Goal: Communication & Community: Answer question/provide support

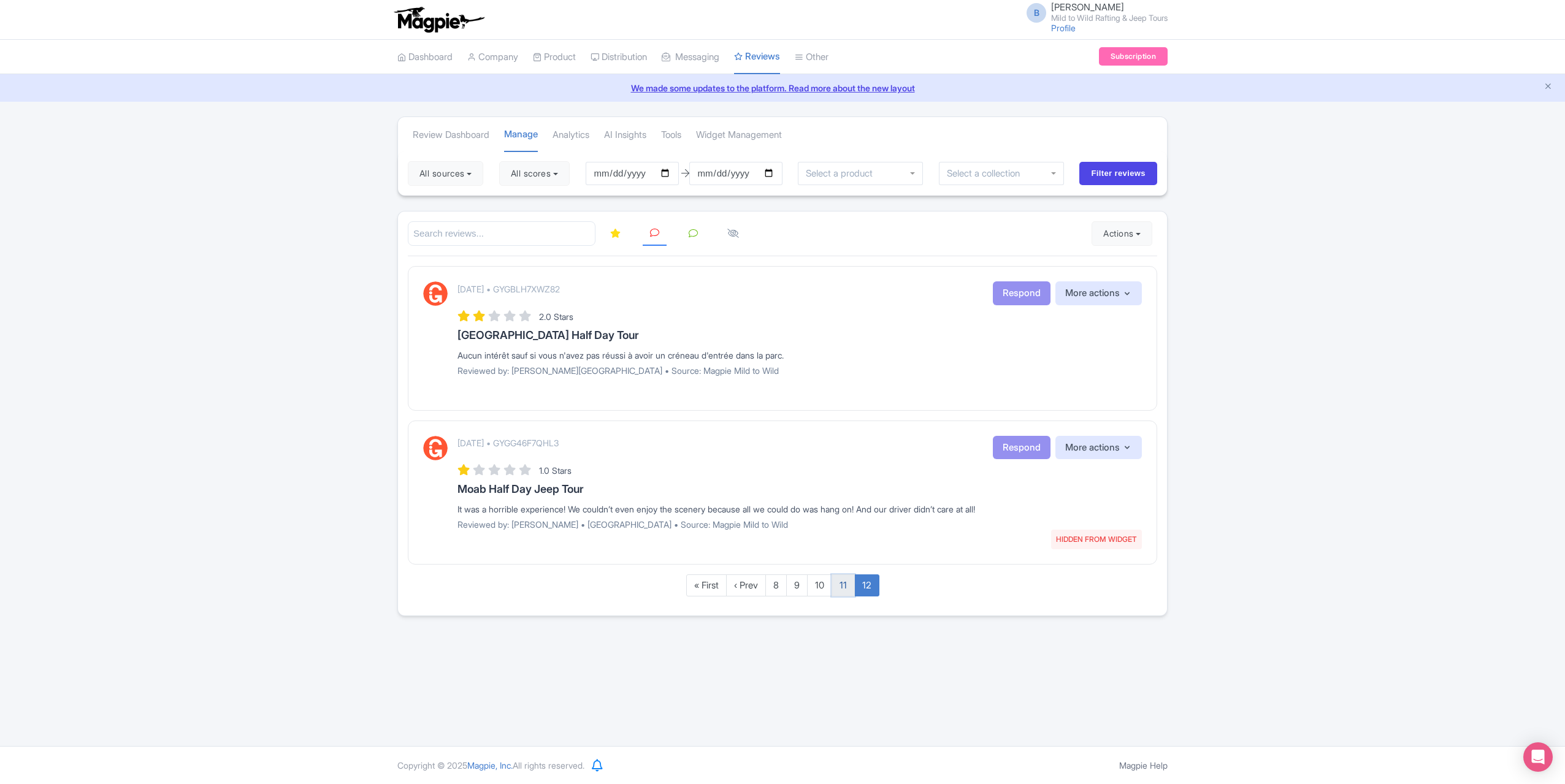
click at [849, 581] on link "11" at bounding box center [843, 586] width 23 height 23
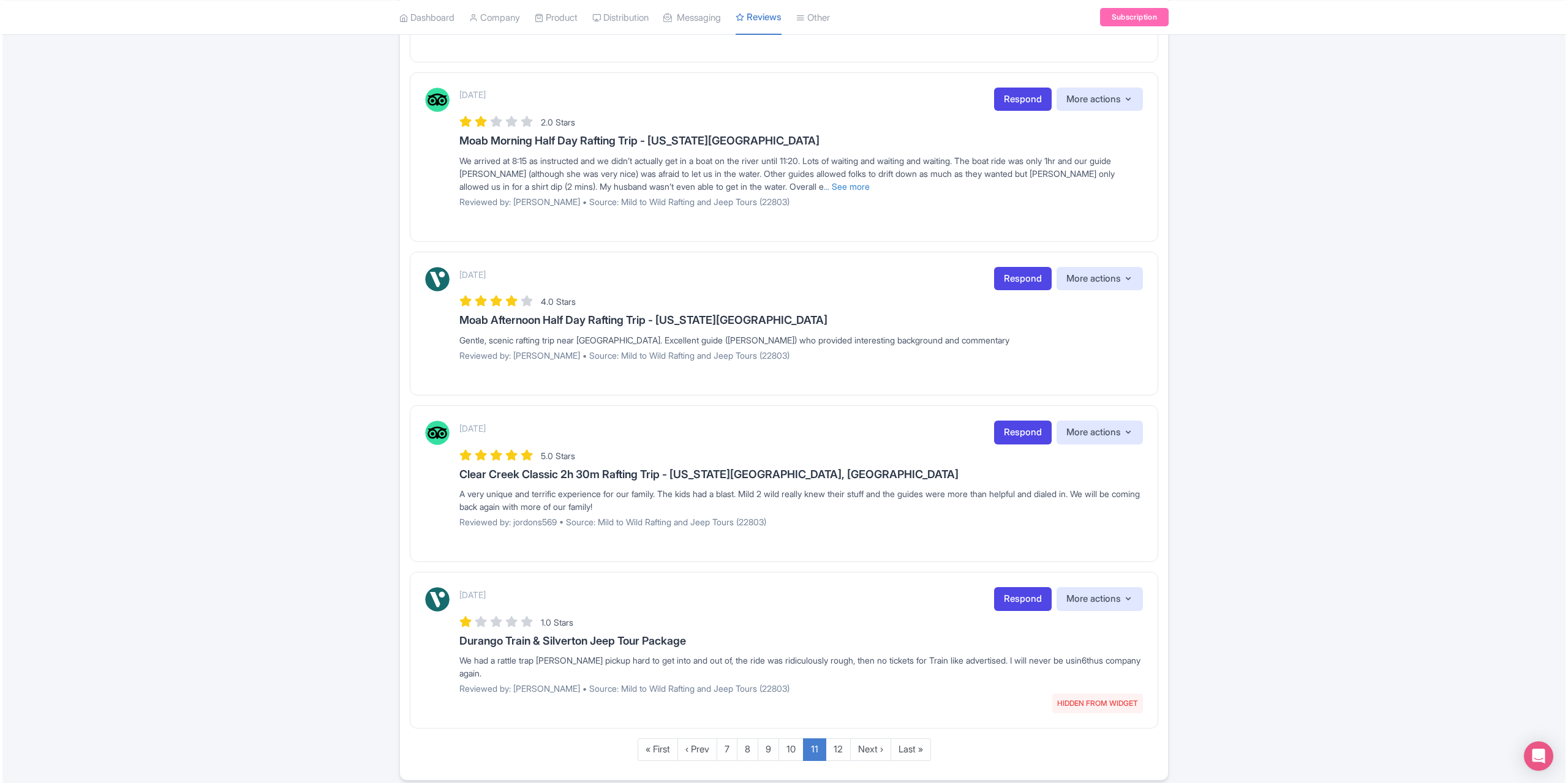
scroll to position [1203, 0]
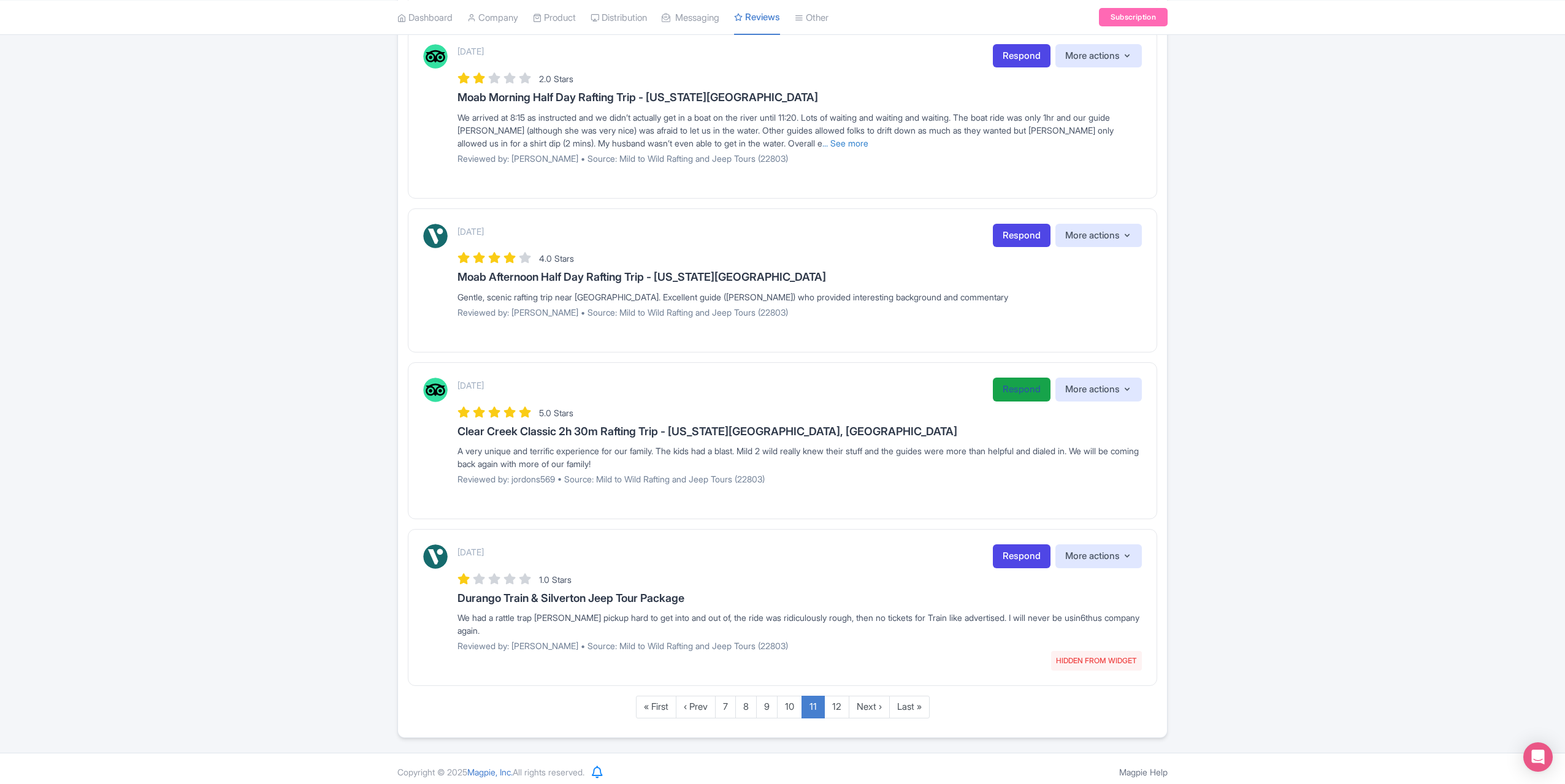
click at [1018, 382] on link "Respond" at bounding box center [1022, 390] width 58 height 24
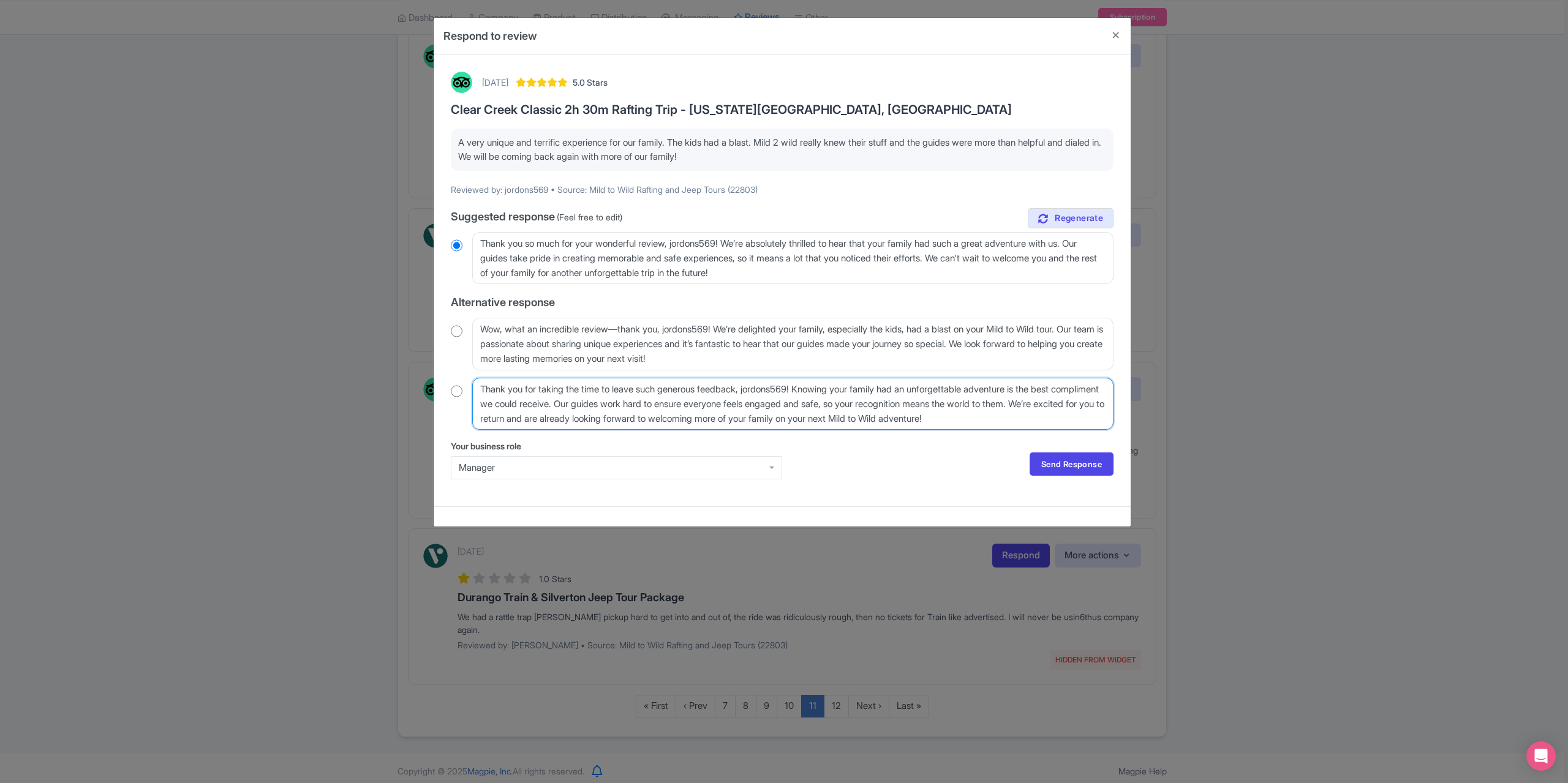
drag, startPoint x: 806, startPoint y: 389, endPoint x: 754, endPoint y: 388, distance: 52.0
click at [754, 388] on textarea "Thank you for taking the time to leave such generous feedback, jordons569! Know…" at bounding box center [792, 403] width 641 height 52
type textarea "Thank you for taking the time to leave such generous feedback! Knowing your fam…"
click at [1099, 471] on link "Send Response" at bounding box center [1071, 464] width 84 height 23
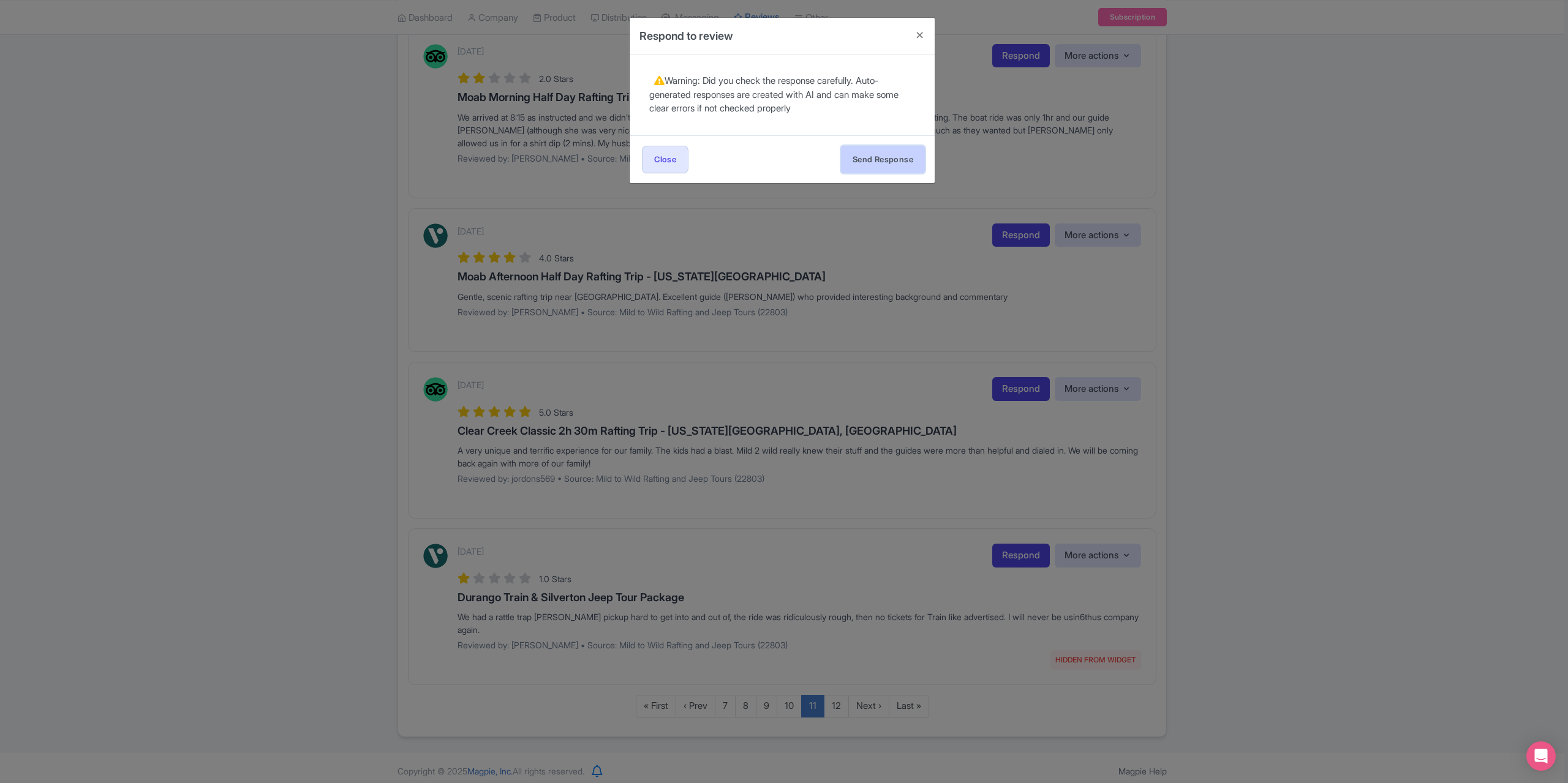
click at [881, 157] on button "Send Response" at bounding box center [883, 159] width 84 height 27
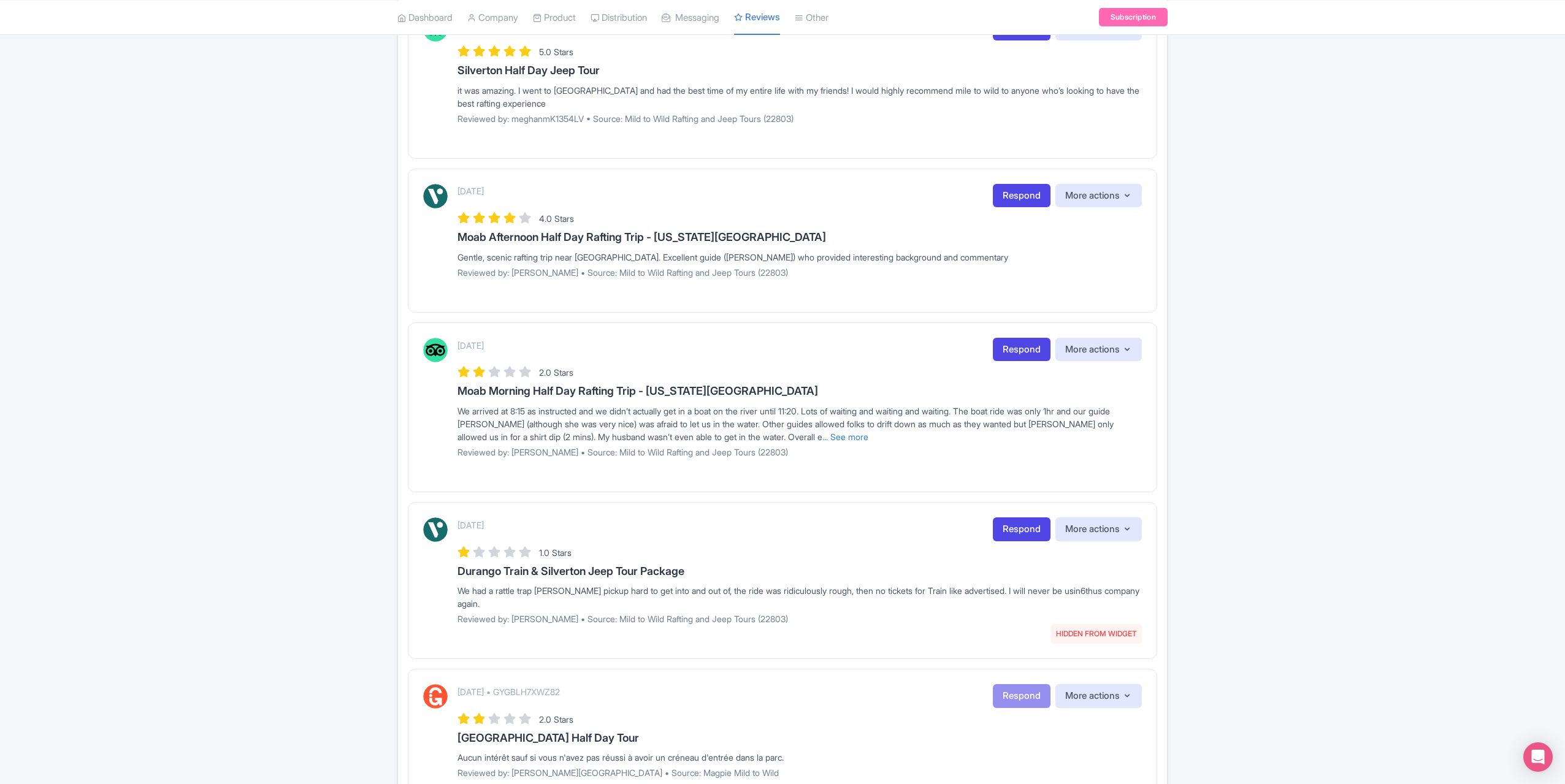
scroll to position [1008, 0]
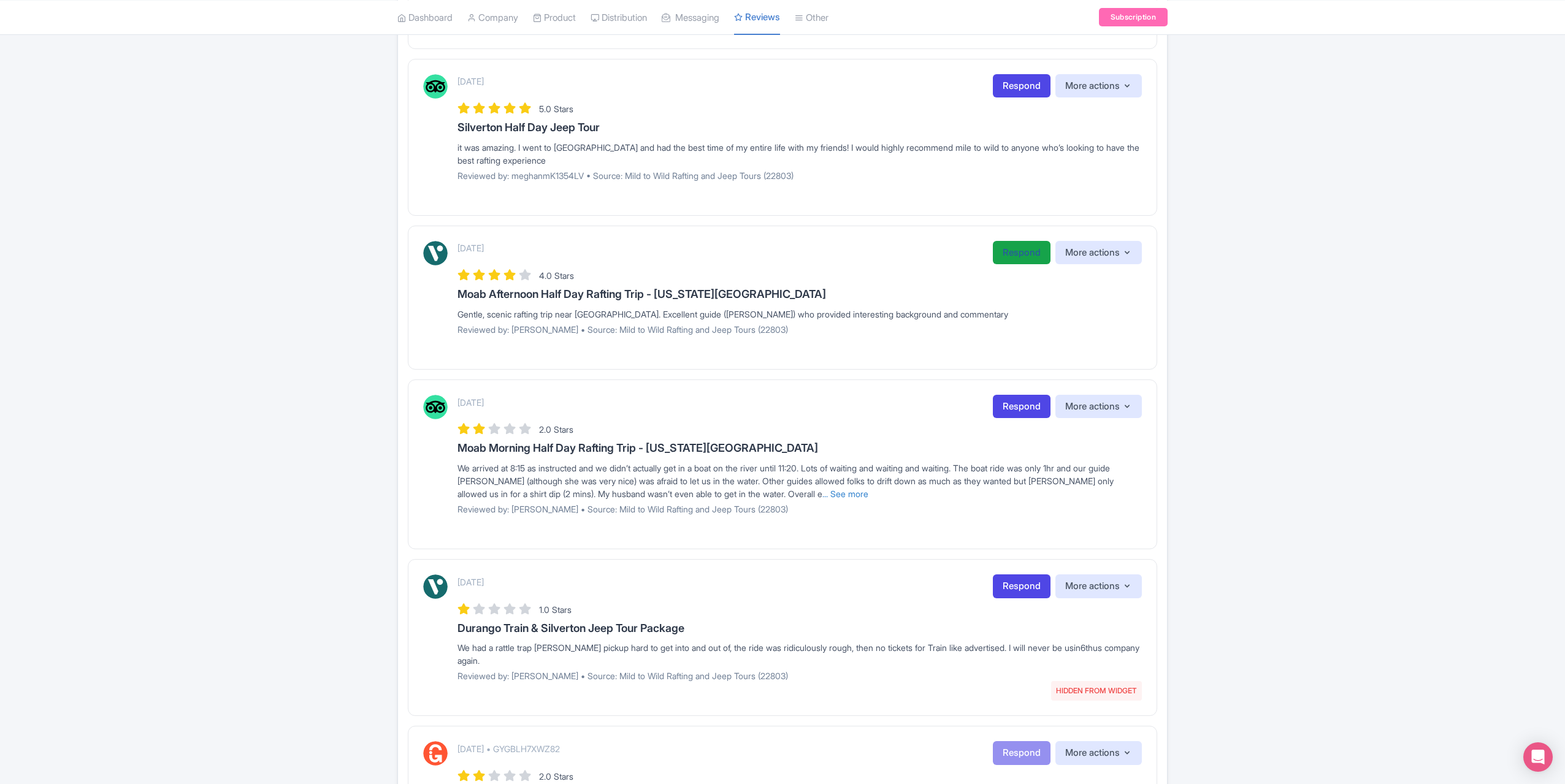
click at [1036, 248] on link "Respond" at bounding box center [1022, 253] width 58 height 24
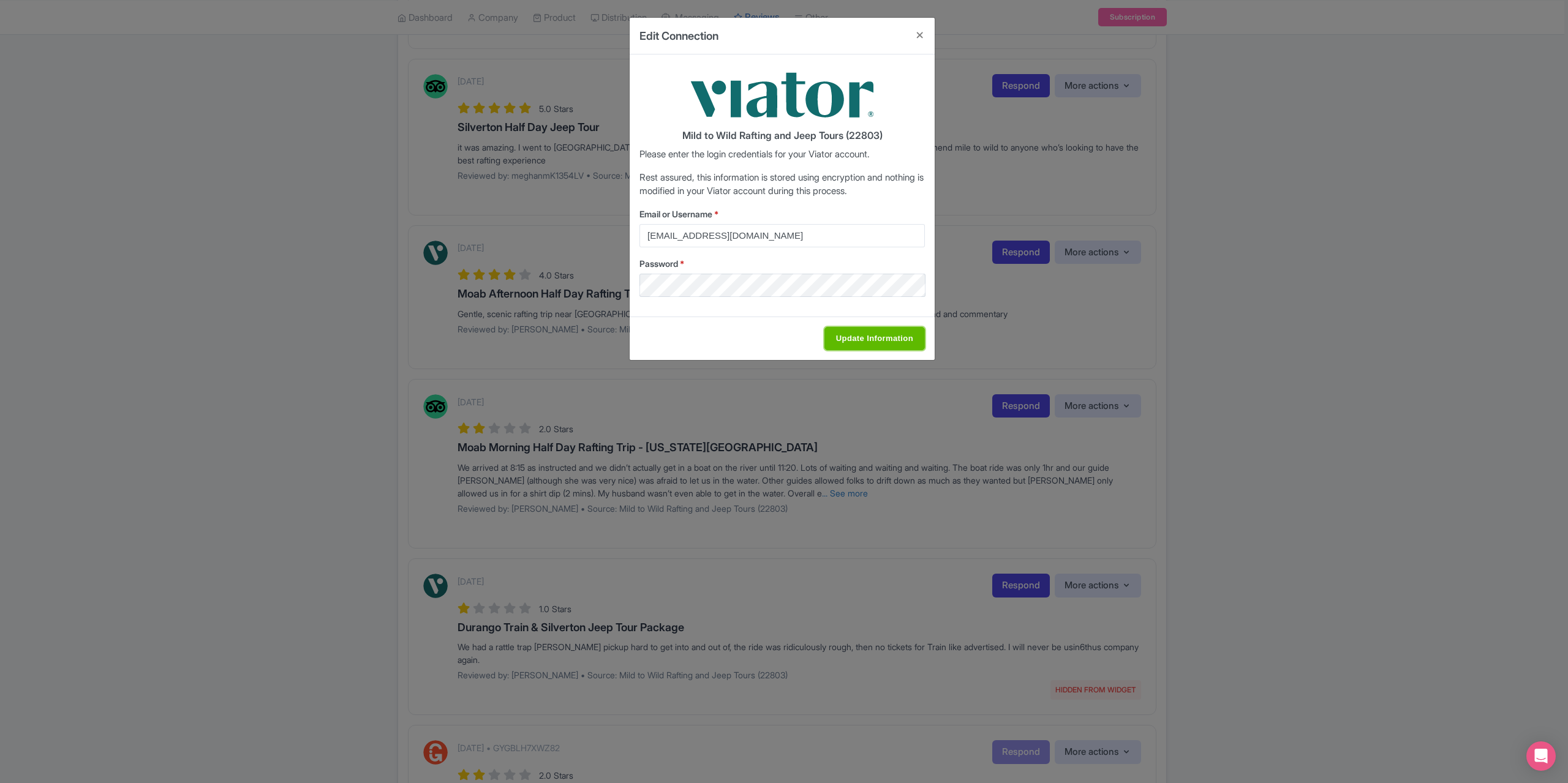
click at [855, 336] on input "Update Information" at bounding box center [874, 338] width 100 height 23
type input "Saving..."
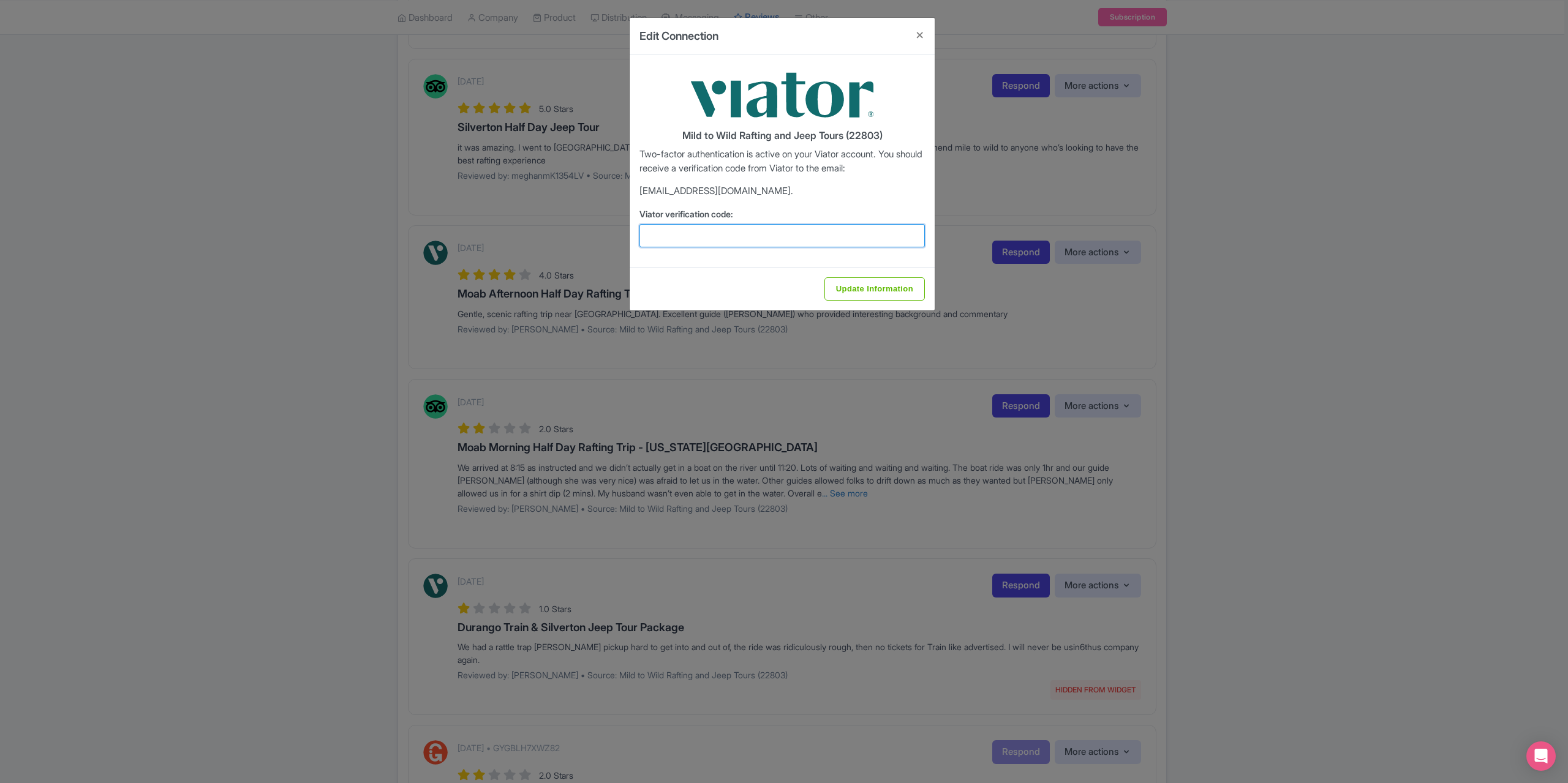
click at [741, 242] on input "Viator verification code:" at bounding box center [782, 235] width 285 height 23
type input "996355"
click at [864, 285] on input "Update Information" at bounding box center [874, 288] width 100 height 23
type input "Update Information"
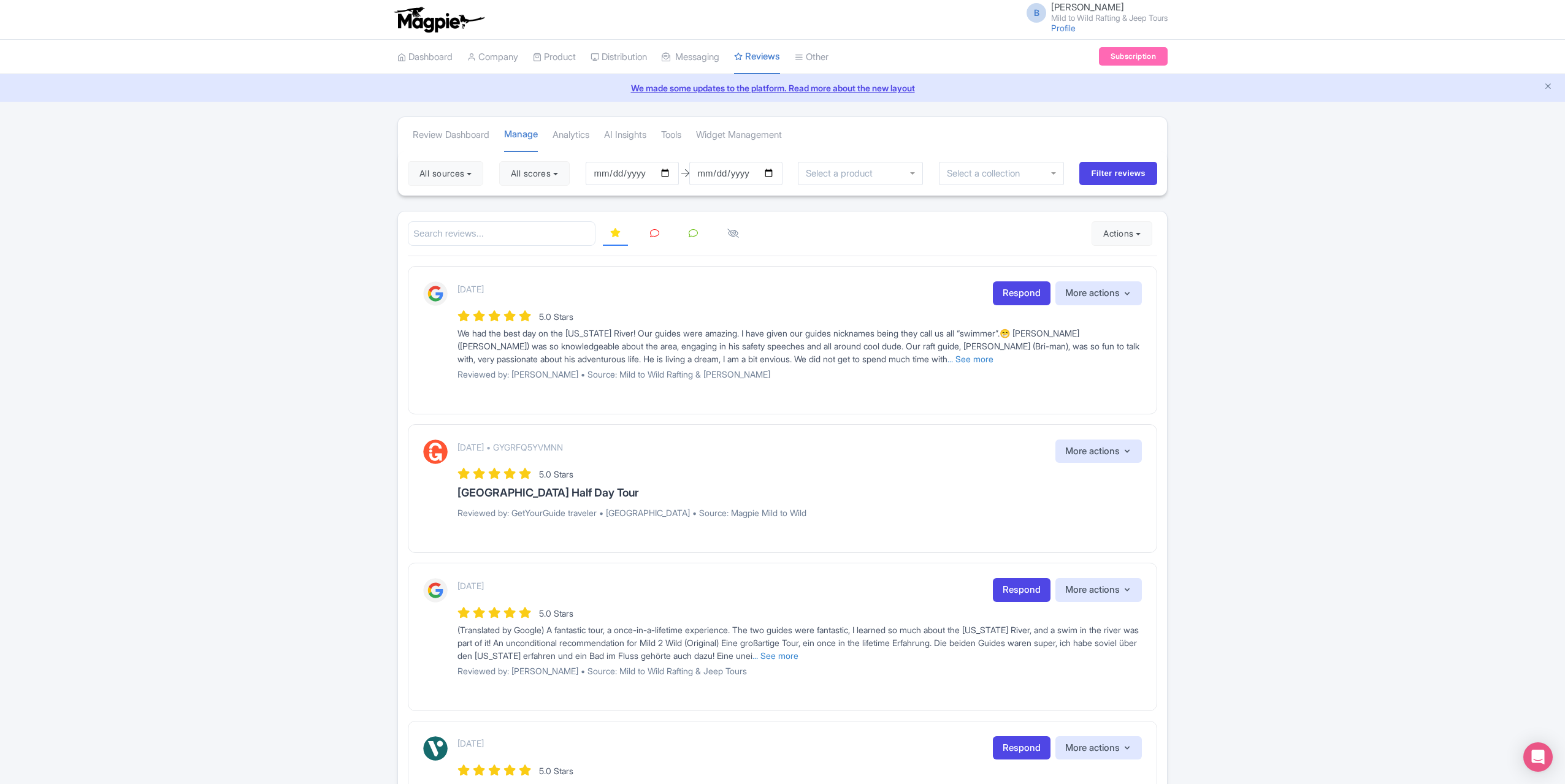
click at [656, 229] on icon at bounding box center [655, 234] width 9 height 9
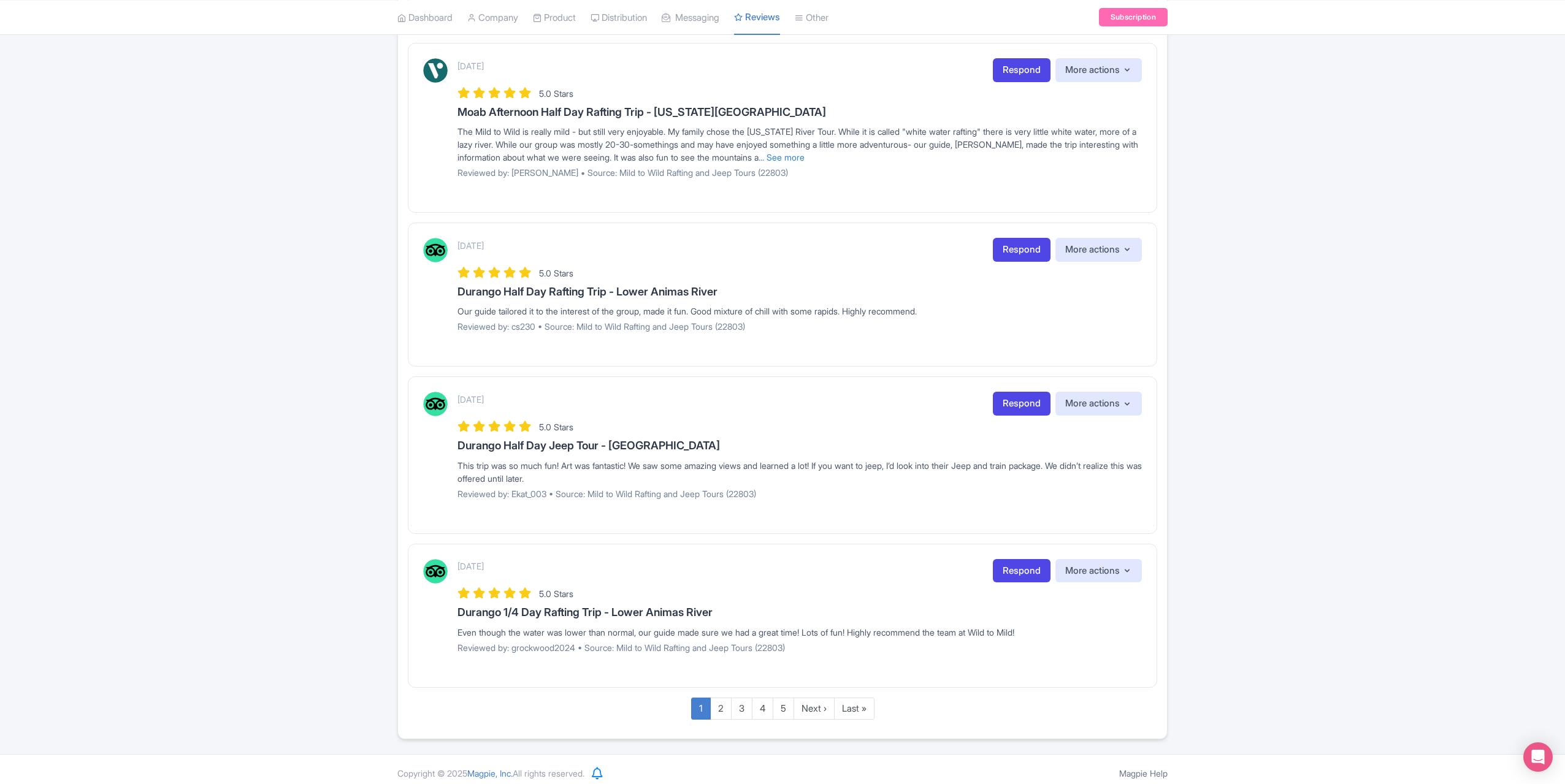
scroll to position [1169, 0]
click at [847, 703] on link "Last »" at bounding box center [854, 708] width 41 height 23
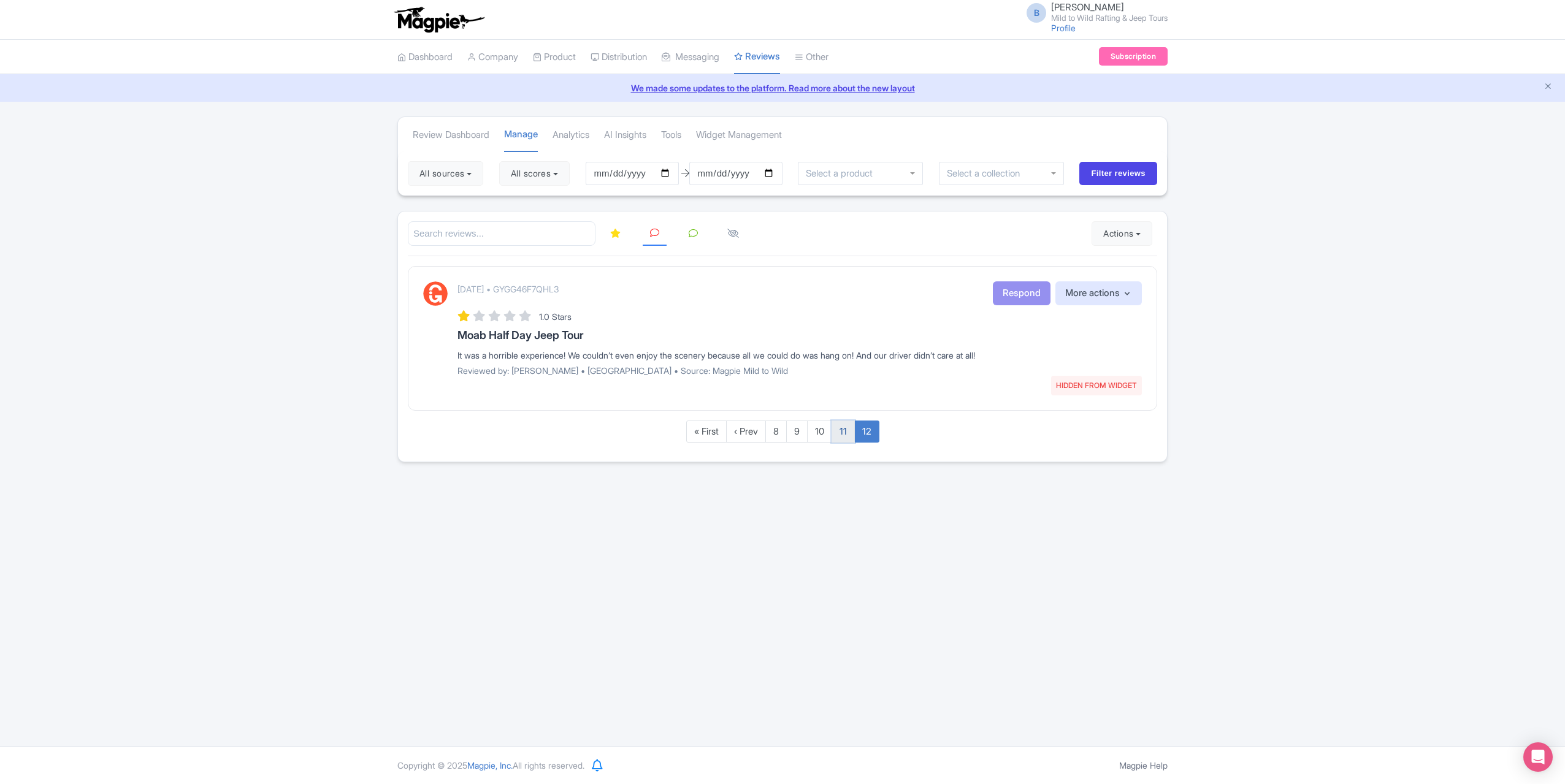
click at [849, 430] on link "11" at bounding box center [843, 432] width 23 height 23
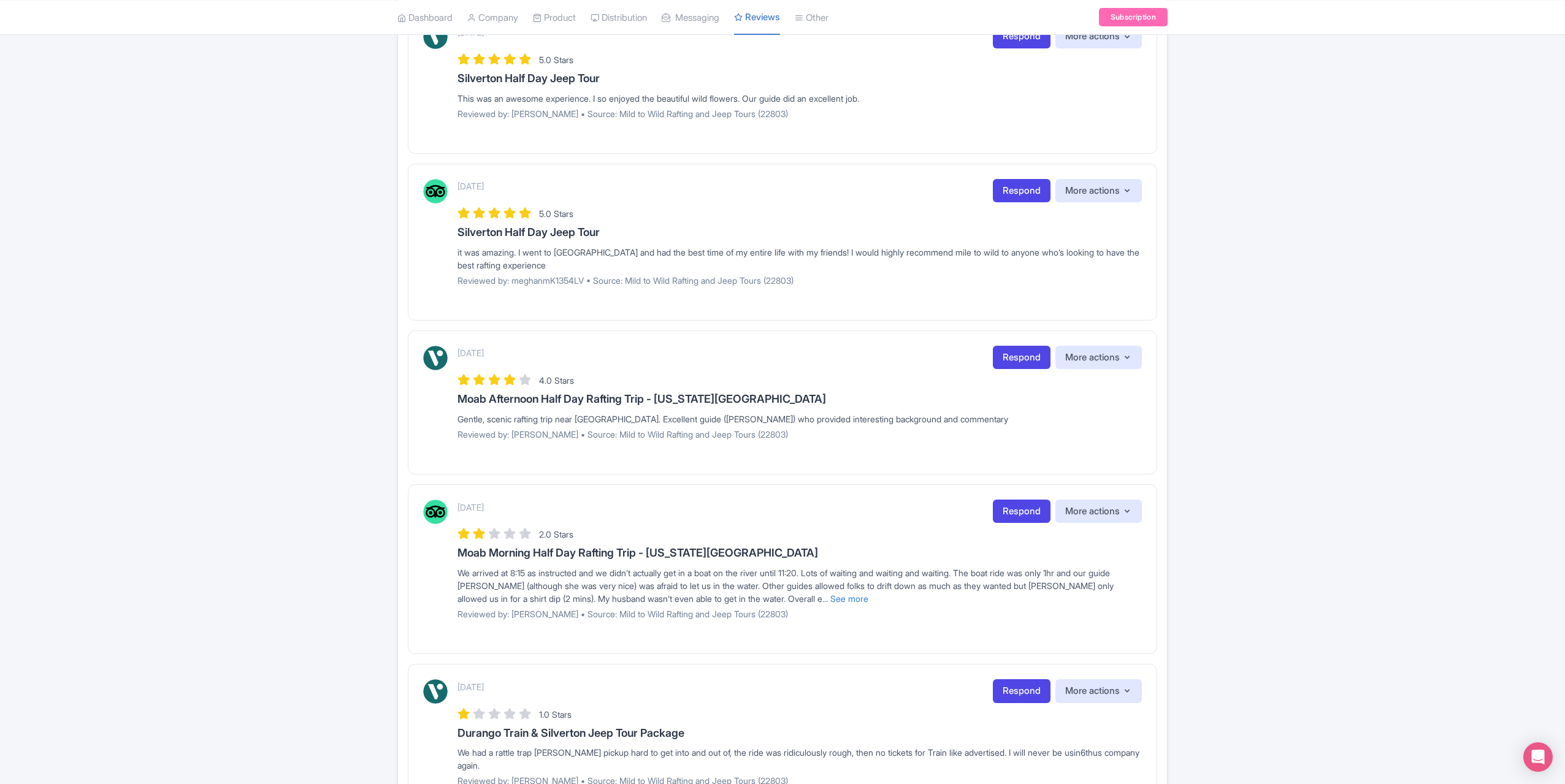
scroll to position [884, 0]
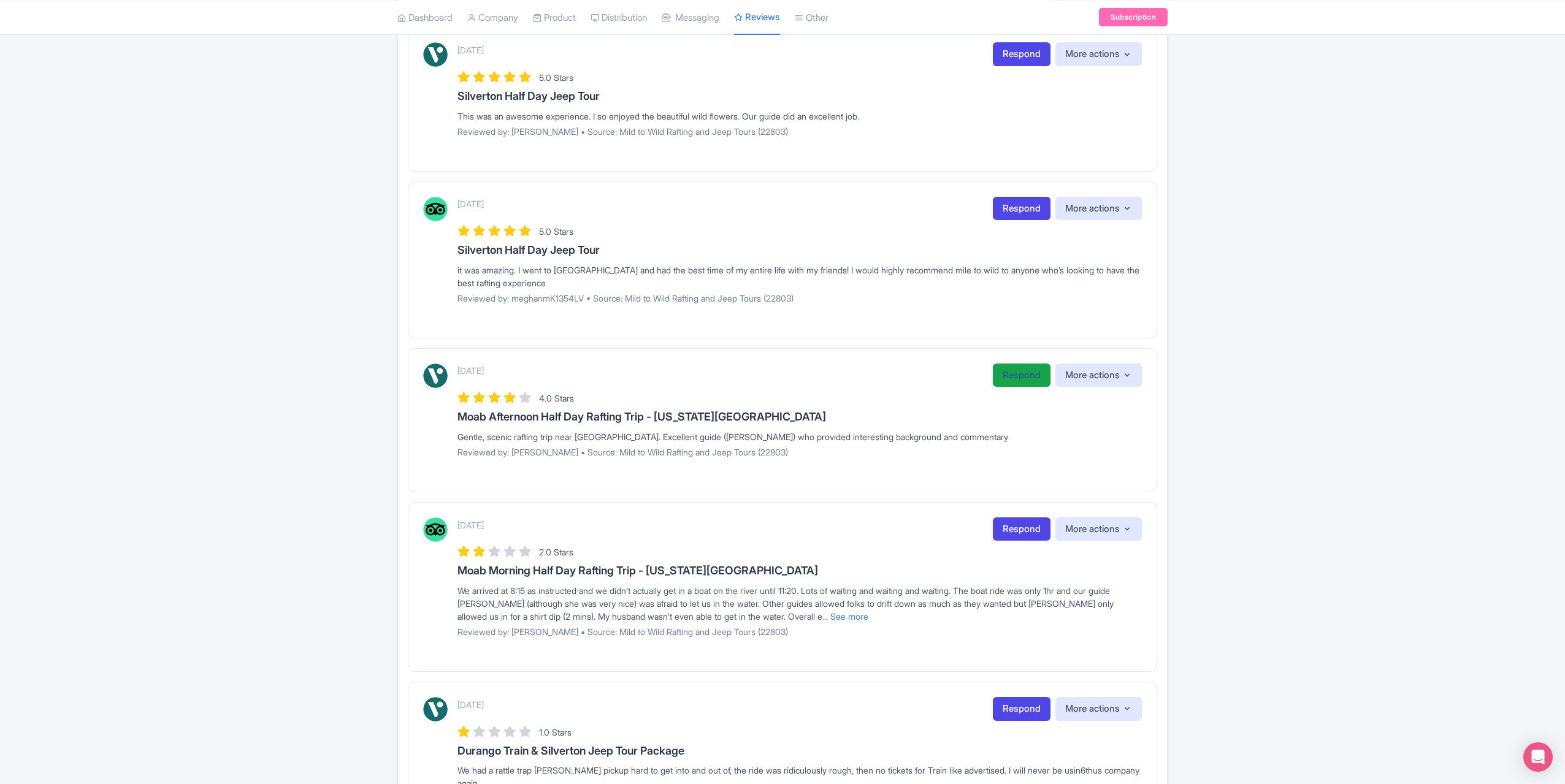
click at [1010, 375] on link "Respond" at bounding box center [1022, 375] width 58 height 24
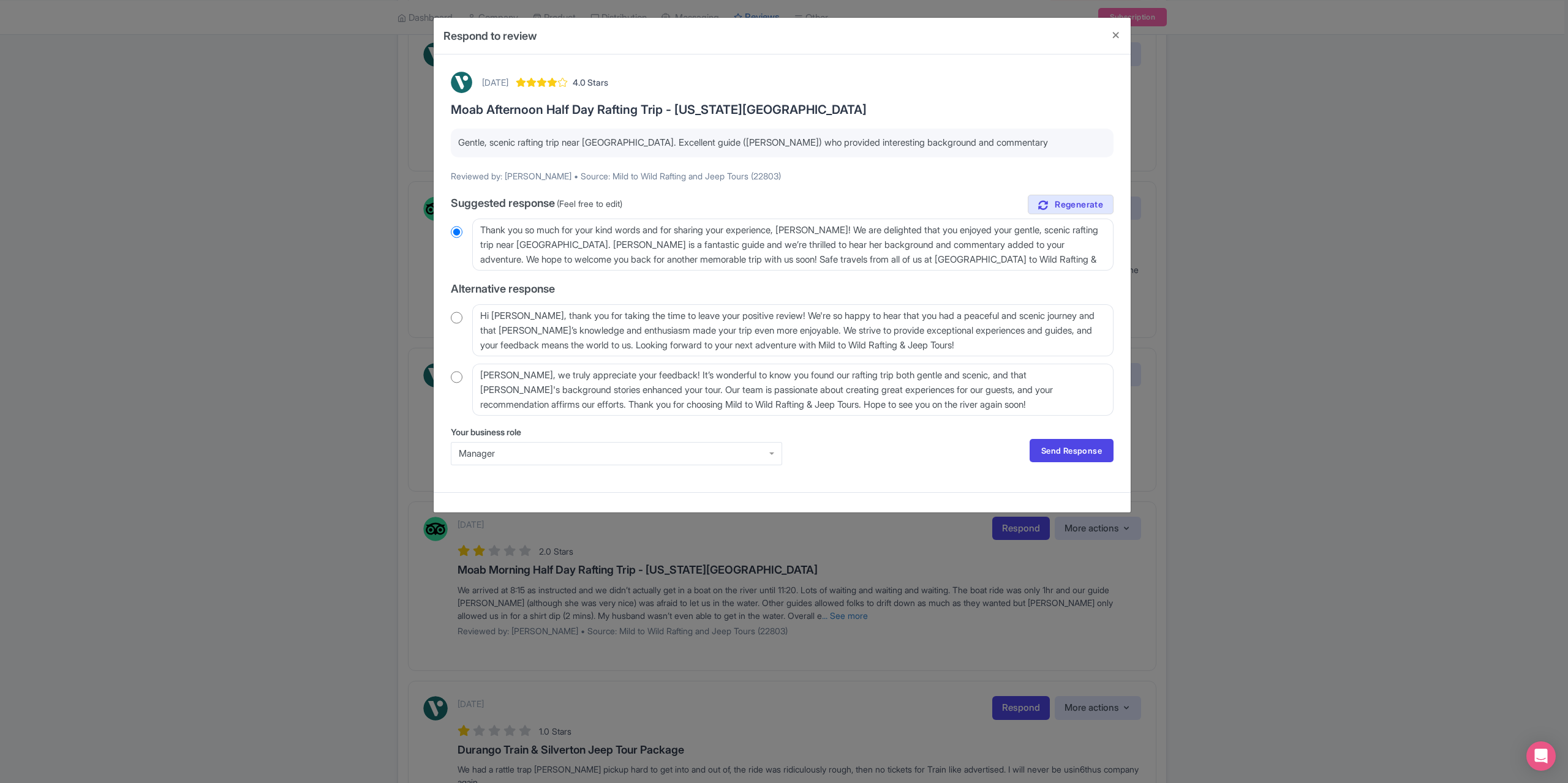
click at [467, 315] on div "Hi Lawrence, thank you for taking the time to leave your positive review! We're…" at bounding box center [782, 330] width 663 height 52
click at [459, 315] on input "radio" at bounding box center [457, 318] width 12 height 12
radio input "true"
click at [1053, 437] on div "Your business role Manager Manager Send Response Send Response" at bounding box center [782, 450] width 663 height 50
click at [1079, 450] on link "Send Response" at bounding box center [1071, 451] width 84 height 23
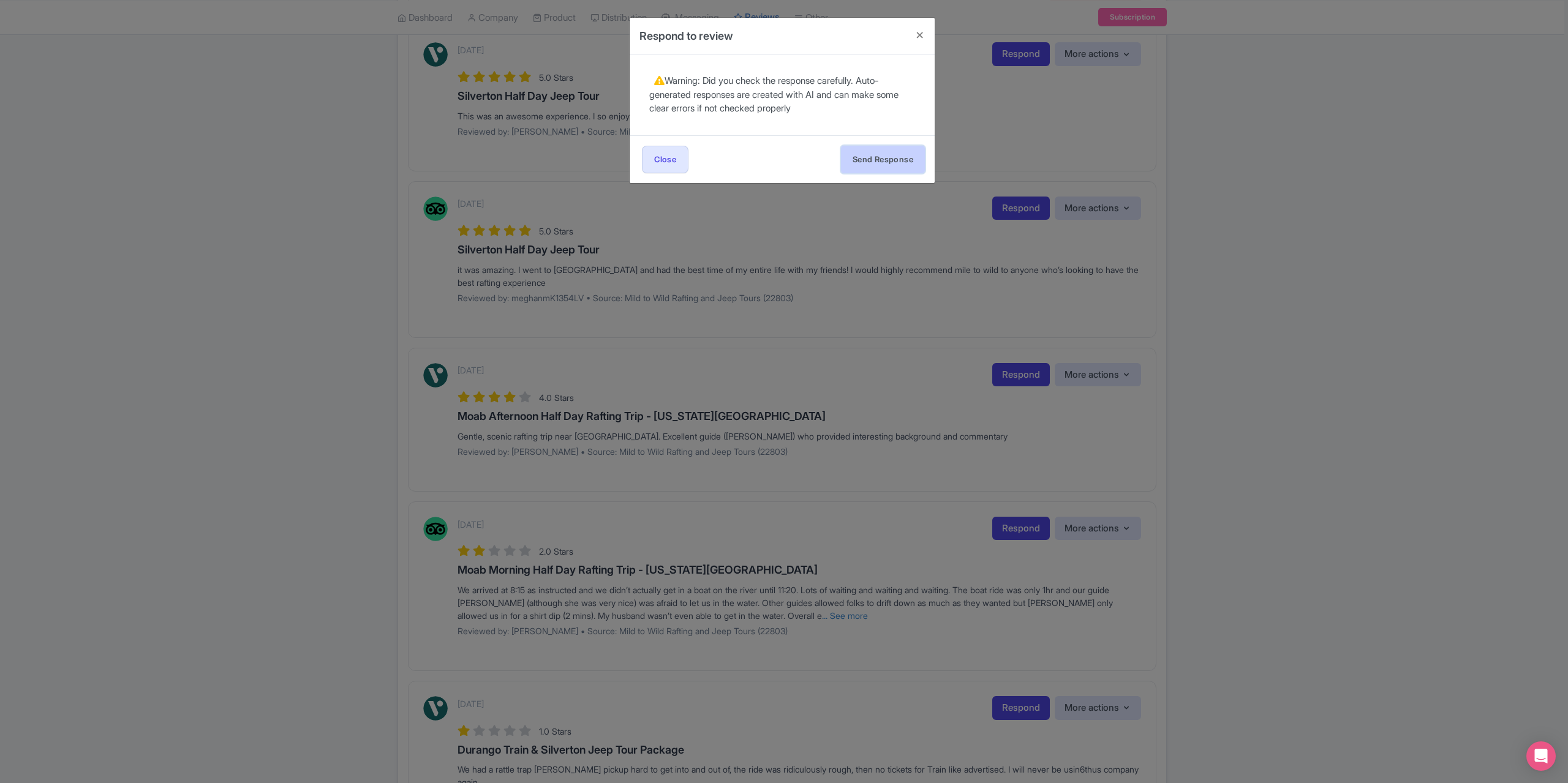
click at [880, 158] on button "Send Response" at bounding box center [883, 159] width 84 height 27
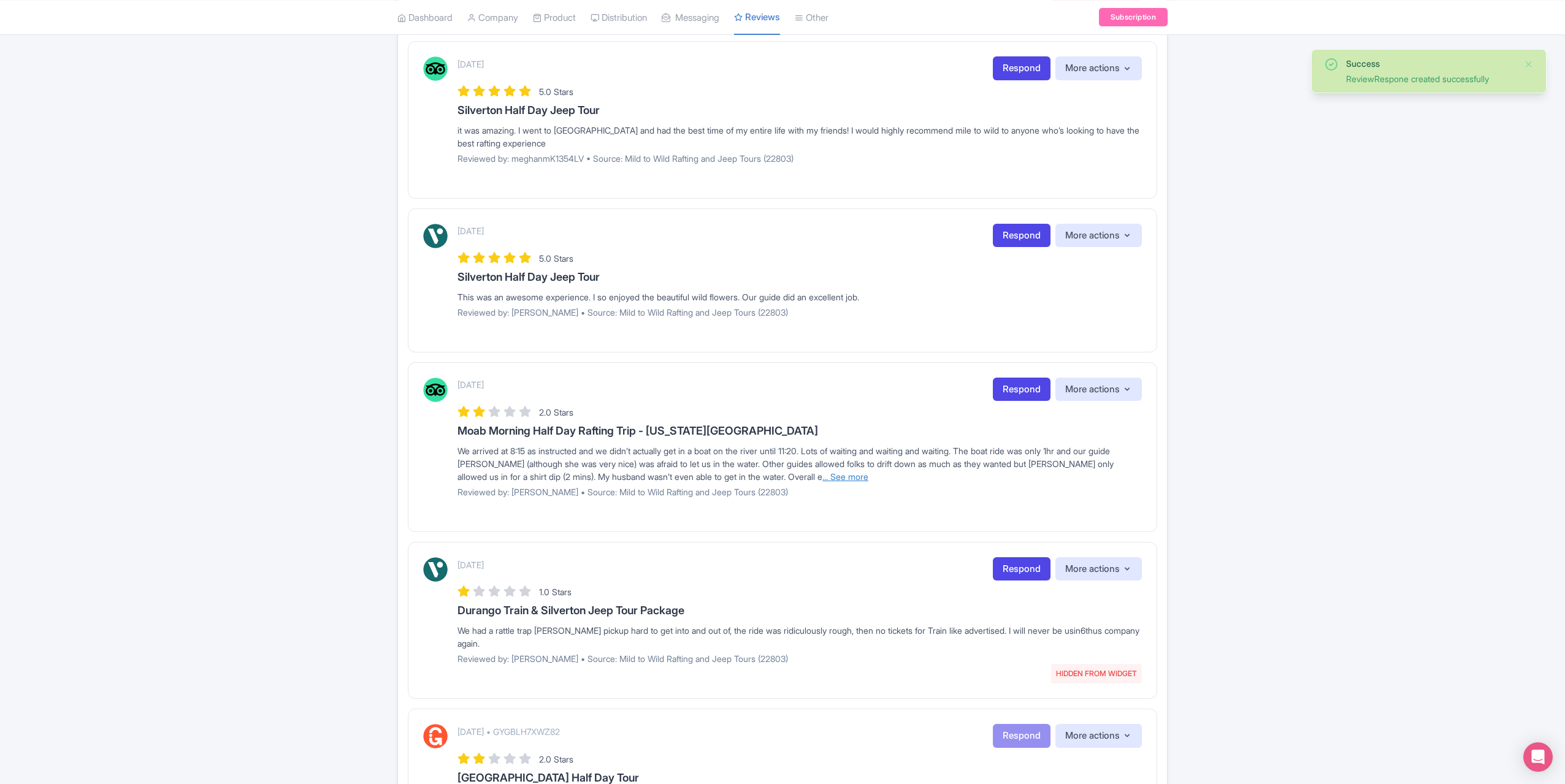
scroll to position [797, 0]
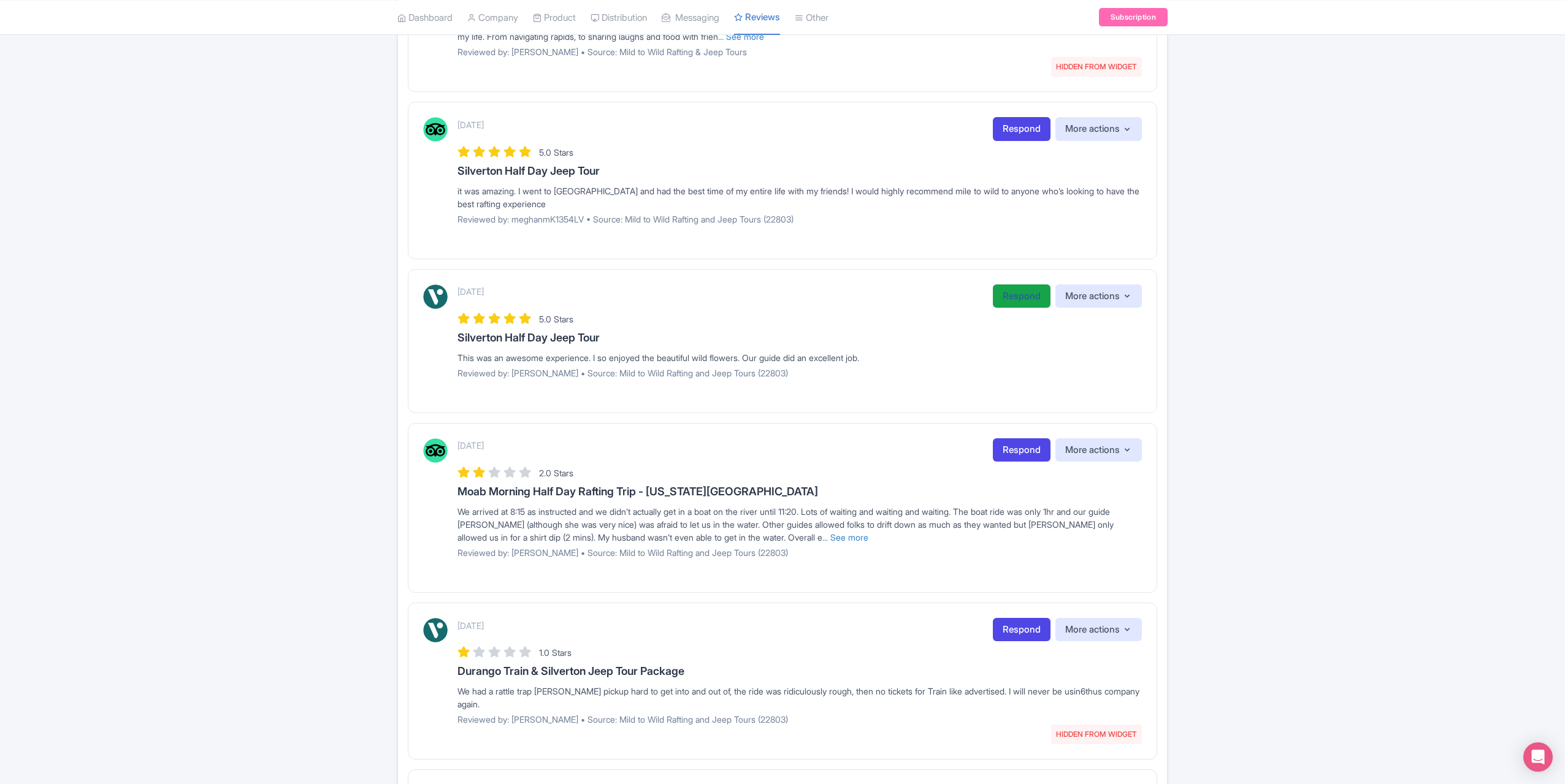
click at [1013, 294] on link "Respond" at bounding box center [1022, 296] width 58 height 24
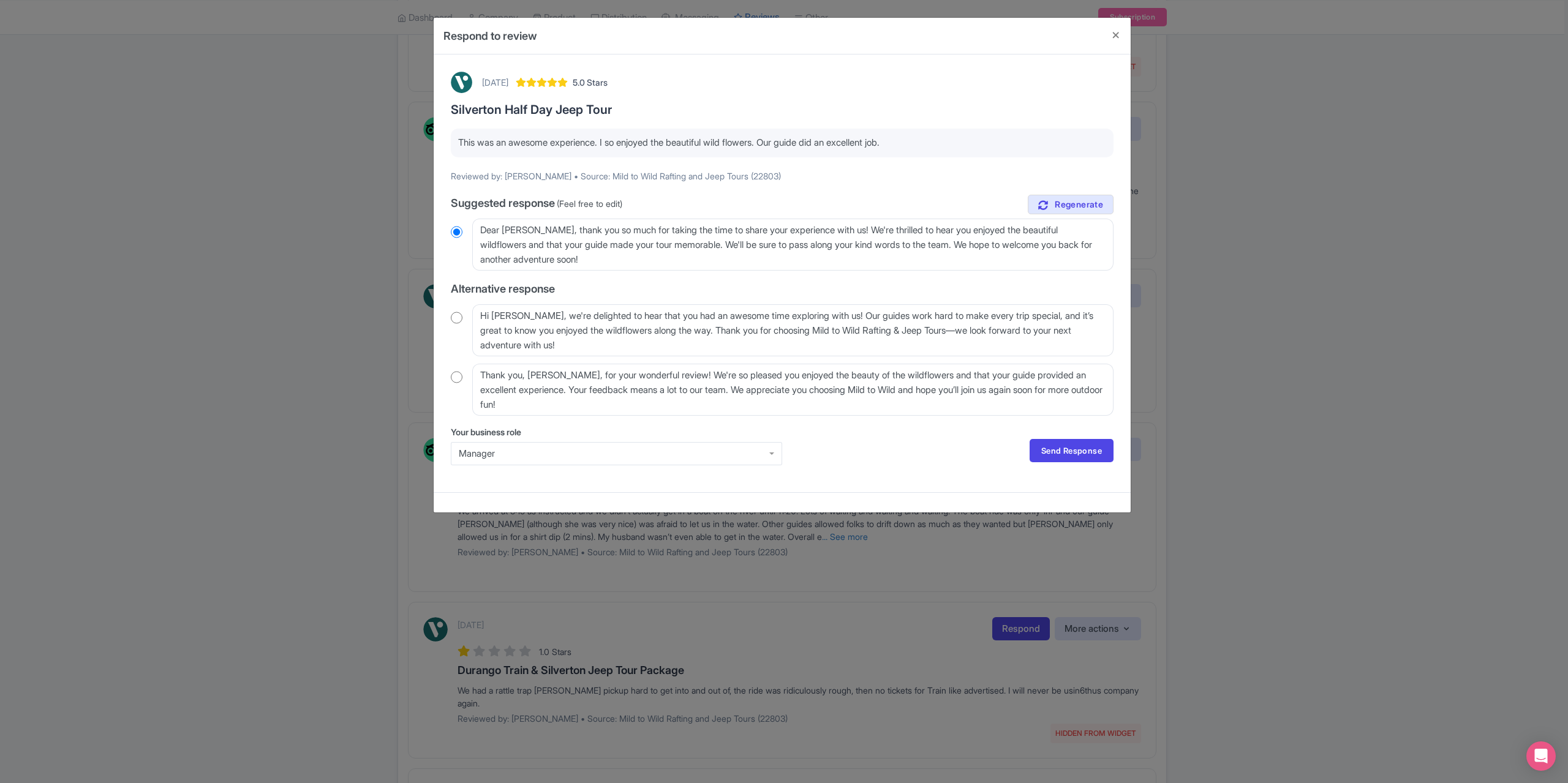
click at [457, 316] on input "radio" at bounding box center [457, 318] width 12 height 12
radio input "true"
click at [1058, 440] on link "Send Response" at bounding box center [1071, 451] width 84 height 23
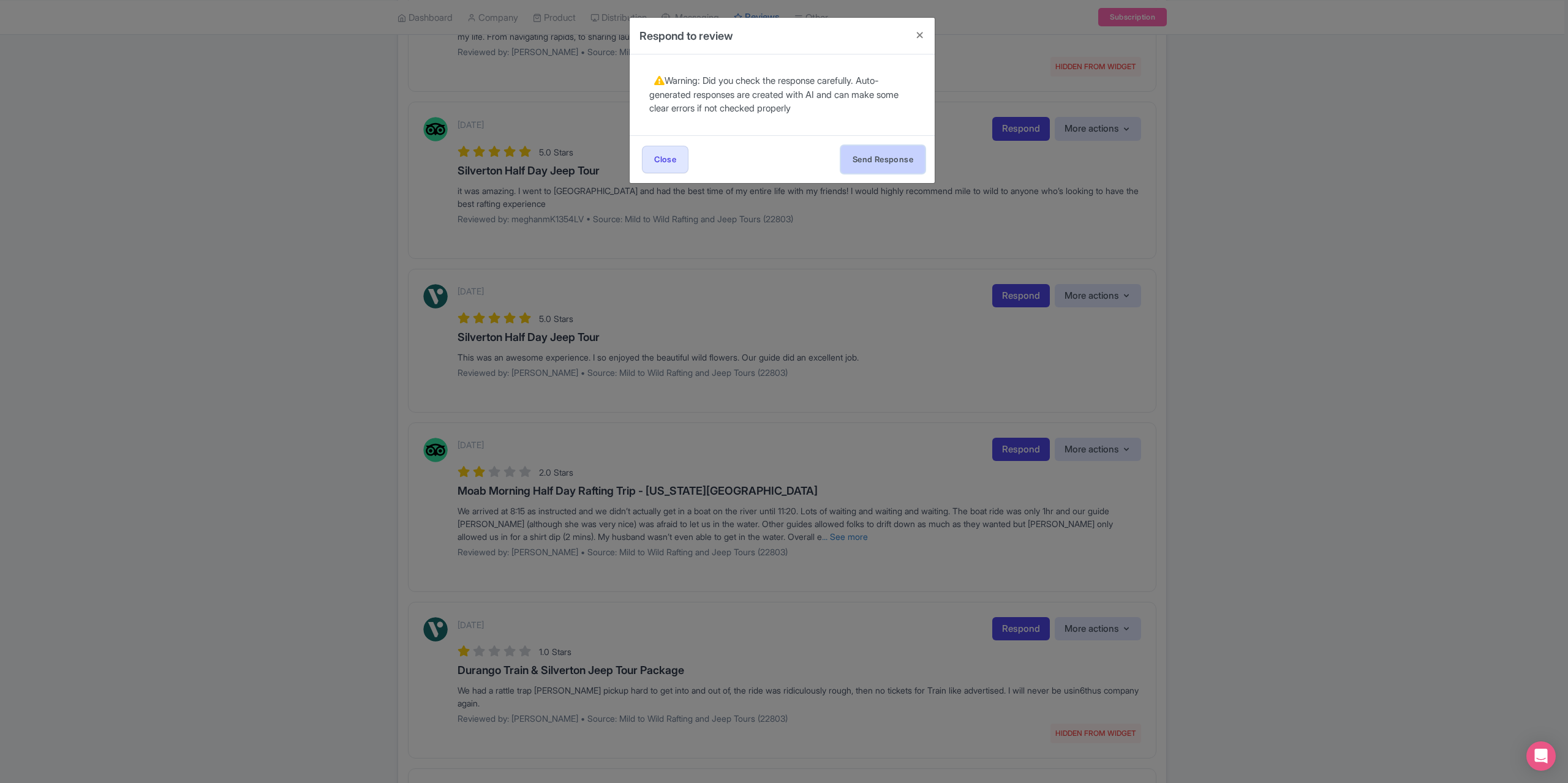
click at [871, 160] on button "Send Response" at bounding box center [883, 159] width 84 height 27
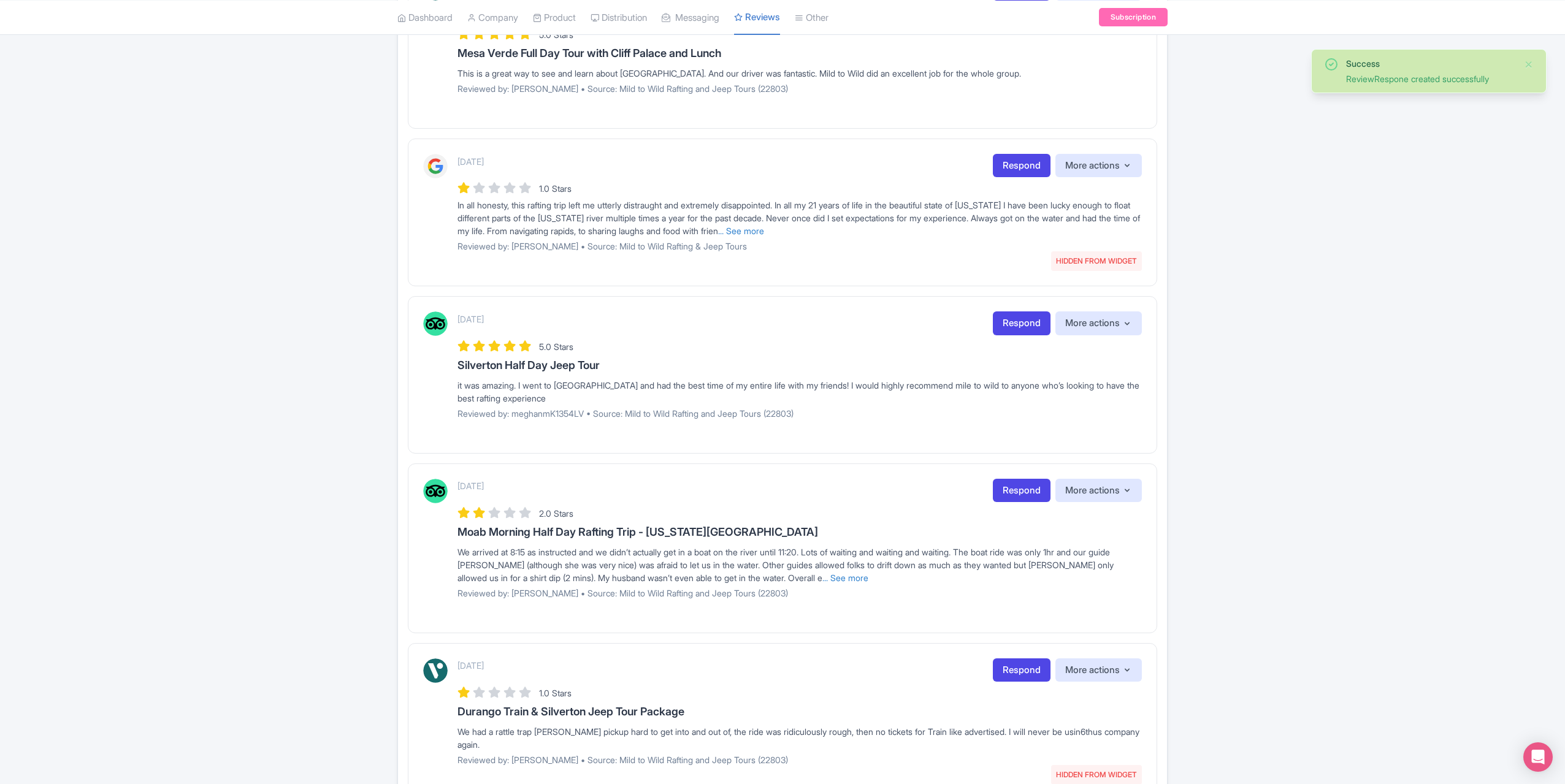
scroll to position [674, 0]
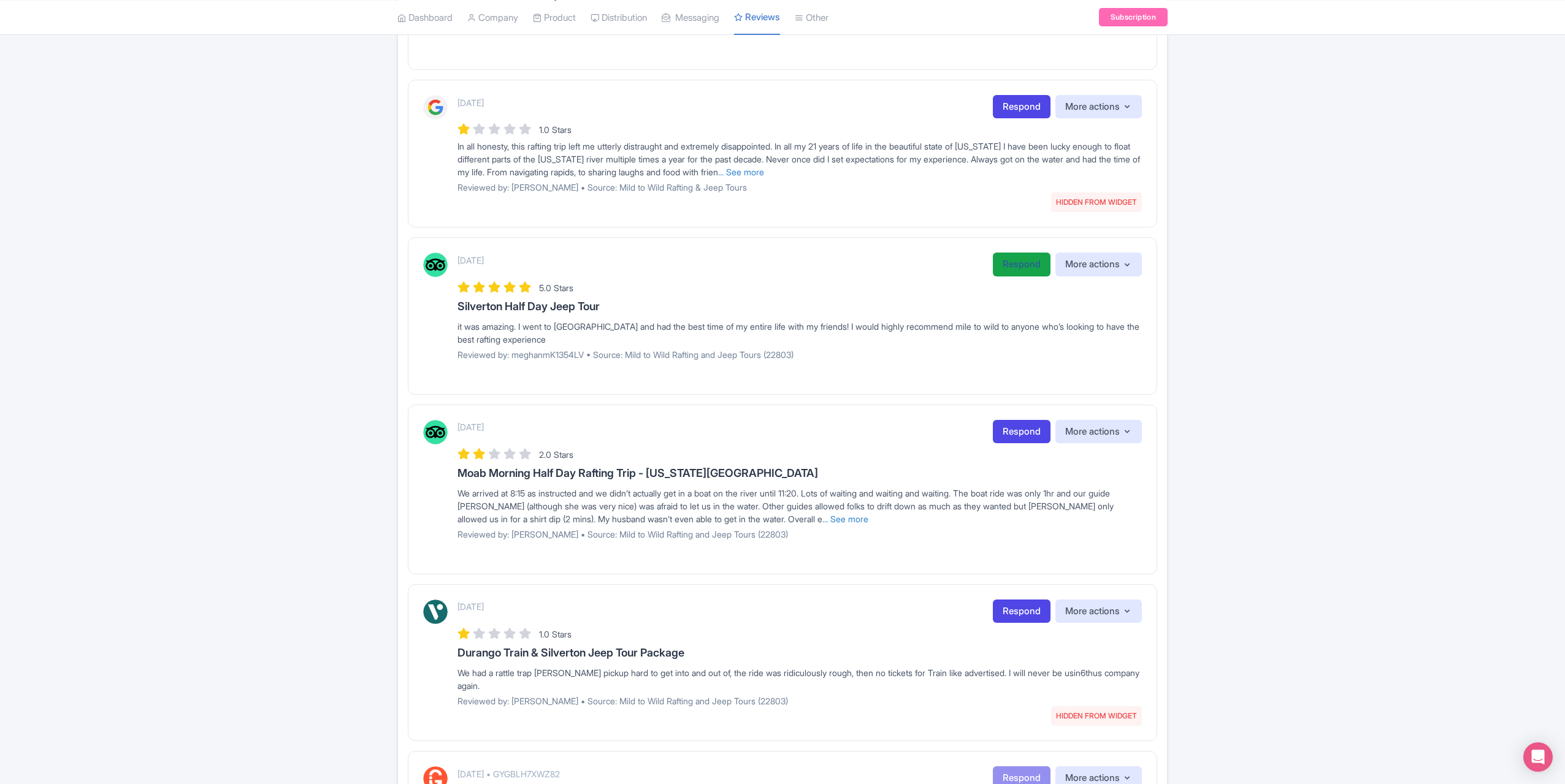
click at [1028, 257] on link "Respond" at bounding box center [1022, 265] width 58 height 24
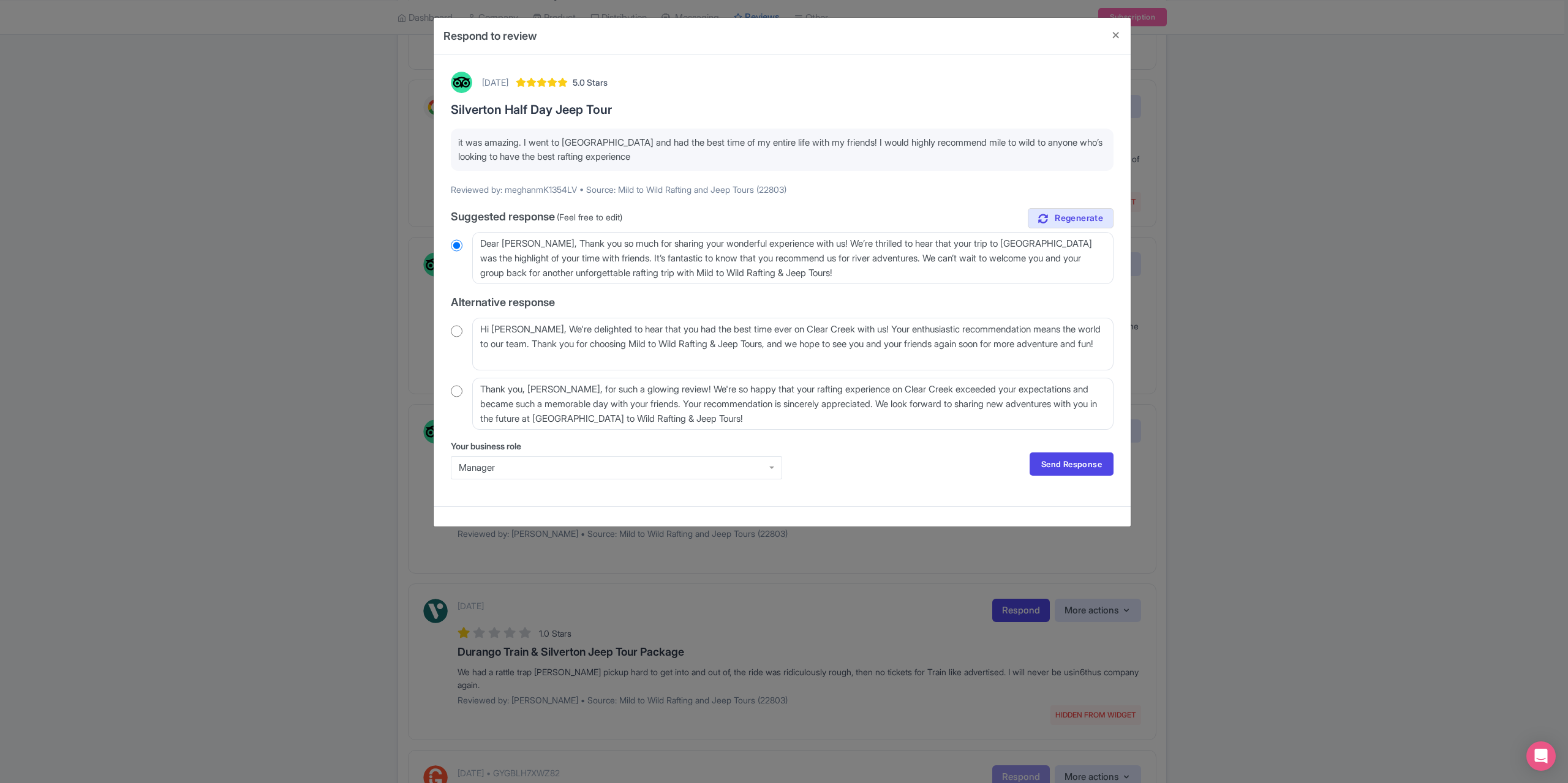
click at [459, 387] on input "radio" at bounding box center [457, 392] width 12 height 12
radio input "true"
click at [1096, 453] on link "Send Response" at bounding box center [1071, 464] width 84 height 23
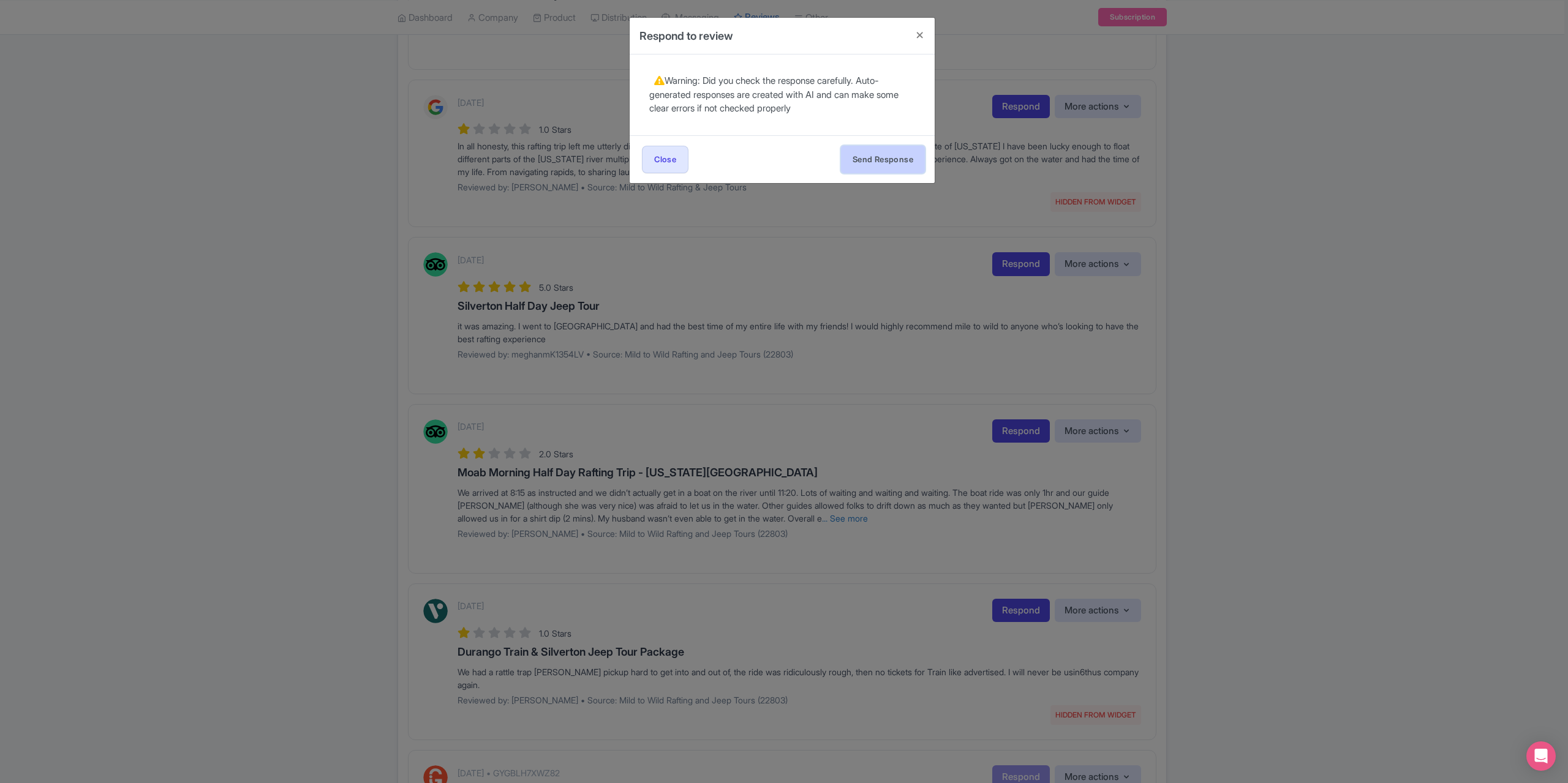
click at [862, 158] on button "Send Response" at bounding box center [883, 159] width 84 height 27
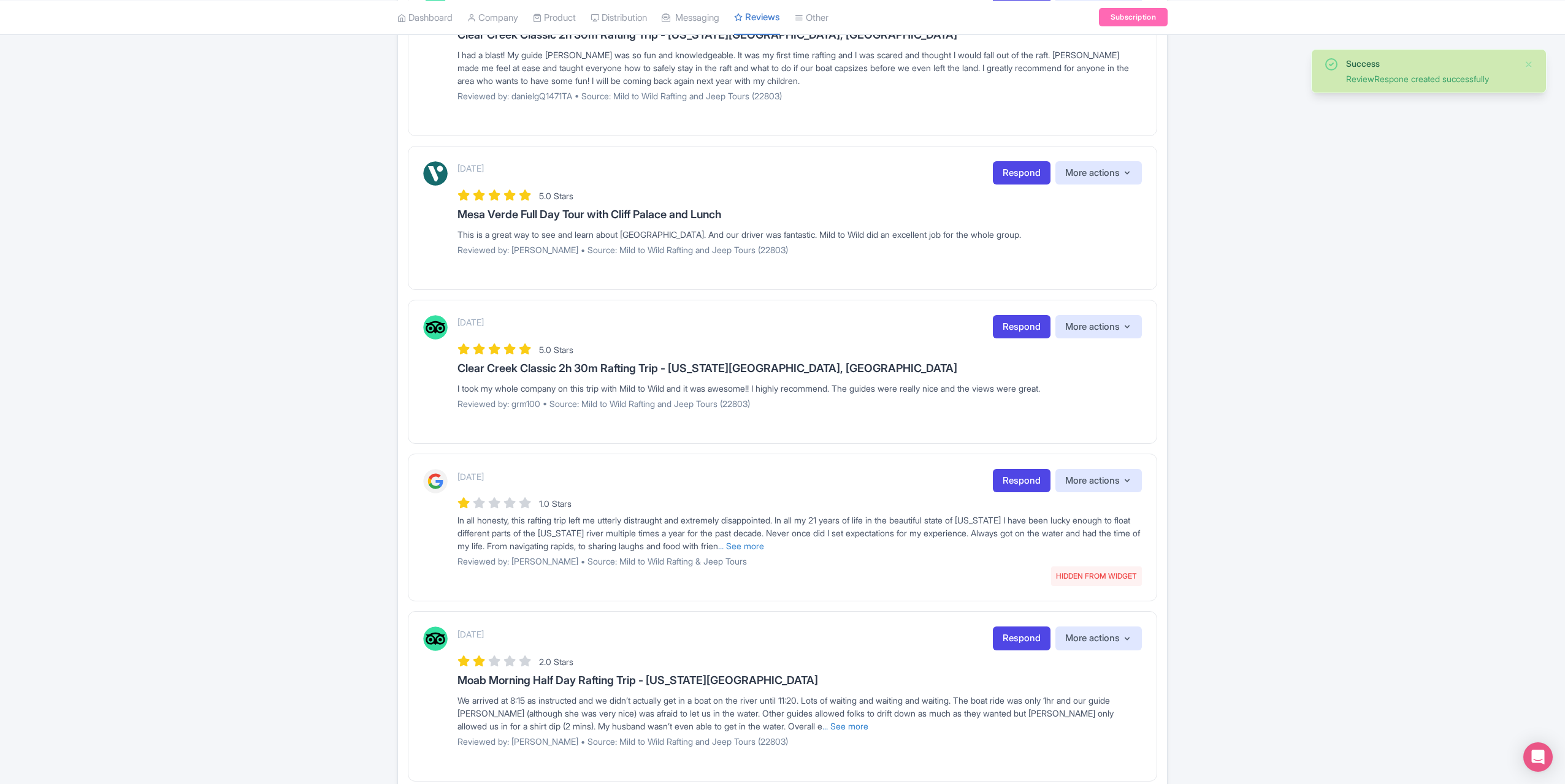
scroll to position [368, 0]
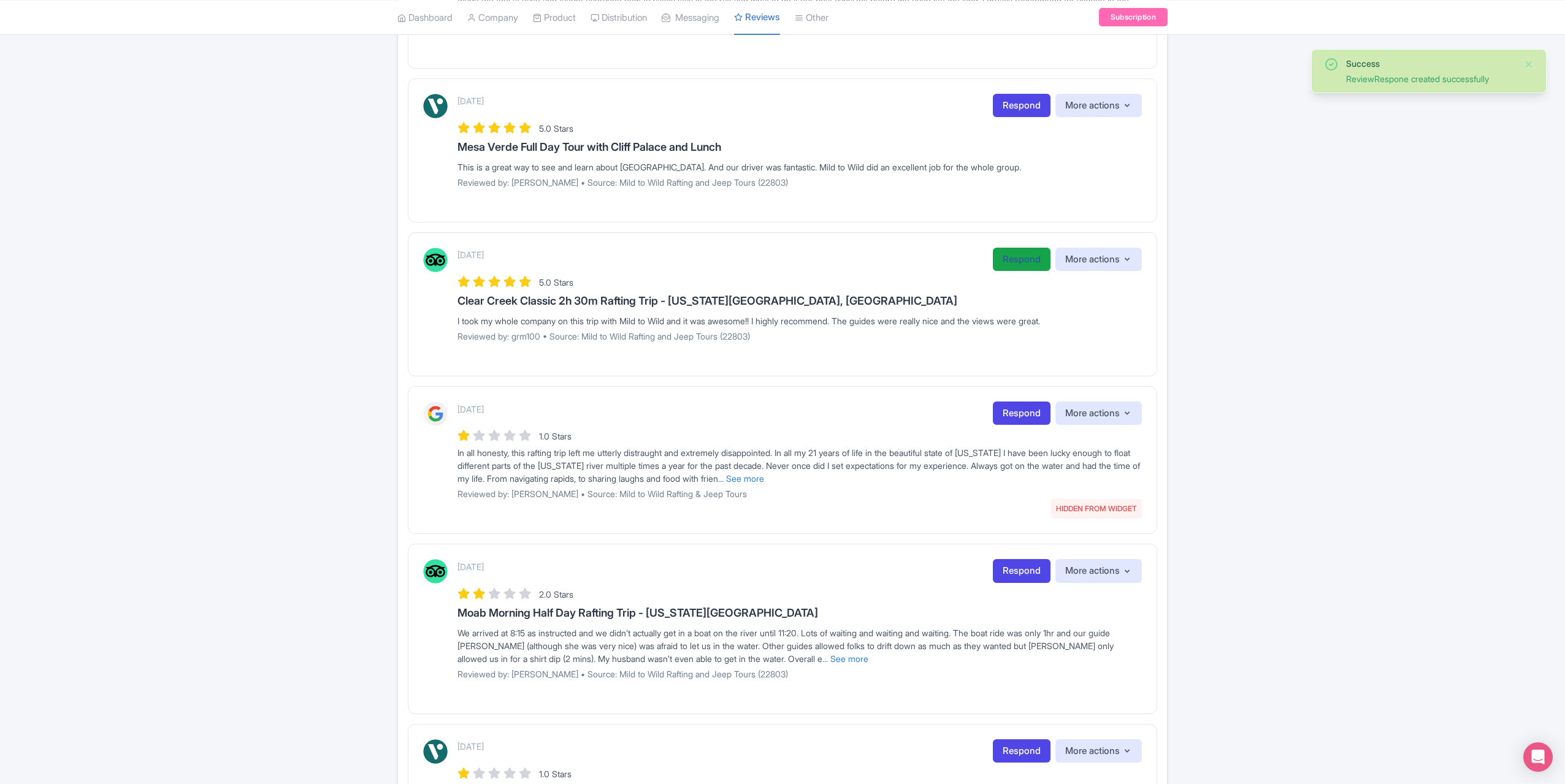
click at [995, 261] on link "Respond" at bounding box center [1022, 260] width 58 height 24
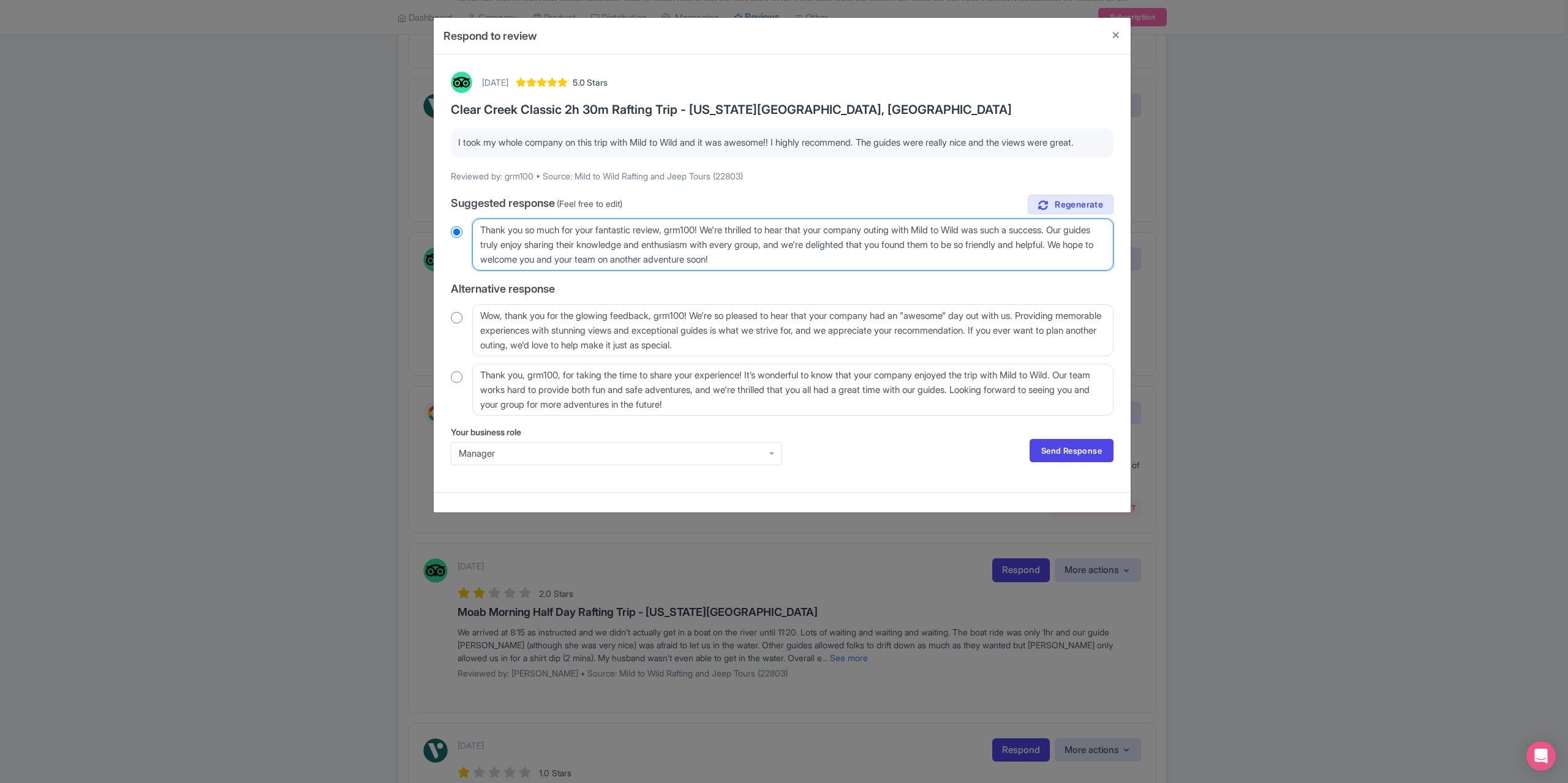
drag, startPoint x: 708, startPoint y: 243, endPoint x: 667, endPoint y: 247, distance: 41.2
click at [667, 247] on textarea "Thank you so much for your fantastic review, grm100! We're thrilled to hear tha…" at bounding box center [792, 245] width 641 height 52
type textarea "Thank you so much for your fantastic review! We're thrilled to hear that your c…"
radio input "true"
type textarea "Thank you so much for your fantastic review! We're thrilled to hear that your c…"
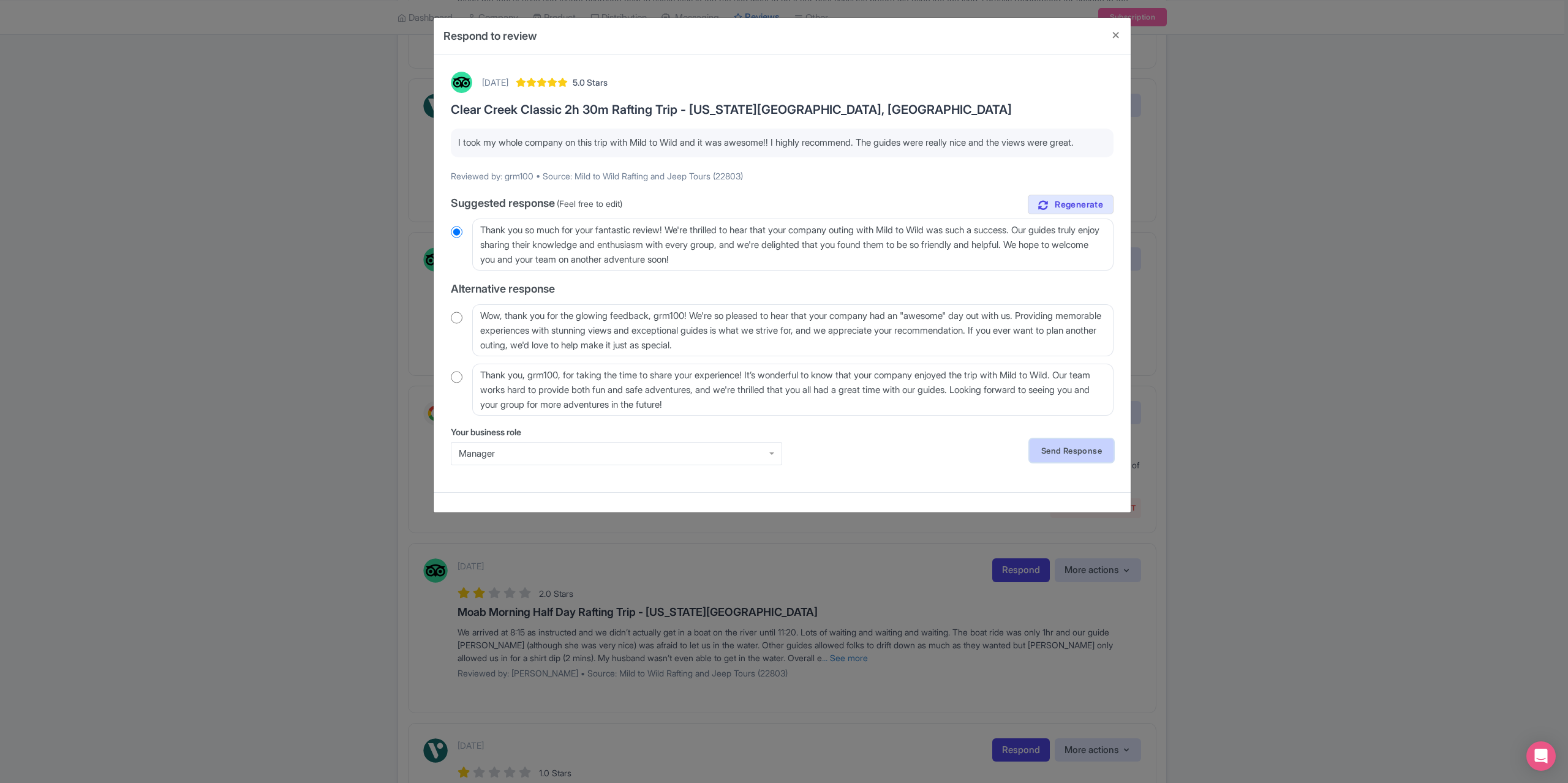
click at [1067, 463] on link "Send Response" at bounding box center [1071, 451] width 84 height 23
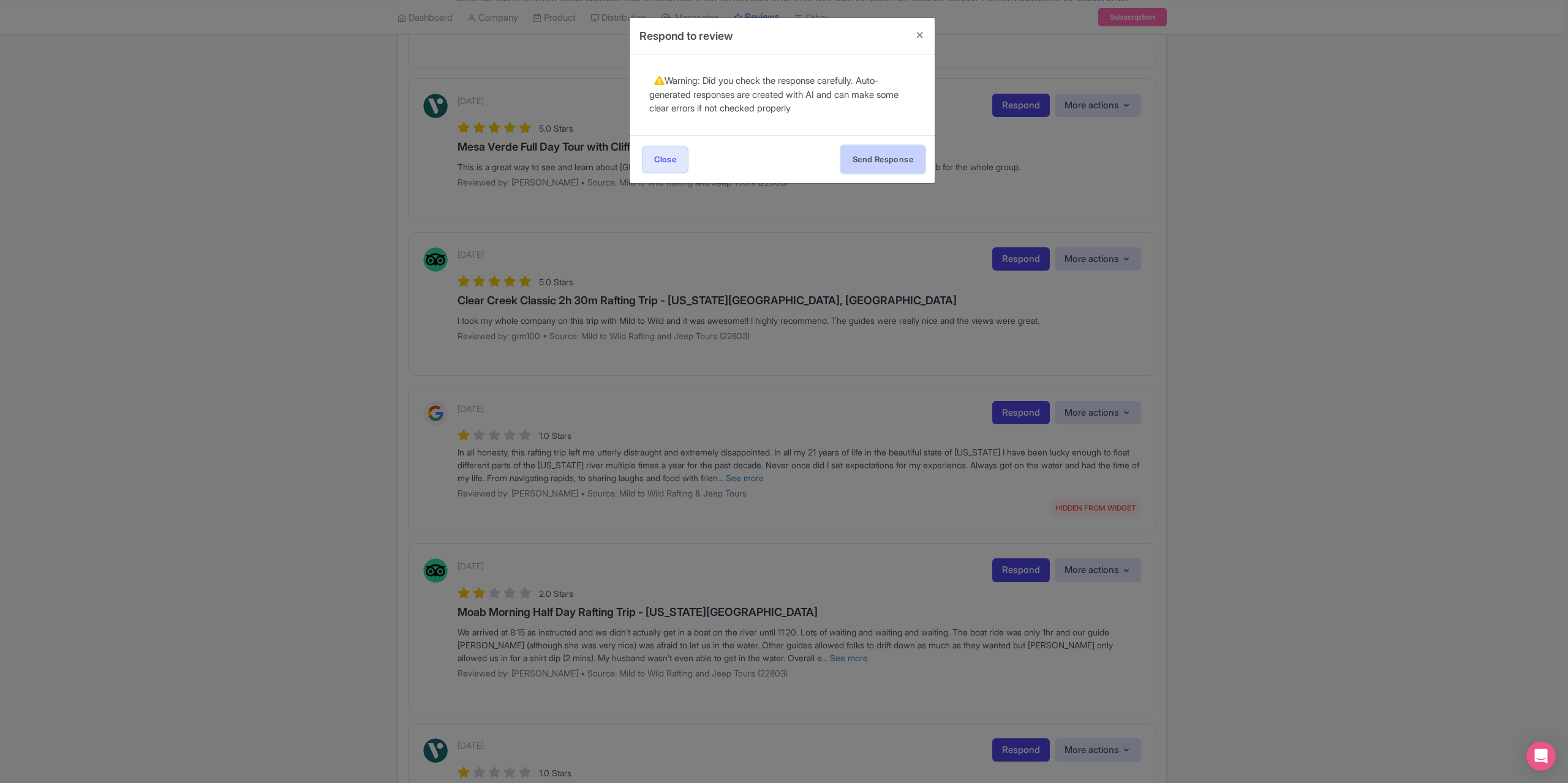
click at [869, 149] on button "Send Response" at bounding box center [883, 159] width 84 height 27
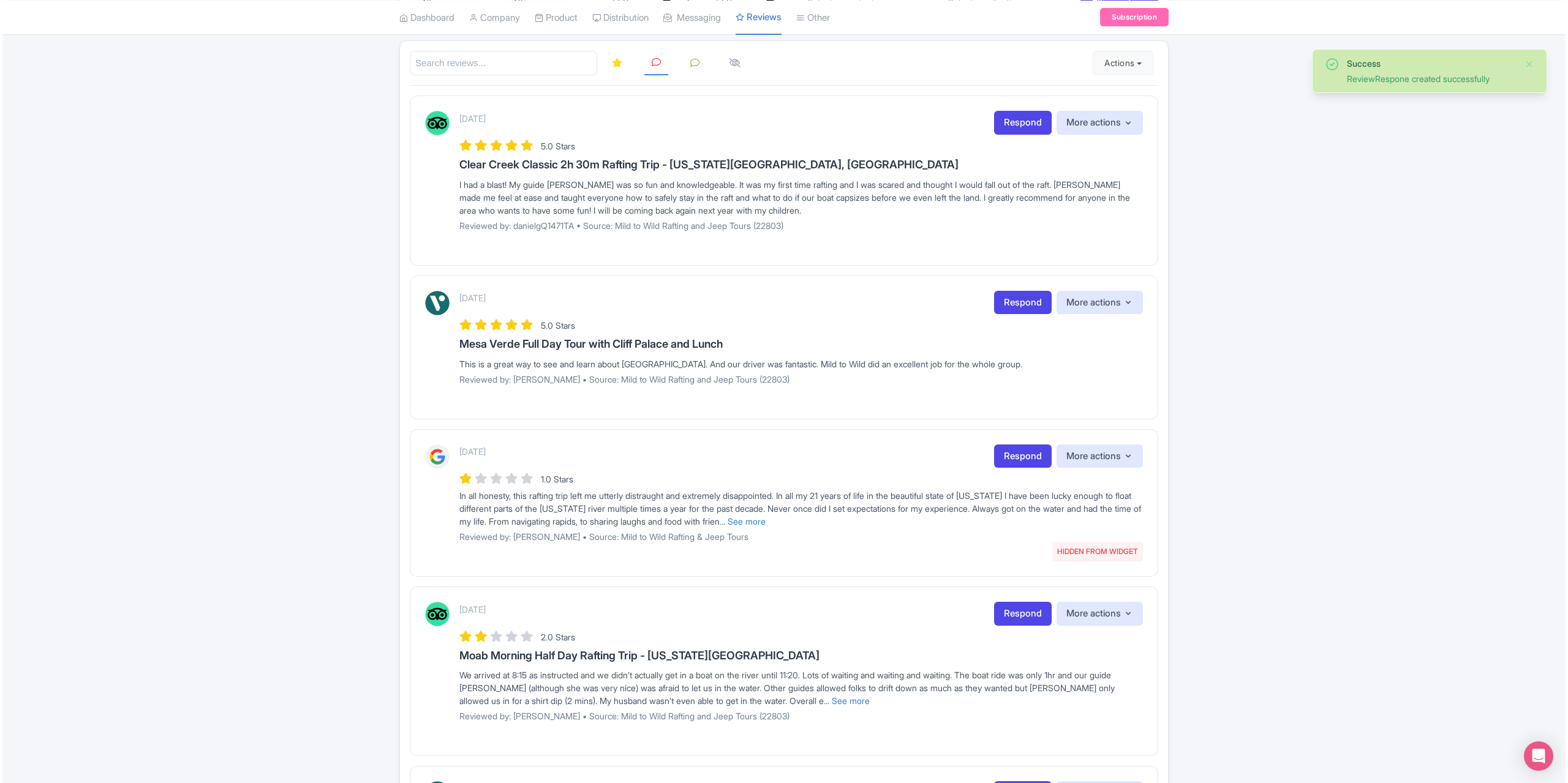
scroll to position [183, 0]
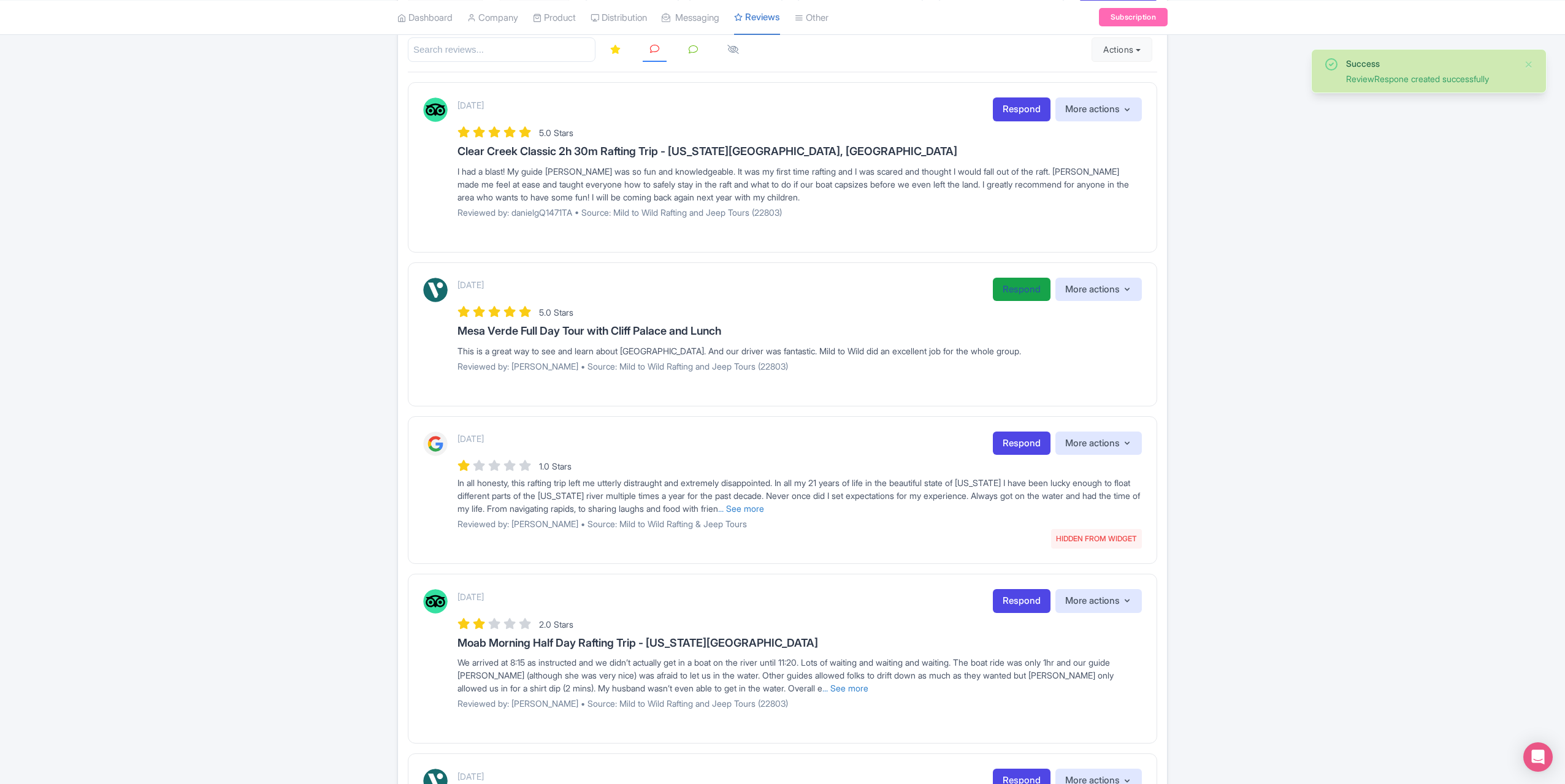
click at [1003, 294] on link "Respond" at bounding box center [1022, 290] width 58 height 24
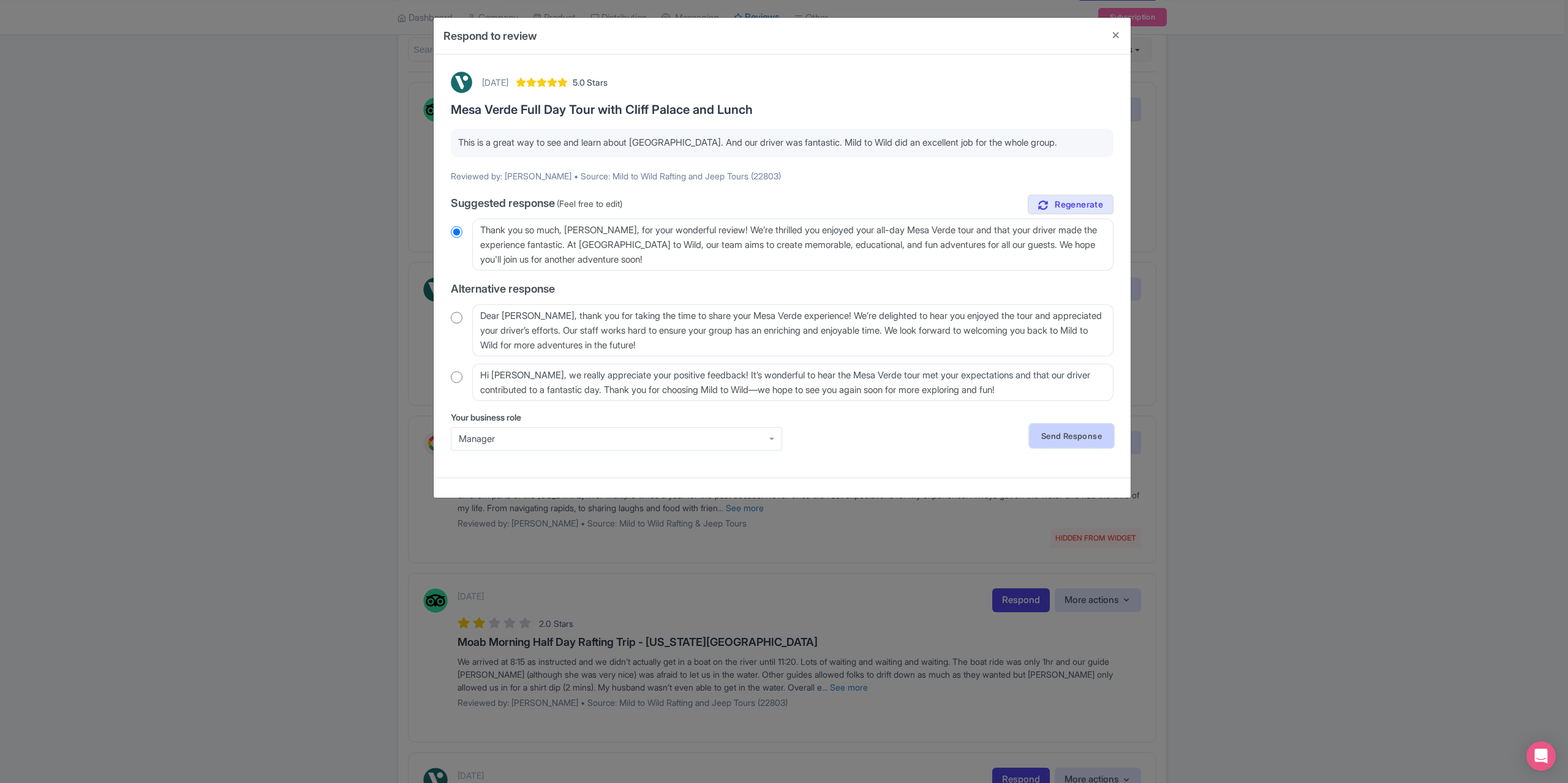
click at [1040, 432] on link "Send Response" at bounding box center [1071, 435] width 84 height 23
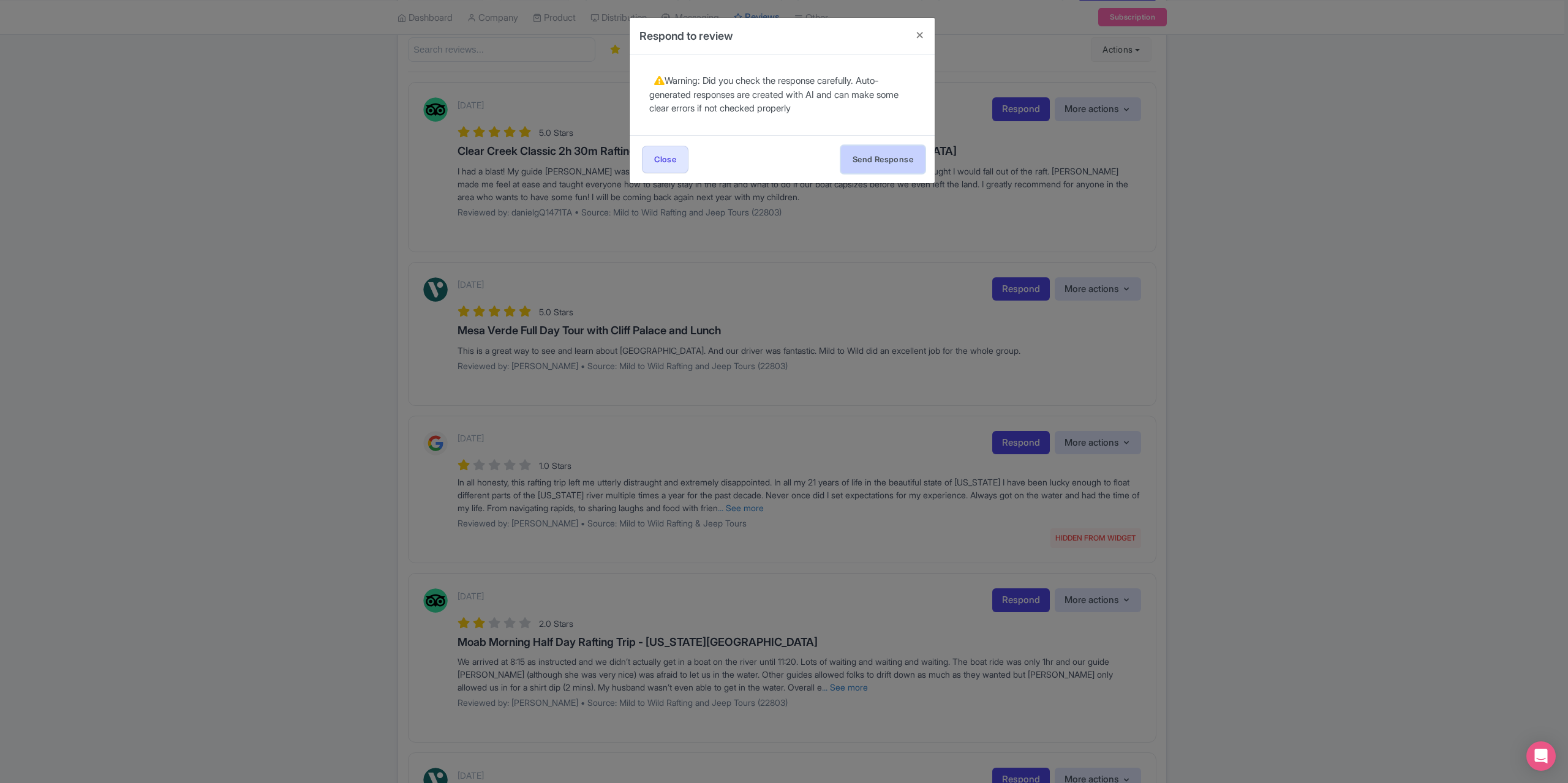
click at [871, 167] on button "Send Response" at bounding box center [883, 159] width 84 height 27
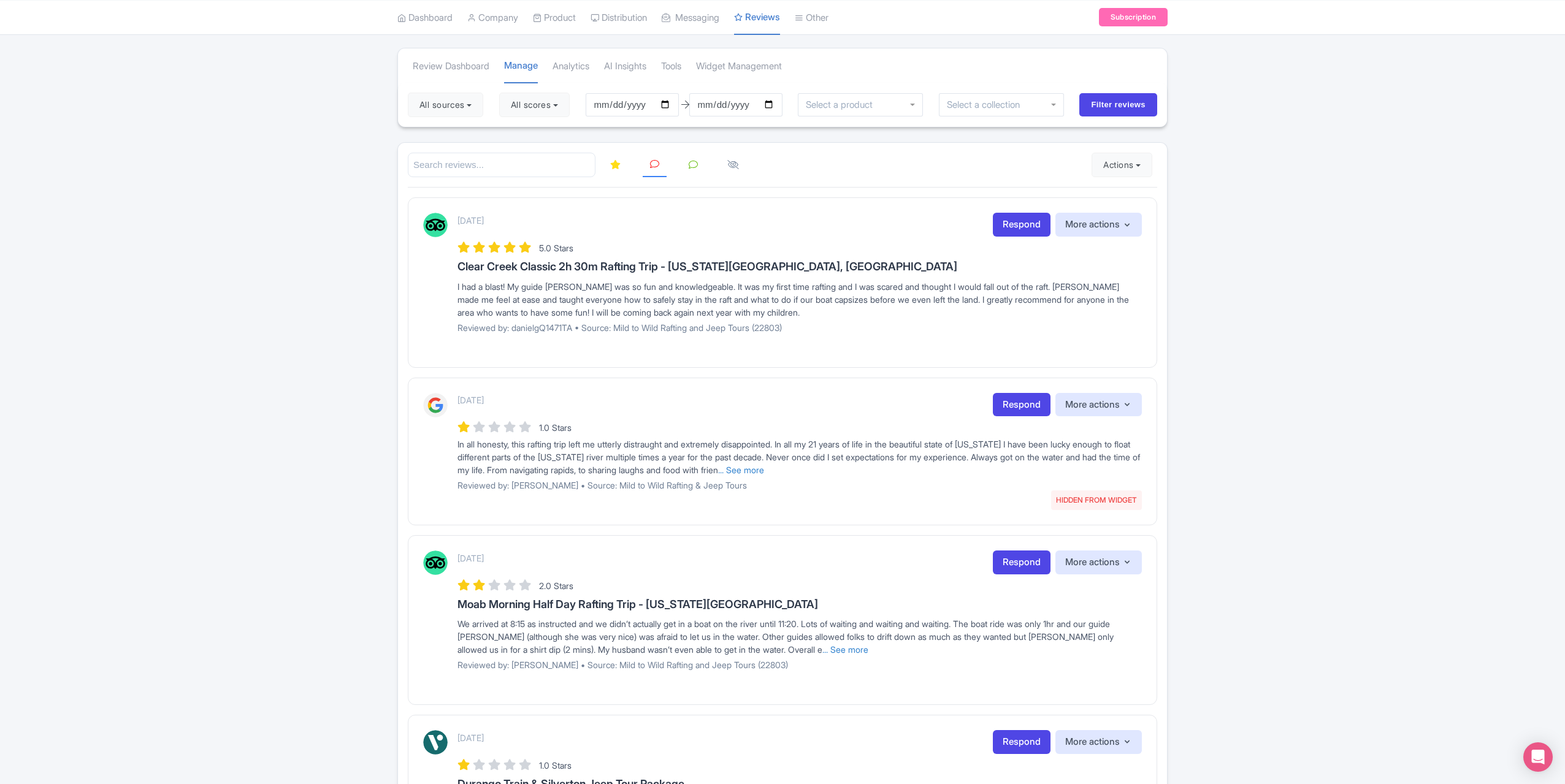
scroll to position [61, 0]
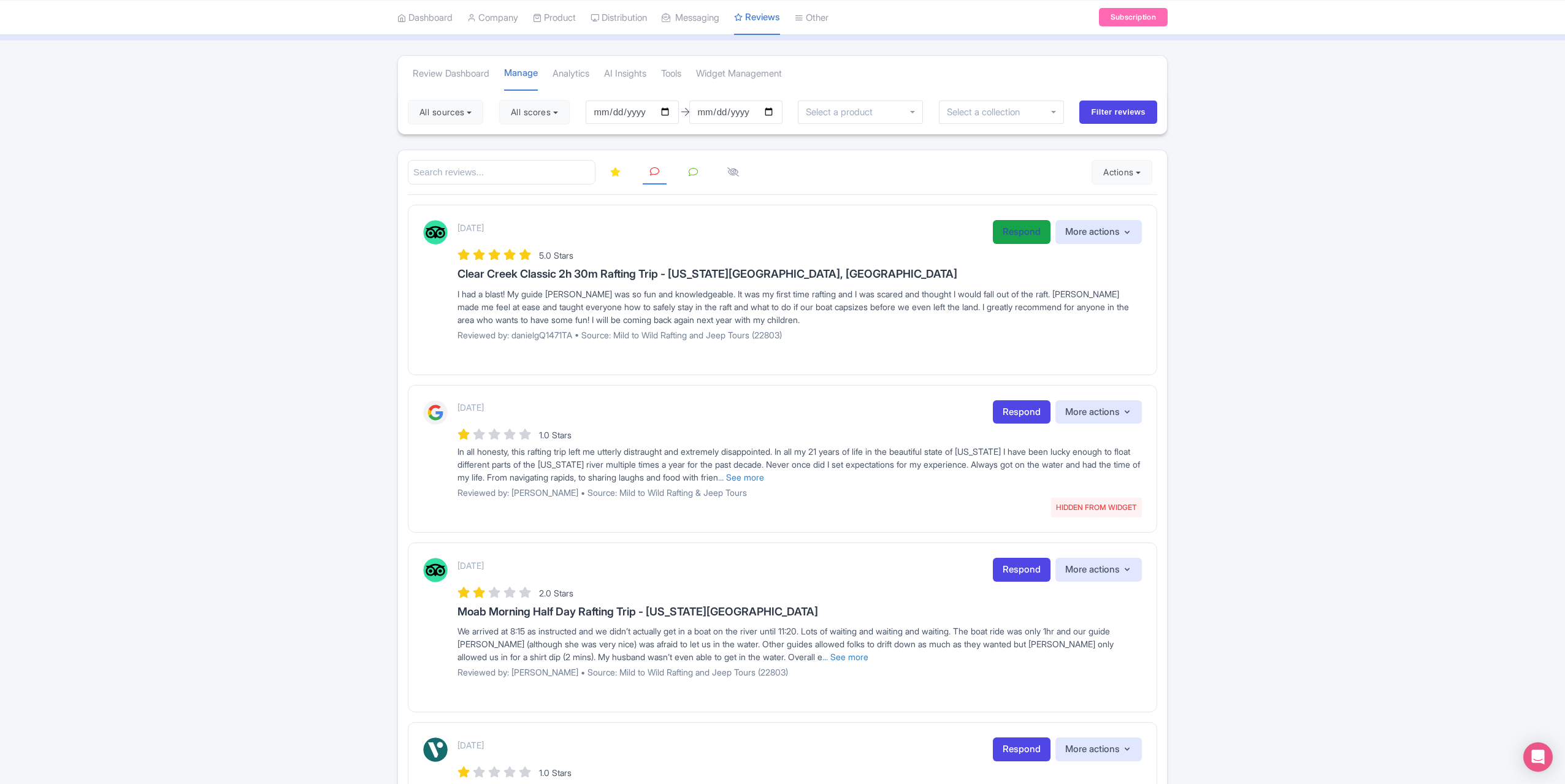
click at [1007, 226] on link "Respond" at bounding box center [1022, 232] width 58 height 24
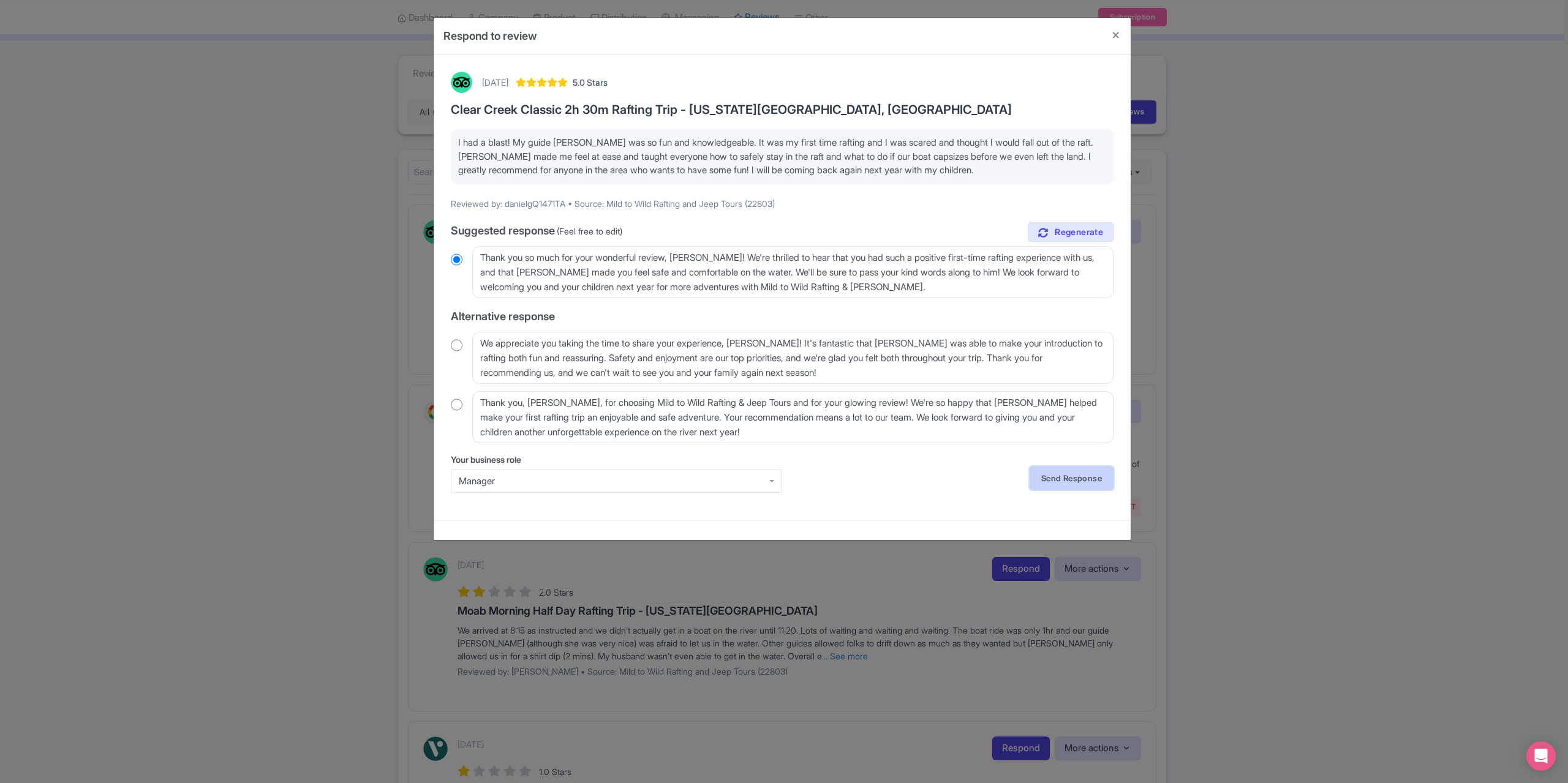
click at [1079, 481] on link "Send Response" at bounding box center [1071, 478] width 84 height 23
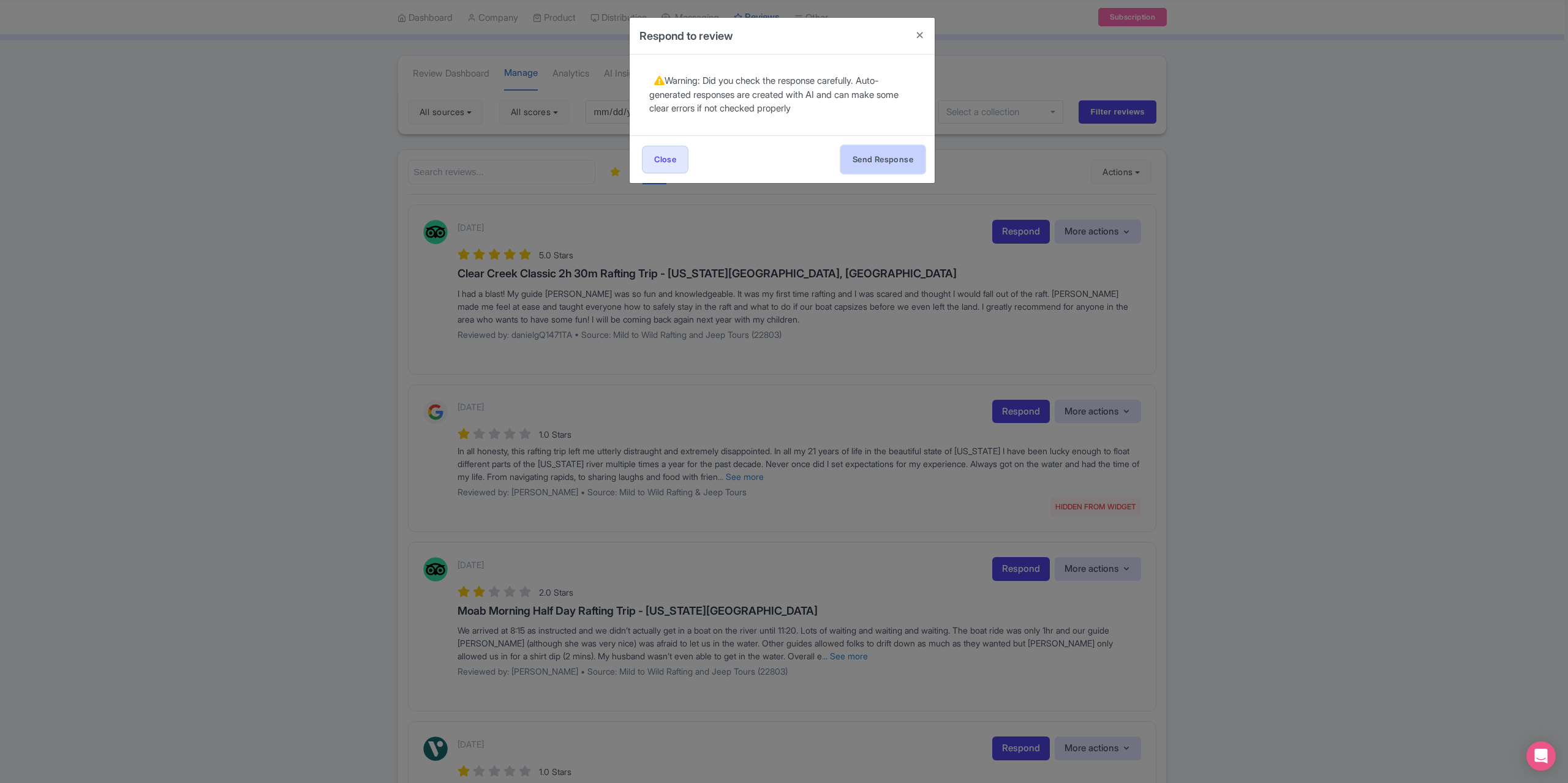
click at [889, 150] on button "Send Response" at bounding box center [883, 159] width 84 height 27
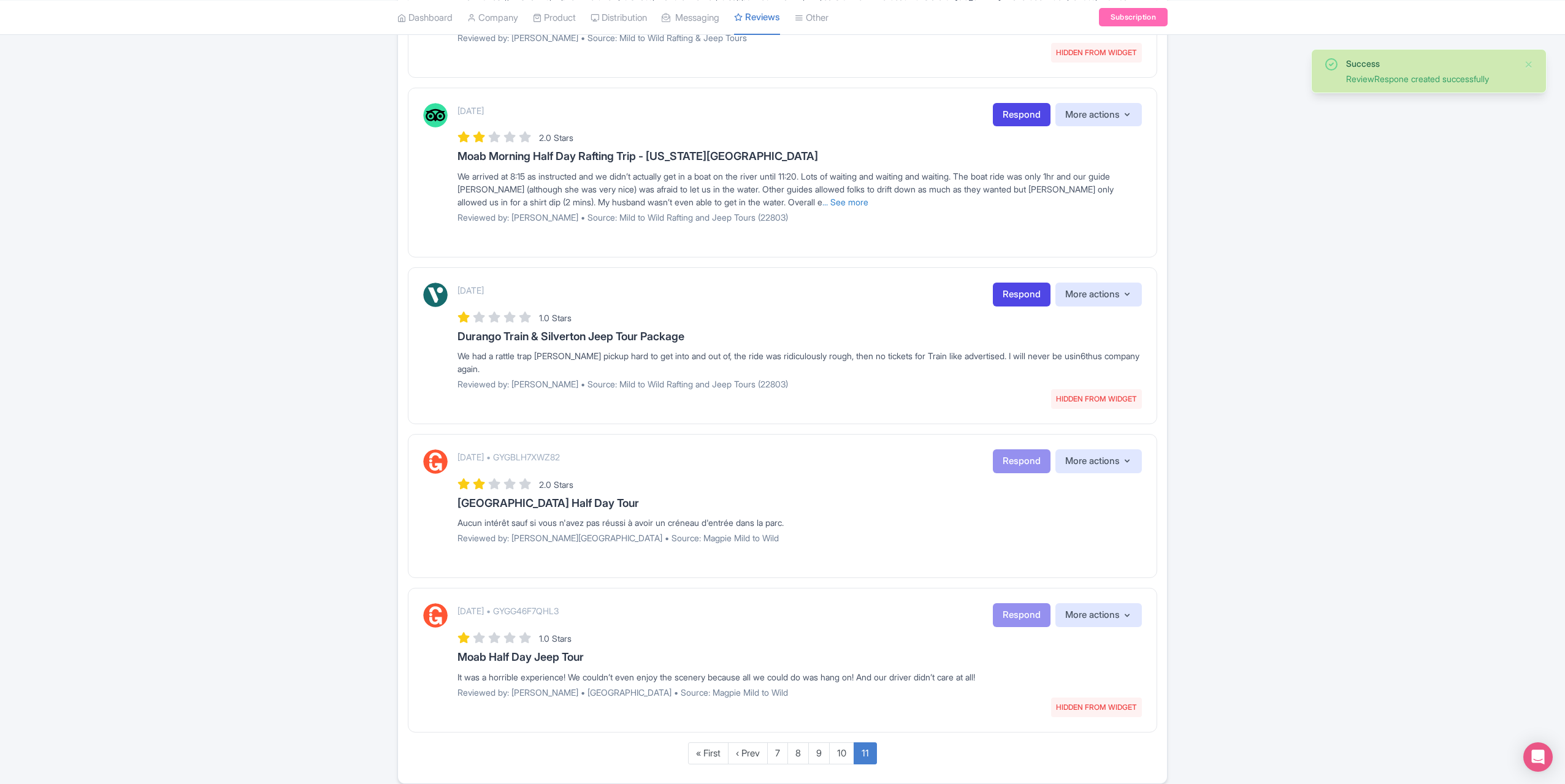
scroll to position [385, 0]
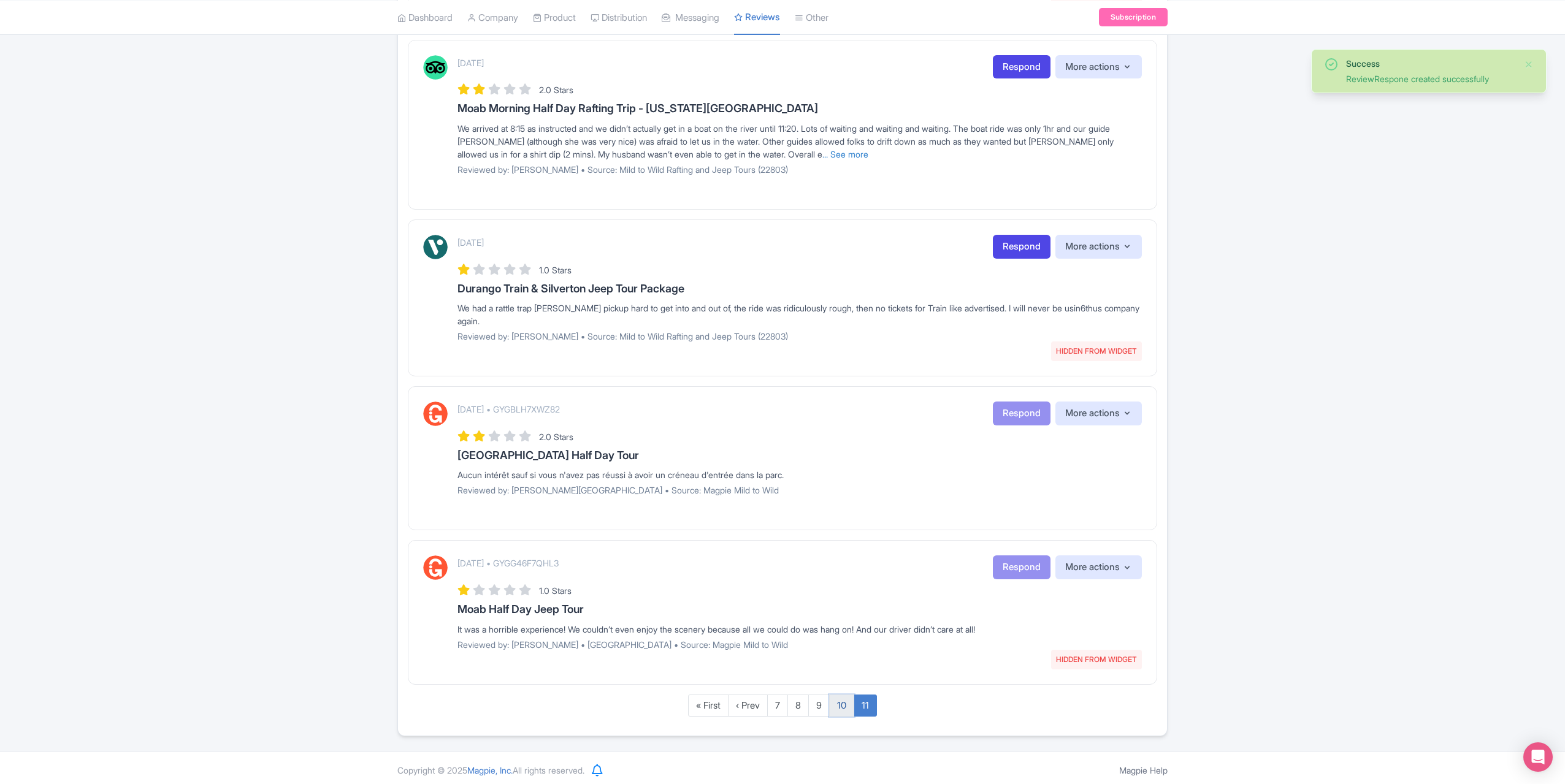
click at [837, 705] on link "10" at bounding box center [842, 706] width 25 height 23
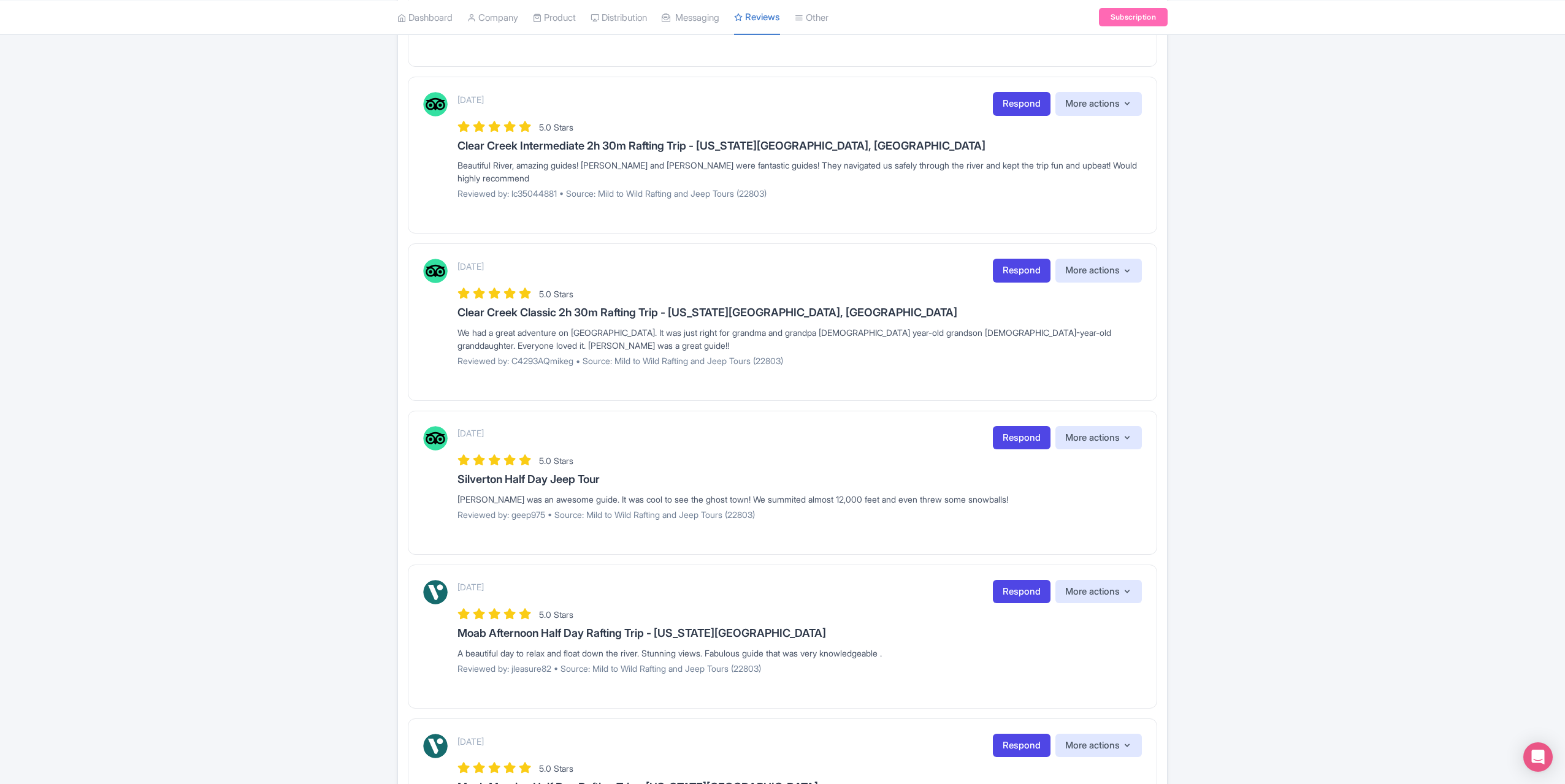
scroll to position [1213, 0]
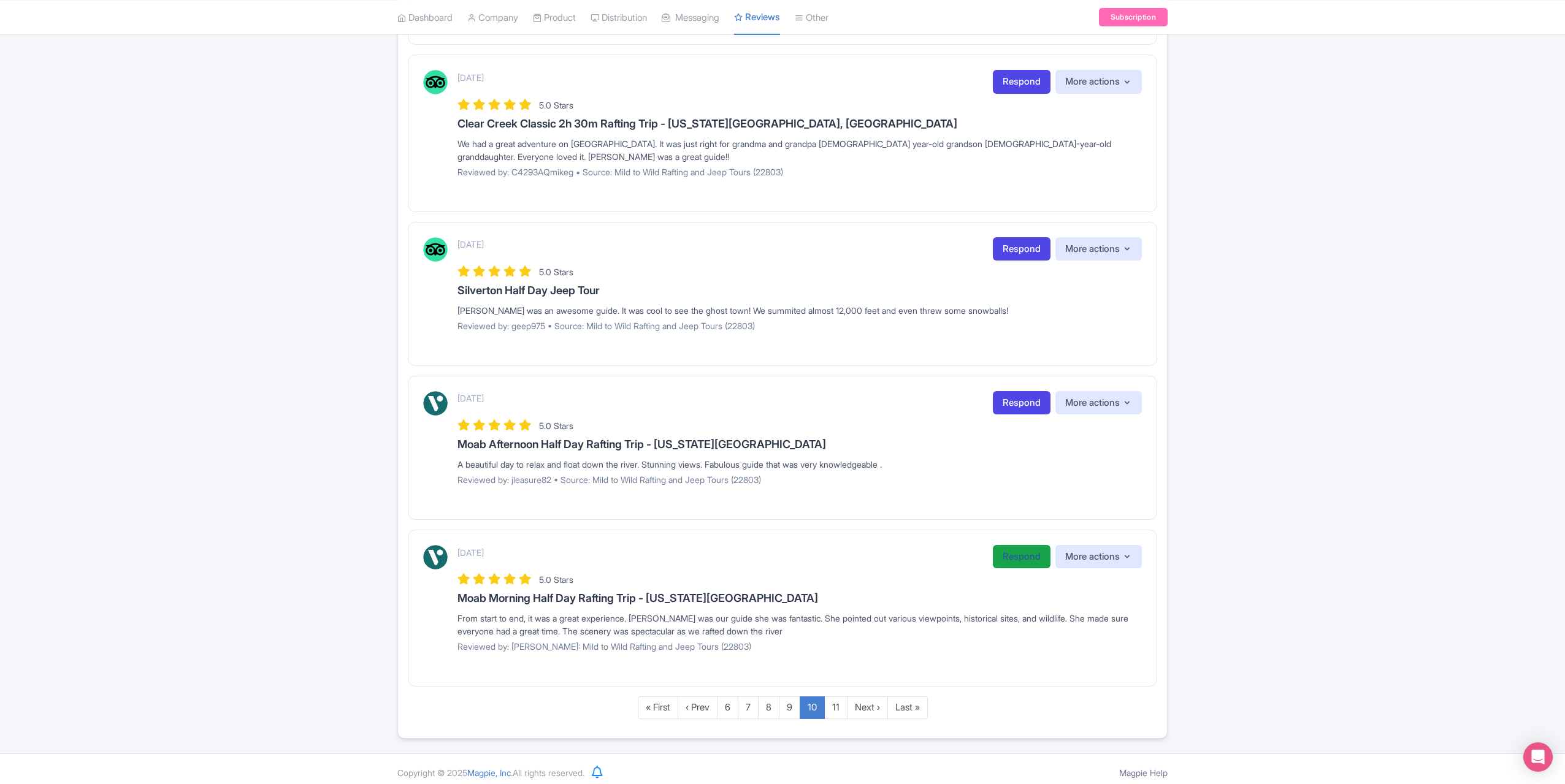
click at [1017, 550] on link "Respond" at bounding box center [1022, 557] width 58 height 24
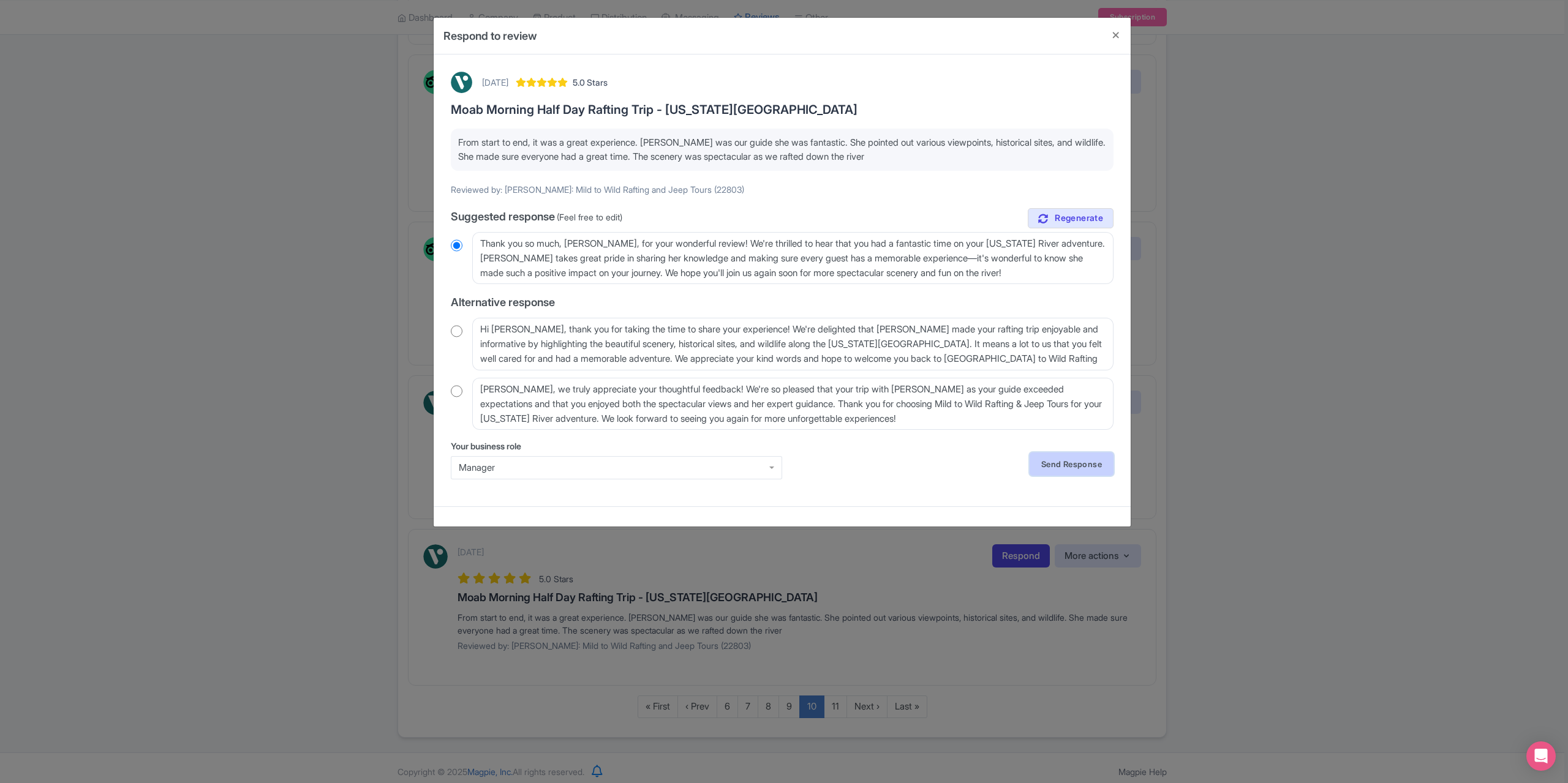
click at [1052, 465] on link "Send Response" at bounding box center [1071, 464] width 84 height 23
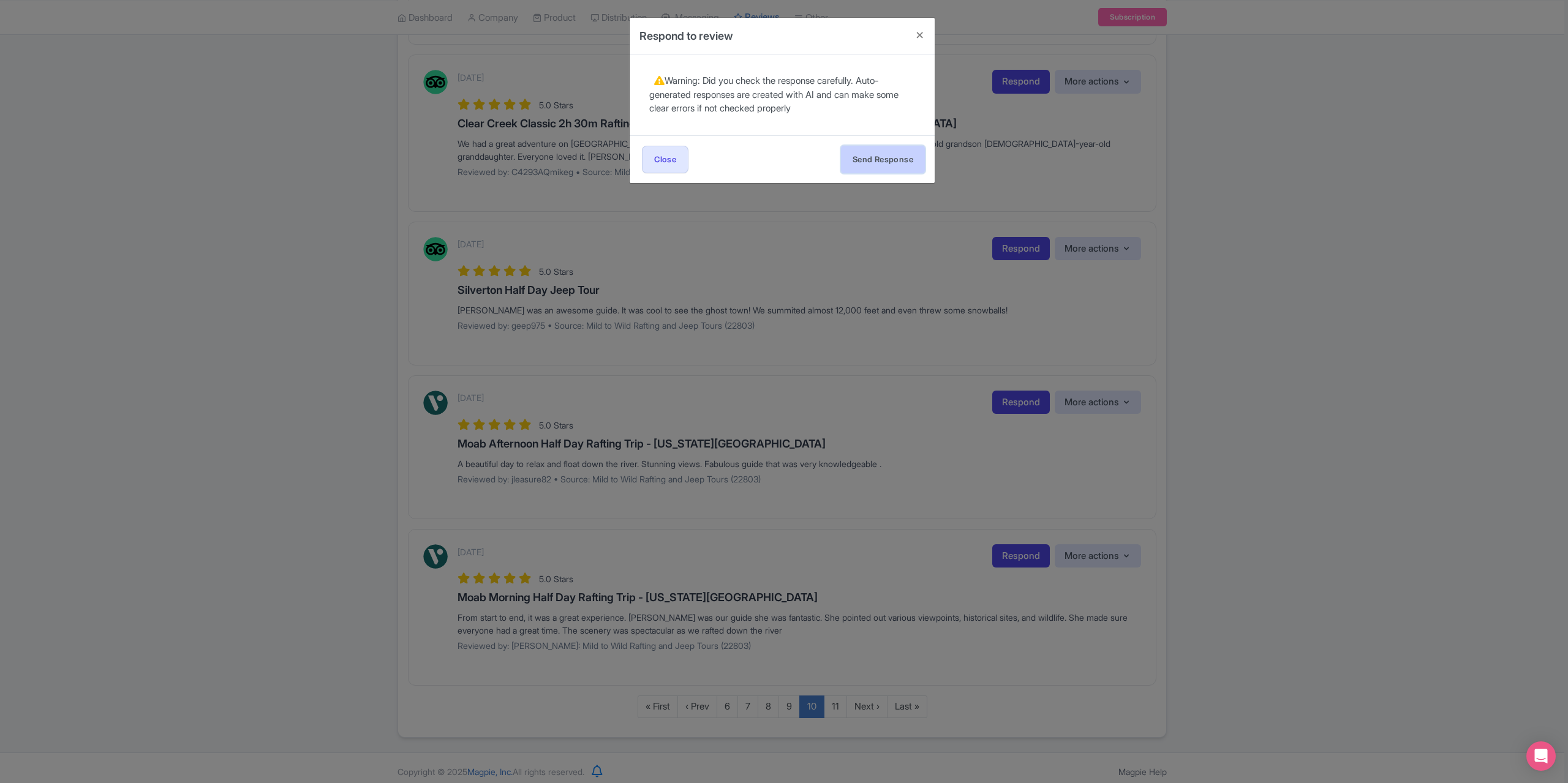
click at [888, 161] on button "Send Response" at bounding box center [883, 159] width 84 height 27
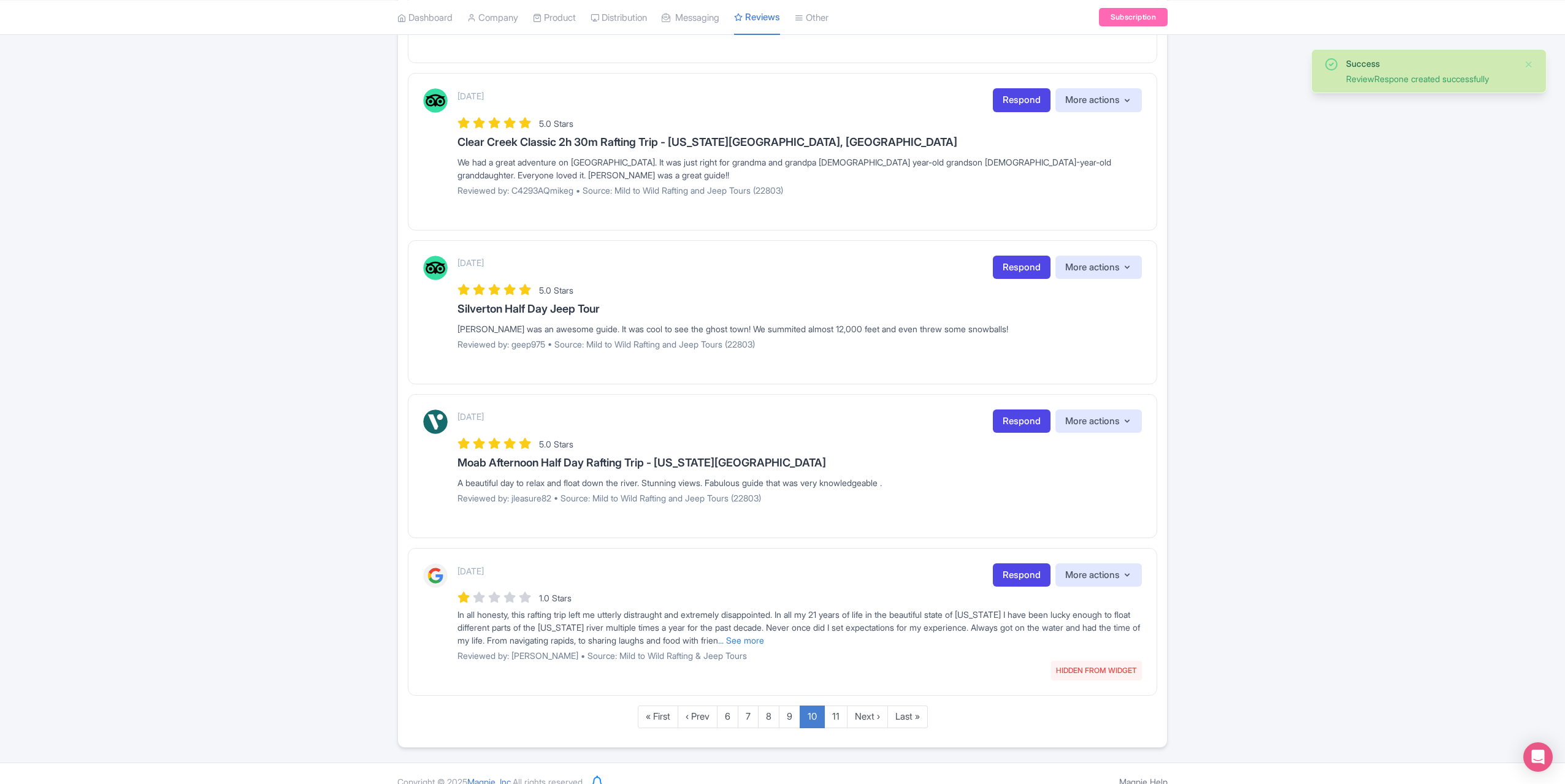
scroll to position [1205, 0]
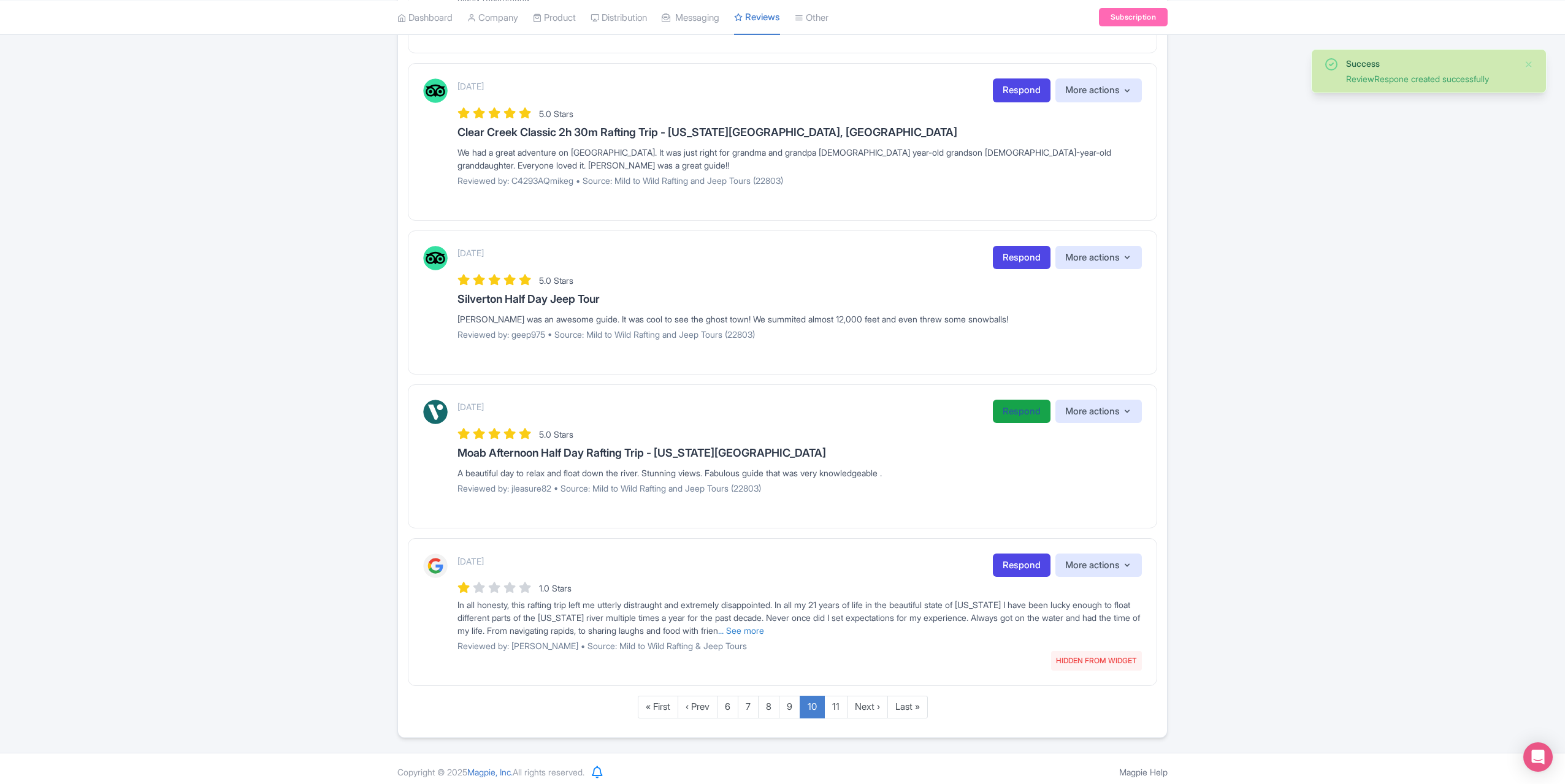
click at [1013, 404] on link "Respond" at bounding box center [1022, 412] width 58 height 24
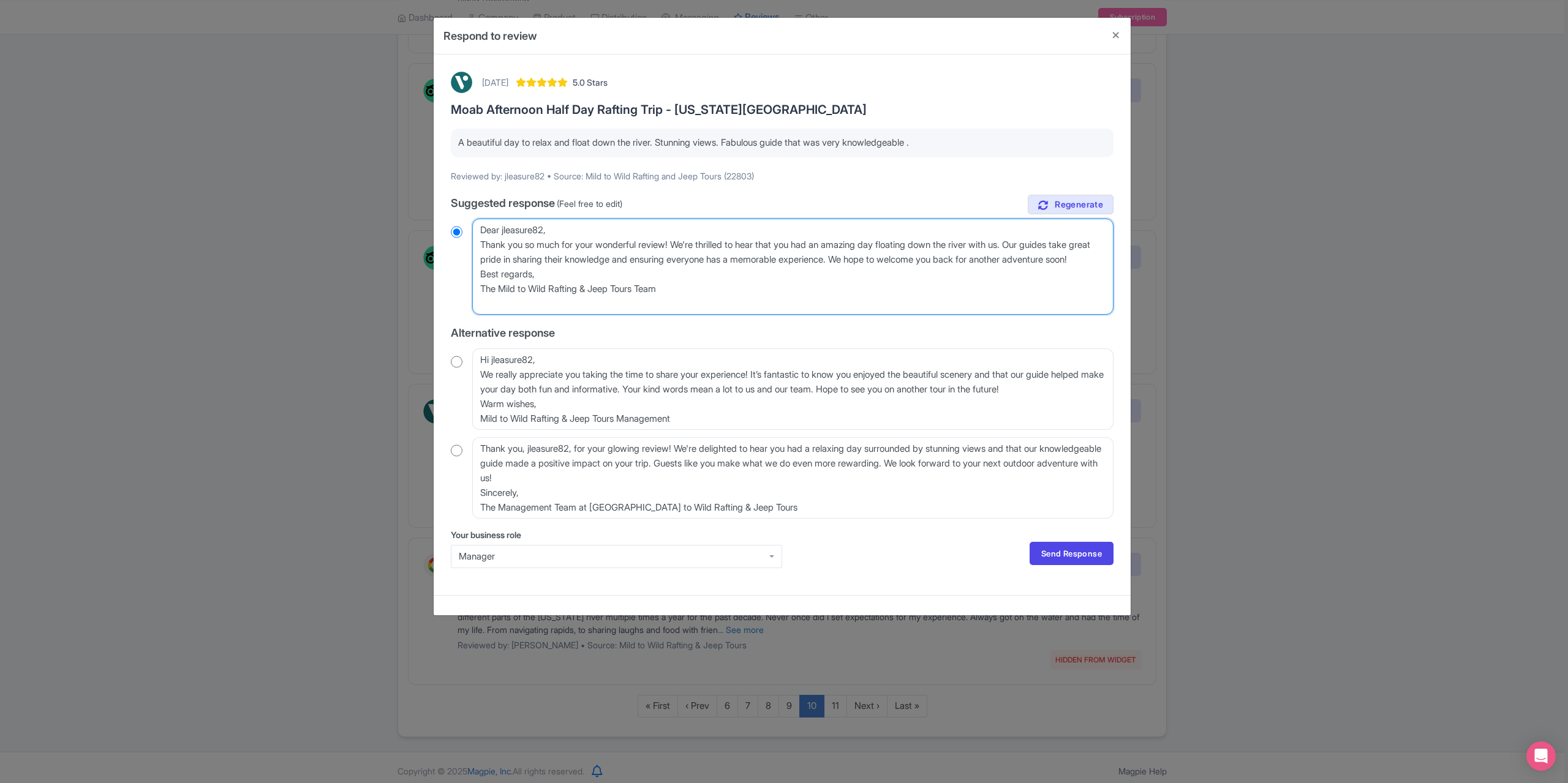
drag, startPoint x: 553, startPoint y: 229, endPoint x: 477, endPoint y: 231, distance: 76.0
click at [474, 231] on textarea "Dear jleasure82, Thank you so much for your wonderful review! We're thrilled to…" at bounding box center [792, 267] width 641 height 96
type textarea "Thank you so much for your wonderful review! We're thrilled to hear that you ha…"
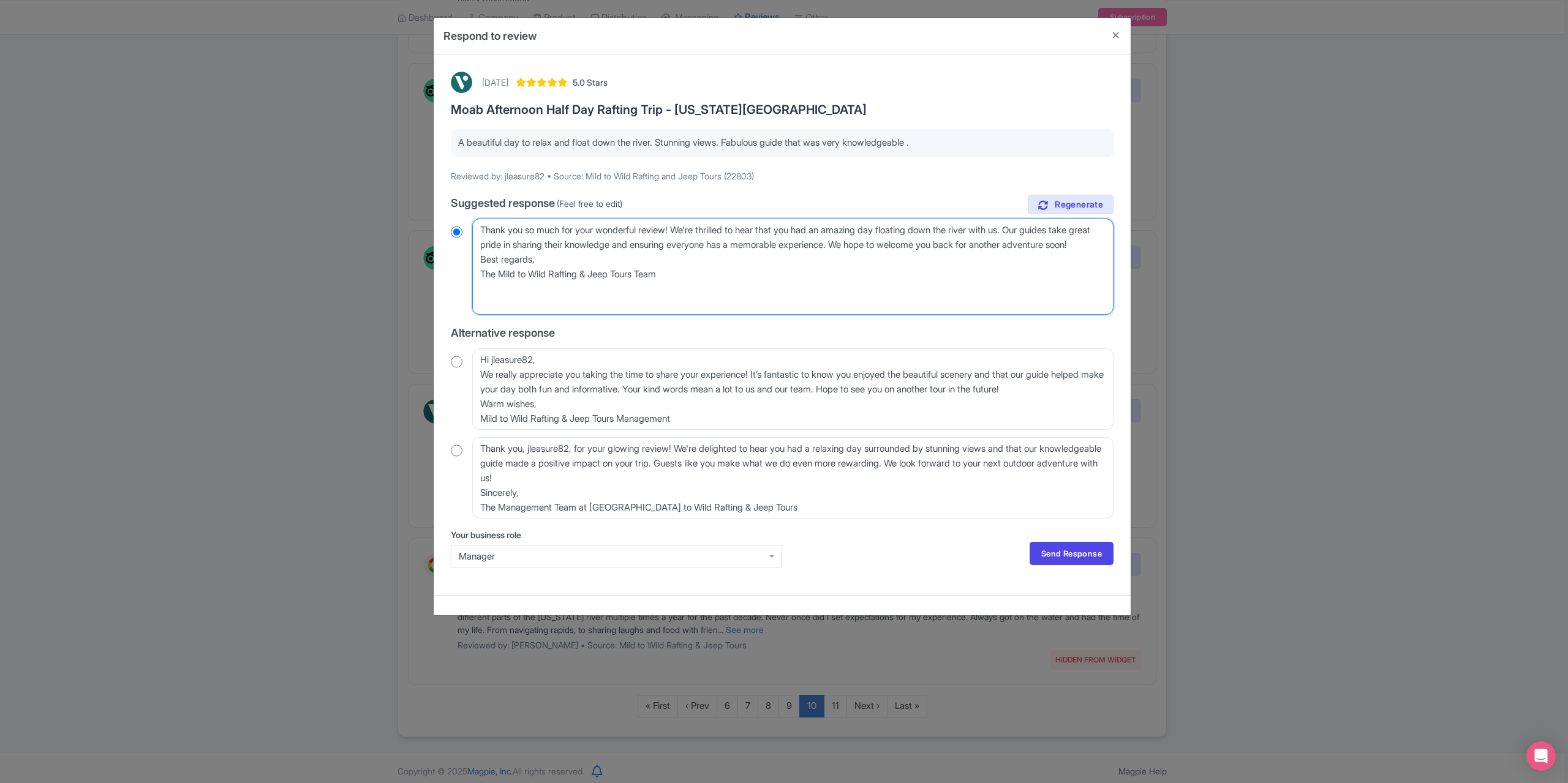
radio input "true"
click at [479, 241] on textarea "Dear jleasure82, Thank you so much for your wonderful review! We're thrilled to…" at bounding box center [792, 267] width 641 height 96
type textarea "Thank you so much for your wonderful review! We're thrilled to hear that you ha…"
radio input "true"
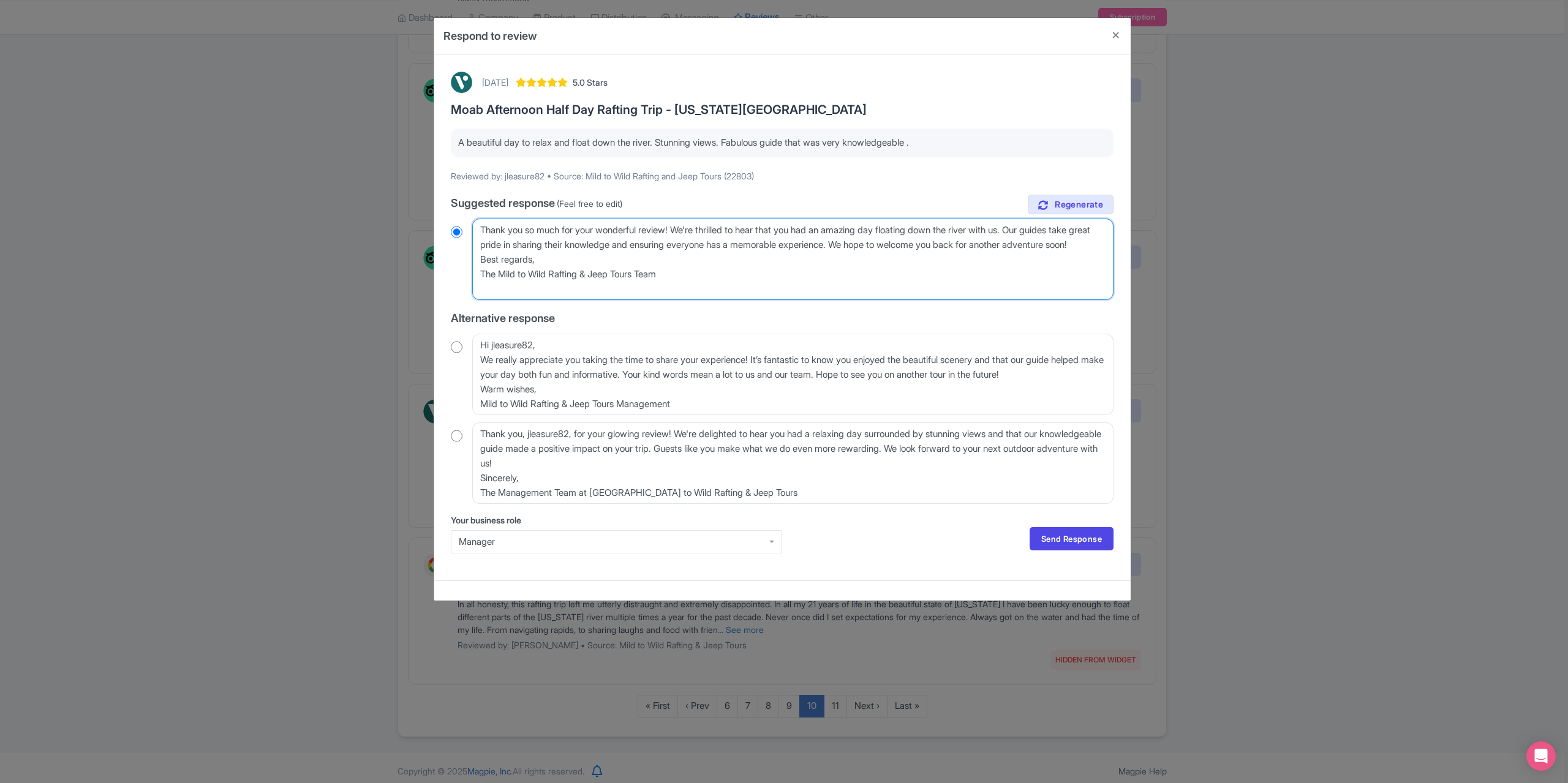
type textarea "Thank you so much for your wonderful review! We're thrilled to hear that you ha…"
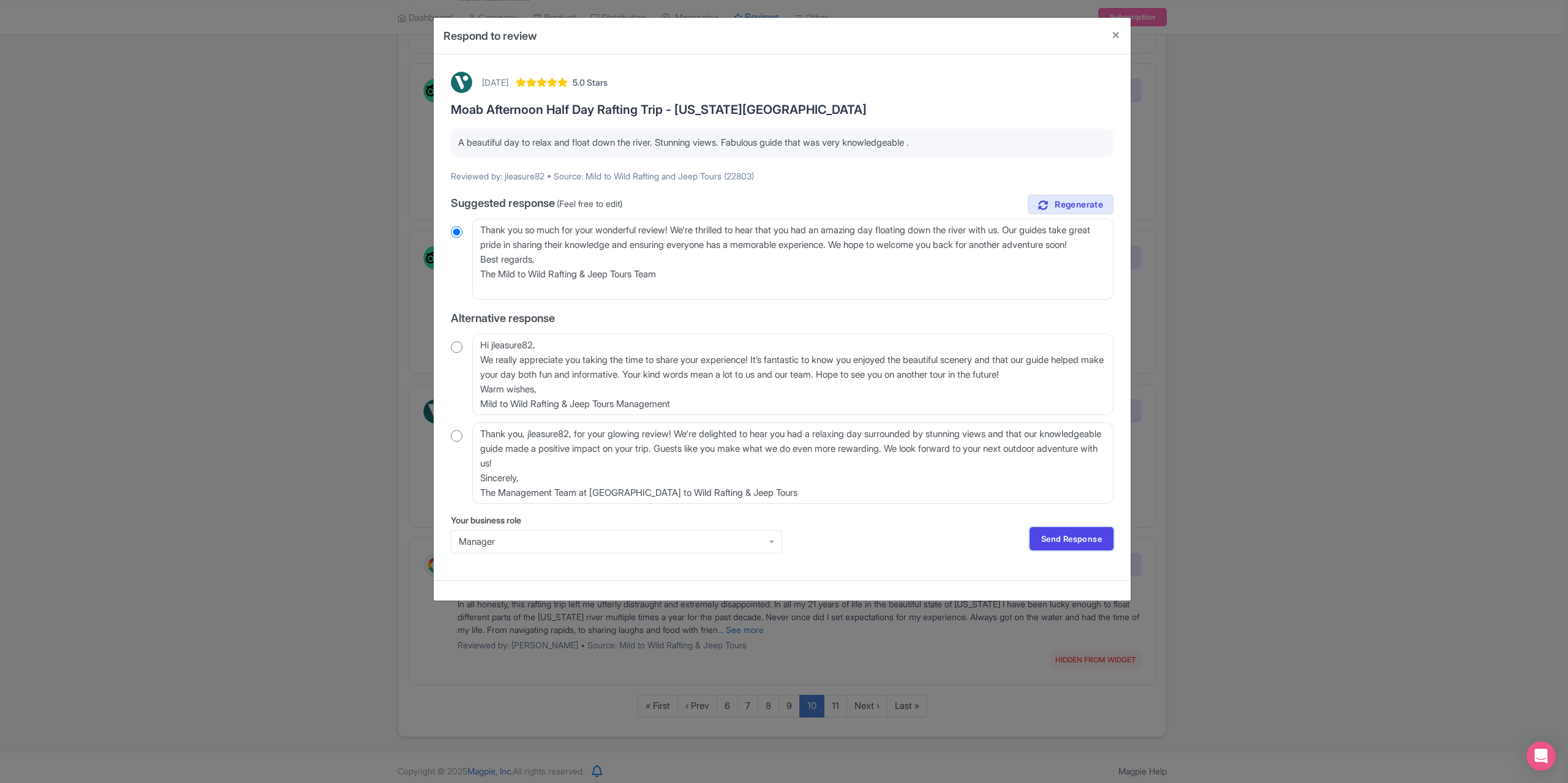
click at [1067, 536] on link "Send Response" at bounding box center [1071, 538] width 84 height 23
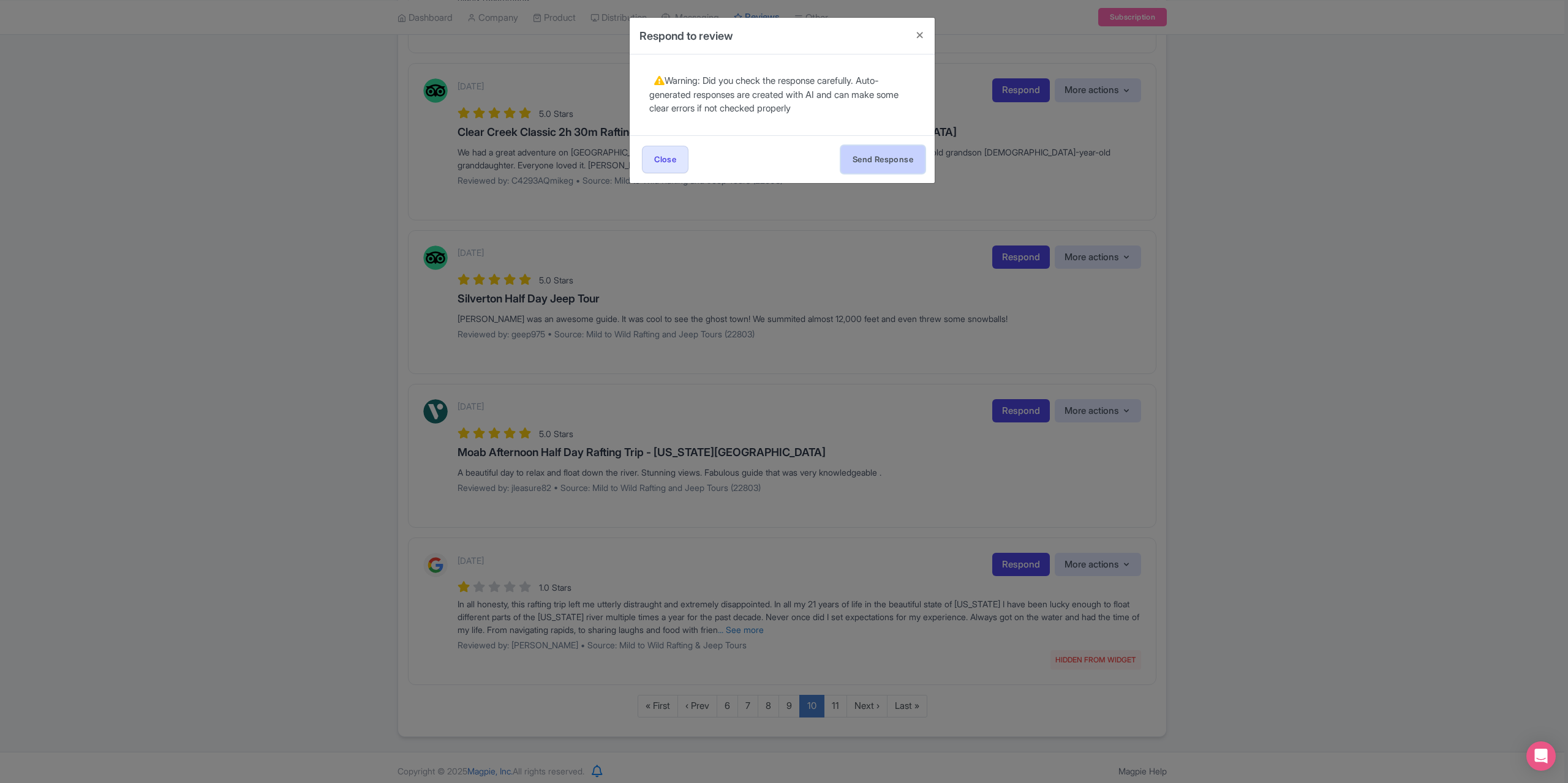
click at [881, 155] on button "Send Response" at bounding box center [883, 159] width 84 height 27
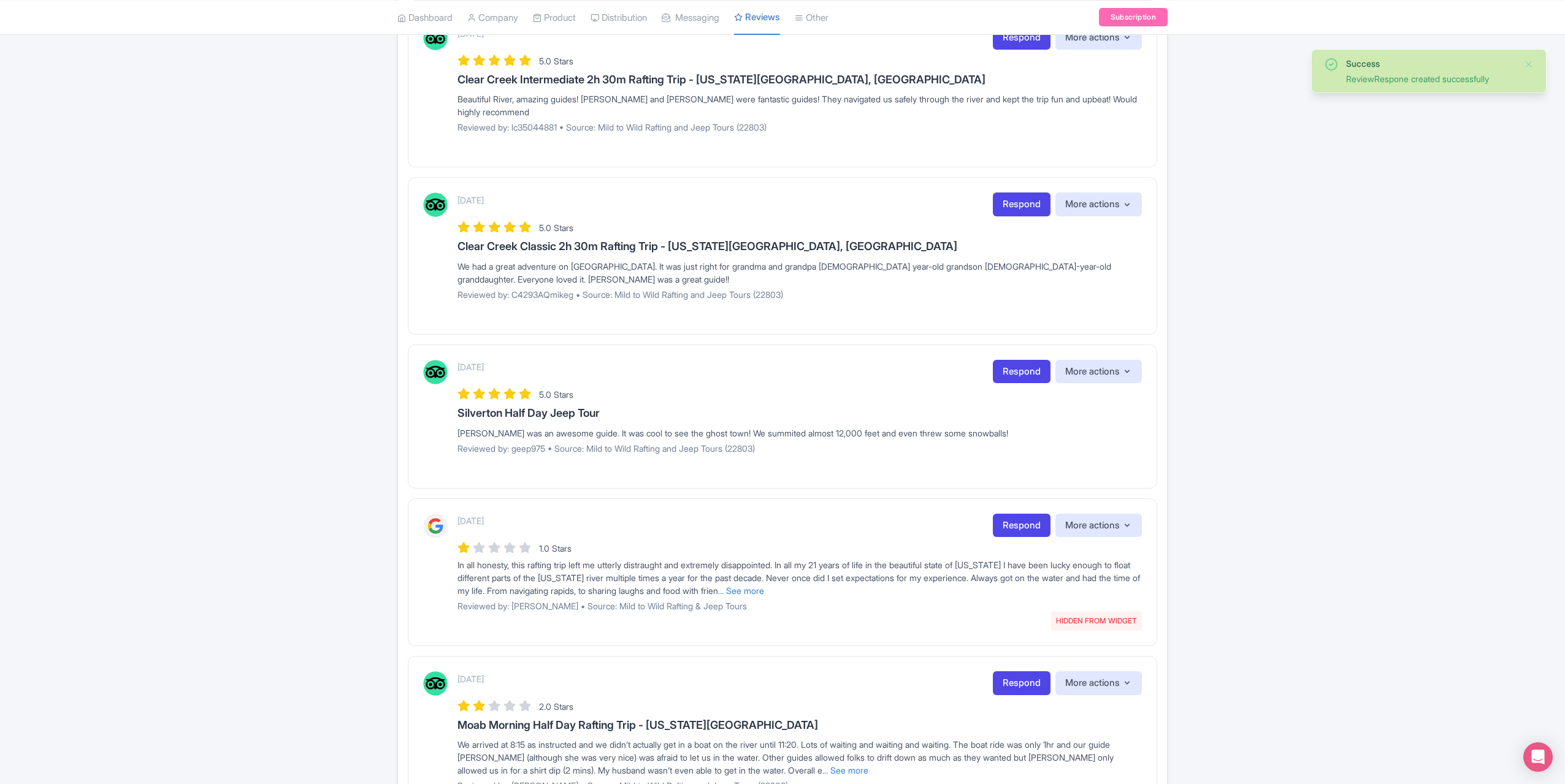
scroll to position [1227, 0]
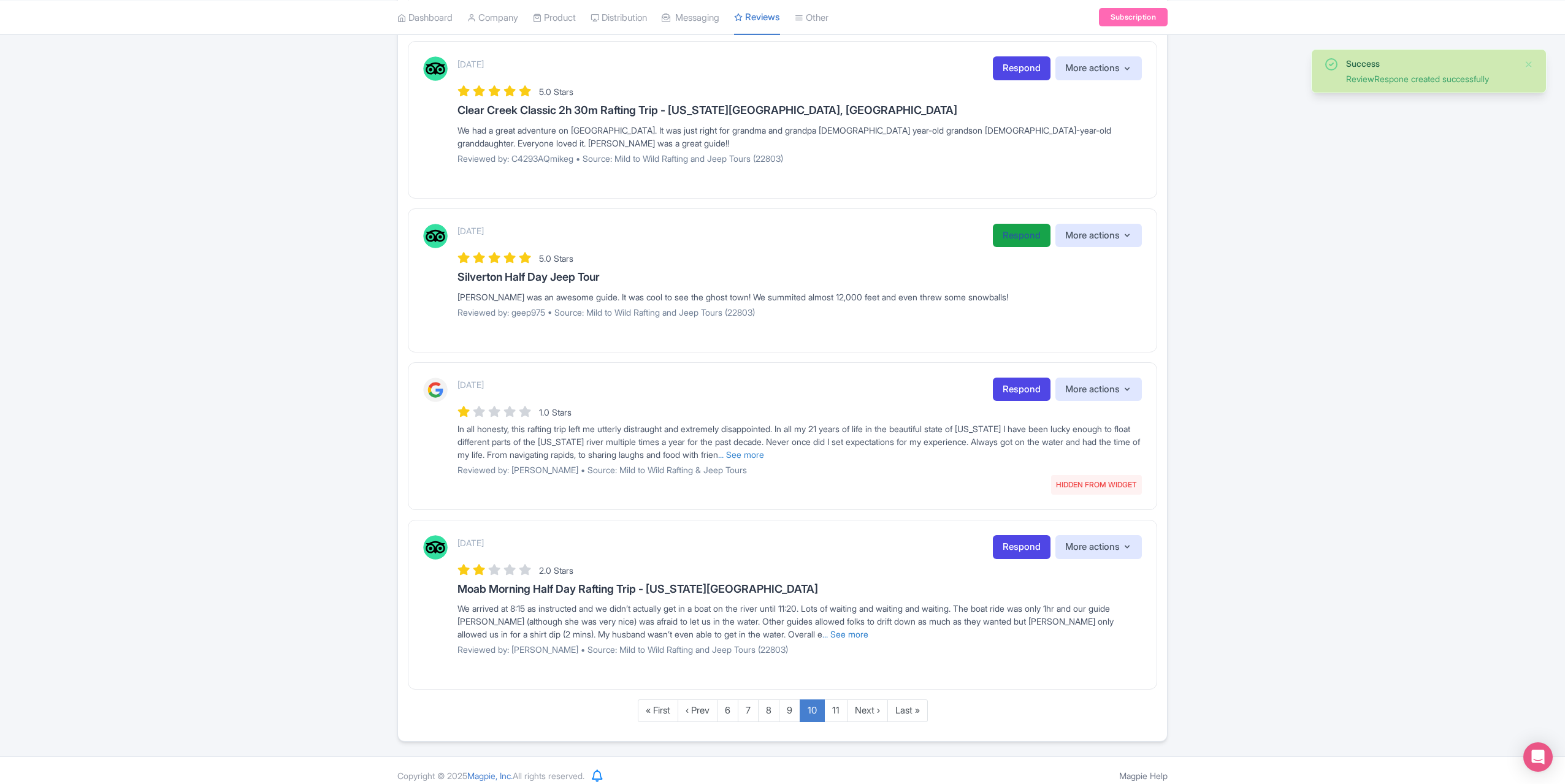
click at [1000, 226] on link "Respond" at bounding box center [1022, 236] width 58 height 24
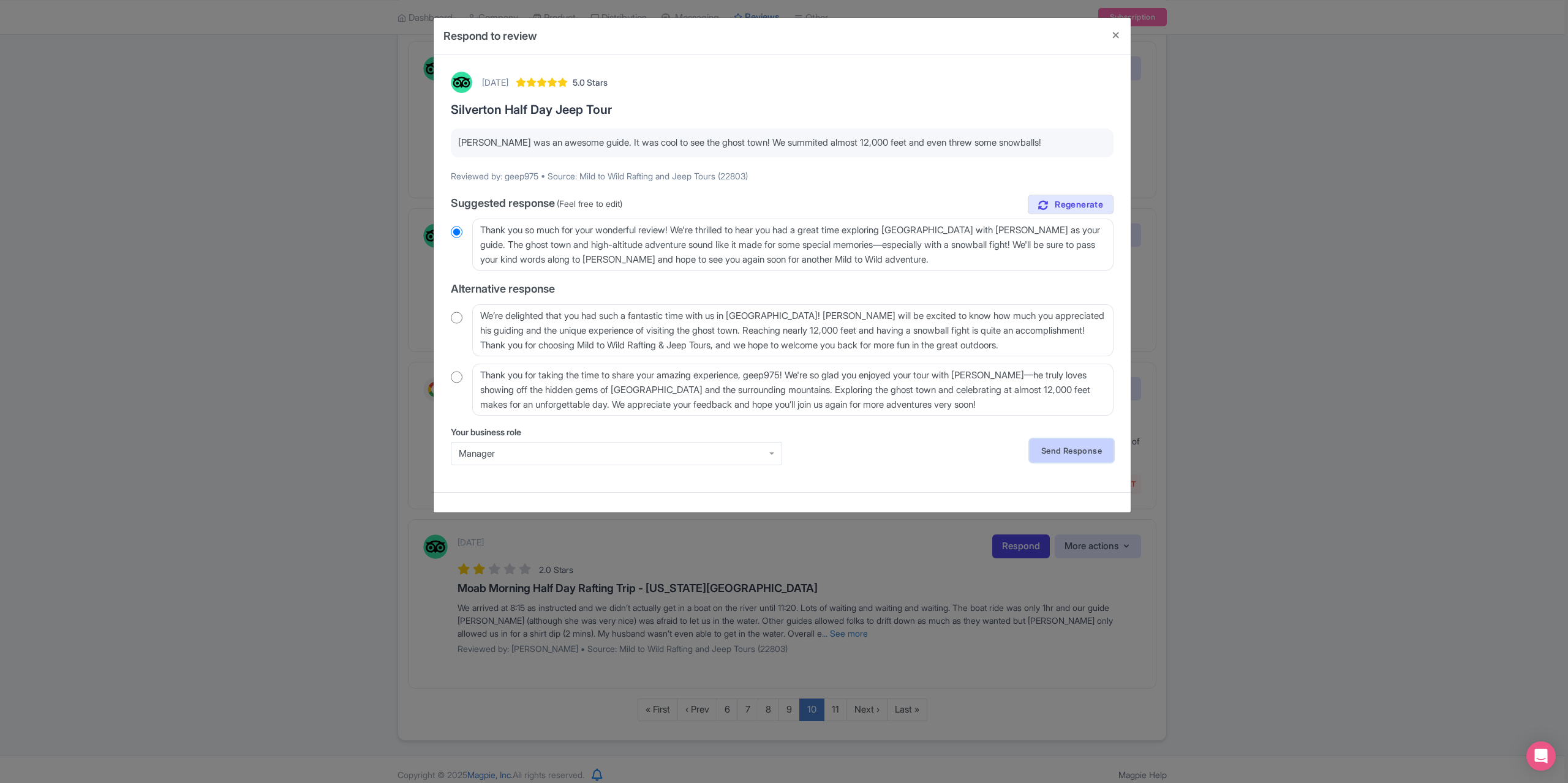
click at [1075, 455] on link "Send Response" at bounding box center [1071, 451] width 84 height 23
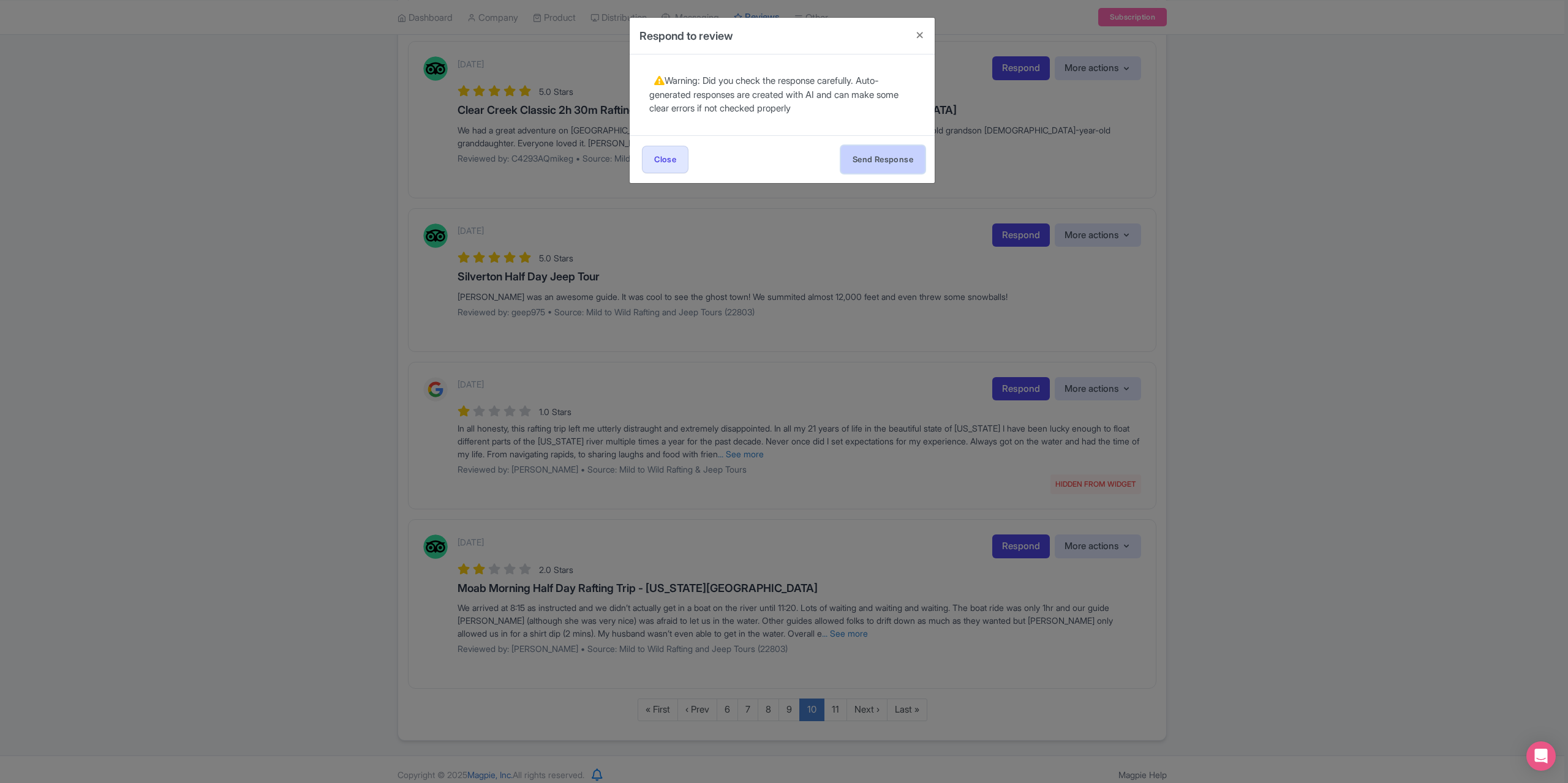
click at [883, 150] on button "Send Response" at bounding box center [883, 159] width 84 height 27
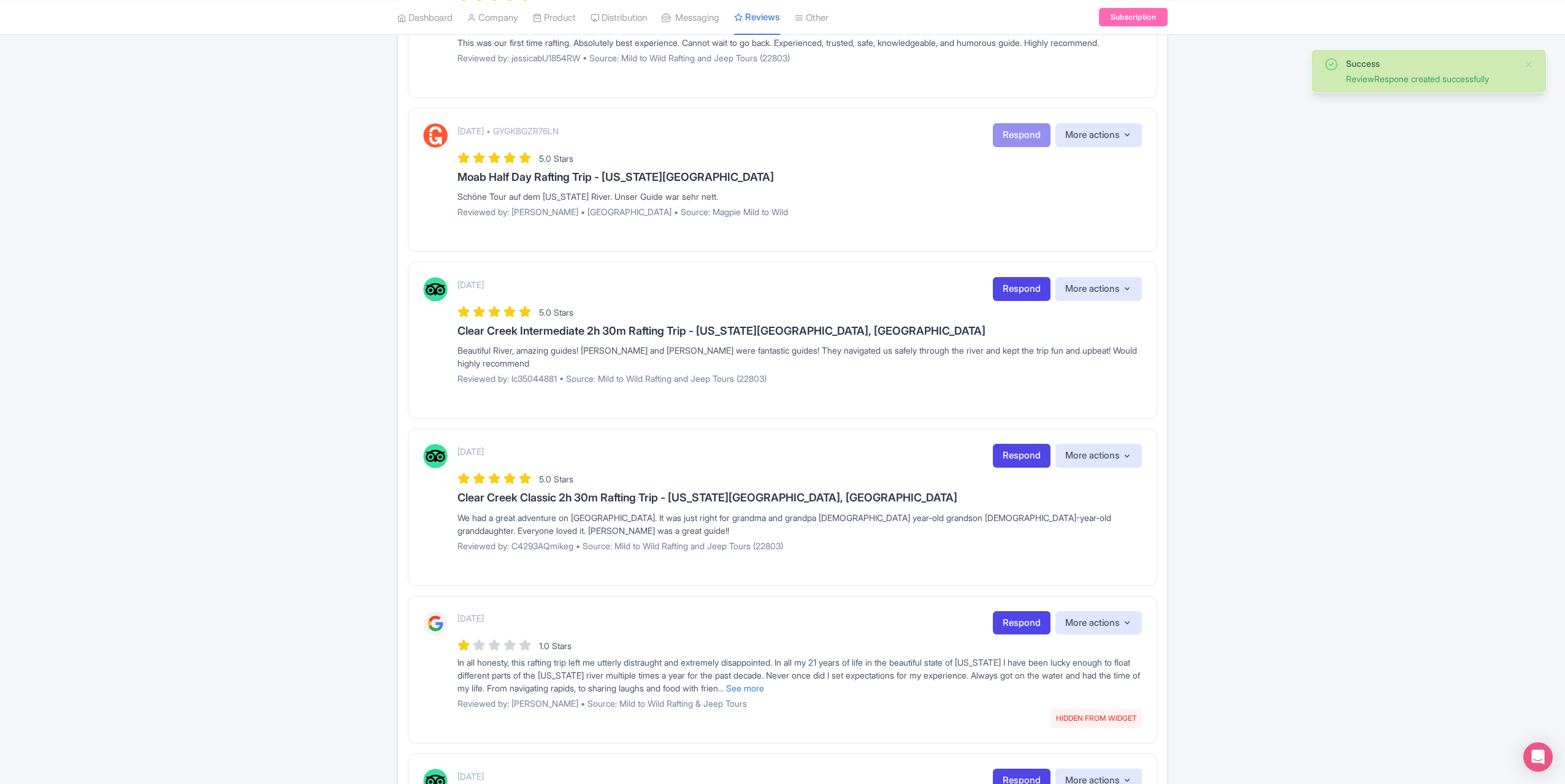
scroll to position [859, 0]
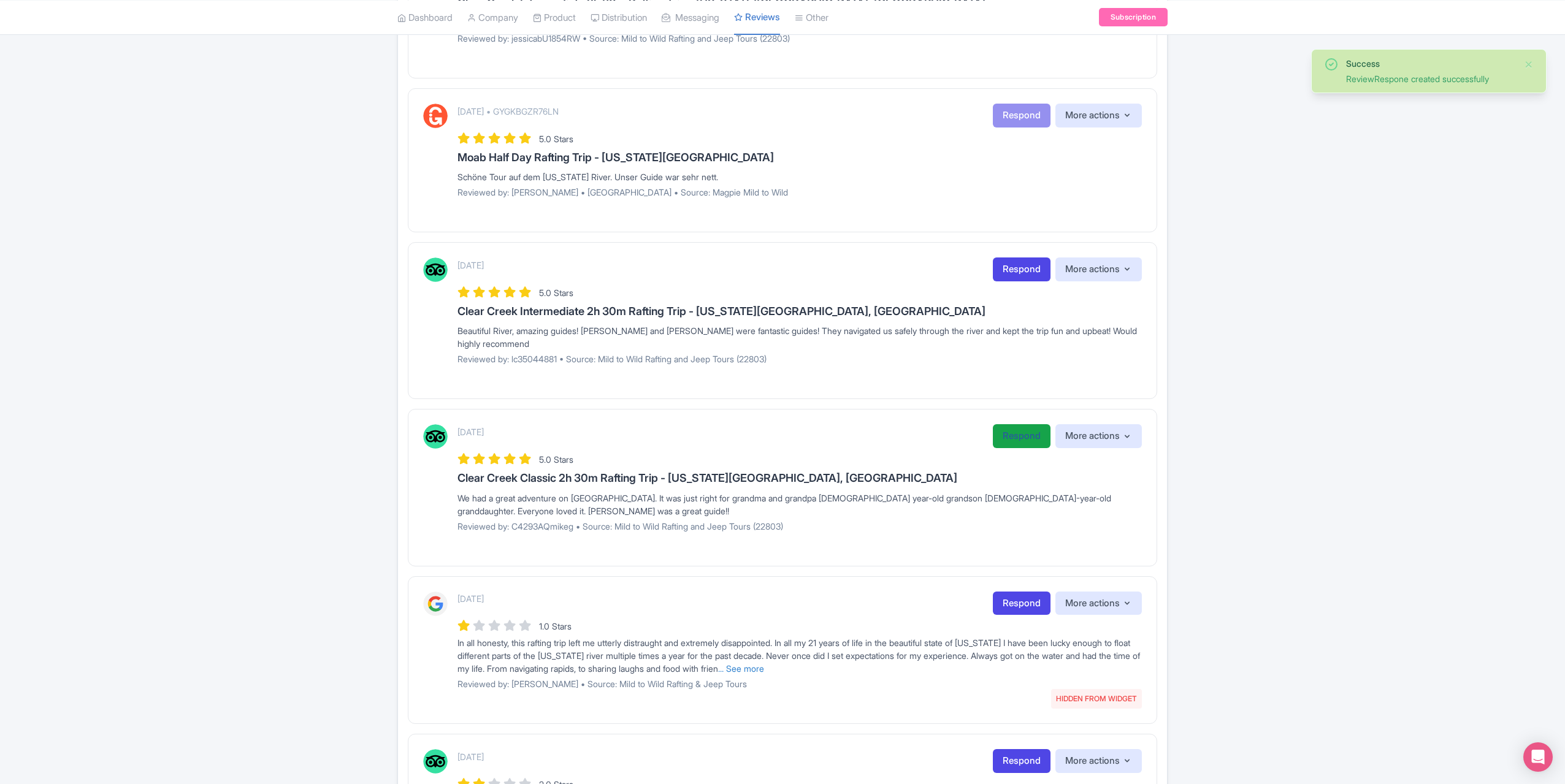
click at [1012, 433] on link "Respond" at bounding box center [1022, 437] width 58 height 24
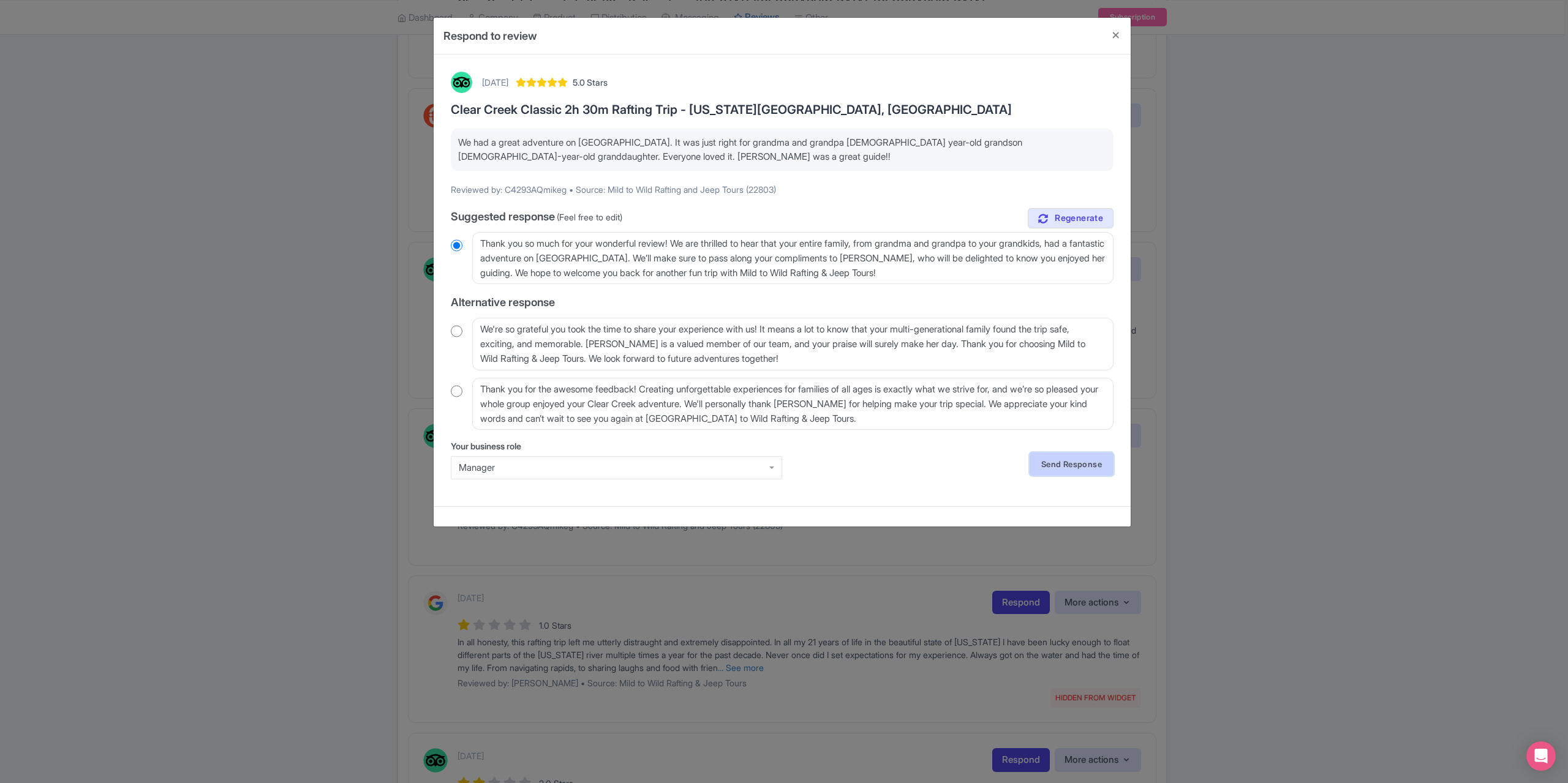
click at [1091, 472] on link "Send Response" at bounding box center [1071, 464] width 84 height 23
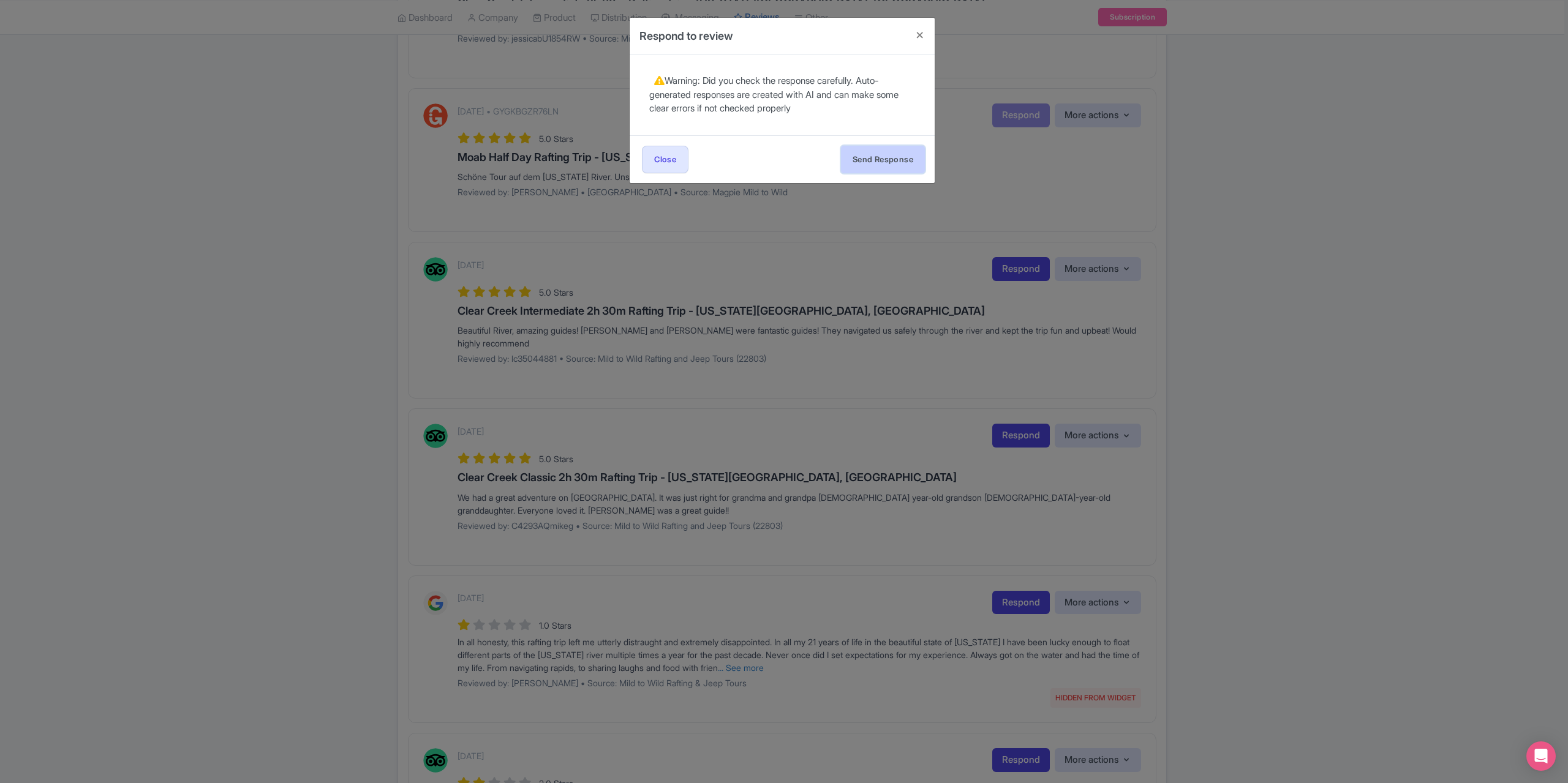
click at [860, 148] on button "Send Response" at bounding box center [883, 159] width 84 height 27
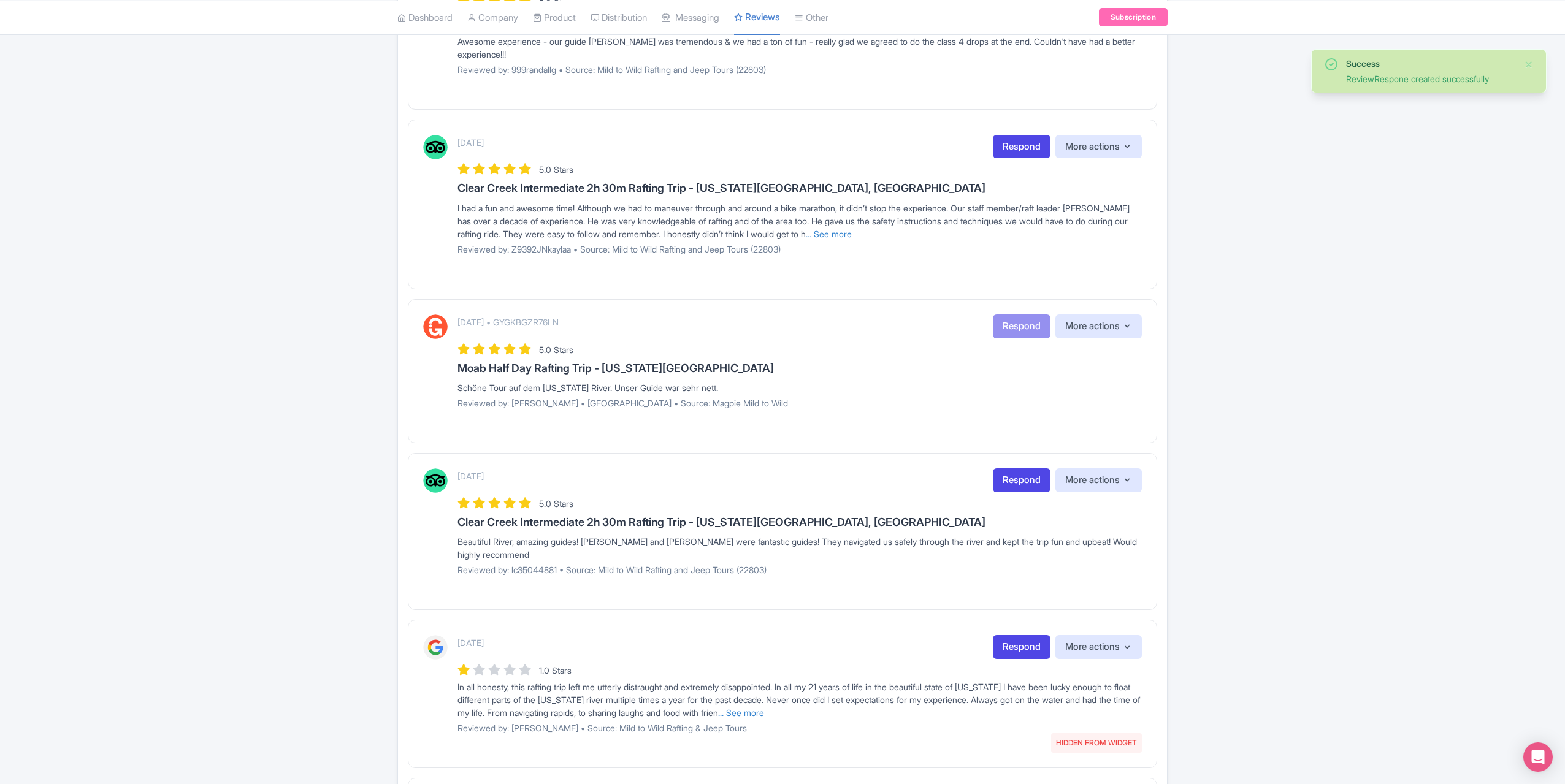
scroll to position [797, 0]
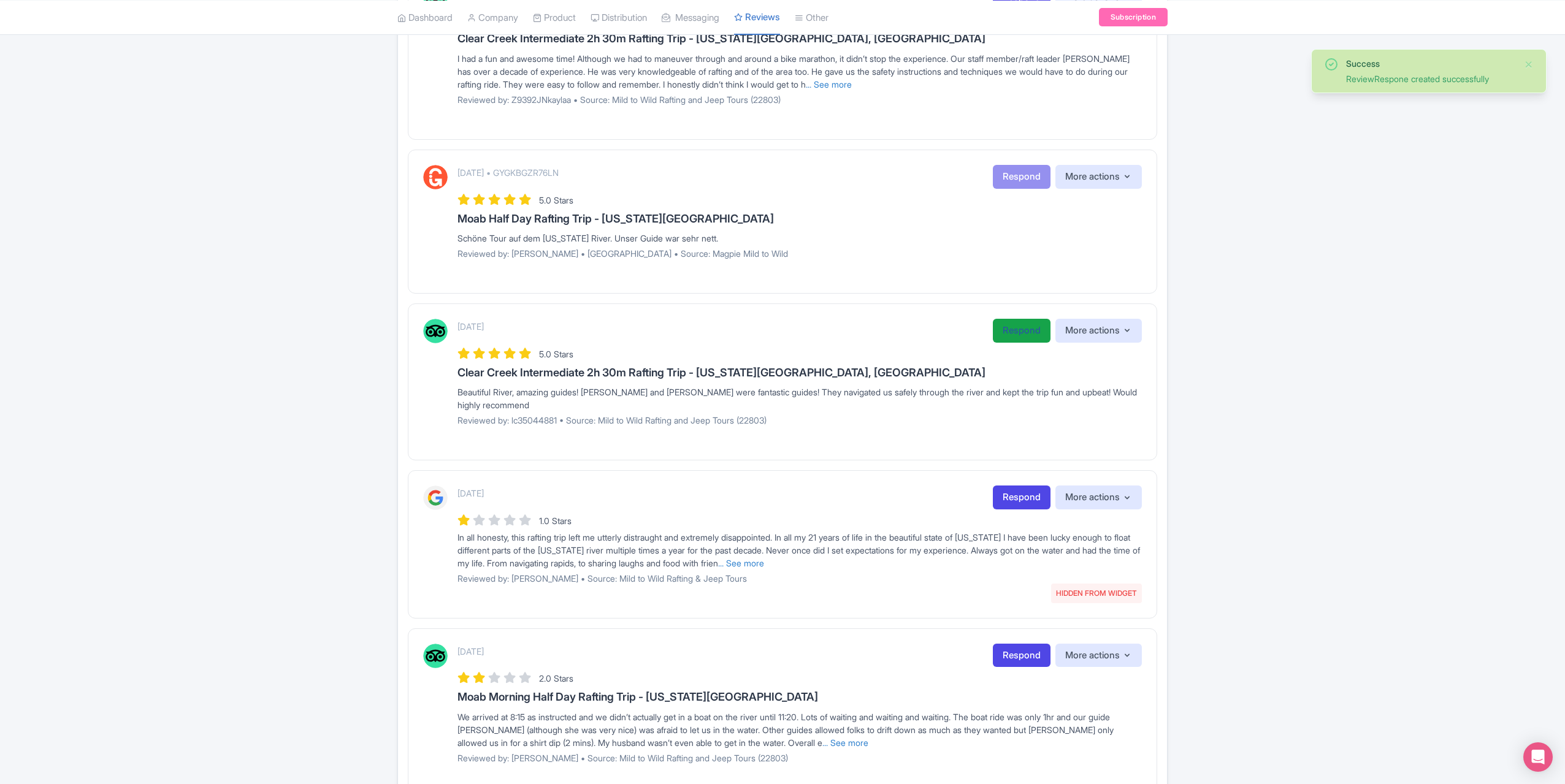
click at [1008, 331] on link "Respond" at bounding box center [1022, 331] width 58 height 24
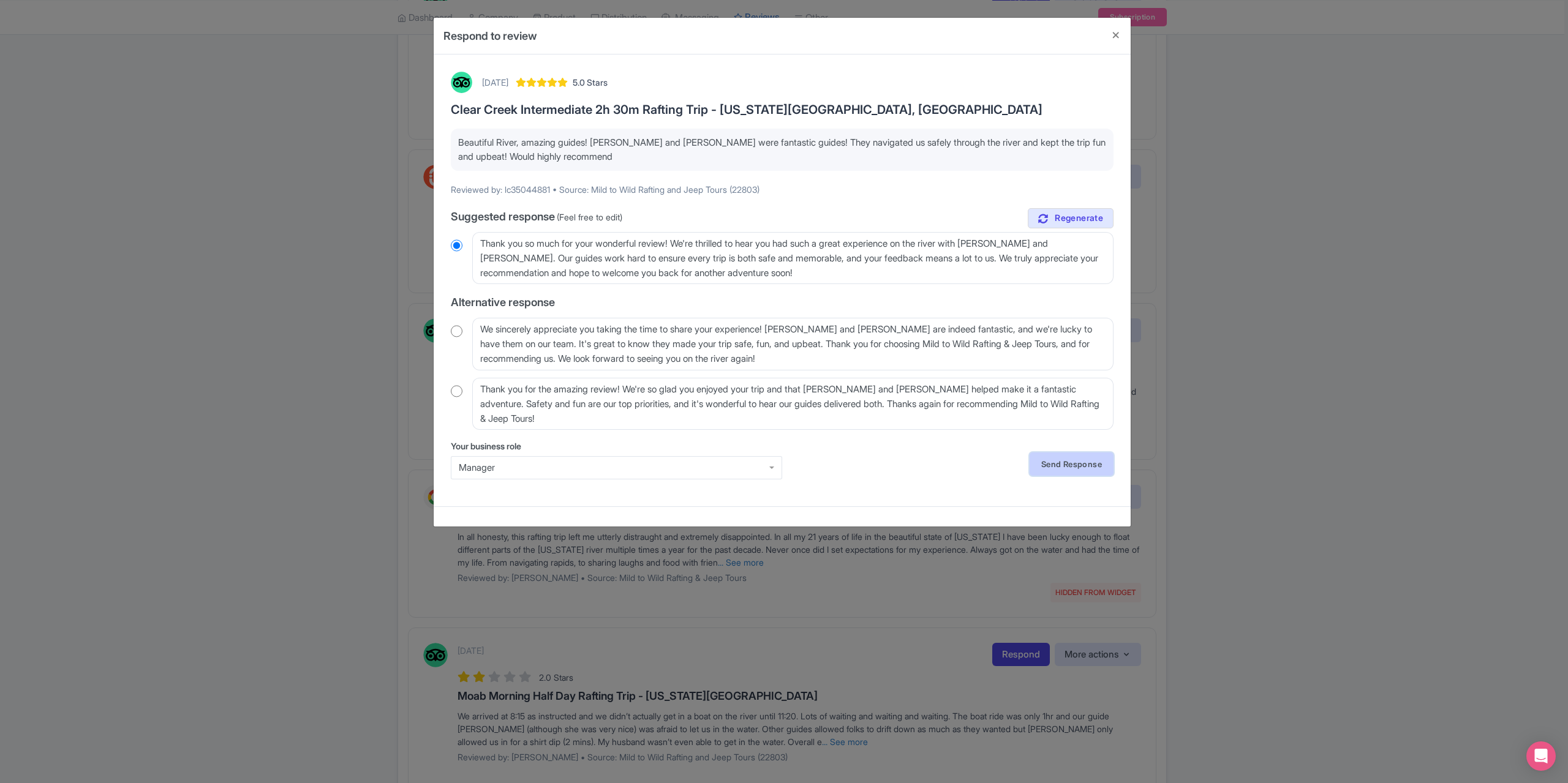
click at [1065, 467] on link "Send Response" at bounding box center [1071, 464] width 84 height 23
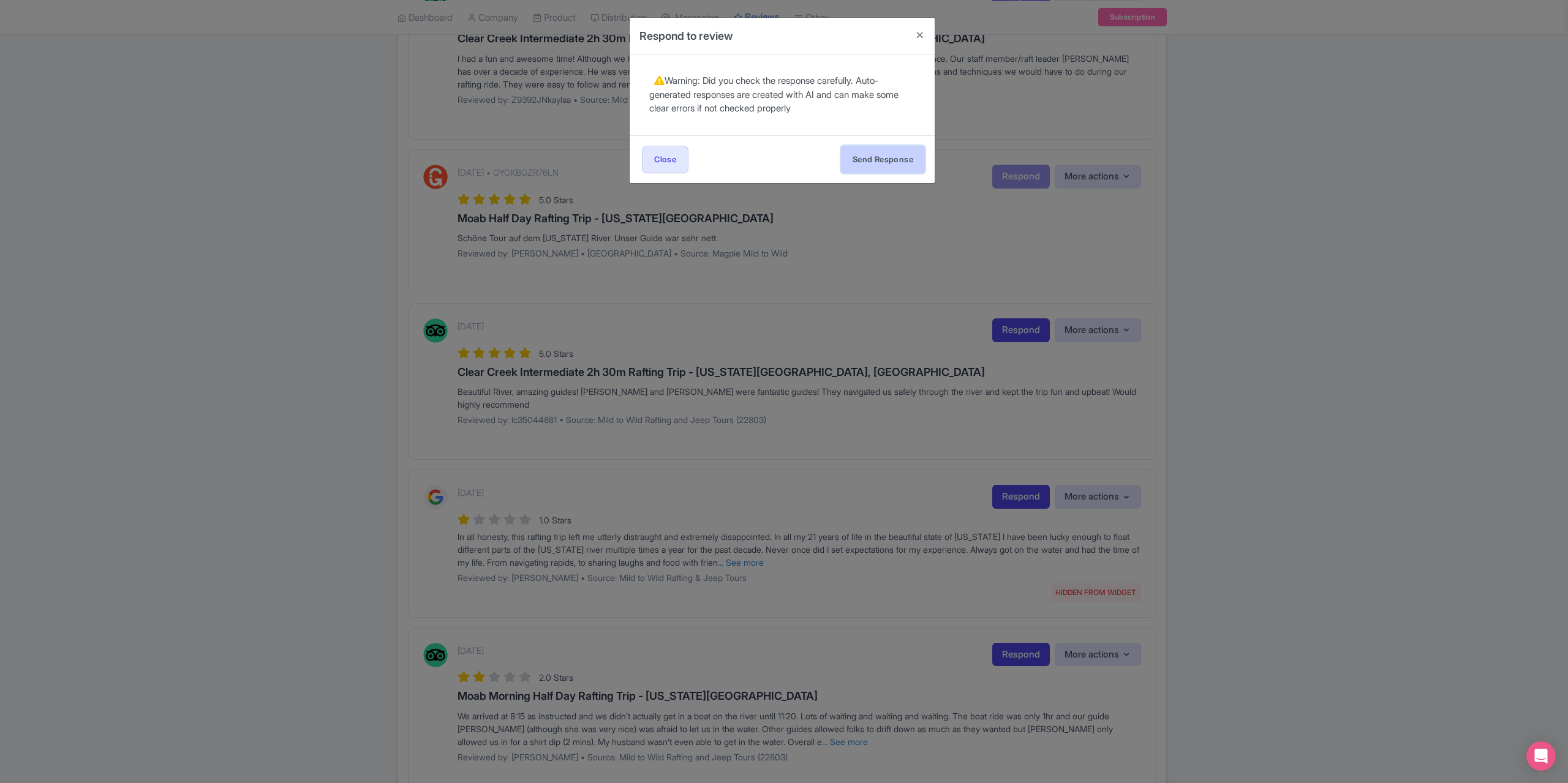
click at [860, 152] on button "Send Response" at bounding box center [883, 159] width 84 height 27
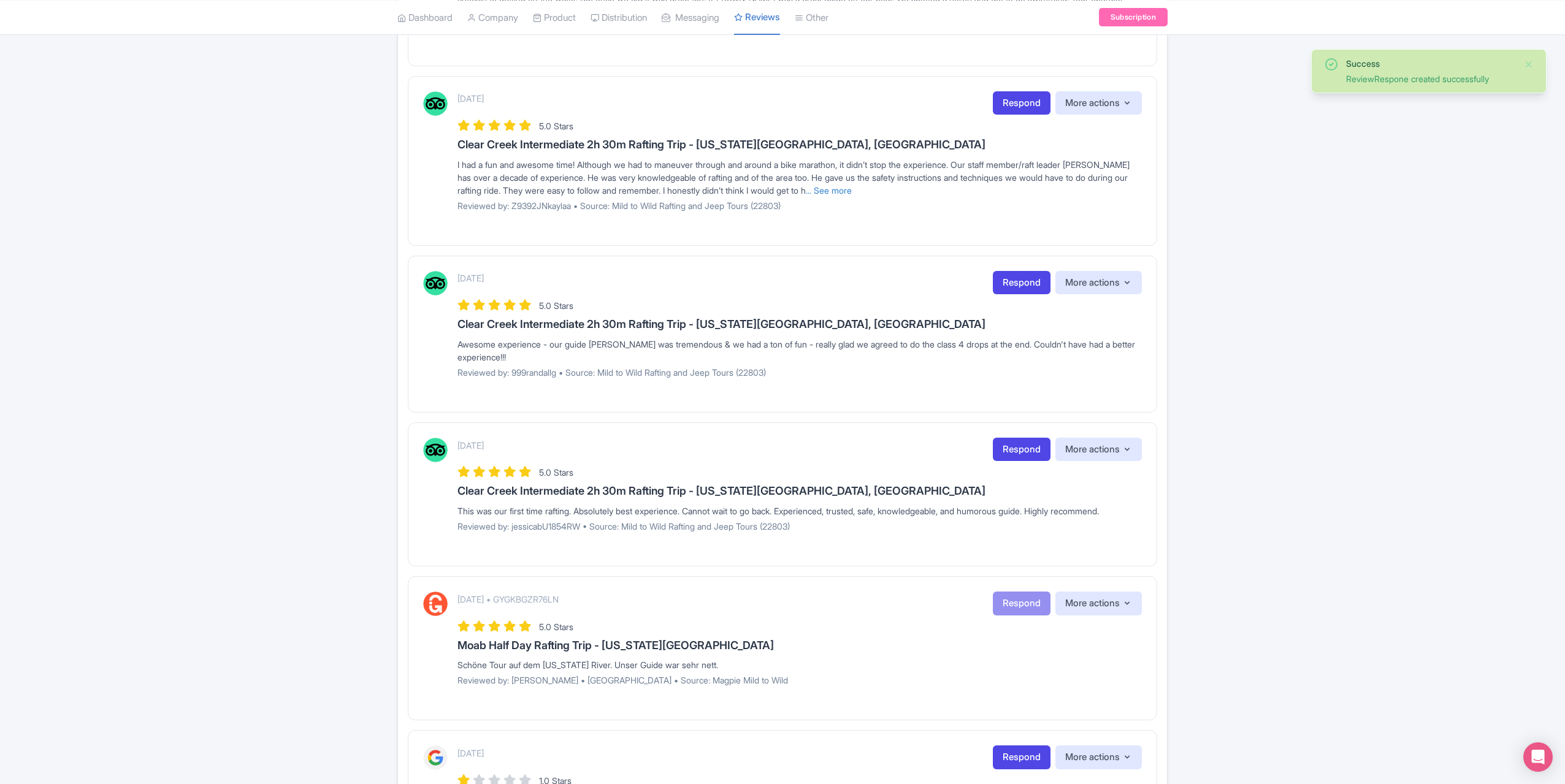
scroll to position [429, 0]
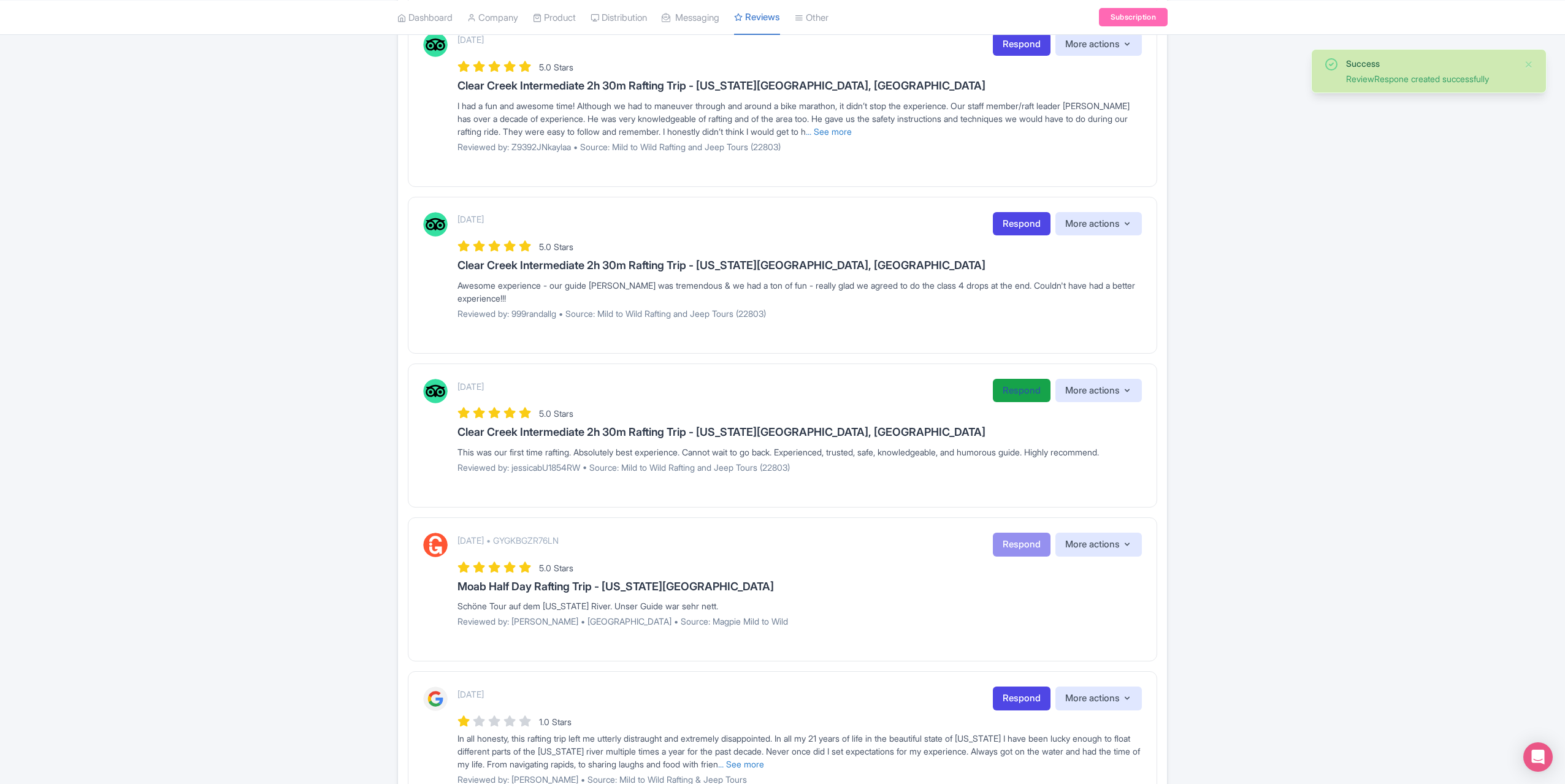
click at [1007, 383] on link "Respond" at bounding box center [1022, 391] width 58 height 24
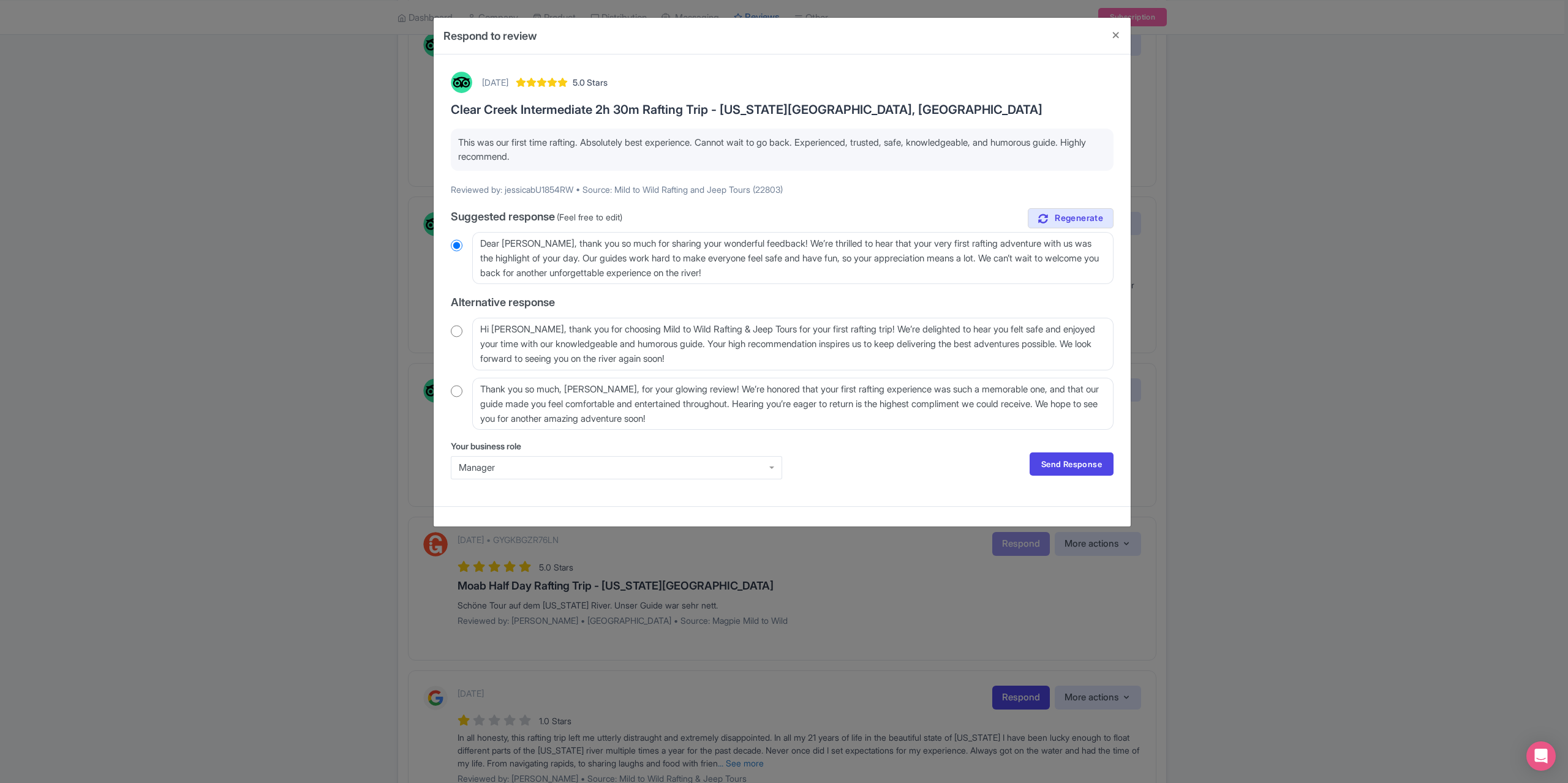
click at [455, 334] on input "radio" at bounding box center [457, 331] width 12 height 12
radio input "true"
click at [1077, 469] on link "Send Response" at bounding box center [1071, 464] width 84 height 23
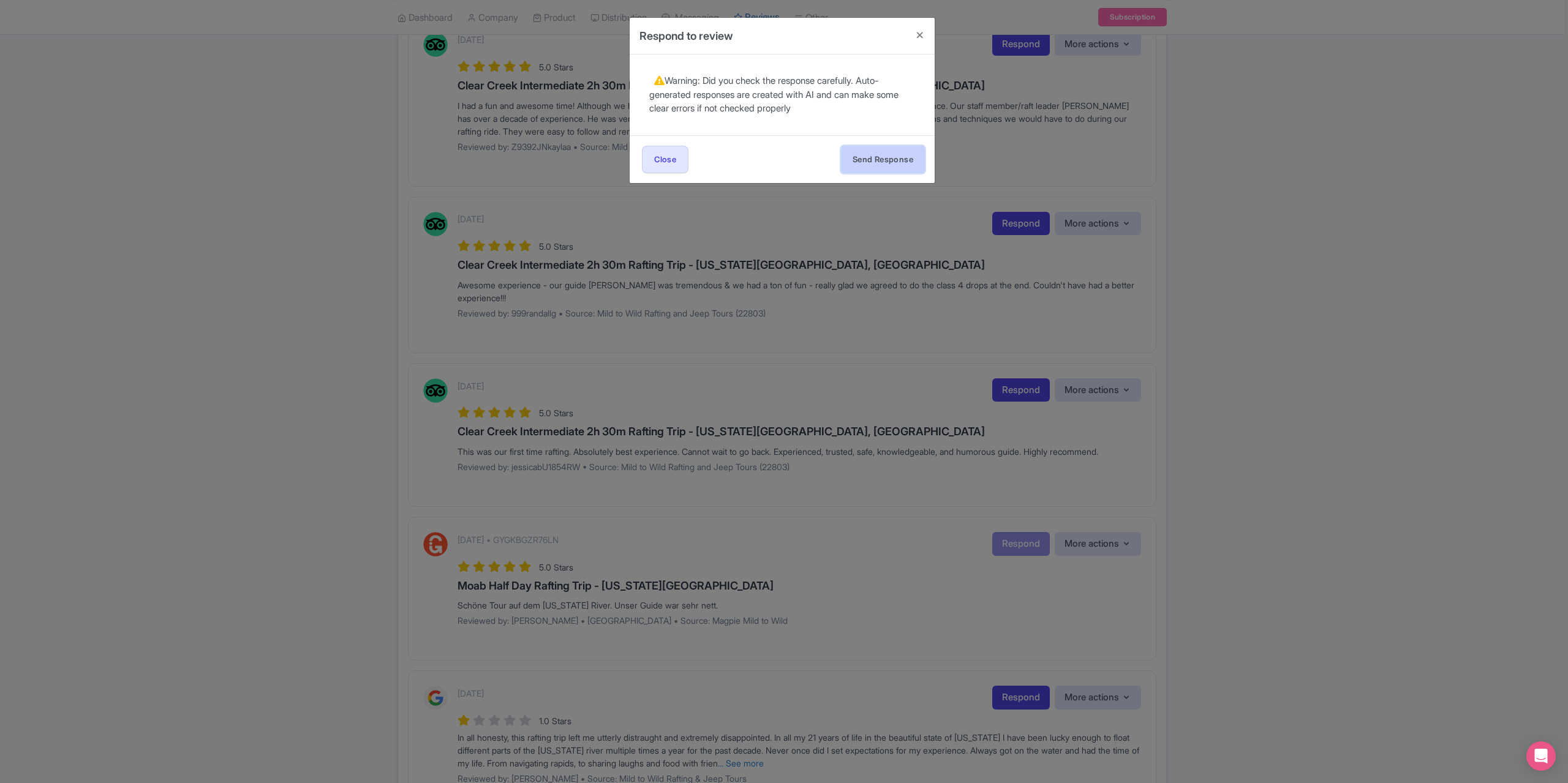
click at [883, 166] on button "Send Response" at bounding box center [883, 159] width 84 height 27
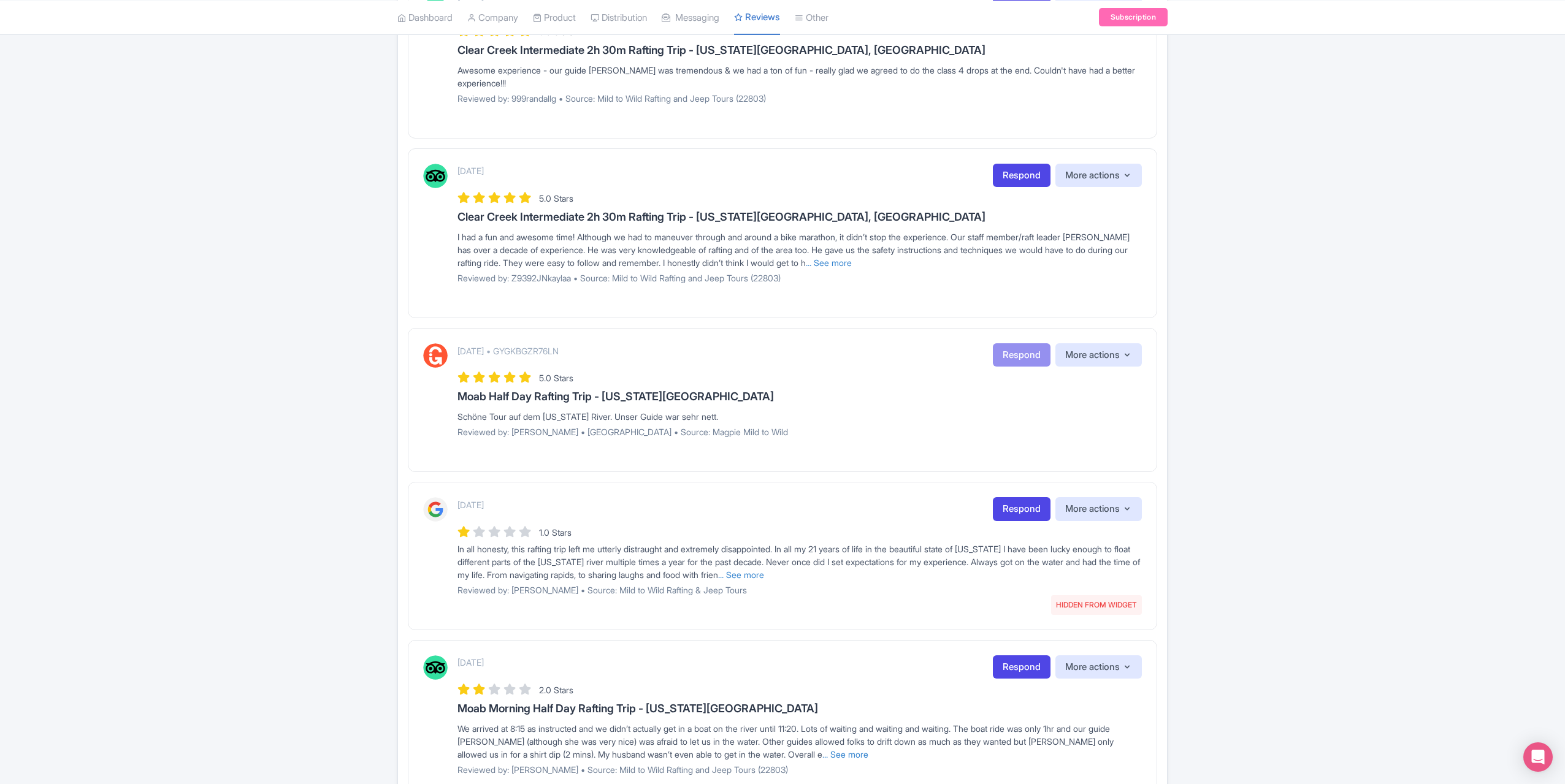
scroll to position [490, 0]
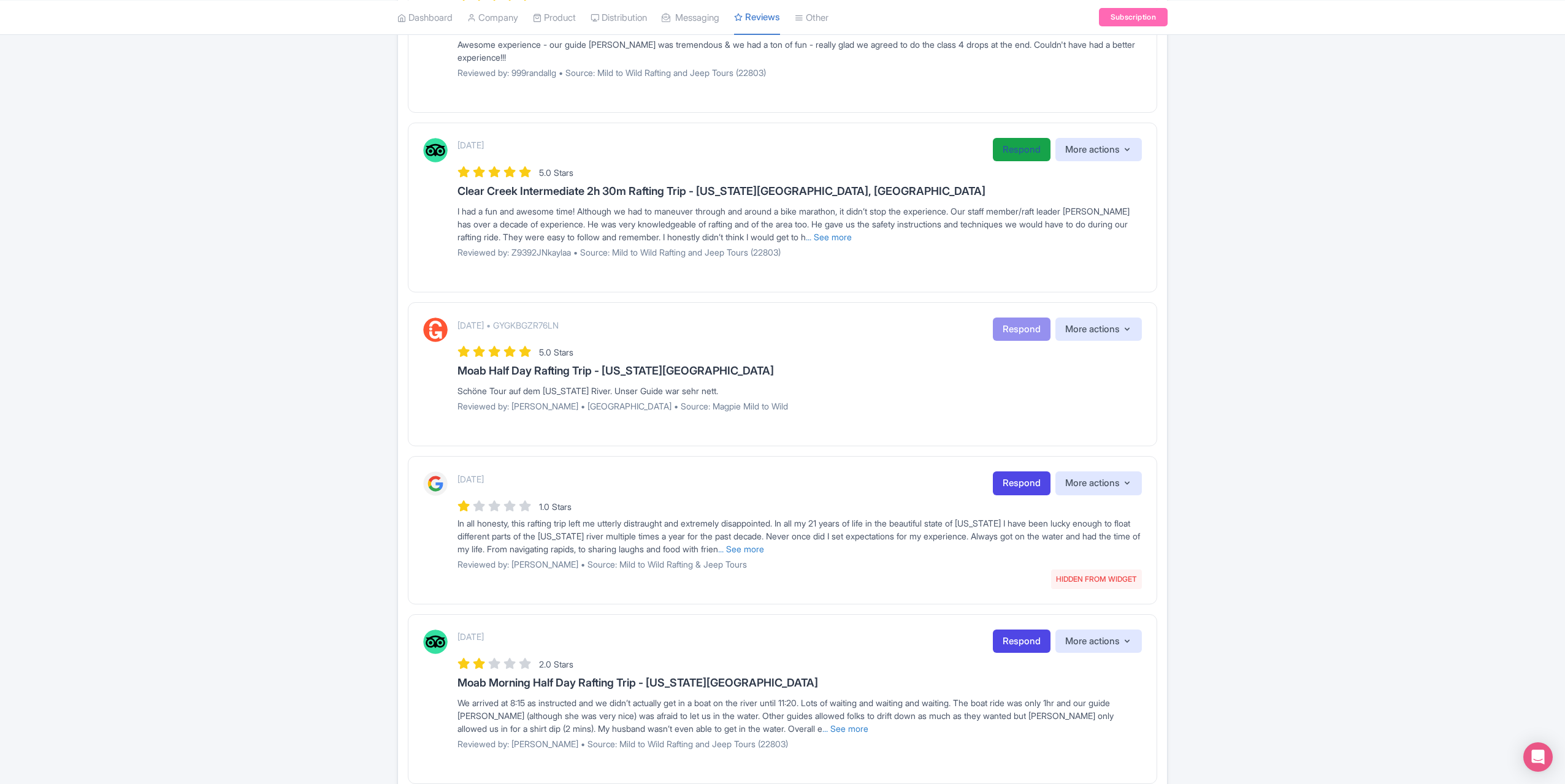
click at [1011, 147] on link "Respond" at bounding box center [1022, 150] width 58 height 24
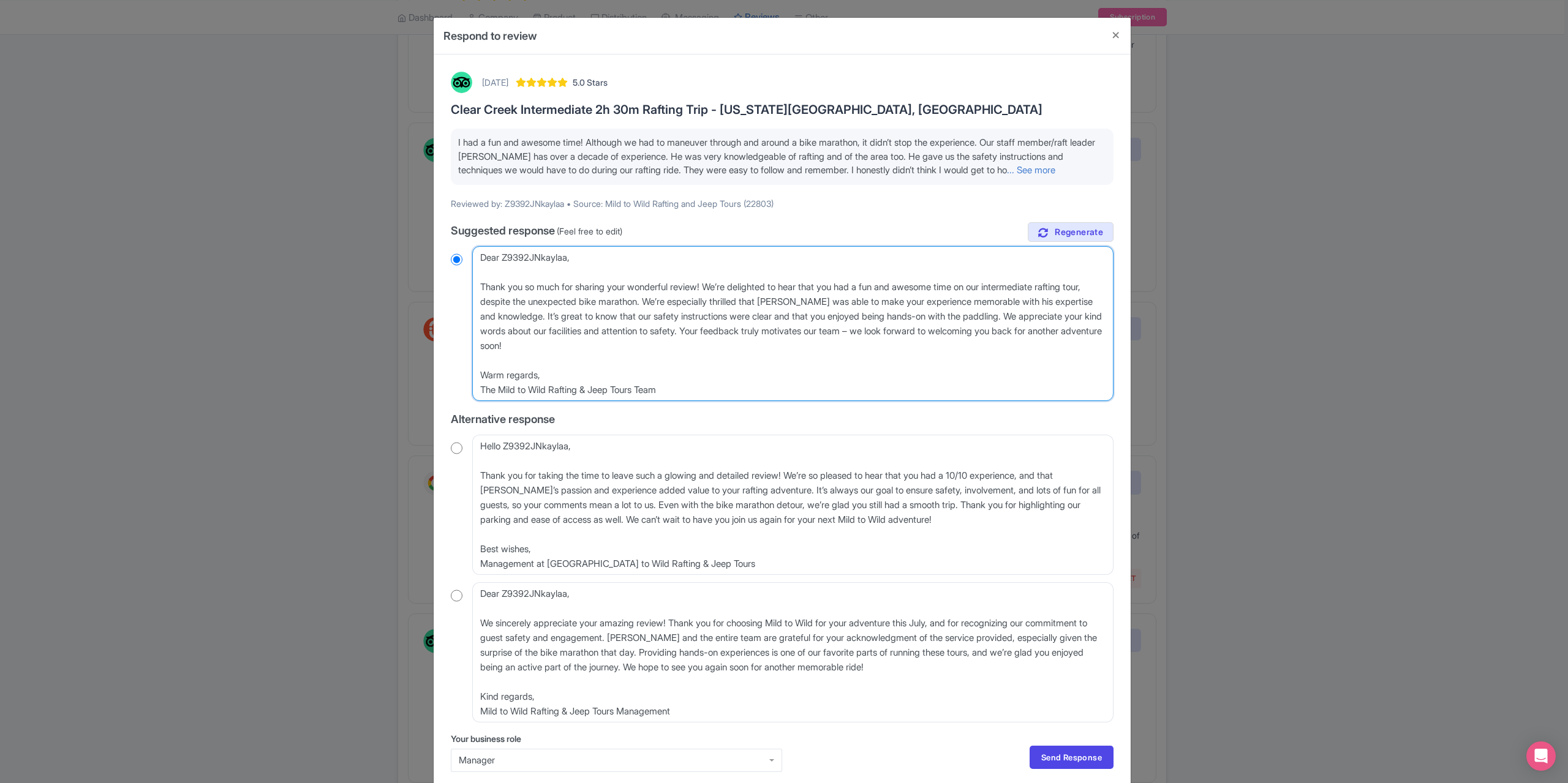
drag, startPoint x: 580, startPoint y: 261, endPoint x: 473, endPoint y: 254, distance: 107.2
click at [473, 254] on textarea "Dear Z9392JNkaylaa, Thank you so much for sharing your wonderful review! We’re …" at bounding box center [792, 323] width 641 height 155
type textarea "Thank you so much for sharing your wonderful review! We’re delighted to hear th…"
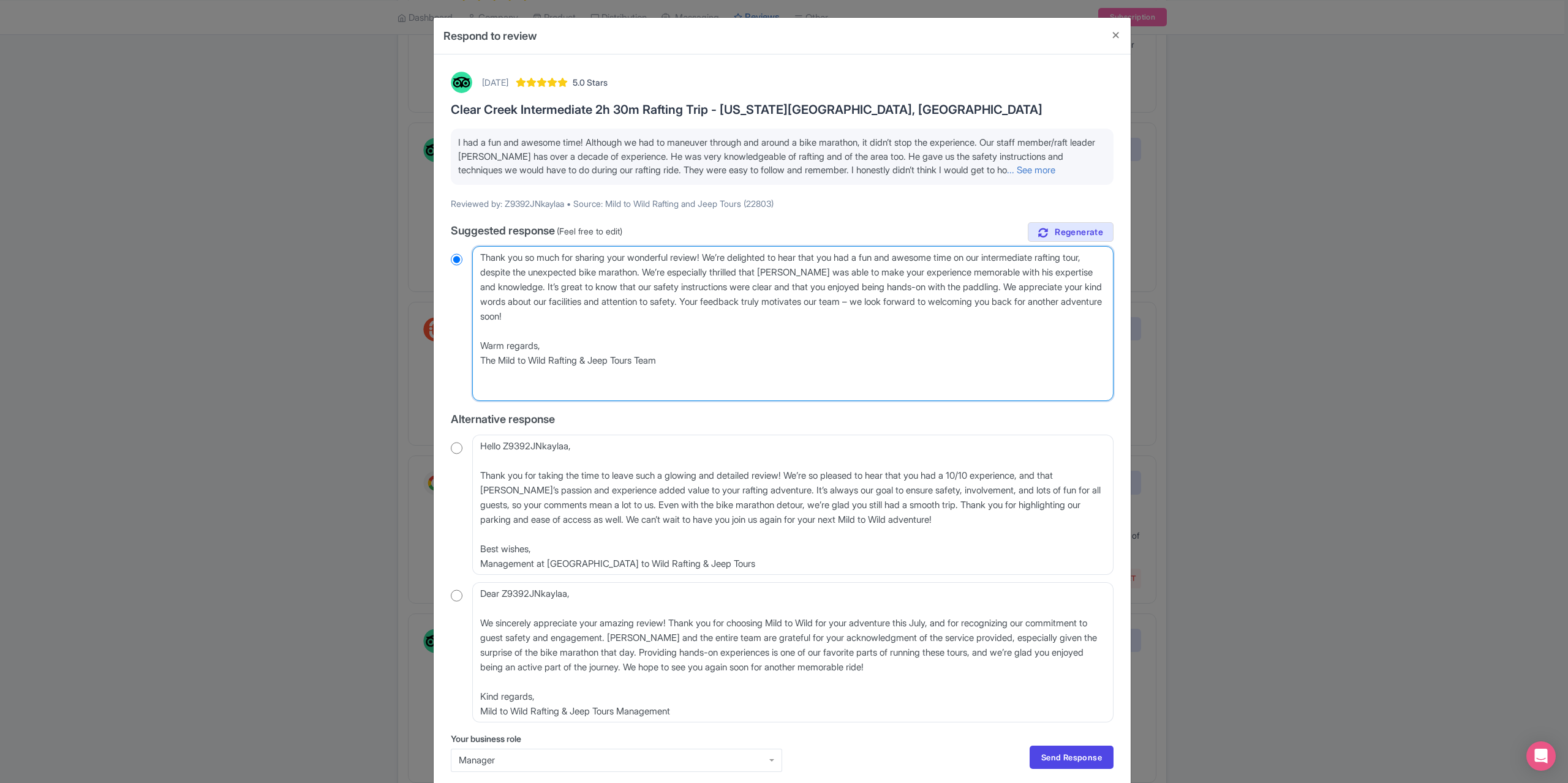
radio input "true"
drag, startPoint x: 477, startPoint y: 282, endPoint x: 493, endPoint y: 284, distance: 16.1
click at [477, 282] on textarea "Dear Z9392JNkaylaa, Thank you so much for sharing your wonderful review! We’re …" at bounding box center [792, 323] width 641 height 155
type textarea "Thank you so much for sharing your wonderful review! We’re delighted to hear th…"
radio input "true"
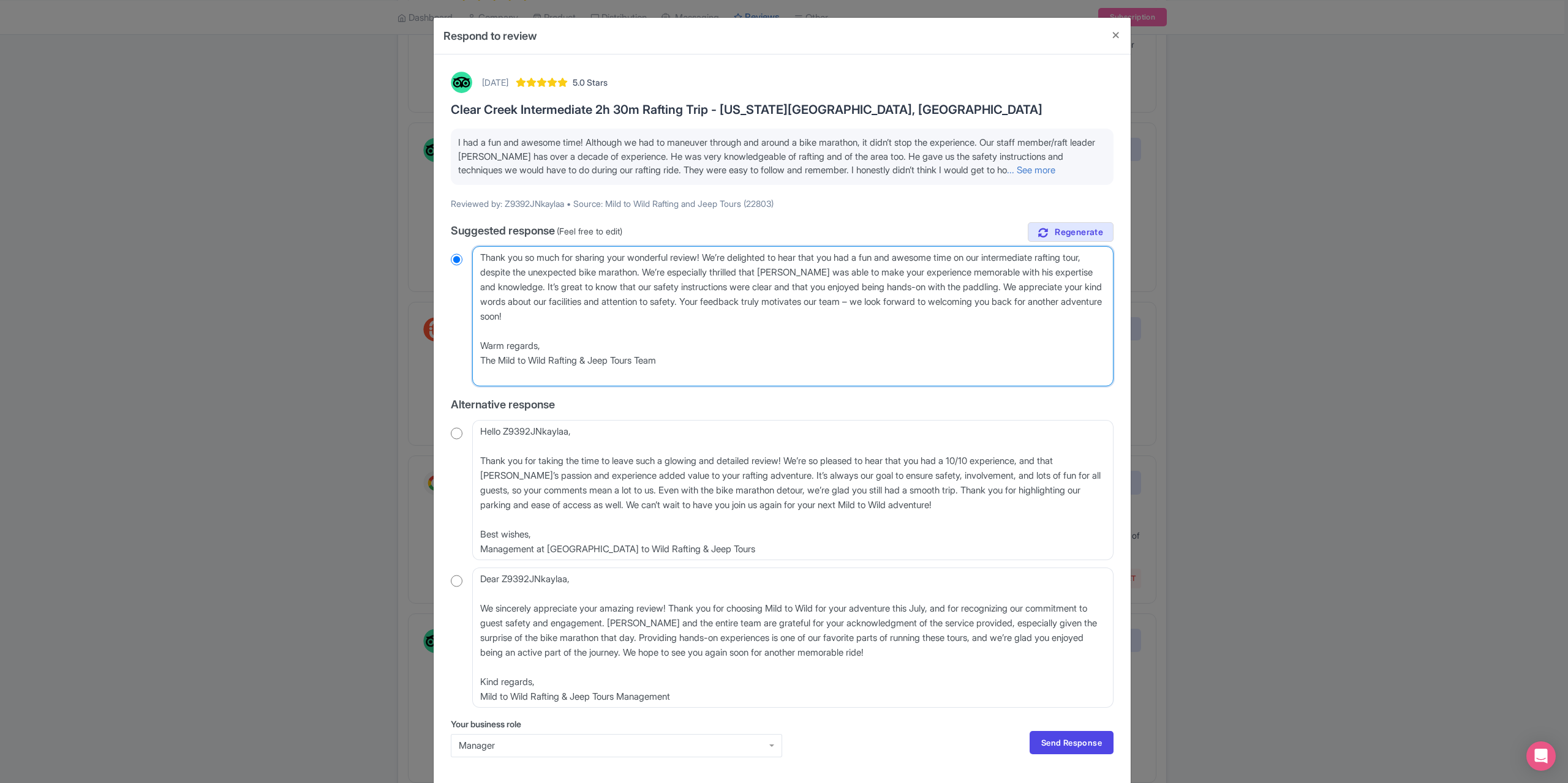
type textarea "Thank you so much for sharing your wonderful review! We’re delighted to hear th…"
radio input "true"
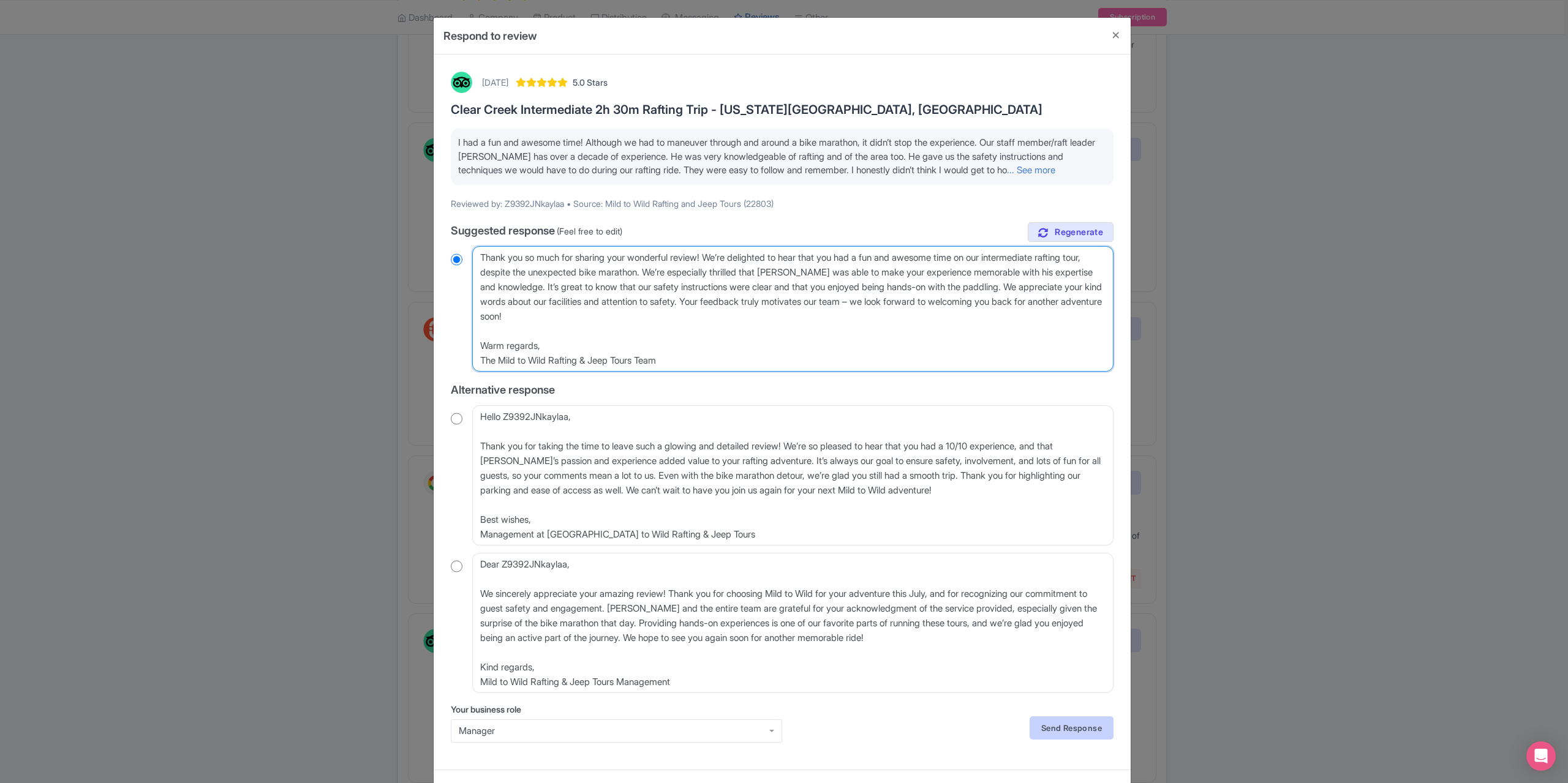
type textarea "Thank you so much for sharing your wonderful review! We’re delighted to hear th…"
click at [1078, 730] on link "Send Response" at bounding box center [1071, 728] width 84 height 23
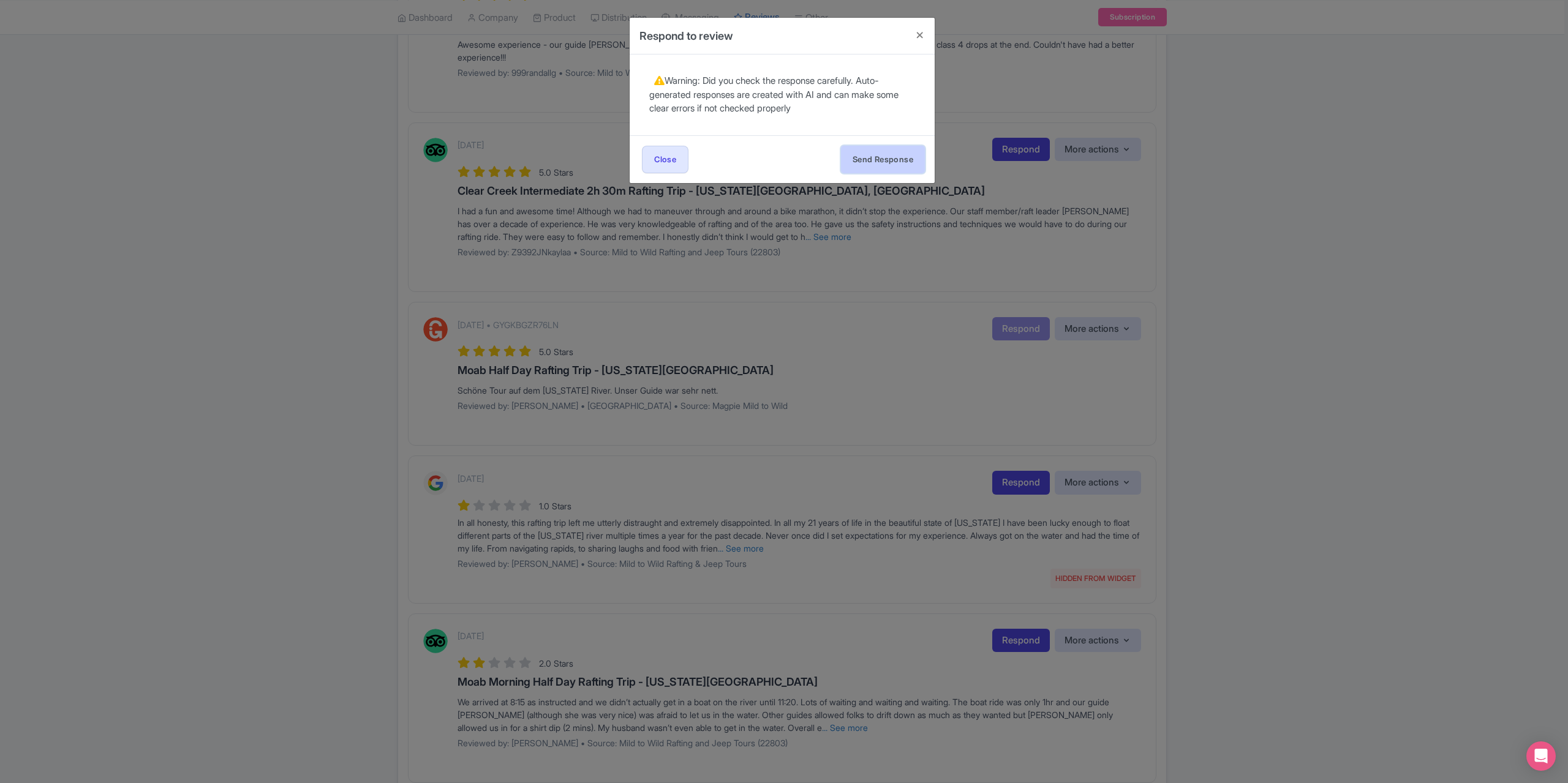
click at [875, 164] on button "Send Response" at bounding box center [883, 159] width 84 height 27
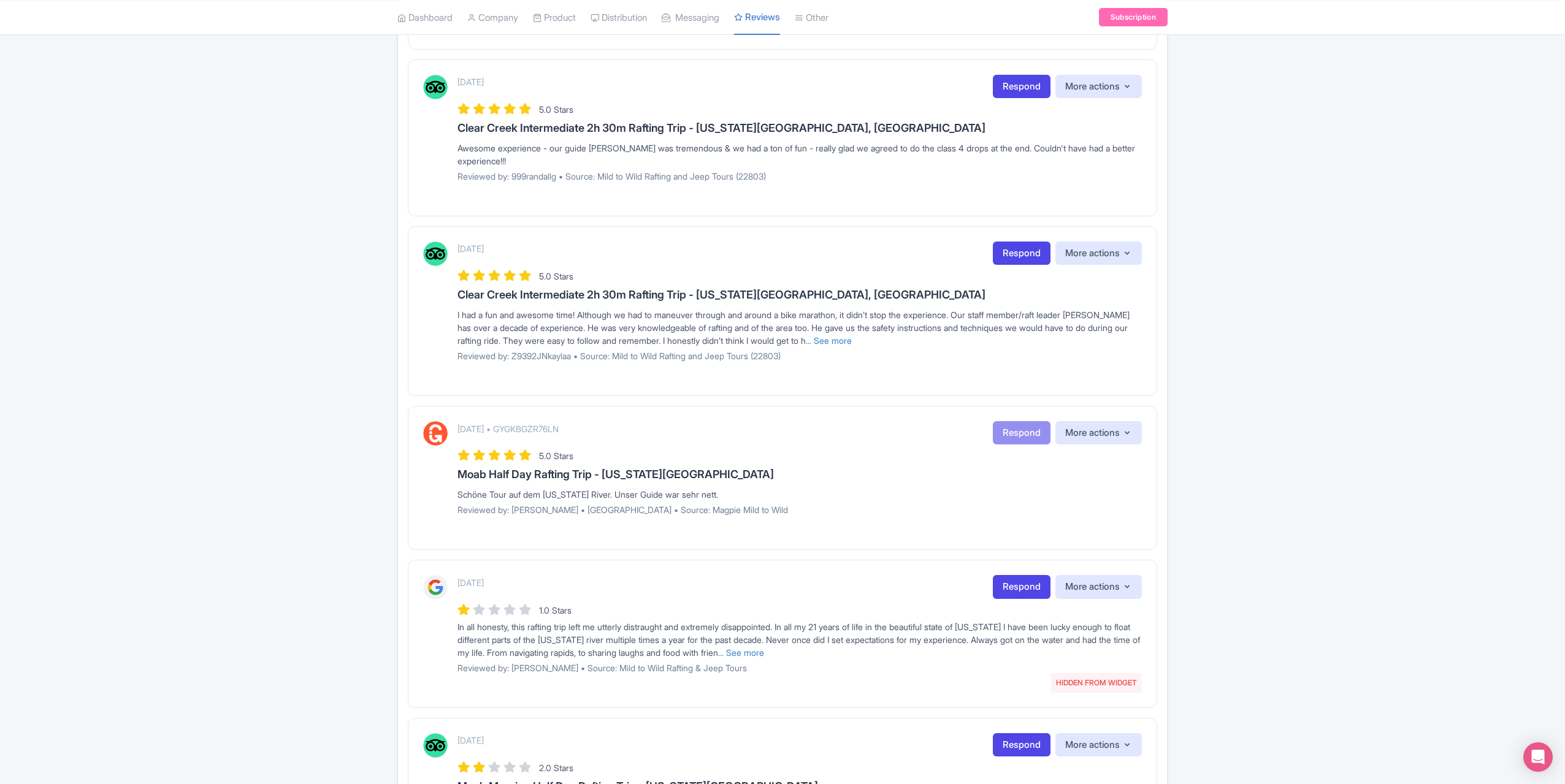
scroll to position [368, 0]
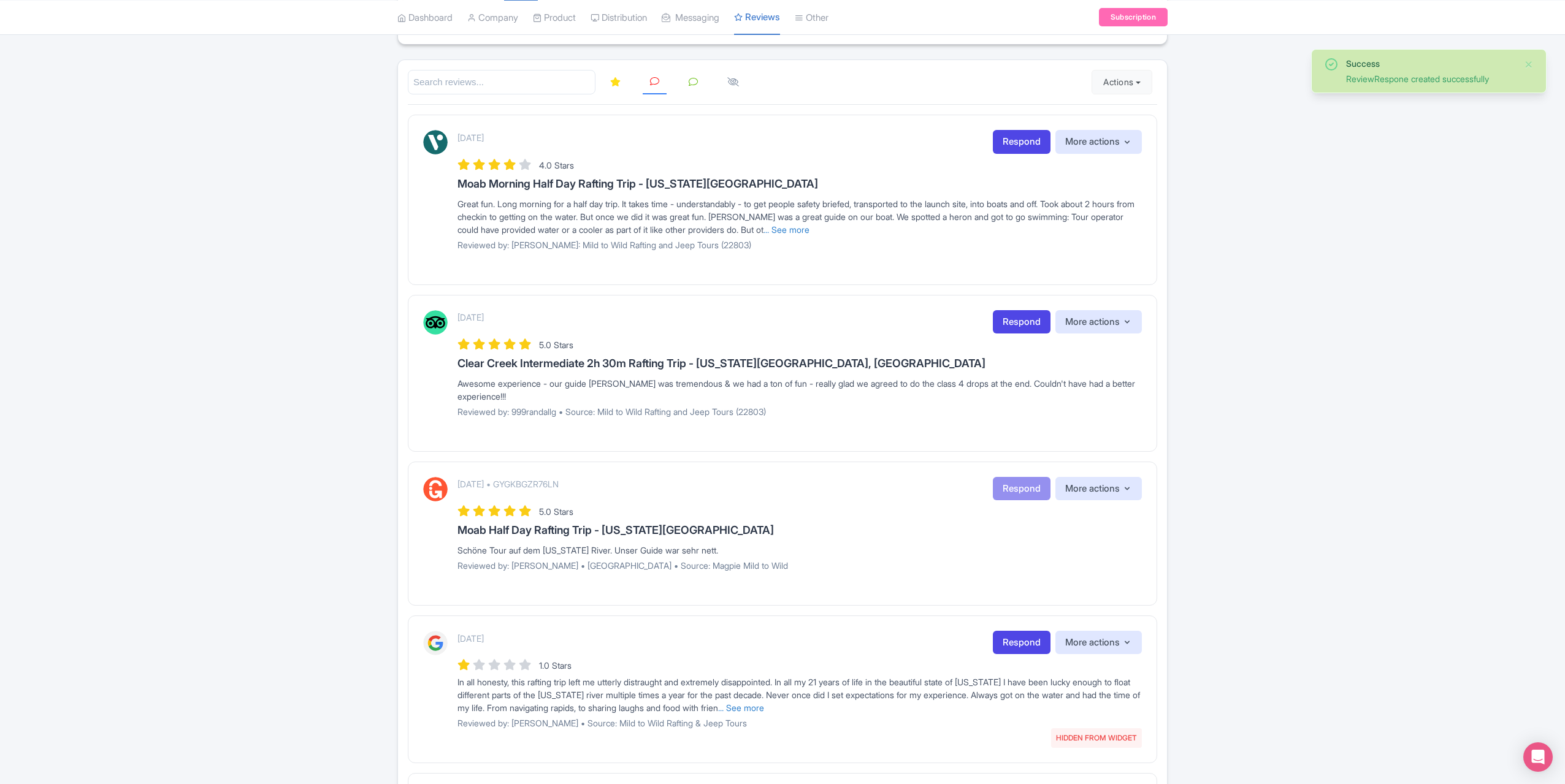
scroll to position [184, 0]
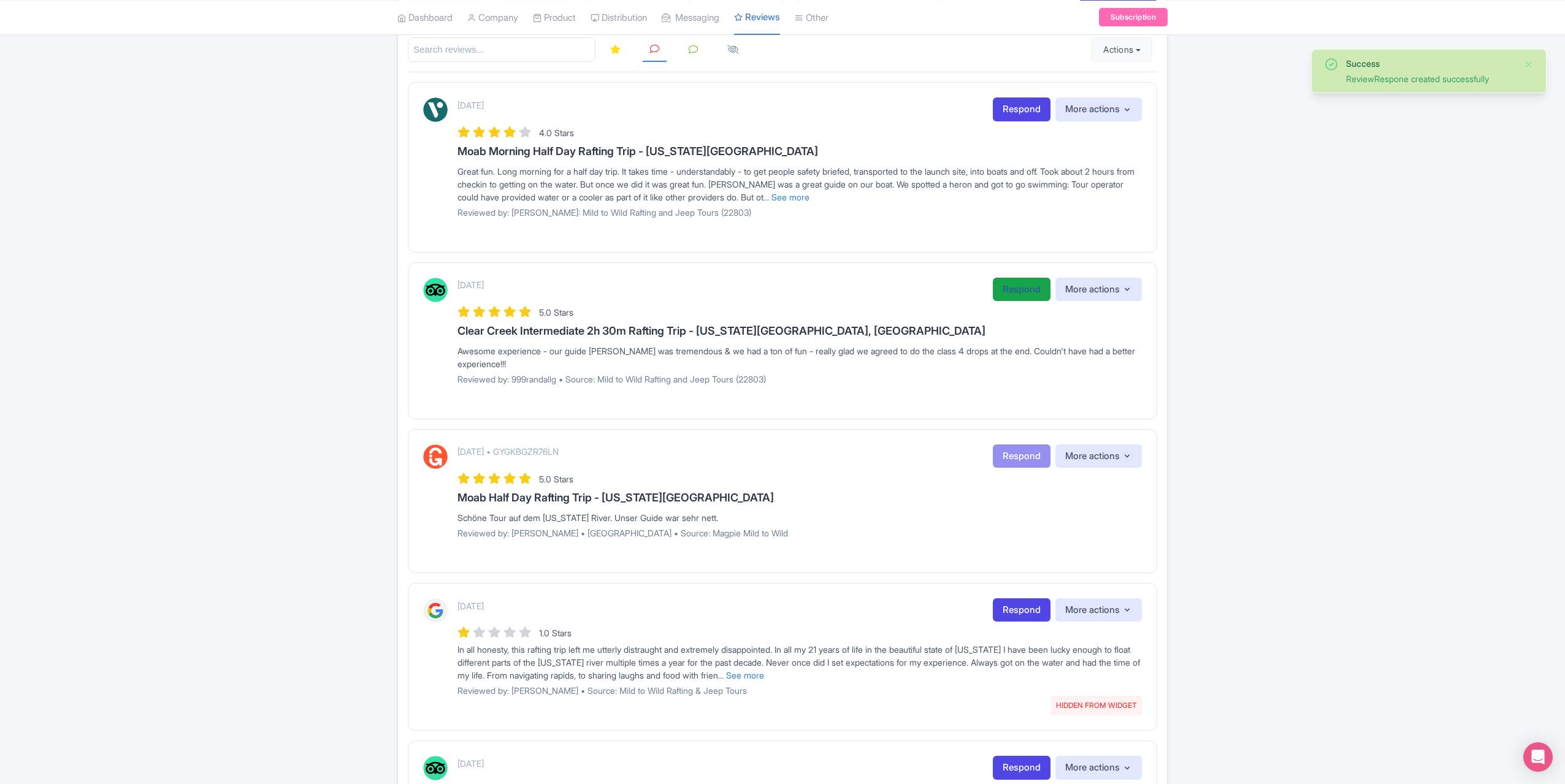
click at [997, 286] on link "Respond" at bounding box center [1022, 290] width 58 height 24
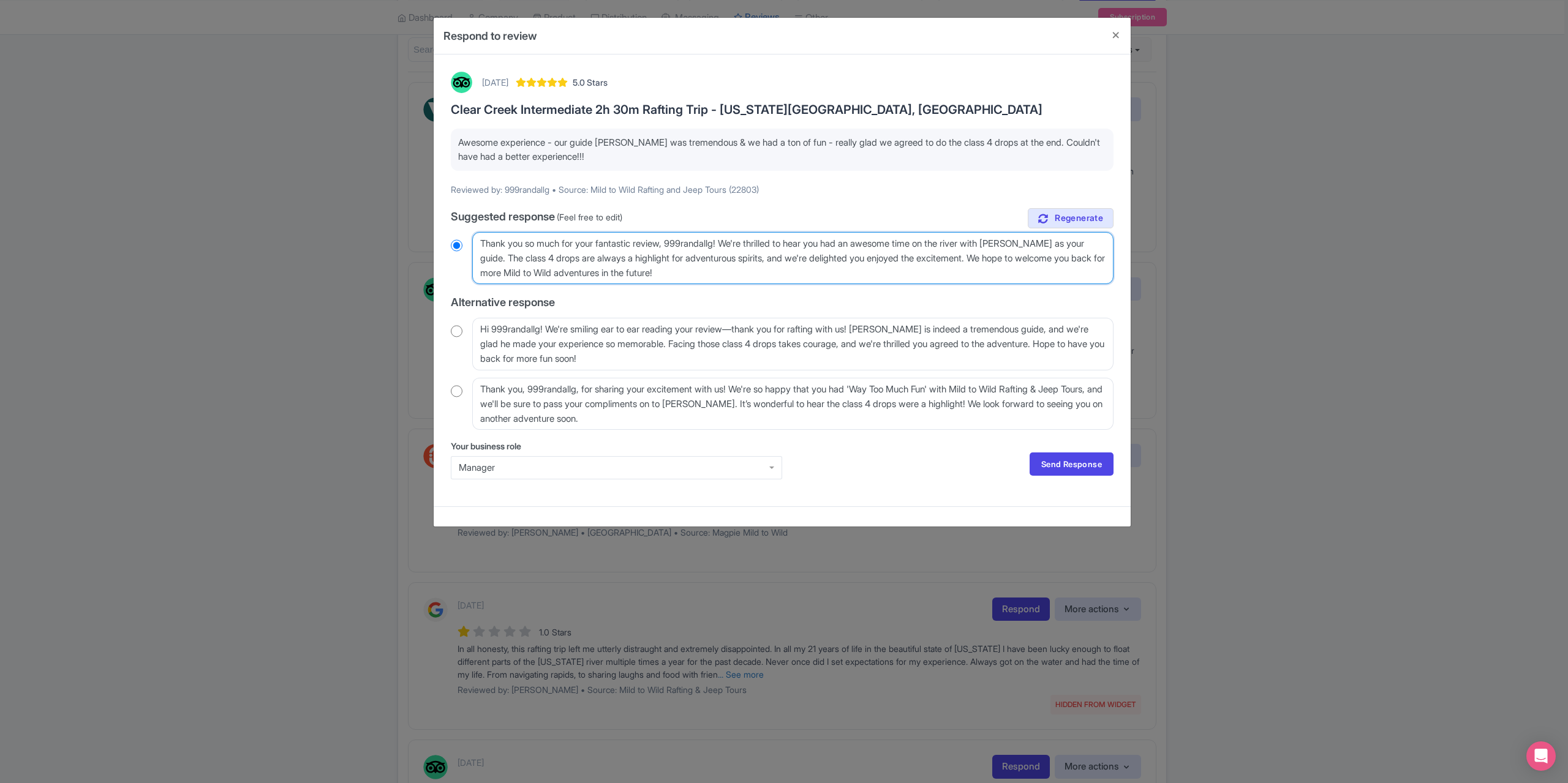
drag, startPoint x: 727, startPoint y: 243, endPoint x: 669, endPoint y: 245, distance: 58.0
click at [669, 245] on textarea "Thank you so much for your fantastic review, 999randallg! We're thrilled to hea…" at bounding box center [792, 258] width 641 height 52
type textarea "Thank you so much for your fantastic review! We're thrilled to hear you had an …"
radio input "true"
type textarea "Thank you so much for your fantastic review! We're thrilled to hear you had an …"
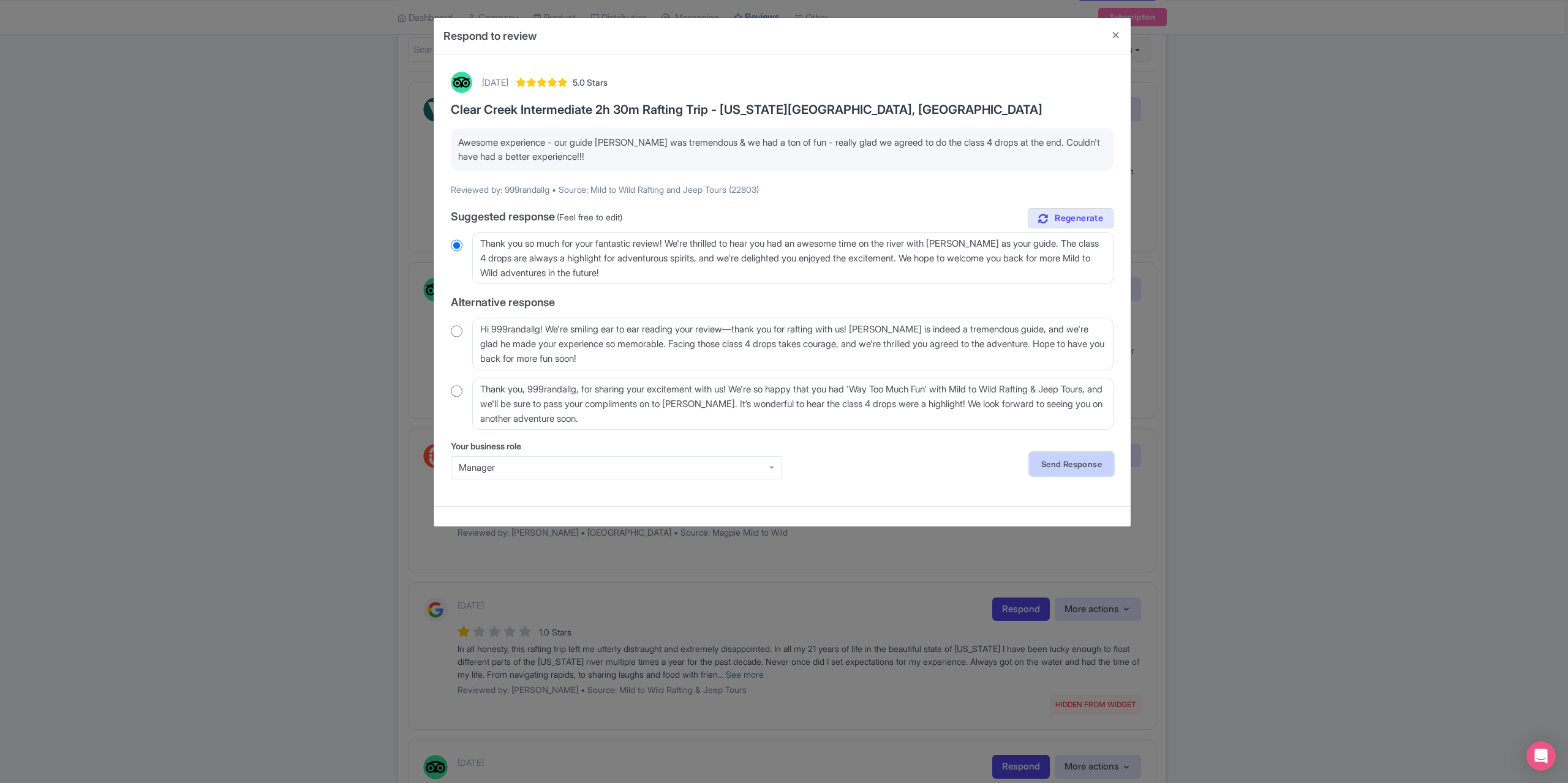
click at [1083, 467] on link "Send Response" at bounding box center [1071, 464] width 84 height 23
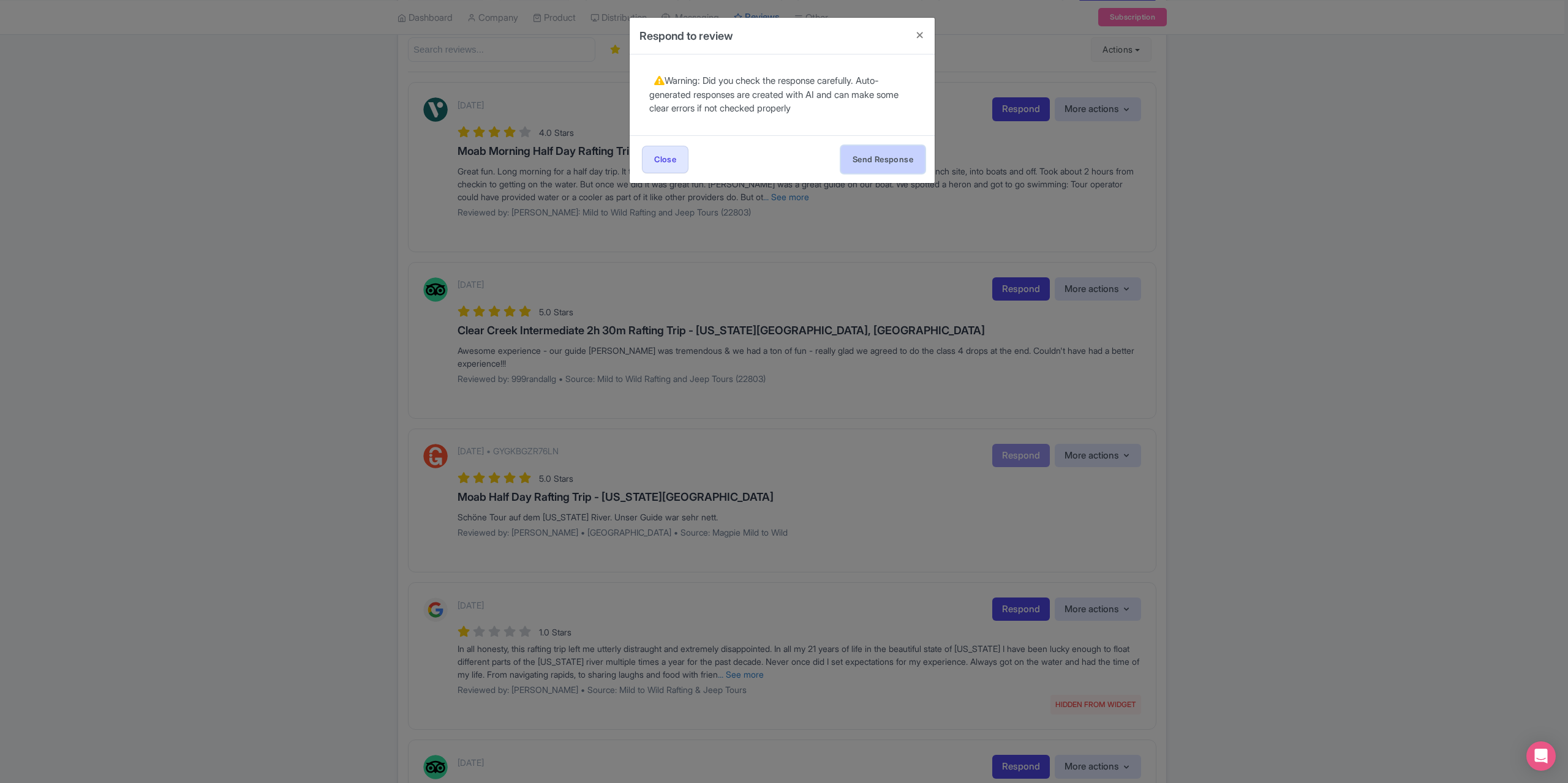
click at [882, 152] on button "Send Response" at bounding box center [883, 159] width 84 height 27
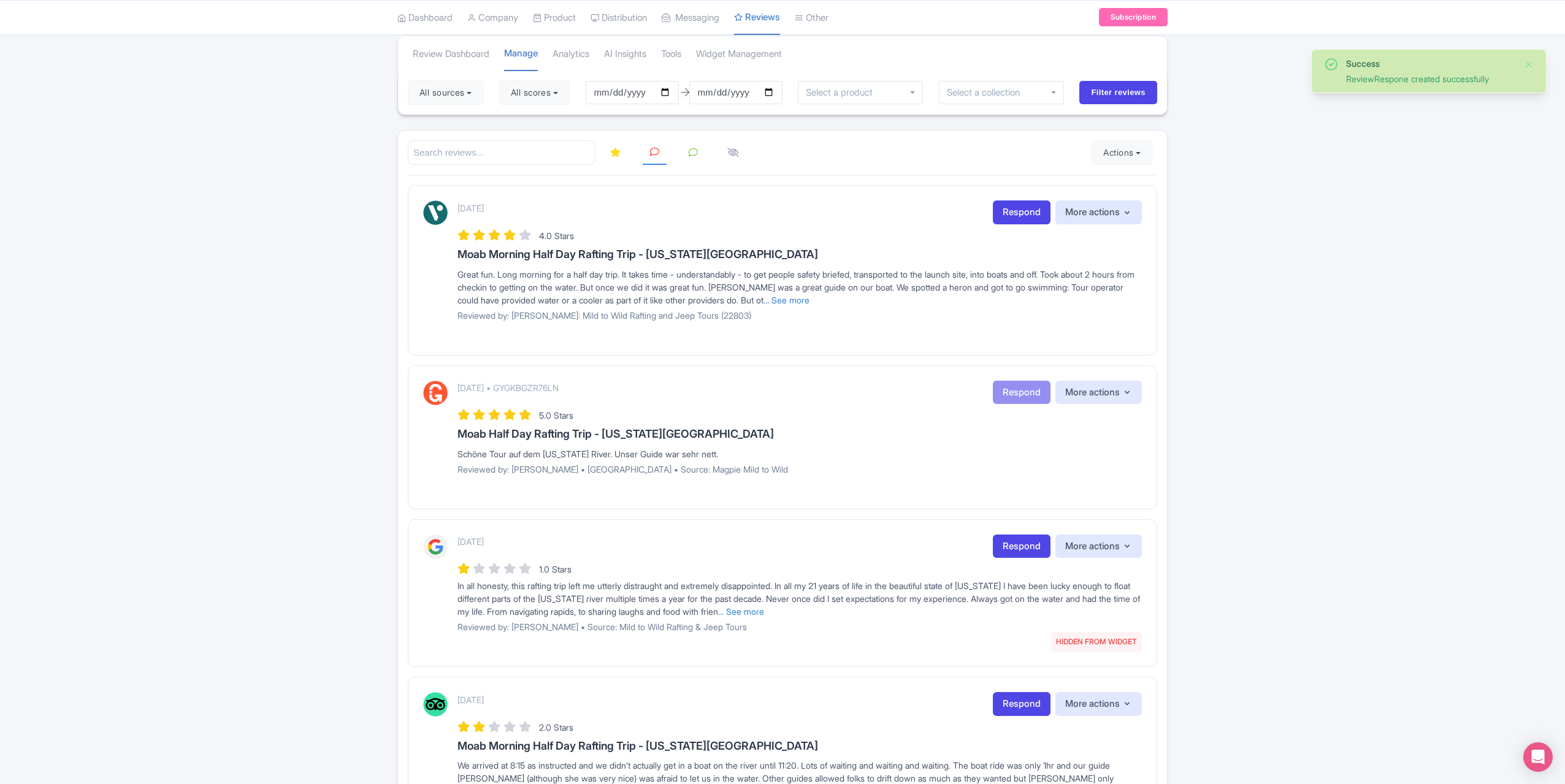
scroll to position [122, 0]
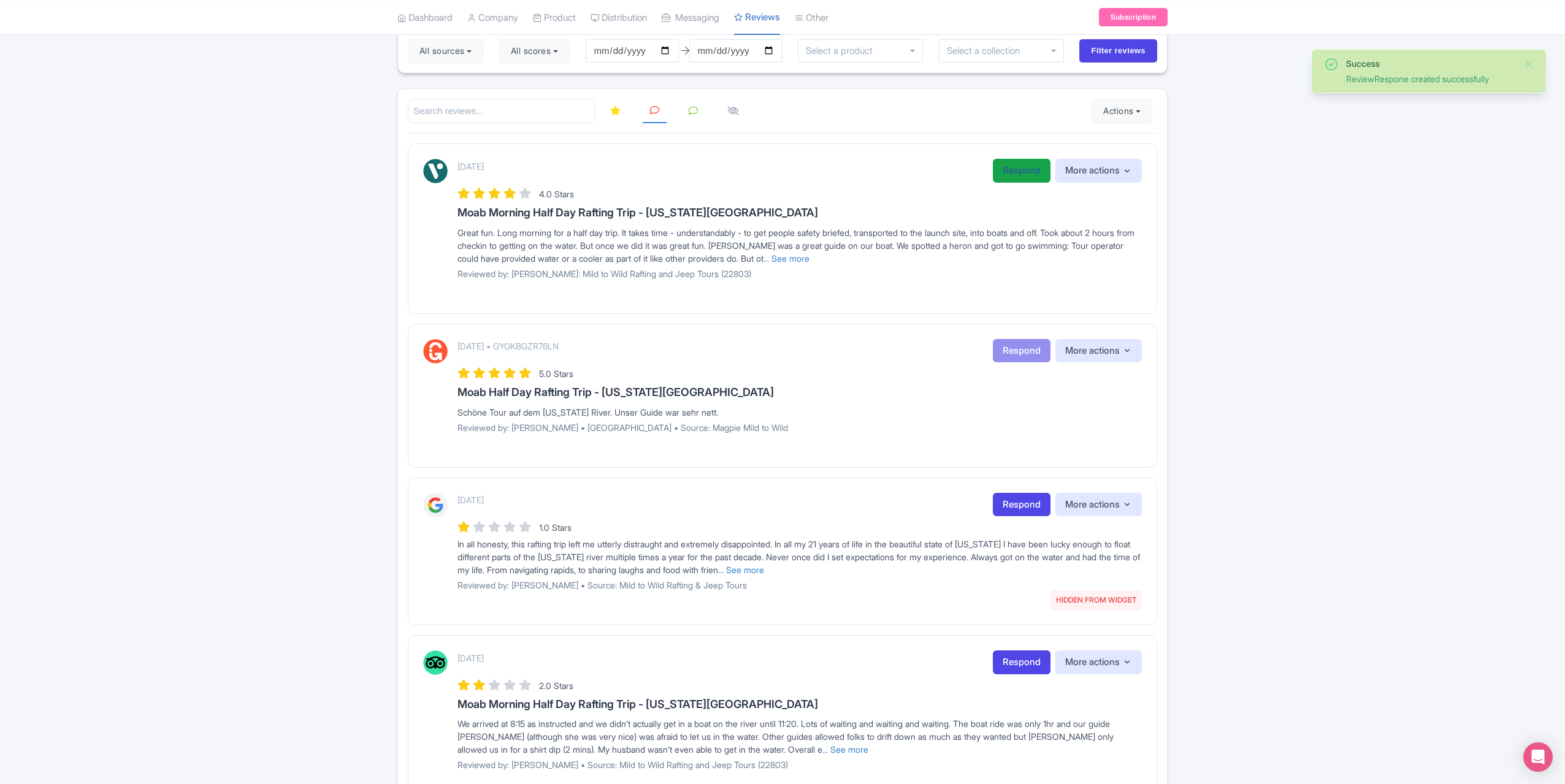
click at [1006, 168] on link "Respond" at bounding box center [1022, 171] width 58 height 24
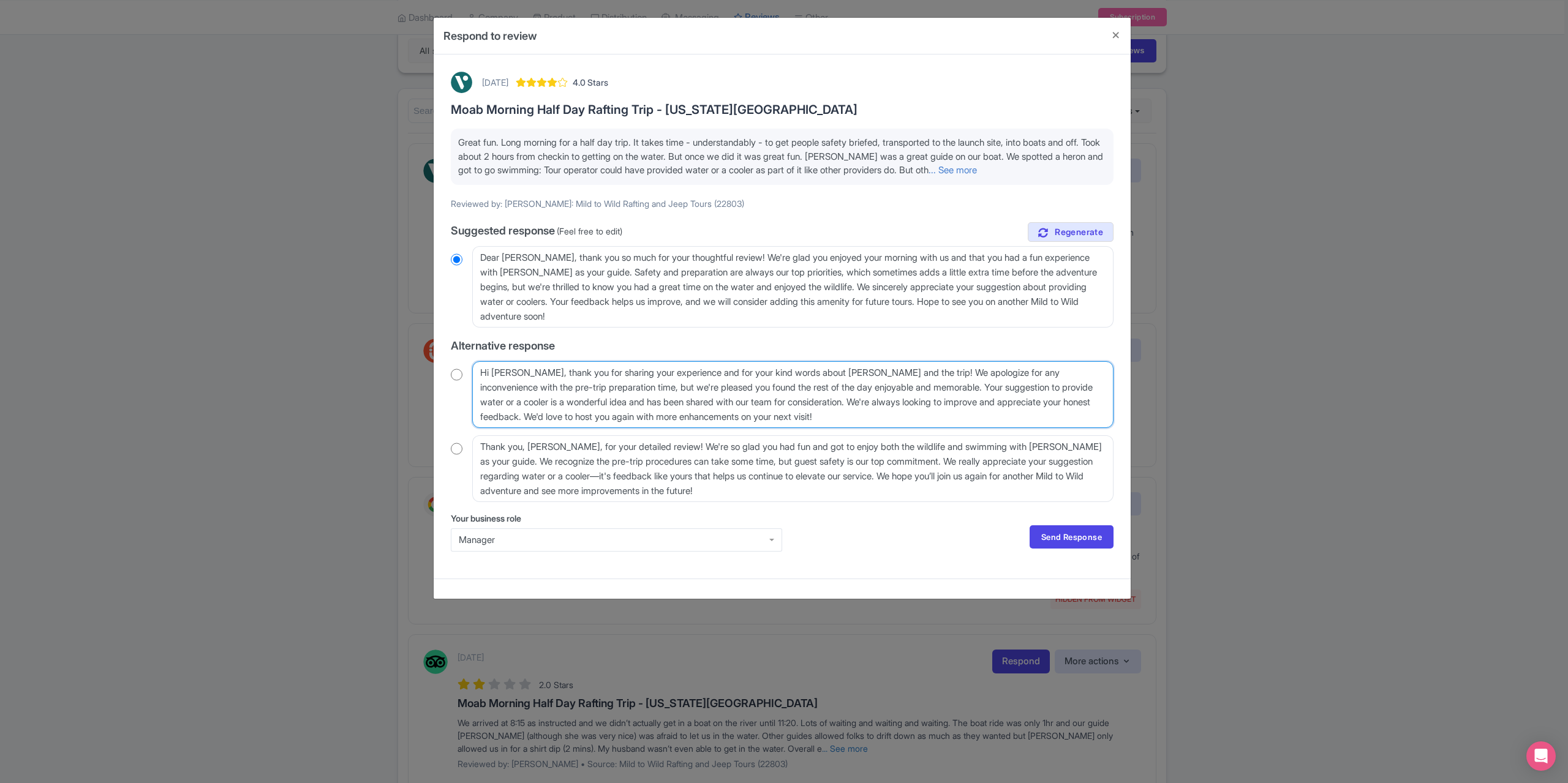
drag, startPoint x: 534, startPoint y: 373, endPoint x: 526, endPoint y: 378, distance: 9.4
click at [526, 378] on textarea "Hi Jennifer_T, thank you for sharing your experience and for your kind words ab…" at bounding box center [792, 395] width 641 height 66
type textarea "Hi Jennifer, thank you for sharing your experience and for your kind words abou…"
click at [1046, 535] on link "Send Response" at bounding box center [1071, 537] width 84 height 23
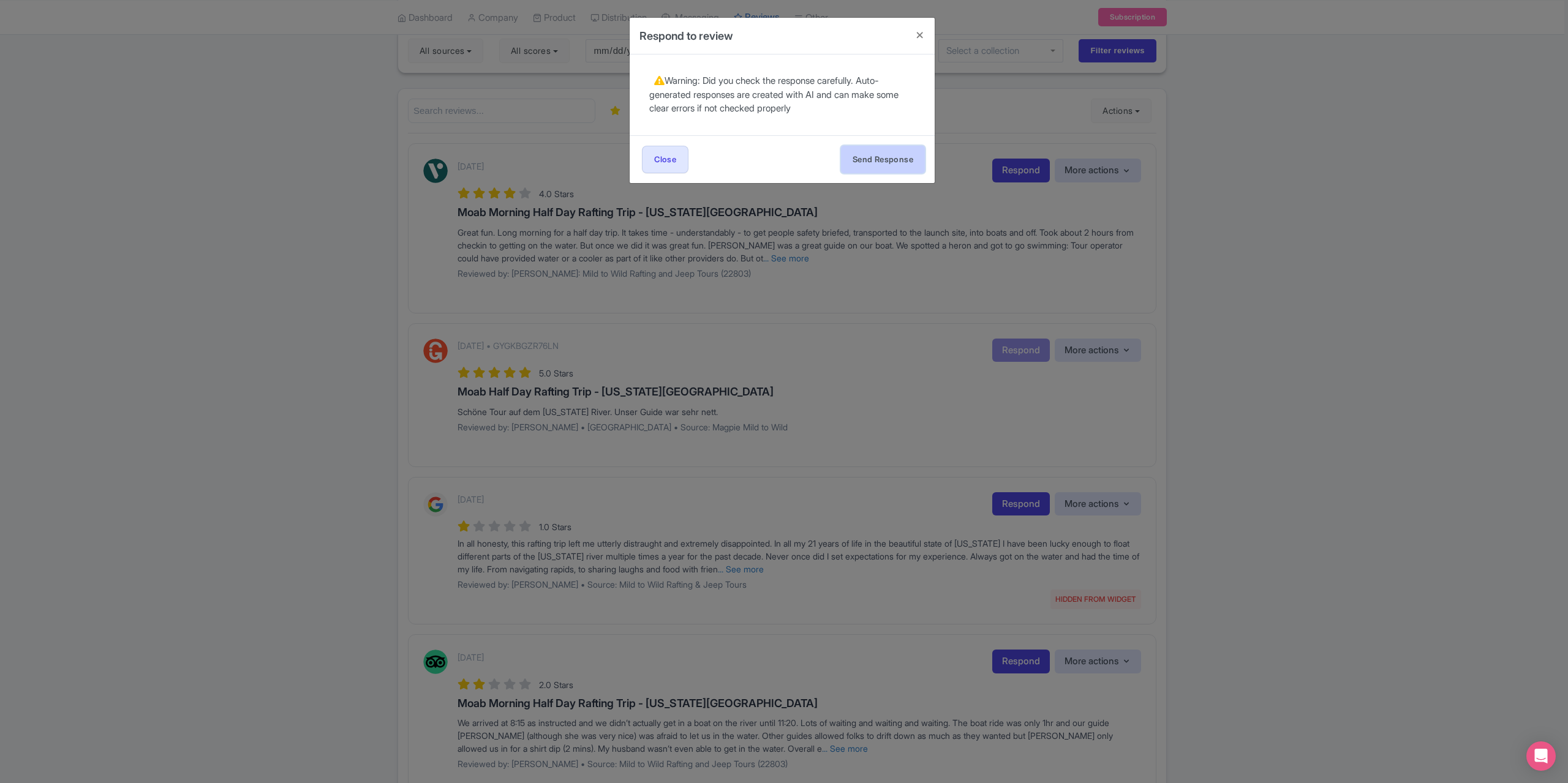
click at [913, 161] on button "Send Response" at bounding box center [883, 159] width 84 height 27
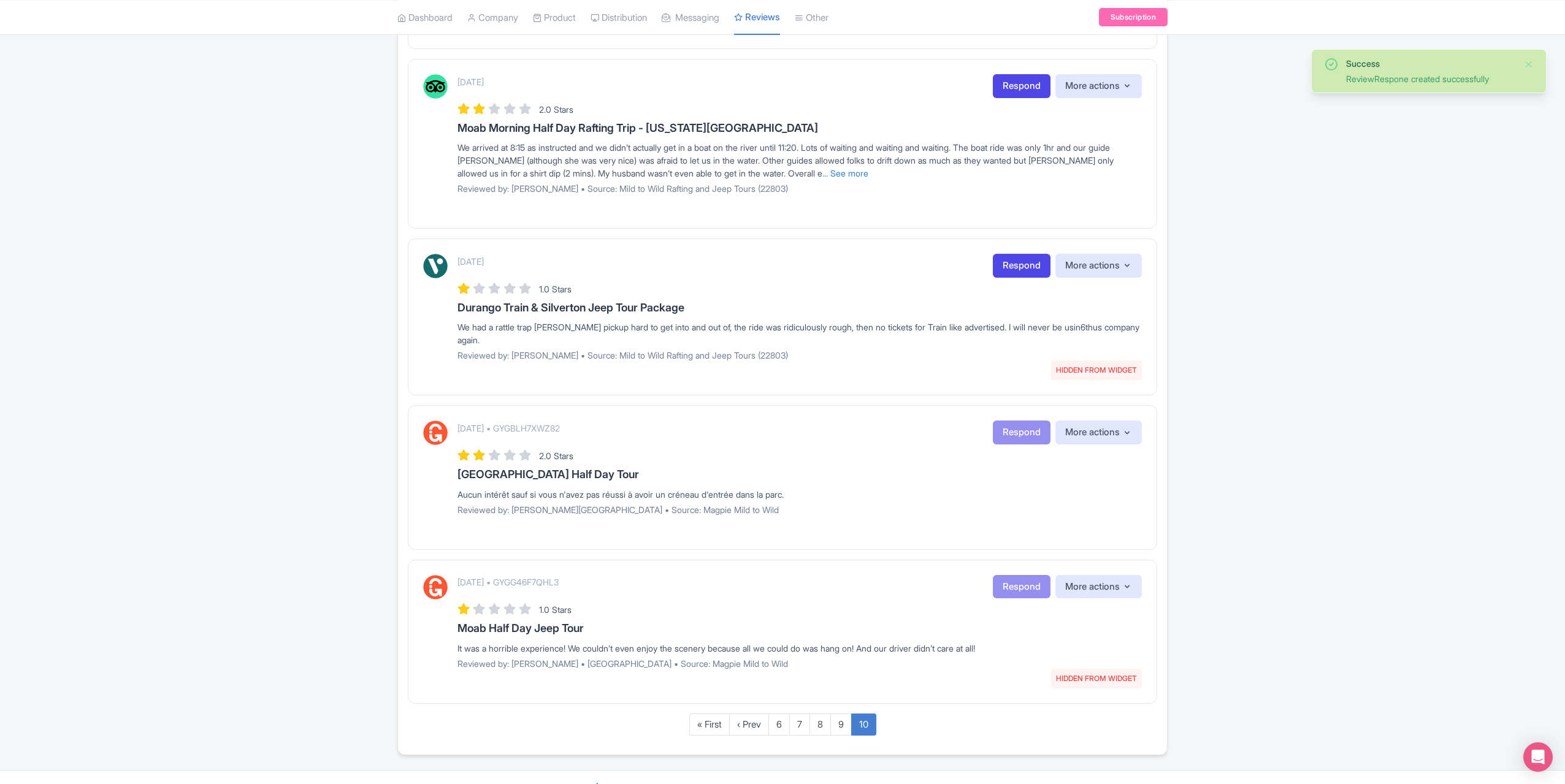
scroll to position [538, 0]
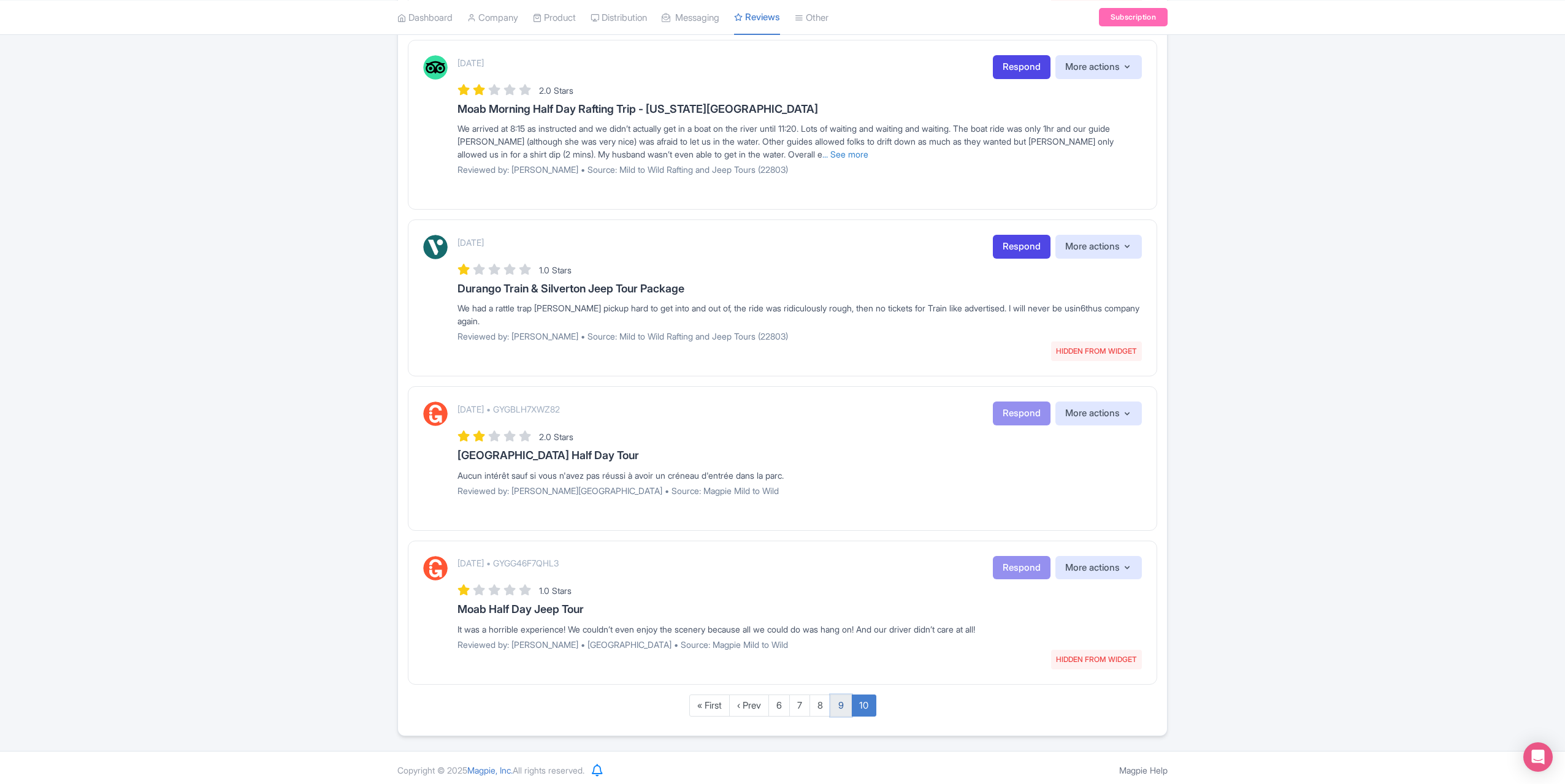
click at [846, 697] on link "9" at bounding box center [841, 706] width 21 height 23
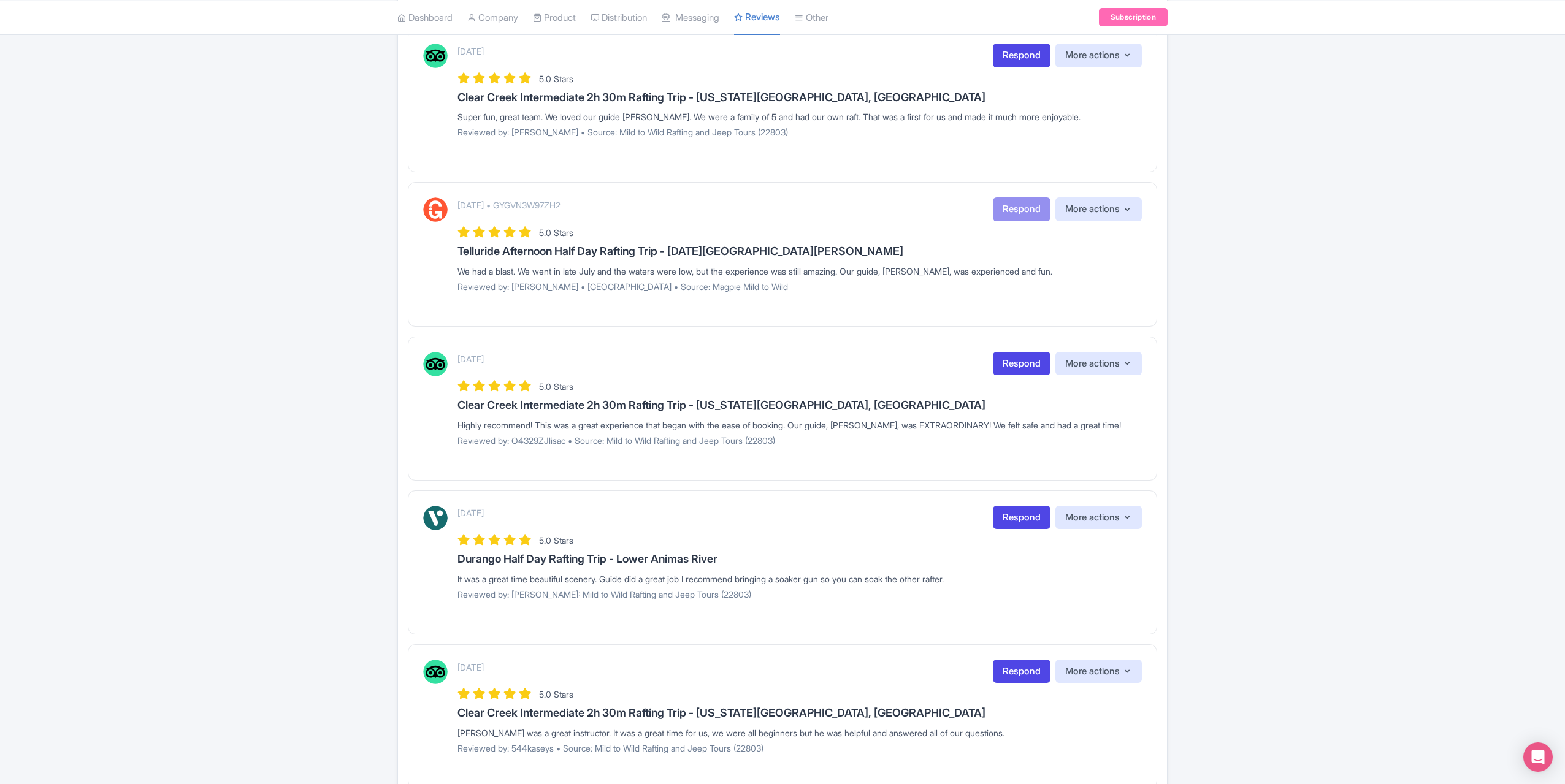
scroll to position [1187, 0]
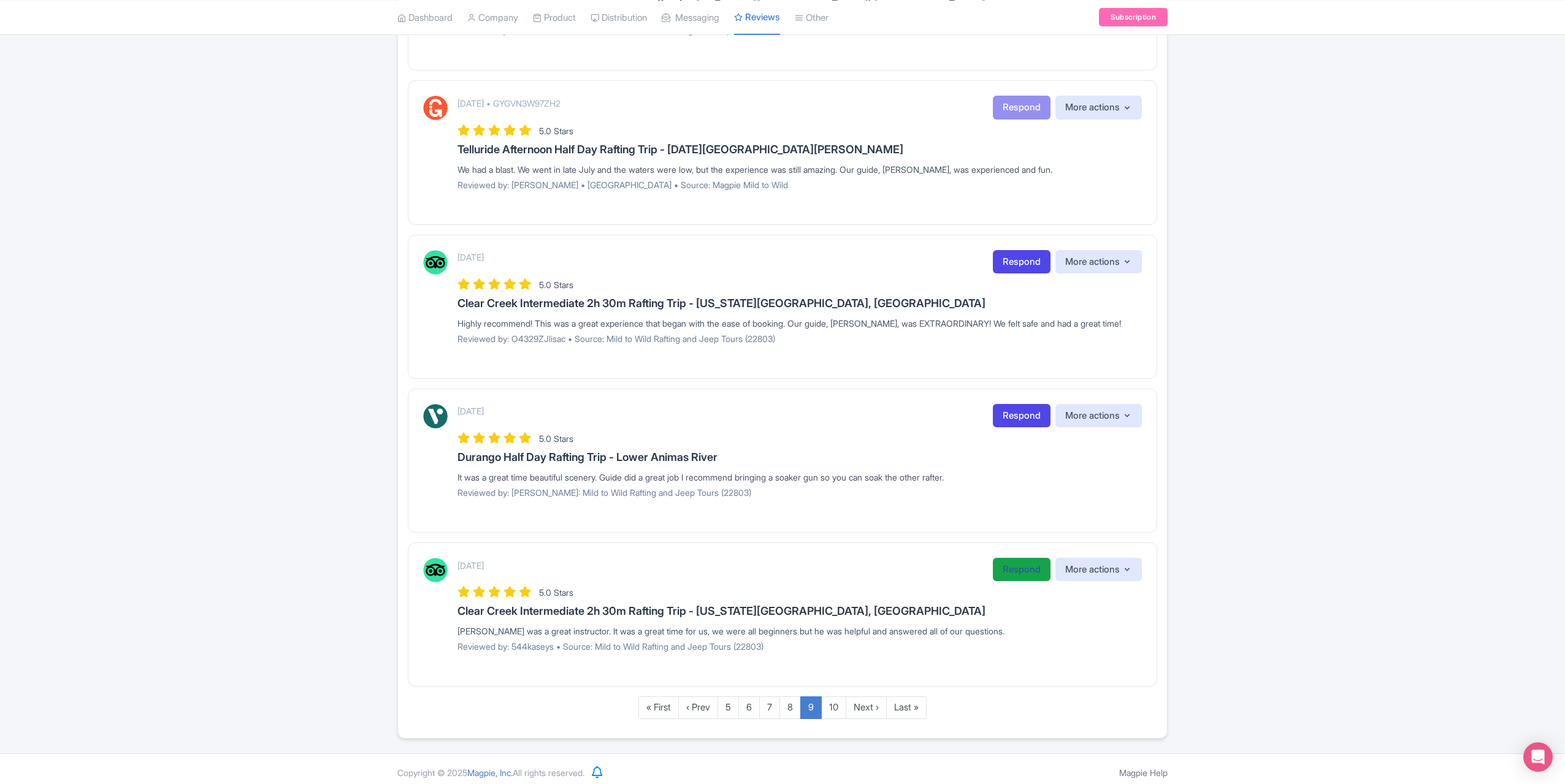
click at [1007, 564] on link "Respond" at bounding box center [1022, 570] width 58 height 24
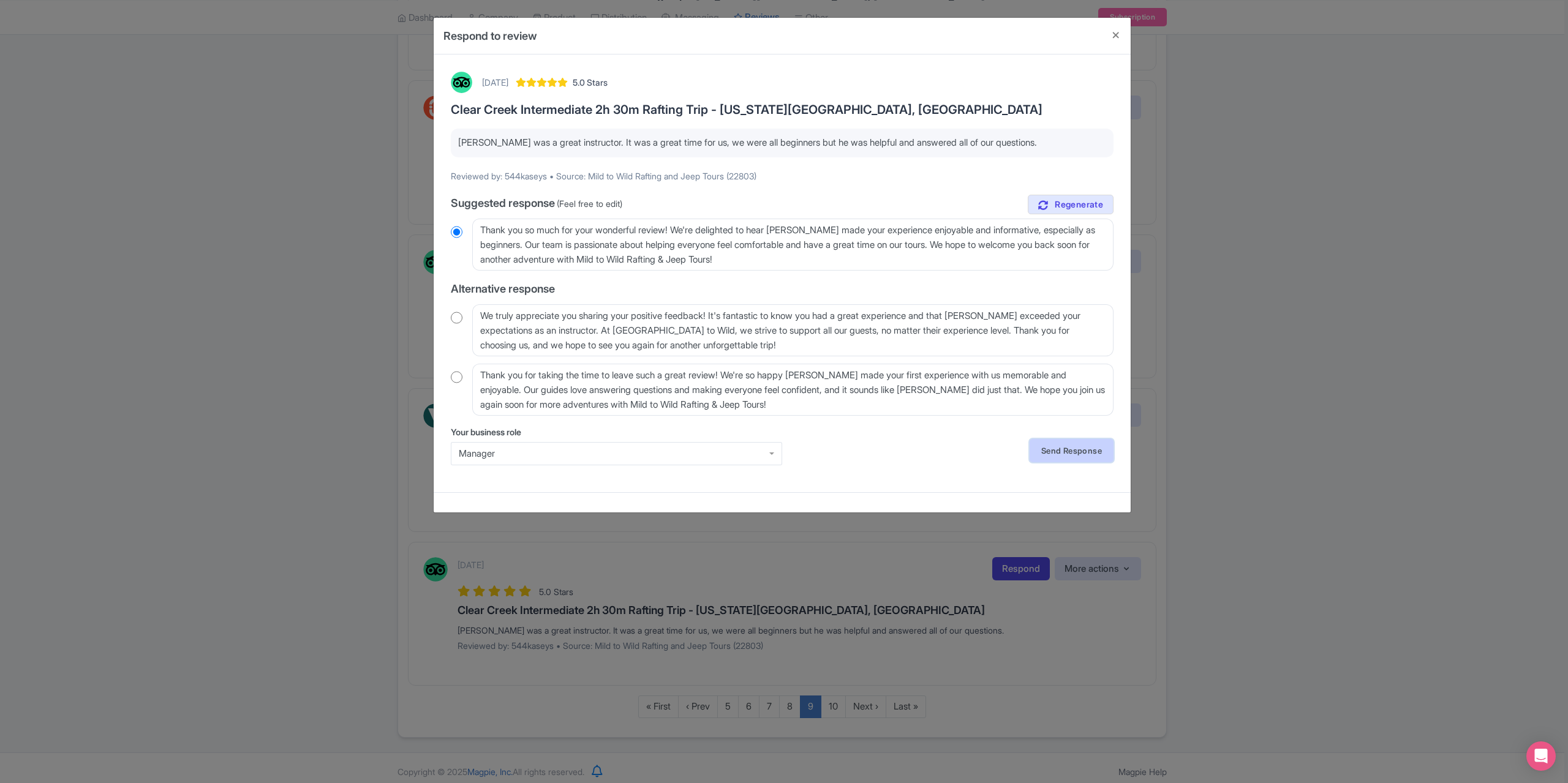
click at [1063, 449] on link "Send Response" at bounding box center [1071, 451] width 84 height 23
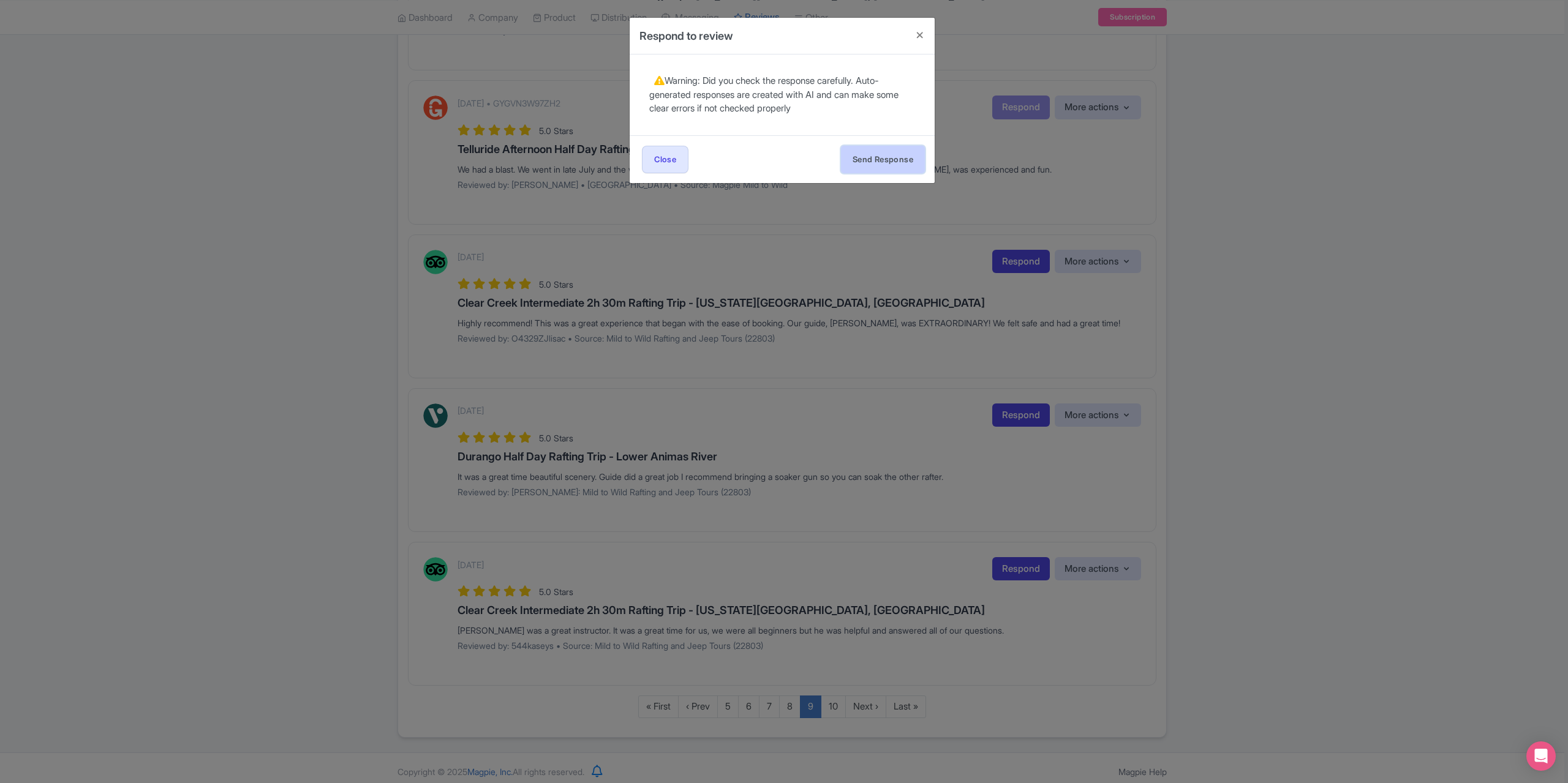
click at [897, 161] on button "Send Response" at bounding box center [883, 159] width 84 height 27
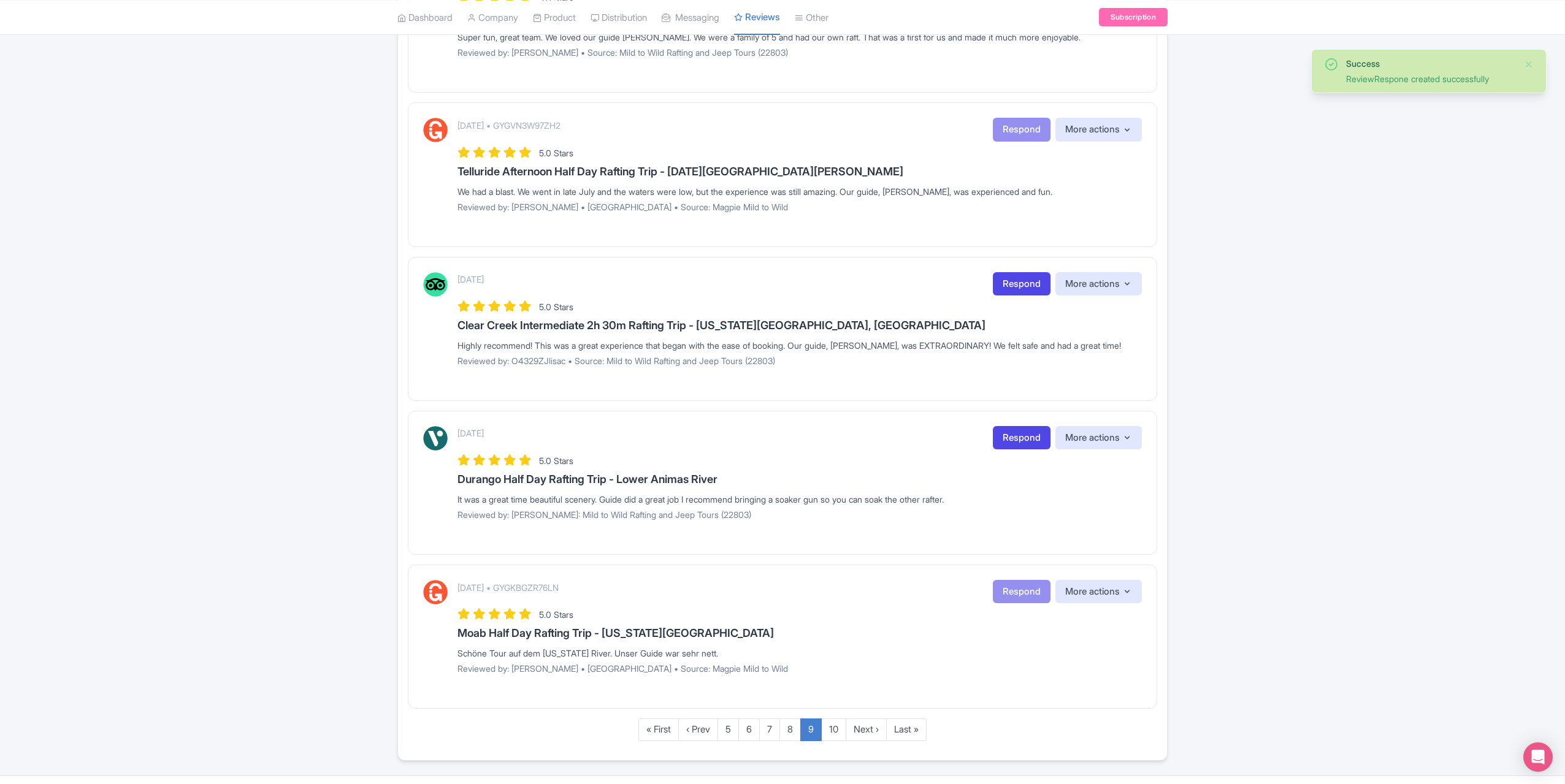
scroll to position [1187, 0]
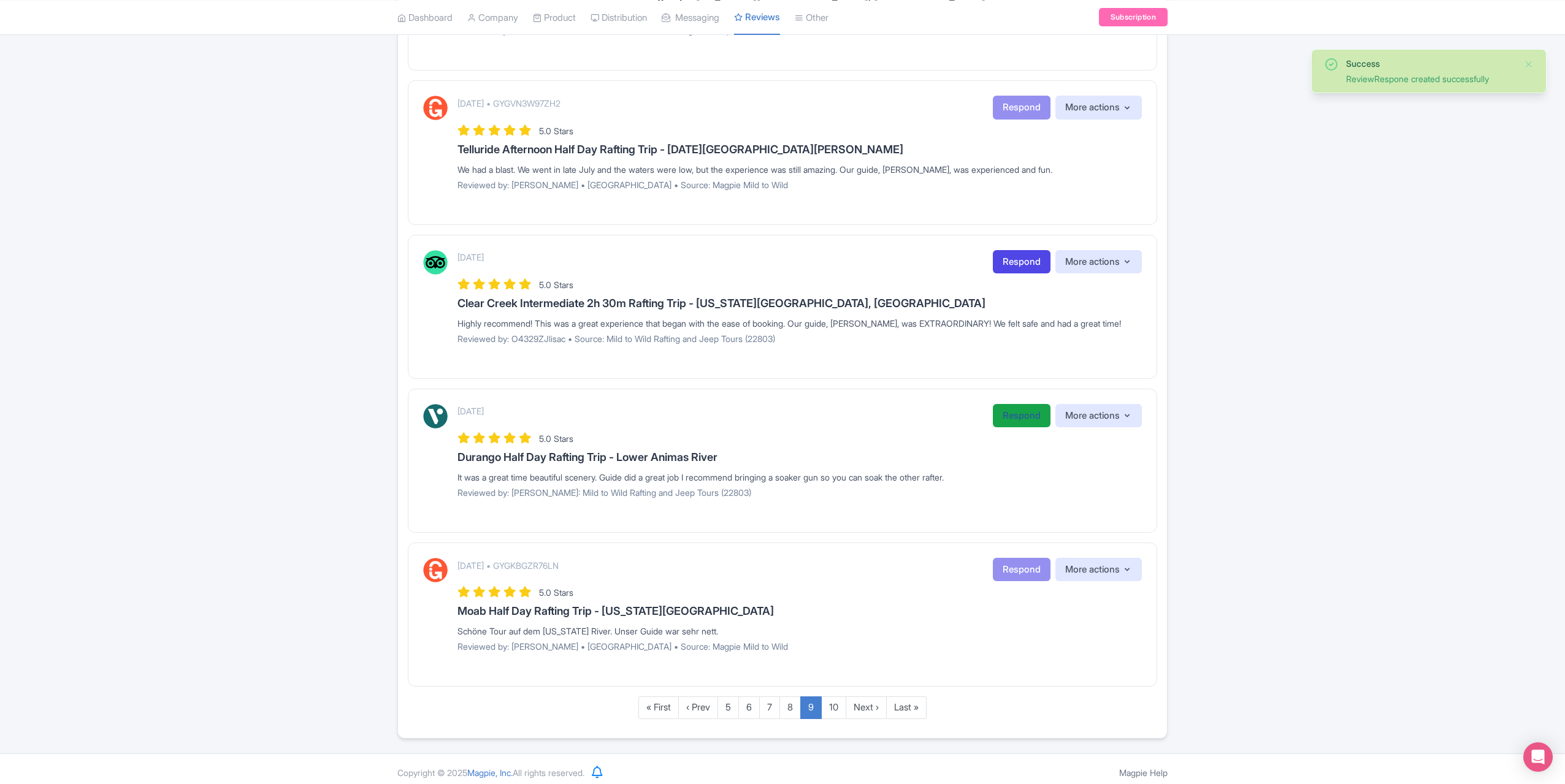
click at [1012, 414] on link "Respond" at bounding box center [1022, 416] width 58 height 24
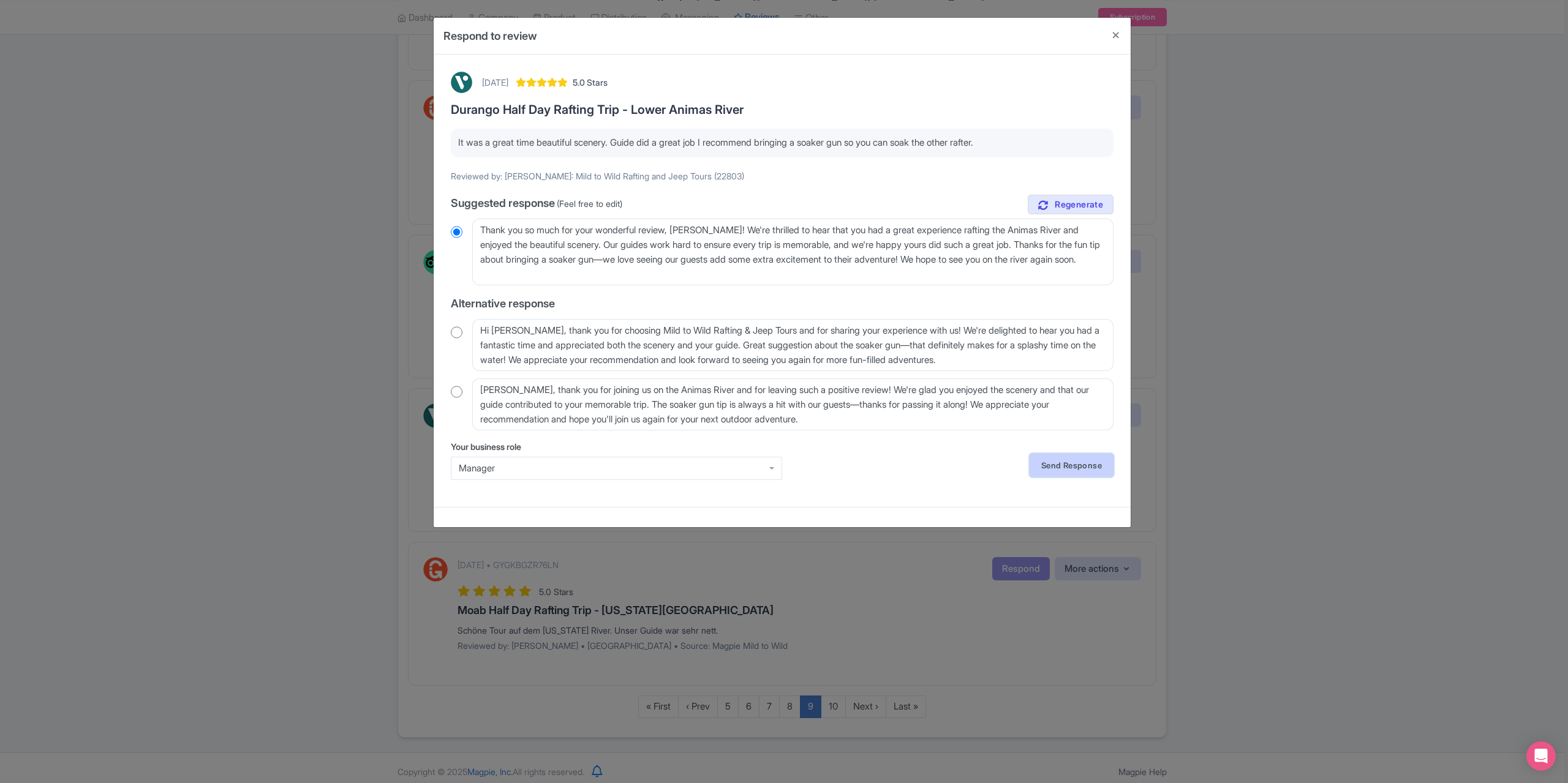
click at [1086, 464] on link "Send Response" at bounding box center [1071, 465] width 84 height 23
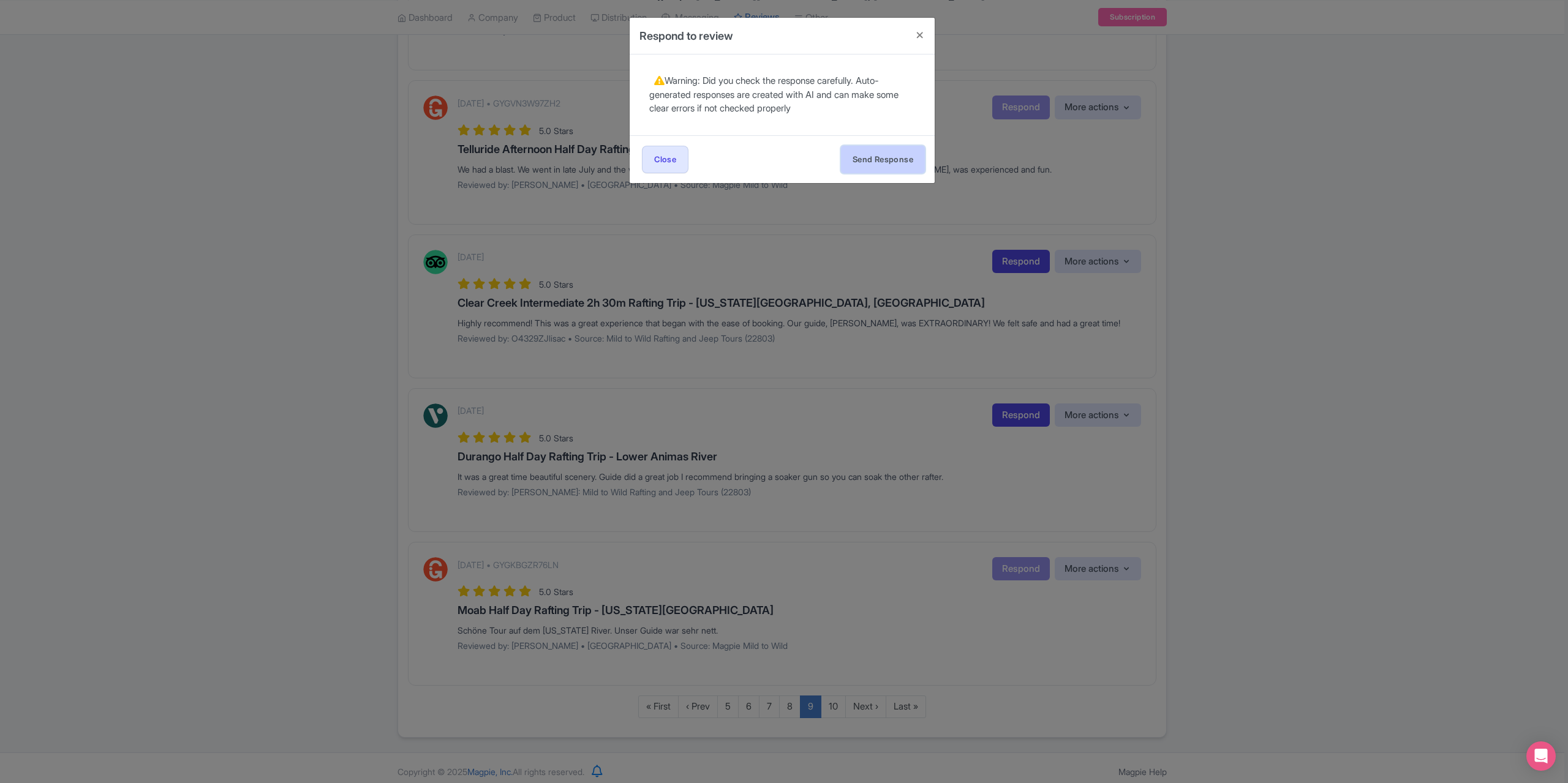
click at [900, 160] on button "Send Response" at bounding box center [883, 159] width 84 height 27
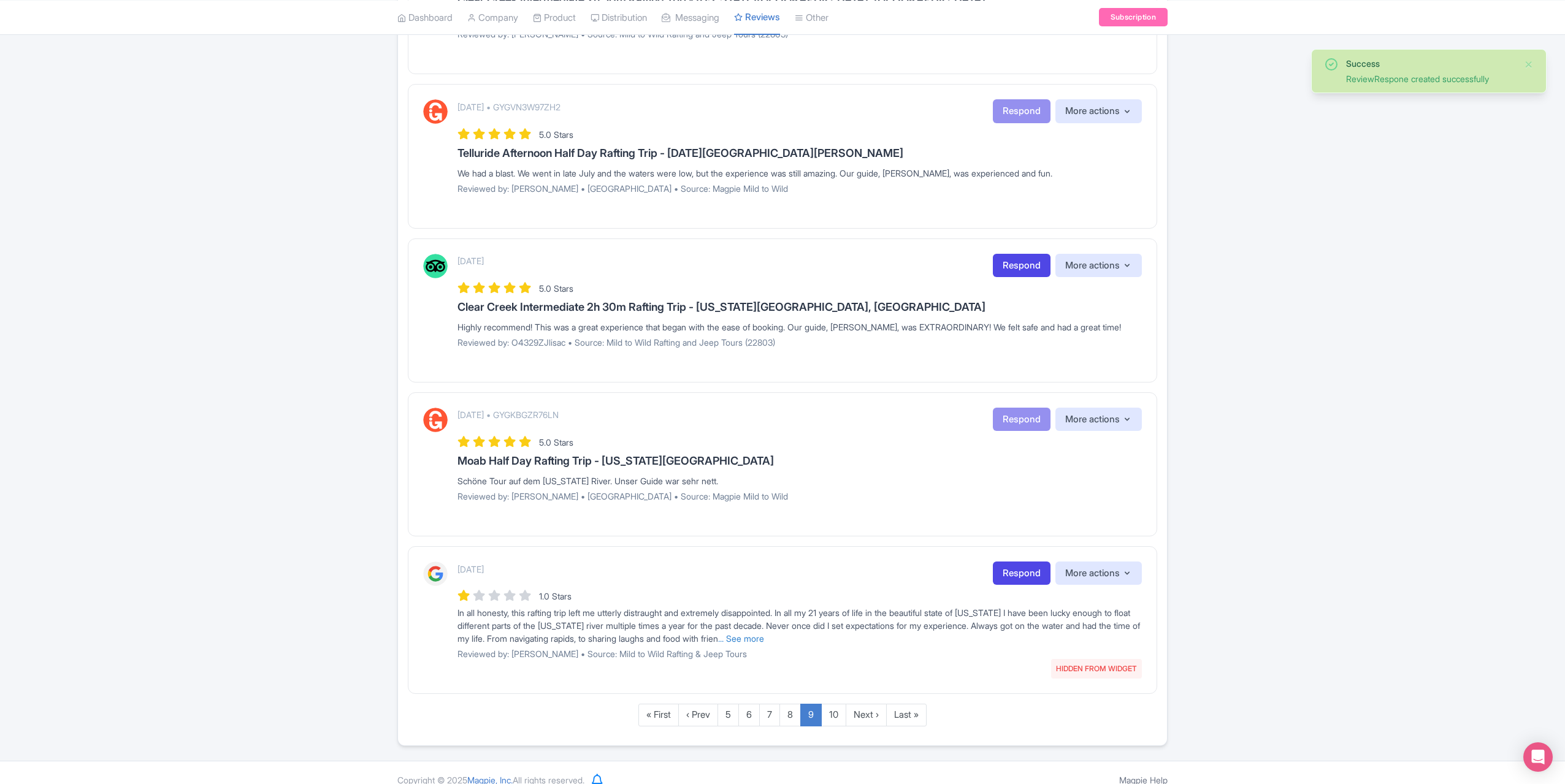
scroll to position [1191, 0]
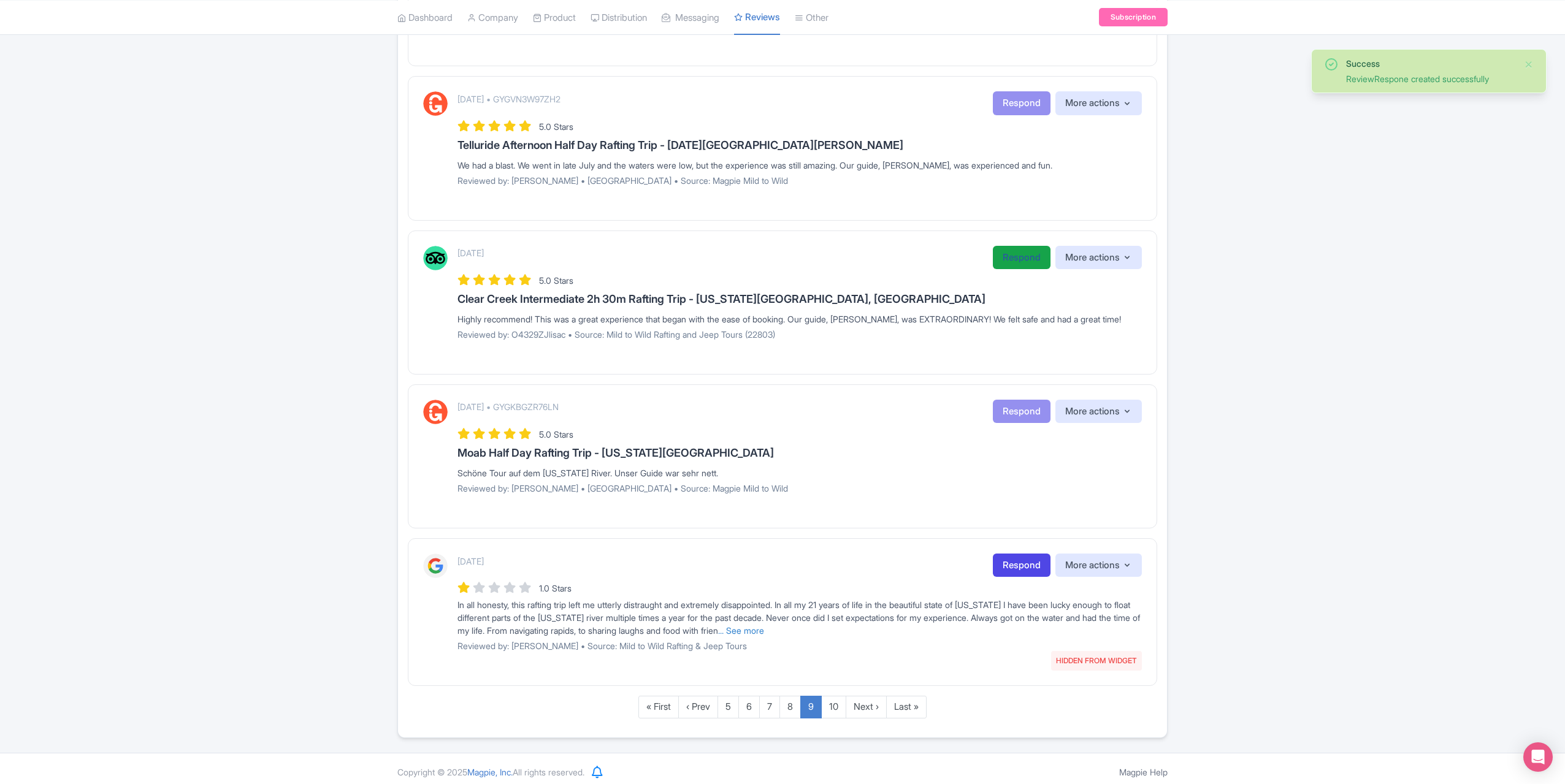
click at [1003, 250] on link "Respond" at bounding box center [1022, 258] width 58 height 24
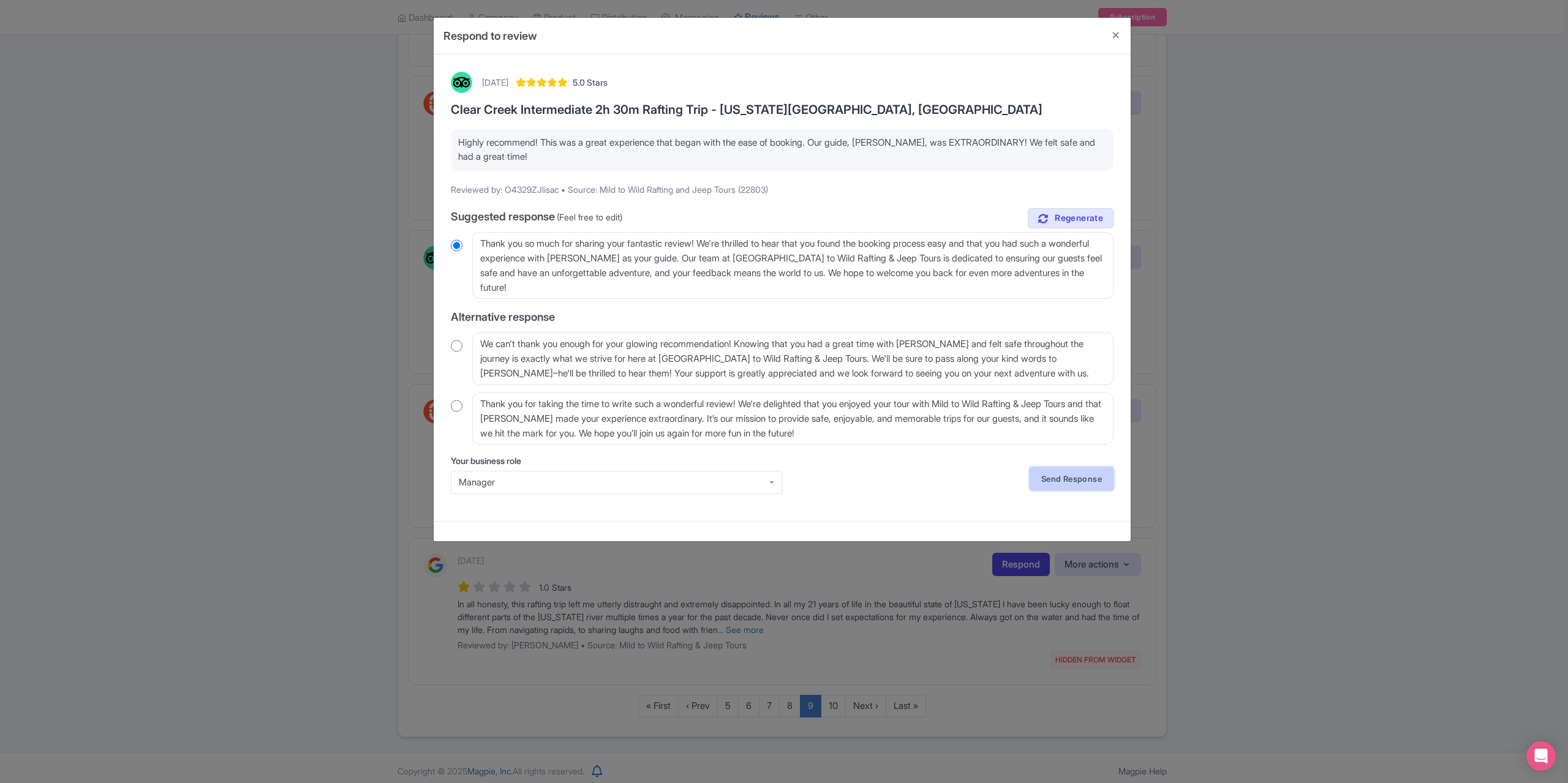
click at [1067, 481] on link "Send Response" at bounding box center [1071, 479] width 84 height 23
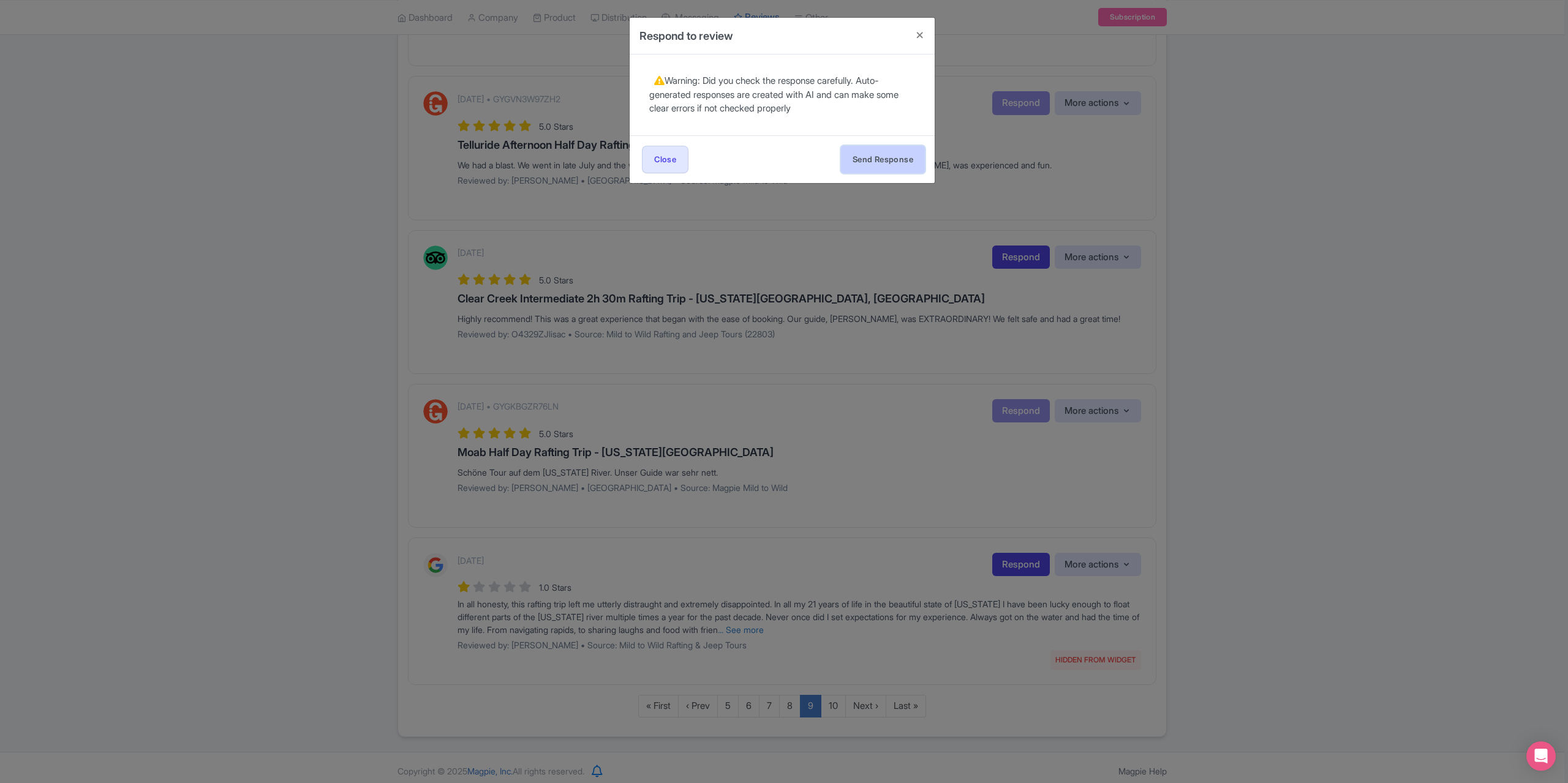
click at [888, 153] on button "Send Response" at bounding box center [883, 159] width 84 height 27
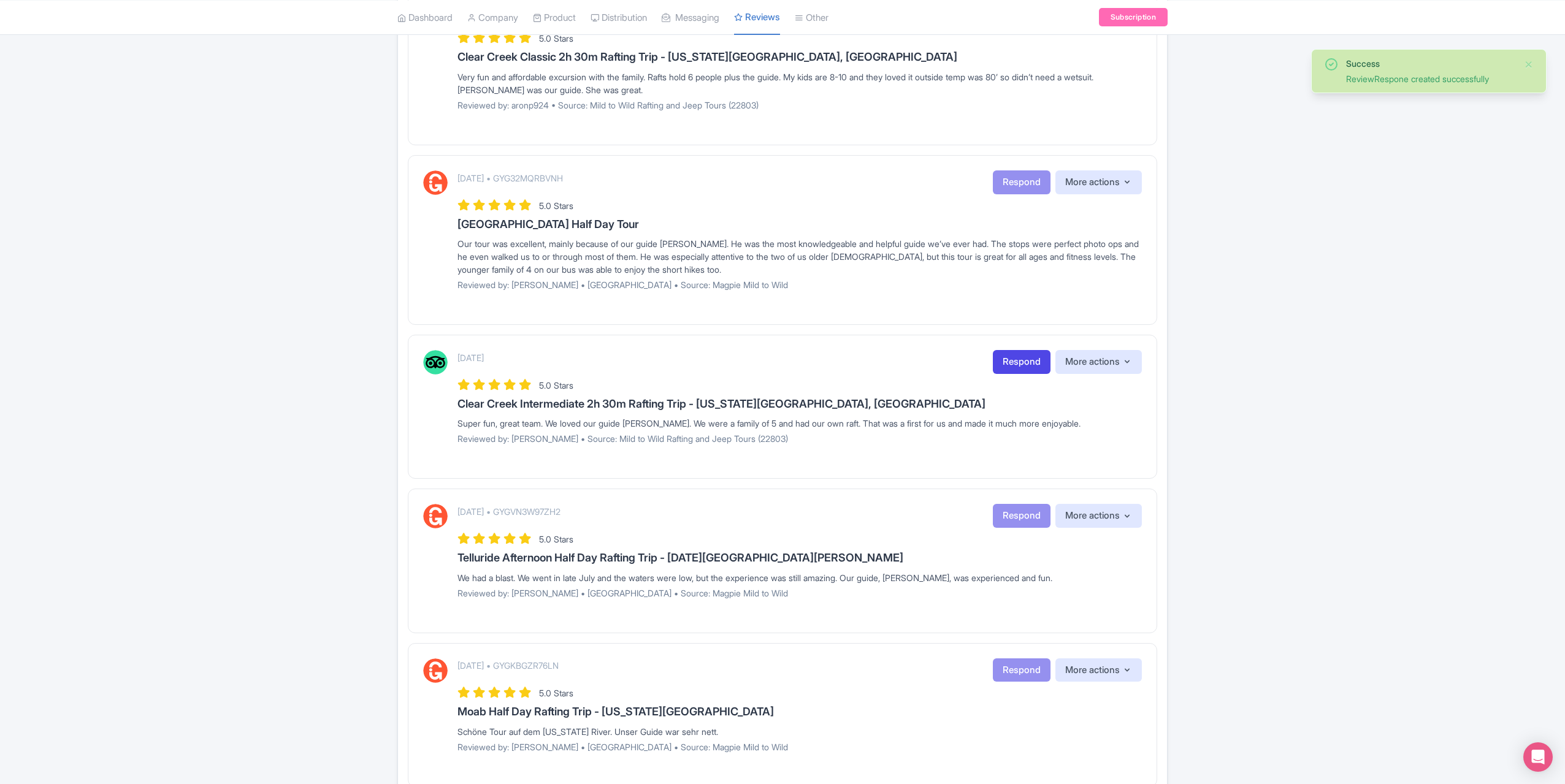
scroll to position [797, 0]
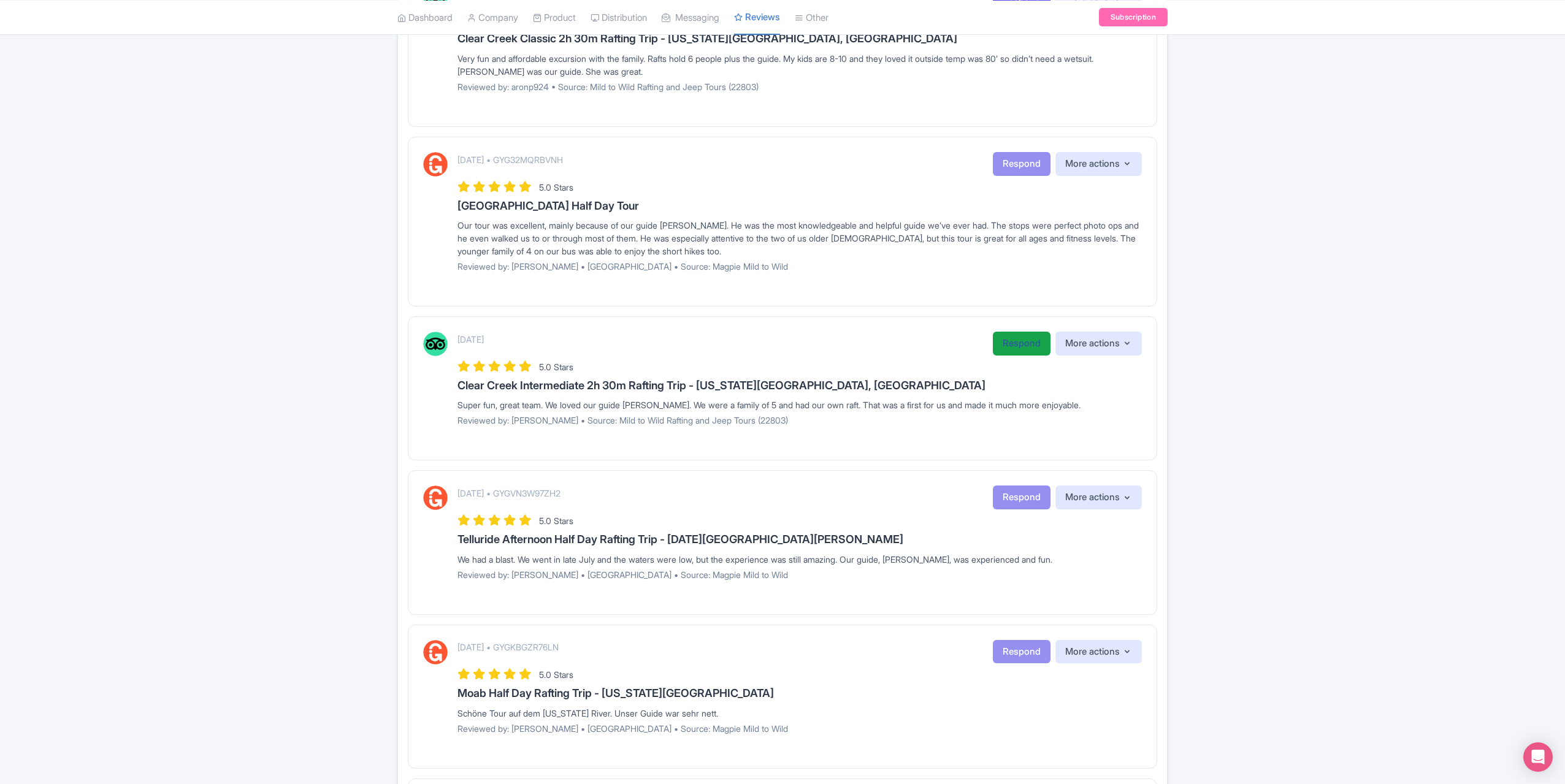
click at [1016, 340] on link "Respond" at bounding box center [1022, 343] width 58 height 24
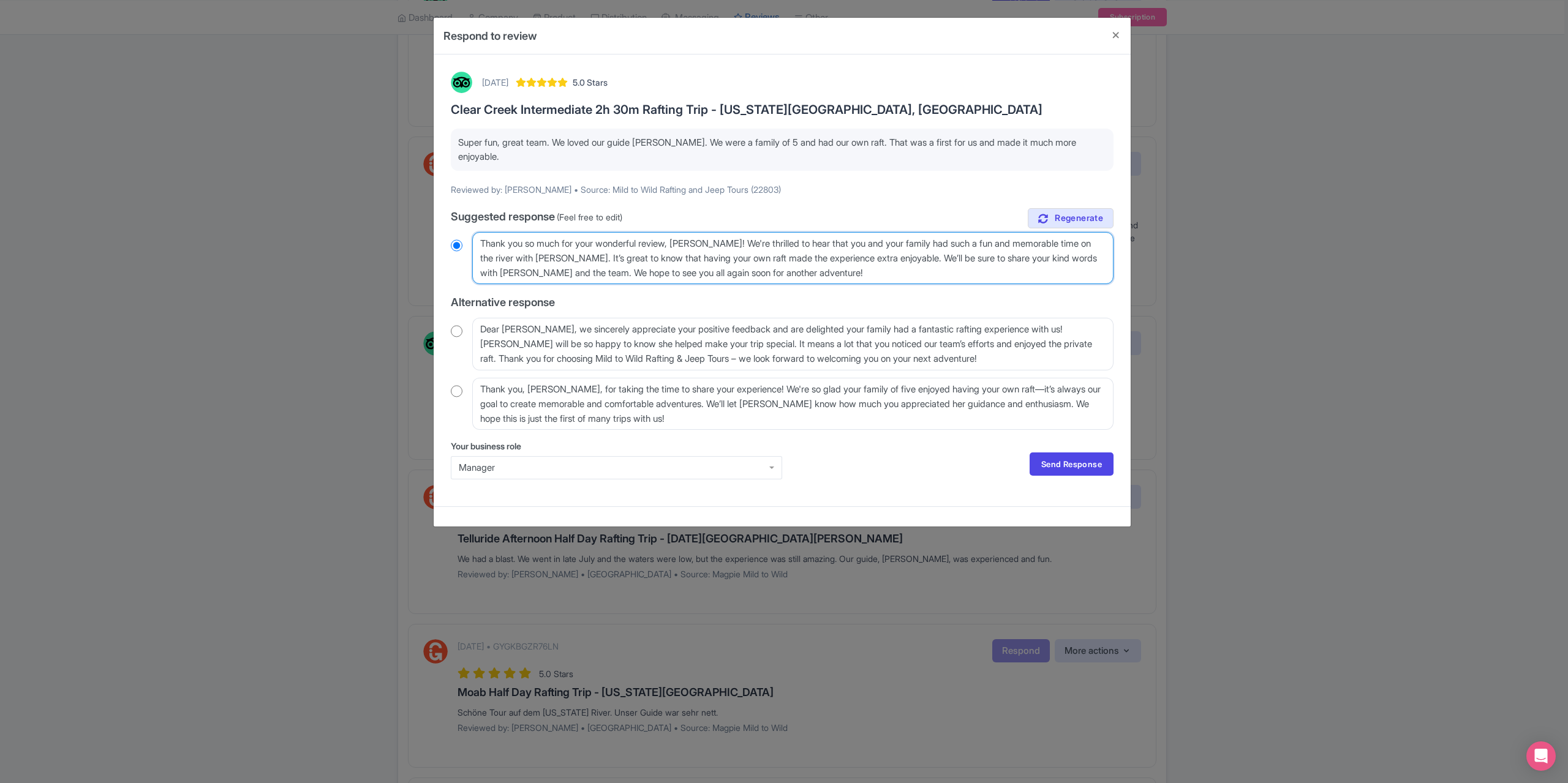
drag, startPoint x: 721, startPoint y: 243, endPoint x: 676, endPoint y: 245, distance: 45.0
click at [676, 245] on textarea "Thank you so much for your wonderful review, [PERSON_NAME]! We're thrilled to h…" at bounding box center [792, 258] width 641 height 52
type textarea "Thank you so much for your wonderful review! We're thrilled to hear that you an…"
radio input "true"
type textarea "Thank you so much for your wonderful review! We're thrilled to hear that you an…"
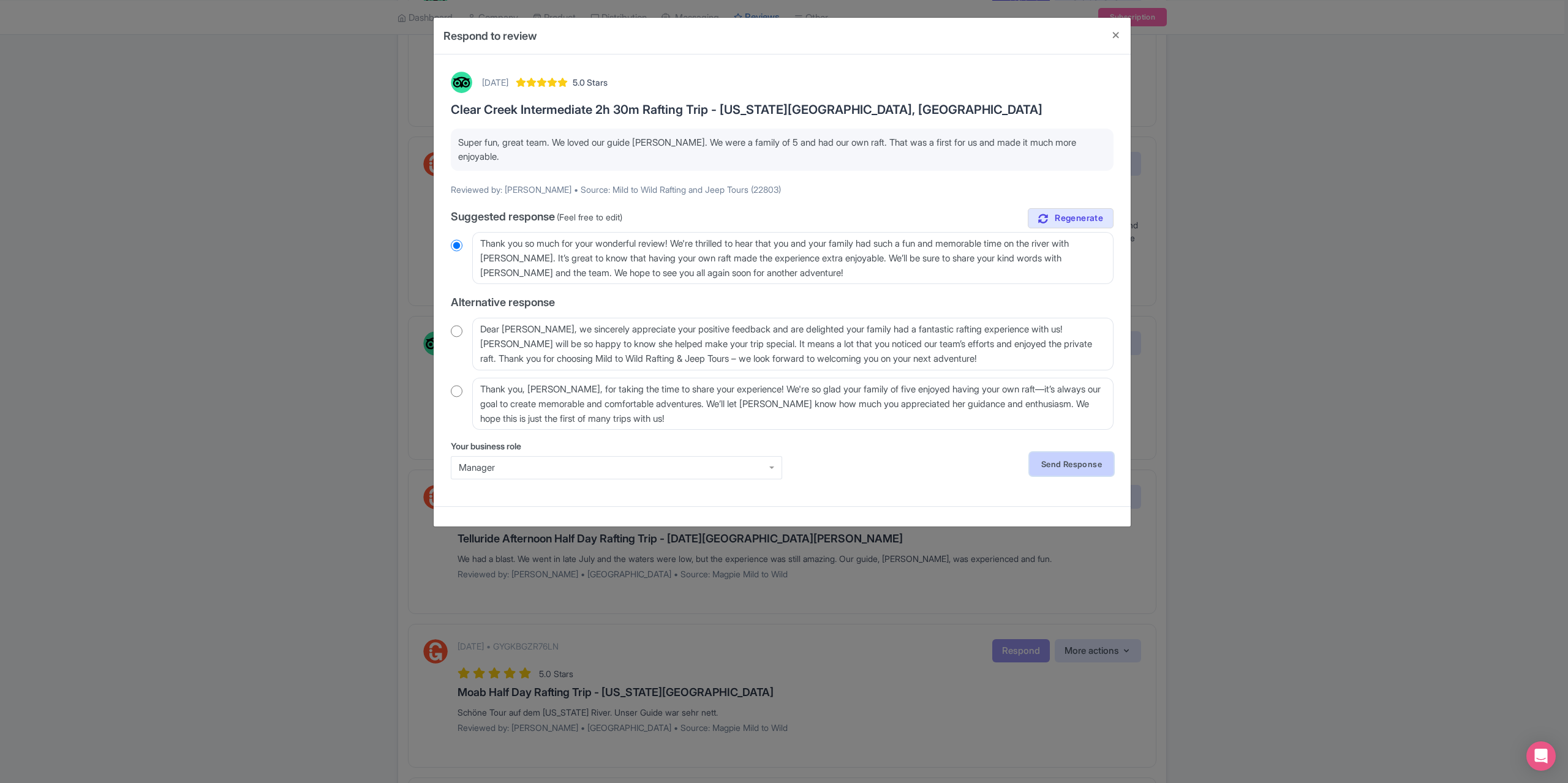
click at [1077, 461] on link "Send Response" at bounding box center [1071, 464] width 84 height 23
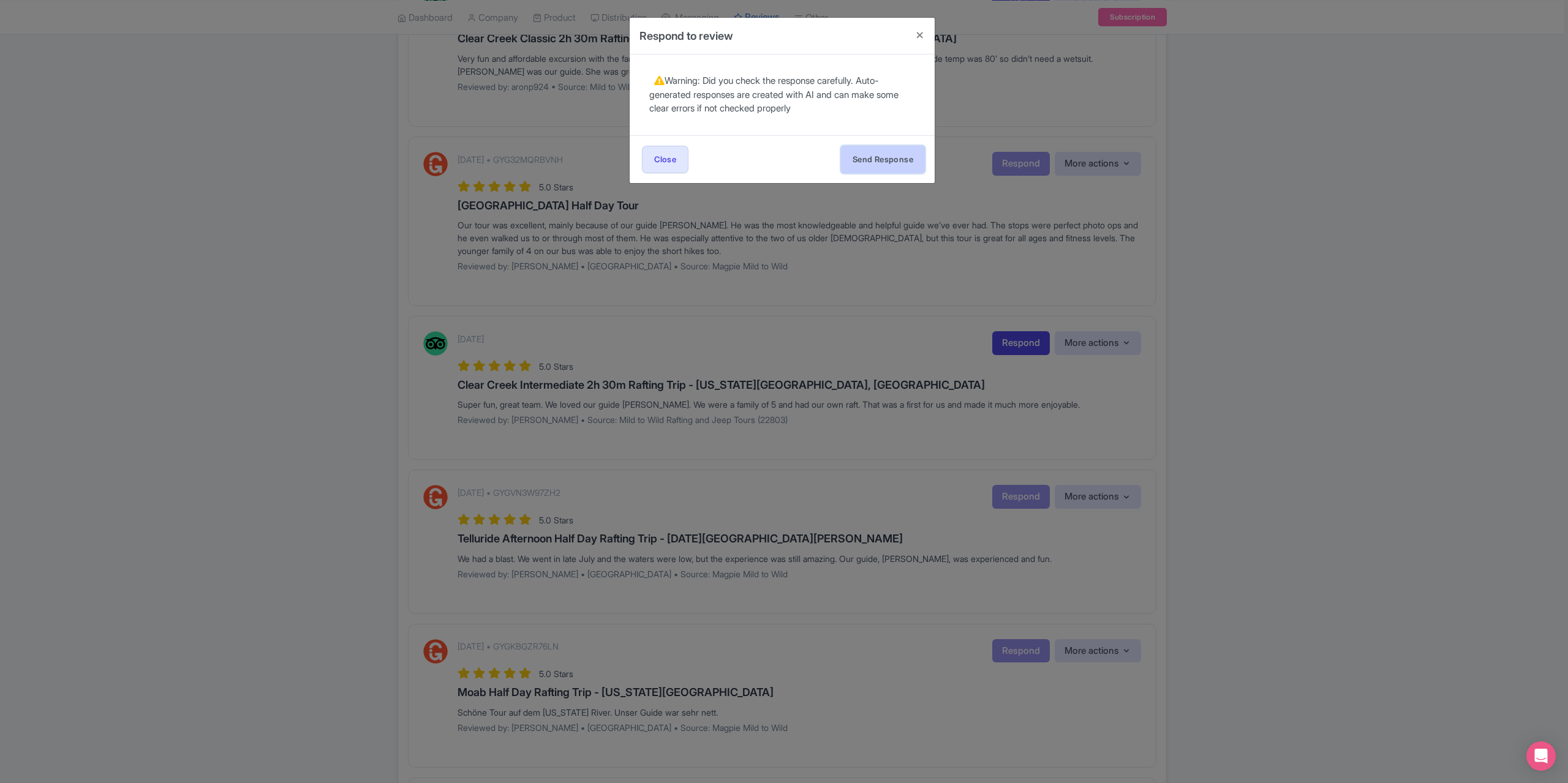
click at [865, 159] on button "Send Response" at bounding box center [883, 159] width 84 height 27
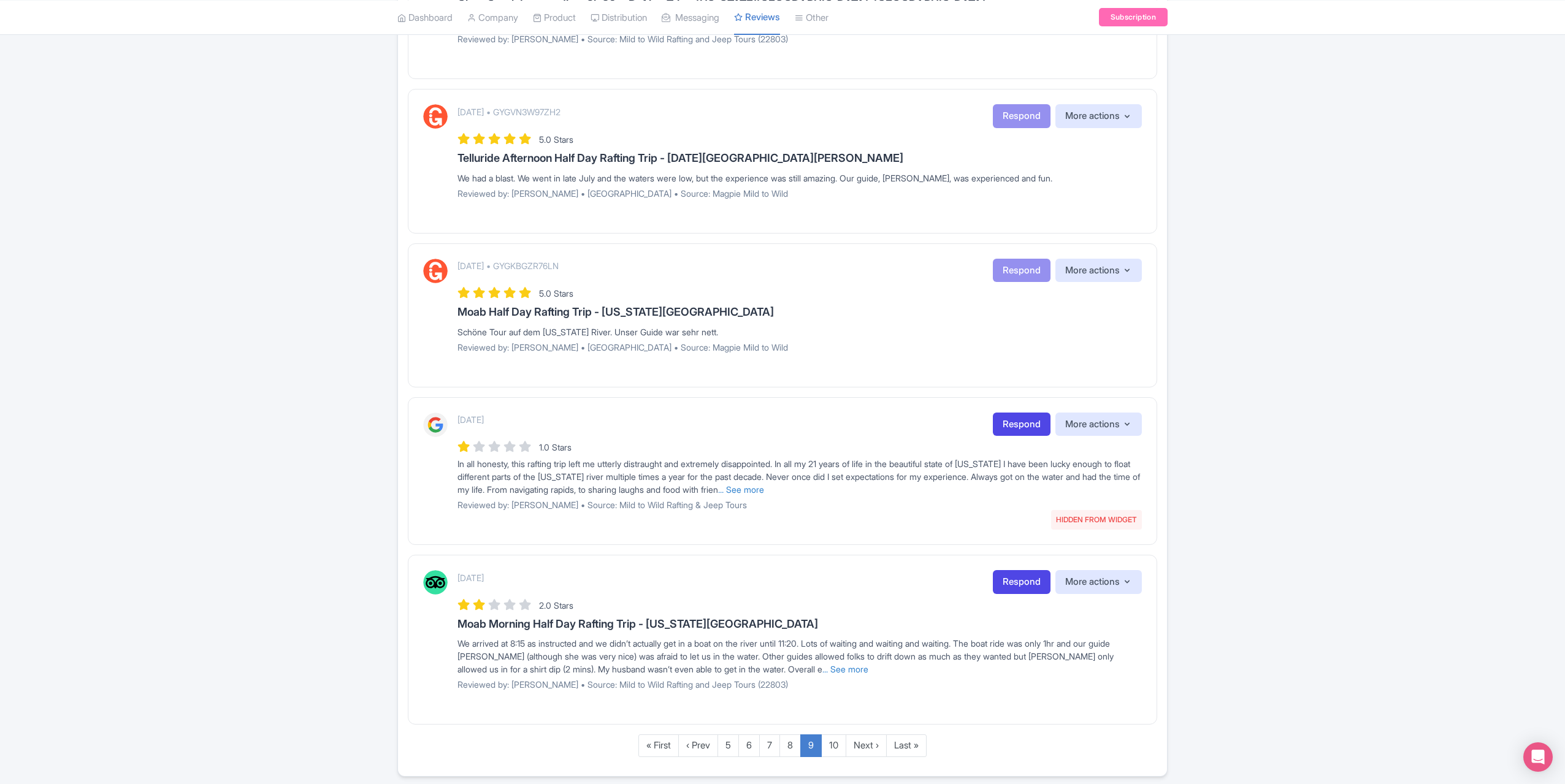
scroll to position [1217, 0]
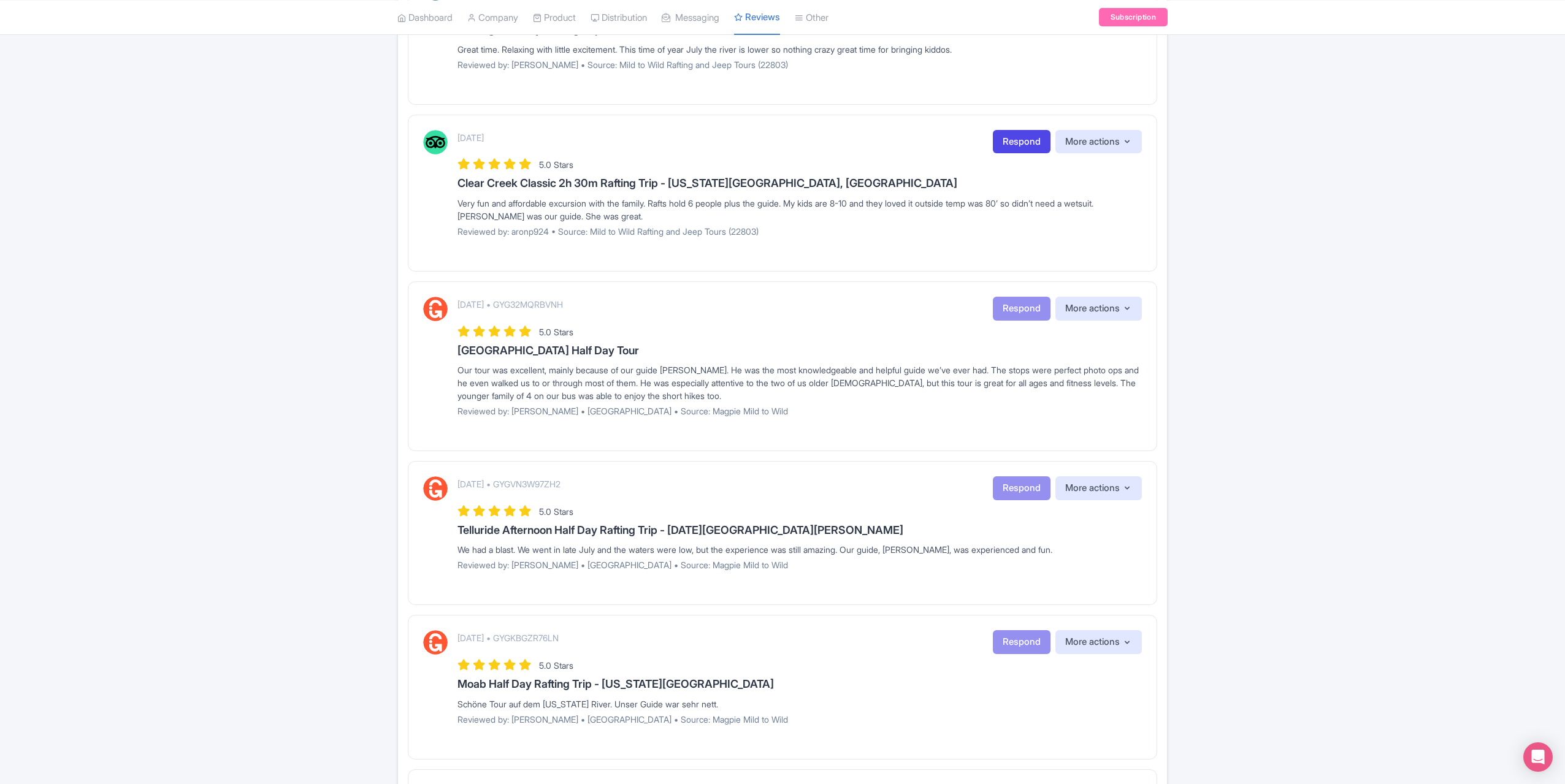
scroll to position [617, 0]
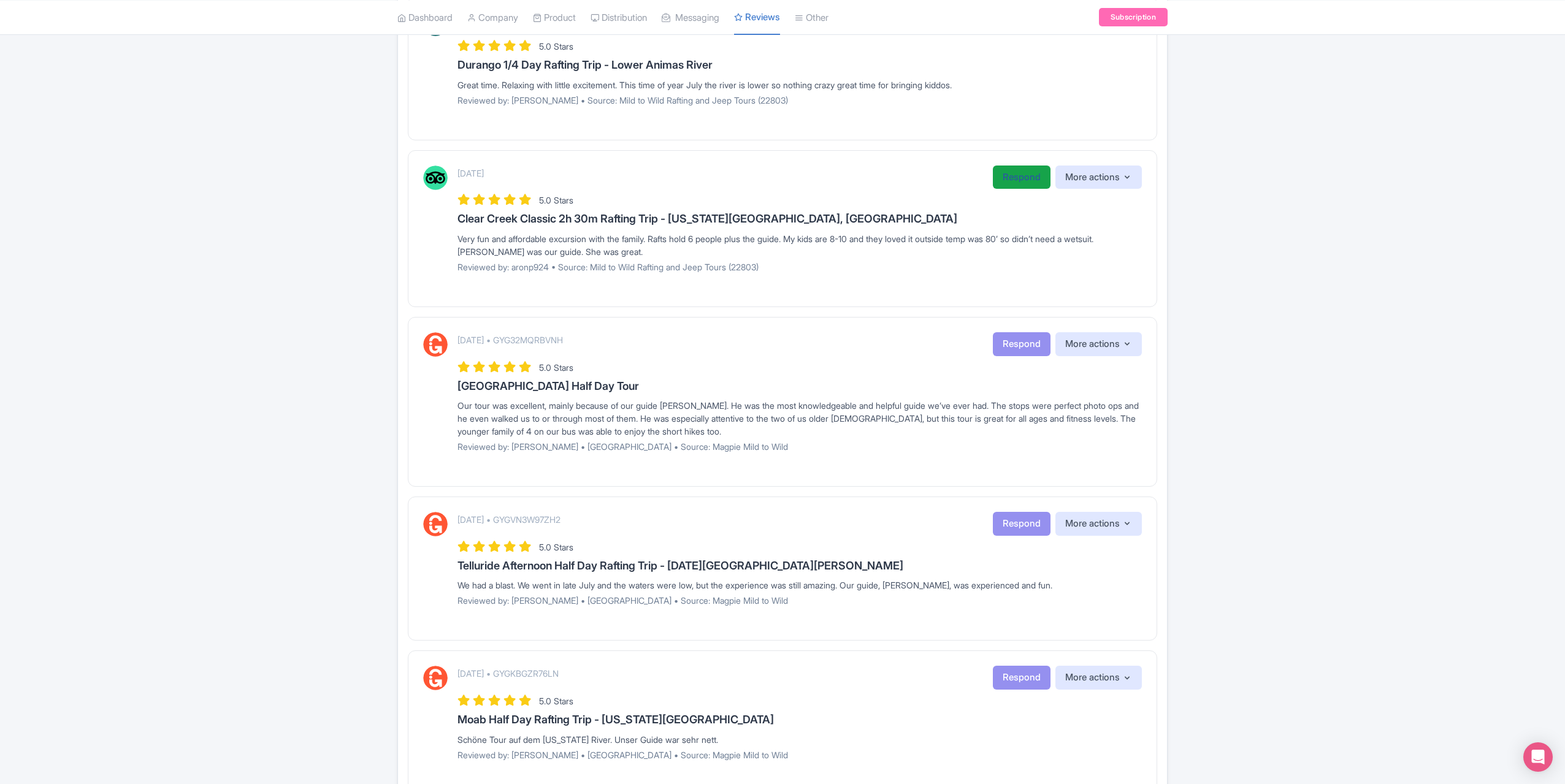
click at [998, 171] on link "Respond" at bounding box center [1022, 178] width 58 height 24
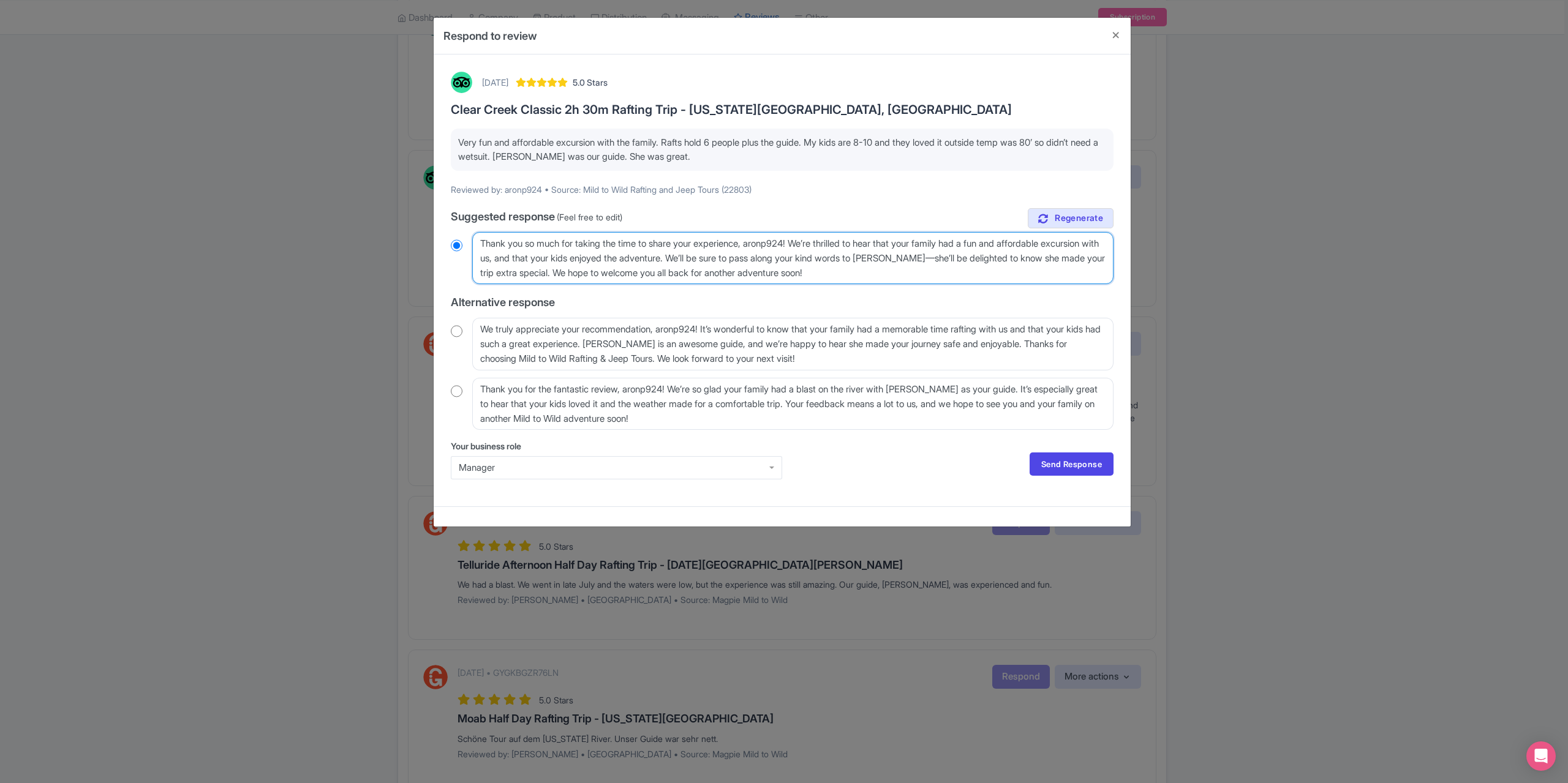
drag, startPoint x: 802, startPoint y: 243, endPoint x: 757, endPoint y: 246, distance: 45.1
click at [757, 246] on textarea "Thank you so much for taking the time to share your experience, aronp924! We’re…" at bounding box center [792, 258] width 641 height 52
type textarea "Thank you so much for taking the time to share your experience! We’re thrilled …"
radio input "true"
type textarea "Thank you so much for taking the time to share your experience! We’re thrilled …"
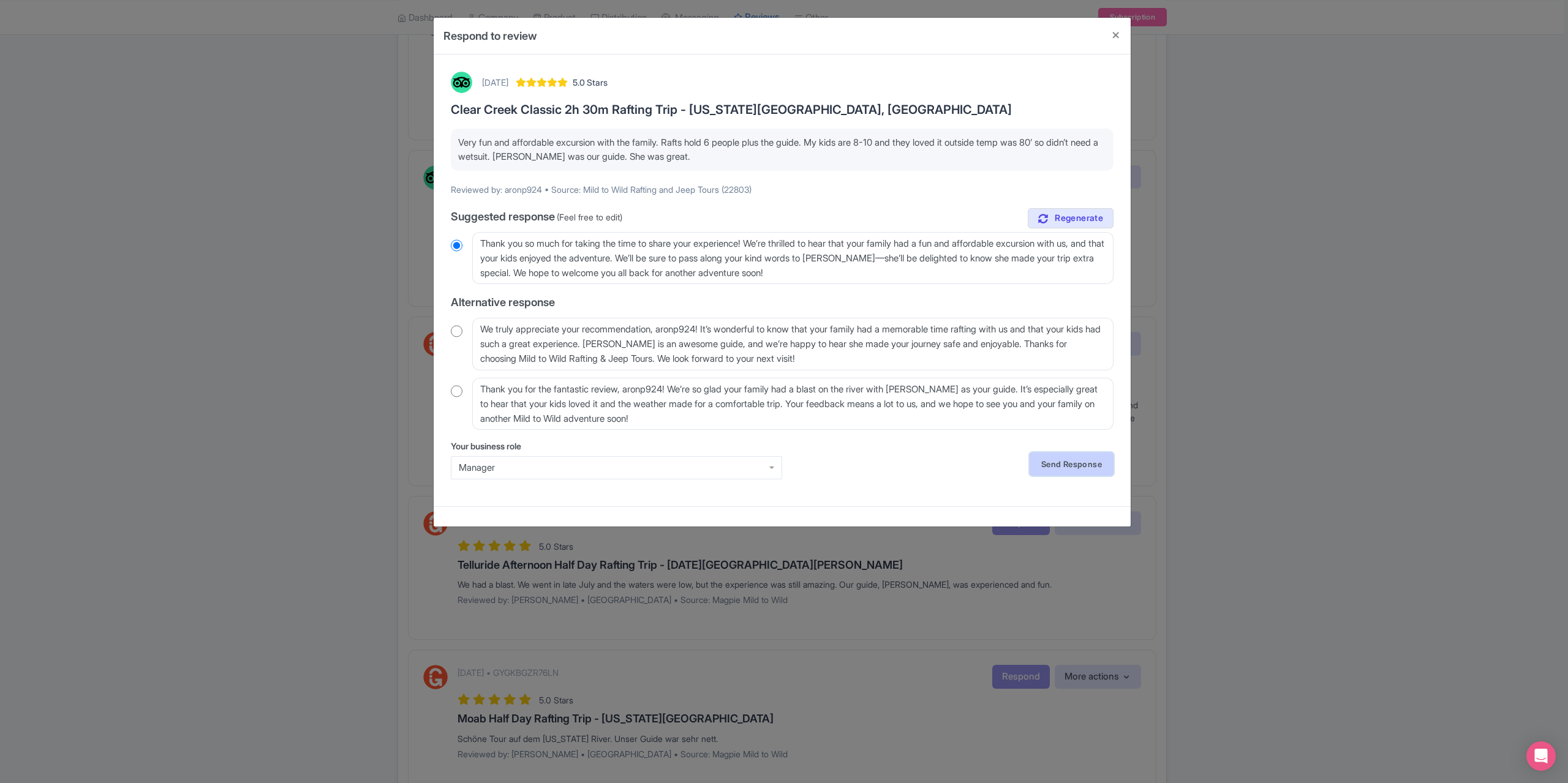
click at [1048, 455] on link "Send Response" at bounding box center [1071, 464] width 84 height 23
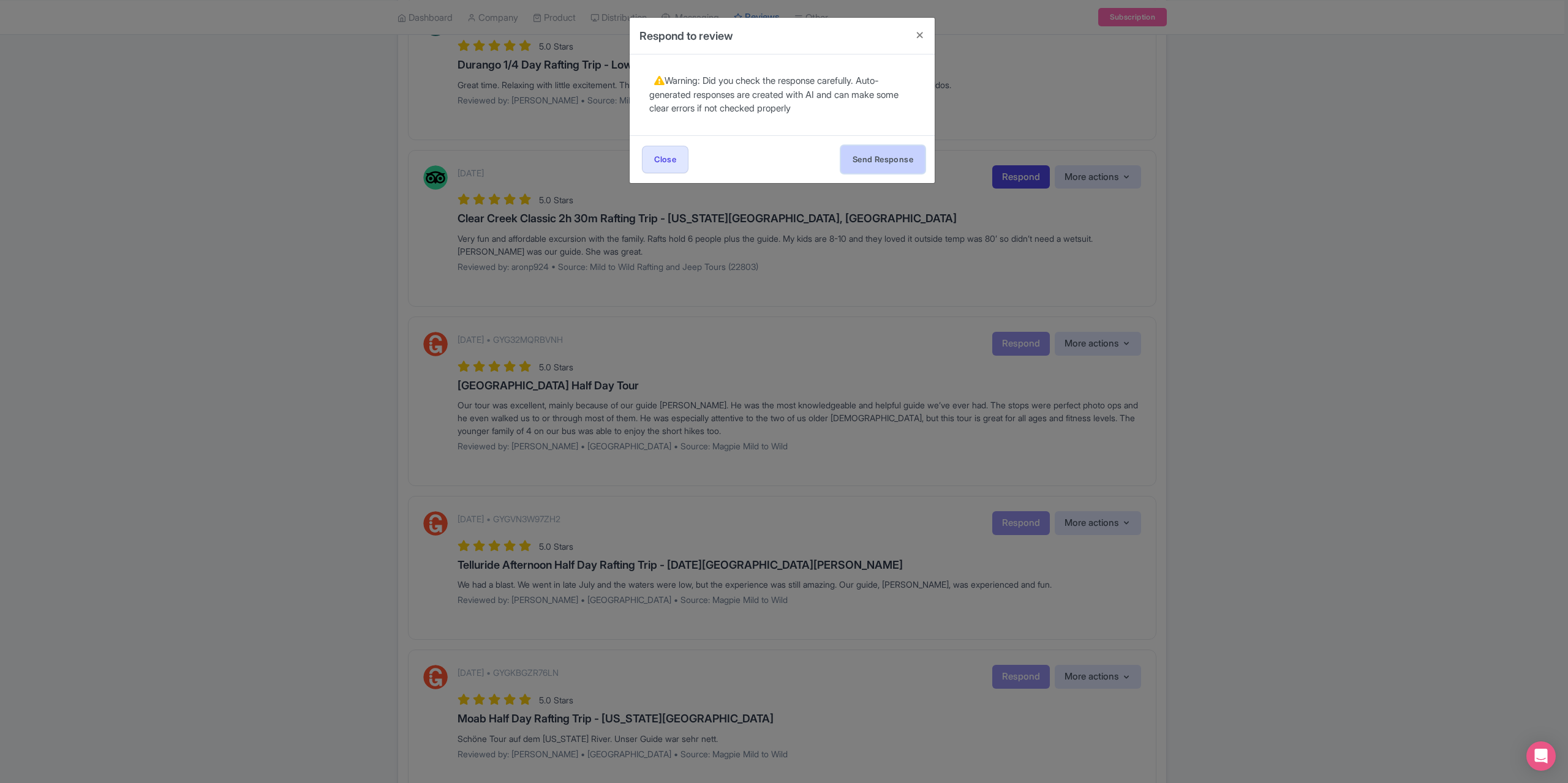
click at [885, 156] on button "Send Response" at bounding box center [883, 159] width 84 height 27
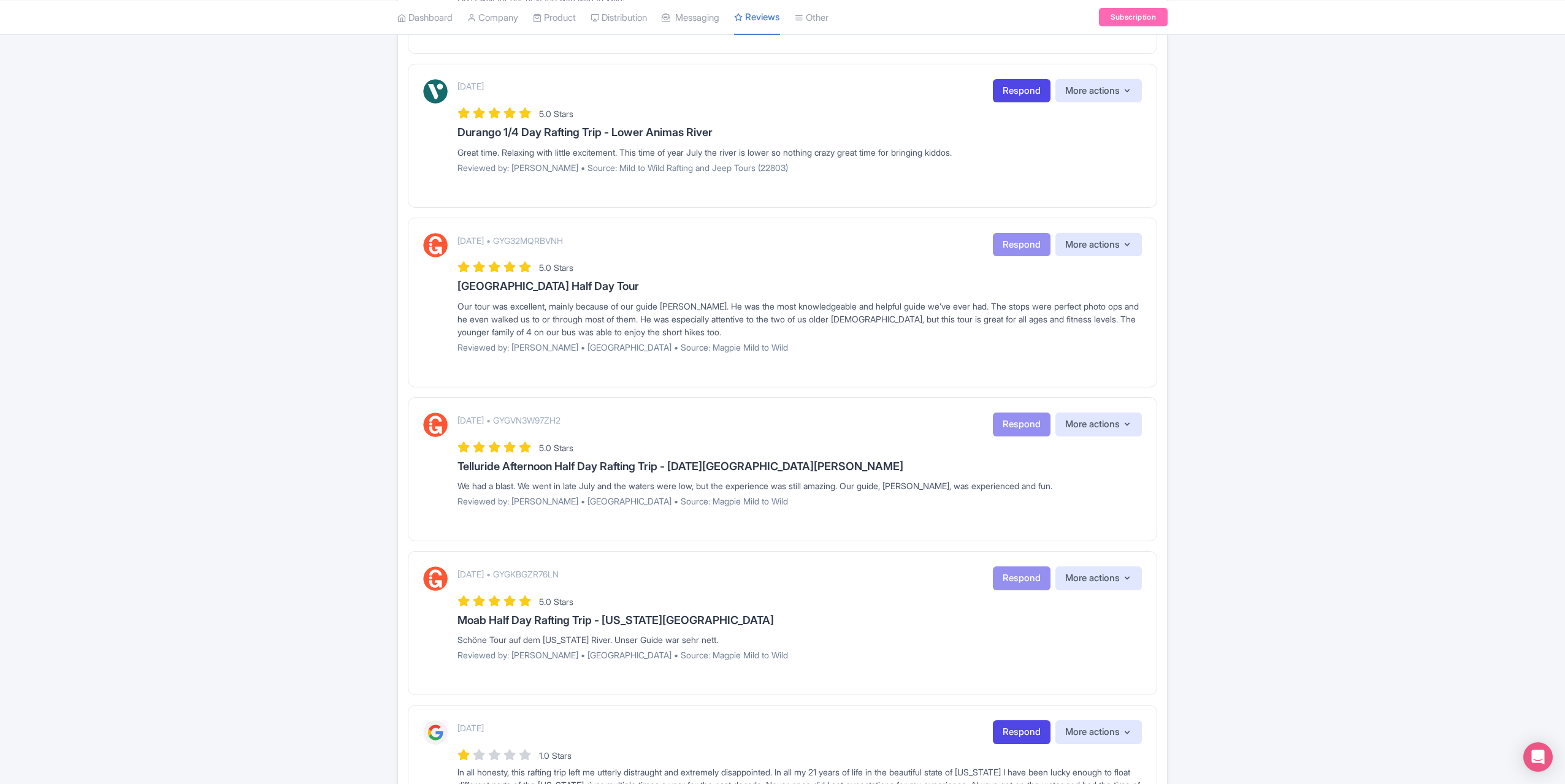
scroll to position [429, 0]
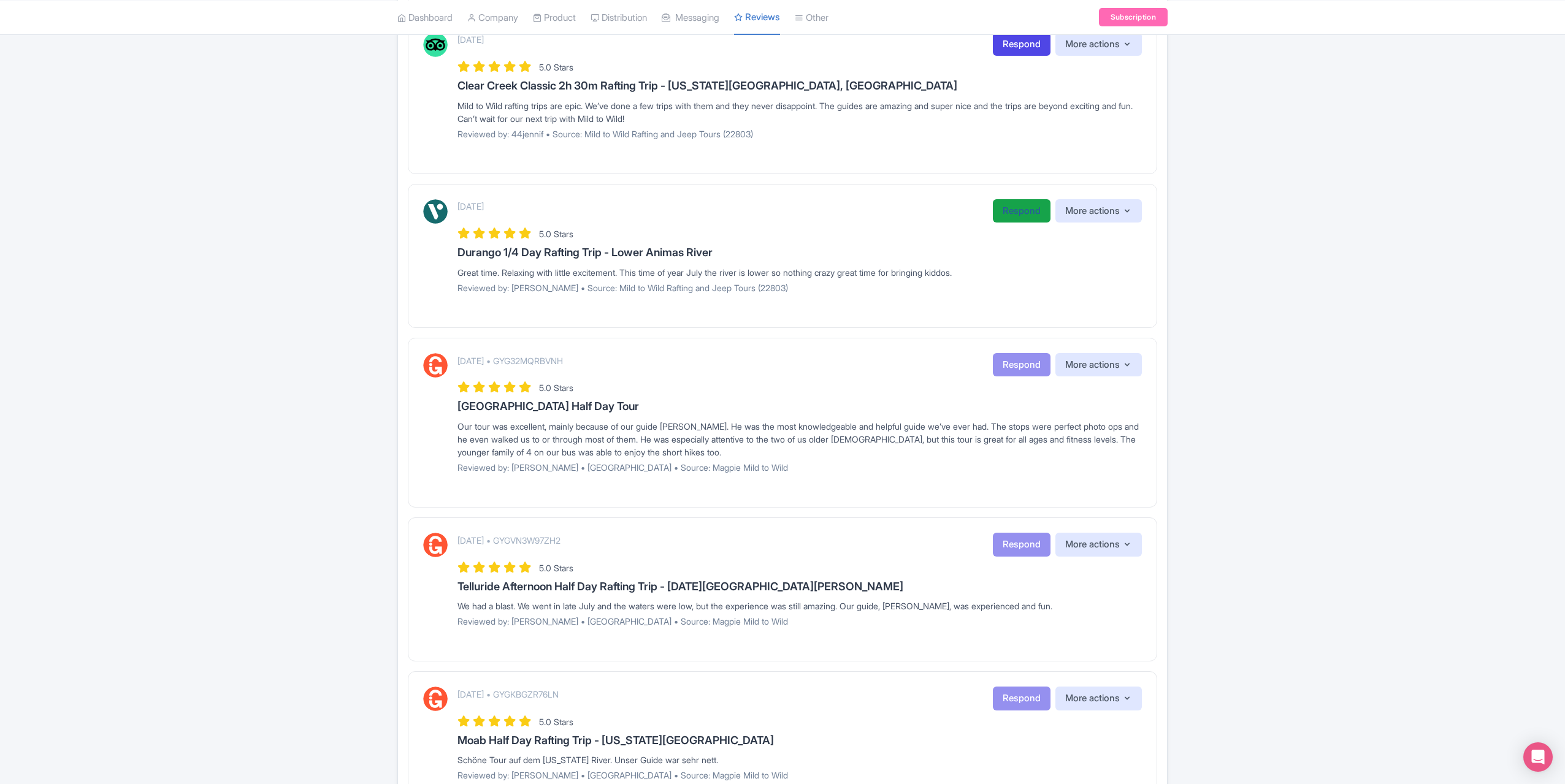
click at [1019, 200] on link "Respond" at bounding box center [1022, 211] width 58 height 24
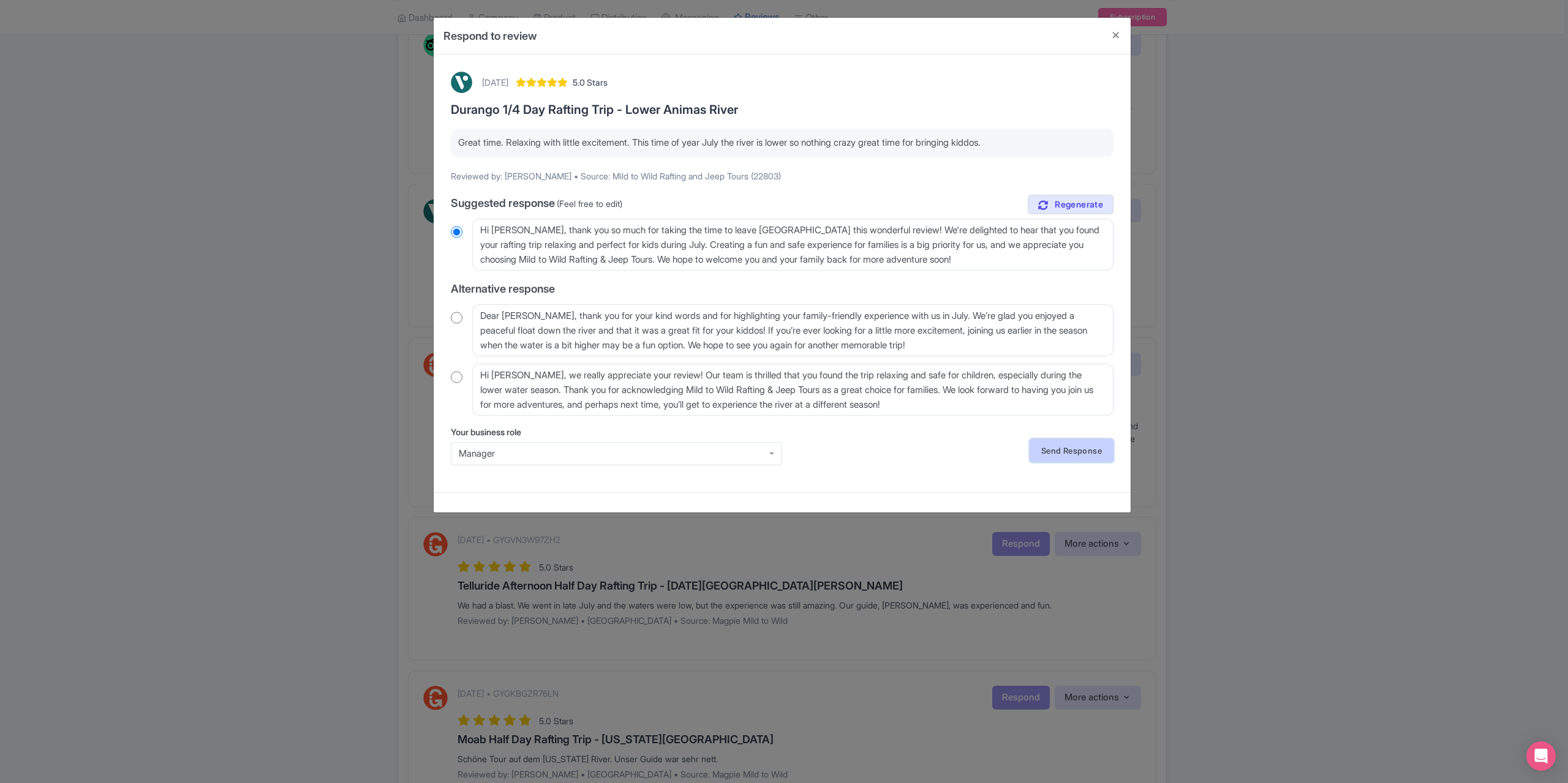
click at [1091, 456] on link "Send Response" at bounding box center [1071, 451] width 84 height 23
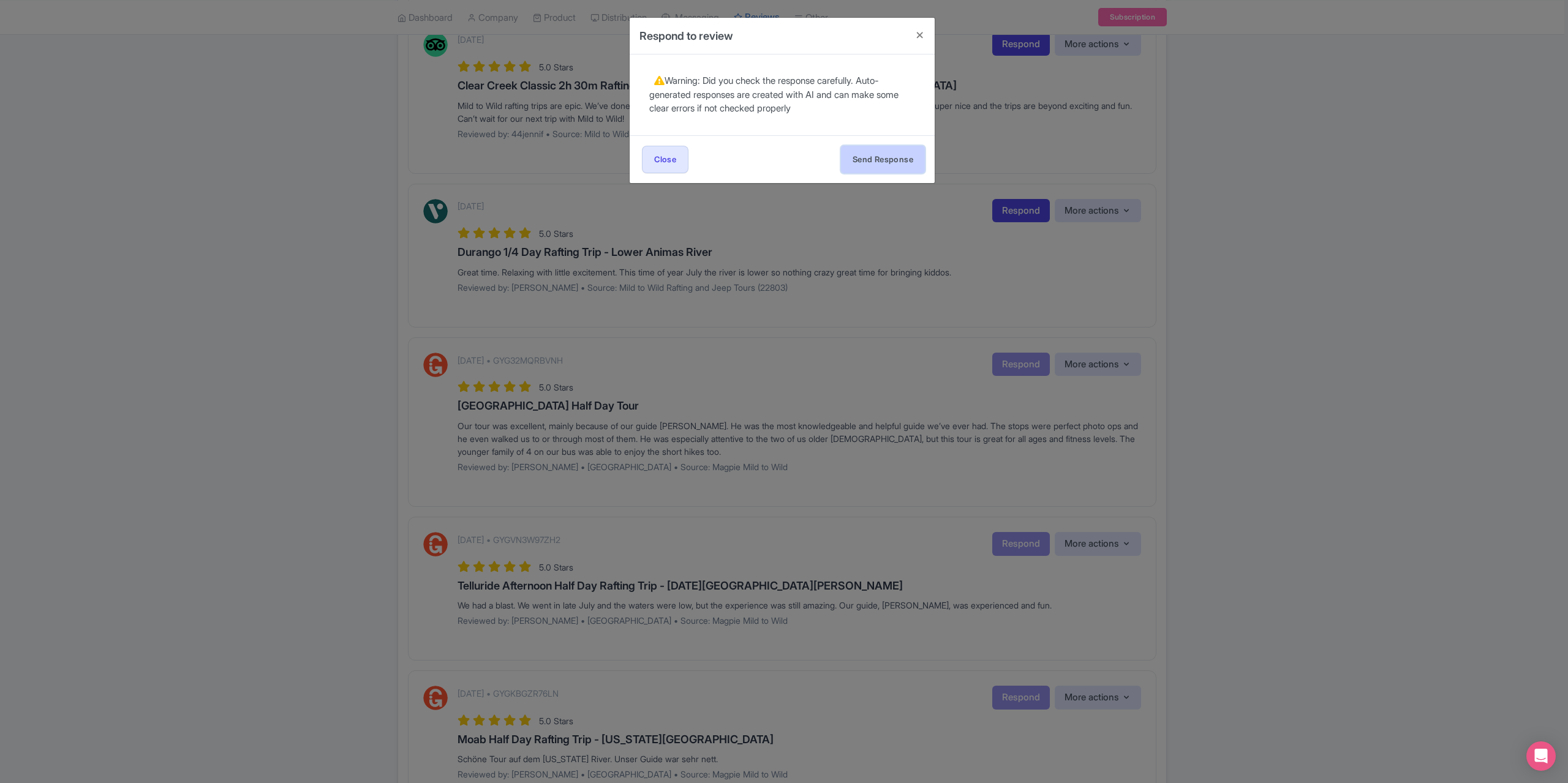
click at [867, 164] on button "Send Response" at bounding box center [883, 159] width 84 height 27
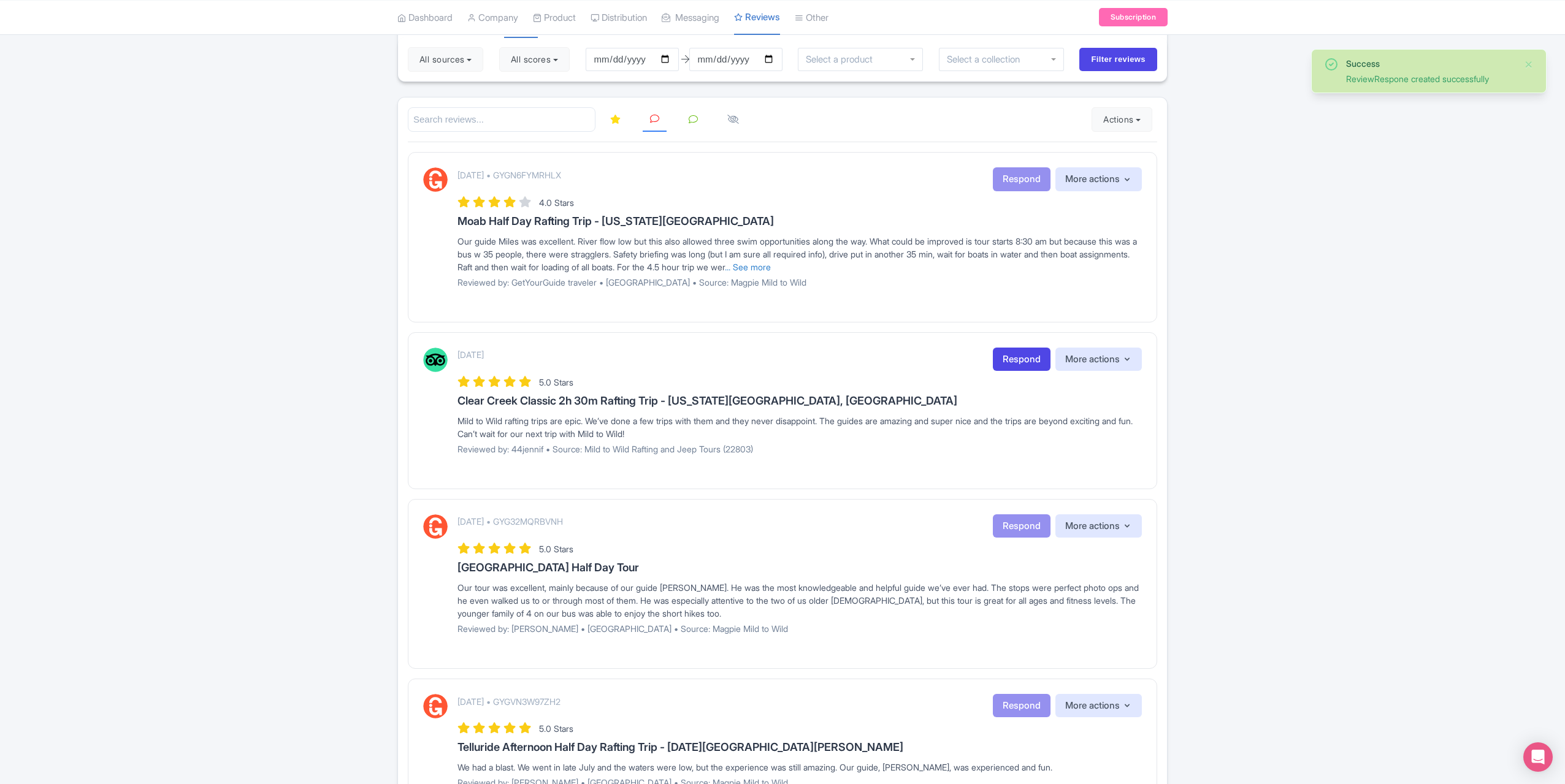
scroll to position [122, 0]
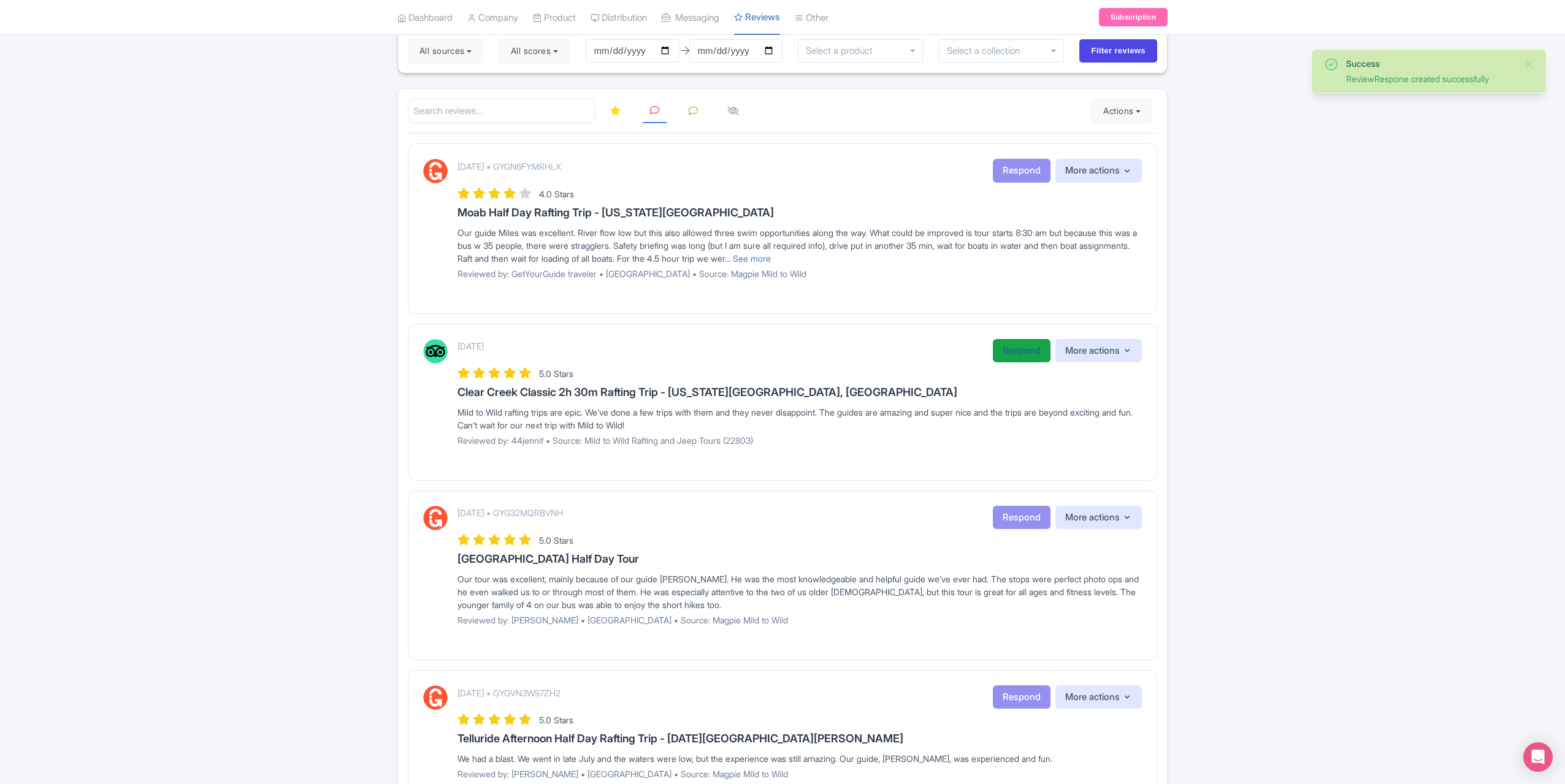
click at [1020, 353] on link "Respond" at bounding box center [1022, 351] width 58 height 24
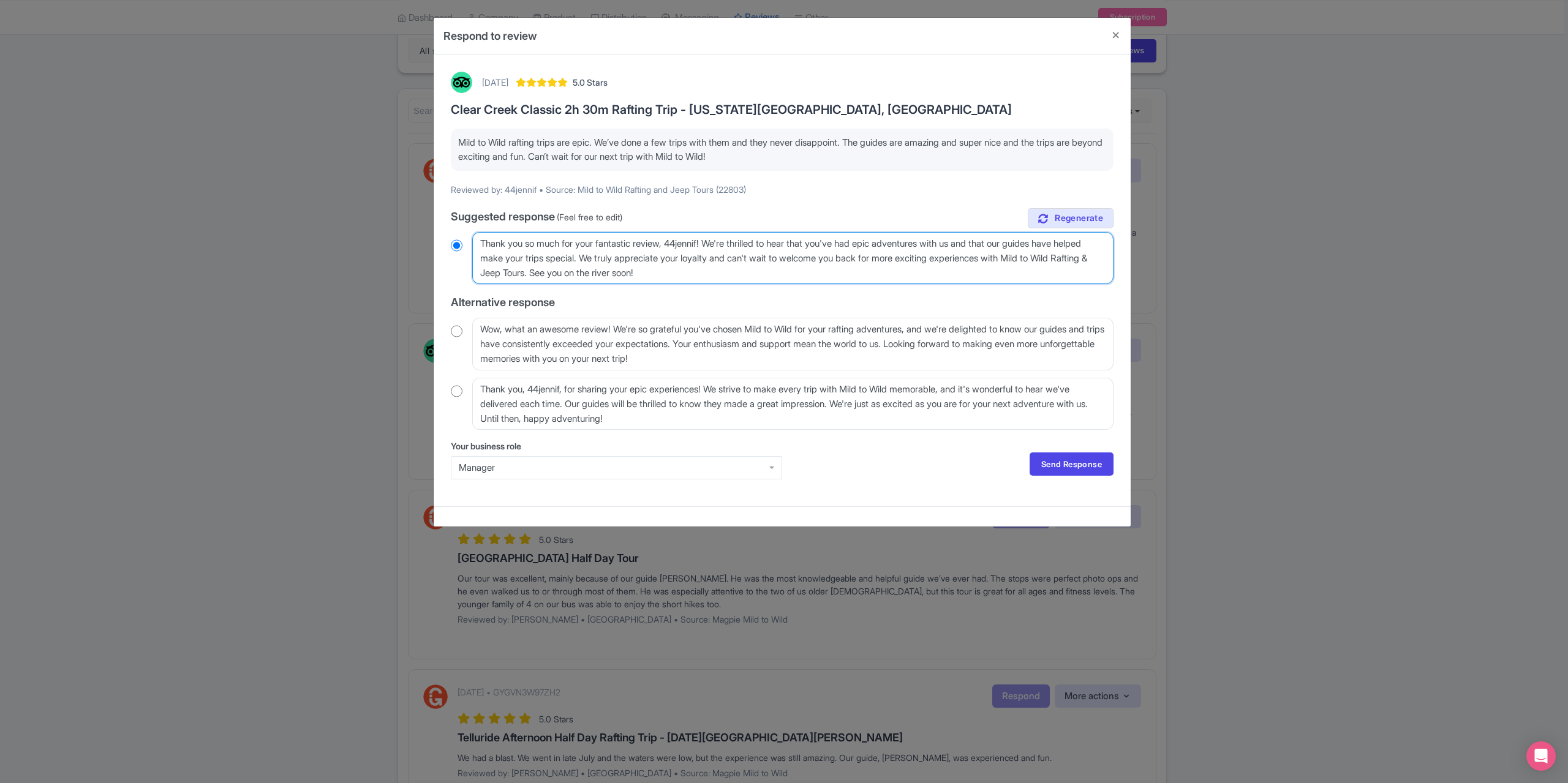
drag, startPoint x: 713, startPoint y: 243, endPoint x: 671, endPoint y: 245, distance: 42.0
click at [671, 245] on textarea "Thank you so much for your fantastic review, 44jennif! We're thrilled to hear t…" at bounding box center [792, 258] width 641 height 52
type textarea "Thank you so much for your fantastic review! We're thrilled to hear that you've…"
radio input "true"
type textarea "Thank you so much for your fantastic review! We're thrilled to hear that you've…"
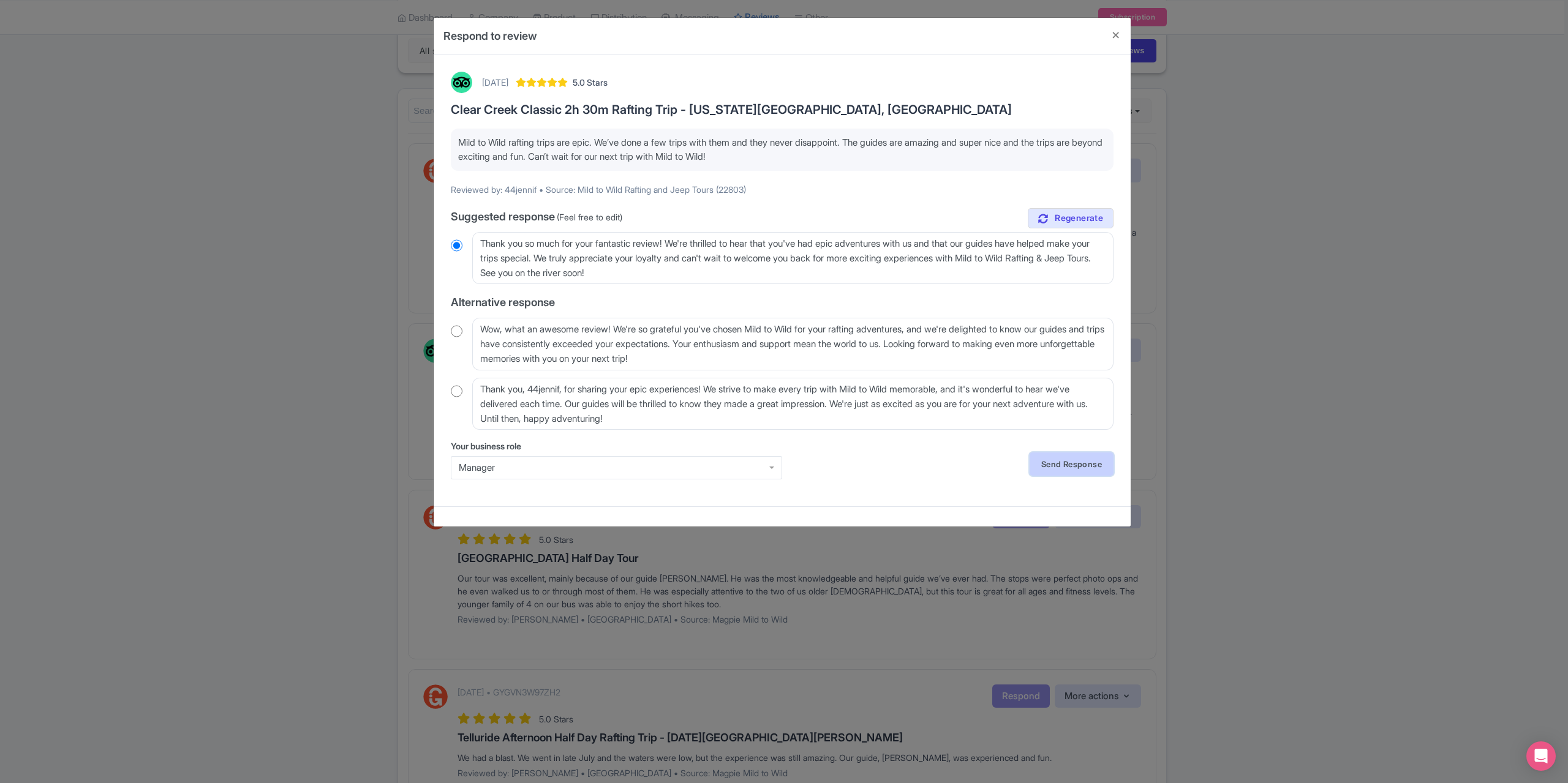
click at [1067, 465] on link "Send Response" at bounding box center [1071, 464] width 84 height 23
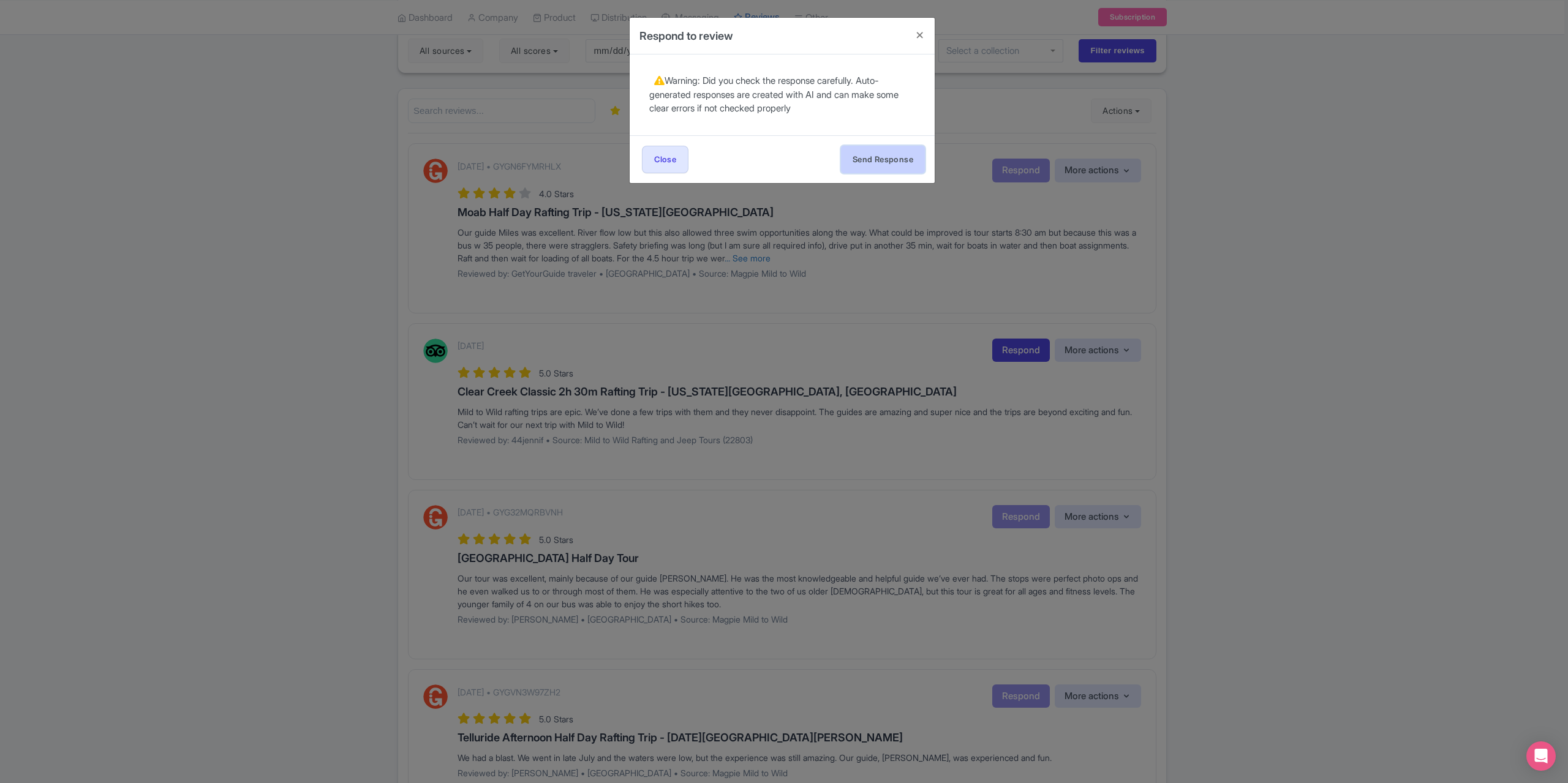
click at [883, 156] on button "Send Response" at bounding box center [883, 159] width 84 height 27
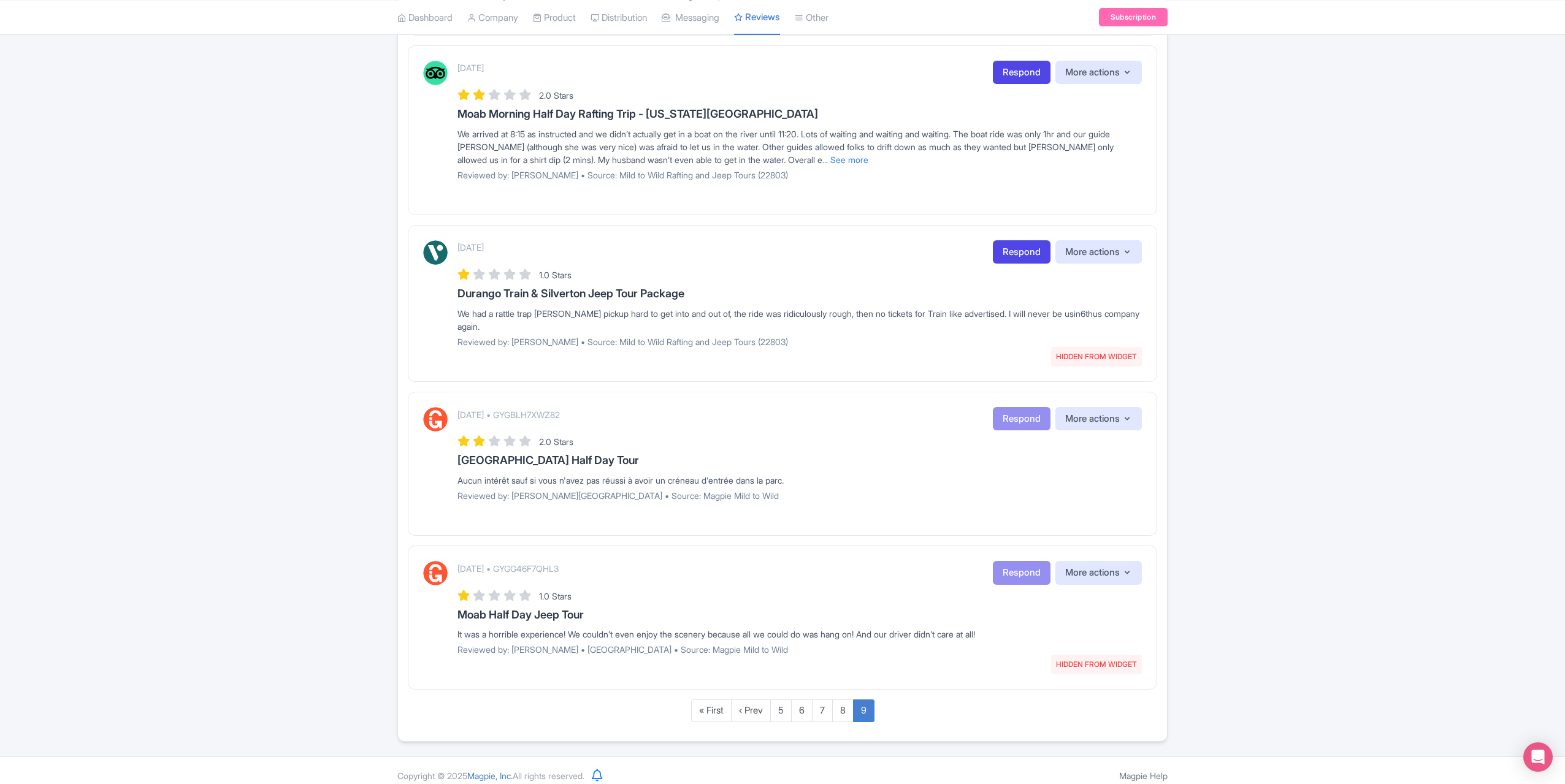
scroll to position [1050, 0]
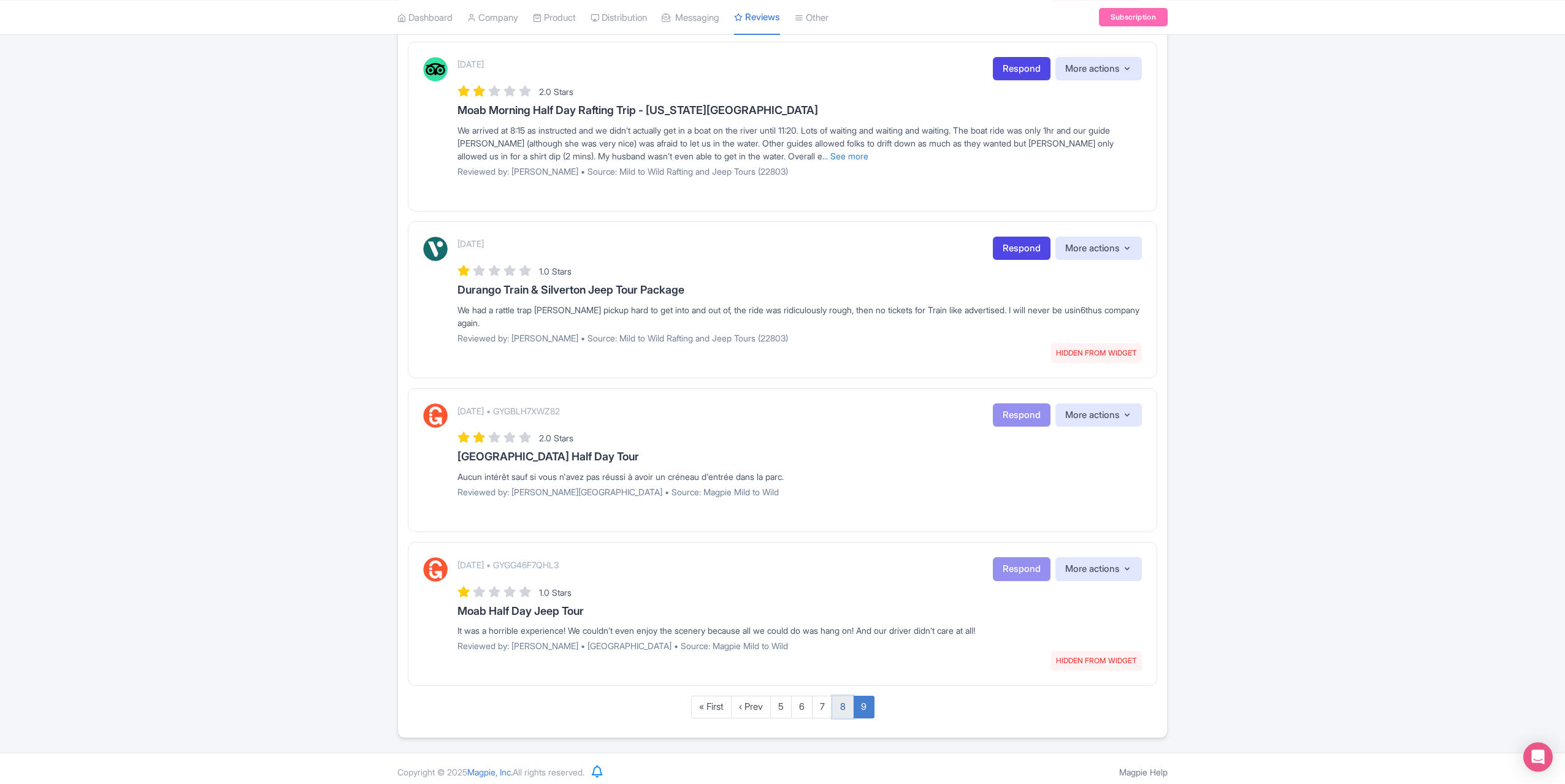
click at [839, 697] on link "8" at bounding box center [843, 707] width 21 height 23
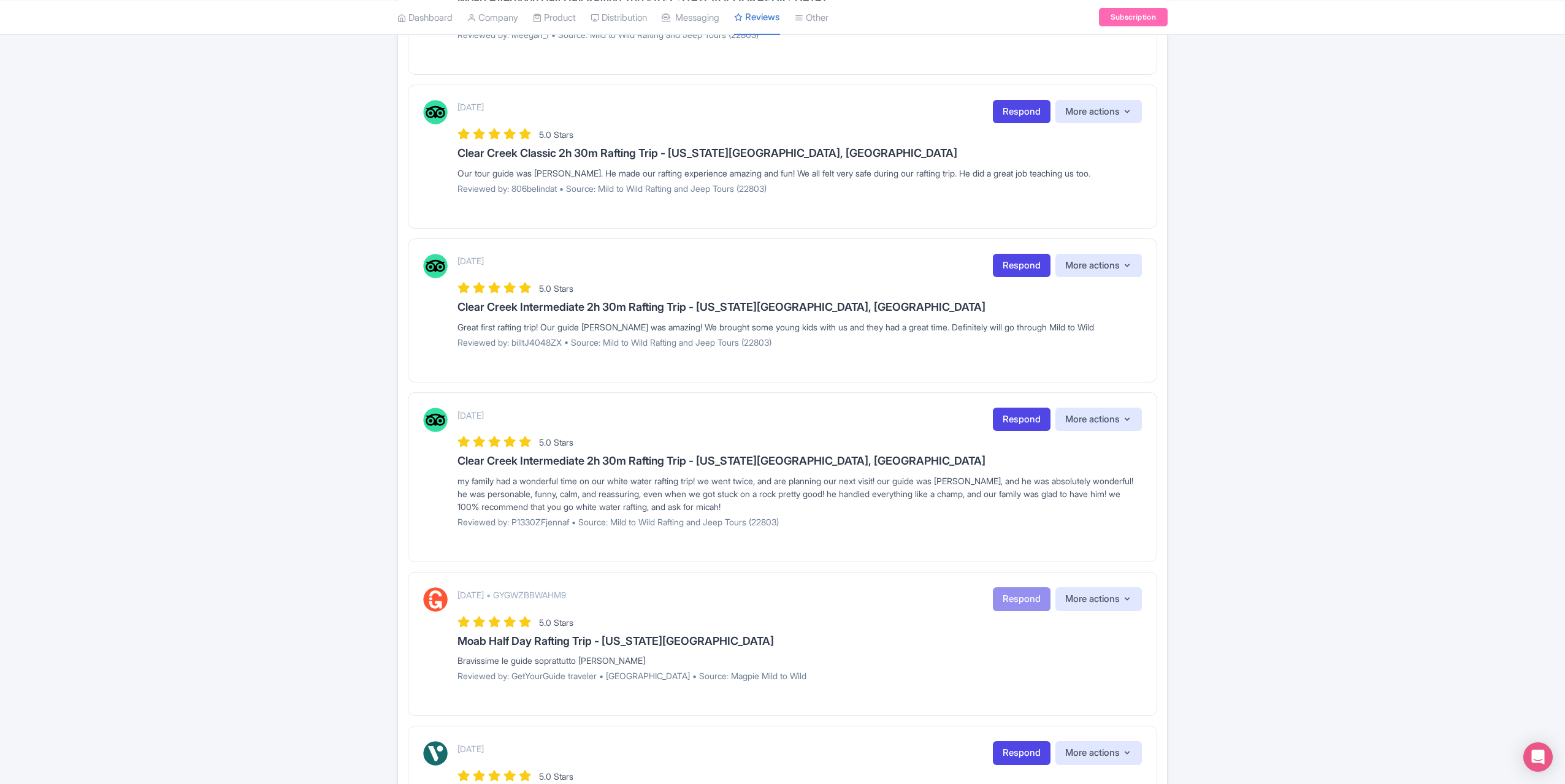
scroll to position [254, 0]
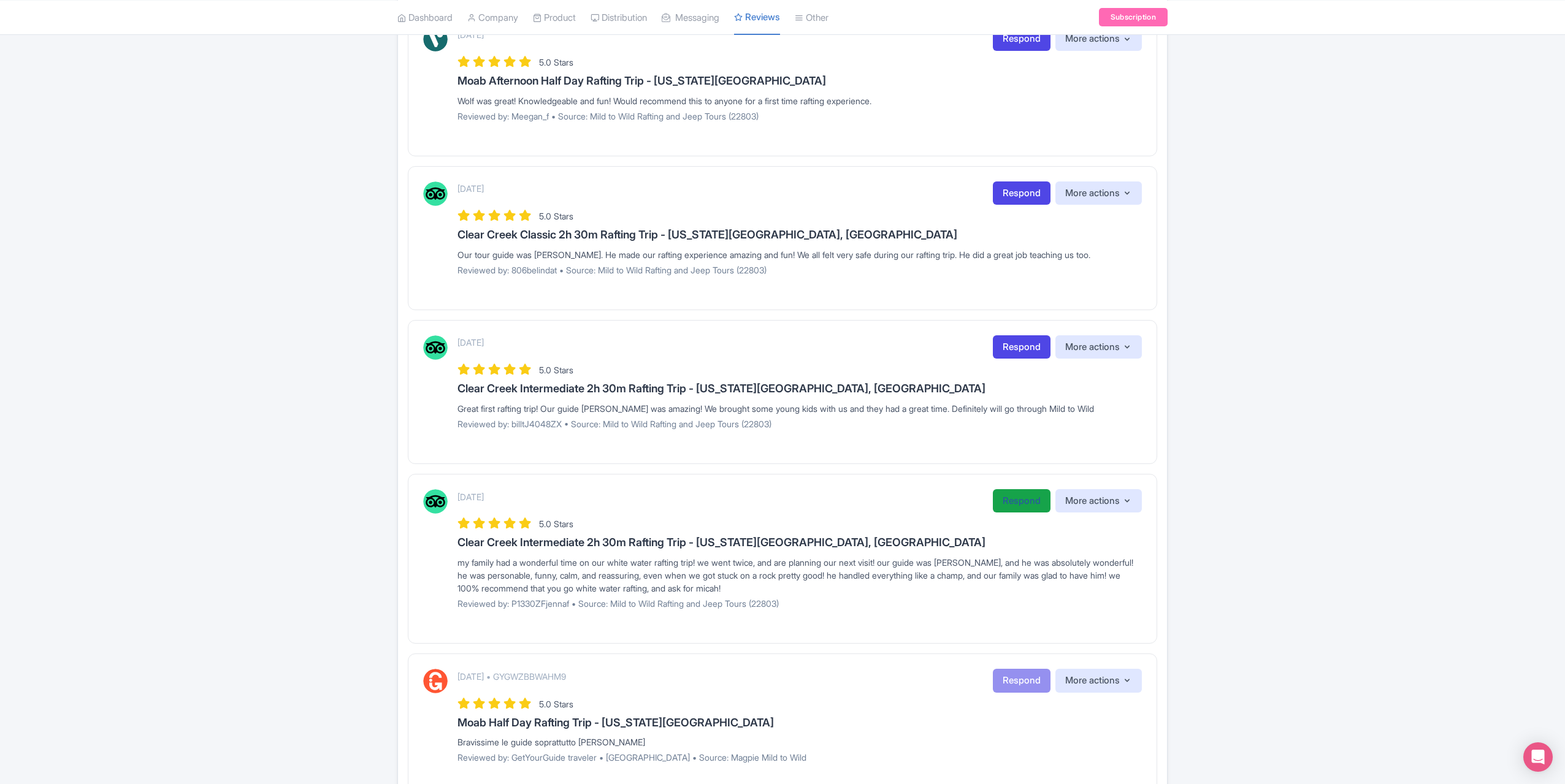
click at [1016, 491] on link "Respond" at bounding box center [1022, 501] width 58 height 24
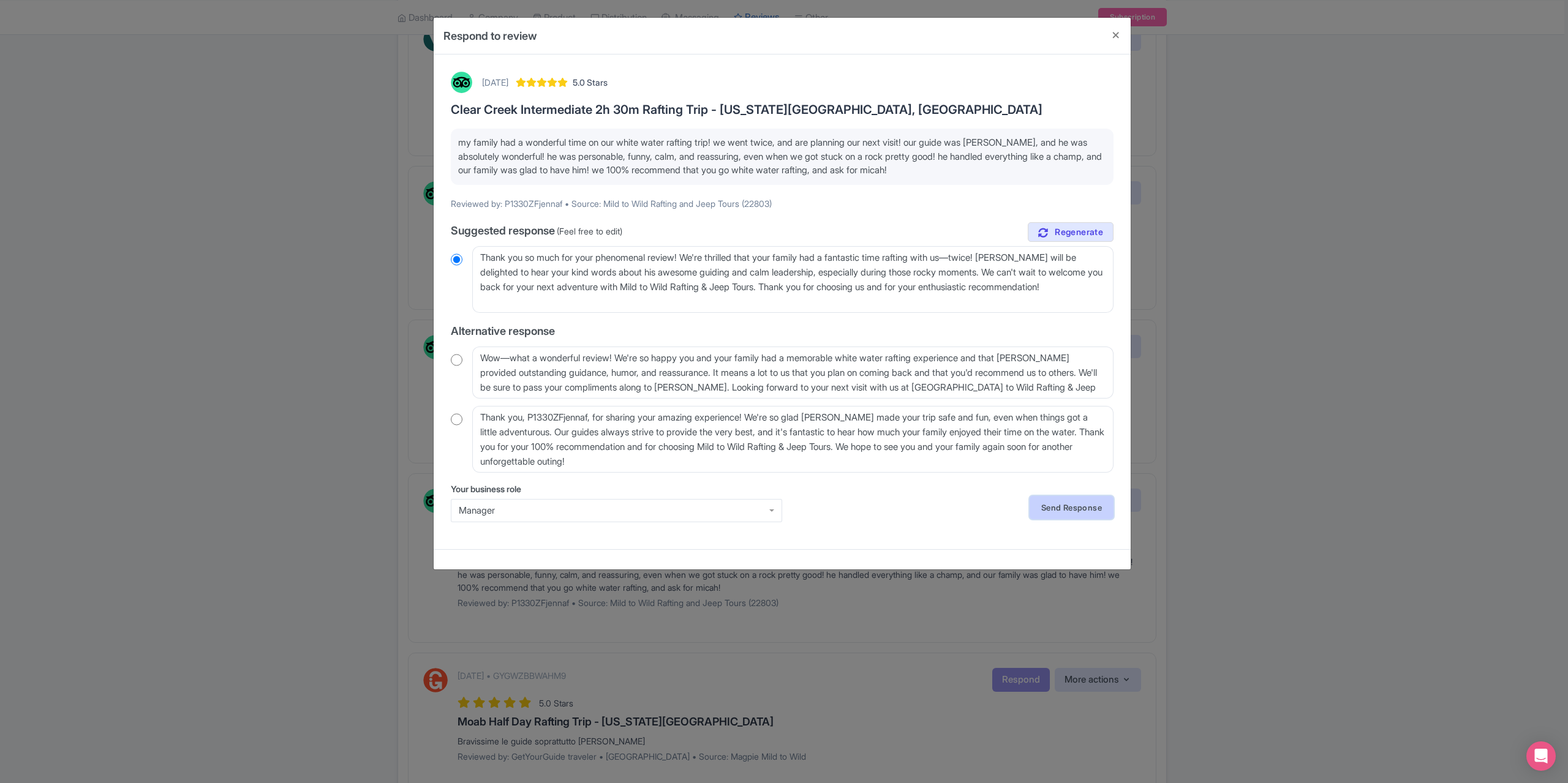
click at [1069, 515] on link "Send Response" at bounding box center [1071, 507] width 84 height 23
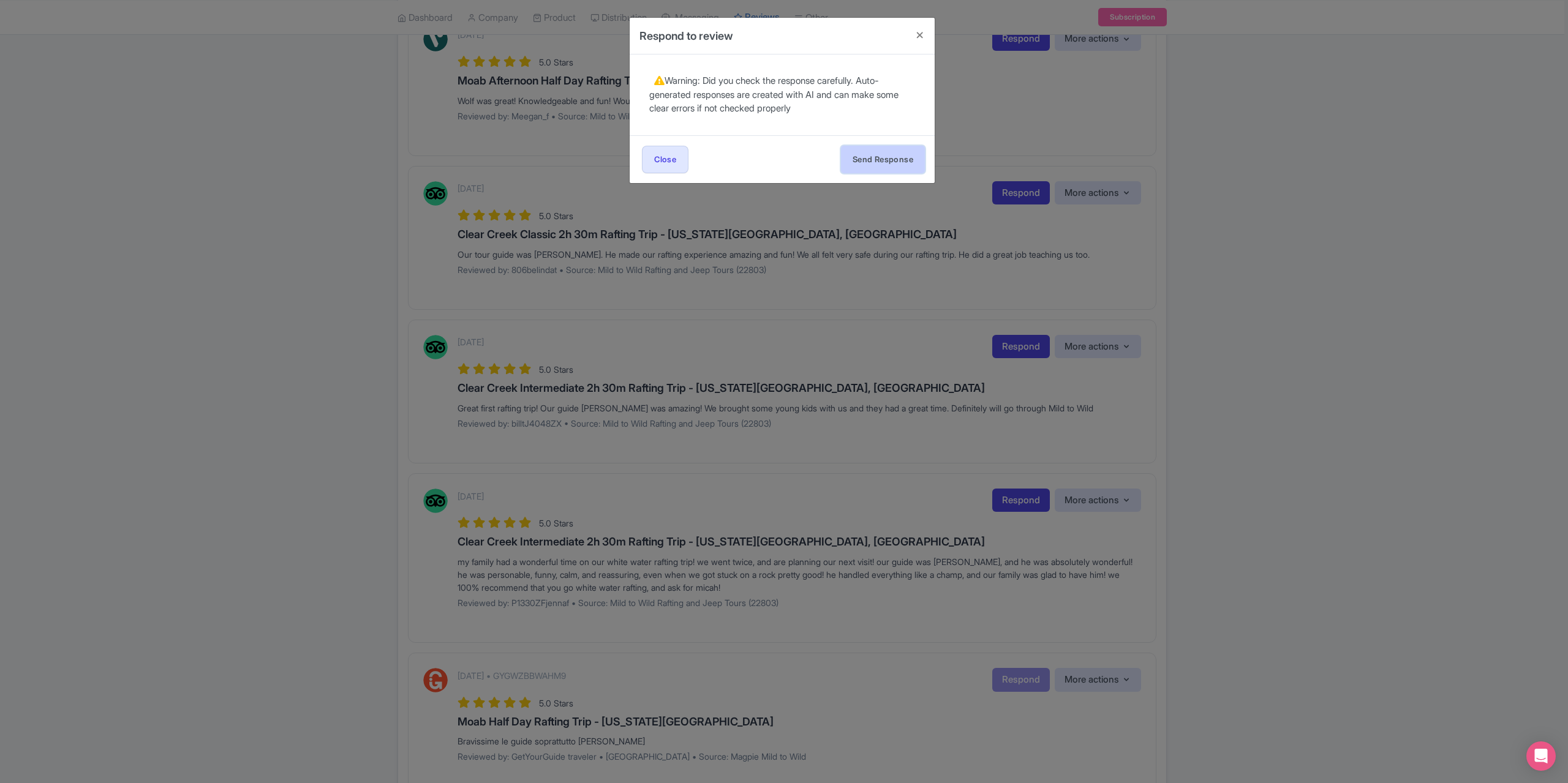
click at [881, 164] on button "Send Response" at bounding box center [883, 159] width 84 height 27
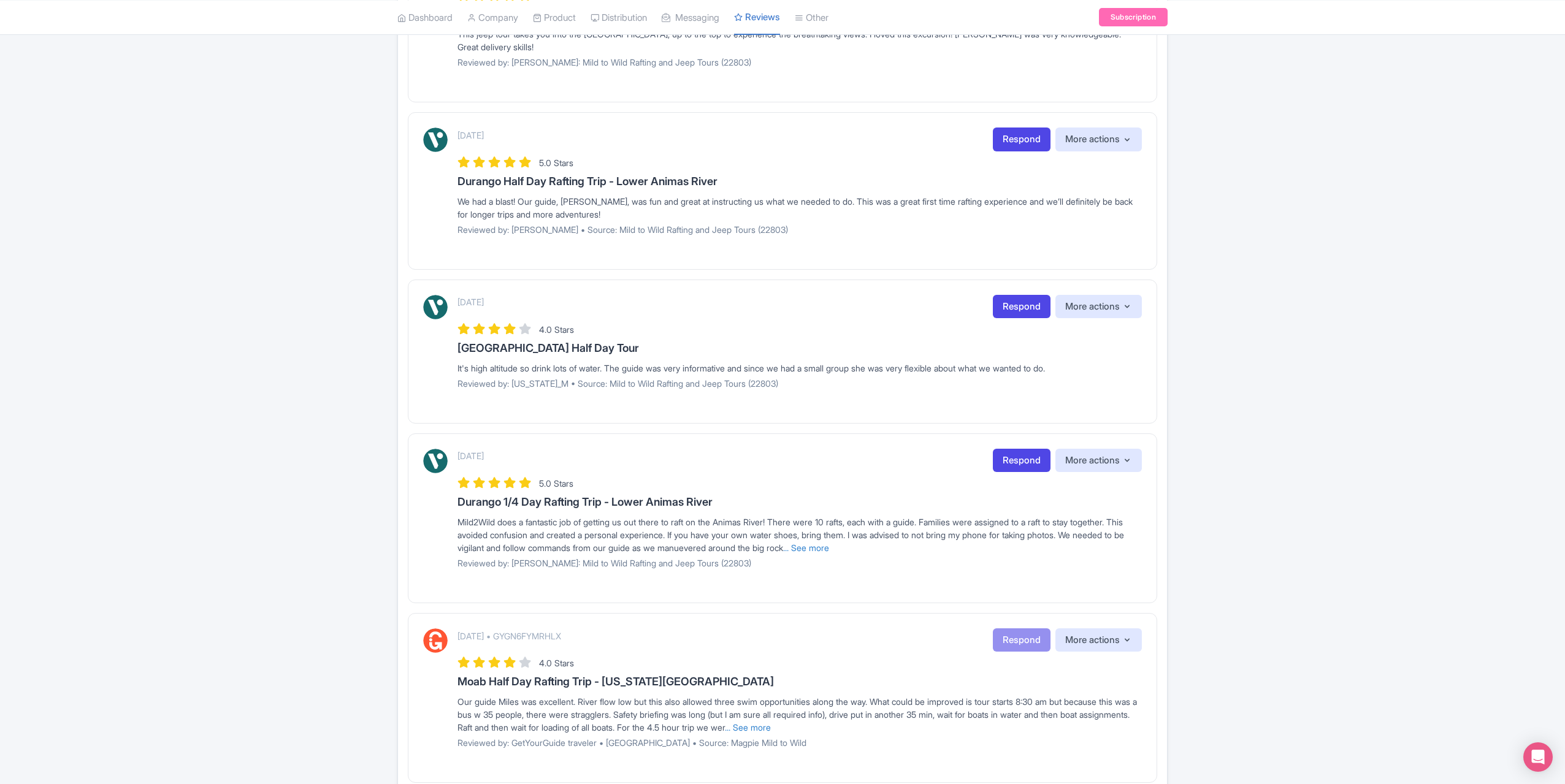
scroll to position [1165, 0]
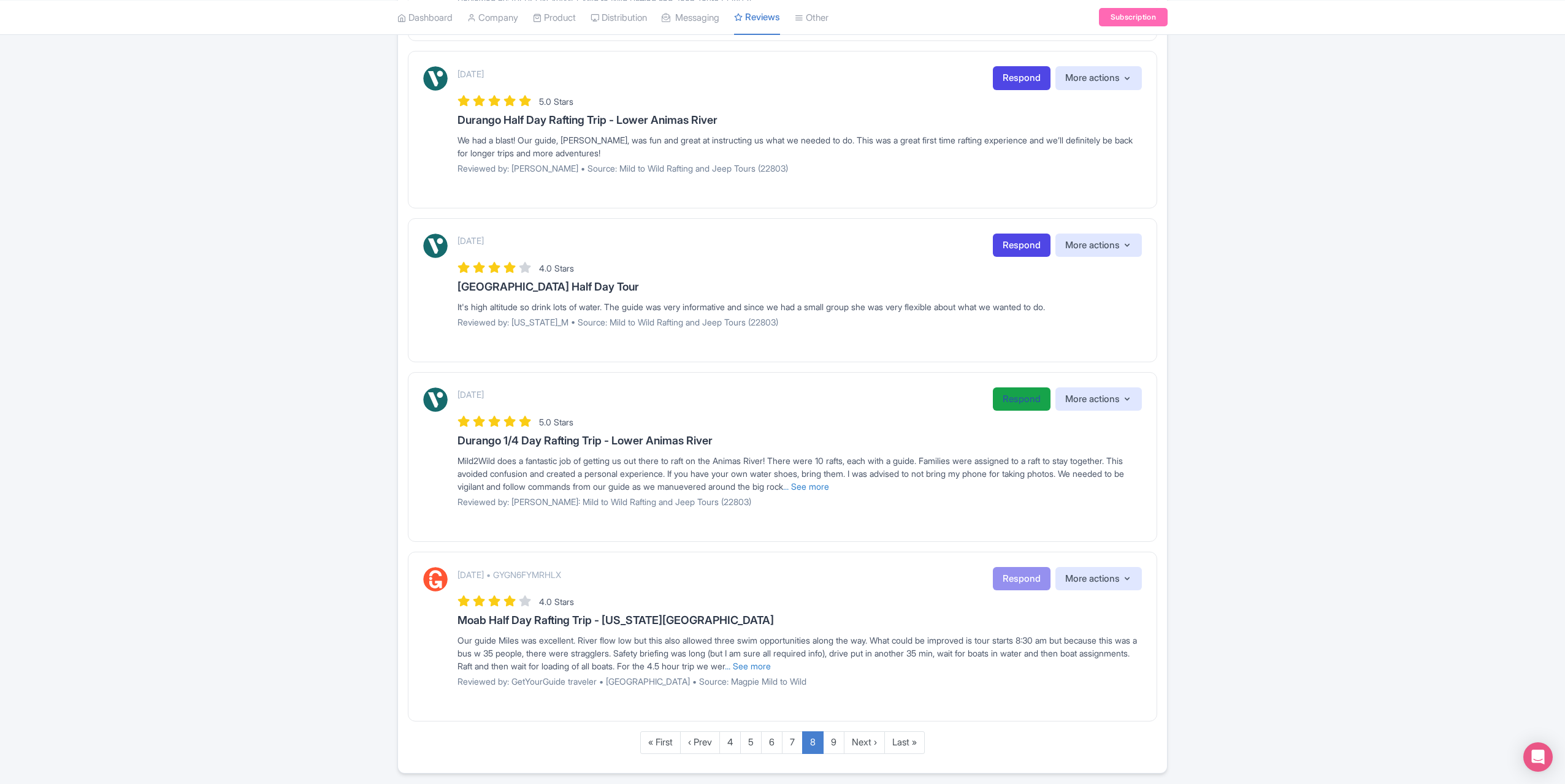
click at [1009, 389] on link "Respond" at bounding box center [1022, 399] width 58 height 24
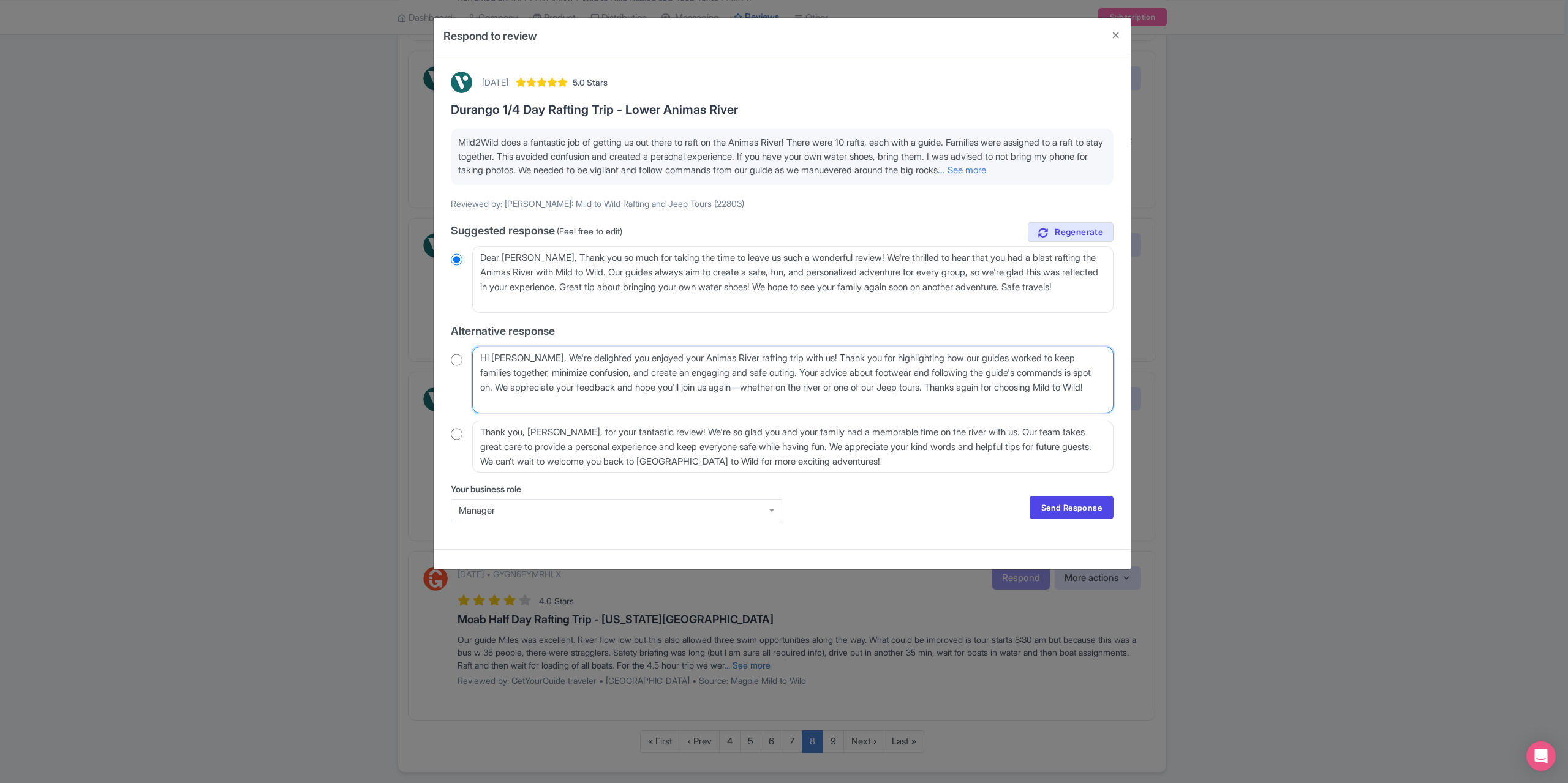
drag, startPoint x: 524, startPoint y: 370, endPoint x: 513, endPoint y: 373, distance: 11.4
click at [513, 373] on textarea "Hi Betty_B, We're delighted you enjoyed your Animas River rafting trip with us!…" at bounding box center [792, 380] width 641 height 66
type textarea "Hi Betty, We're delighted you enjoyed your Animas River rafting trip with us! T…"
click at [456, 366] on input "radio" at bounding box center [457, 360] width 12 height 12
radio input "true"
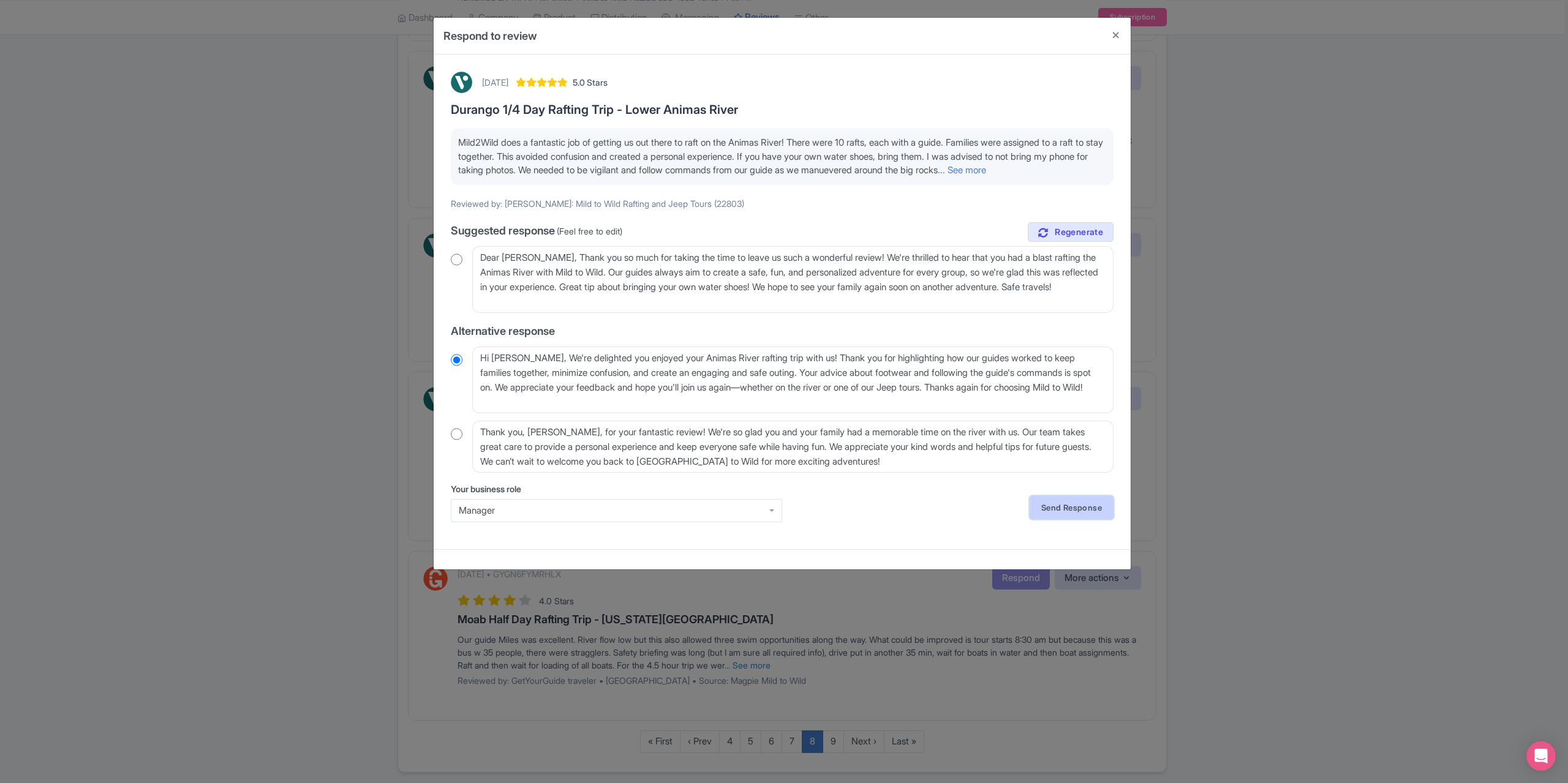
click at [1068, 519] on link "Send Response" at bounding box center [1071, 507] width 84 height 23
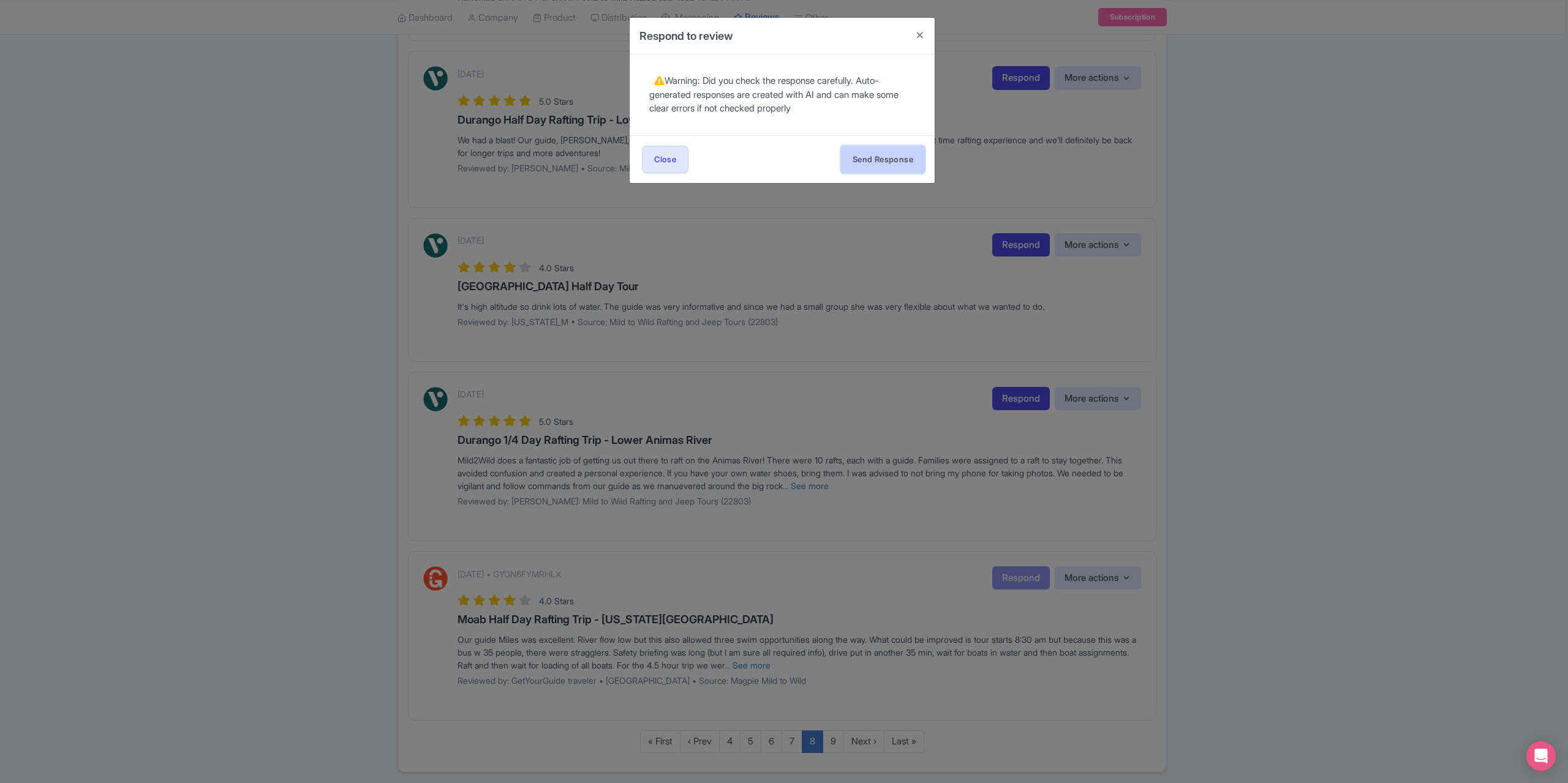
click at [872, 160] on button "Send Response" at bounding box center [883, 159] width 84 height 27
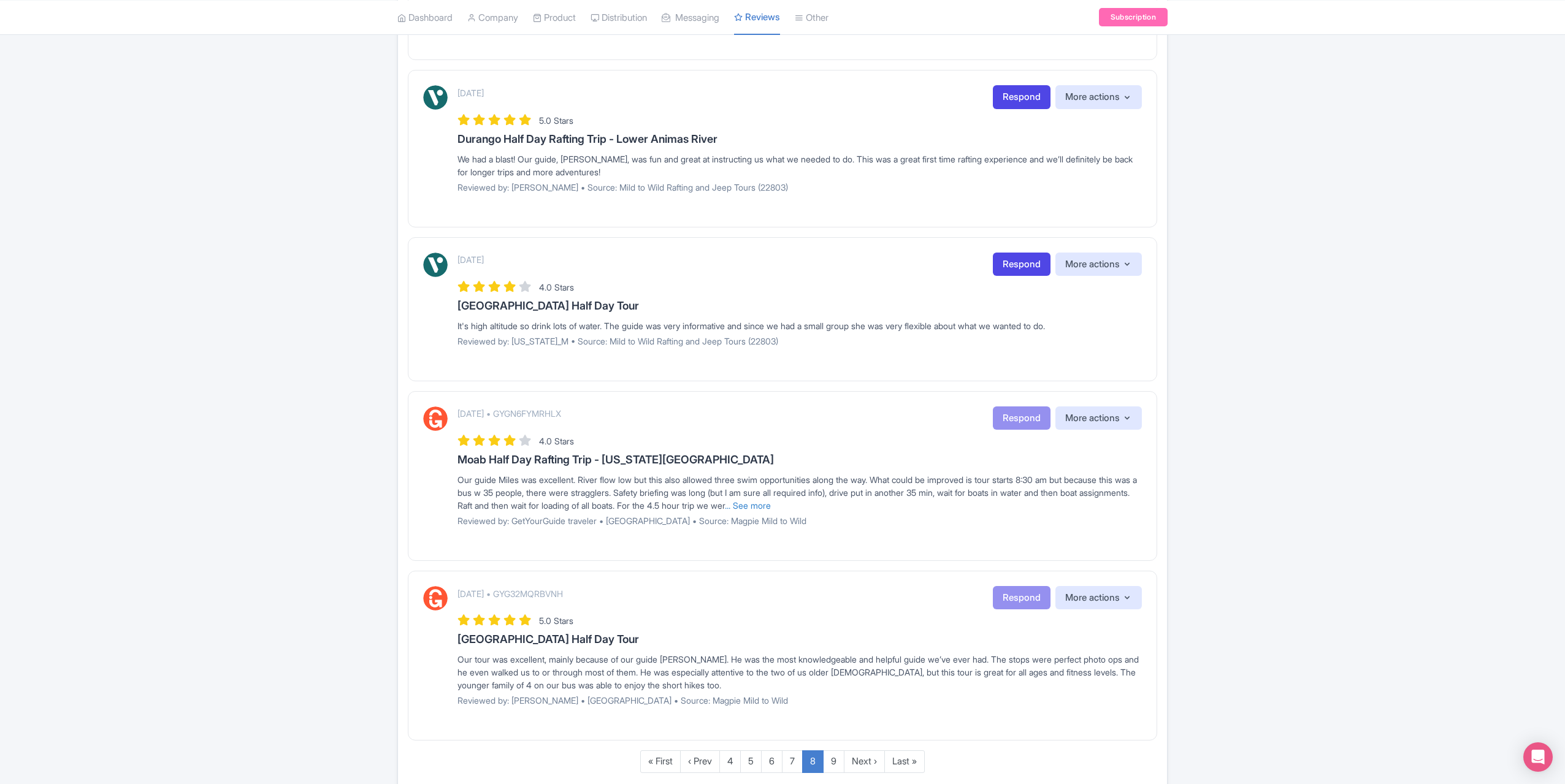
scroll to position [1078, 0]
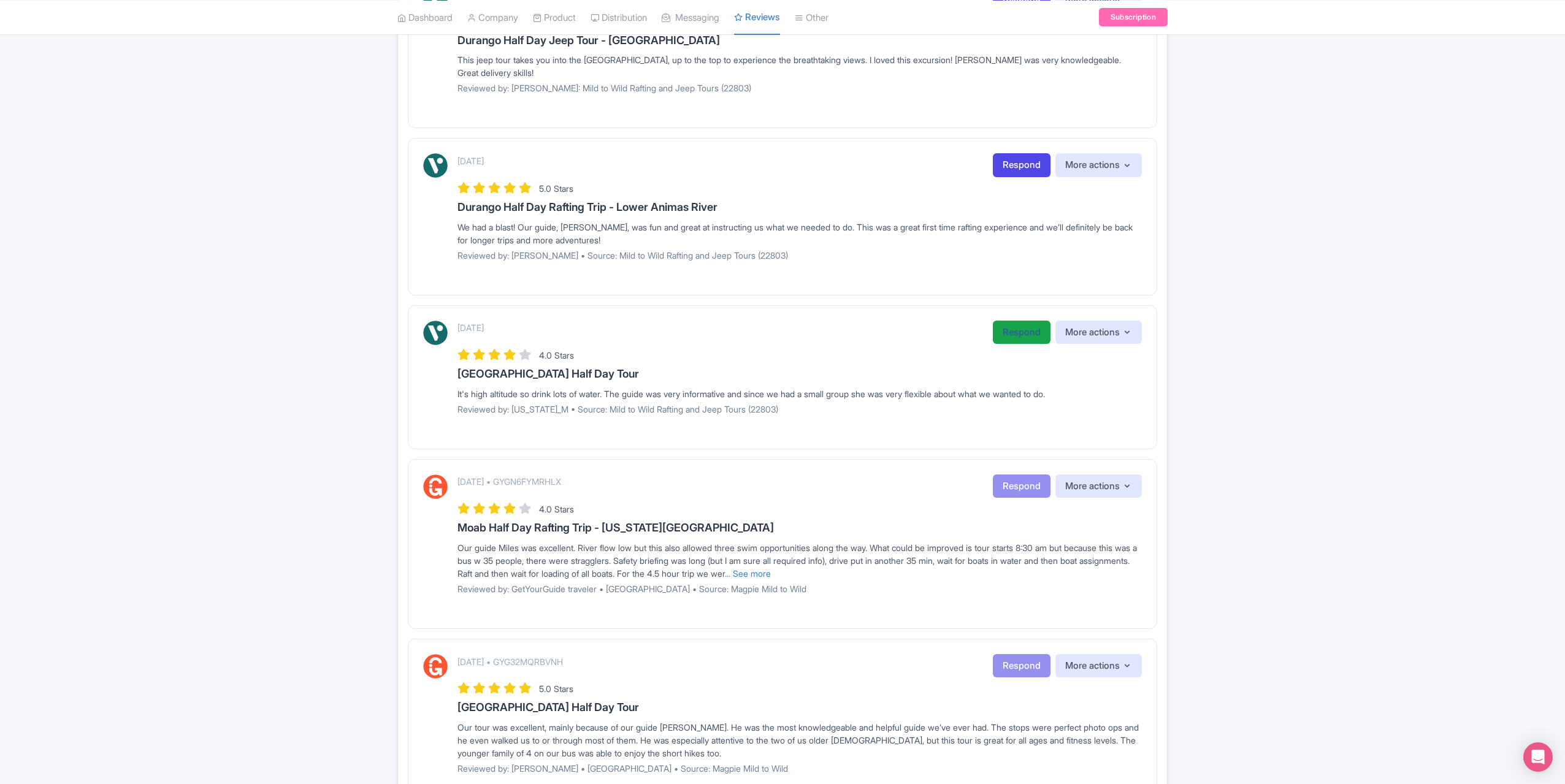
click at [1003, 325] on link "Respond" at bounding box center [1022, 333] width 58 height 24
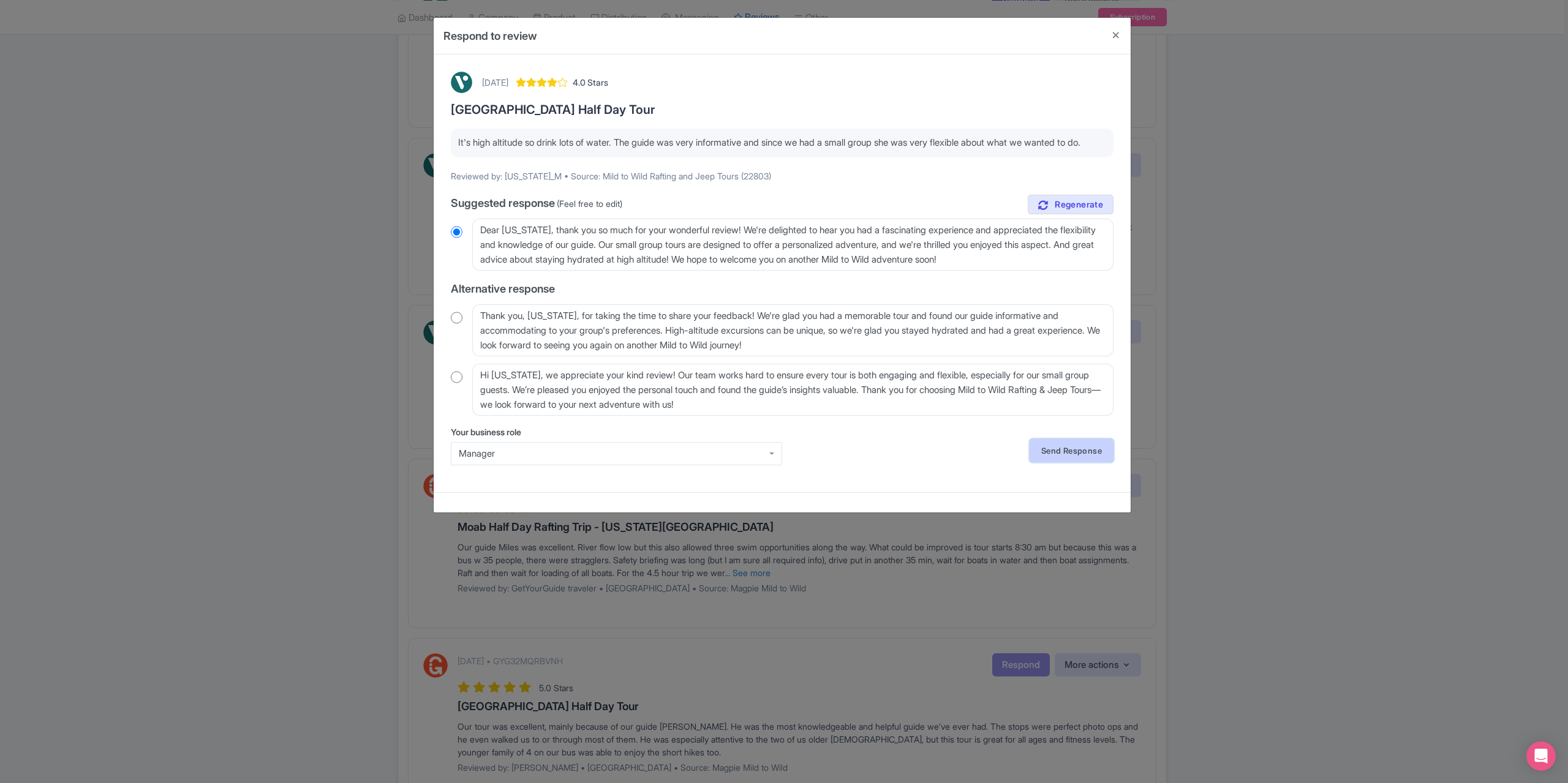
click at [1062, 463] on link "Send Response" at bounding box center [1071, 451] width 84 height 23
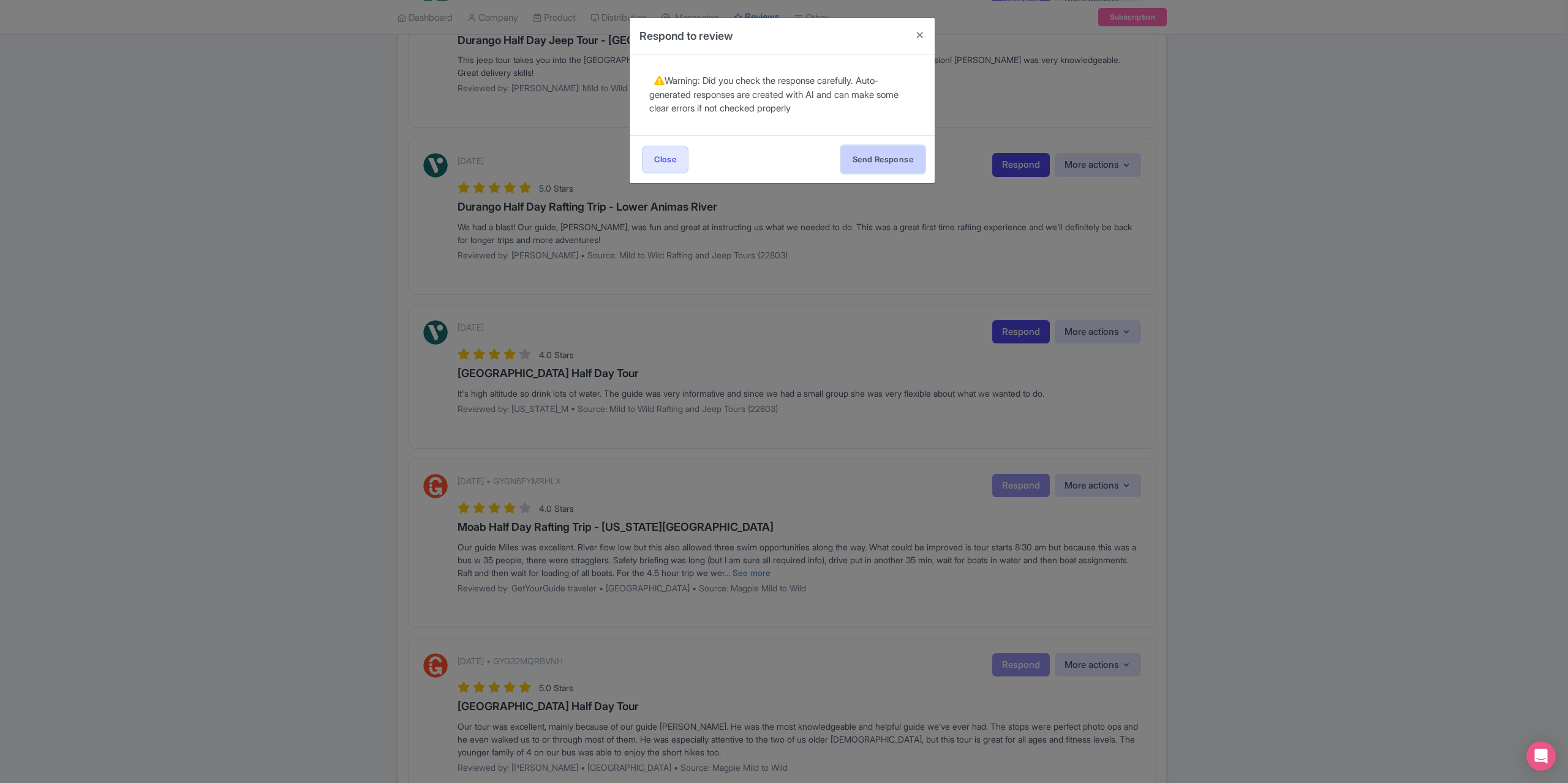
click at [856, 166] on button "Send Response" at bounding box center [883, 159] width 84 height 27
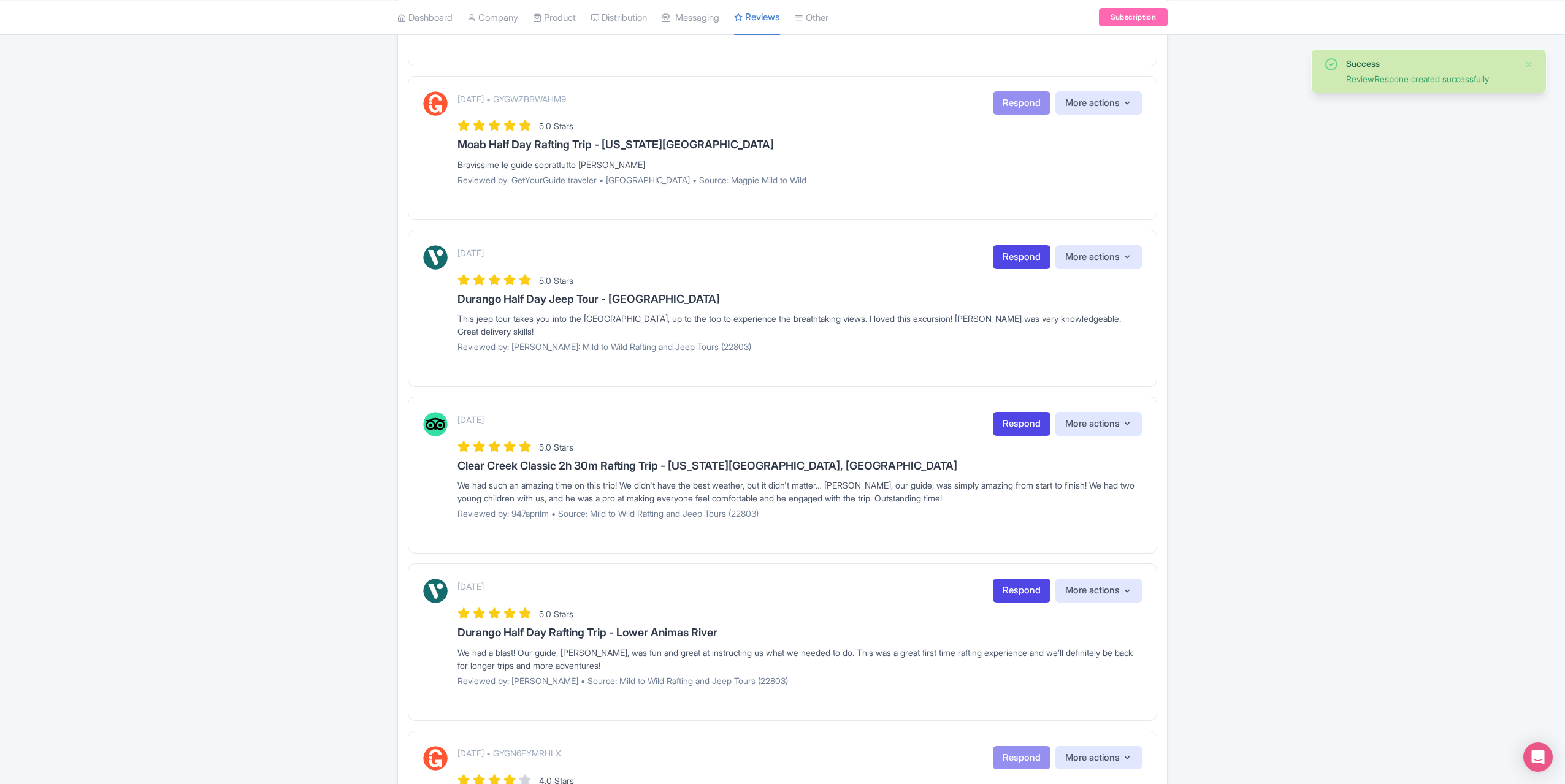
scroll to position [859, 0]
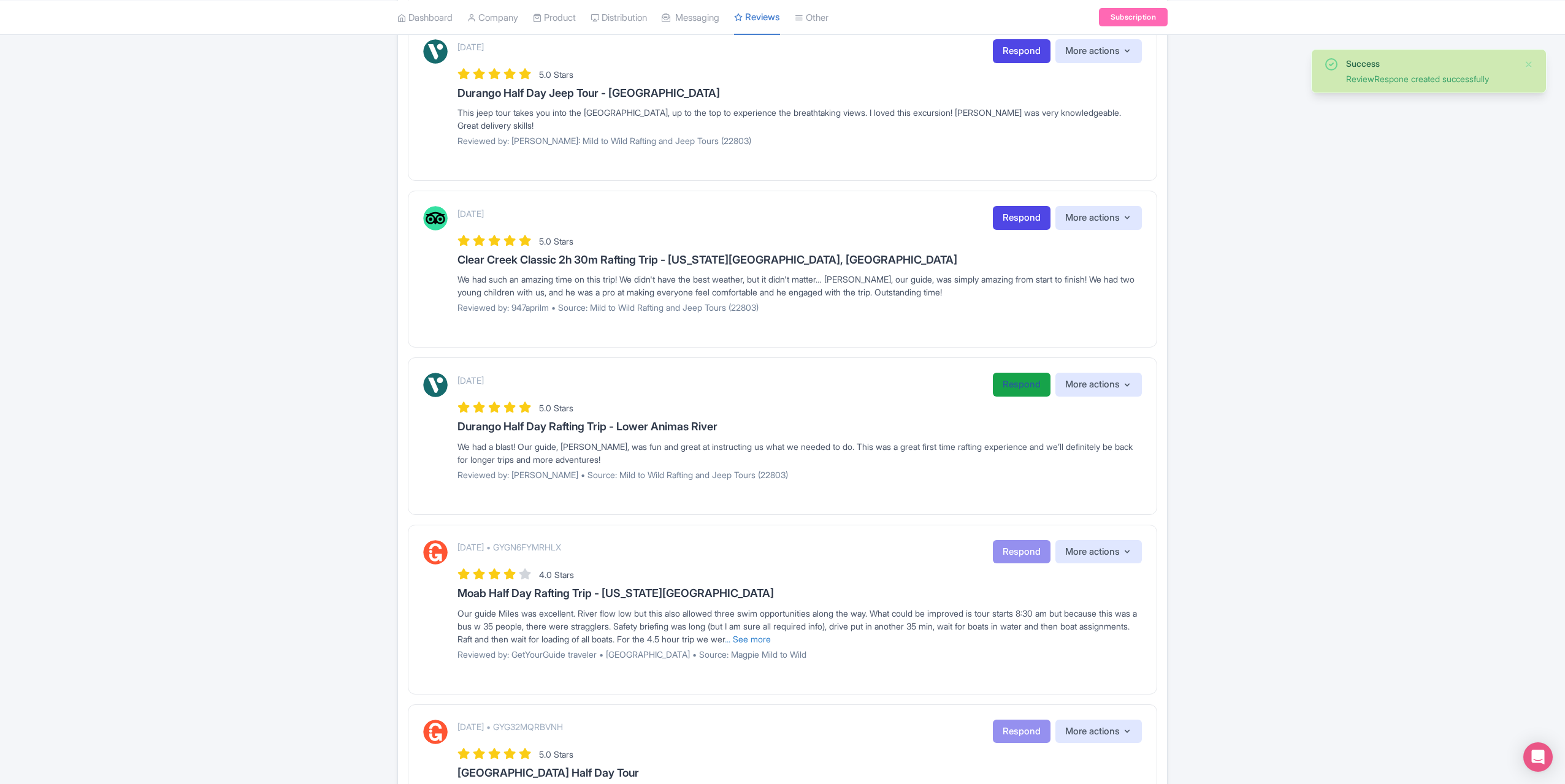
click at [1015, 378] on link "Respond" at bounding box center [1022, 385] width 58 height 24
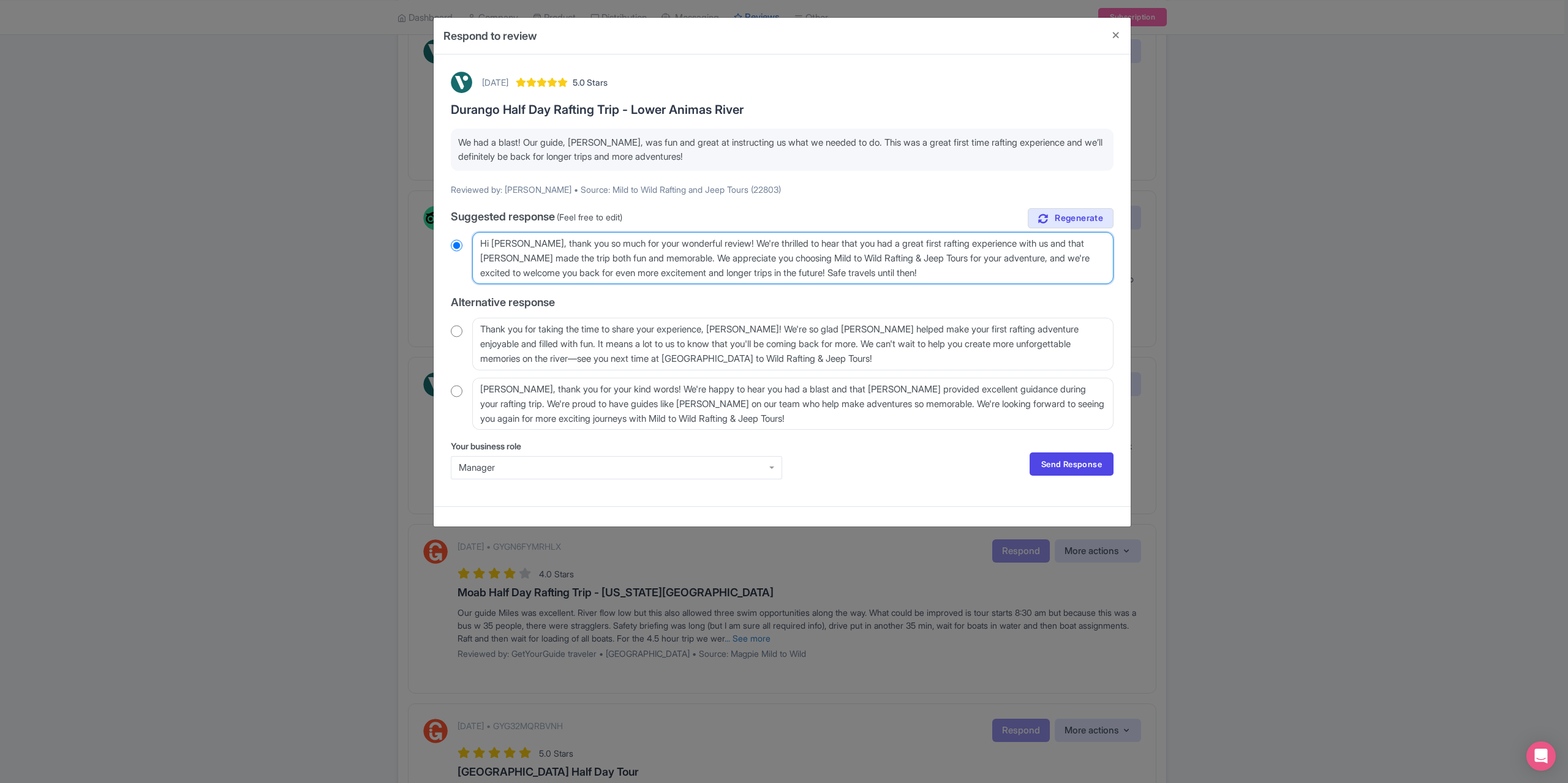
drag, startPoint x: 522, startPoint y: 243, endPoint x: 513, endPoint y: 245, distance: 9.2
click at [513, 245] on textarea "Hi [PERSON_NAME], thank you so much for your wonderful review! We're thrilled t…" at bounding box center [792, 258] width 641 height 52
type textarea "Hi [PERSON_NAME], thank you so much for your wonderful review! We're thrilled t…"
radio input "true"
type textarea "Hi [PERSON_NAME], thank you so much for your wonderful review! We're thrilled t…"
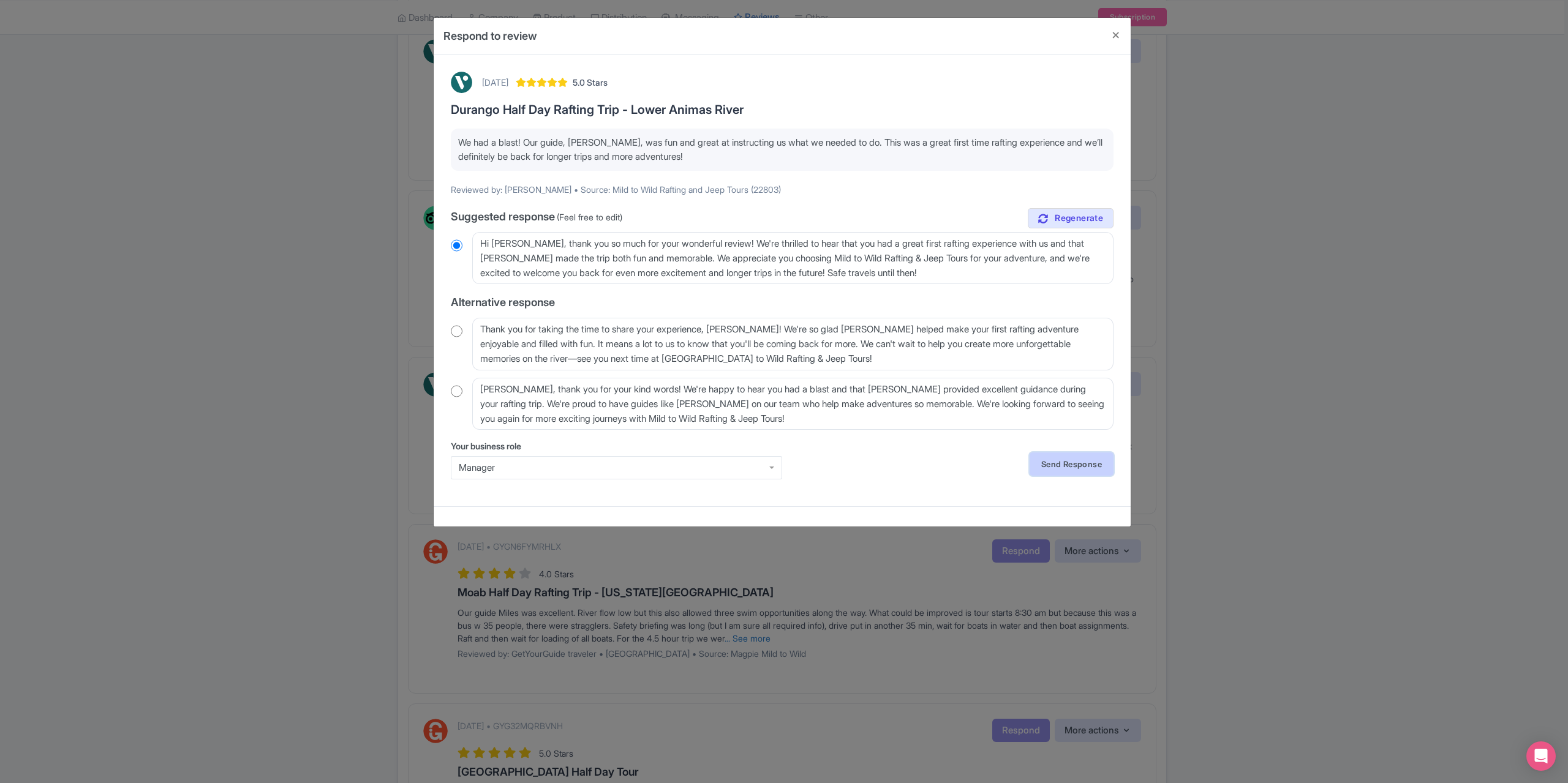
click at [1077, 463] on link "Send Response" at bounding box center [1071, 464] width 84 height 23
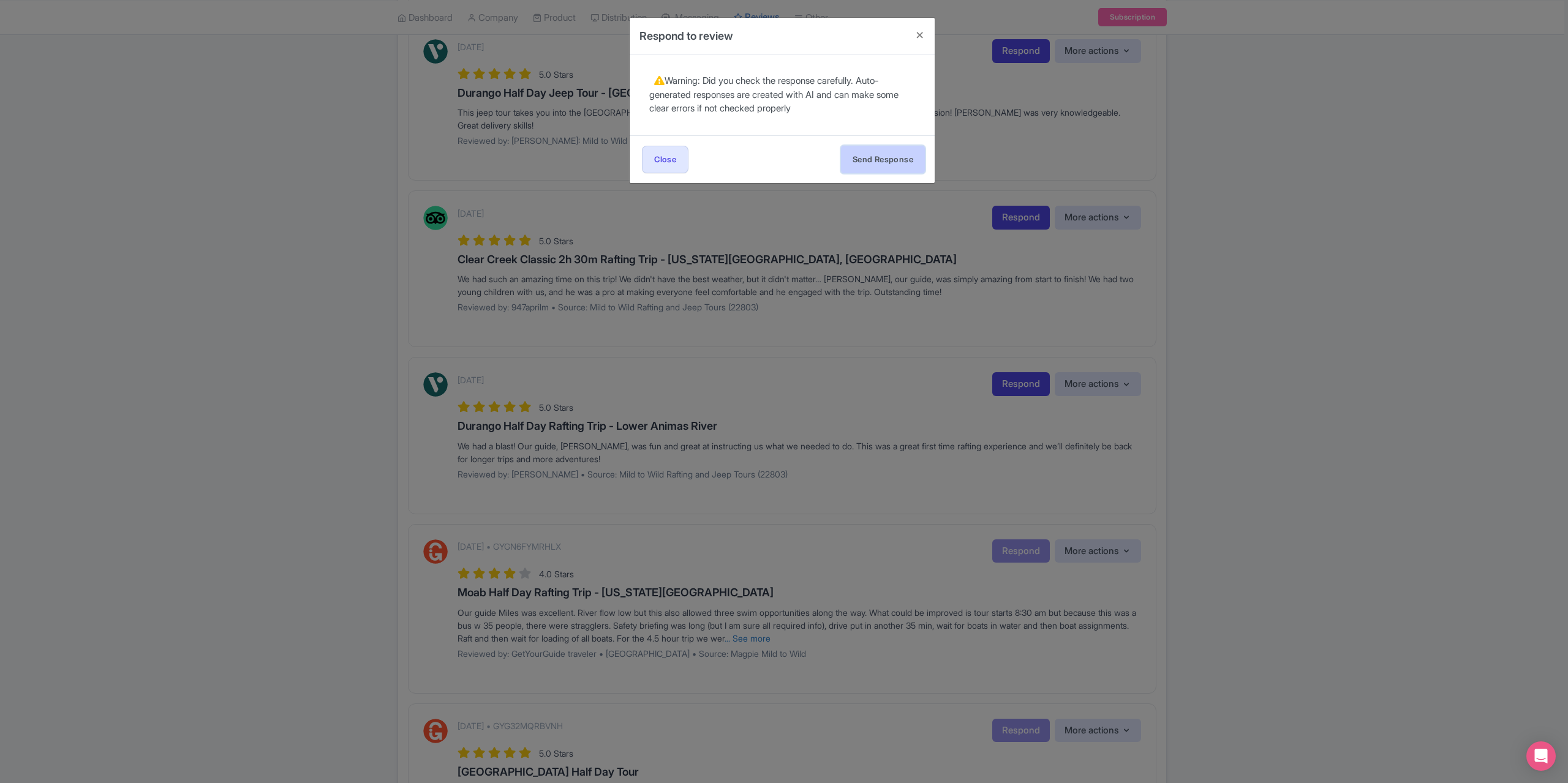
click at [855, 152] on button "Send Response" at bounding box center [883, 159] width 84 height 27
click at [893, 152] on button "Send Response" at bounding box center [883, 159] width 84 height 27
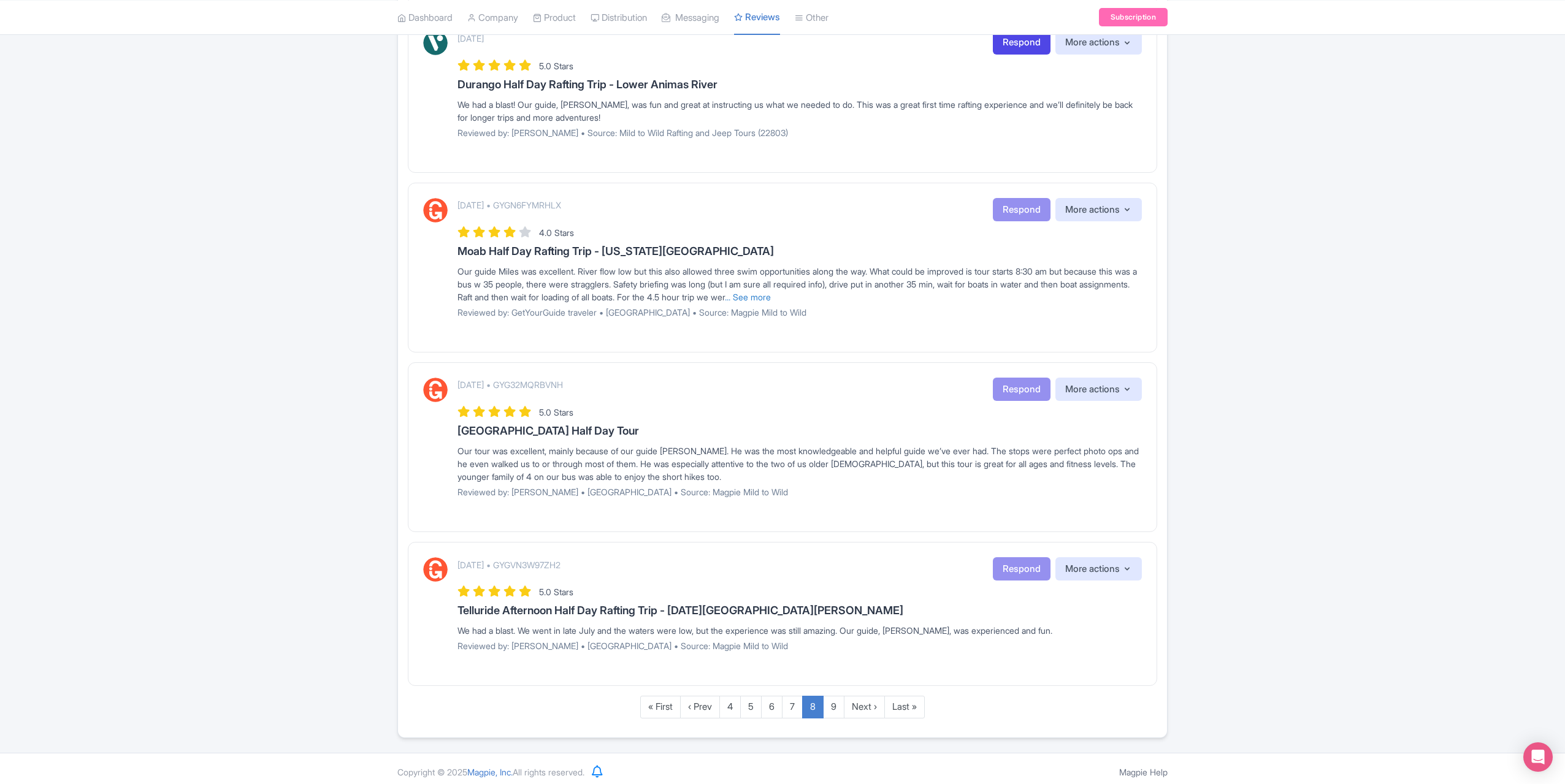
scroll to position [1017, 0]
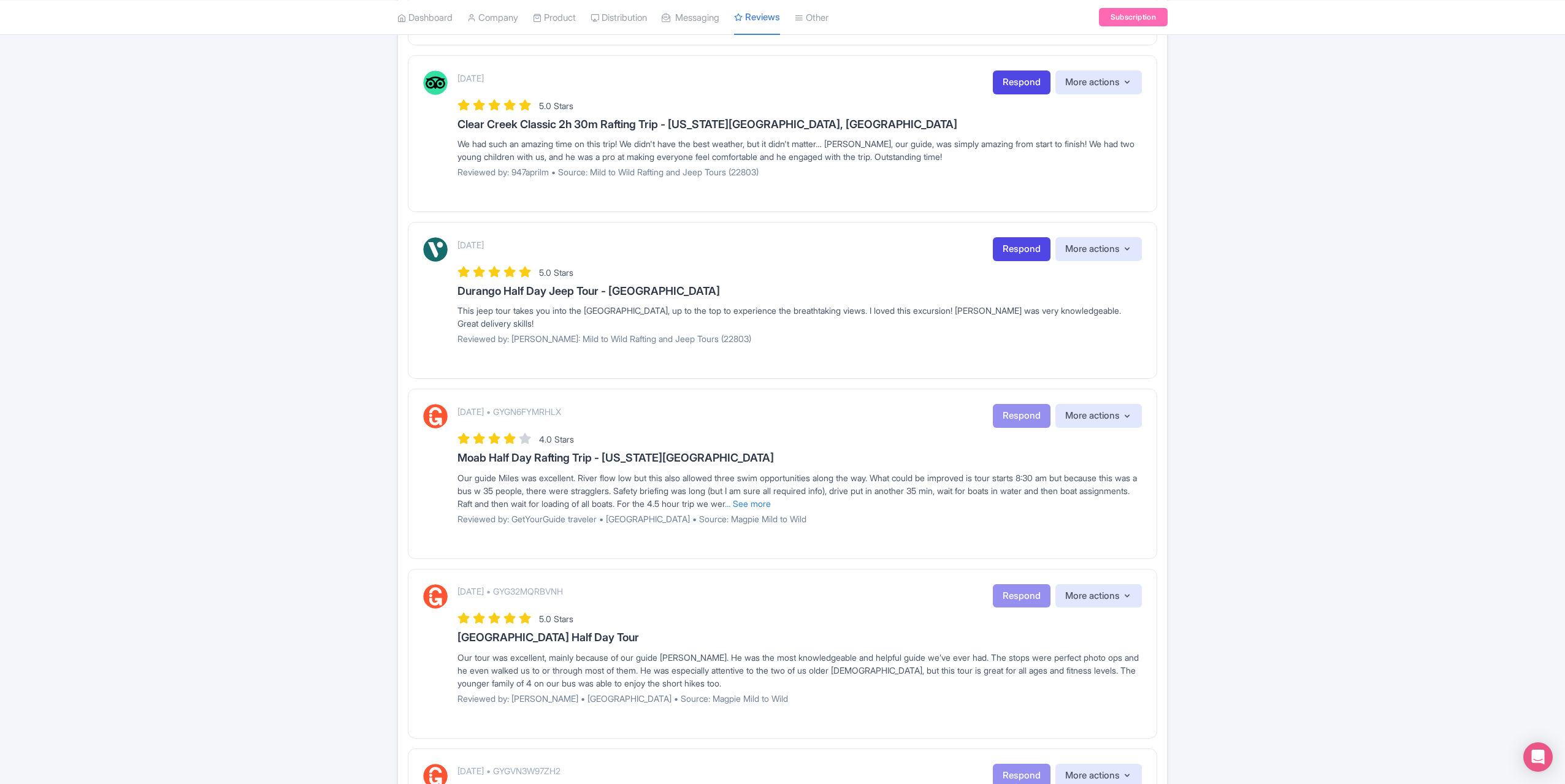
scroll to position [736, 0]
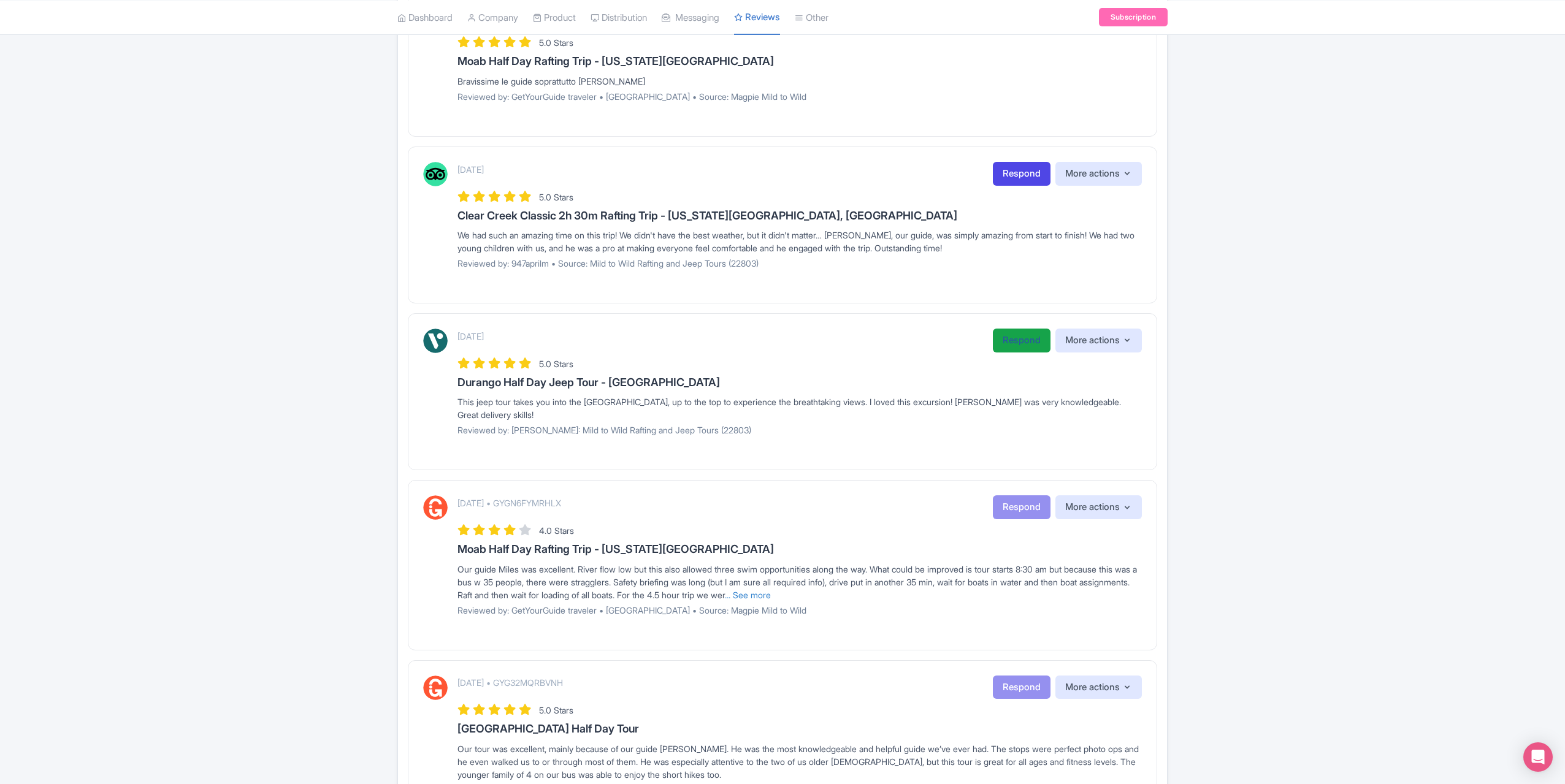
click at [1022, 335] on link "Respond" at bounding box center [1022, 341] width 58 height 24
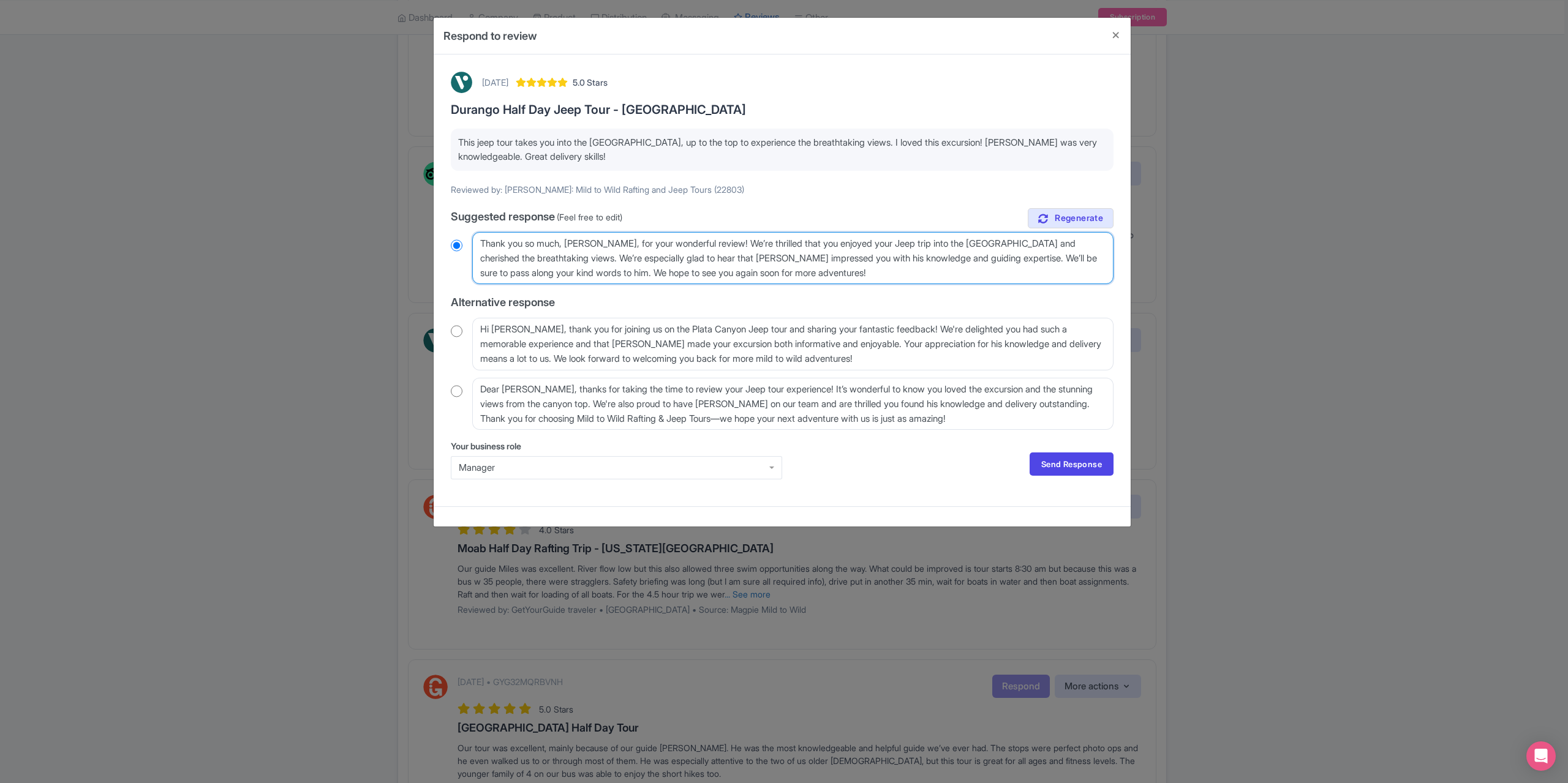
drag, startPoint x: 602, startPoint y: 243, endPoint x: 592, endPoint y: 245, distance: 10.2
click at [592, 245] on textarea "Thank you so much, [PERSON_NAME], for your wonderful review! We’re thrilled tha…" at bounding box center [792, 258] width 641 height 52
type textarea "Thank you so much, [PERSON_NAME], for your wonderful review! We’re thrilled tha…"
radio input "true"
type textarea "Thank you so much, [PERSON_NAME], for your wonderful review! We’re thrilled tha…"
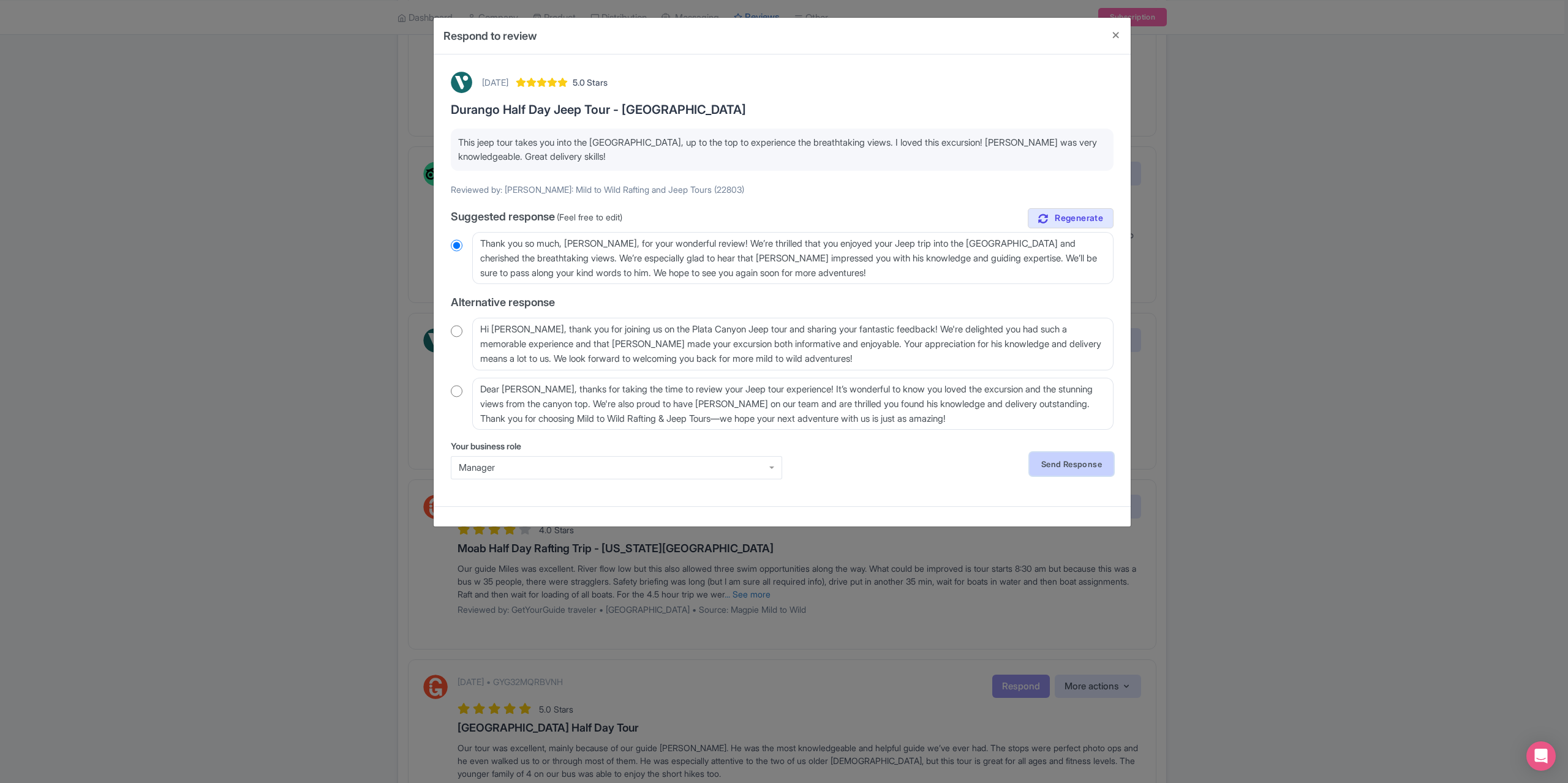
click at [1064, 465] on link "Send Response" at bounding box center [1071, 464] width 84 height 23
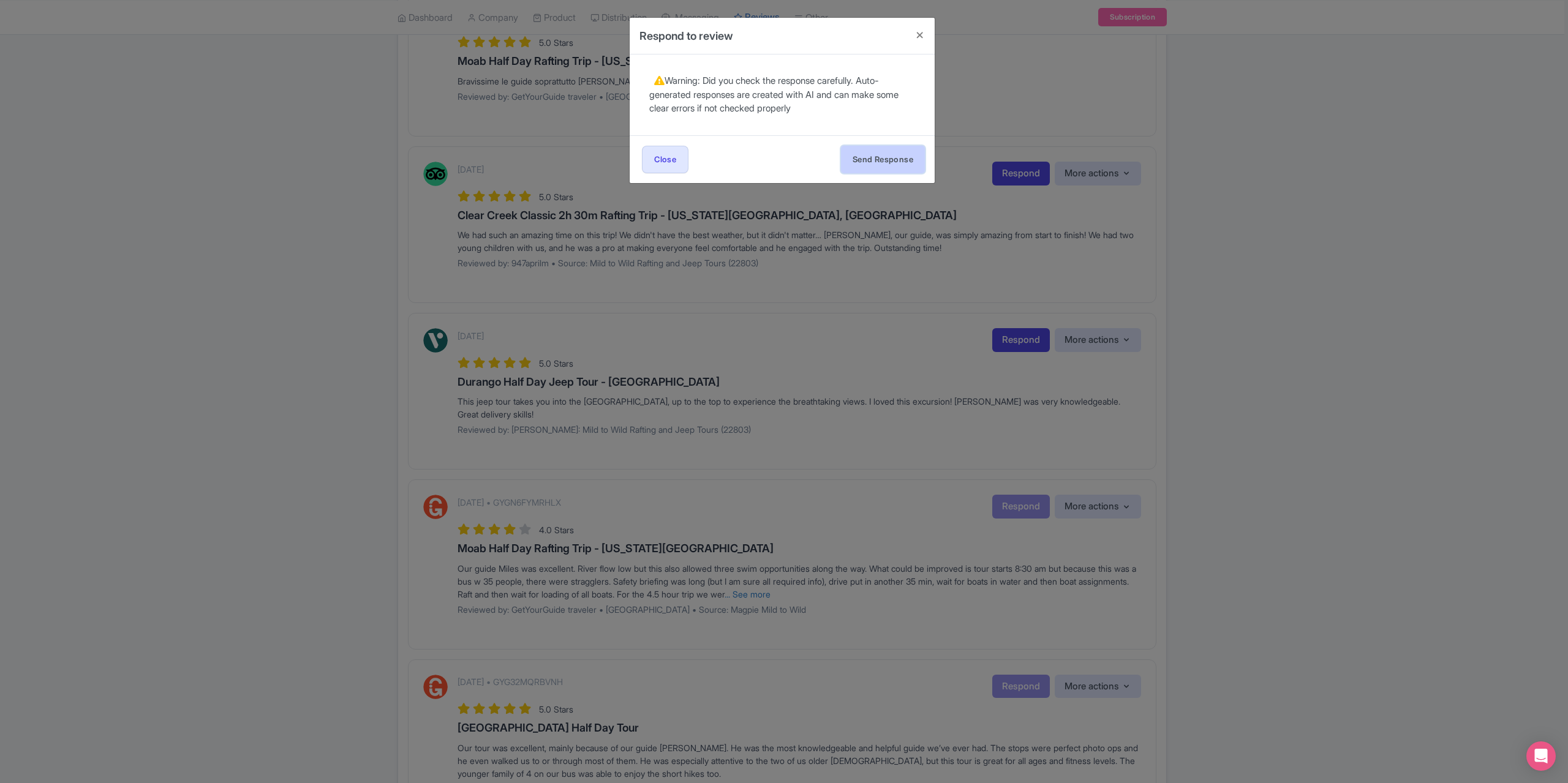
click at [887, 158] on button "Send Response" at bounding box center [883, 159] width 84 height 27
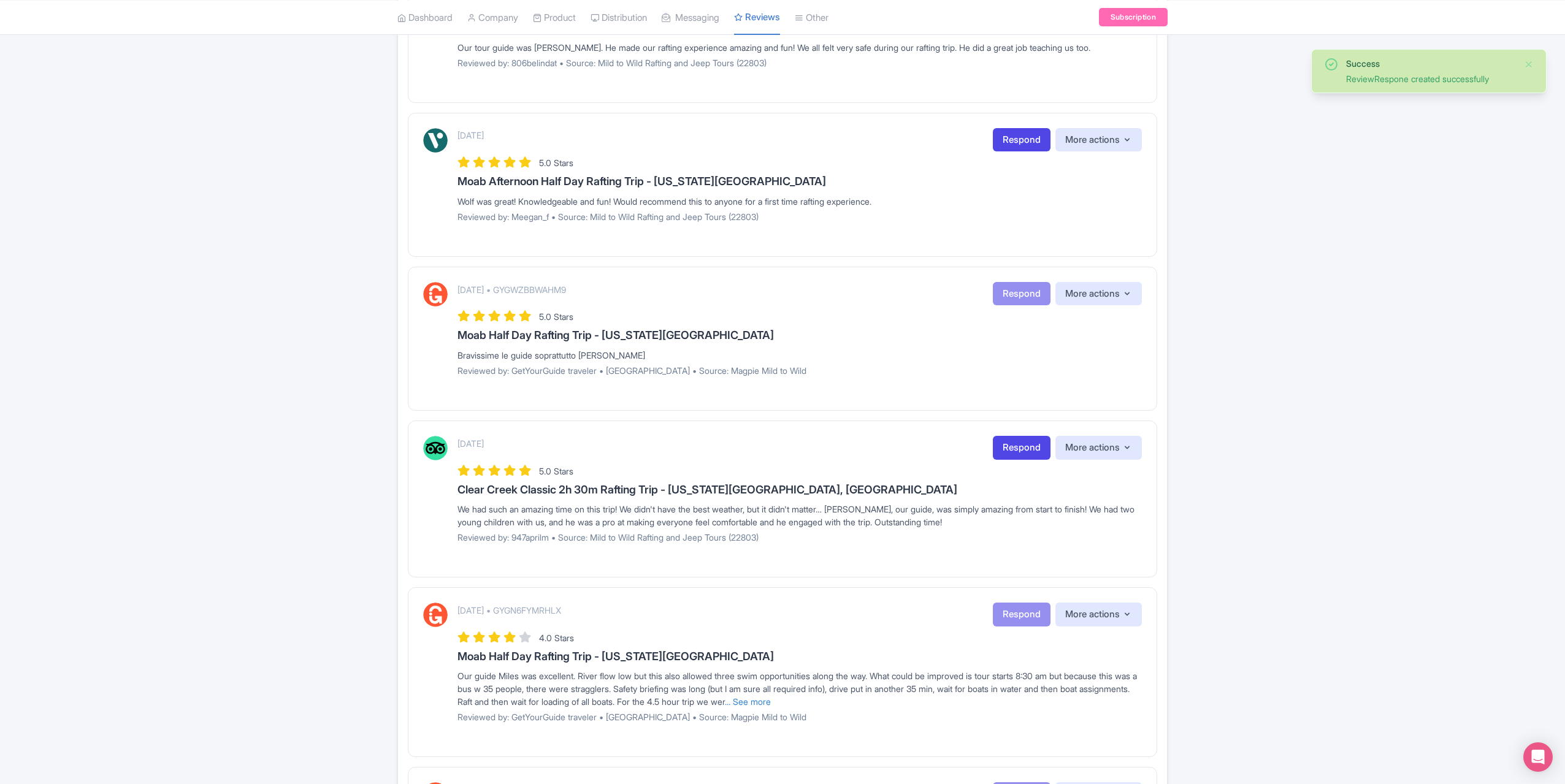
scroll to position [552, 0]
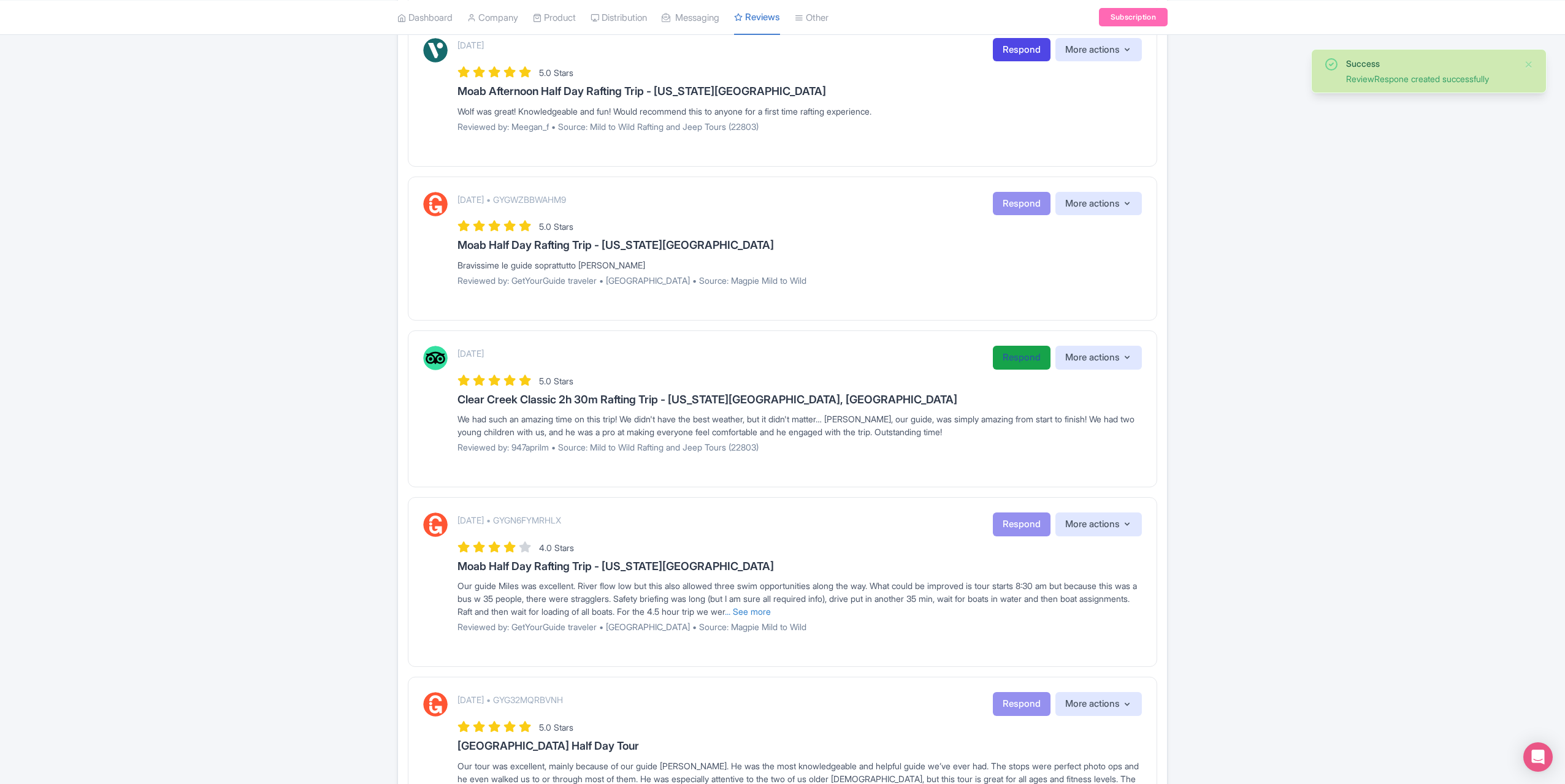
click at [1017, 357] on link "Respond" at bounding box center [1022, 358] width 58 height 24
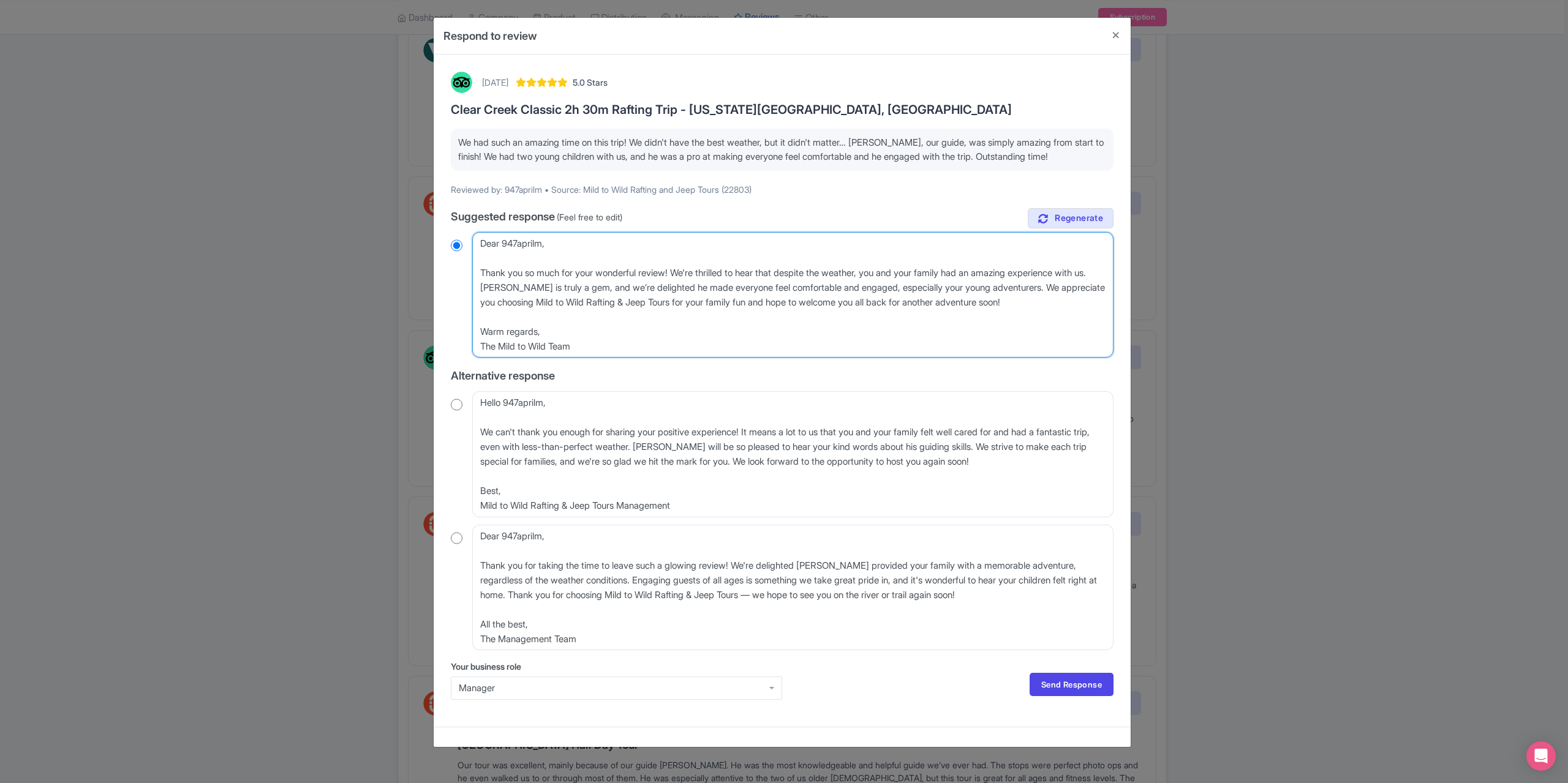
drag, startPoint x: 558, startPoint y: 245, endPoint x: 468, endPoint y: 241, distance: 90.1
click at [468, 241] on div "Dear 947aprilm, Thank you so much for your wonderful review! We're thrilled to …" at bounding box center [782, 294] width 663 height 126
type textarea "Thank you so much for your wonderful review! We're thrilled to hear that despit…"
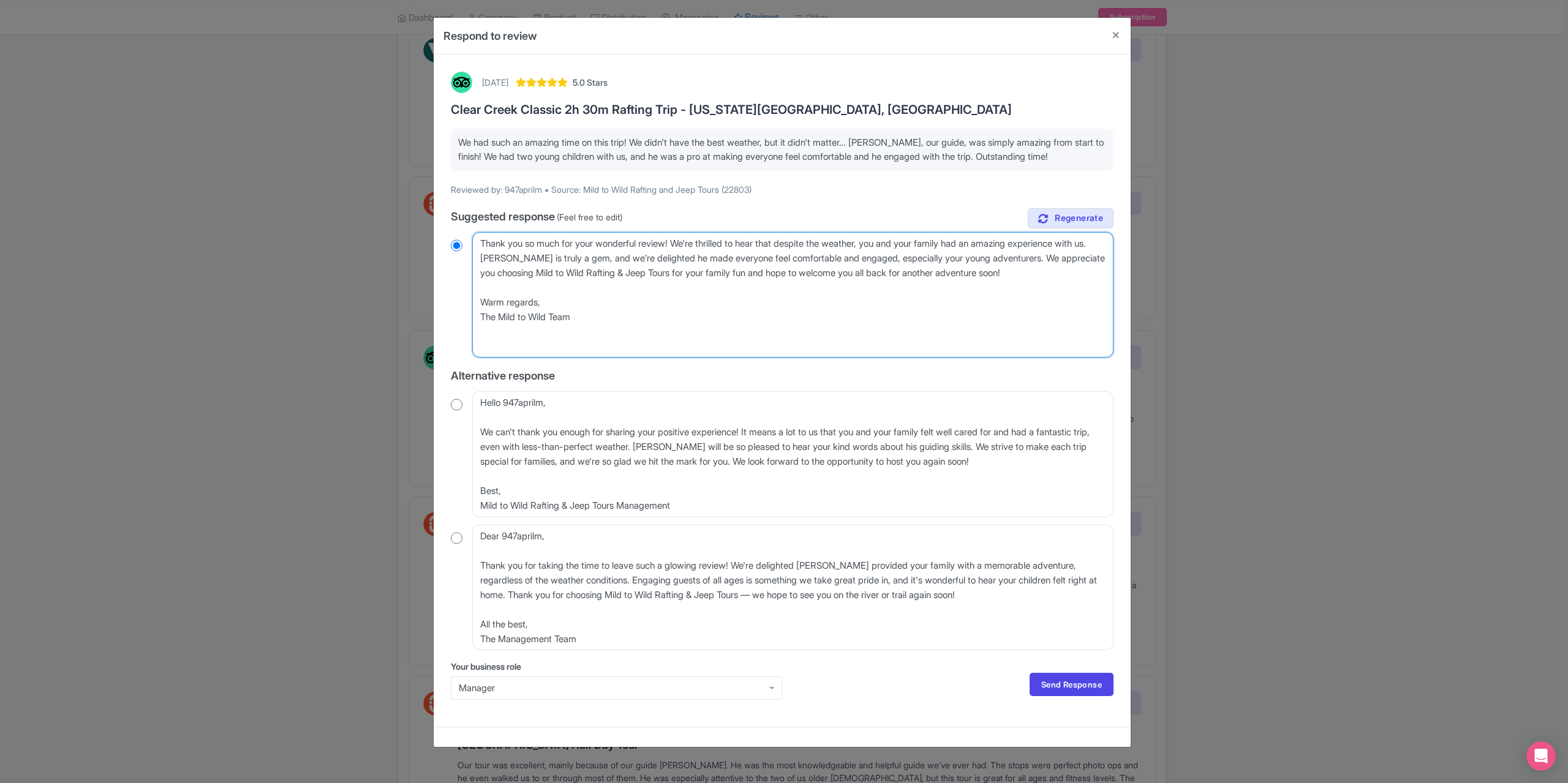
radio input "true"
click at [479, 271] on textarea "Dear 947aprilm, Thank you so much for your wonderful review! We're thrilled to …" at bounding box center [792, 294] width 641 height 126
type textarea "Thank you so much for your wonderful review! We're thrilled to hear that despit…"
radio input "true"
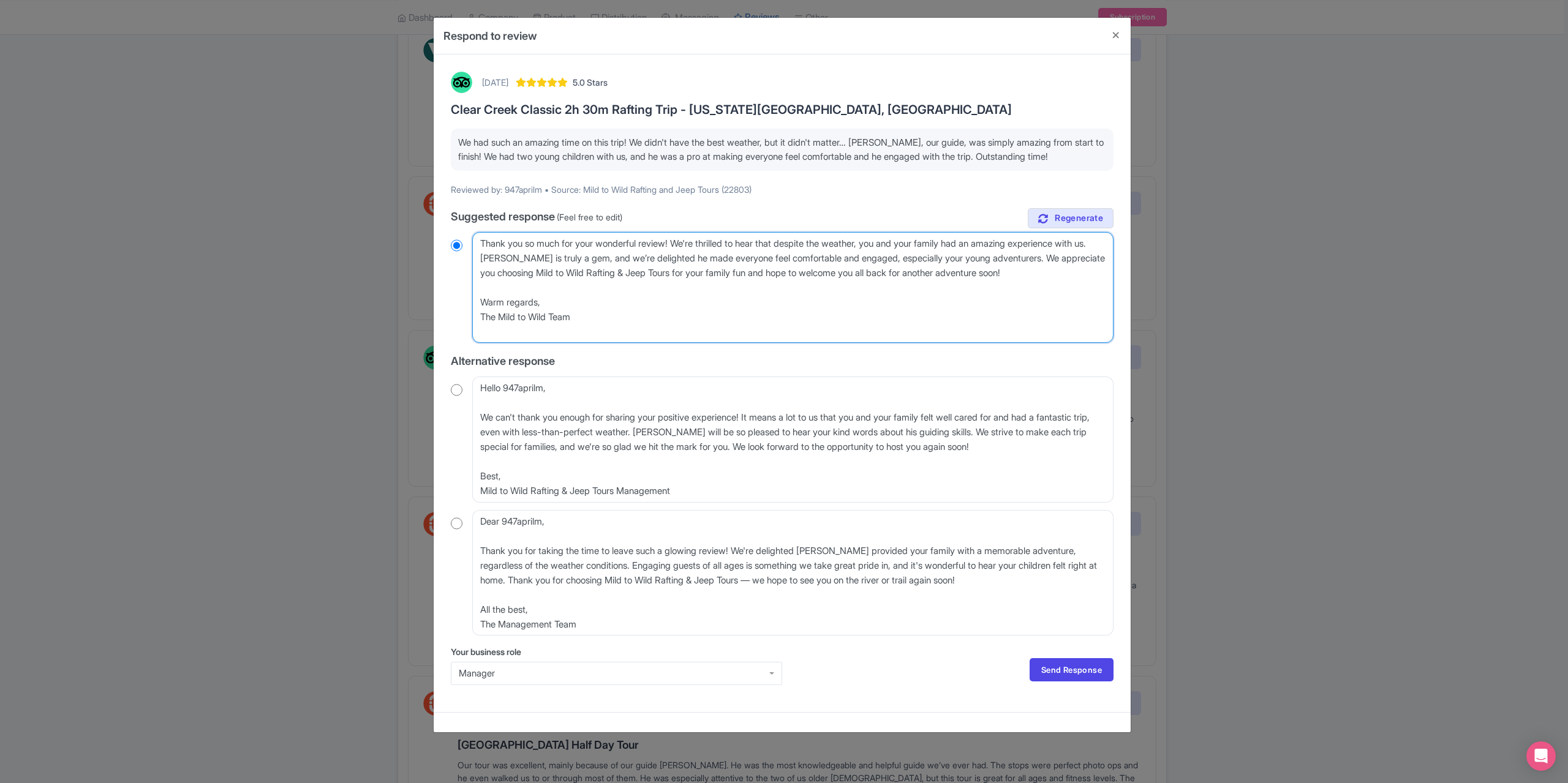
type textarea "Thank you so much for your wonderful review! We're thrilled to hear that despit…"
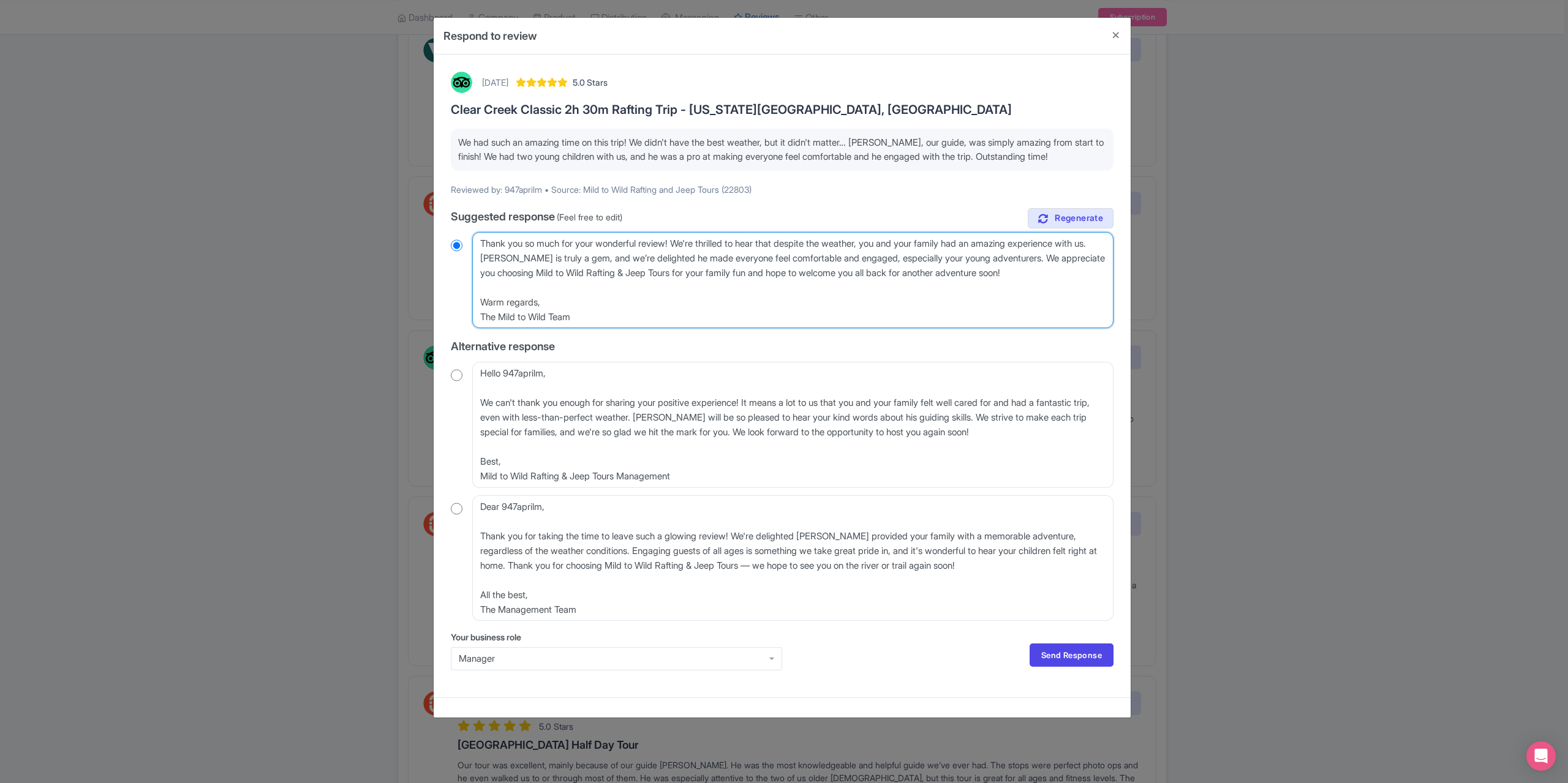
radio input "true"
type textarea "Thank you so much for your wonderful review! We're thrilled to hear that despit…"
click at [1060, 645] on link "Send Response" at bounding box center [1071, 655] width 84 height 23
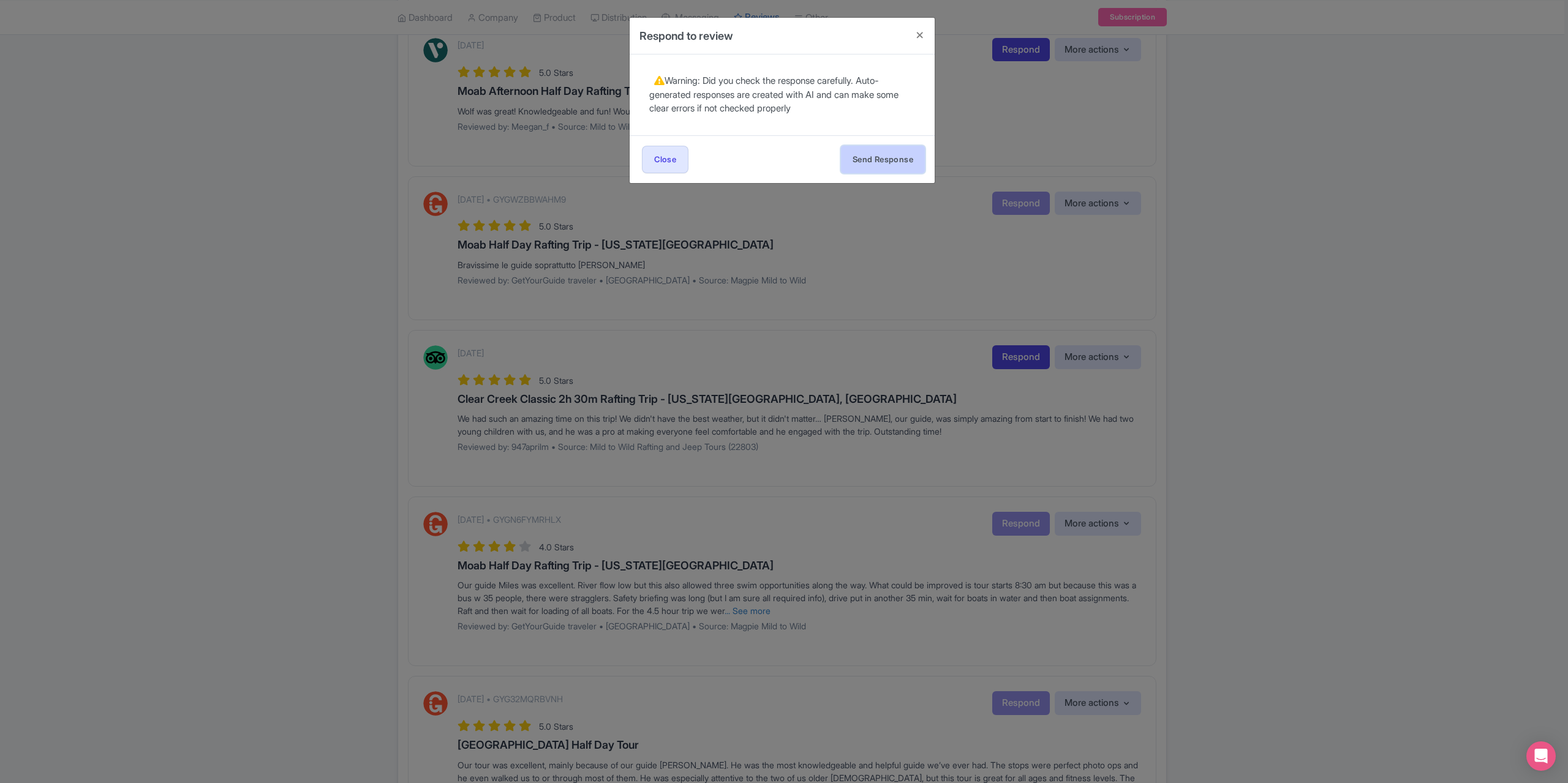
click at [857, 149] on button "Send Response" at bounding box center [883, 159] width 84 height 27
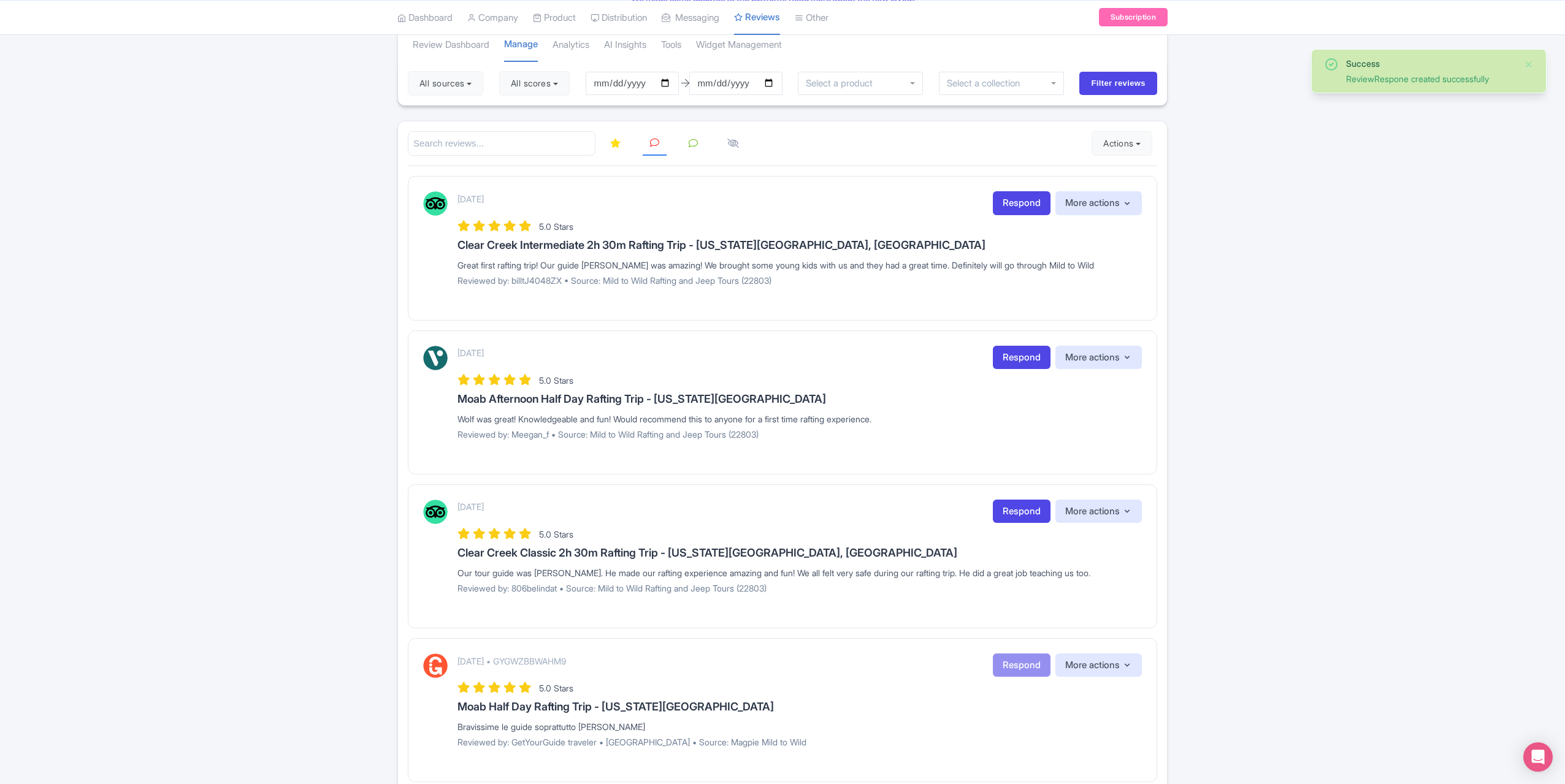
scroll to position [246, 0]
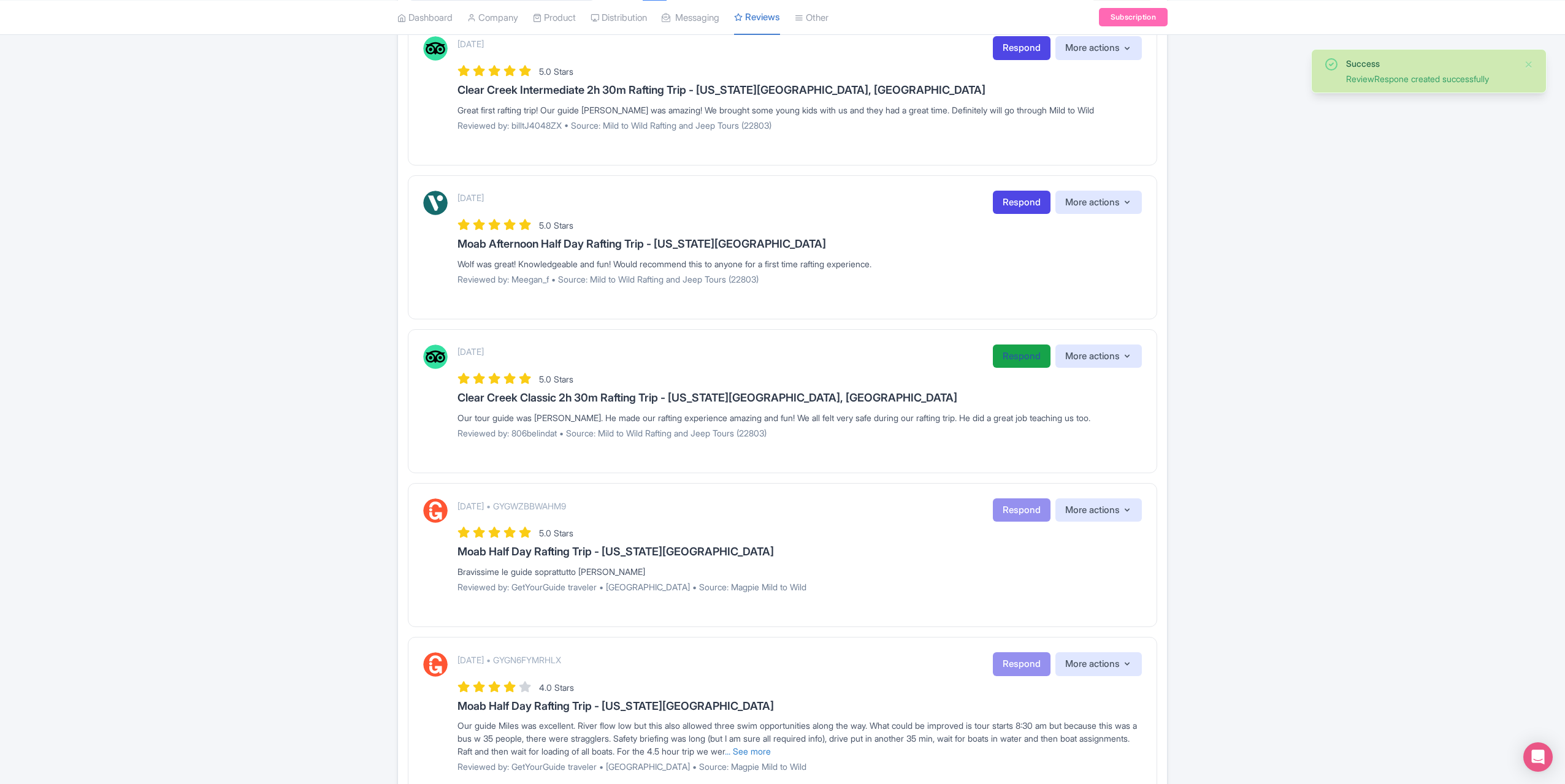
click at [1024, 354] on link "Respond" at bounding box center [1022, 357] width 58 height 24
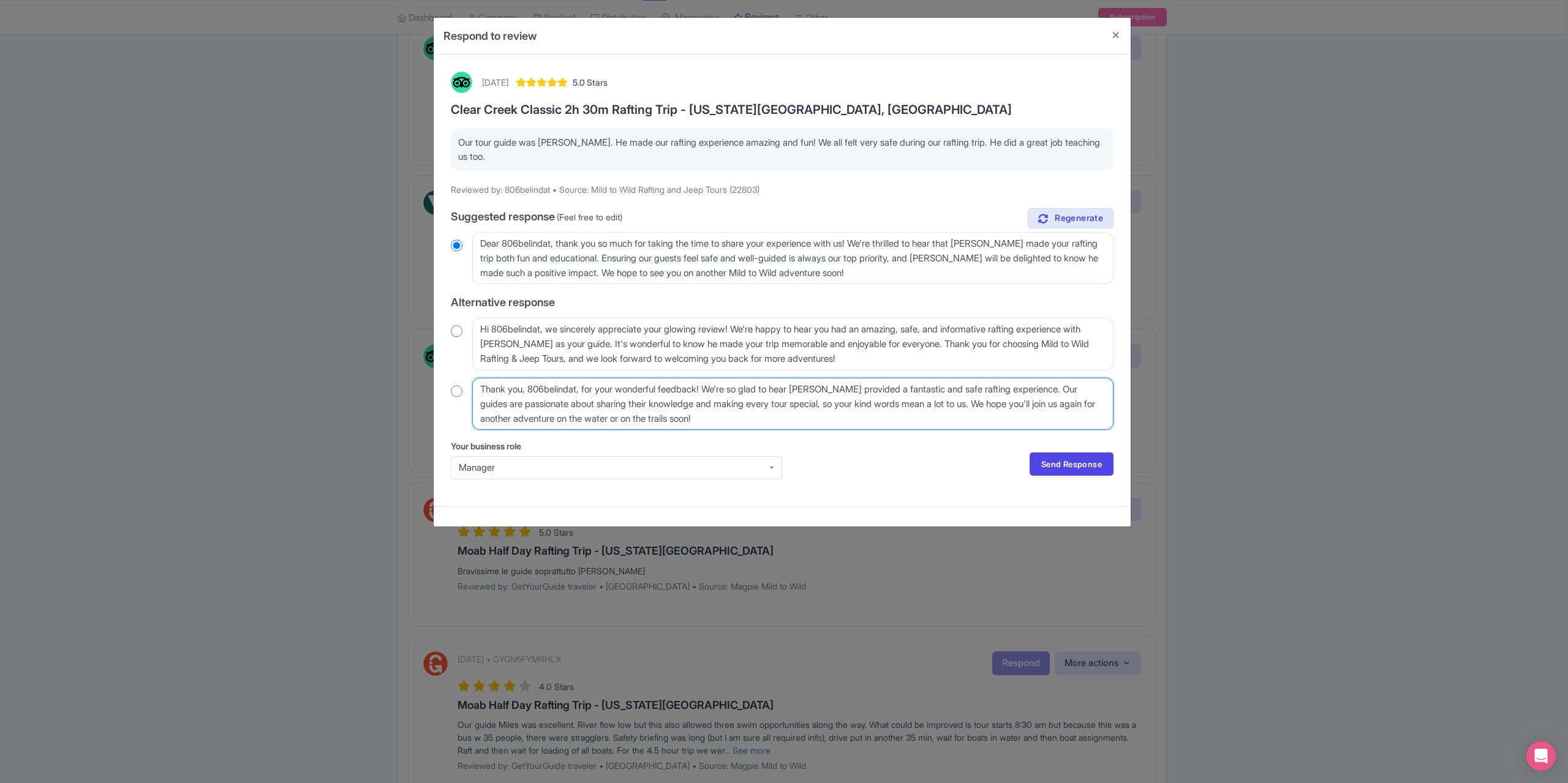
drag, startPoint x: 584, startPoint y: 390, endPoint x: 526, endPoint y: 393, distance: 58.1
click at [526, 393] on textarea "Thank you, 806belindat, for your wonderful feedback! We're so glad to hear Kyle…" at bounding box center [792, 403] width 641 height 52
type textarea "Thank you for your wonderful feedback! We're so glad to hear Kyle provided a fa…"
click at [1073, 461] on link "Send Response" at bounding box center [1071, 464] width 84 height 23
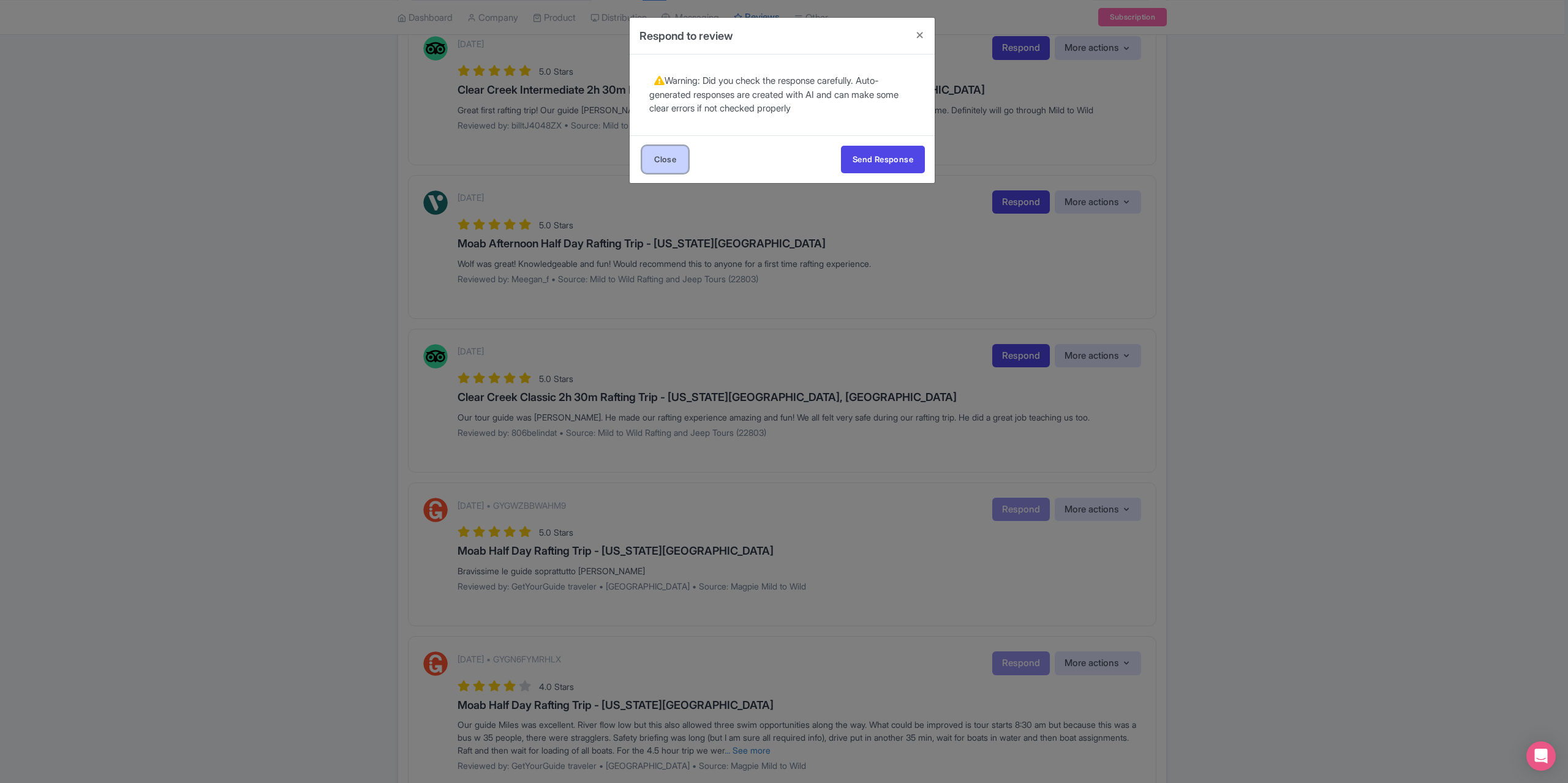
click at [673, 155] on link "Close" at bounding box center [665, 159] width 47 height 27
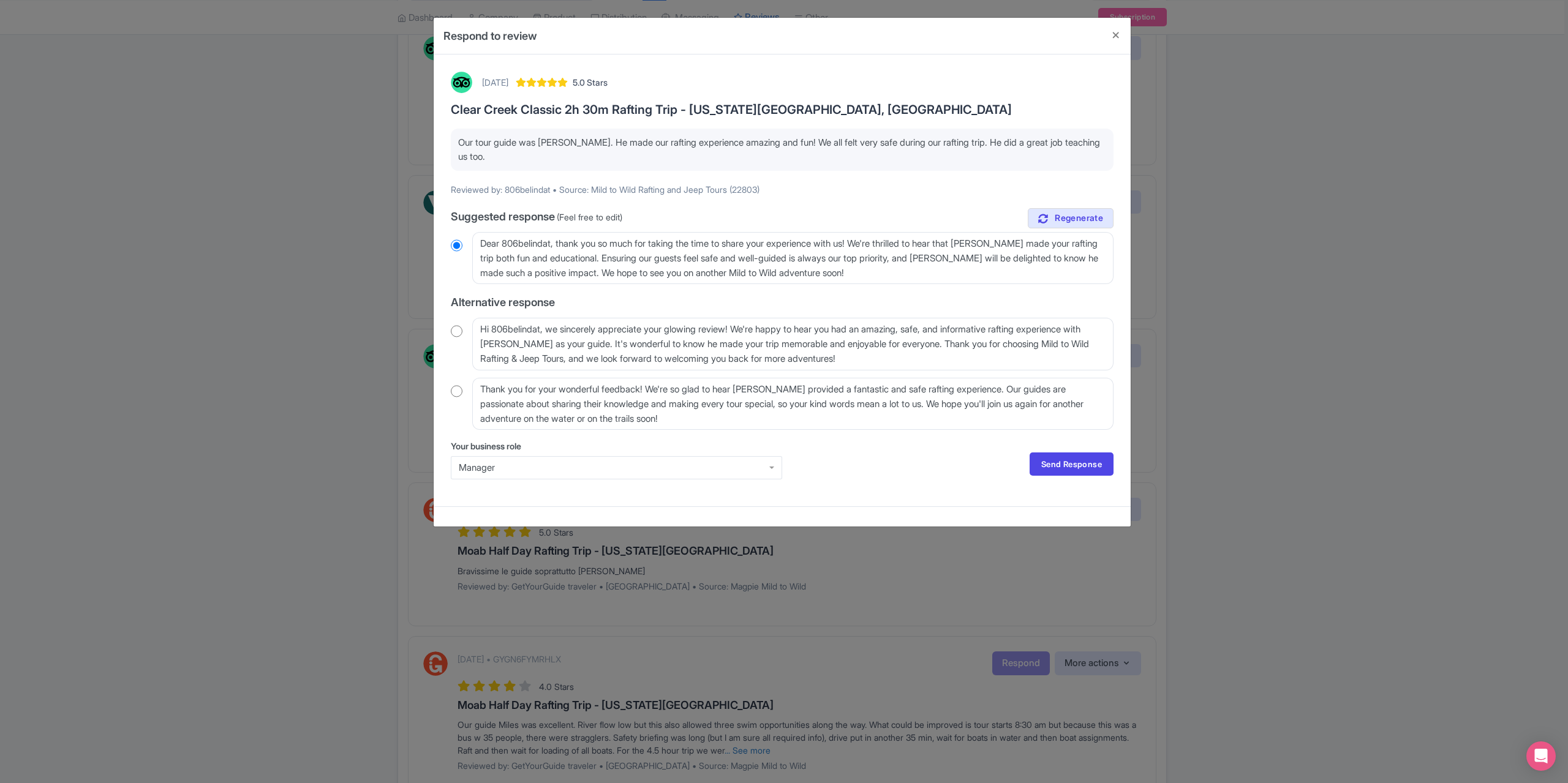
click at [457, 387] on input "radio" at bounding box center [457, 392] width 12 height 12
radio input "true"
click at [1062, 463] on link "Send Response" at bounding box center [1071, 464] width 84 height 23
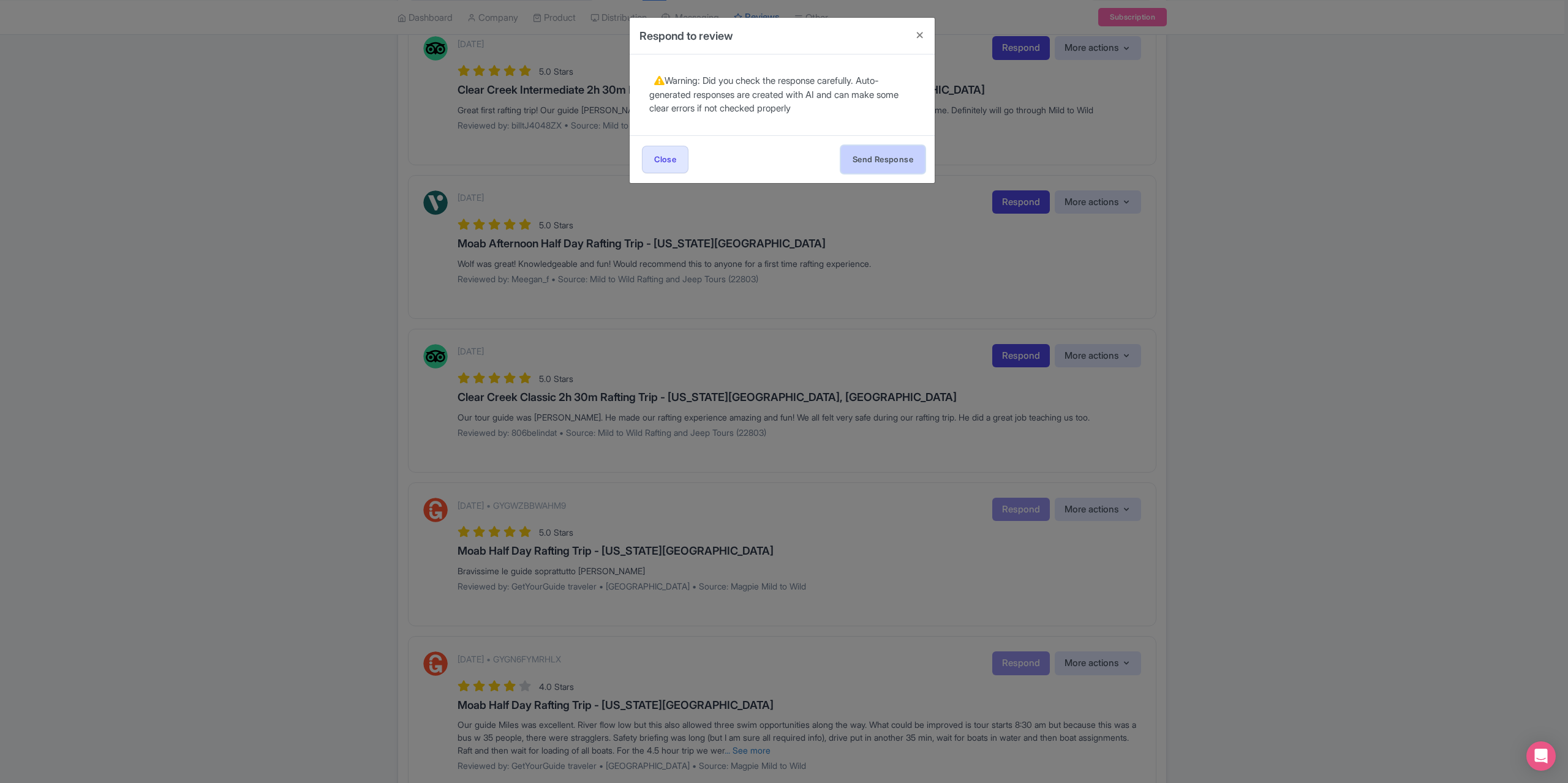
click at [869, 152] on button "Send Response" at bounding box center [883, 159] width 84 height 27
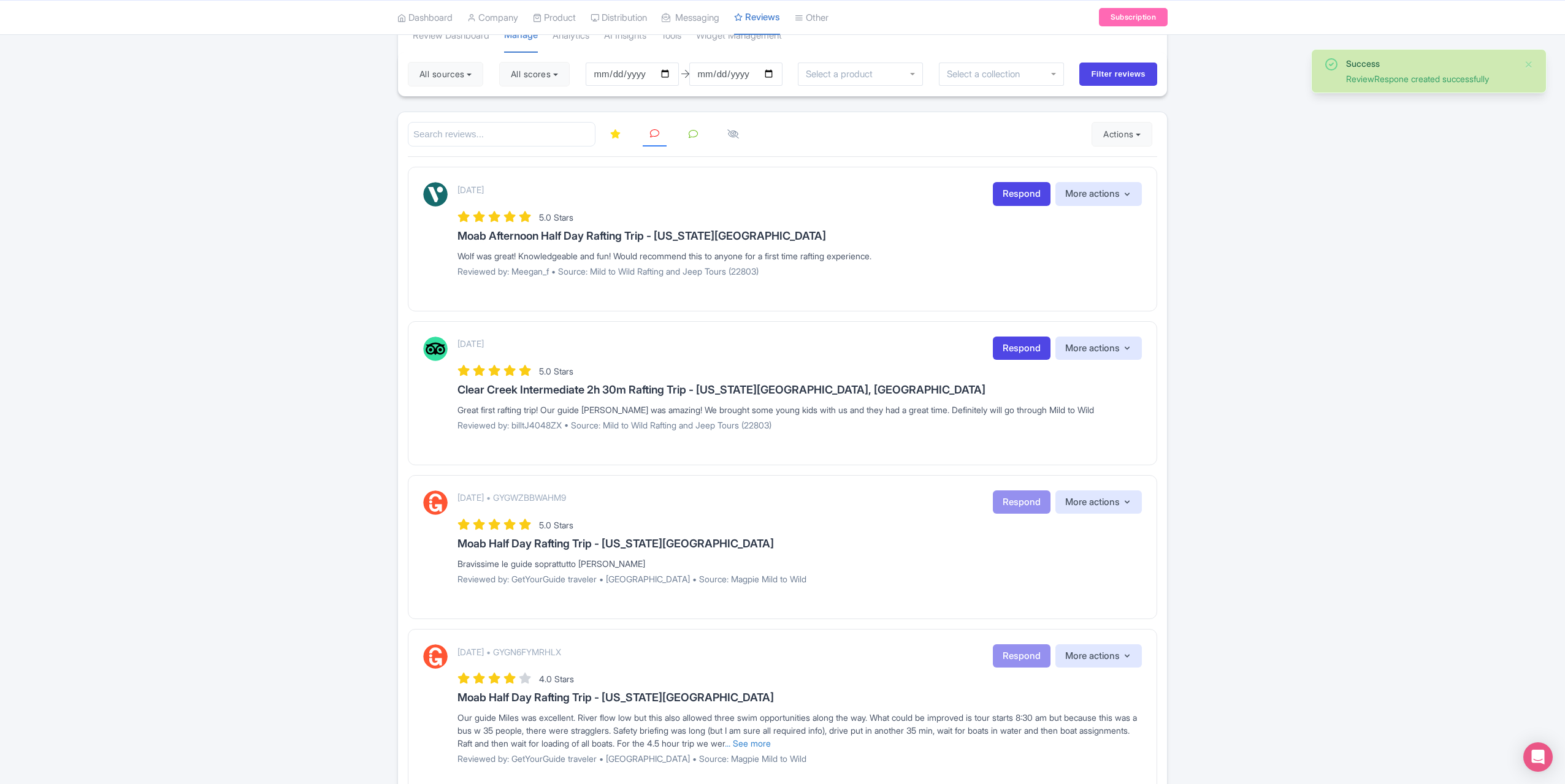
scroll to position [122, 0]
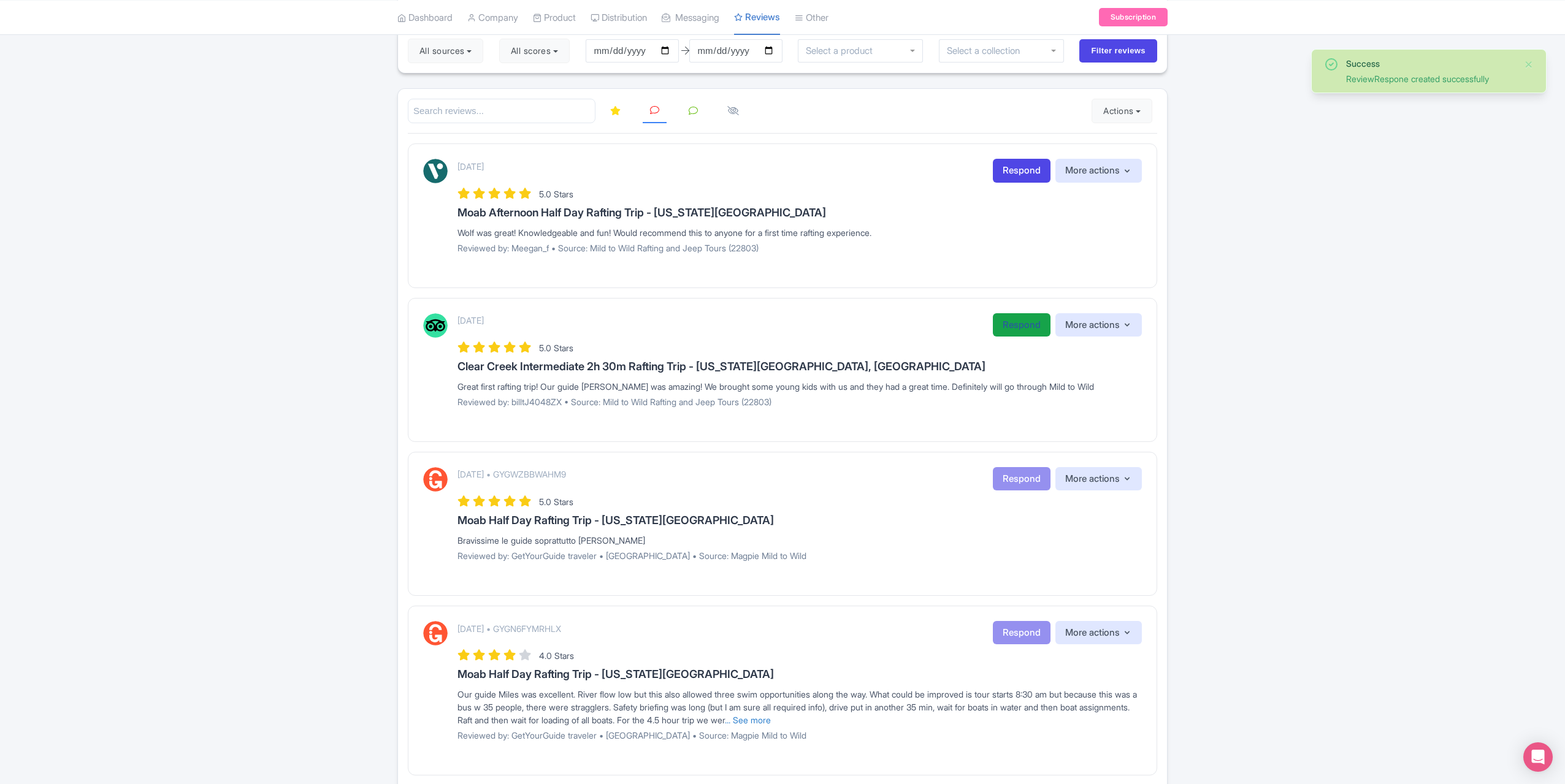
click at [1023, 323] on link "Respond" at bounding box center [1022, 325] width 58 height 24
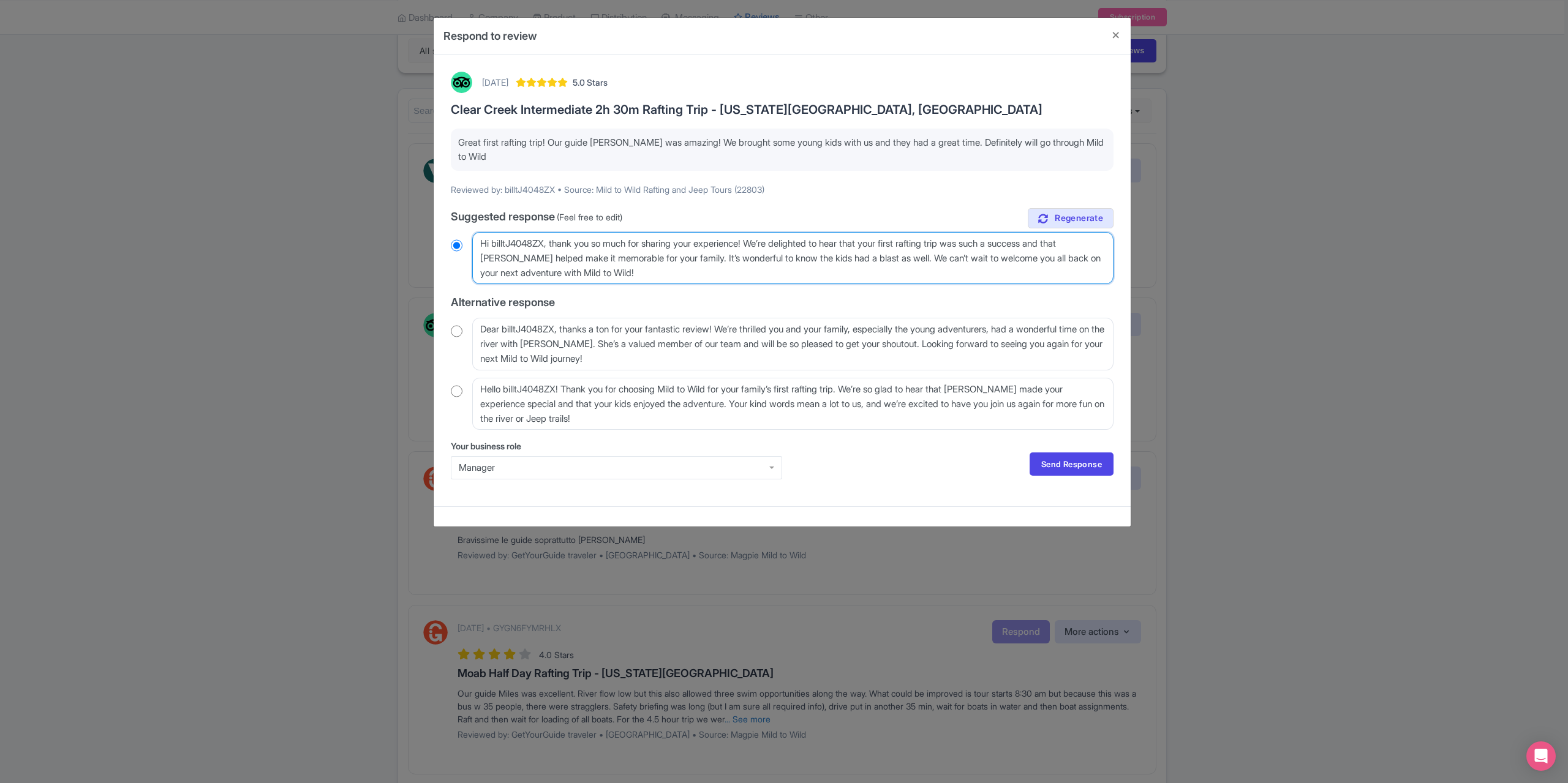
click at [549, 245] on textarea "Hi billtJ4048ZX, thank you so much for sharing your experience! We’re delighted…" at bounding box center [792, 258] width 641 height 52
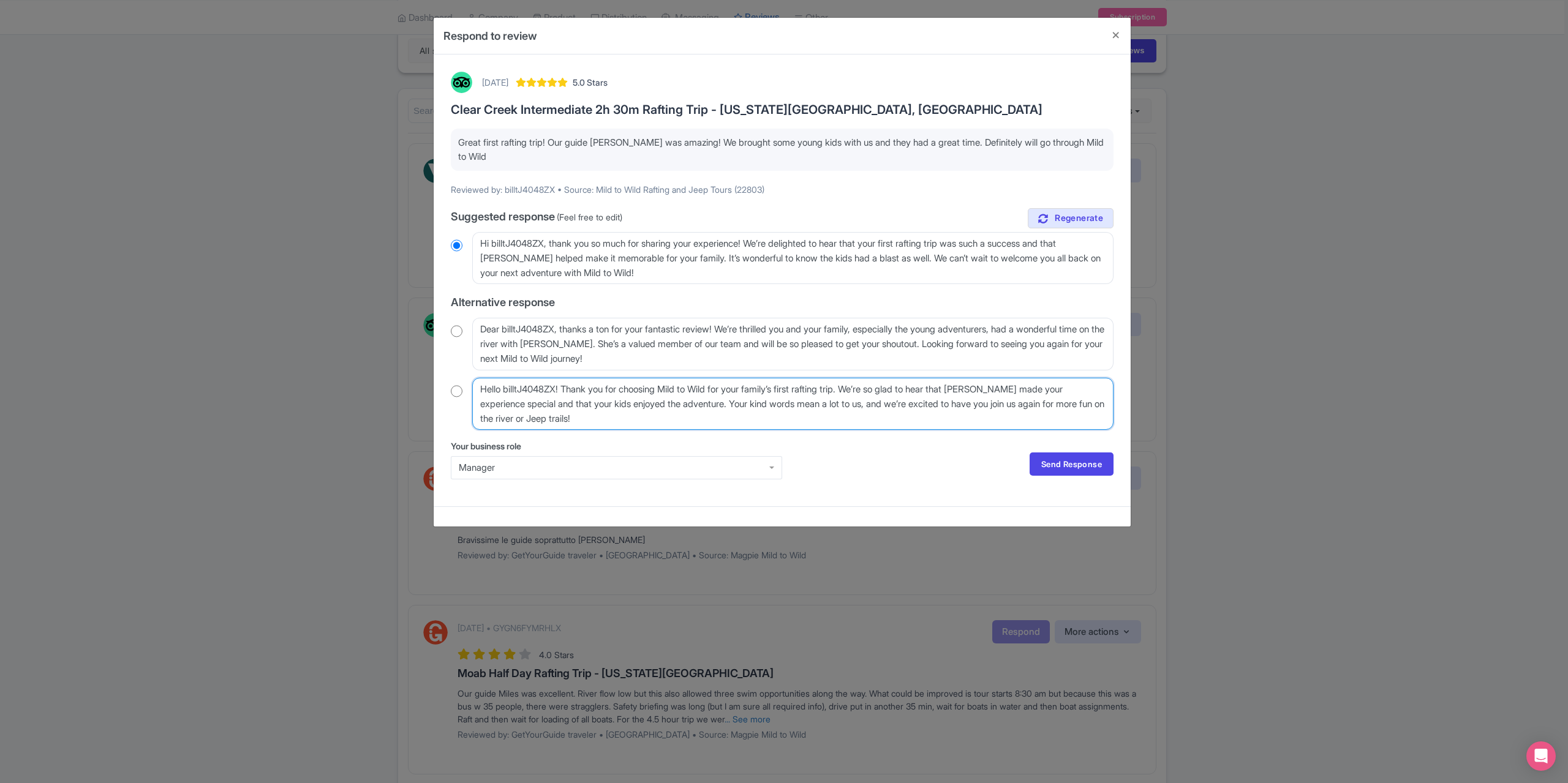
drag, startPoint x: 565, startPoint y: 389, endPoint x: 475, endPoint y: 386, distance: 90.0
click at [475, 386] on textarea "Hello billtJ4048ZX! Thank you for choosing Mild to Wild for your family’s first…" at bounding box center [792, 403] width 641 height 52
type textarea "Thank you for choosing Mild to Wild for your family’s first rafting trip. We’re…"
click at [455, 387] on input "radio" at bounding box center [457, 392] width 12 height 12
radio input "true"
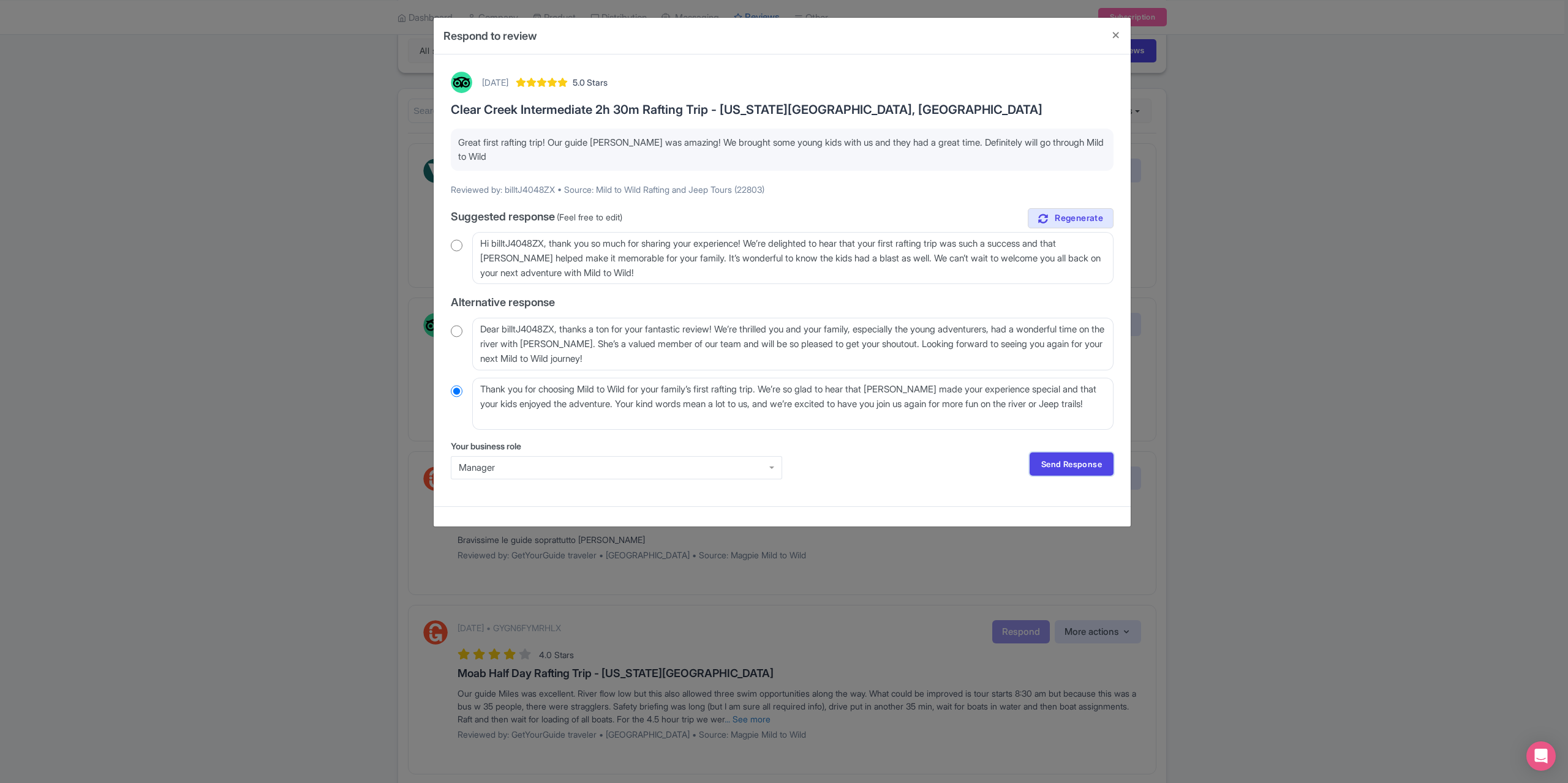
click at [1056, 463] on link "Send Response" at bounding box center [1071, 464] width 84 height 23
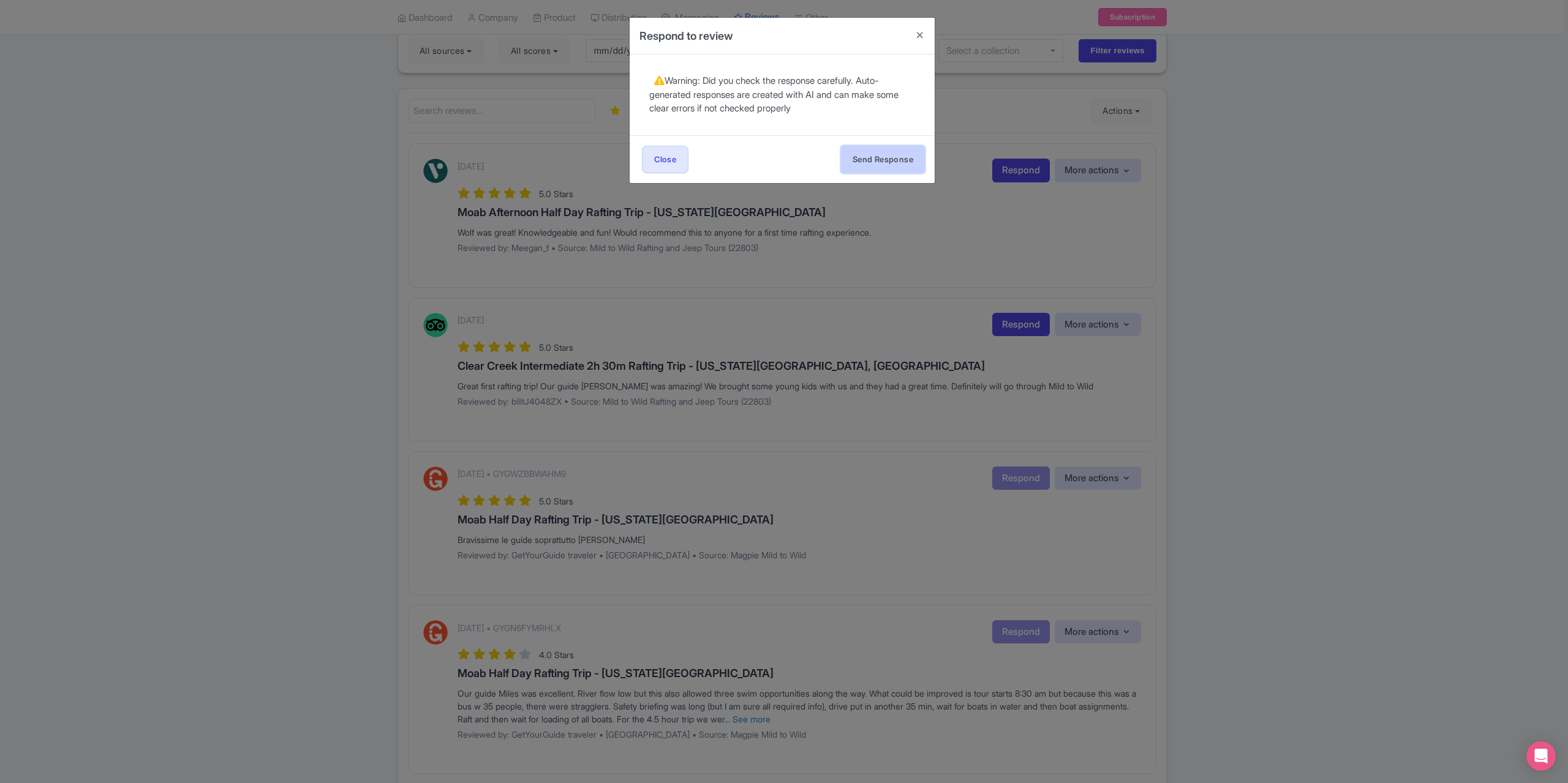
click at [875, 160] on button "Send Response" at bounding box center [883, 159] width 84 height 27
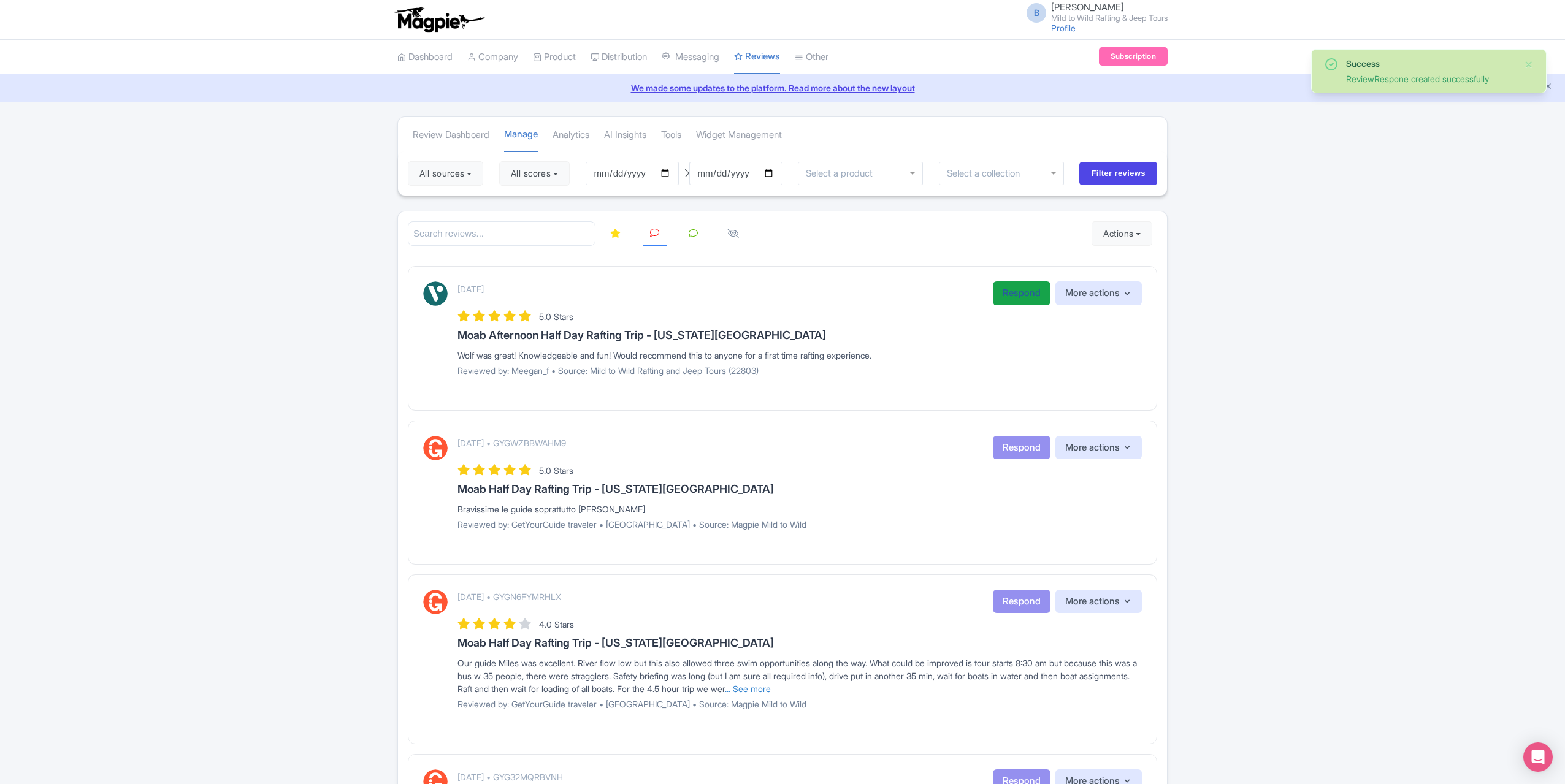
click at [1003, 295] on link "Respond" at bounding box center [1022, 294] width 58 height 24
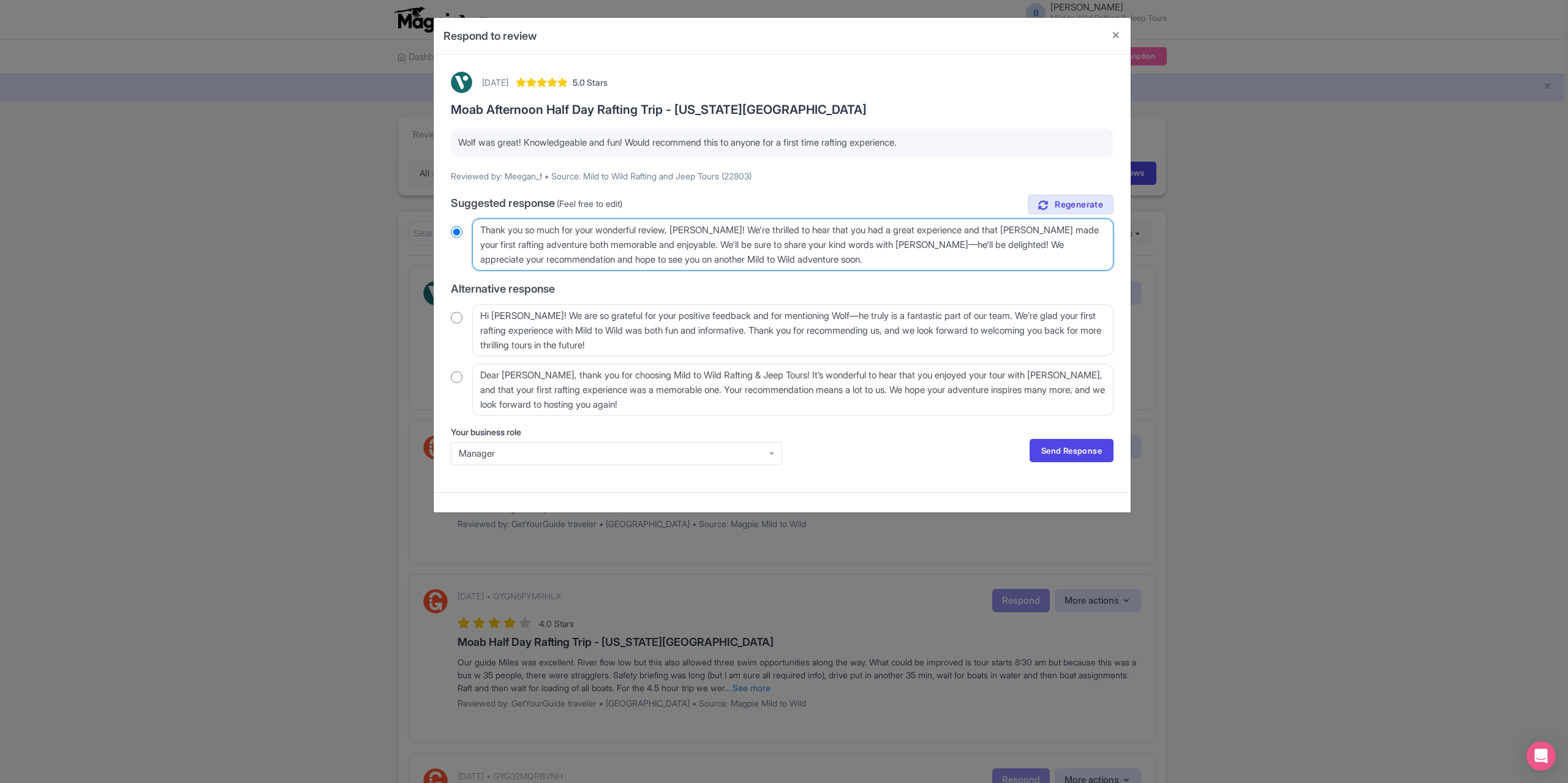
drag, startPoint x: 725, startPoint y: 229, endPoint x: 719, endPoint y: 232, distance: 6.7
click at [719, 232] on textarea "Thank you so much for your wonderful review, Meegan_f! We're thrilled to hear t…" at bounding box center [792, 245] width 641 height 52
type textarea "Thank you so much for your wonderful review, Meegan! We're thrilled to hear tha…"
radio input "true"
type textarea "Thank you so much for your wonderful review, Meegan! We're thrilled to hear tha…"
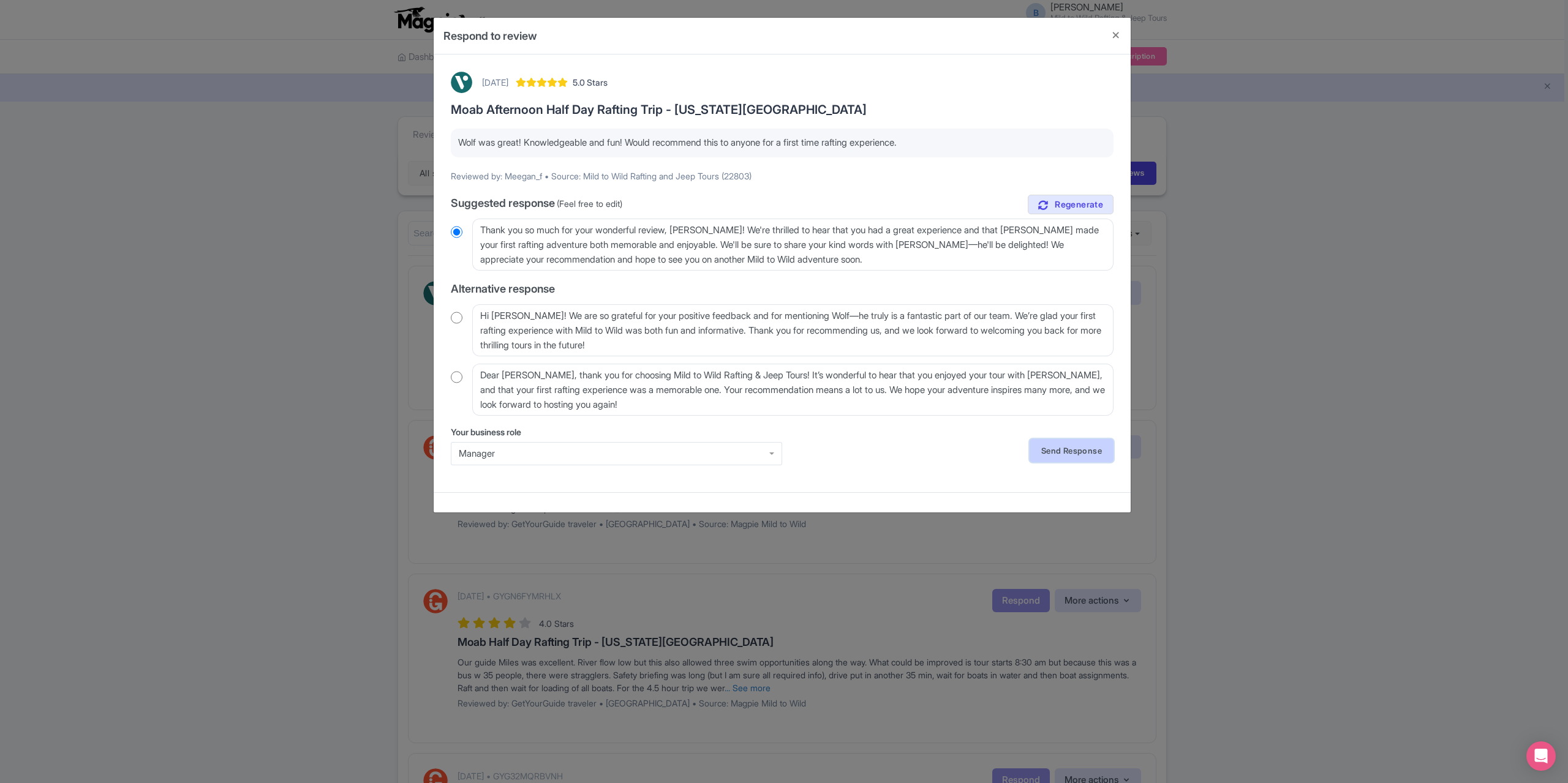
click at [1070, 453] on link "Send Response" at bounding box center [1071, 451] width 84 height 23
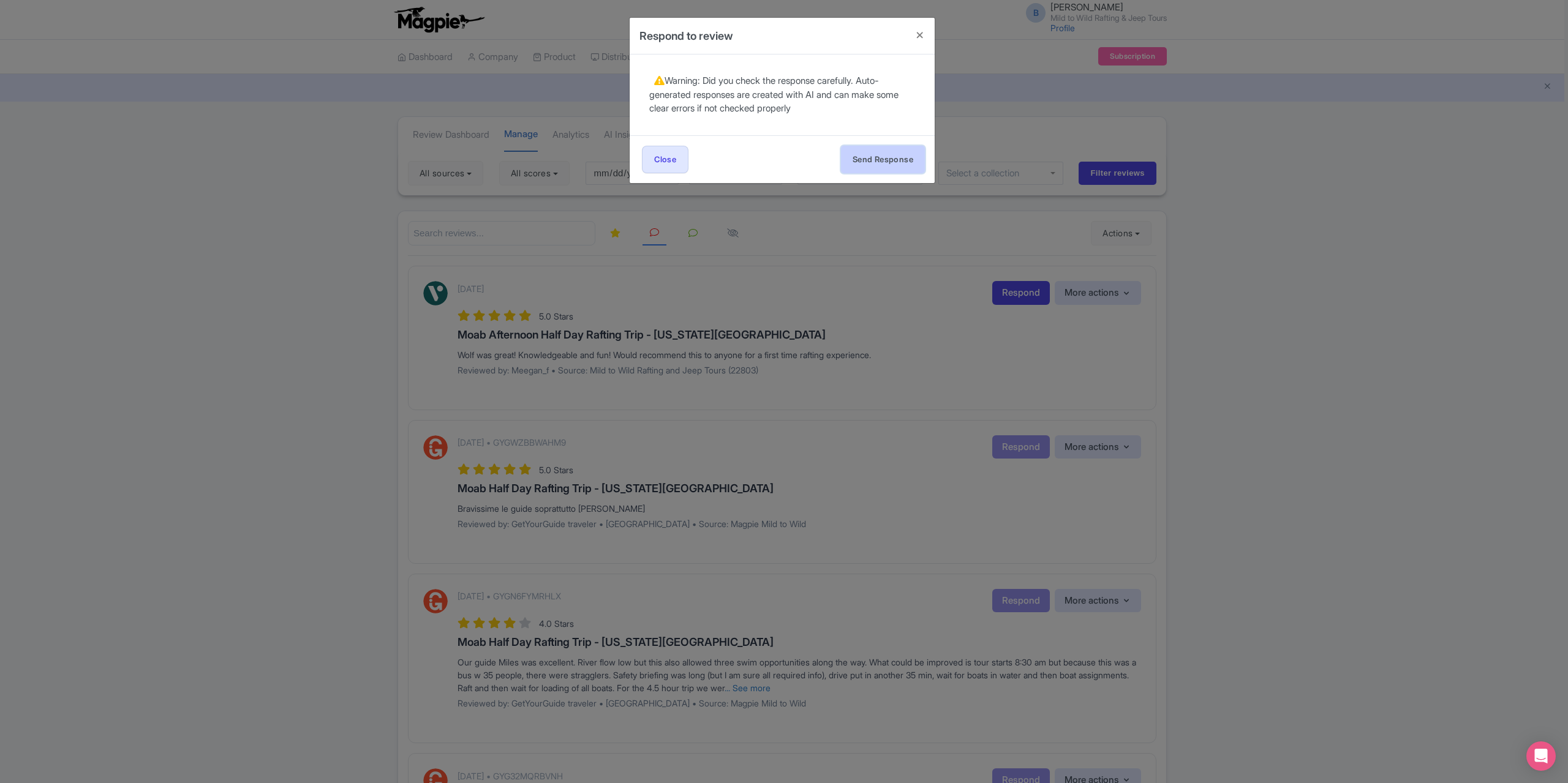
click at [892, 162] on button "Send Response" at bounding box center [883, 159] width 84 height 27
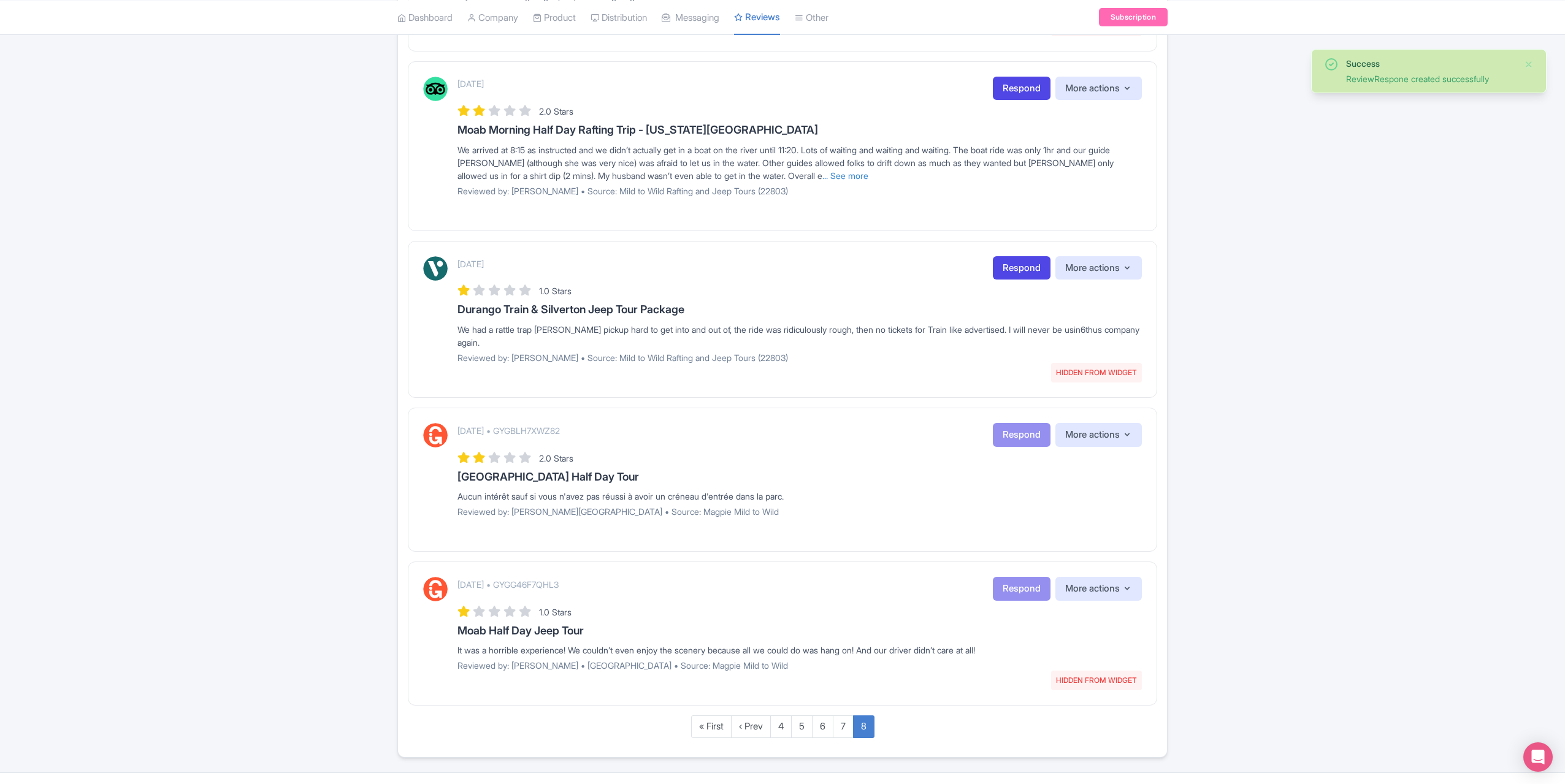
scroll to position [1205, 0]
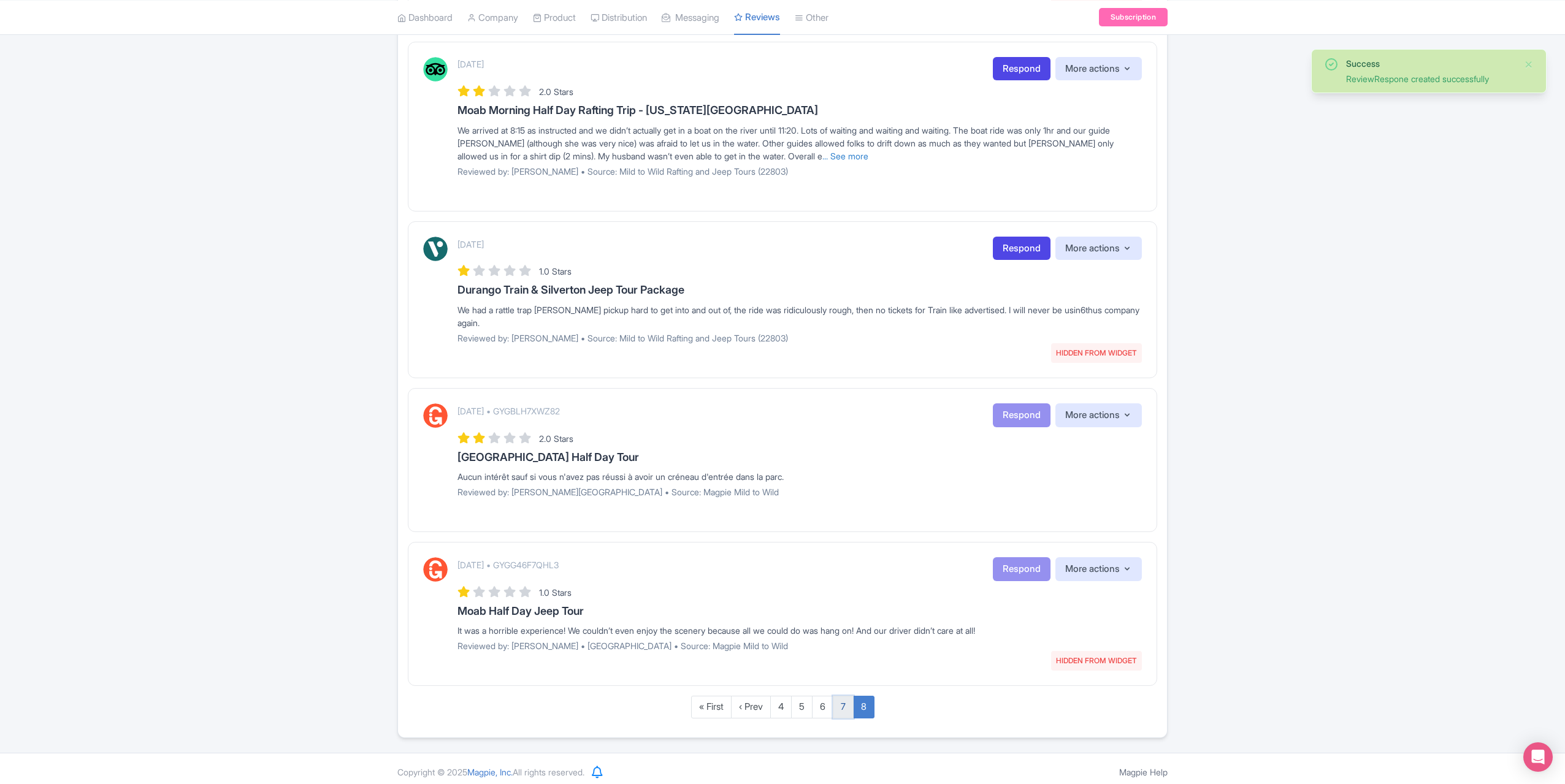
click at [842, 705] on link "7" at bounding box center [843, 707] width 21 height 23
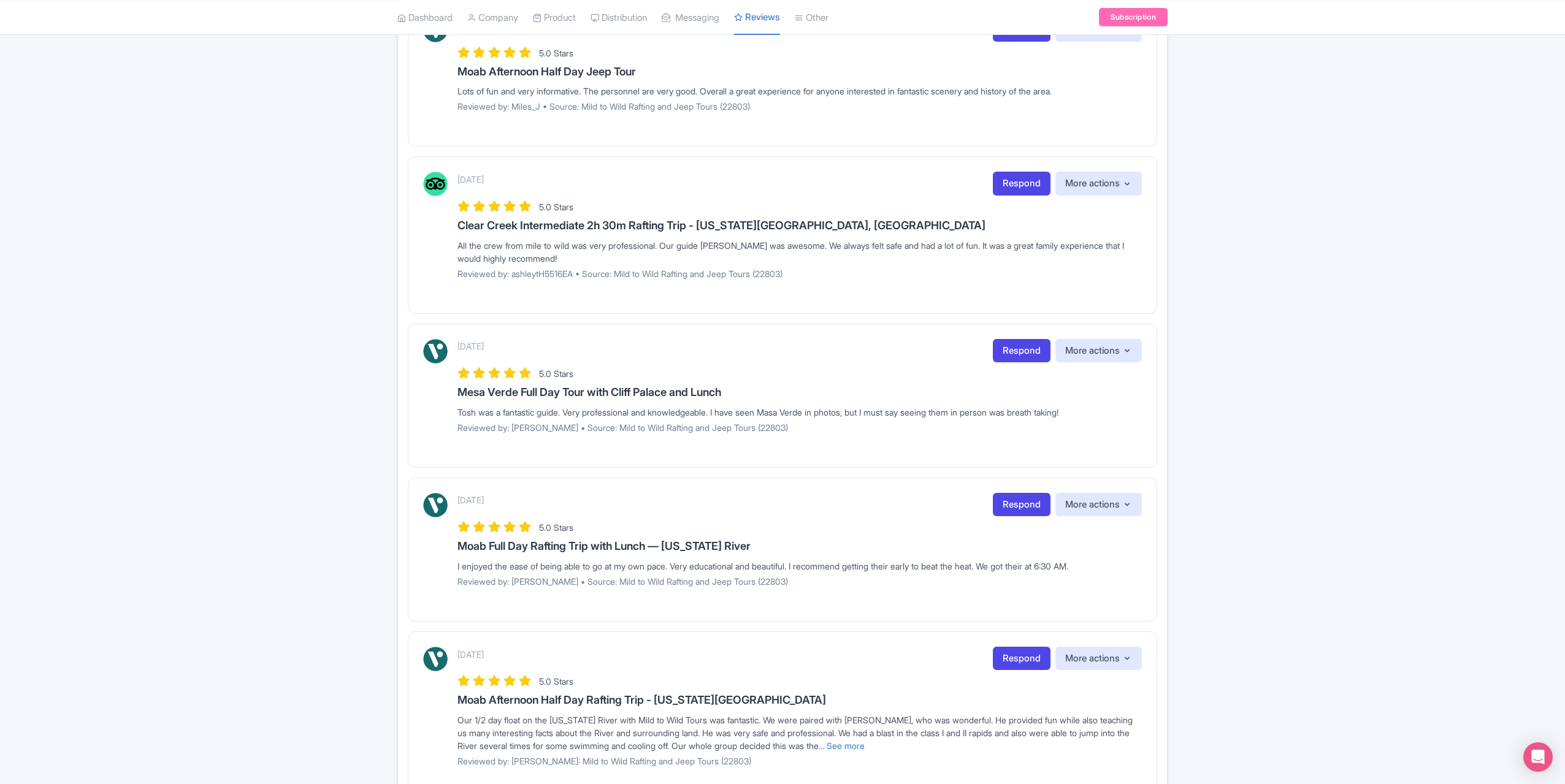
scroll to position [1201, 0]
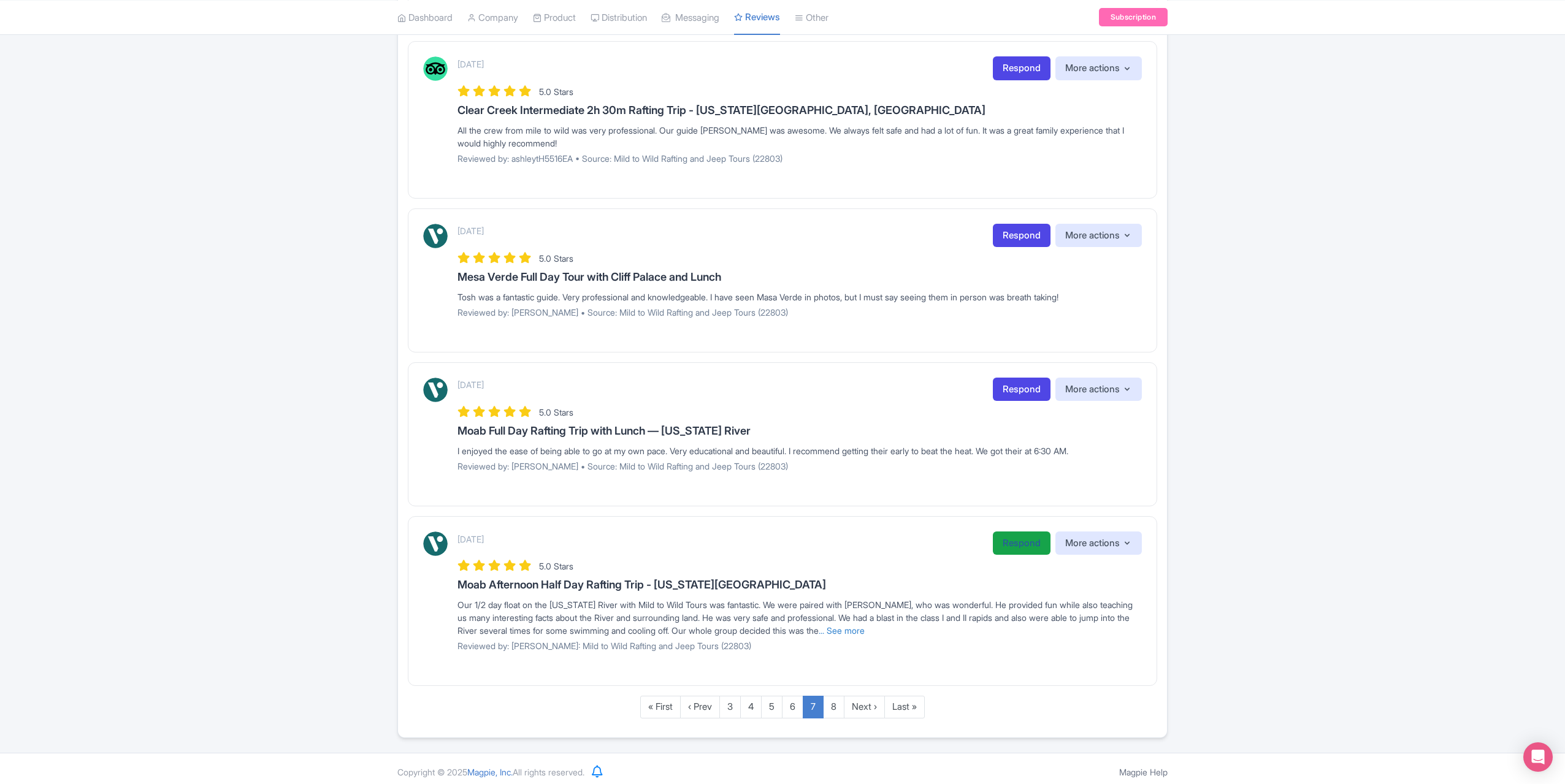
click at [1011, 540] on link "Respond" at bounding box center [1022, 544] width 58 height 24
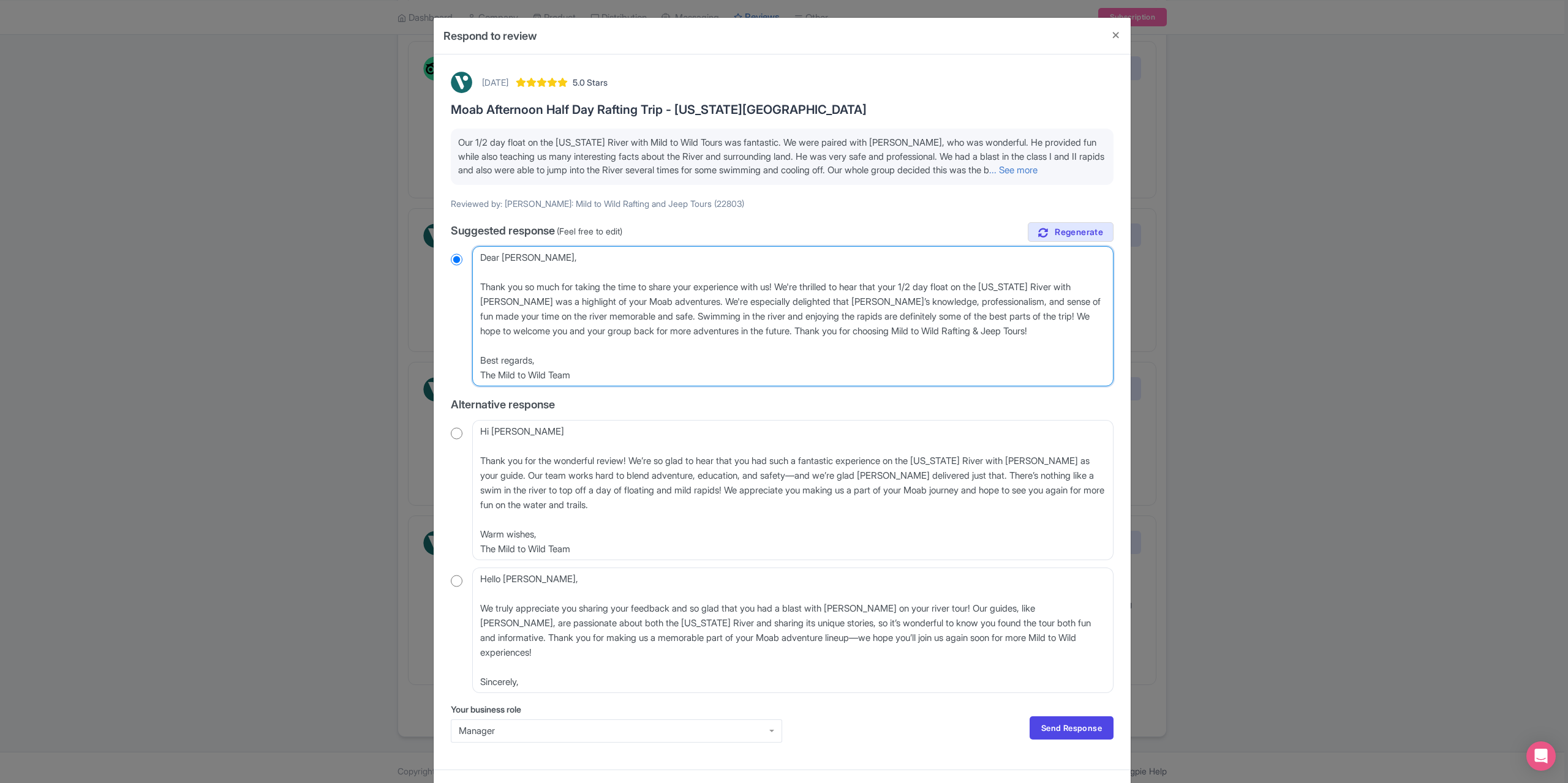
drag, startPoint x: 564, startPoint y: 275, endPoint x: 468, endPoint y: 264, distance: 96.6
click at [468, 264] on div "Dear [PERSON_NAME], Thank you so much for taking the time to share your experie…" at bounding box center [782, 316] width 663 height 140
type textarea "Thank you so much for taking the time to share your experience with us! We're t…"
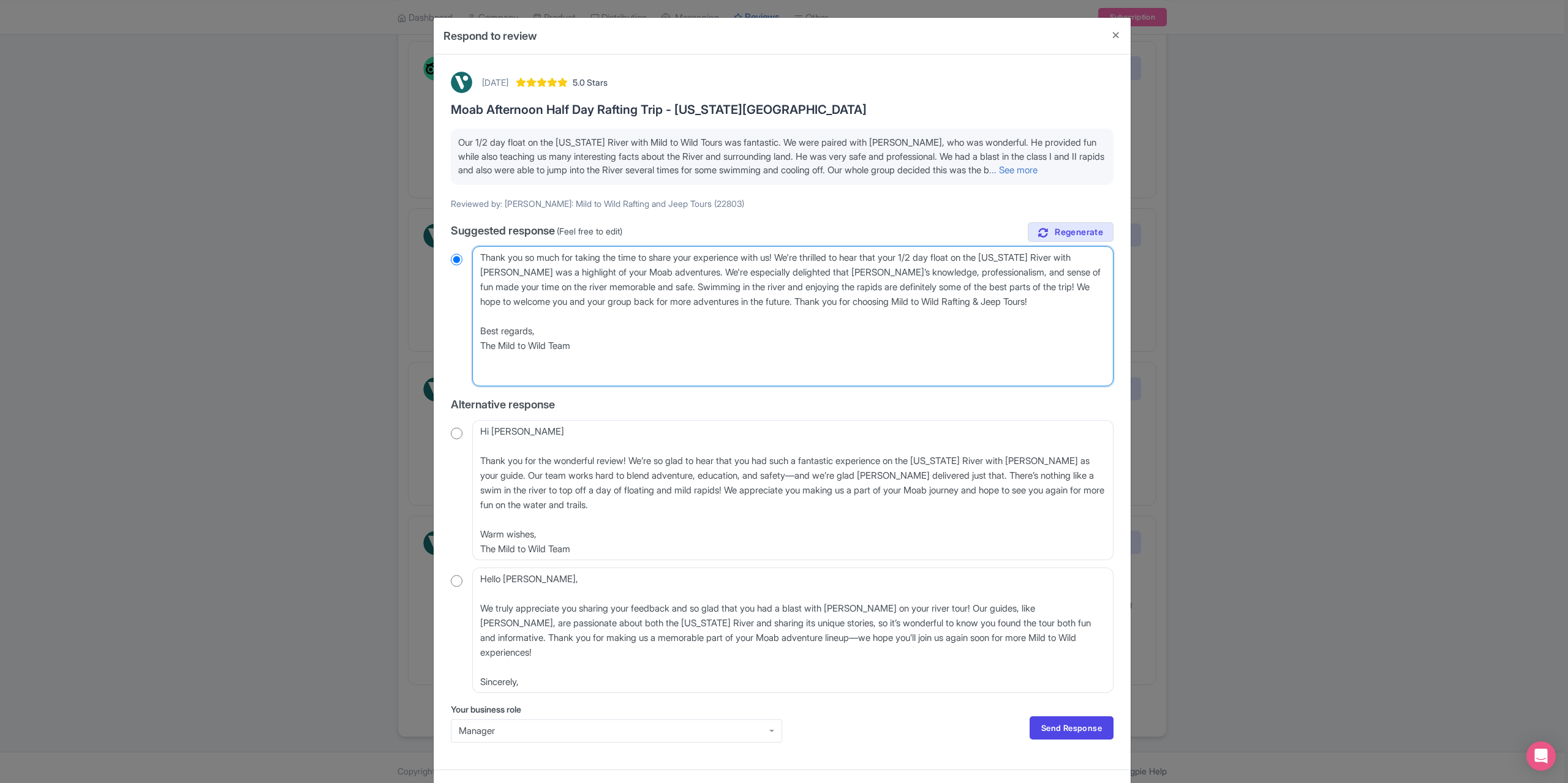
radio input "true"
drag, startPoint x: 479, startPoint y: 298, endPoint x: 490, endPoint y: 300, distance: 11.2
click at [479, 299] on textarea "Dear [PERSON_NAME], Thank you so much for taking the time to share your experie…" at bounding box center [792, 316] width 641 height 140
type textarea "Thank you so much for taking the time to share your experience with us! We're t…"
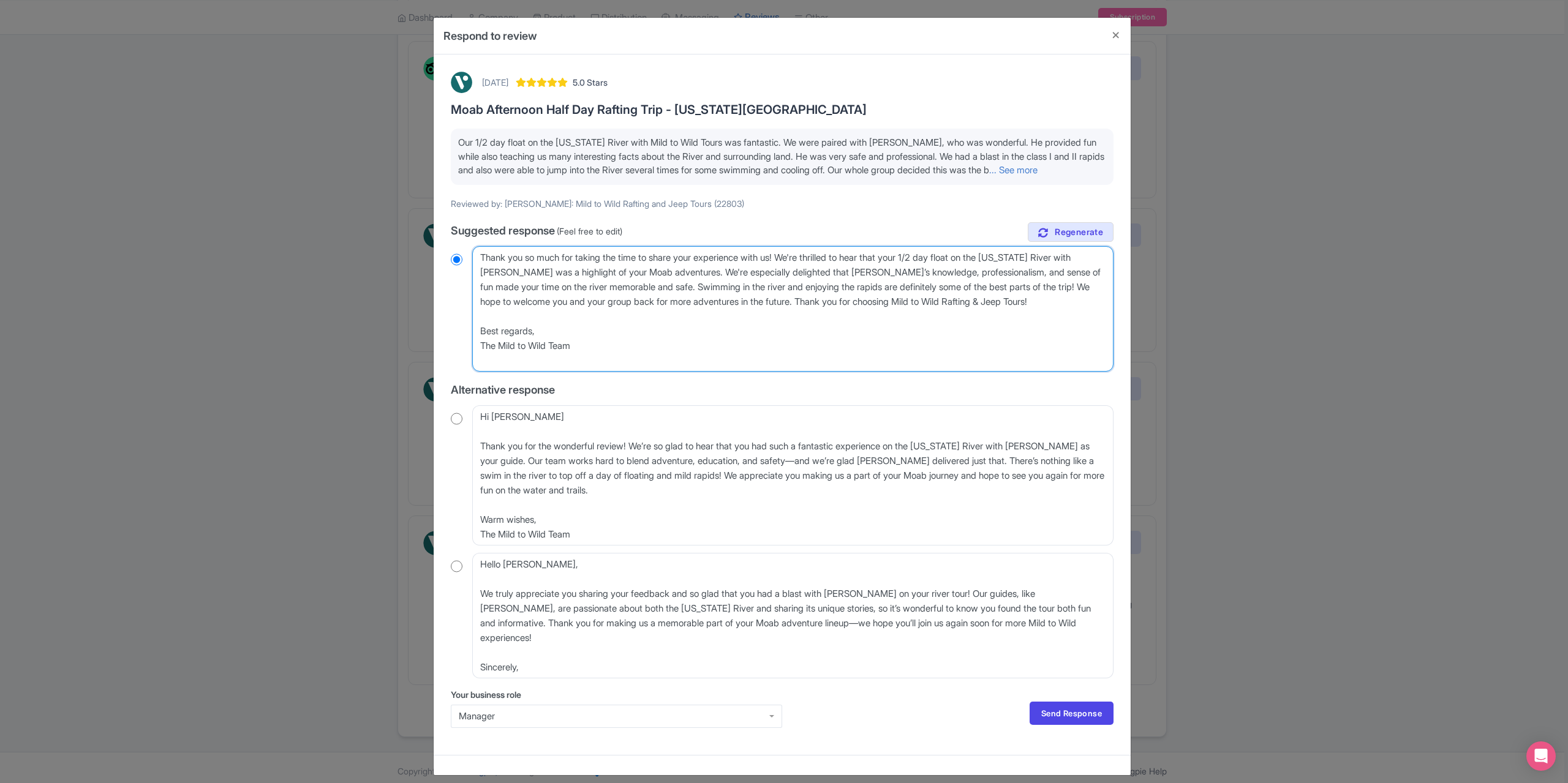
radio input "true"
type textarea "Thank you so much for taking the time to share your experience with us! We're t…"
radio input "true"
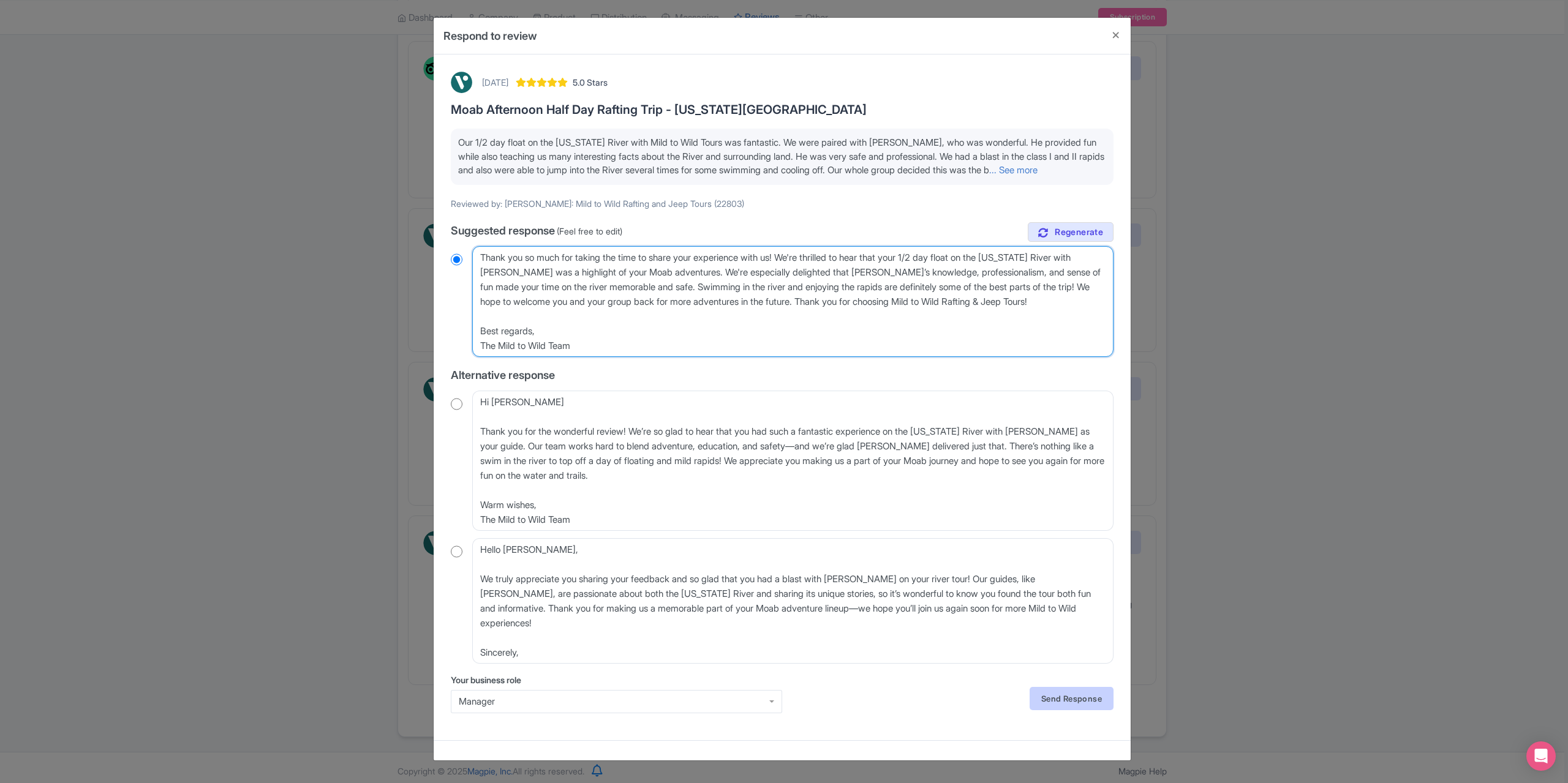
type textarea "Thank you so much for taking the time to share your experience with us! We're t…"
click at [1046, 711] on link "Send Response" at bounding box center [1071, 699] width 84 height 23
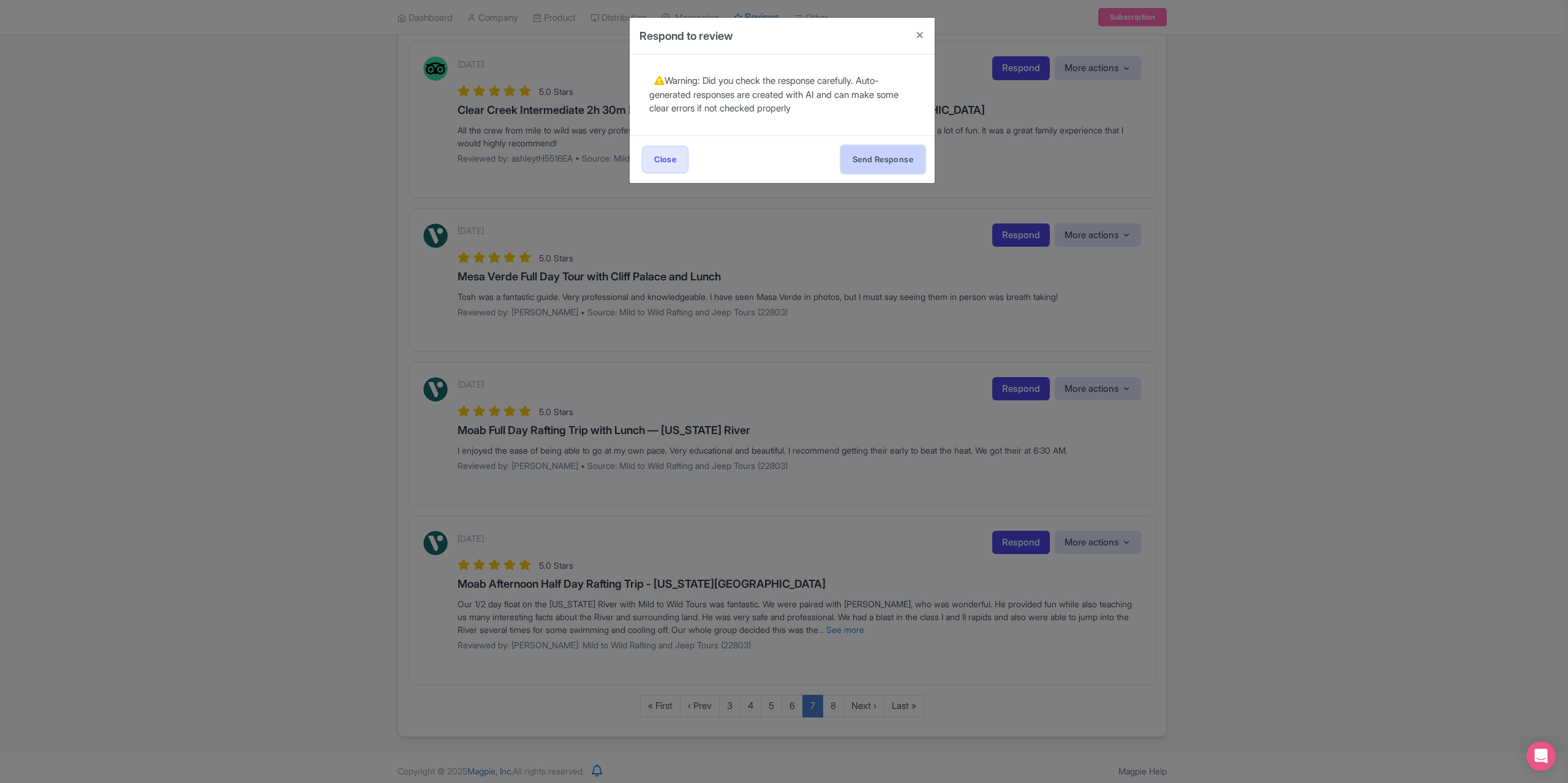
click at [884, 164] on button "Send Response" at bounding box center [883, 159] width 84 height 27
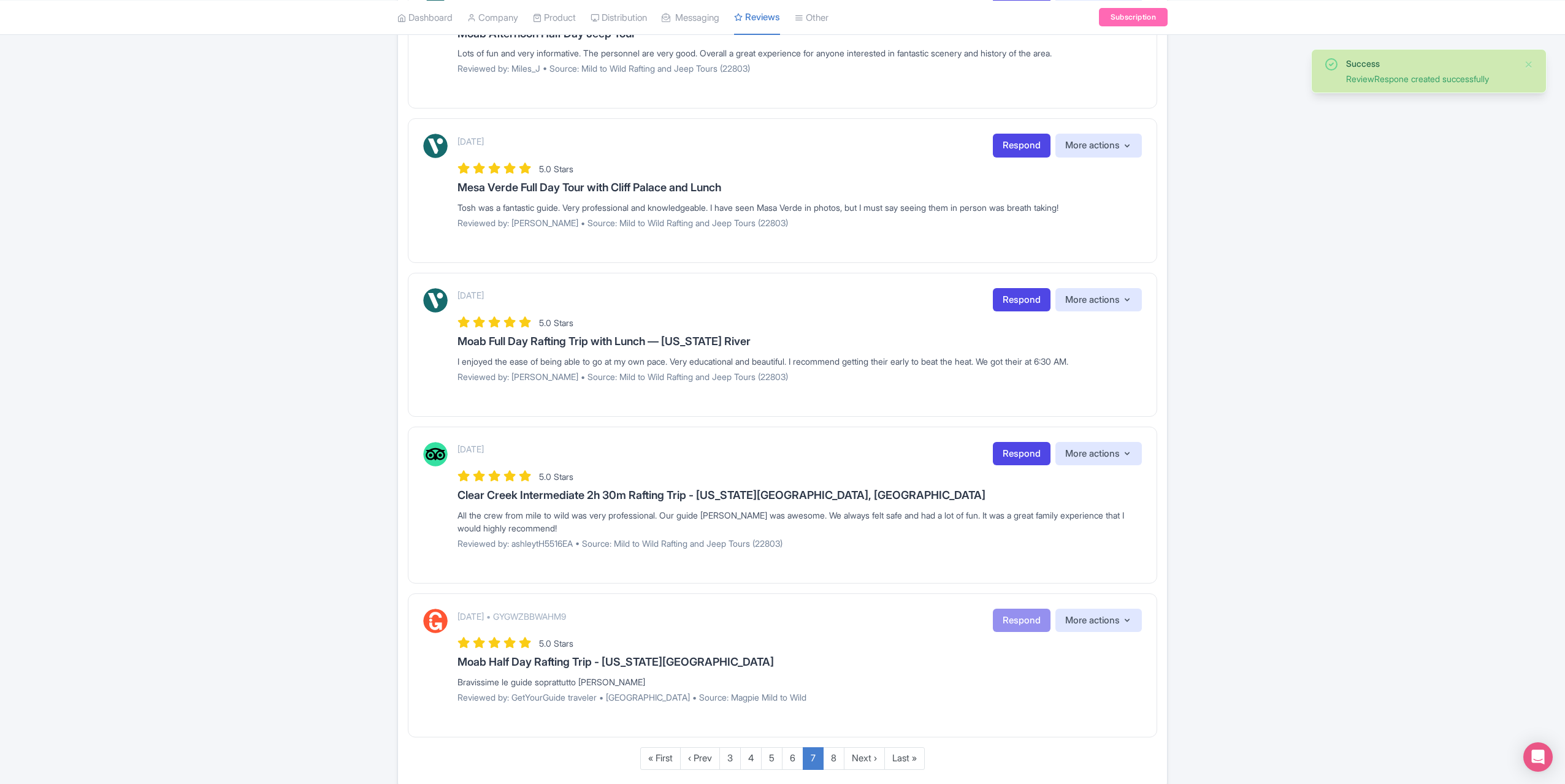
scroll to position [1175, 0]
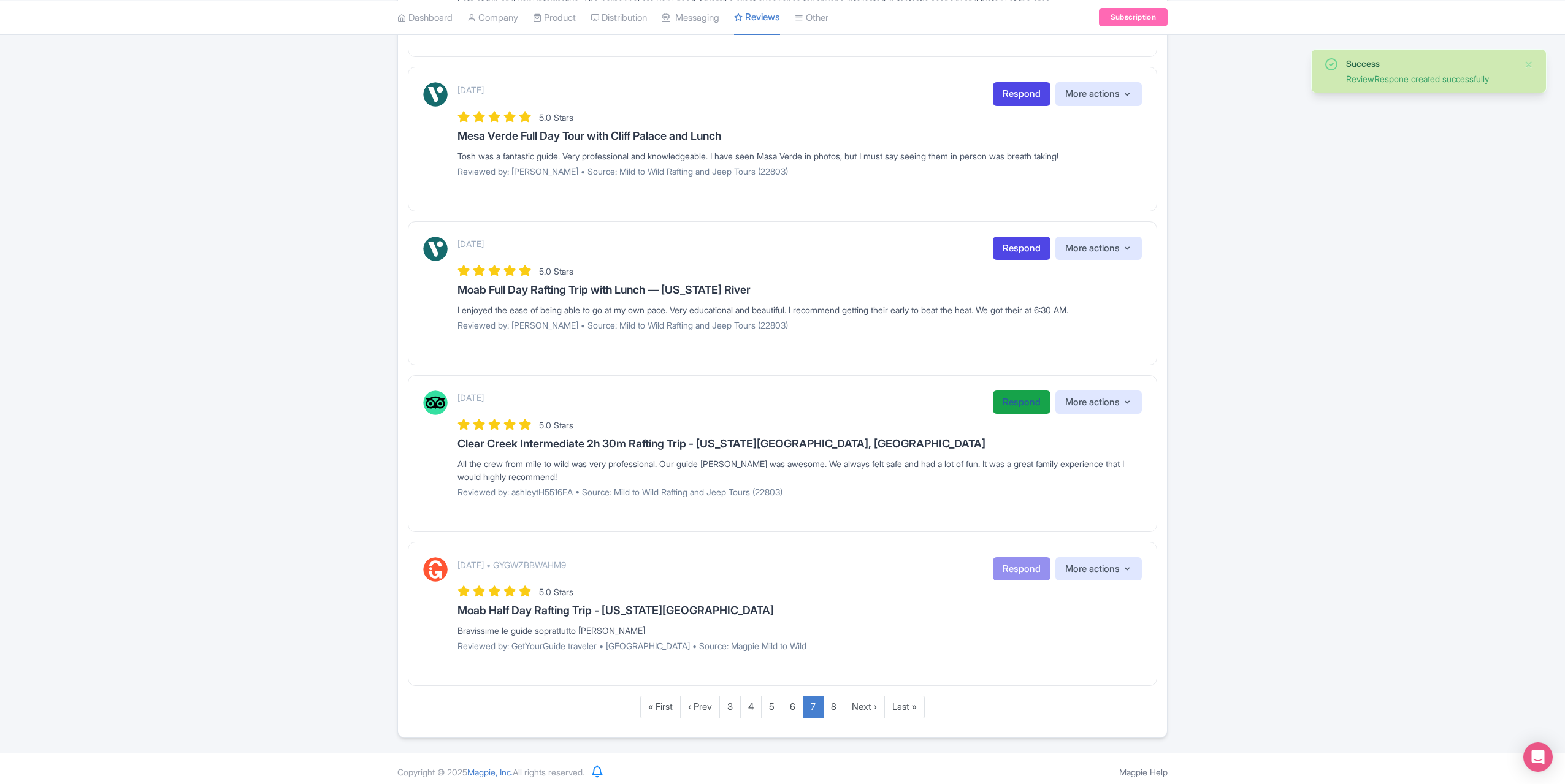
click at [1025, 395] on link "Respond" at bounding box center [1022, 403] width 58 height 24
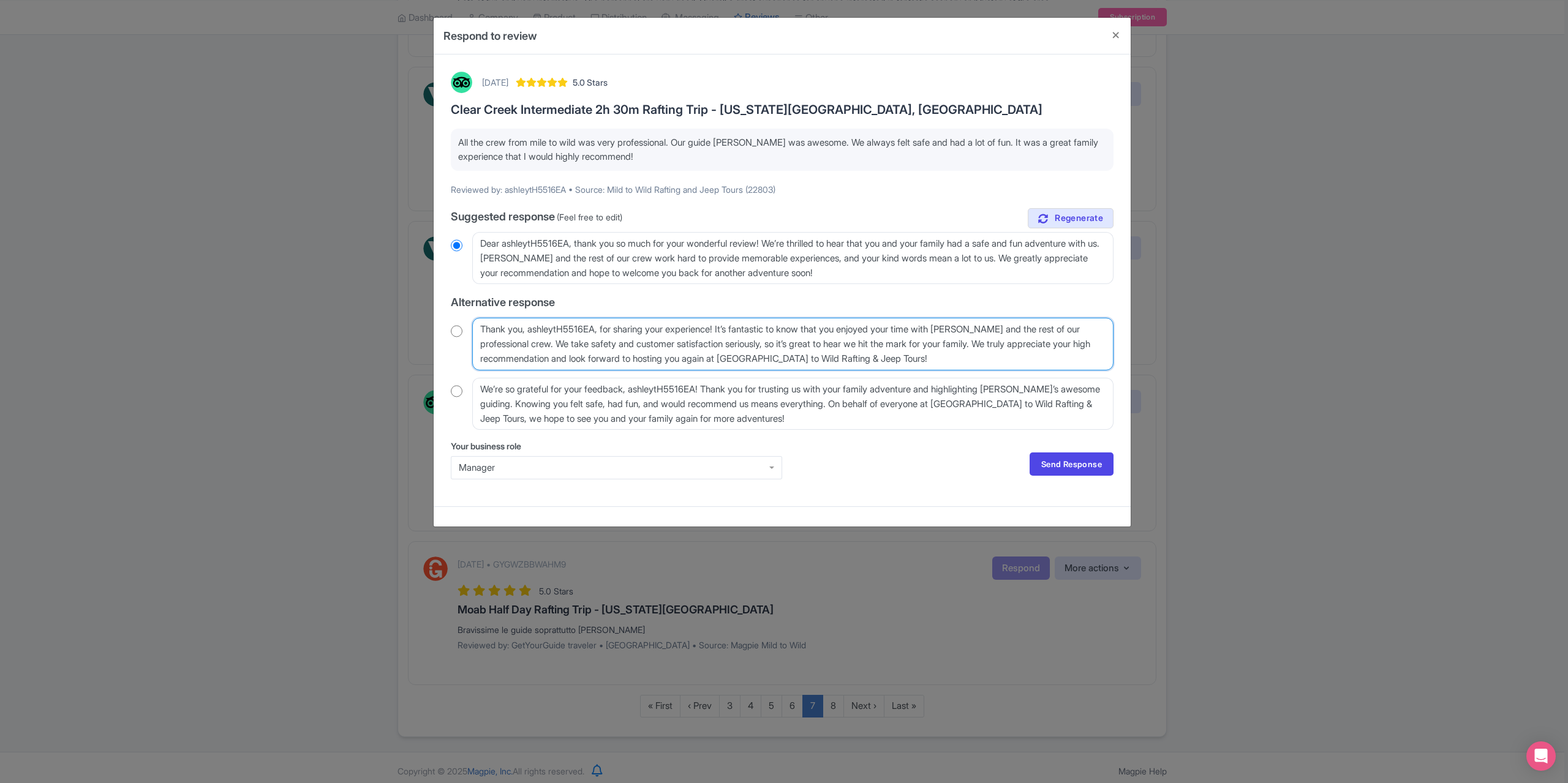
drag, startPoint x: 602, startPoint y: 330, endPoint x: 526, endPoint y: 333, distance: 76.1
click at [526, 333] on textarea "Thank you, ashleytH5516EA, for sharing your experience! It’s fantastic to know …" at bounding box center [792, 344] width 641 height 52
type textarea "Thank you for sharing your experience! It’s fantastic to know that you enjoyed …"
click at [452, 329] on input "radio" at bounding box center [457, 331] width 12 height 12
radio input "true"
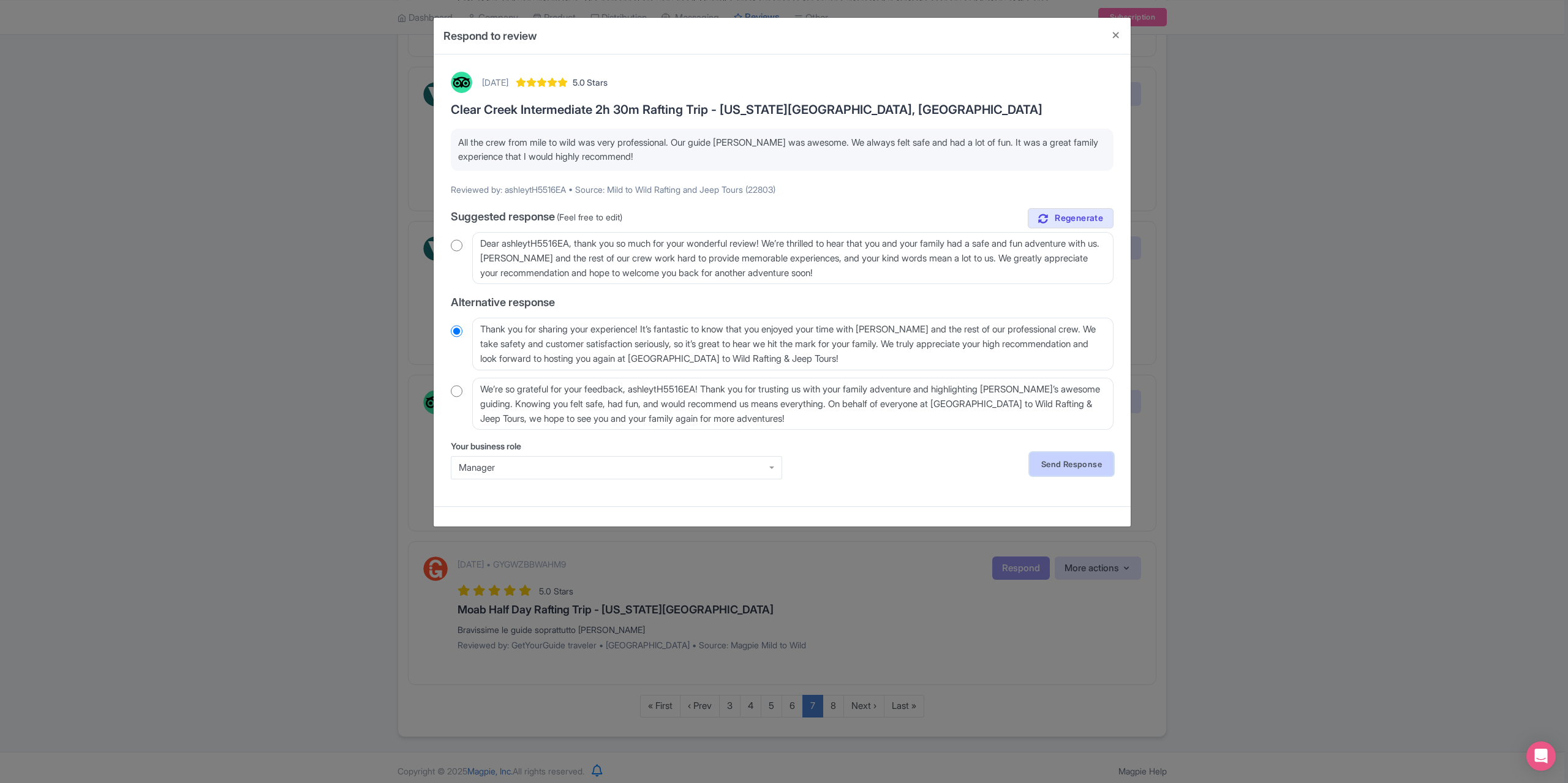
click at [1057, 457] on link "Send Response" at bounding box center [1071, 464] width 84 height 23
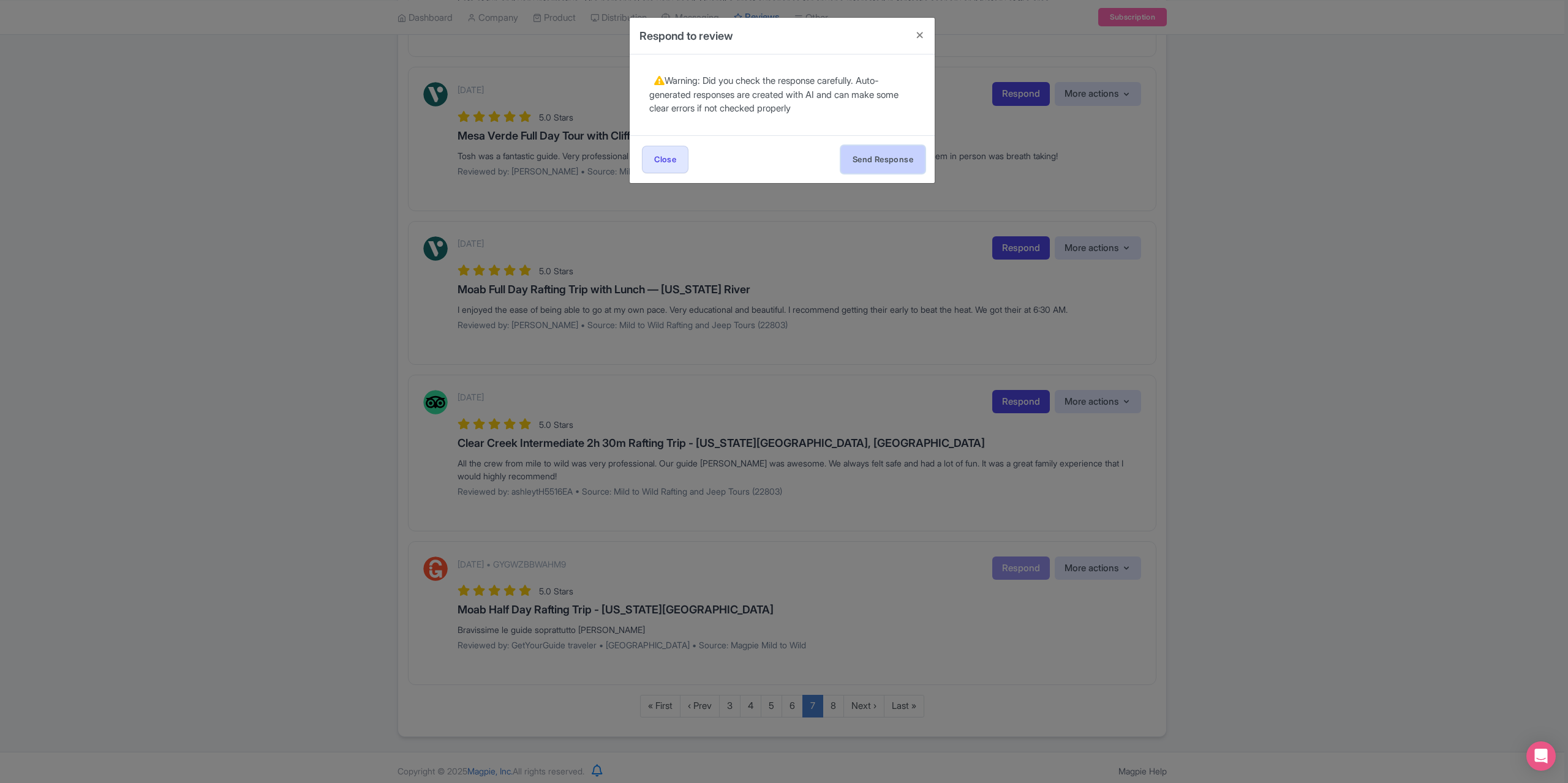
click at [873, 159] on button "Send Response" at bounding box center [883, 159] width 84 height 27
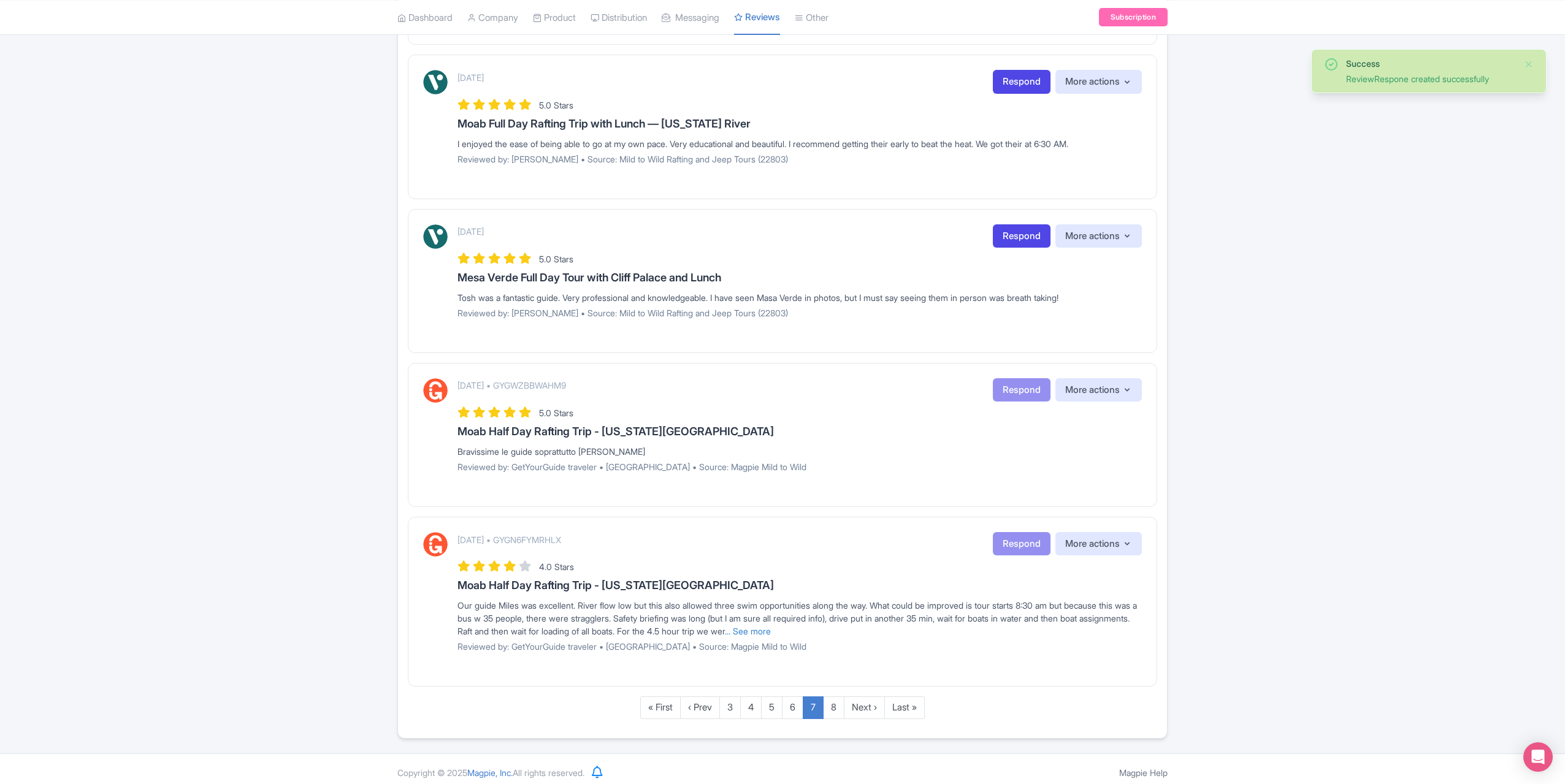
scroll to position [1126, 0]
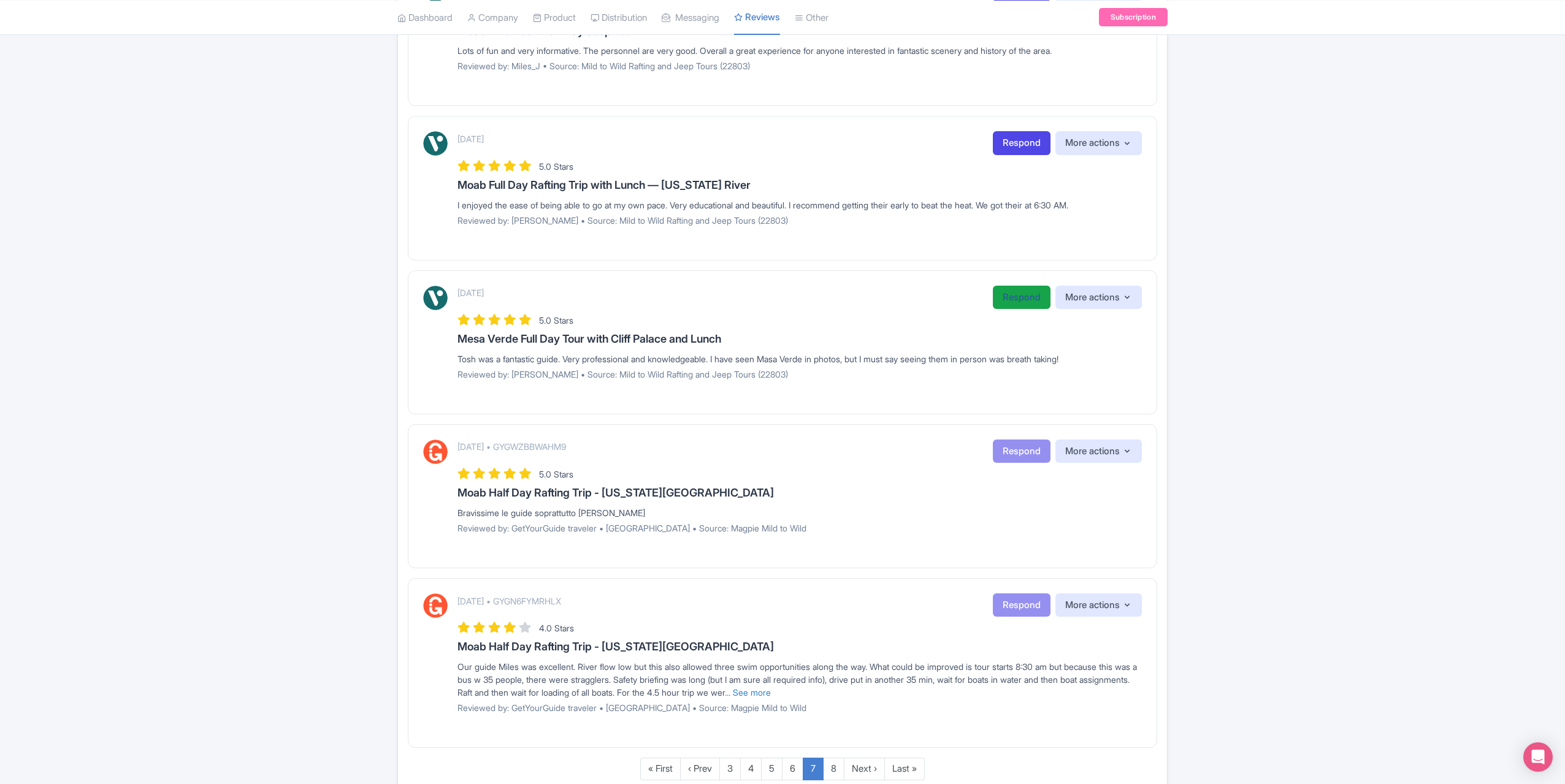
drag, startPoint x: 1022, startPoint y: 288, endPoint x: 1025, endPoint y: 302, distance: 14.3
click at [1022, 289] on link "Respond" at bounding box center [1022, 297] width 58 height 24
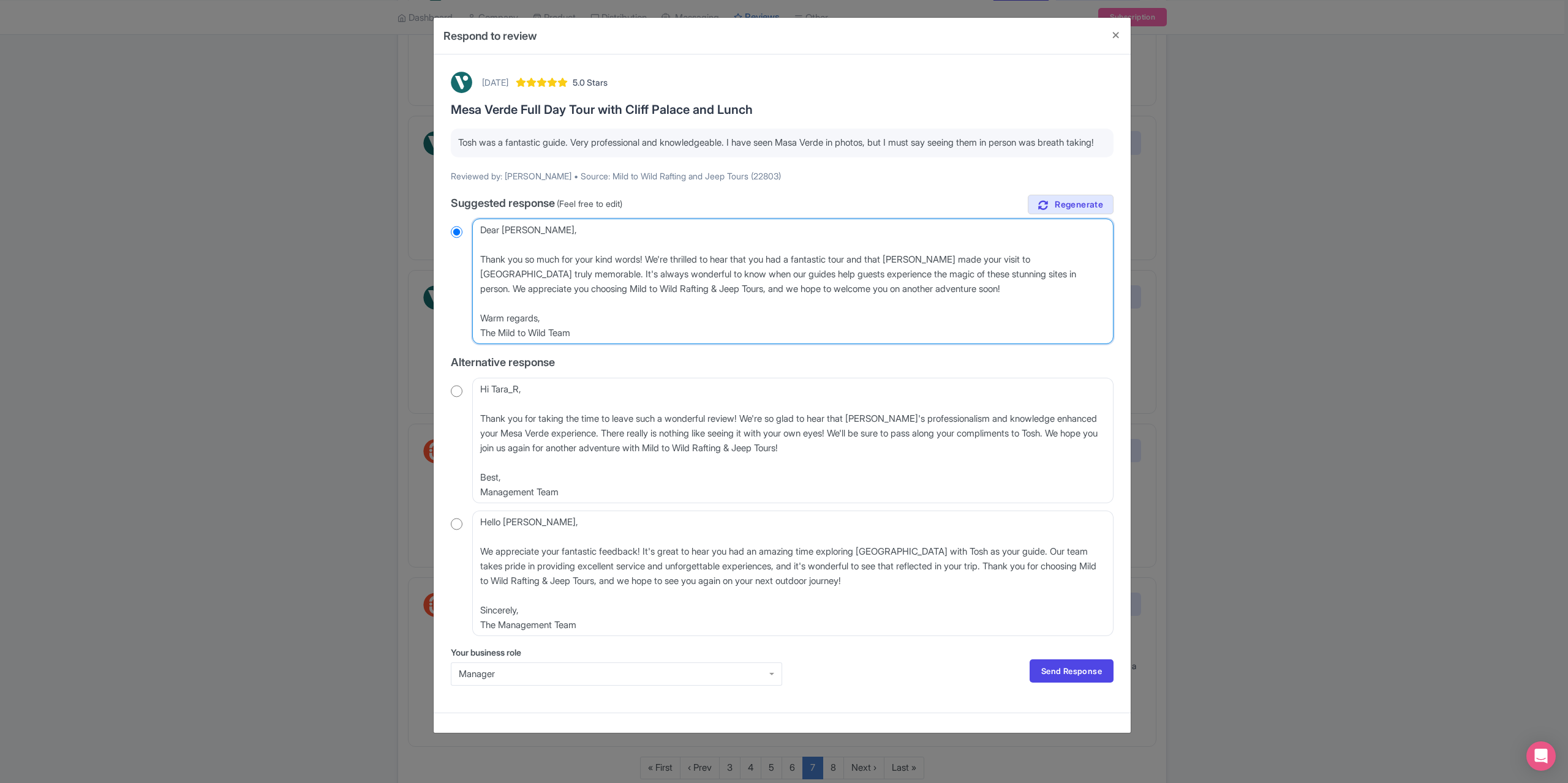
drag, startPoint x: 551, startPoint y: 244, endPoint x: 501, endPoint y: 241, distance: 50.1
click at [501, 241] on textarea "Dear [PERSON_NAME], Thank you so much for your kind words! We're thrilled to he…" at bounding box center [792, 281] width 641 height 126
type textarea "Dear Thank you so much for your kind words! We're thrilled to hear that you had…"
radio input "true"
type textarea "Dea Thank you so much for your kind words! We're thrilled to hear that you had …"
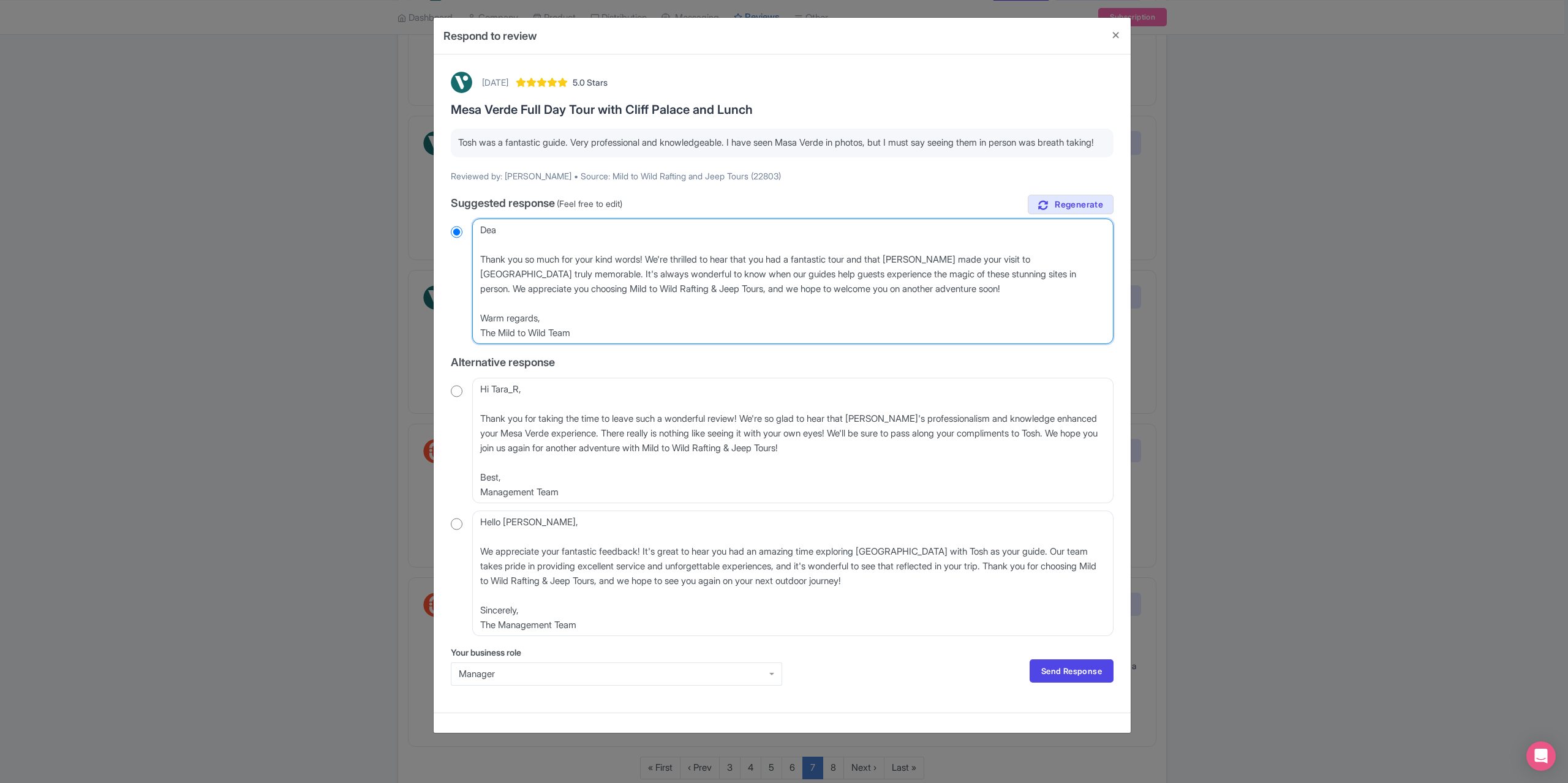
radio input "true"
type textarea "De Thank you so much for your kind words! We're thrilled to hear that you had a…"
radio input "true"
type textarea "D Thank you so much for your kind words! We're thrilled to hear that you had a …"
radio input "true"
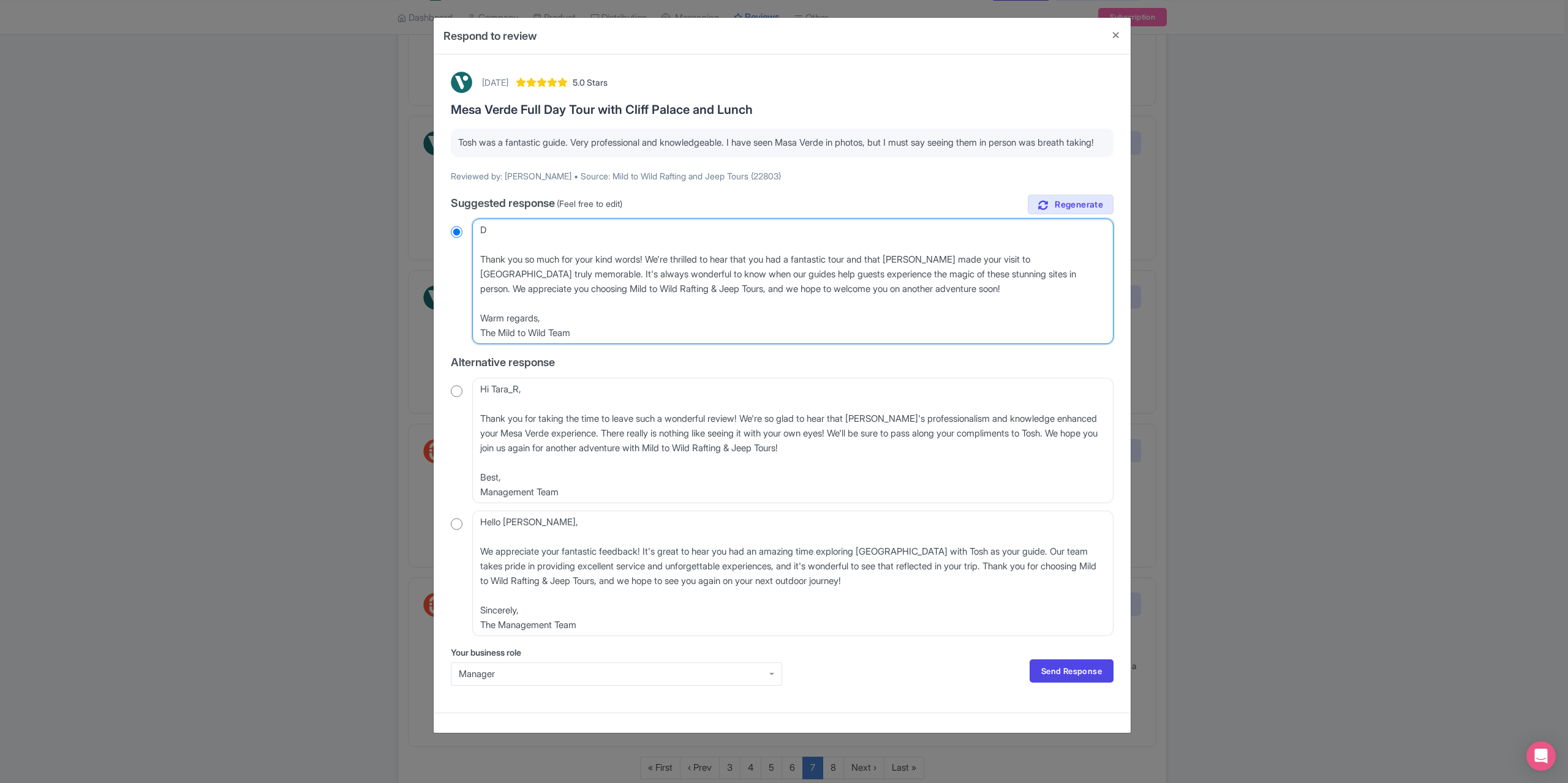
type textarea "Thank you so much for your kind words! We're thrilled to hear that you had a fa…"
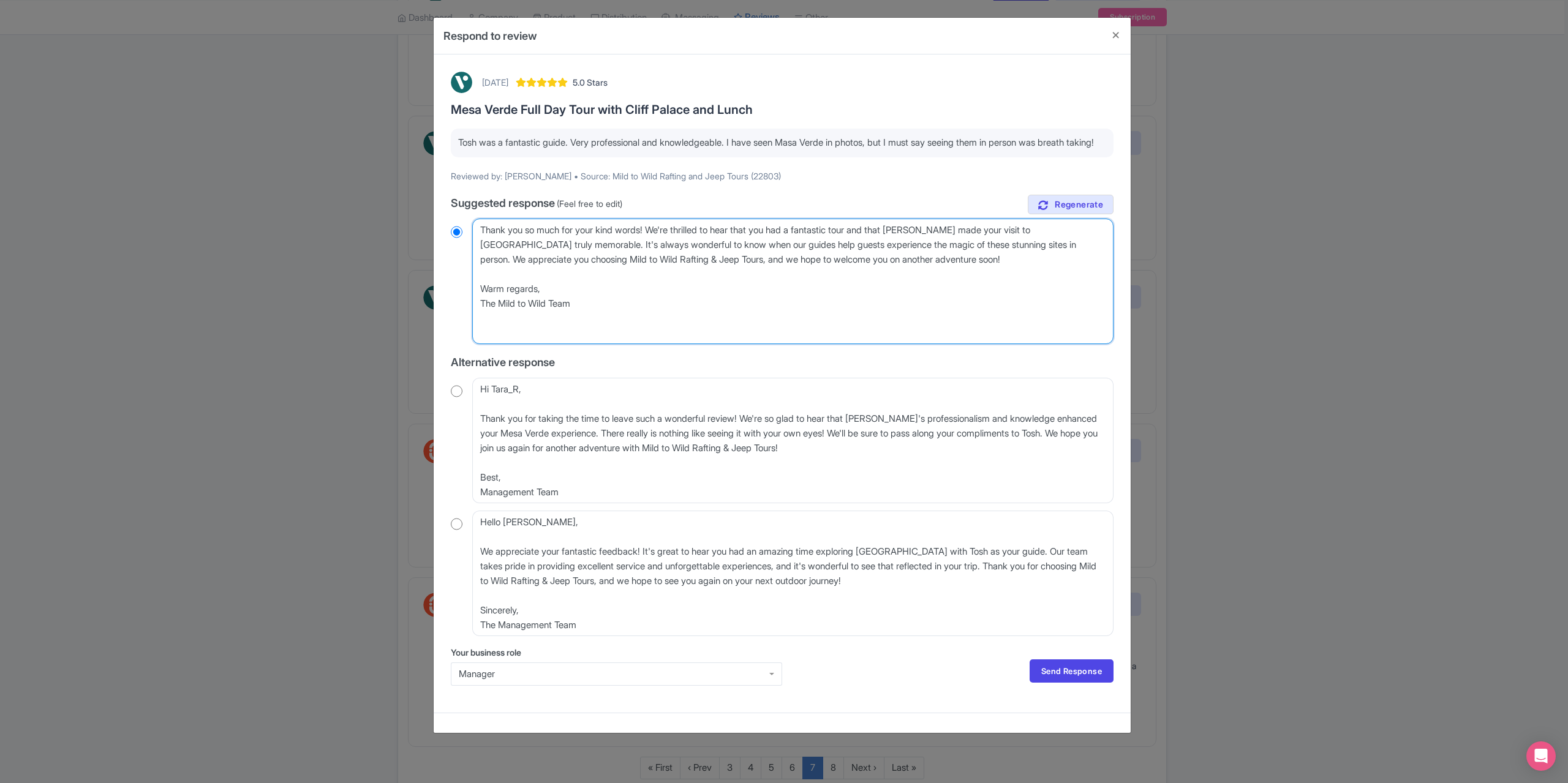
radio input "true"
click at [480, 270] on textarea "Dear [PERSON_NAME], Thank you so much for your kind words! We're thrilled to he…" at bounding box center [792, 281] width 641 height 126
type textarea "Thank you so much for your kind words! We're thrilled to hear that you had a fa…"
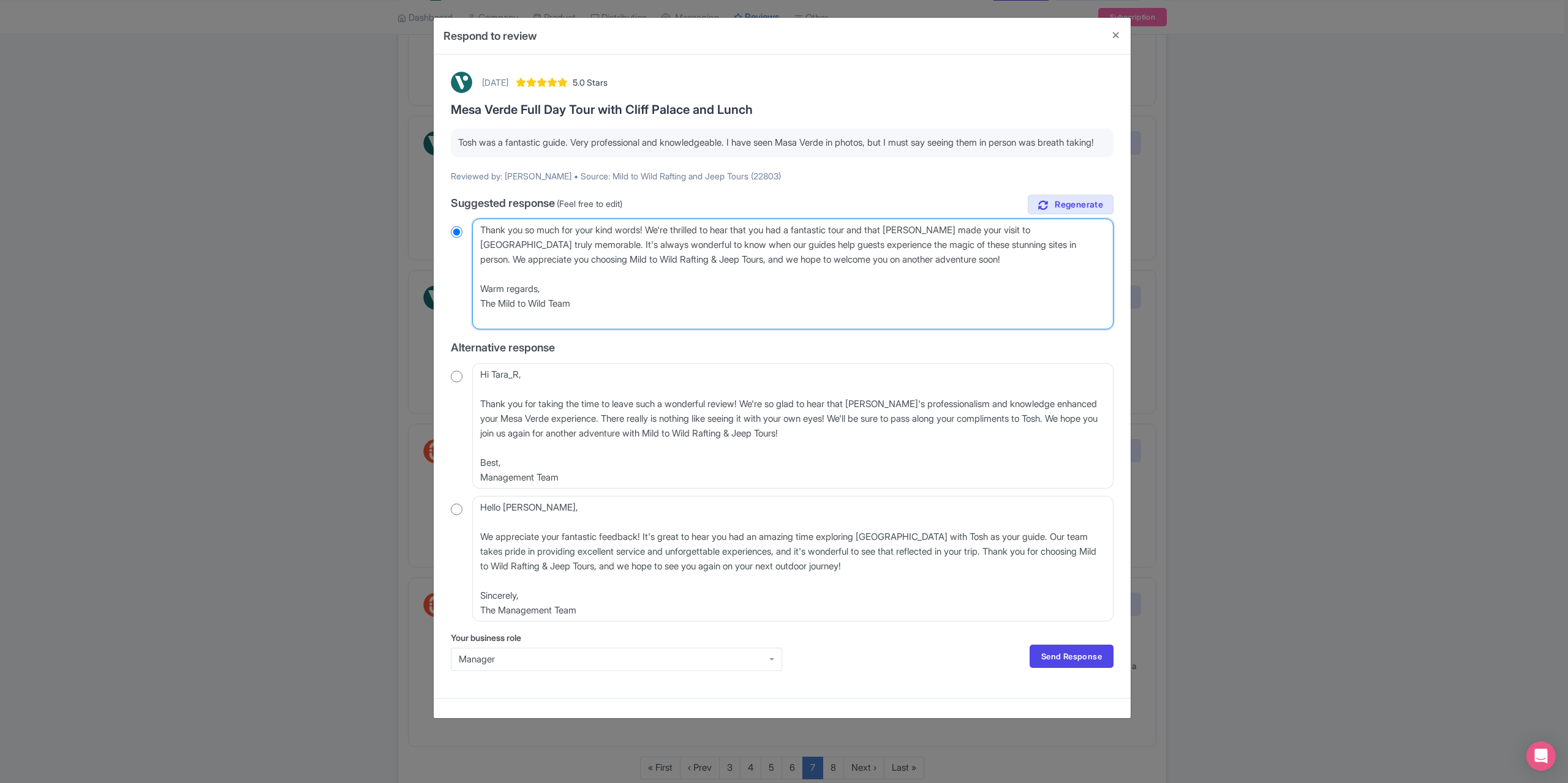
radio input "true"
type textarea "Thank you so much for your kind words! We're thrilled to hear that you had a fa…"
radio input "true"
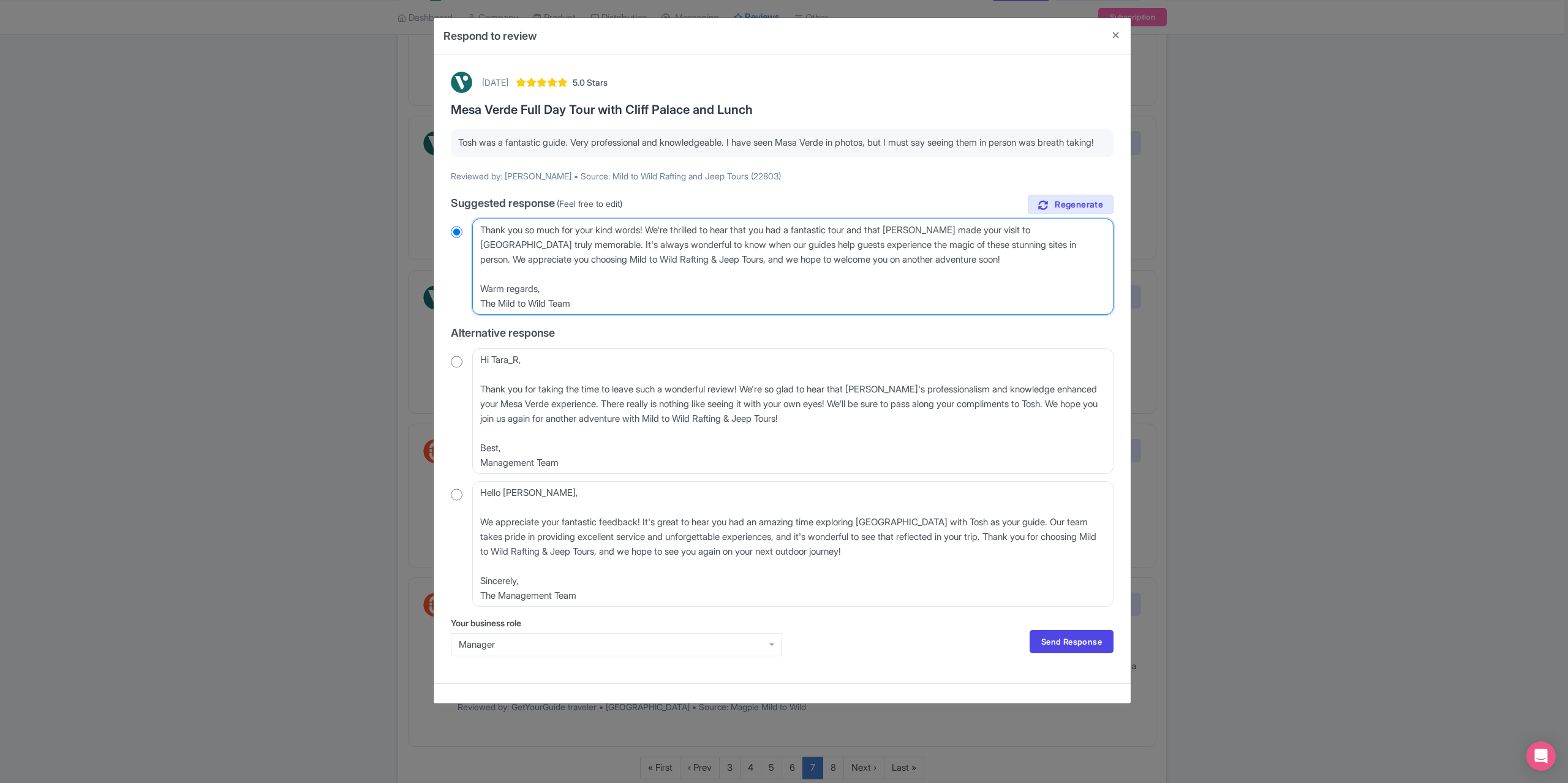
type textarea "Thank you so much for your kind words! We're thrilled to hear that you had a fa…"
click at [1046, 653] on link "Send Response" at bounding box center [1071, 641] width 84 height 23
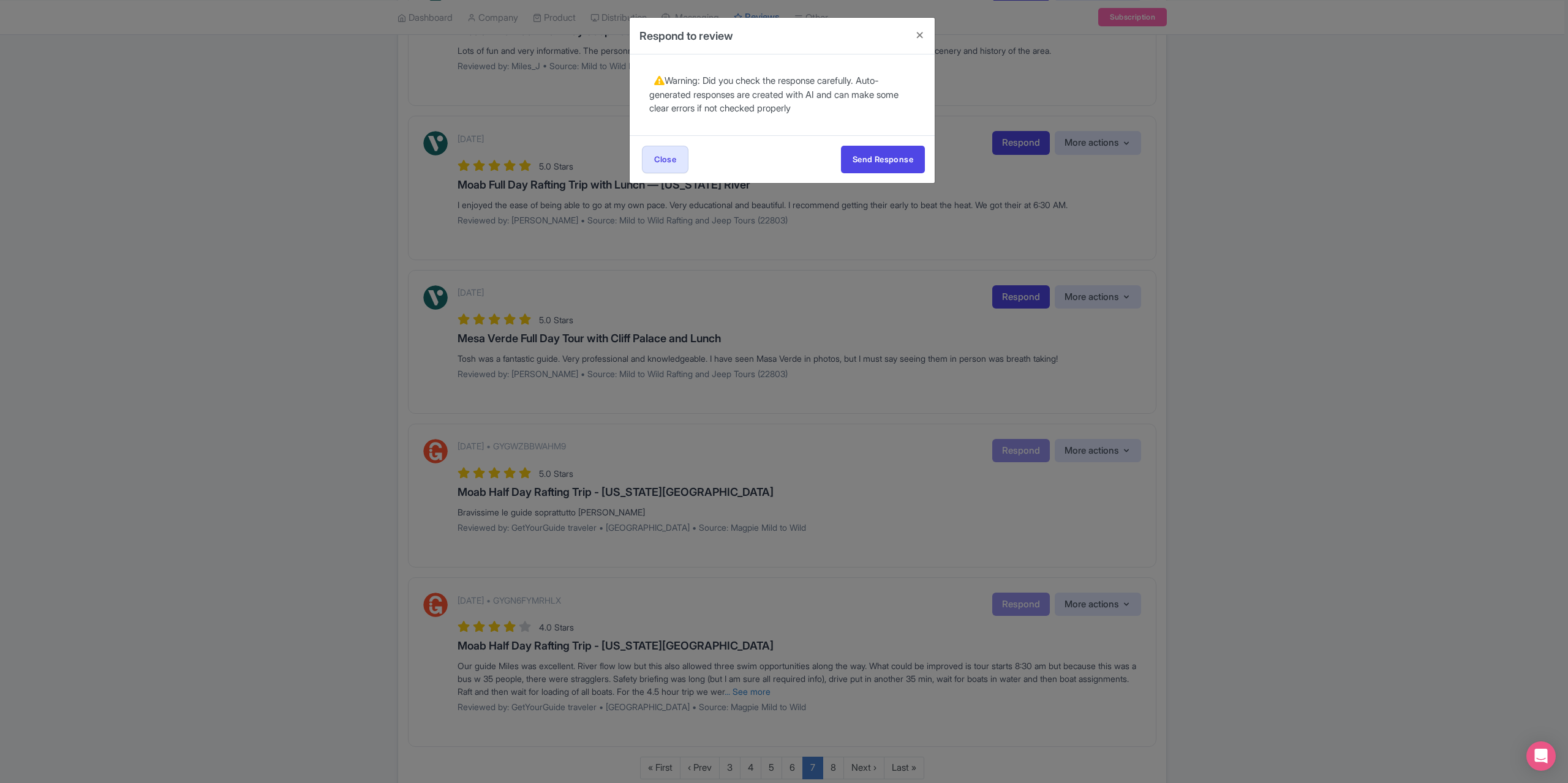
click at [894, 142] on div "Send Response Send Response Close Send Response" at bounding box center [782, 160] width 305 height 48
click at [895, 154] on button "Send Response" at bounding box center [883, 159] width 84 height 27
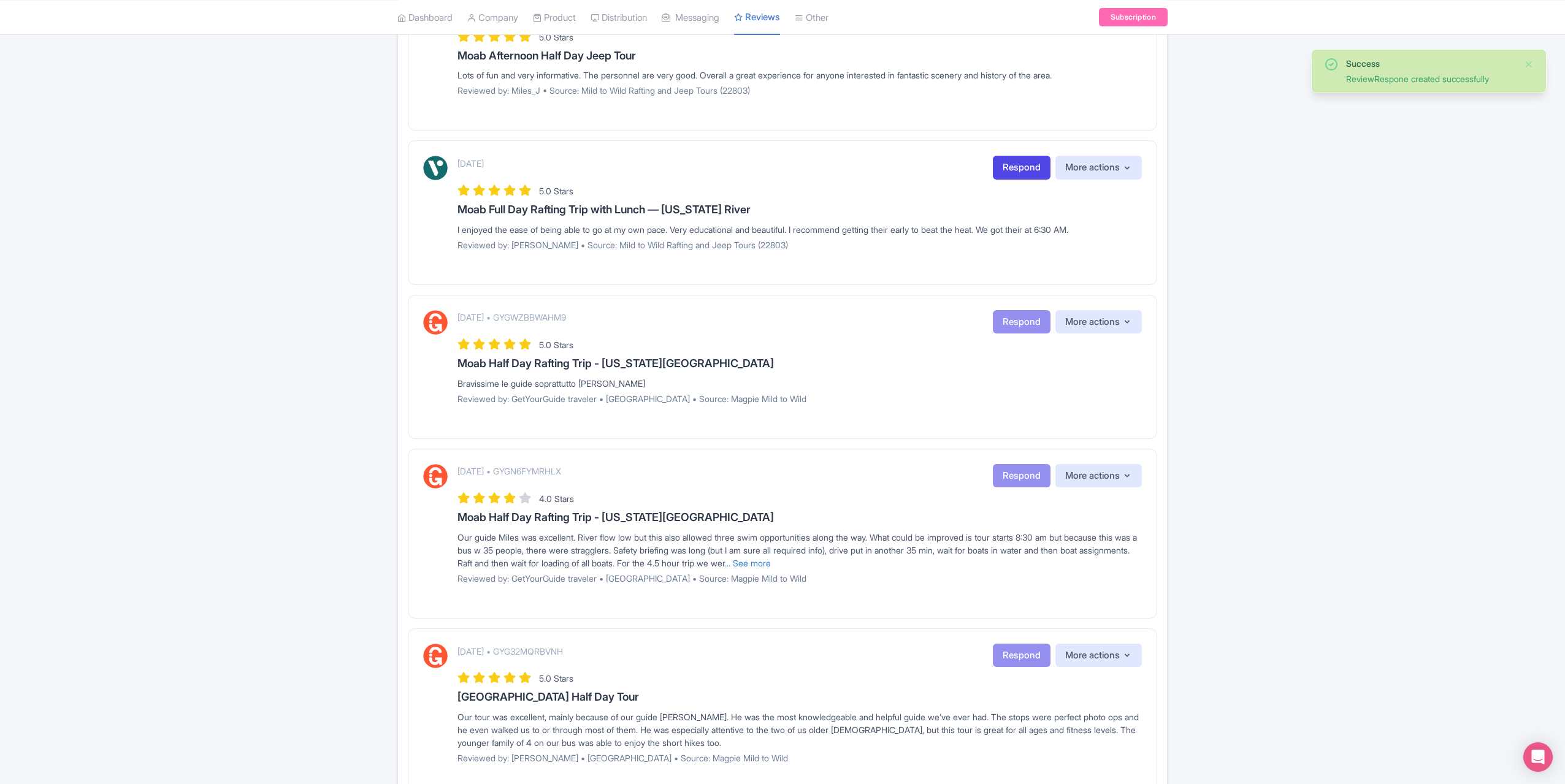
scroll to position [981, 0]
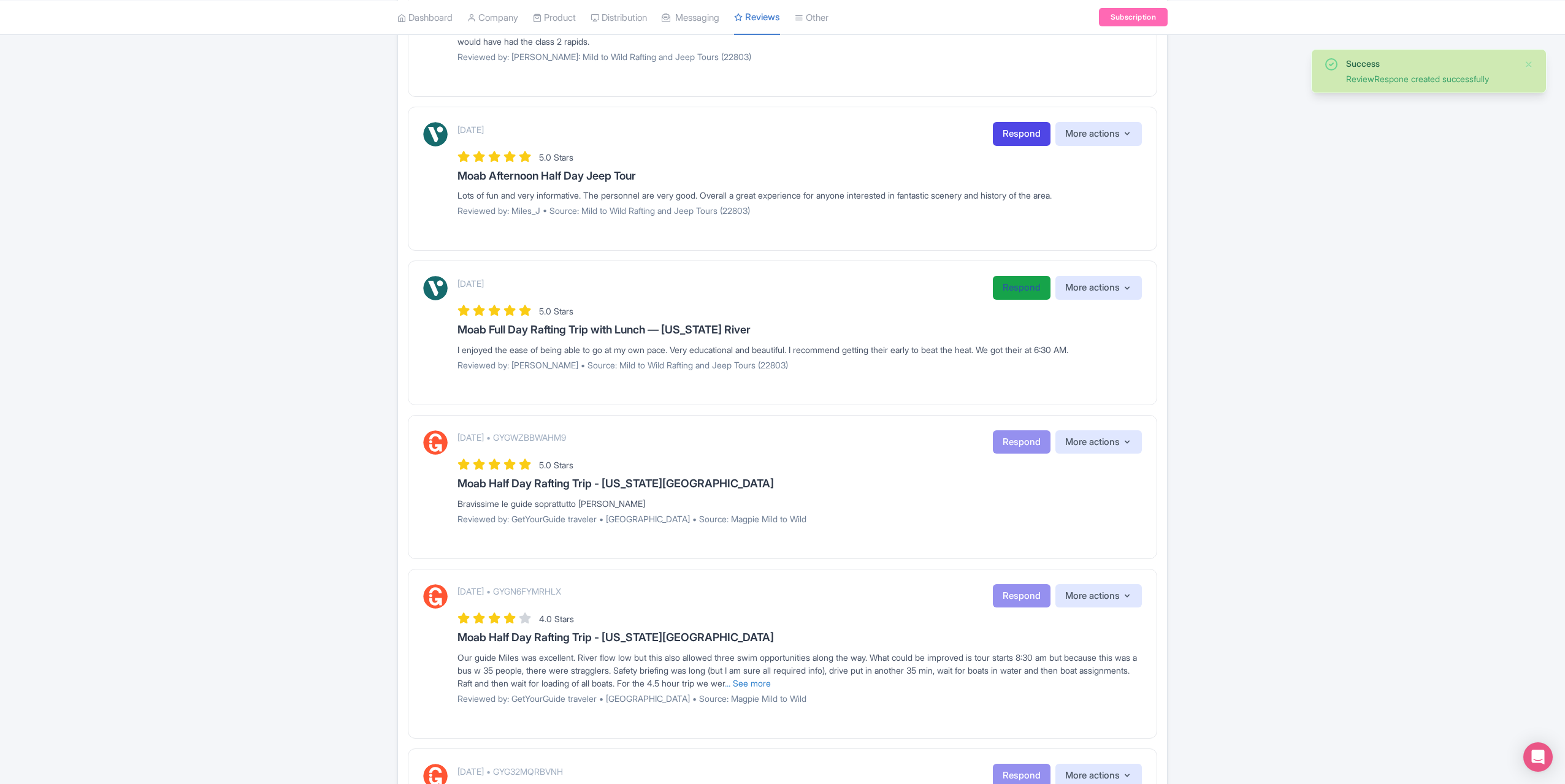
drag, startPoint x: 1024, startPoint y: 278, endPoint x: 995, endPoint y: 288, distance: 30.7
click at [1023, 278] on link "Respond" at bounding box center [1022, 288] width 58 height 24
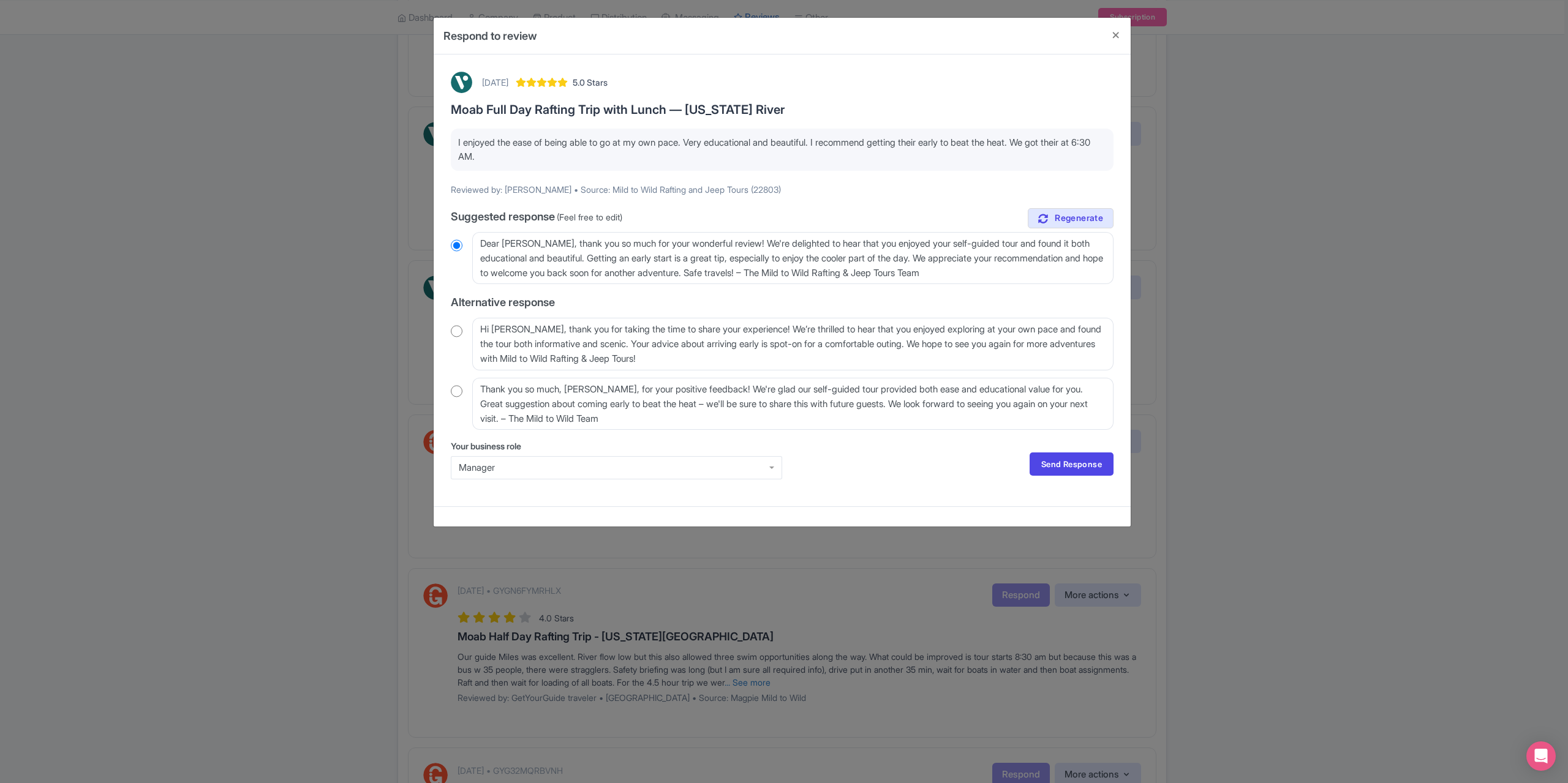
click at [457, 392] on input "radio" at bounding box center [457, 392] width 12 height 12
radio input "true"
click at [1056, 457] on link "Send Response" at bounding box center [1071, 464] width 84 height 23
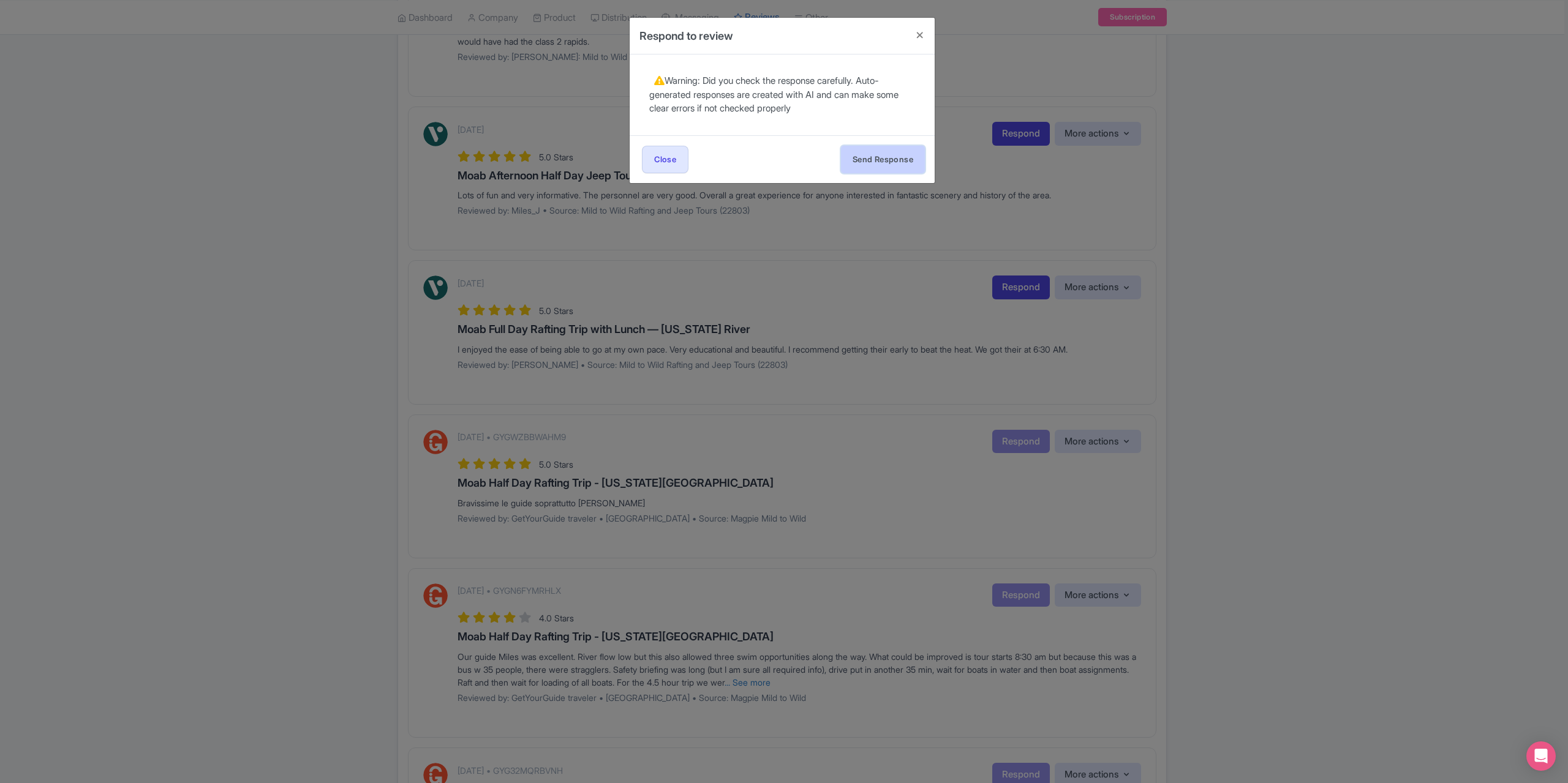
click at [909, 150] on button "Send Response" at bounding box center [883, 159] width 84 height 27
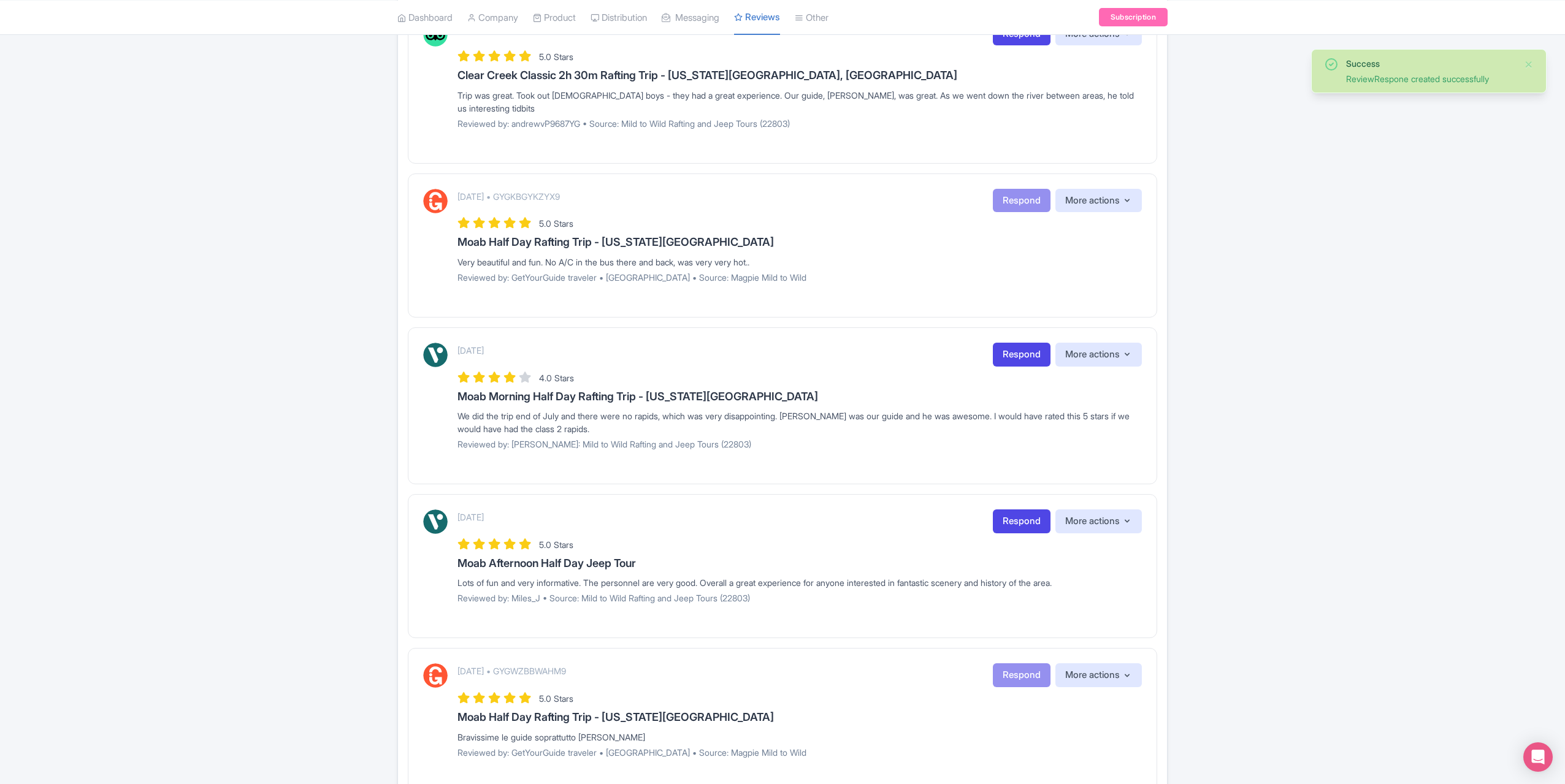
scroll to position [613, 0]
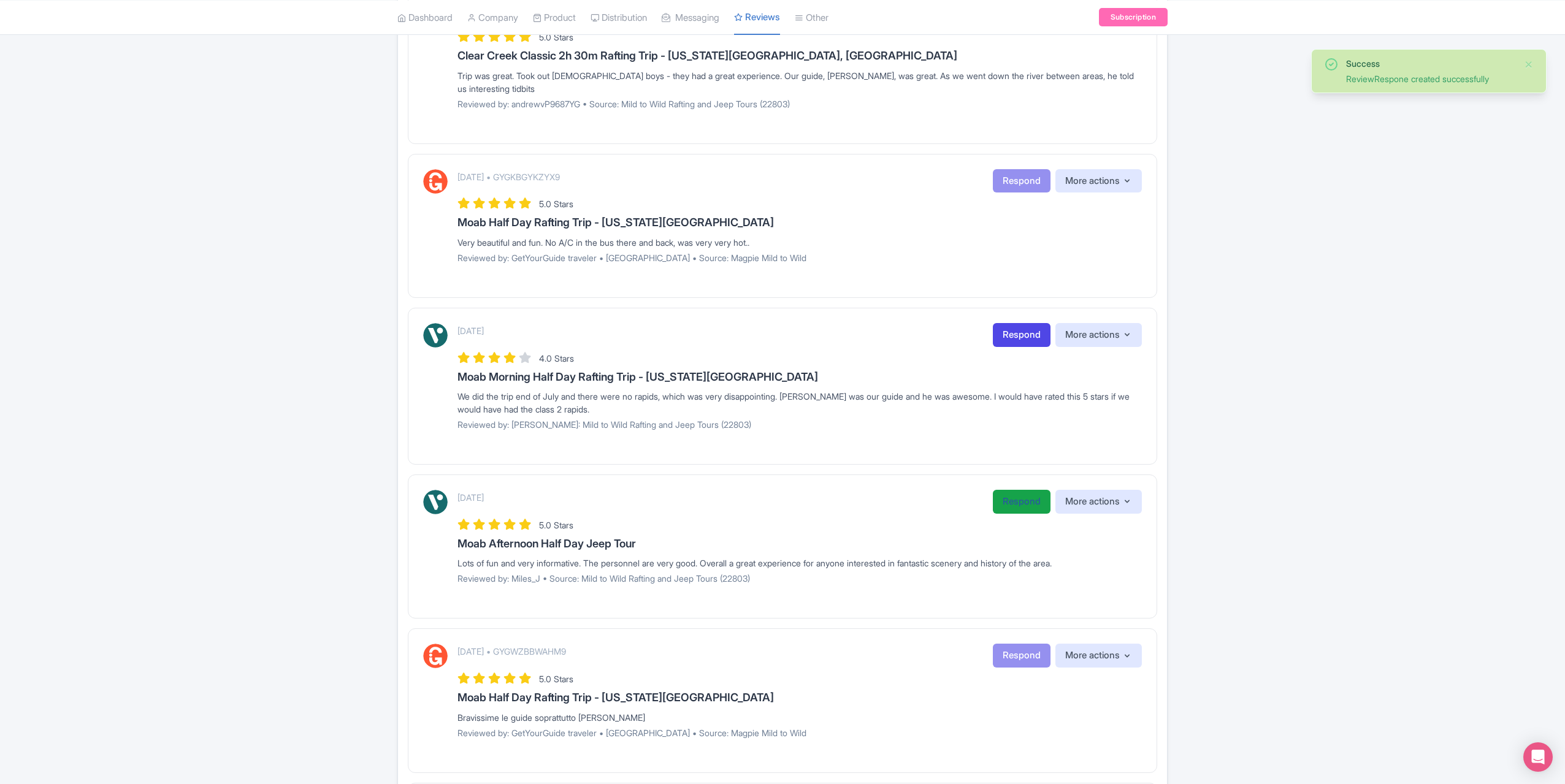
click at [994, 495] on link "Respond" at bounding box center [1022, 502] width 58 height 24
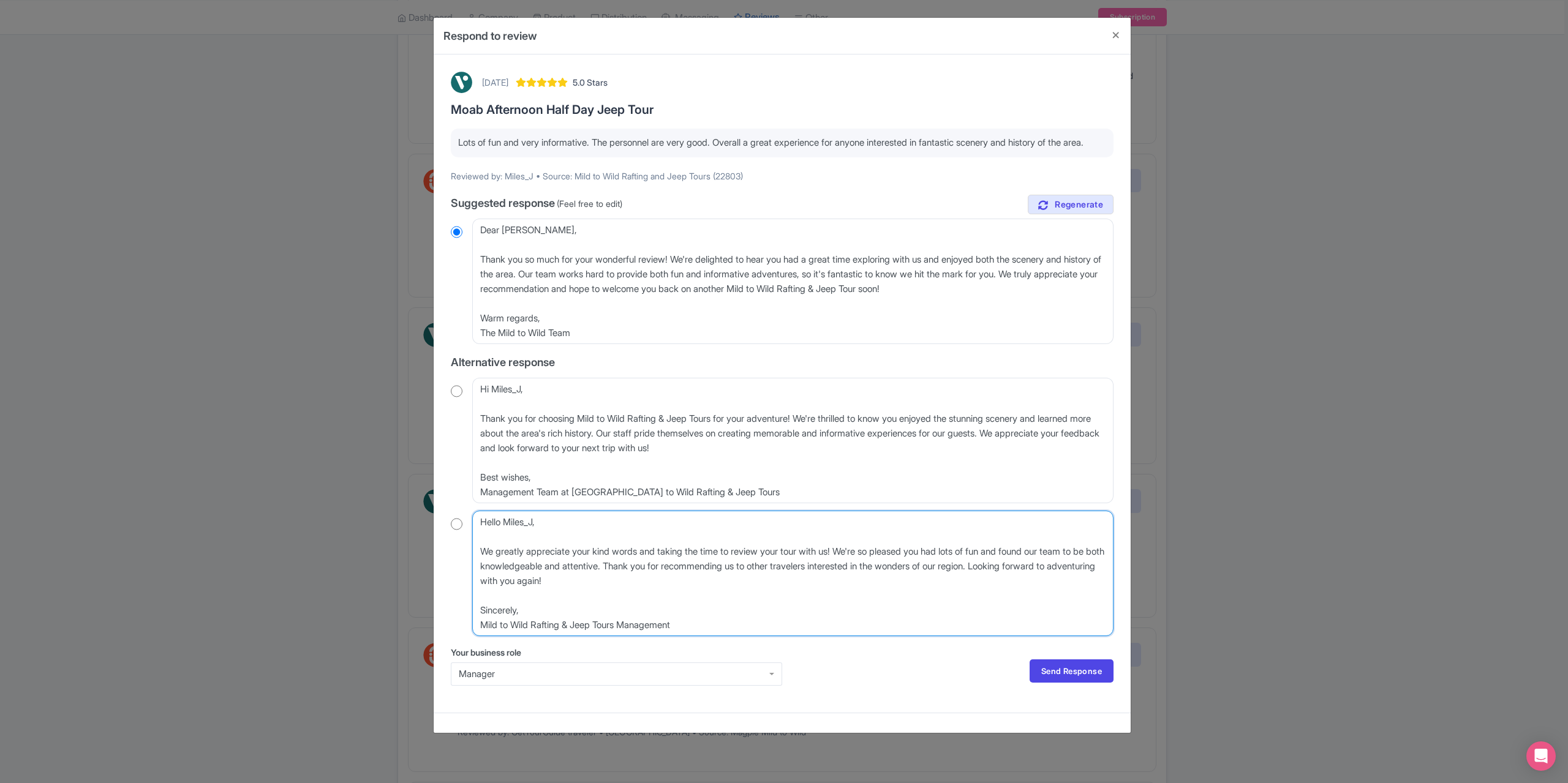
drag, startPoint x: 543, startPoint y: 536, endPoint x: 453, endPoint y: 537, distance: 90.0
click at [453, 537] on div "Hello Miles_J, We greatly appreciate your kind words and taking the time to rev…" at bounding box center [782, 573] width 663 height 126
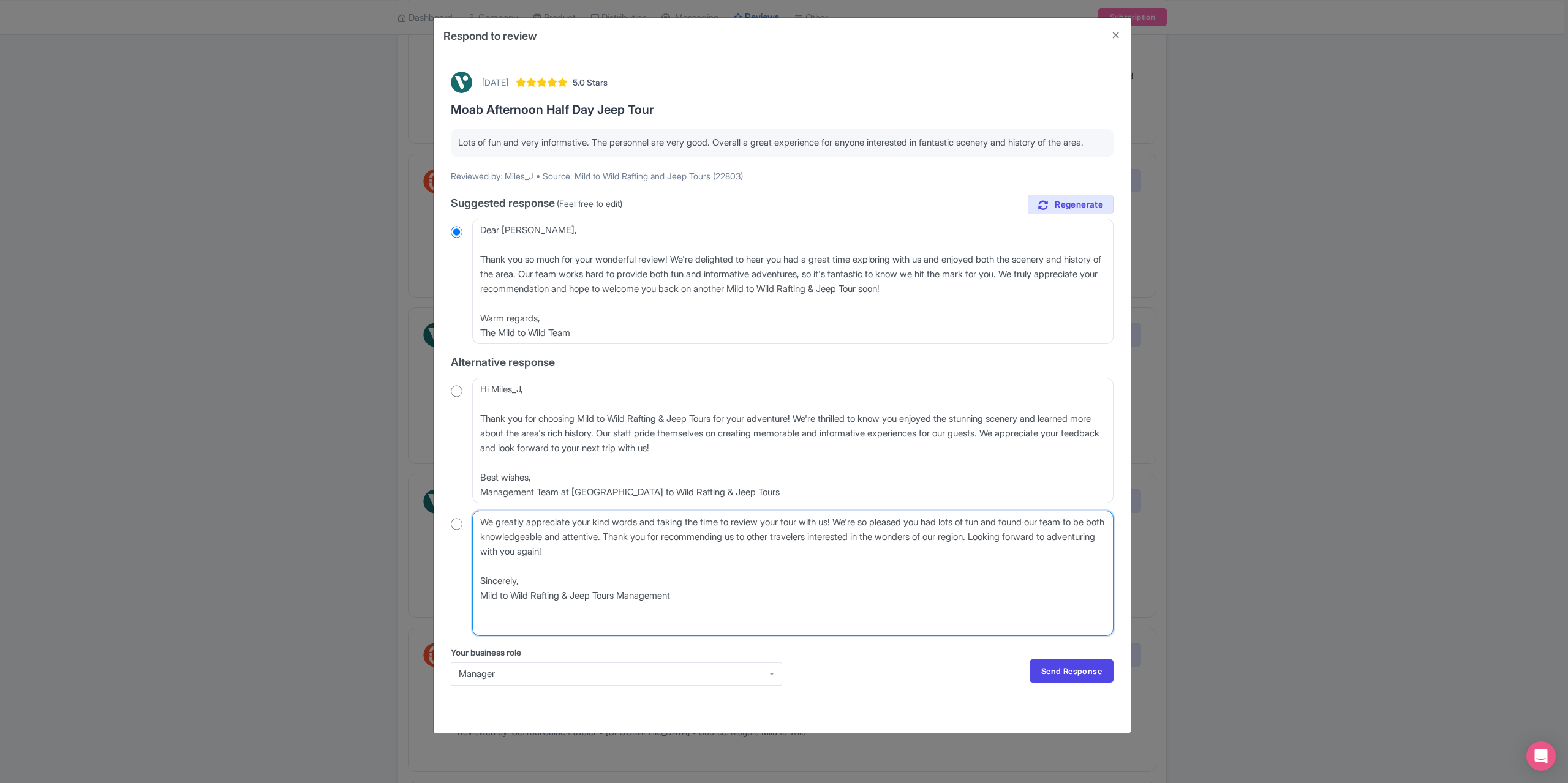
click at [480, 566] on textarea "Hello Miles_J, We greatly appreciate your kind words and taking the time to rev…" at bounding box center [792, 573] width 641 height 126
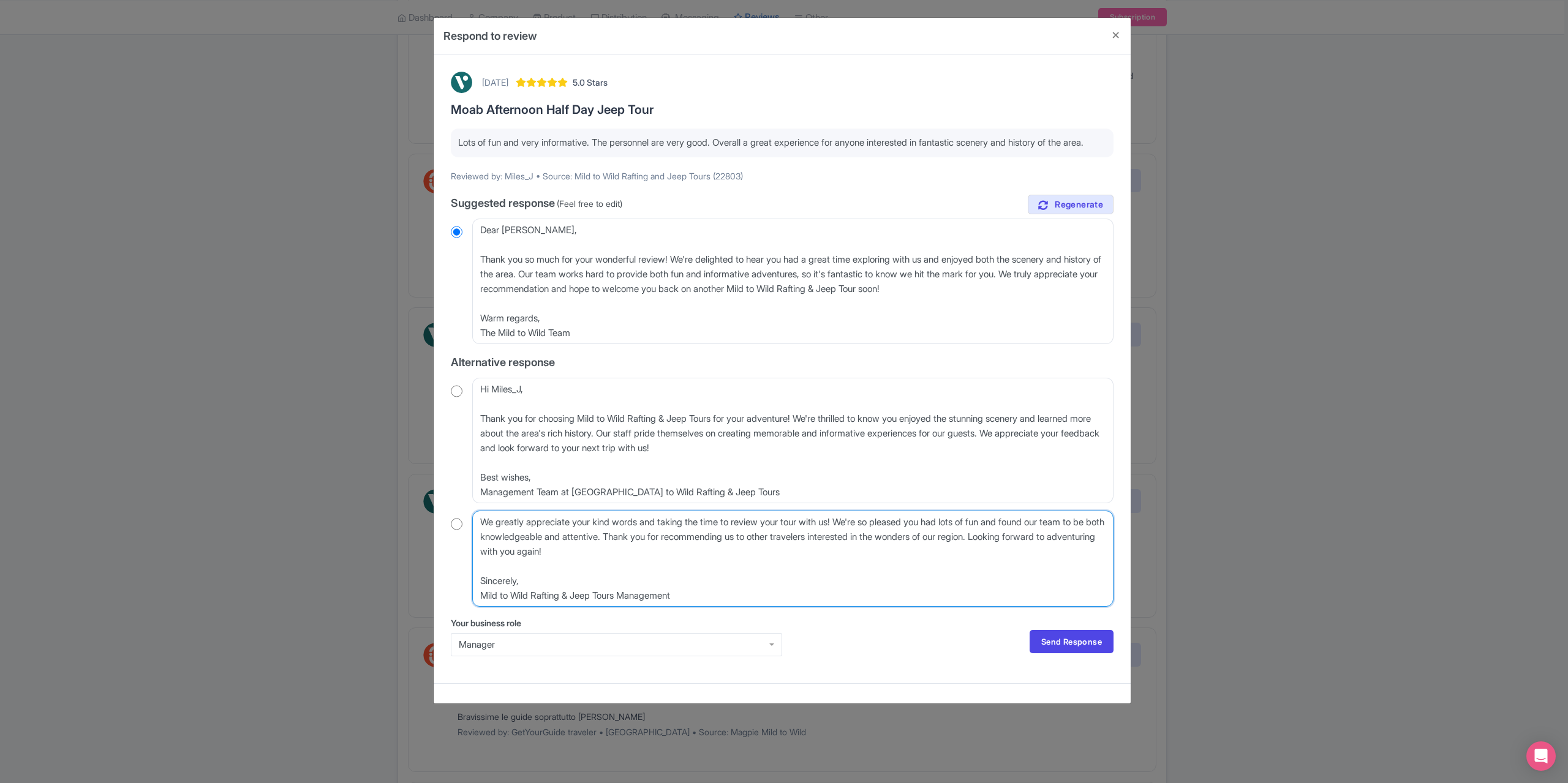
drag, startPoint x: 528, startPoint y: 598, endPoint x: 481, endPoint y: 594, distance: 47.2
click at [476, 597] on textarea "Hello Miles_J, We greatly appreciate your kind words and taking the time to rev…" at bounding box center [792, 558] width 641 height 96
click at [481, 606] on textarea "Hello Miles_J, We greatly appreciate your kind words and taking the time to rev…" at bounding box center [792, 558] width 641 height 96
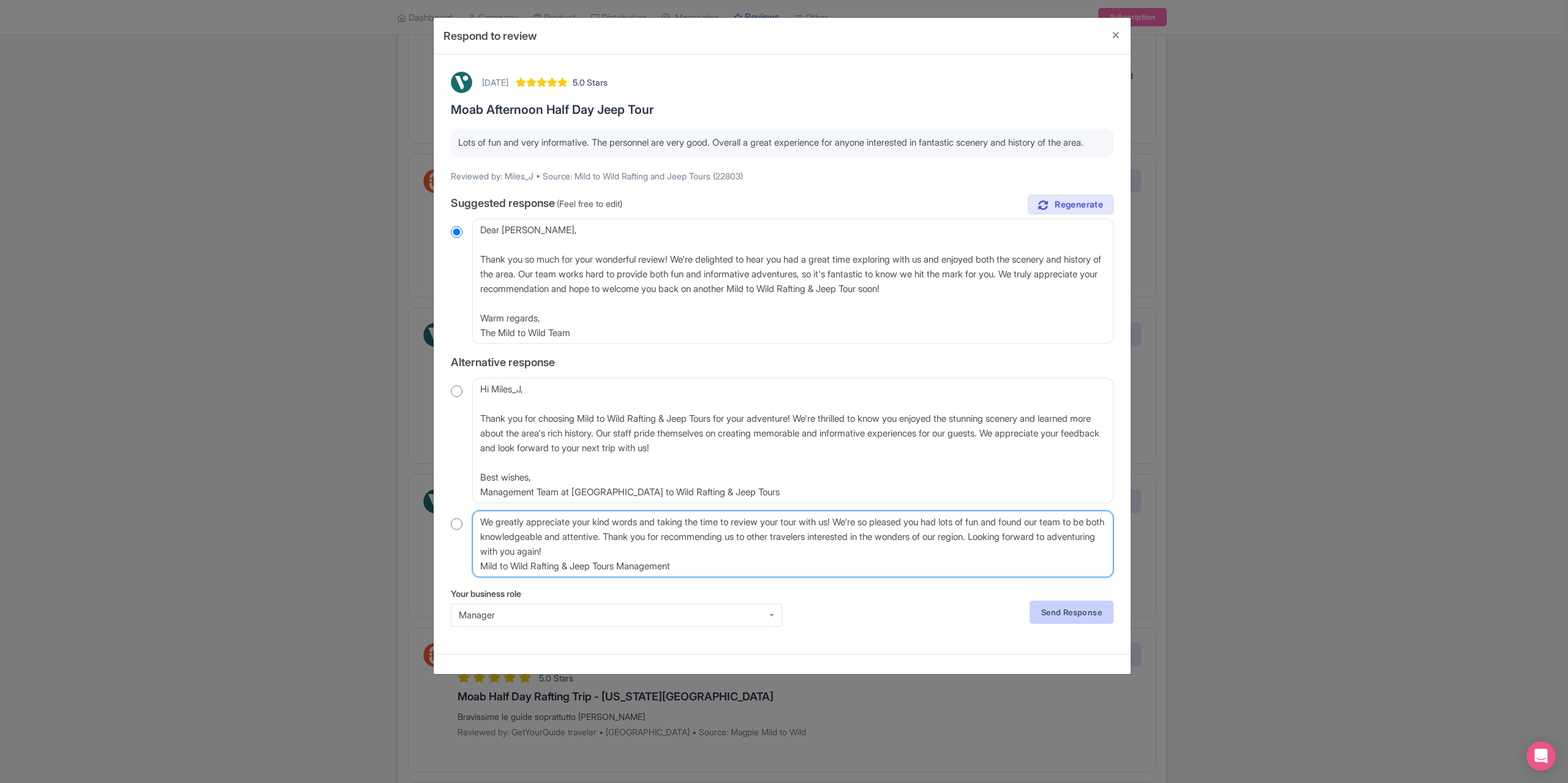
type textarea "We greatly appreciate your kind words and taking the time to review your tour w…"
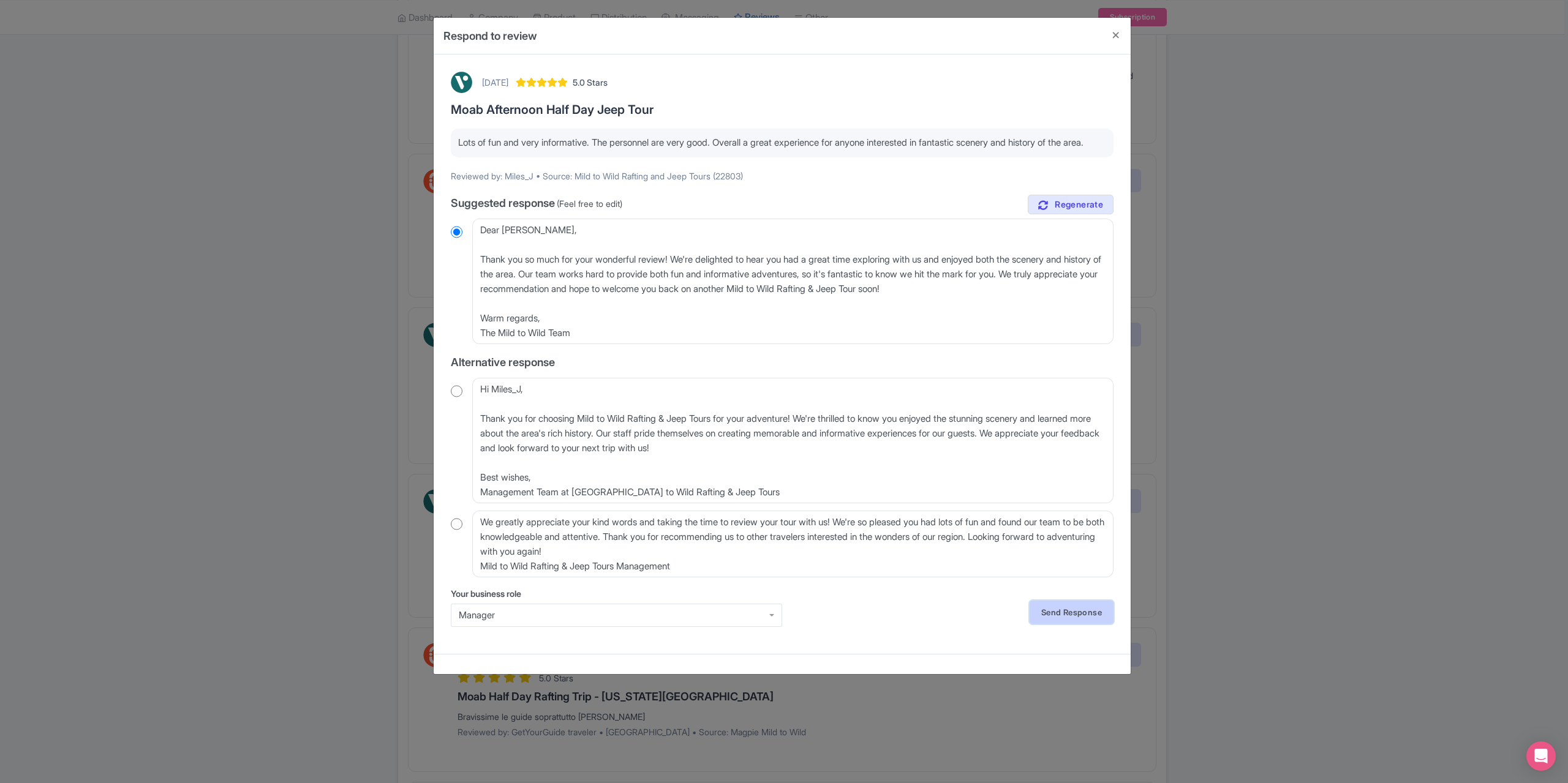
click at [1063, 624] on link "Send Response" at bounding box center [1071, 612] width 84 height 23
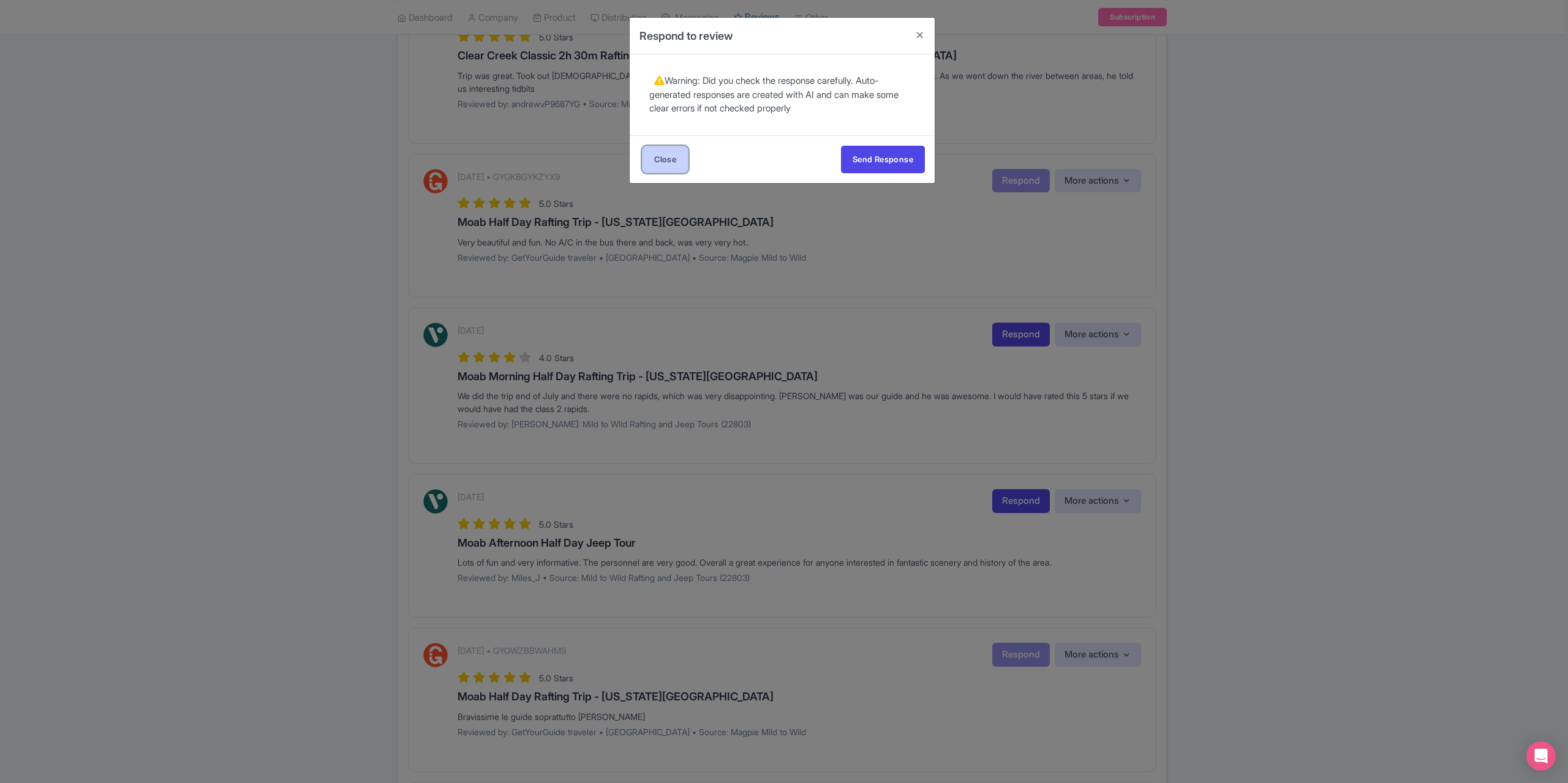
click at [657, 153] on link "Close" at bounding box center [665, 159] width 47 height 27
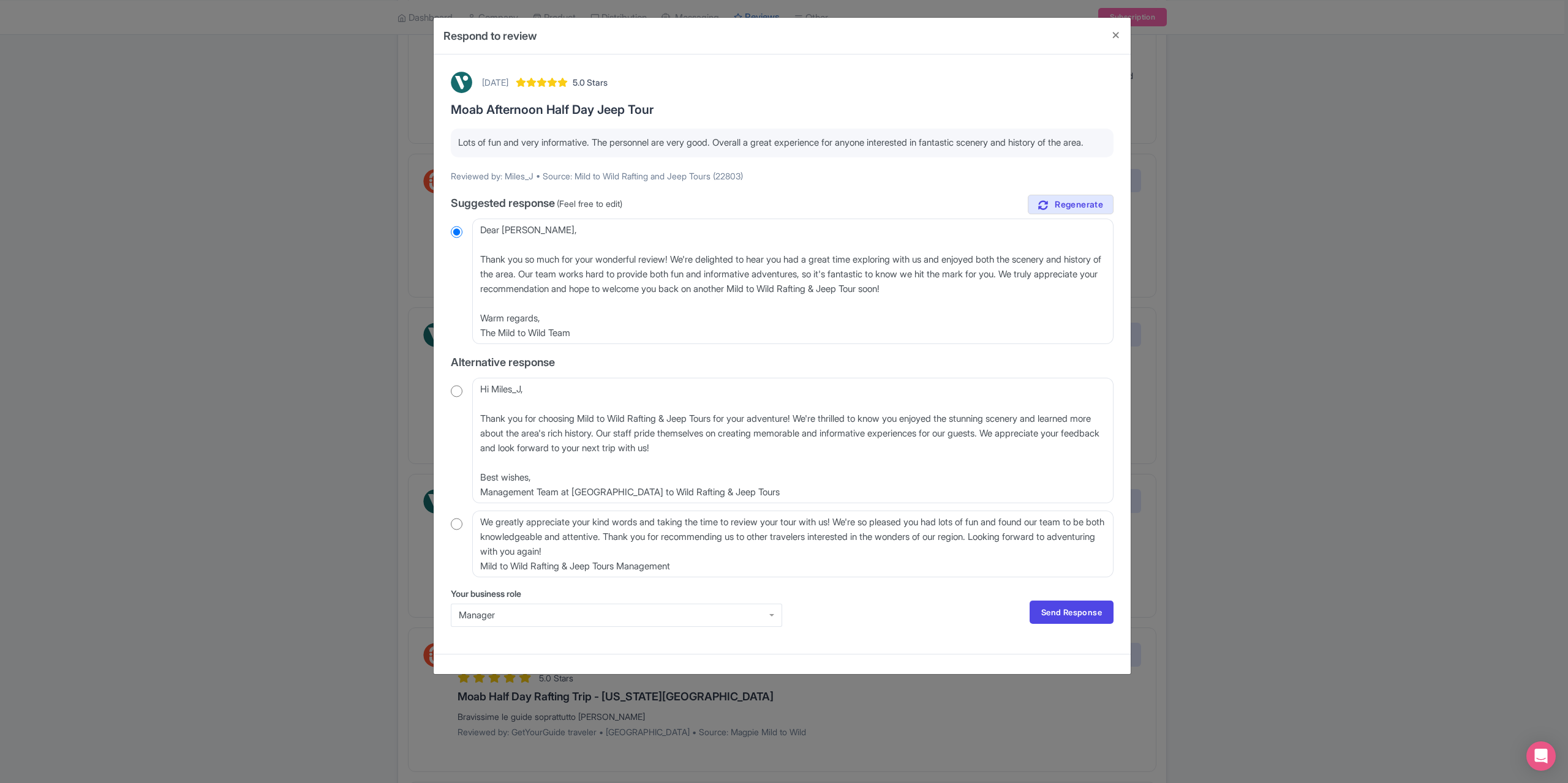
click at [454, 530] on input "radio" at bounding box center [457, 524] width 12 height 12
radio input "true"
click at [1051, 624] on link "Send Response" at bounding box center [1071, 612] width 84 height 23
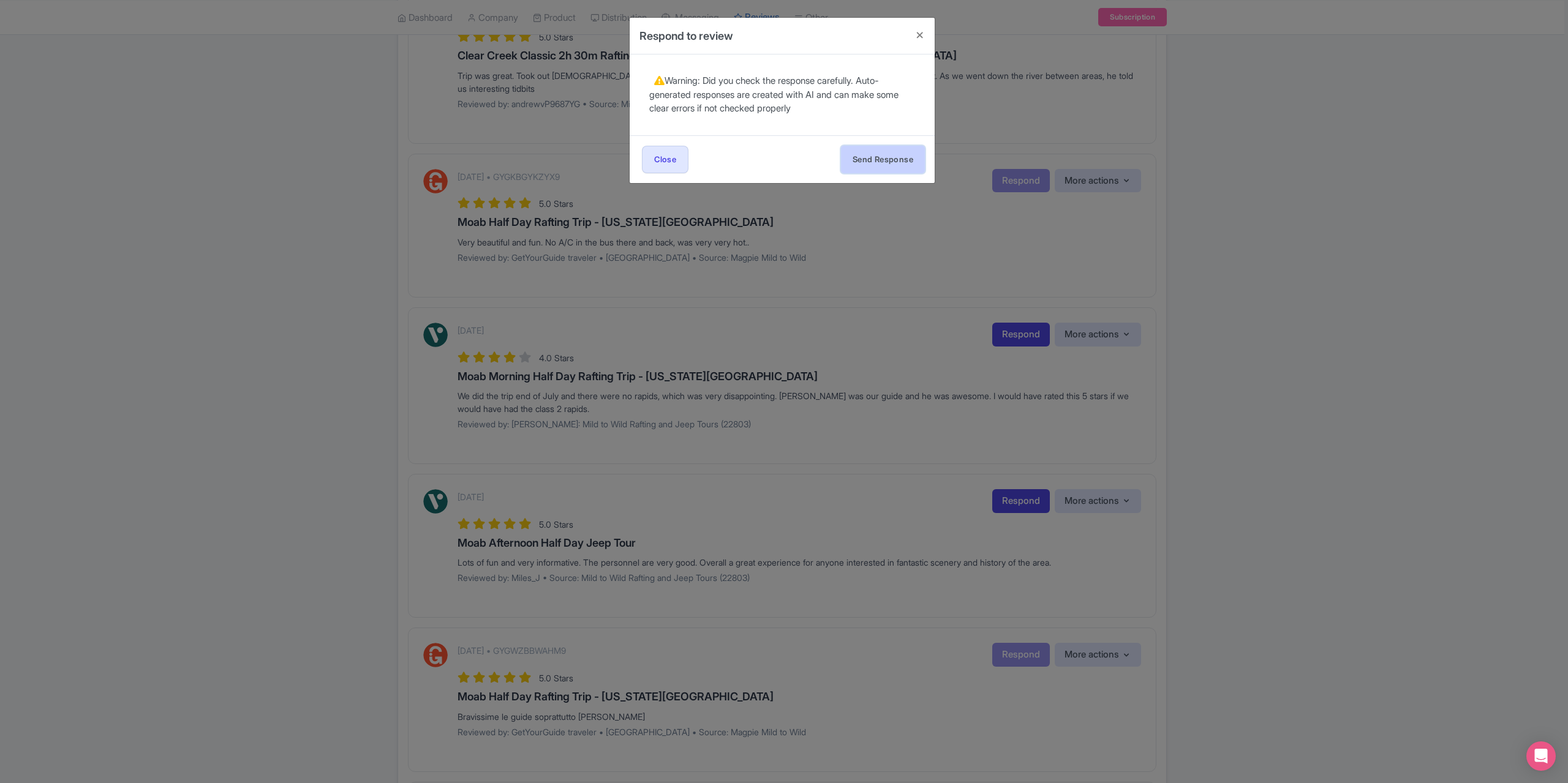
click at [907, 150] on button "Send Response" at bounding box center [883, 159] width 84 height 27
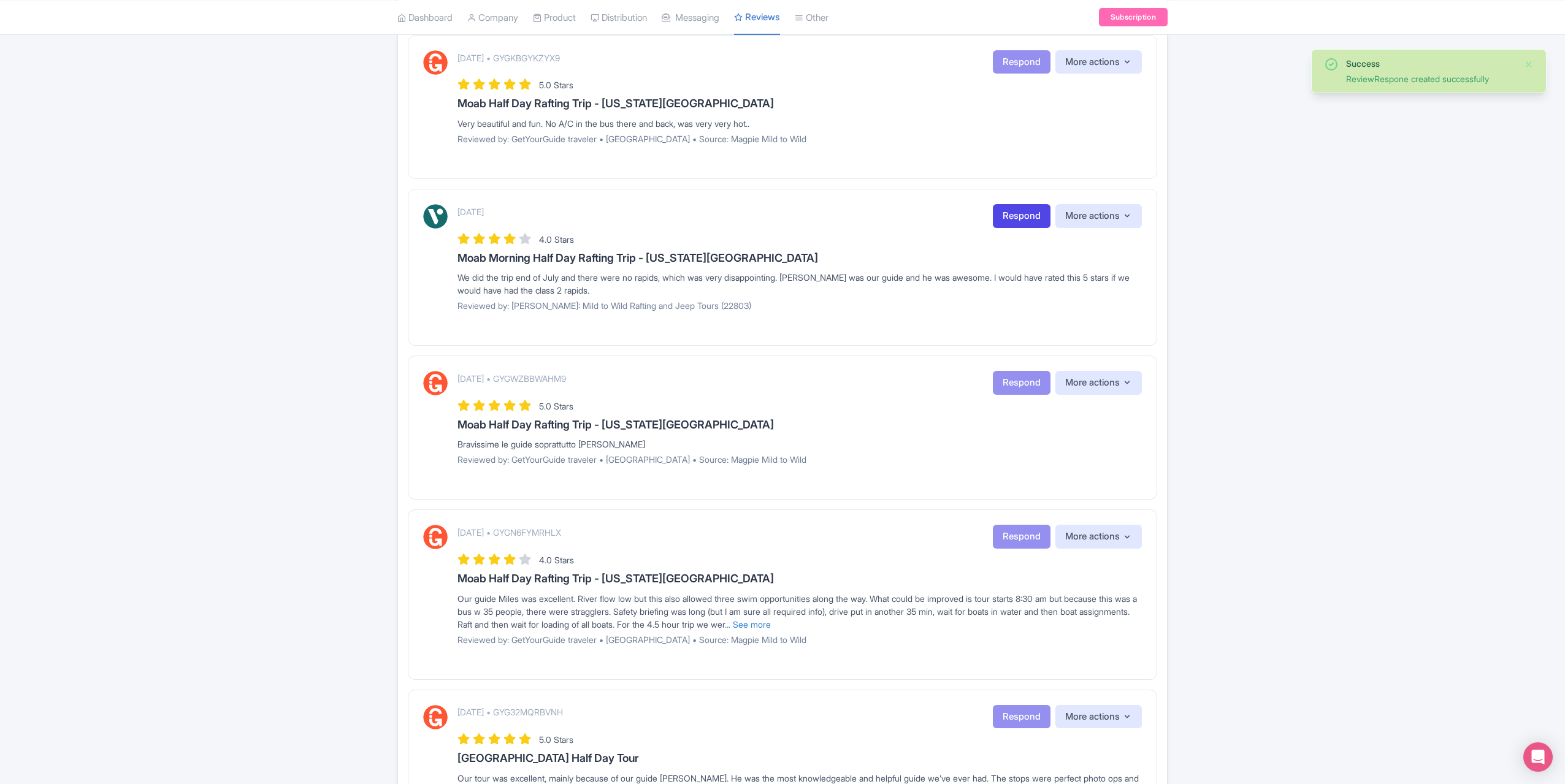
scroll to position [722, 0]
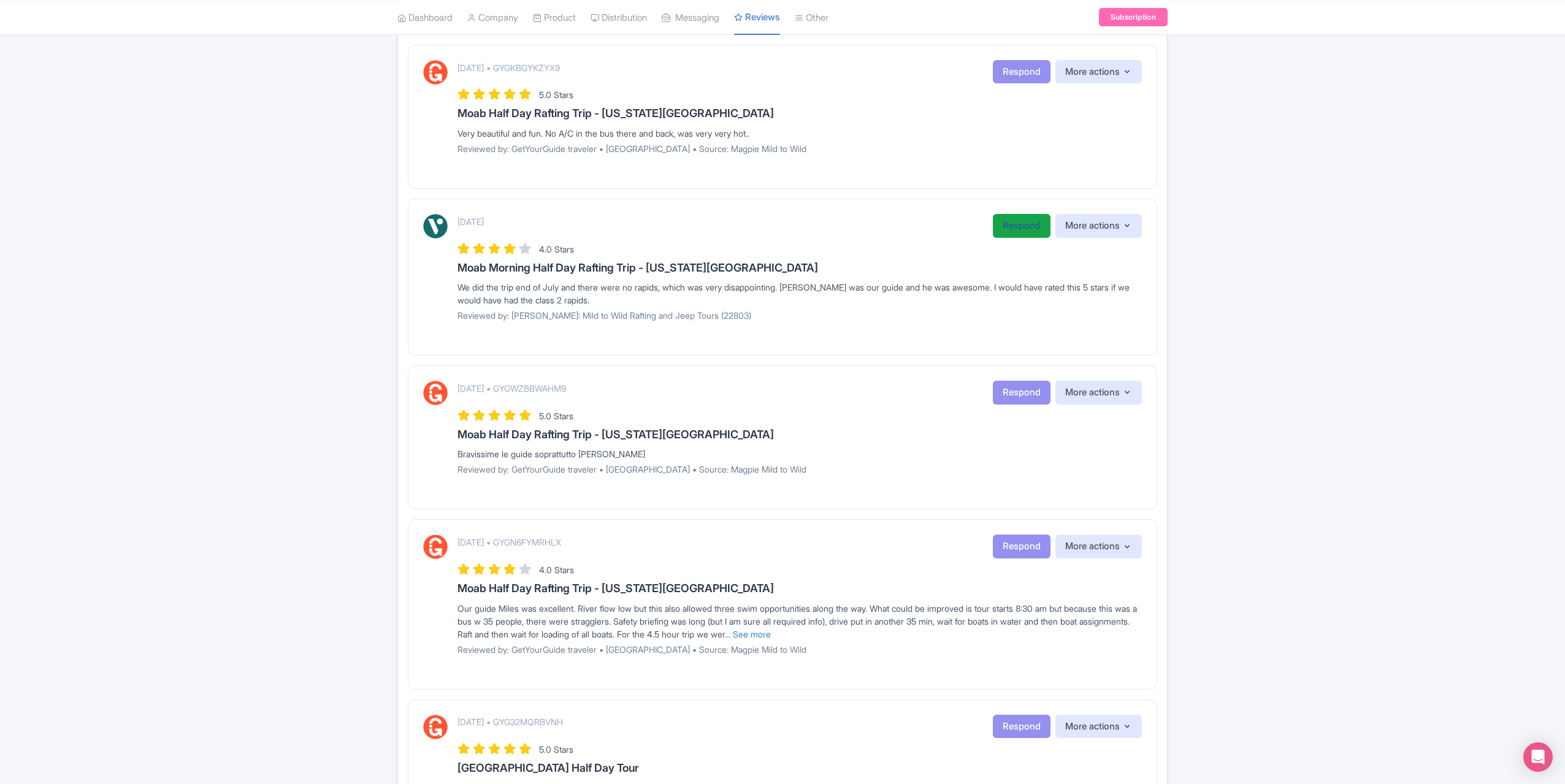
click at [993, 224] on link "Respond" at bounding box center [1022, 226] width 58 height 24
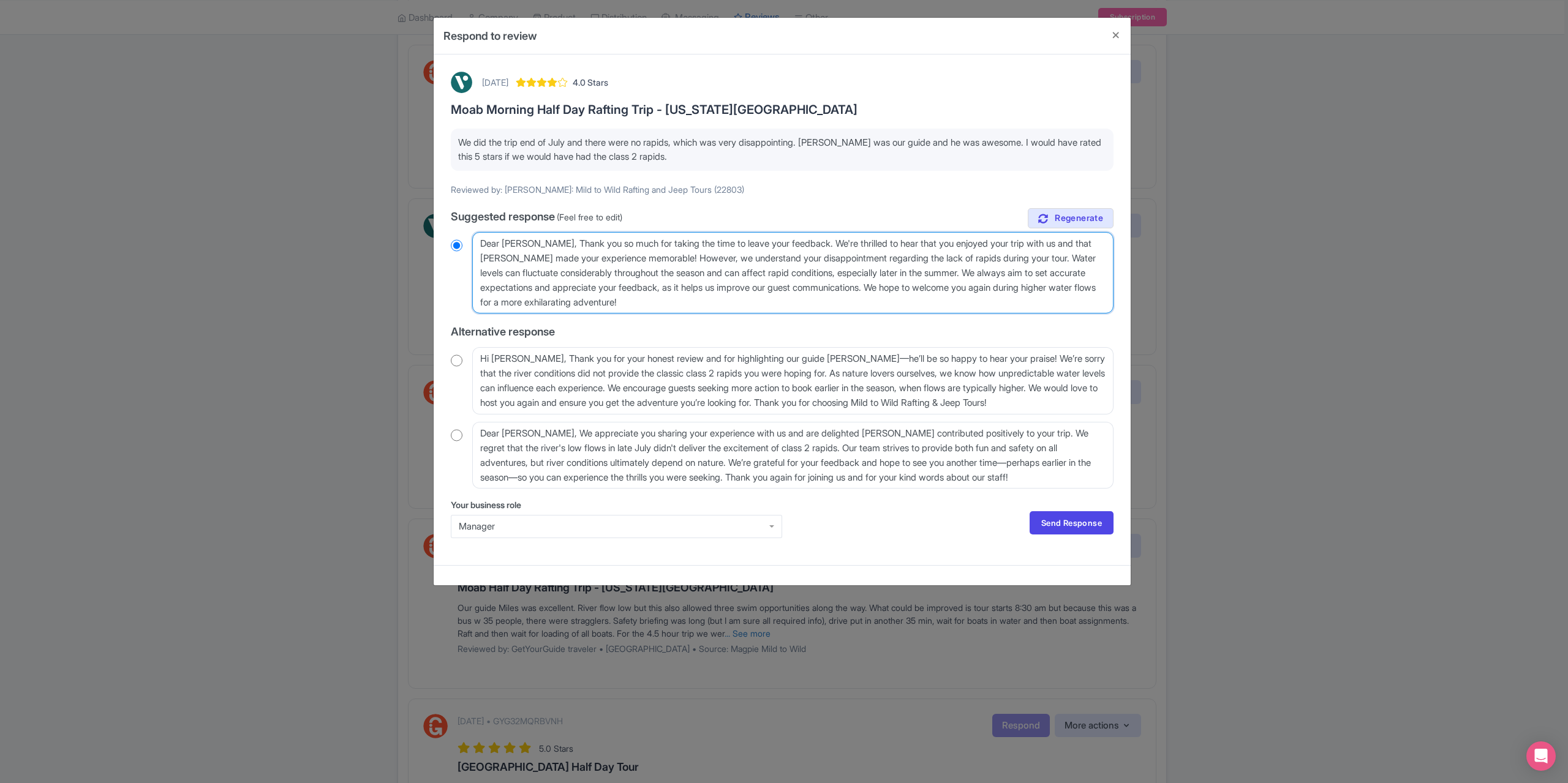
drag, startPoint x: 549, startPoint y: 244, endPoint x: 480, endPoint y: 242, distance: 69.0
click at [480, 242] on textarea "Dear [PERSON_NAME], Thank you so much for taking the time to leave your feedbac…" at bounding box center [792, 273] width 641 height 82
type textarea "Thank you so much for taking the time to leave your feedback. We're thrilled to…"
radio input "true"
type textarea "Thank you so much for taking the time to leave your feedback. We're thrilled to…"
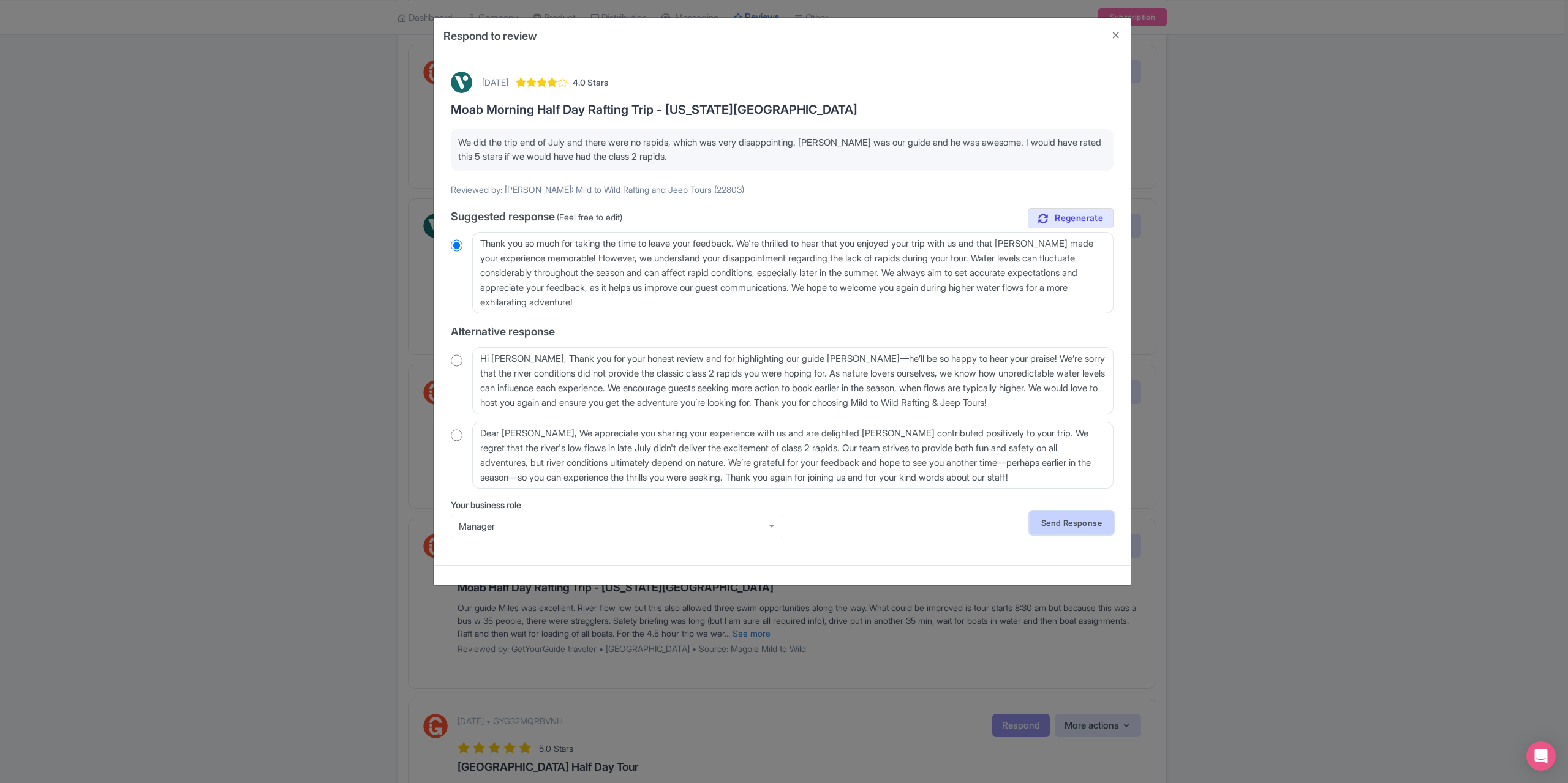
click at [1064, 521] on link "Send Response" at bounding box center [1071, 522] width 84 height 23
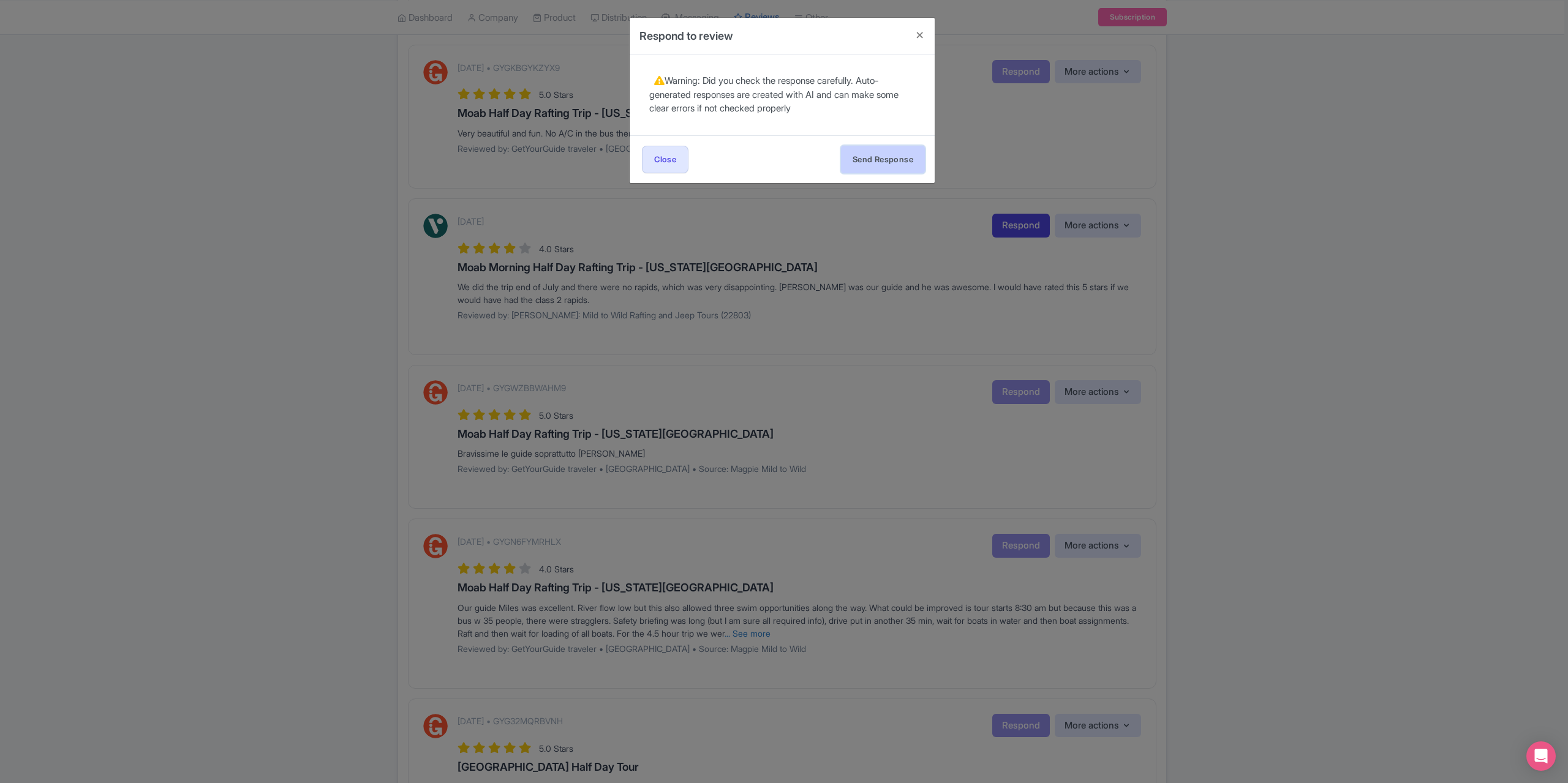
click at [878, 157] on button "Send Response" at bounding box center [883, 159] width 84 height 27
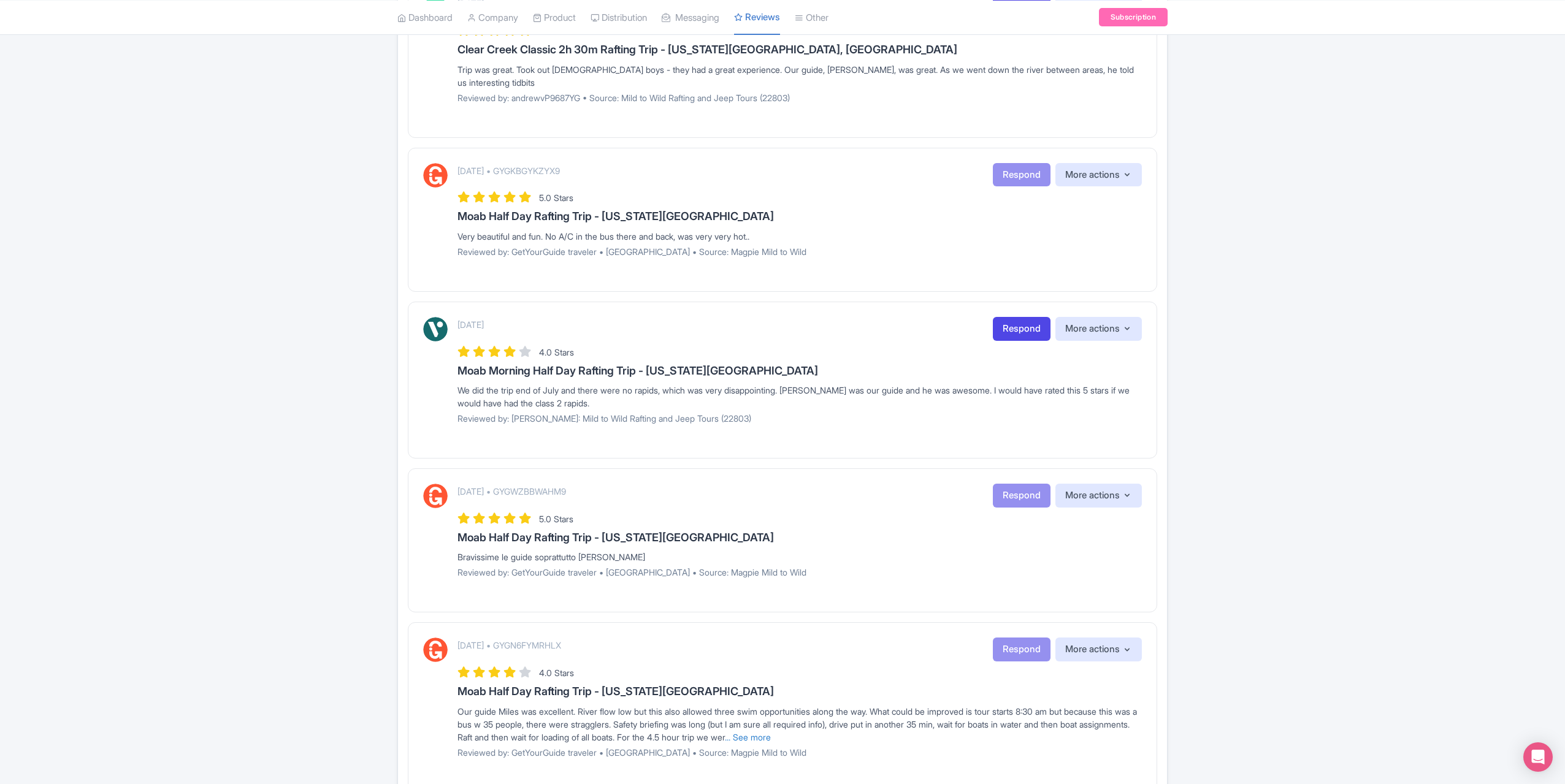
scroll to position [600, 0]
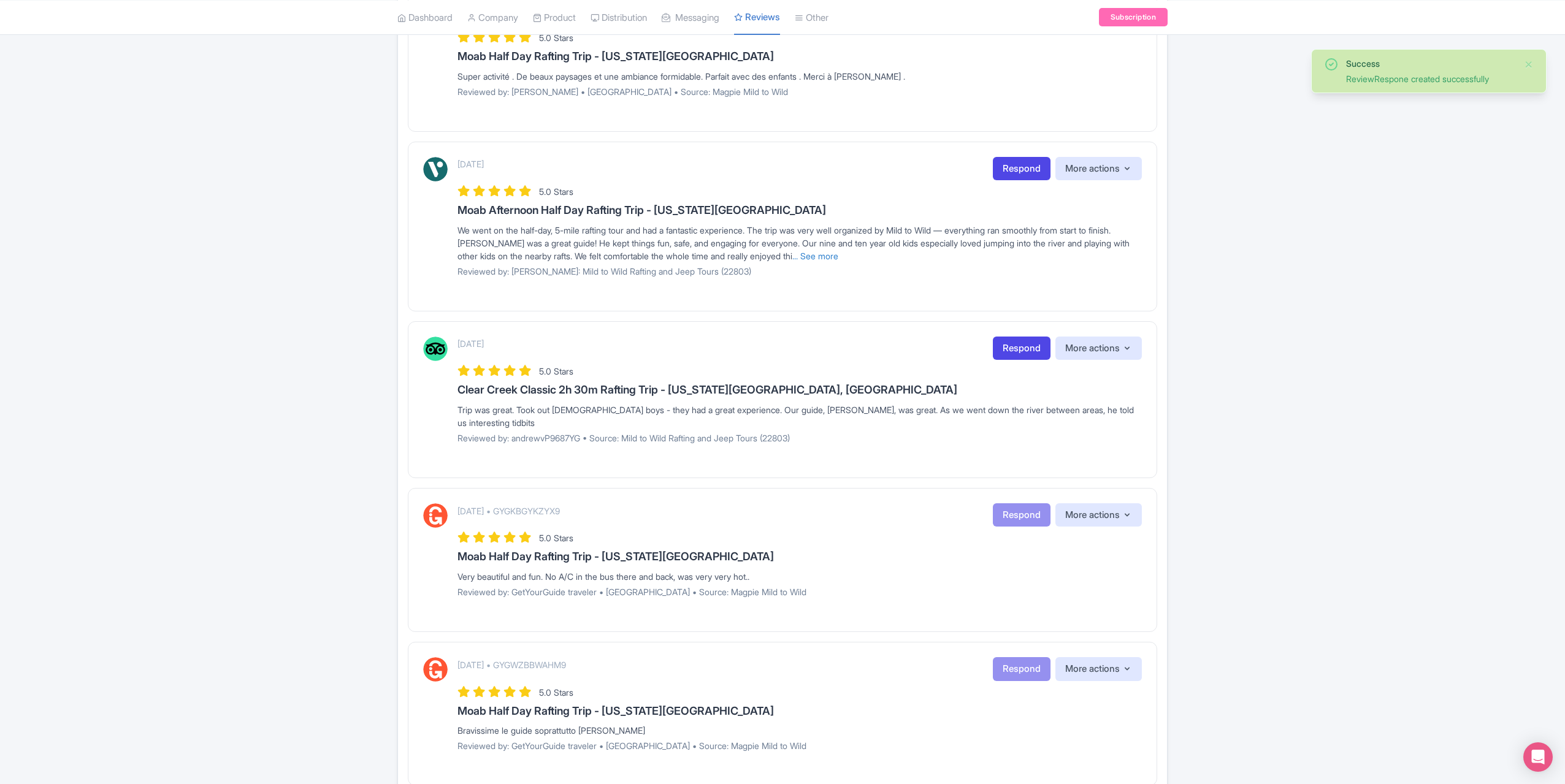
scroll to position [307, 0]
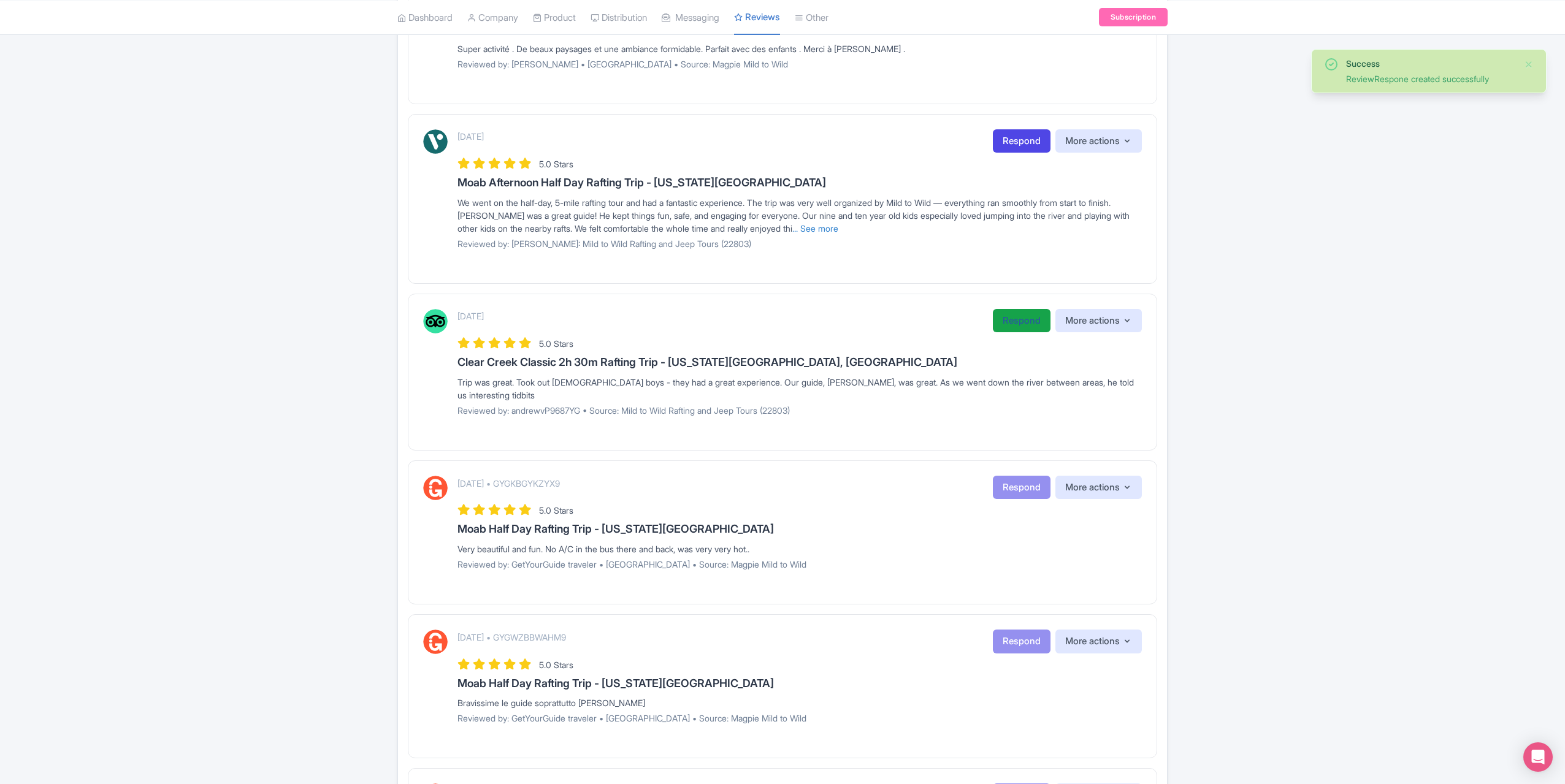
click at [1013, 324] on link "Respond" at bounding box center [1022, 321] width 58 height 24
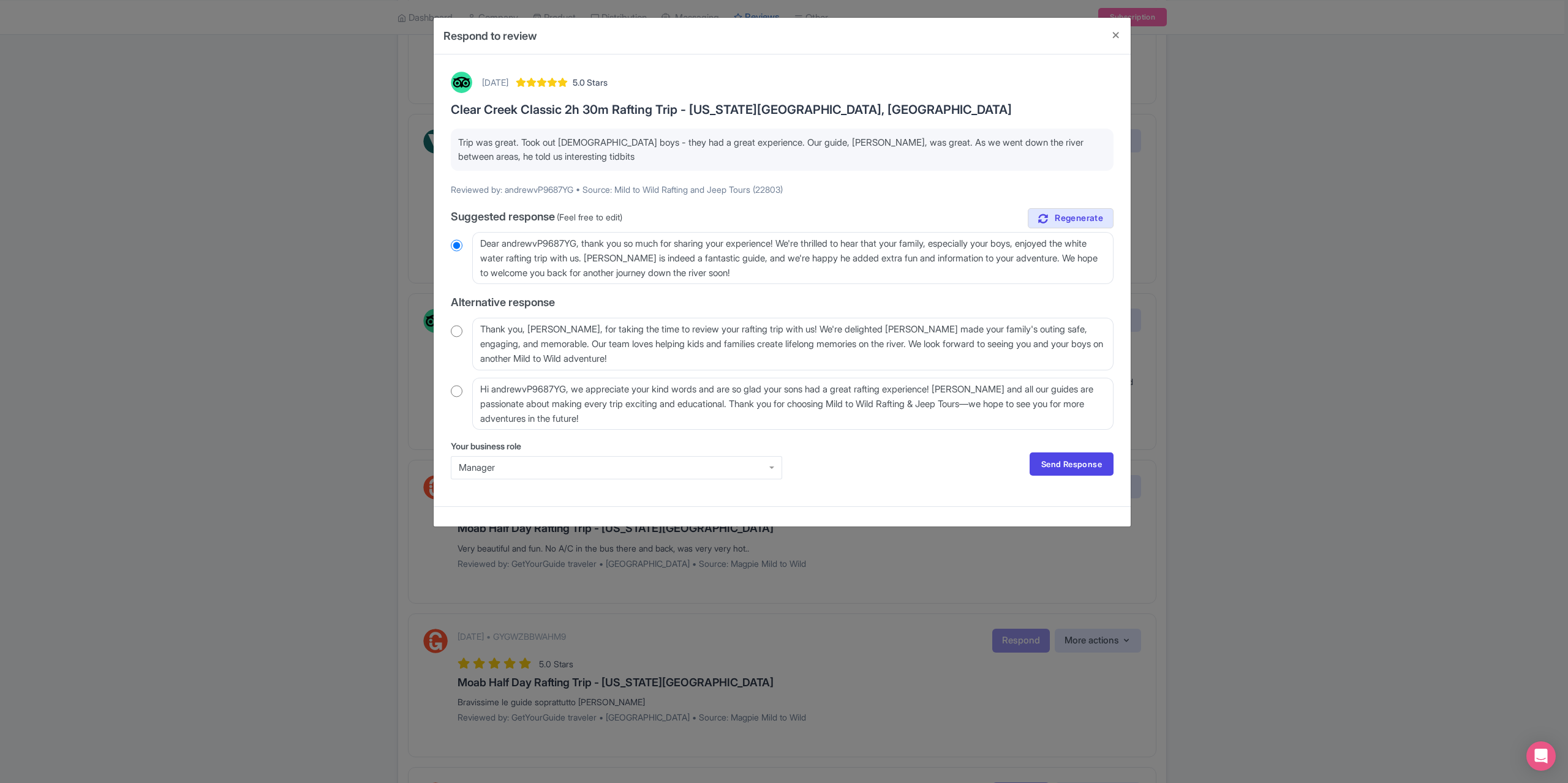
click at [453, 326] on input "radio" at bounding box center [457, 331] width 12 height 12
radio input "true"
drag, startPoint x: 1077, startPoint y: 444, endPoint x: 1078, endPoint y: 450, distance: 6.1
click at [1077, 445] on div "Your business role Manager Manager Send Response Send Response" at bounding box center [782, 465] width 663 height 50
click at [1074, 461] on link "Send Response" at bounding box center [1071, 464] width 84 height 23
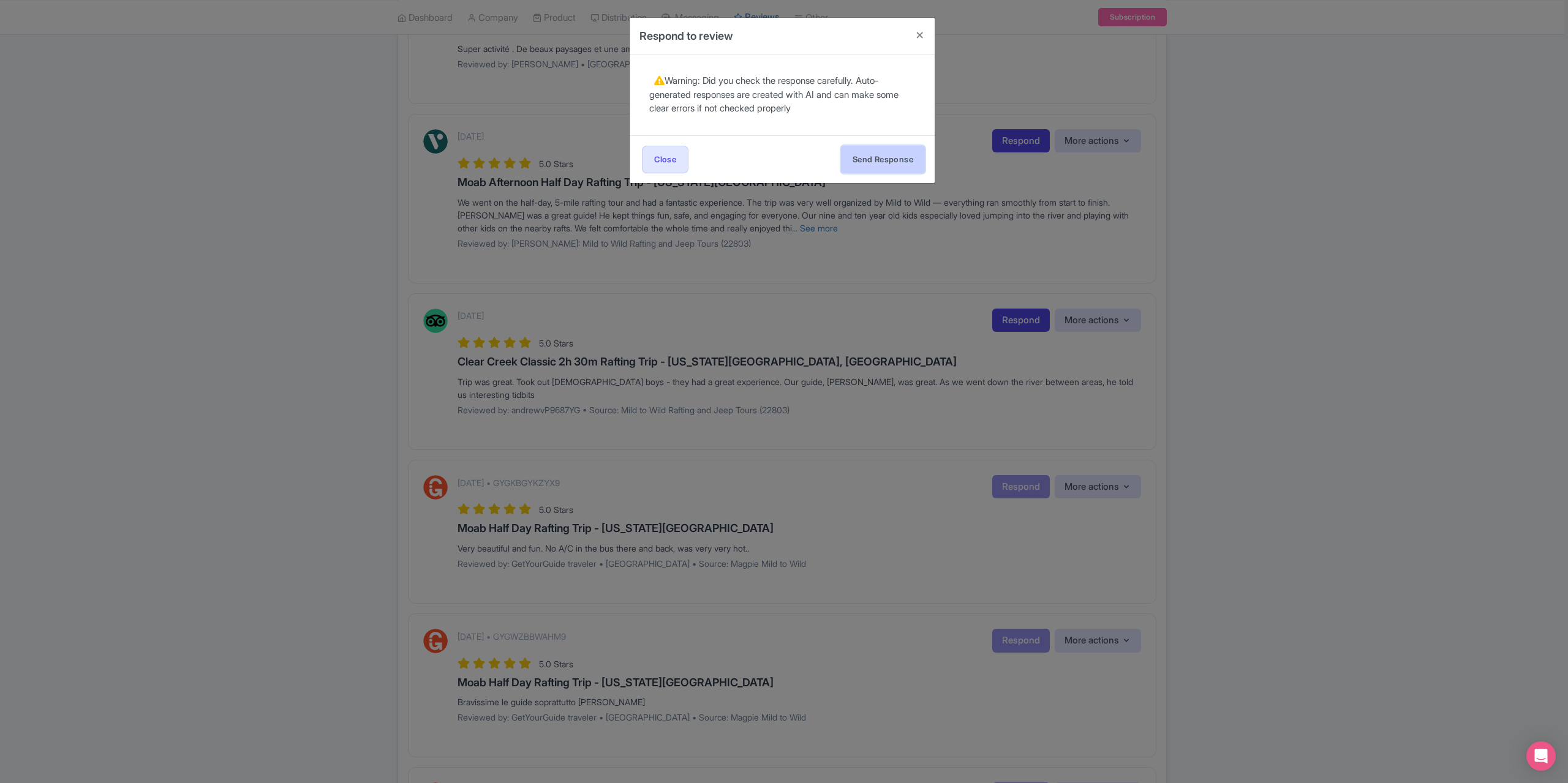
click at [873, 168] on button "Send Response" at bounding box center [883, 159] width 84 height 27
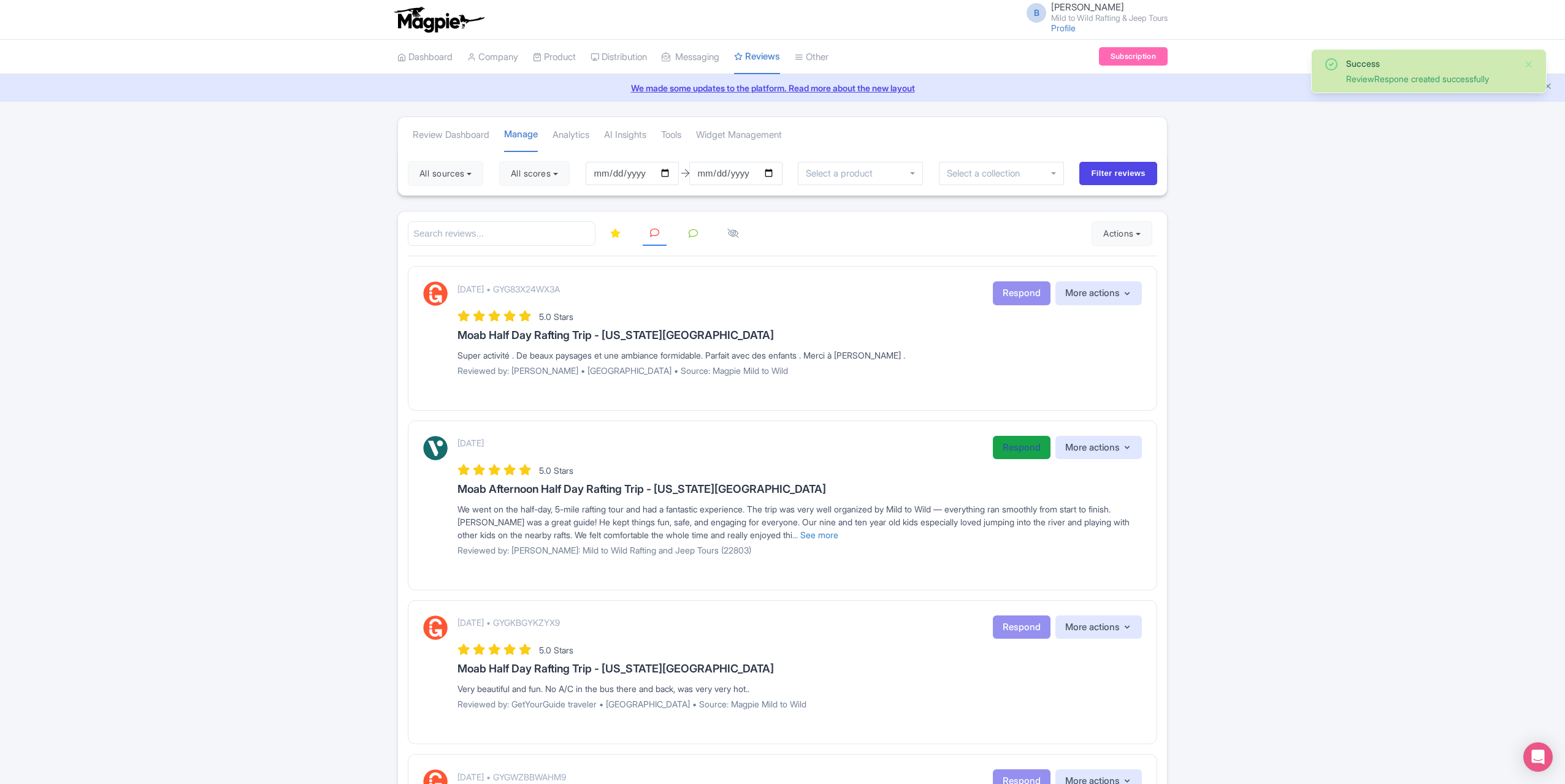
click at [1025, 447] on link "Respond" at bounding box center [1022, 448] width 58 height 24
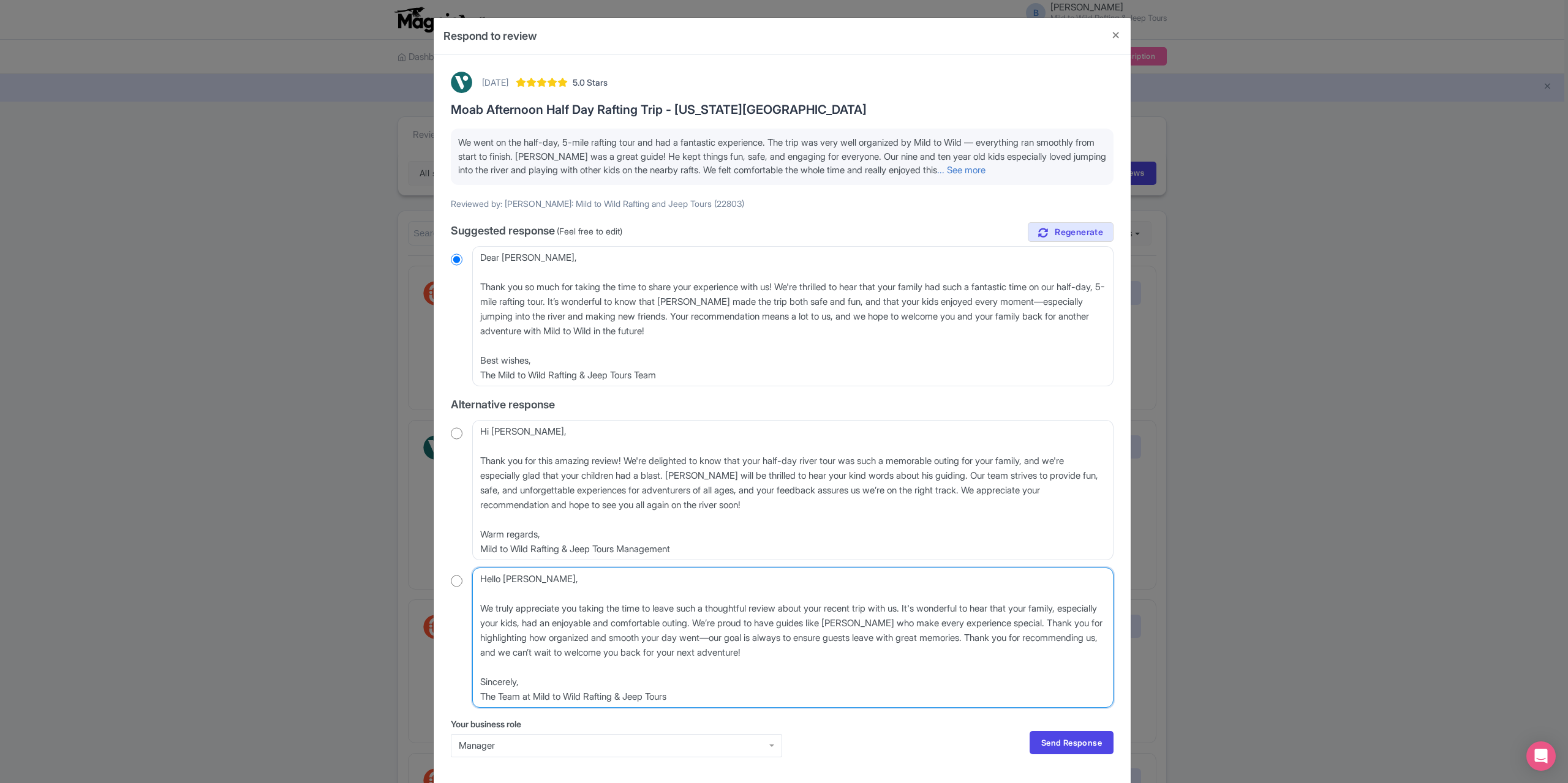
drag, startPoint x: 551, startPoint y: 581, endPoint x: 461, endPoint y: 576, distance: 90.1
click at [461, 576] on div "Hello Laura_P, We truly appreciate you taking the time to leave such a thoughtf…" at bounding box center [782, 637] width 663 height 140
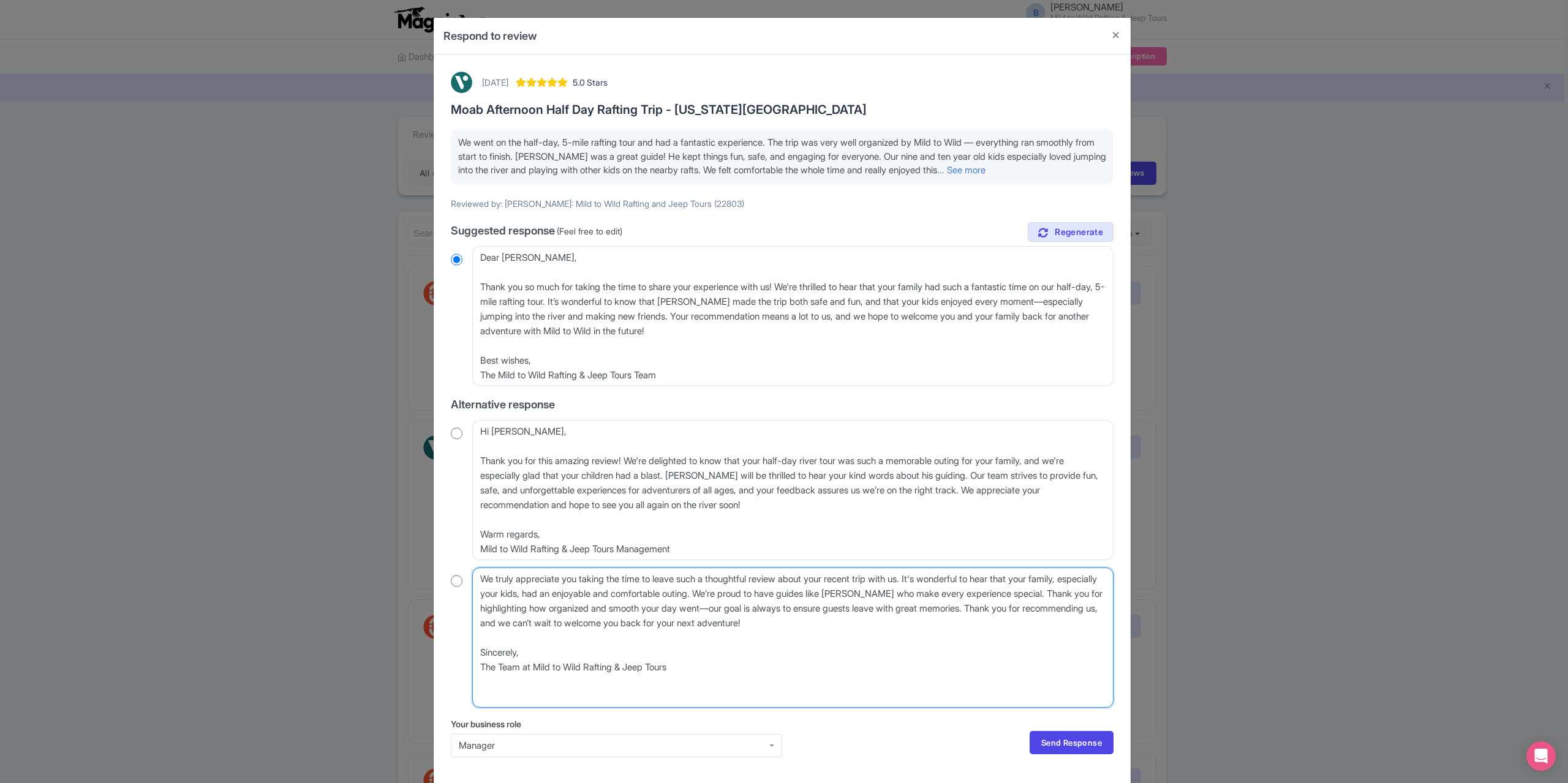
click at [477, 607] on textarea "Hello Laura_P, We truly appreciate you taking the time to leave such a thoughtf…" at bounding box center [792, 637] width 641 height 140
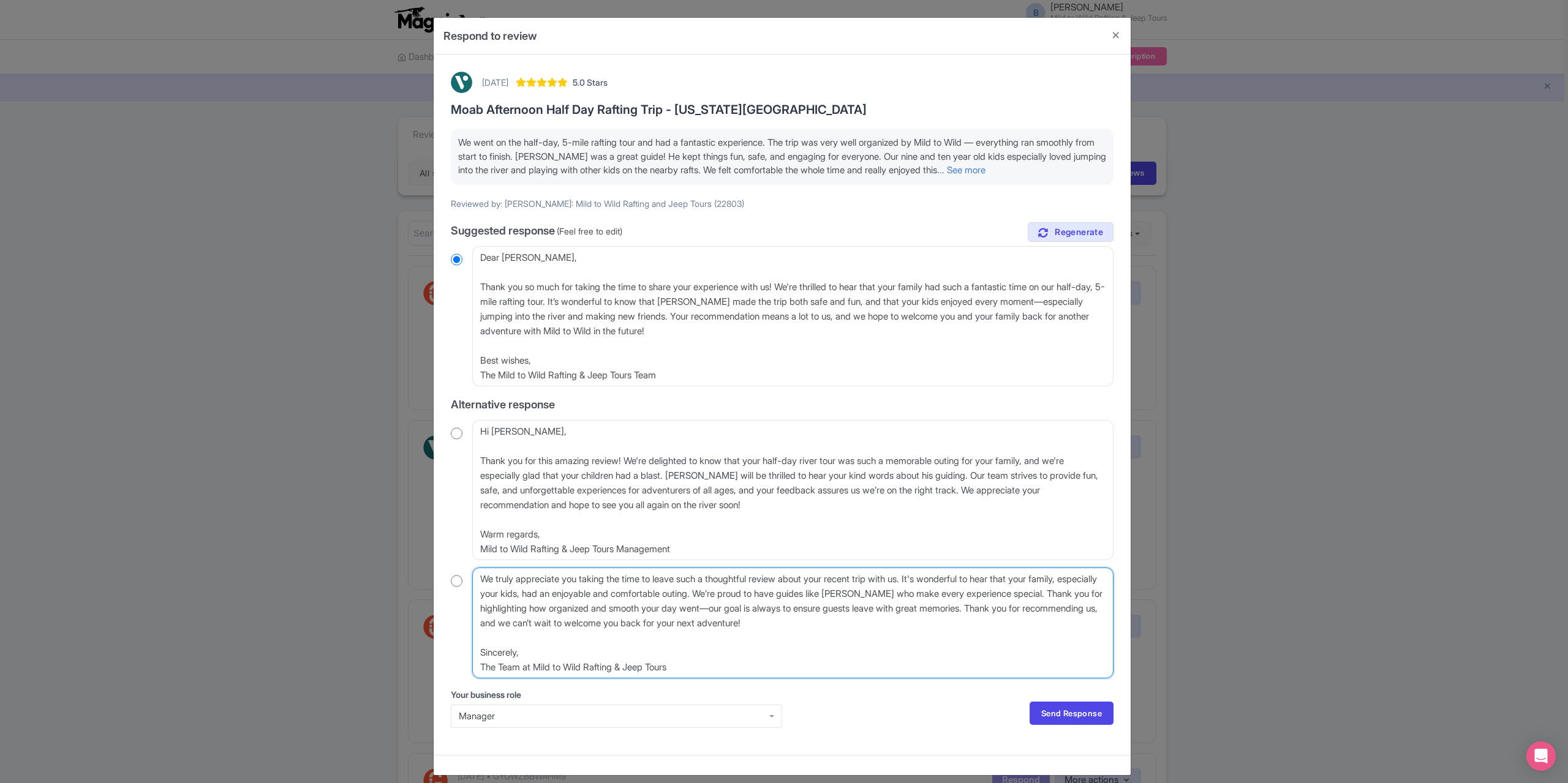
drag, startPoint x: 526, startPoint y: 656, endPoint x: 478, endPoint y: 655, distance: 48.0
click at [478, 655] on textarea "Hello Laura_P, We truly appreciate you taking the time to leave such a thoughtf…" at bounding box center [792, 623] width 641 height 111
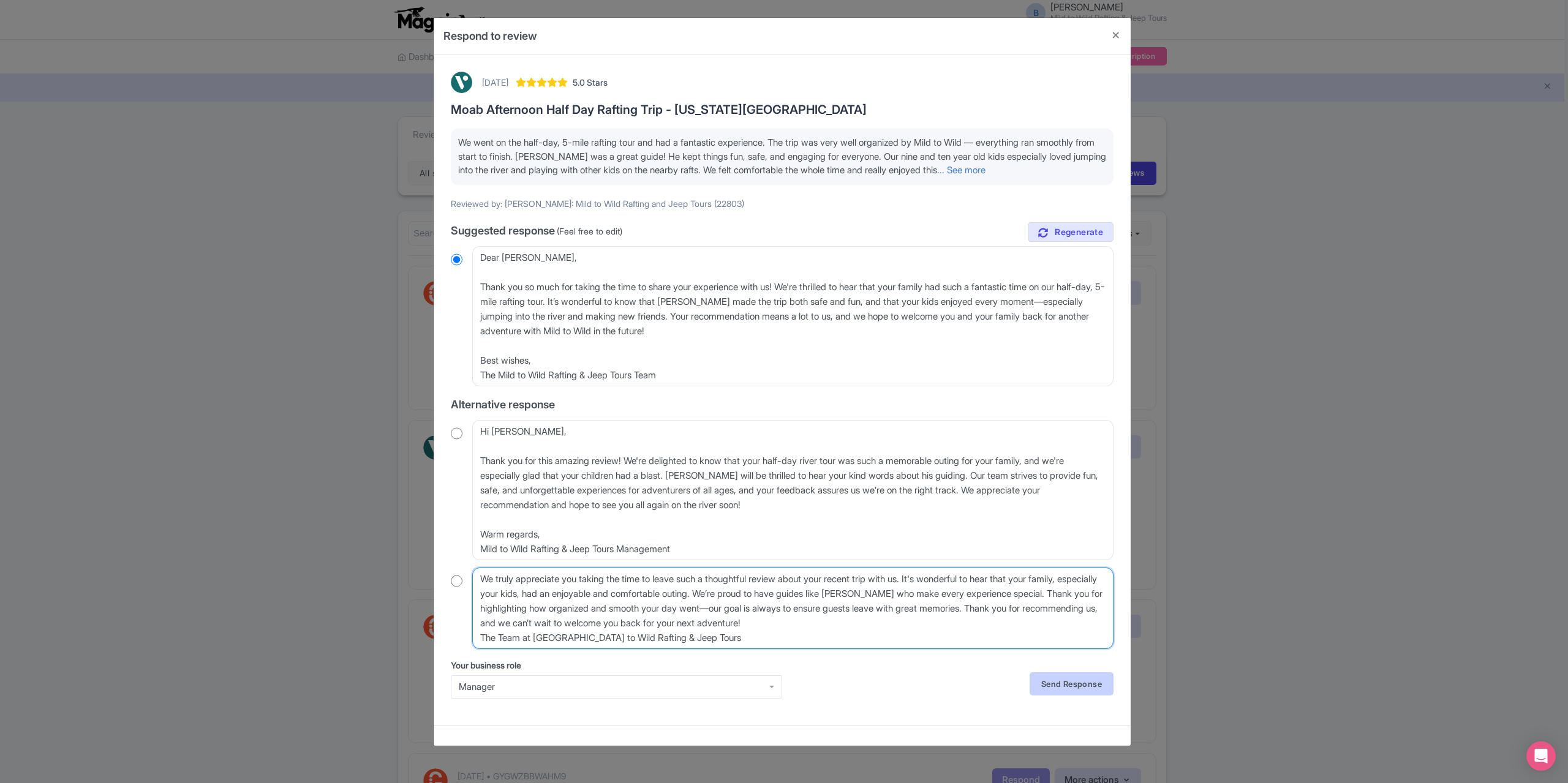
type textarea "We truly appreciate you taking the time to leave such a thoughtful review about…"
click at [1059, 687] on link "Send Response" at bounding box center [1071, 684] width 84 height 23
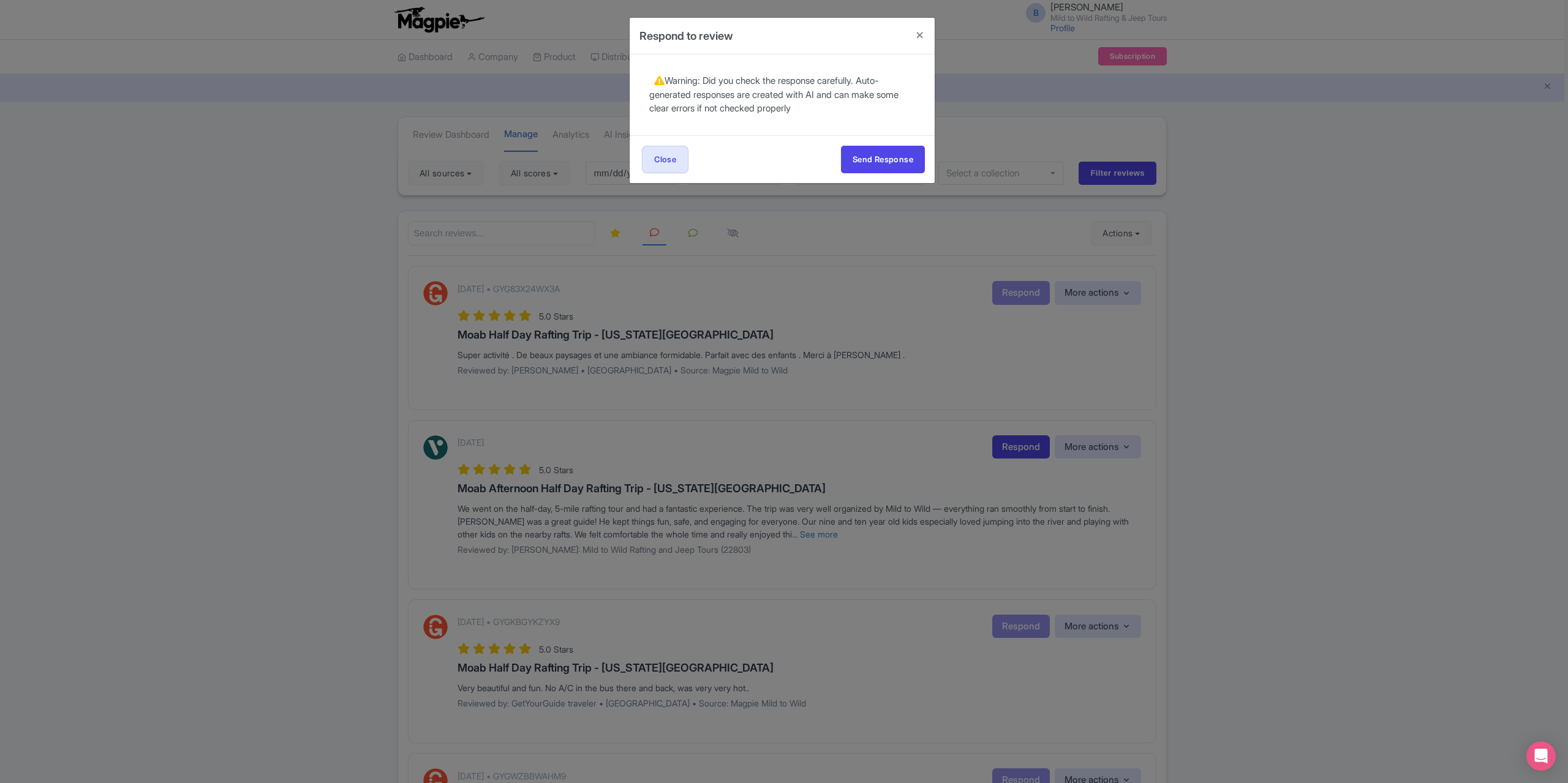
click at [637, 150] on div "Send Response Send Response Close Send Response" at bounding box center [782, 160] width 305 height 48
click at [654, 160] on link "Close" at bounding box center [665, 159] width 47 height 27
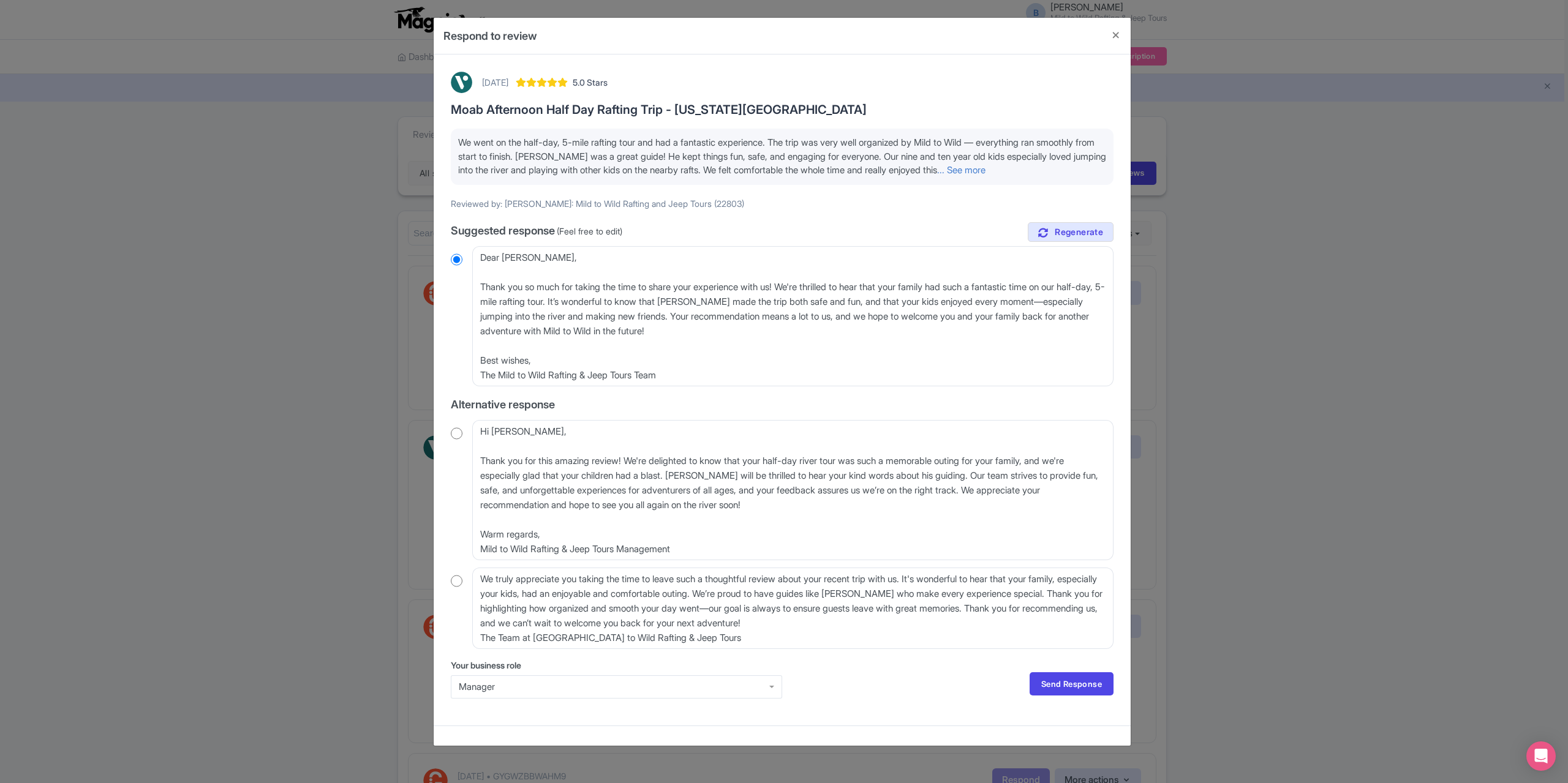
click at [459, 581] on input "radio" at bounding box center [457, 581] width 12 height 12
radio input "true"
click at [1047, 693] on link "Send Response" at bounding box center [1071, 684] width 84 height 23
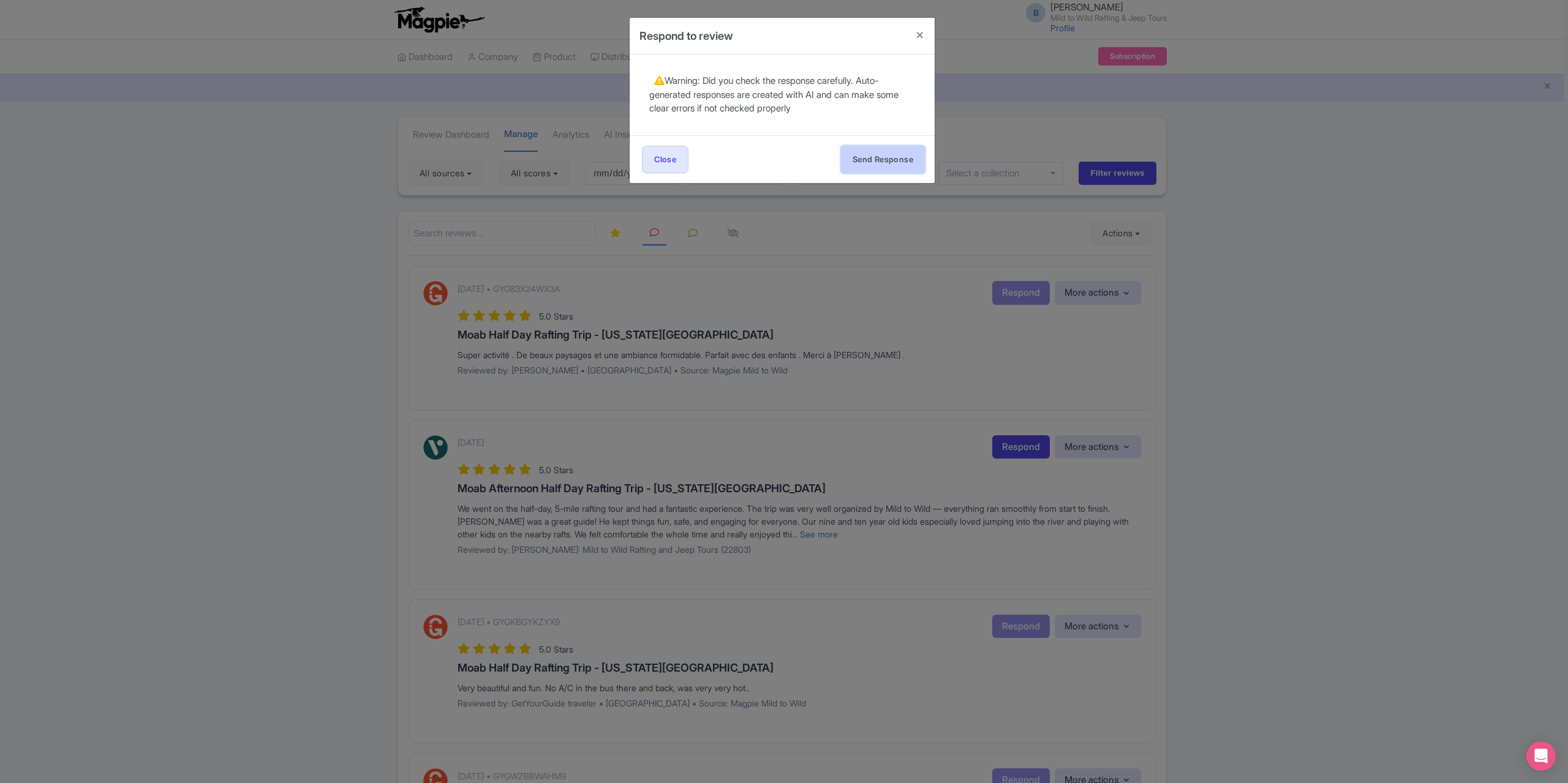
click at [864, 147] on button "Send Response" at bounding box center [883, 159] width 84 height 27
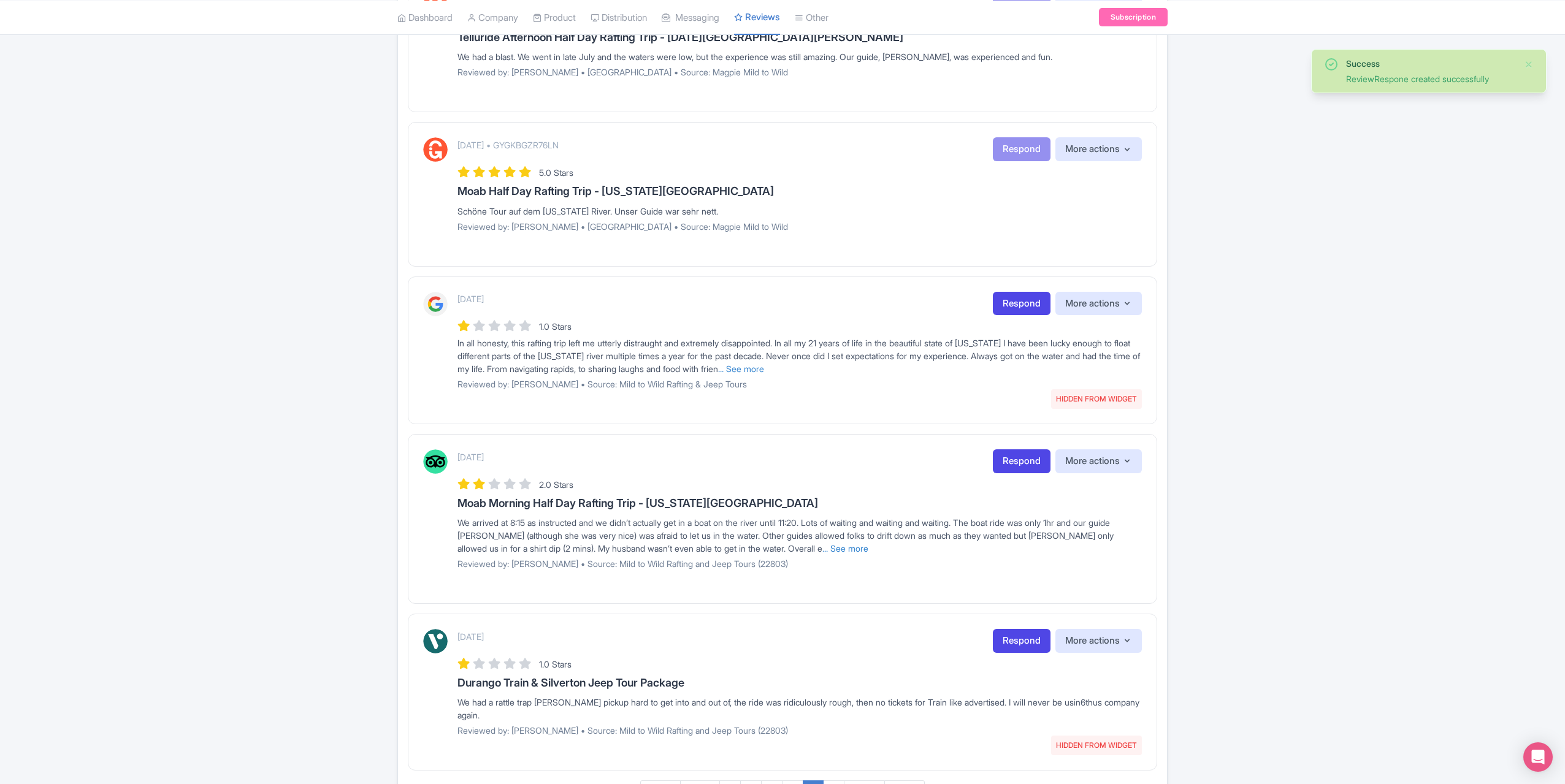
scroll to position [1205, 0]
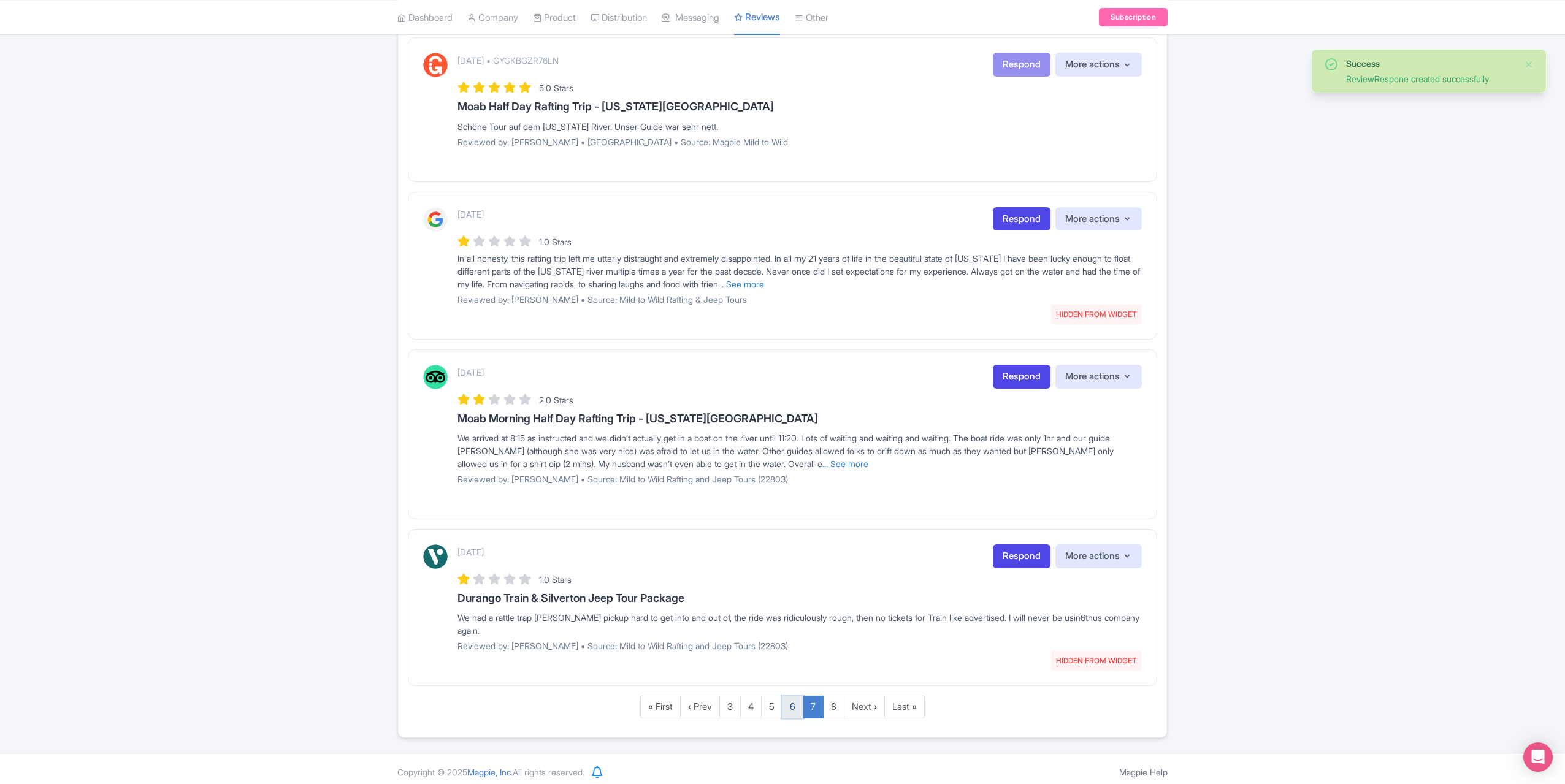
click at [797, 703] on link "6" at bounding box center [793, 707] width 21 height 23
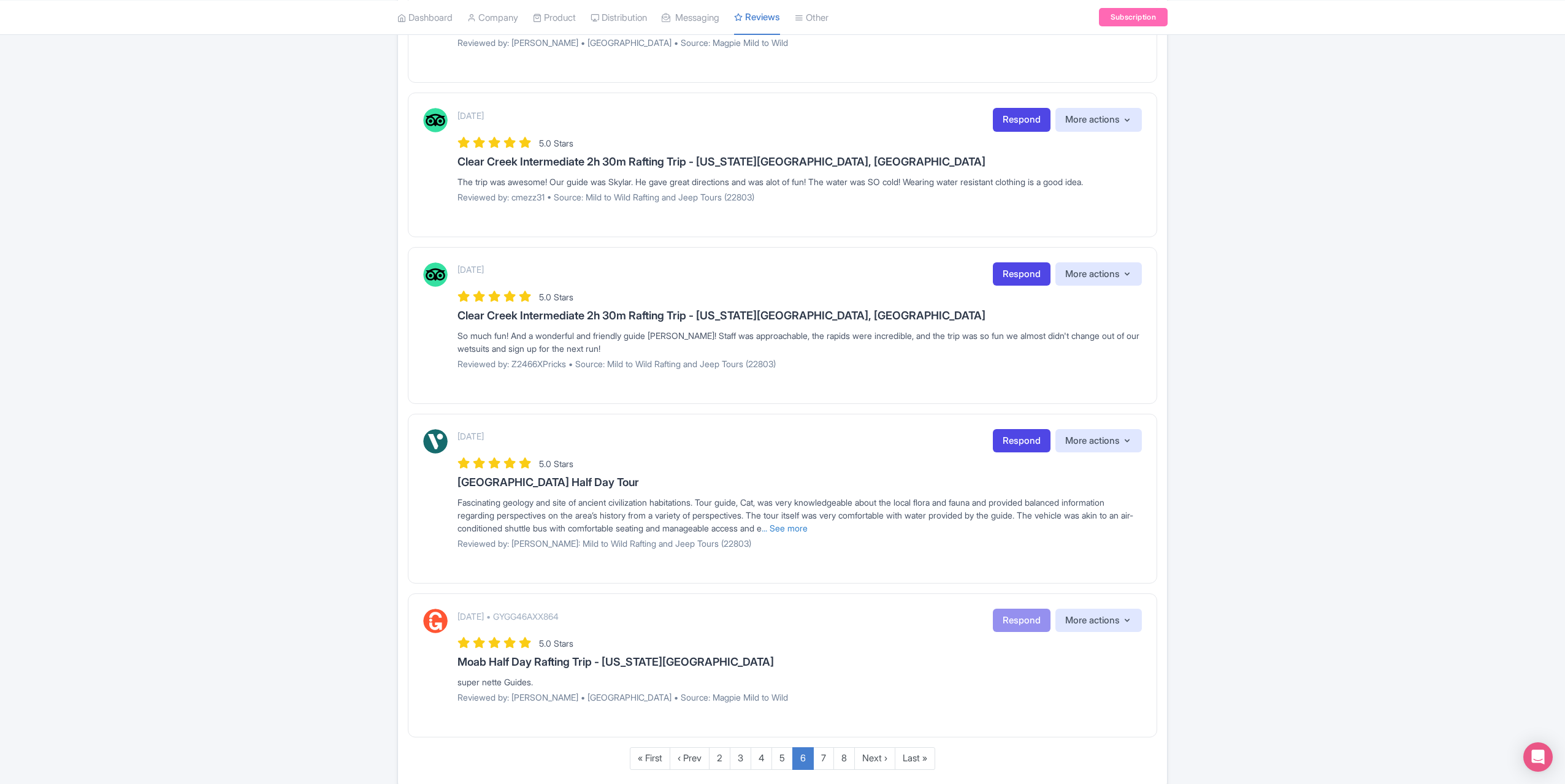
scroll to position [1039, 0]
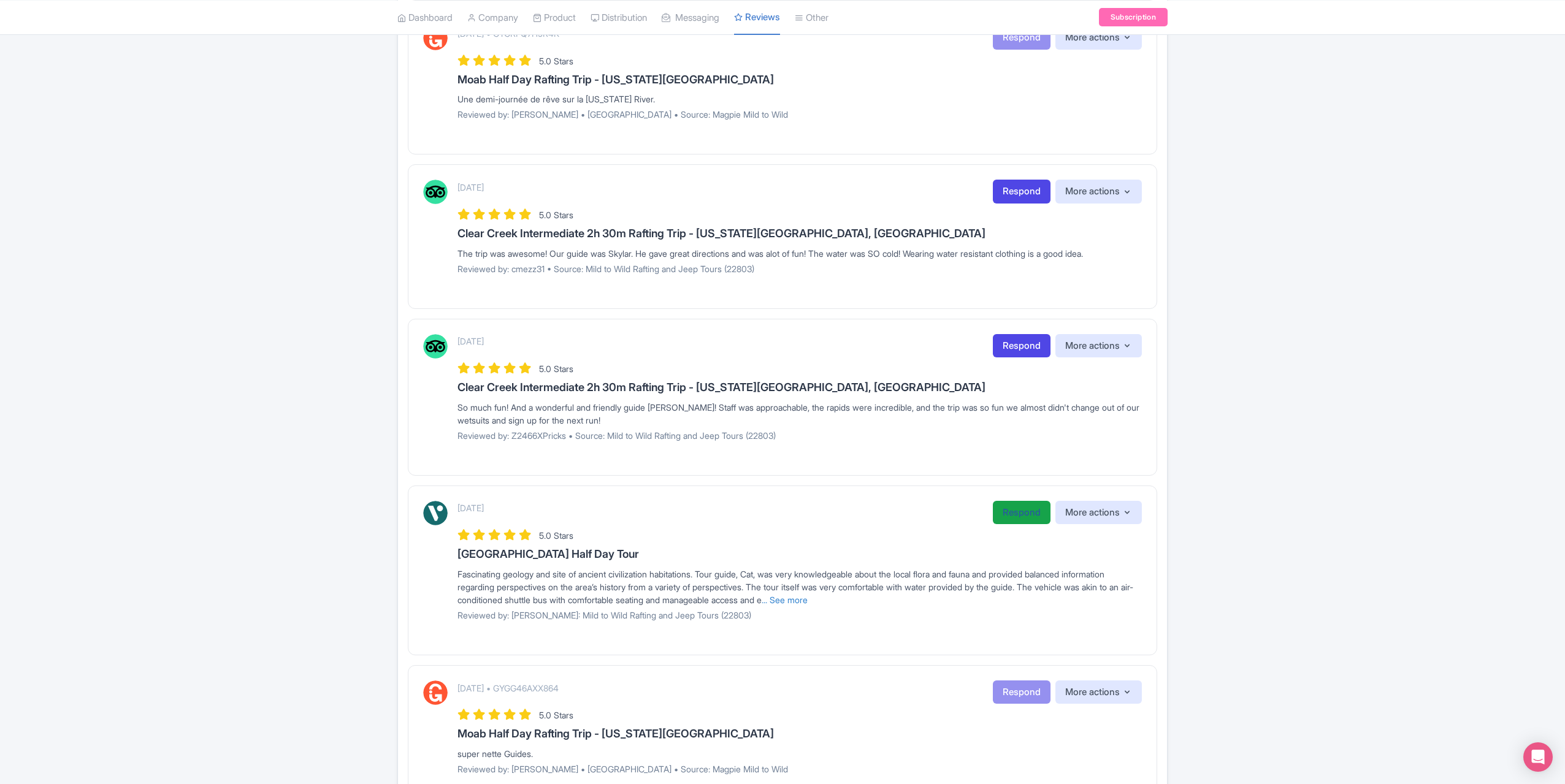
click at [1001, 516] on link "Respond" at bounding box center [1022, 513] width 58 height 24
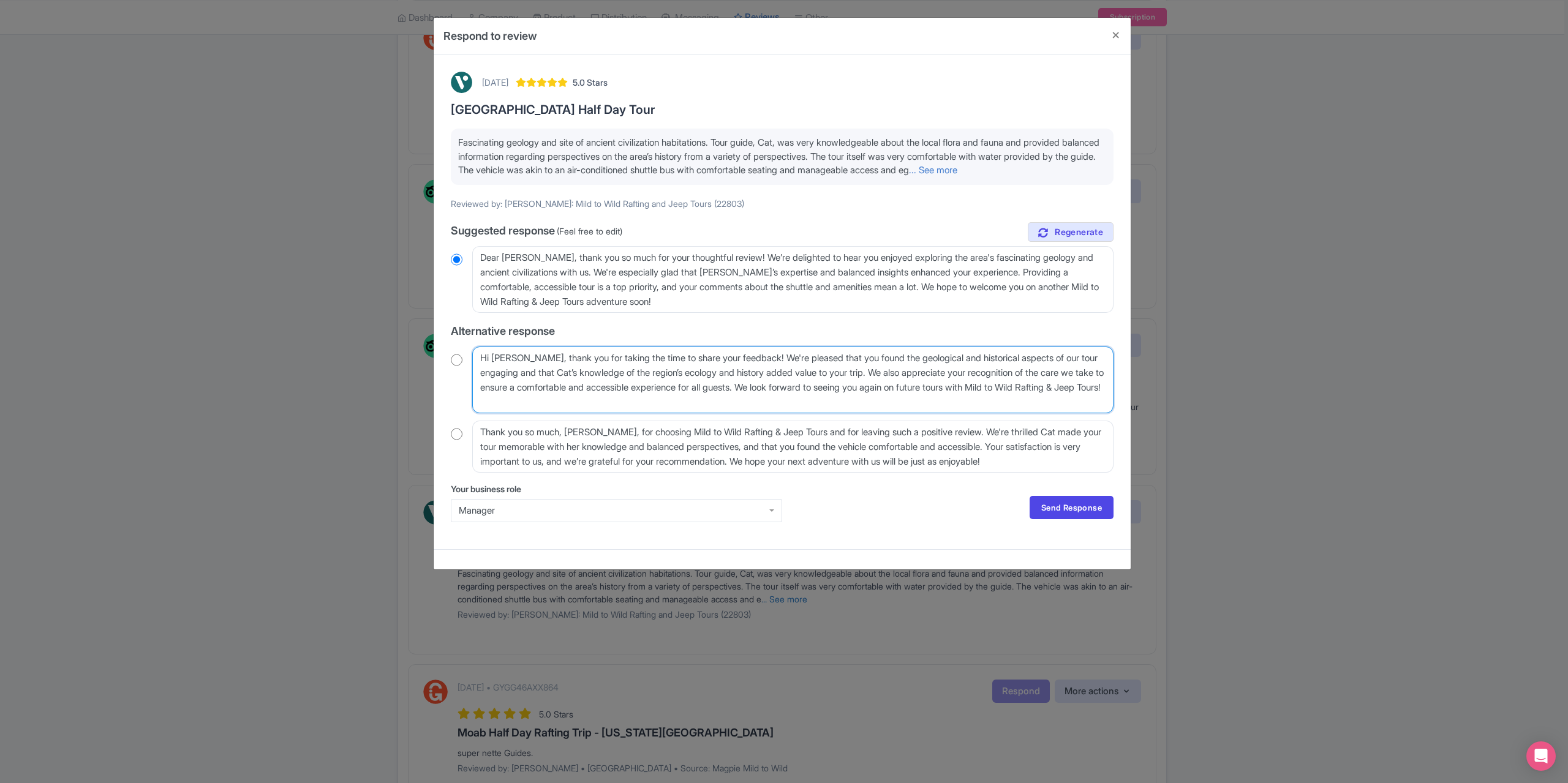
drag, startPoint x: 528, startPoint y: 358, endPoint x: 518, endPoint y: 358, distance: 10.0
click at [518, 358] on textarea "Hi Susan_B, thank you for taking the time to share your feedback! We're pleased…" at bounding box center [792, 380] width 641 height 66
type textarea "Hi Susan, thank you for taking the time to share your feedback! We're pleased t…"
click at [458, 358] on input "radio" at bounding box center [457, 360] width 12 height 12
radio input "true"
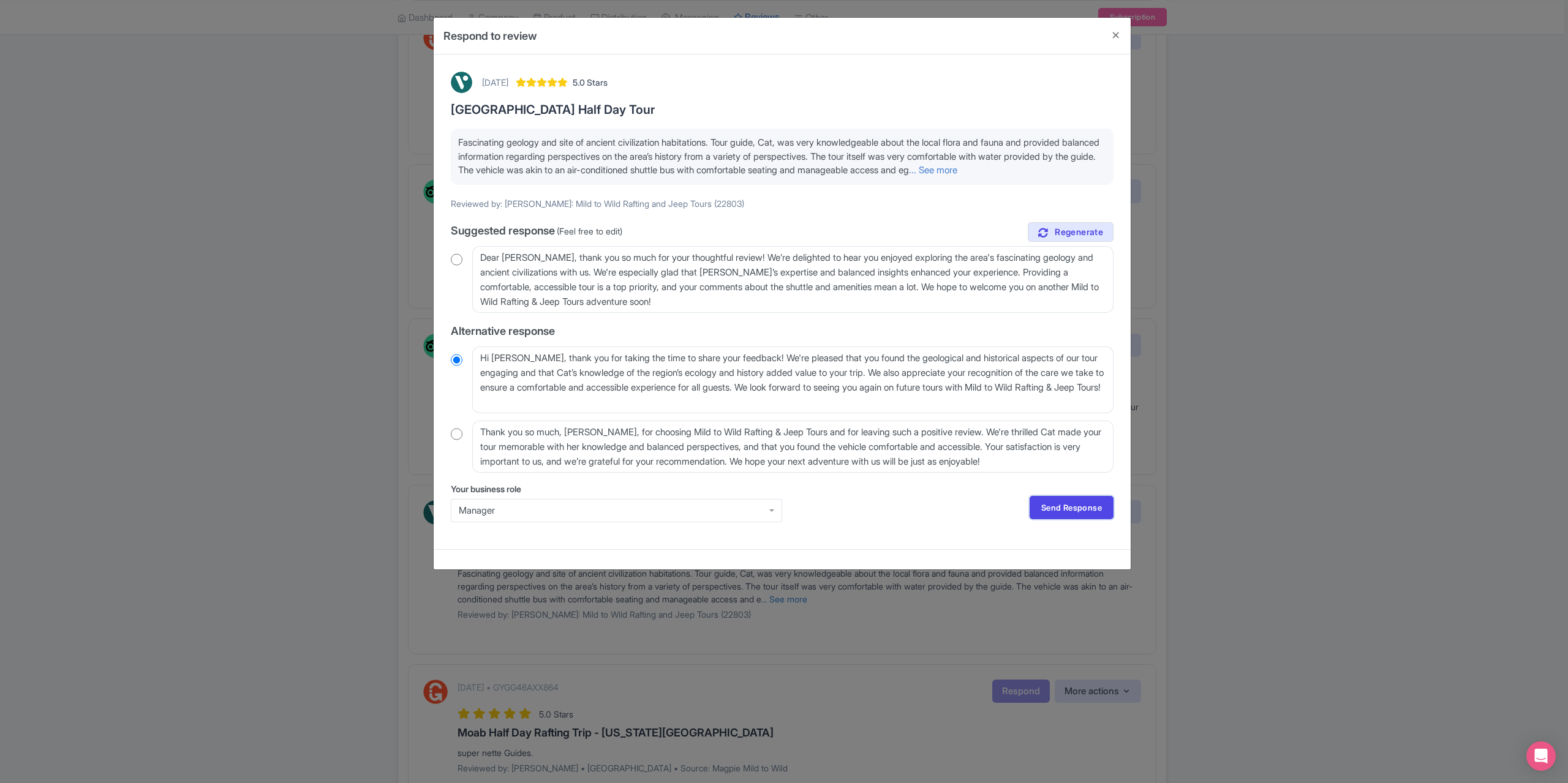
click at [1067, 504] on link "Send Response" at bounding box center [1071, 507] width 84 height 23
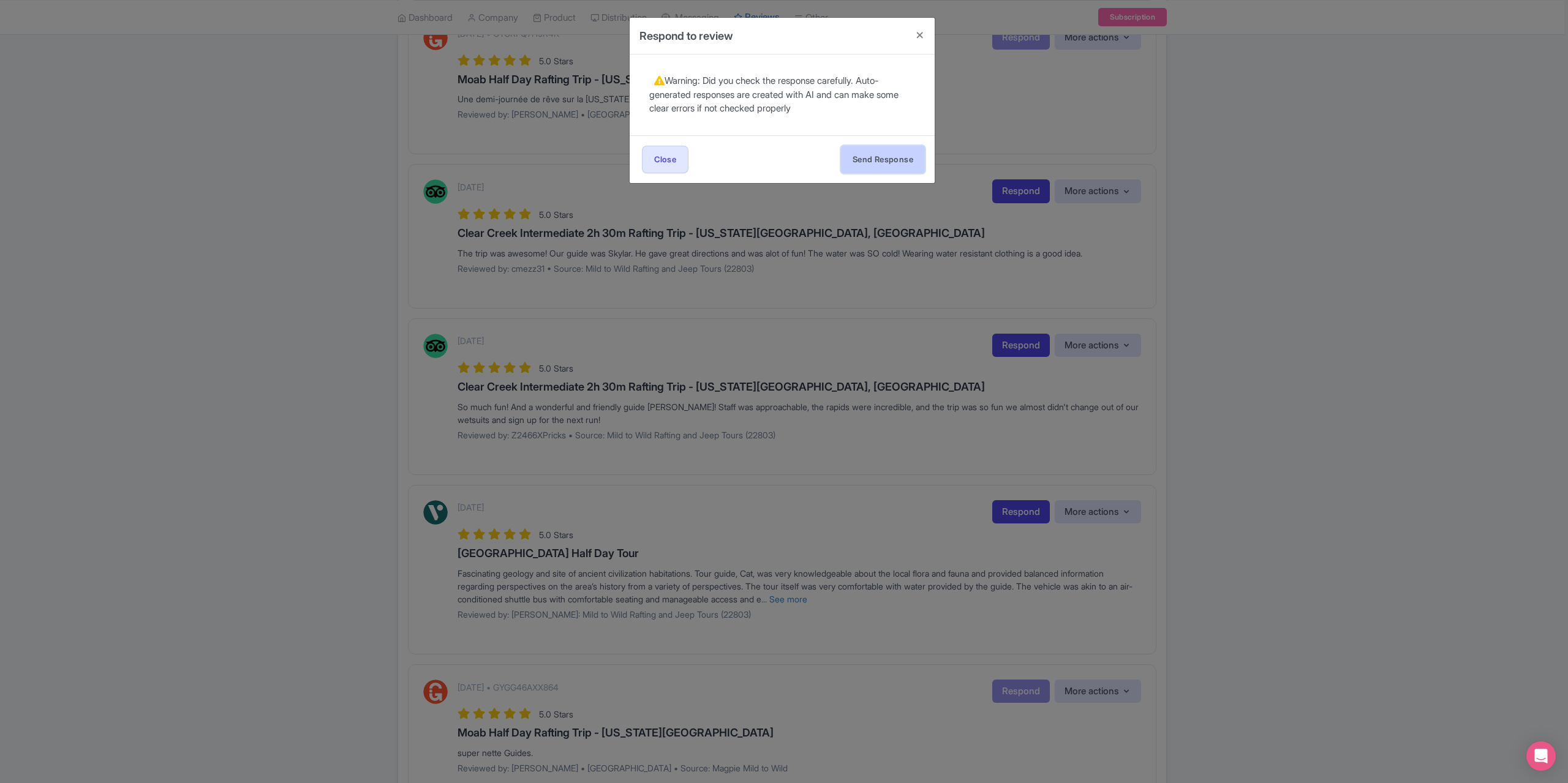
click at [896, 161] on button "Send Response" at bounding box center [883, 159] width 84 height 27
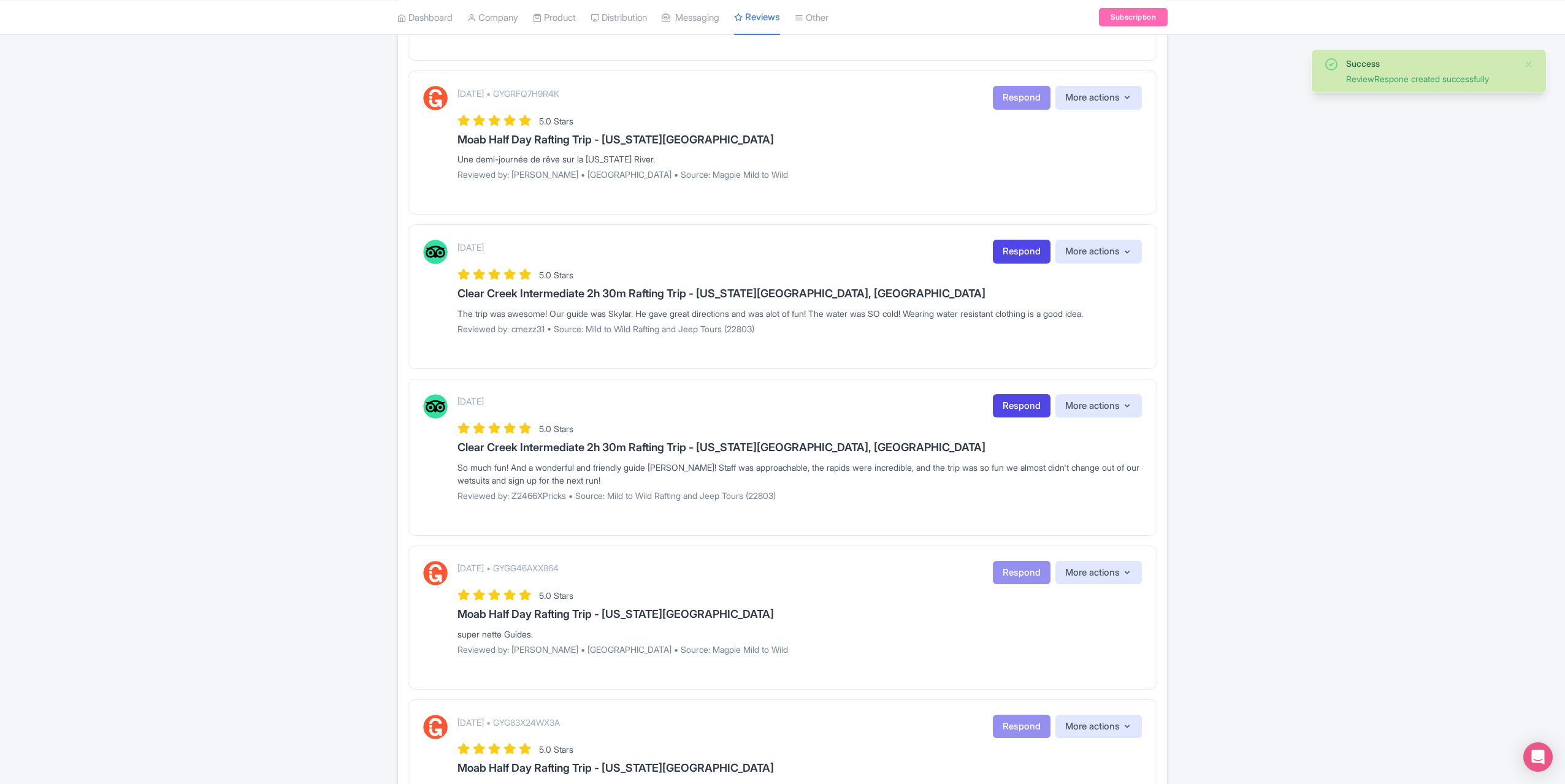
scroll to position [981, 0]
click at [1018, 401] on link "Respond" at bounding box center [1022, 404] width 58 height 24
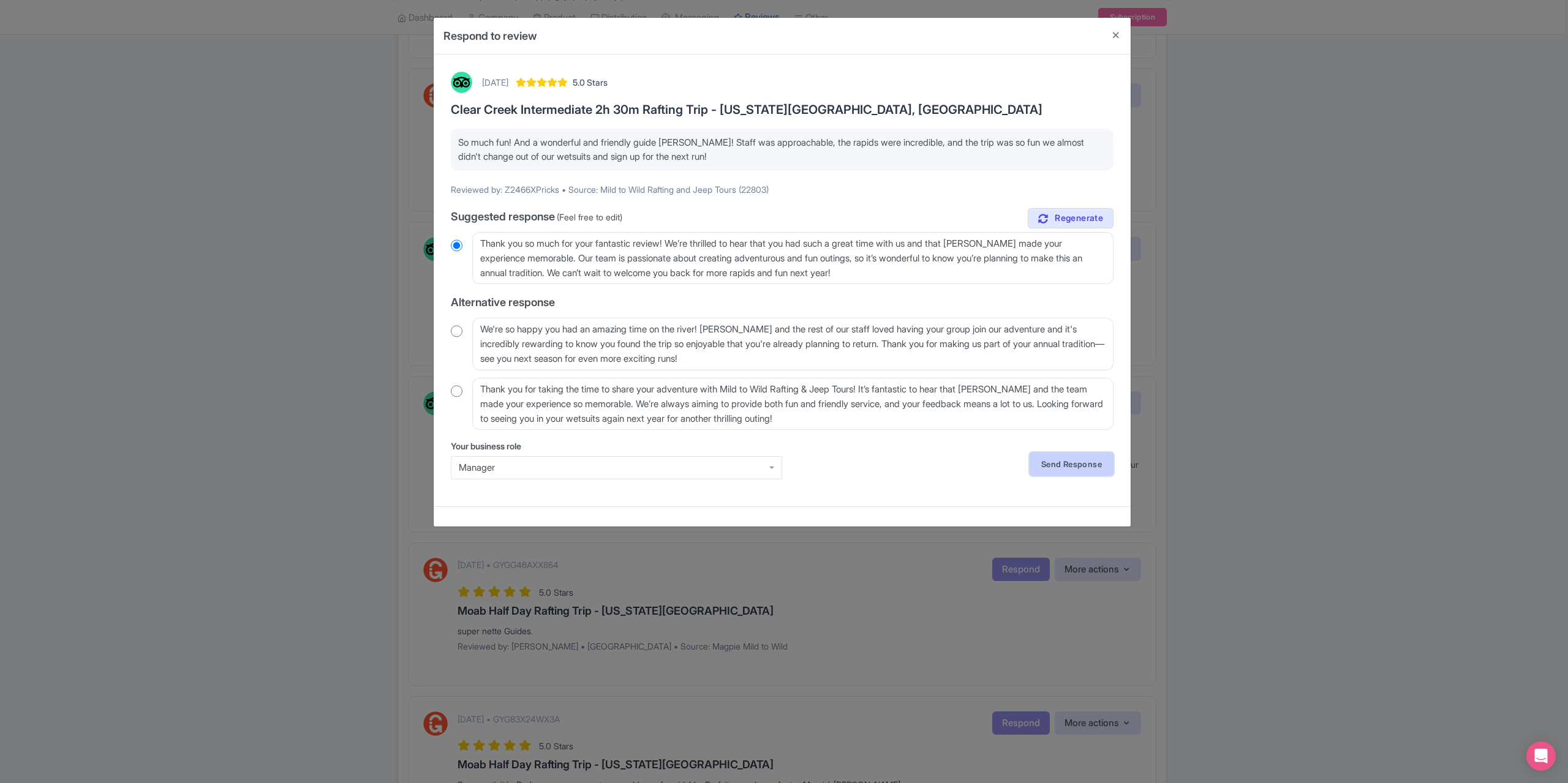
click at [1072, 466] on link "Send Response" at bounding box center [1071, 464] width 84 height 23
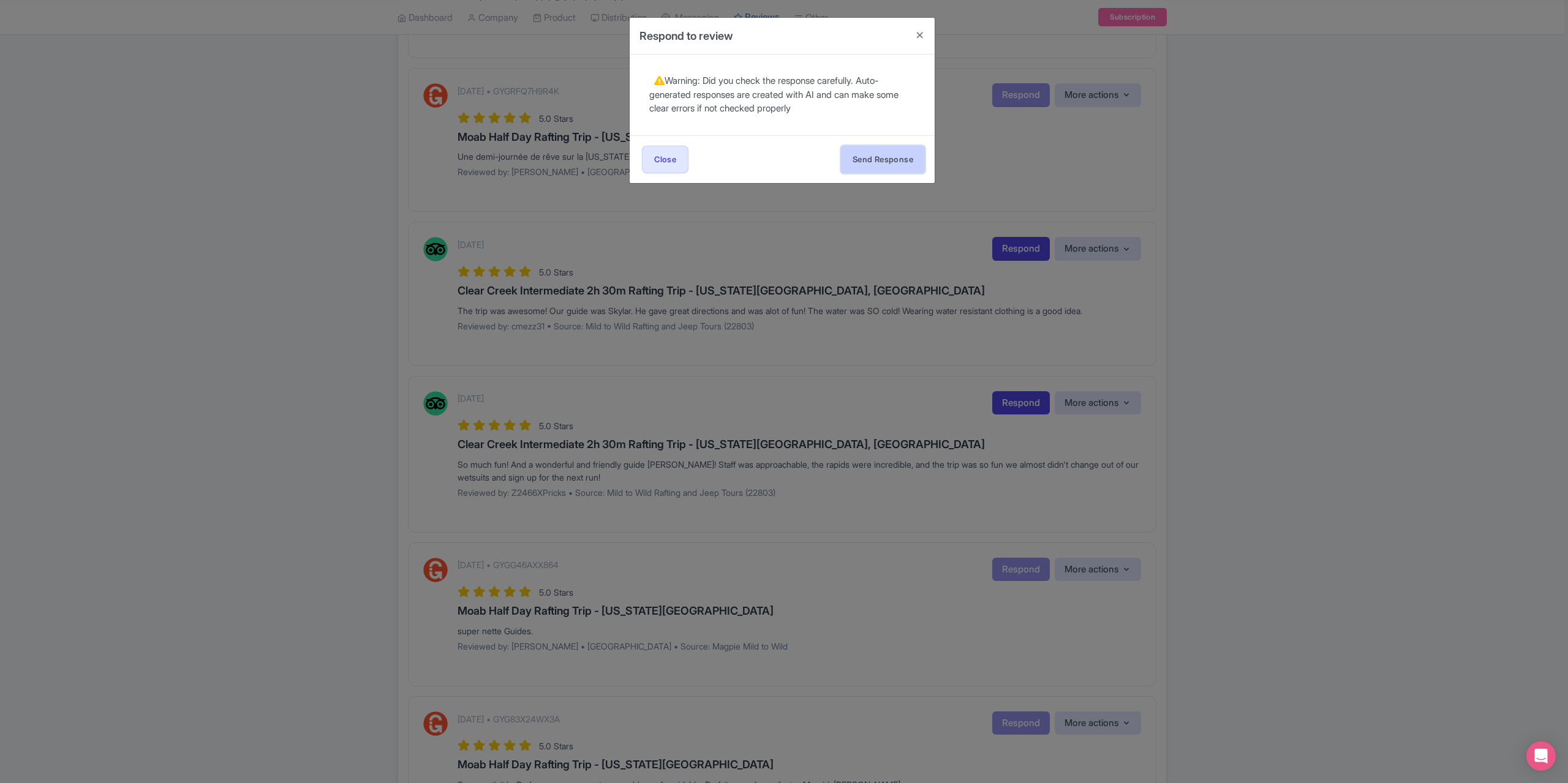
click at [868, 153] on button "Send Response" at bounding box center [883, 159] width 84 height 27
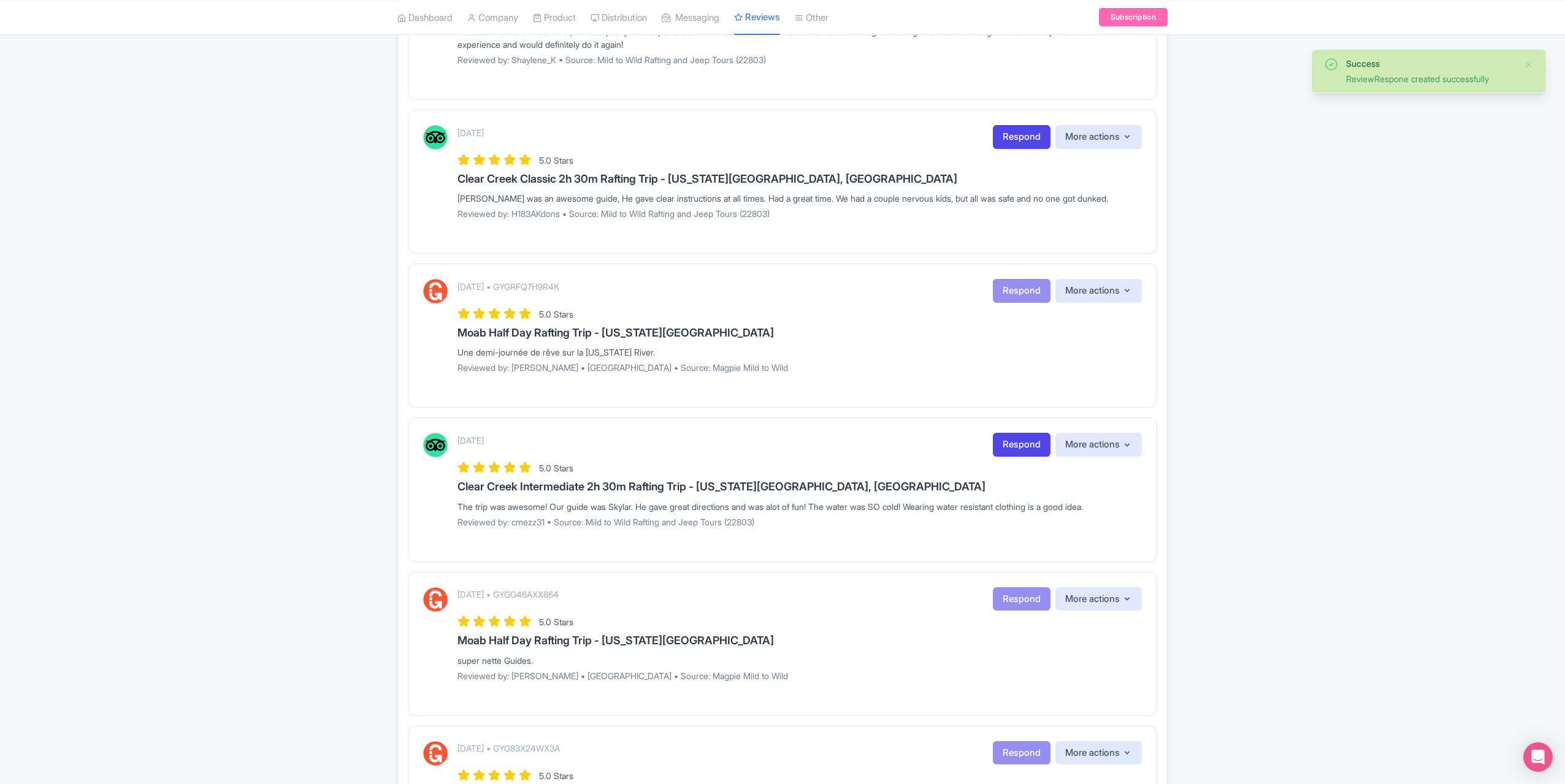
scroll to position [797, 0]
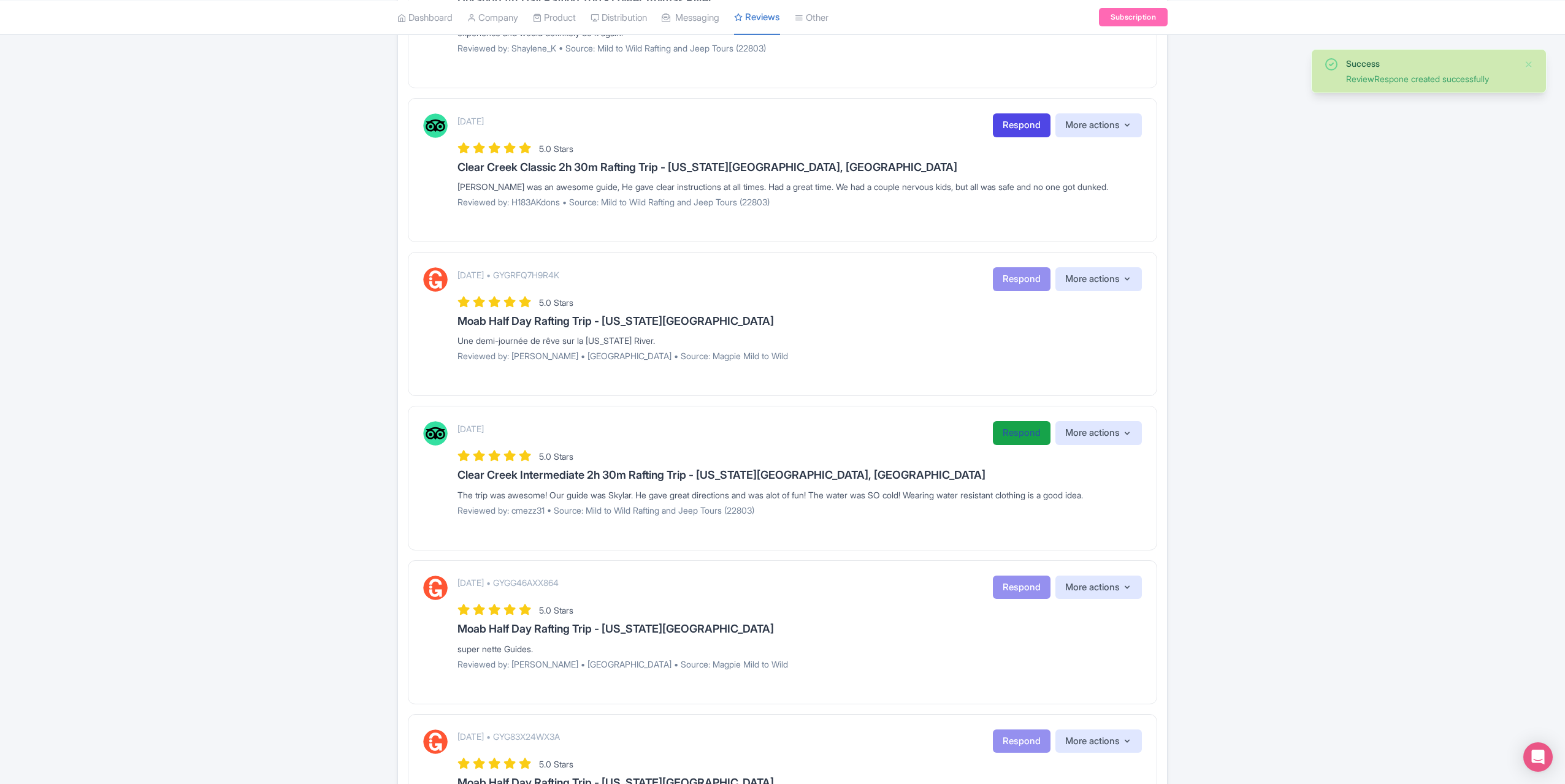
click at [1037, 433] on link "Respond" at bounding box center [1022, 433] width 58 height 24
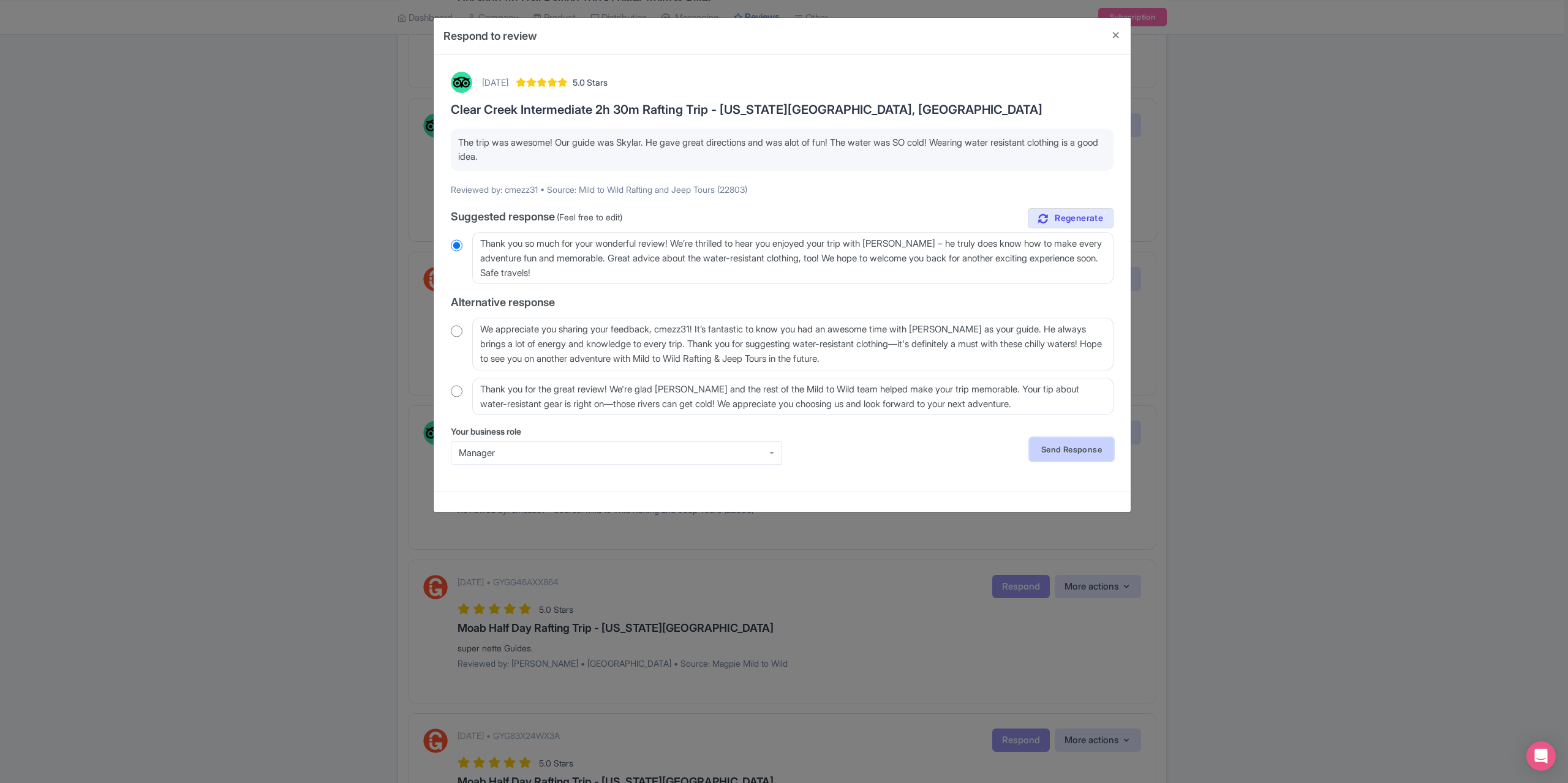
click at [1067, 441] on link "Send Response" at bounding box center [1071, 449] width 84 height 23
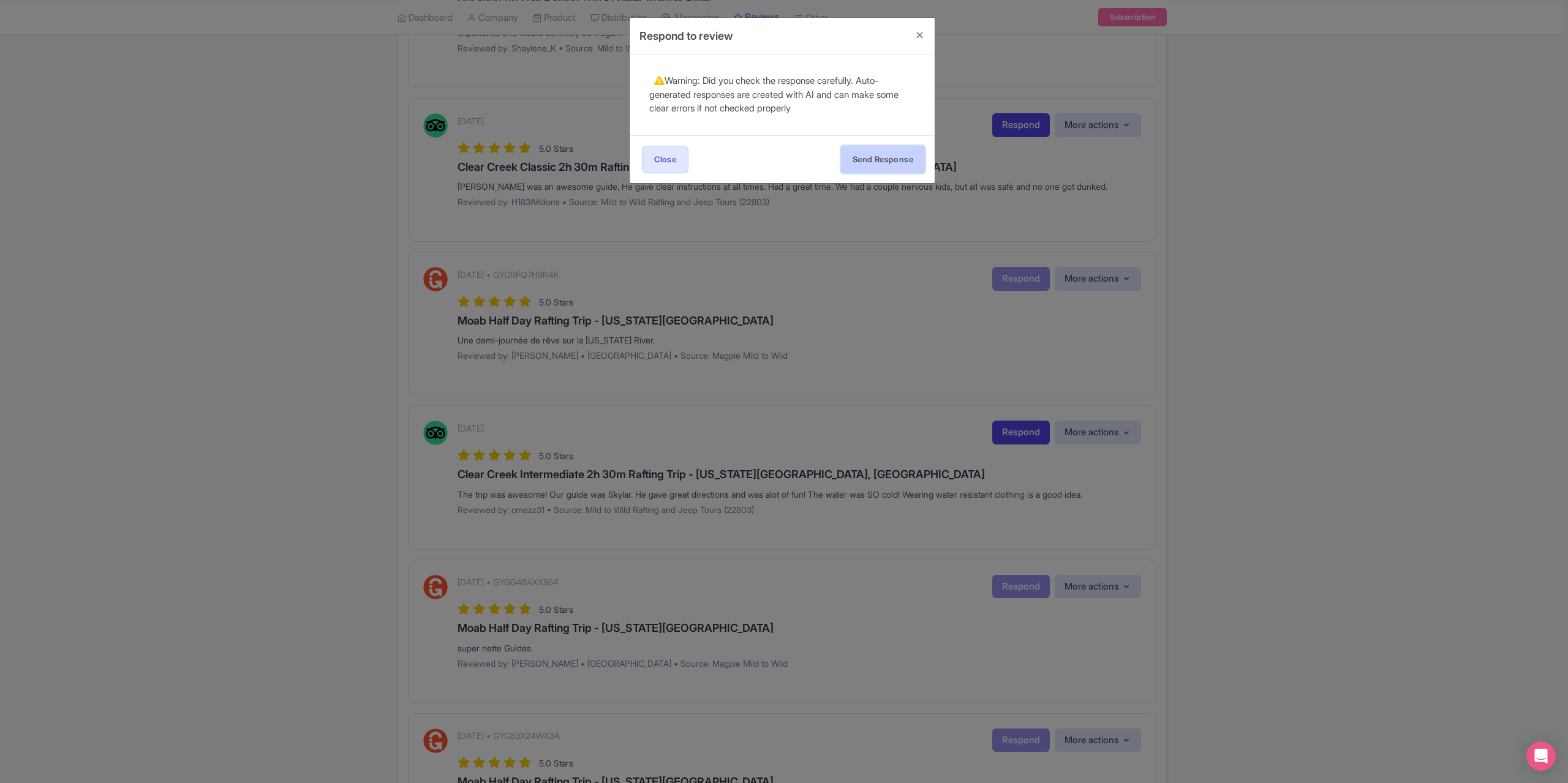
click at [875, 166] on button "Send Response" at bounding box center [883, 159] width 84 height 27
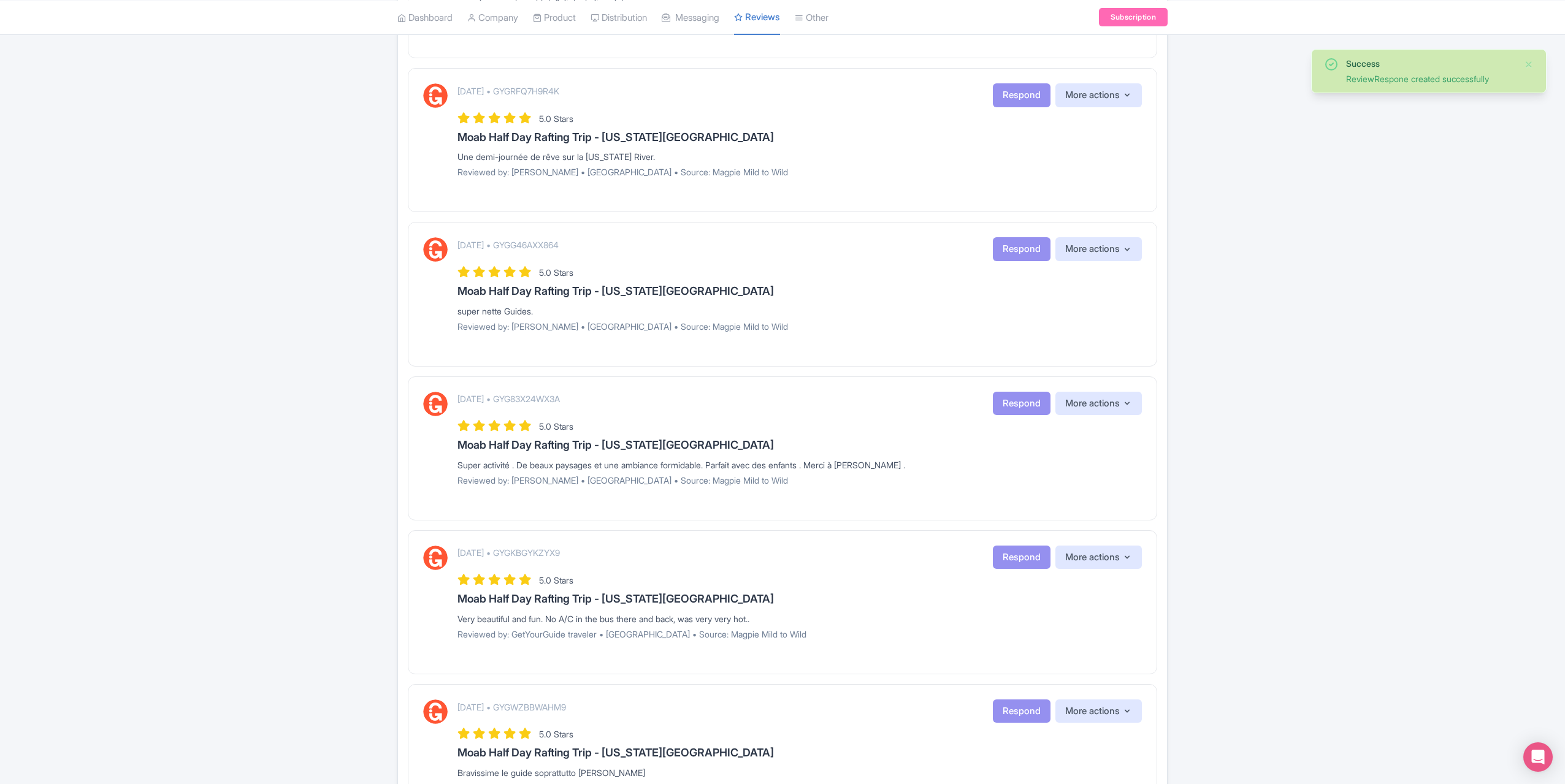
scroll to position [674, 0]
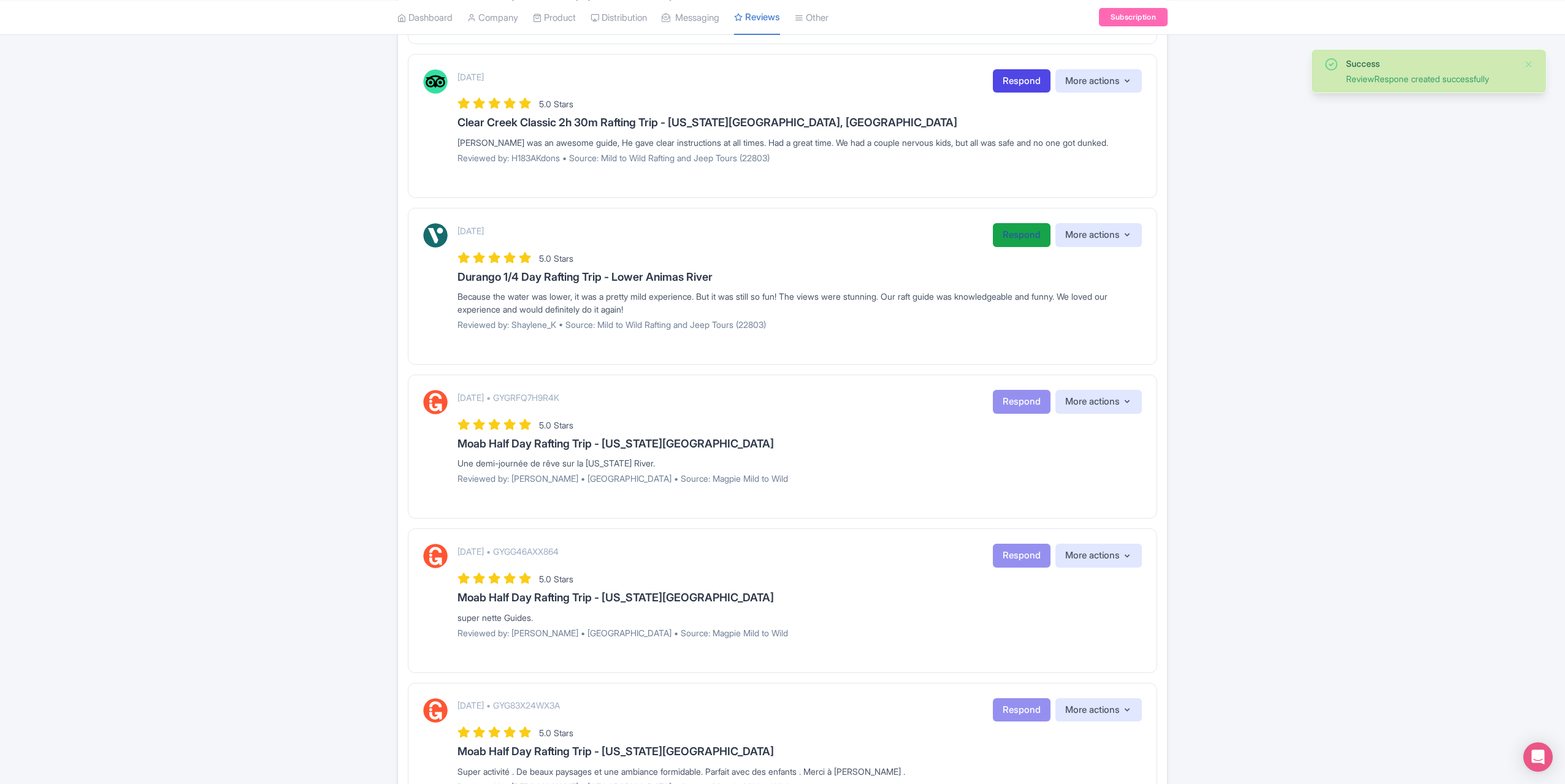
click at [1018, 230] on link "Respond" at bounding box center [1022, 235] width 58 height 24
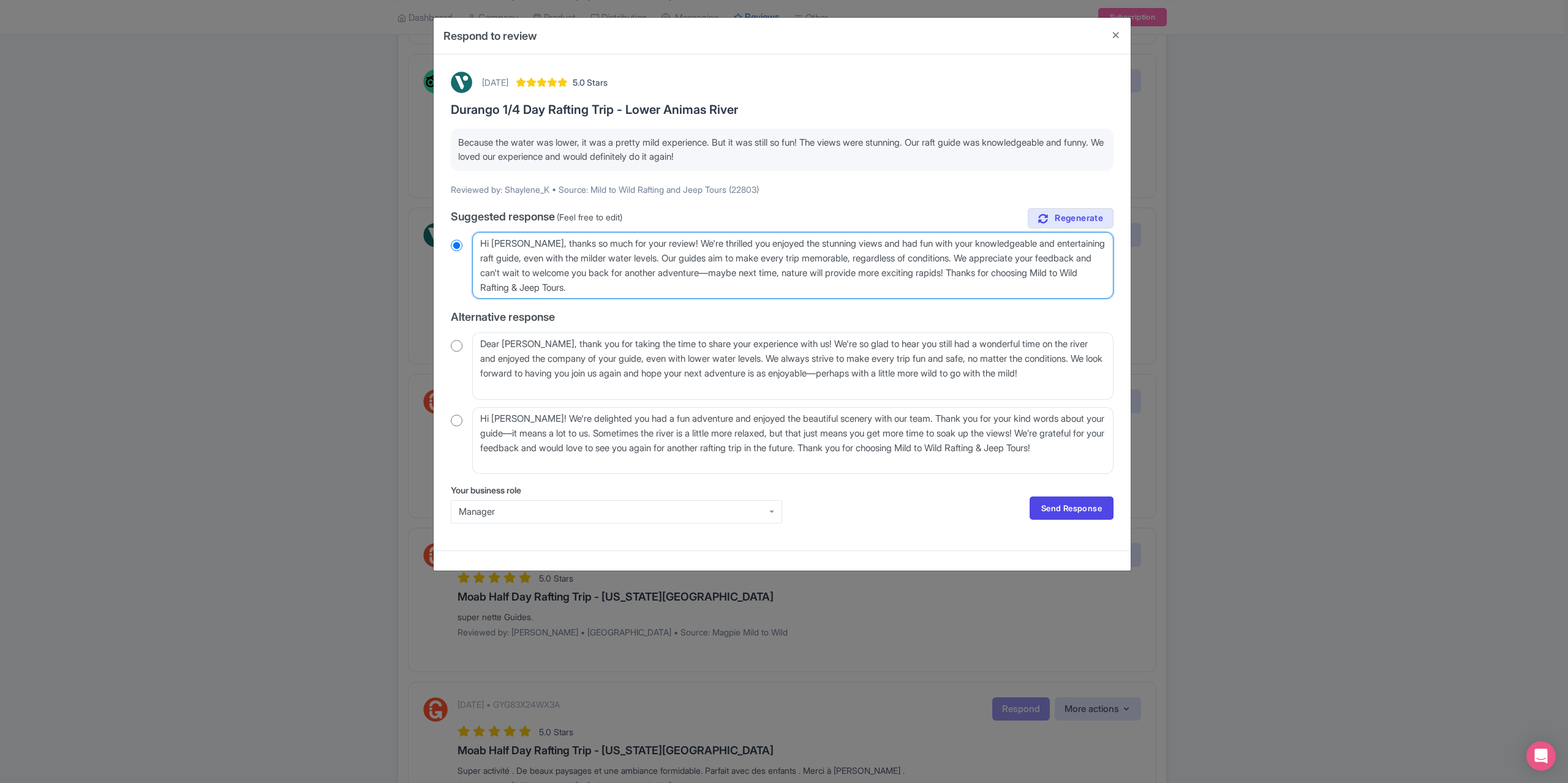
drag, startPoint x: 541, startPoint y: 243, endPoint x: 528, endPoint y: 244, distance: 13.0
click at [528, 244] on textarea "Hi [PERSON_NAME], thanks so much for your review! We're thrilled you enjoyed th…" at bounding box center [792, 265] width 641 height 66
type textarea "Hi [PERSON_NAME], thanks so much for your review! We're thrilled you enjoyed th…"
radio input "true"
type textarea "Hi [PERSON_NAME], thanks so much for your review! We're thrilled you enjoyed th…"
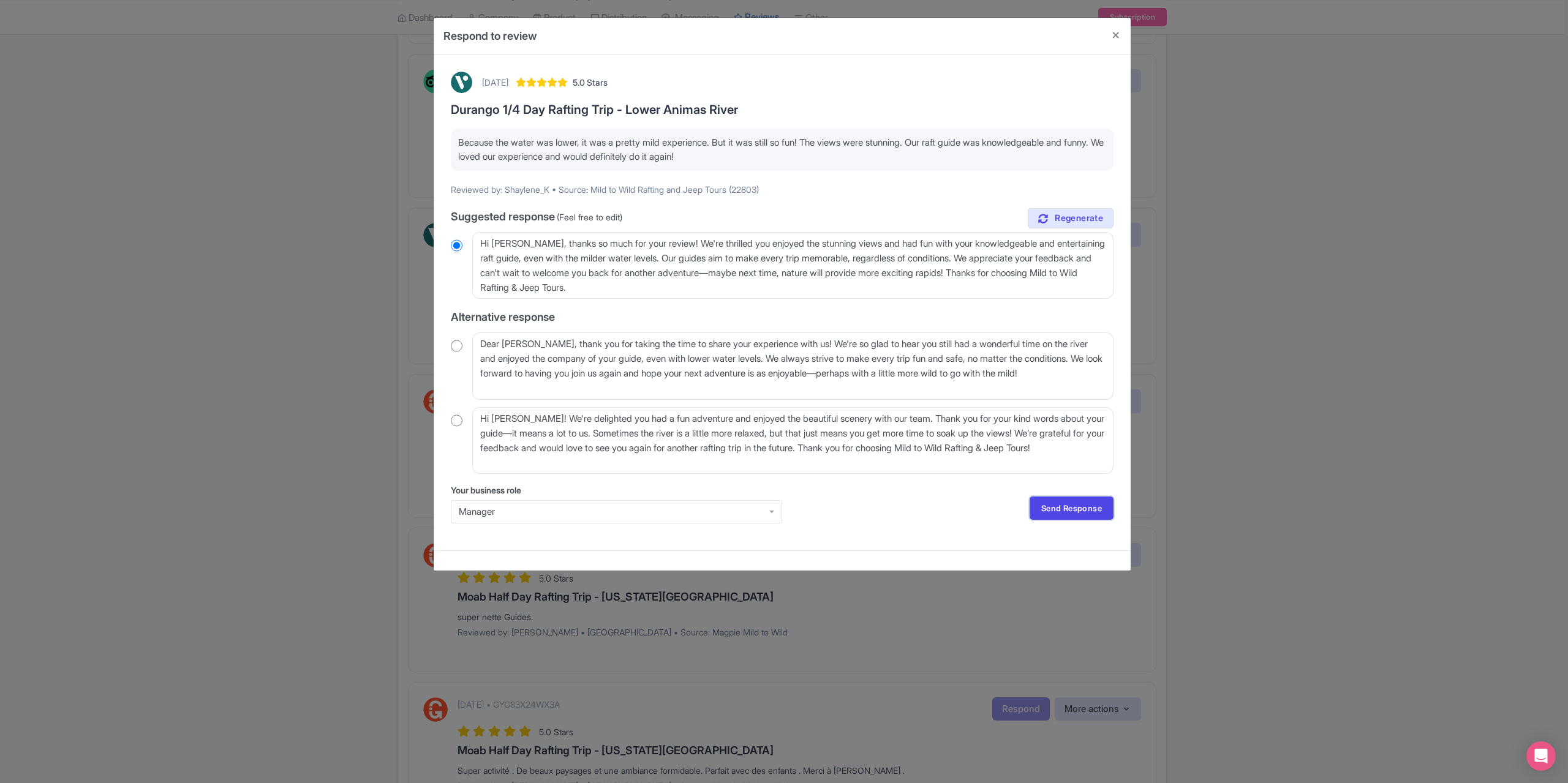
click at [1073, 513] on link "Send Response" at bounding box center [1071, 508] width 84 height 23
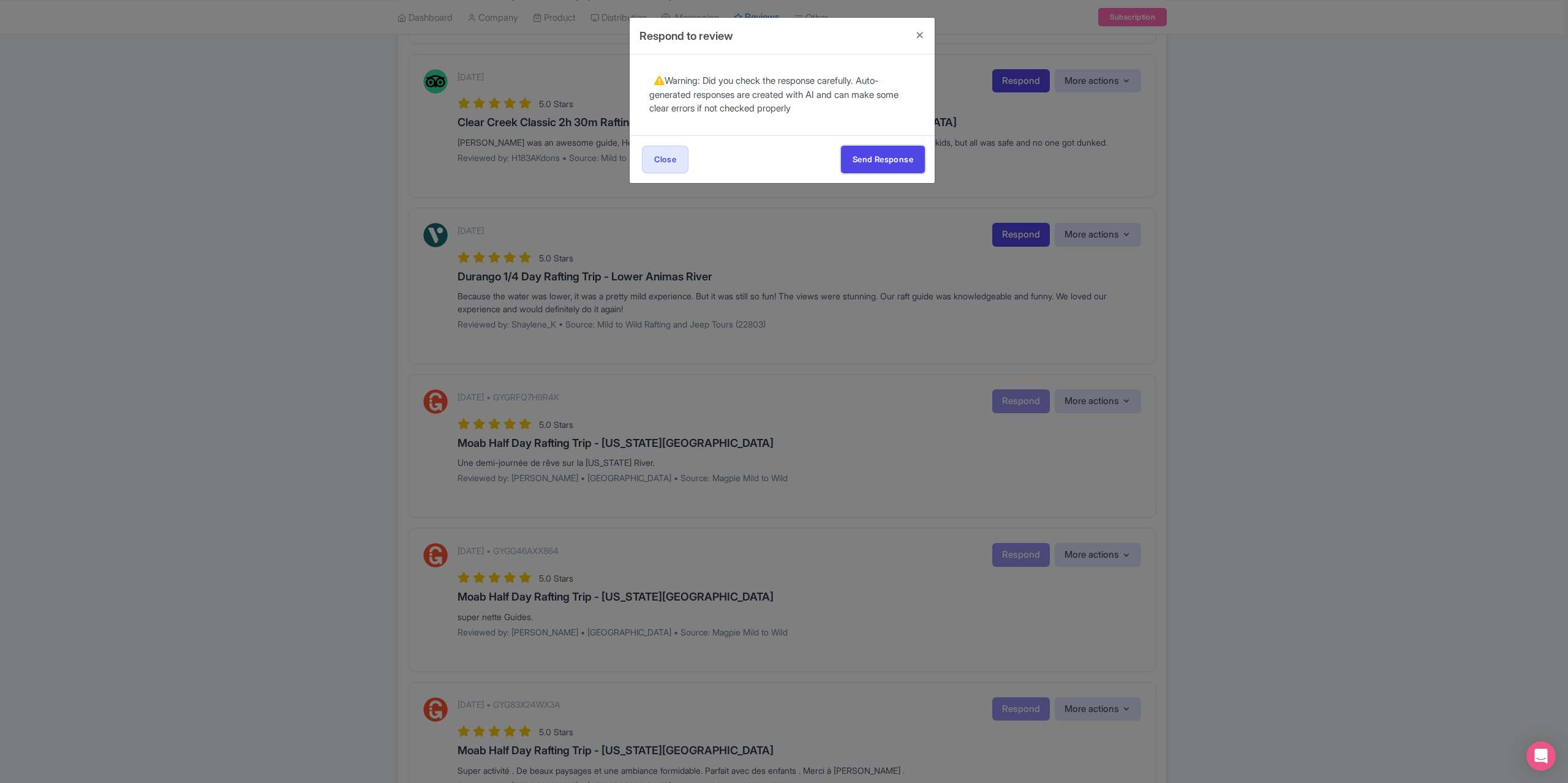
drag, startPoint x: 885, startPoint y: 164, endPoint x: 875, endPoint y: 190, distance: 27.9
click at [884, 164] on button "Send Response" at bounding box center [883, 159] width 84 height 27
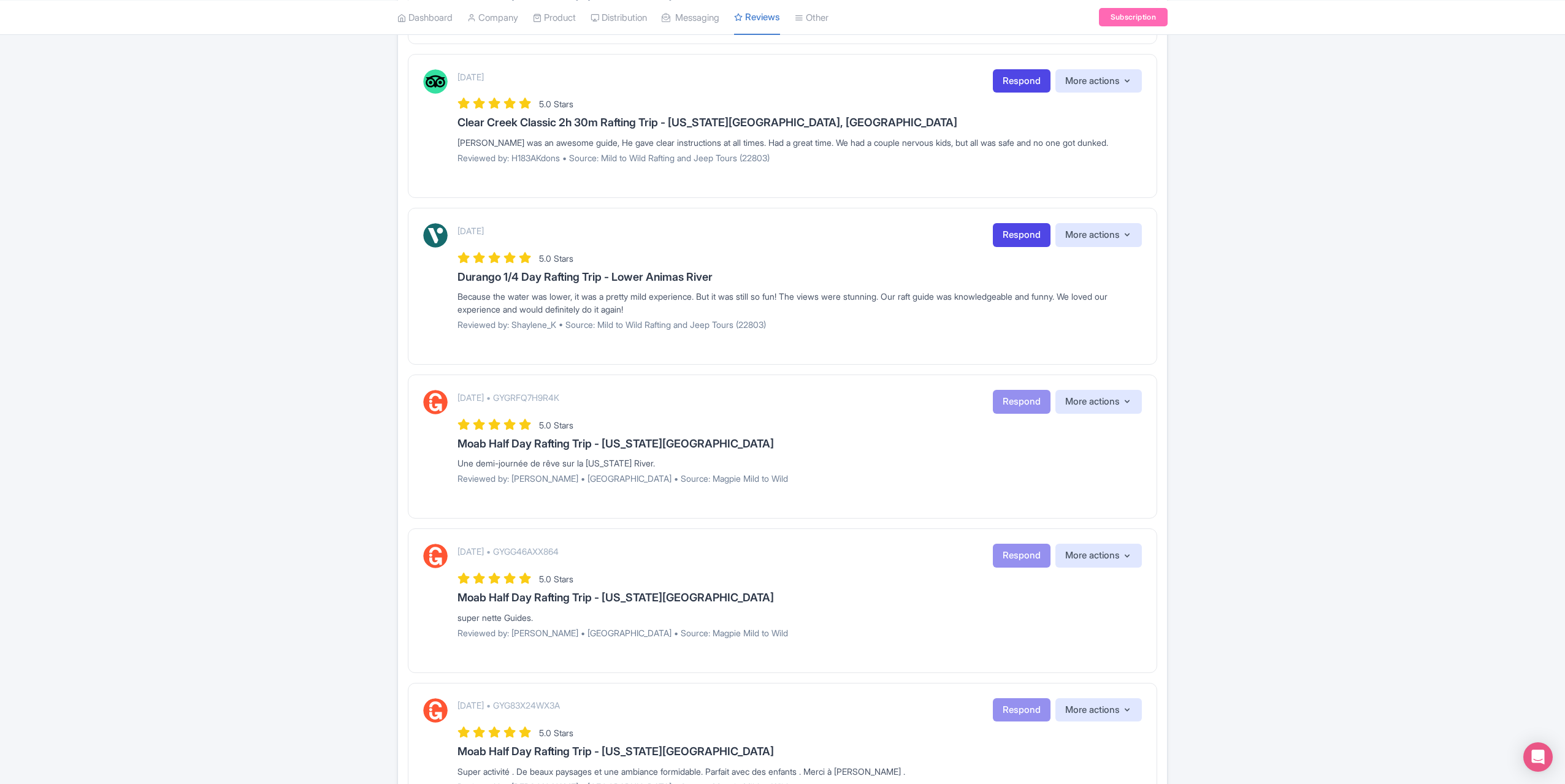
scroll to position [613, 0]
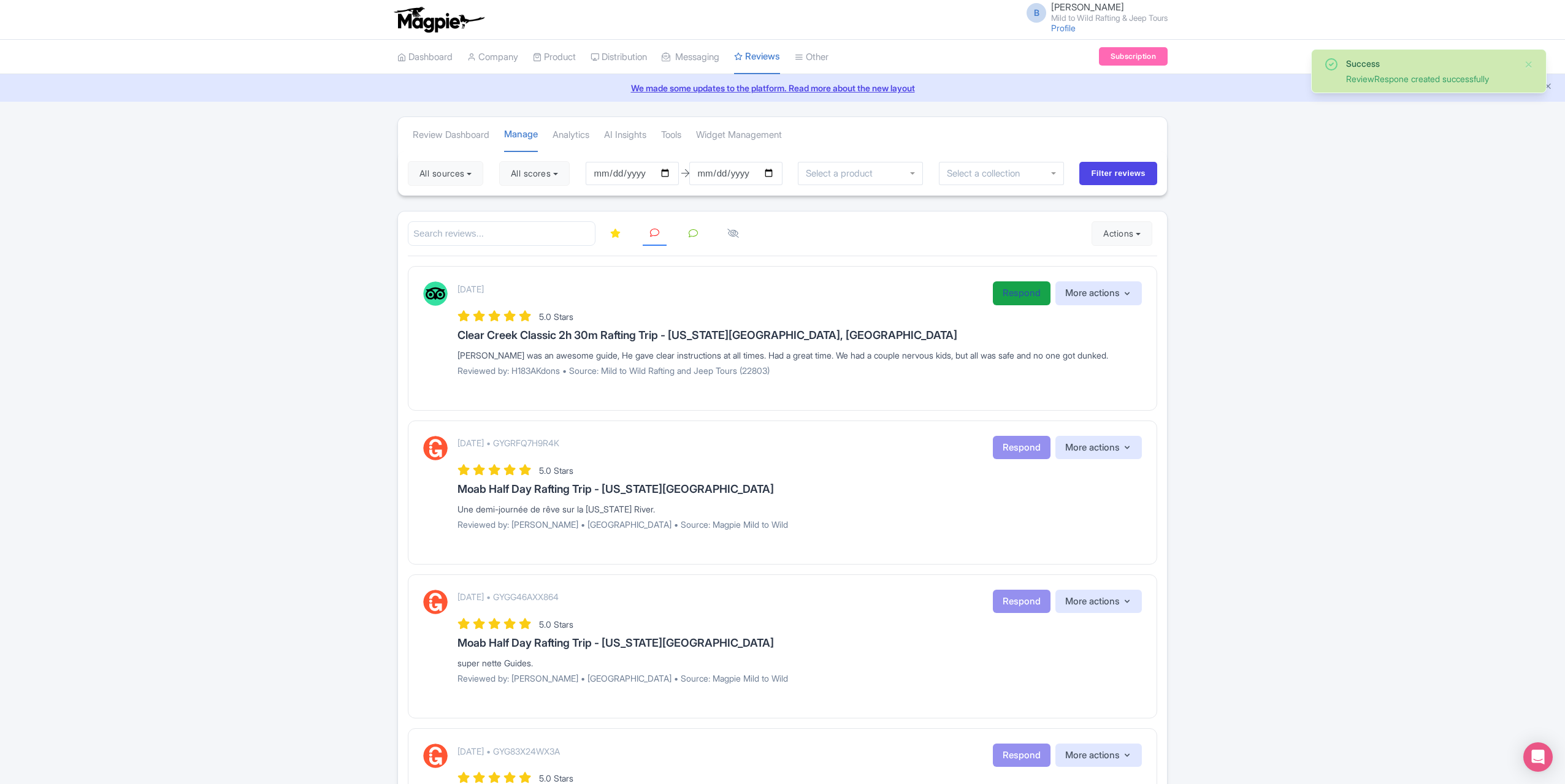
click at [1018, 289] on link "Respond" at bounding box center [1022, 294] width 58 height 24
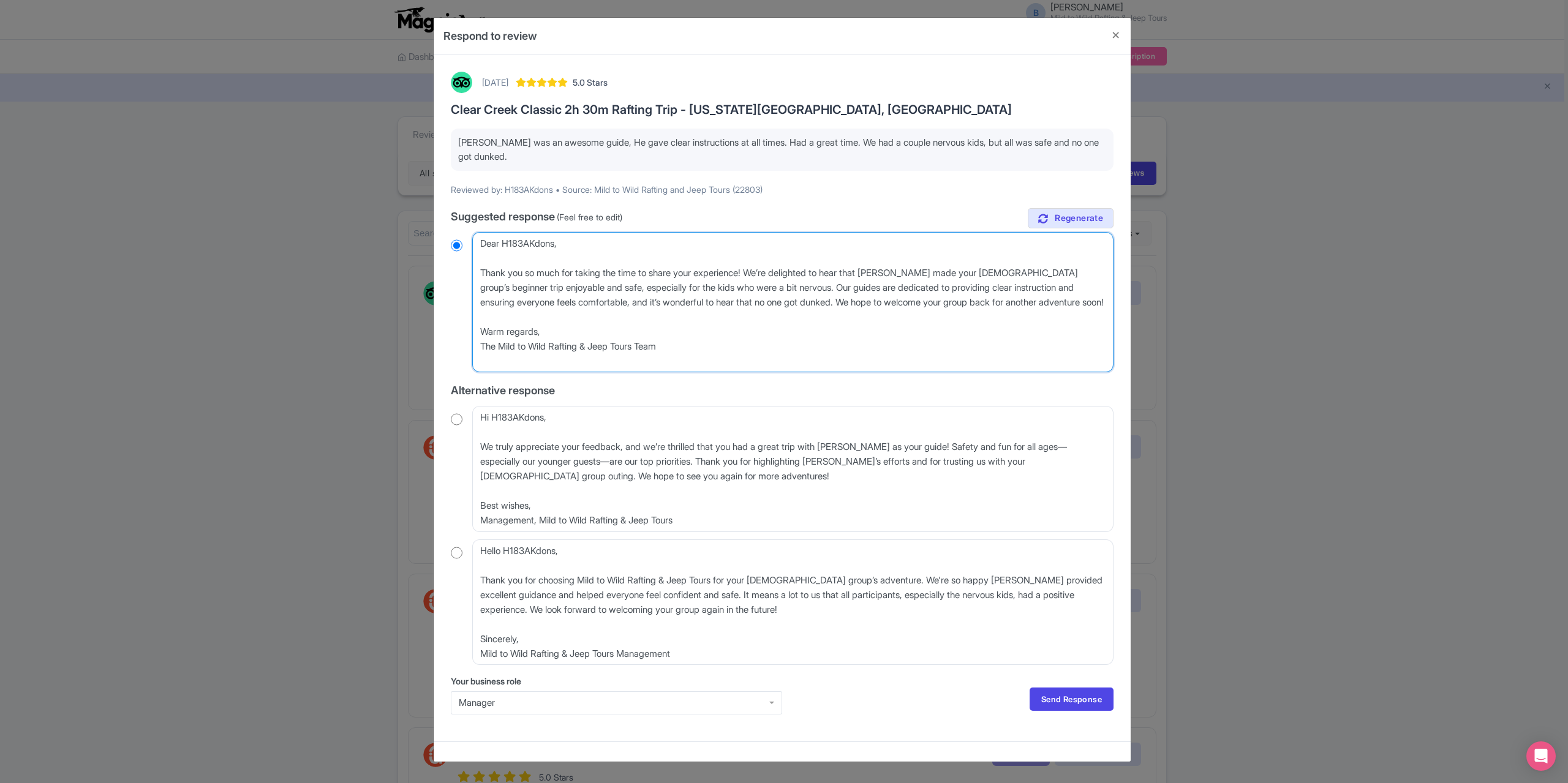
drag, startPoint x: 576, startPoint y: 238, endPoint x: 464, endPoint y: 241, distance: 112.0
click at [463, 242] on div "Dear H183AKdons, Thank you so much for taking the time to share your experience…" at bounding box center [782, 302] width 663 height 140
type textarea "Thank you so much for taking the time to share your experience! We’re delighted…"
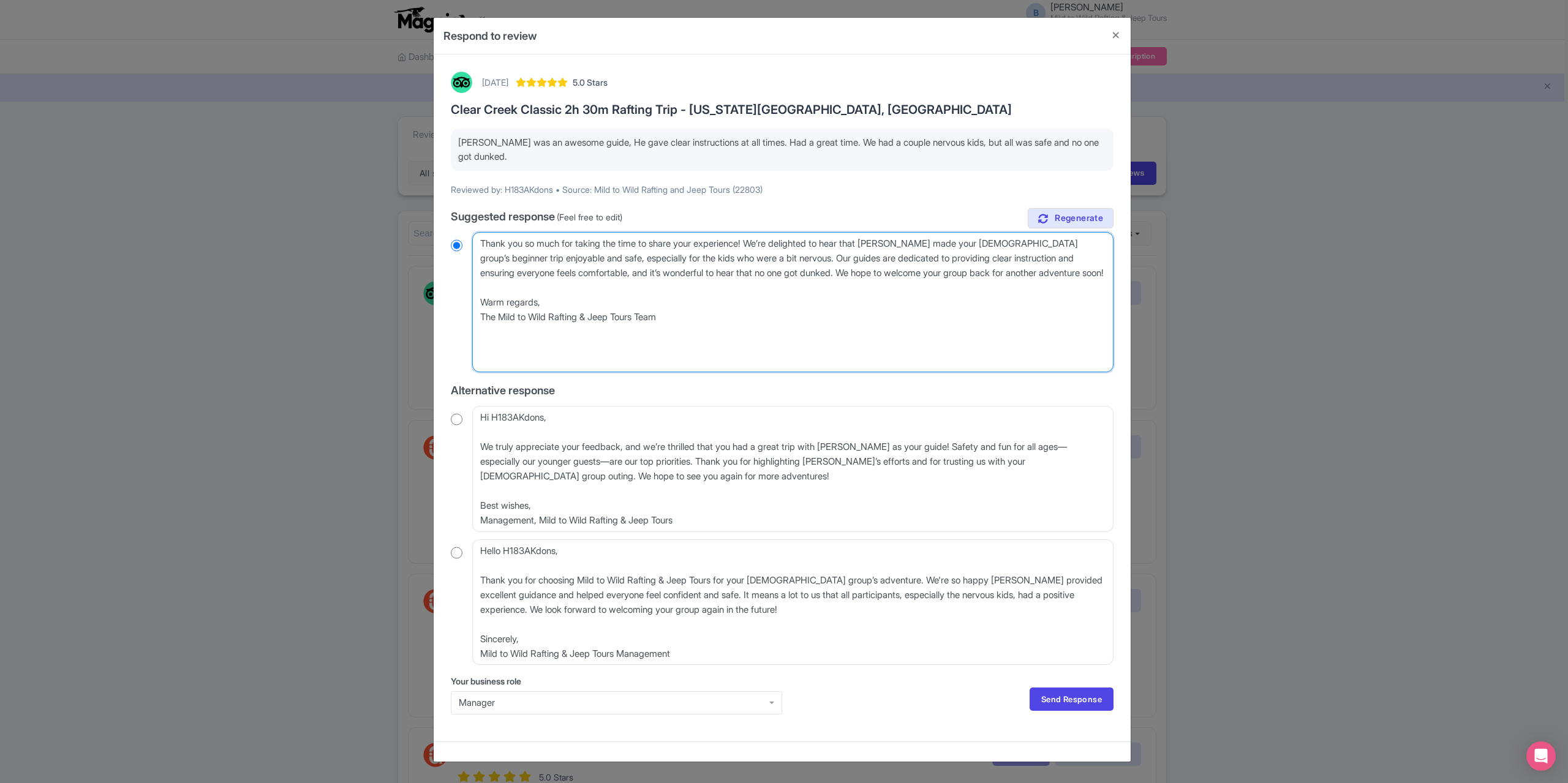
radio input "true"
click at [484, 271] on textarea "Dear H183AKdons, Thank you so much for taking the time to share your experience…" at bounding box center [792, 302] width 641 height 140
click at [481, 270] on textarea "Dear H183AKdons, Thank you so much for taking the time to share your experience…" at bounding box center [792, 302] width 641 height 140
type textarea "Thank you so much for taking the time to share your experience! We’re delighted…"
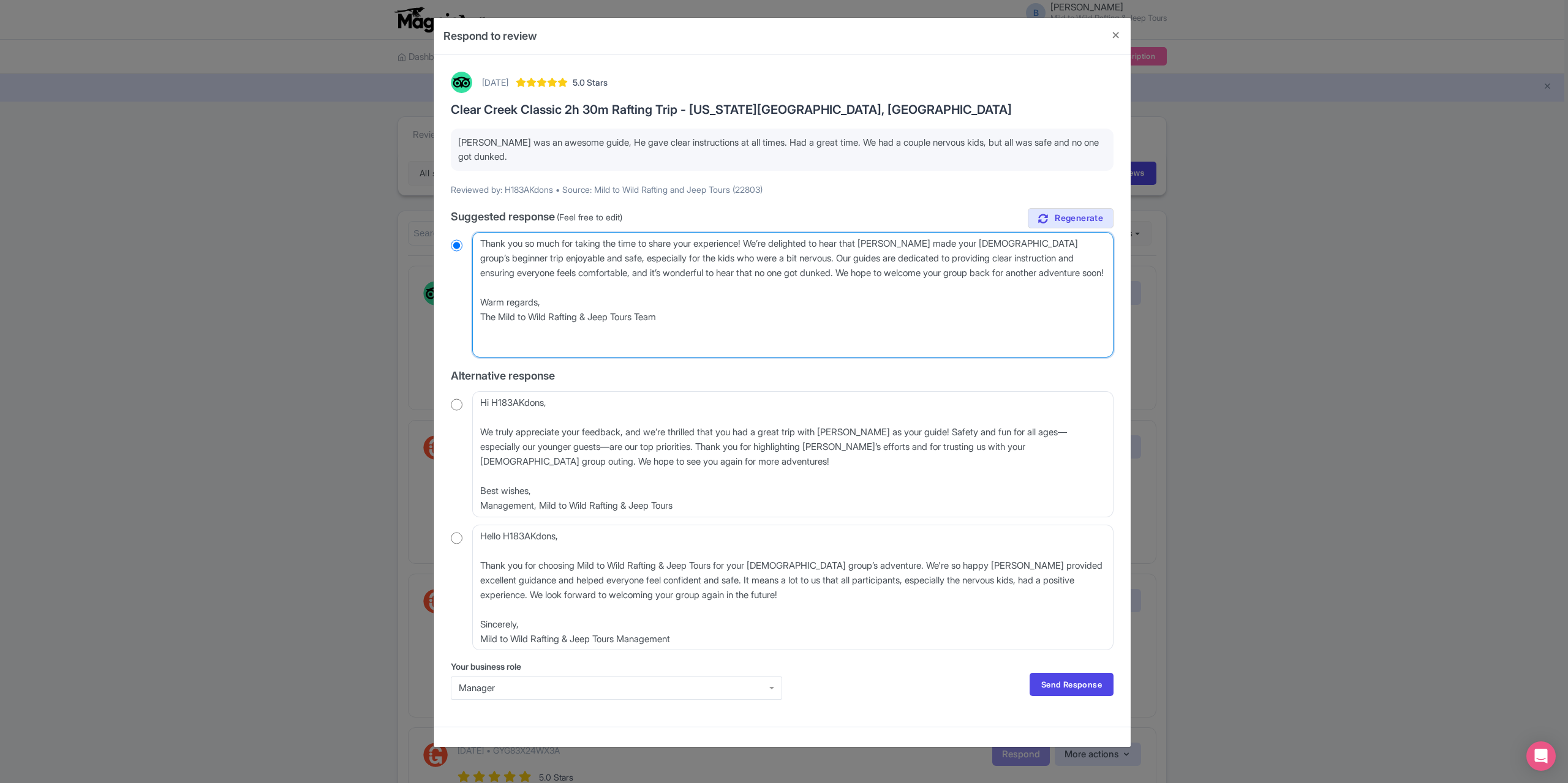
radio input "true"
type textarea "Thank you so much for taking the time to share your experience! We’re delighted…"
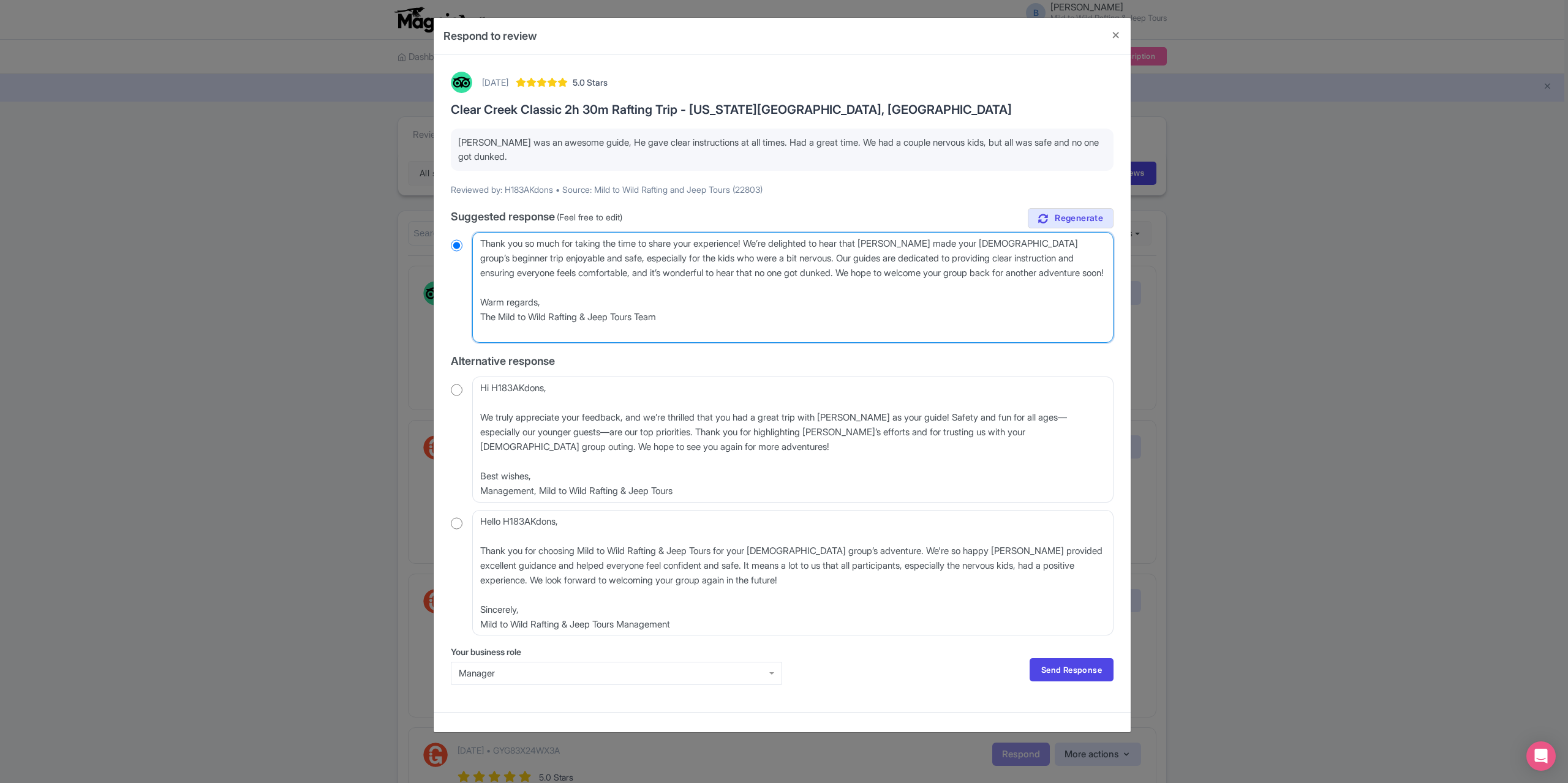
radio input "true"
drag, startPoint x: 550, startPoint y: 318, endPoint x: 478, endPoint y: 316, distance: 72.0
click at [478, 318] on textarea "Dear H183AKdons, Thank you so much for taking the time to share your experience…" at bounding box center [792, 287] width 641 height 111
type textarea "Thank you so much for taking the time to share your experience! We’re delighted…"
radio input "true"
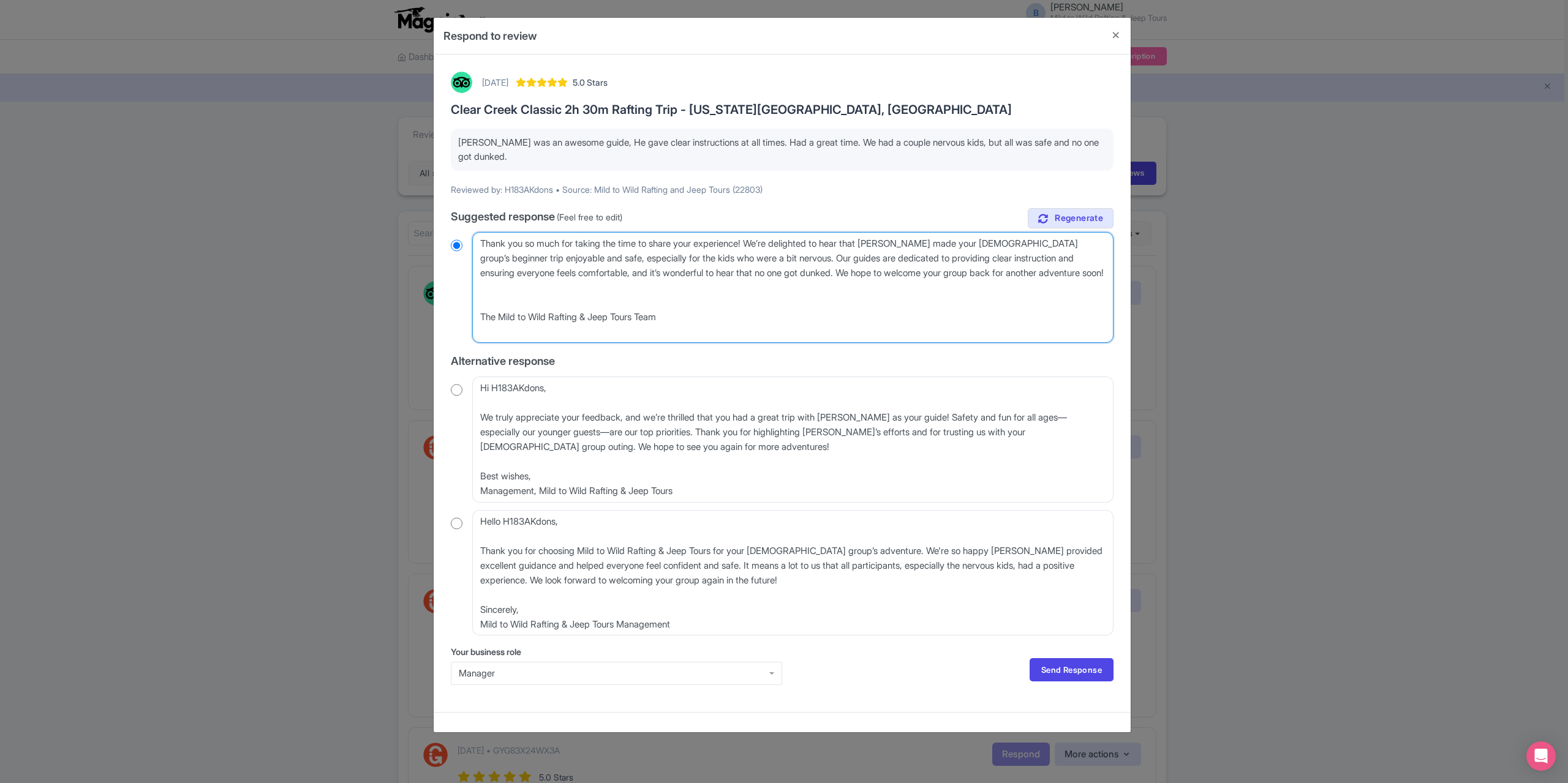
type textarea "Thank you so much for taking the time to share your experience! We’re delighted…"
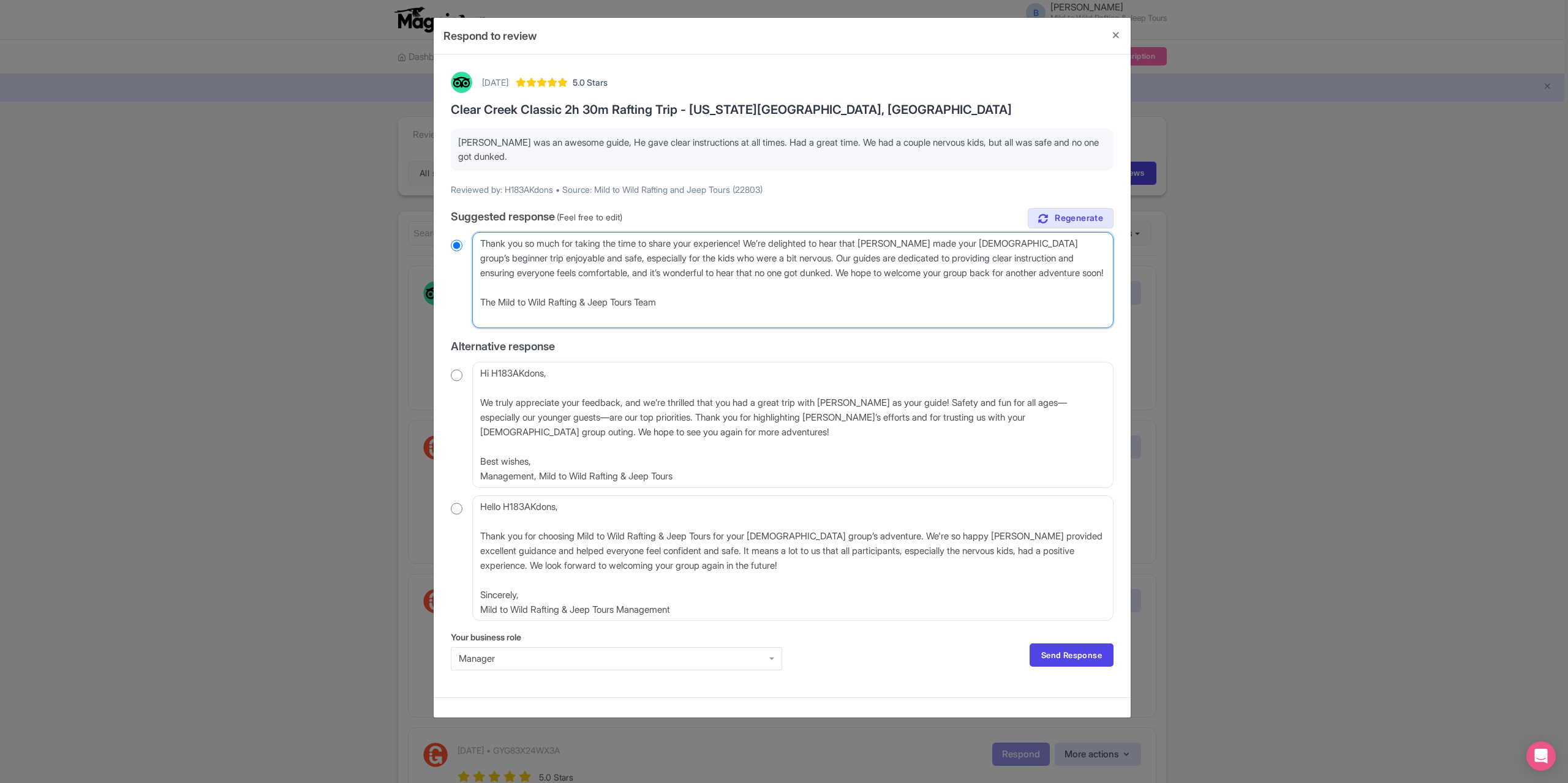
radio input "true"
type textarea "Thank you so much for taking the time to share your experience! We’re delighted…"
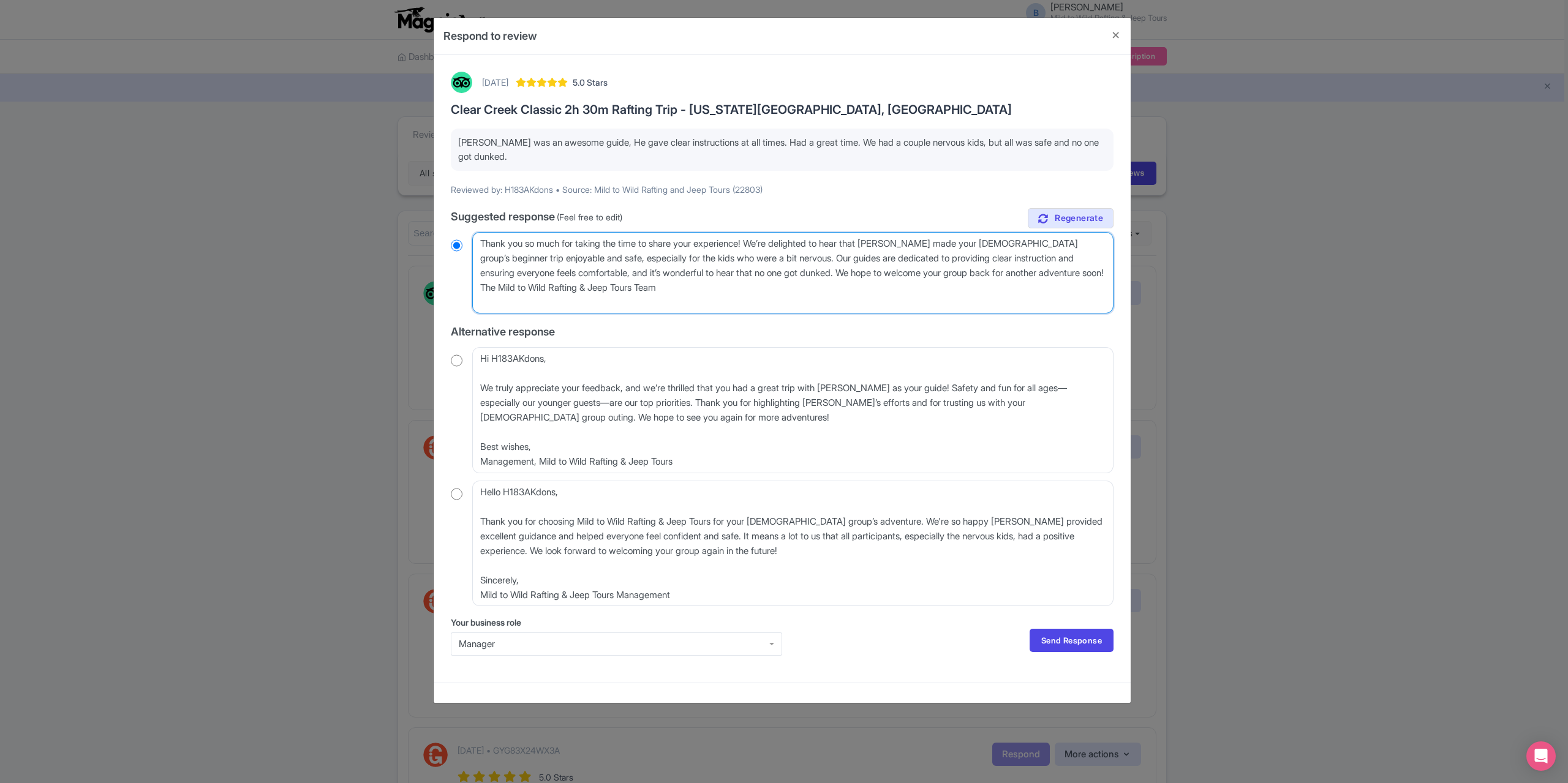
radio input "true"
type textarea "Thank you so much for taking the time to share your experience! We’re delighted…"
click at [1050, 638] on link "Send Response" at bounding box center [1071, 640] width 84 height 23
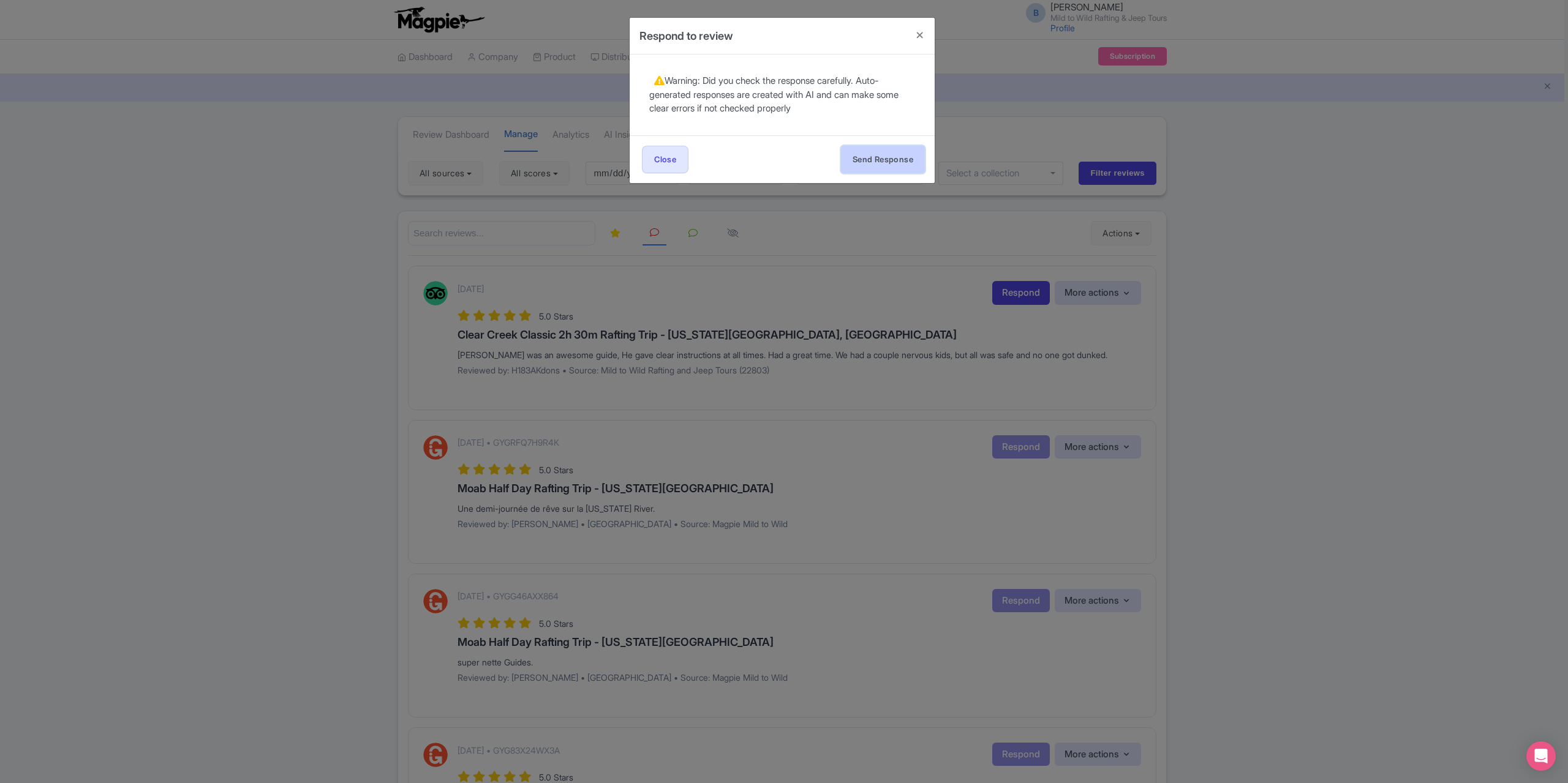
click at [868, 169] on button "Send Response" at bounding box center [883, 159] width 84 height 27
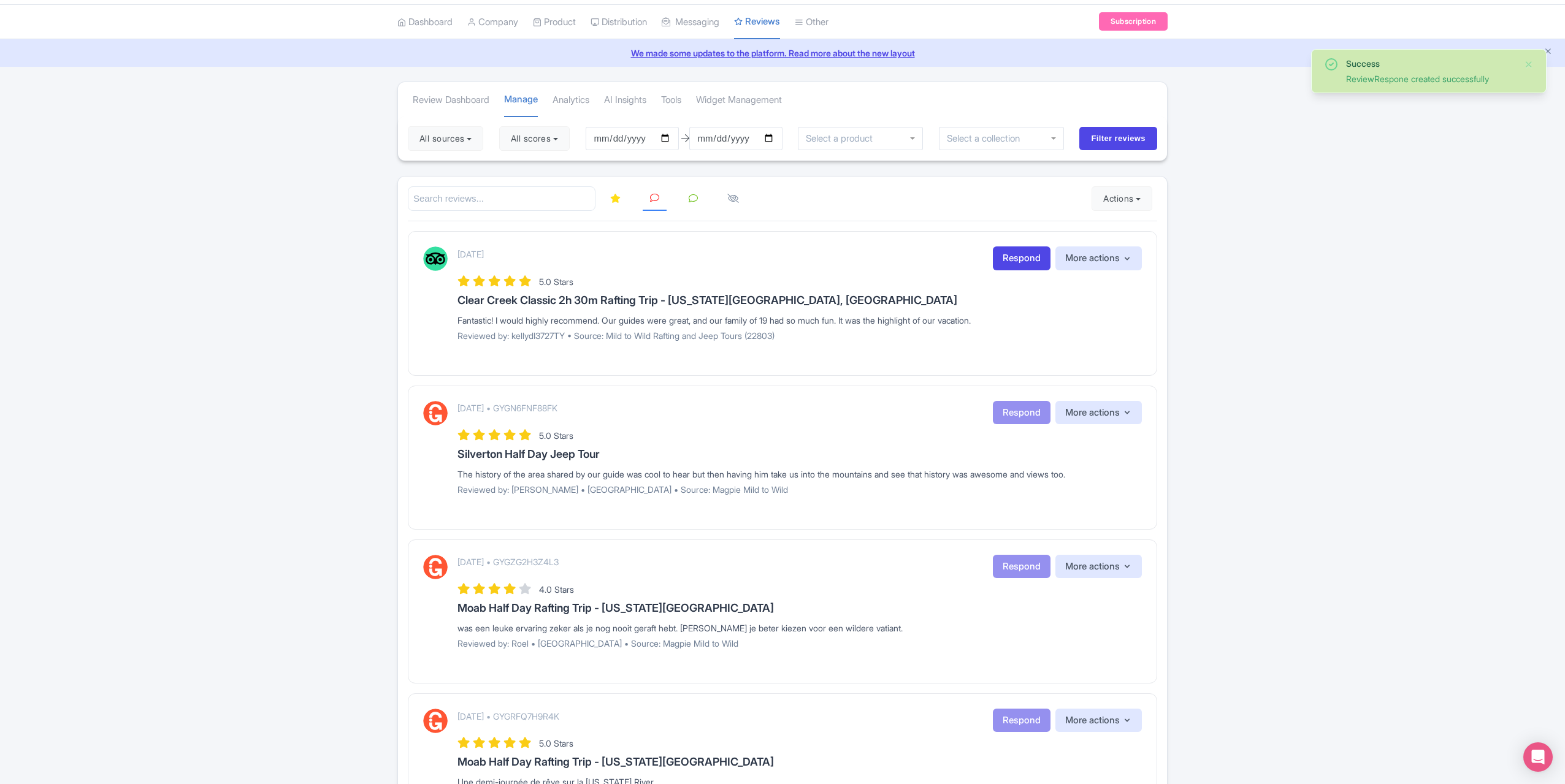
scroll to position [61, 0]
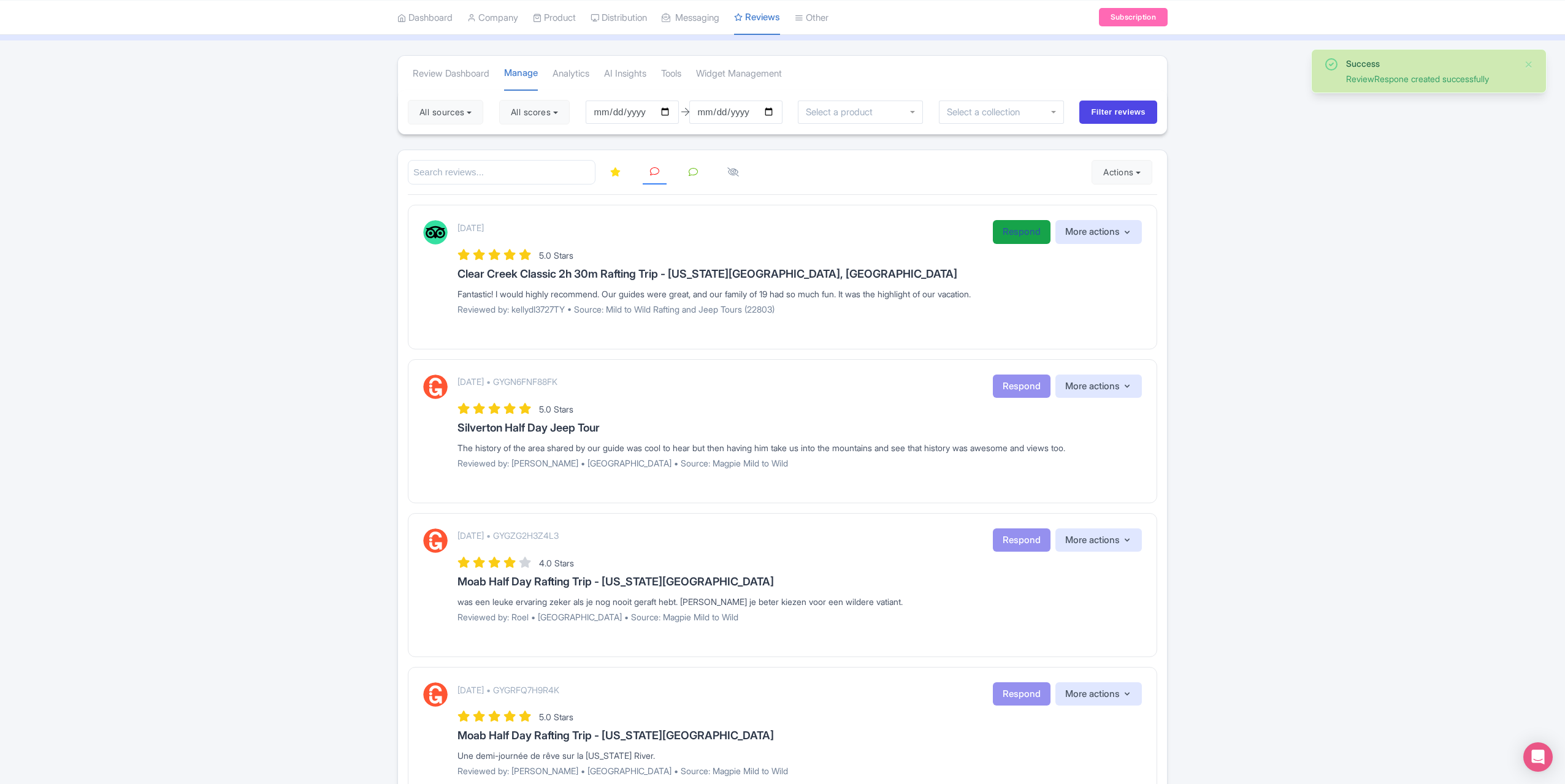
click at [1009, 236] on link "Respond" at bounding box center [1022, 232] width 58 height 24
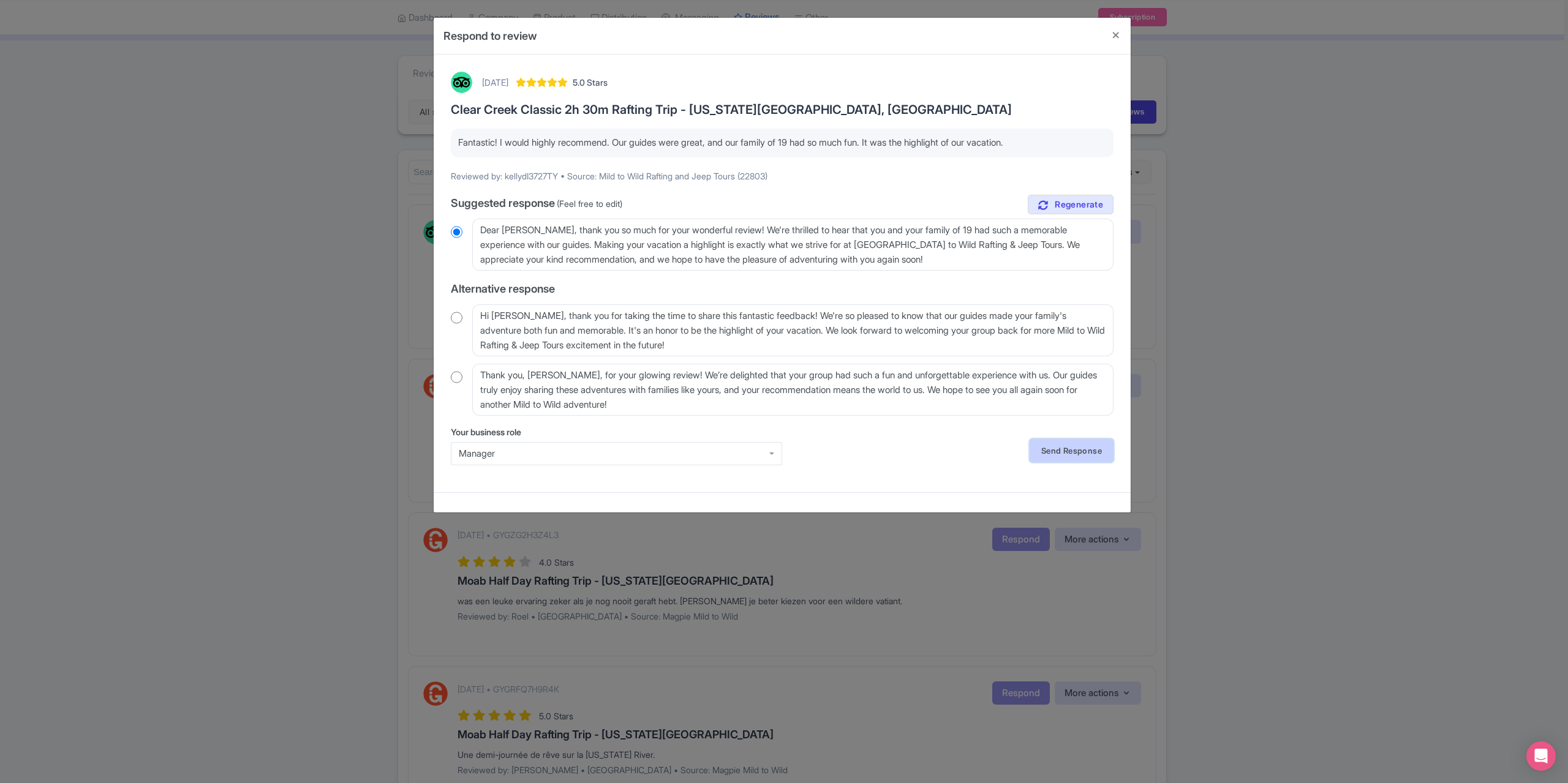
click at [1065, 453] on link "Send Response" at bounding box center [1071, 451] width 84 height 23
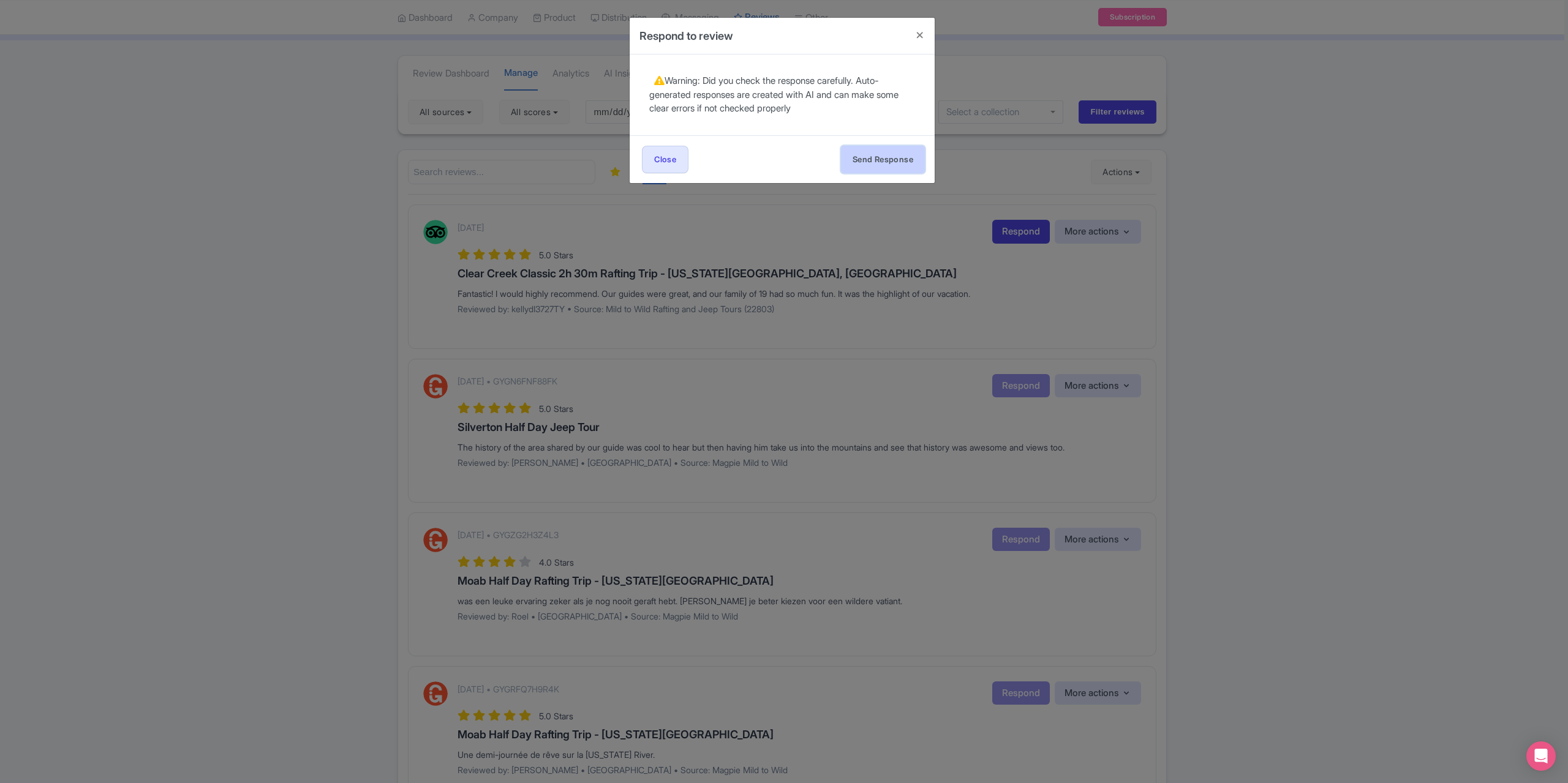
click at [865, 159] on button "Send Response" at bounding box center [883, 159] width 84 height 27
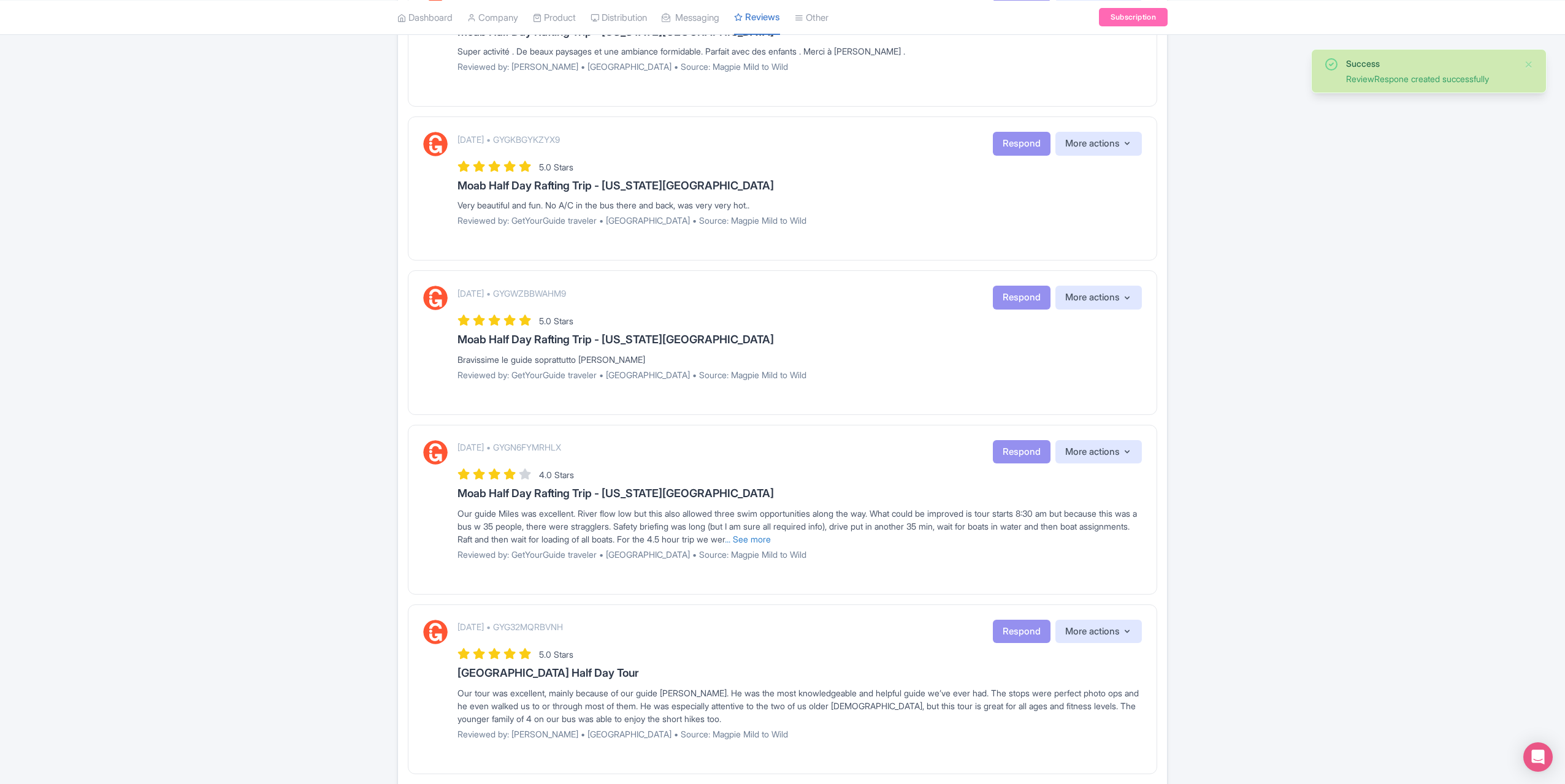
scroll to position [1161, 0]
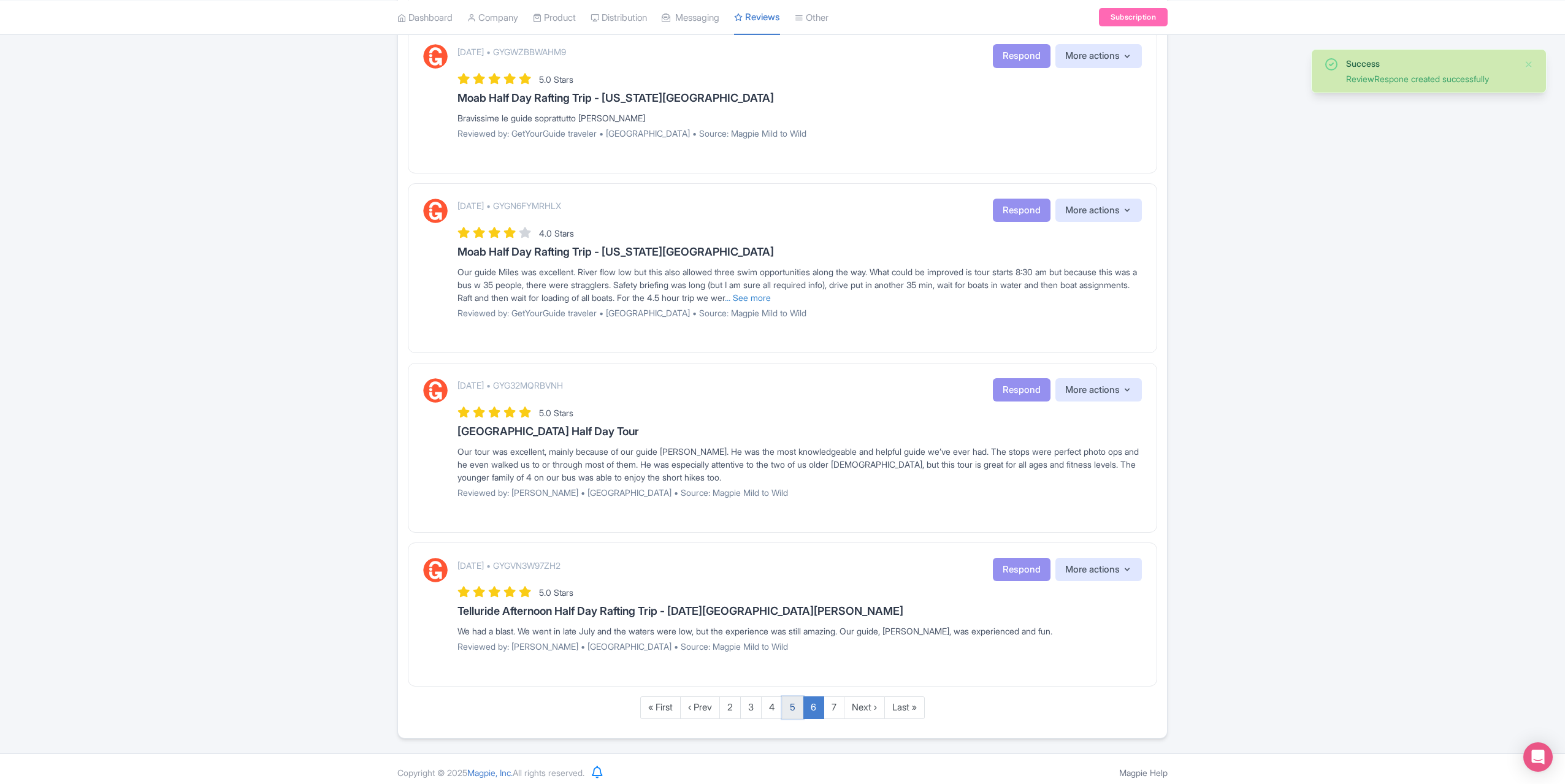
click at [793, 707] on link "5" at bounding box center [793, 708] width 21 height 23
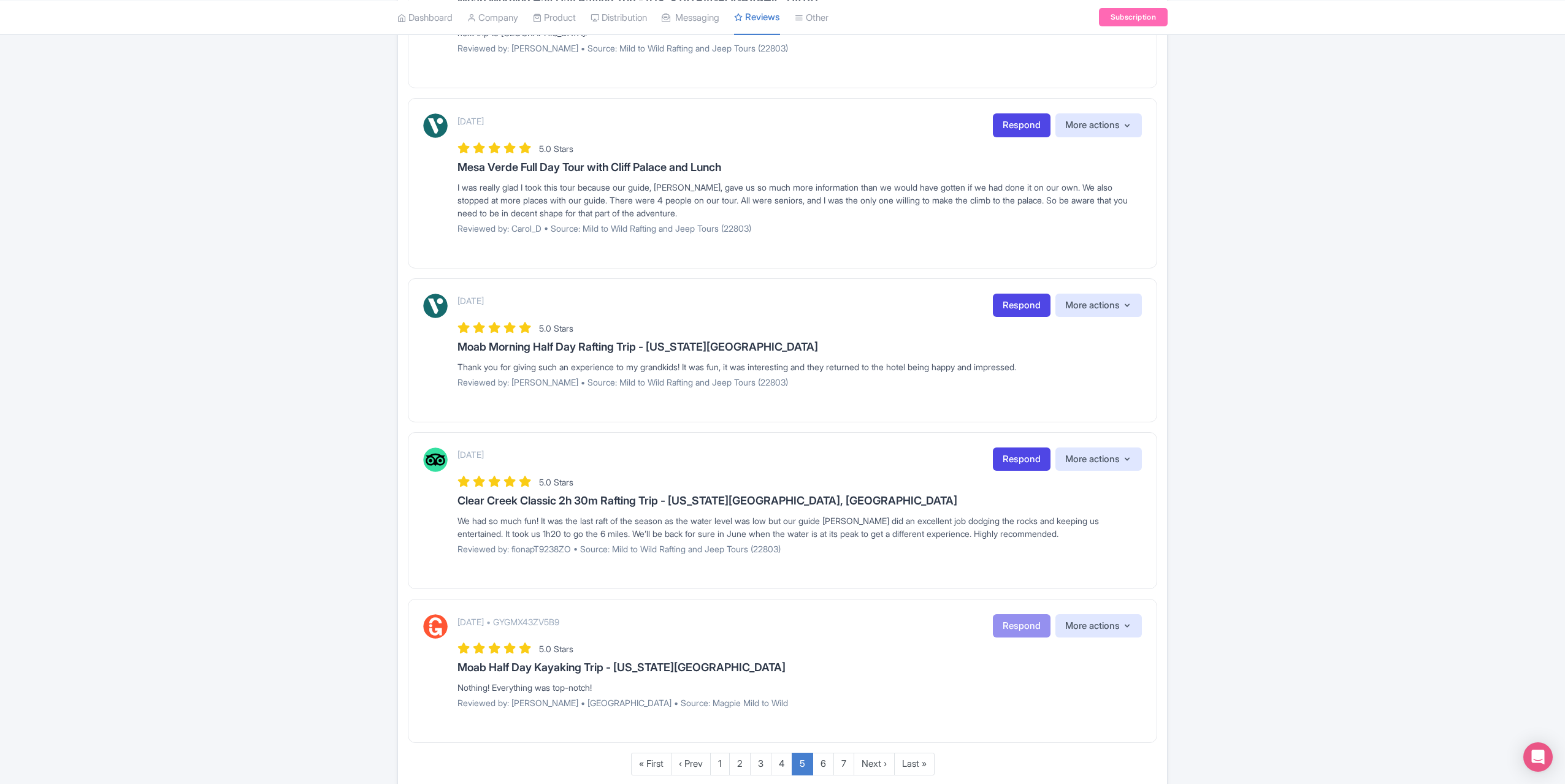
scroll to position [1175, 0]
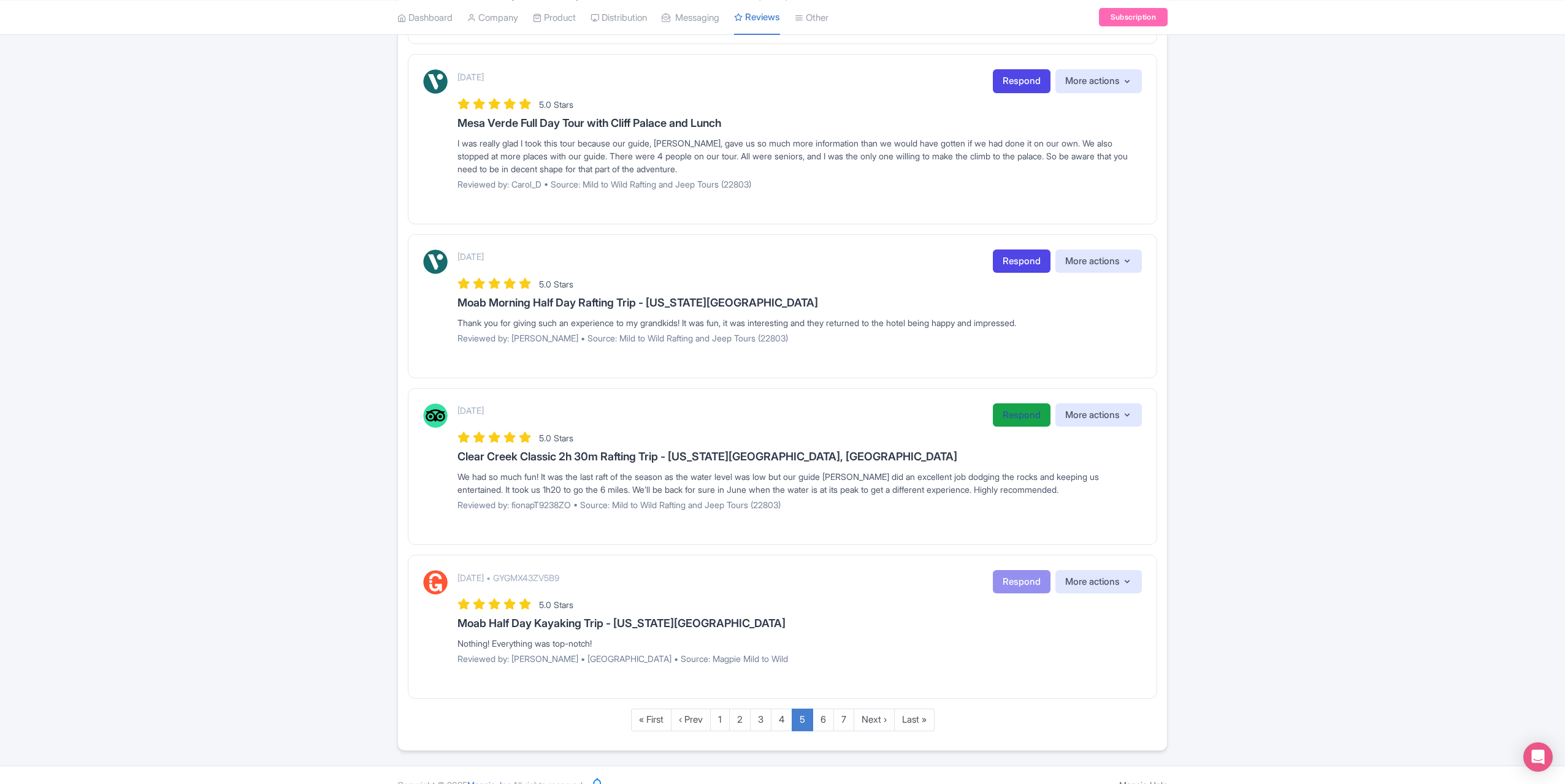
click at [1032, 403] on link "Respond" at bounding box center [1022, 415] width 58 height 24
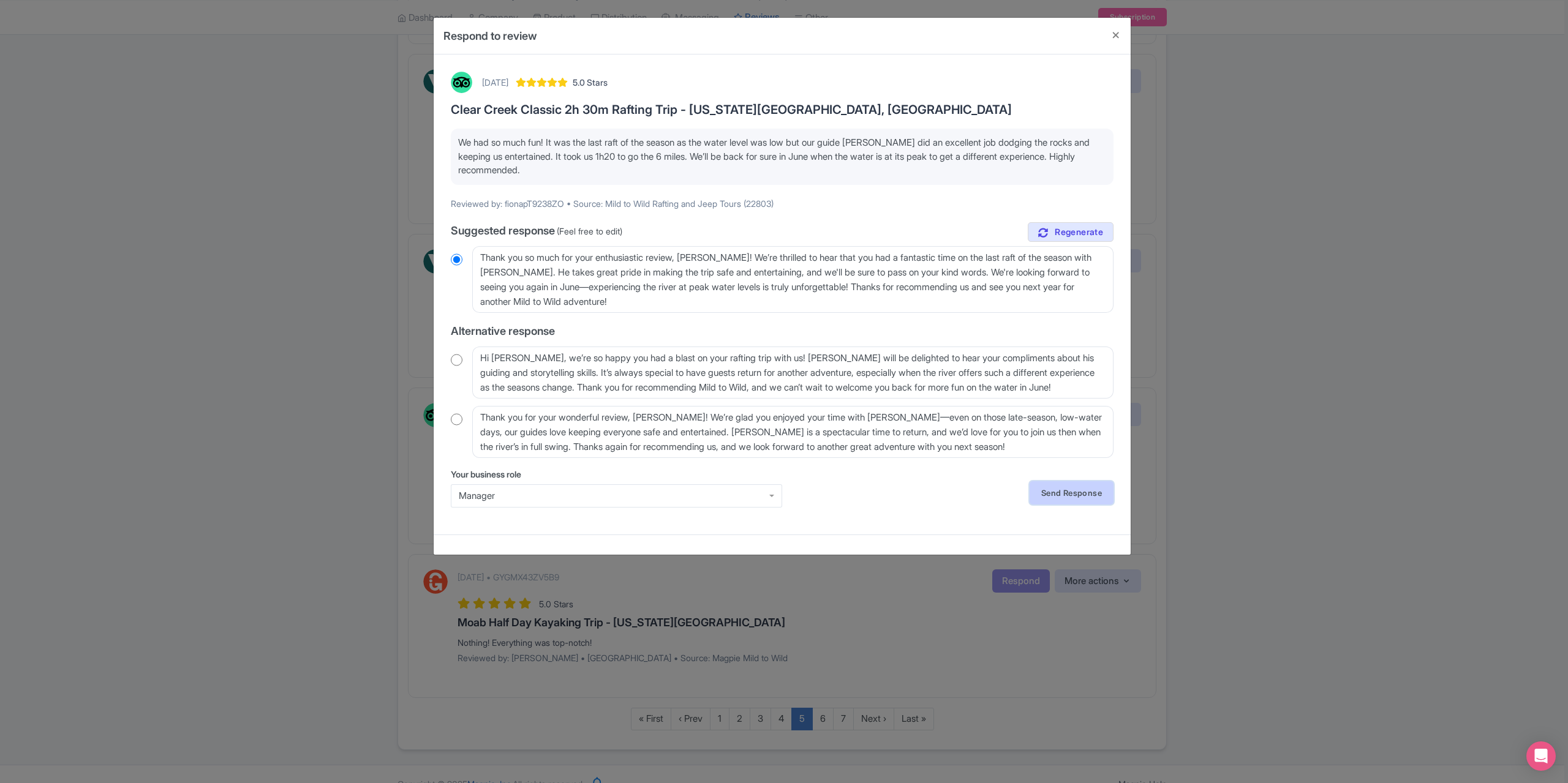
click at [1059, 495] on link "Send Response" at bounding box center [1071, 493] width 84 height 23
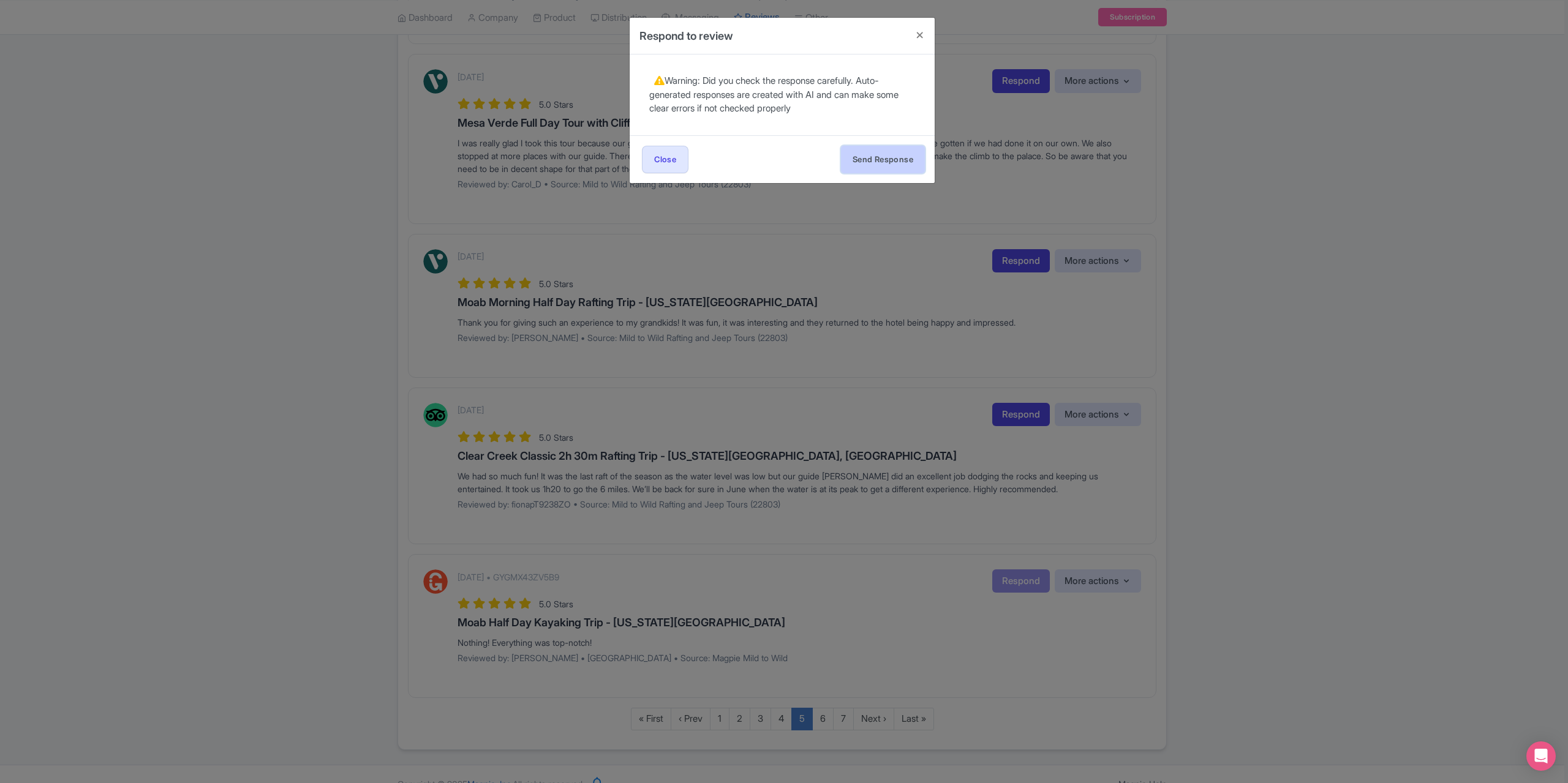
click at [873, 160] on button "Send Response" at bounding box center [883, 159] width 84 height 27
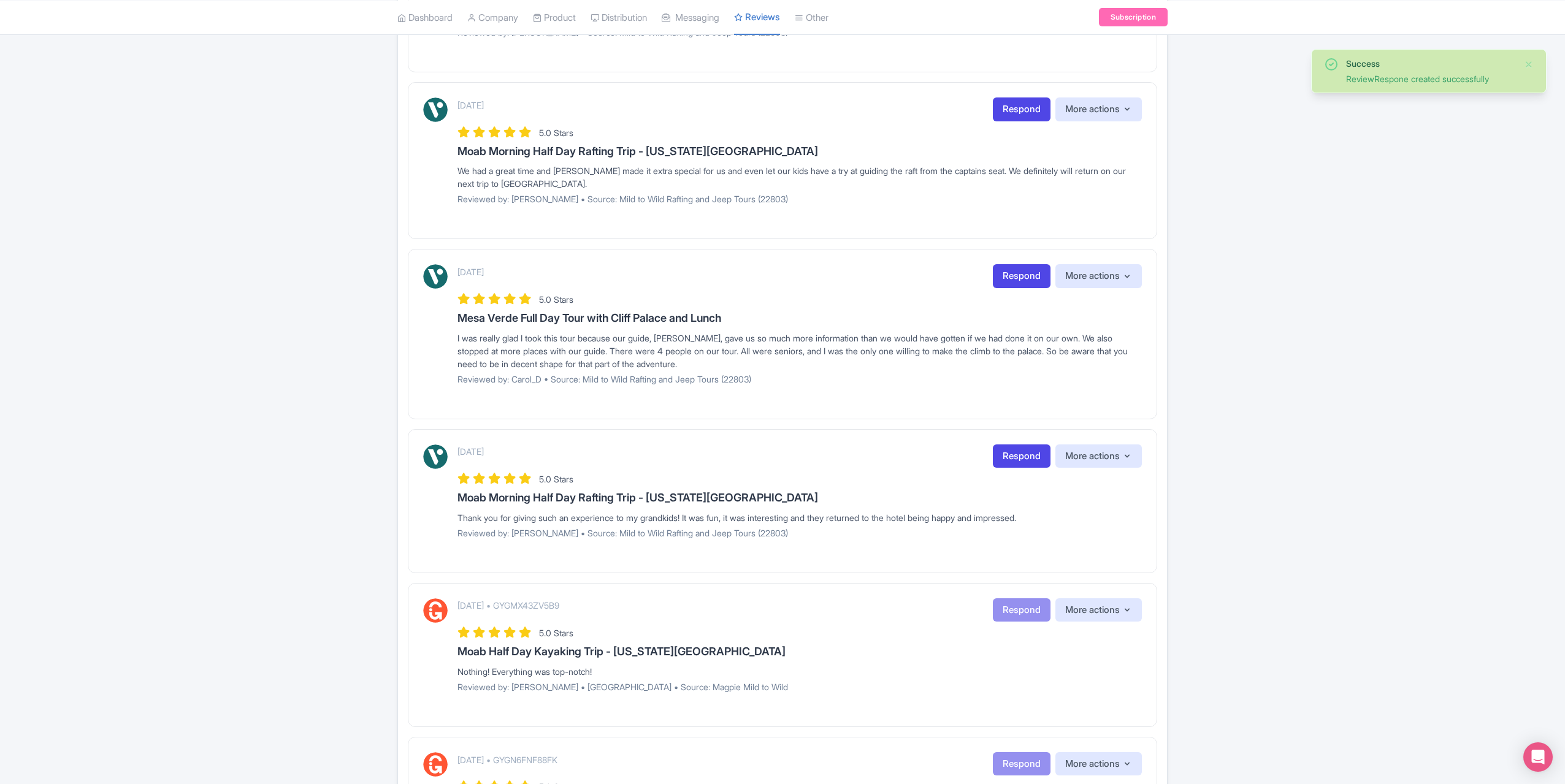
scroll to position [1103, 0]
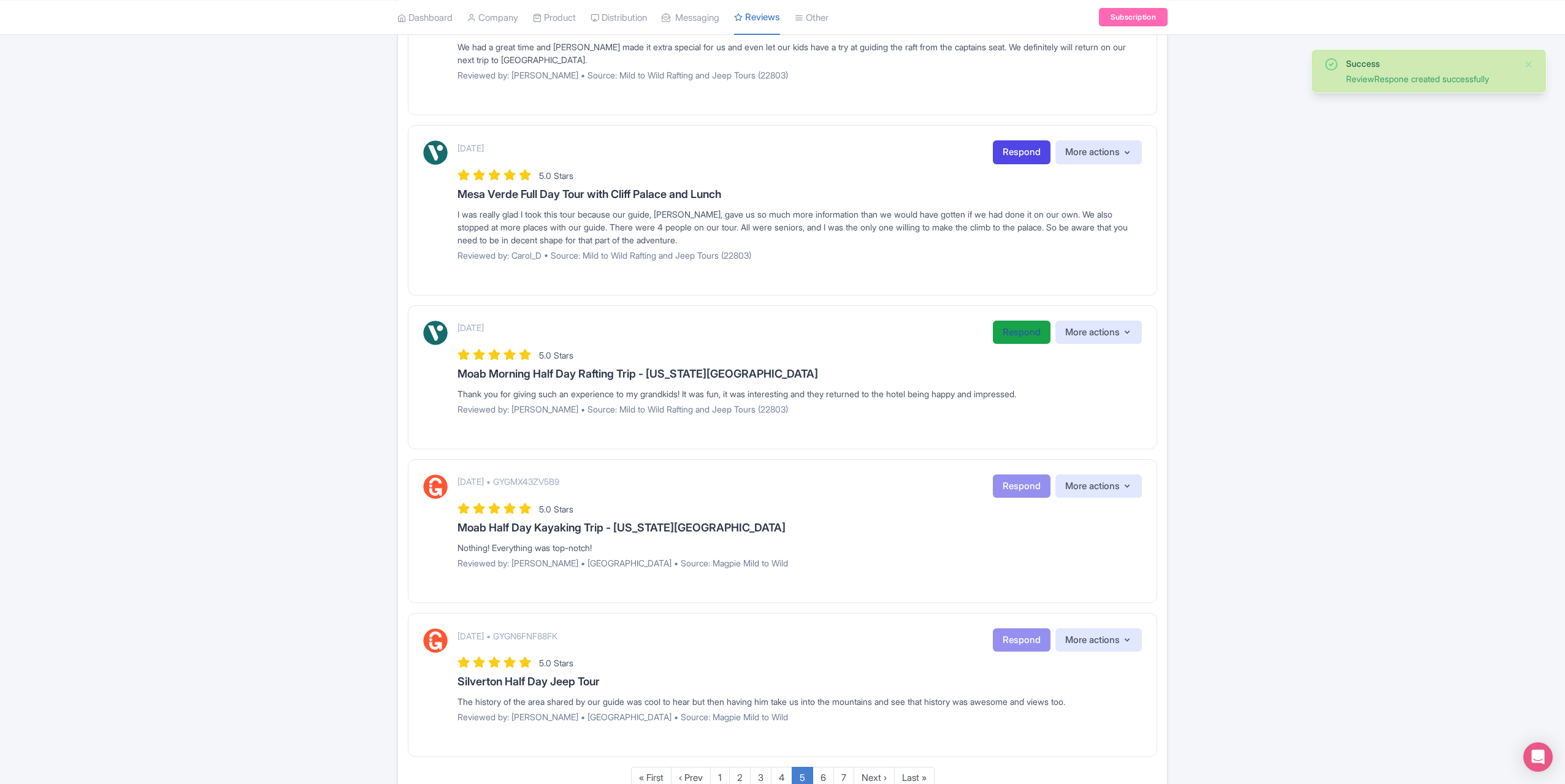
click at [1030, 321] on link "Respond" at bounding box center [1022, 333] width 58 height 24
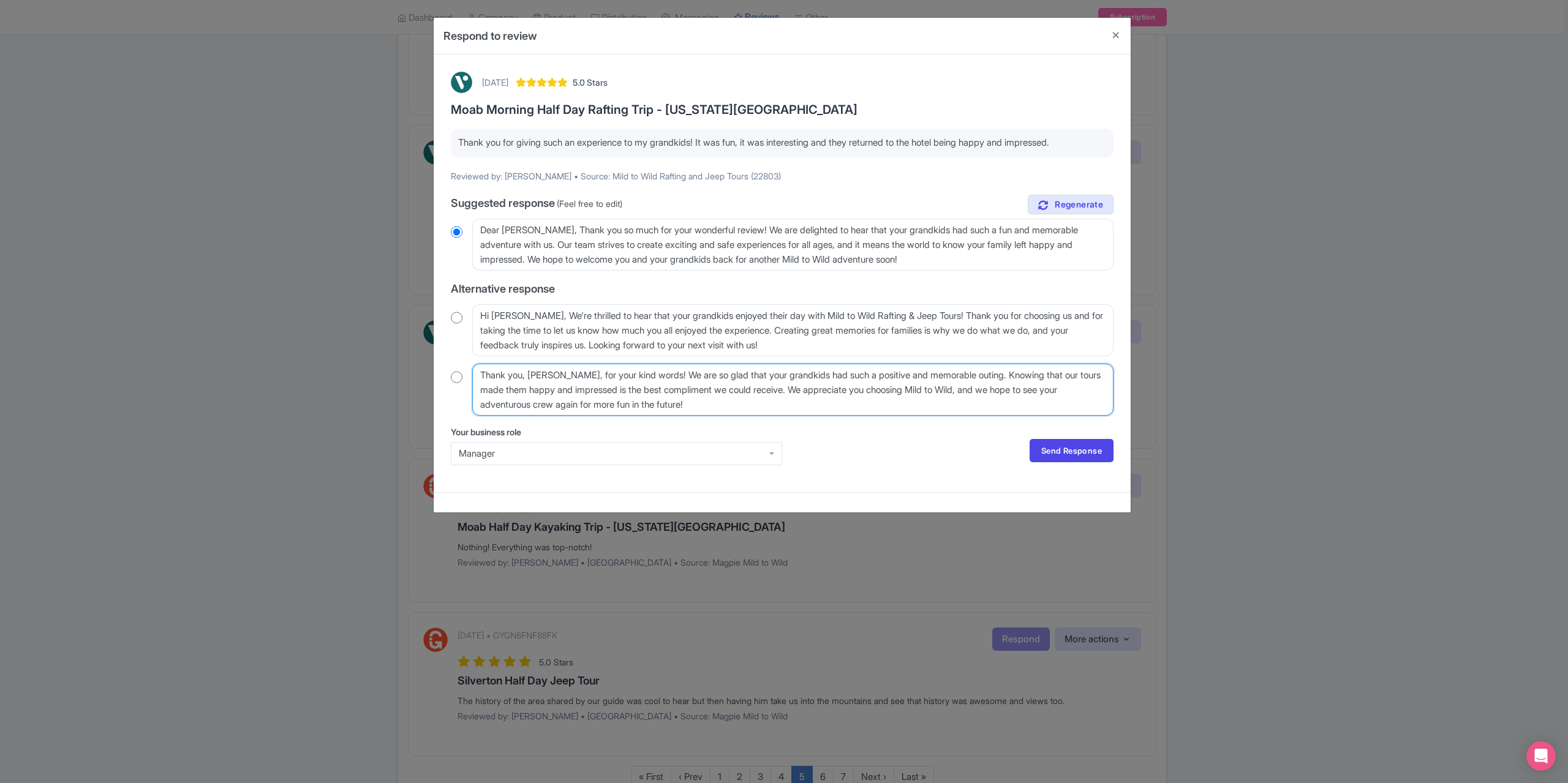
drag, startPoint x: 558, startPoint y: 376, endPoint x: 551, endPoint y: 376, distance: 7.0
click at [550, 376] on textarea "Thank you, Irina_S, for your kind words! We are so glad that your grandkids had…" at bounding box center [792, 390] width 641 height 52
type textarea "Thank you, Irina, for your kind words! We are so glad that your grandkids had s…"
click at [451, 379] on input "radio" at bounding box center [457, 377] width 12 height 12
radio input "true"
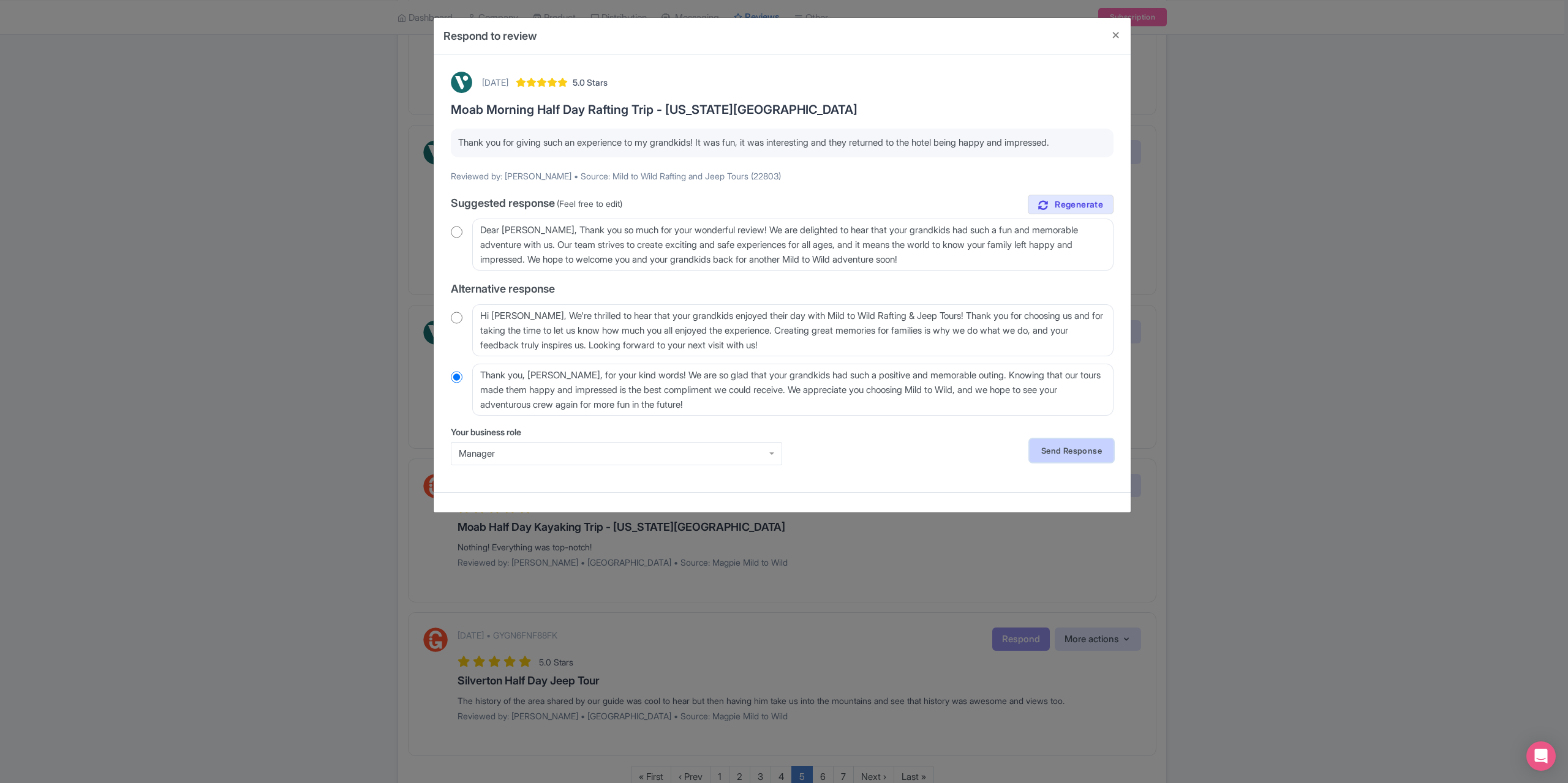
click at [1053, 454] on link "Send Response" at bounding box center [1071, 451] width 84 height 23
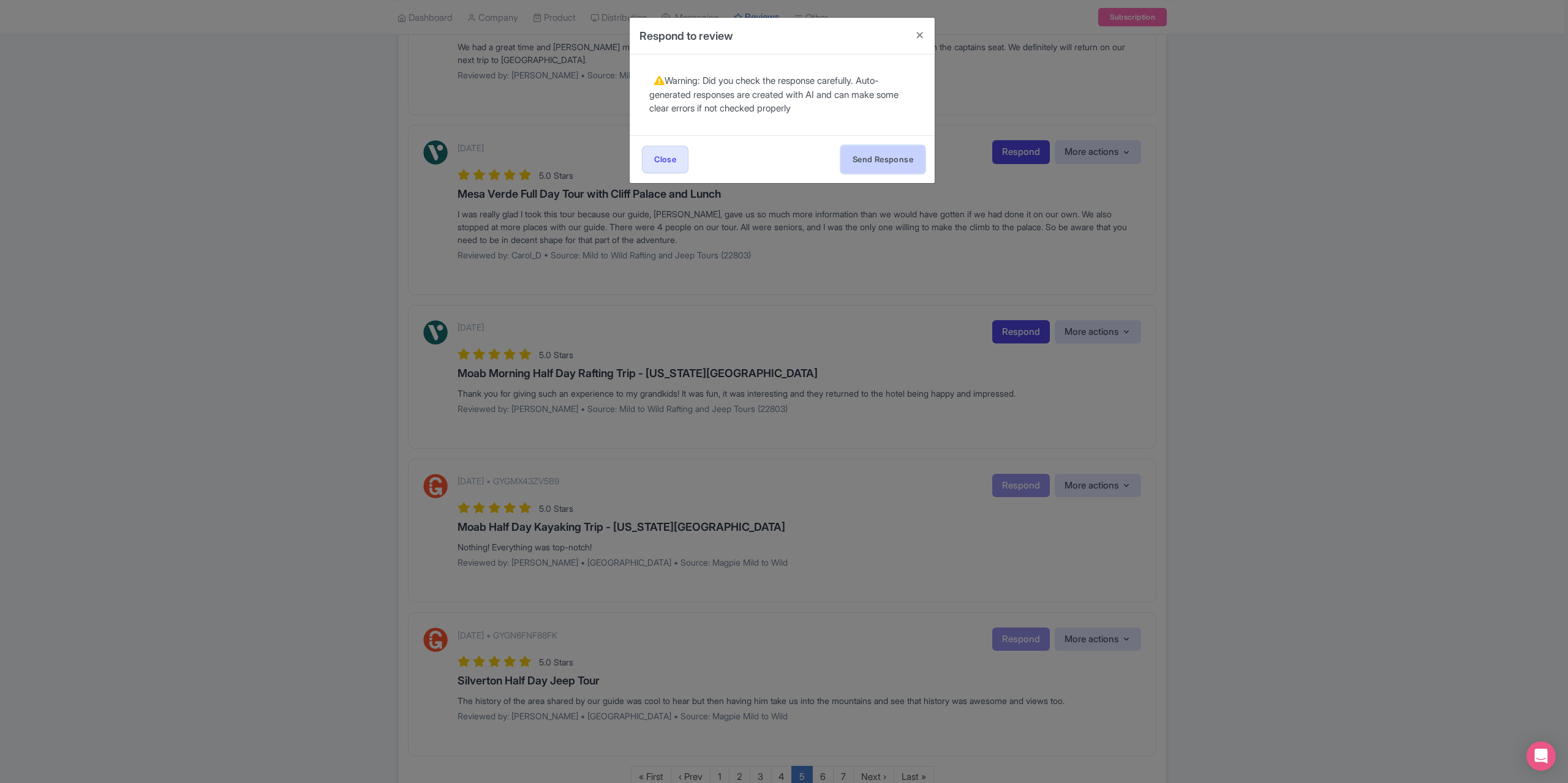
click at [885, 162] on button "Send Response" at bounding box center [883, 159] width 84 height 27
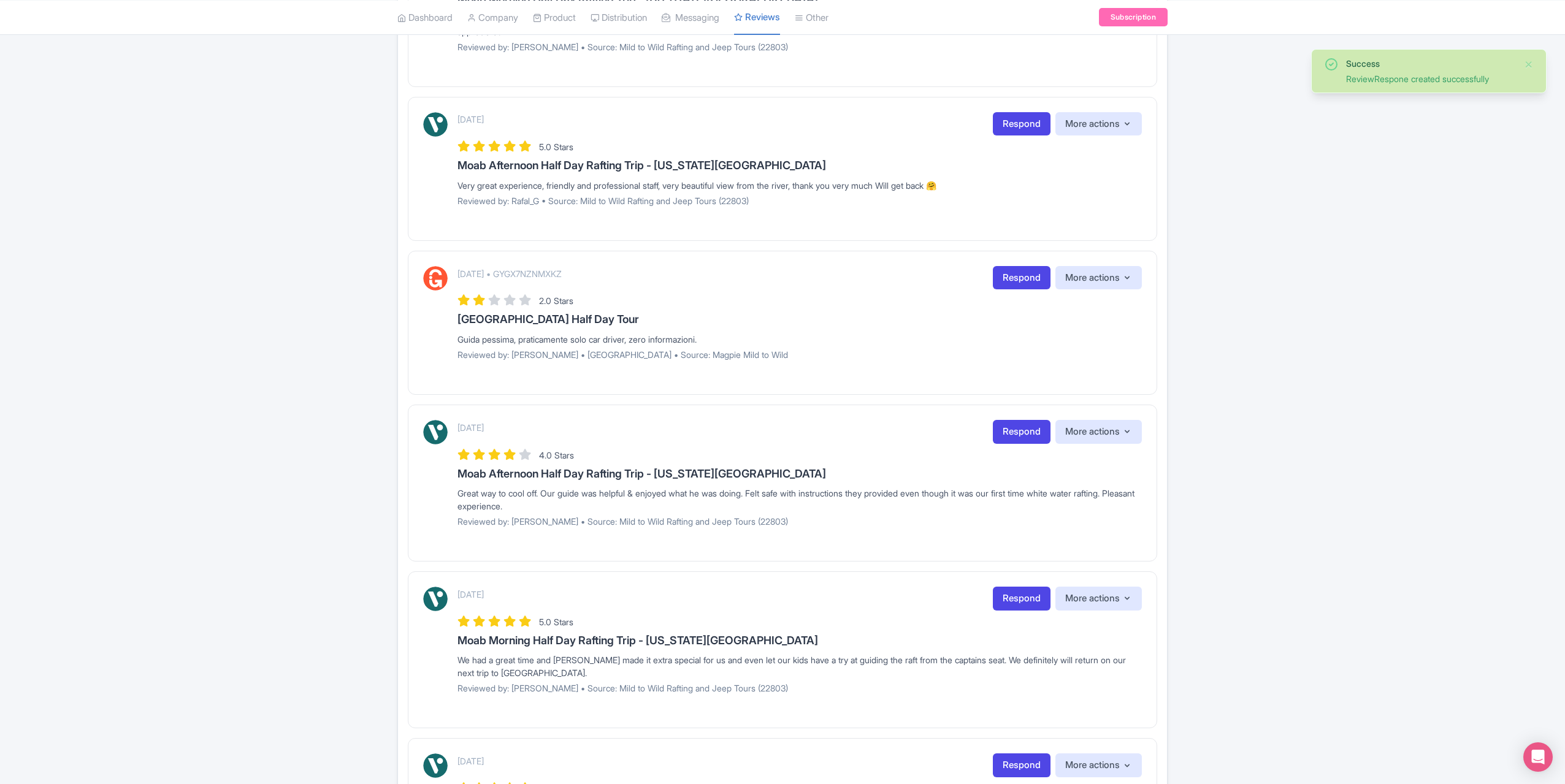
scroll to position [736, 0]
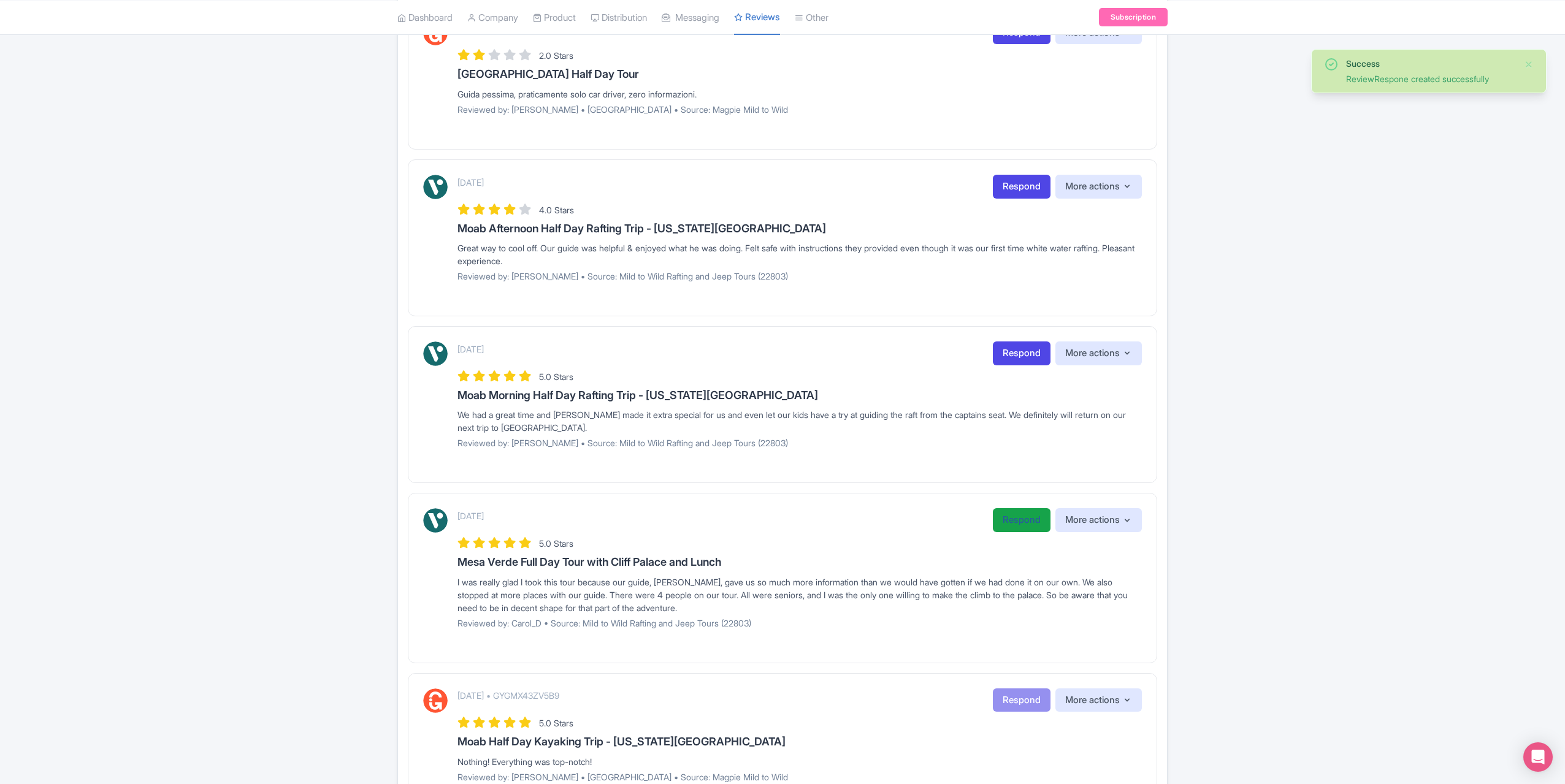
click at [1000, 508] on link "Respond" at bounding box center [1022, 520] width 58 height 24
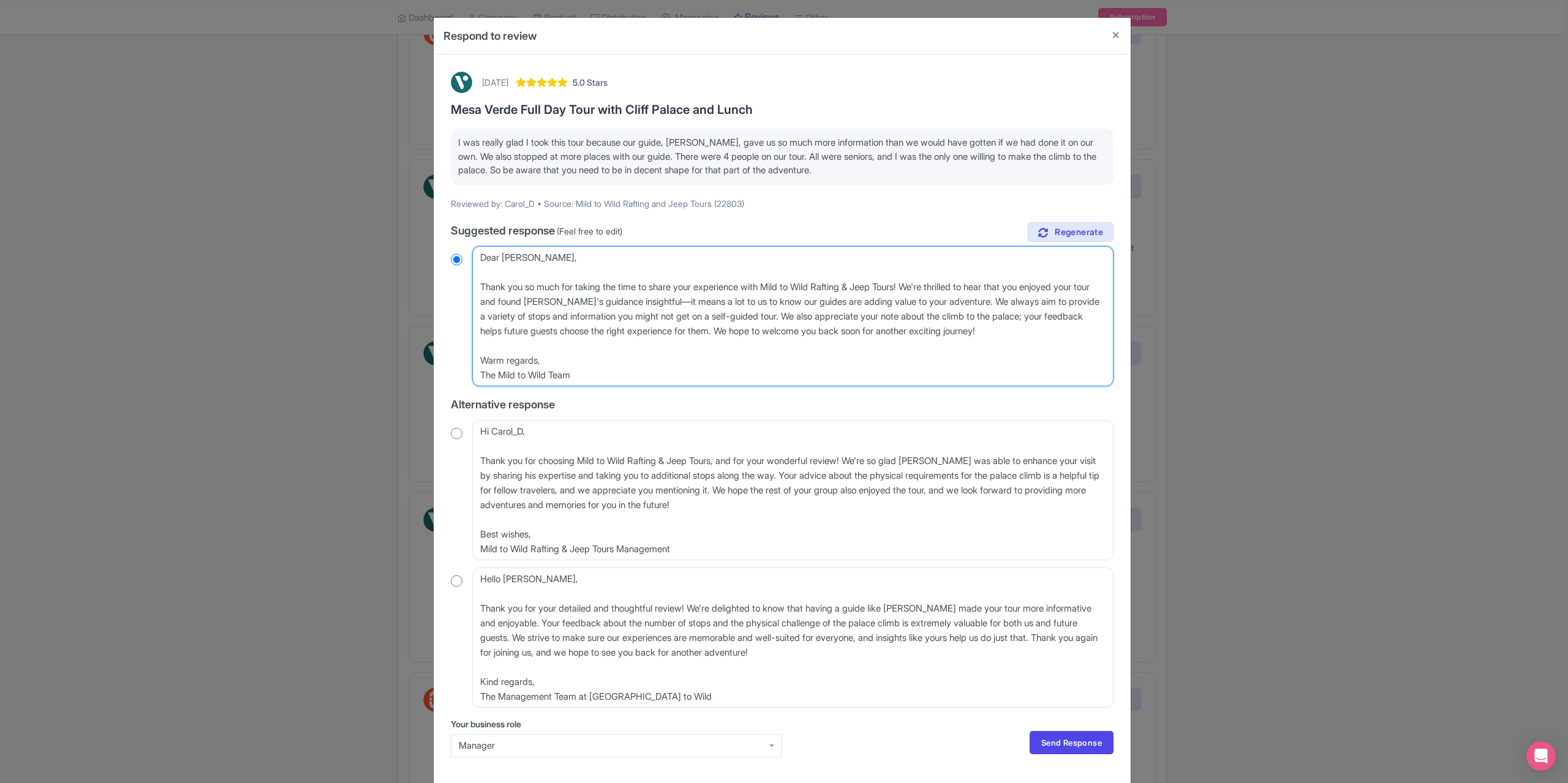
drag, startPoint x: 542, startPoint y: 265, endPoint x: 496, endPoint y: 263, distance: 46.0
click at [492, 263] on textarea "Dear Carol_D, Thank you so much for taking the time to share your experience wi…" at bounding box center [792, 316] width 641 height 140
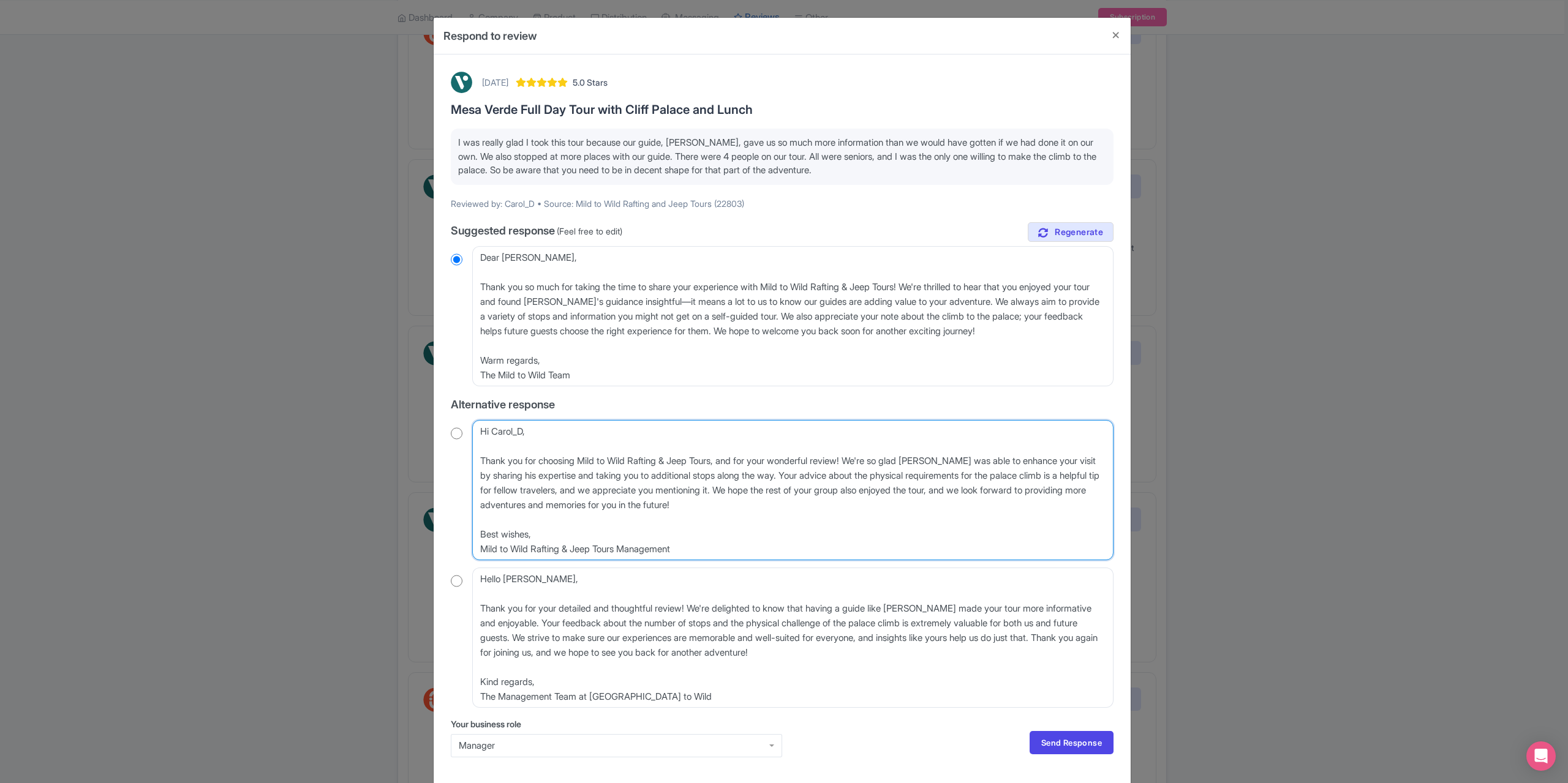
drag, startPoint x: 542, startPoint y: 433, endPoint x: 465, endPoint y: 431, distance: 77.0
click at [465, 431] on div "Hi Carol_D, Thank you for choosing Mild to Wild Rafting & Jeep Tours, and for y…" at bounding box center [782, 490] width 663 height 140
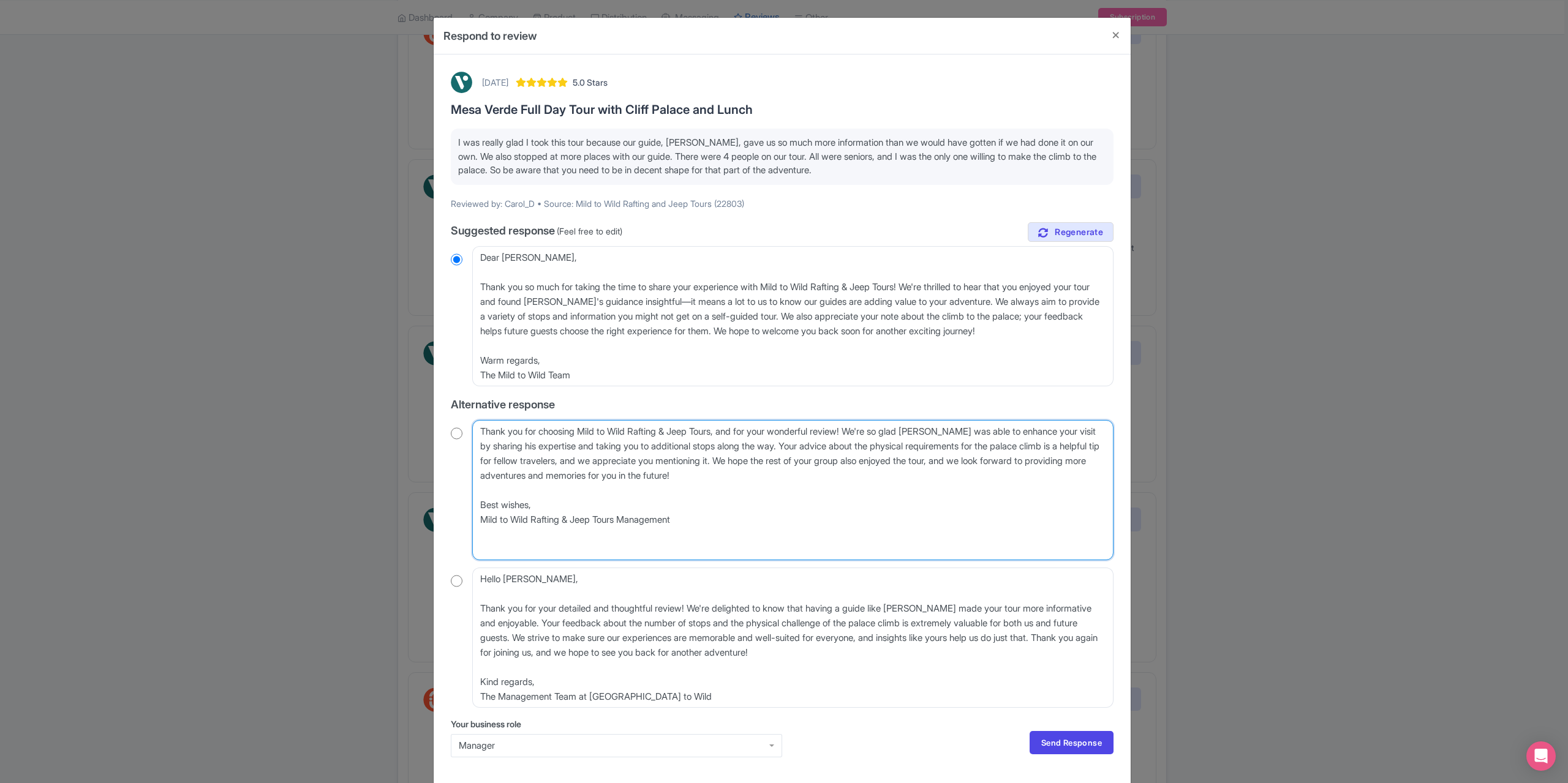
click at [477, 455] on textarea "Hi Carol_D, Thank you for choosing Mild to Wild Rafting & Jeep Tours, and for y…" at bounding box center [792, 490] width 641 height 140
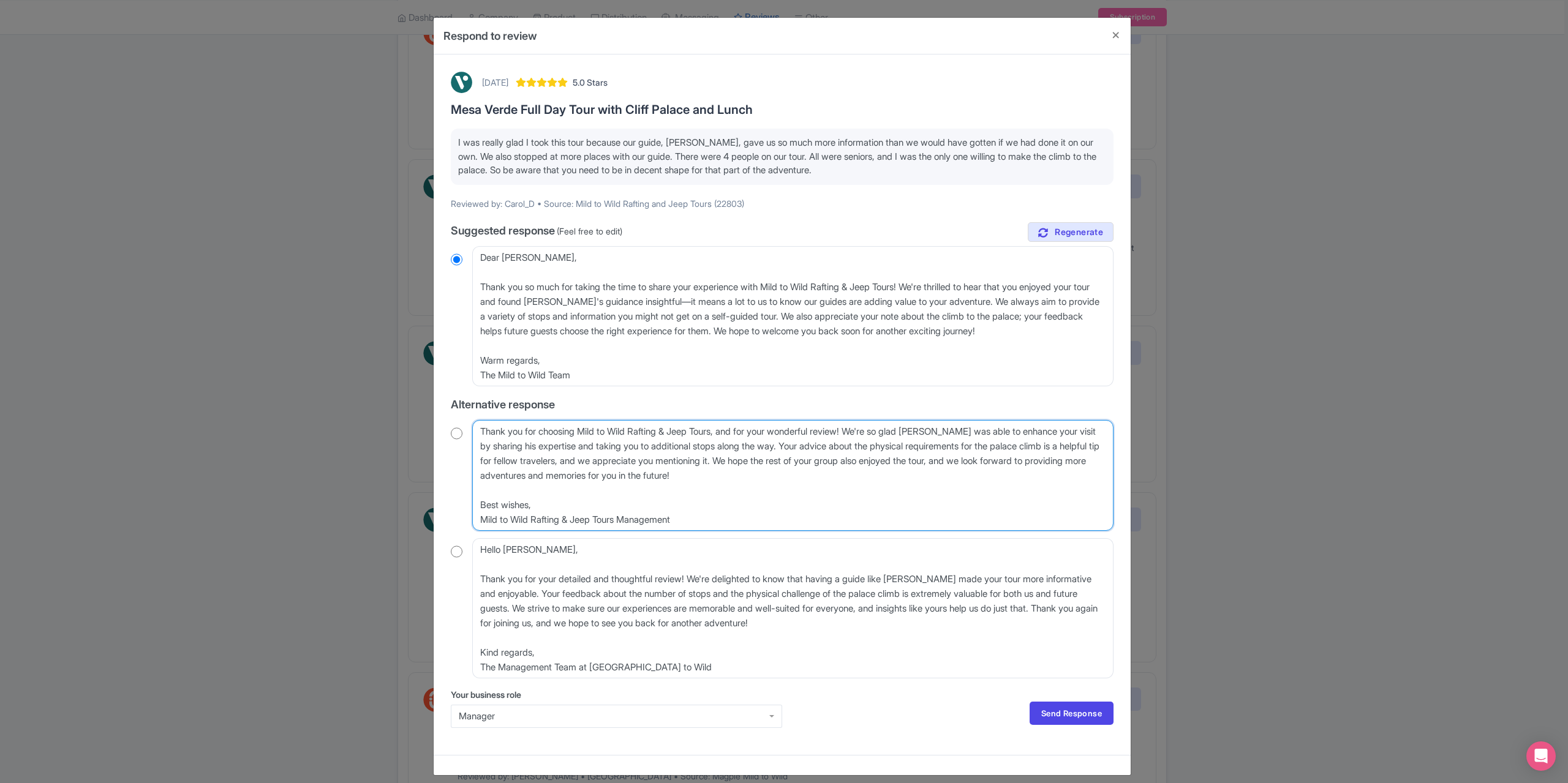
drag, startPoint x: 538, startPoint y: 505, endPoint x: 440, endPoint y: 504, distance: 98.0
click at [440, 504] on div "August 11, 2025 5.0 Stars Mesa Verde Full Day Tour with Cliff Palace and Lunch …" at bounding box center [782, 405] width 697 height 701
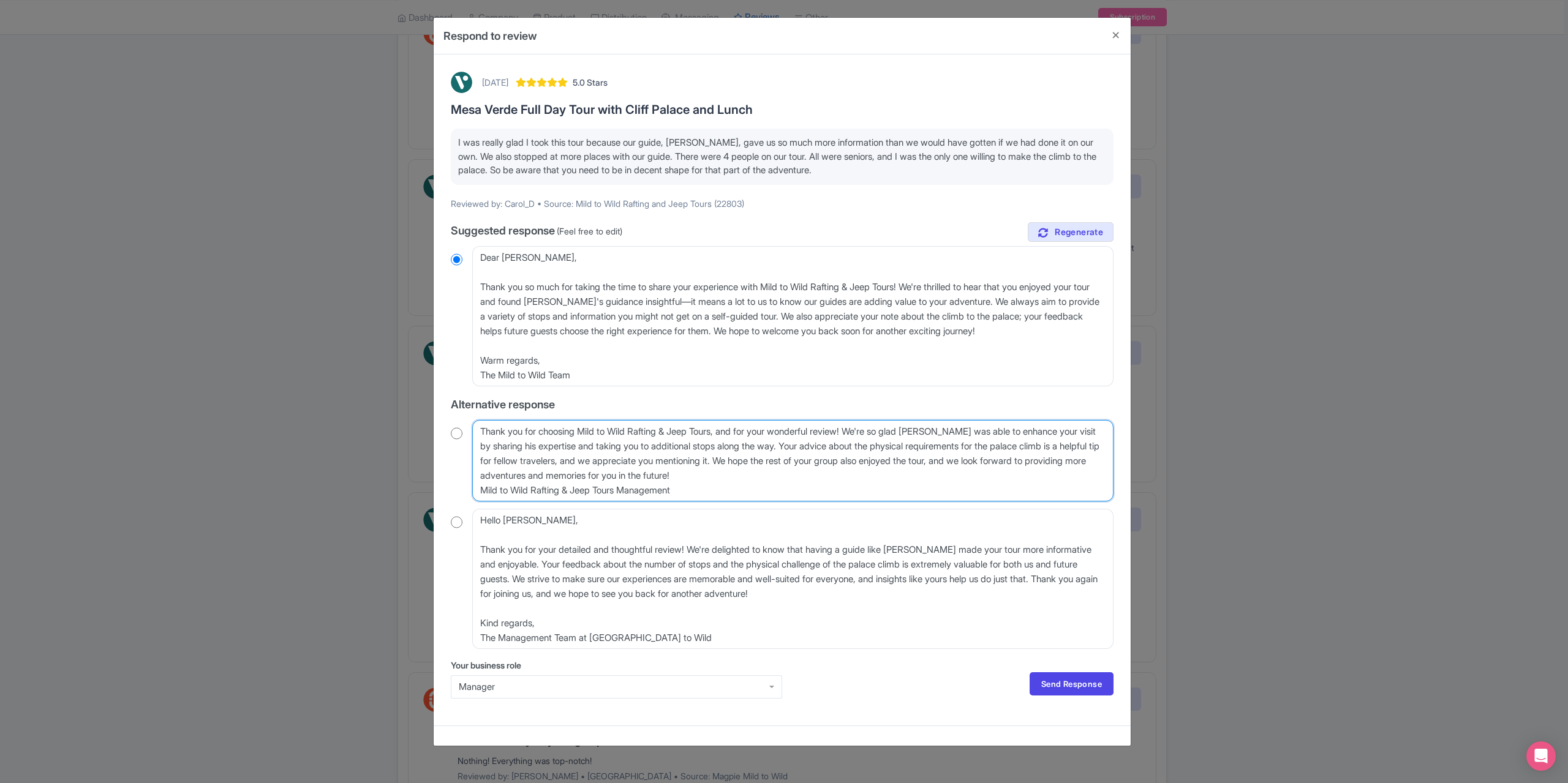
type textarea "Thank you for choosing Mild to Wild Rafting & Jeep Tours, and for your wonderfu…"
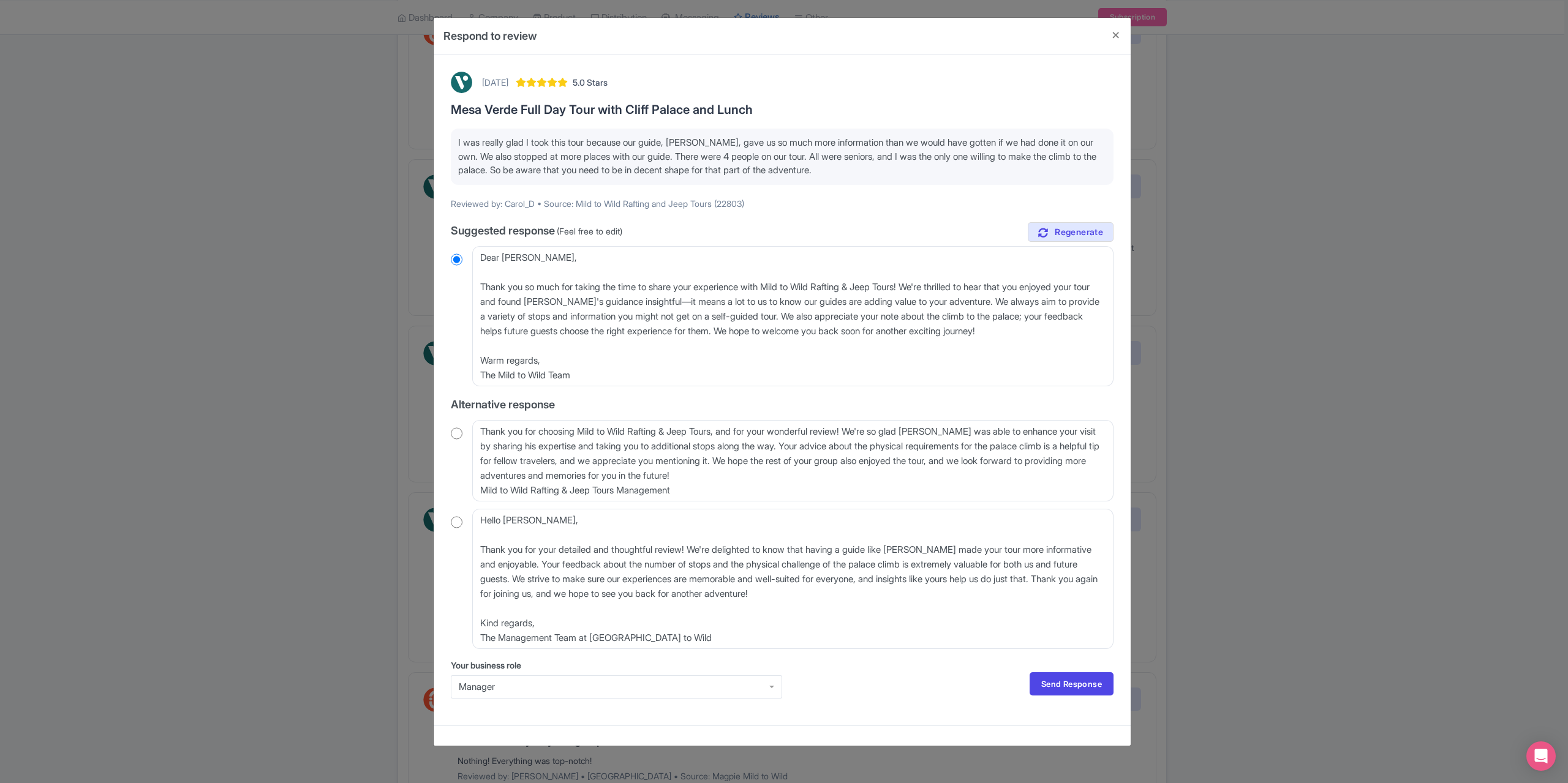
click at [461, 435] on input "radio" at bounding box center [457, 433] width 12 height 12
radio input "true"
click at [1061, 674] on link "Send Response" at bounding box center [1071, 684] width 84 height 23
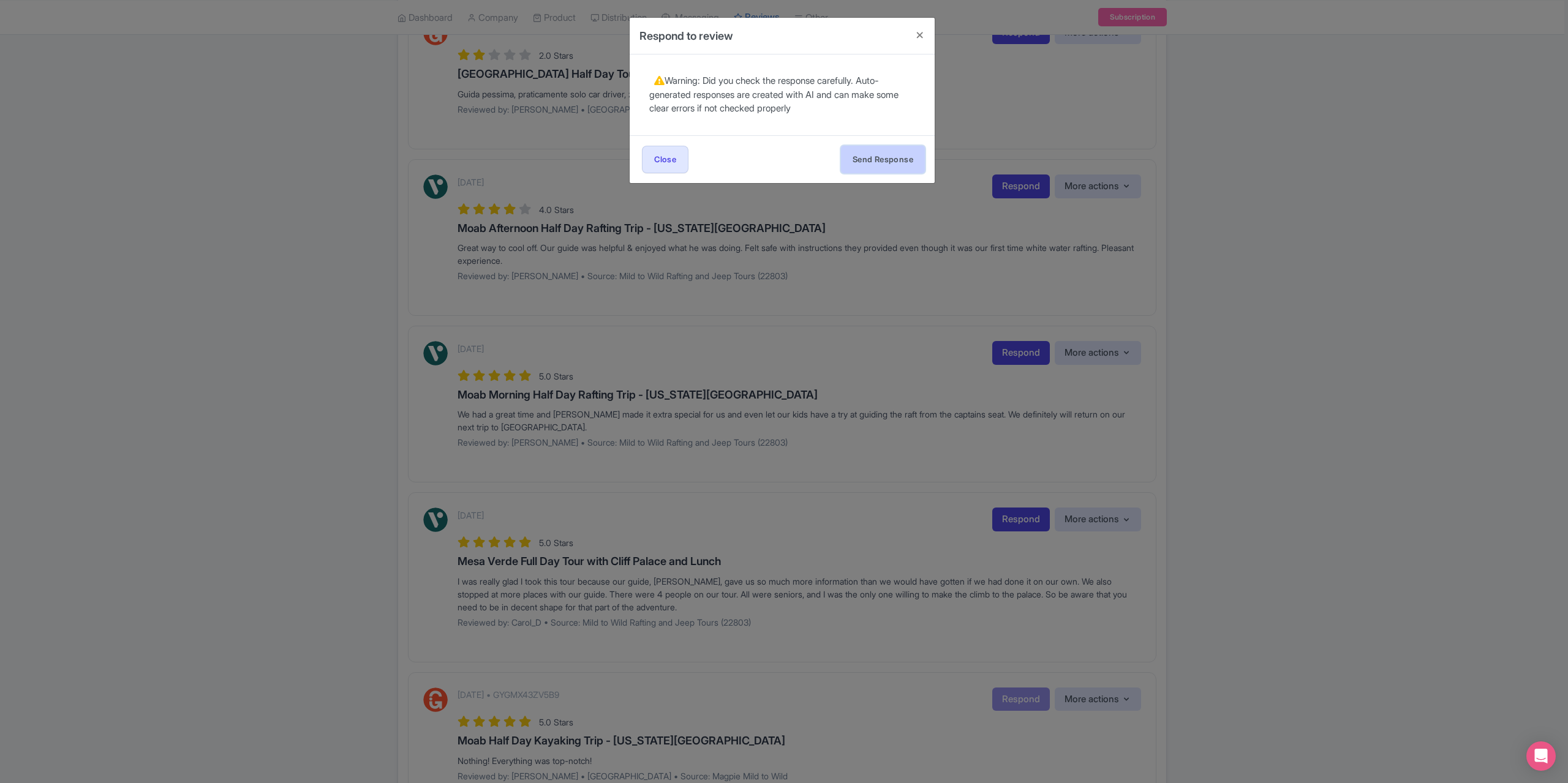
click at [881, 148] on button "Send Response" at bounding box center [883, 159] width 84 height 27
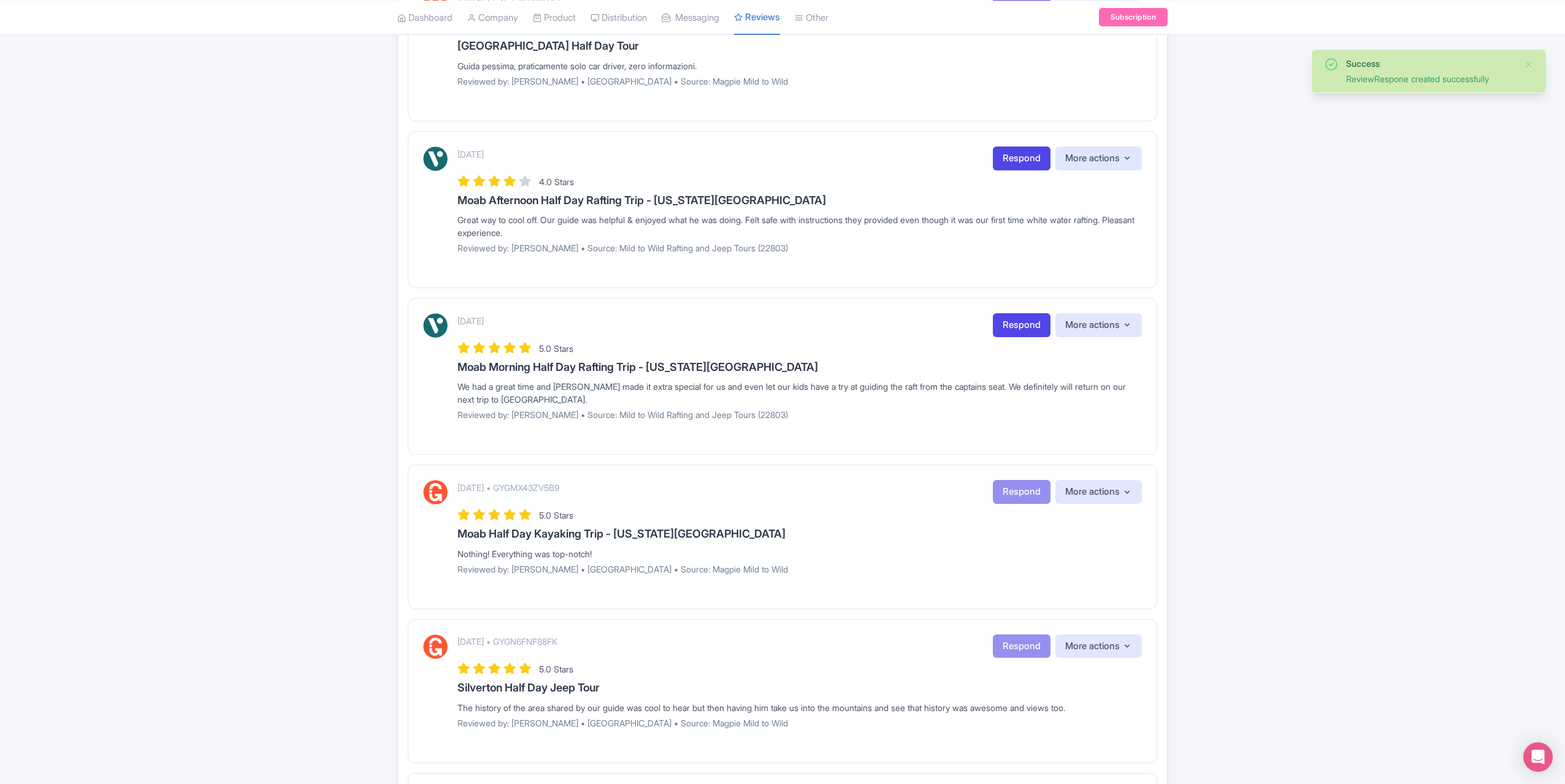
scroll to position [859, 0]
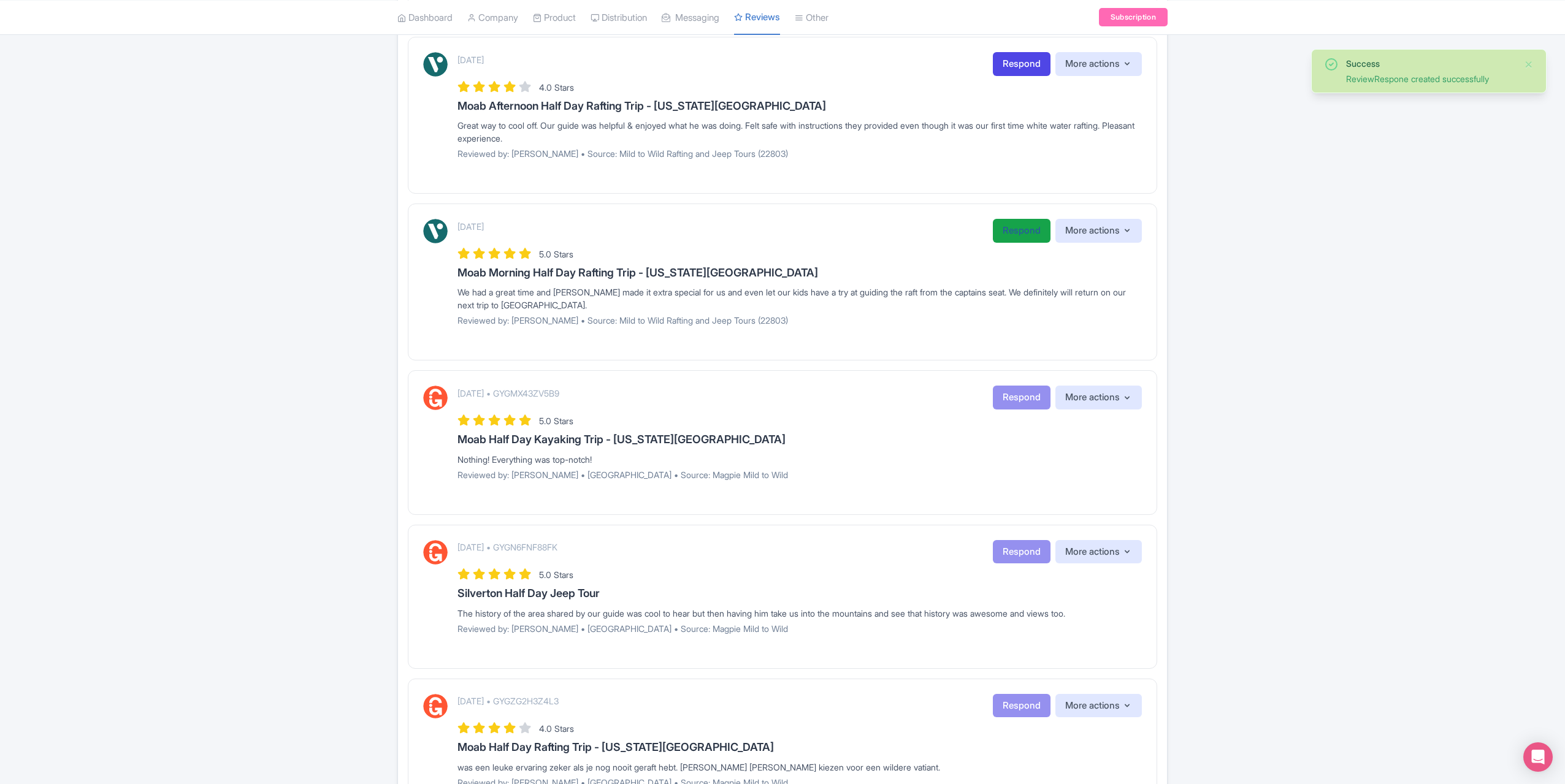
click at [1001, 219] on link "Respond" at bounding box center [1022, 231] width 58 height 24
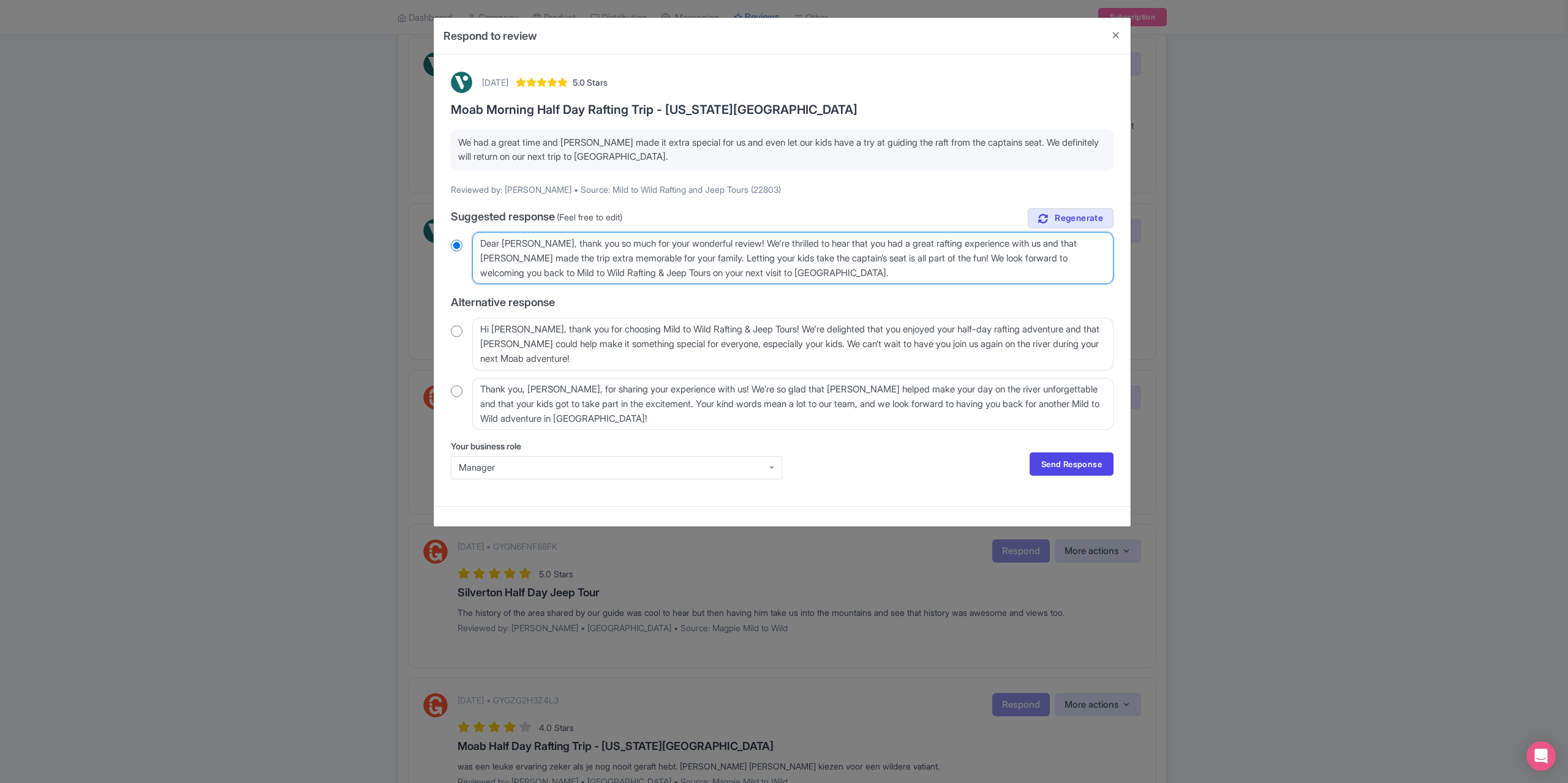
click at [546, 242] on textarea "Dear Christina_S, thank you so much for your wonderful review! We're thrilled t…" at bounding box center [792, 258] width 641 height 52
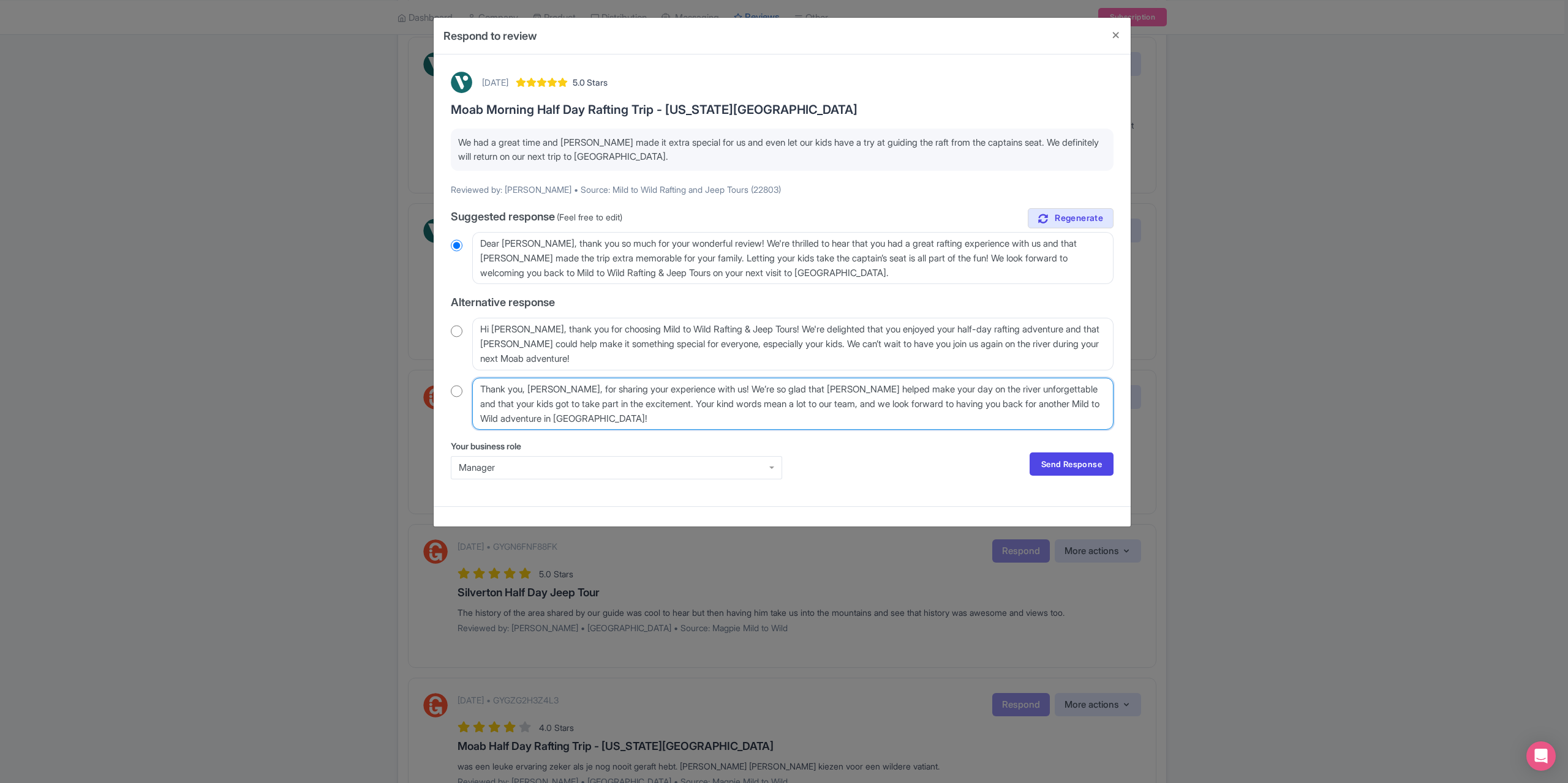
drag, startPoint x: 578, startPoint y: 388, endPoint x: 569, endPoint y: 388, distance: 9.0
click at [569, 388] on textarea "Thank you, Christina_S, for sharing your experience with us! We’re so glad that…" at bounding box center [792, 403] width 641 height 52
type textarea "Thank you, Christina, for sharing your experience with us! We’re so glad that D…"
click at [457, 386] on input "radio" at bounding box center [457, 392] width 12 height 12
radio input "true"
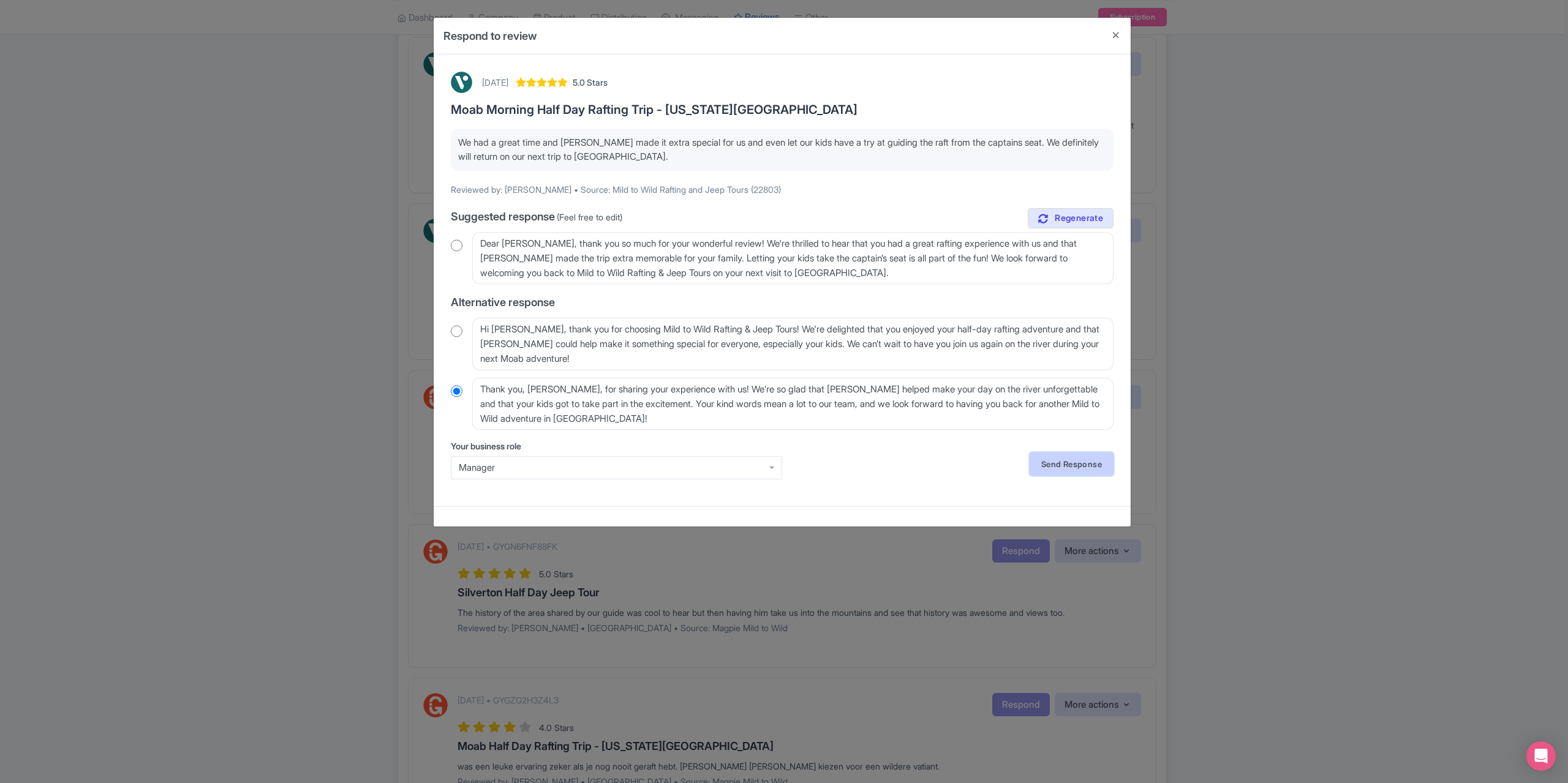
click at [1050, 464] on link "Send Response" at bounding box center [1071, 464] width 84 height 23
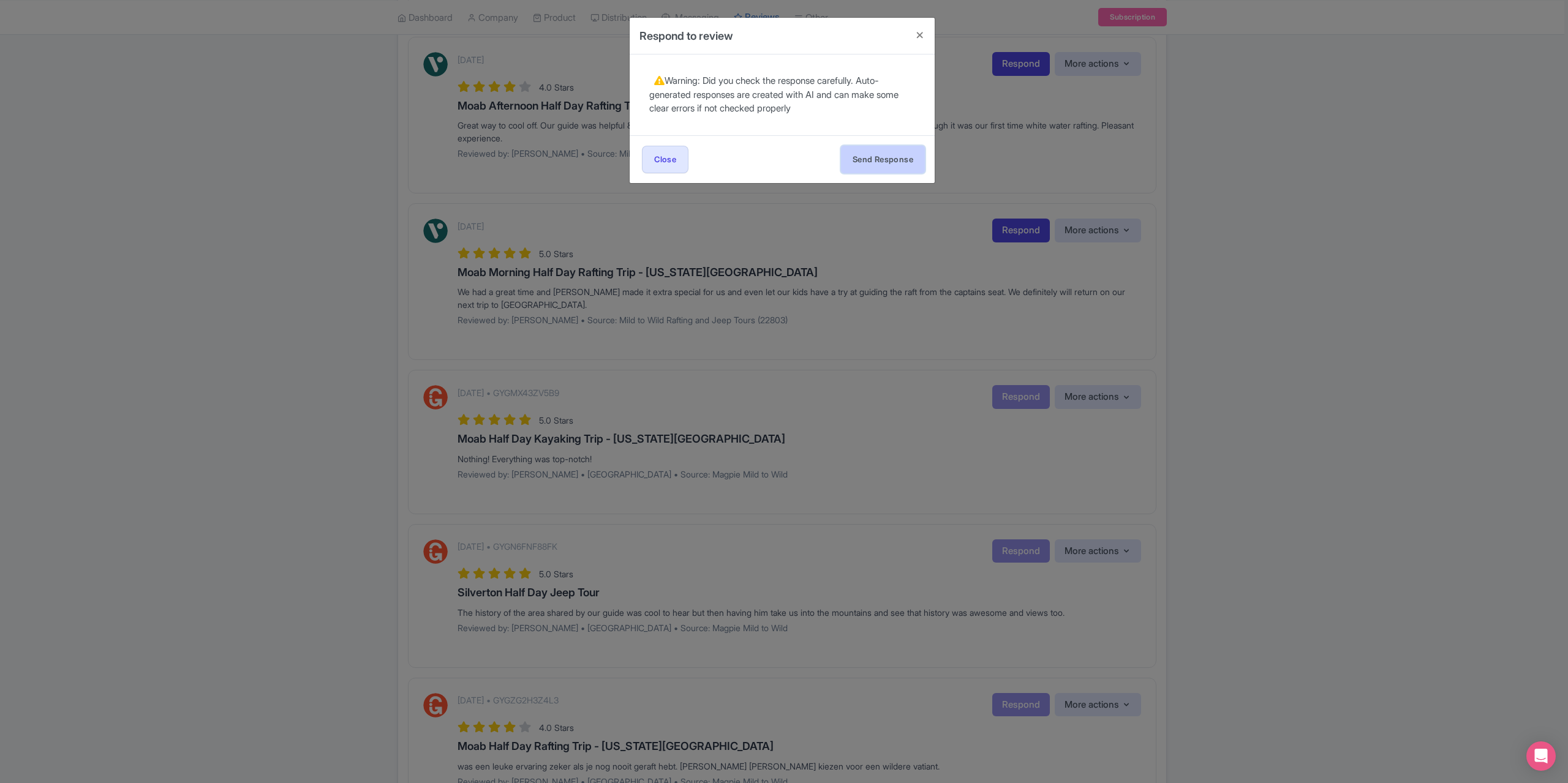
click at [883, 162] on button "Send Response" at bounding box center [883, 159] width 84 height 27
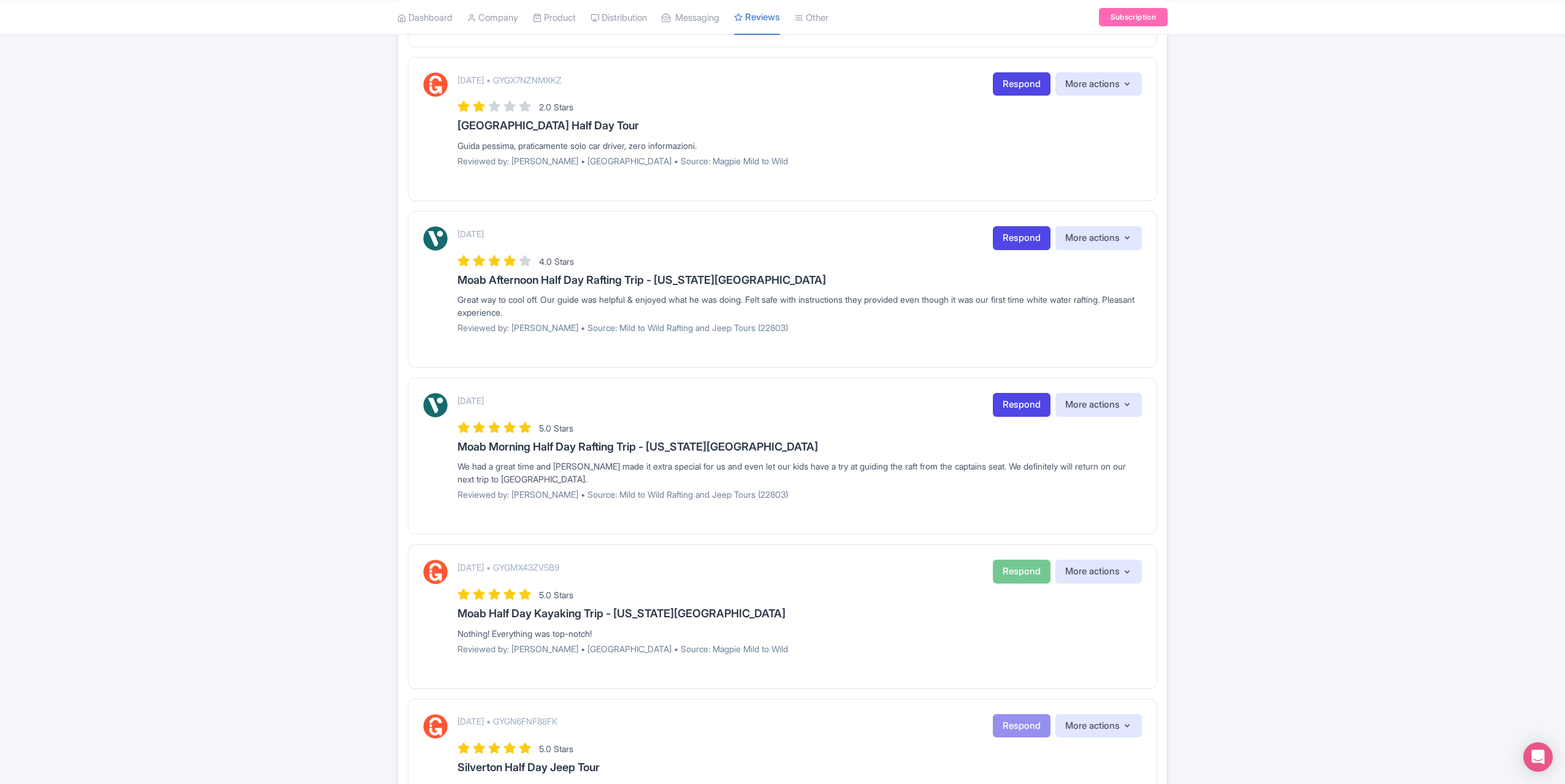
scroll to position [613, 0]
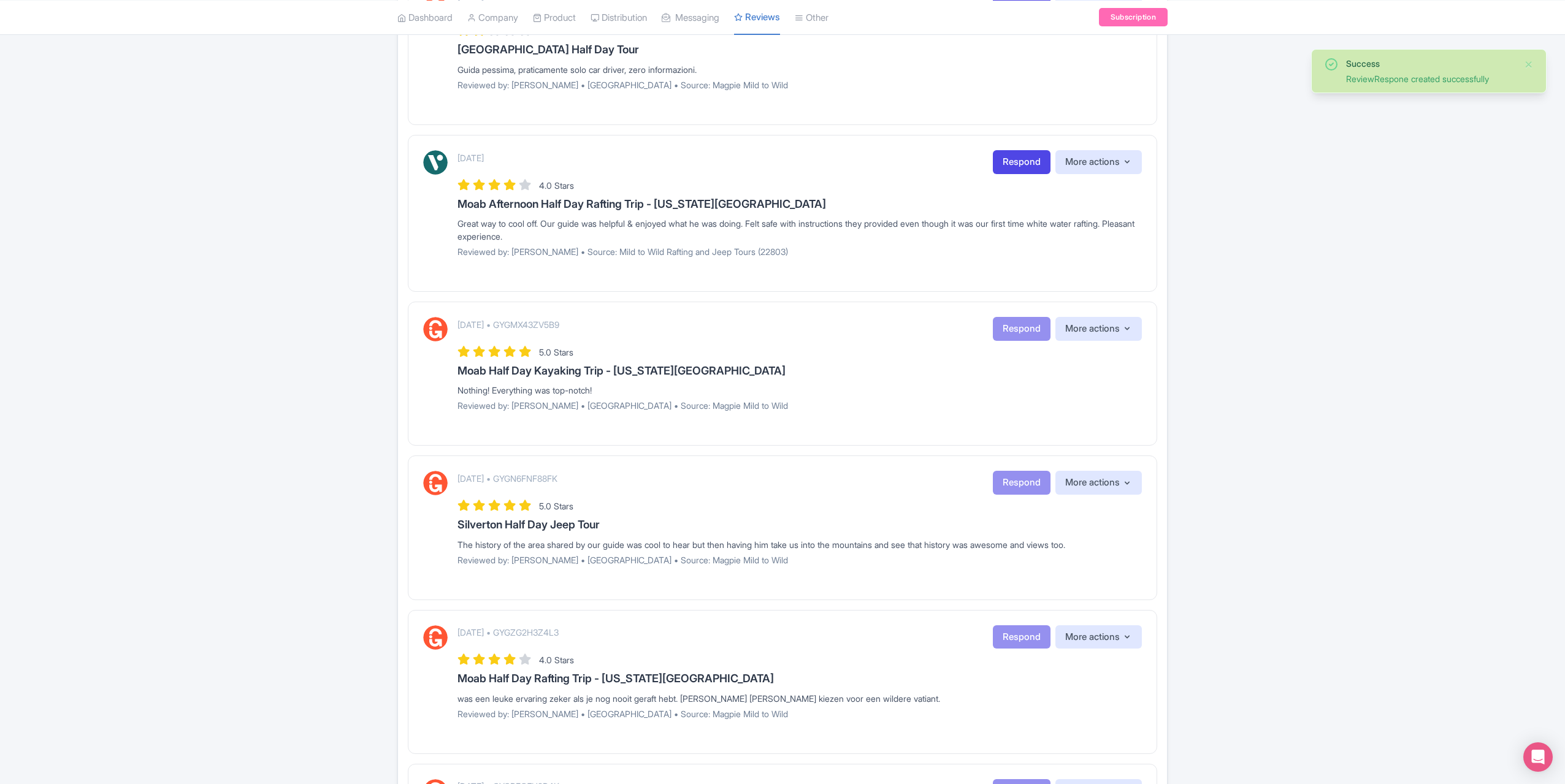
scroll to position [736, 0]
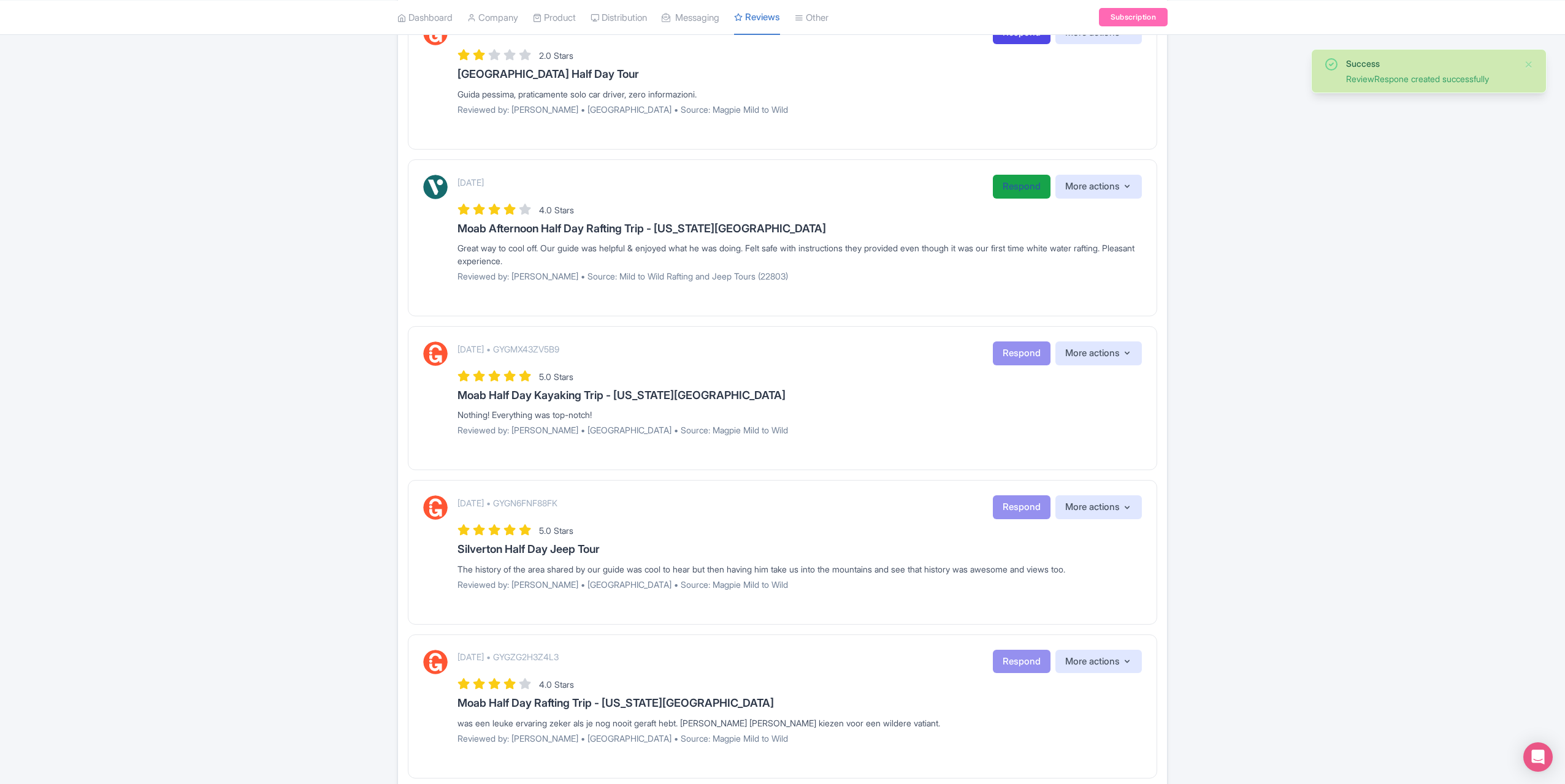
click at [1014, 175] on link "Respond" at bounding box center [1022, 187] width 58 height 24
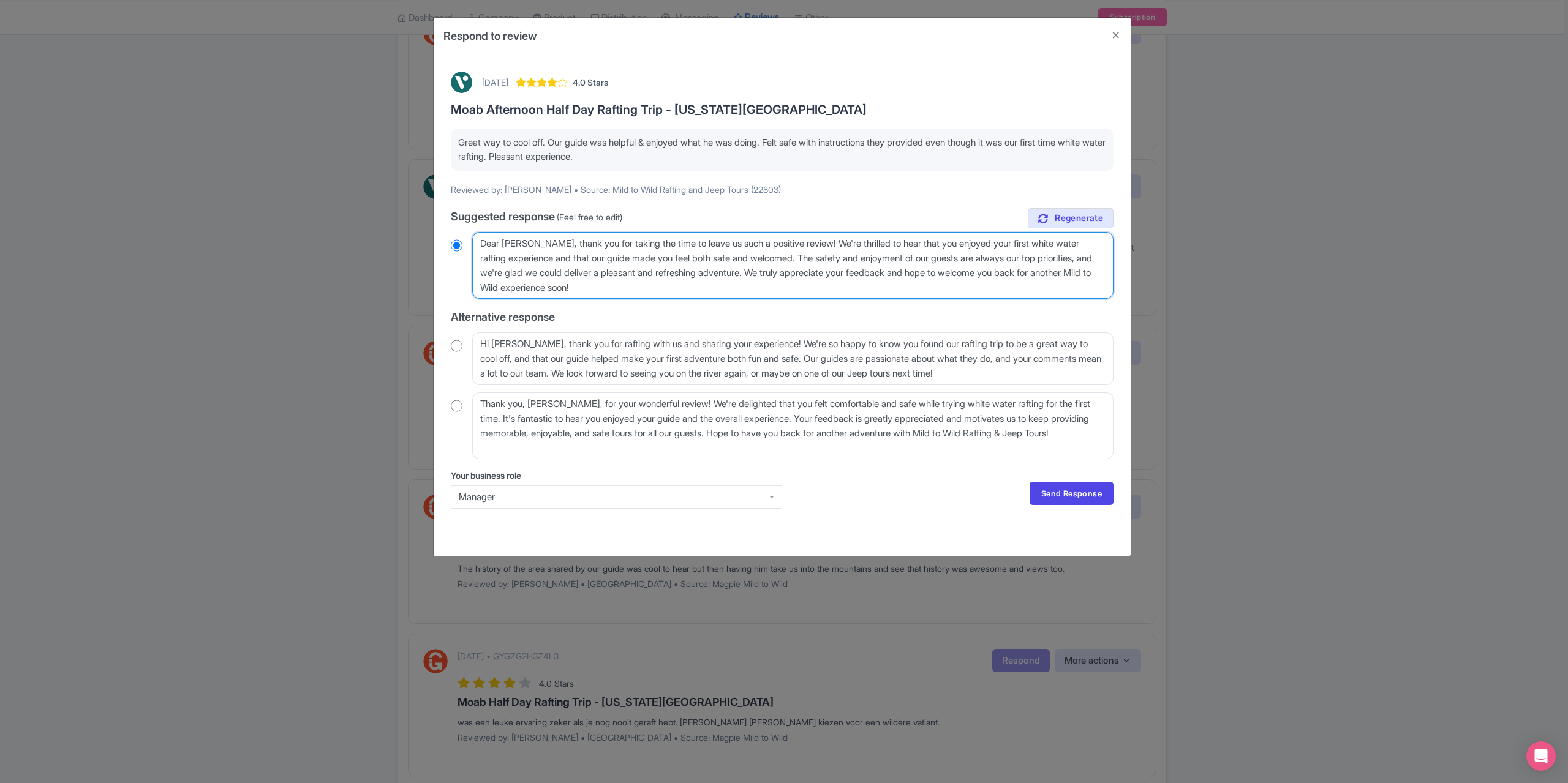
drag, startPoint x: 538, startPoint y: 245, endPoint x: 528, endPoint y: 245, distance: 10.0
click at [528, 245] on textarea "Dear [PERSON_NAME], thank you for taking the time to leave us such a positive r…" at bounding box center [792, 265] width 641 height 66
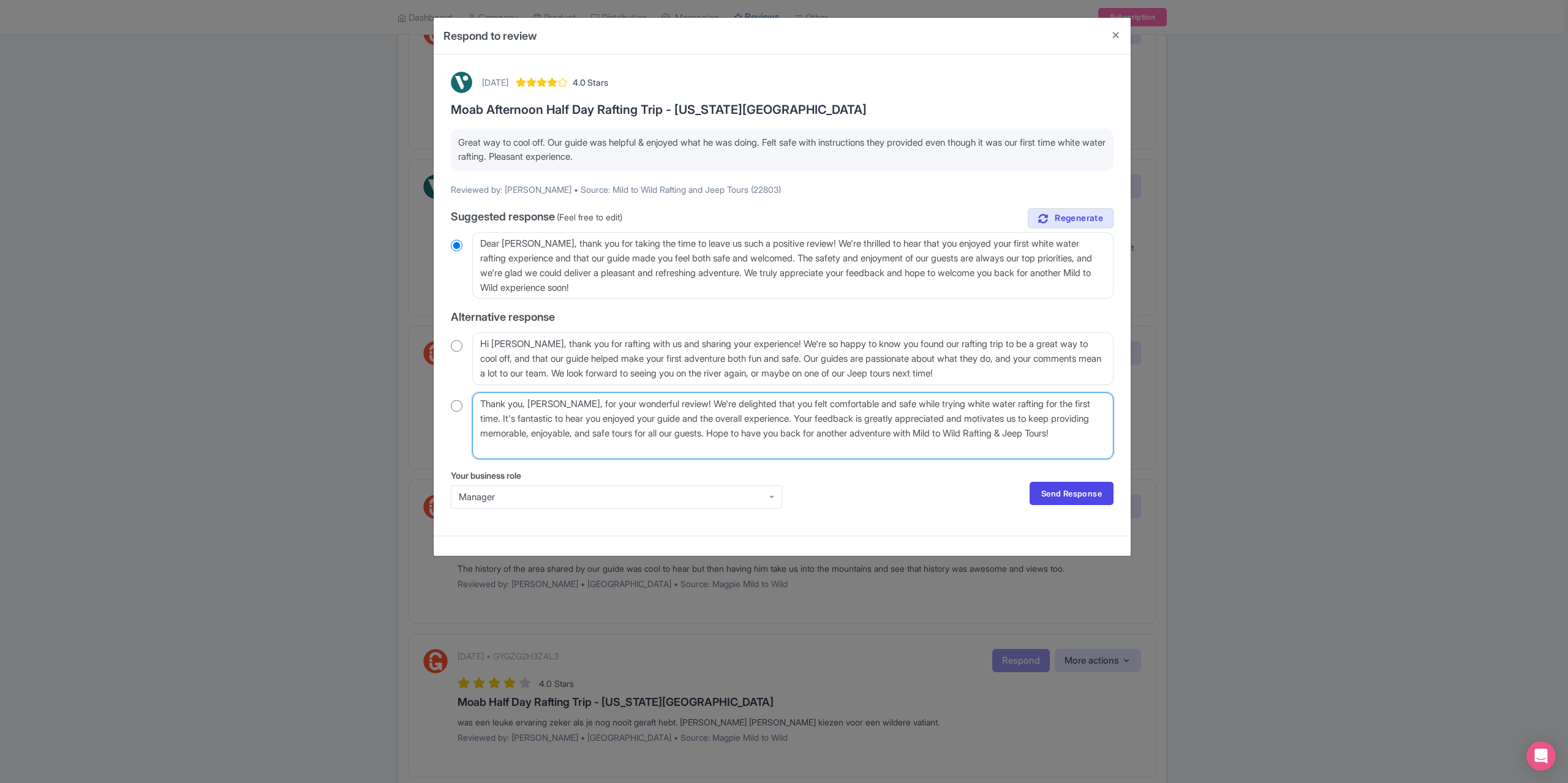
drag, startPoint x: 564, startPoint y: 402, endPoint x: 556, endPoint y: 405, distance: 8.5
click at [556, 405] on textarea "Thank you, [PERSON_NAME], for your wonderful review! We're delighted that you f…" at bounding box center [792, 426] width 641 height 66
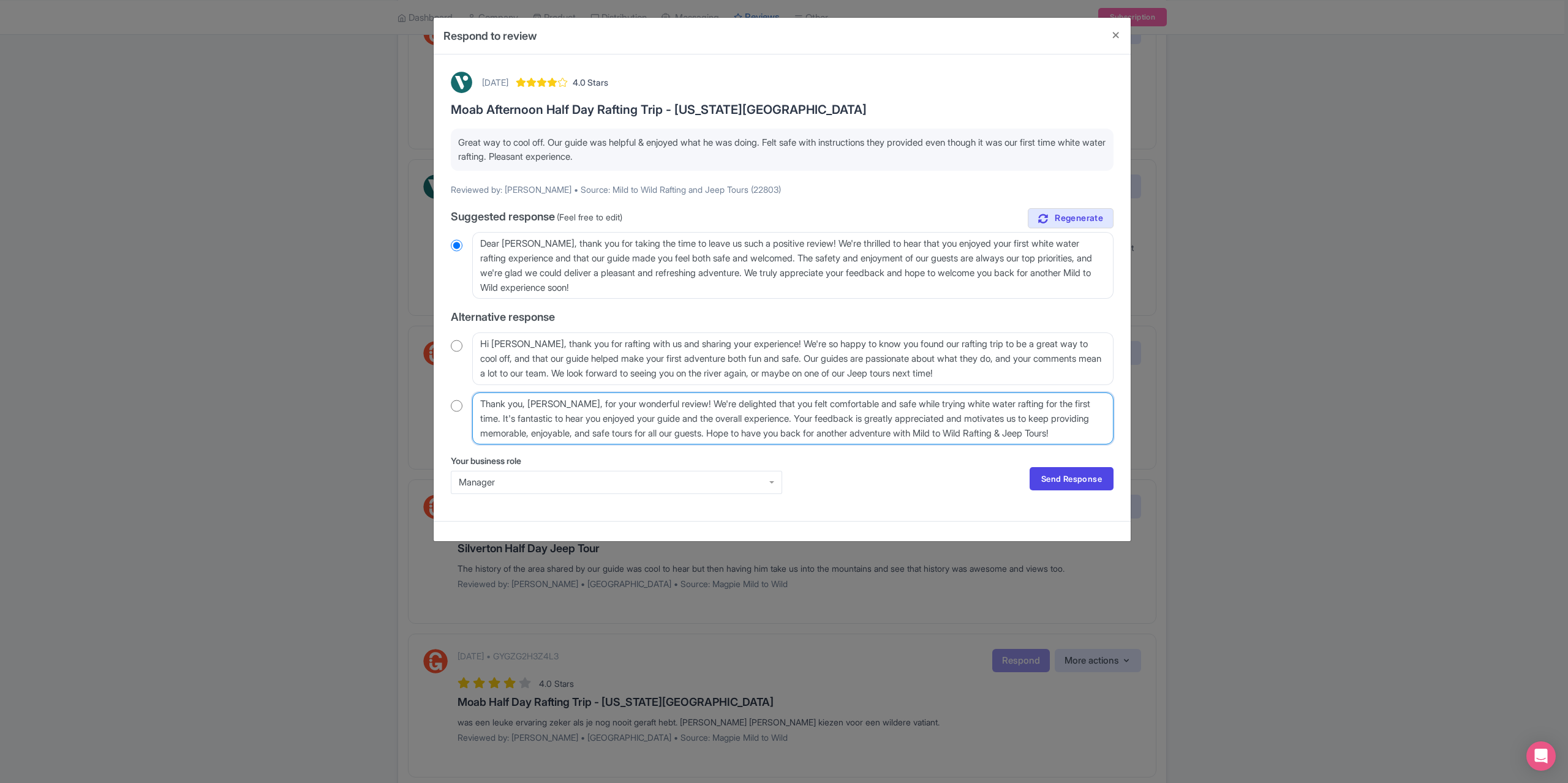
type textarea "Thank you, [PERSON_NAME], for your wonderful review! We're delighted that you f…"
click at [463, 405] on div "Thank you, [PERSON_NAME], for your wonderful review! We're delighted that you f…" at bounding box center [782, 419] width 663 height 52
click at [457, 405] on input "radio" at bounding box center [457, 406] width 12 height 12
radio input "true"
click at [1078, 483] on link "Send Response" at bounding box center [1071, 479] width 84 height 23
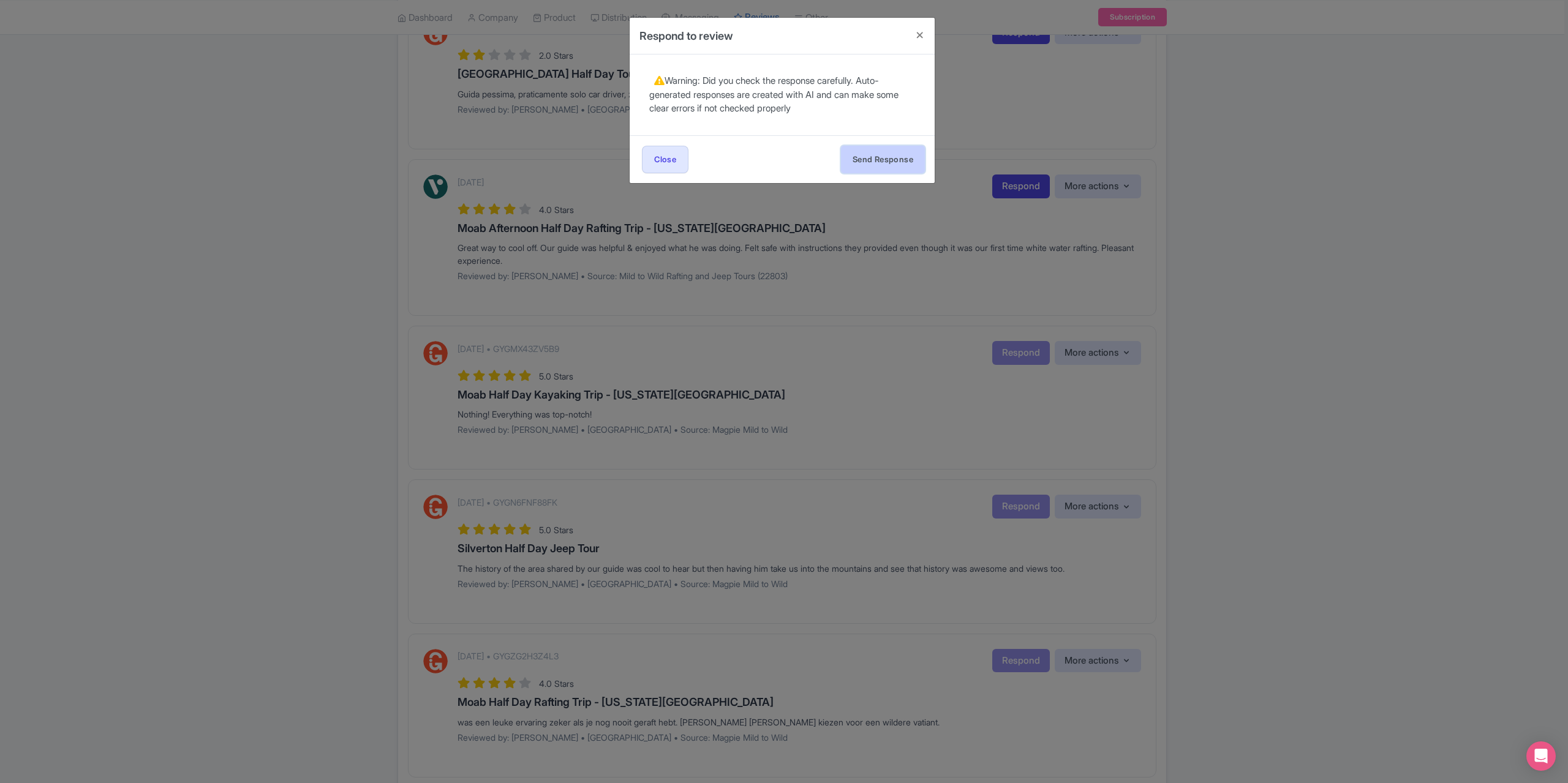
click at [875, 164] on button "Send Response" at bounding box center [883, 159] width 84 height 27
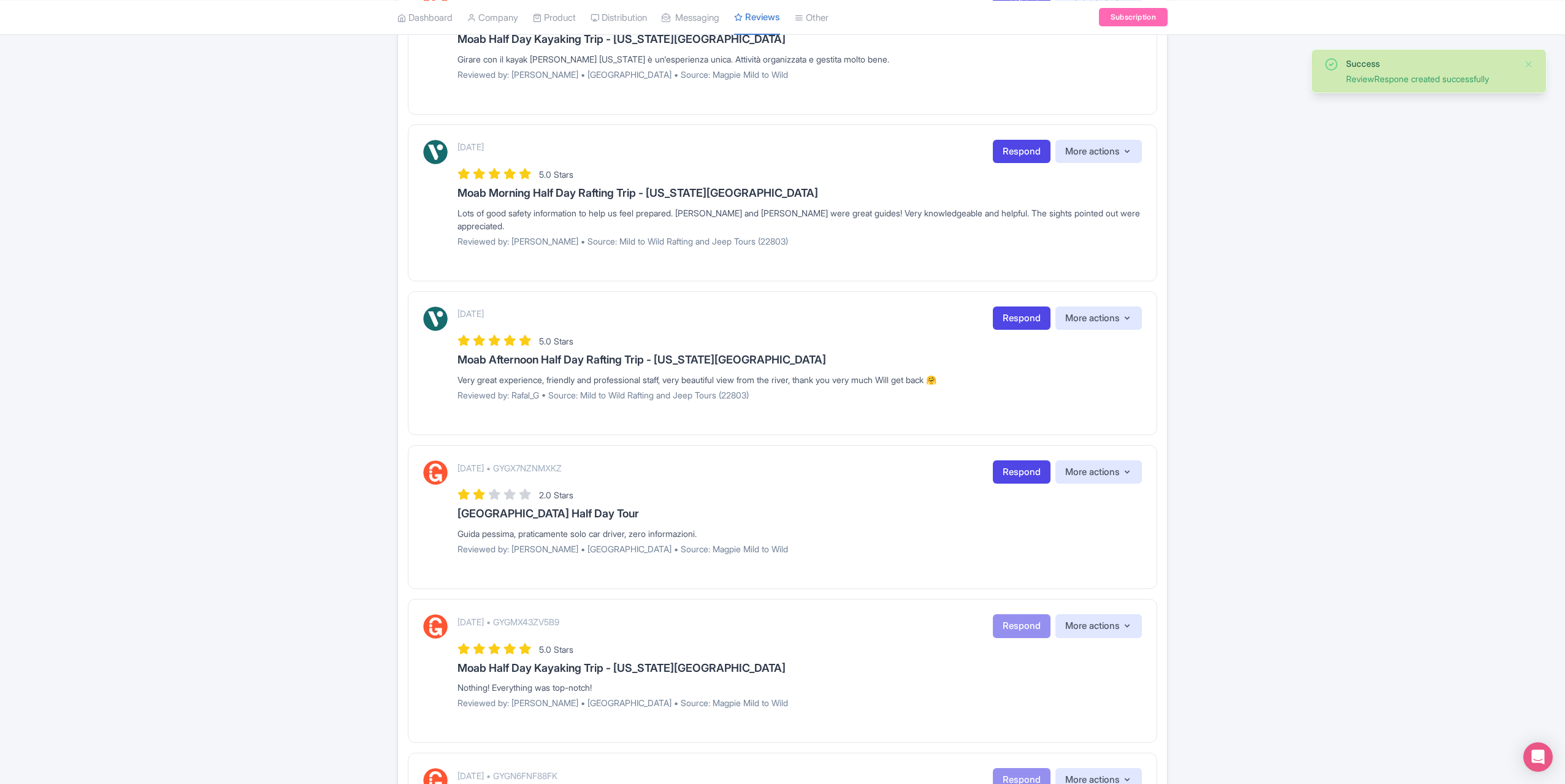
scroll to position [307, 0]
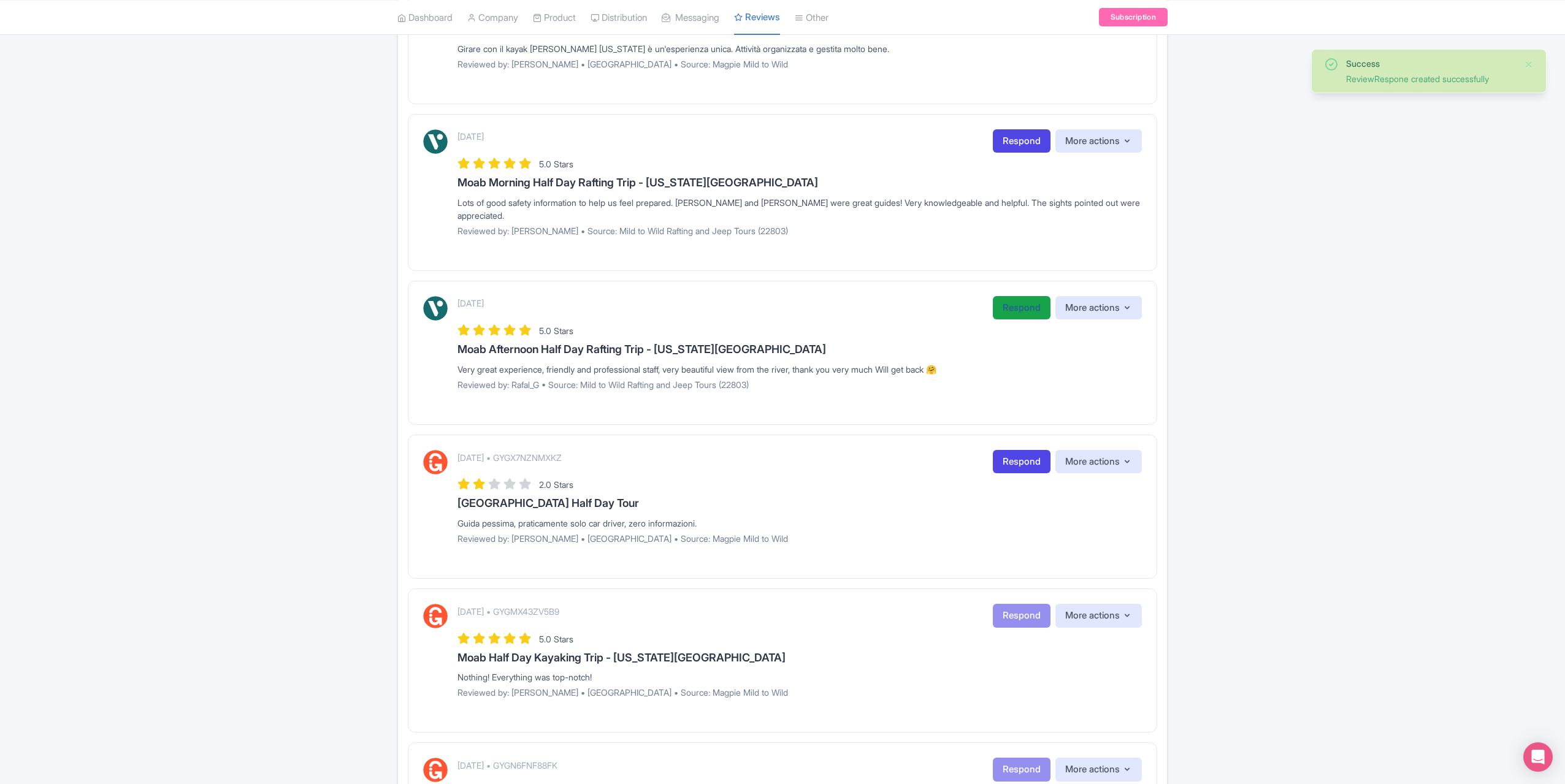
click at [1020, 300] on link "Respond" at bounding box center [1022, 308] width 58 height 24
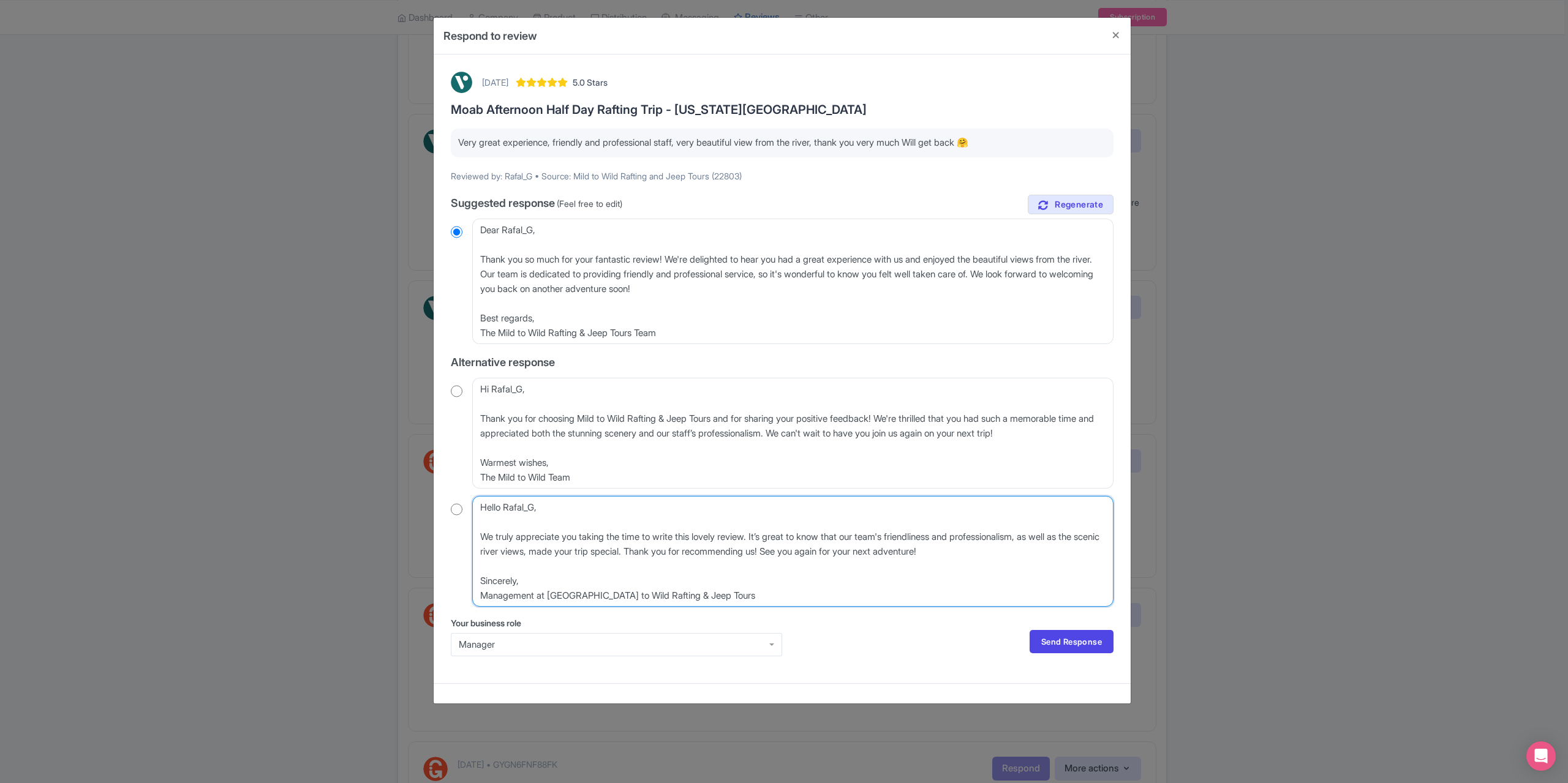
drag, startPoint x: 563, startPoint y: 502, endPoint x: 471, endPoint y: 505, distance: 92.0
click at [471, 505] on div "Hello Rafal_G, We truly appreciate you taking the time to write this lovely rev…" at bounding box center [782, 551] width 663 height 111
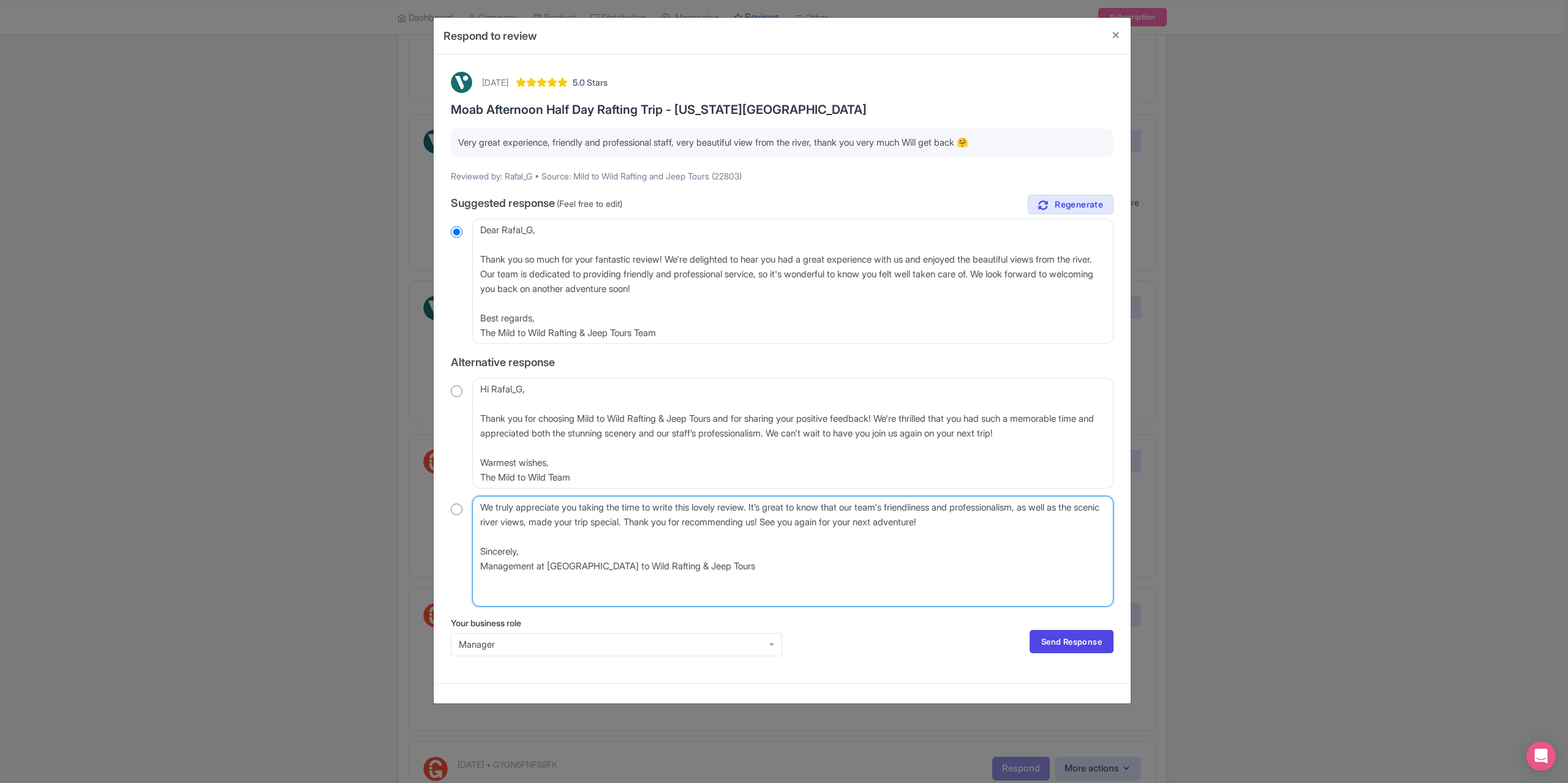
click at [479, 530] on textarea "Hello Rafal_G, We truly appreciate you taking the time to write this lovely rev…" at bounding box center [792, 551] width 641 height 111
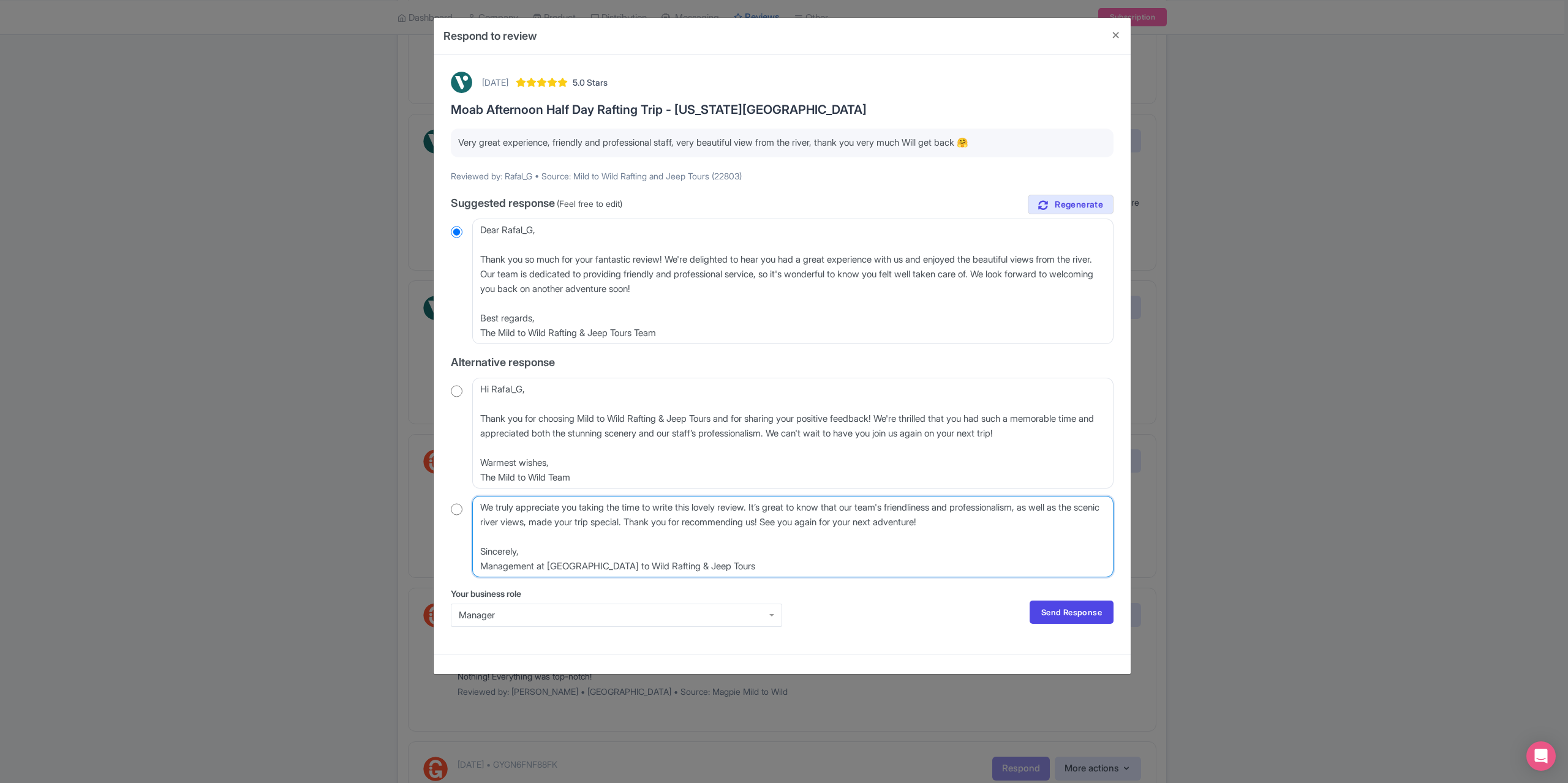
drag, startPoint x: 528, startPoint y: 558, endPoint x: 465, endPoint y: 552, distance: 63.3
click at [465, 552] on div "Hello Rafal_G, We truly appreciate you taking the time to write this lovely rev…" at bounding box center [782, 536] width 663 height 82
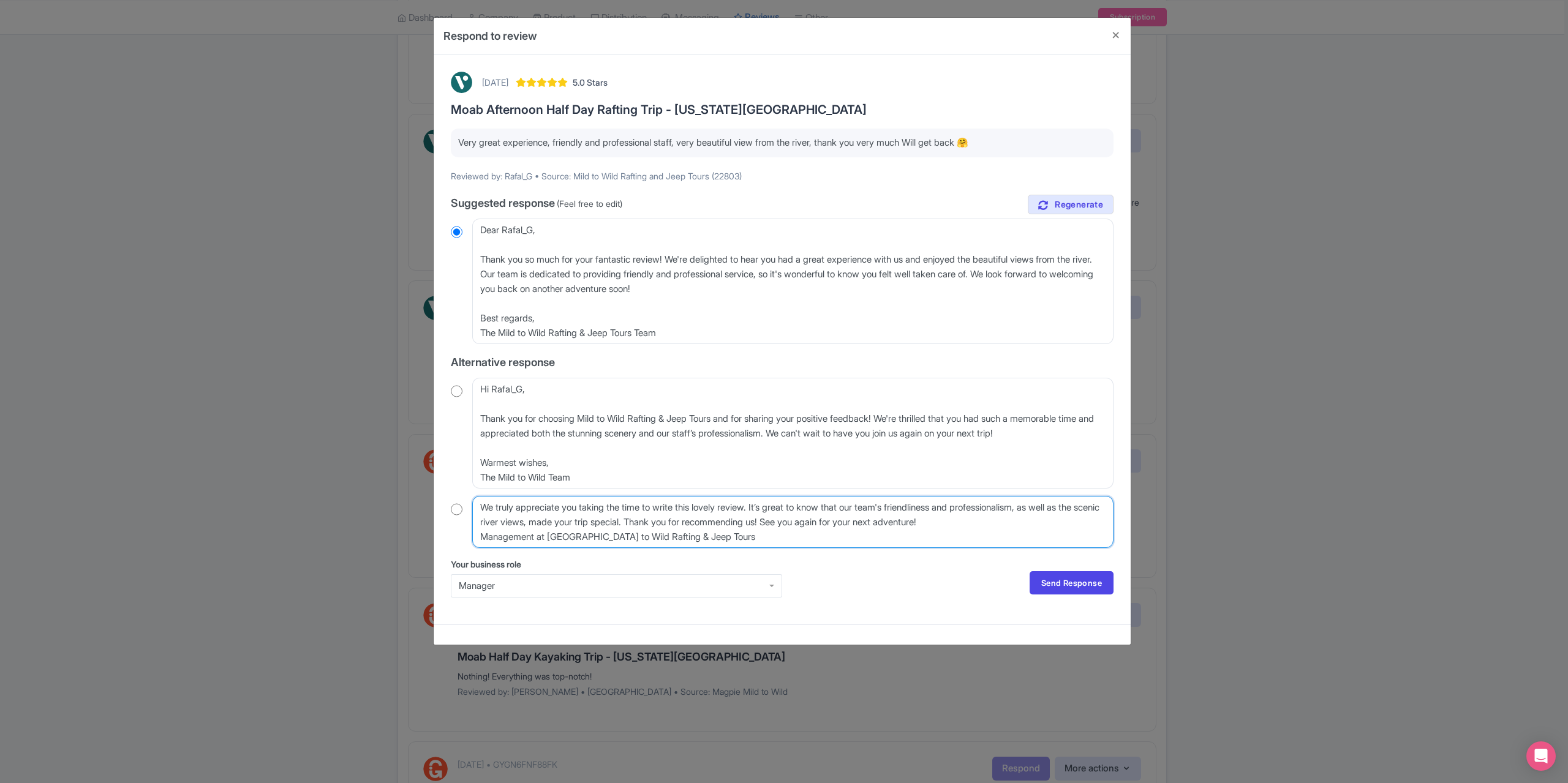
type textarea "We truly appreciate you taking the time to write this lovely review. It’s great…"
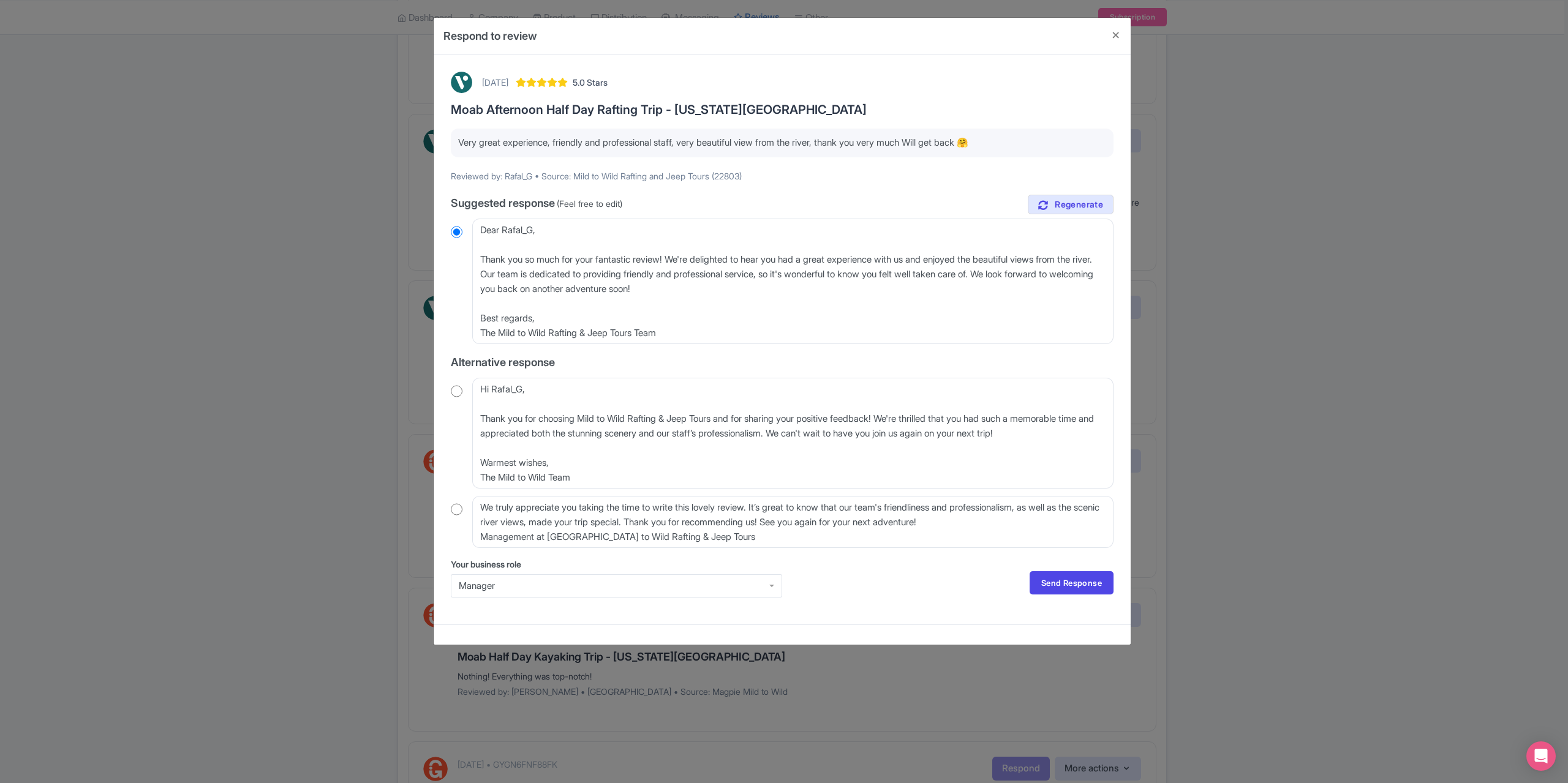
drag, startPoint x: 441, startPoint y: 510, endPoint x: 455, endPoint y: 510, distance: 14.0
click at [443, 510] on div "August 13, 2025 5.0 Stars Moab Afternoon Half Day Rafting Trip - Colorado River…" at bounding box center [782, 340] width 697 height 570
click at [455, 510] on input "radio" at bounding box center [457, 509] width 12 height 12
radio input "true"
click at [1046, 578] on link "Send Response" at bounding box center [1071, 583] width 84 height 23
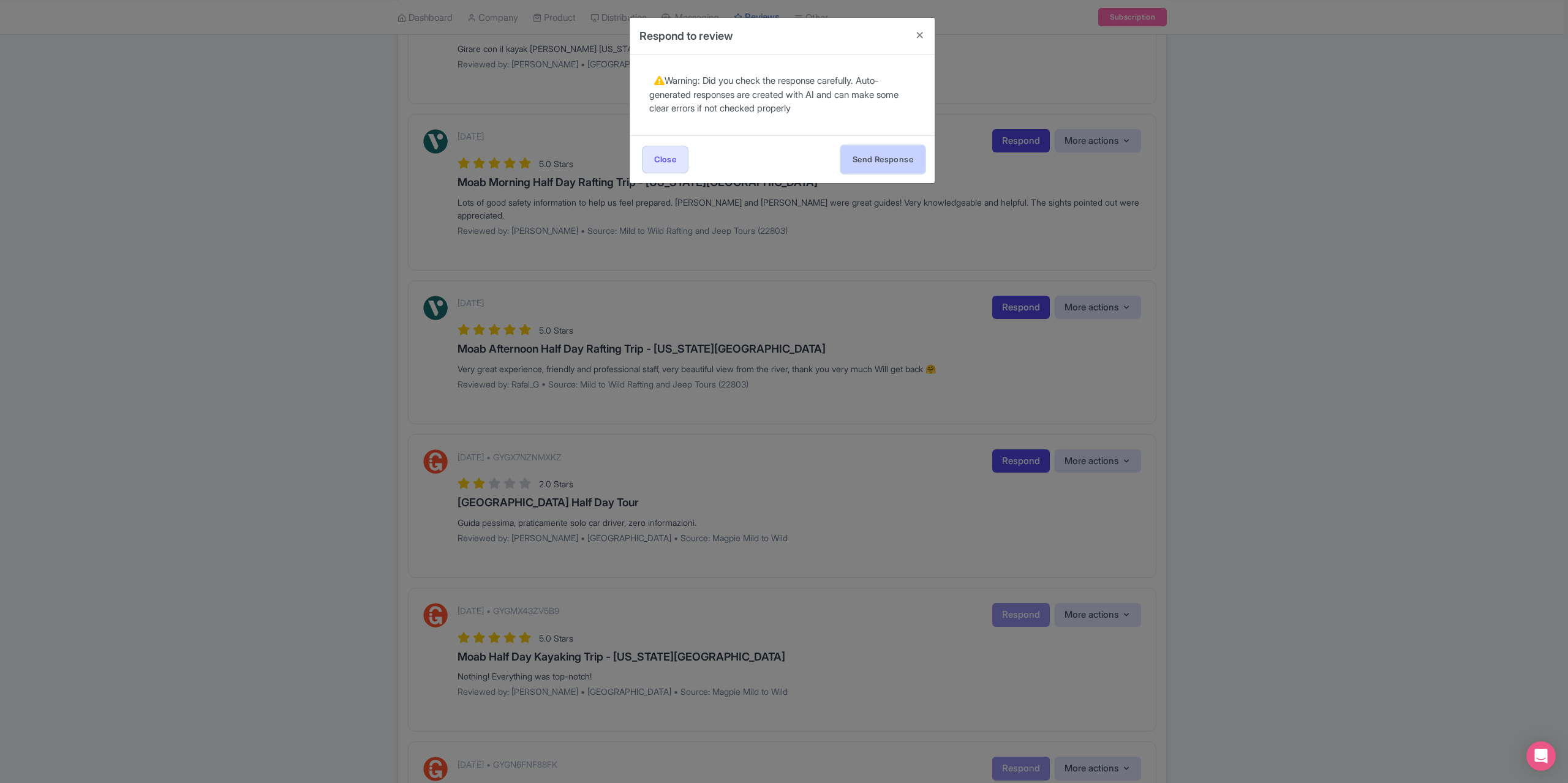
click at [861, 151] on button "Send Response" at bounding box center [883, 159] width 84 height 27
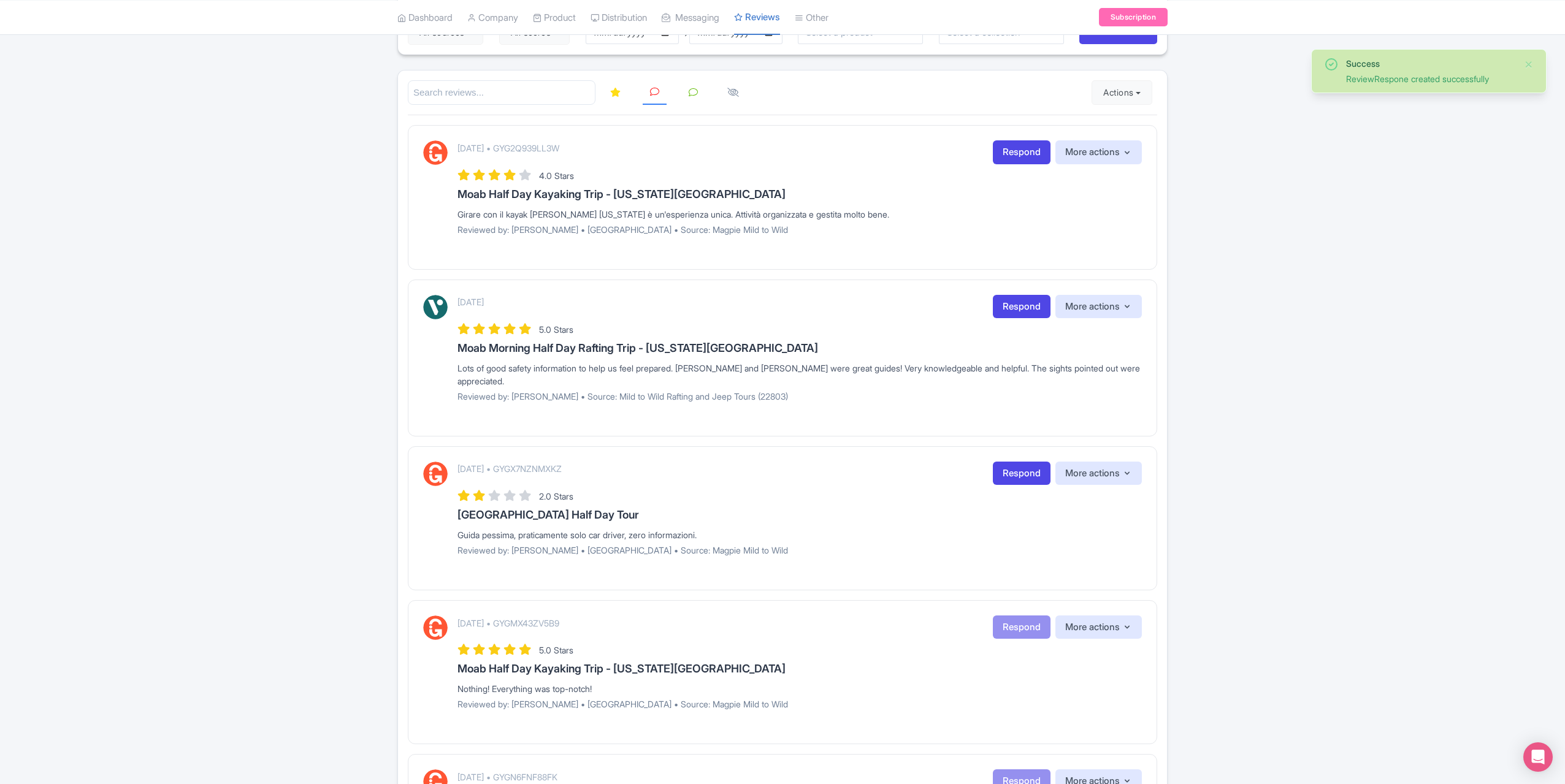
scroll to position [122, 0]
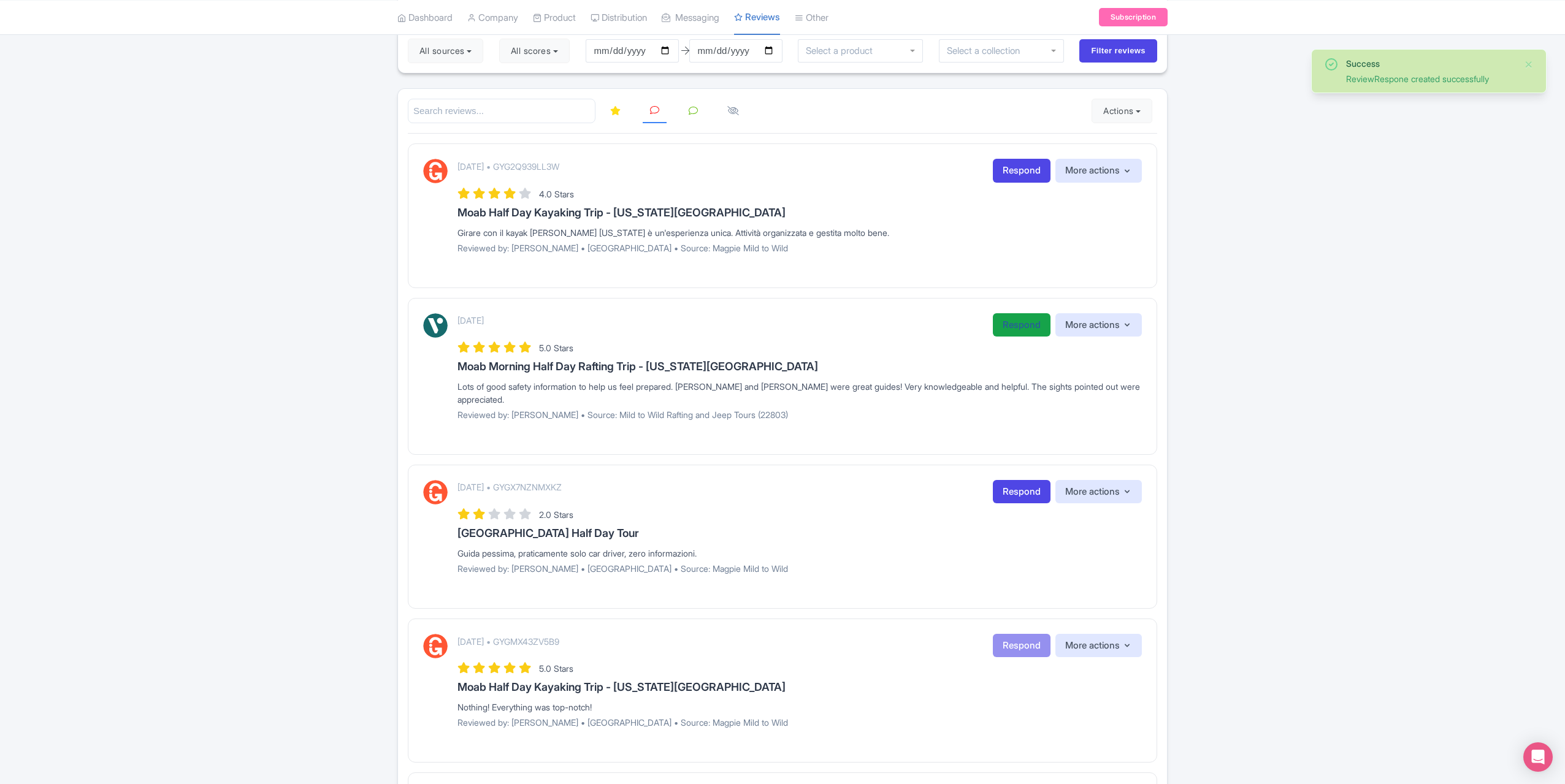
click at [1010, 327] on link "Respond" at bounding box center [1022, 325] width 58 height 24
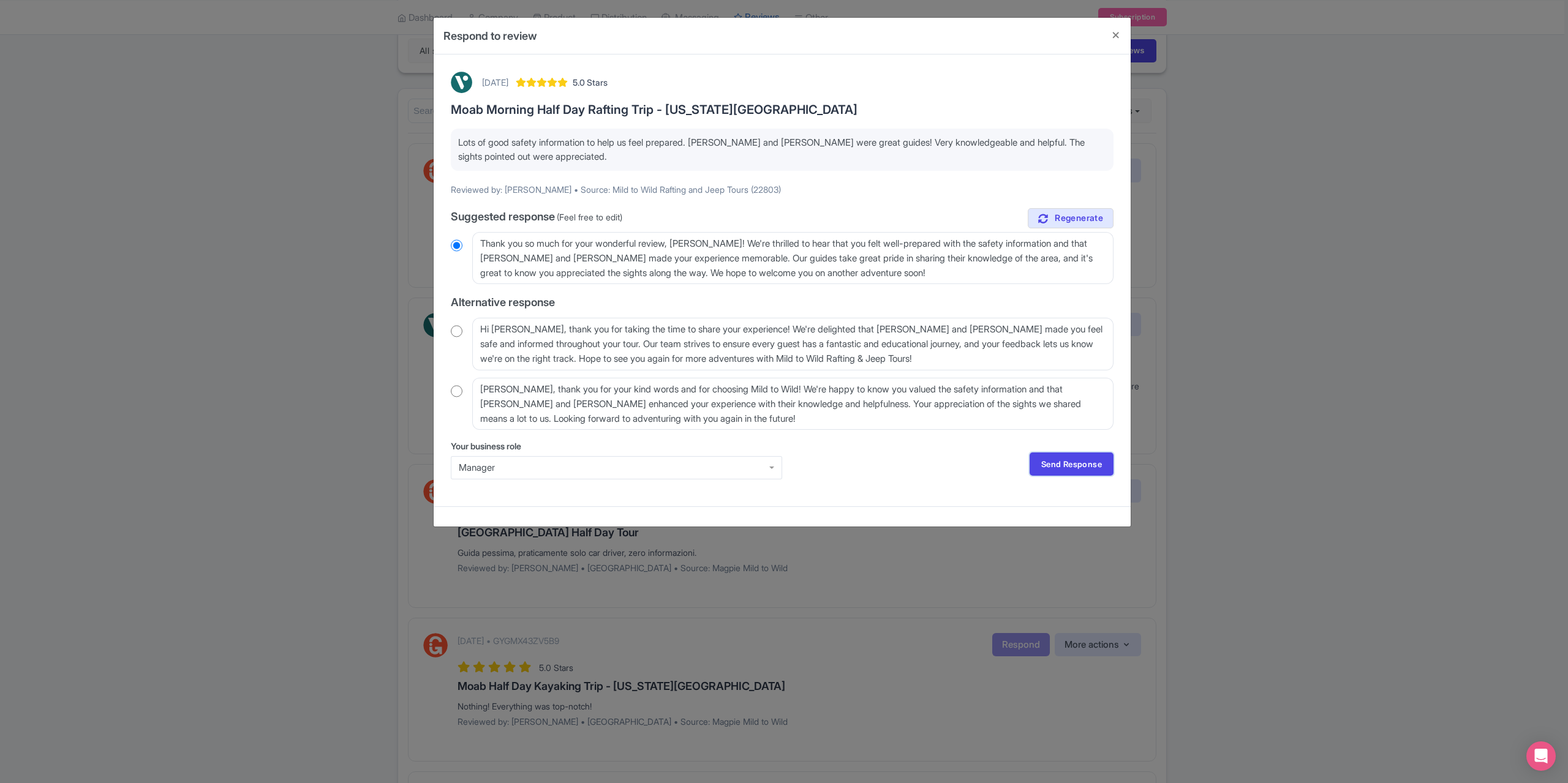
click at [1079, 471] on link "Send Response" at bounding box center [1071, 464] width 84 height 23
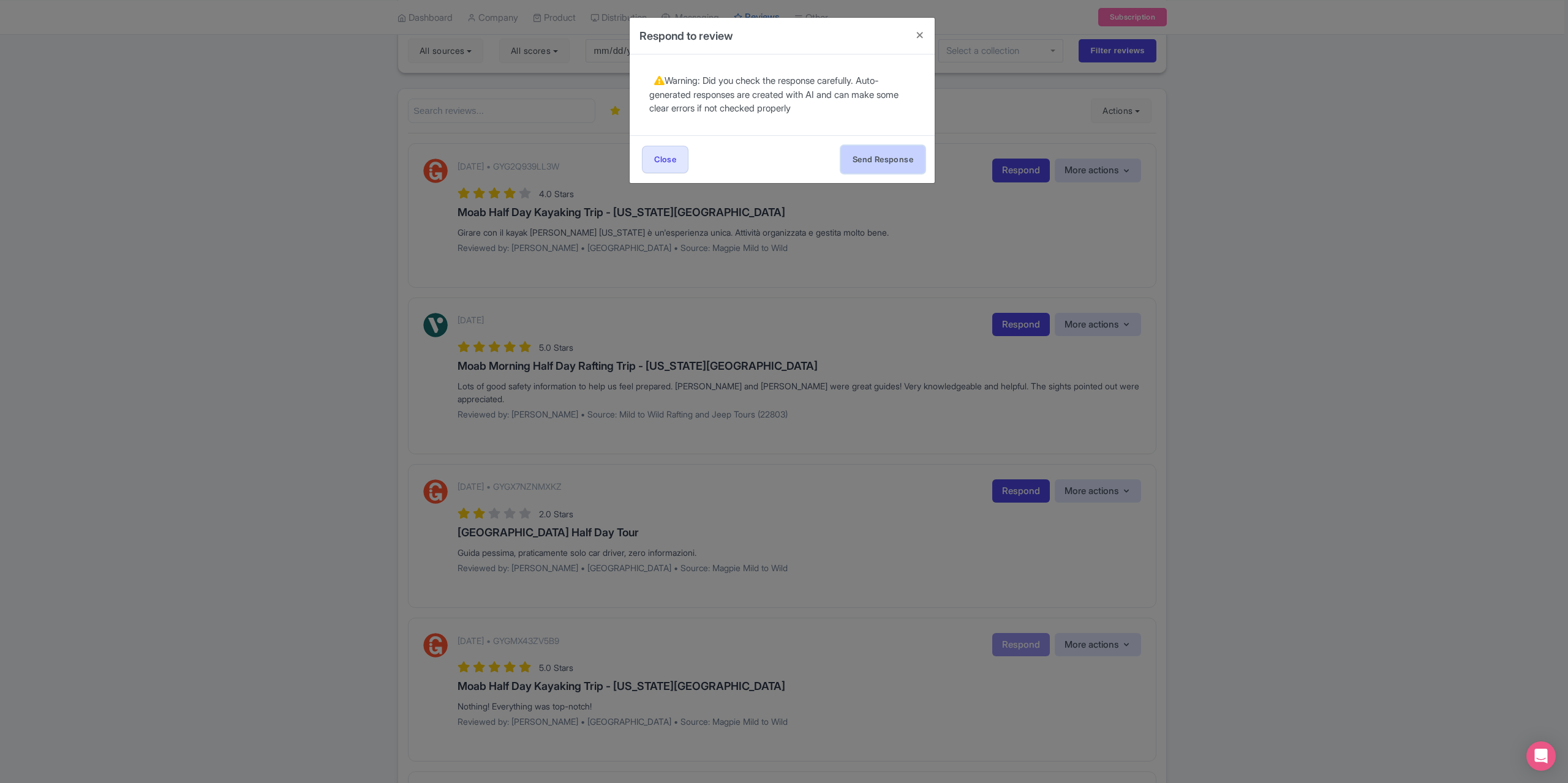
click at [883, 163] on button "Send Response" at bounding box center [883, 159] width 84 height 27
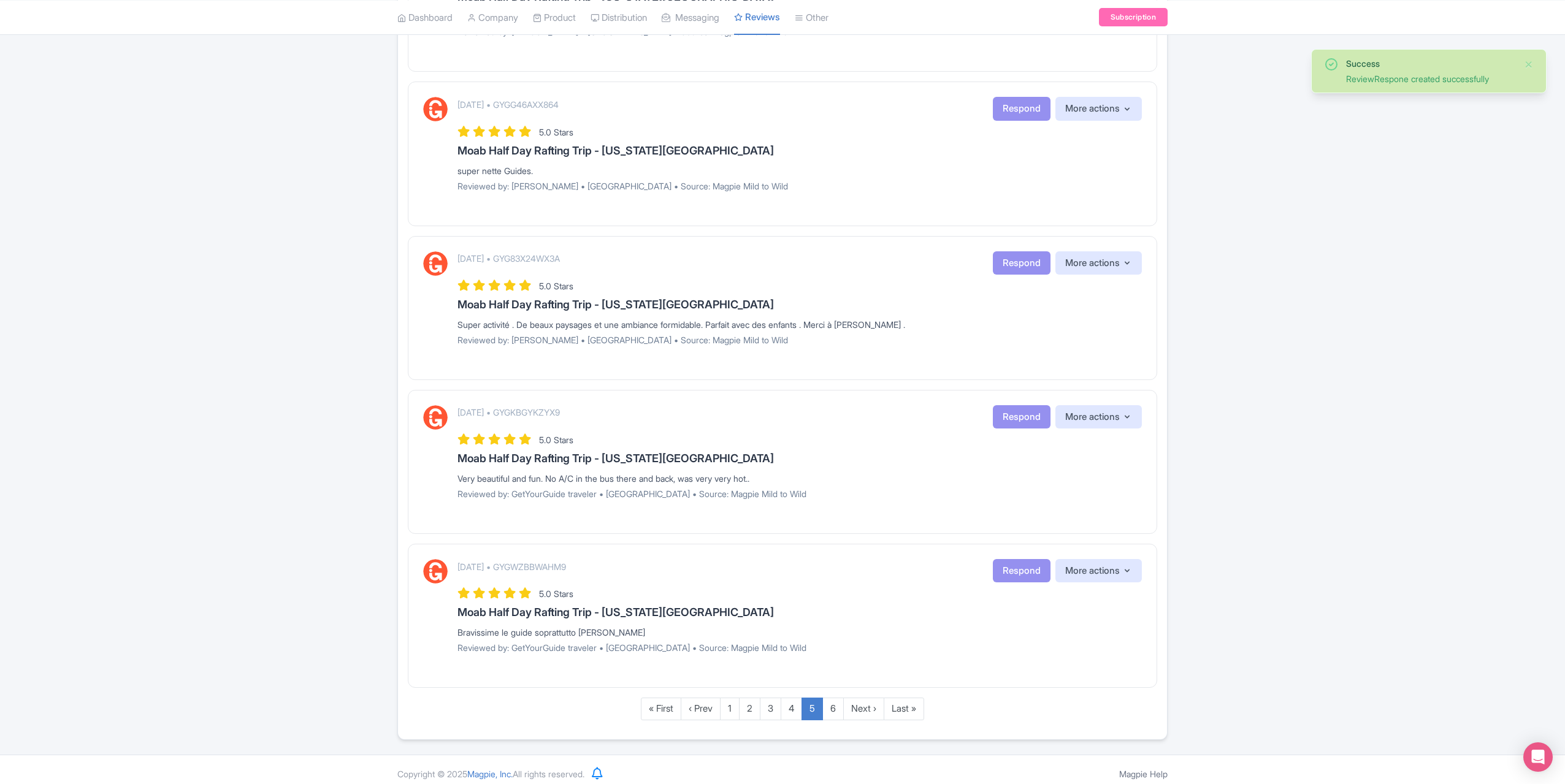
scroll to position [1110, 0]
click at [790, 699] on link "4" at bounding box center [791, 708] width 21 height 23
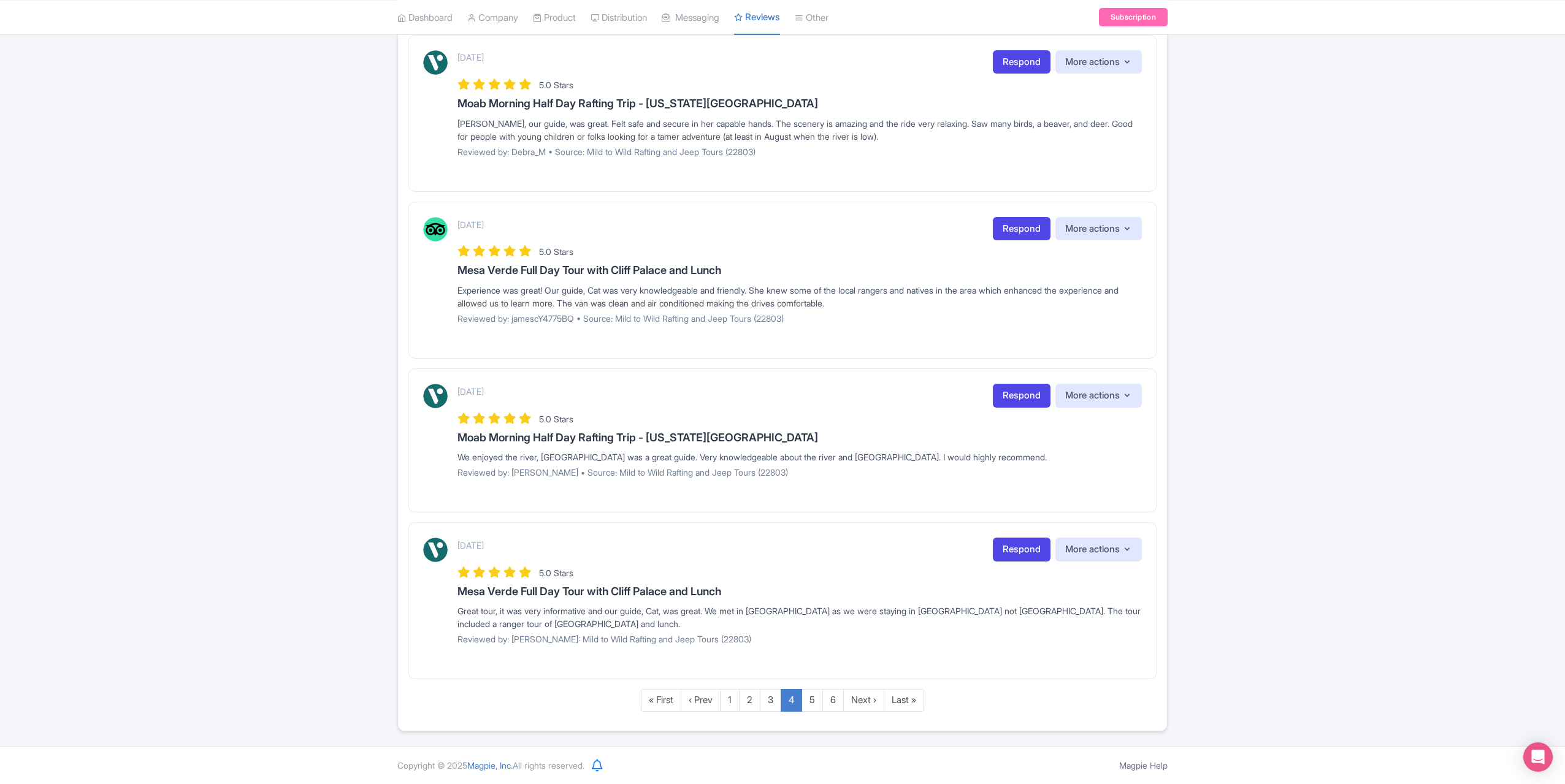
scroll to position [1191, 0]
click at [1010, 557] on link "Respond" at bounding box center [1022, 550] width 58 height 24
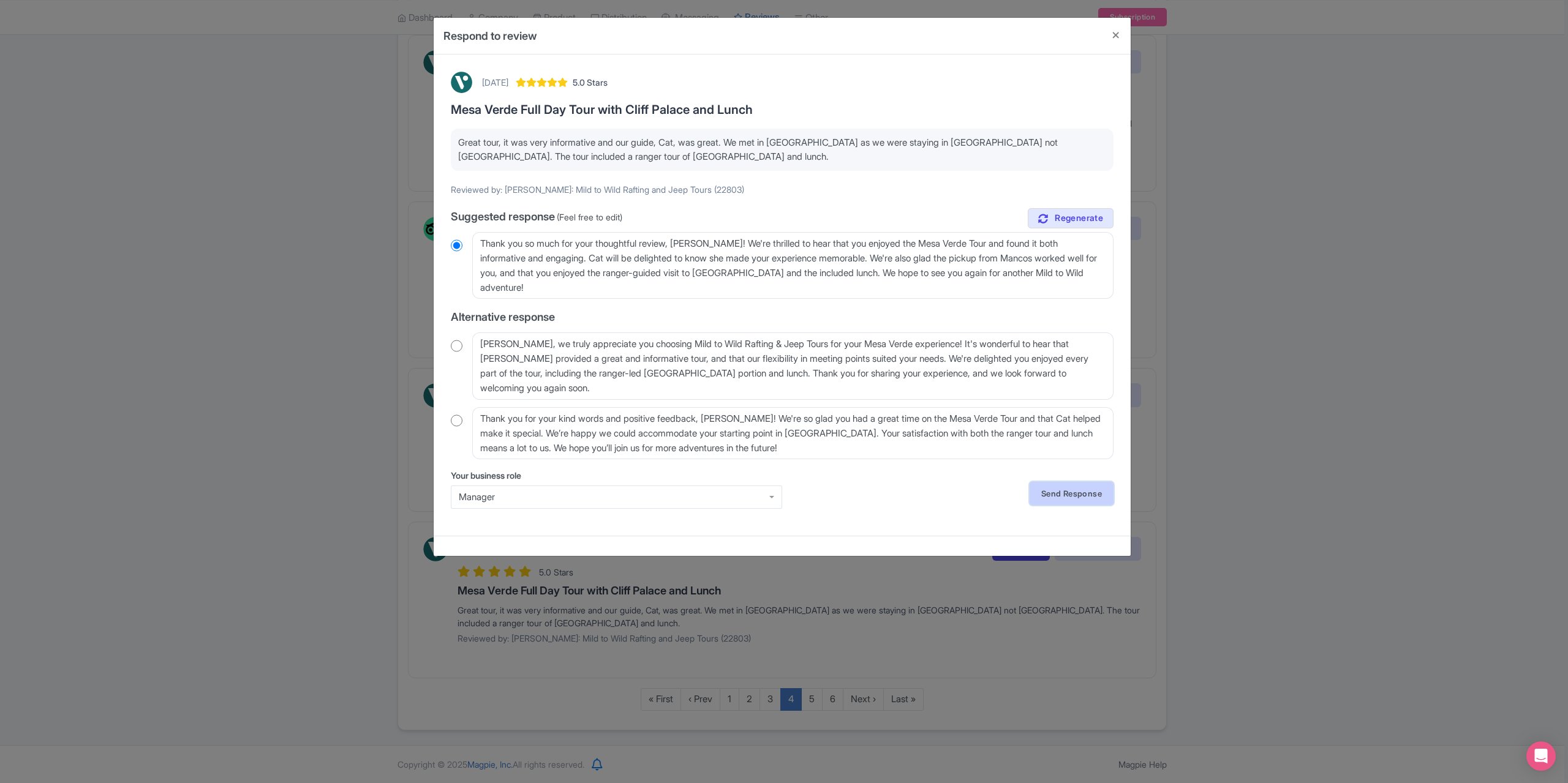
click at [1075, 493] on link "Send Response" at bounding box center [1071, 493] width 84 height 23
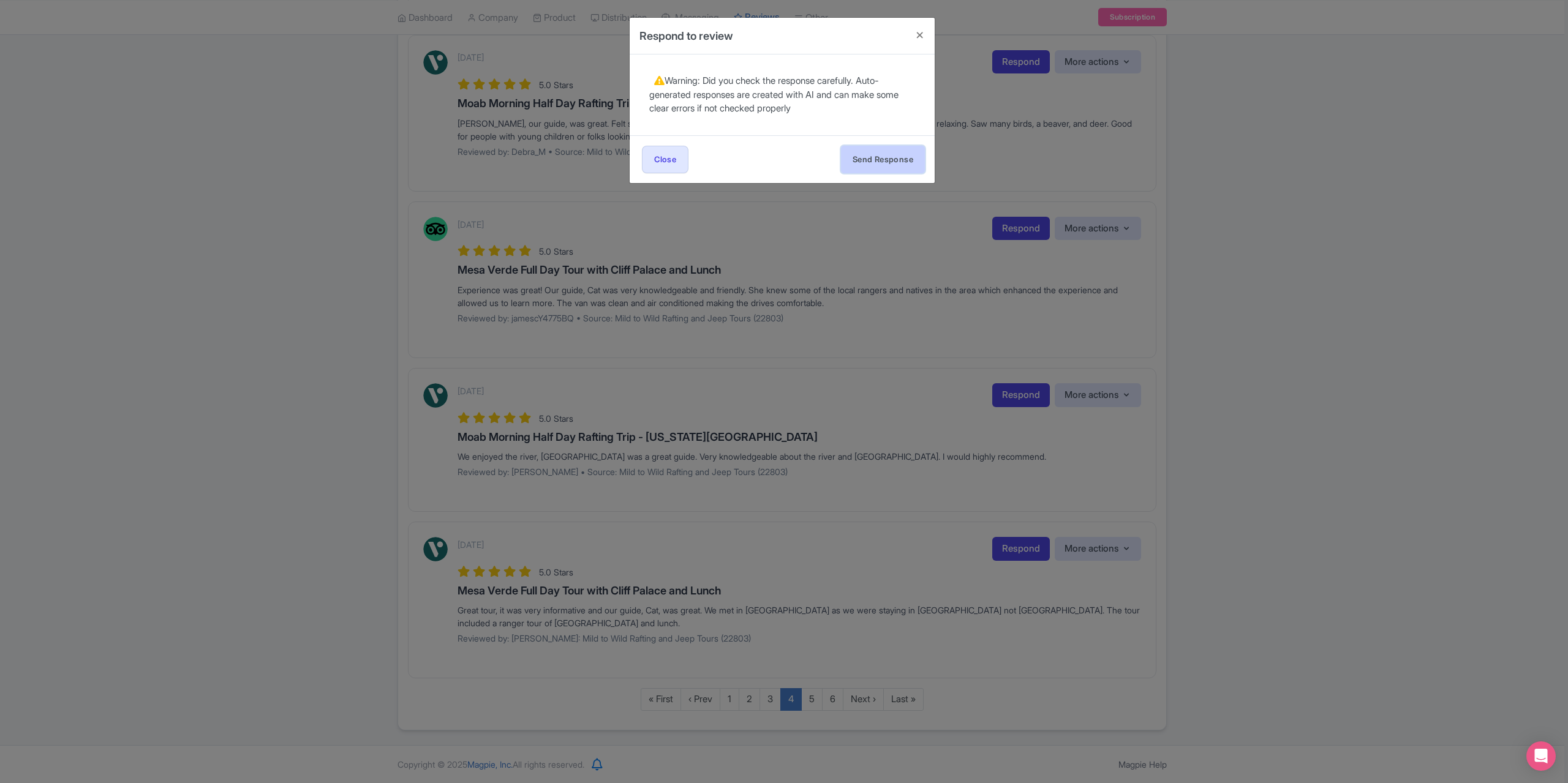
click at [907, 152] on button "Send Response" at bounding box center [883, 159] width 84 height 27
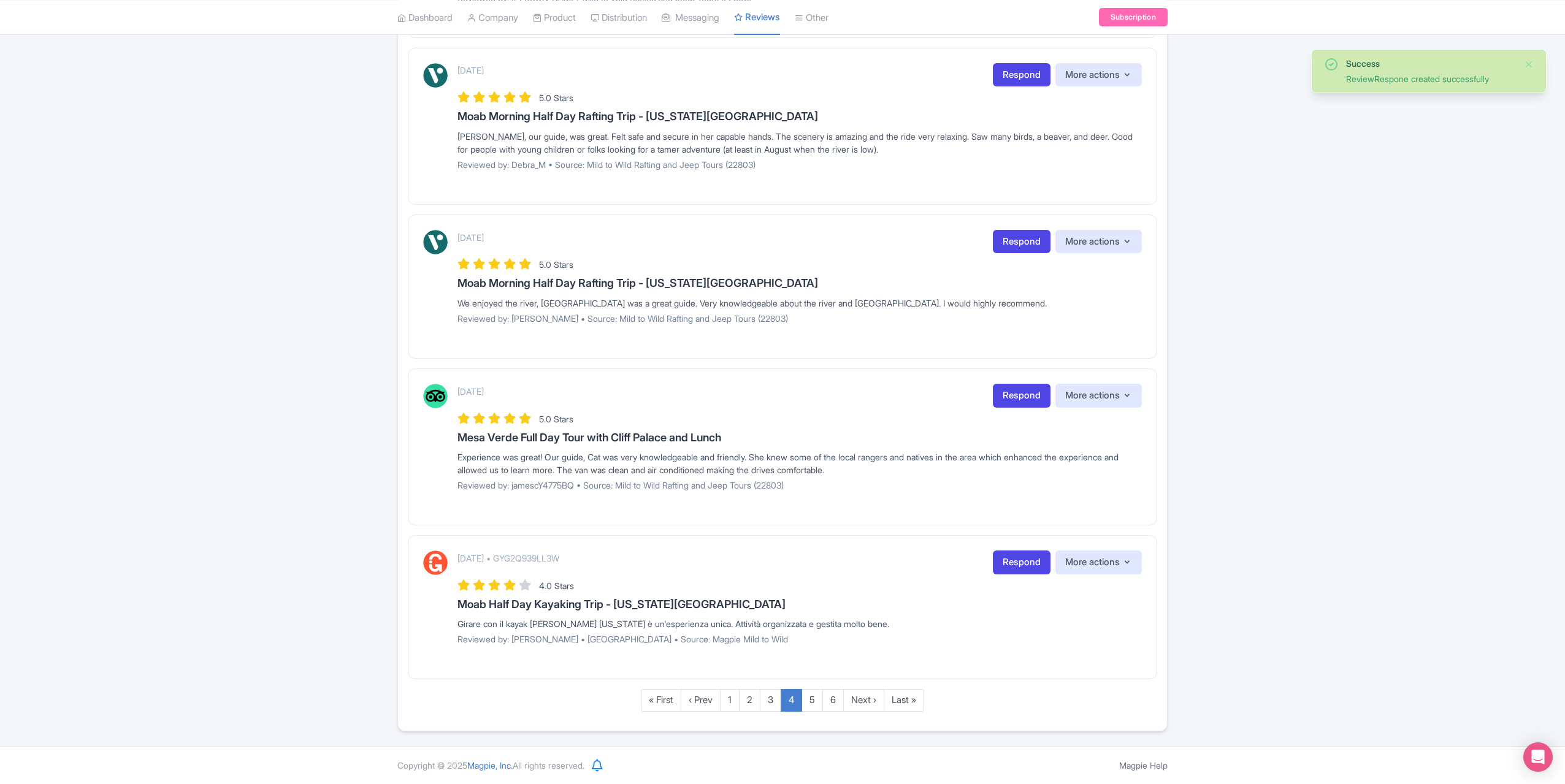
scroll to position [1179, 0]
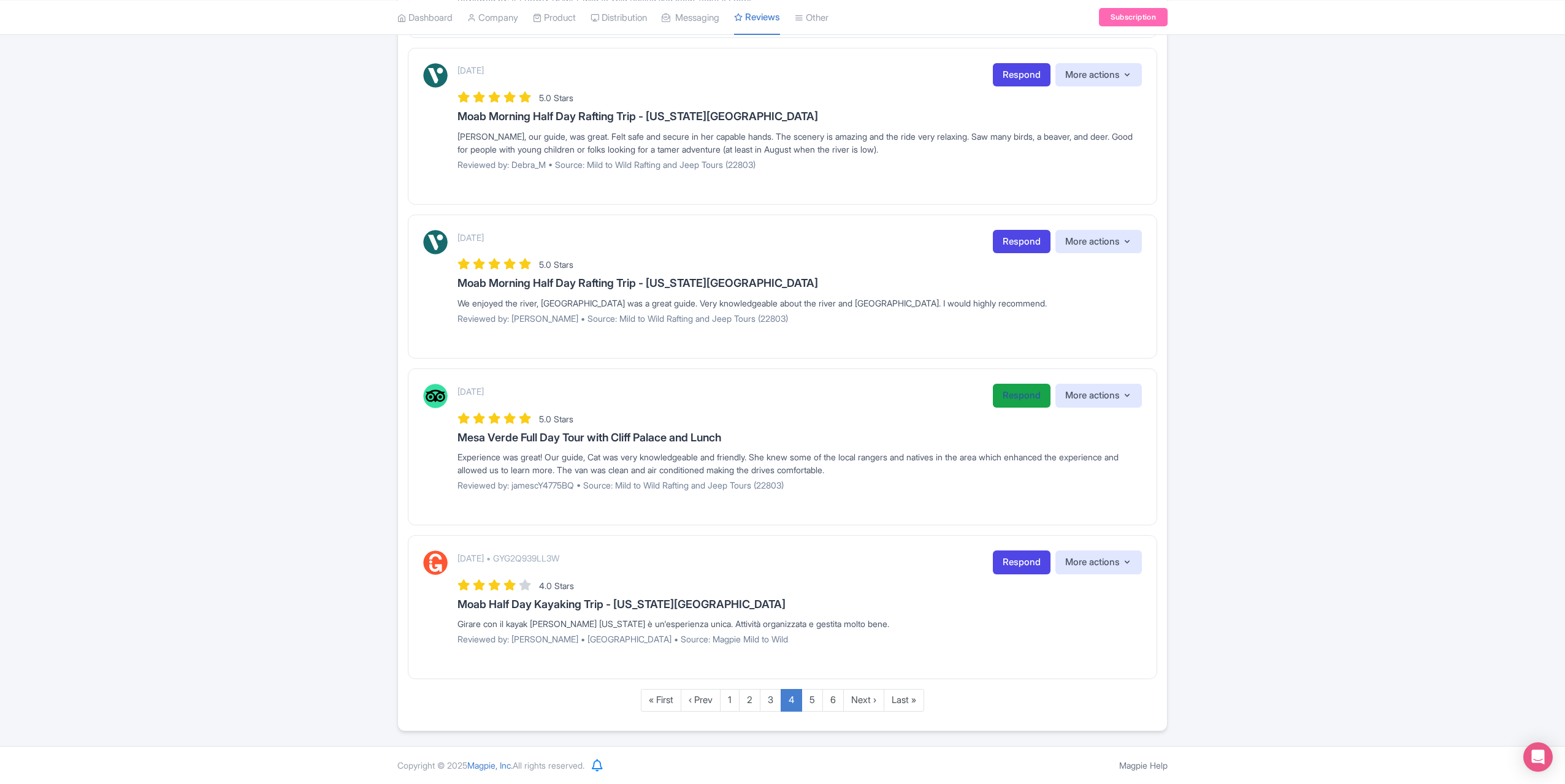
click at [993, 392] on link "Respond" at bounding box center [1022, 396] width 58 height 24
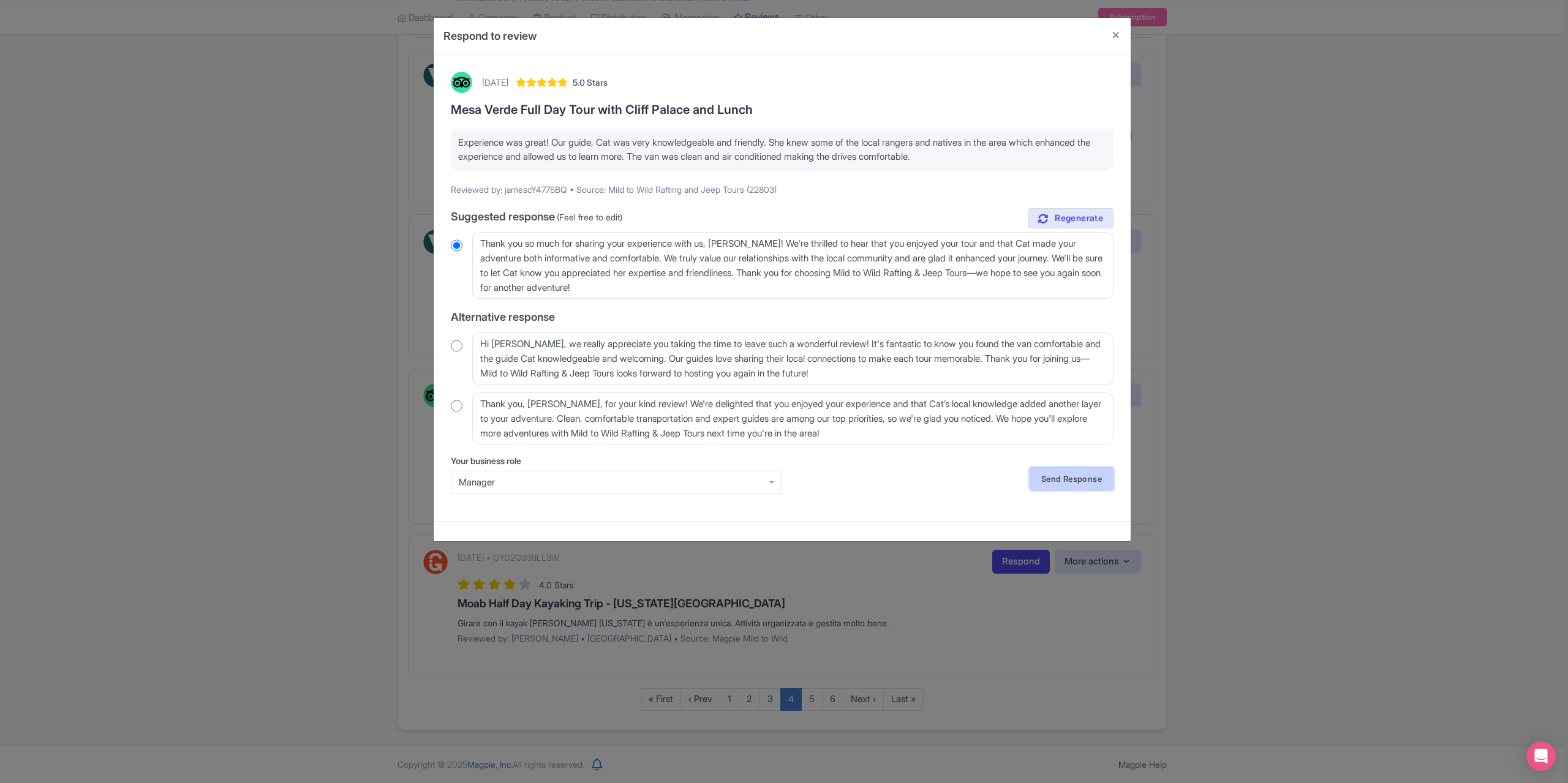
click at [1056, 475] on link "Send Response" at bounding box center [1071, 479] width 84 height 23
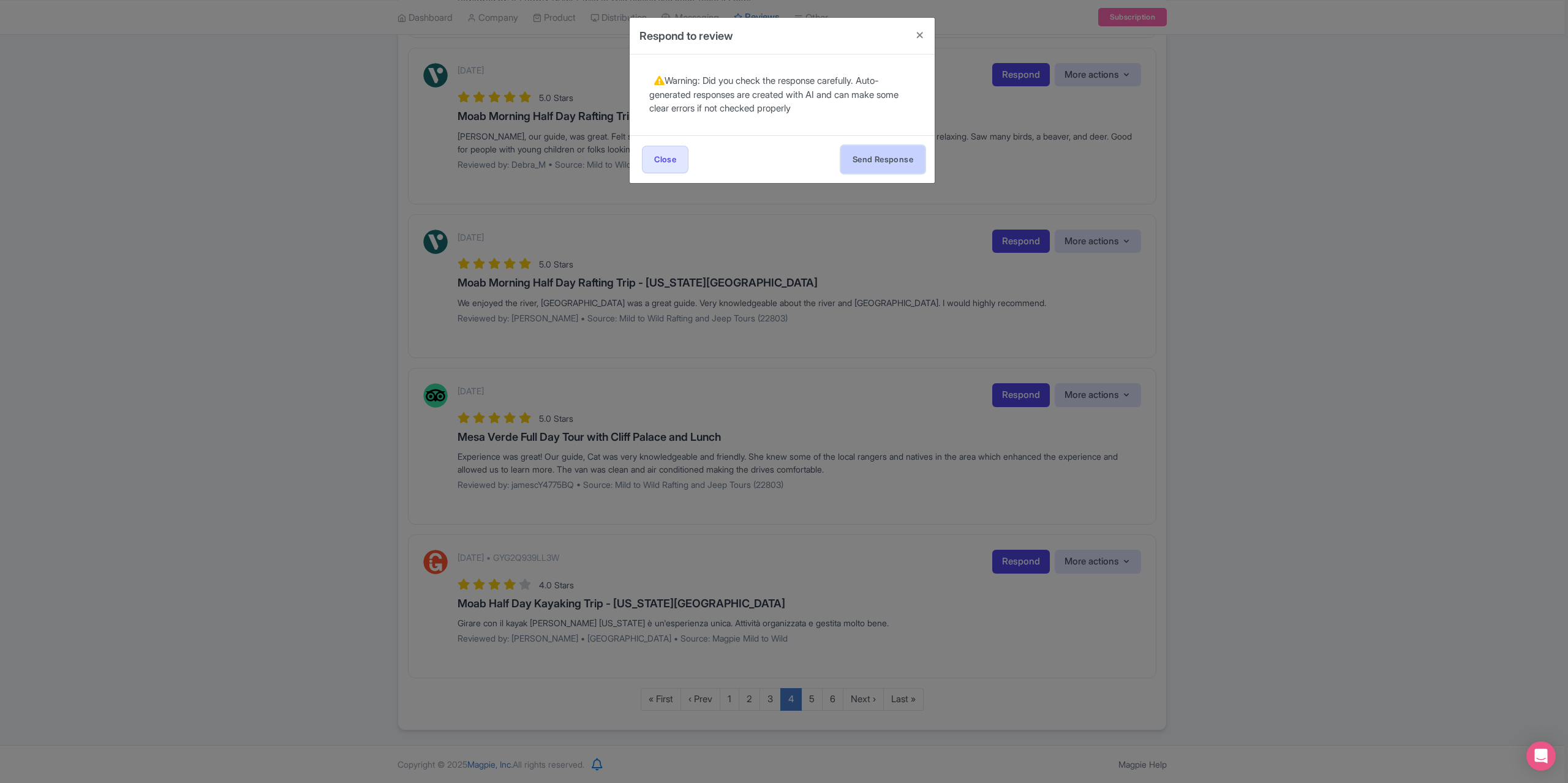
click at [877, 153] on button "Send Response" at bounding box center [883, 159] width 84 height 27
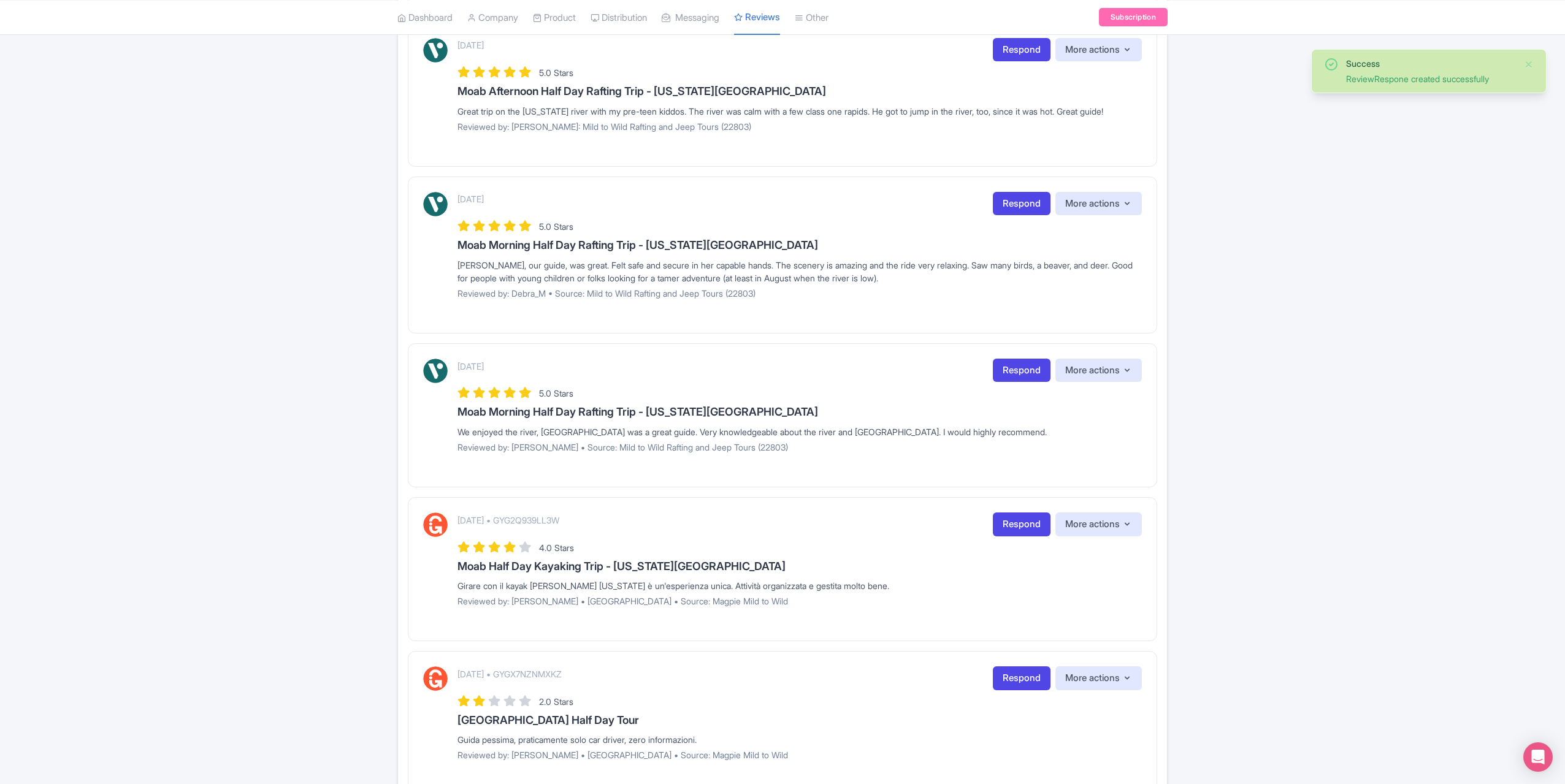
scroll to position [1165, 0]
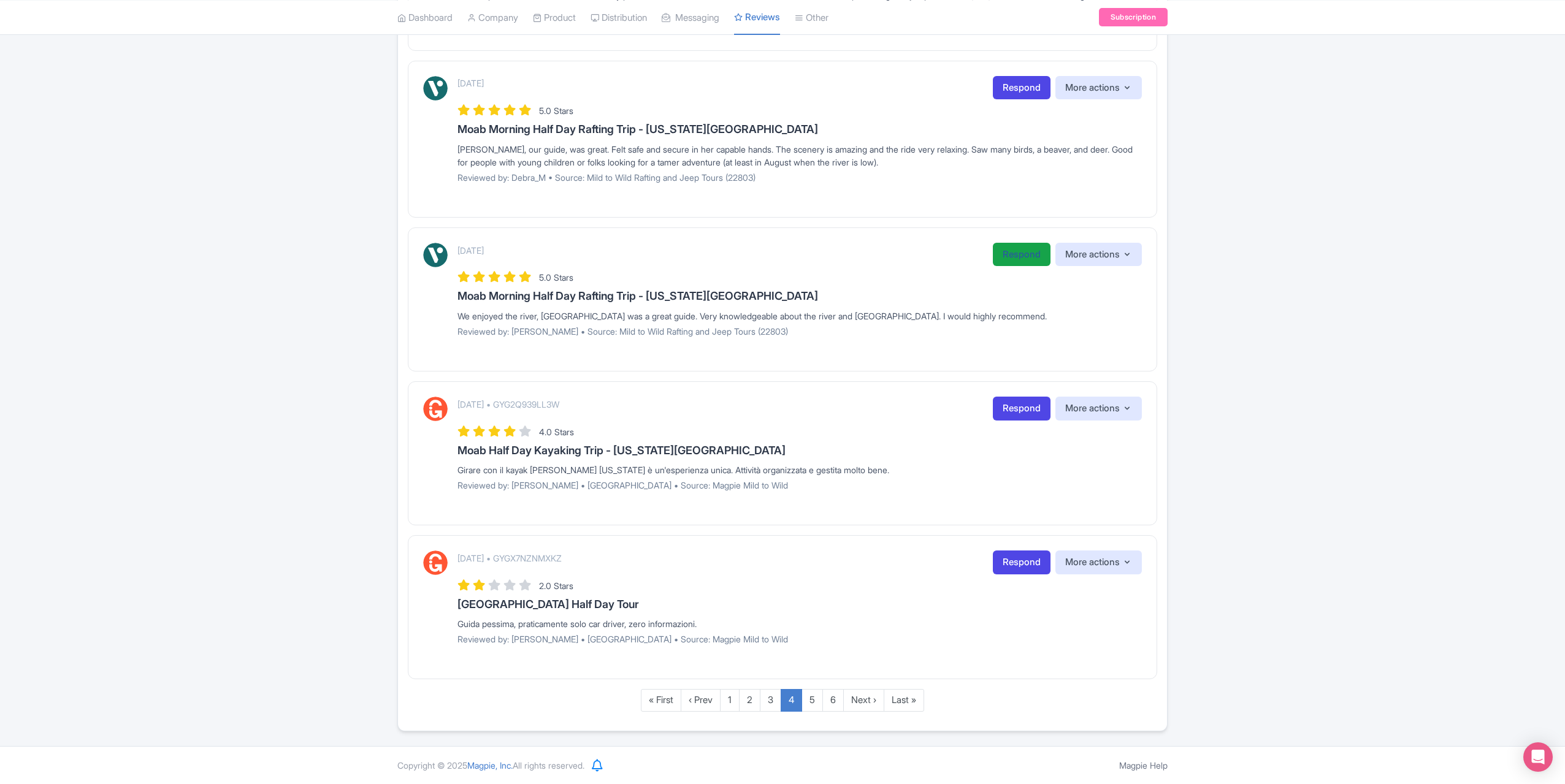
click at [1005, 254] on link "Respond" at bounding box center [1022, 255] width 58 height 24
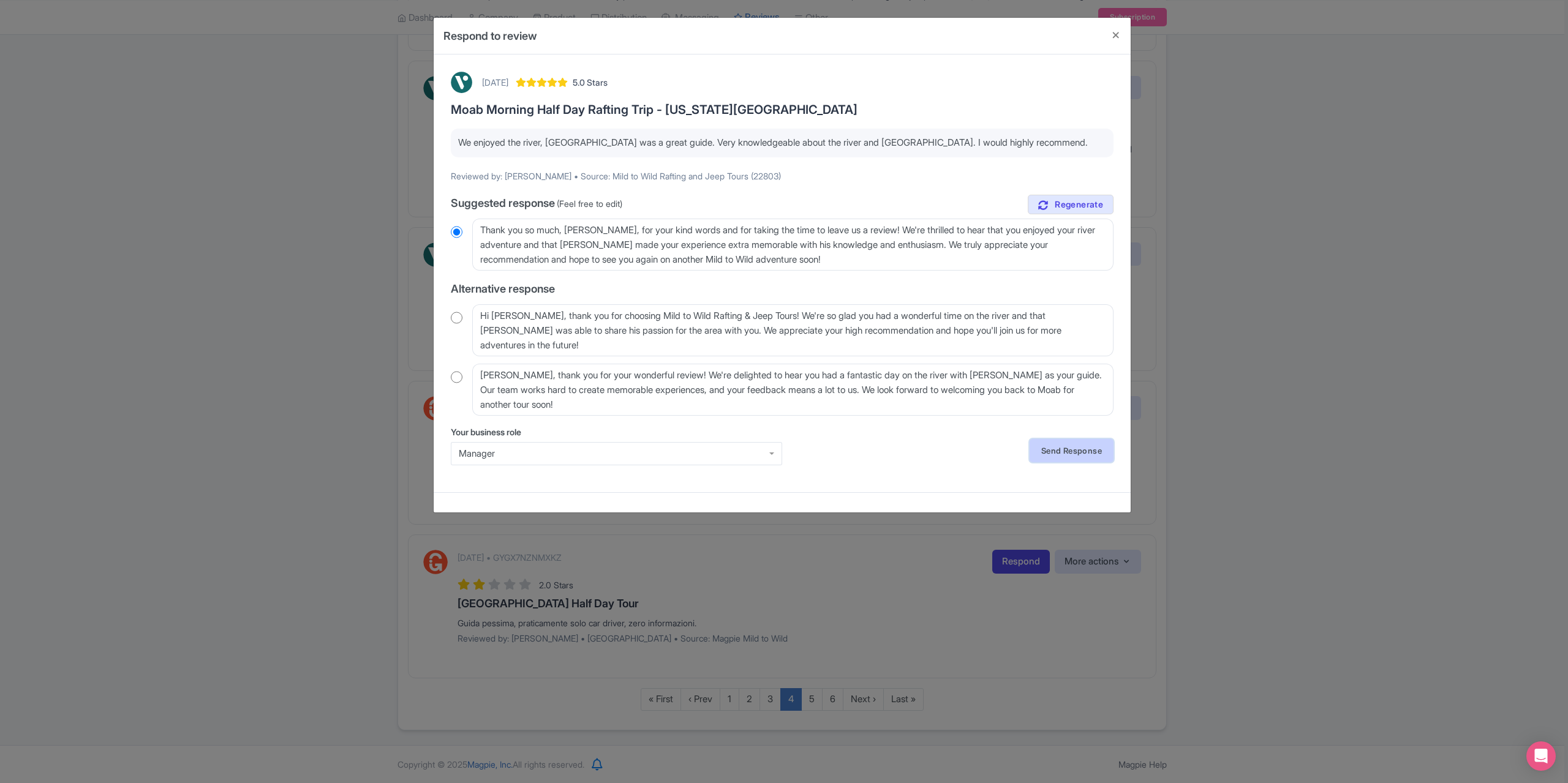
click at [1069, 457] on link "Send Response" at bounding box center [1071, 451] width 84 height 23
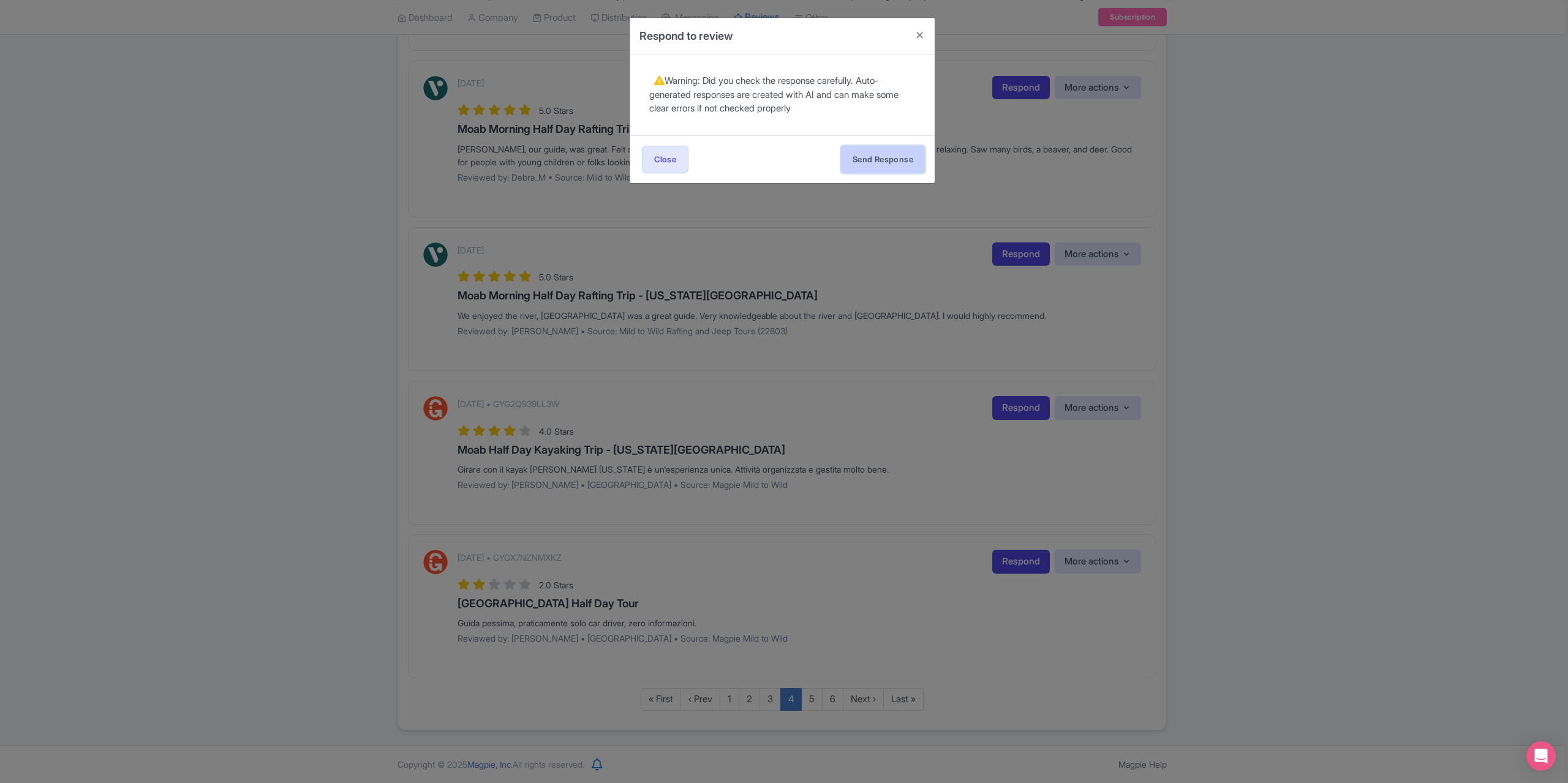
click at [855, 152] on button "Send Response" at bounding box center [883, 159] width 84 height 27
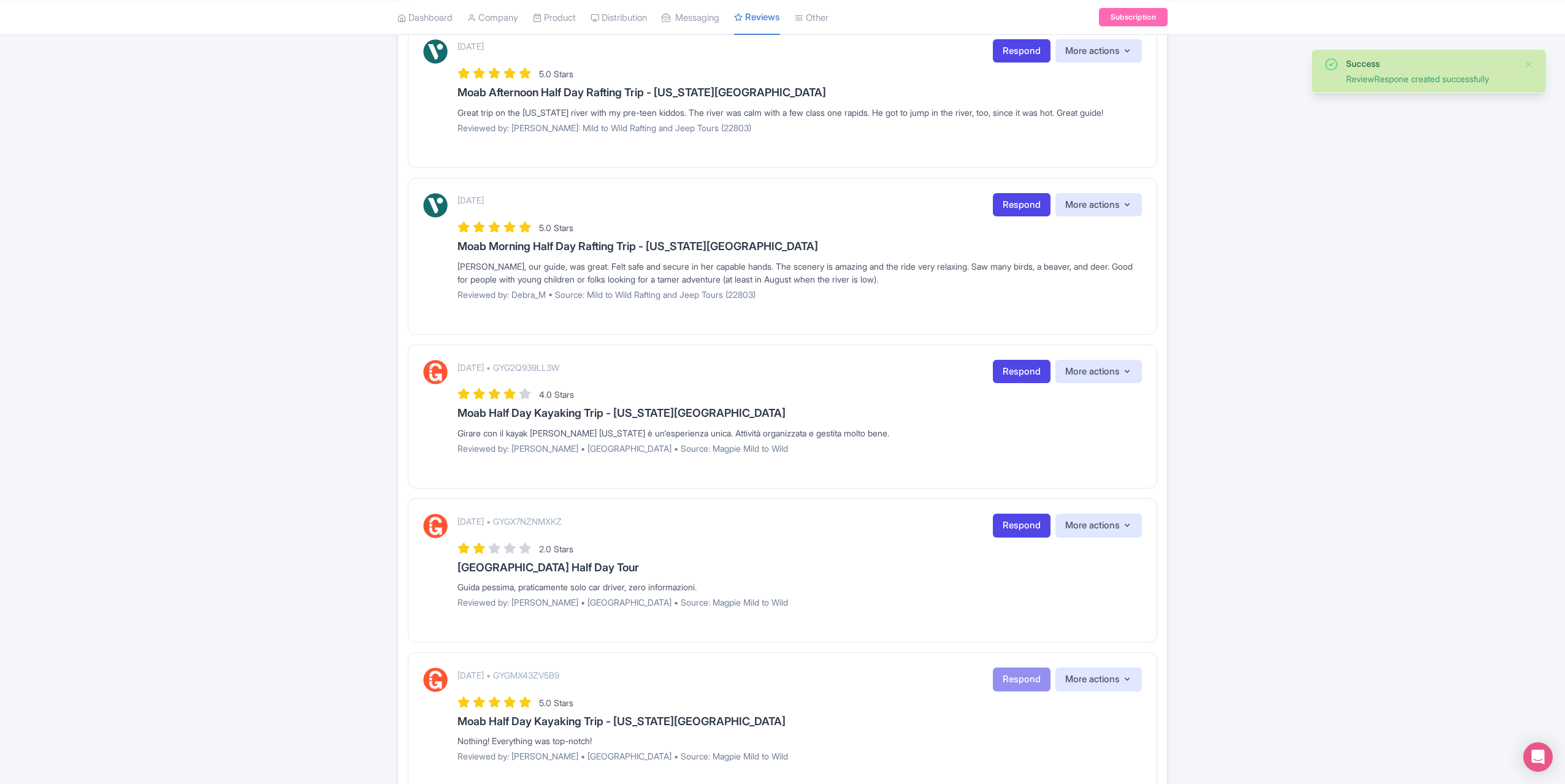
scroll to position [1165, 0]
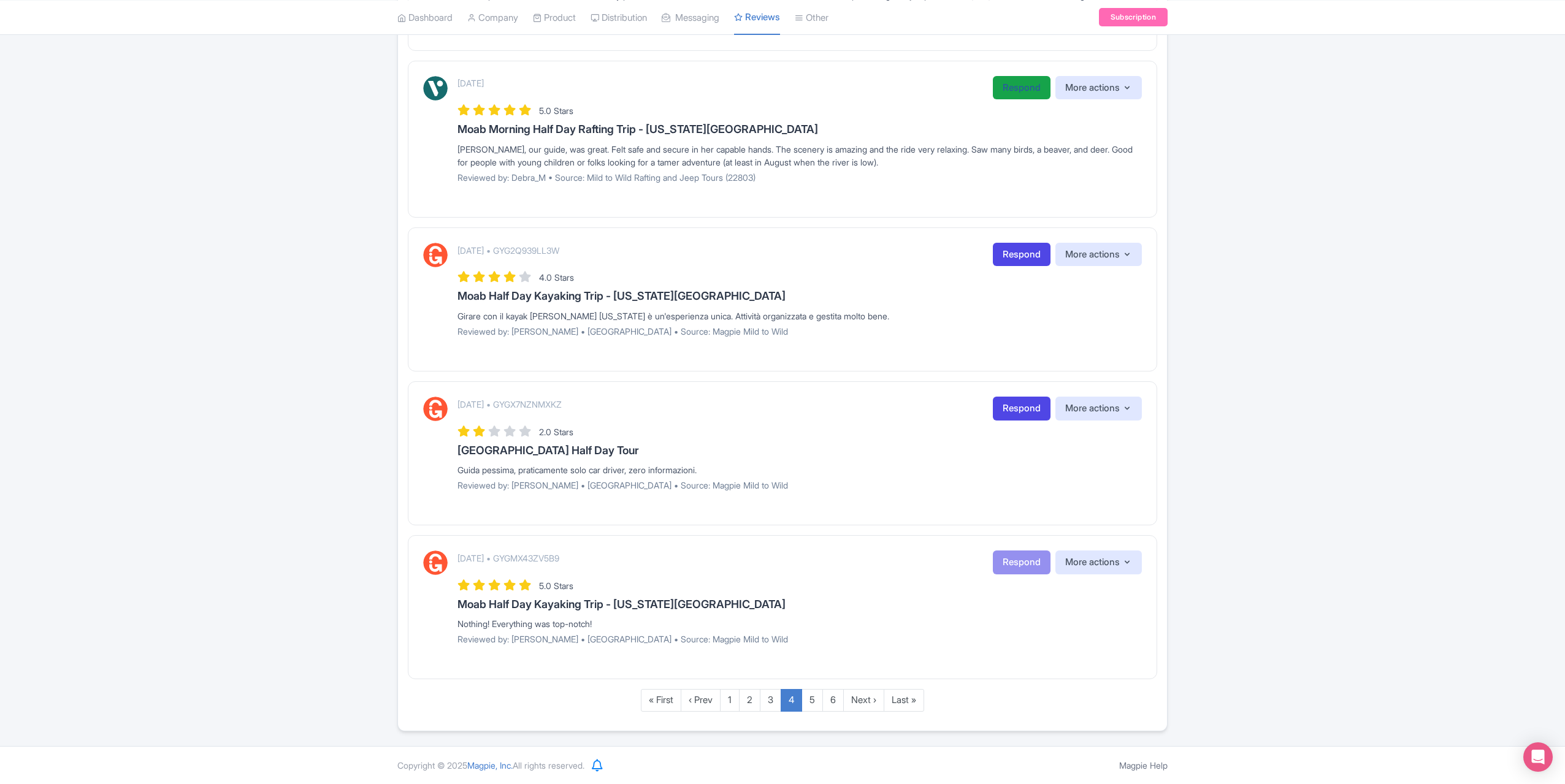
click at [1012, 88] on link "Respond" at bounding box center [1022, 88] width 58 height 24
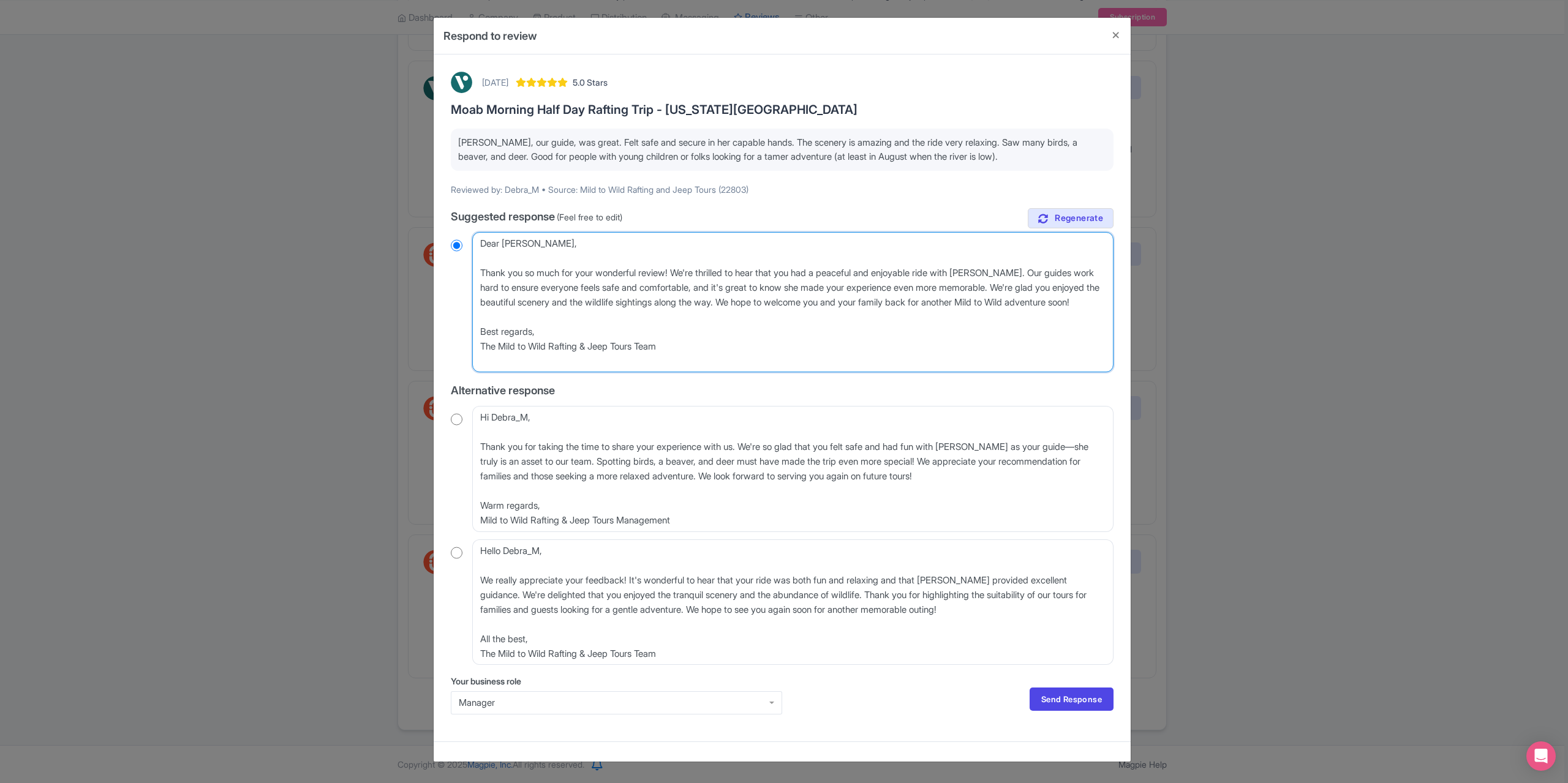
drag, startPoint x: 548, startPoint y: 243, endPoint x: 473, endPoint y: 238, distance: 75.2
click at [473, 238] on textarea "Dear Debra_M, Thank you so much for your wonderful review! We're thrilled to he…" at bounding box center [792, 302] width 641 height 140
type textarea "Thank you so much for your wonderful review! We're thrilled to hear that you ha…"
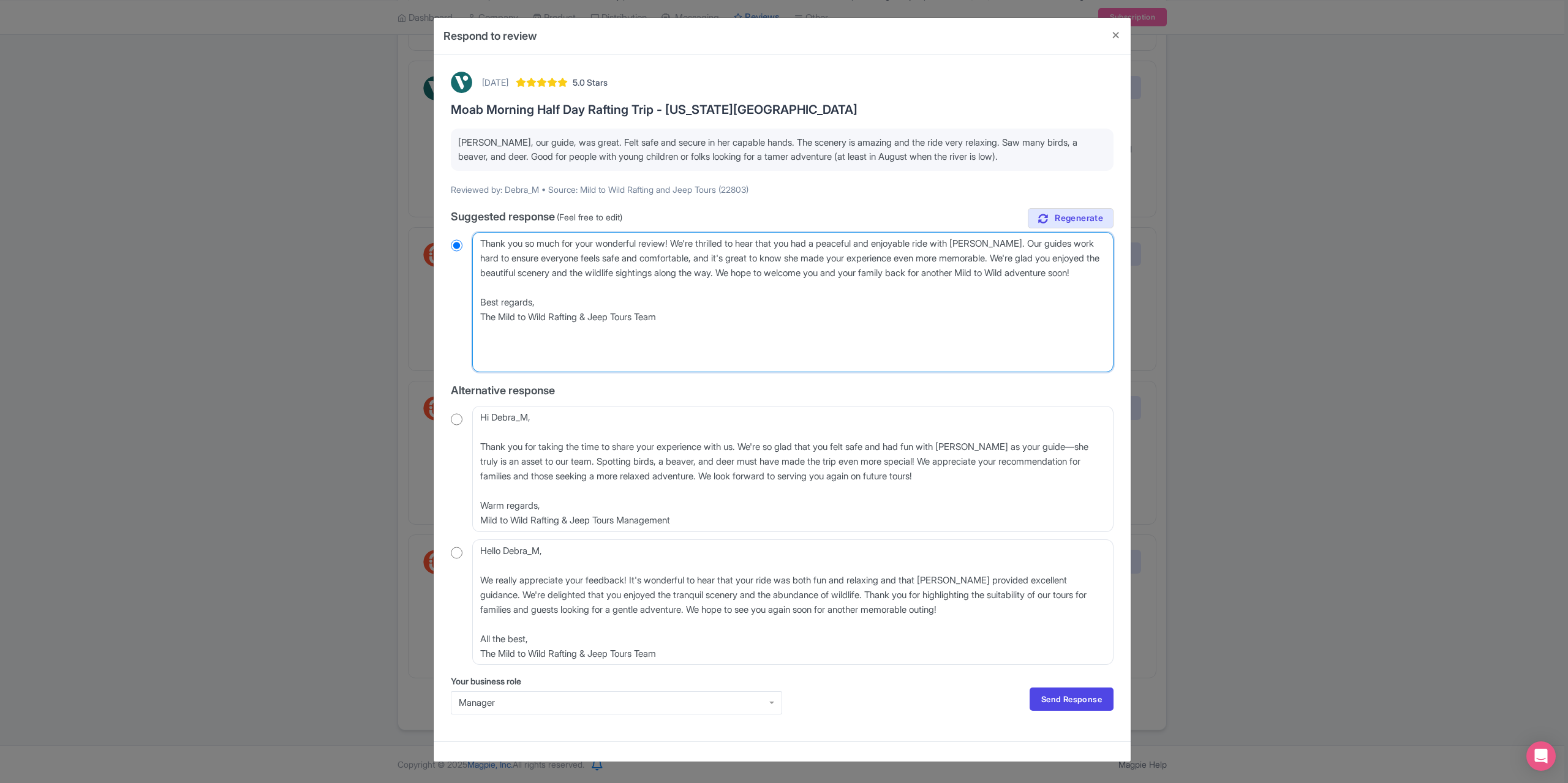
radio input "true"
click at [479, 271] on textarea "Dear Debra_M, Thank you so much for your wonderful review! We're thrilled to he…" at bounding box center [792, 302] width 641 height 140
type textarea "Thank you so much for your wonderful review! We're thrilled to hear that you ha…"
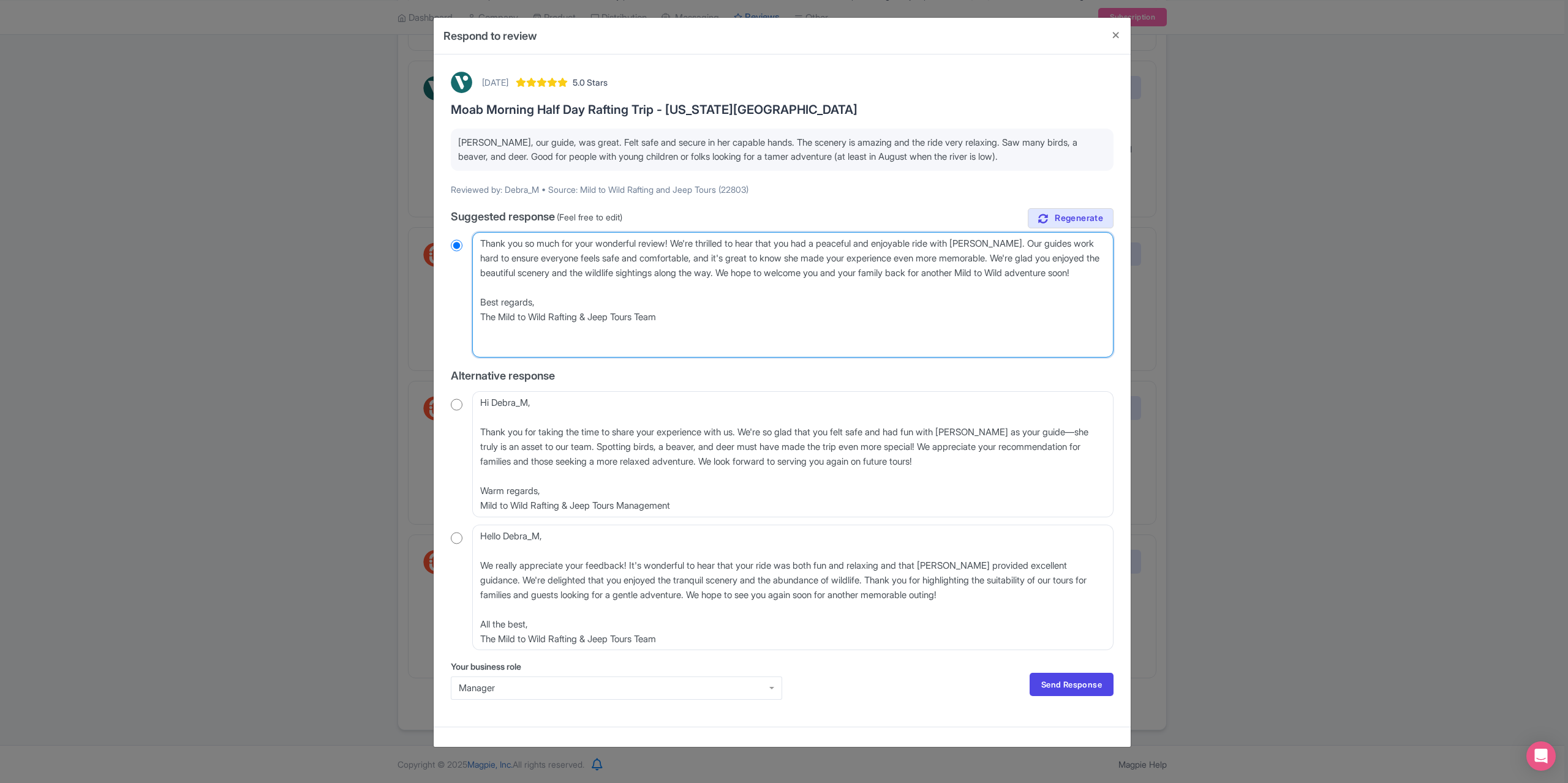
radio input "true"
type textarea "Thank you so much for your wonderful review! We're thrilled to hear that you ha…"
radio input "true"
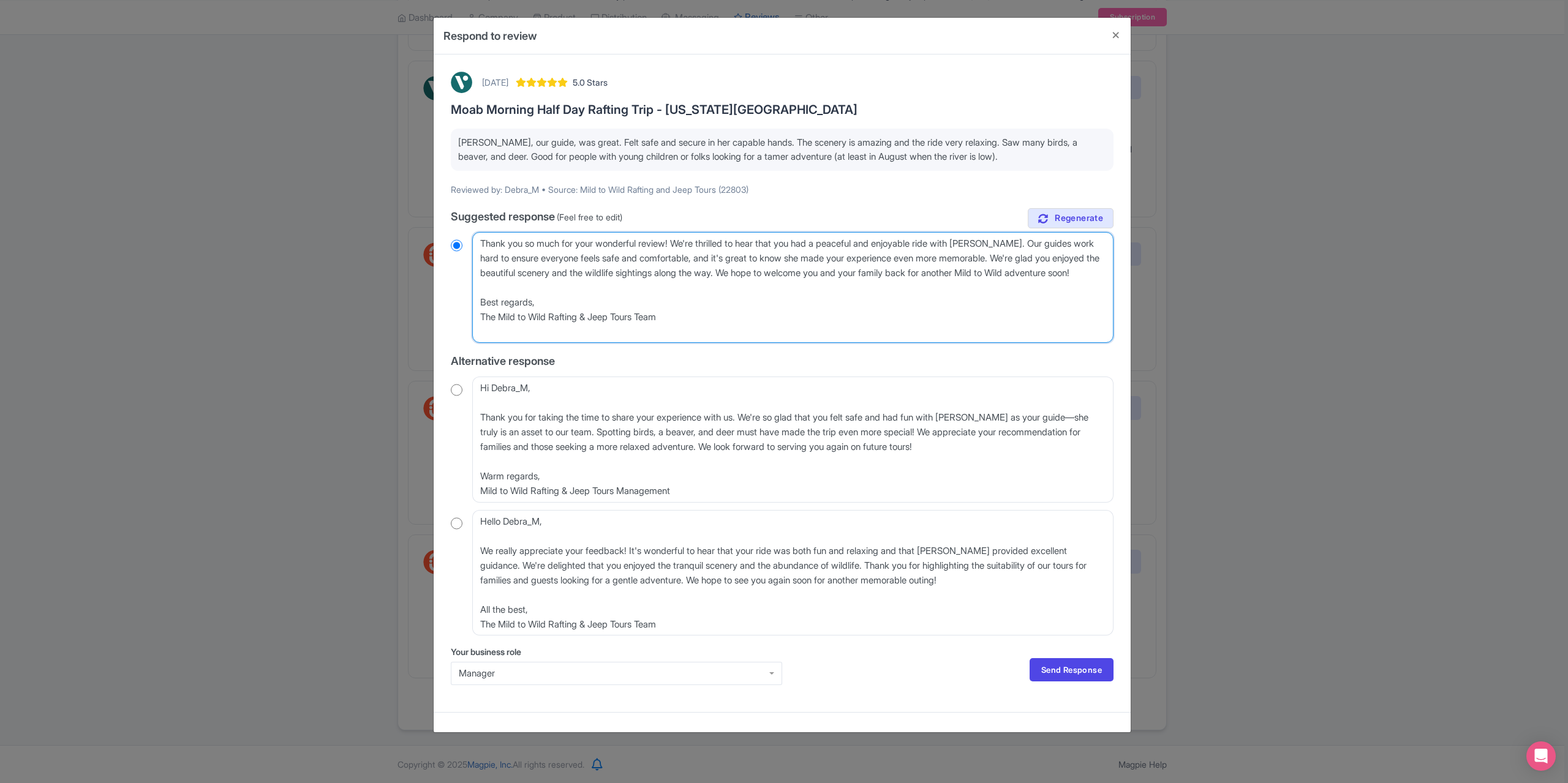
drag, startPoint x: 539, startPoint y: 319, endPoint x: 457, endPoint y: 319, distance: 82.0
click at [457, 319] on div "Dear Debra_M, Thank you so much for your wonderful review! We're thrilled to he…" at bounding box center [782, 287] width 663 height 111
type textarea "Thank you so much for your wonderful review! We're thrilled to hear that you ha…"
radio input "true"
type textarea "Thank you so much for your wonderful review! We're thrilled to hear that you ha…"
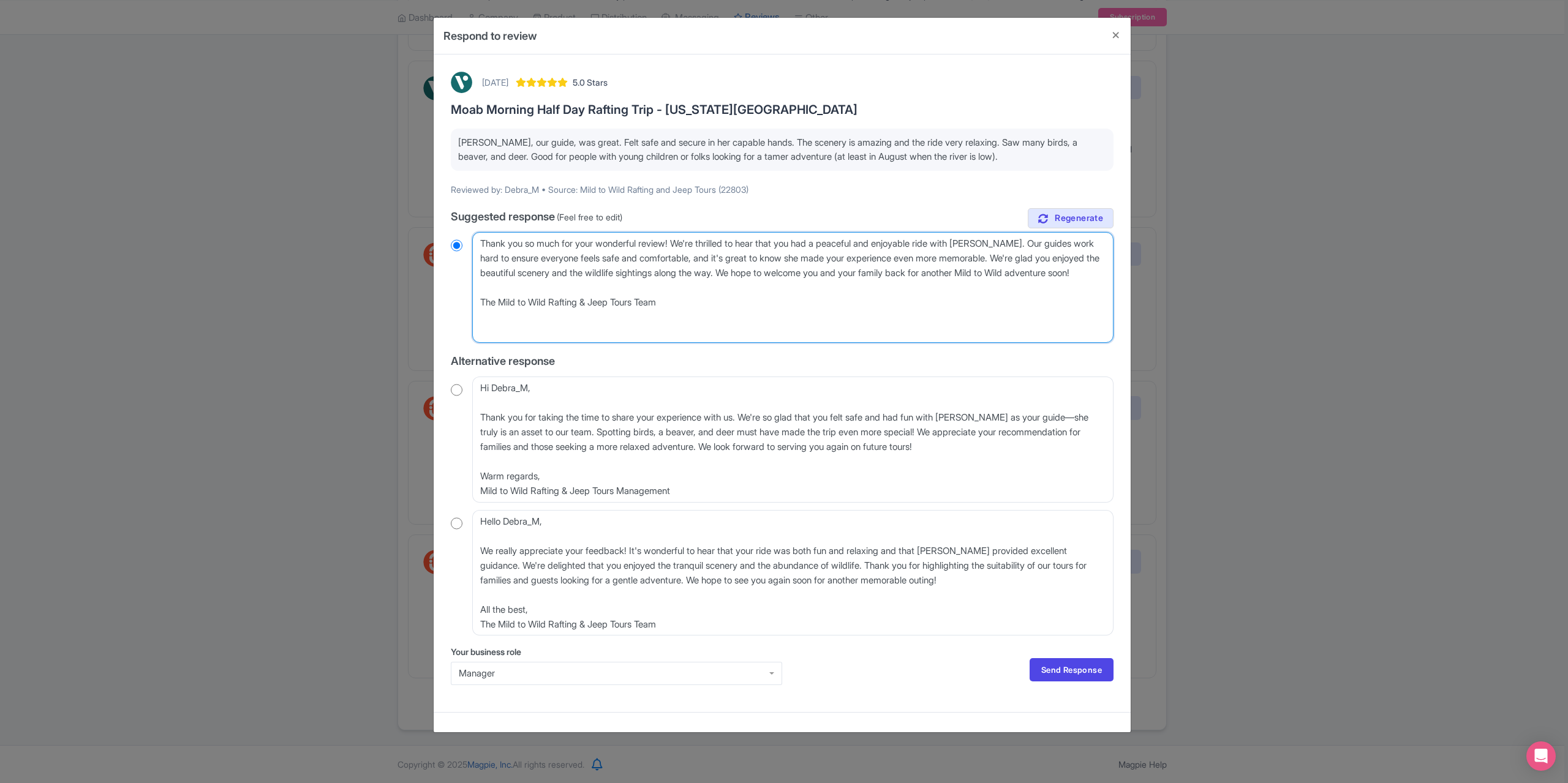
radio input "true"
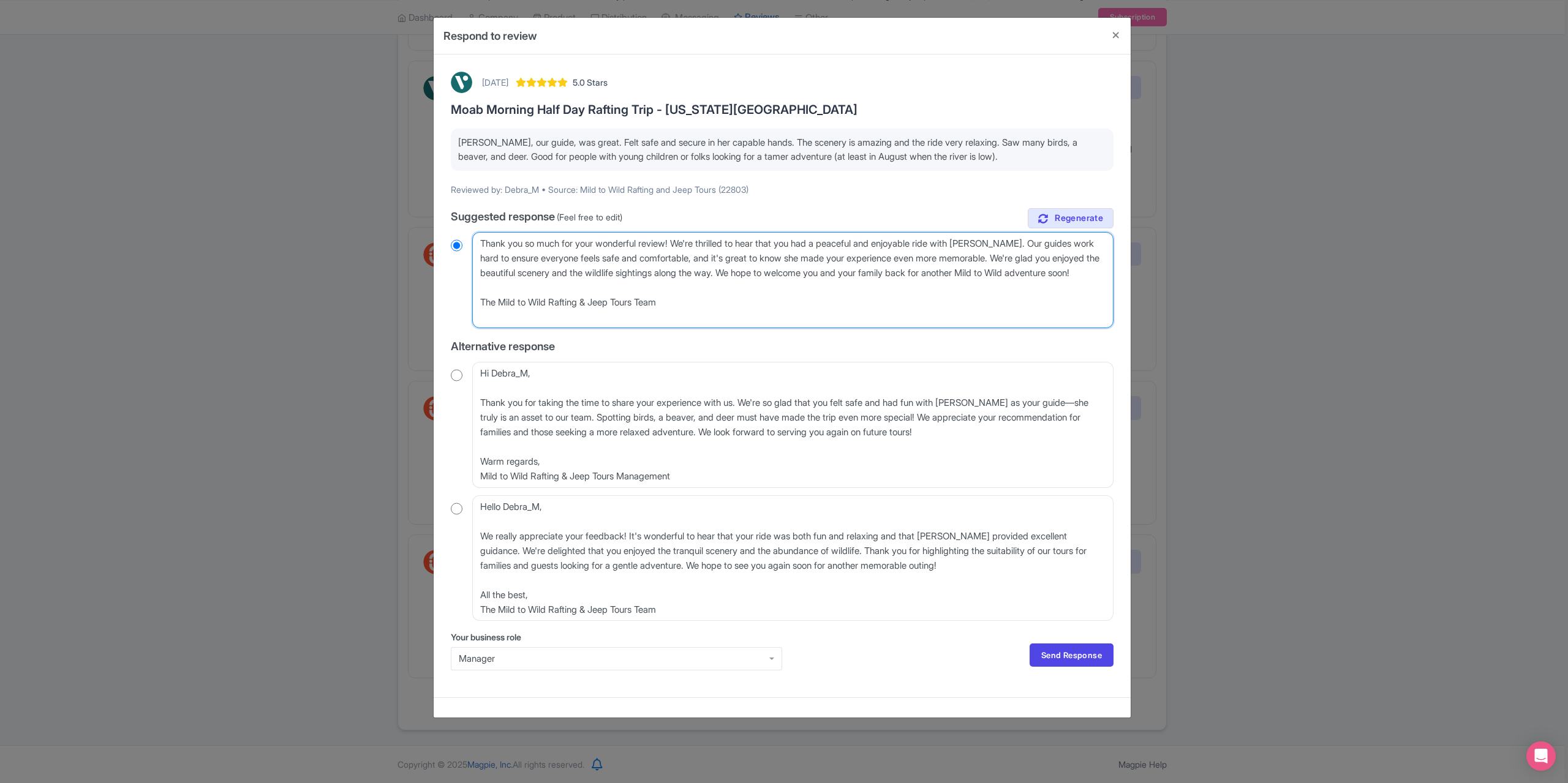
type textarea "Thank you so much for your wonderful review! We're thrilled to hear that you ha…"
radio input "true"
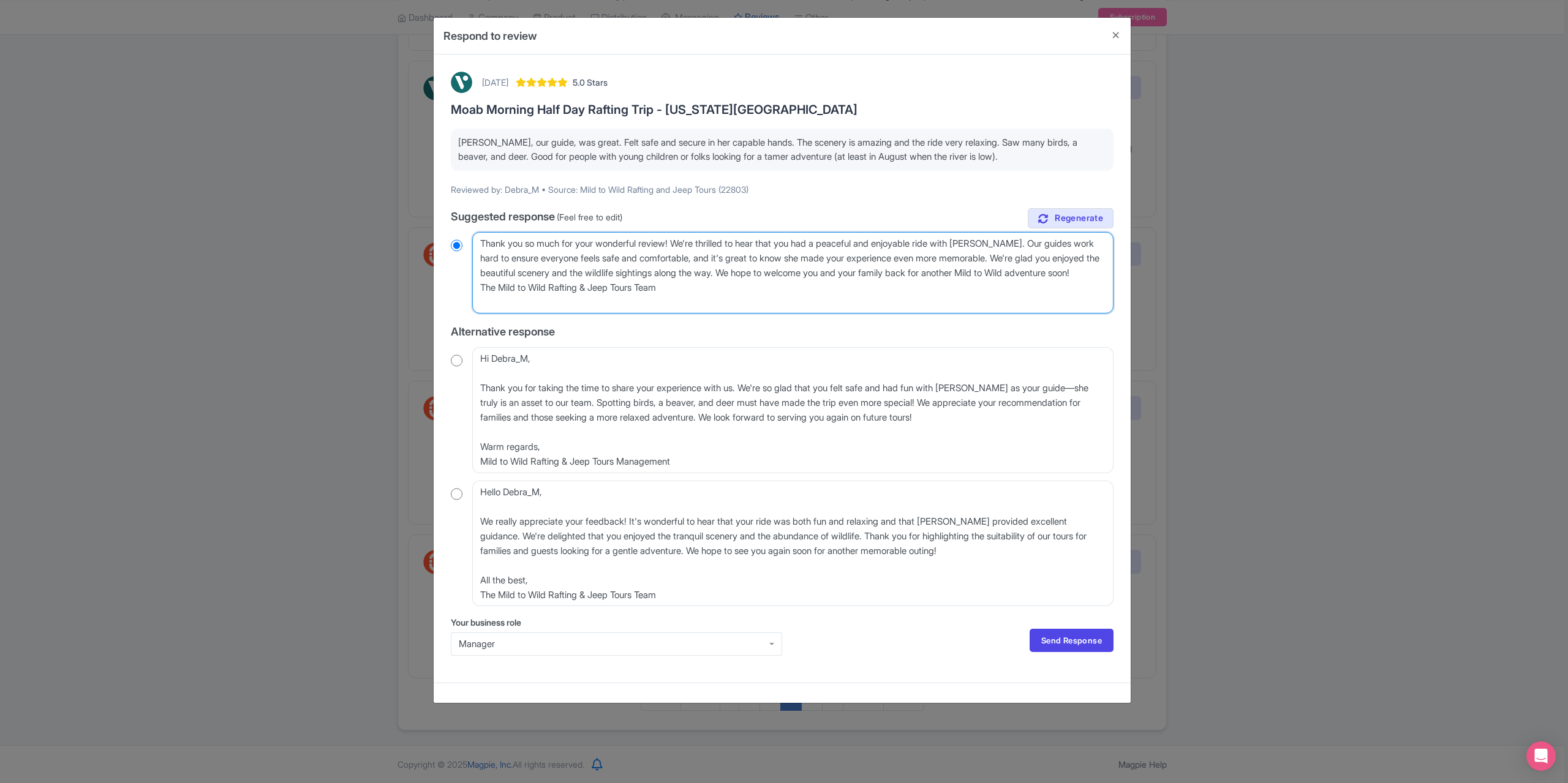
type textarea "Thank you so much for your wonderful review! We're thrilled to hear that you ha…"
click at [1081, 634] on link "Send Response" at bounding box center [1071, 640] width 84 height 23
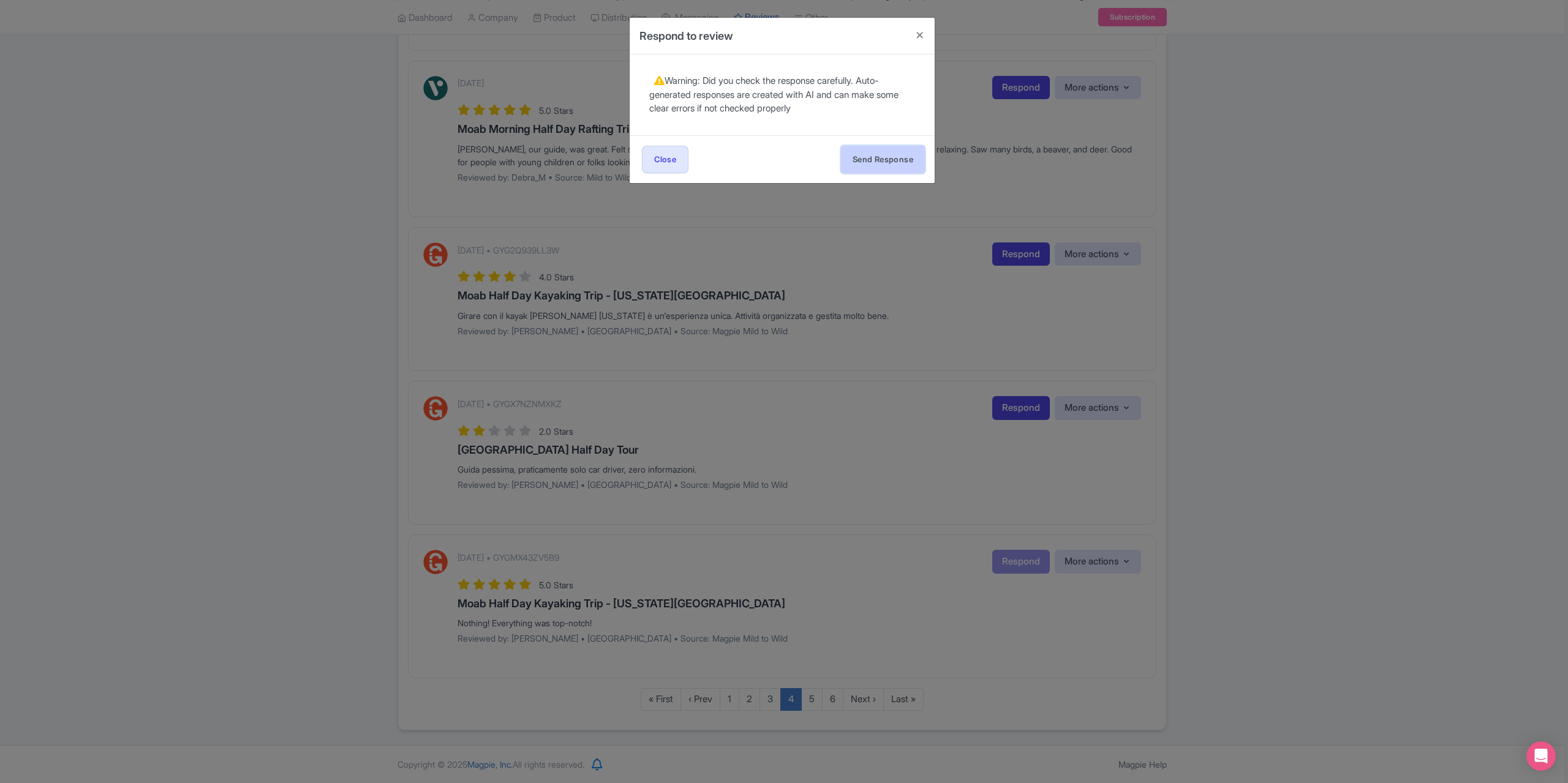
click at [856, 151] on button "Send Response" at bounding box center [883, 159] width 84 height 27
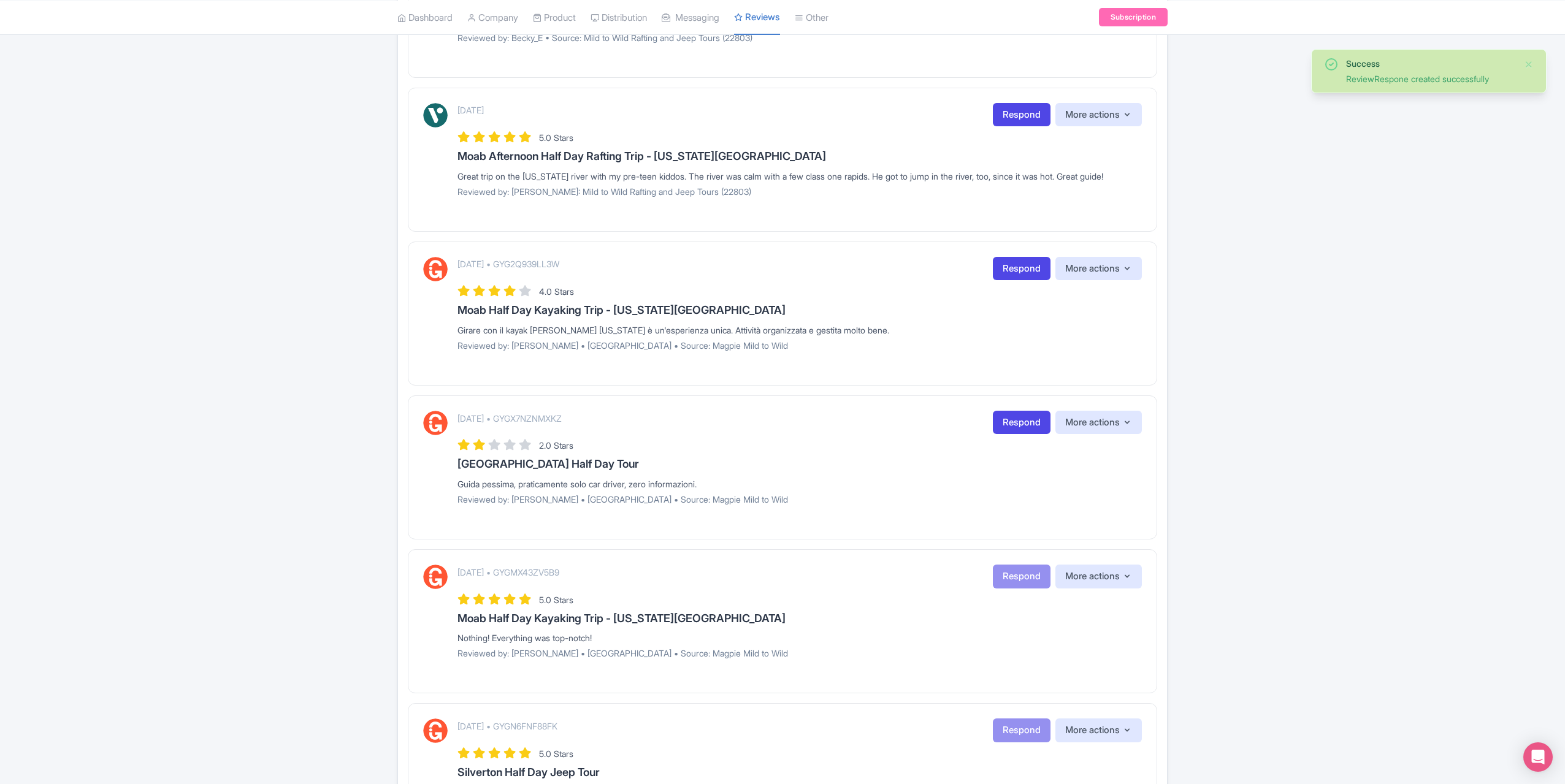
scroll to position [859, 0]
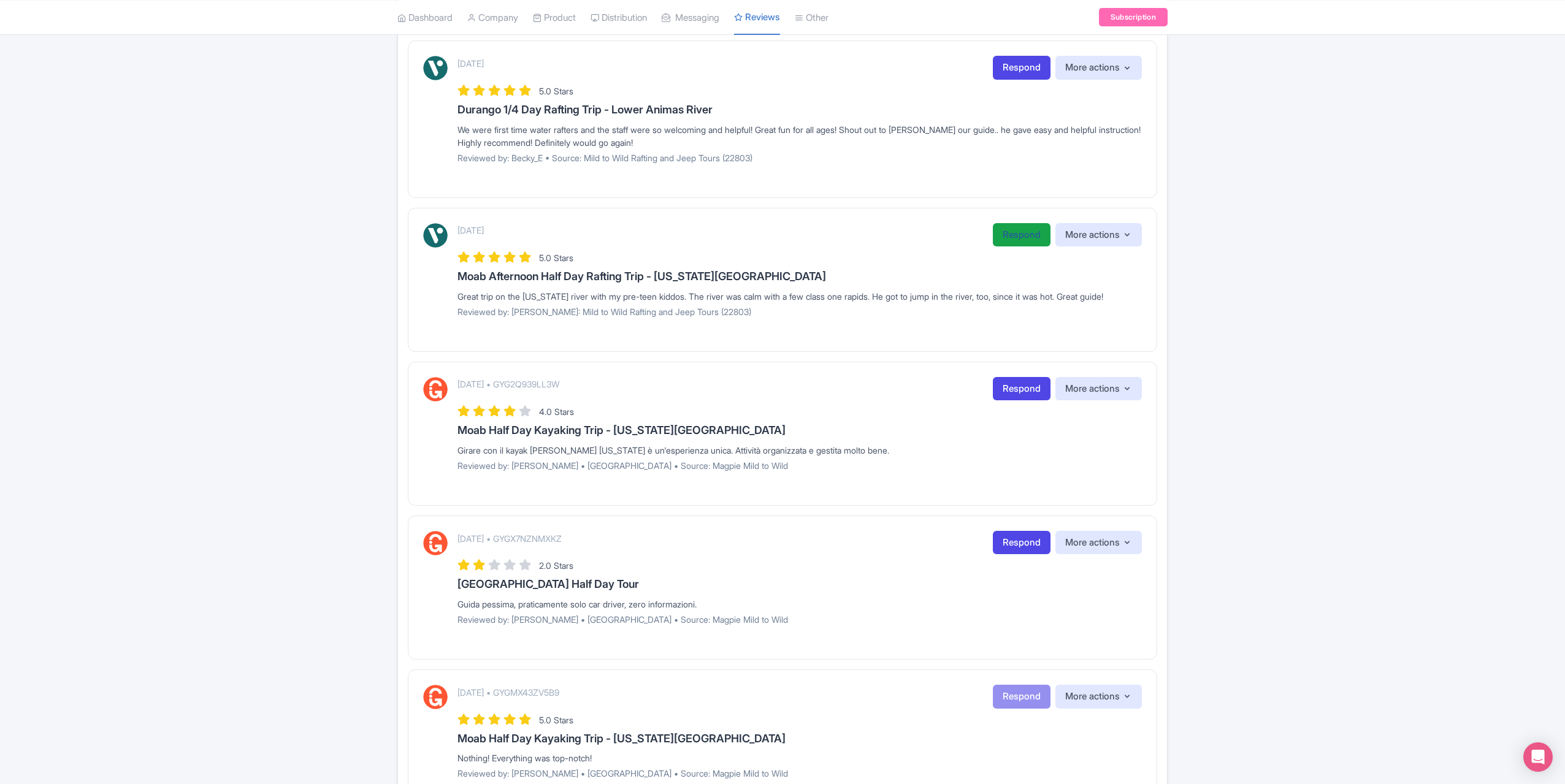
click at [1020, 239] on link "Respond" at bounding box center [1022, 235] width 58 height 24
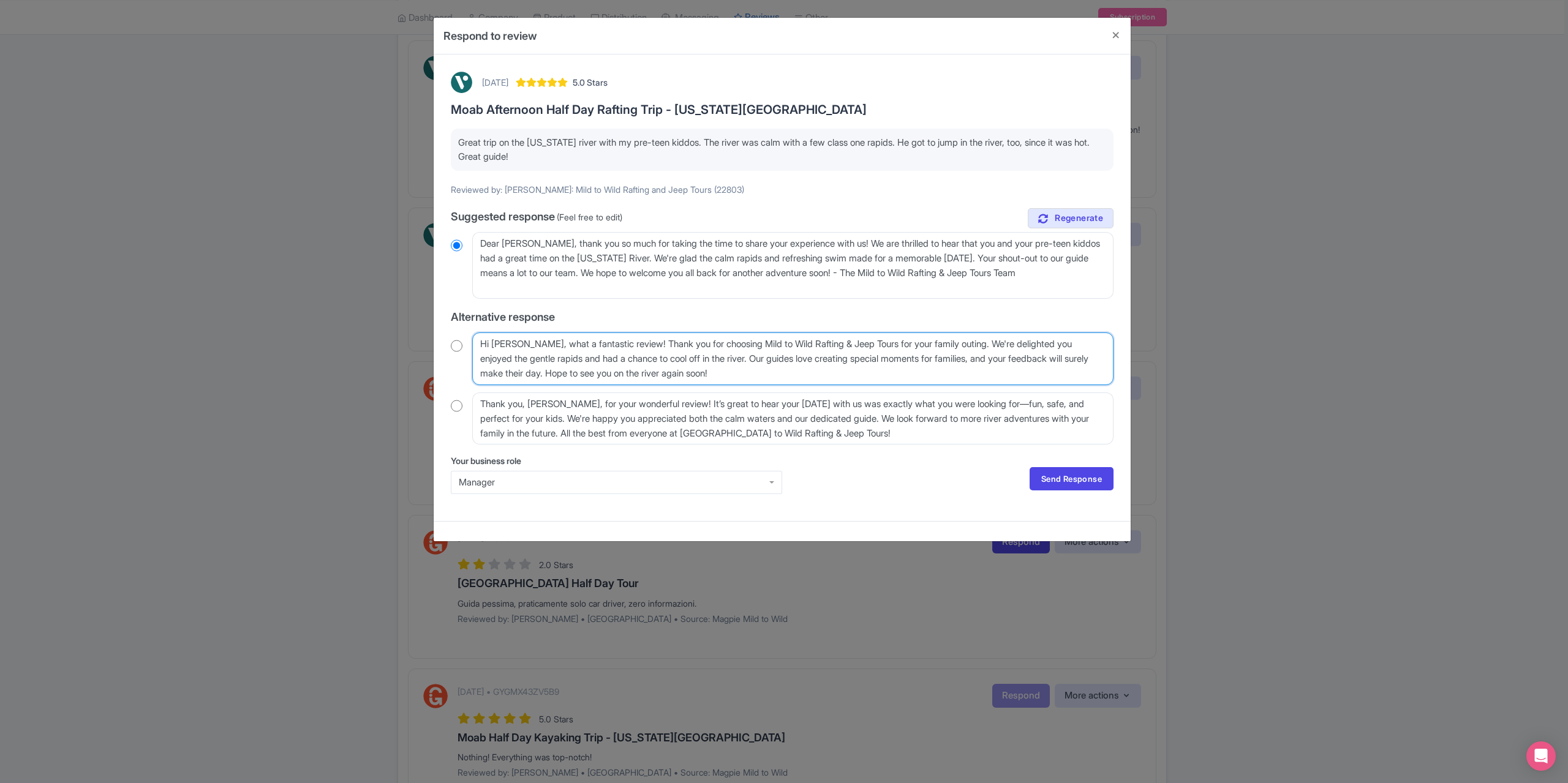
drag, startPoint x: 540, startPoint y: 346, endPoint x: 532, endPoint y: 346, distance: 8.0
click at [532, 346] on textarea "Hi Marianne_J, what a fantastic review! Thank you for choosing Mild to Wild Raf…" at bounding box center [792, 358] width 641 height 52
type textarea "Hi Marianne, what a fantastic review! Thank you for choosing Mild to Wild Rafti…"
click at [456, 346] on input "radio" at bounding box center [457, 346] width 12 height 12
radio input "true"
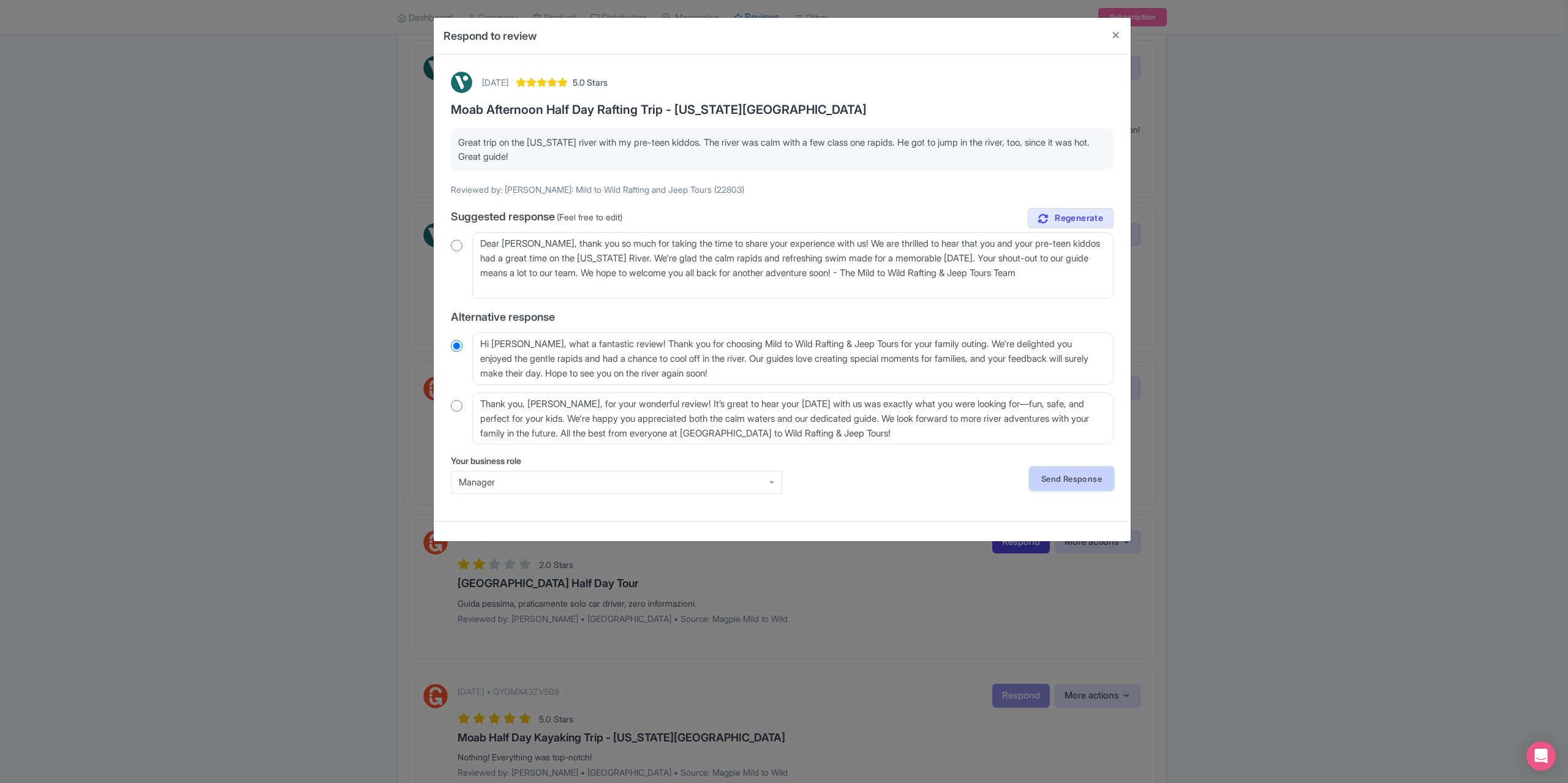
click at [1089, 473] on link "Send Response" at bounding box center [1071, 479] width 84 height 23
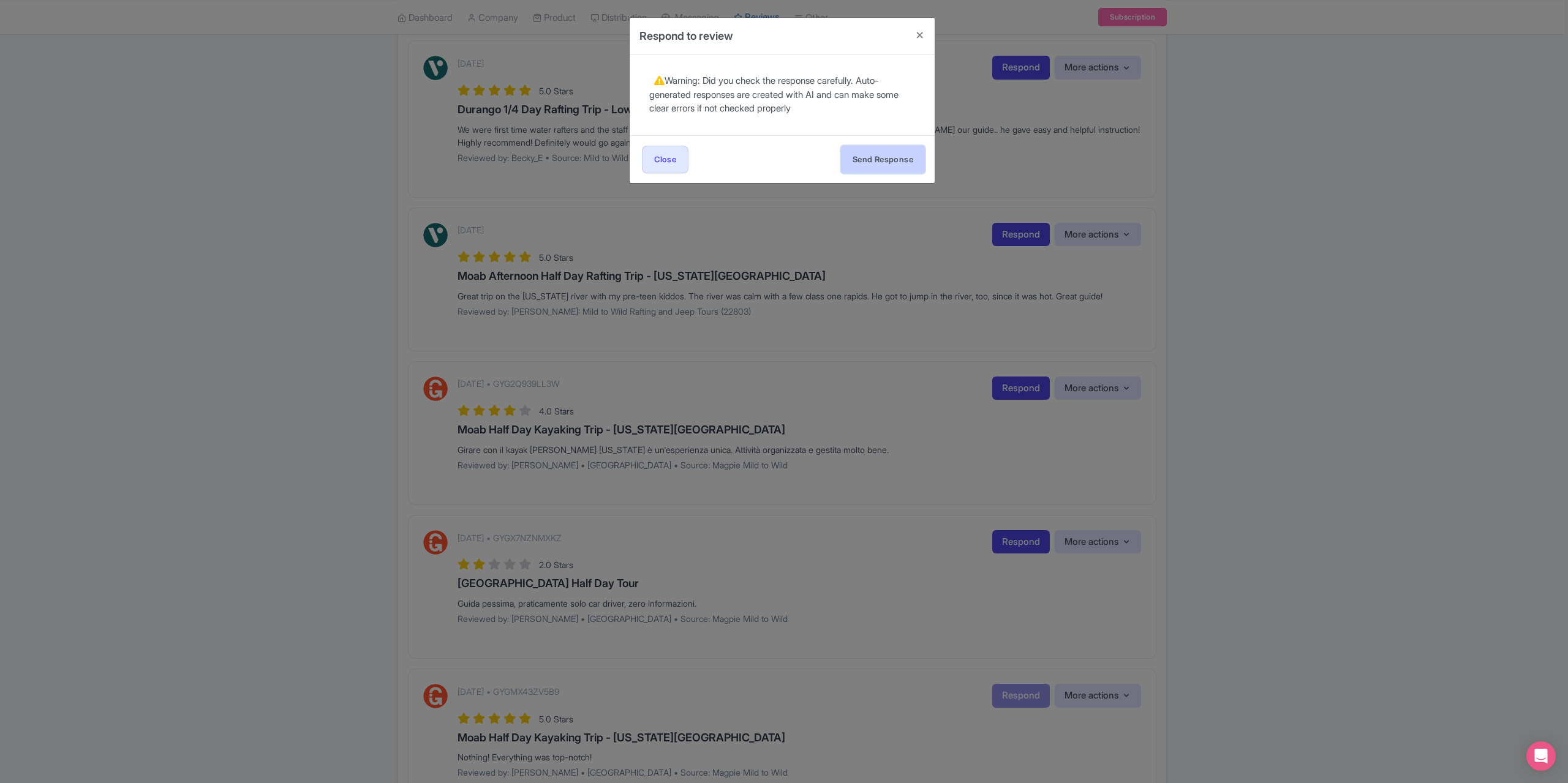
click at [875, 164] on button "Send Response" at bounding box center [883, 159] width 84 height 27
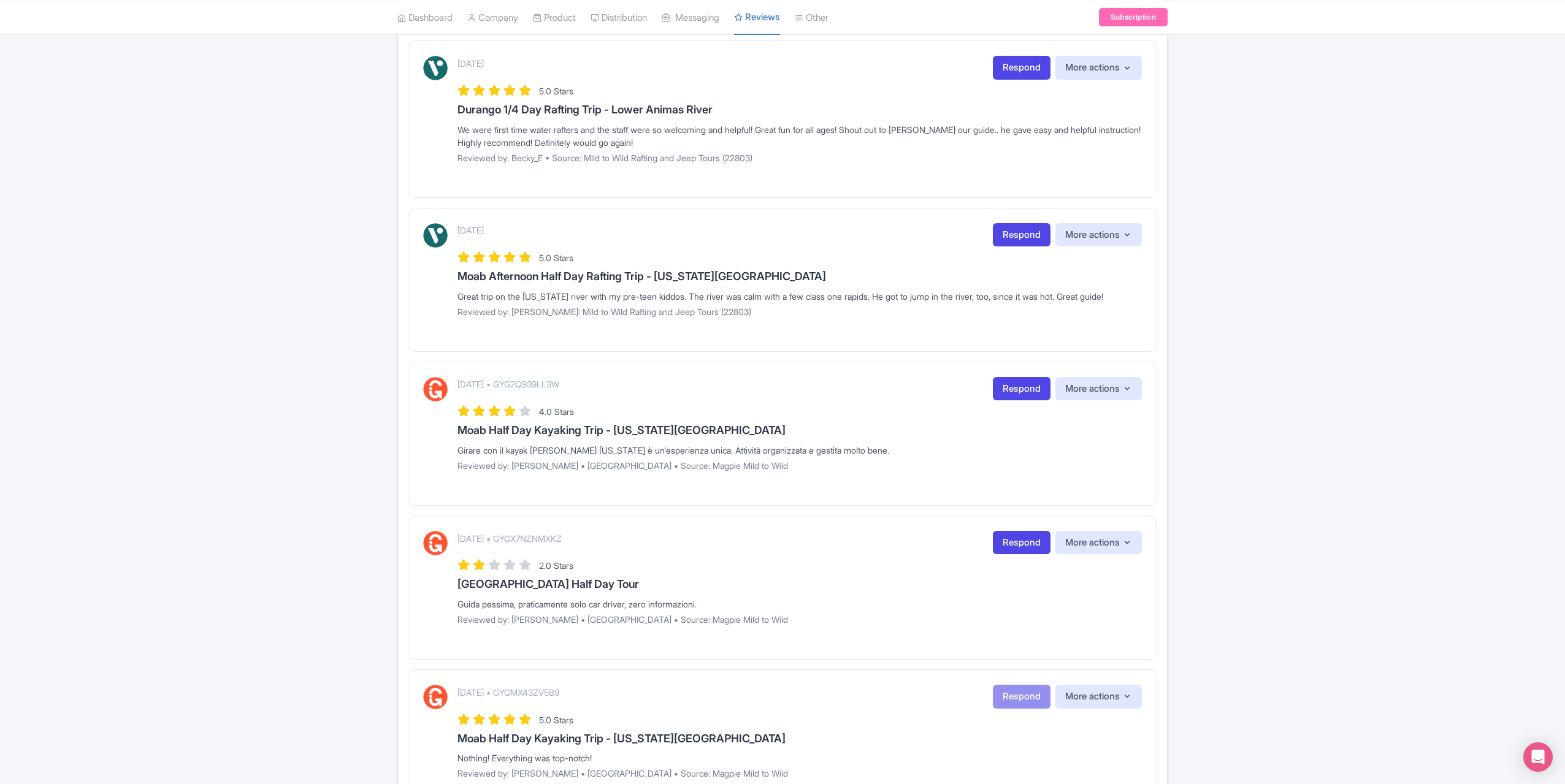
scroll to position [797, 0]
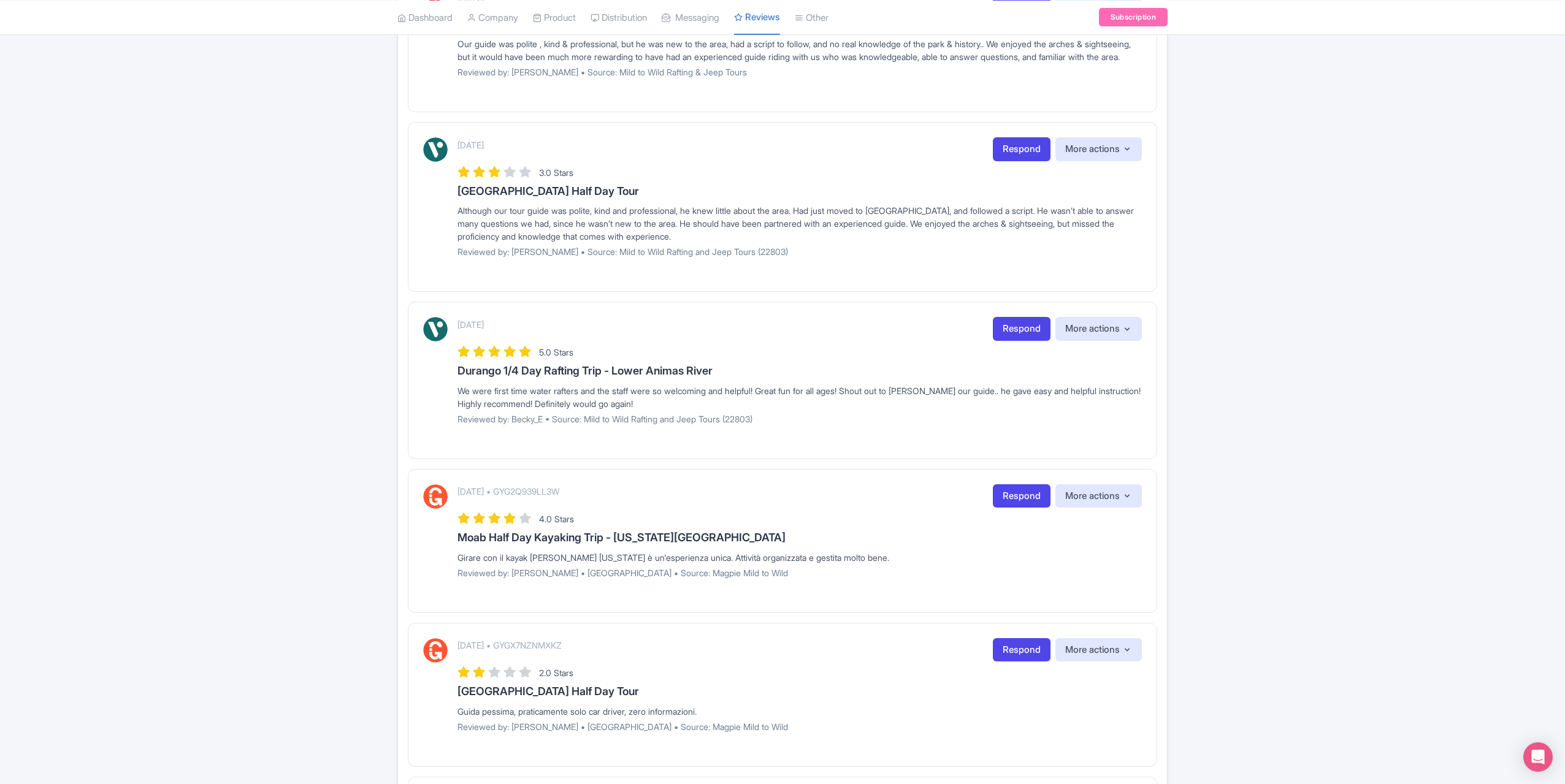
scroll to position [613, 0]
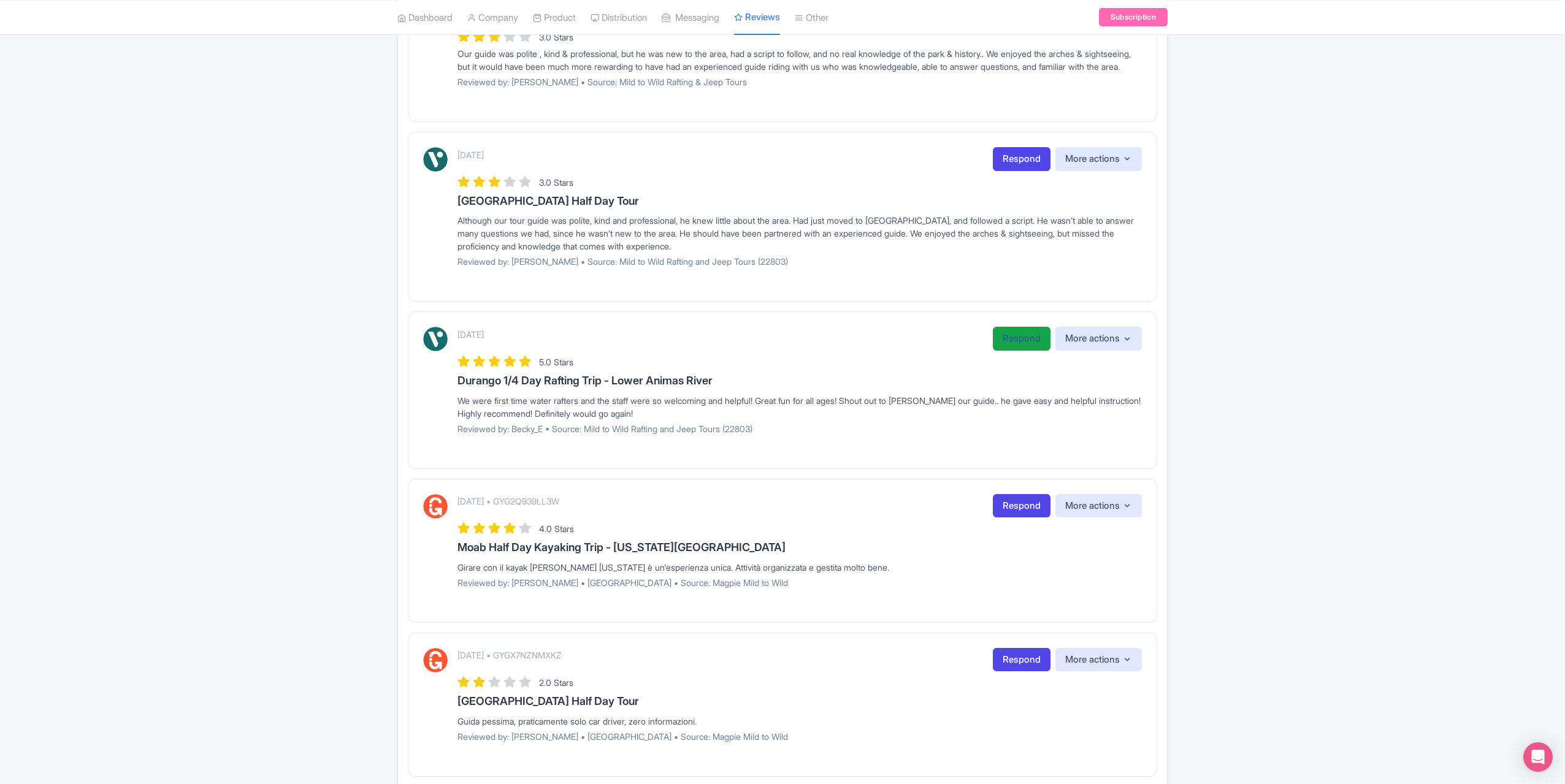
click at [1010, 347] on link "Respond" at bounding box center [1022, 339] width 58 height 24
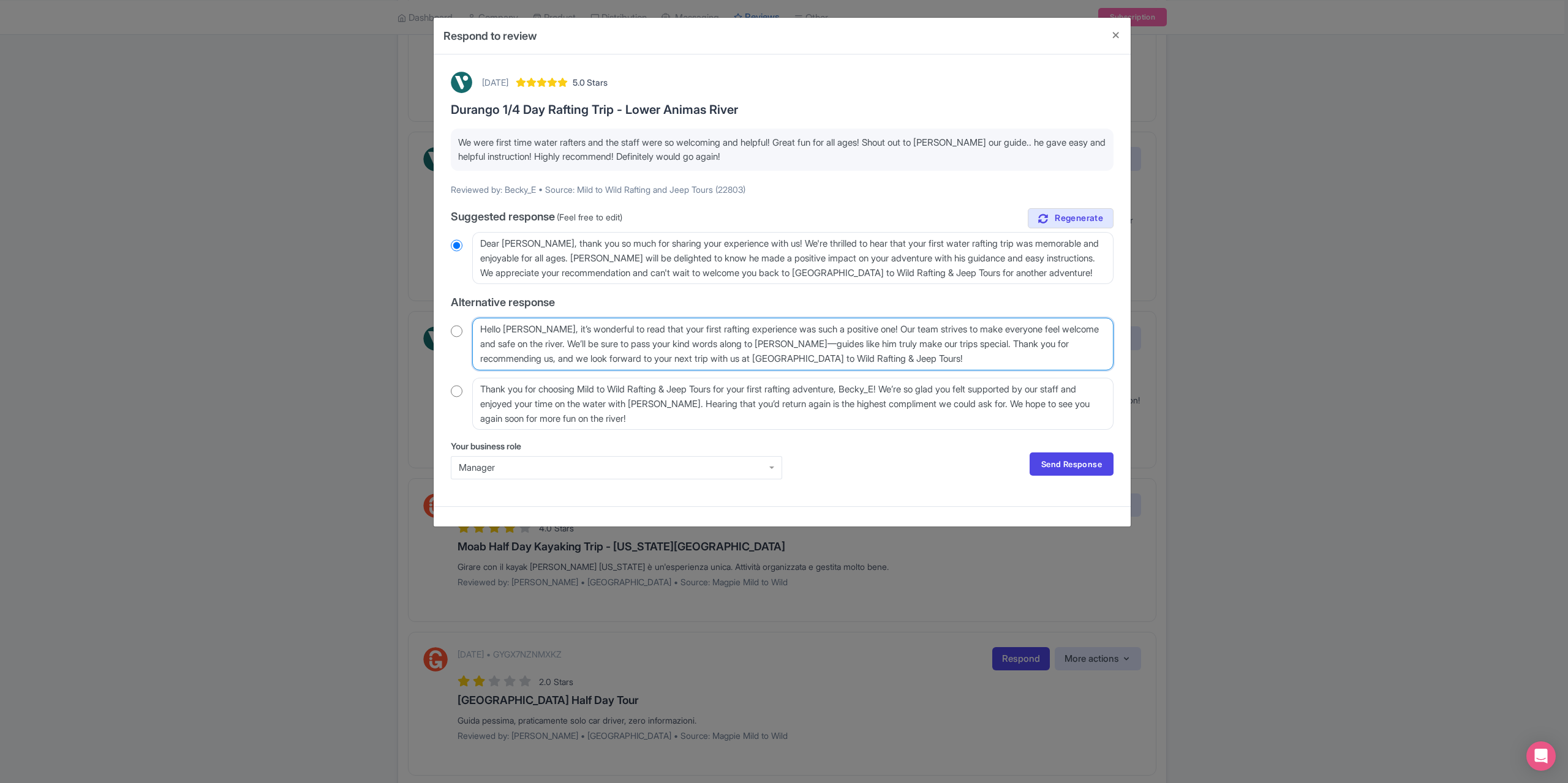
drag, startPoint x: 540, startPoint y: 328, endPoint x: 530, endPoint y: 333, distance: 11.2
click at [530, 333] on textarea "Hello Becky_E, it’s wonderful to read that your first rafting experience was su…" at bounding box center [792, 344] width 641 height 52
type textarea "Hello Becky, it’s wonderful to read that your first rafting experience was such…"
click at [458, 328] on input "radio" at bounding box center [457, 331] width 12 height 12
radio input "true"
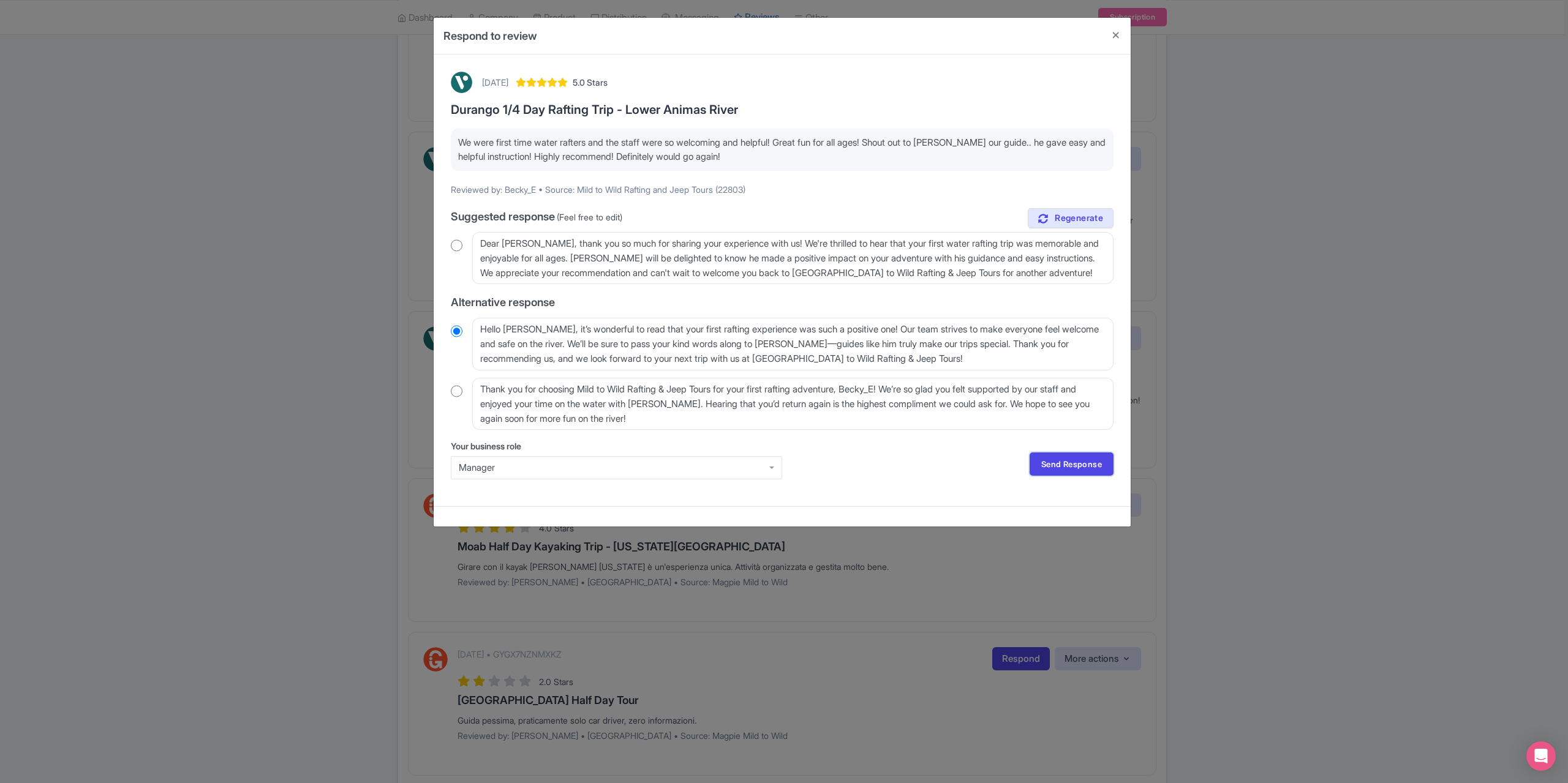
click at [1079, 463] on link "Send Response" at bounding box center [1071, 464] width 84 height 23
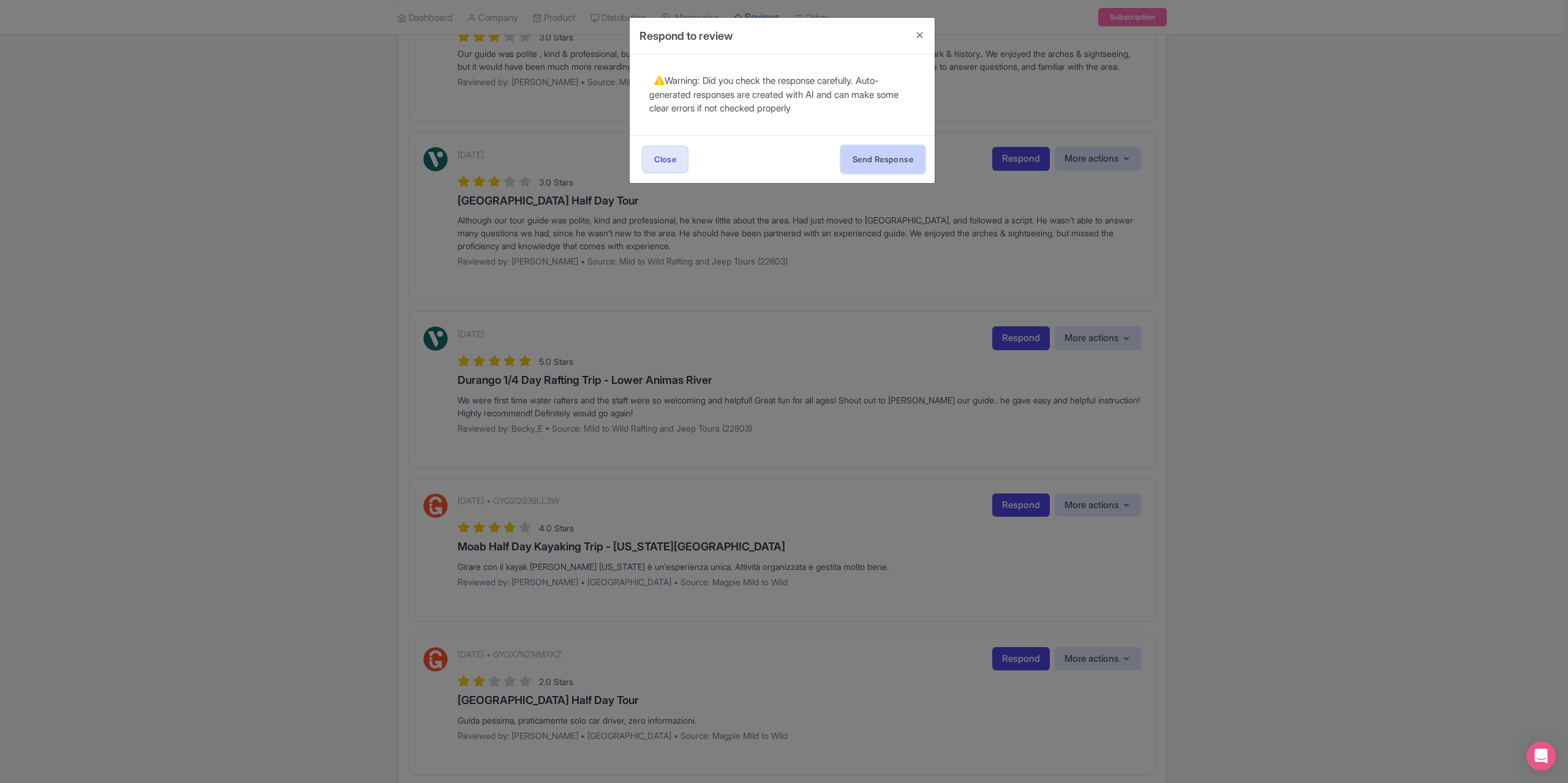
click at [881, 148] on button "Send Response" at bounding box center [883, 159] width 84 height 27
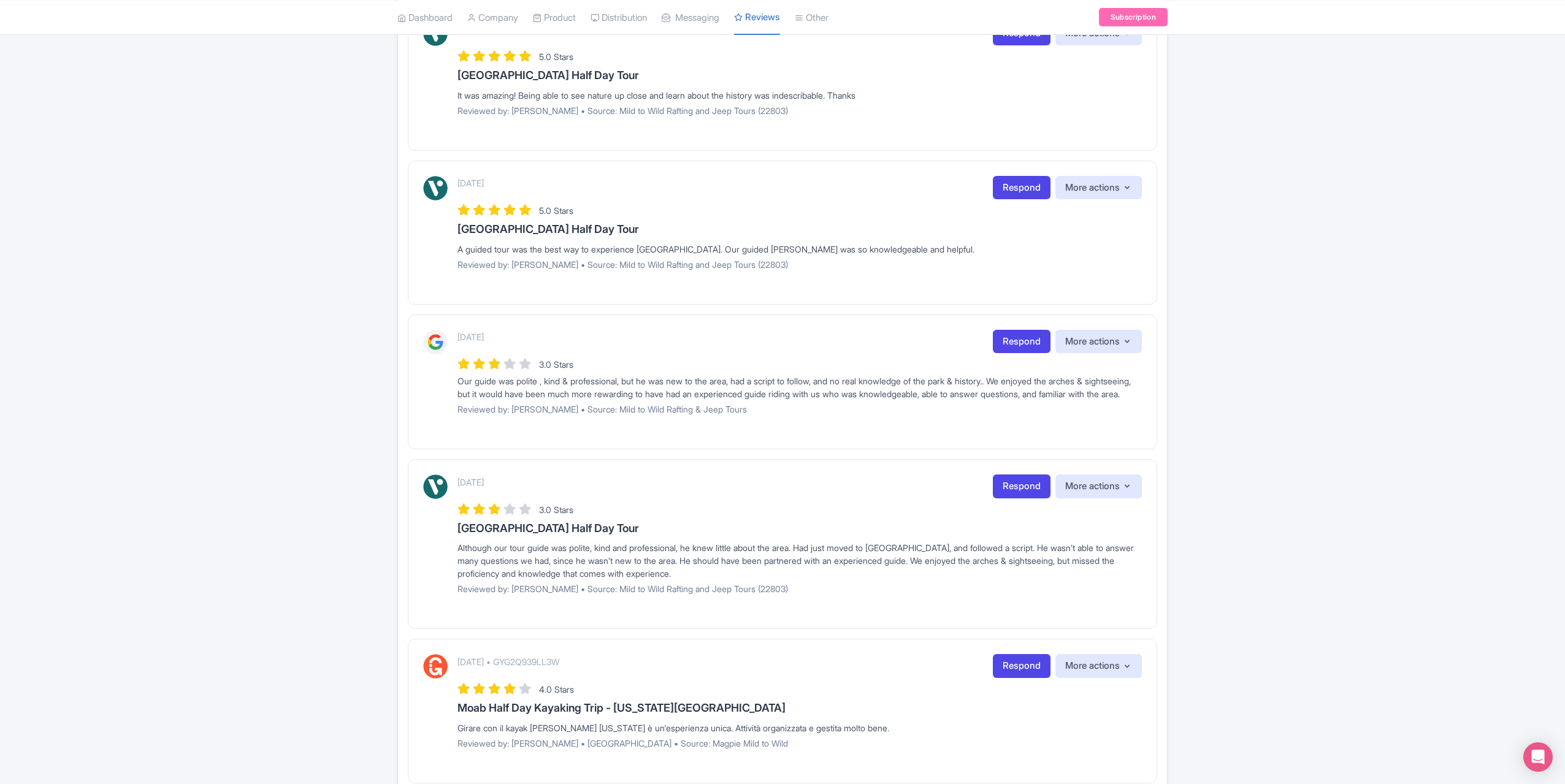
scroll to position [246, 0]
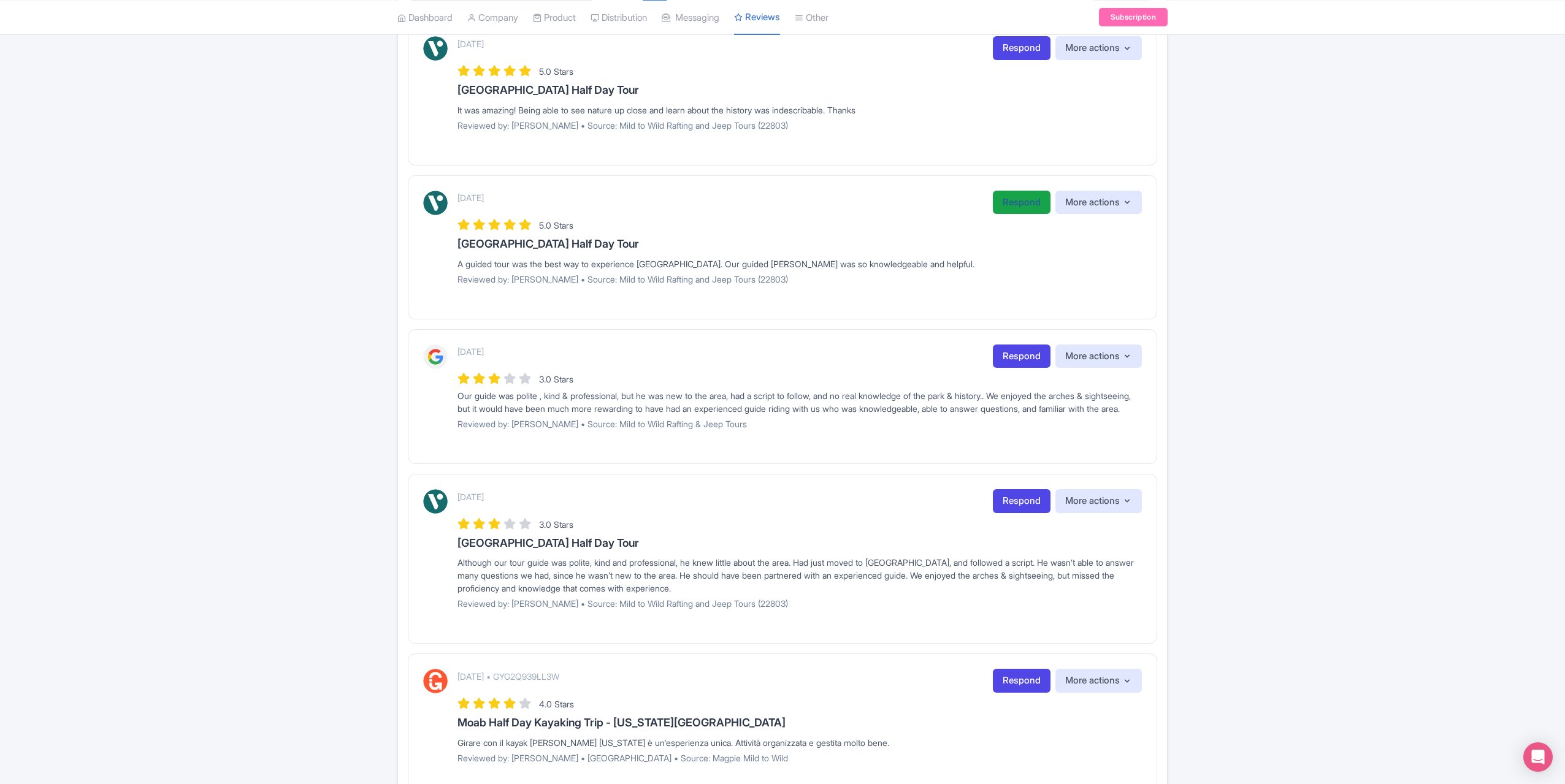
click at [1025, 206] on link "Respond" at bounding box center [1022, 203] width 58 height 24
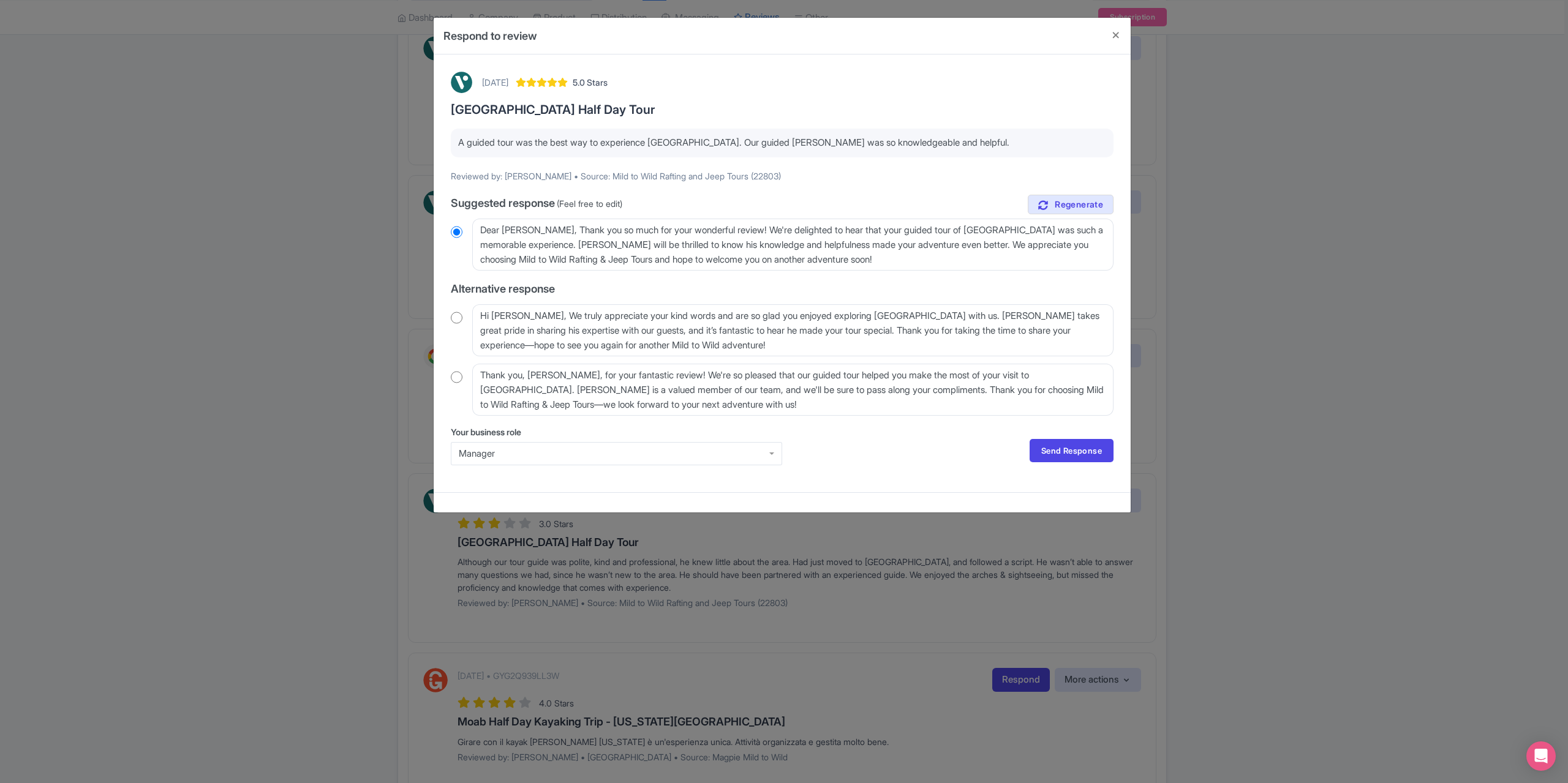
click at [451, 378] on input "radio" at bounding box center [457, 377] width 12 height 12
radio input "true"
drag, startPoint x: 576, startPoint y: 376, endPoint x: 567, endPoint y: 376, distance: 9.0
click at [567, 376] on textarea "Thank you, [PERSON_NAME], for your fantastic review! We're so pleased that our …" at bounding box center [792, 390] width 641 height 52
type textarea "Thank you, [PERSON_NAME], for your fantastic review! We're so pleased that our …"
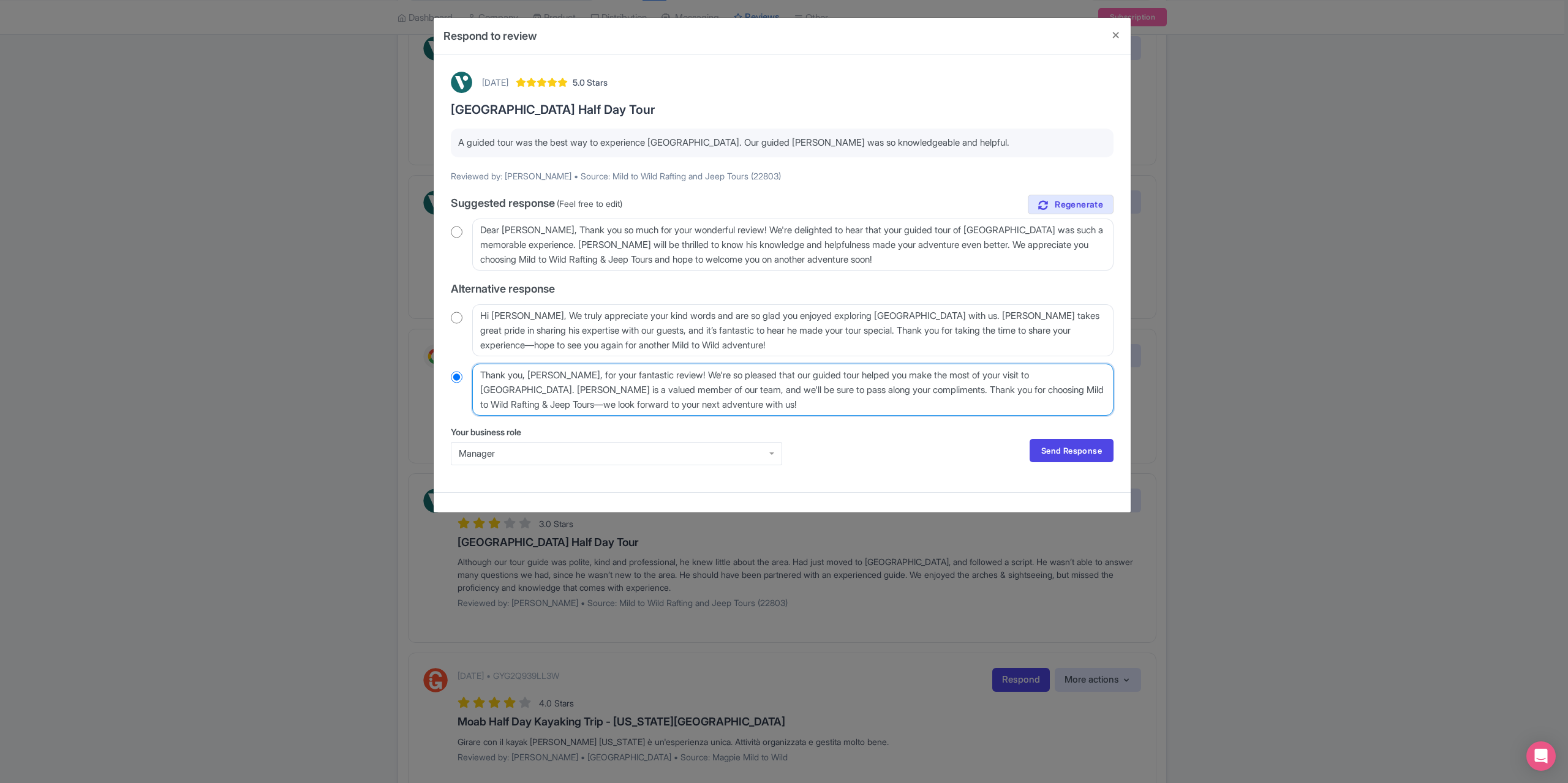
radio input "true"
type textarea "Thank you, [PERSON_NAME], for your fantastic review! We're so pleased that our …"
click at [1065, 449] on link "Send Response" at bounding box center [1071, 451] width 84 height 23
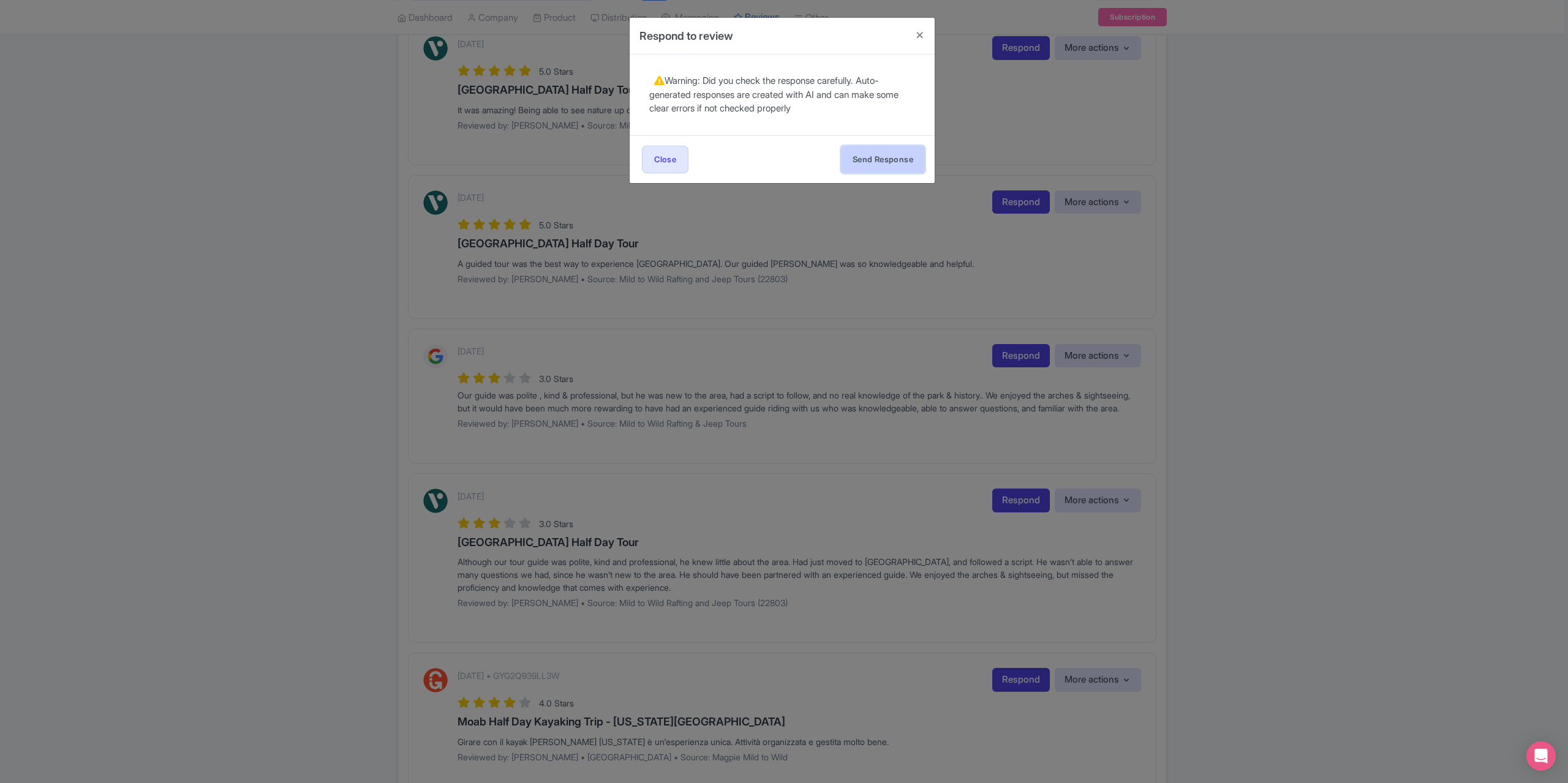
click at [865, 168] on button "Send Response" at bounding box center [883, 159] width 84 height 27
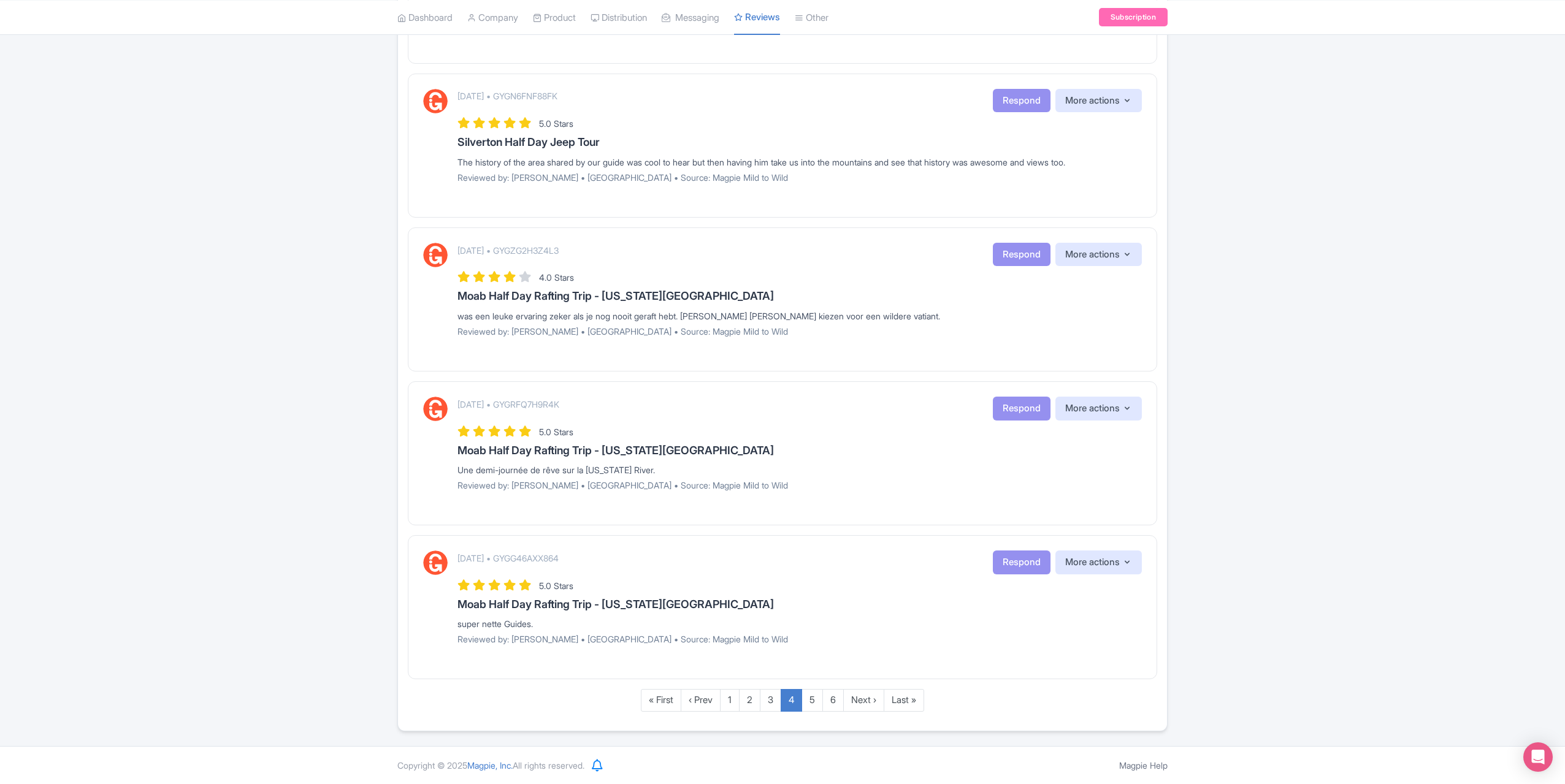
scroll to position [1165, 0]
click at [770, 701] on link "3" at bounding box center [771, 701] width 21 height 23
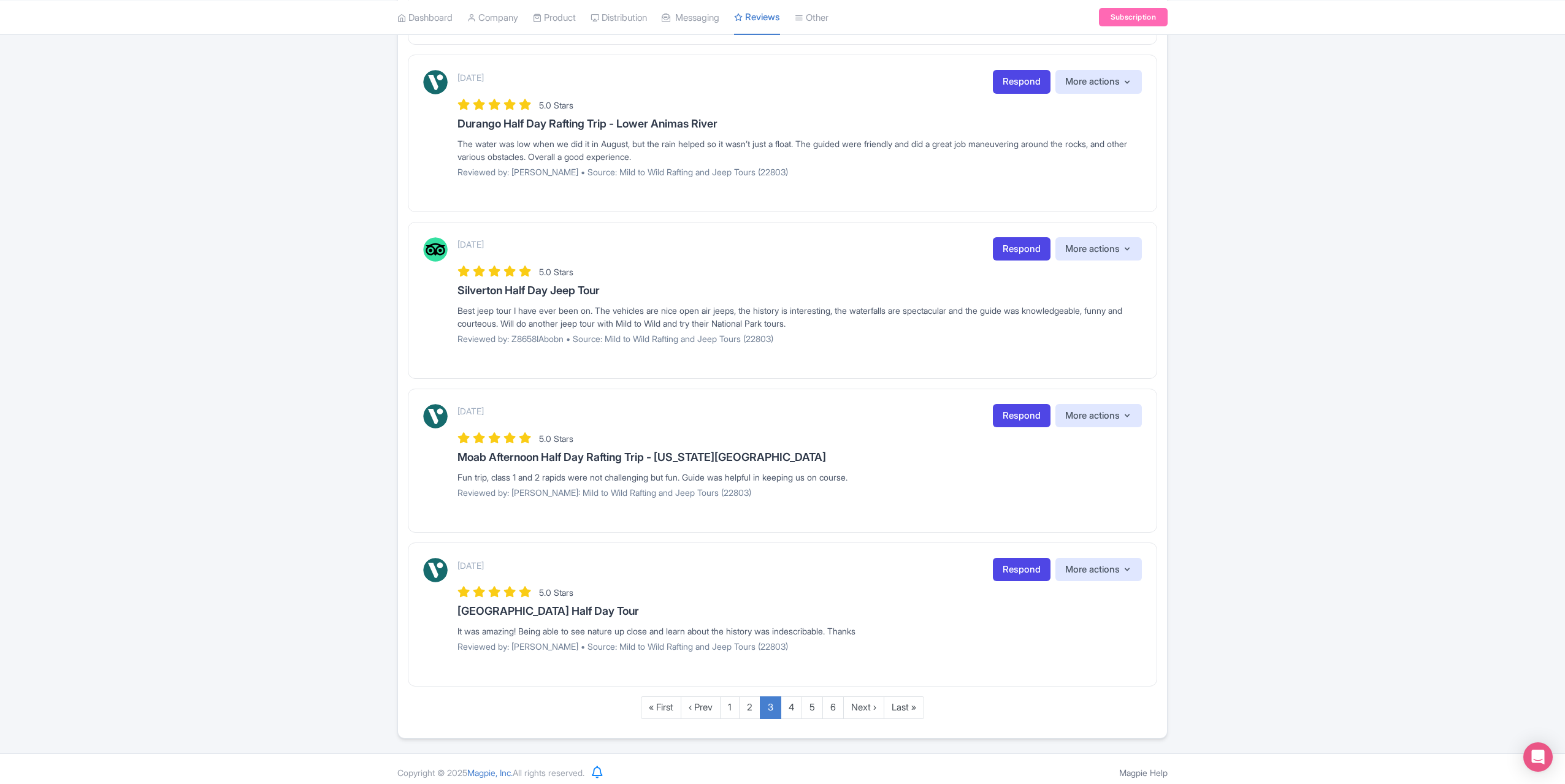
scroll to position [1175, 0]
click at [1012, 566] on link "Respond" at bounding box center [1022, 569] width 58 height 24
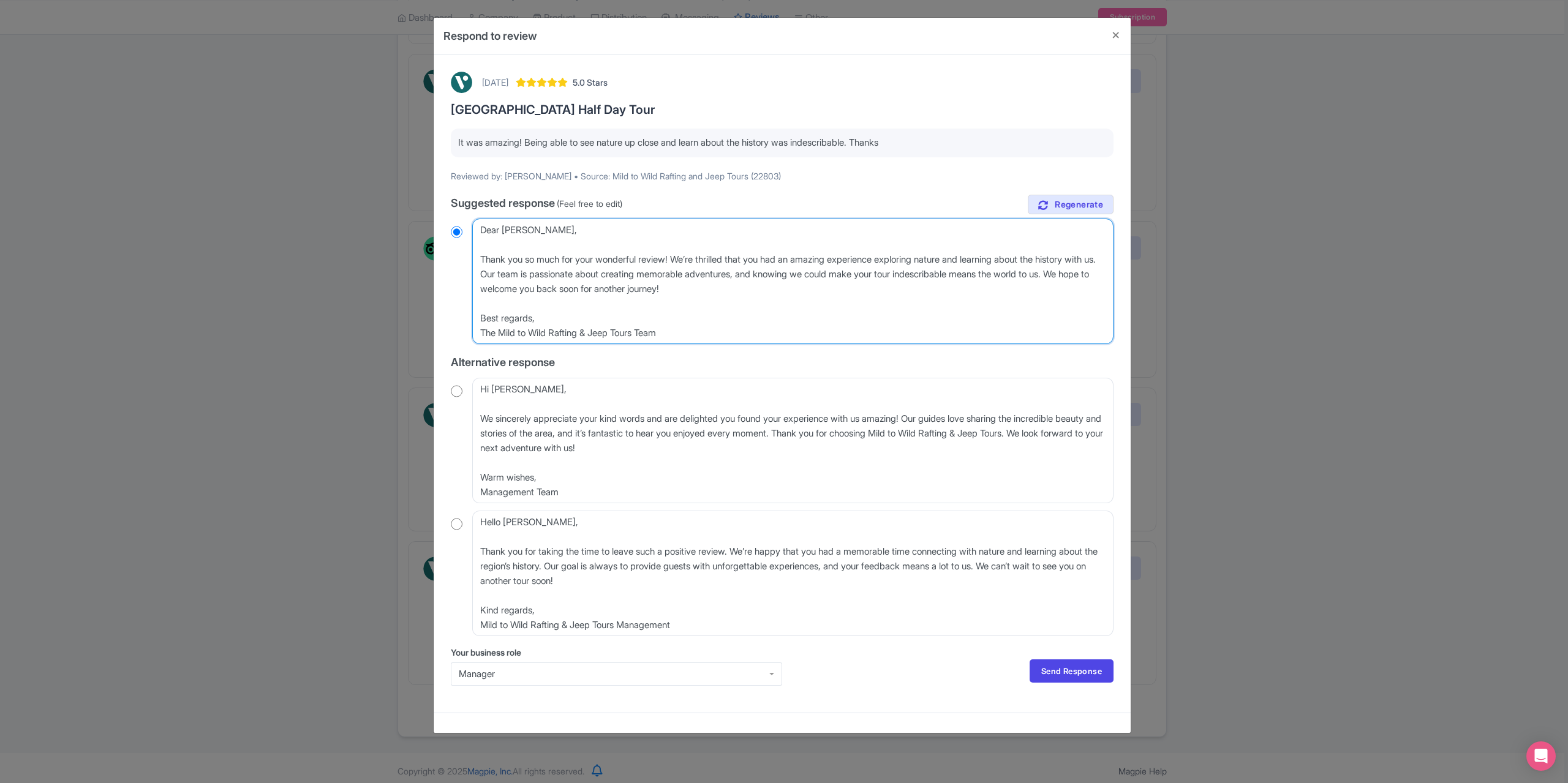
drag, startPoint x: 555, startPoint y: 232, endPoint x: 487, endPoint y: 232, distance: 68.0
click at [477, 232] on textarea "Dear Christina_T, Thank you so much for your wonderful review! We’re thrilled t…" at bounding box center [792, 281] width 641 height 126
type textarea "Thank you so much for your wonderful review! We’re thrilled that you had an ama…"
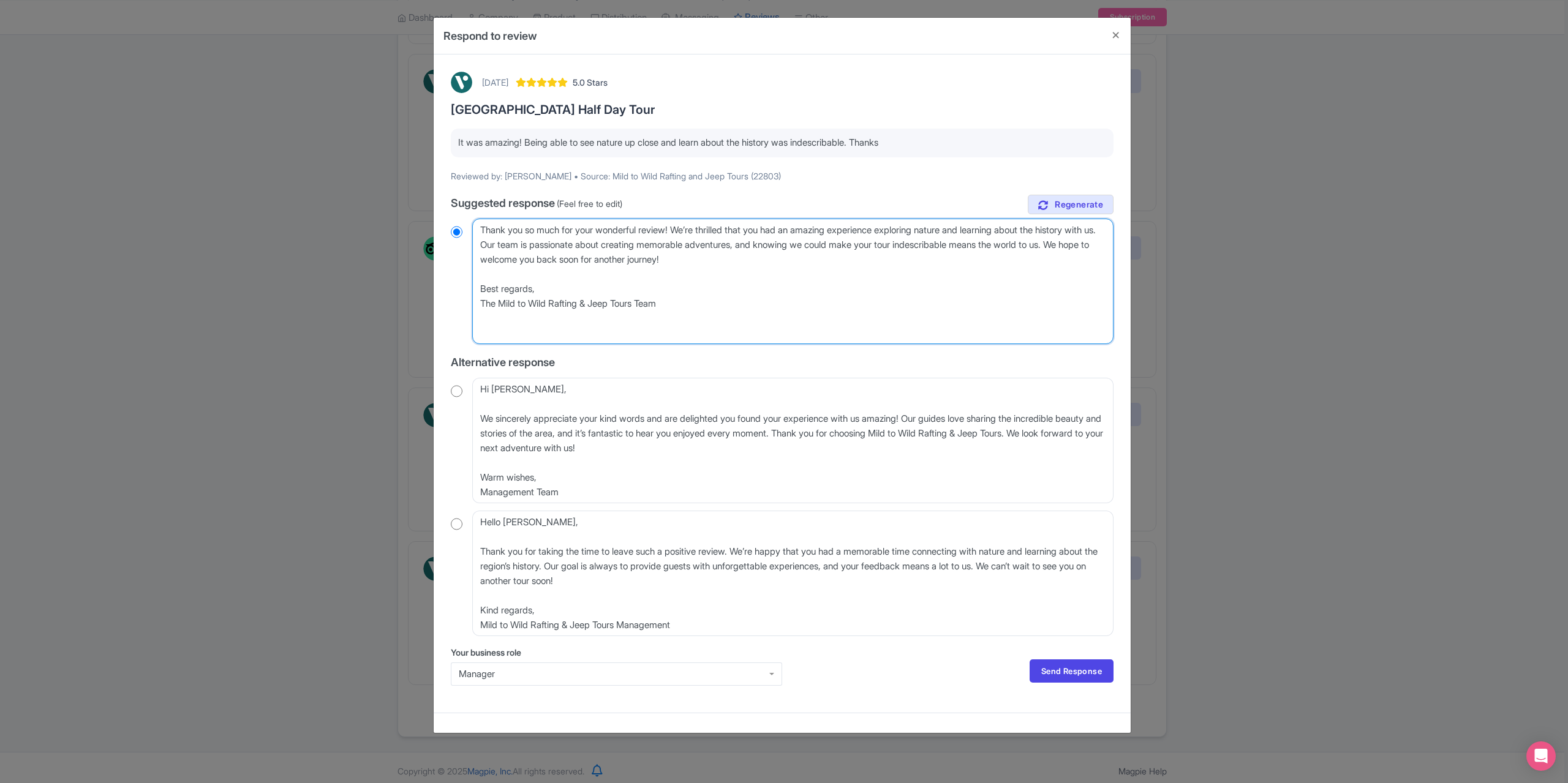
radio input "true"
click at [477, 257] on textarea "Dear Christina_T, Thank you so much for your wonderful review! We’re thrilled t…" at bounding box center [792, 281] width 641 height 126
type textarea "Thank you so much for your wonderful review! We’re thrilled that you had an ama…"
radio input "true"
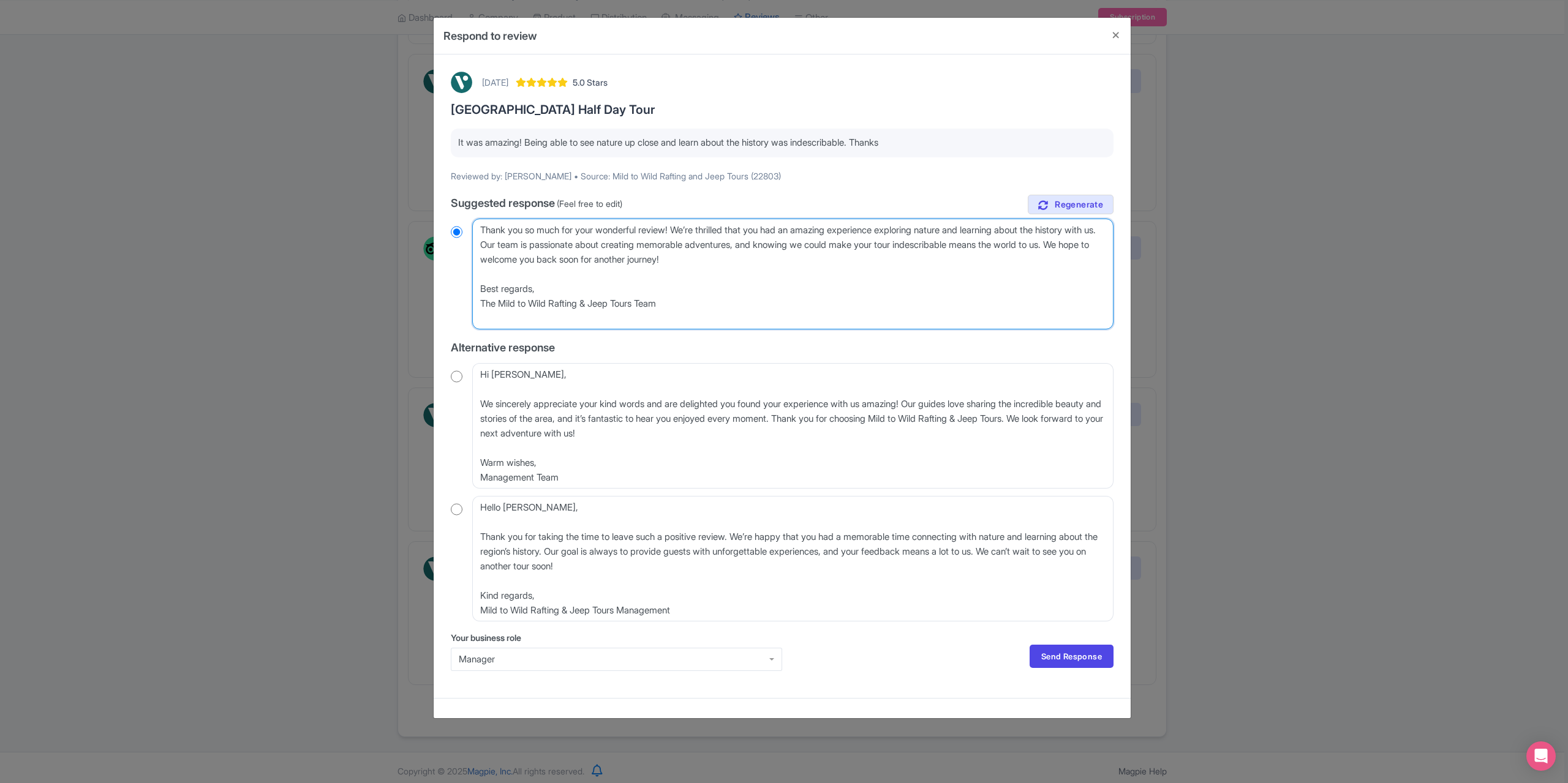
type textarea "Thank you so much for your wonderful review! We’re thrilled that you had an ama…"
radio input "true"
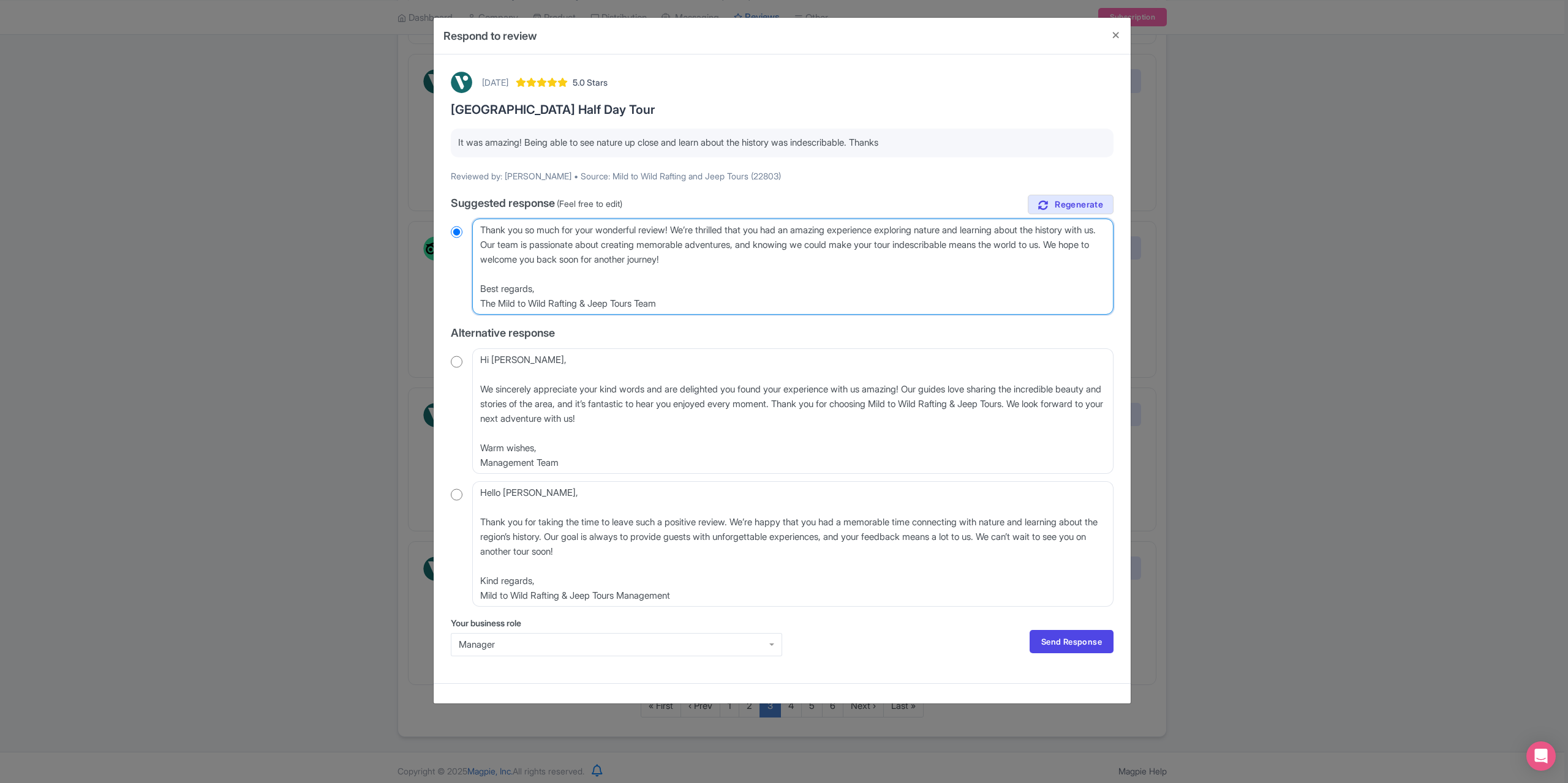
drag, startPoint x: 477, startPoint y: 284, endPoint x: 502, endPoint y: 290, distance: 25.7
click at [477, 284] on textarea "Dear Christina_T, Thank you so much for your wonderful review! We’re thrilled t…" at bounding box center [792, 267] width 641 height 96
type textarea "Thank you so much for your wonderful review! We’re thrilled that you had an ama…"
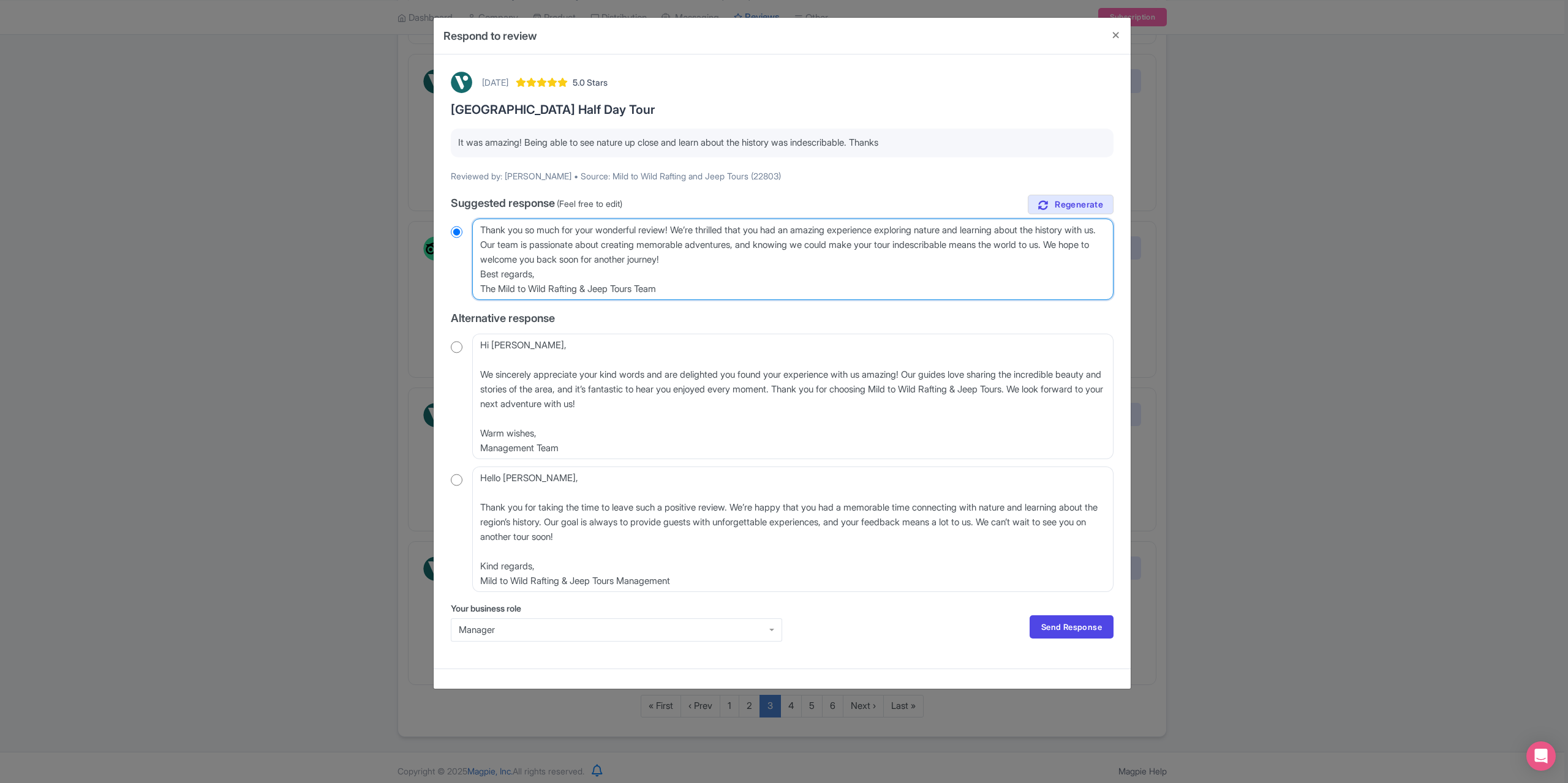
radio input "true"
type textarea "Thank you so much for your wonderful review! We’re thrilled that you had an ama…"
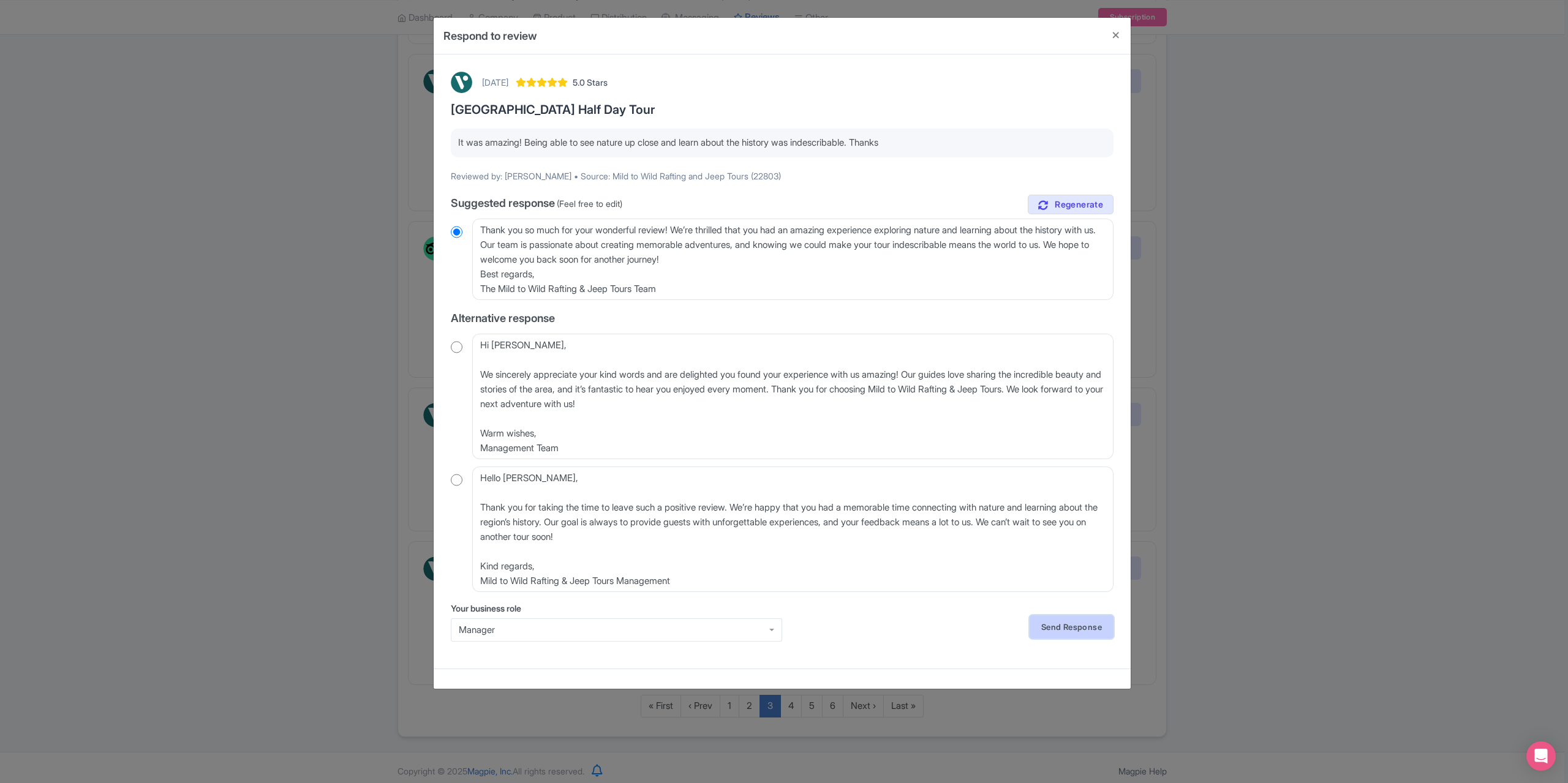
click at [1056, 627] on link "Send Response" at bounding box center [1071, 627] width 84 height 23
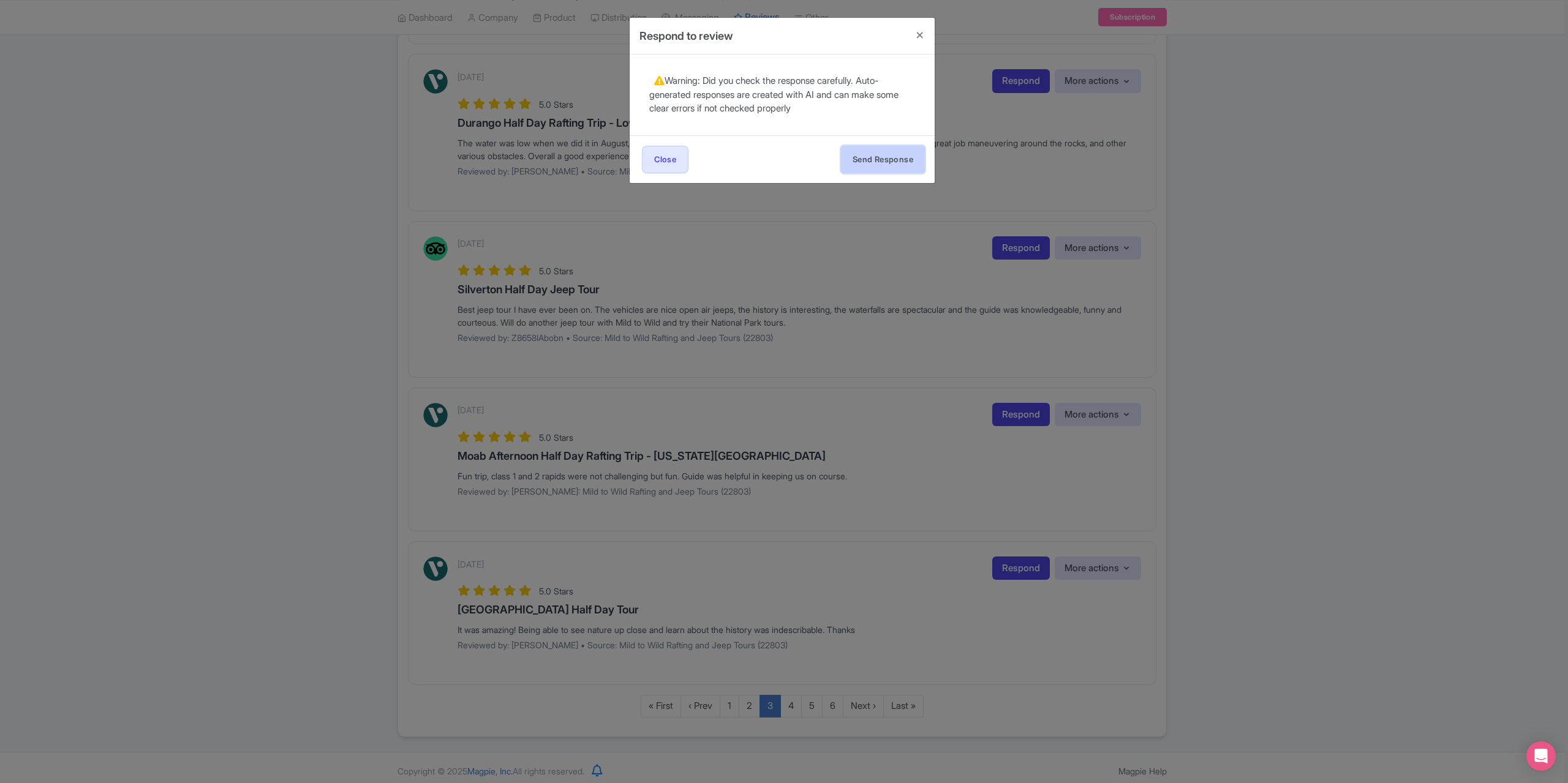
click at [871, 161] on button "Send Response" at bounding box center [883, 159] width 84 height 27
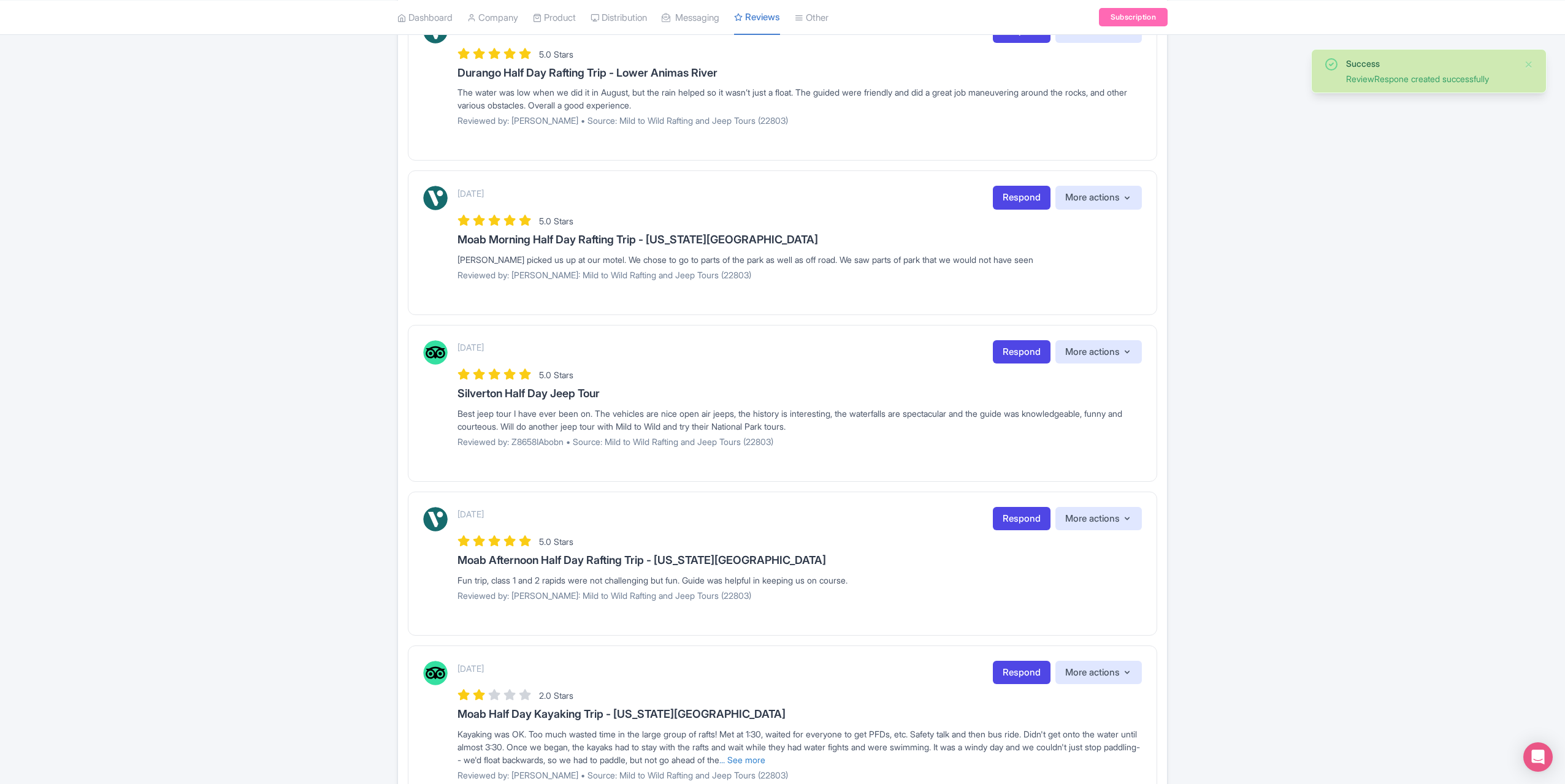
scroll to position [1201, 0]
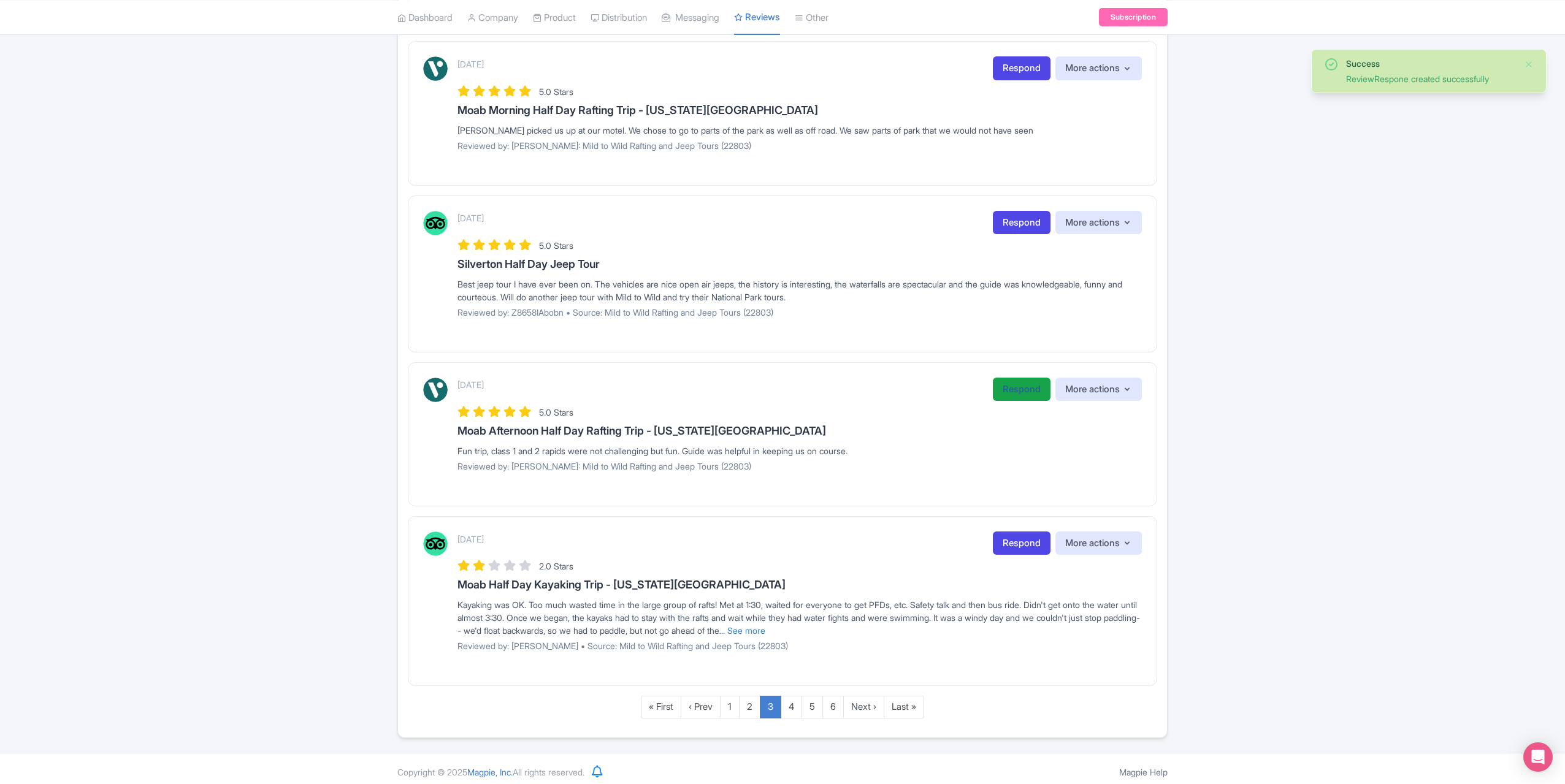
click at [1014, 381] on link "Respond" at bounding box center [1022, 390] width 58 height 24
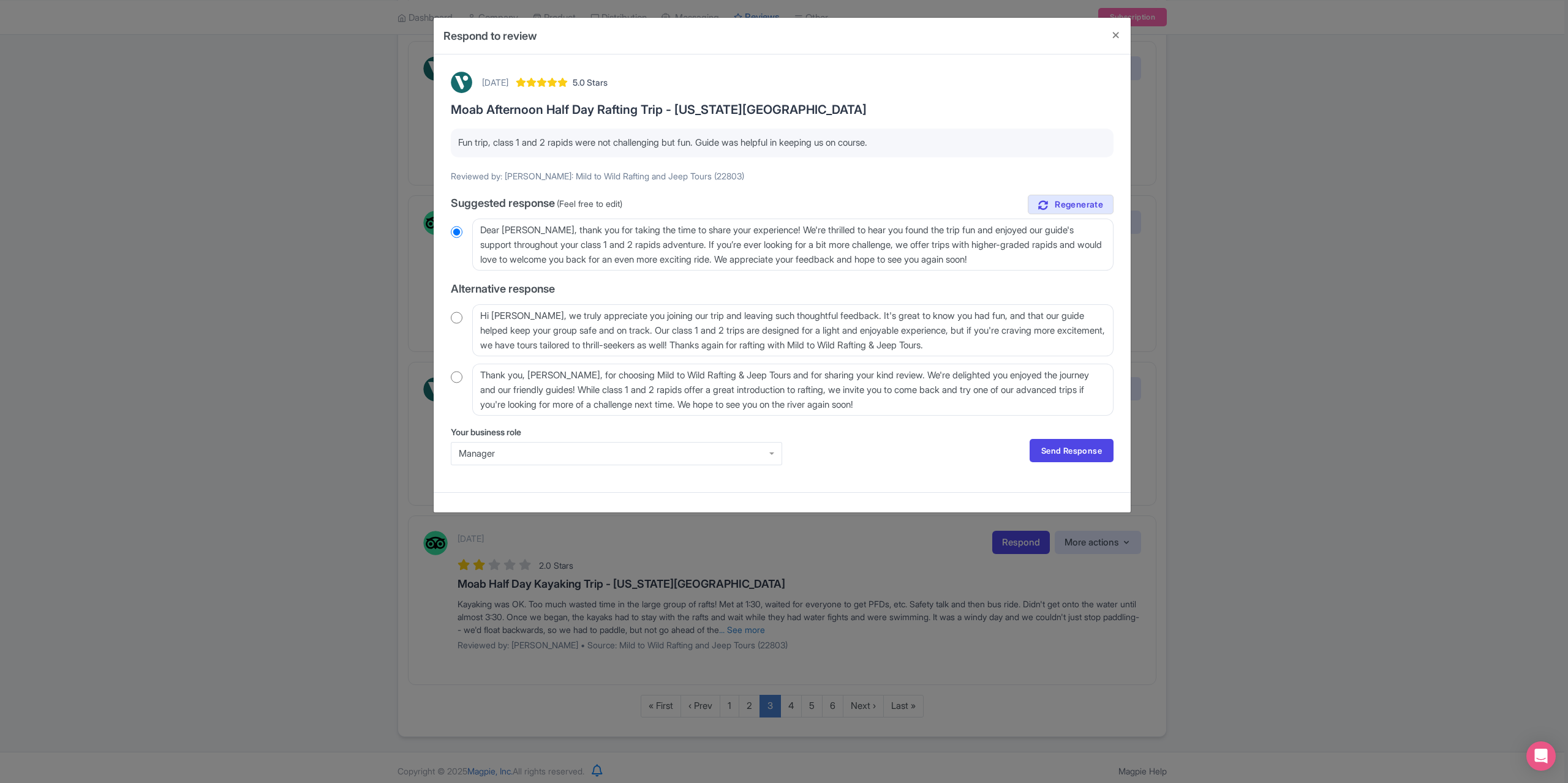
click at [456, 319] on input "radio" at bounding box center [457, 318] width 12 height 12
radio input "true"
drag, startPoint x: 526, startPoint y: 316, endPoint x: 518, endPoint y: 316, distance: 8.0
click at [518, 316] on textarea "Hi [PERSON_NAME], we truly appreciate you joining our trip and leaving such tho…" at bounding box center [792, 330] width 641 height 52
type textarea "Hi [PERSON_NAME], we truly appreciate you joining our trip and leaving such tho…"
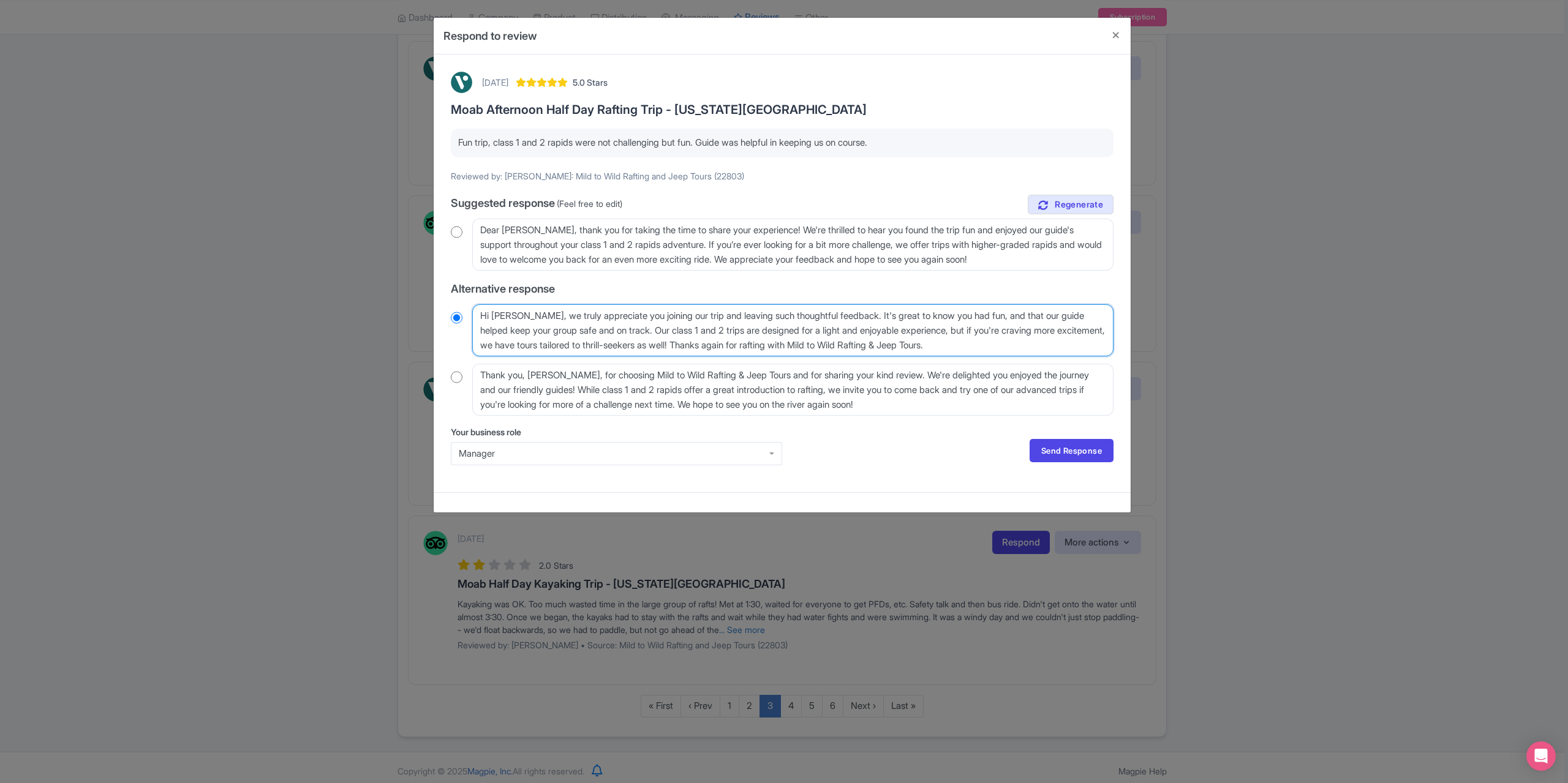
radio input "true"
type textarea "Hi [PERSON_NAME], we truly appreciate you joining our trip and leaving such tho…"
click at [1070, 453] on link "Send Response" at bounding box center [1071, 451] width 84 height 23
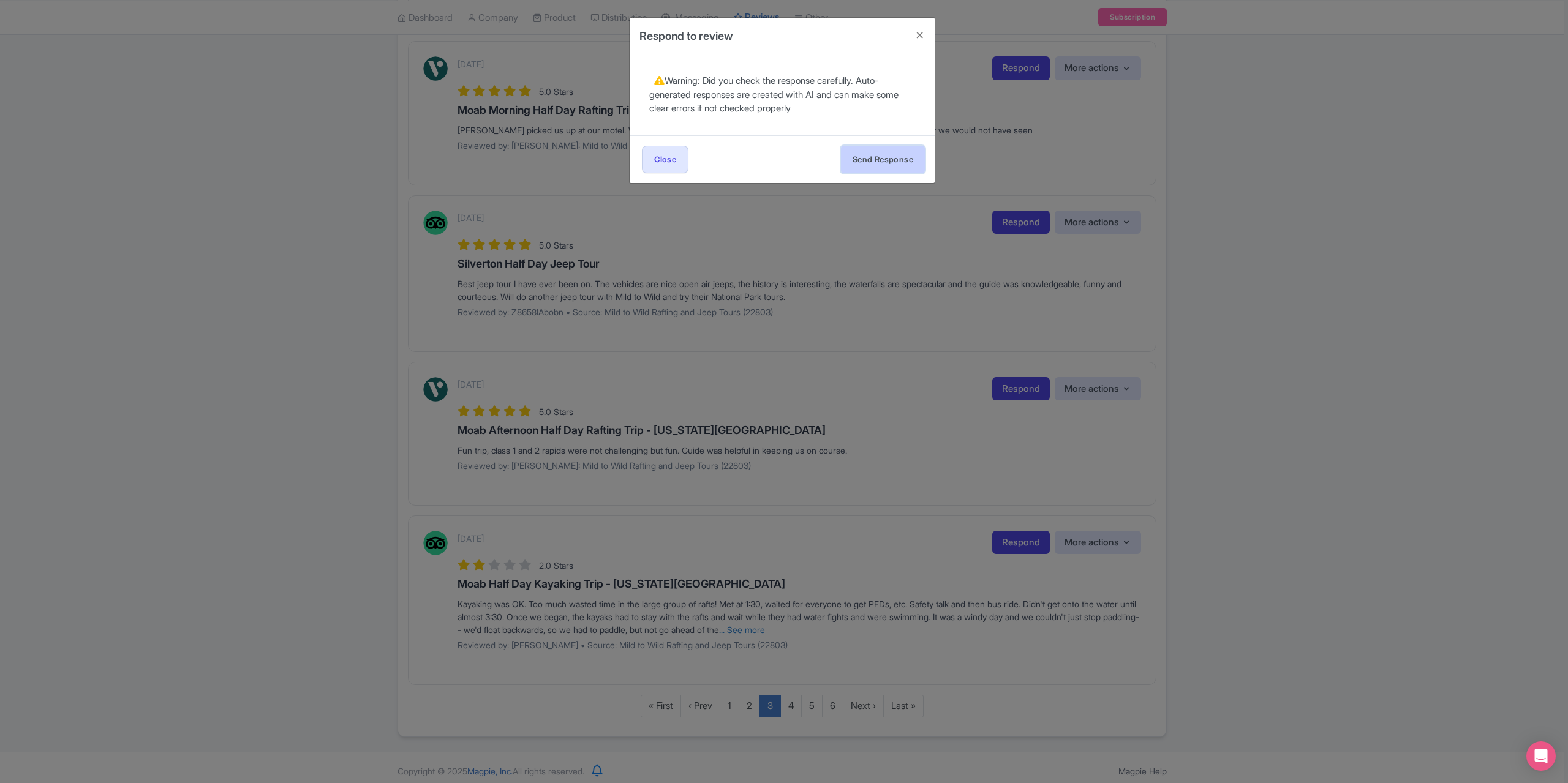
click at [852, 156] on button "Send Response" at bounding box center [883, 159] width 84 height 27
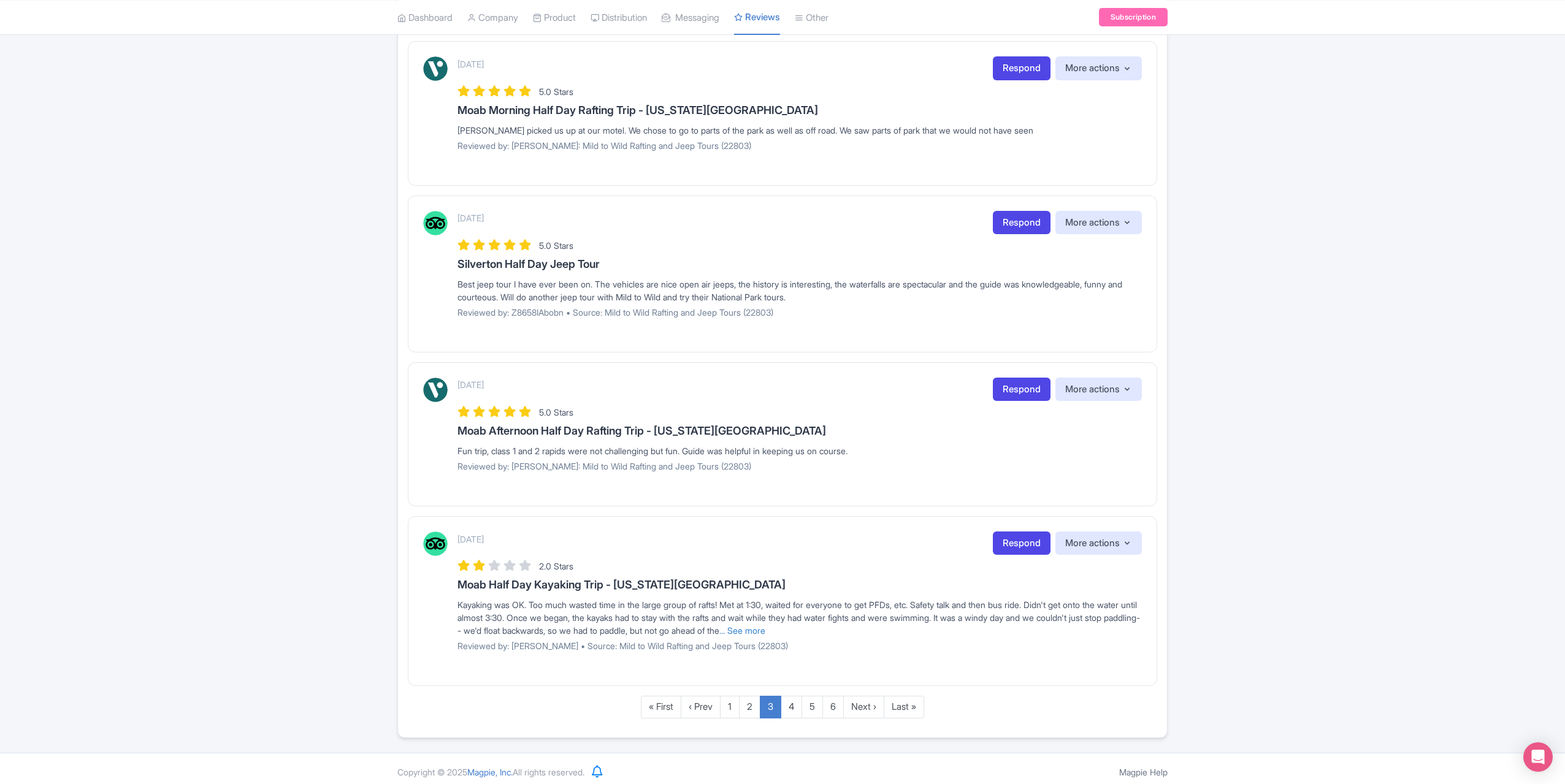
scroll to position [1167, 0]
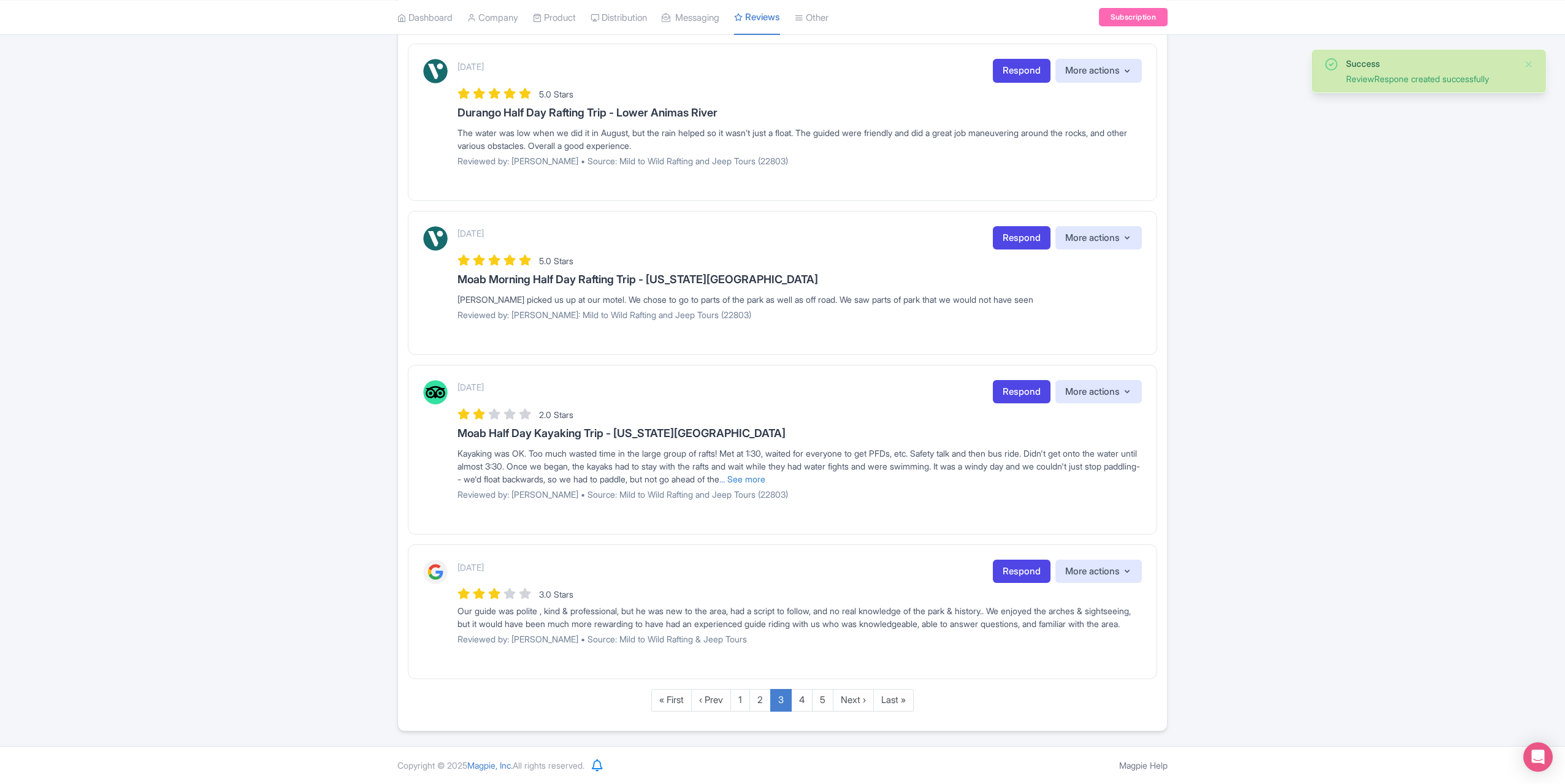
scroll to position [1143, 0]
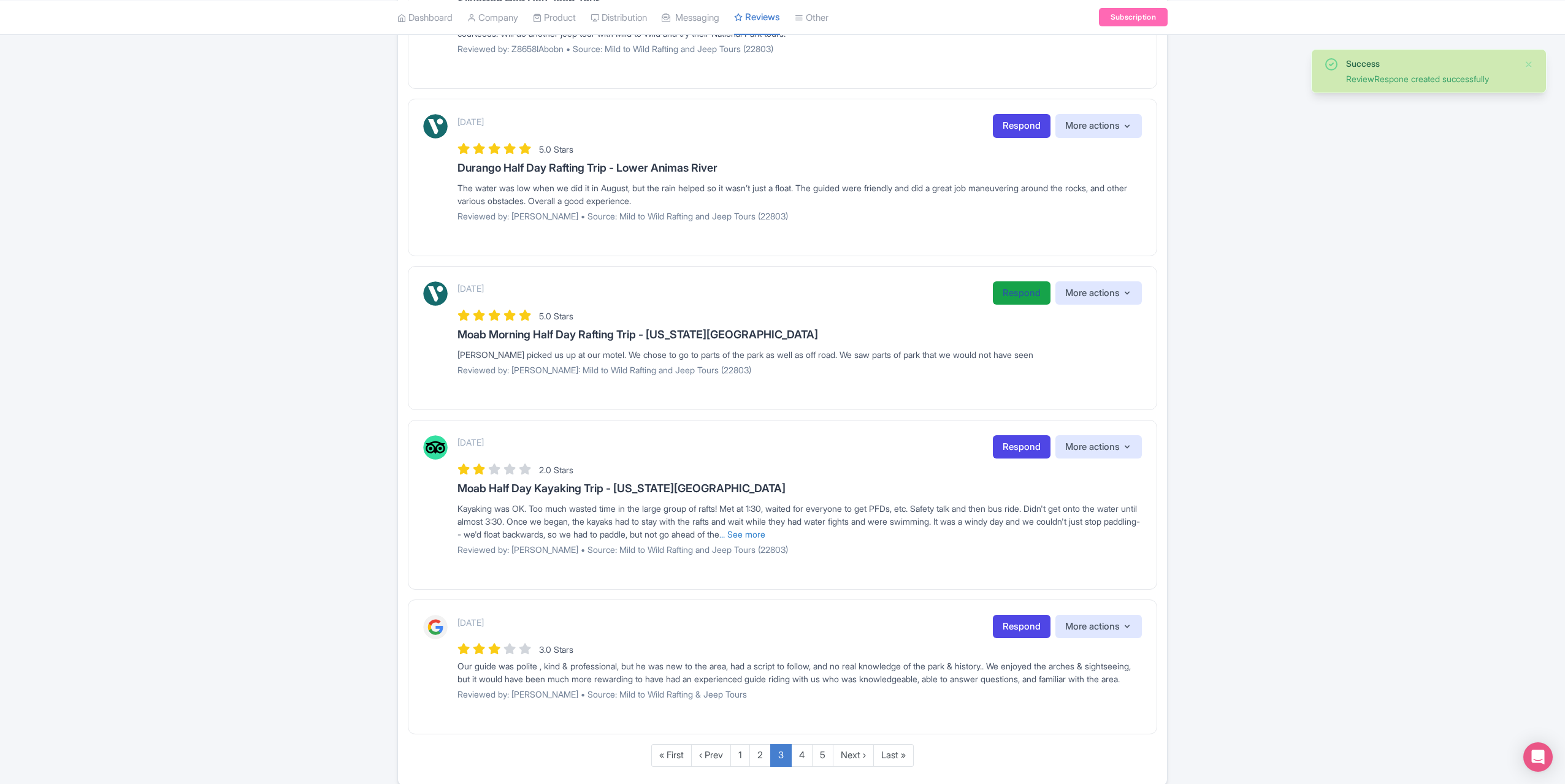
click at [1010, 287] on link "Respond" at bounding box center [1022, 294] width 58 height 24
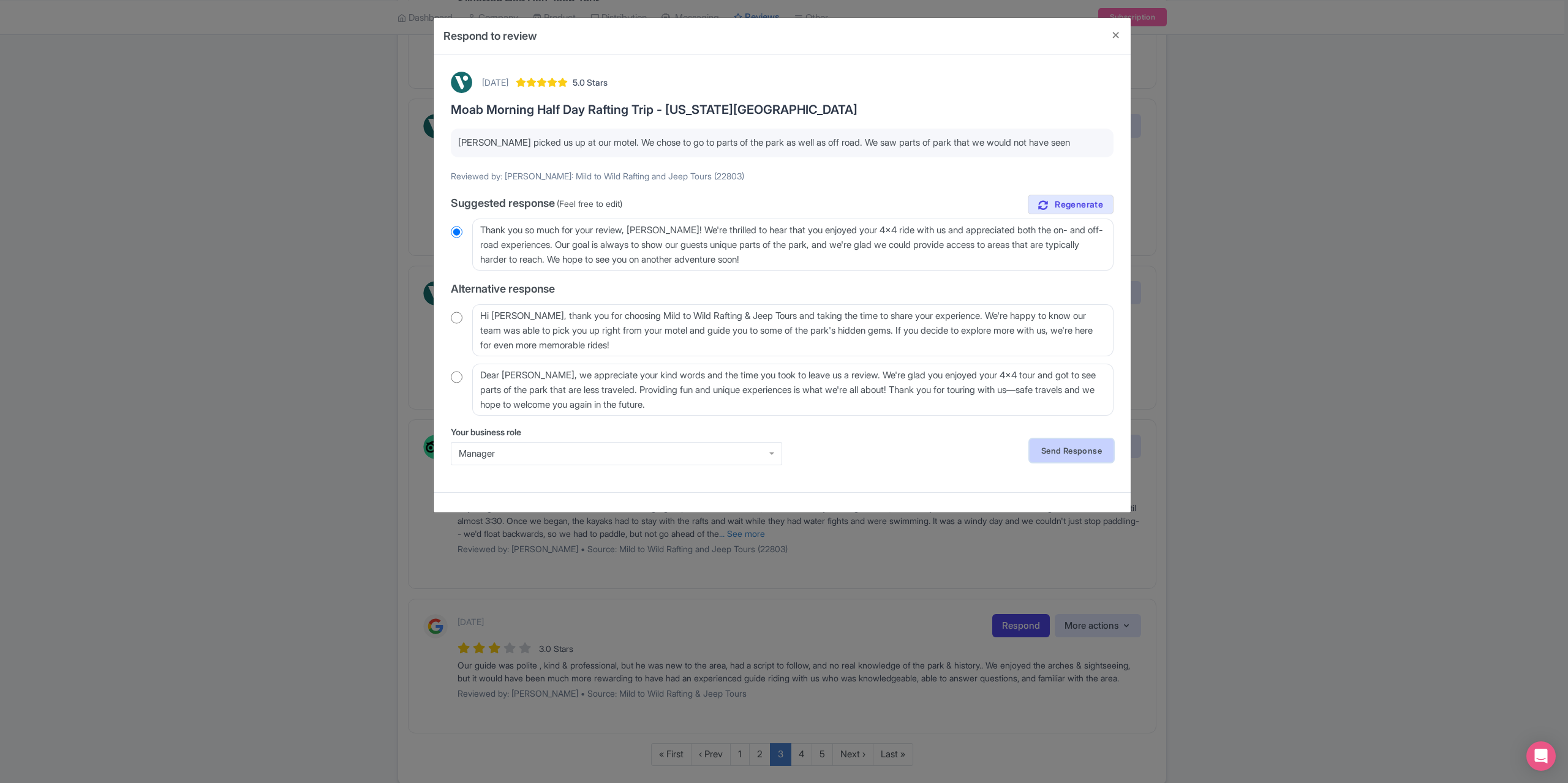
click at [1078, 449] on link "Send Response" at bounding box center [1071, 451] width 84 height 23
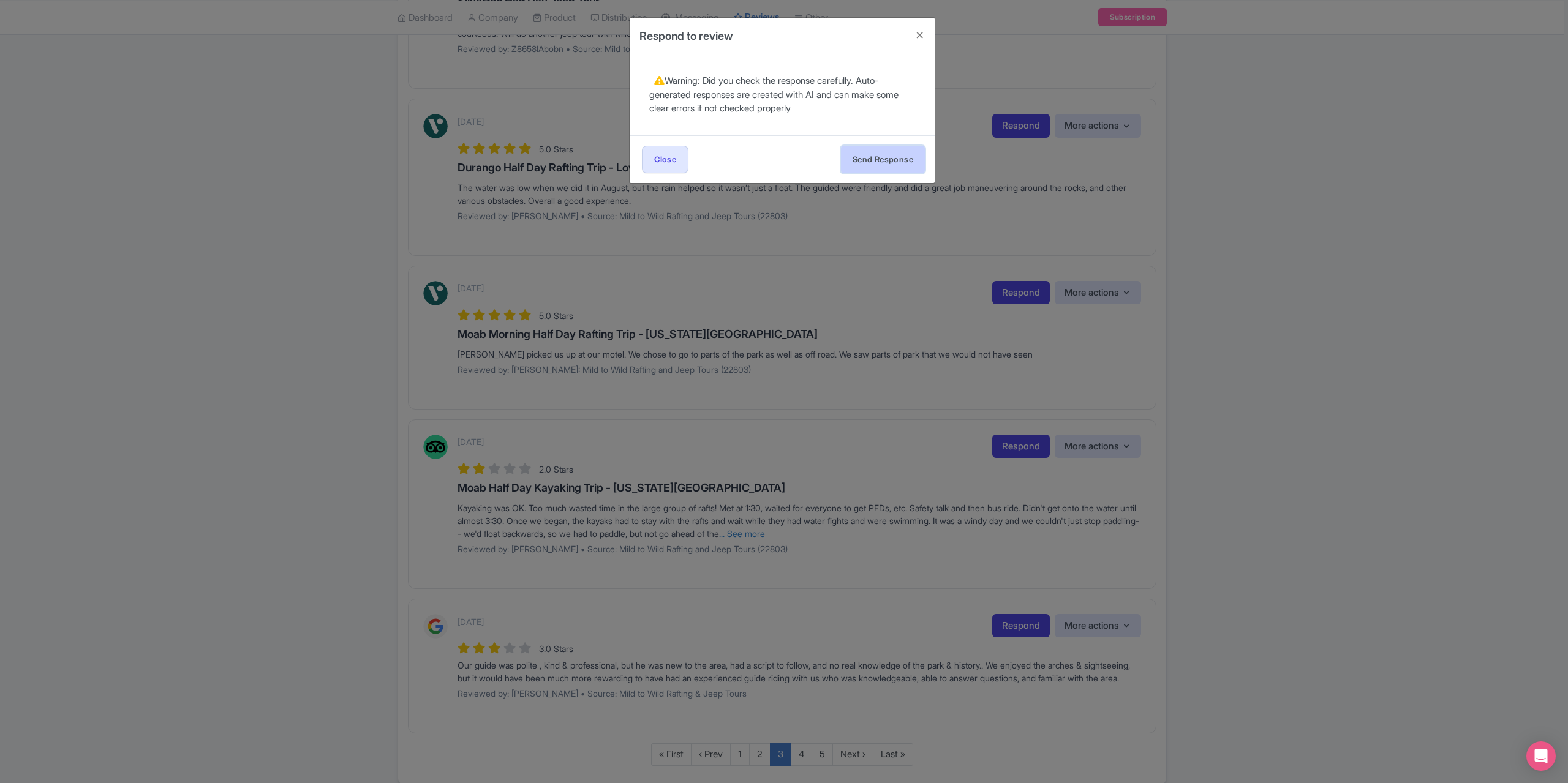
click at [883, 160] on button "Send Response" at bounding box center [883, 159] width 84 height 27
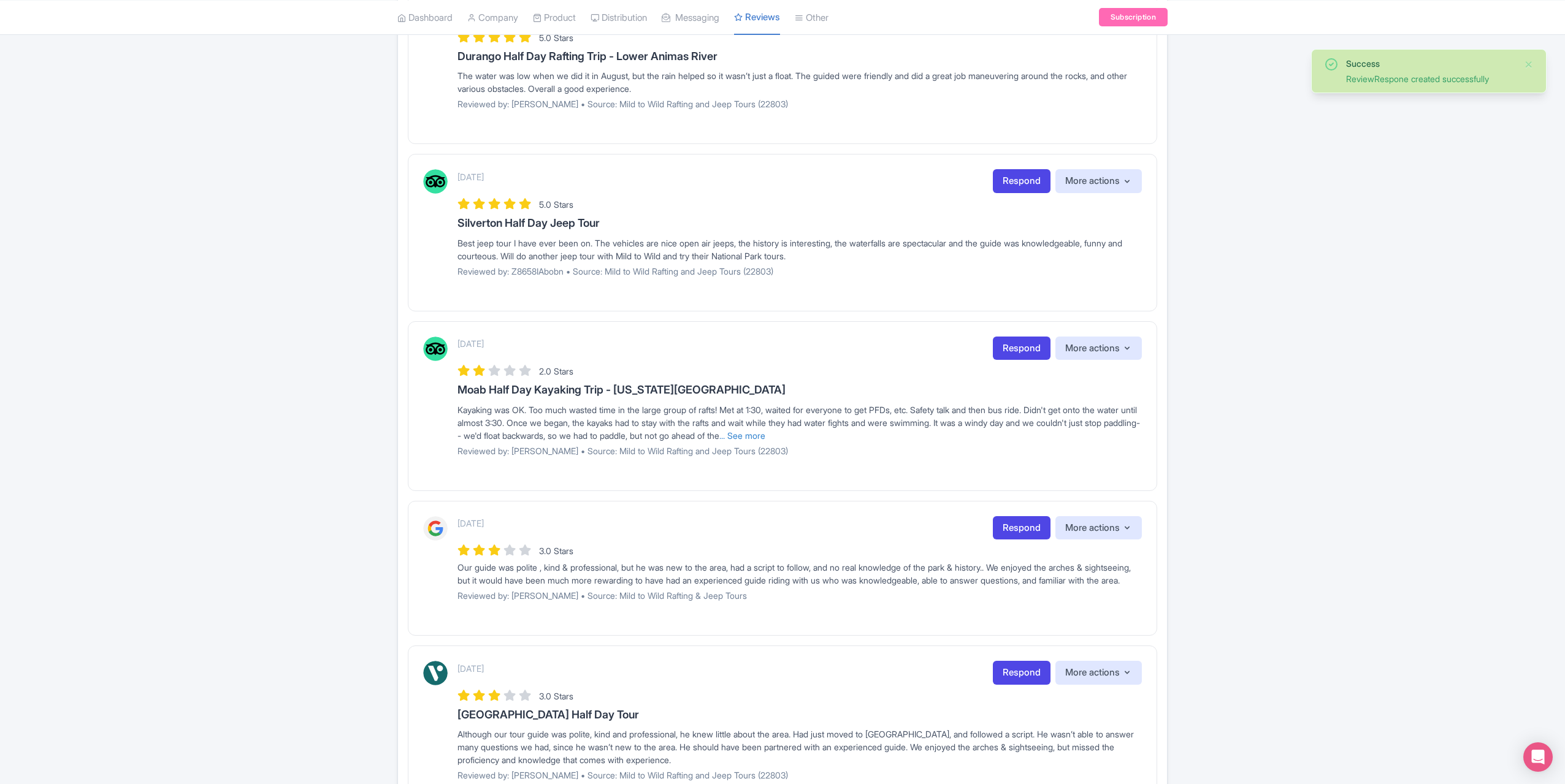
scroll to position [1103, 0]
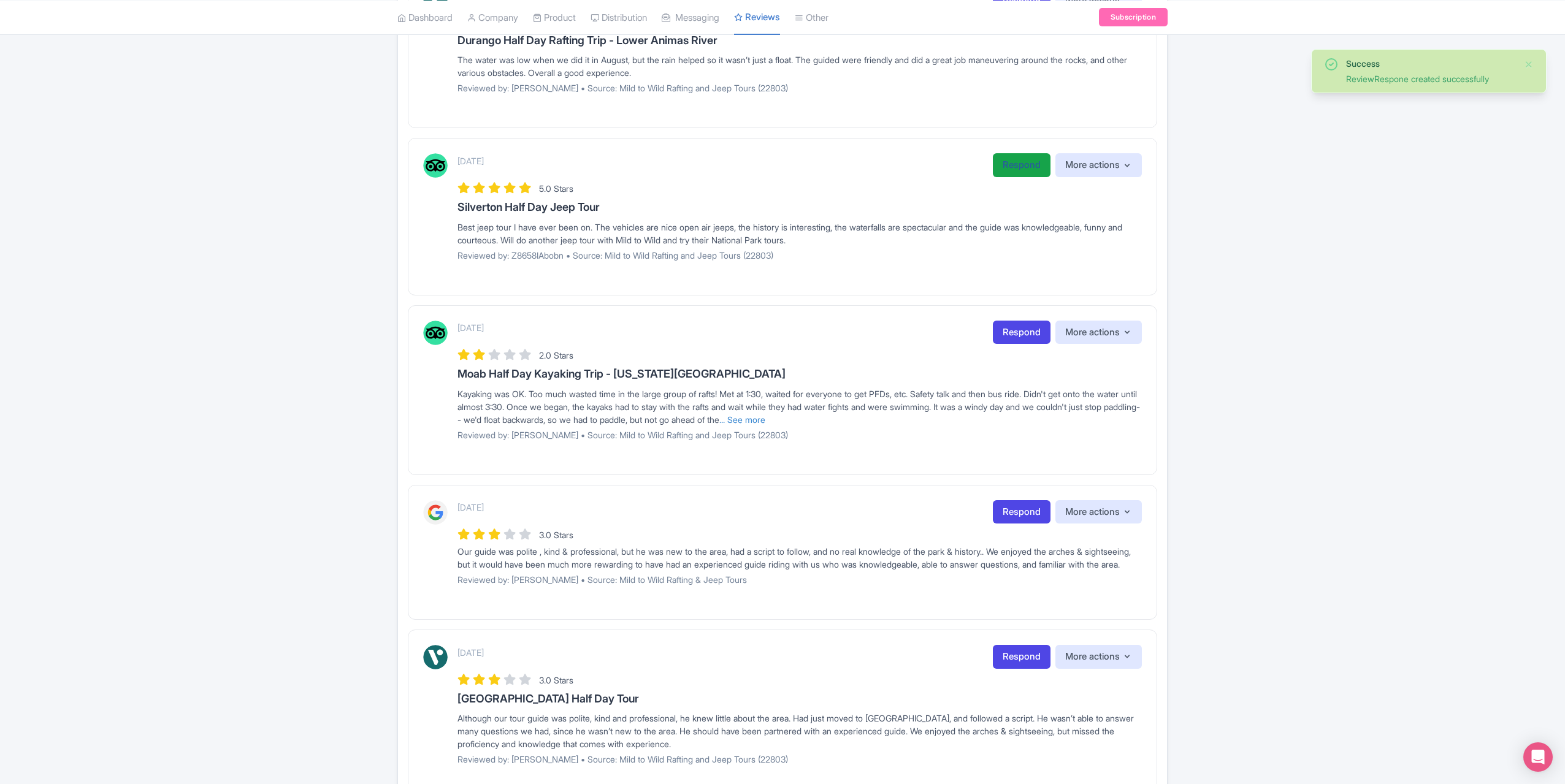
click at [1003, 155] on link "Respond" at bounding box center [1022, 165] width 58 height 24
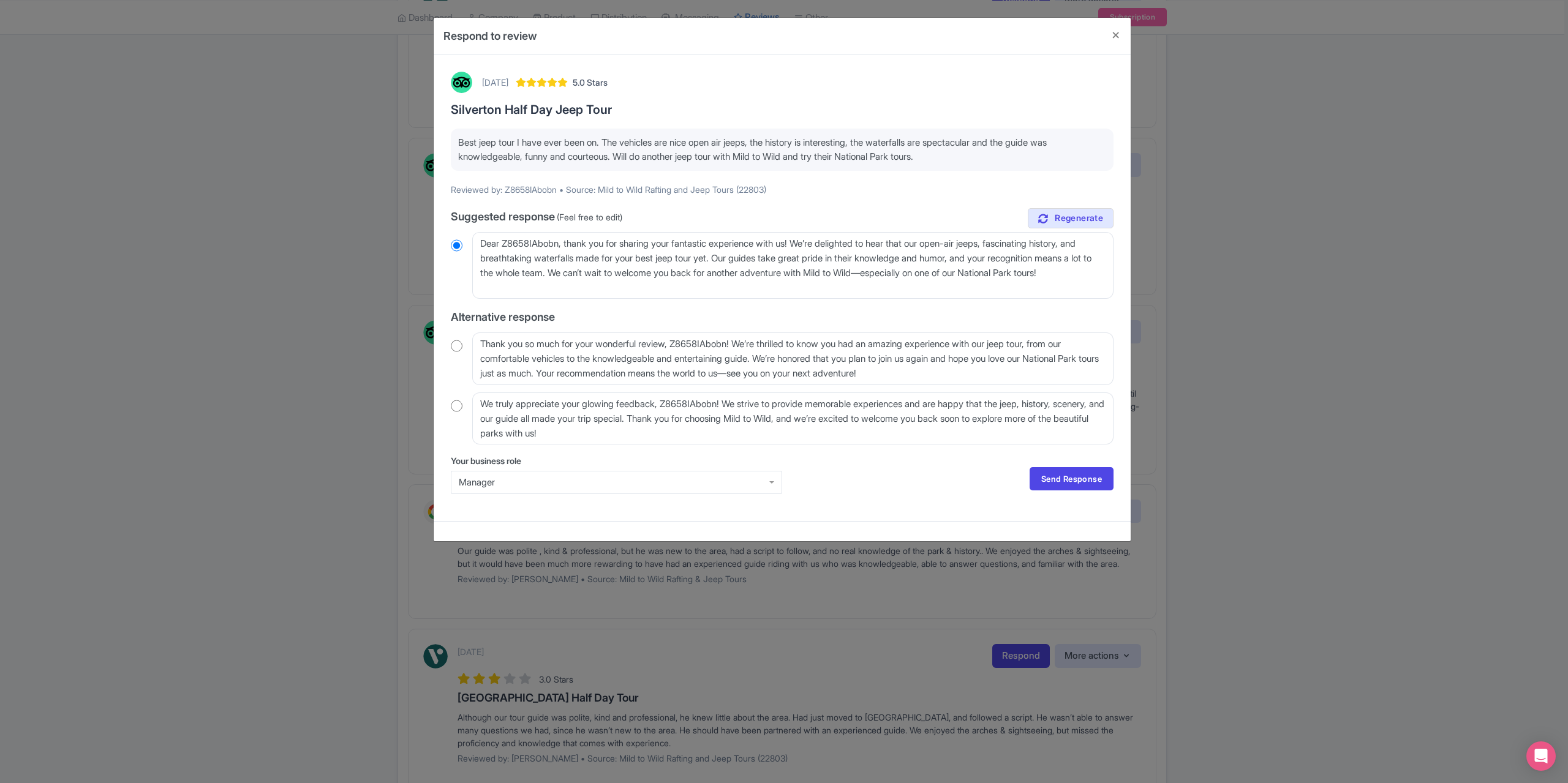
click at [447, 348] on div "[DATE] 5.0 Stars Silverton Half Day Jeep Tour Best jeep tour I have ever been o…" at bounding box center [782, 288] width 677 height 447
drag, startPoint x: 742, startPoint y: 342, endPoint x: 675, endPoint y: 344, distance: 67.0
click at [675, 344] on textarea "Thank you so much for your wonderful review, Z8658IAbobn! We’re thrilled to kno…" at bounding box center [792, 358] width 641 height 52
type textarea "Thank you so much for your wonderful review! We’re thrilled to know you had an …"
drag, startPoint x: 453, startPoint y: 346, endPoint x: 516, endPoint y: 356, distance: 63.8
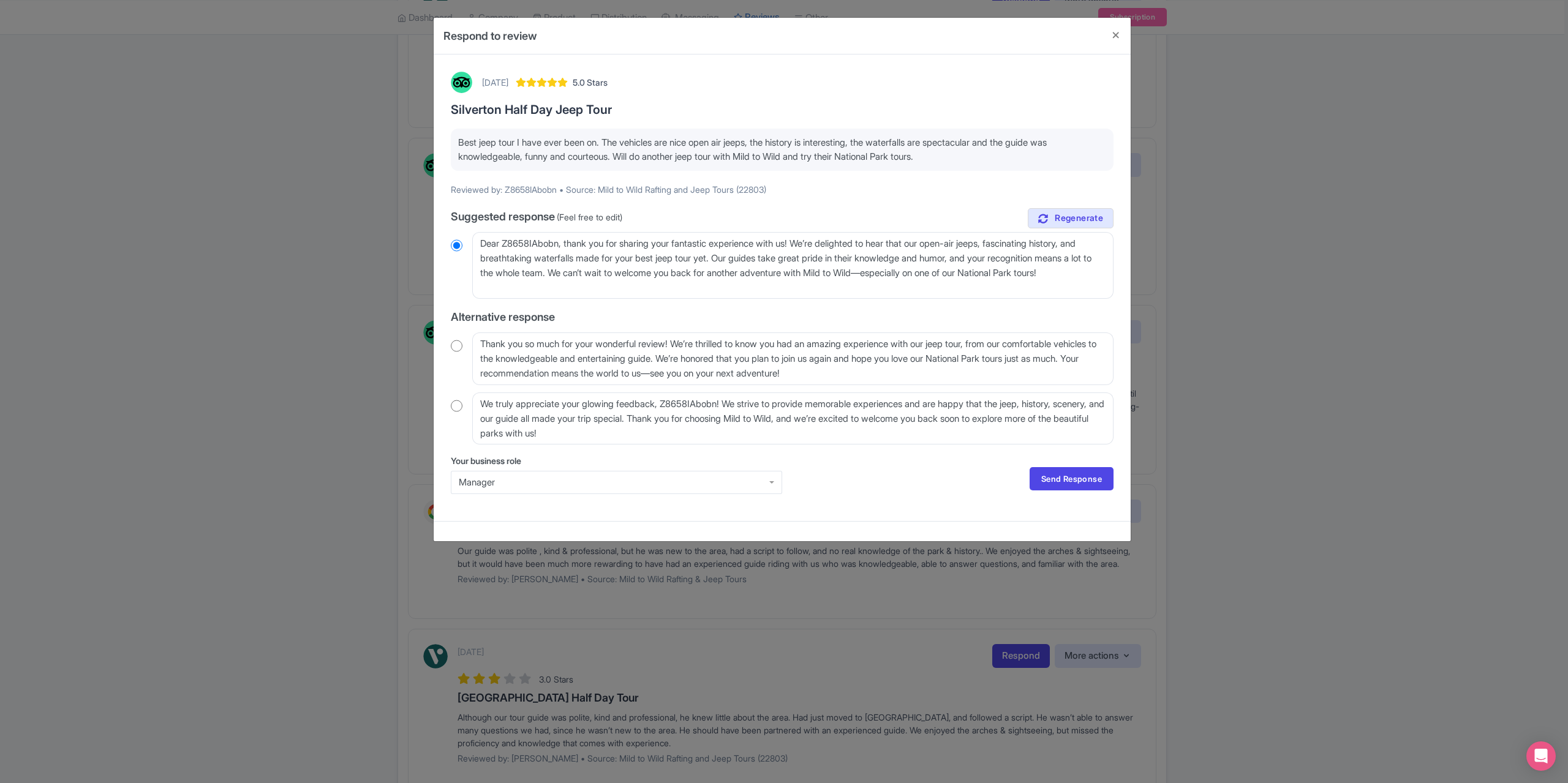
click at [454, 346] on input "radio" at bounding box center [457, 346] width 12 height 12
radio input "true"
click at [1061, 476] on link "Send Response" at bounding box center [1071, 479] width 84 height 23
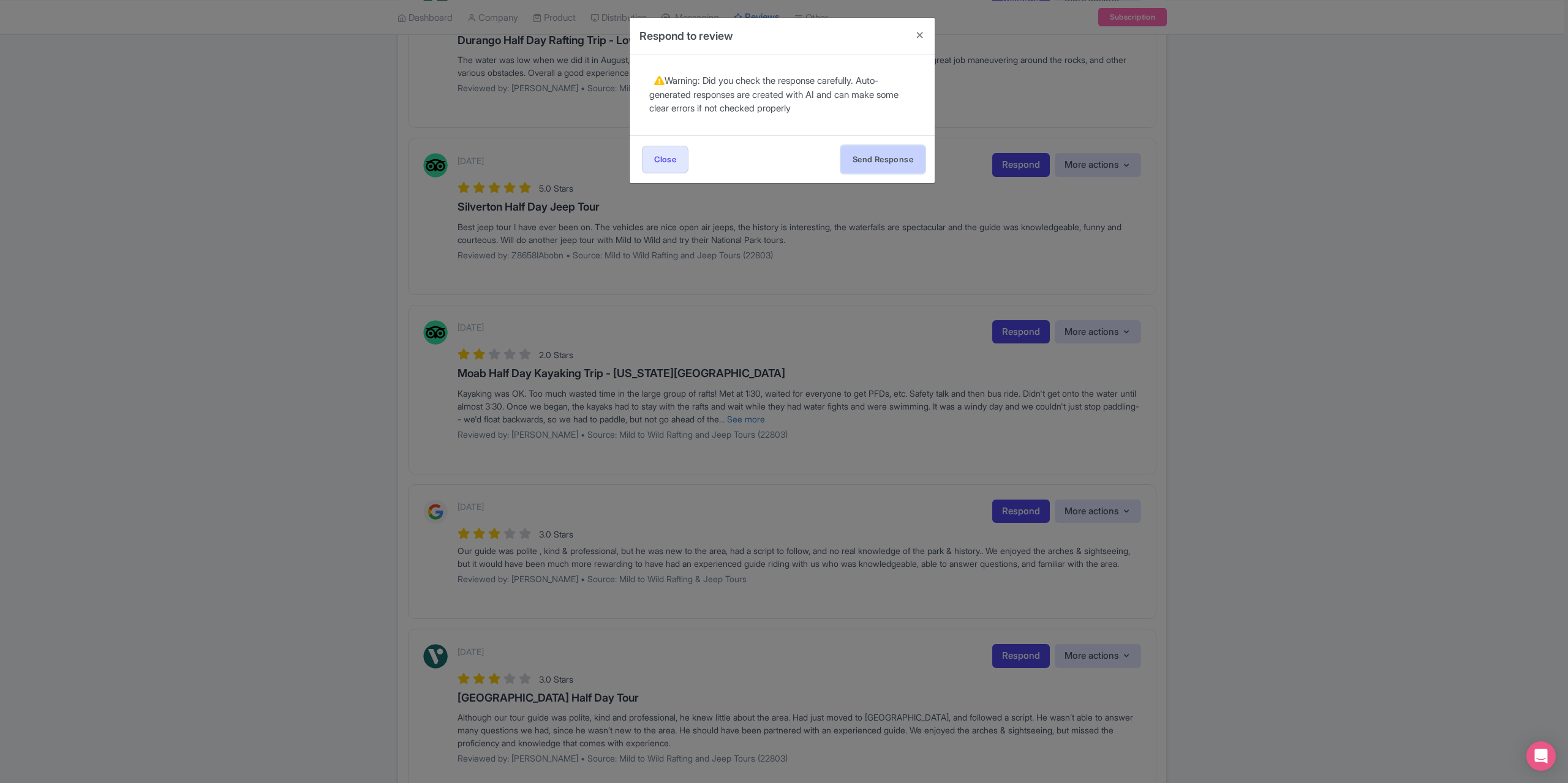
click at [877, 152] on button "Send Response" at bounding box center [883, 159] width 84 height 27
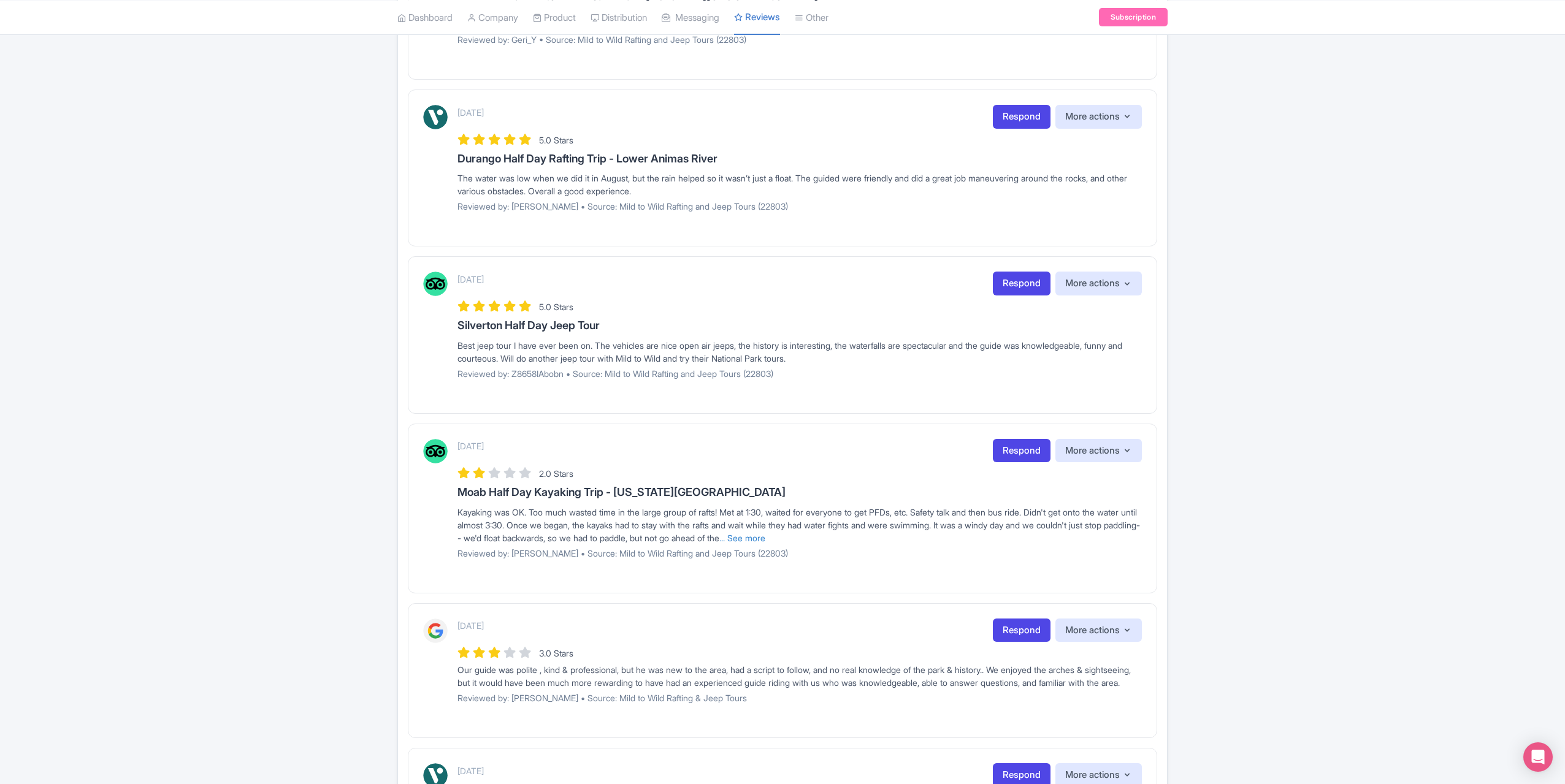
scroll to position [981, 0]
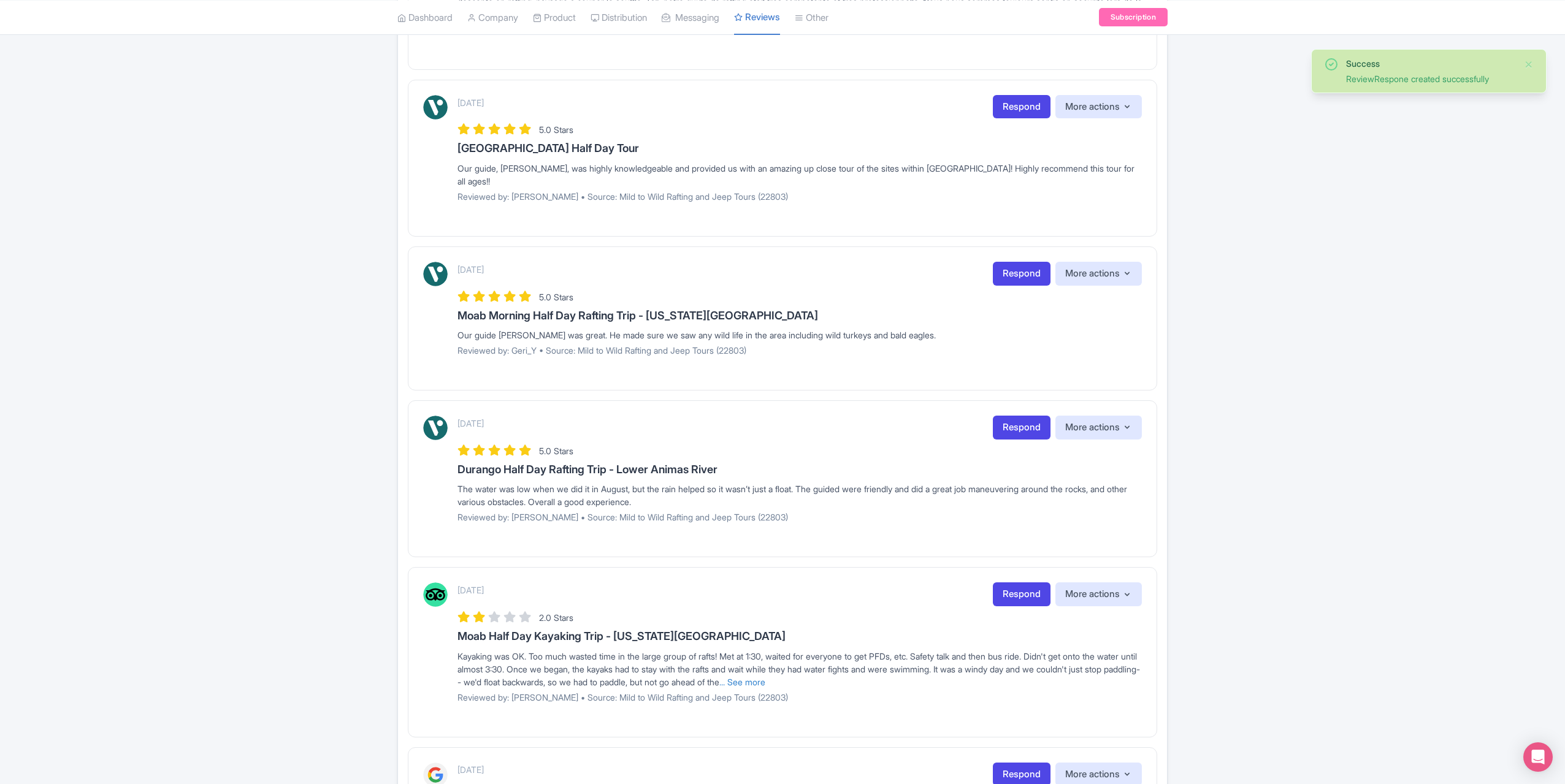
scroll to position [736, 0]
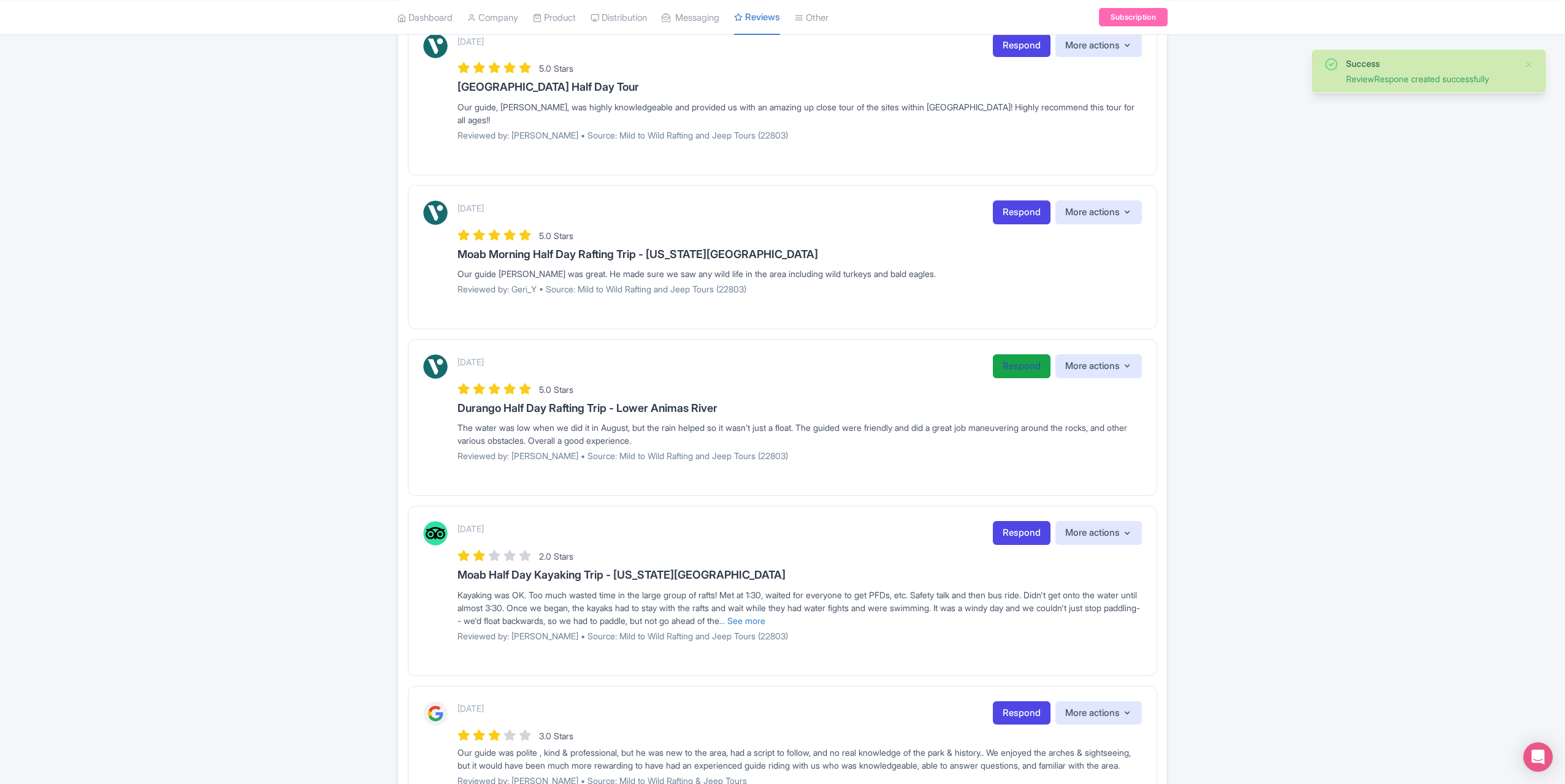
click at [1010, 367] on link "Respond" at bounding box center [1022, 367] width 58 height 24
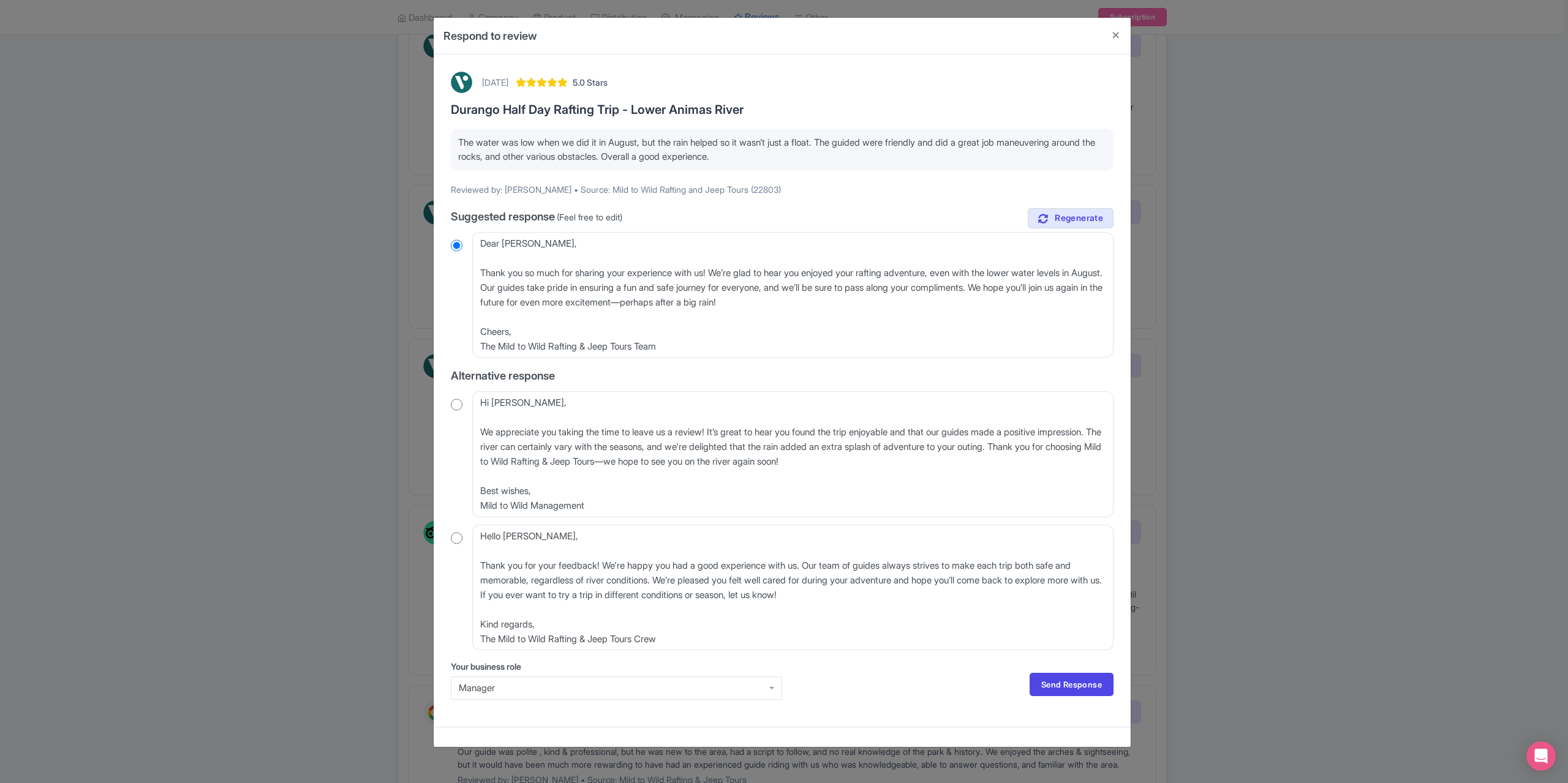
click at [452, 533] on input "radio" at bounding box center [457, 538] width 12 height 12
radio input "true"
drag, startPoint x: 480, startPoint y: 560, endPoint x: 572, endPoint y: 560, distance: 92.0
click at [483, 559] on textarea "Hello Thomas_L, Thank you for your feedback! We're happy you had a good experie…" at bounding box center [792, 588] width 641 height 126
click at [481, 559] on textarea "Hello Thomas_L, Thank you for your feedback! We're happy you had a good experie…" at bounding box center [792, 588] width 641 height 126
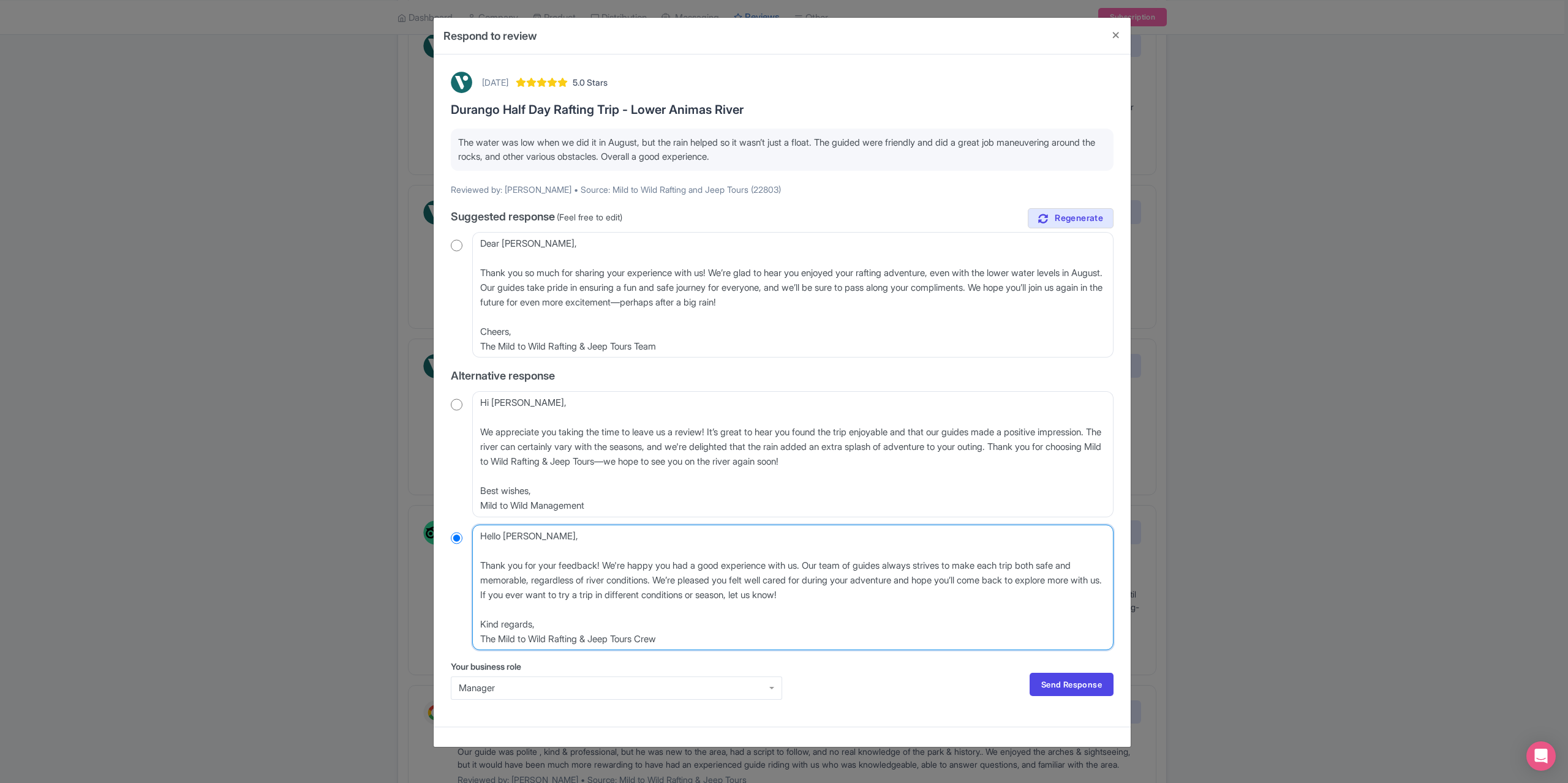
click at [480, 565] on textarea "Hello Thomas_L, Thank you for your feedback! We're happy you had a good experie…" at bounding box center [792, 588] width 641 height 126
type textarea "Hello Thomas_L, Thank you for your feedback! We're happy you had a good experie…"
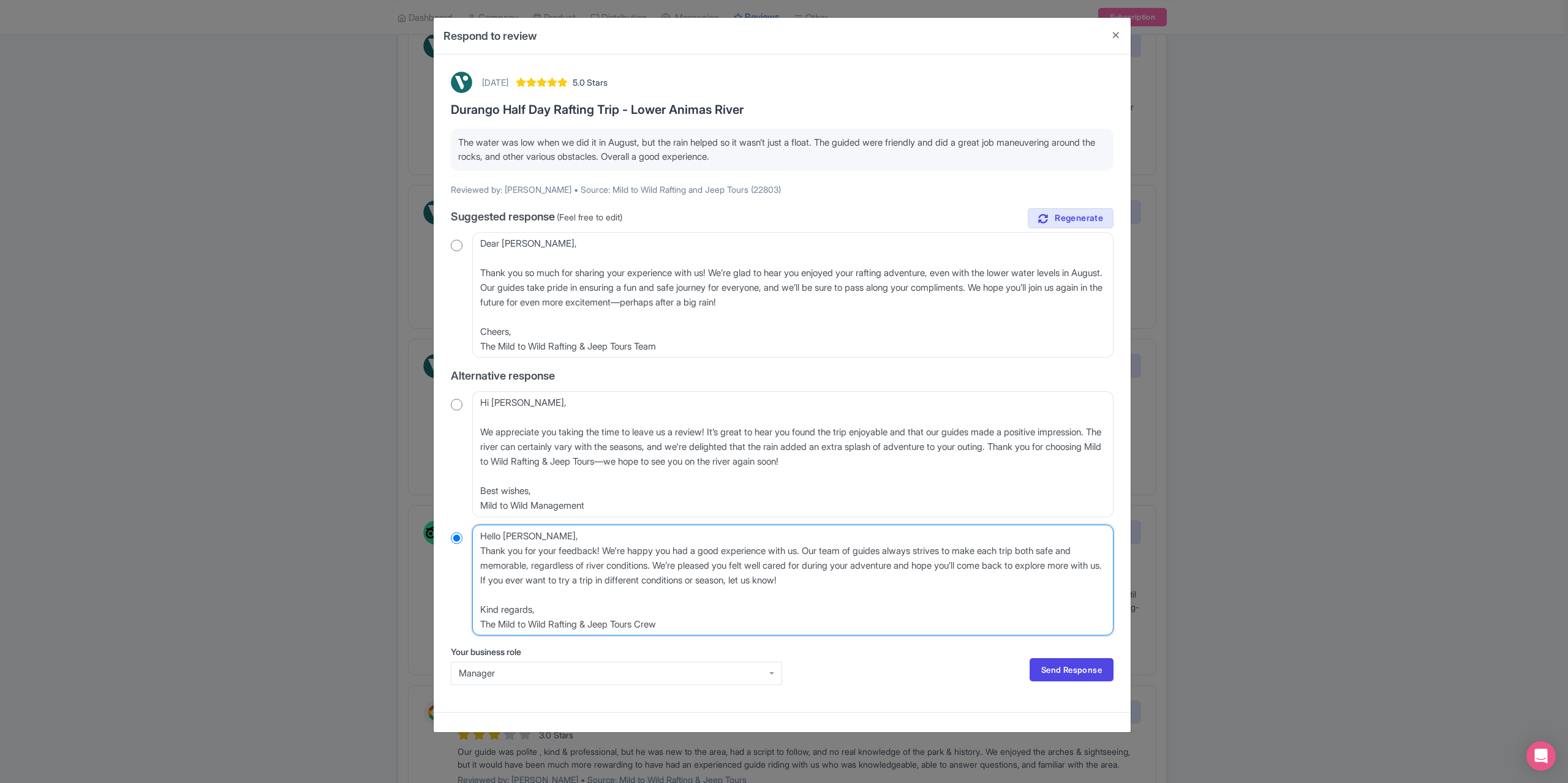
radio input "true"
type textarea "Hello Thomas_L,Thank you for your feedback! We're happy you had a good experien…"
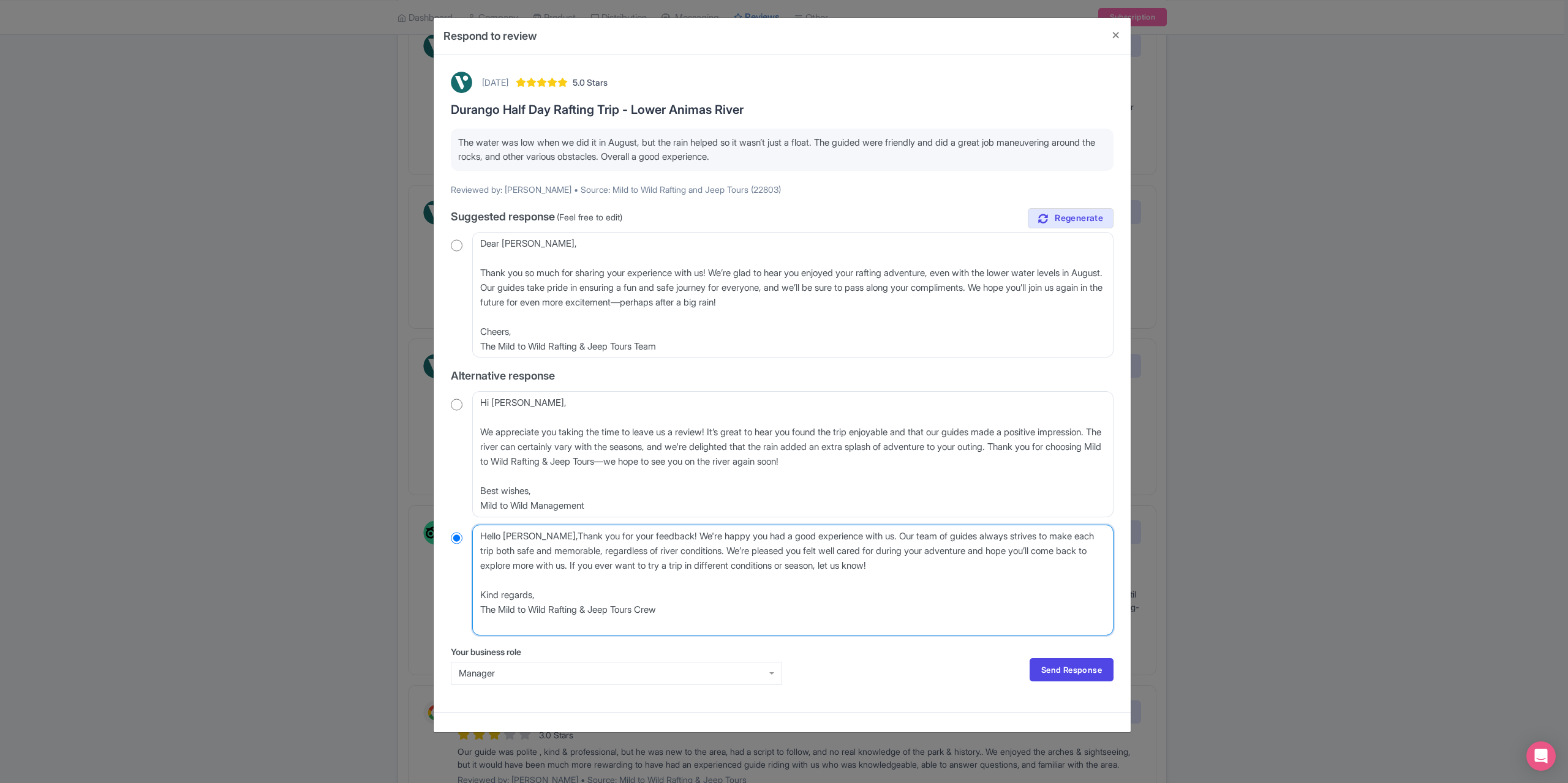
radio input "true"
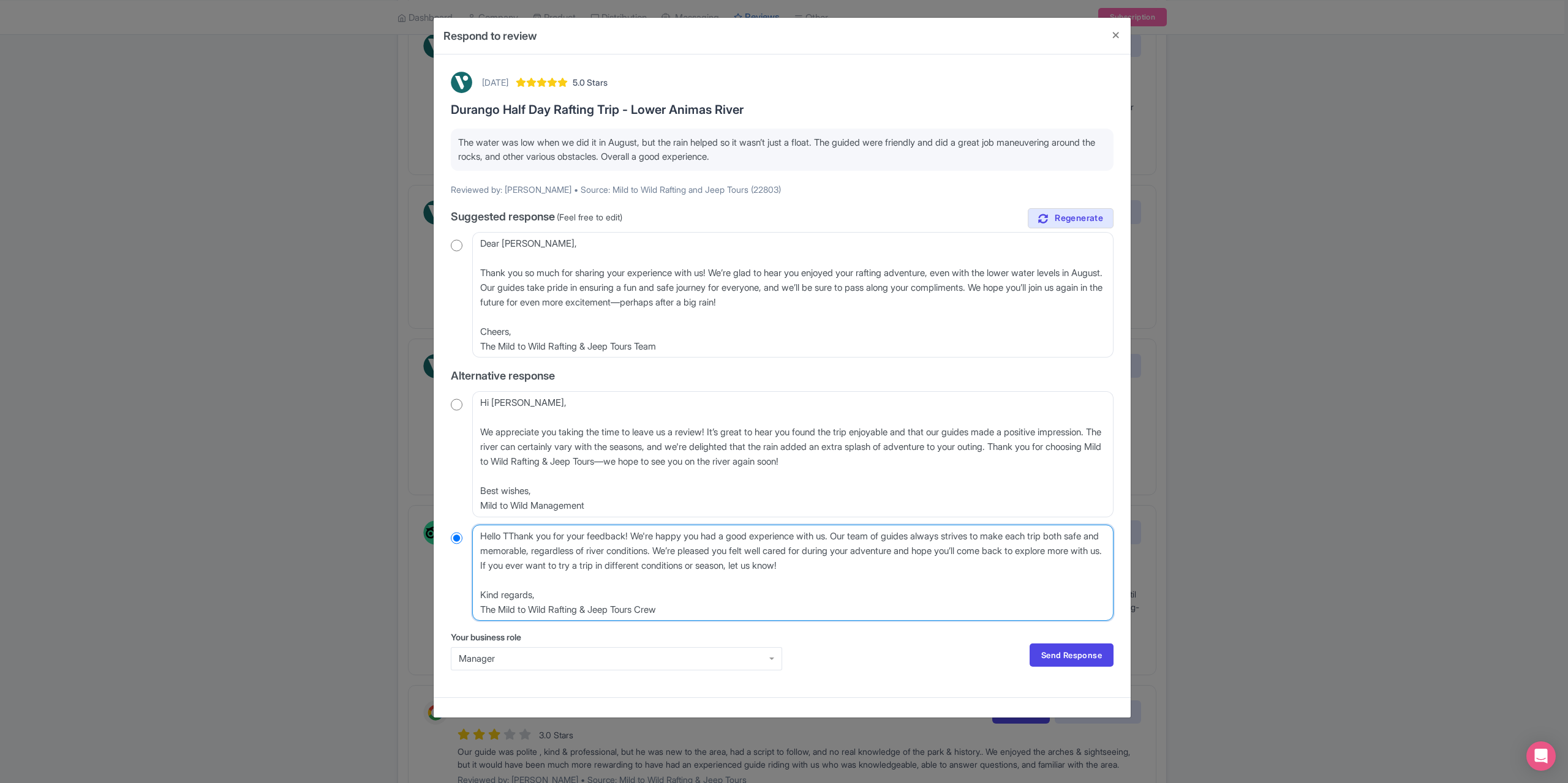
type textarea "Hello Thank you for your feedback! We're happy you had a good experience with u…"
radio input "true"
type textarea "Thank you for your feedback! We're happy you had a good experience with us. Our…"
radio input "true"
click at [479, 588] on textarea "Hello Thomas_L, Thank you for your feedback! We're happy you had a good experie…" at bounding box center [792, 573] width 641 height 96
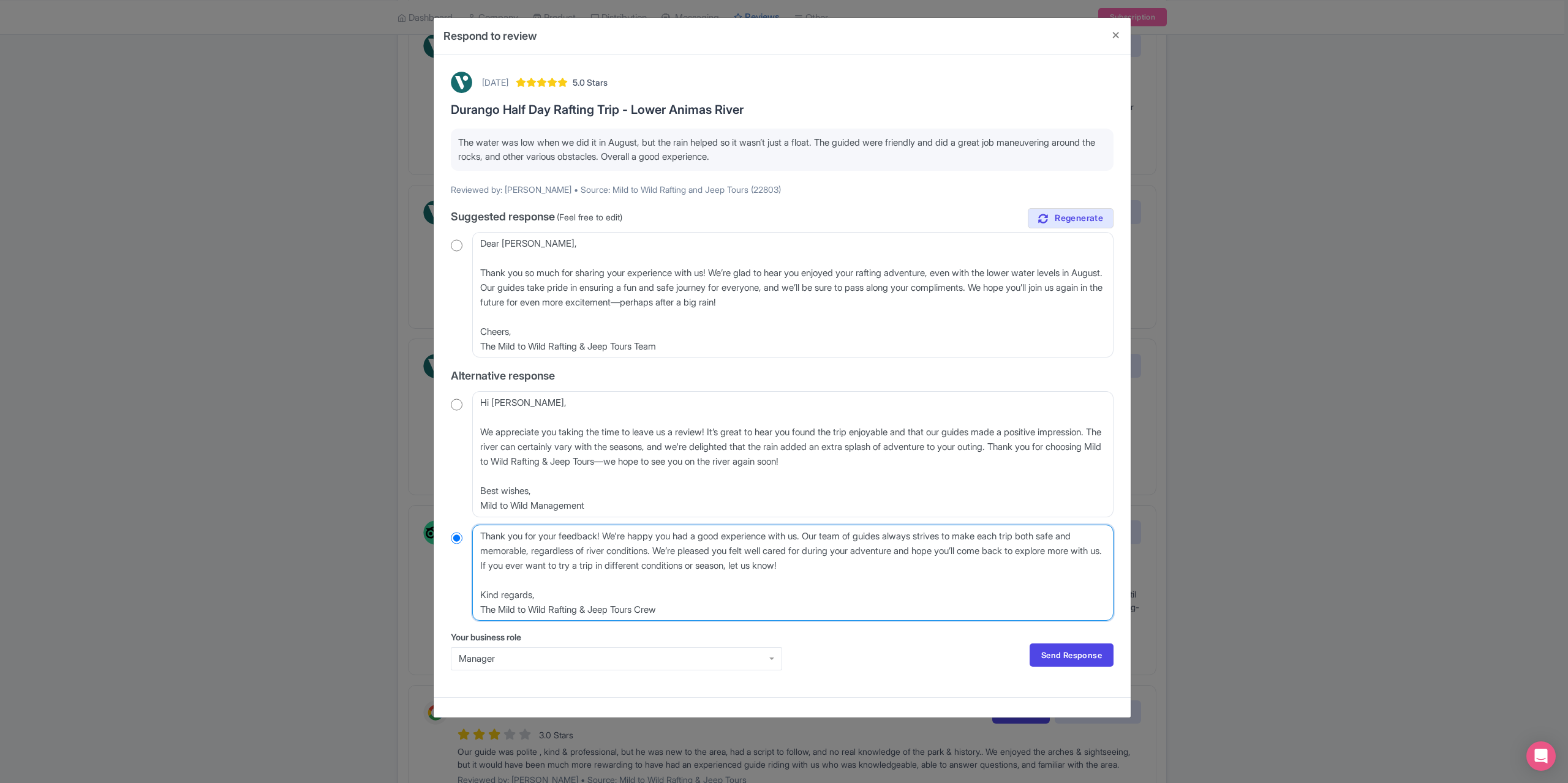
type textarea "Thank you for your feedback! We're happy you had a good experience with us. Our…"
radio input "true"
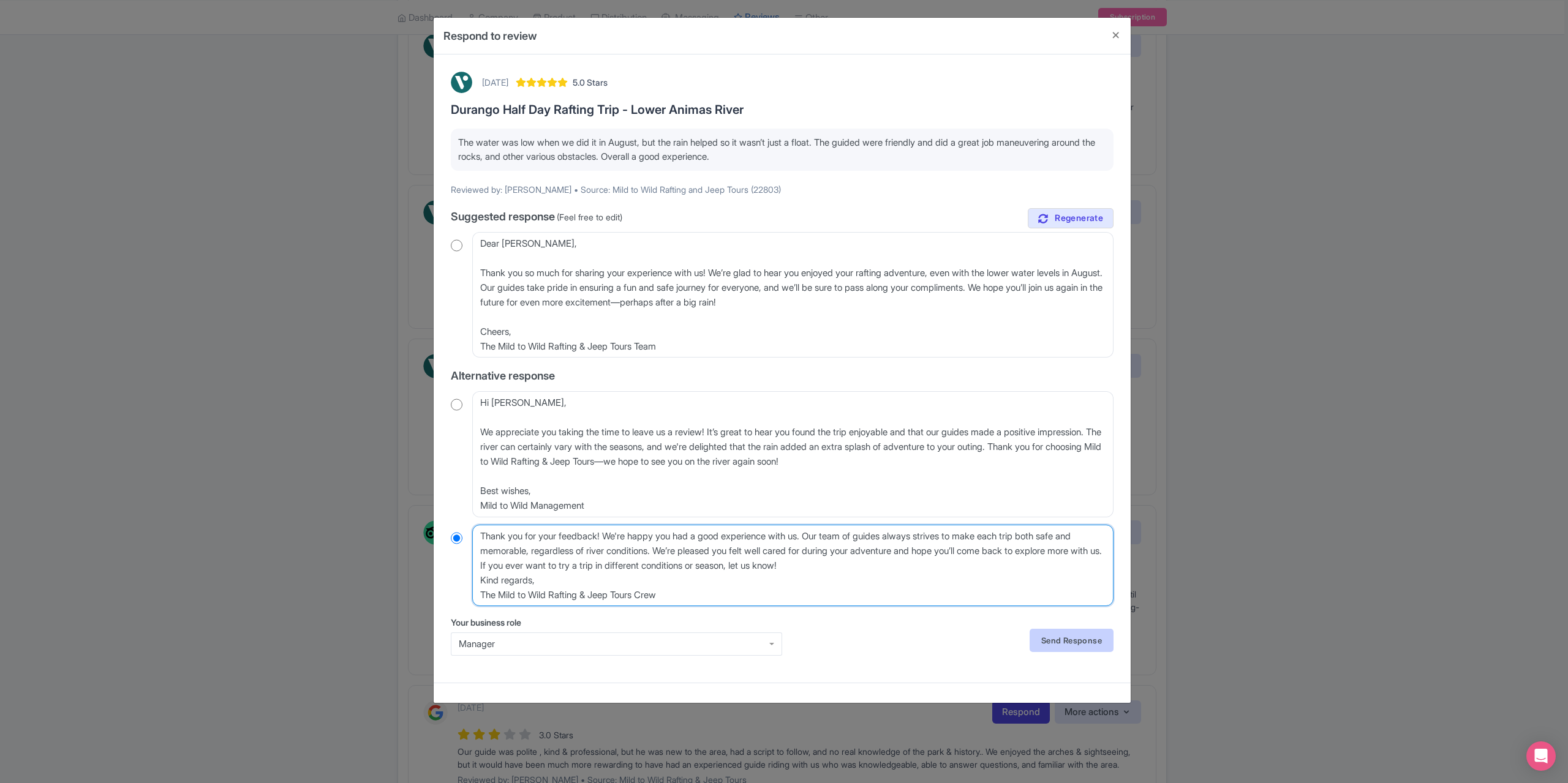
type textarea "Thank you for your feedback! We're happy you had a good experience with us. Our…"
click at [1051, 643] on link "Send Response" at bounding box center [1071, 640] width 84 height 23
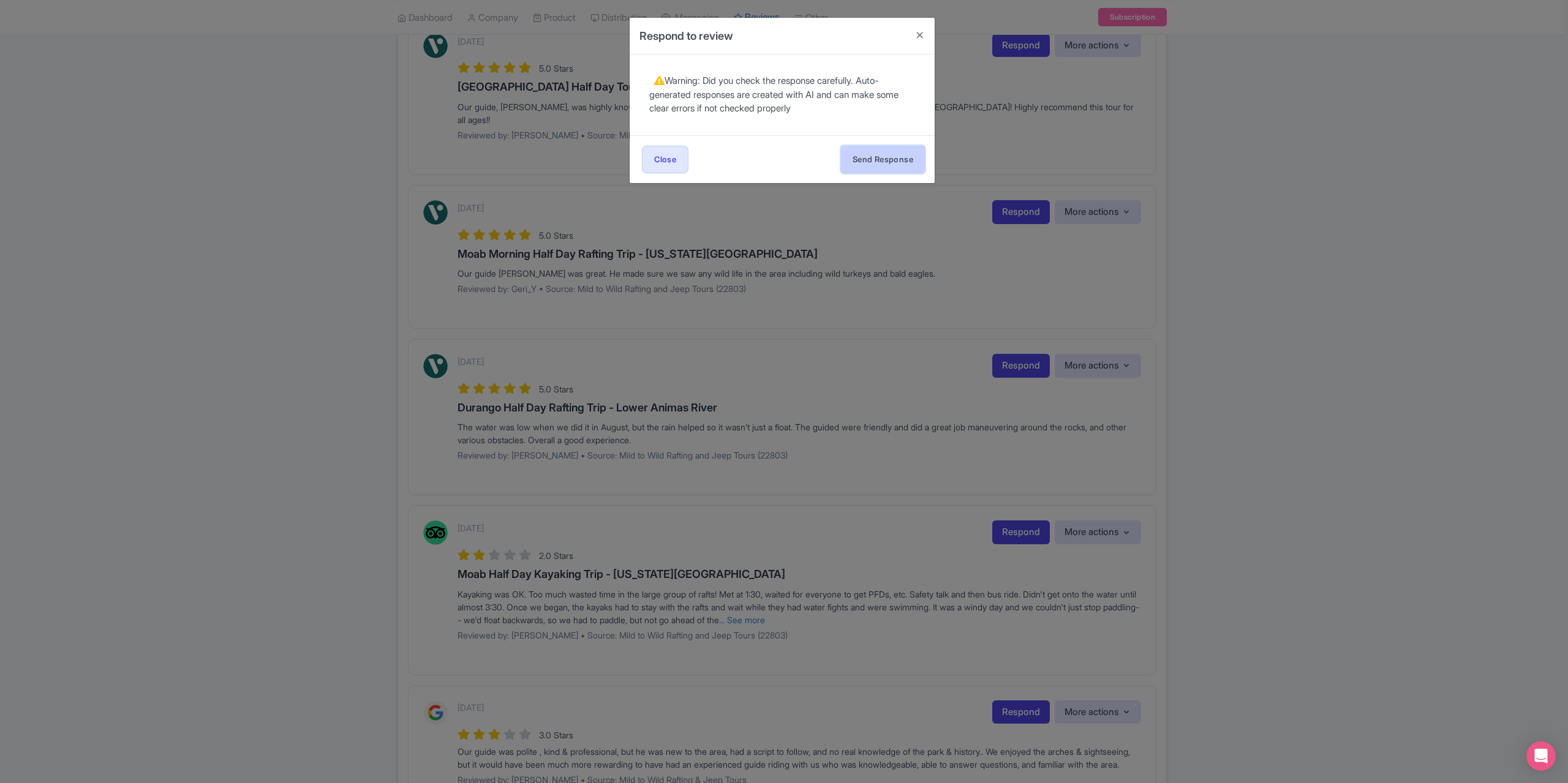
click at [867, 149] on button "Send Response" at bounding box center [883, 159] width 84 height 27
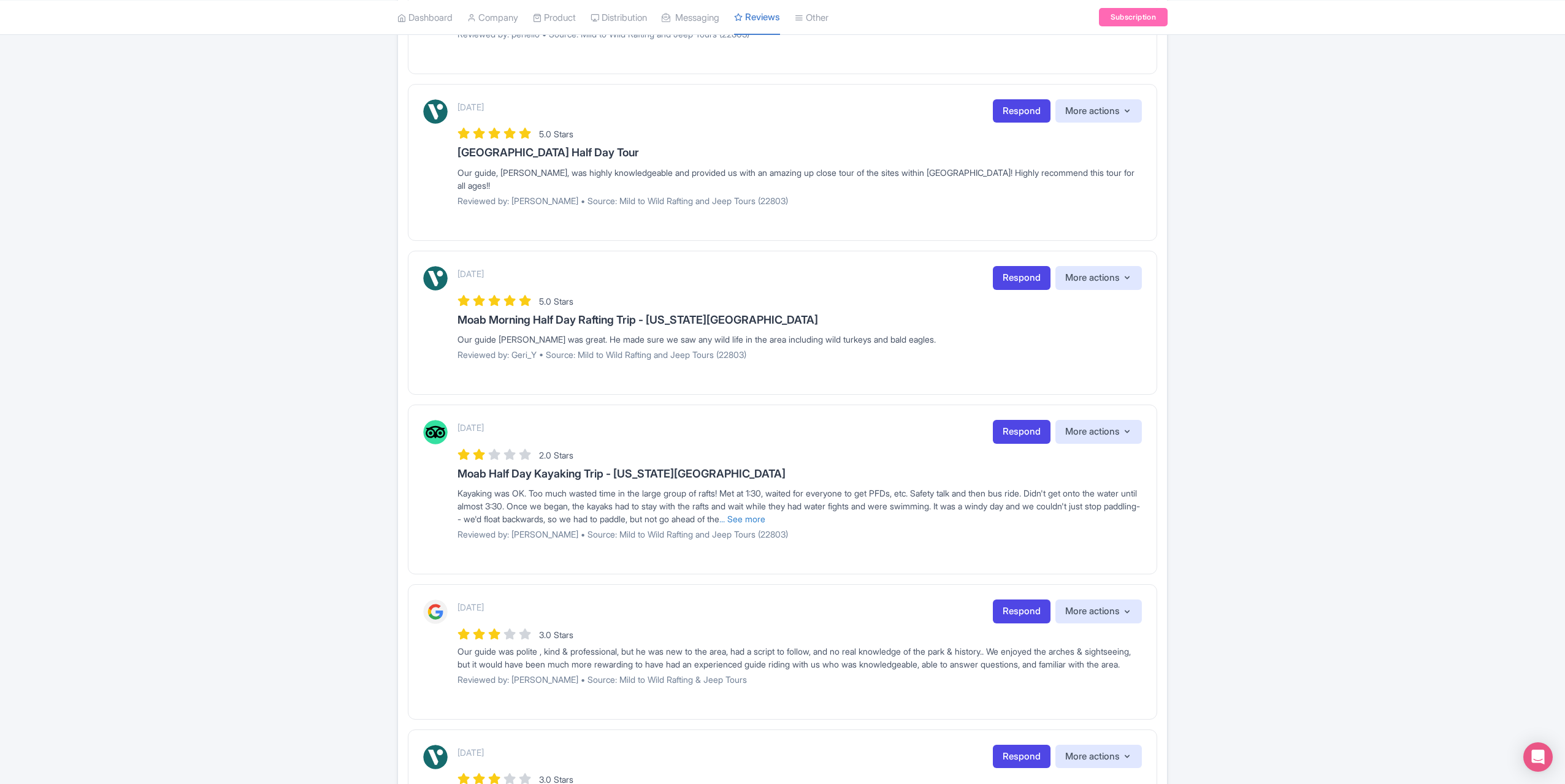
scroll to position [652, 0]
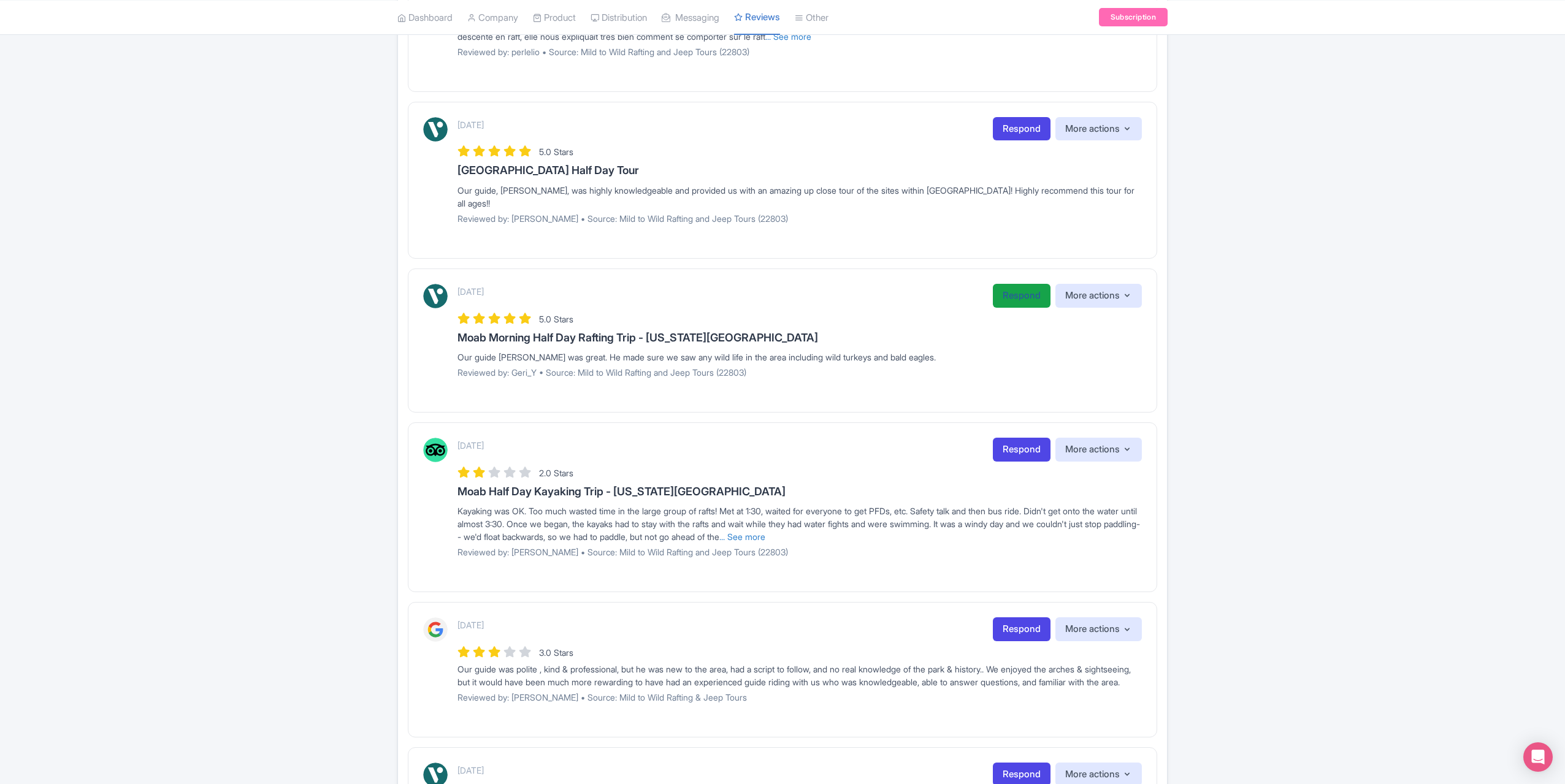
click at [999, 295] on link "Respond" at bounding box center [1022, 296] width 58 height 24
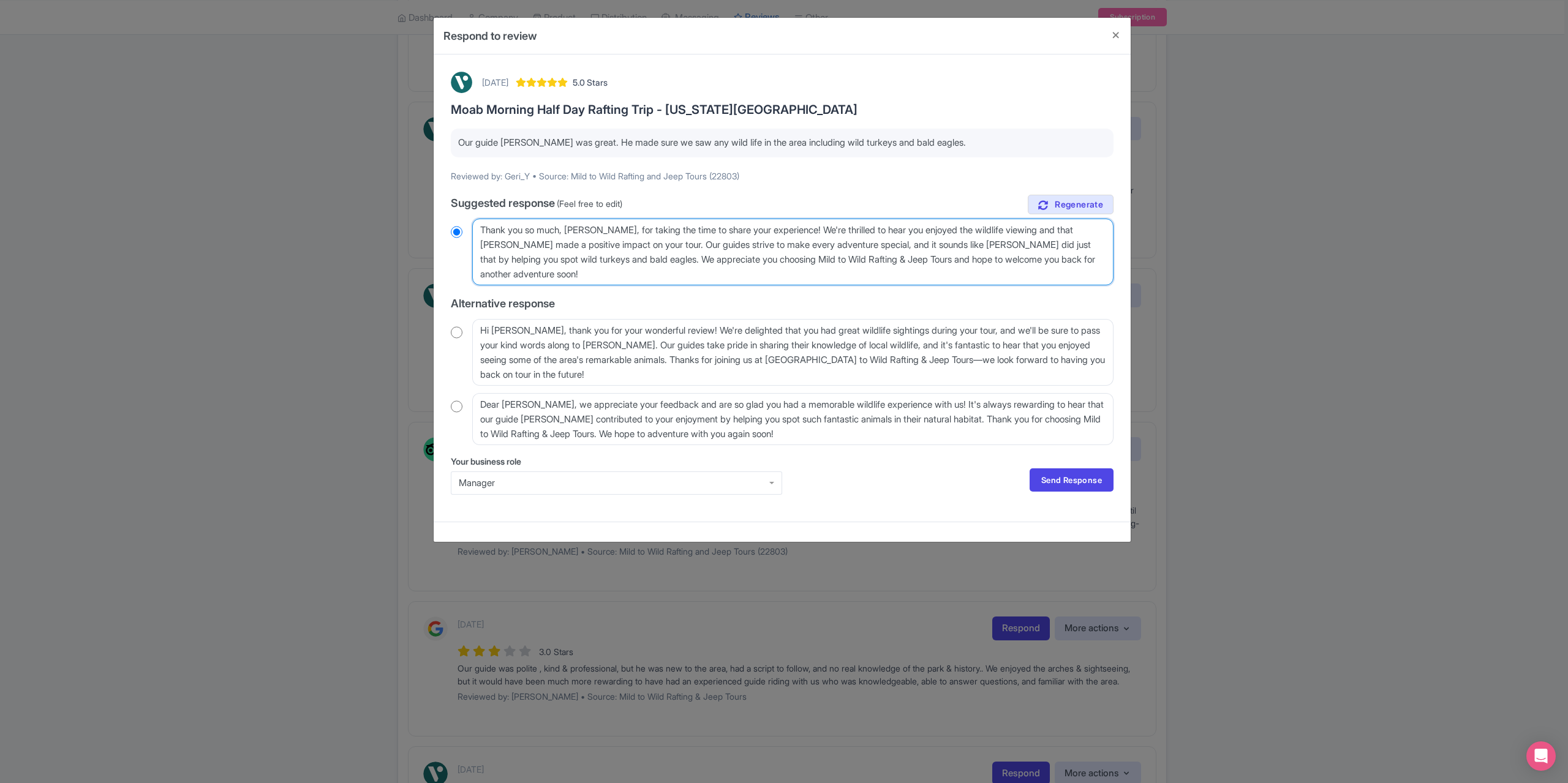
drag, startPoint x: 596, startPoint y: 229, endPoint x: 588, endPoint y: 233, distance: 8.9
click at [588, 233] on textarea "Thank you so much, [PERSON_NAME], for taking the time to share your experience!…" at bounding box center [792, 252] width 641 height 66
type textarea "Thank you so much, [PERSON_NAME], for taking the time to share your experience!…"
radio input "true"
type textarea "Thank you so much, [PERSON_NAME], for taking the time to share your experience!…"
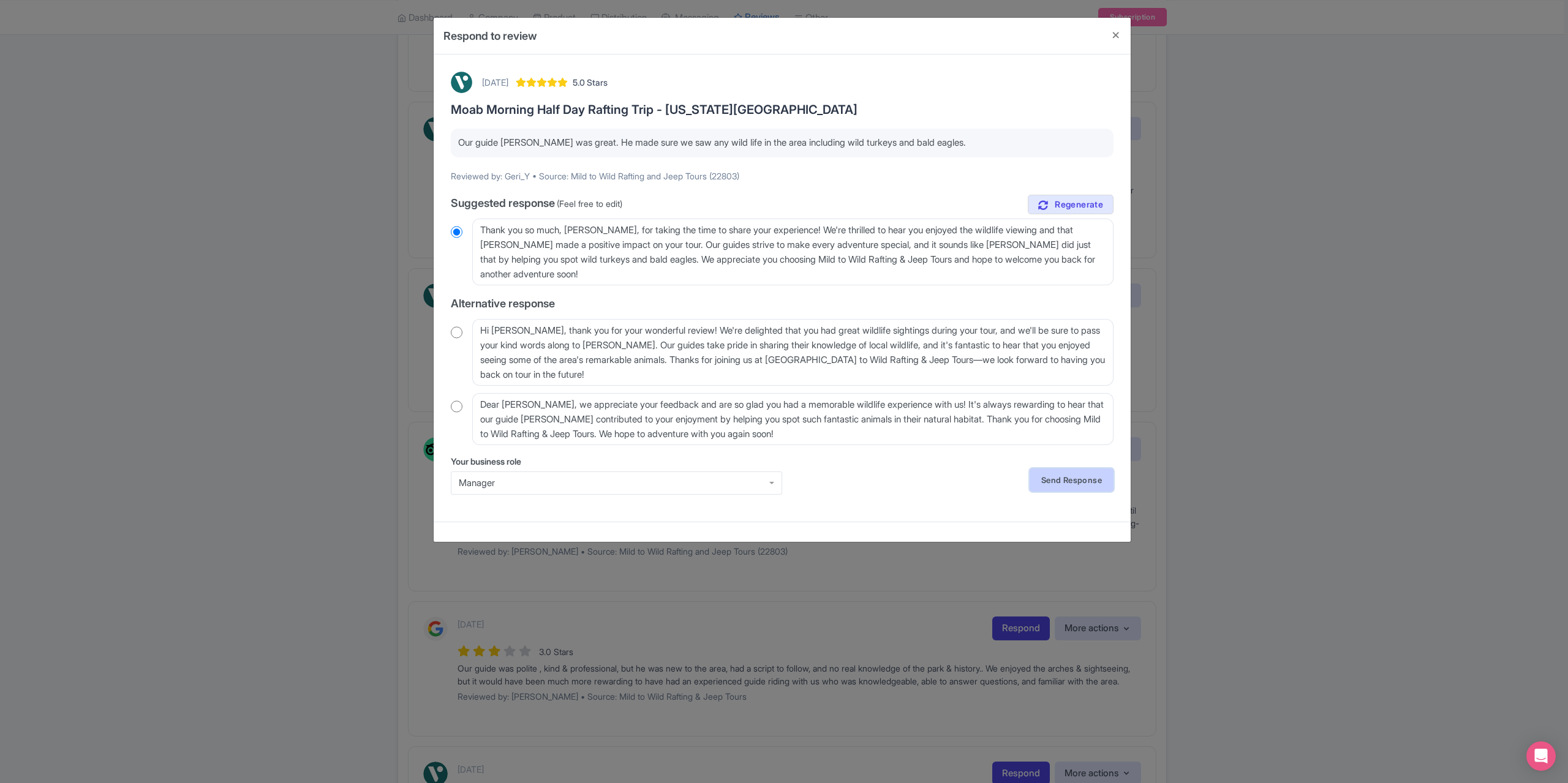
click at [1083, 481] on link "Send Response" at bounding box center [1071, 480] width 84 height 23
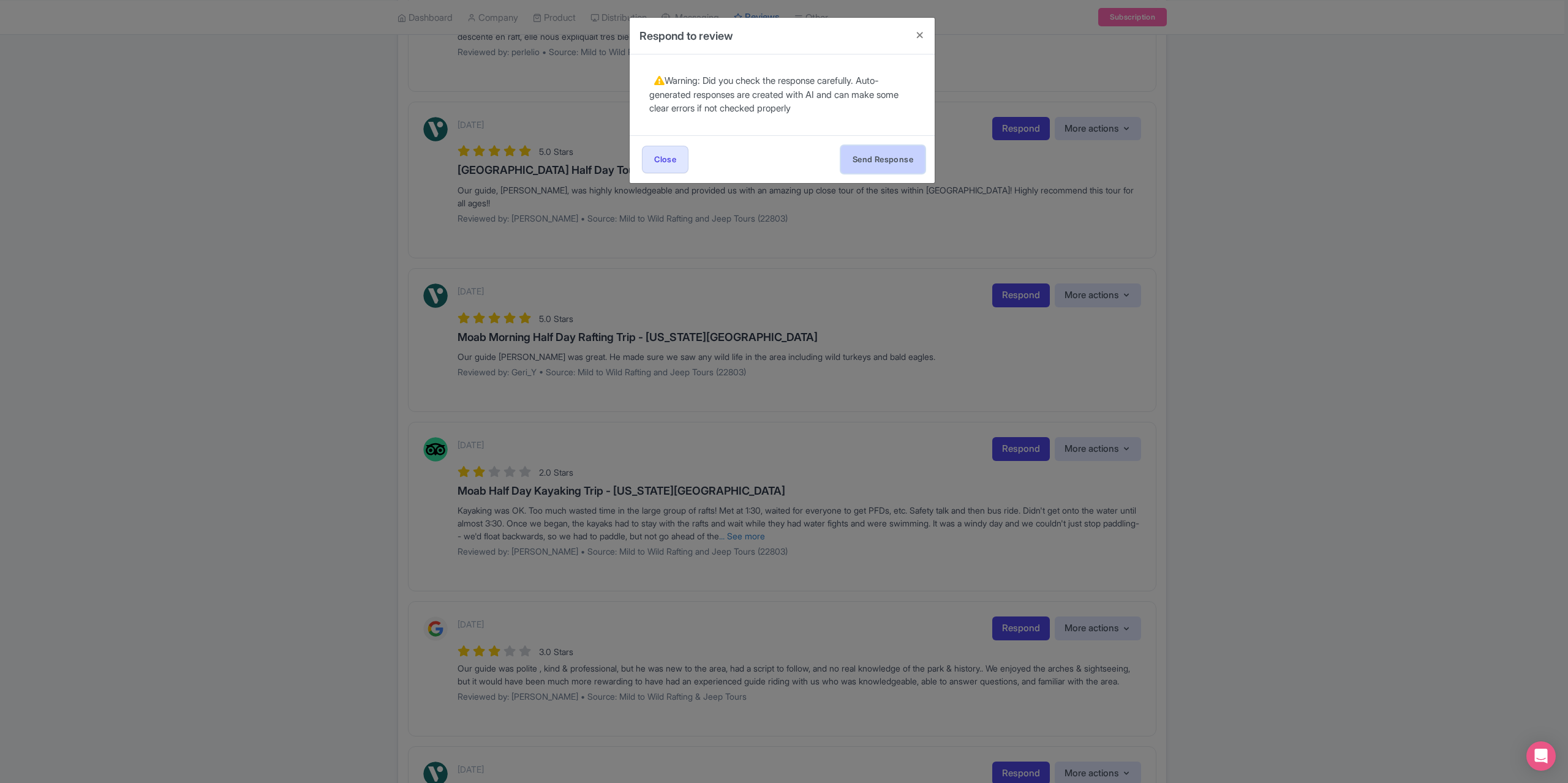
click at [883, 164] on button "Send Response" at bounding box center [883, 159] width 84 height 27
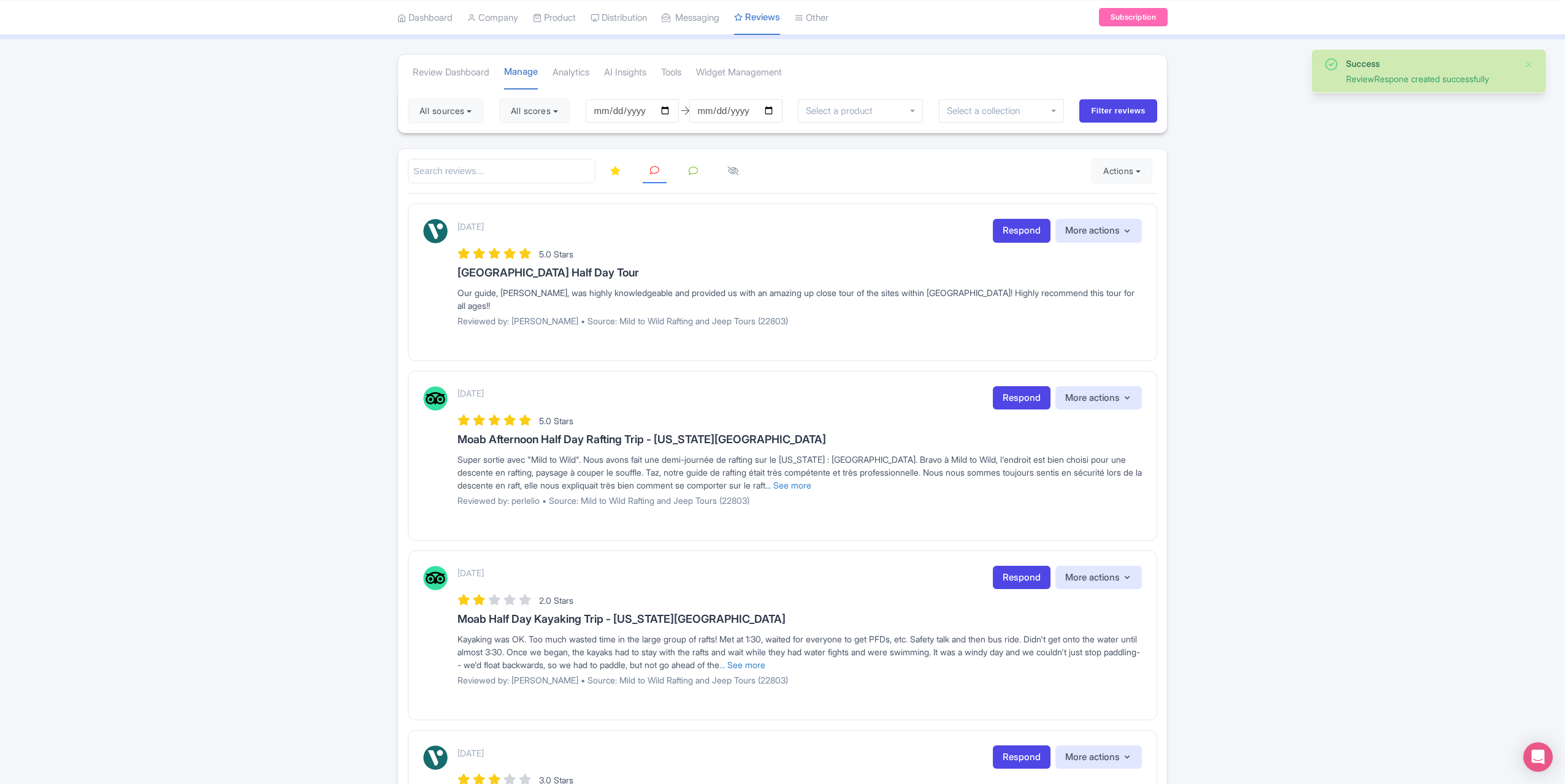
scroll to position [122, 0]
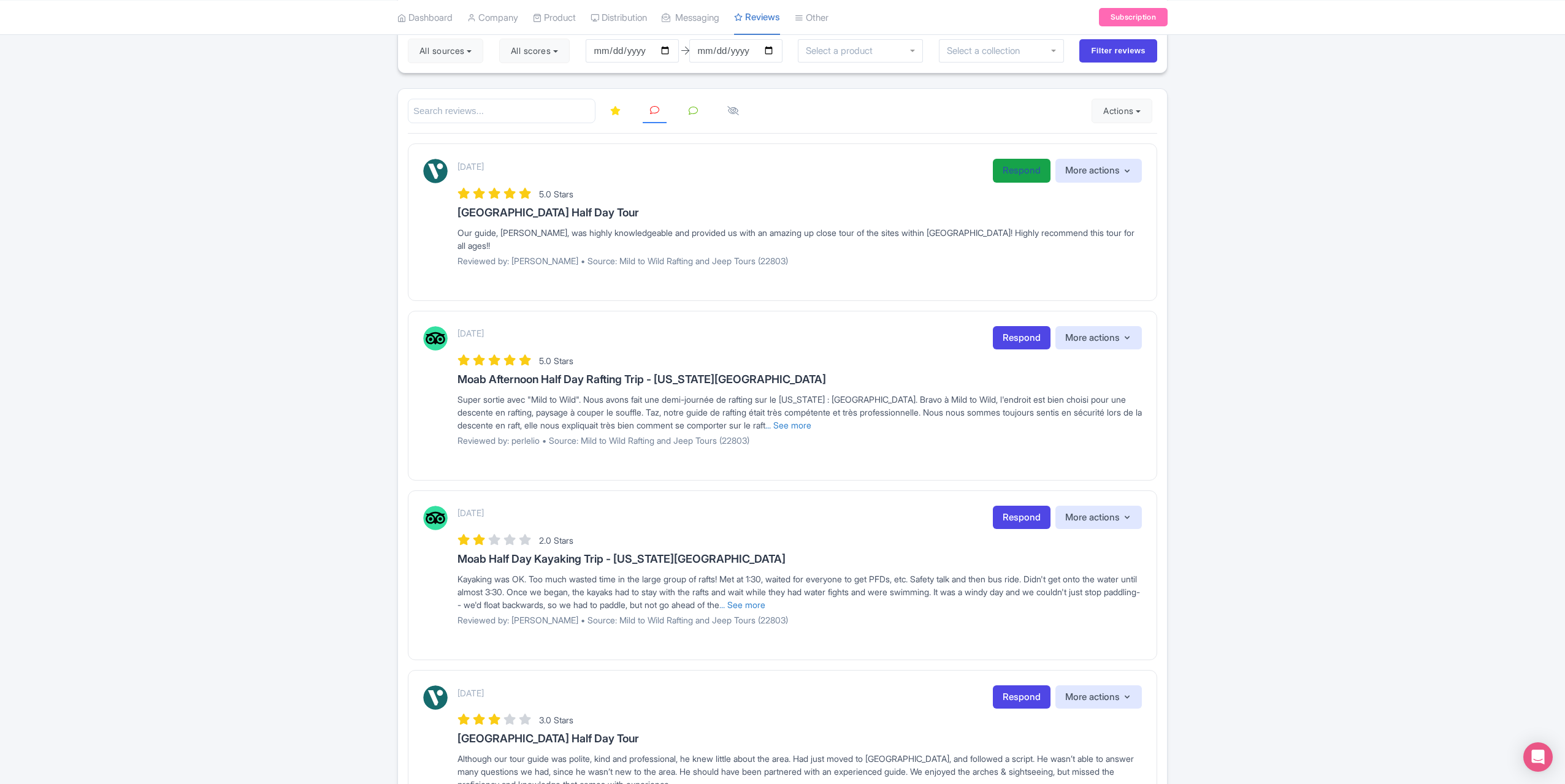
click at [1010, 180] on link "Respond" at bounding box center [1022, 171] width 58 height 24
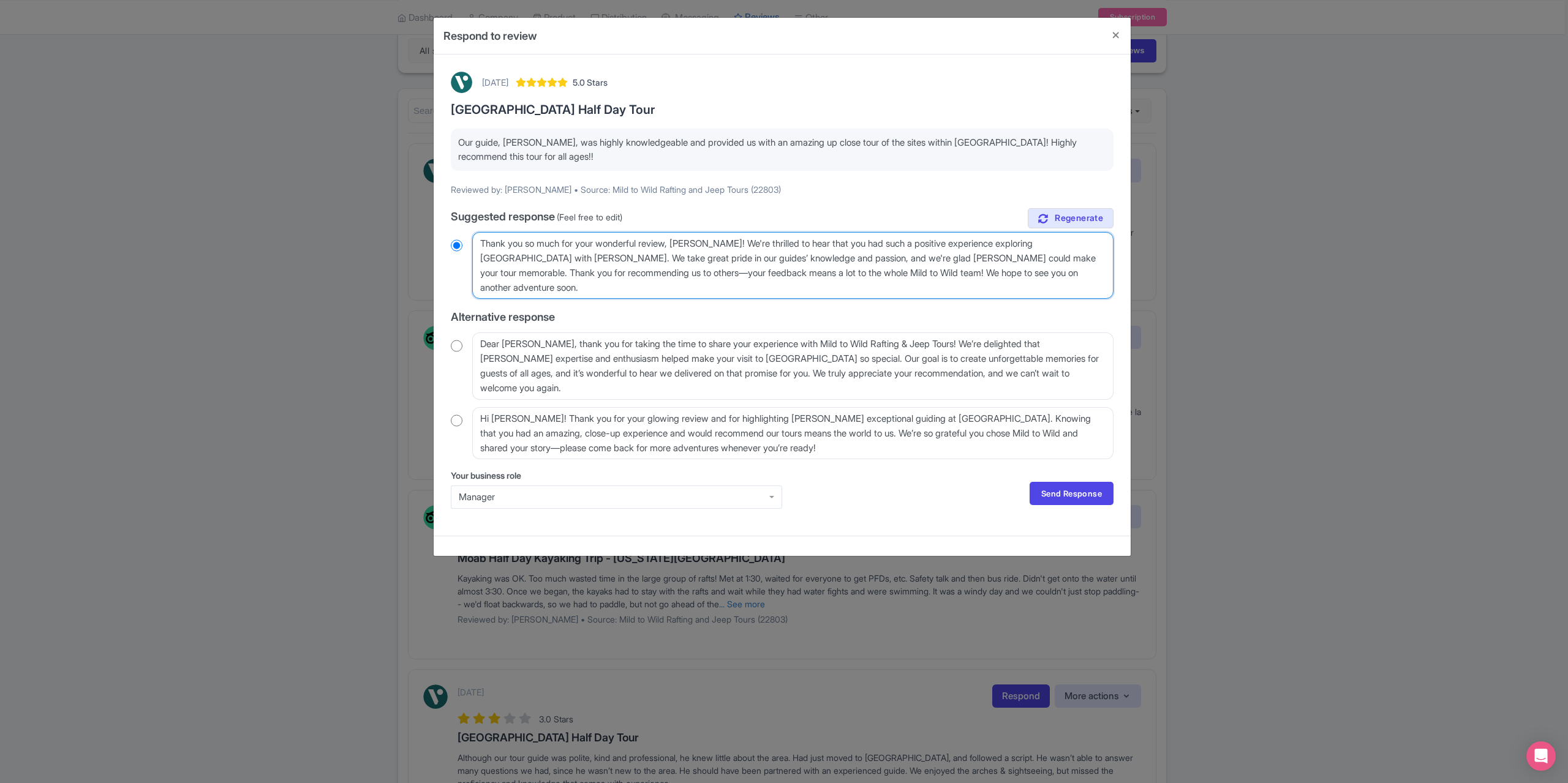
drag, startPoint x: 725, startPoint y: 241, endPoint x: 717, endPoint y: 245, distance: 8.9
click at [717, 245] on textarea "Thank you so much for your wonderful review, Christin_Z! We're thrilled to hear…" at bounding box center [792, 265] width 641 height 66
type textarea "Thank you so much for your wonderful review, [PERSON_NAME]! We're thrilled to h…"
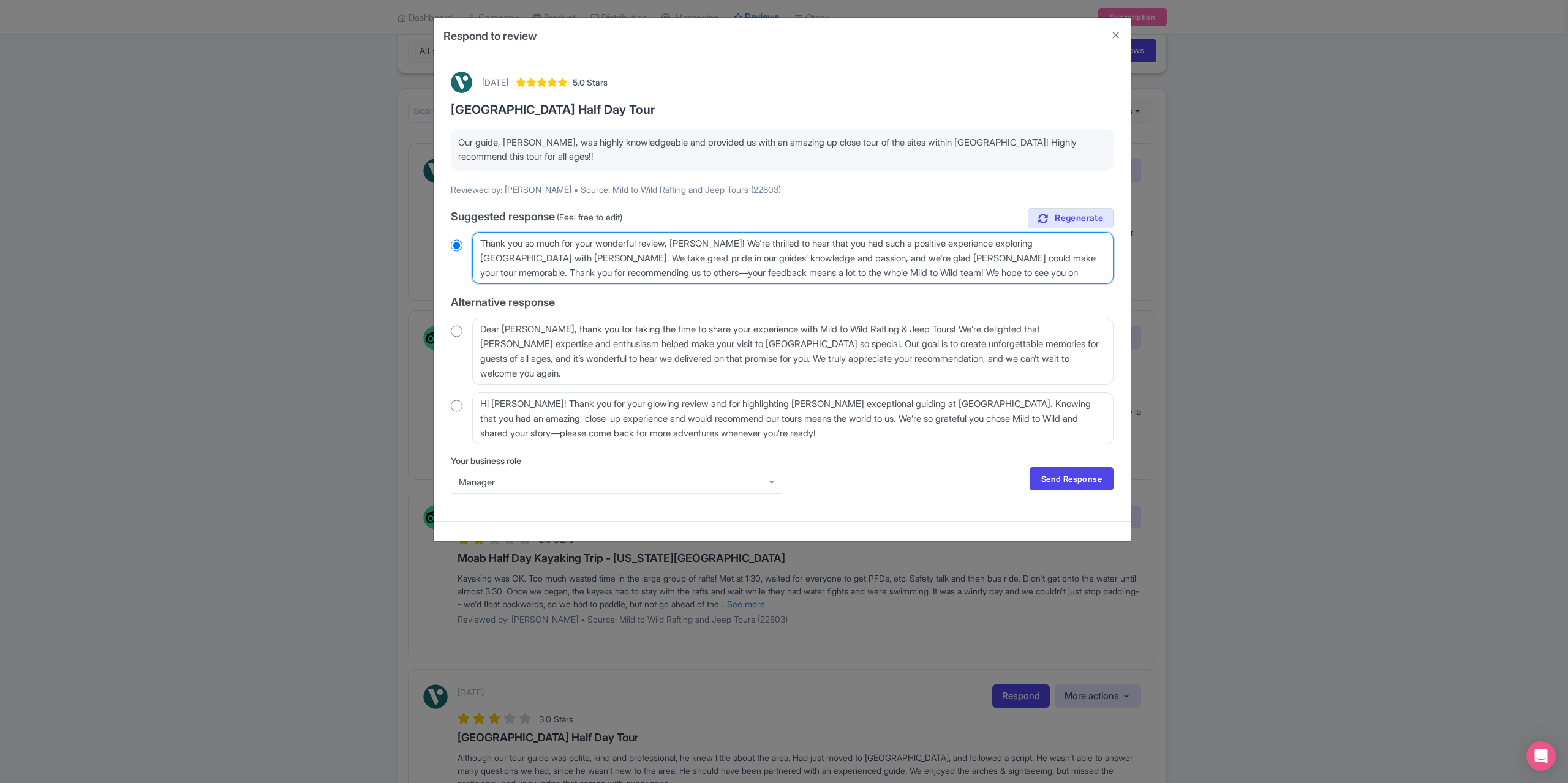
radio input "true"
type textarea "Thank you so much for your wonderful review, [PERSON_NAME]! We're thrilled to h…"
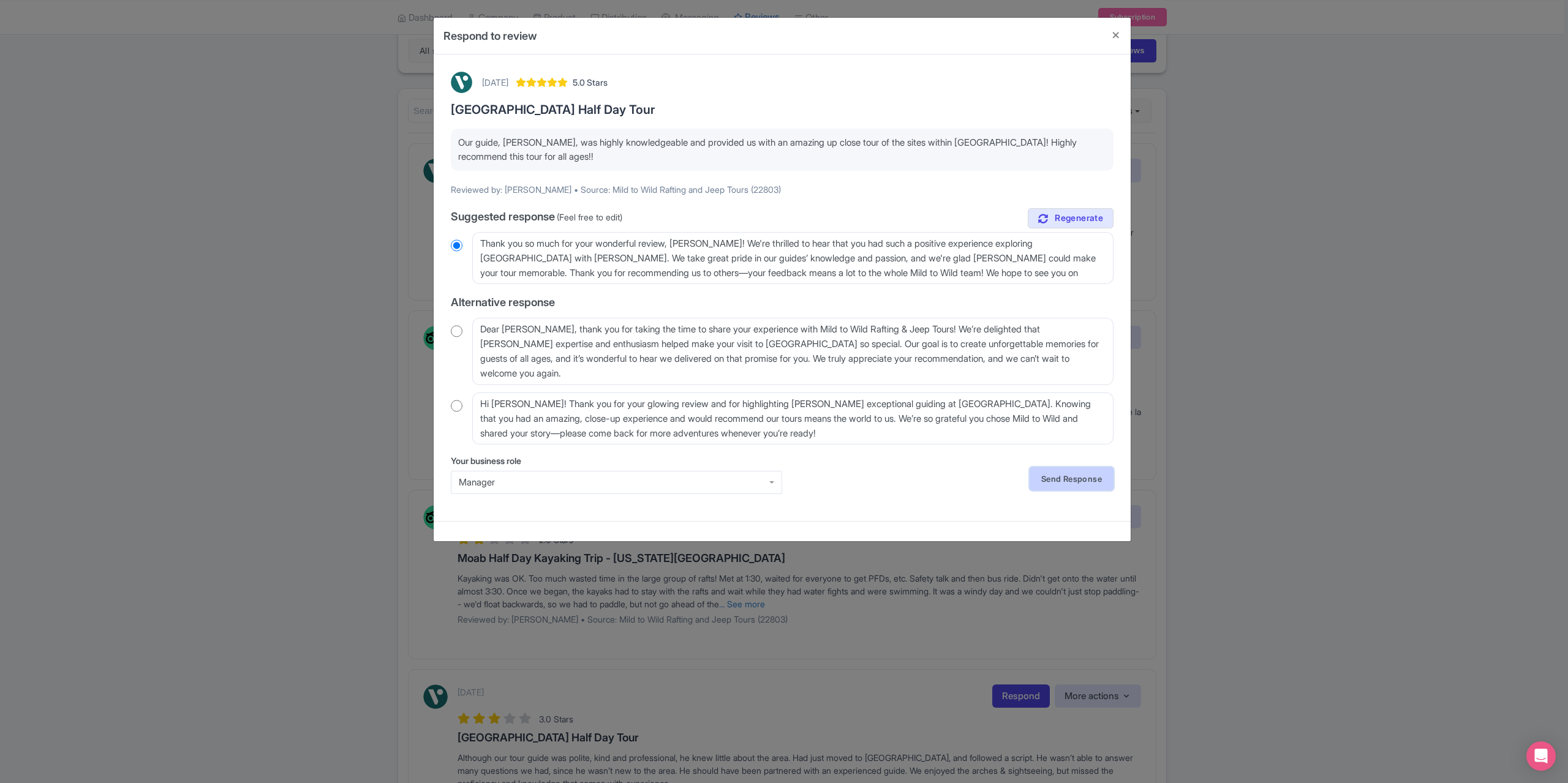
click at [1069, 486] on link "Send Response" at bounding box center [1071, 479] width 84 height 23
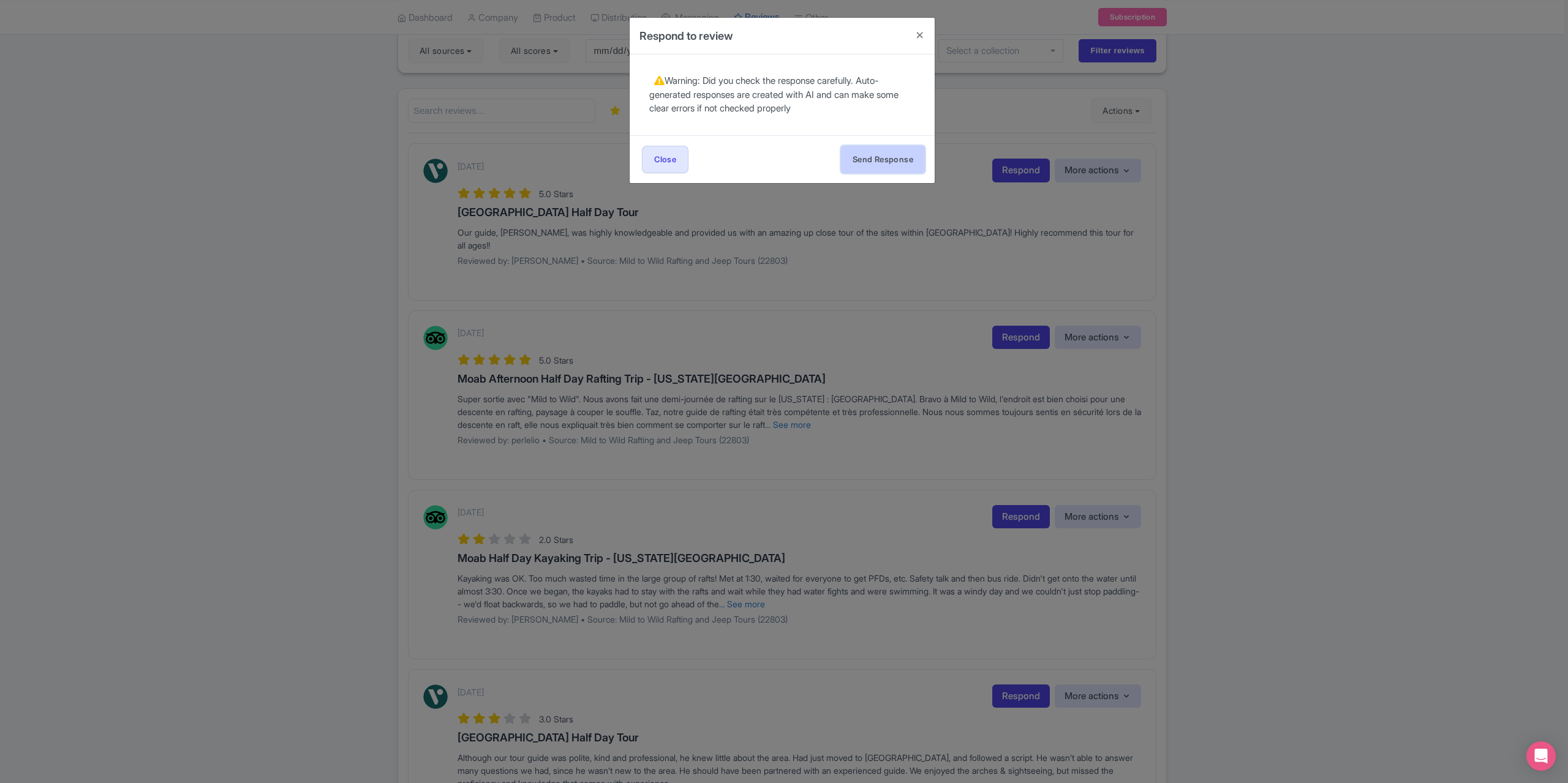
click at [898, 164] on button "Send Response" at bounding box center [883, 159] width 84 height 27
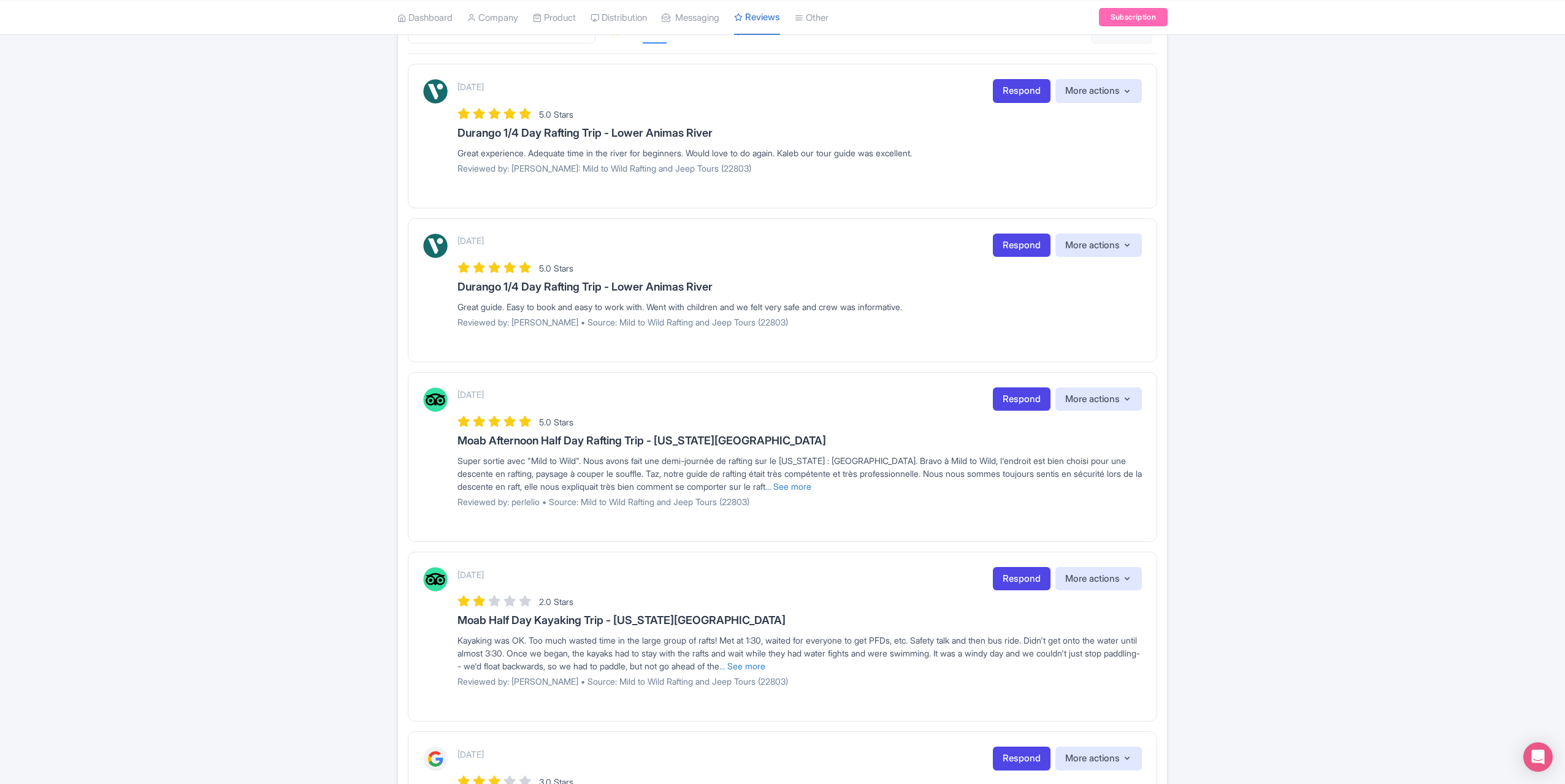
scroll to position [184, 0]
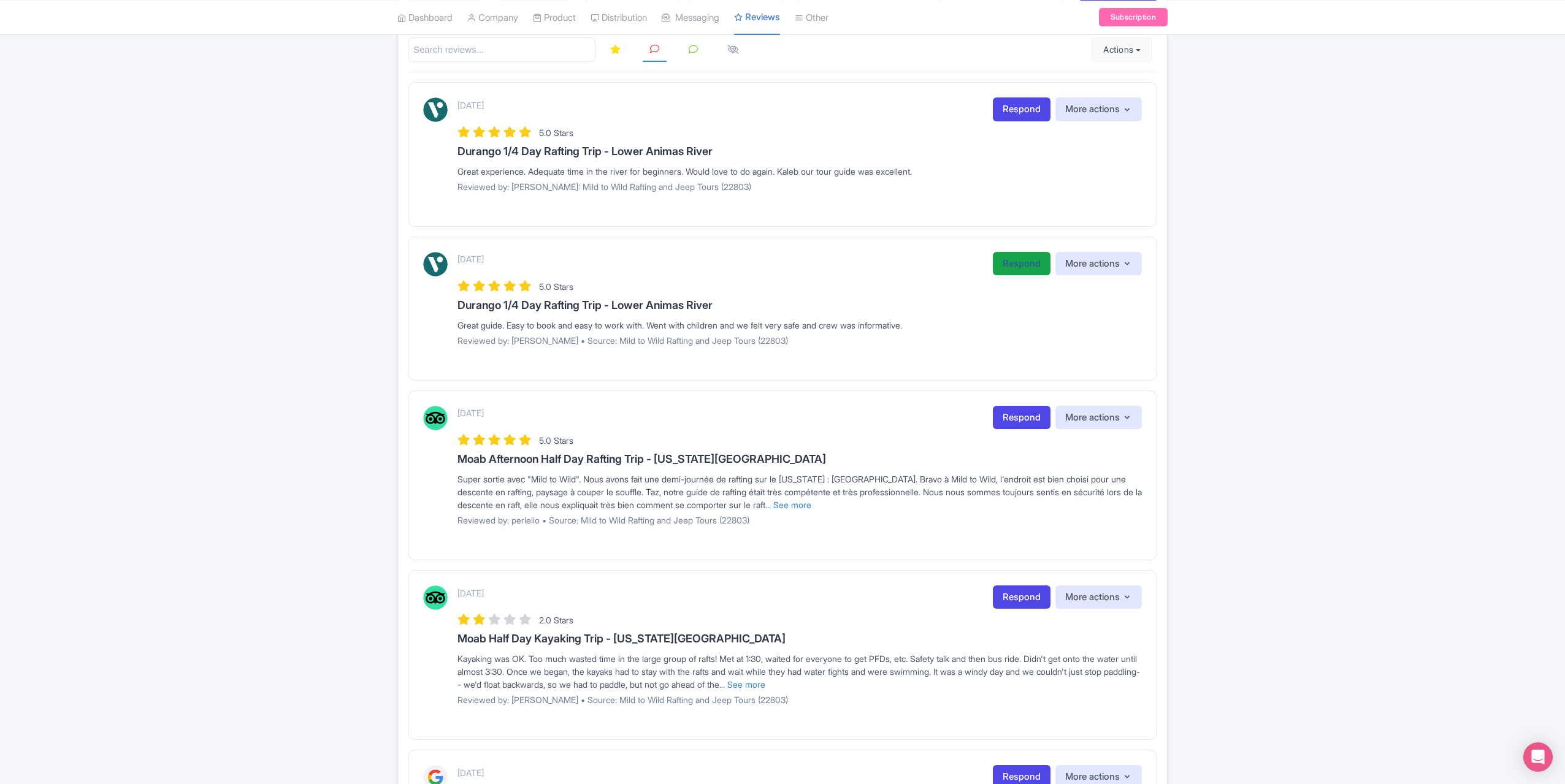
click at [1008, 263] on link "Respond" at bounding box center [1022, 264] width 58 height 24
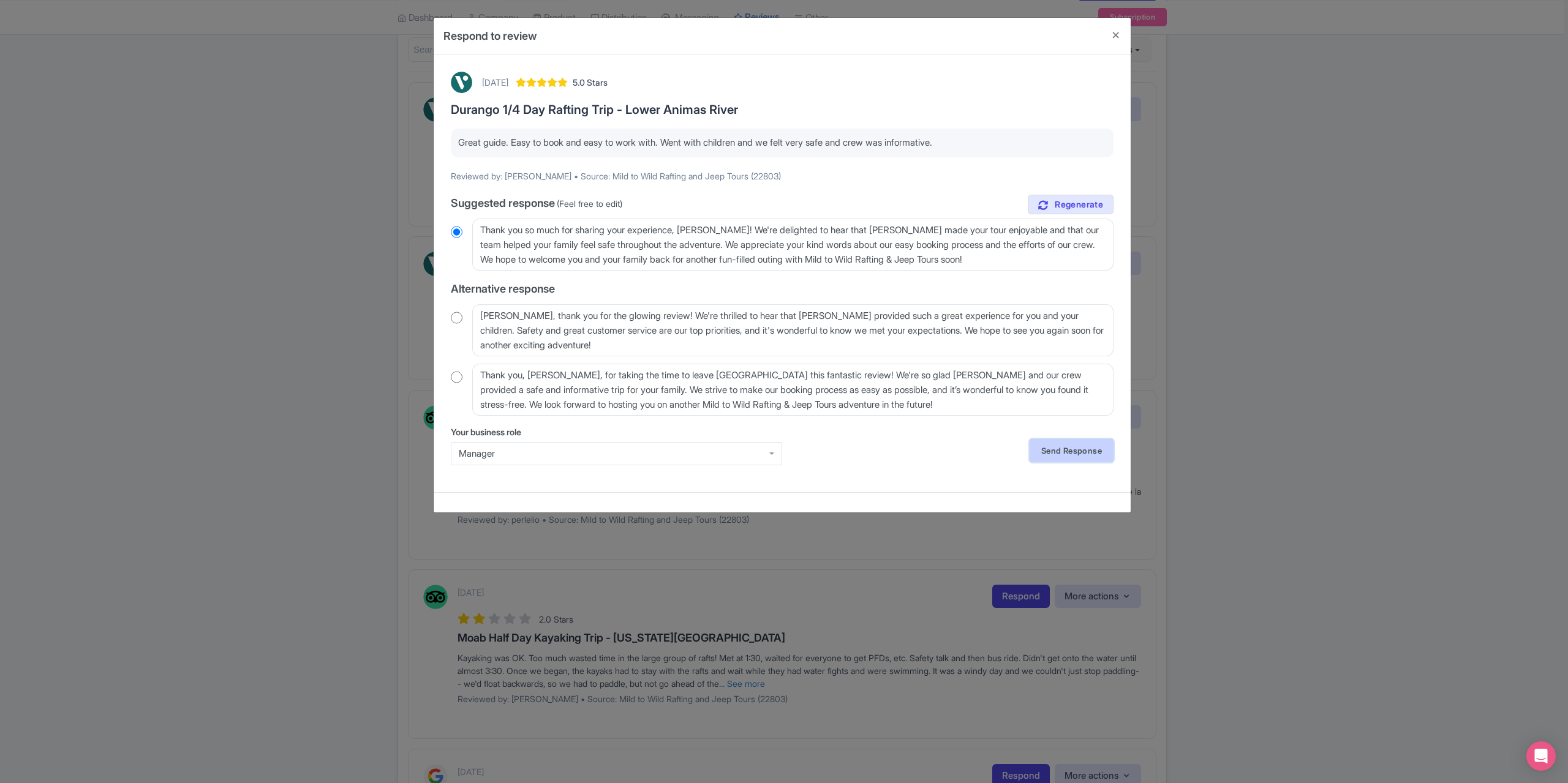
click at [1073, 455] on link "Send Response" at bounding box center [1071, 451] width 84 height 23
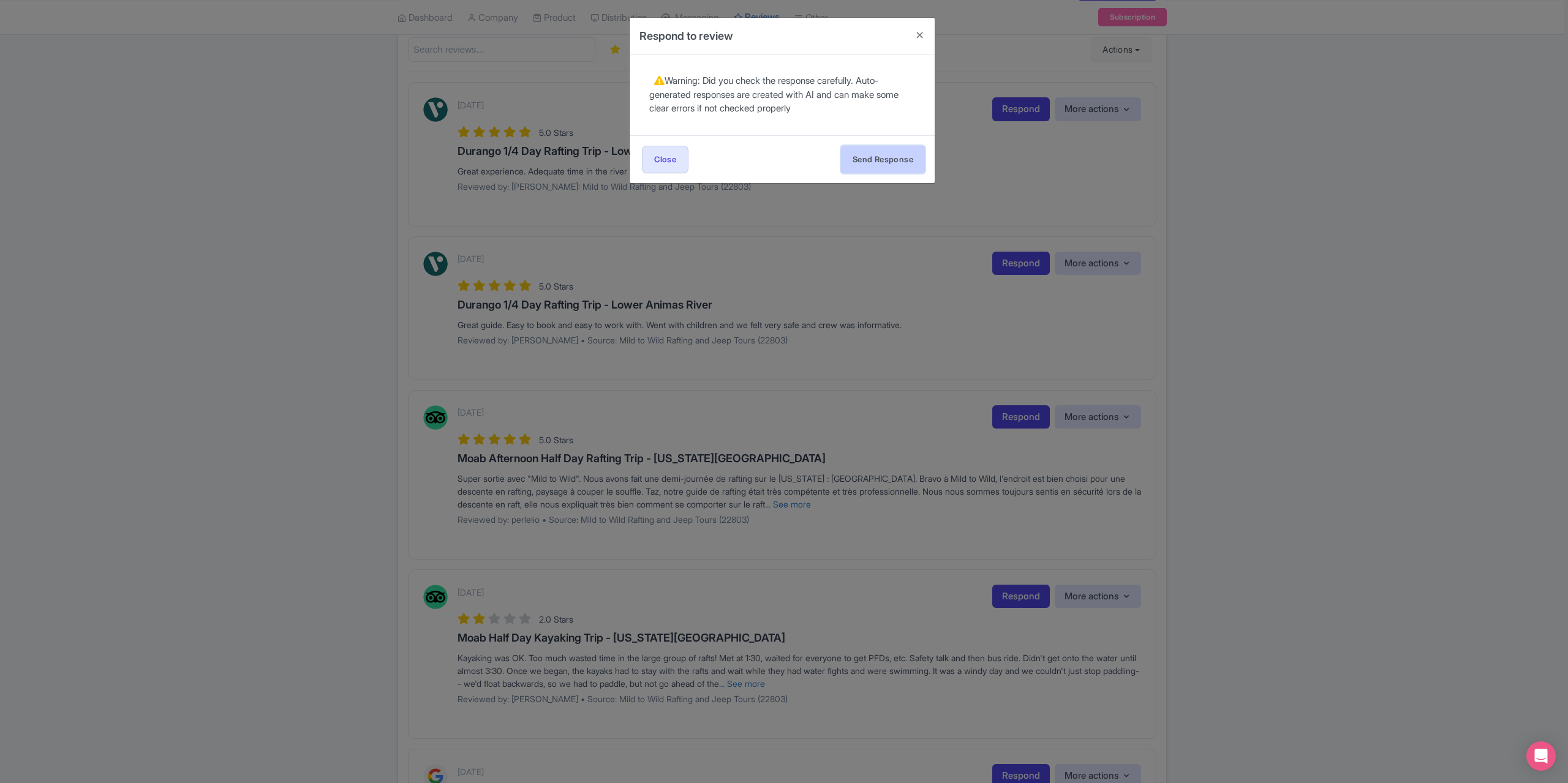
click at [878, 155] on button "Send Response" at bounding box center [883, 159] width 84 height 27
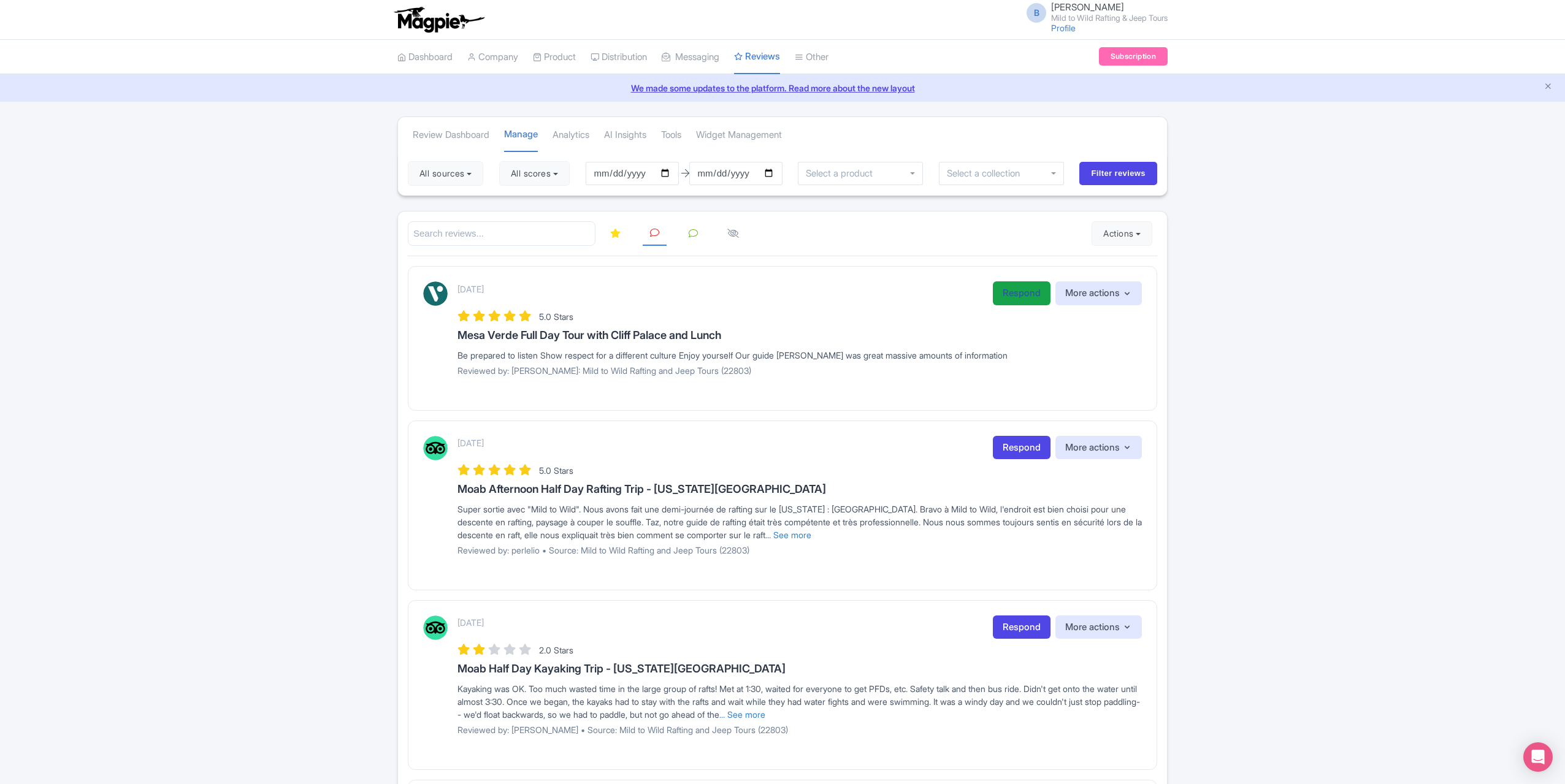
click at [1010, 299] on link "Respond" at bounding box center [1022, 294] width 58 height 24
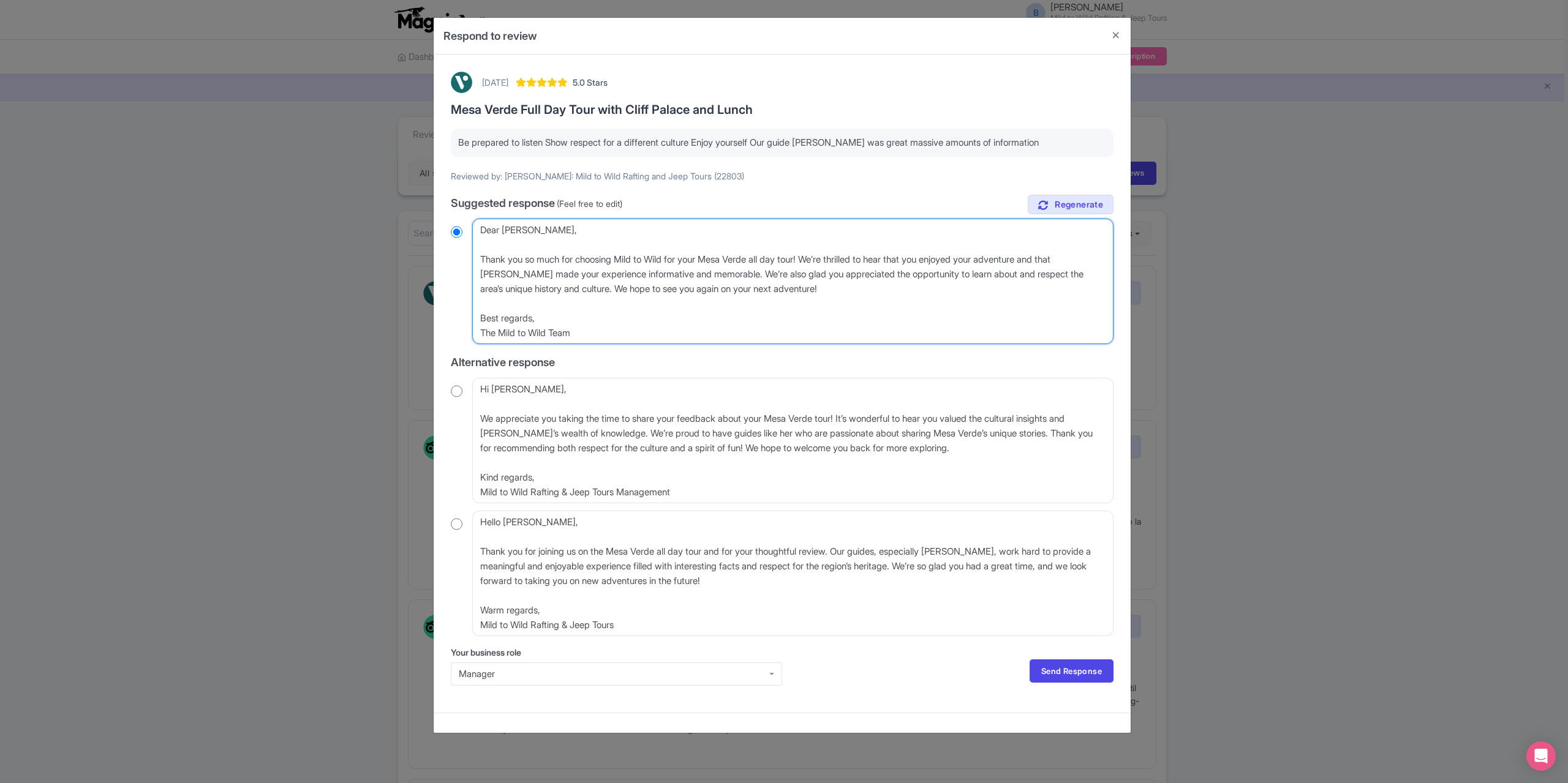
click at [482, 261] on textarea "Dear David_O, Thank you so much for choosing Mild to Wild for your Mesa Verde a…" at bounding box center [792, 281] width 641 height 126
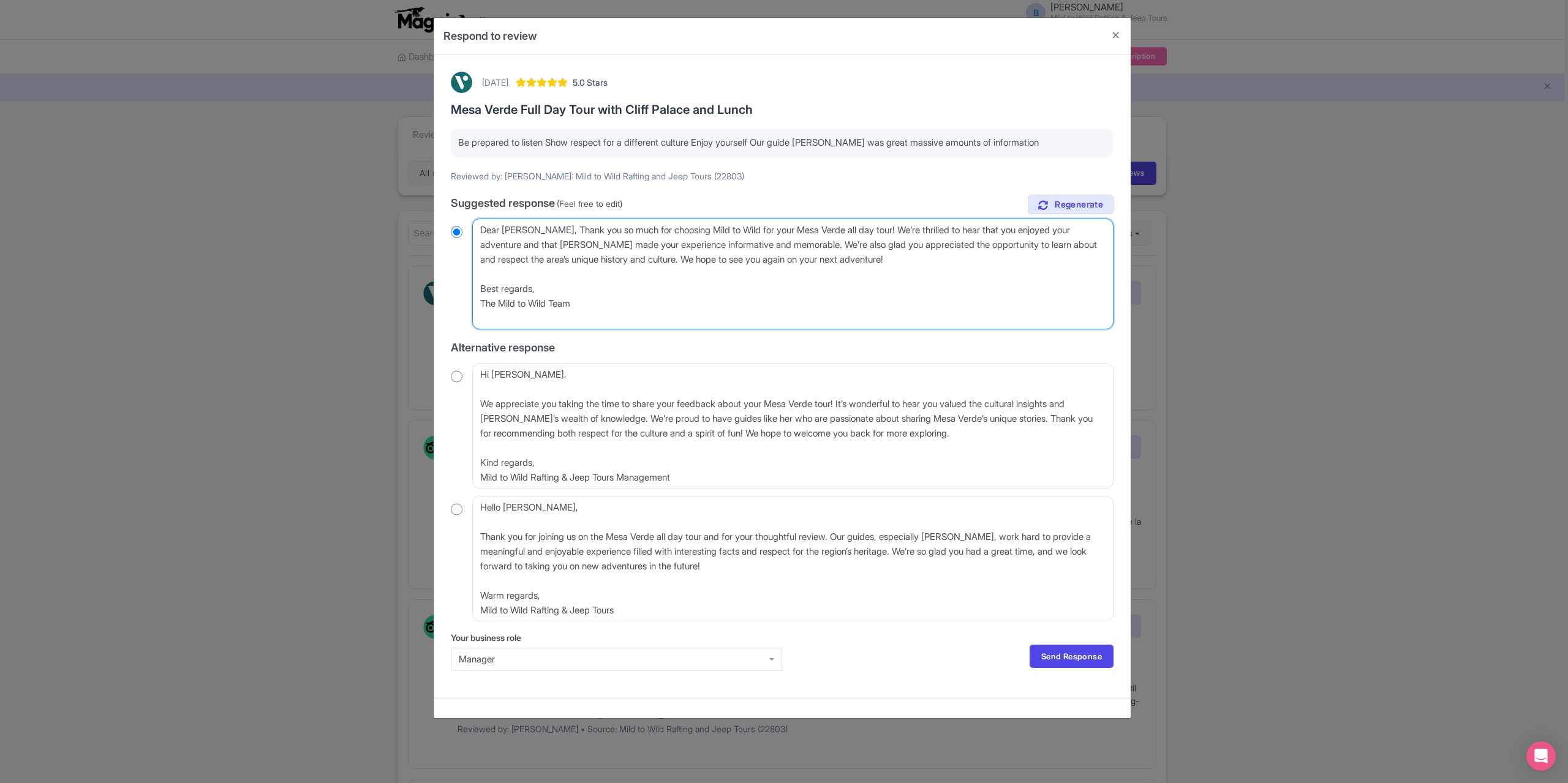
type textarea "Dear David_O,Thank you so much for choosing Mild to Wild for your Mesa Verde al…"
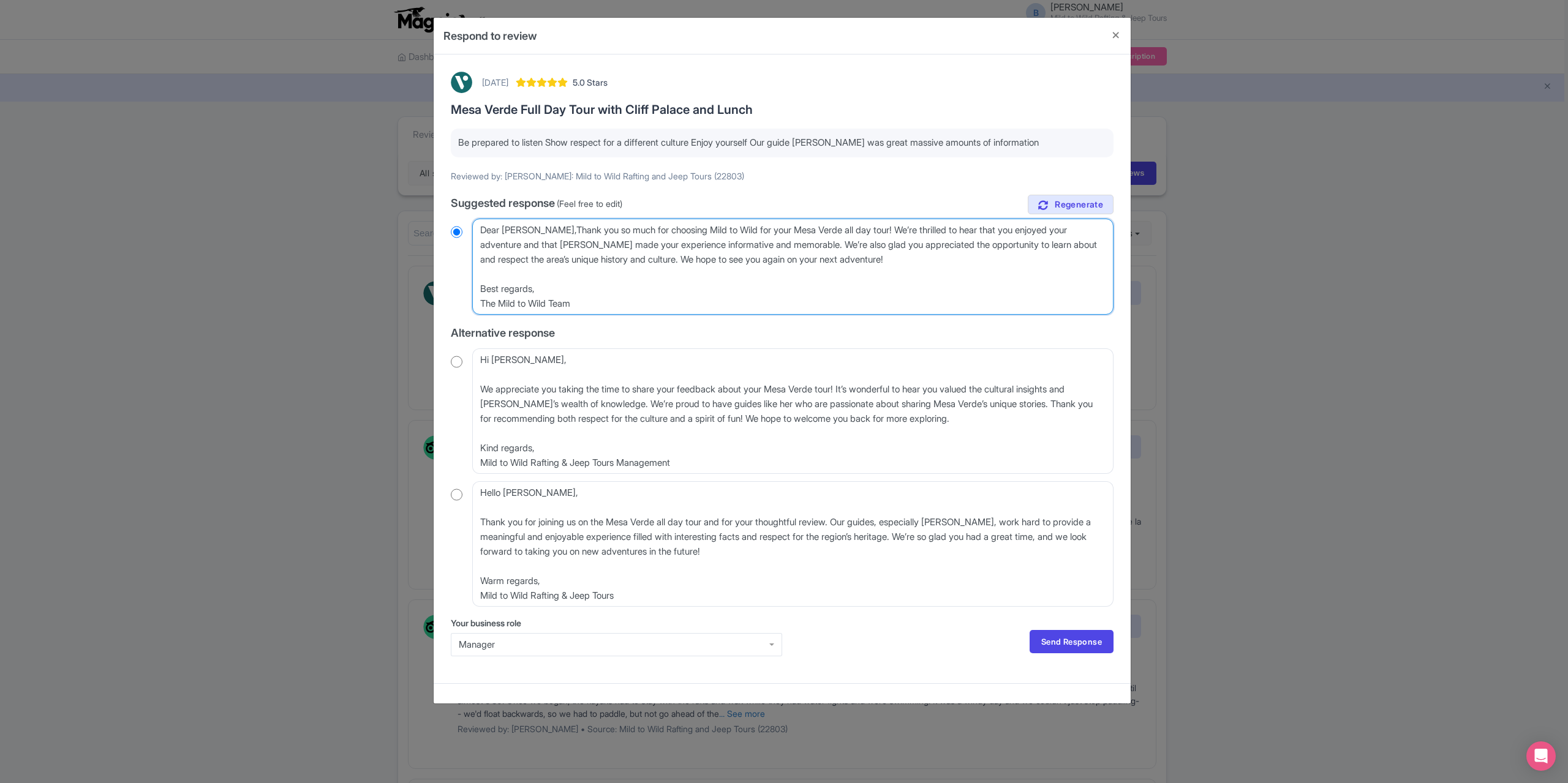
radio input "true"
type textarea "Thank you so much for choosing Mild to Wild for your Mesa Verde all day tour! W…"
radio input "true"
click at [479, 284] on textarea "Dear David_O, Thank you so much for choosing Mild to Wild for your Mesa Verde a…" at bounding box center [792, 267] width 641 height 96
type textarea "Thank you so much for choosing Mild to Wild for your Mesa Verde all day tour! W…"
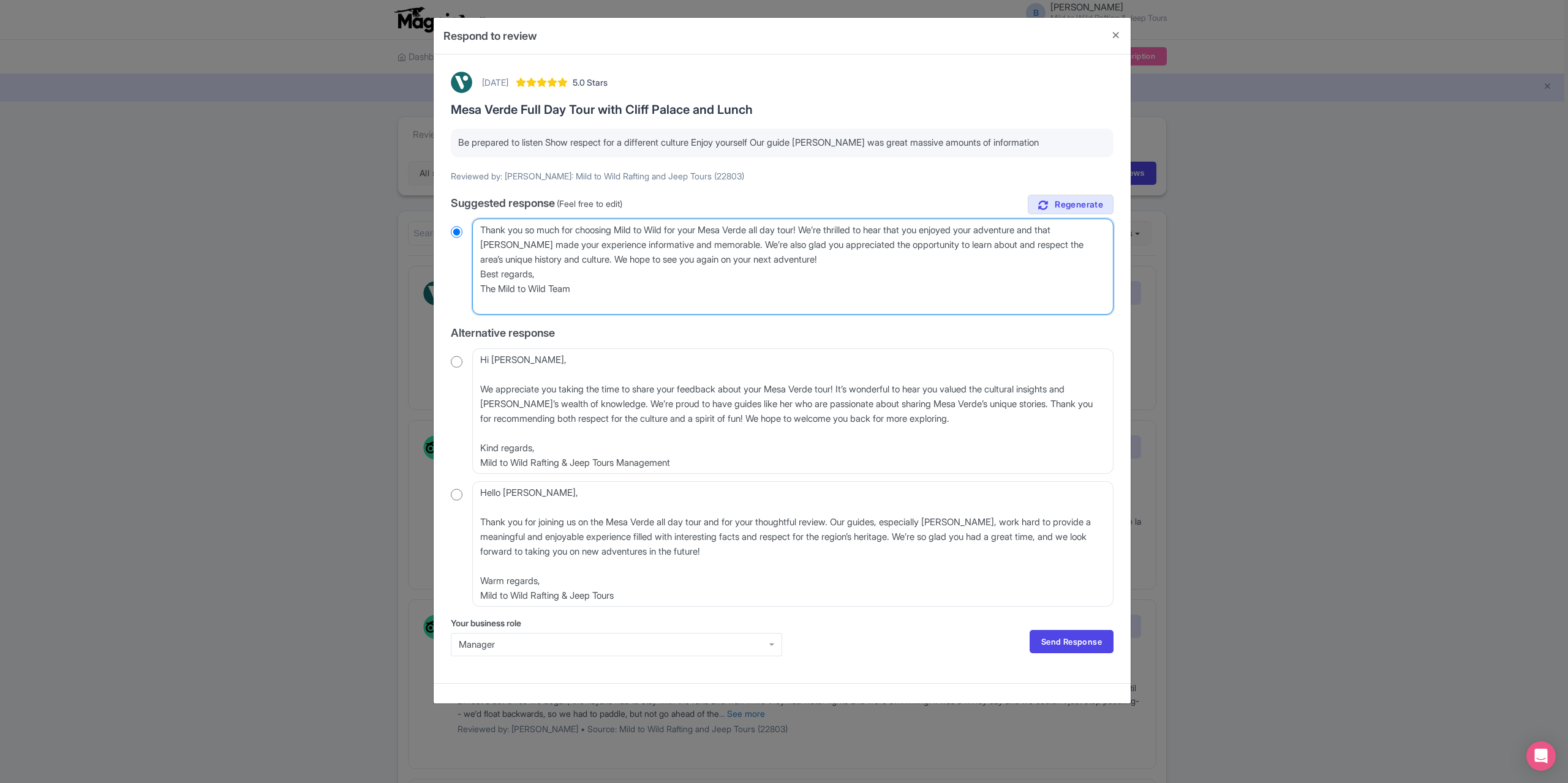
radio input "true"
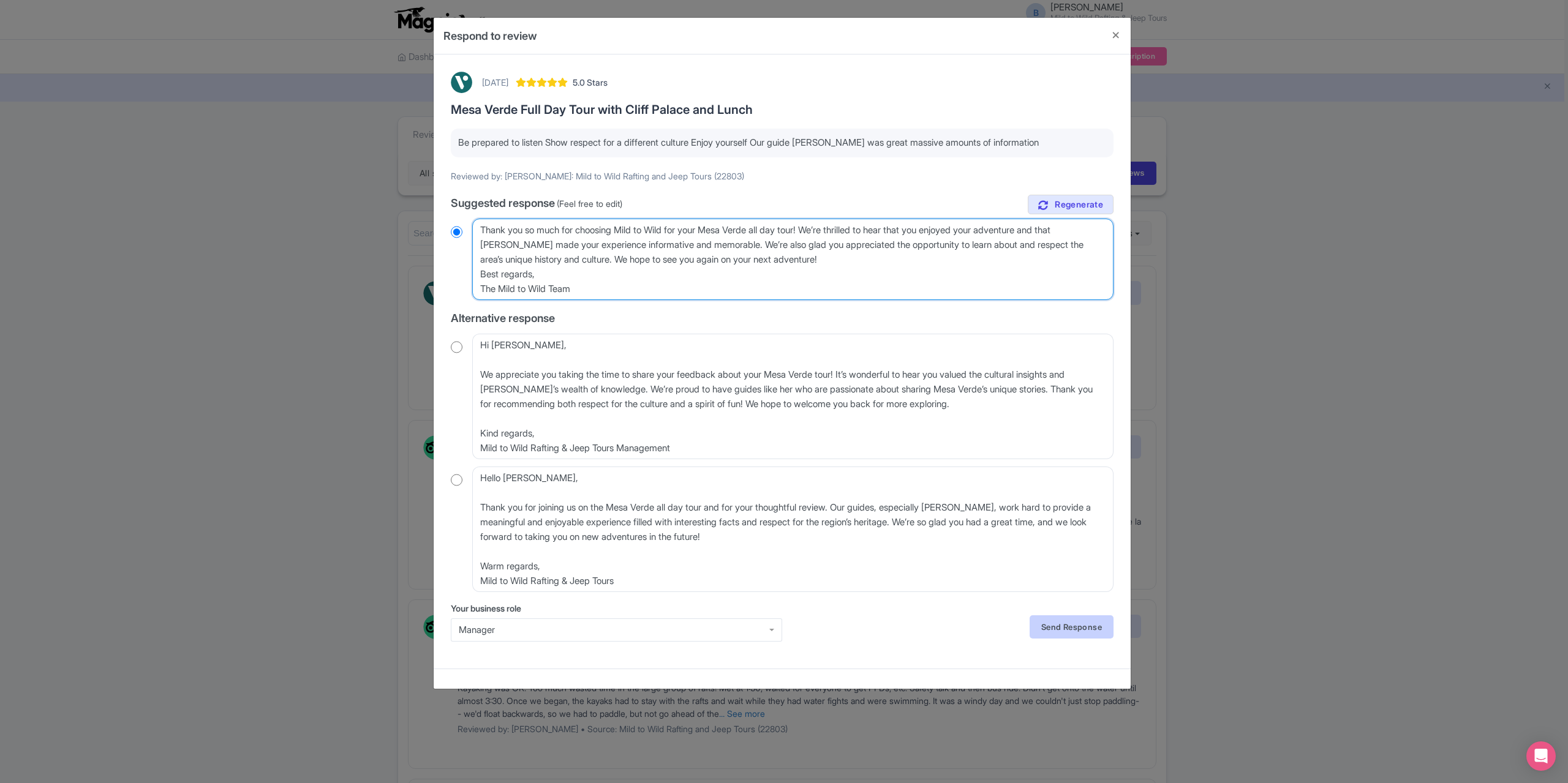
type textarea "Thank you so much for choosing Mild to Wild for your Mesa Verde all day tour! W…"
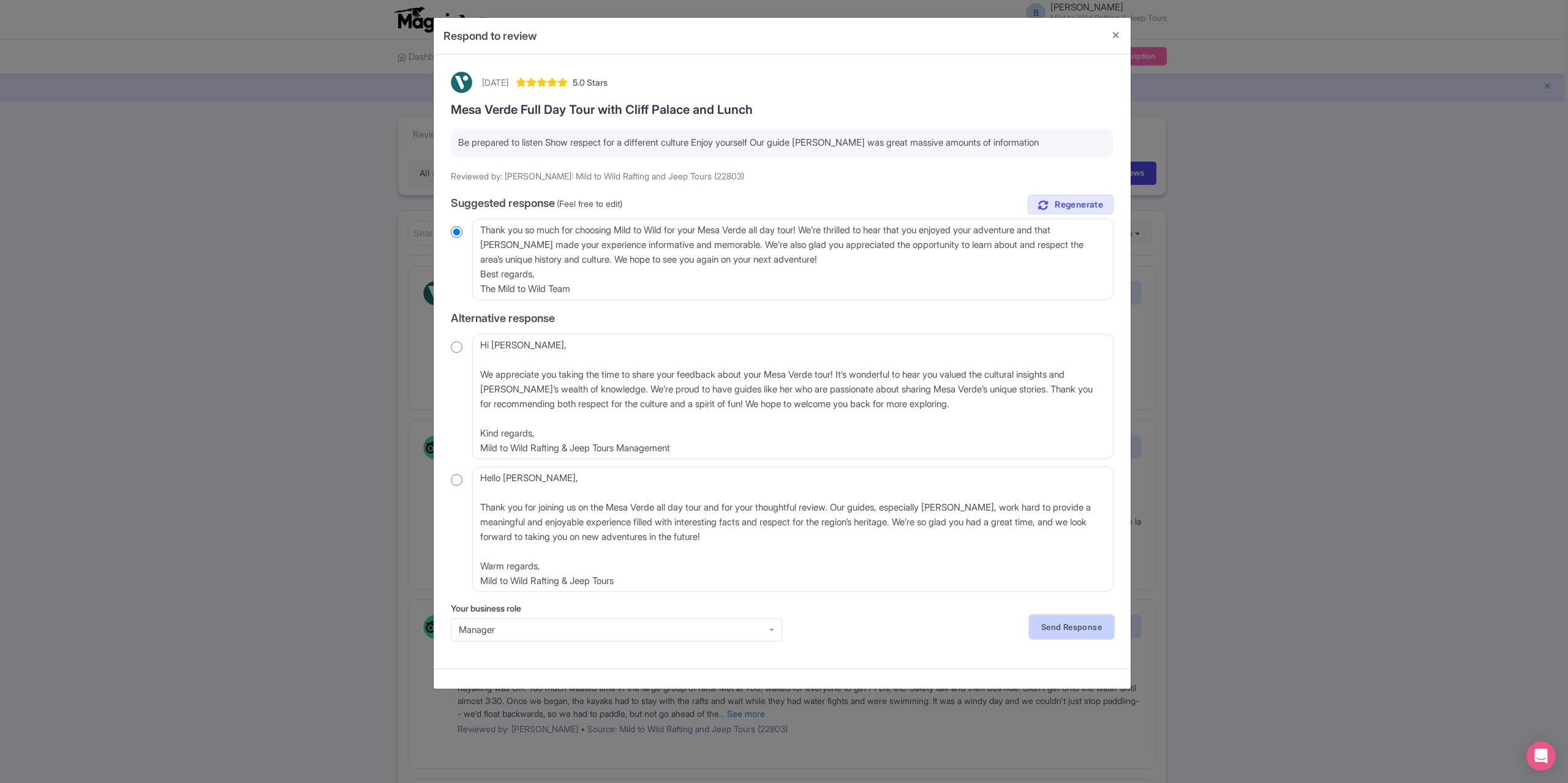
click at [1067, 625] on link "Send Response" at bounding box center [1071, 627] width 84 height 23
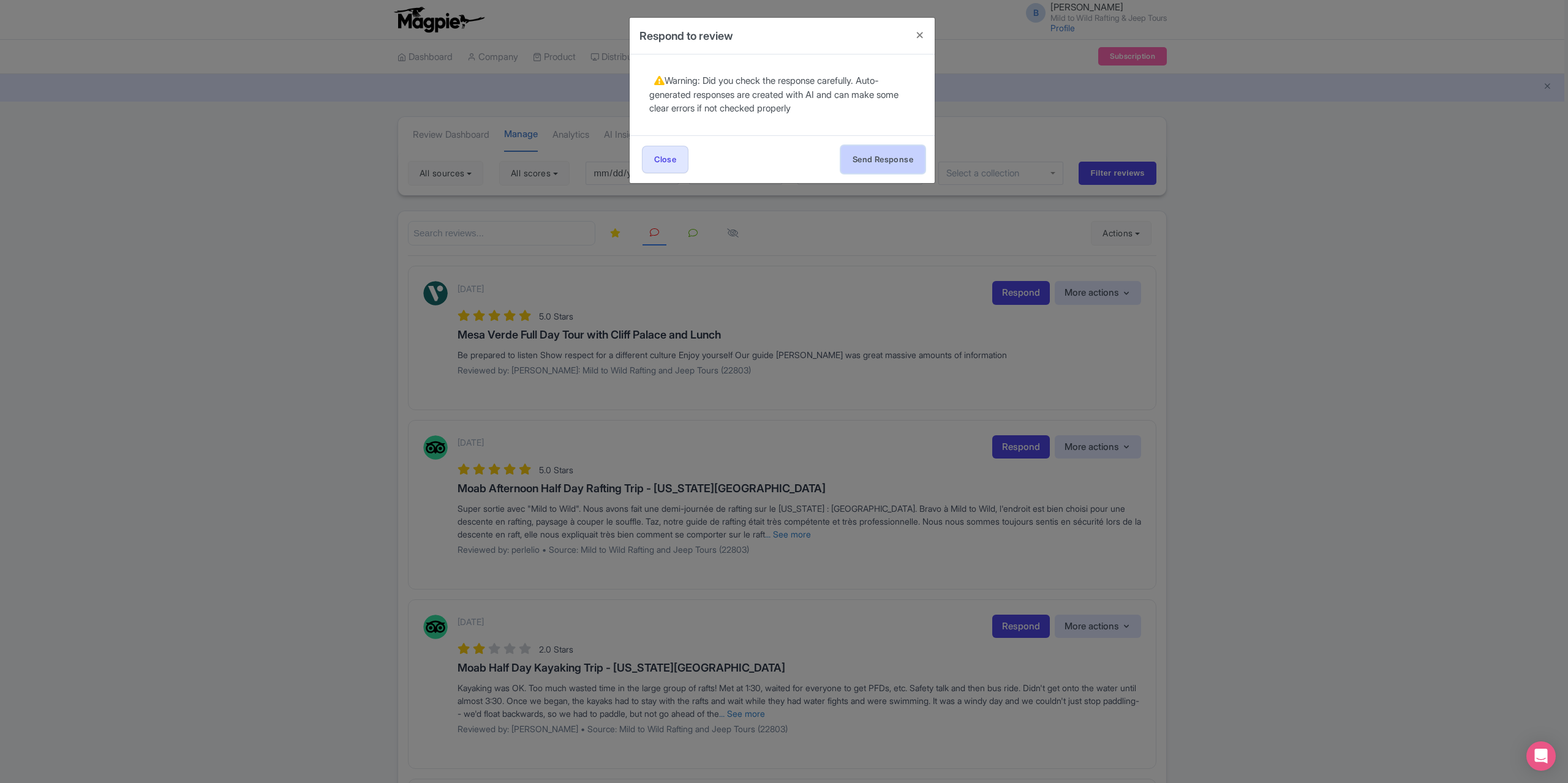
click at [881, 164] on button "Send Response" at bounding box center [883, 159] width 84 height 27
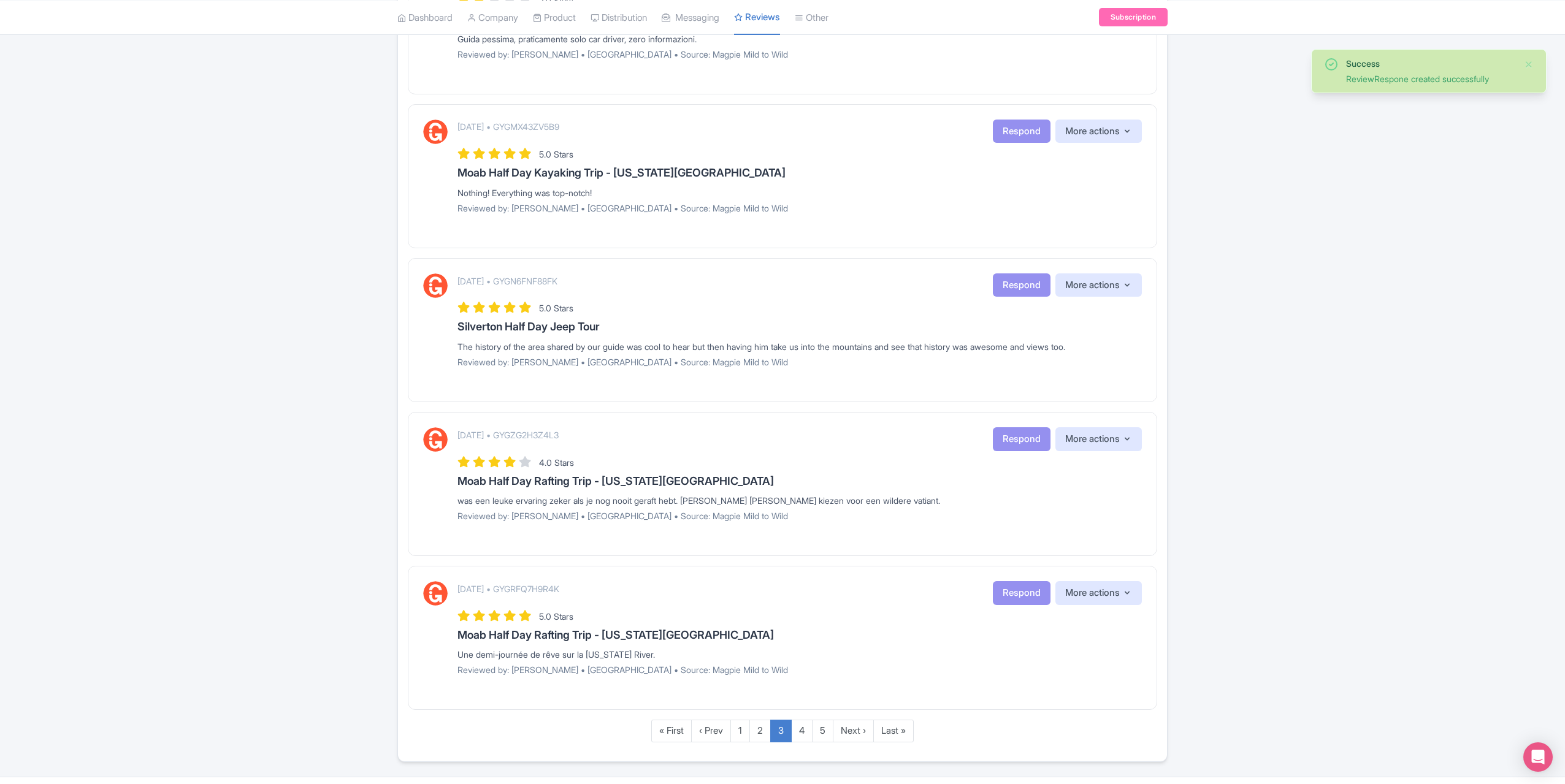
scroll to position [1191, 0]
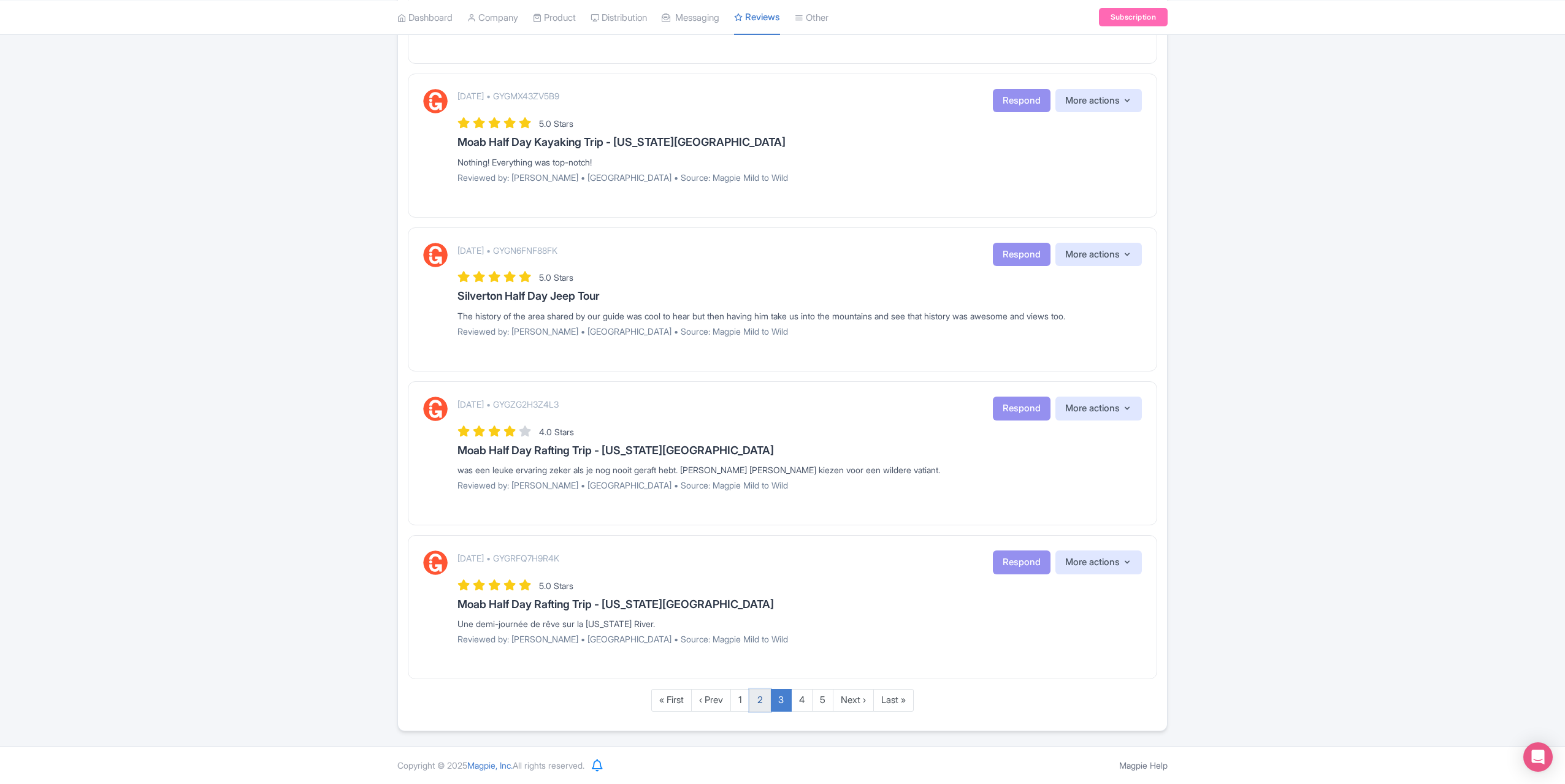
click at [761, 705] on link "2" at bounding box center [760, 701] width 21 height 23
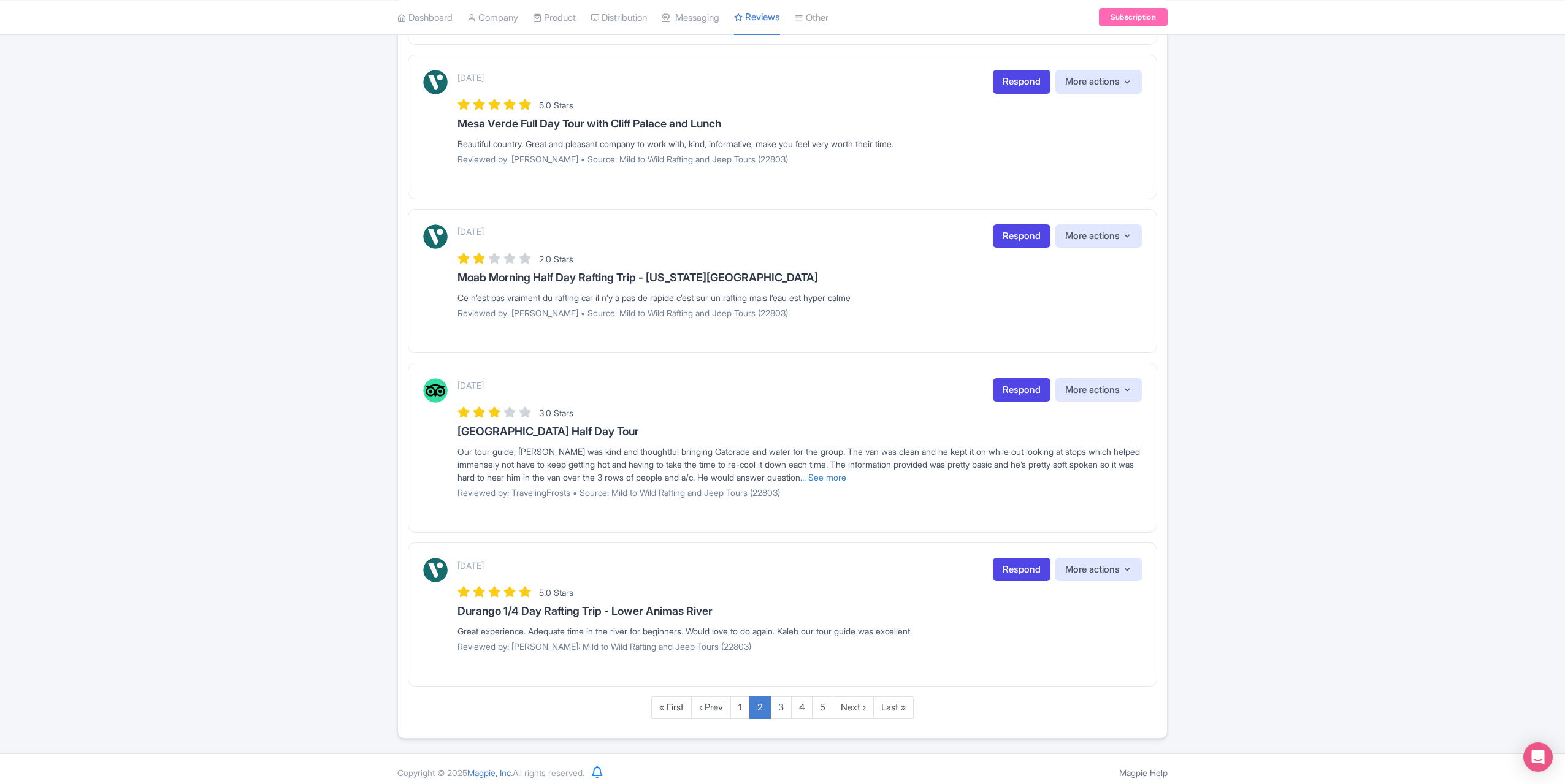
scroll to position [1175, 0]
click at [1013, 561] on link "Respond" at bounding box center [1022, 569] width 58 height 24
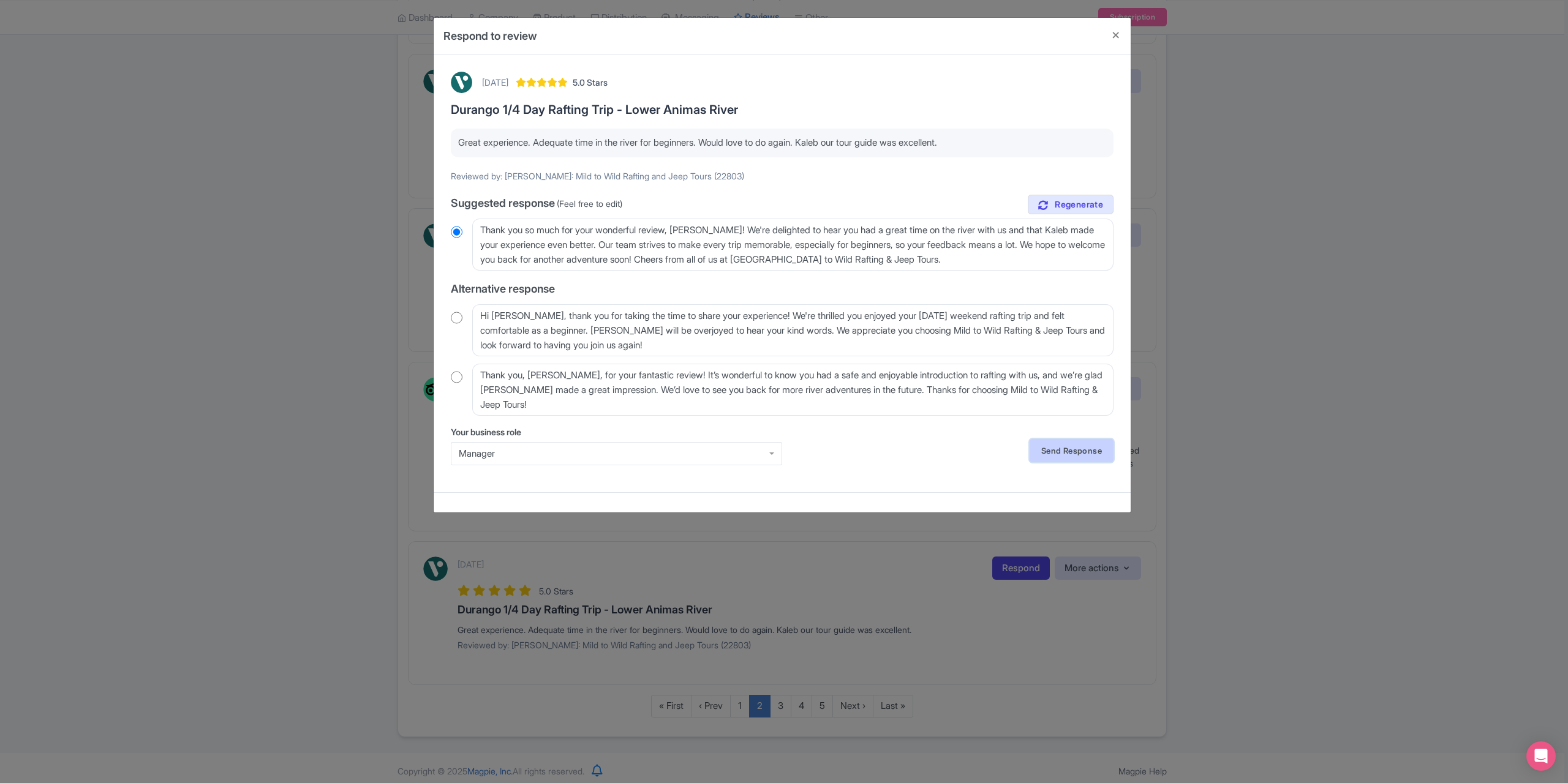
click at [1074, 449] on link "Send Response" at bounding box center [1071, 451] width 84 height 23
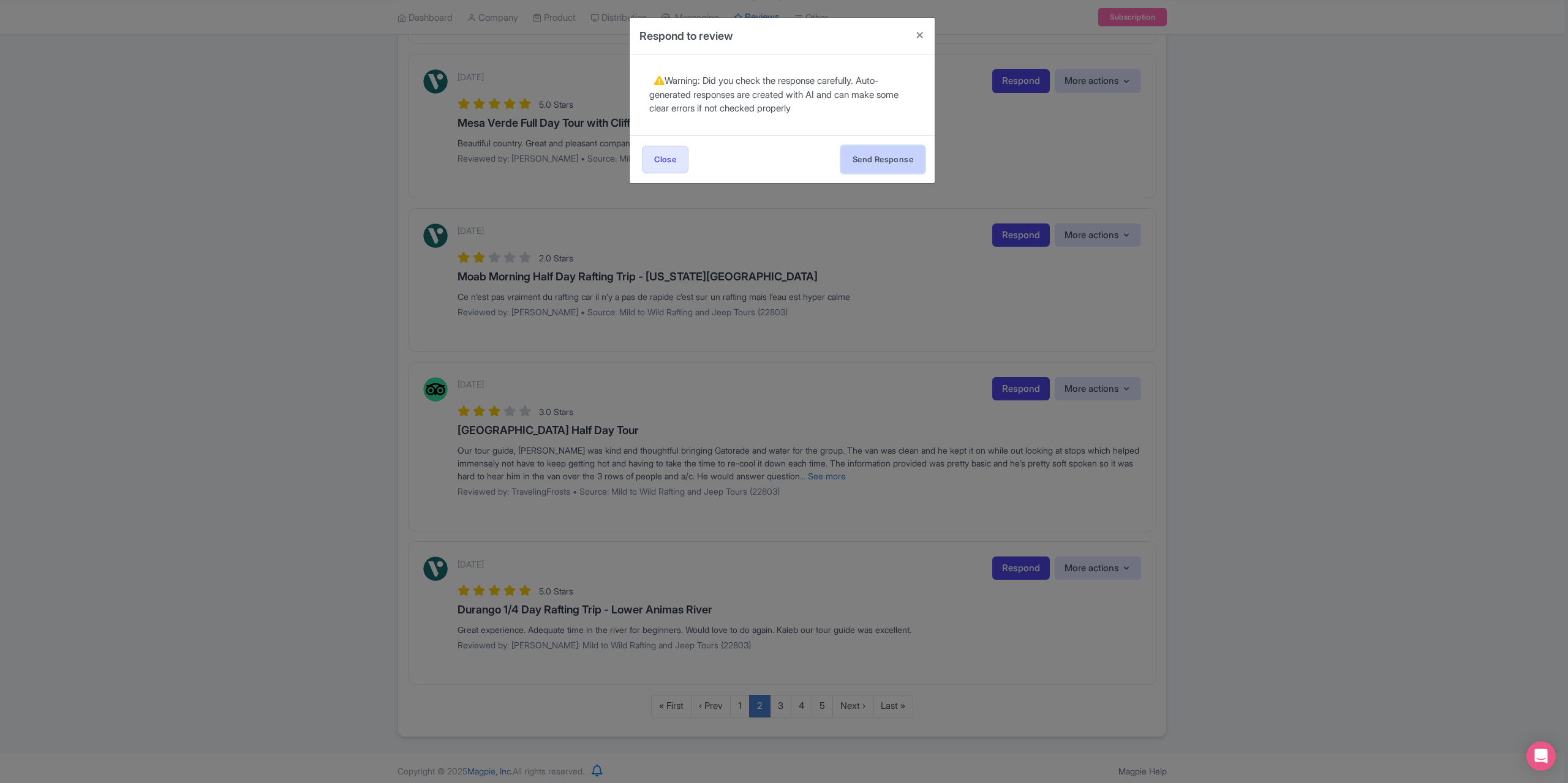
click at [891, 150] on button "Send Response" at bounding box center [883, 159] width 84 height 27
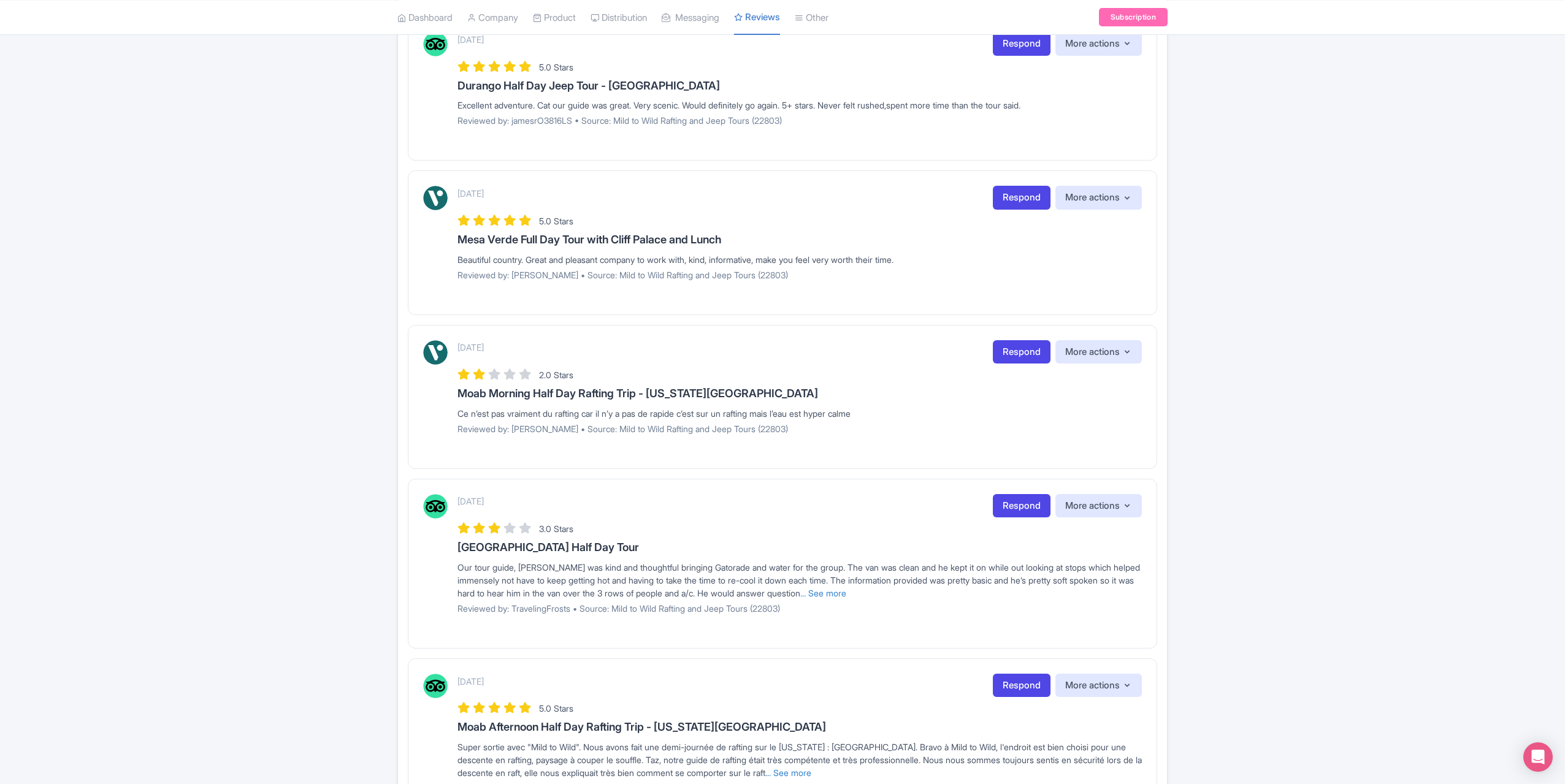
scroll to position [1017, 0]
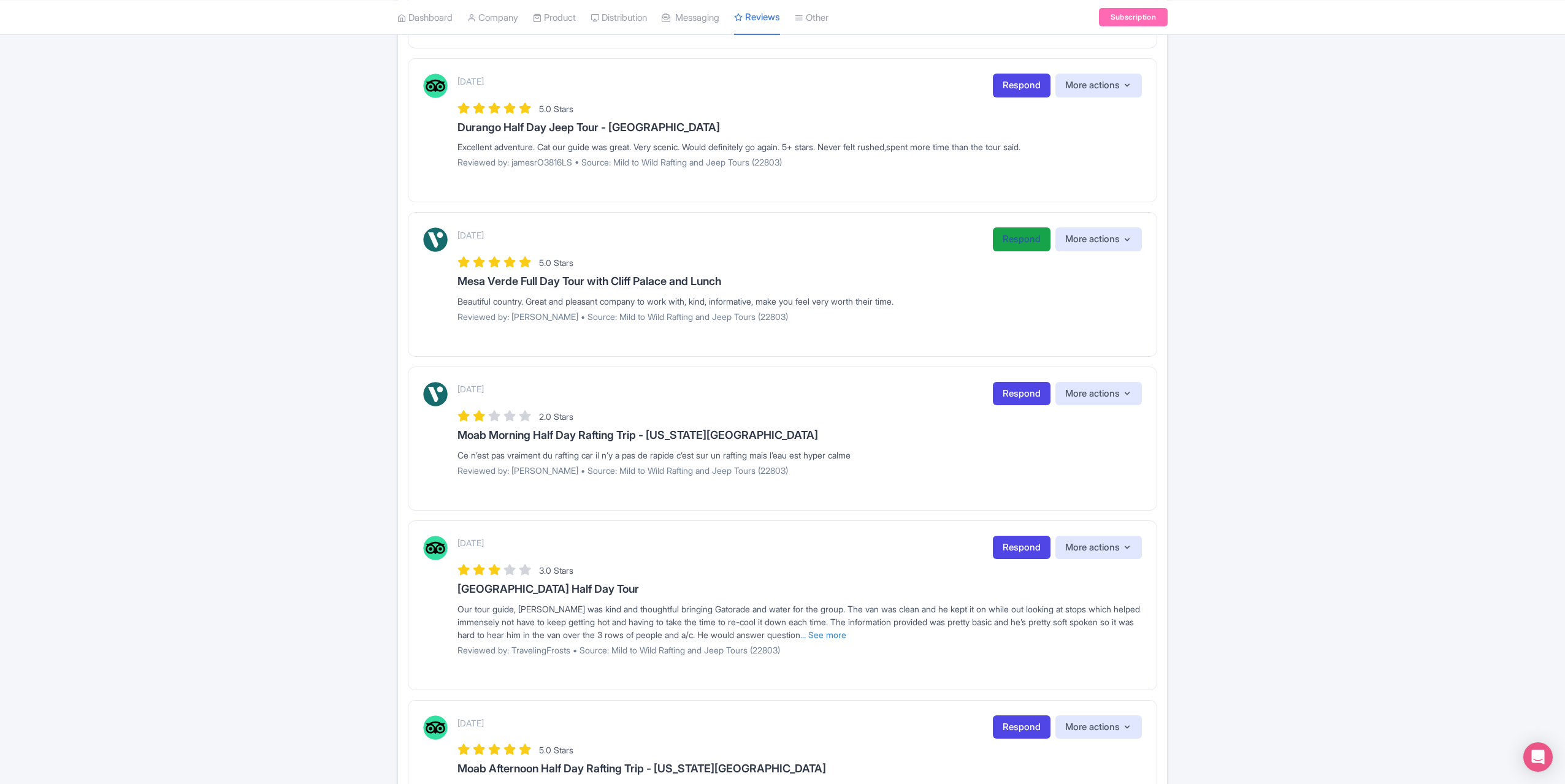
click at [1026, 233] on link "Respond" at bounding box center [1022, 240] width 58 height 24
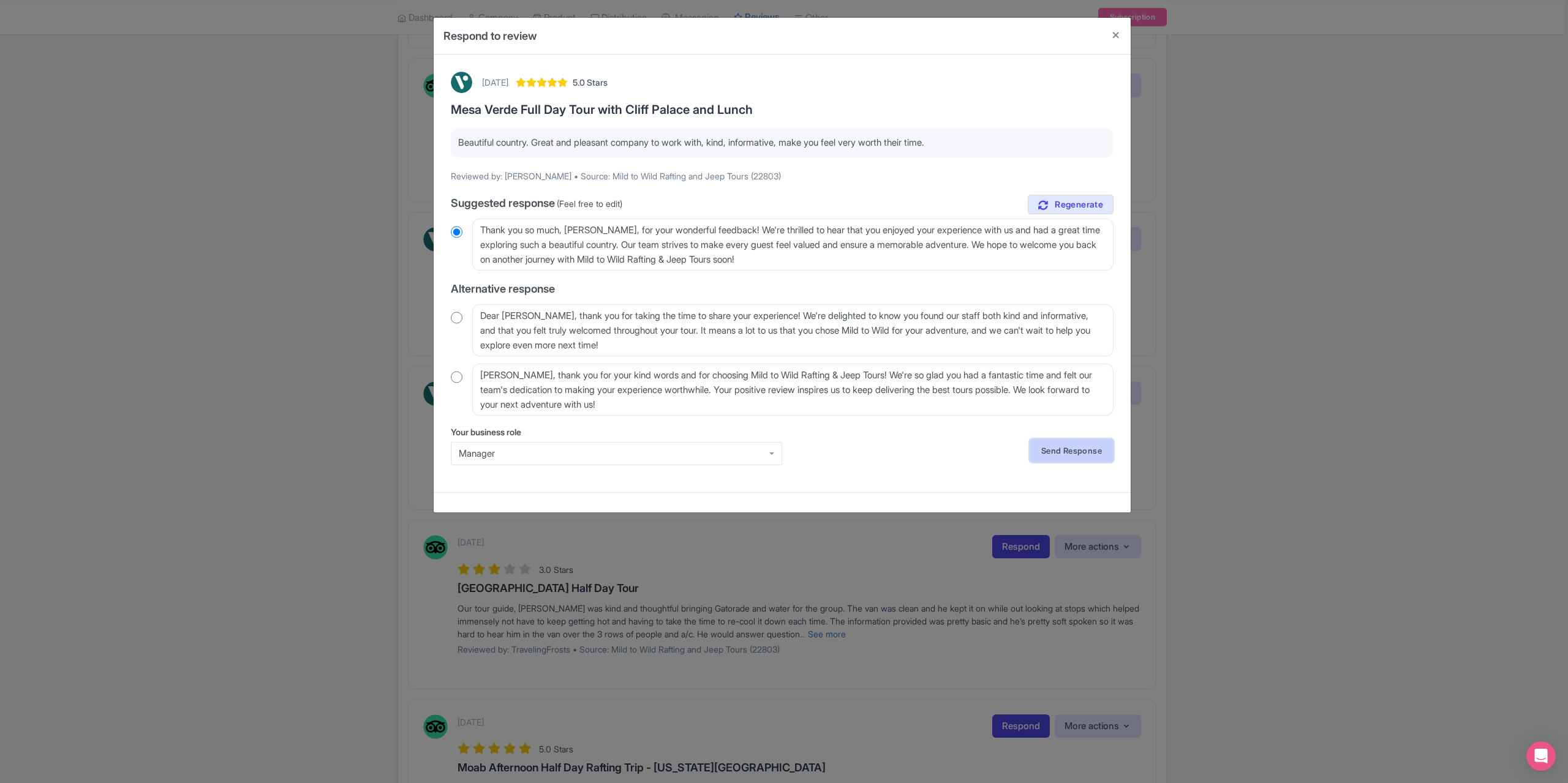
click at [1073, 453] on link "Send Response" at bounding box center [1071, 451] width 84 height 23
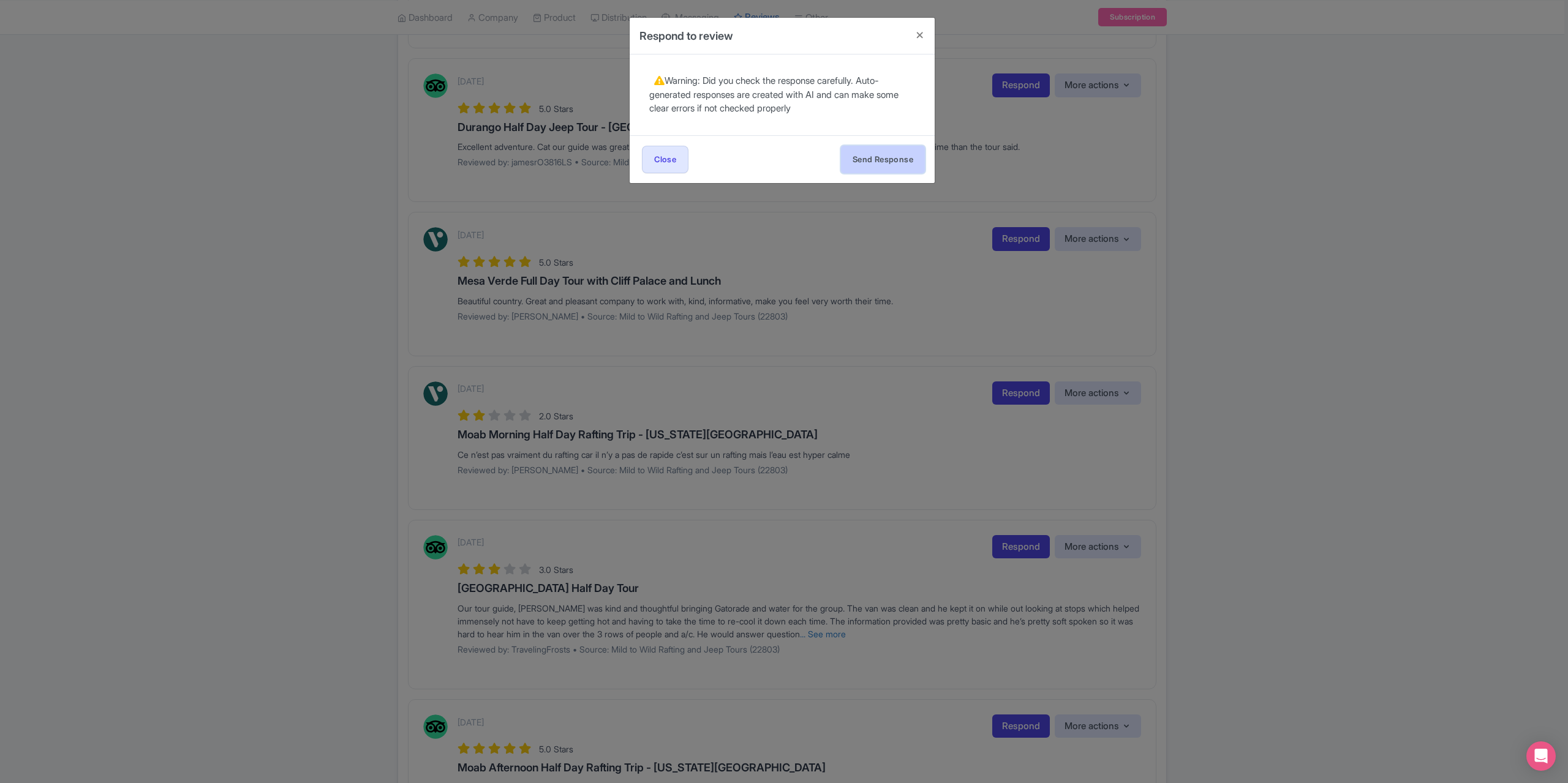
click at [853, 162] on button "Send Response" at bounding box center [883, 159] width 84 height 27
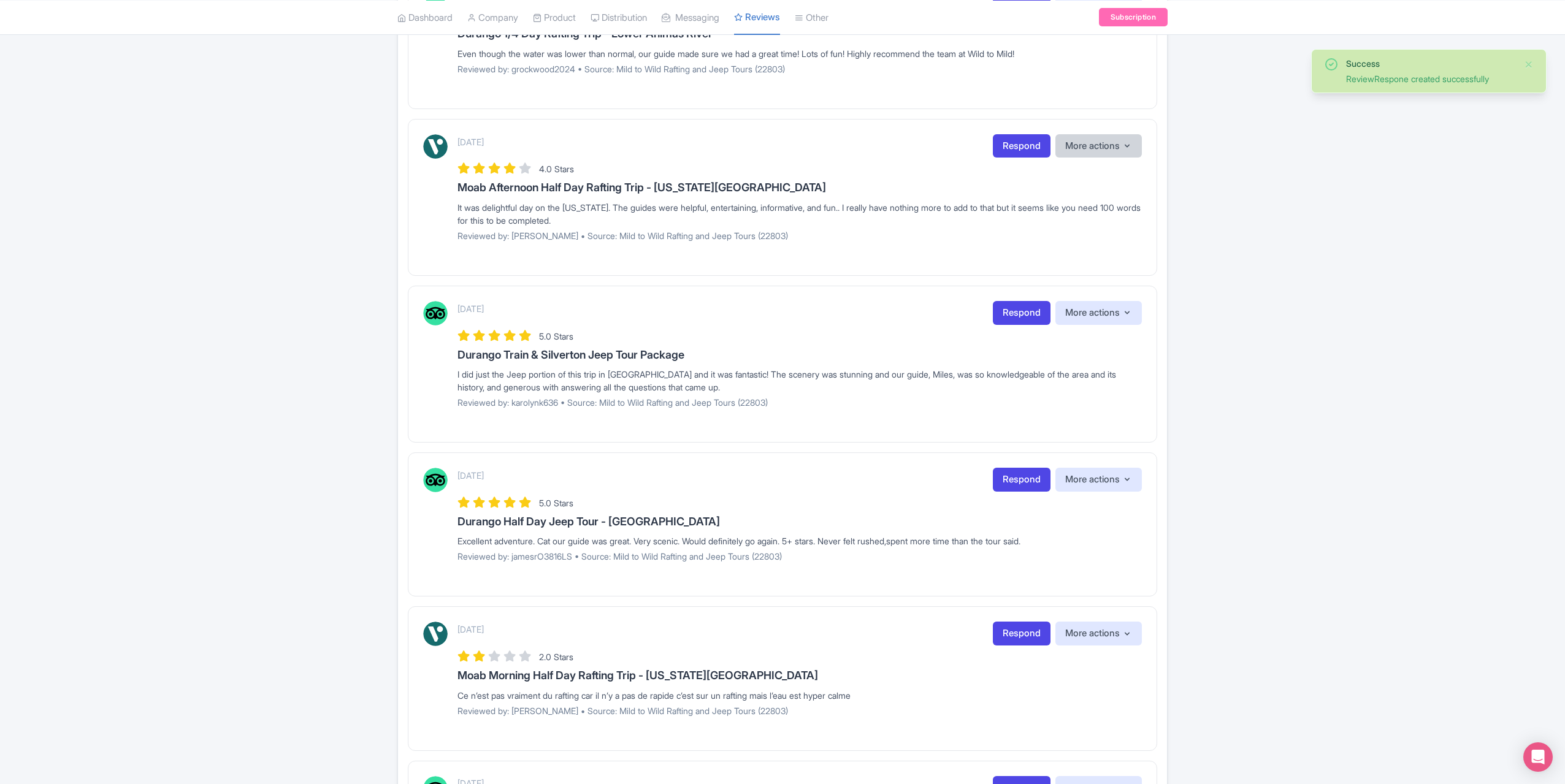
scroll to position [797, 0]
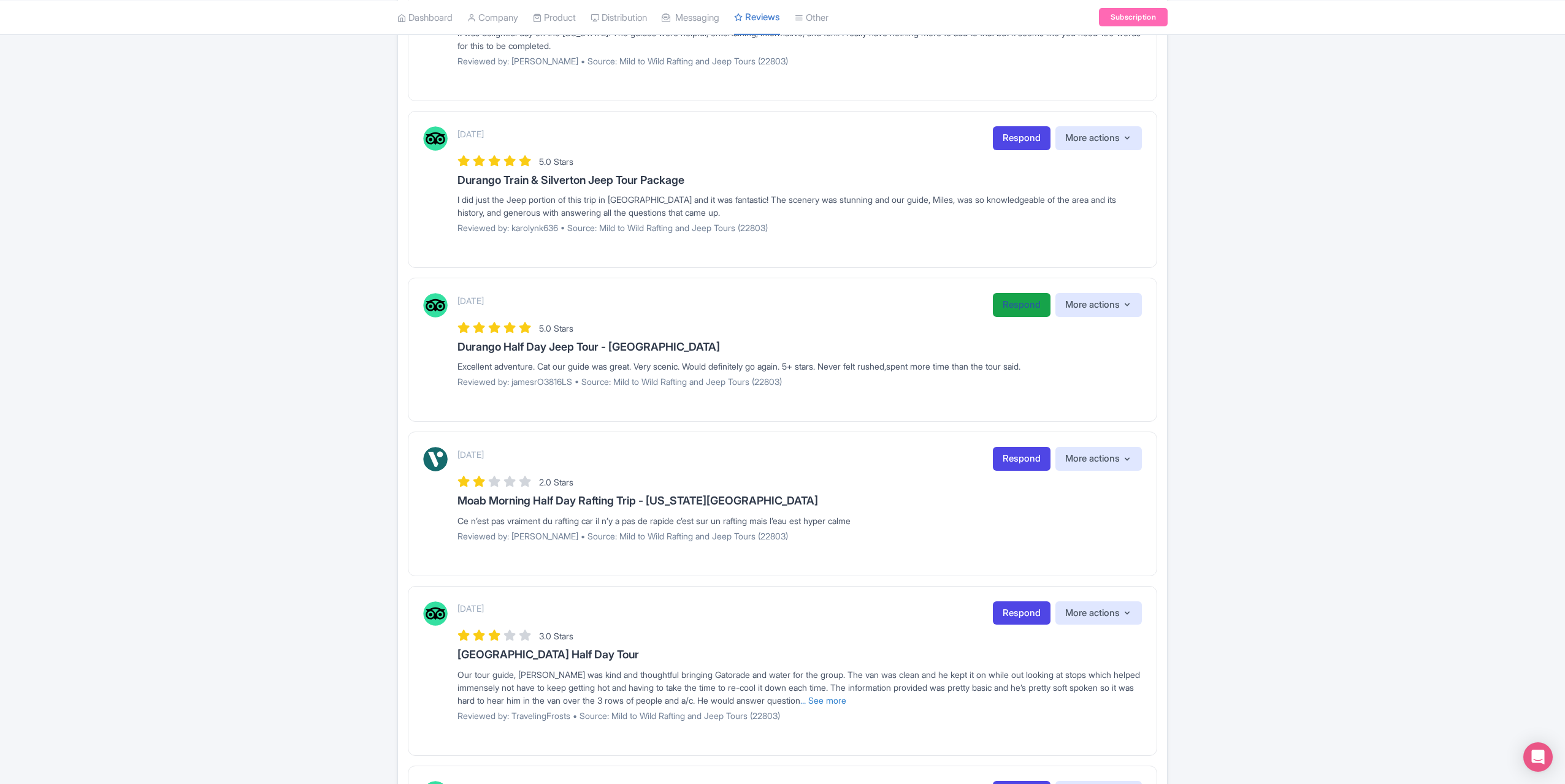
click at [999, 296] on link "Respond" at bounding box center [1022, 305] width 58 height 24
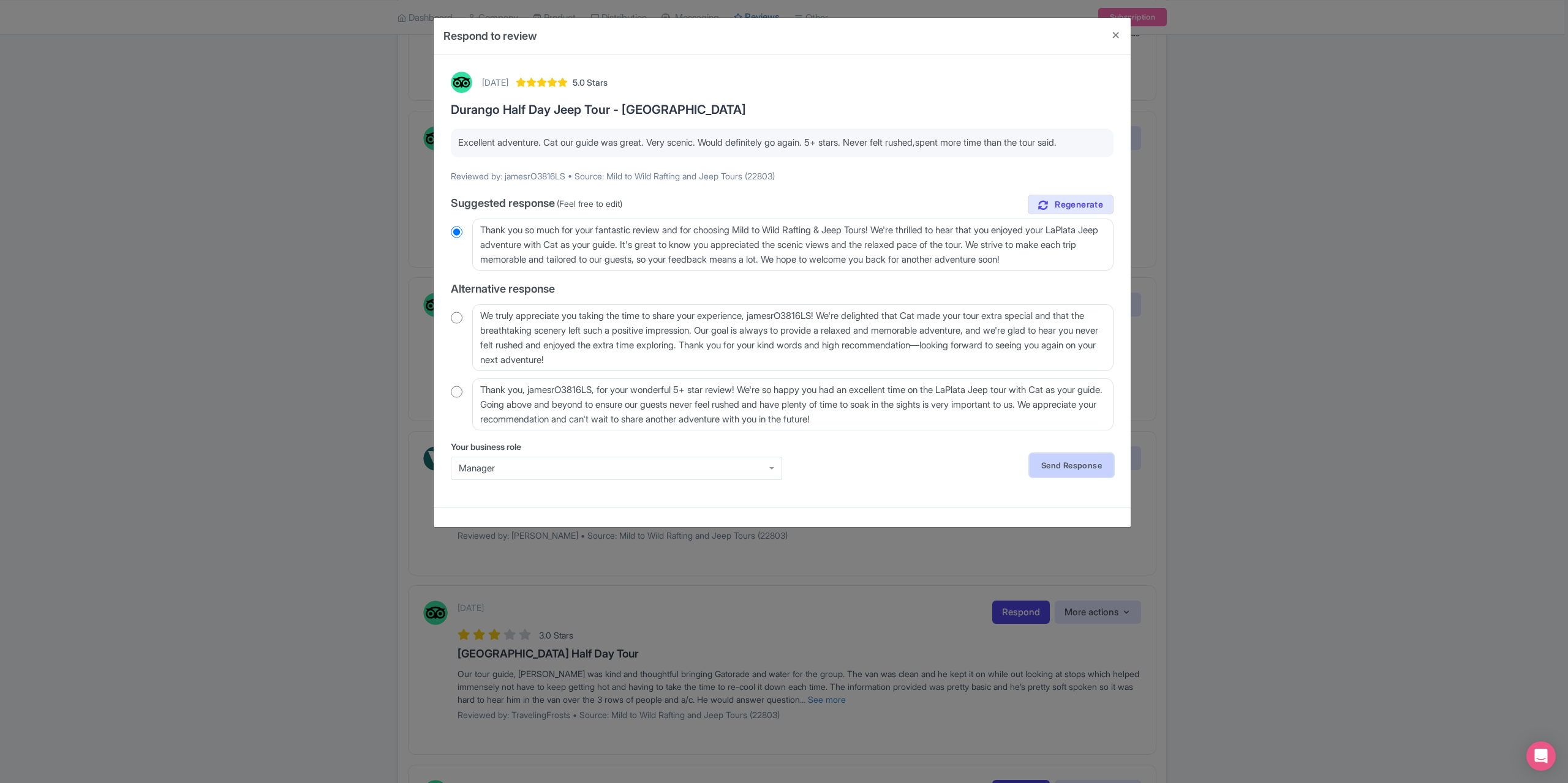
click at [1060, 471] on link "Send Response" at bounding box center [1071, 465] width 84 height 23
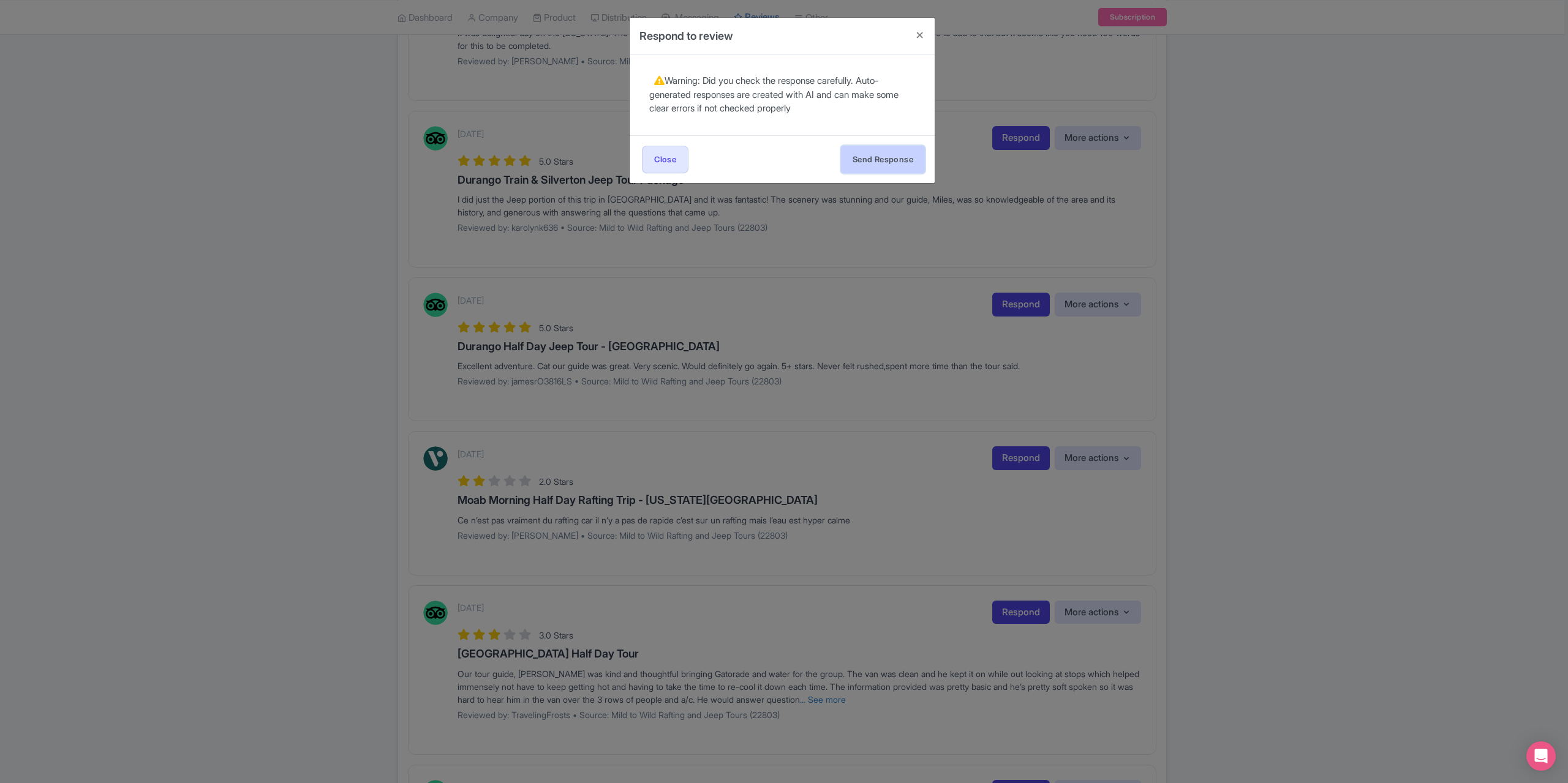
click at [876, 146] on button "Send Response" at bounding box center [883, 159] width 84 height 27
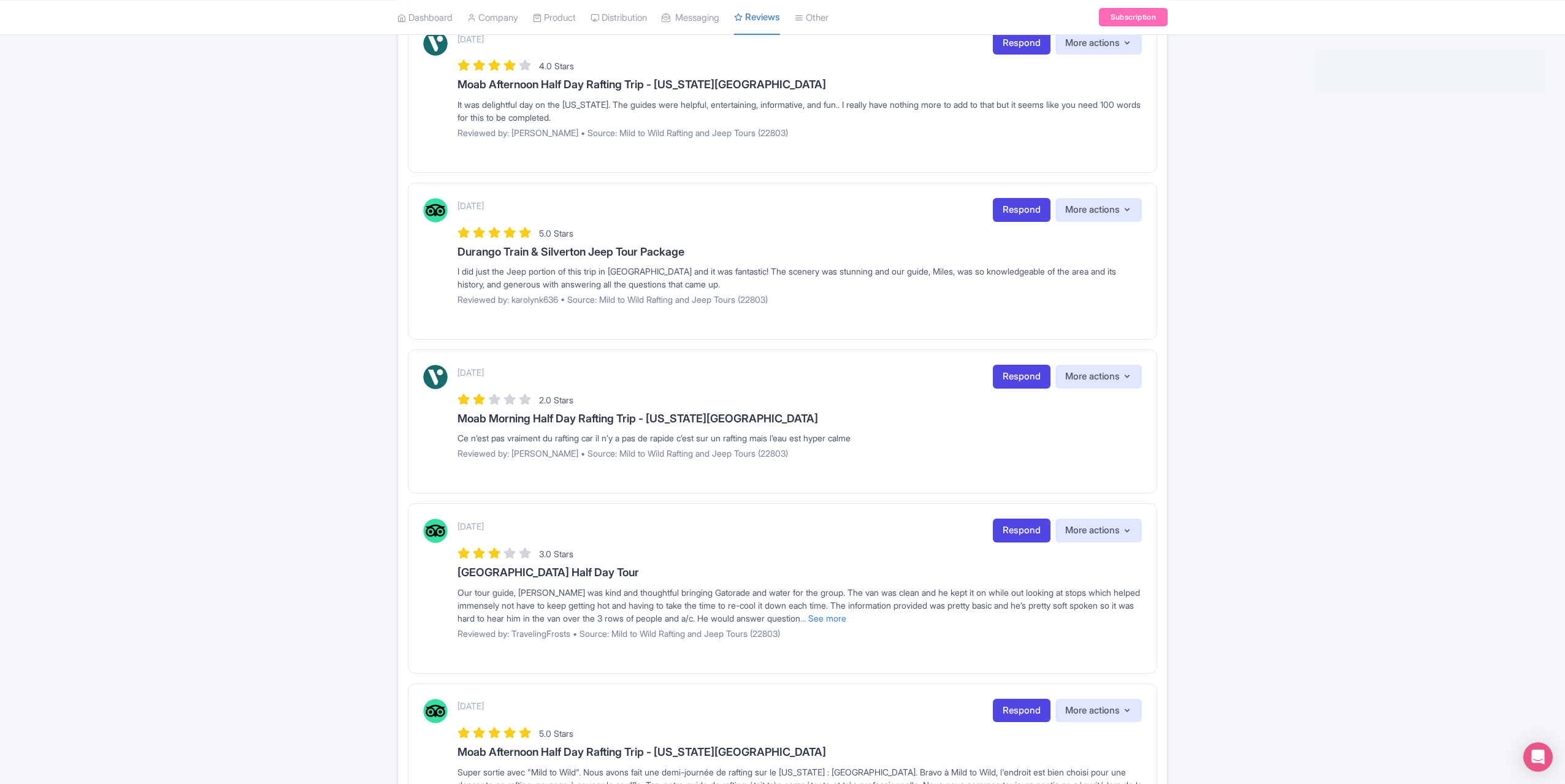
scroll to position [736, 0]
click at [1012, 212] on link "Respond" at bounding box center [1022, 212] width 58 height 24
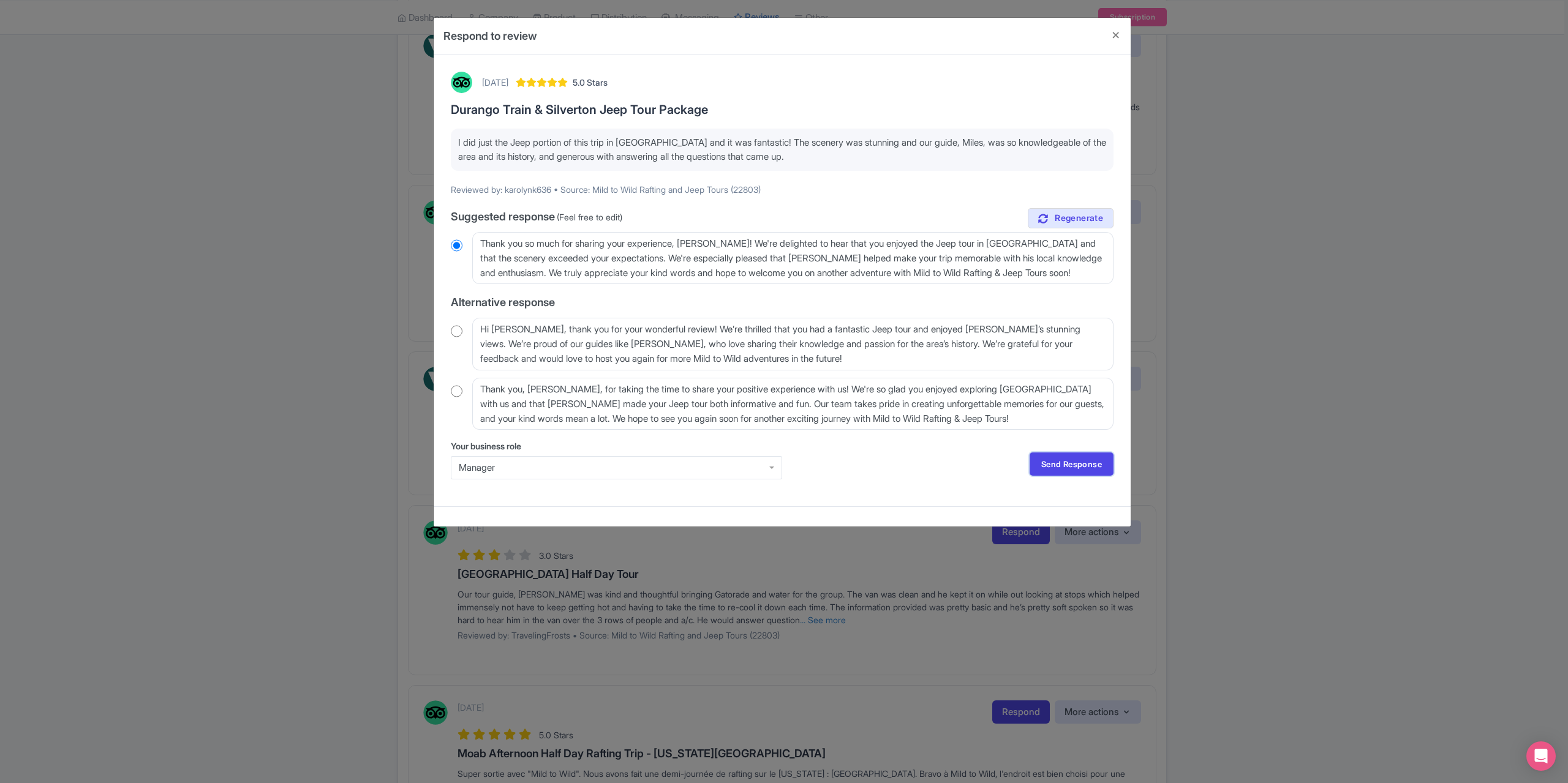
click at [1069, 461] on link "Send Response" at bounding box center [1071, 464] width 84 height 23
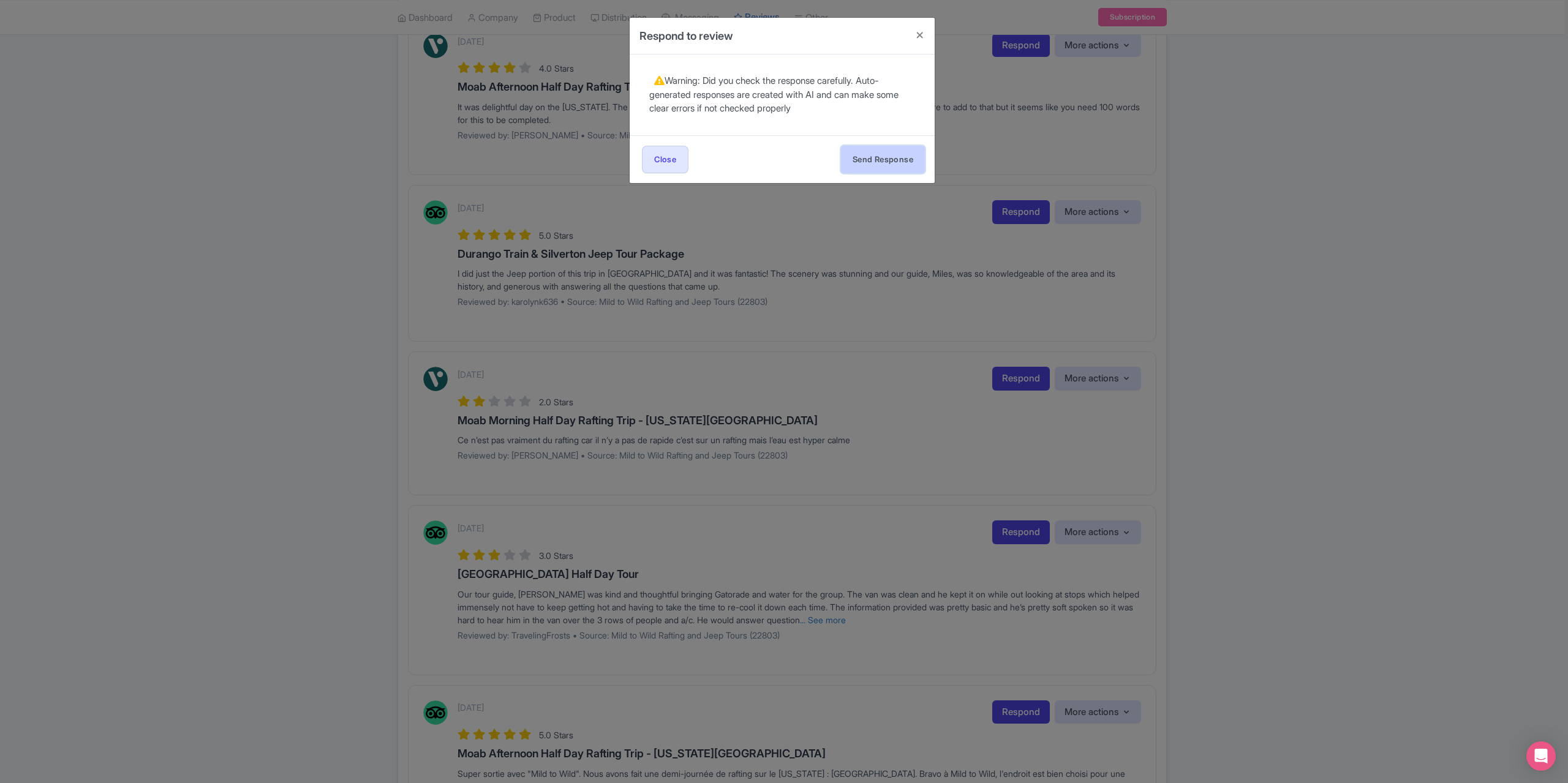
click at [865, 155] on button "Send Response" at bounding box center [883, 159] width 84 height 27
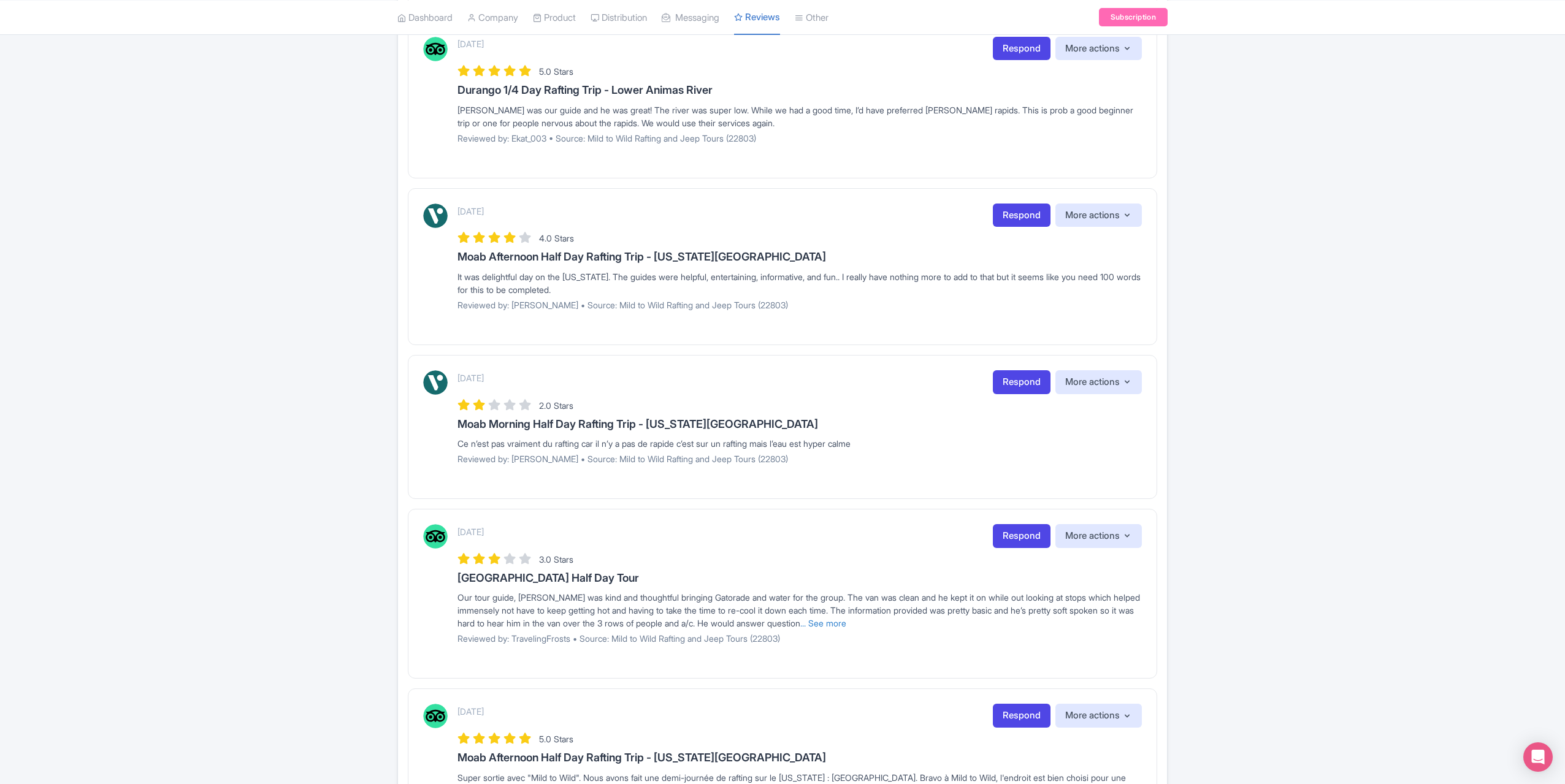
scroll to position [552, 0]
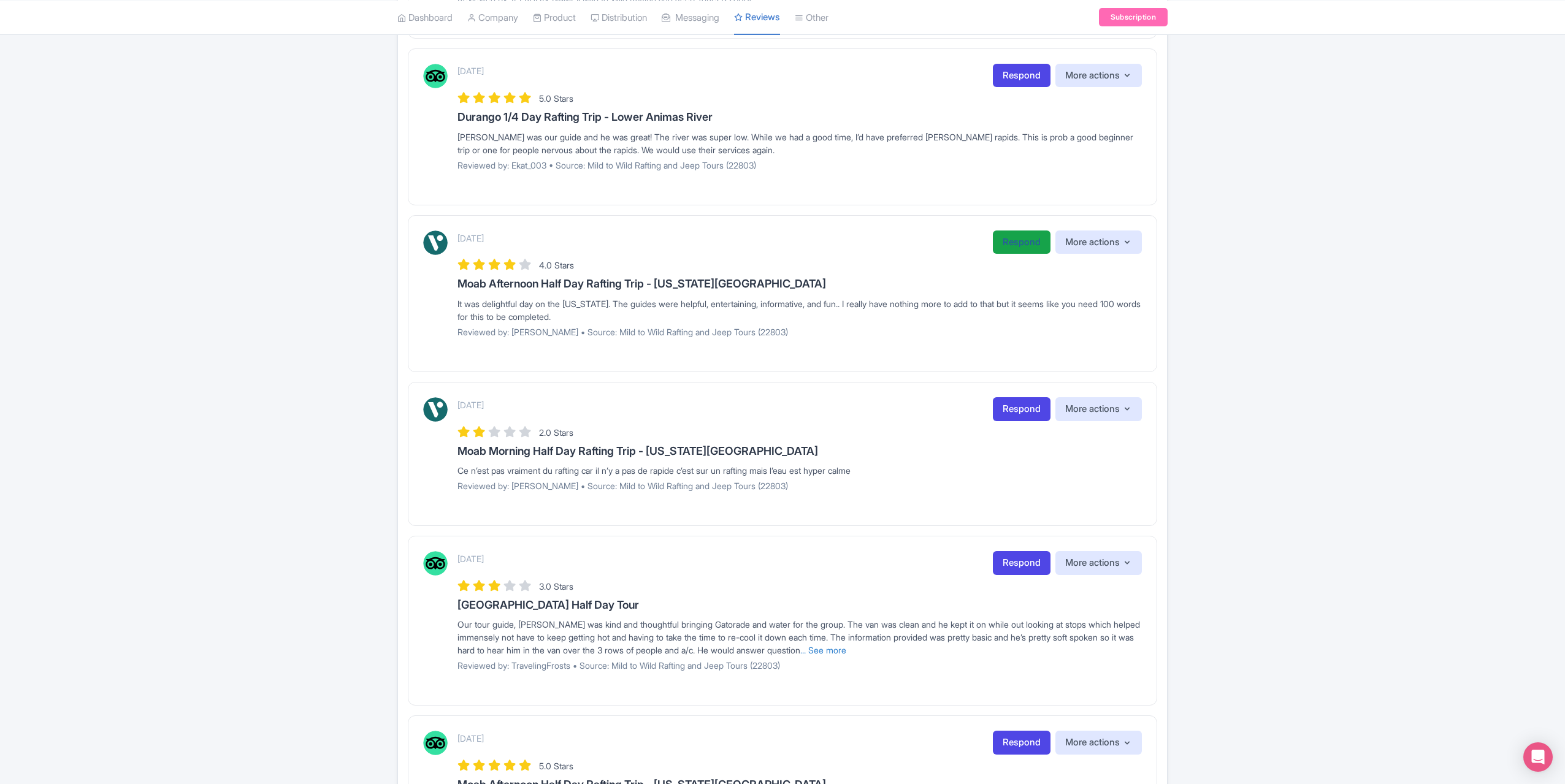
click at [1003, 240] on link "Respond" at bounding box center [1022, 242] width 58 height 24
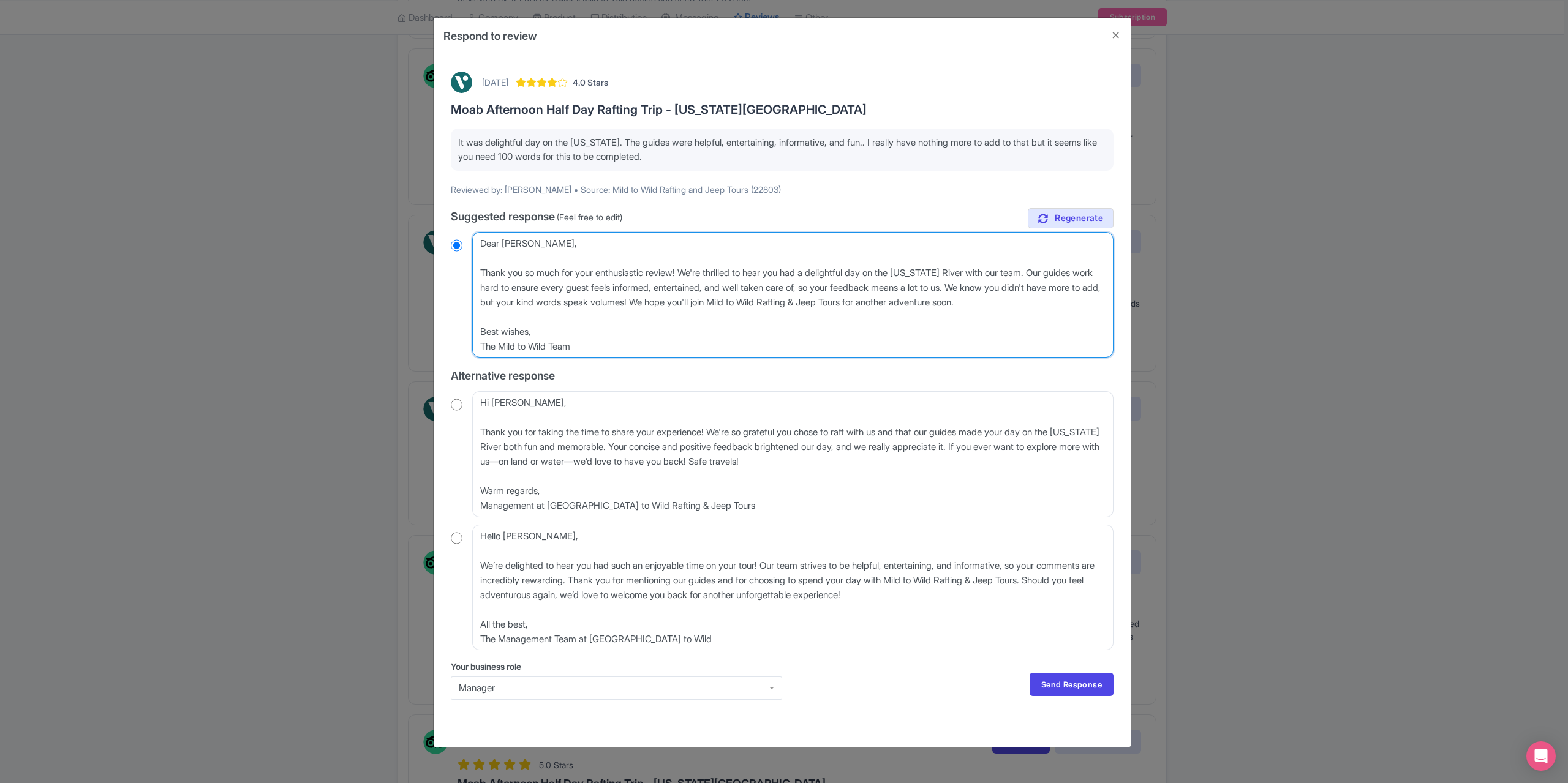
click at [491, 264] on textarea "Dear Terry_O, Thank you so much for your enthusiastic review! We're thrilled to…" at bounding box center [792, 294] width 641 height 126
type textarea "Dear Terry_O, Thank you so much for your enthusiastic review! We're thrilled to…"
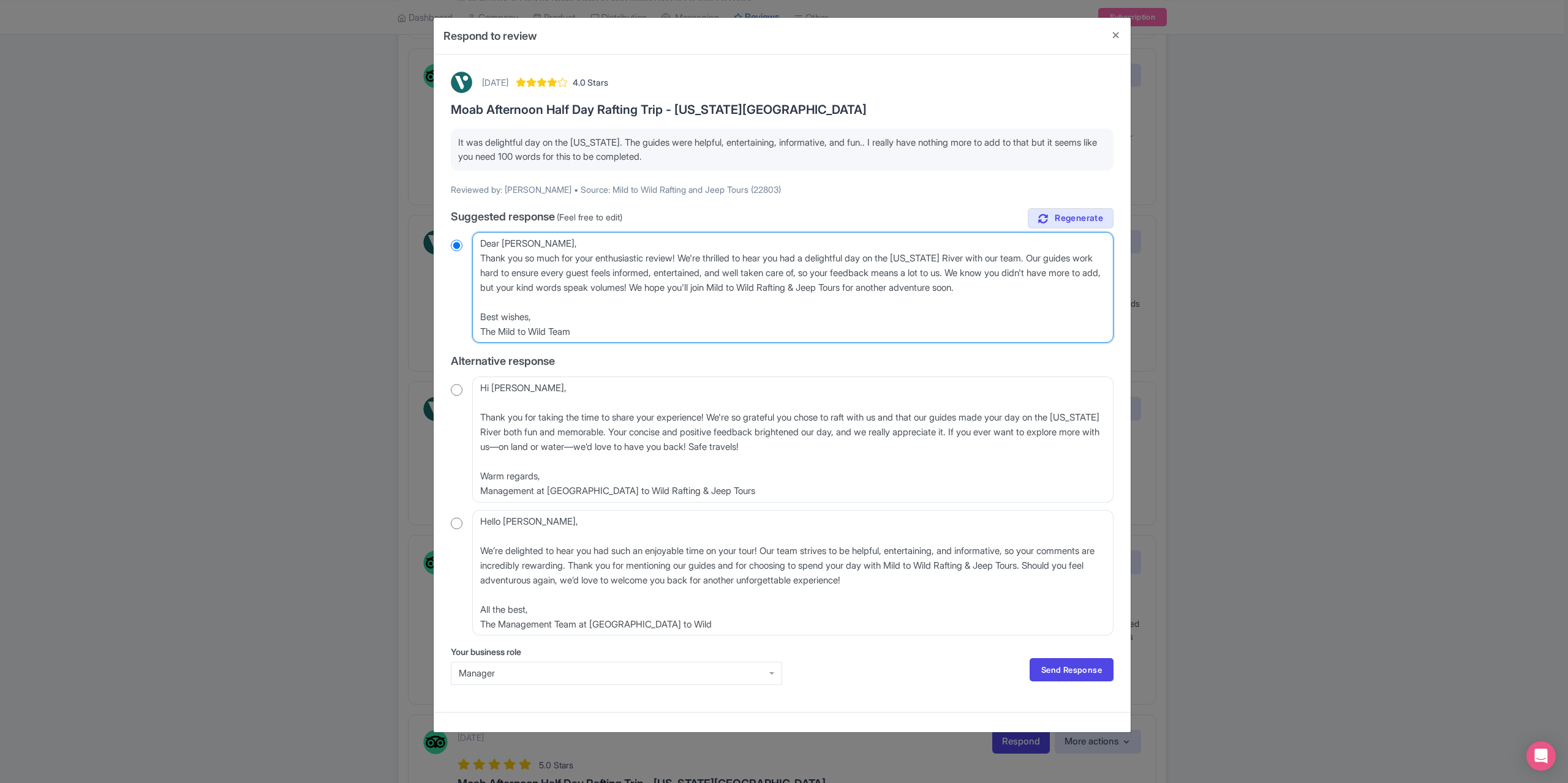
radio input "true"
type textarea "Dear Terry_O, Thank you so much for your enthusiastic review! We're thrilled to…"
radio input "true"
type textarea "Dear Terry_O Thank you so much for your enthusiastic review! We're thrilled to …"
radio input "true"
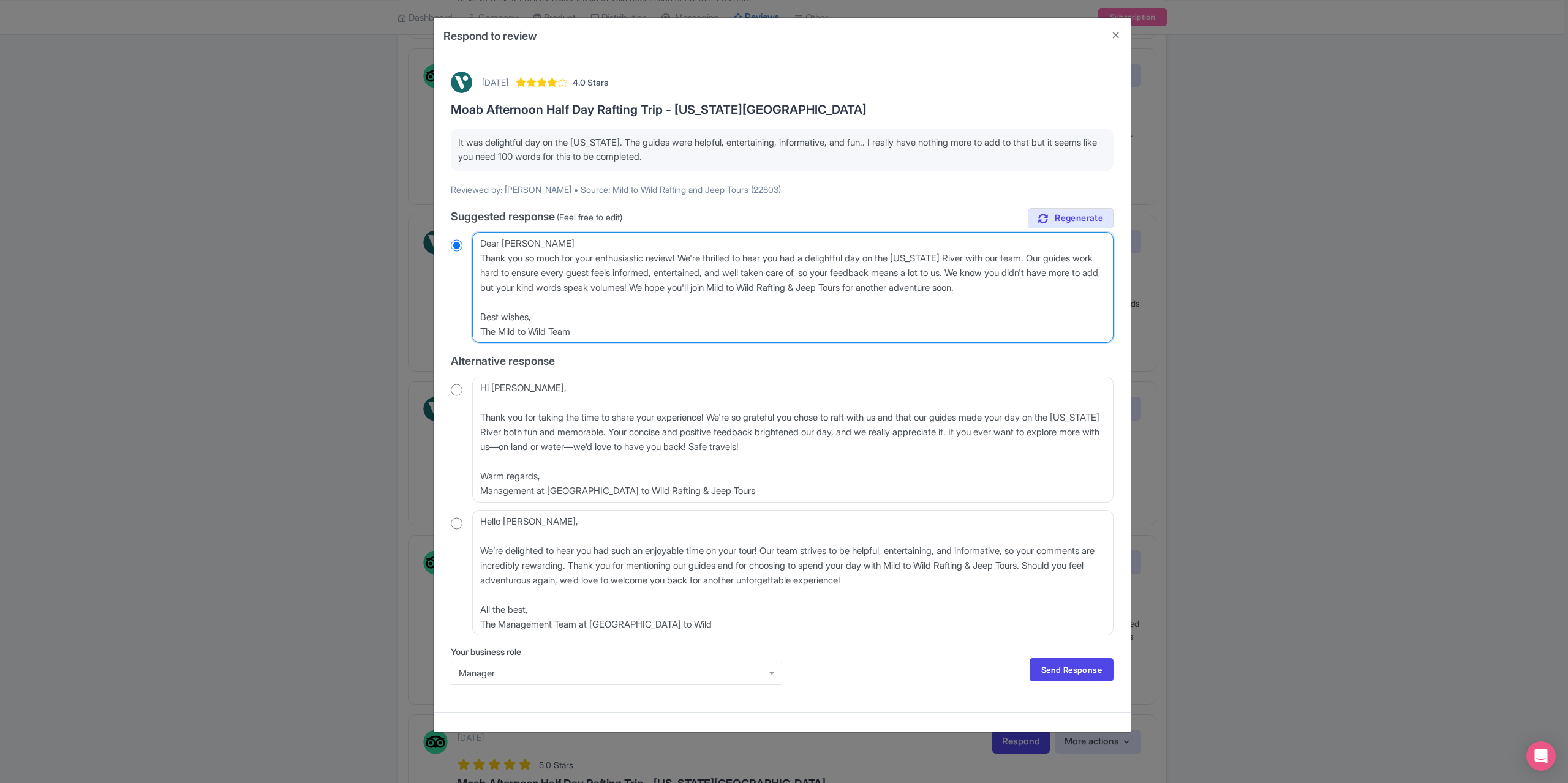
type textarea "Dear Terry_ Thank you so much for your enthusiastic review! We're thrilled to h…"
radio input "true"
type textarea "Dear Terry Thank you so much for your enthusiastic review! We're thrilled to he…"
radio input "true"
type textarea "Dear Terr Thank you so much for your enthusiastic review! We're thrilled to hea…"
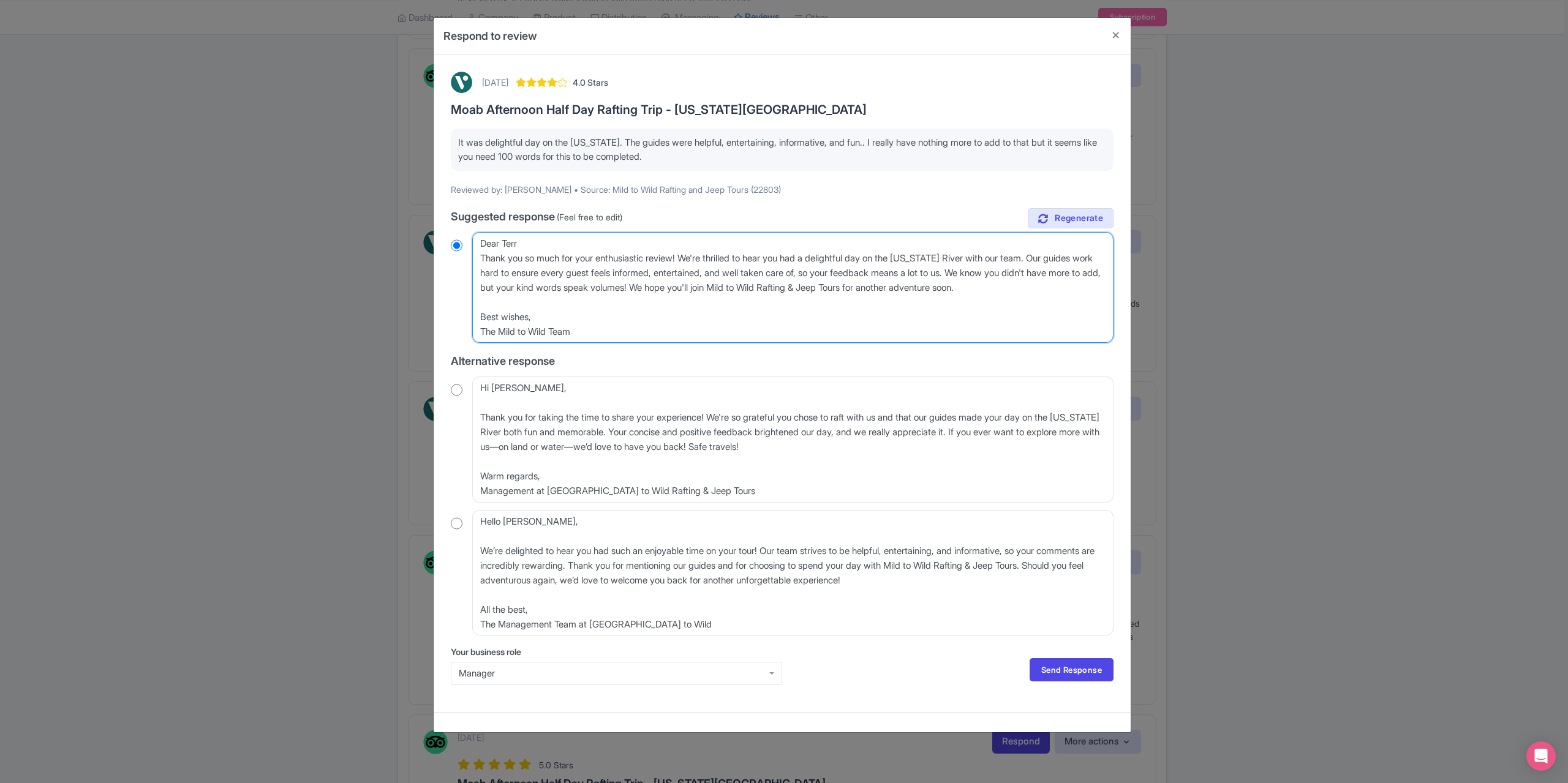
radio input "true"
type textarea "Dear Ter Thank you so much for your enthusiastic review! We're thrilled to hear…"
radio input "true"
type textarea "Dear Te Thank you so much for your enthusiastic review! We're thrilled to hear …"
radio input "true"
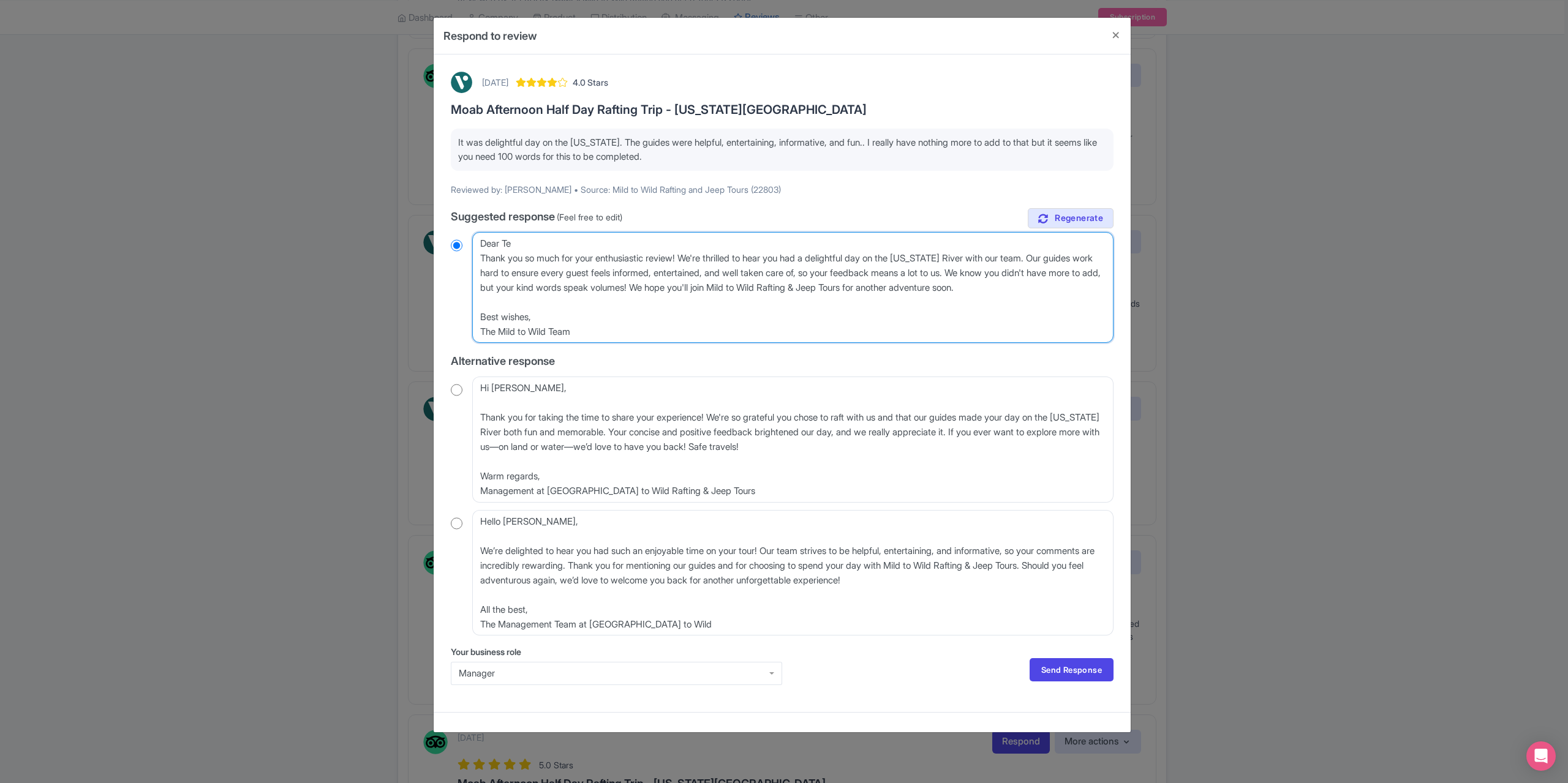
type textarea "Dear T Thank you so much for your enthusiastic review! We're thrilled to hear y…"
radio input "true"
type textarea "Dear Thank you so much for your enthusiastic review! We're thrilled to hear you…"
radio input "true"
type textarea "Dear Thank you so much for your enthusiastic review! We're thrilled to hear you…"
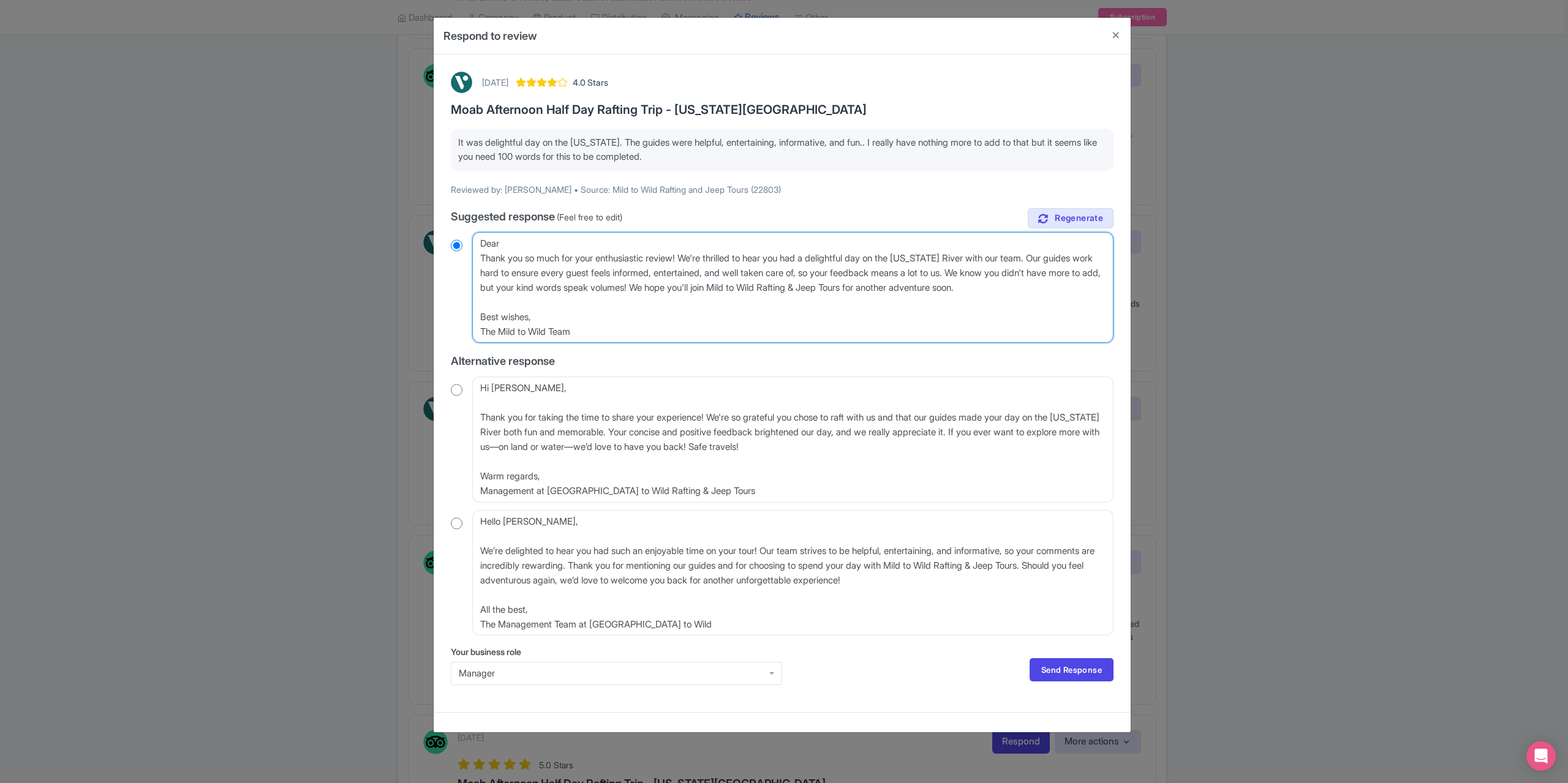
radio input "true"
type textarea "Dea Thank you so much for your enthusiastic review! We're thrilled to hear you …"
radio input "true"
type textarea "De Thank you so much for your enthusiastic review! We're thrilled to hear you h…"
radio input "true"
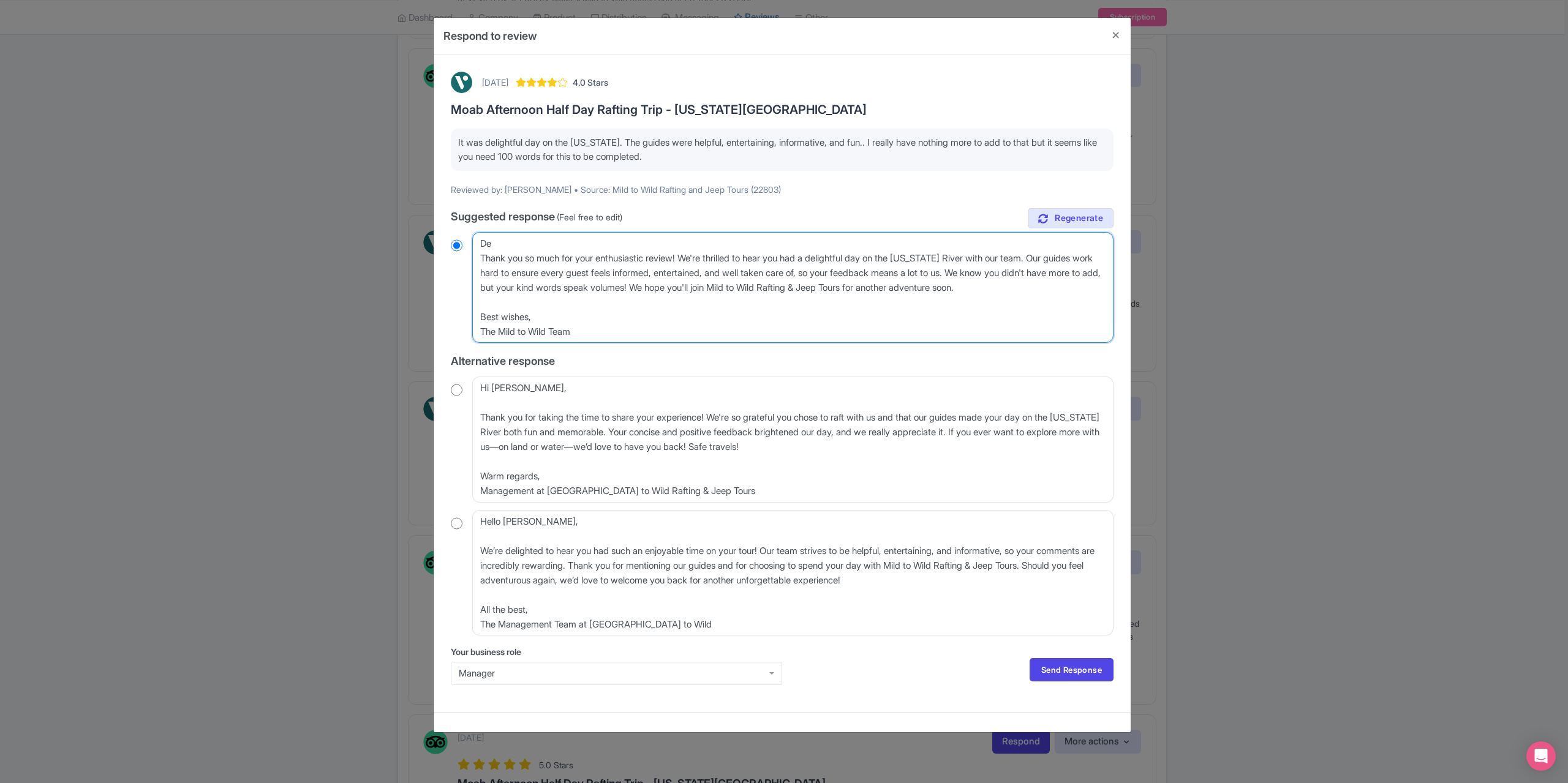
type textarea "D Thank you so much for your enthusiastic review! We're thrilled to hear you ha…"
radio input "true"
type textarea "Thank you so much for your enthusiastic review! We're thrilled to hear you had …"
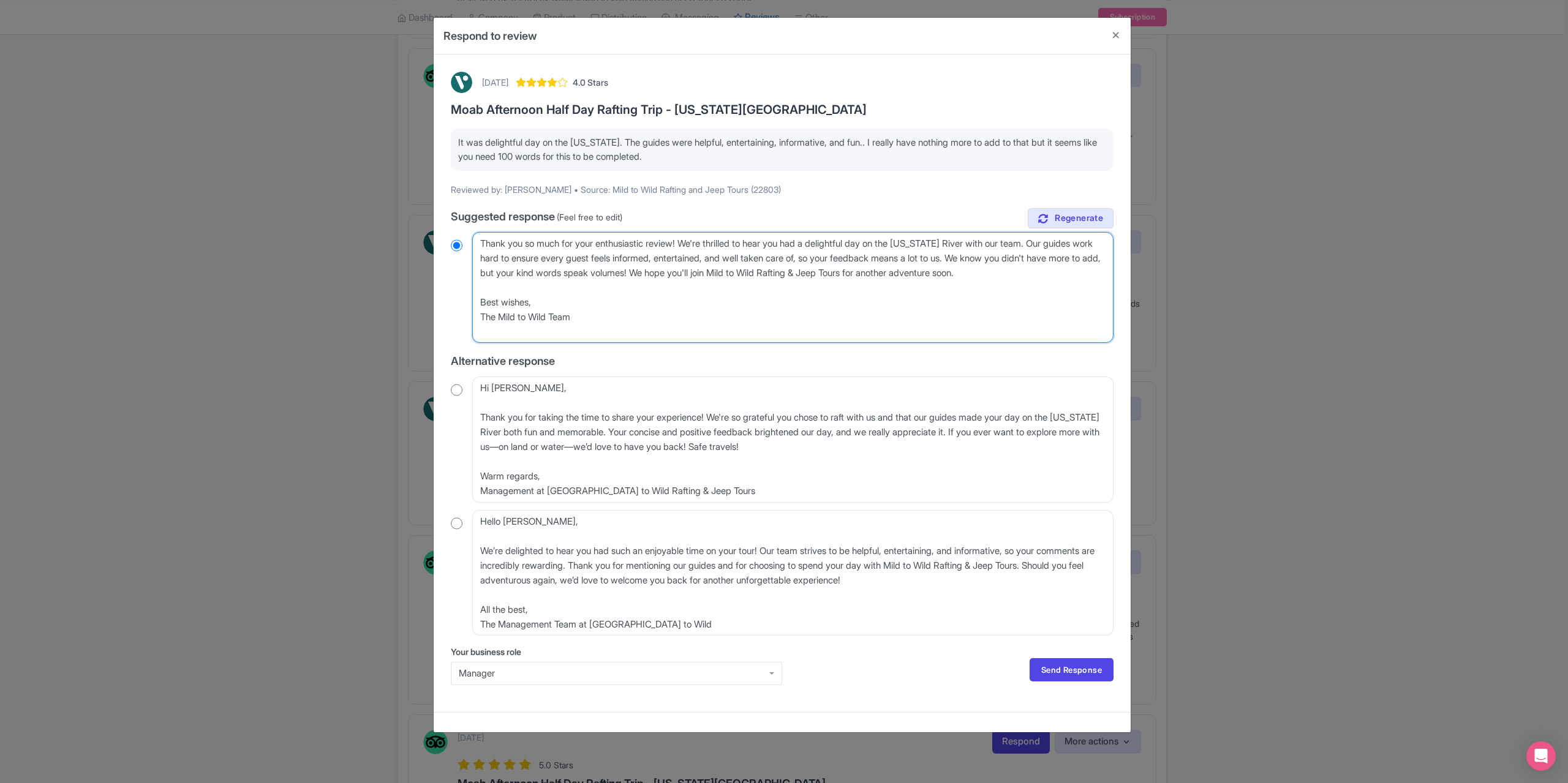
radio input "true"
type textarea "Thank you so much for your enthusiastic review! We're thrilled to hear you had …"
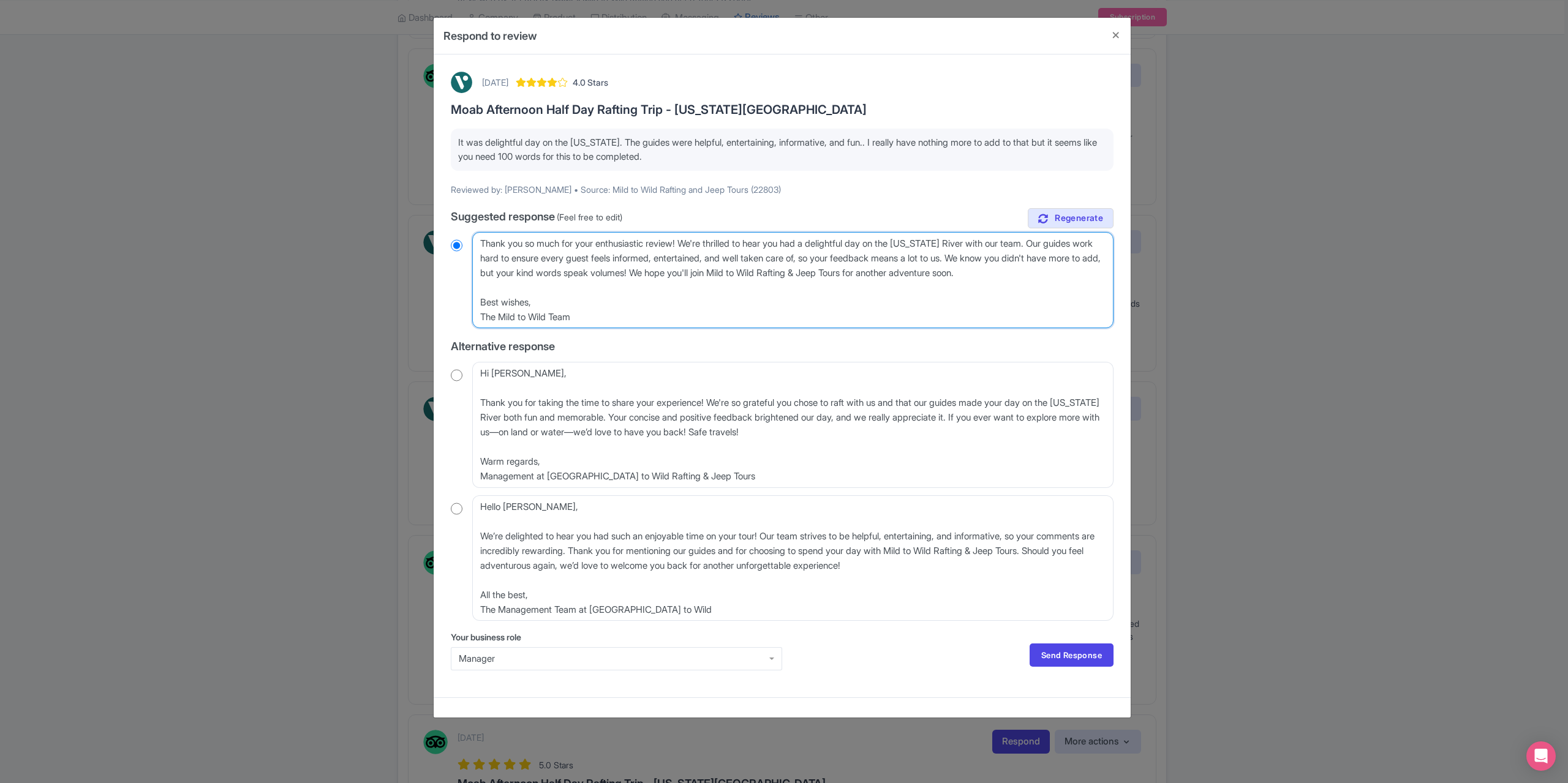
radio input "true"
click at [480, 303] on textarea "Dear Terry_O, Thank you so much for your enthusiastic review! We're thrilled to…" at bounding box center [792, 280] width 641 height 96
type textarea "Thank you so much for your enthusiastic review! We're thrilled to hear you had …"
radio input "true"
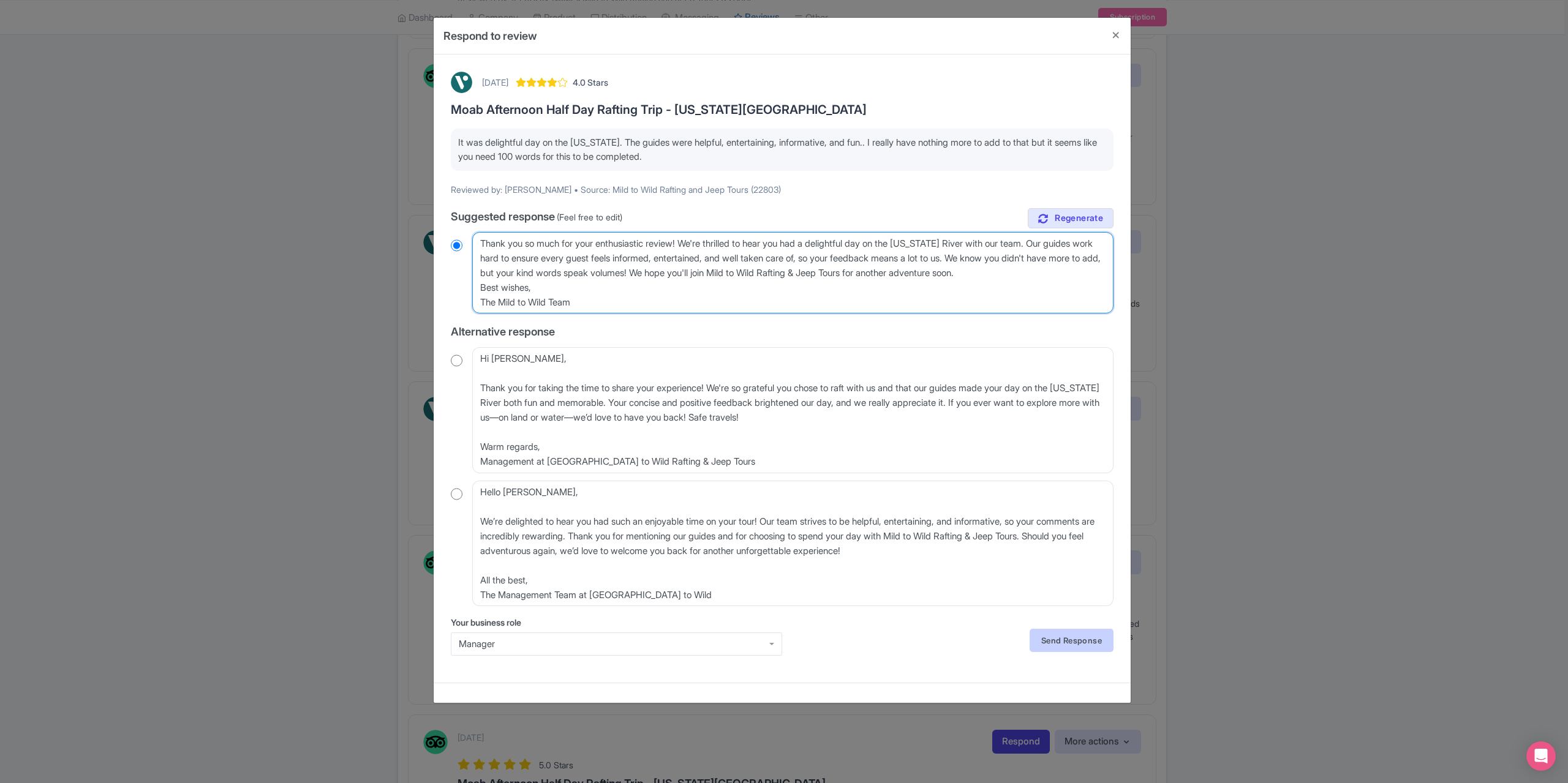
type textarea "Thank you so much for your enthusiastic review! We're thrilled to hear you had …"
click at [1079, 642] on link "Send Response" at bounding box center [1071, 640] width 84 height 23
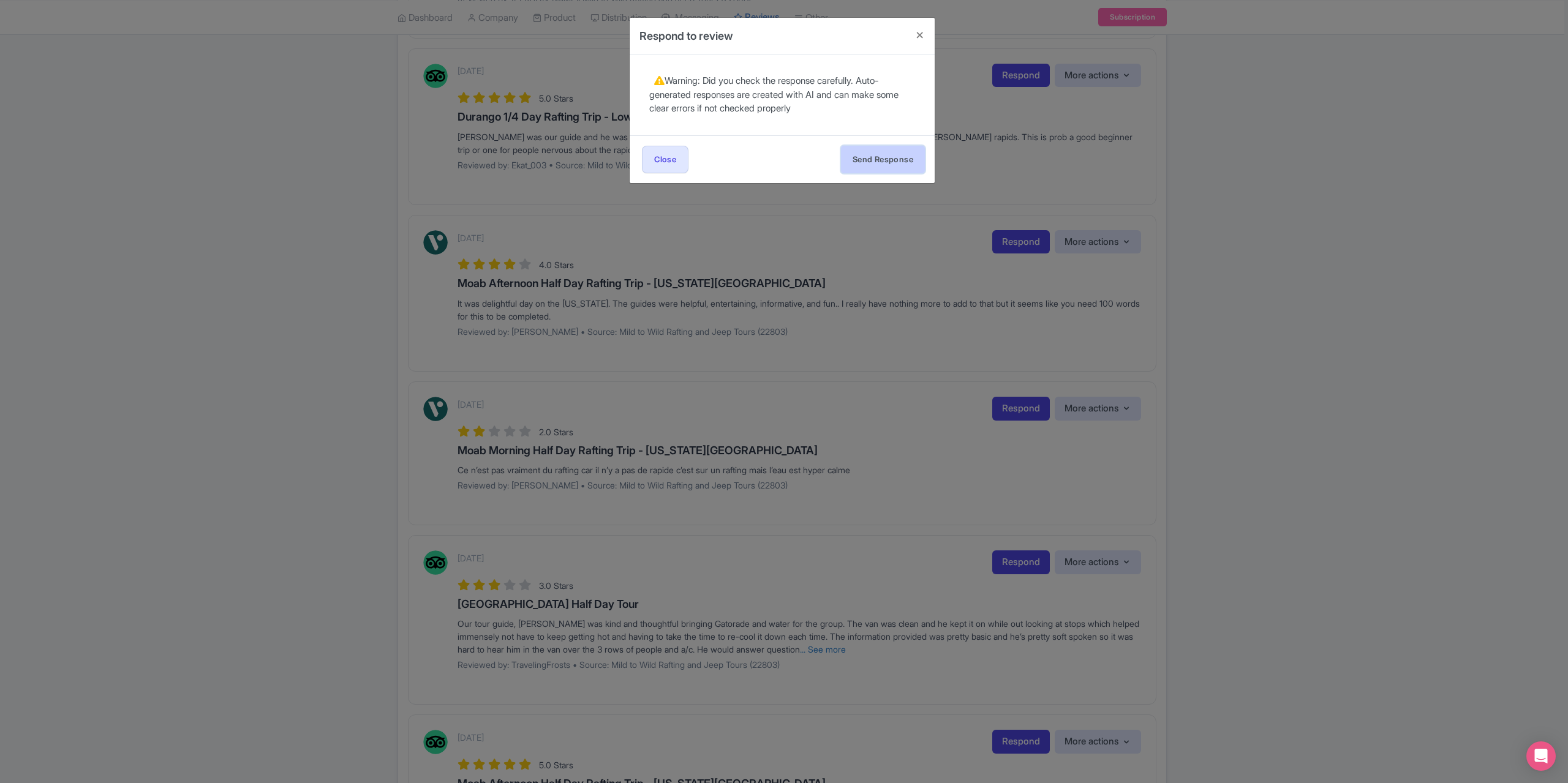
click at [861, 162] on button "Send Response" at bounding box center [883, 159] width 84 height 27
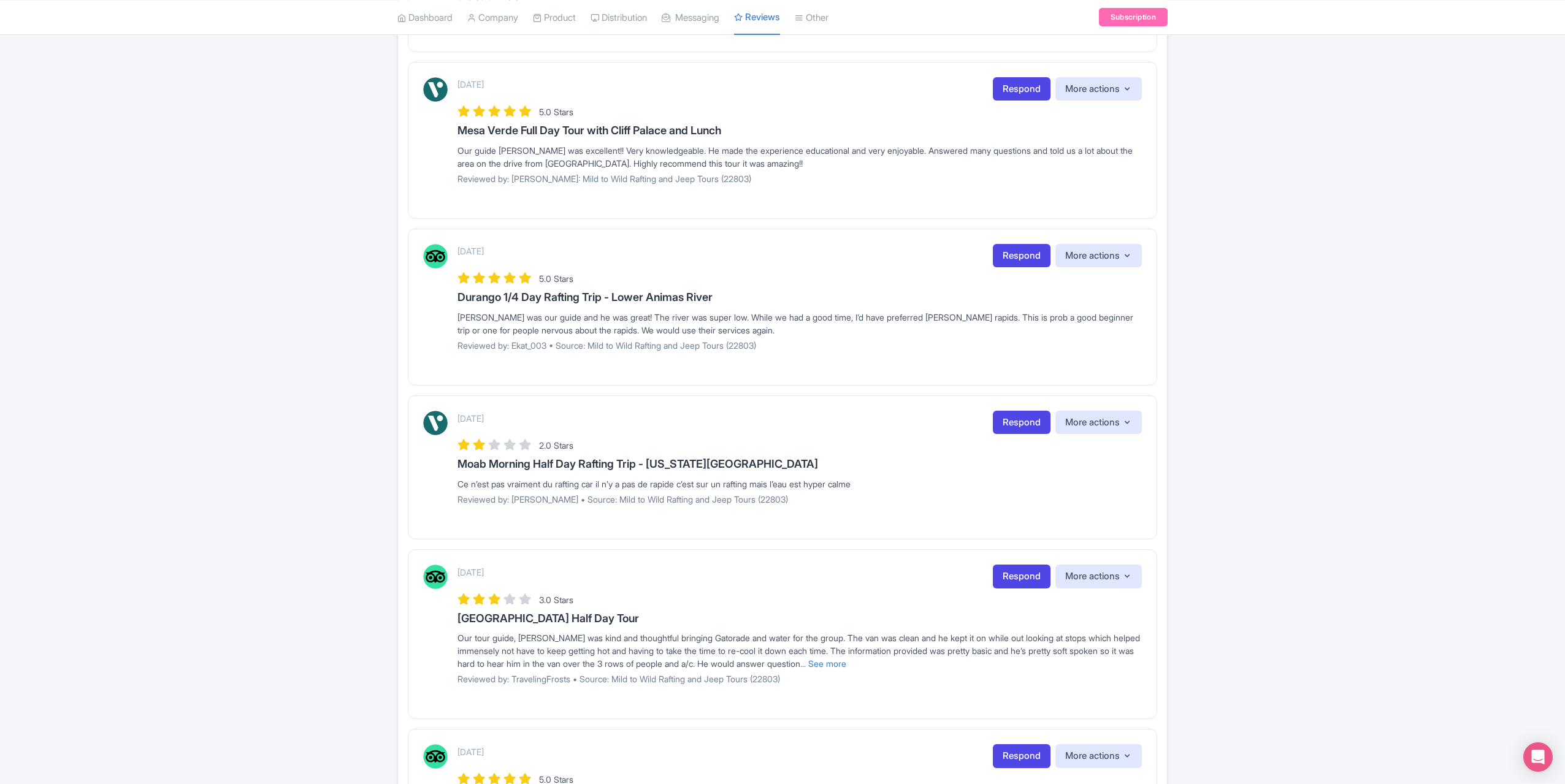
scroll to position [368, 0]
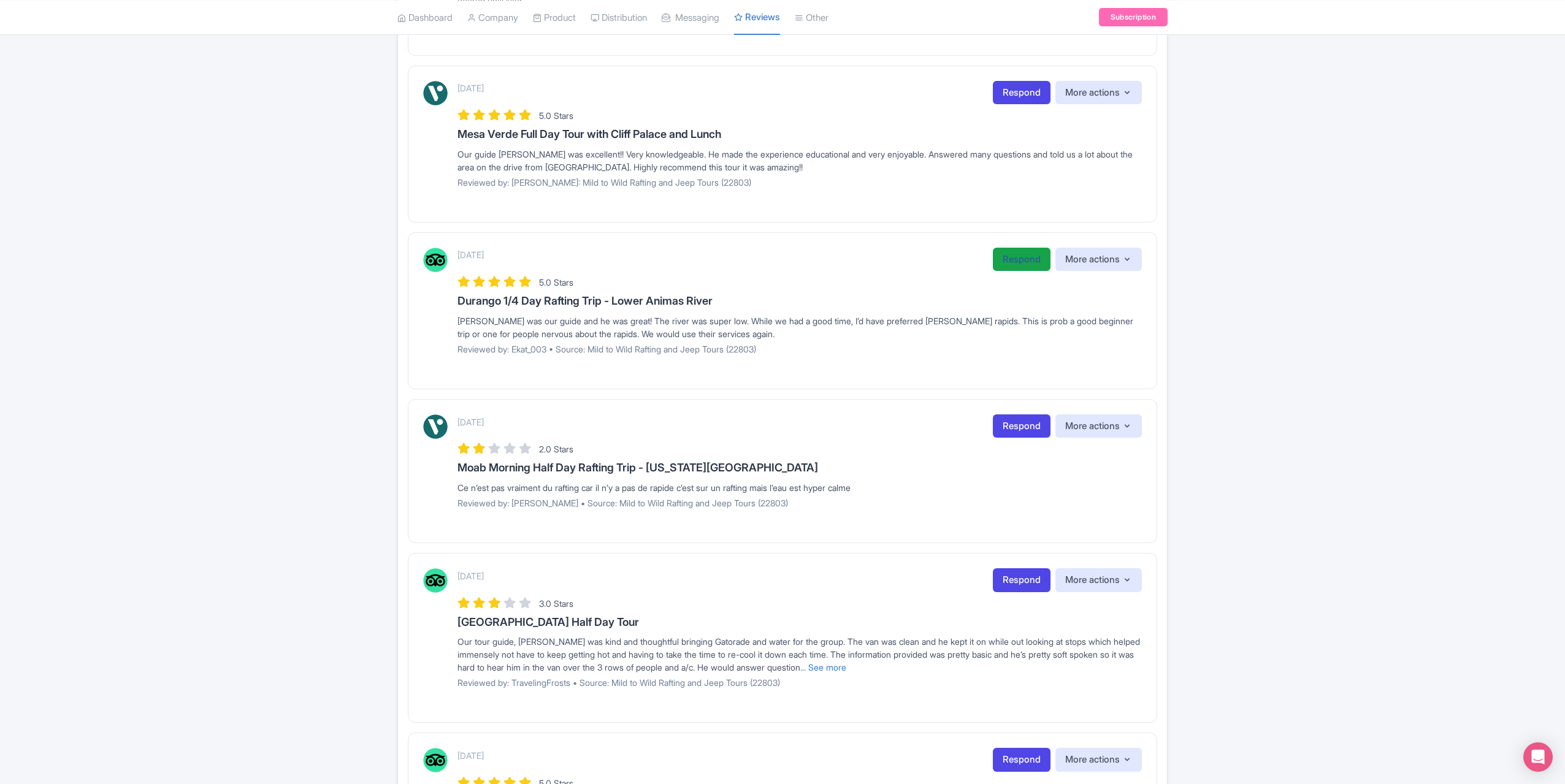
click at [1006, 249] on link "Respond" at bounding box center [1022, 260] width 58 height 24
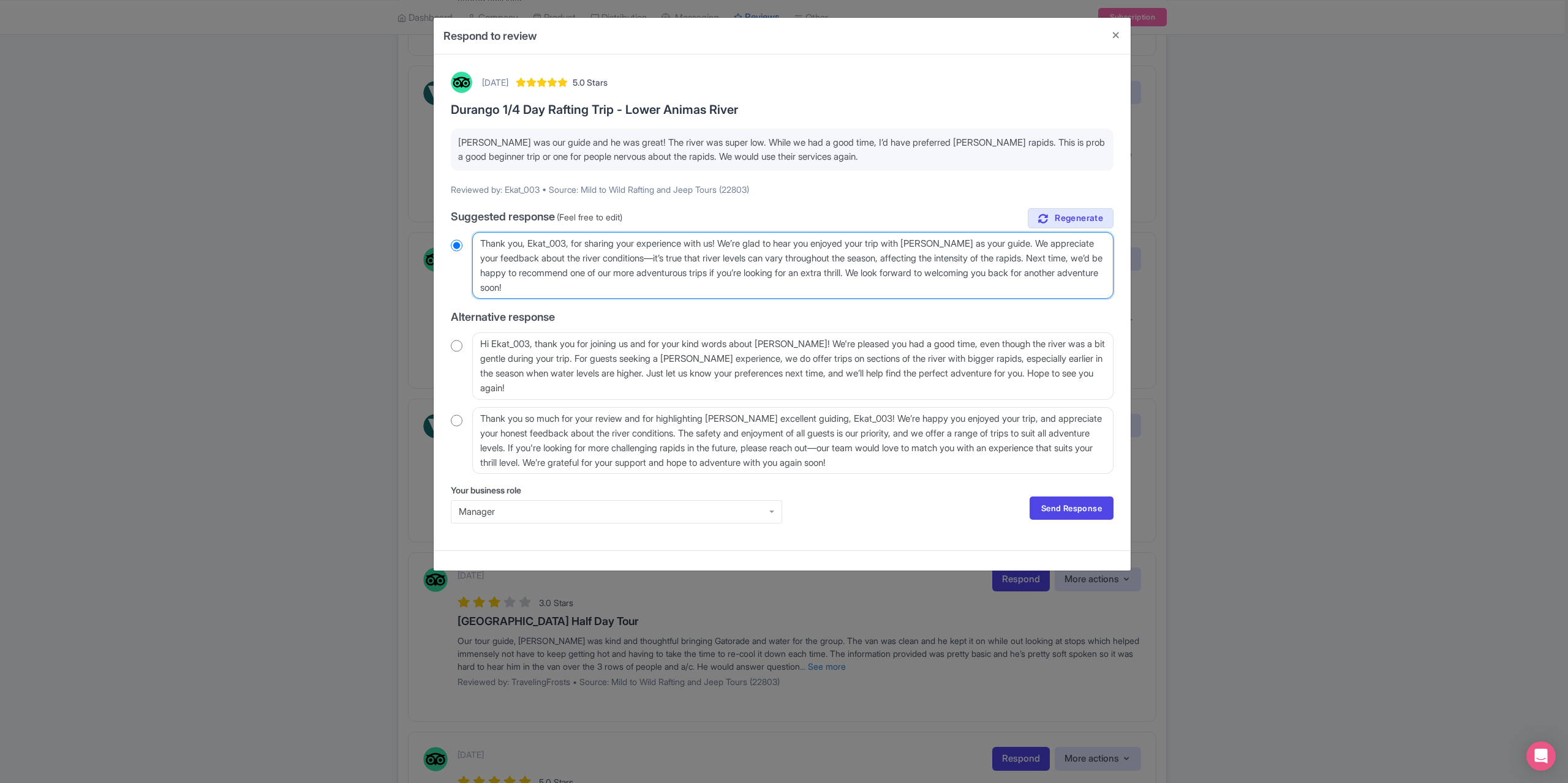
drag, startPoint x: 571, startPoint y: 245, endPoint x: 525, endPoint y: 248, distance: 46.1
click at [525, 248] on textarea "Thank you, Ekat_003, for sharing your experience with us! We’re glad to hear yo…" at bounding box center [792, 265] width 641 height 66
type textarea "Thank you for sharing your experience with us! We’re glad to hear you enjoyed y…"
radio input "true"
type textarea "Thank you for sharing your experience with us! We’re glad to hear you enjoyed y…"
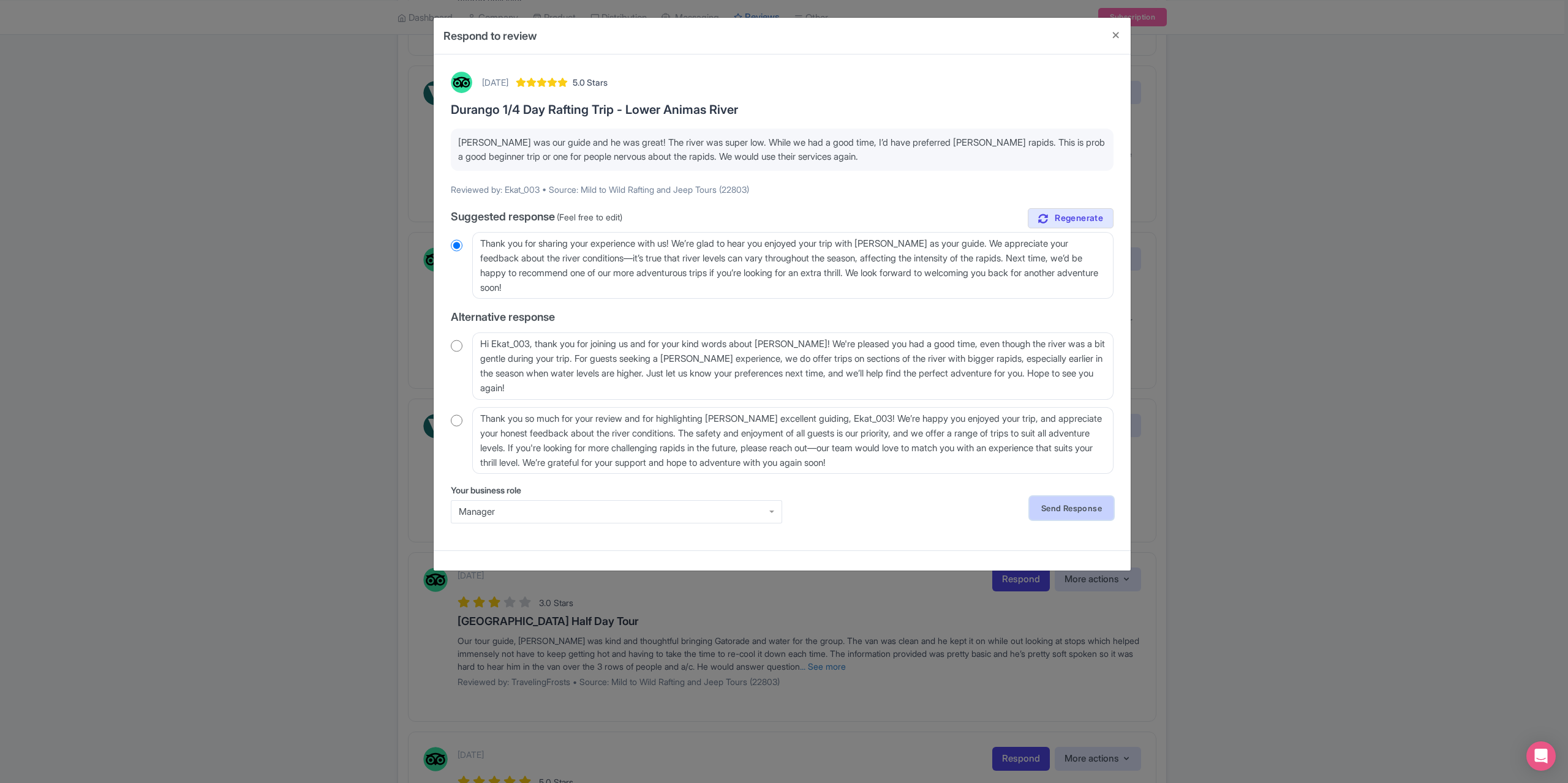
click at [1088, 507] on link "Send Response" at bounding box center [1071, 508] width 84 height 23
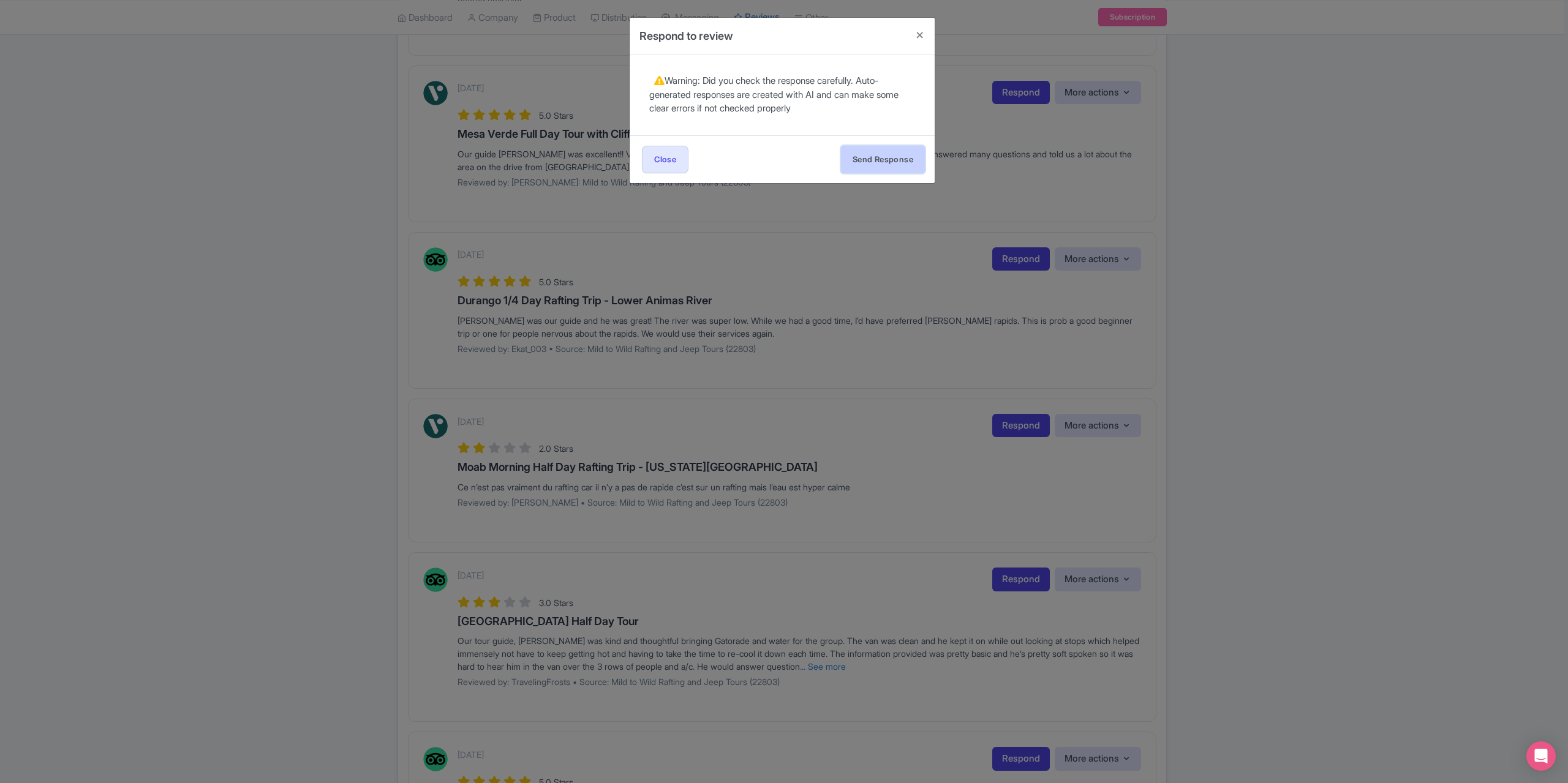
click at [895, 154] on button "Send Response" at bounding box center [883, 159] width 84 height 27
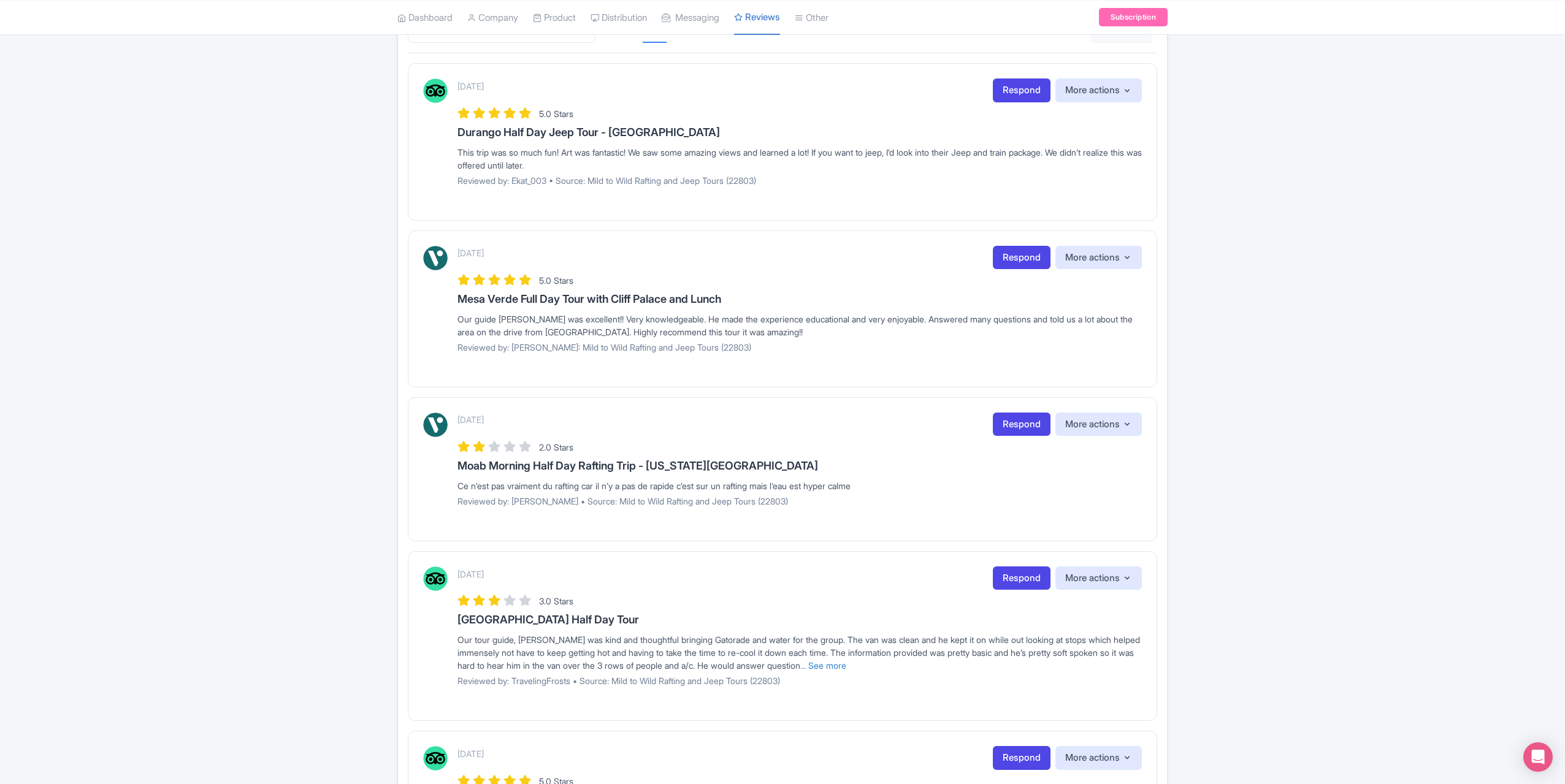
scroll to position [184, 0]
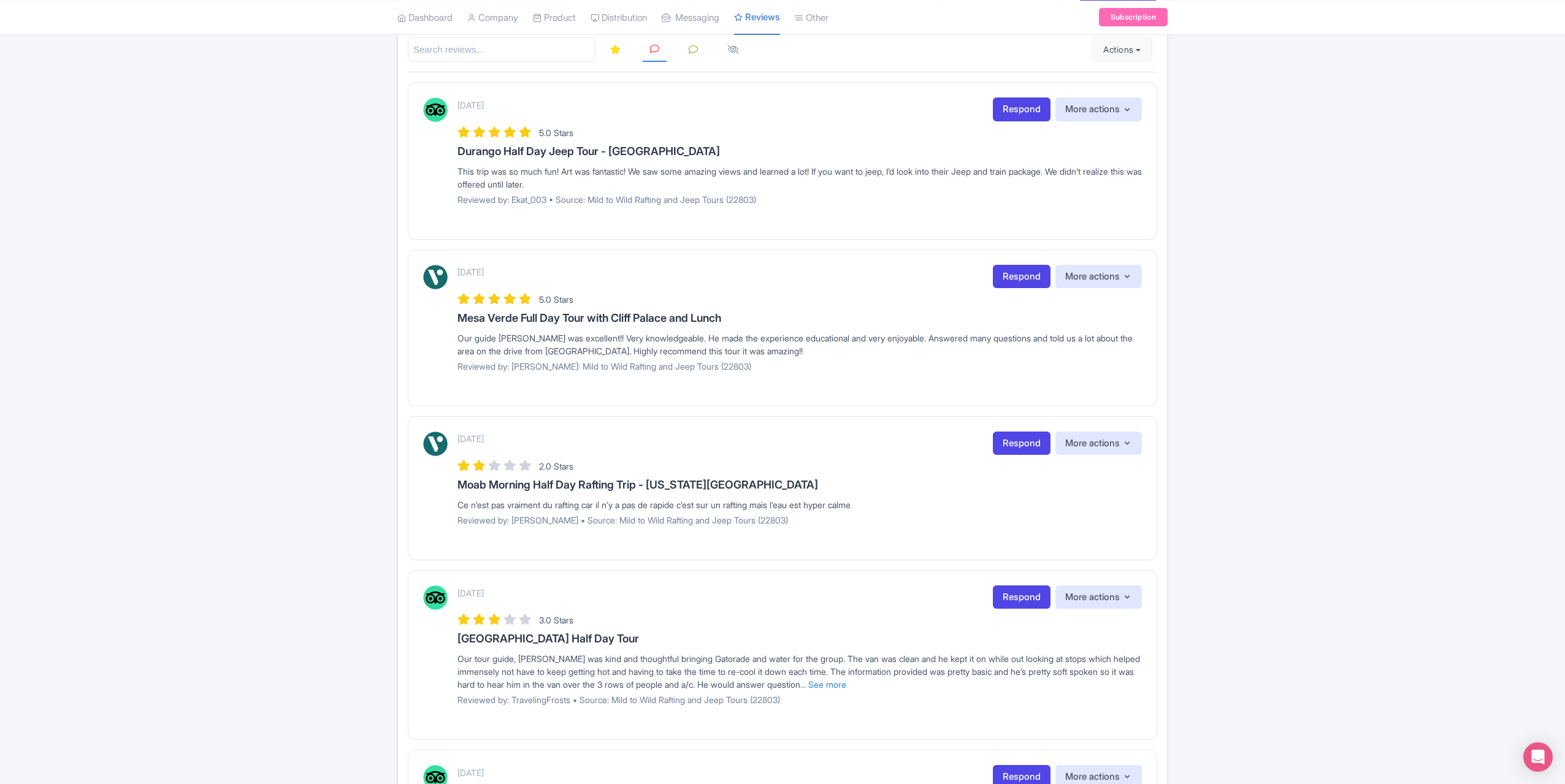
drag, startPoint x: 1006, startPoint y: 277, endPoint x: 988, endPoint y: 322, distance: 48.5
click at [1006, 277] on link "Respond" at bounding box center [1022, 277] width 58 height 24
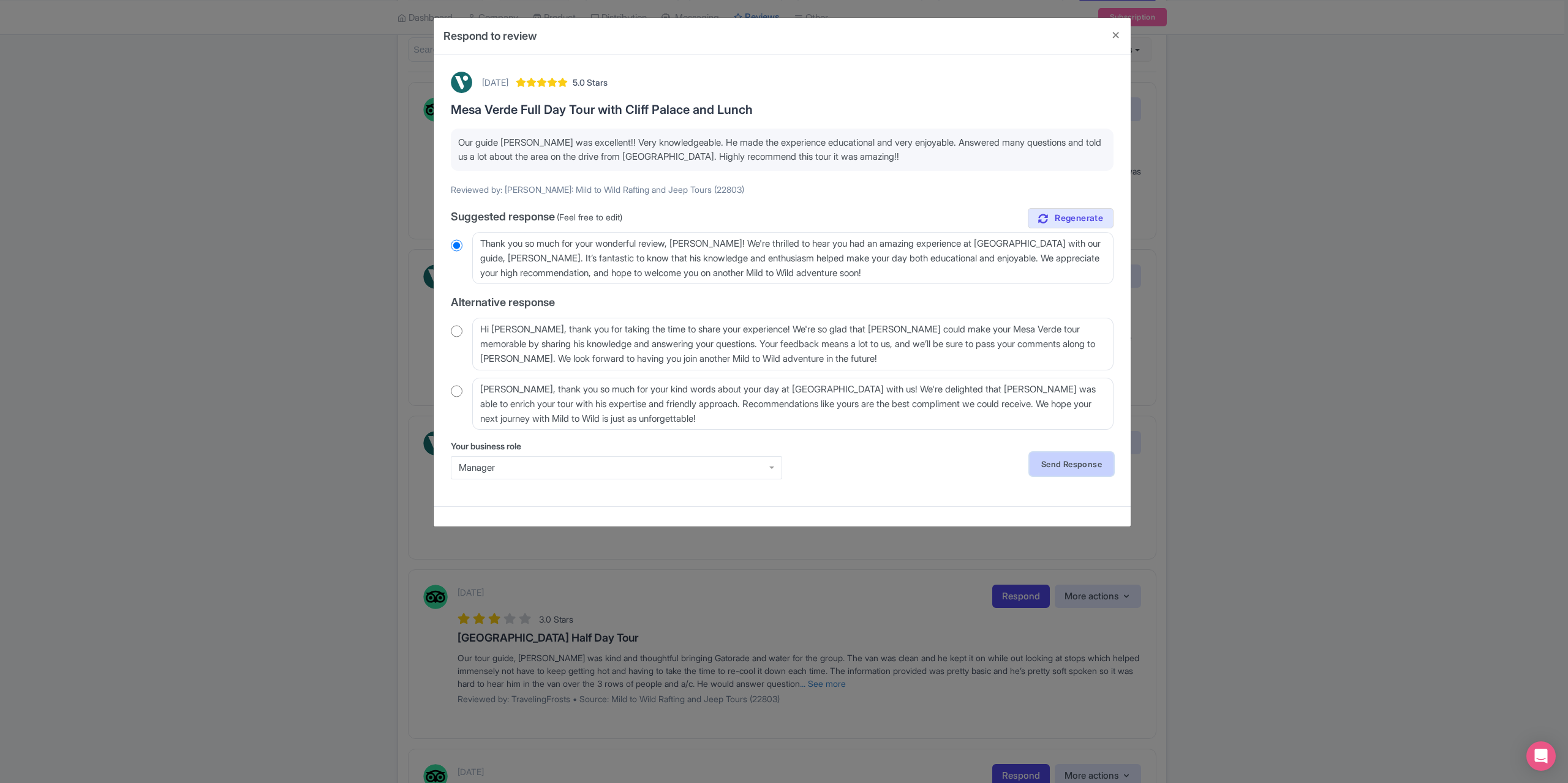
click at [1091, 465] on link "Send Response" at bounding box center [1071, 464] width 84 height 23
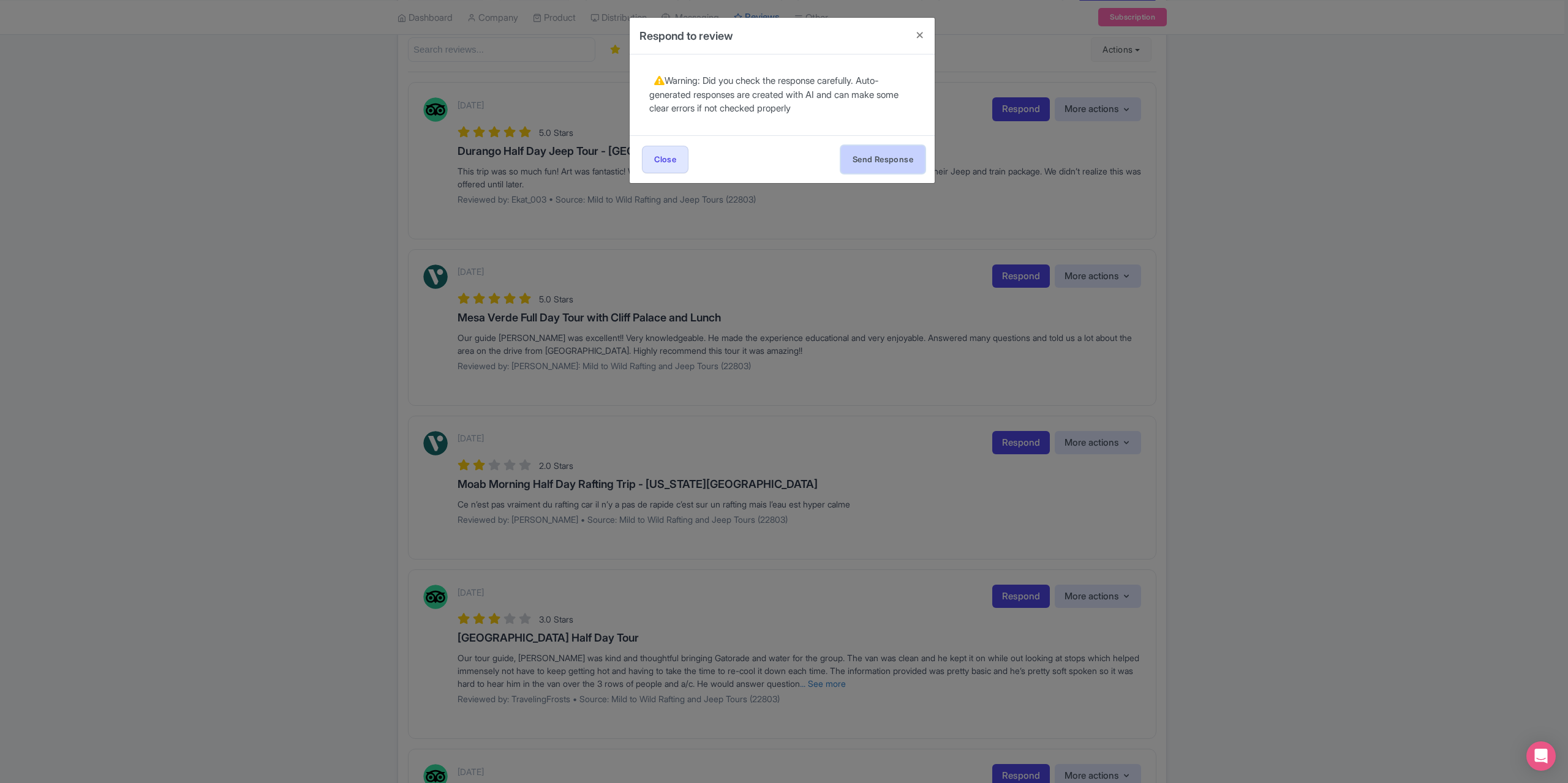
click at [891, 161] on button "Send Response" at bounding box center [883, 159] width 84 height 27
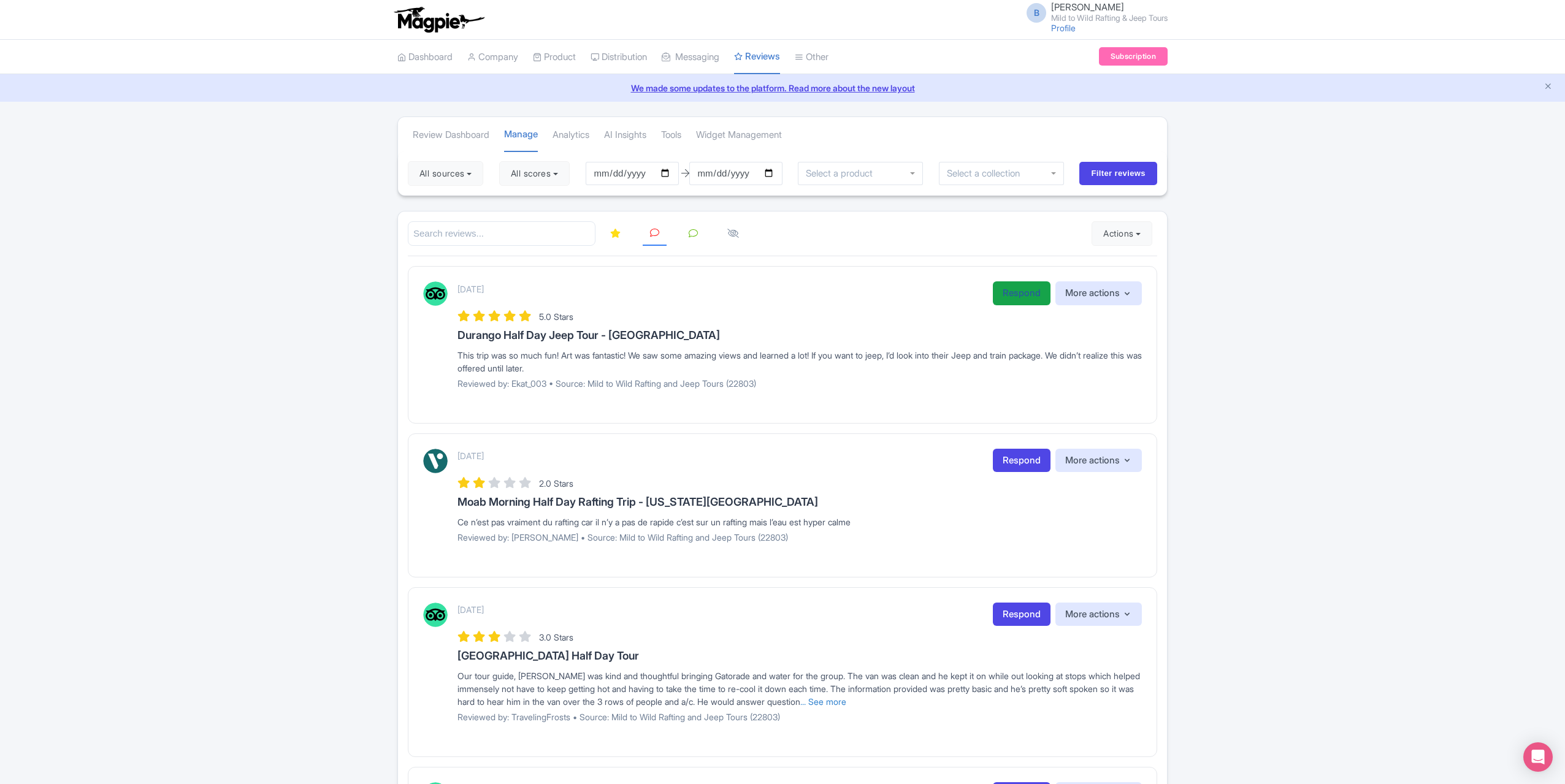
click at [1012, 289] on link "Respond" at bounding box center [1022, 294] width 58 height 24
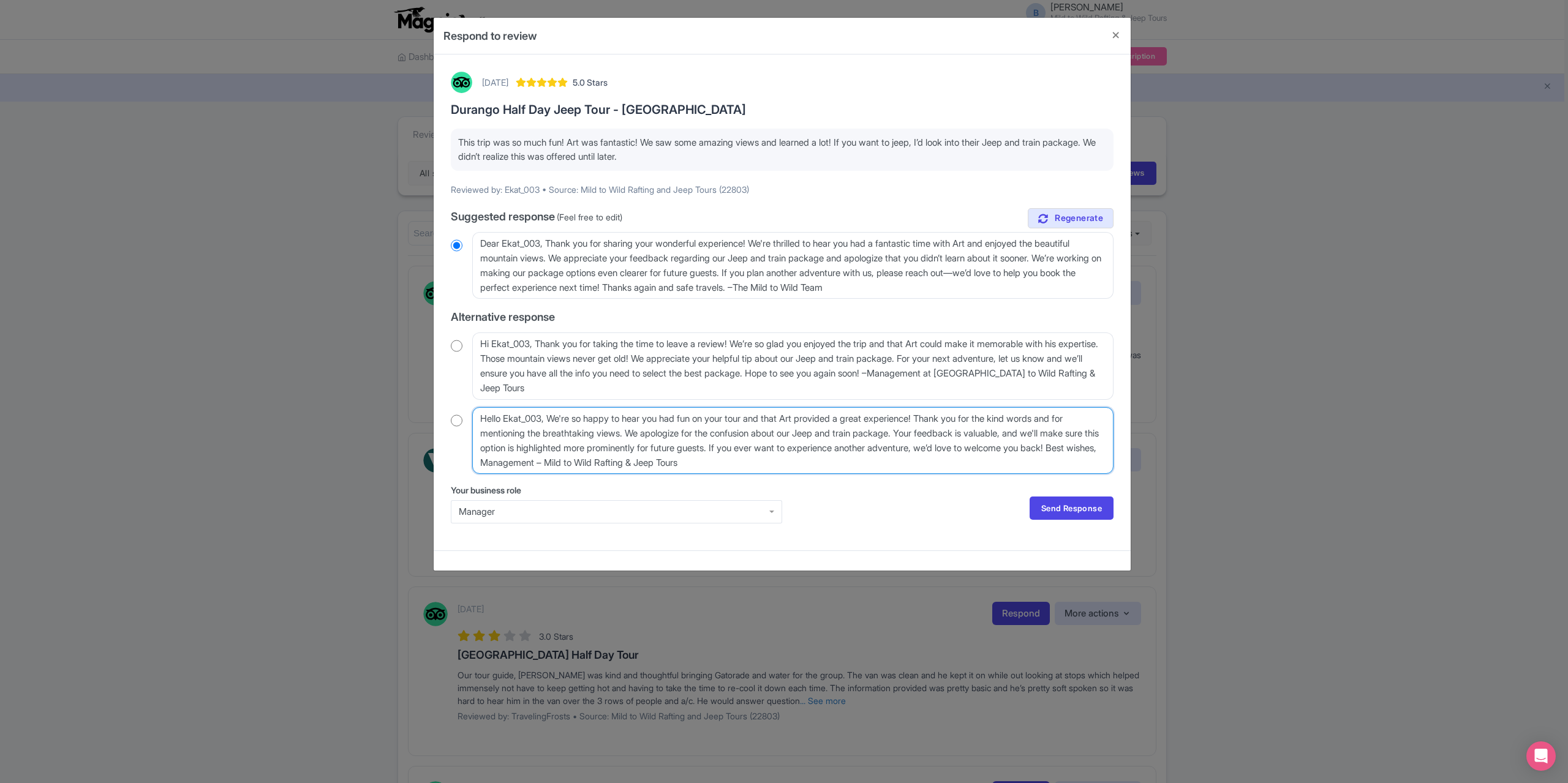
drag, startPoint x: 548, startPoint y: 418, endPoint x: 471, endPoint y: 415, distance: 77.1
click at [471, 415] on div "Hello Ekat_003, We're so happy to hear you had fun on your tour and that Art pr…" at bounding box center [782, 441] width 663 height 66
type textarea "We're so happy to hear you had fun on your tour and that Art provided a great e…"
click at [451, 417] on input "radio" at bounding box center [457, 421] width 12 height 12
radio input "true"
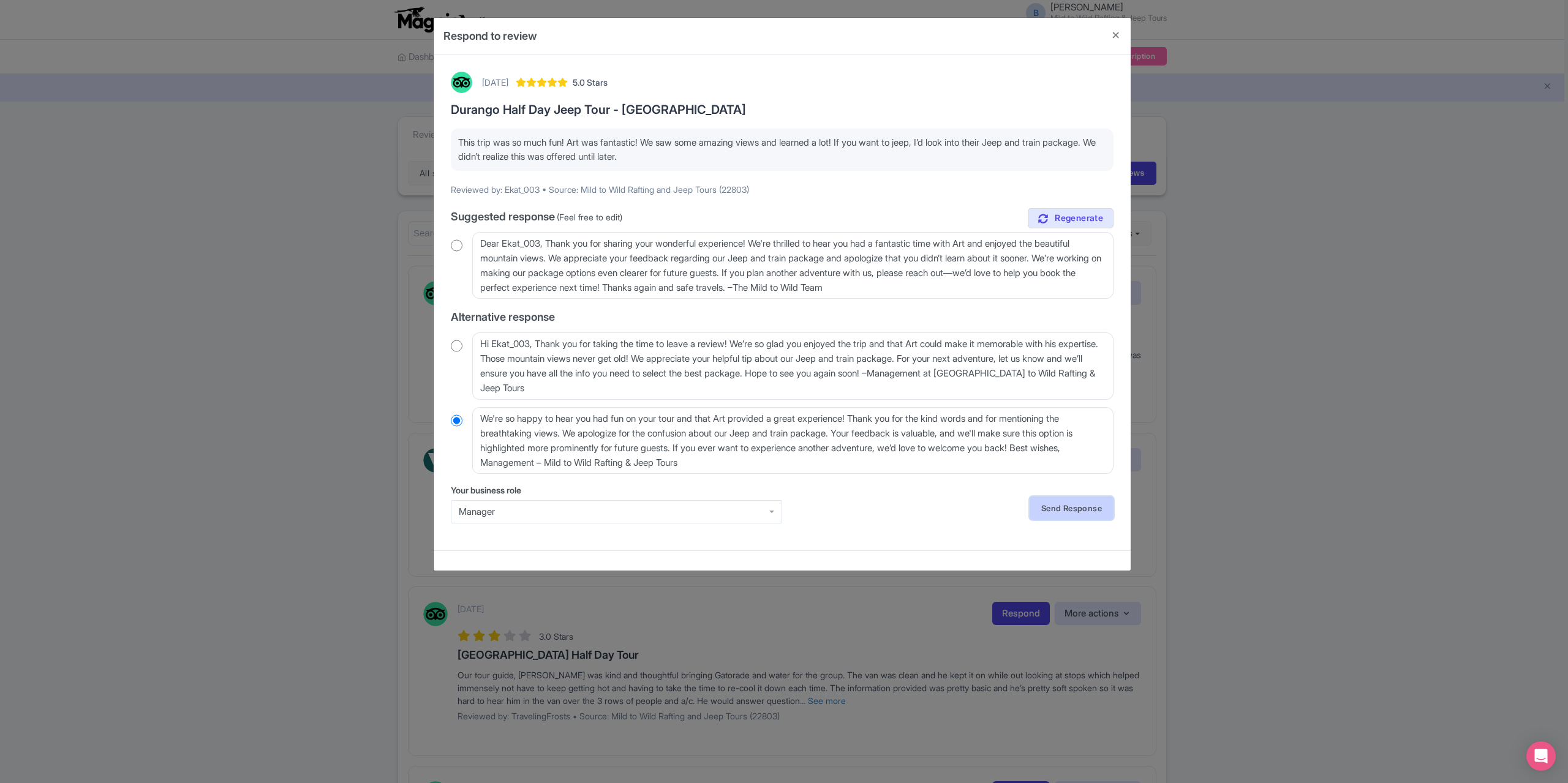
click at [1061, 497] on link "Send Response" at bounding box center [1071, 508] width 84 height 23
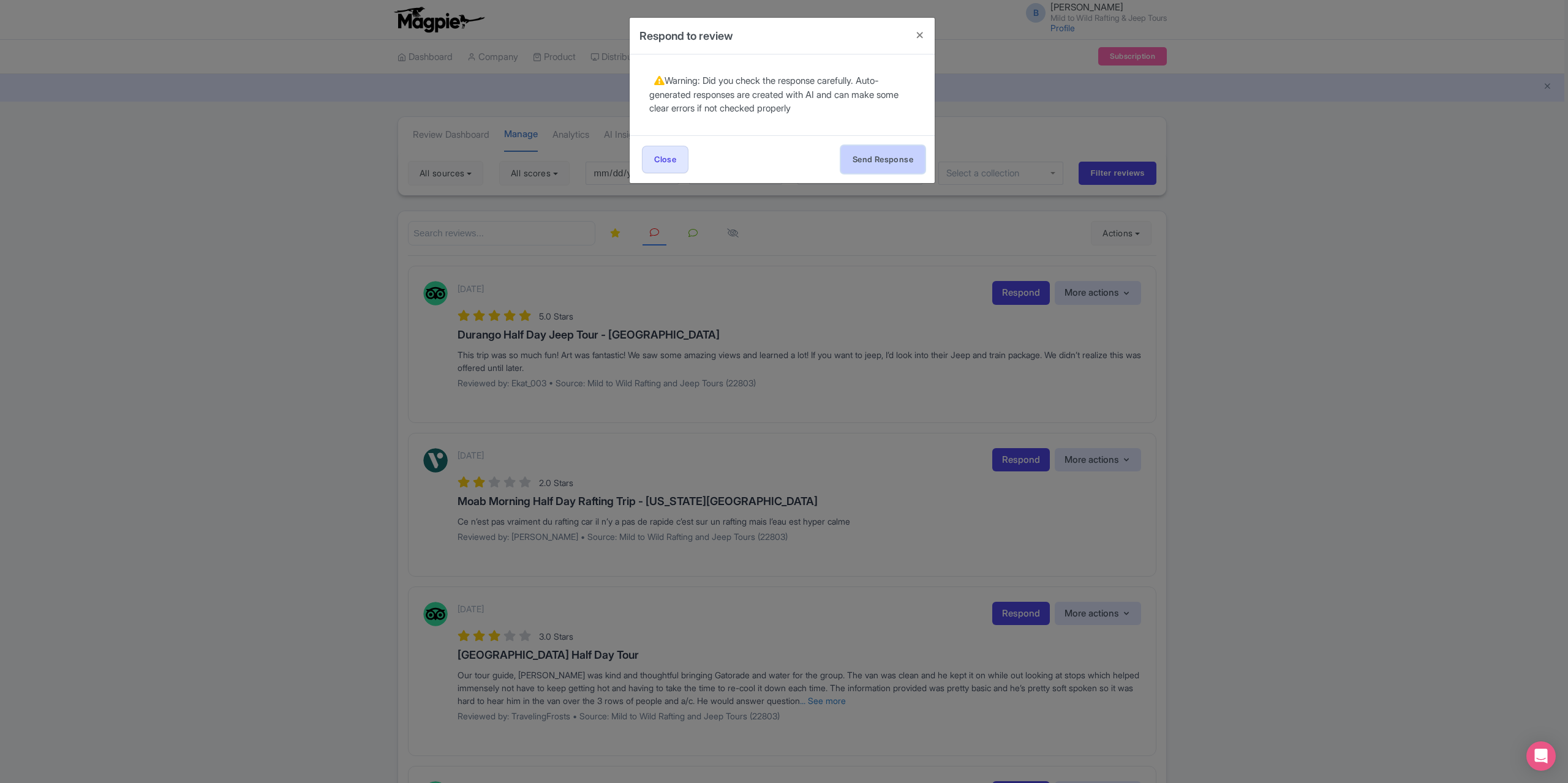
click at [879, 152] on button "Send Response" at bounding box center [883, 159] width 84 height 27
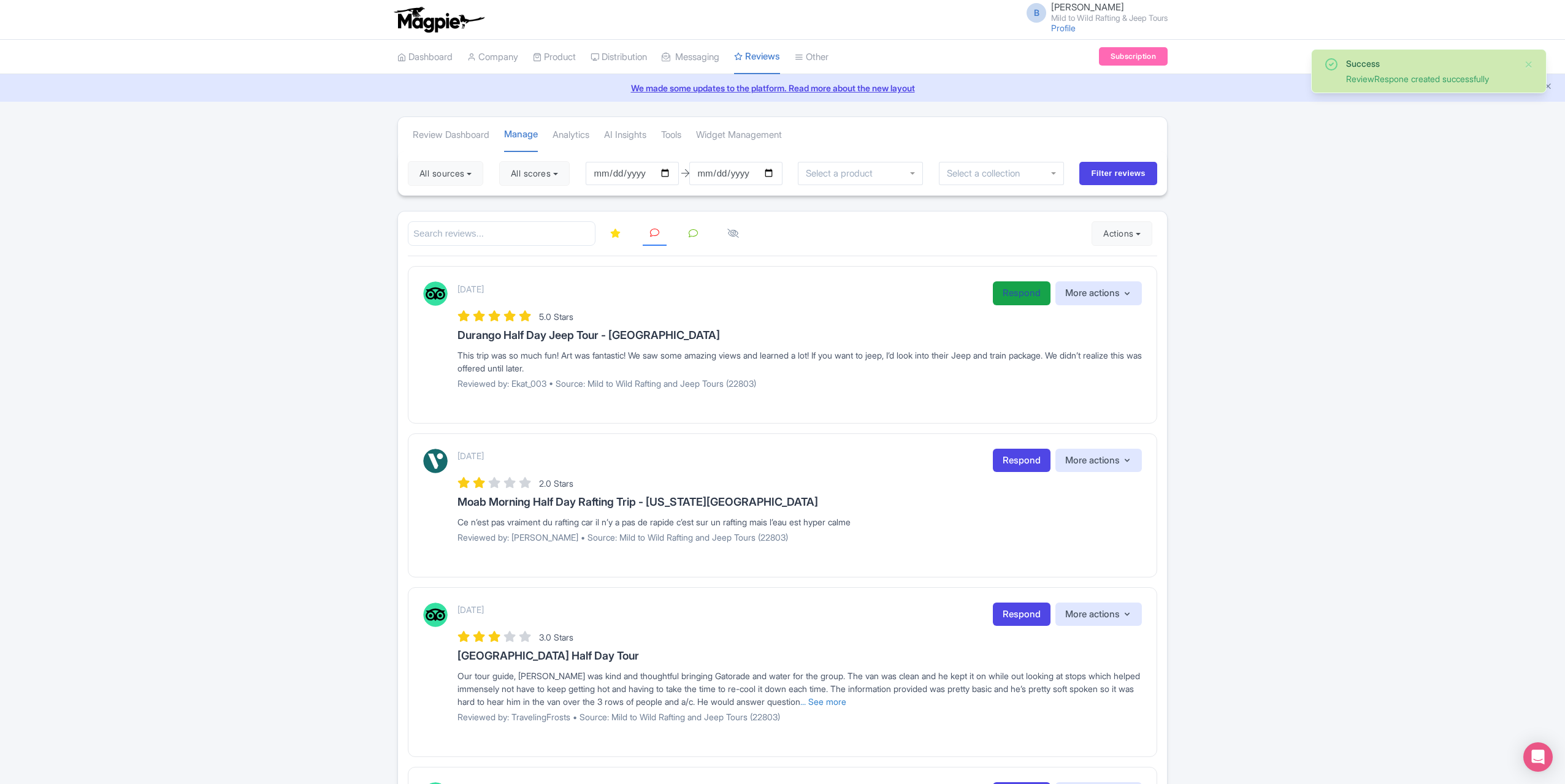
click at [1030, 293] on link "Respond" at bounding box center [1022, 294] width 58 height 24
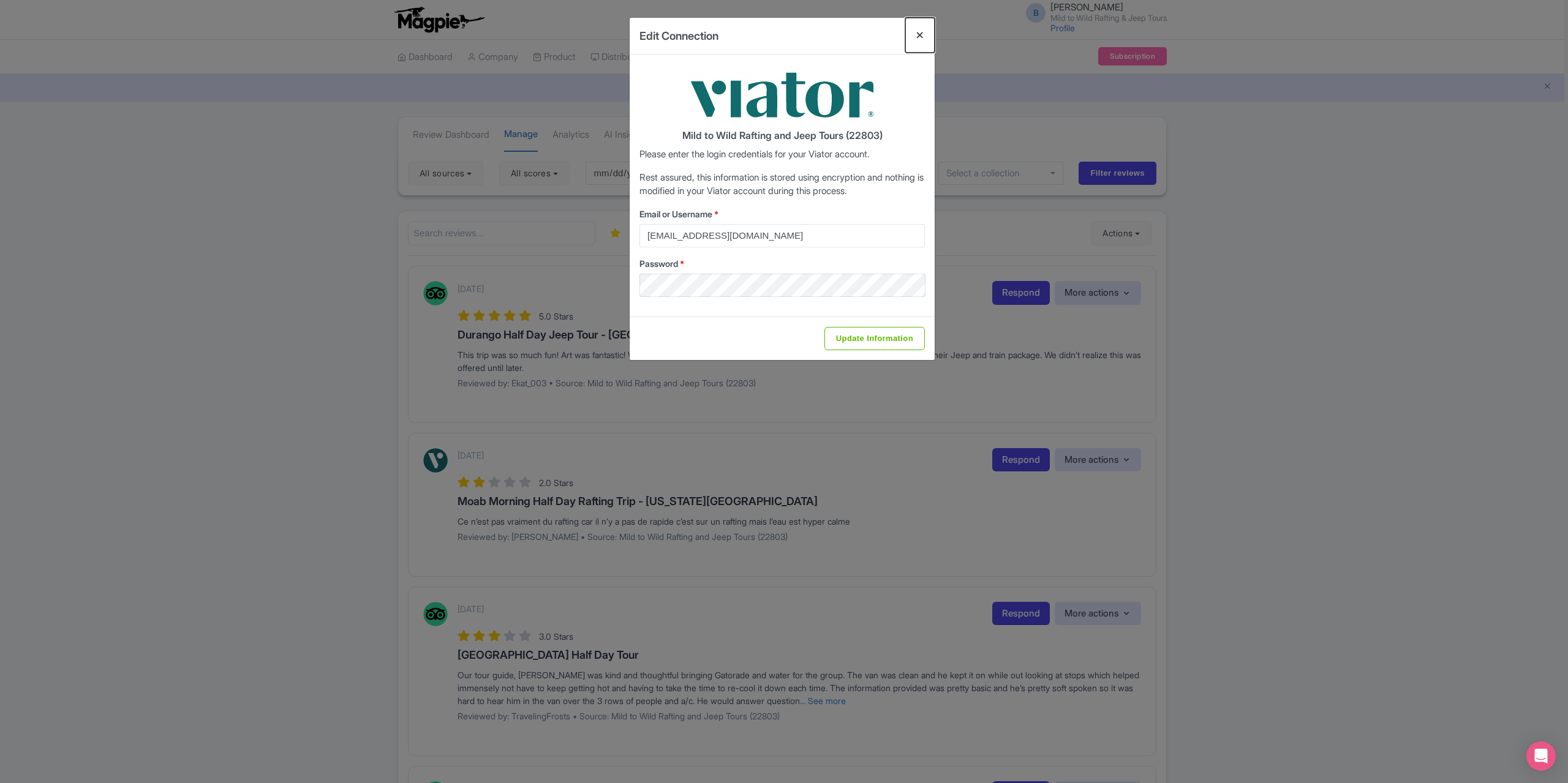
click at [920, 34] on button "Close" at bounding box center [920, 35] width 29 height 35
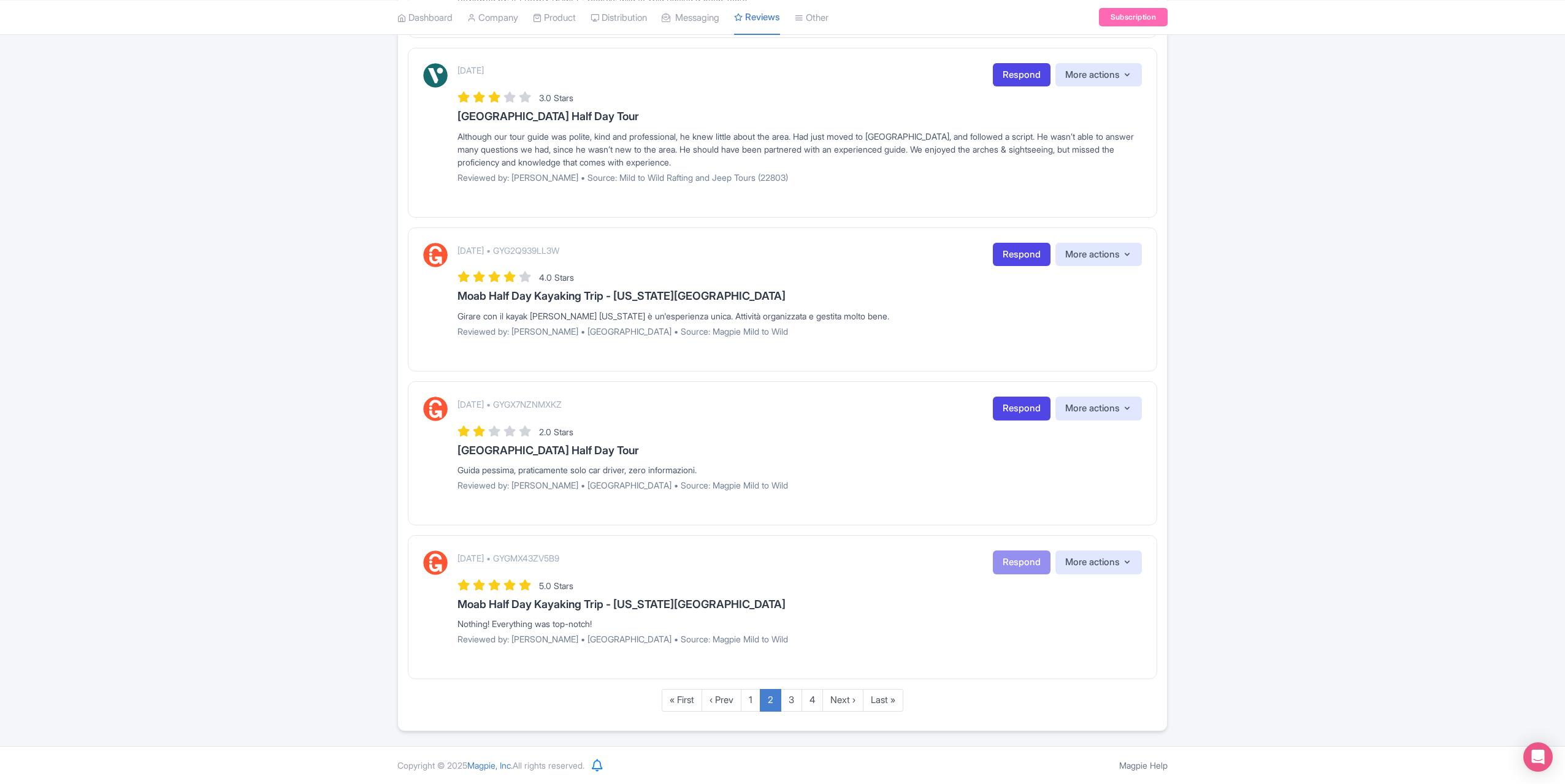
scroll to position [1230, 0]
click at [750, 703] on link "1" at bounding box center [750, 701] width 19 height 23
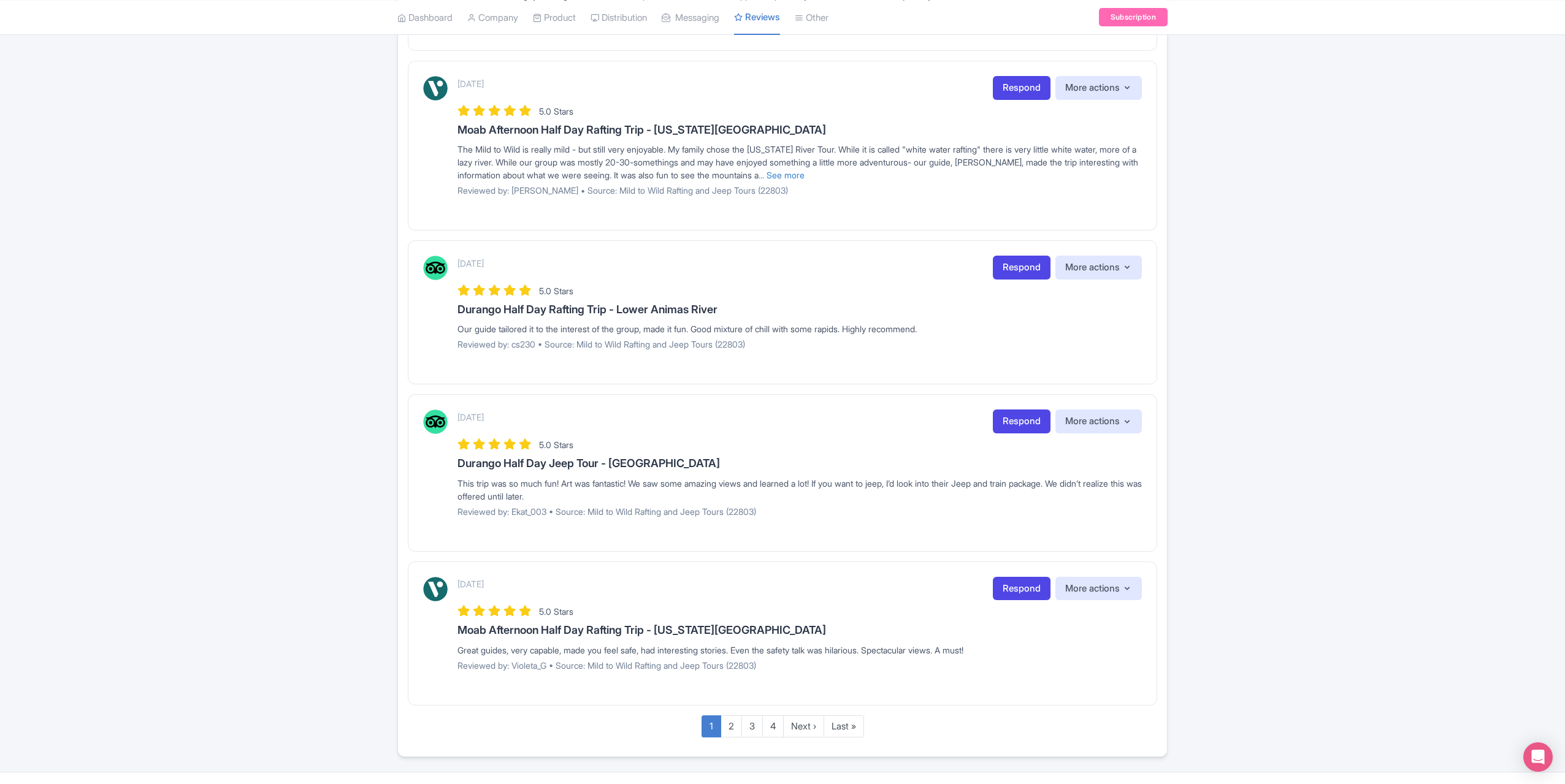
scroll to position [1169, 0]
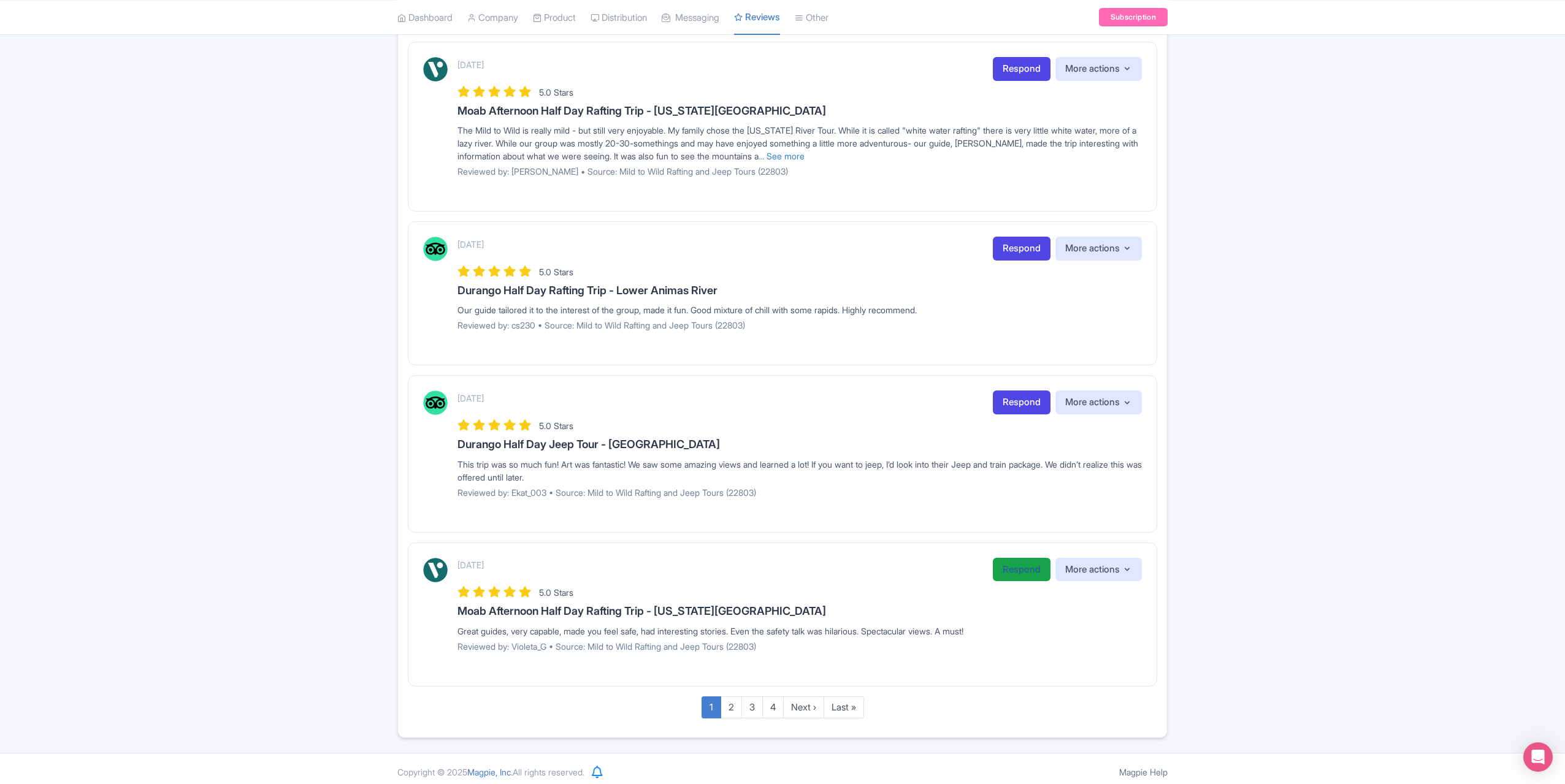
click at [1017, 566] on link "Respond" at bounding box center [1022, 570] width 58 height 24
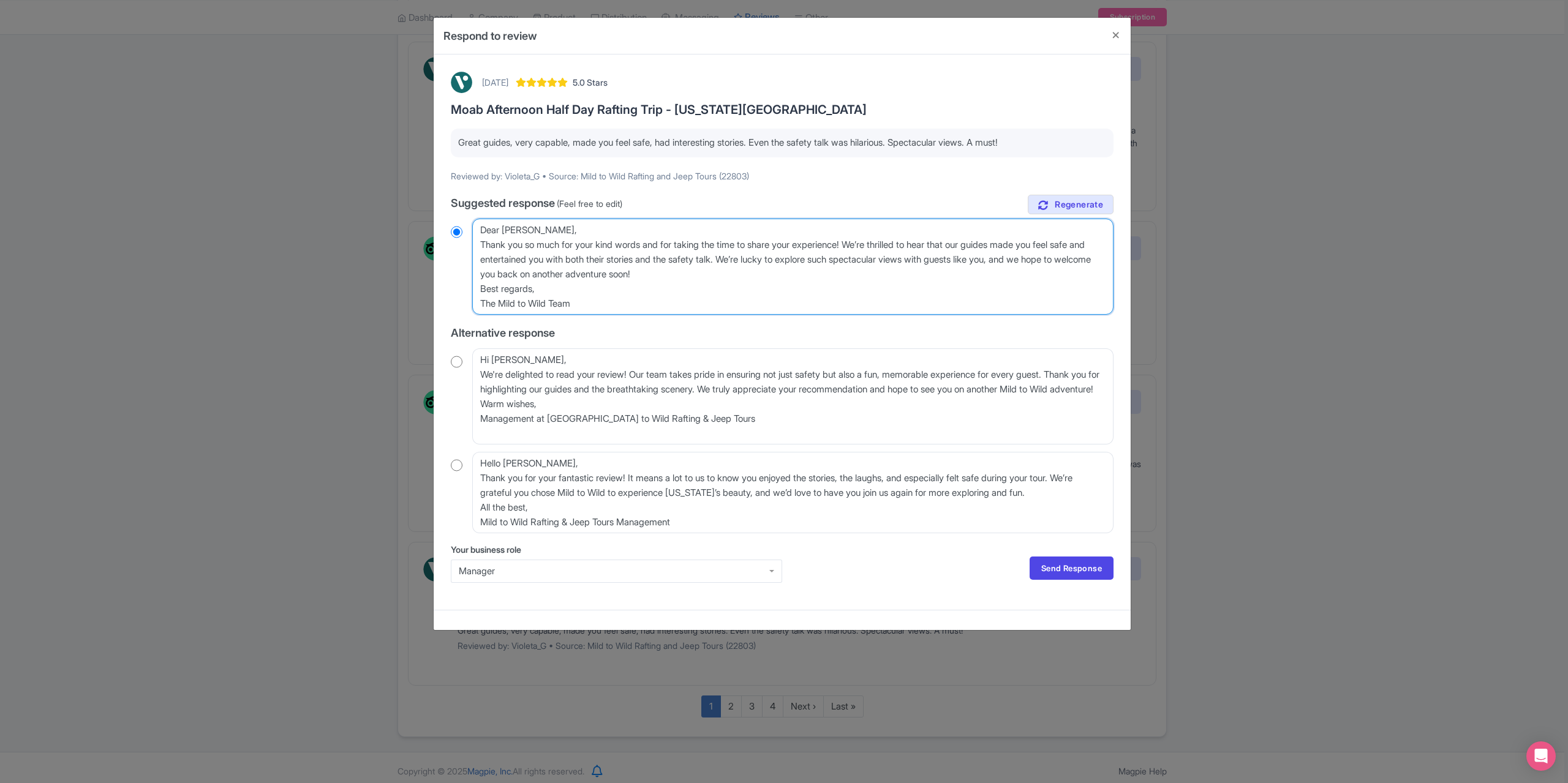
drag, startPoint x: 550, startPoint y: 230, endPoint x: 469, endPoint y: 227, distance: 81.1
click at [469, 227] on div "Dear Violeta_G, Thank you so much for your kind words and for taking the time t…" at bounding box center [782, 267] width 663 height 96
type textarea "Thank you so much for your kind words and for taking the time to share your exp…"
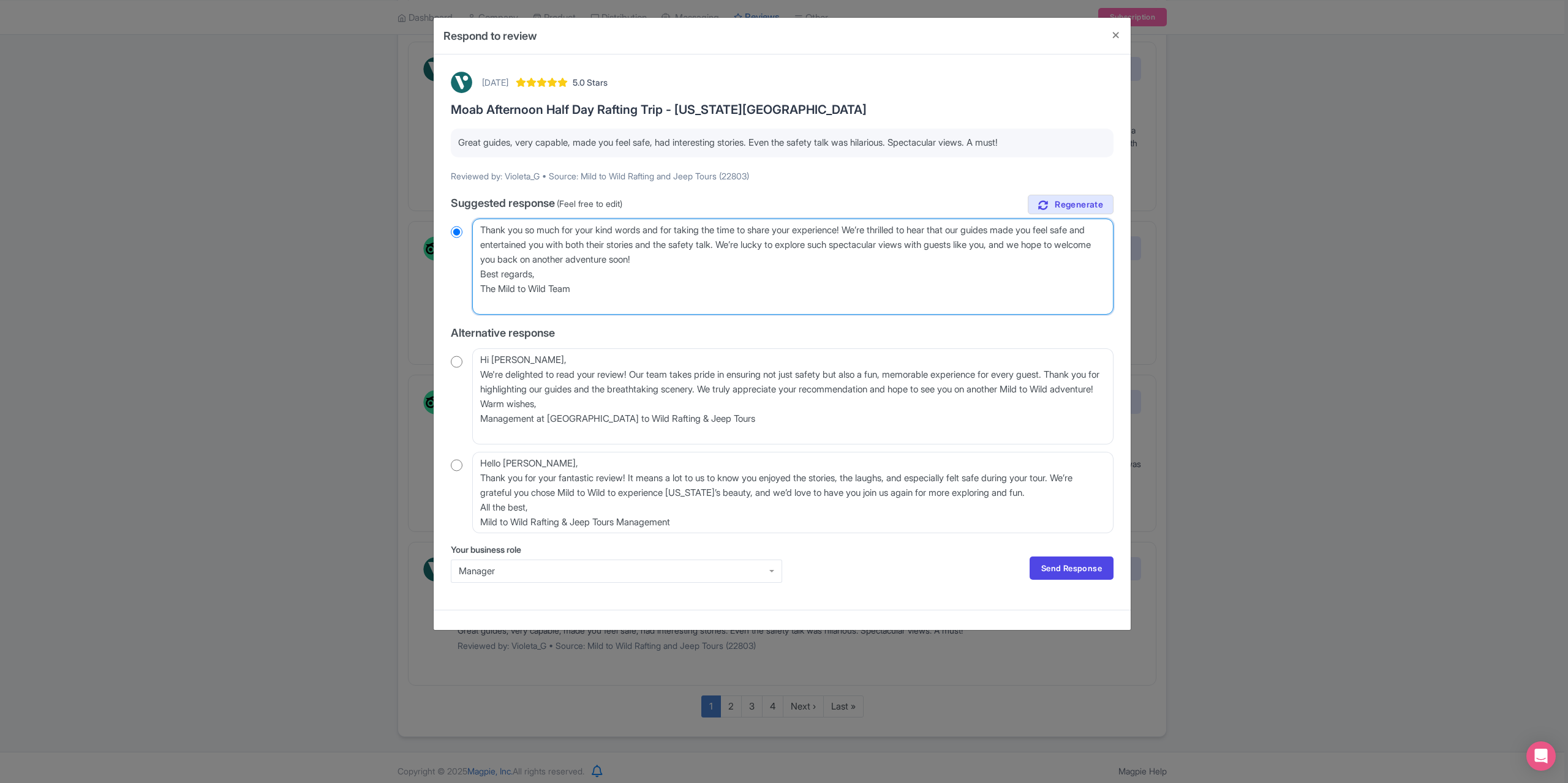
radio input "true"
drag, startPoint x: 481, startPoint y: 241, endPoint x: 491, endPoint y: 242, distance: 10.0
click at [483, 241] on textarea "Dear Violeta_G, Thank you so much for your kind words and for taking the time t…" at bounding box center [792, 267] width 641 height 96
type textarea "hank you so much for your kind words and for taking the time to share your expe…"
radio input "true"
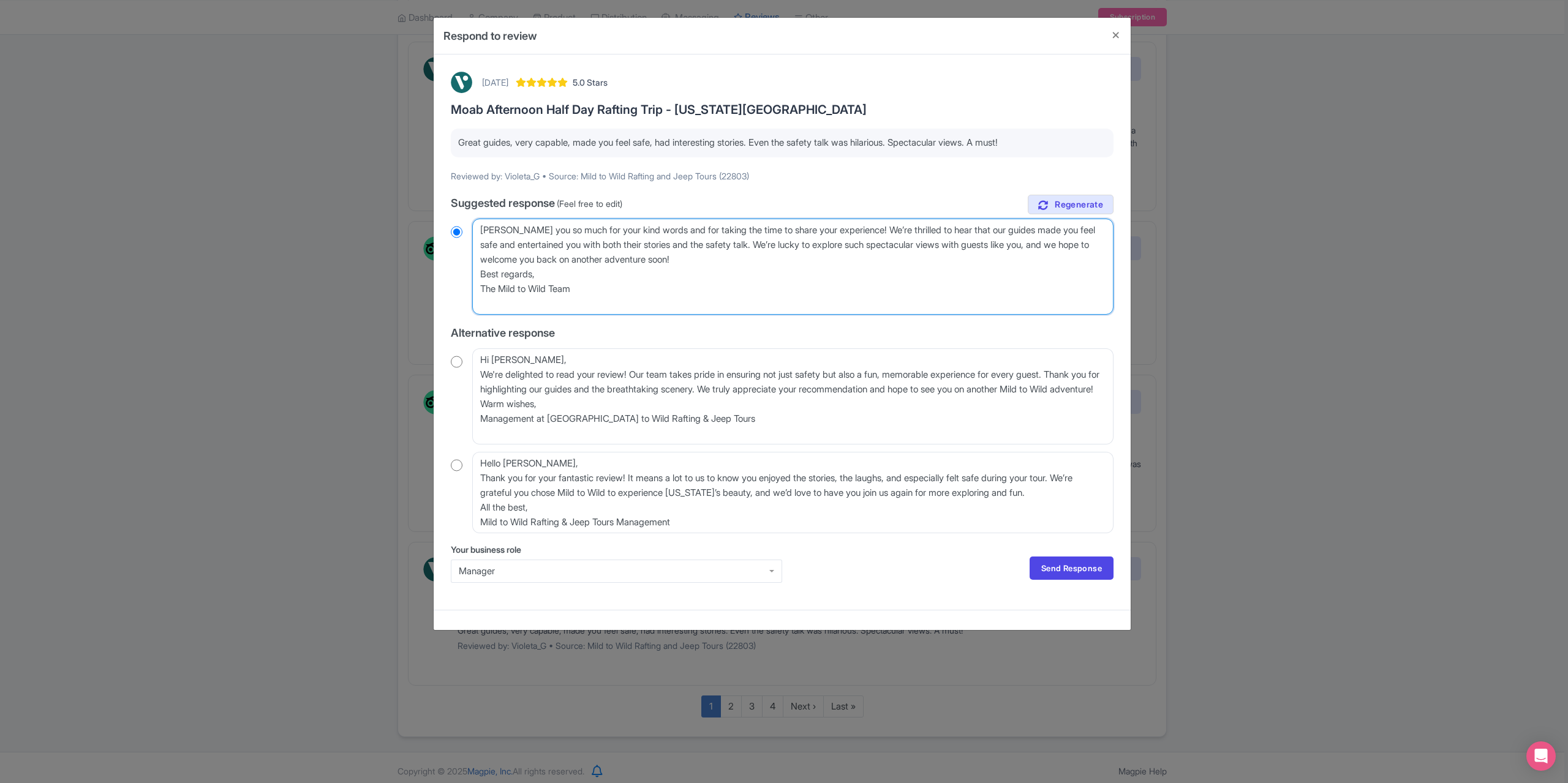
type textarea "Thank you so much for your kind words and for taking the time to share your exp…"
radio input "true"
type textarea "Thank you so much for your kind words and for taking the time to share your exp…"
radio input "true"
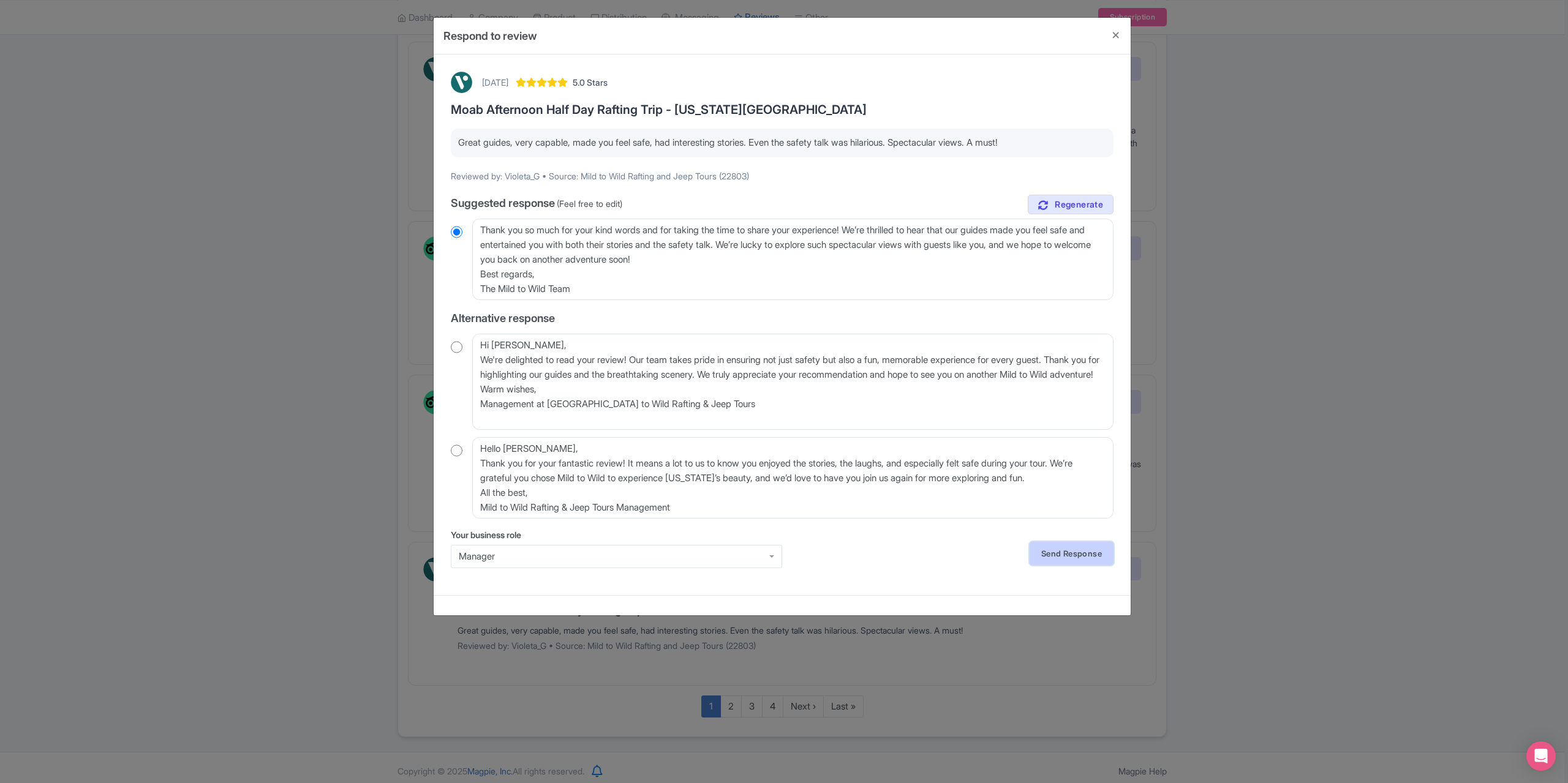
click at [1085, 552] on link "Send Response" at bounding box center [1071, 553] width 84 height 23
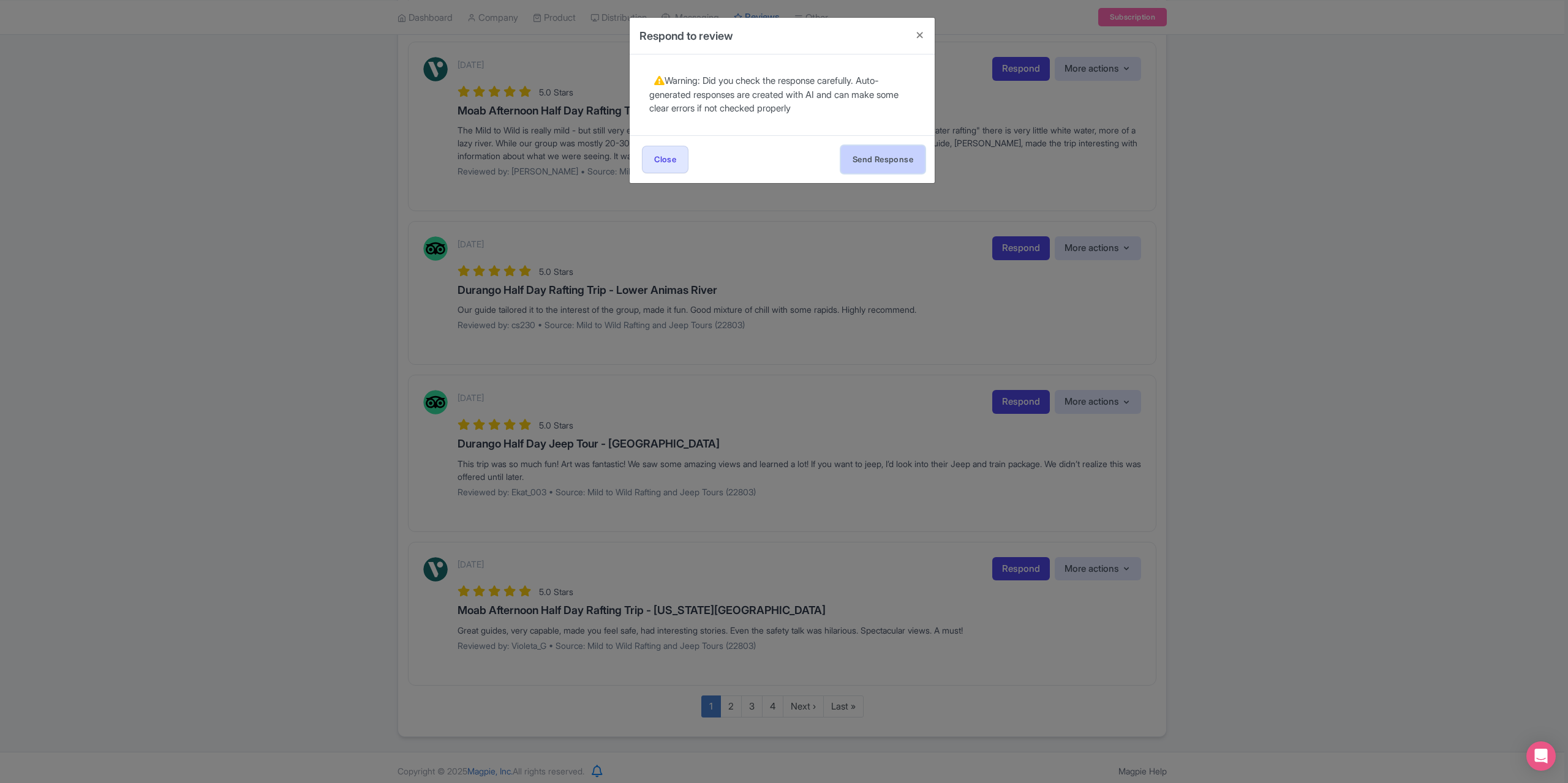
click at [885, 155] on button "Send Response" at bounding box center [883, 159] width 84 height 27
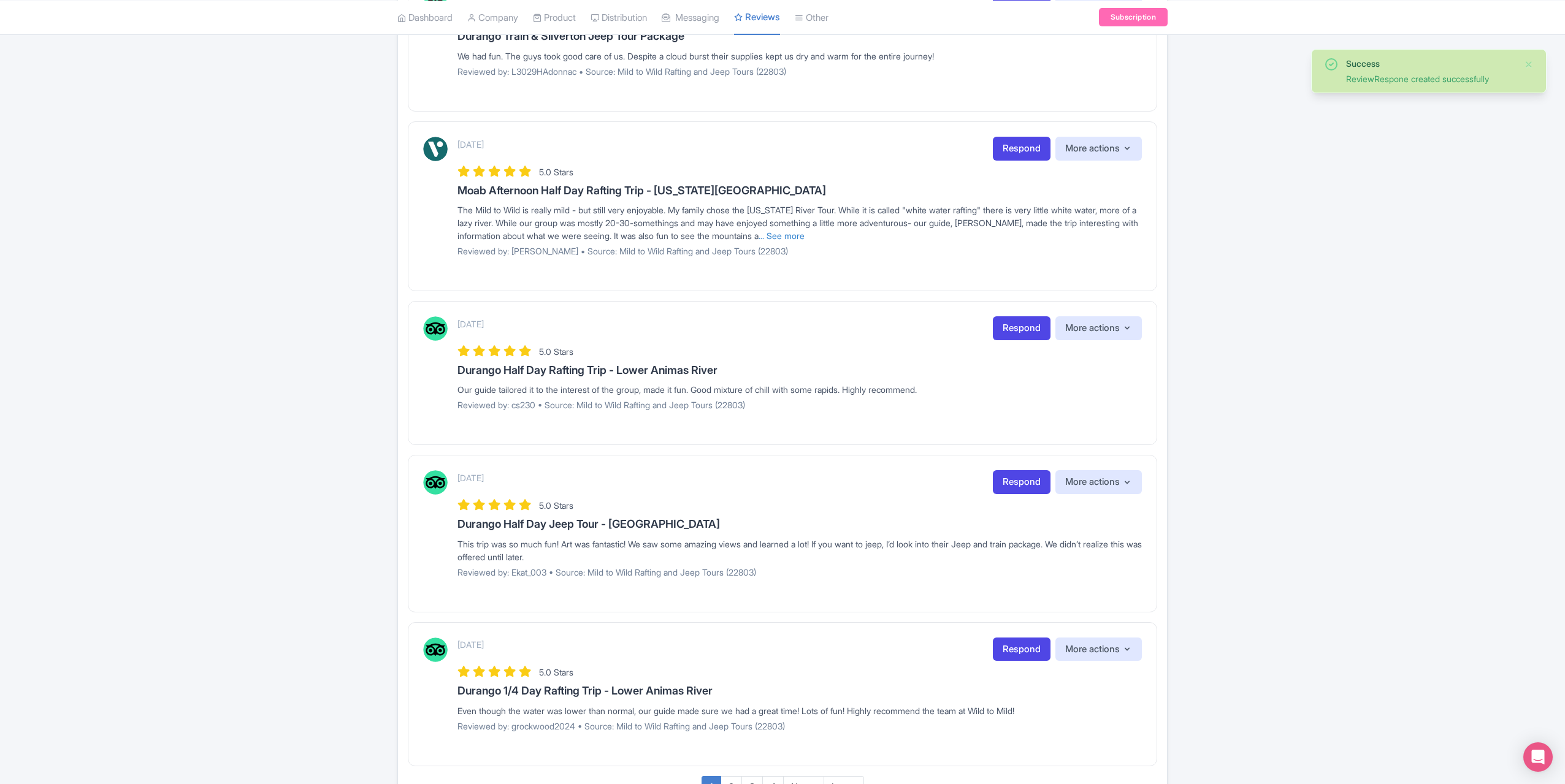
scroll to position [1169, 0]
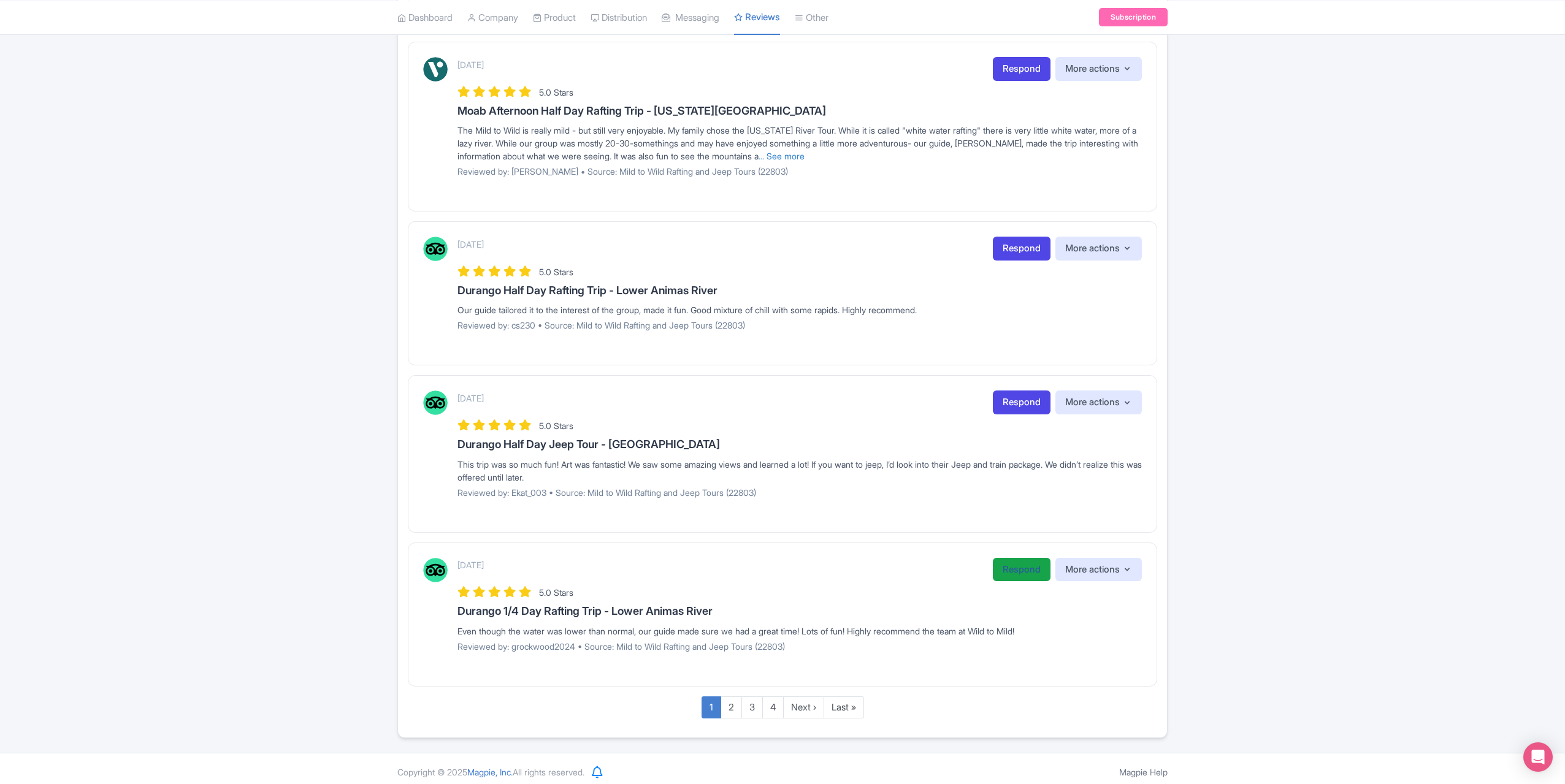
click at [1008, 558] on link "Respond" at bounding box center [1022, 570] width 58 height 24
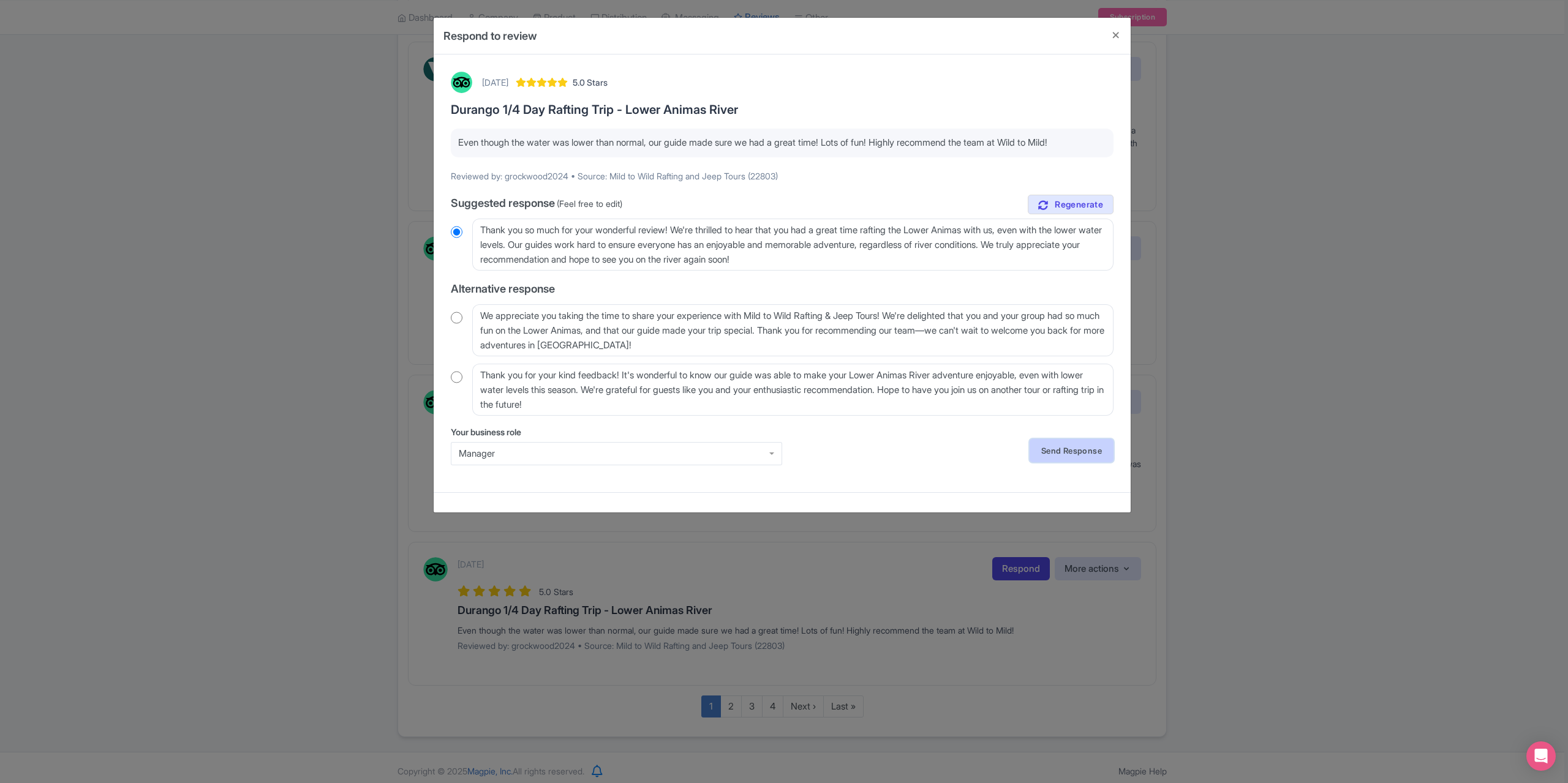
click at [1058, 457] on link "Send Response" at bounding box center [1071, 451] width 84 height 23
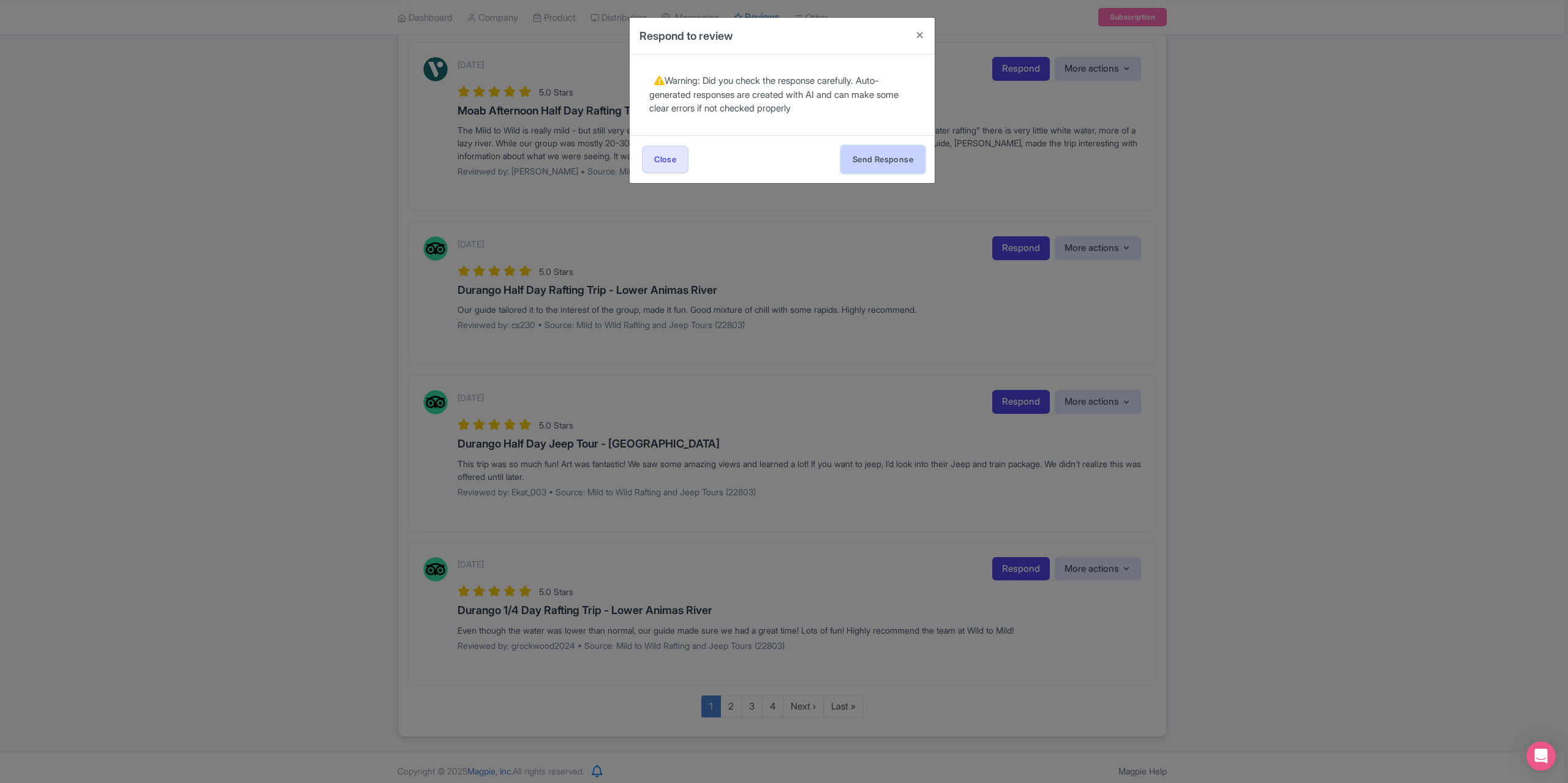
click at [877, 155] on button "Send Response" at bounding box center [883, 159] width 84 height 27
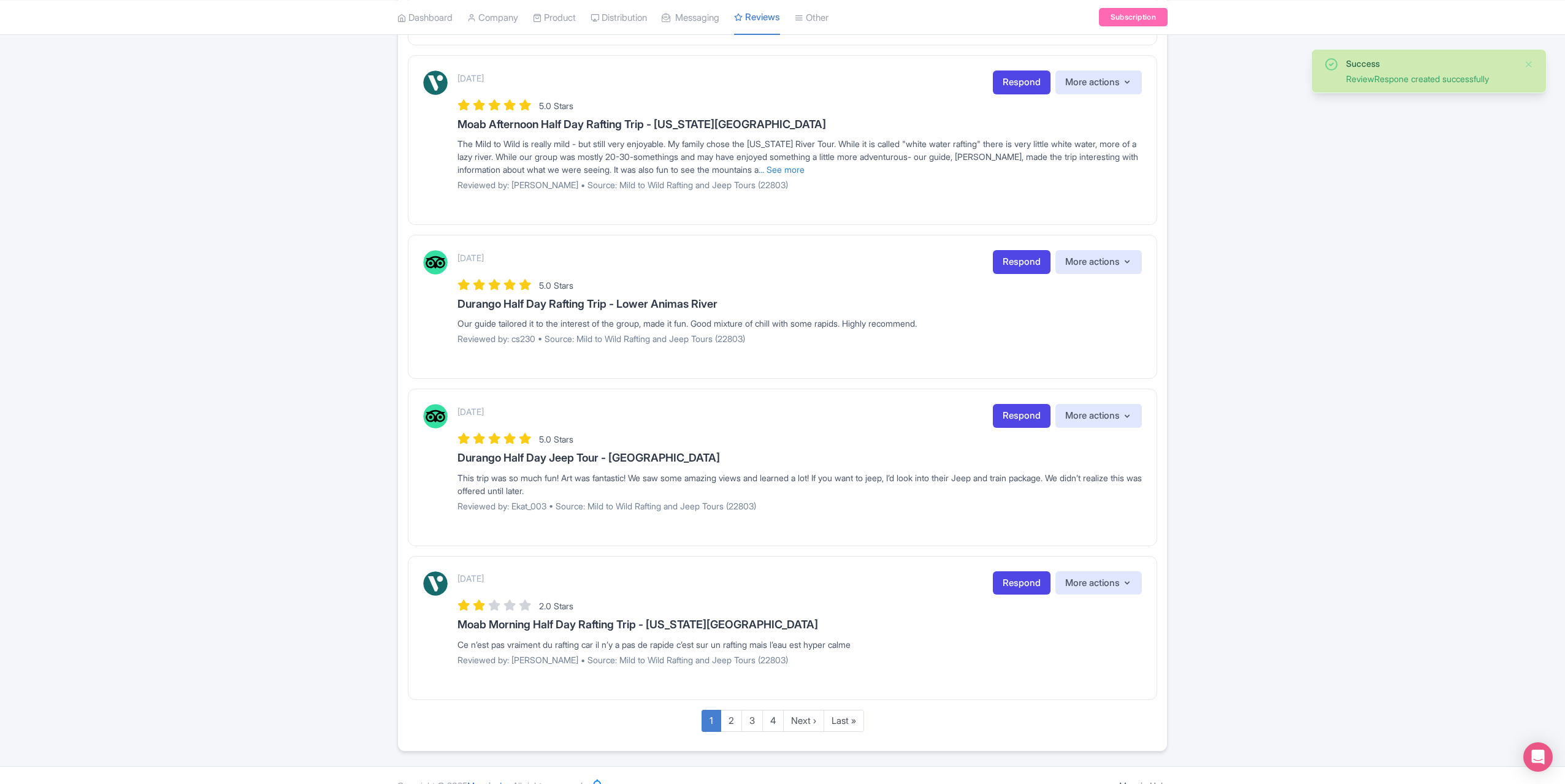
scroll to position [1169, 0]
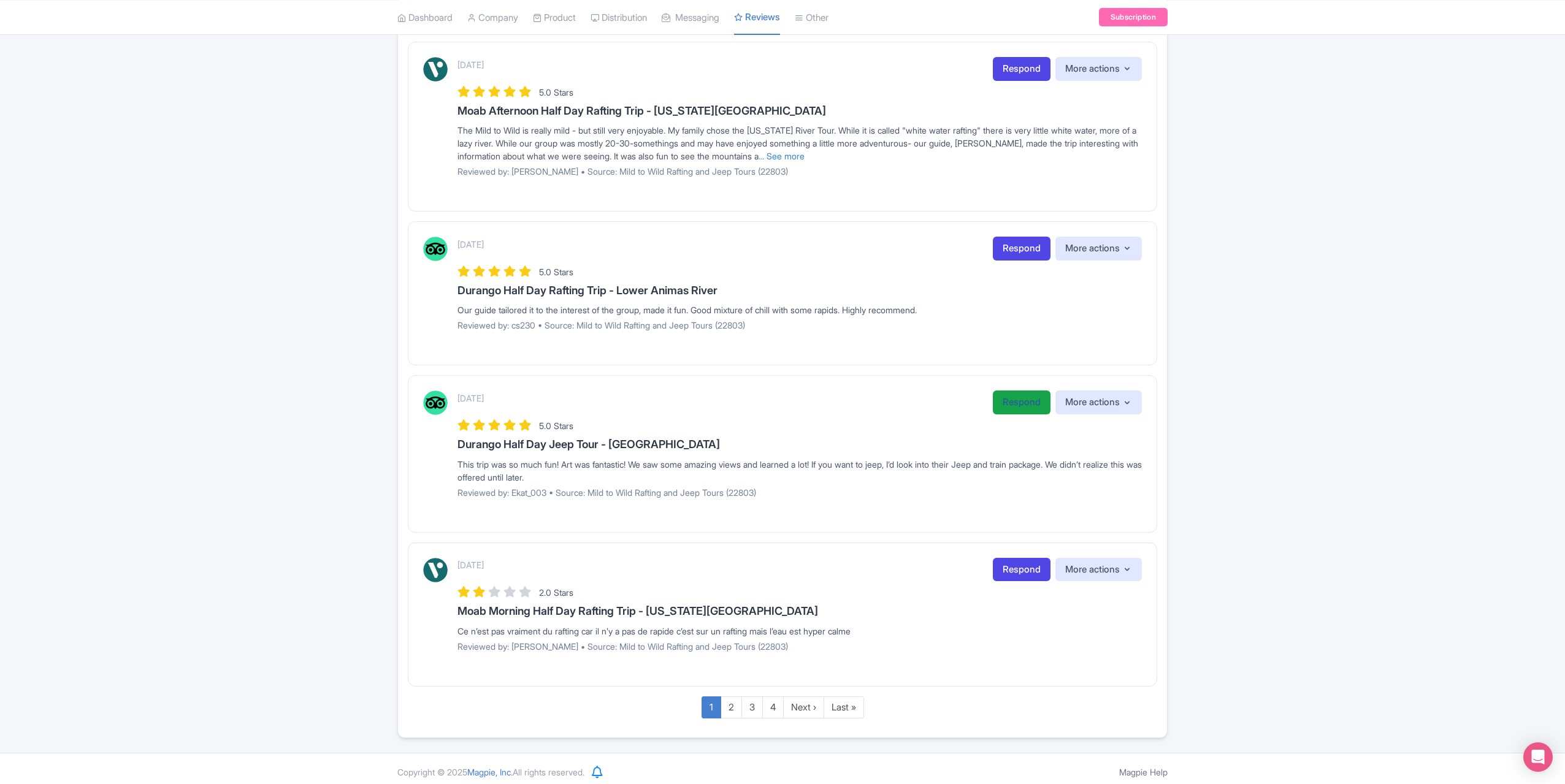
click at [1009, 395] on link "Respond" at bounding box center [1022, 403] width 58 height 24
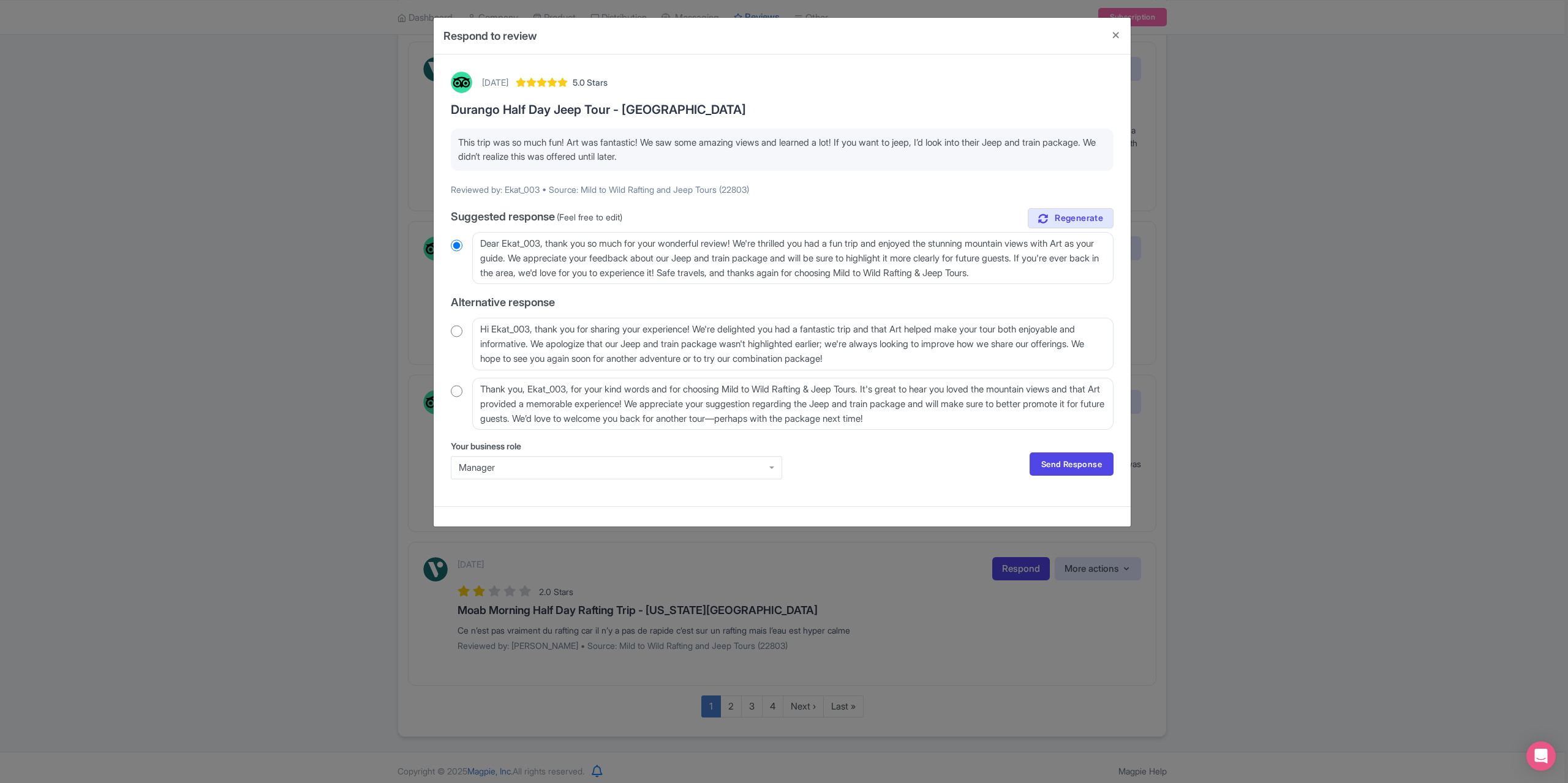
click at [457, 392] on input "radio" at bounding box center [457, 392] width 12 height 12
radio input "true"
drag, startPoint x: 572, startPoint y: 390, endPoint x: 524, endPoint y: 391, distance: 48.0
click at [524, 391] on textarea "Thank you, Ekat_003, for your kind words and for choosing Mild to Wild Rafting …" at bounding box center [792, 403] width 641 height 52
type textarea "Thank you for your kind words and for choosing Mild to Wild Rafting & Jeep Tour…"
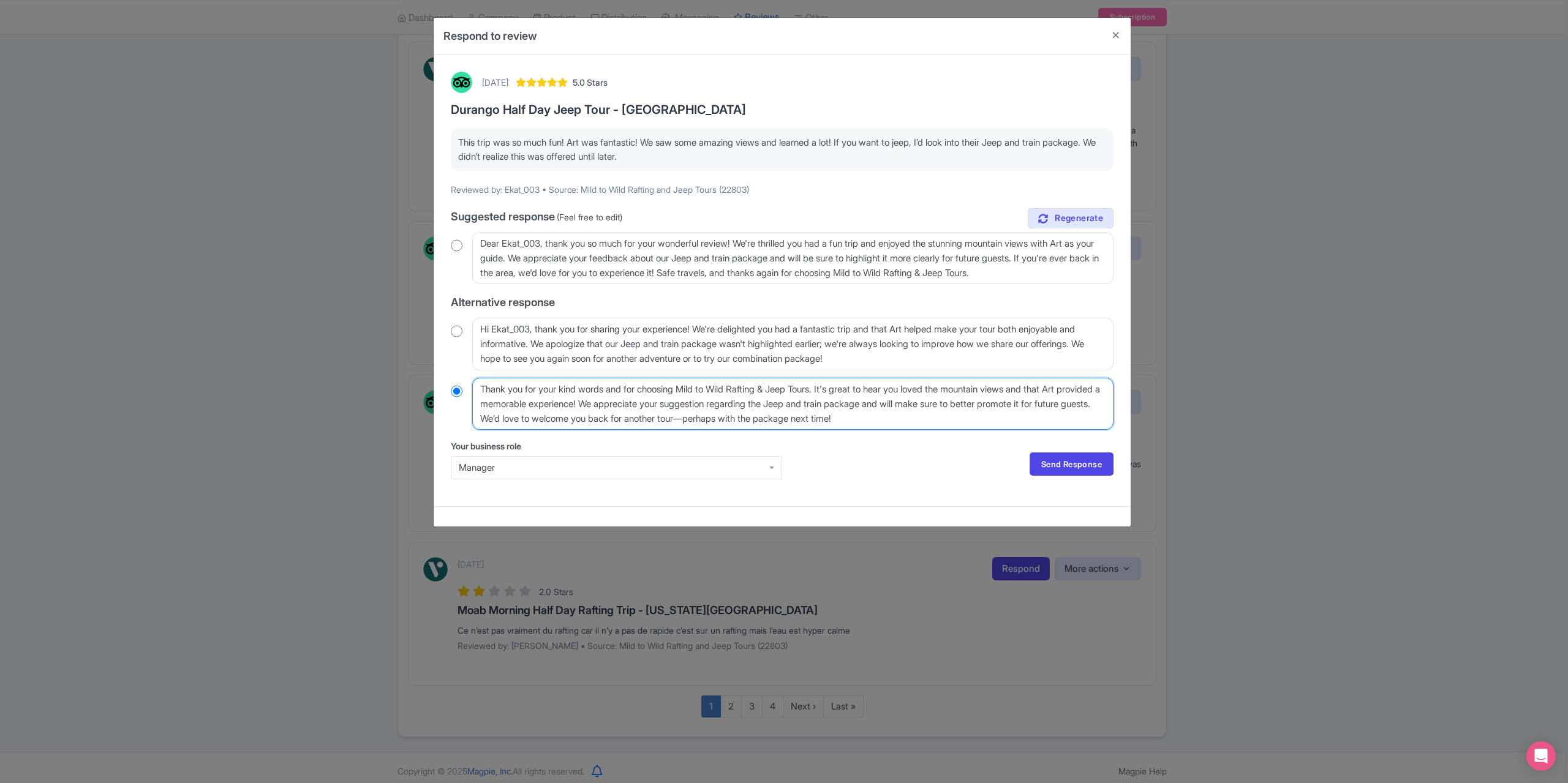
radio input "true"
type textarea "Thank you for your kind words and for choosing Mild to Wild Rafting & Jeep Tour…"
click at [1043, 464] on link "Send Response" at bounding box center [1071, 464] width 84 height 23
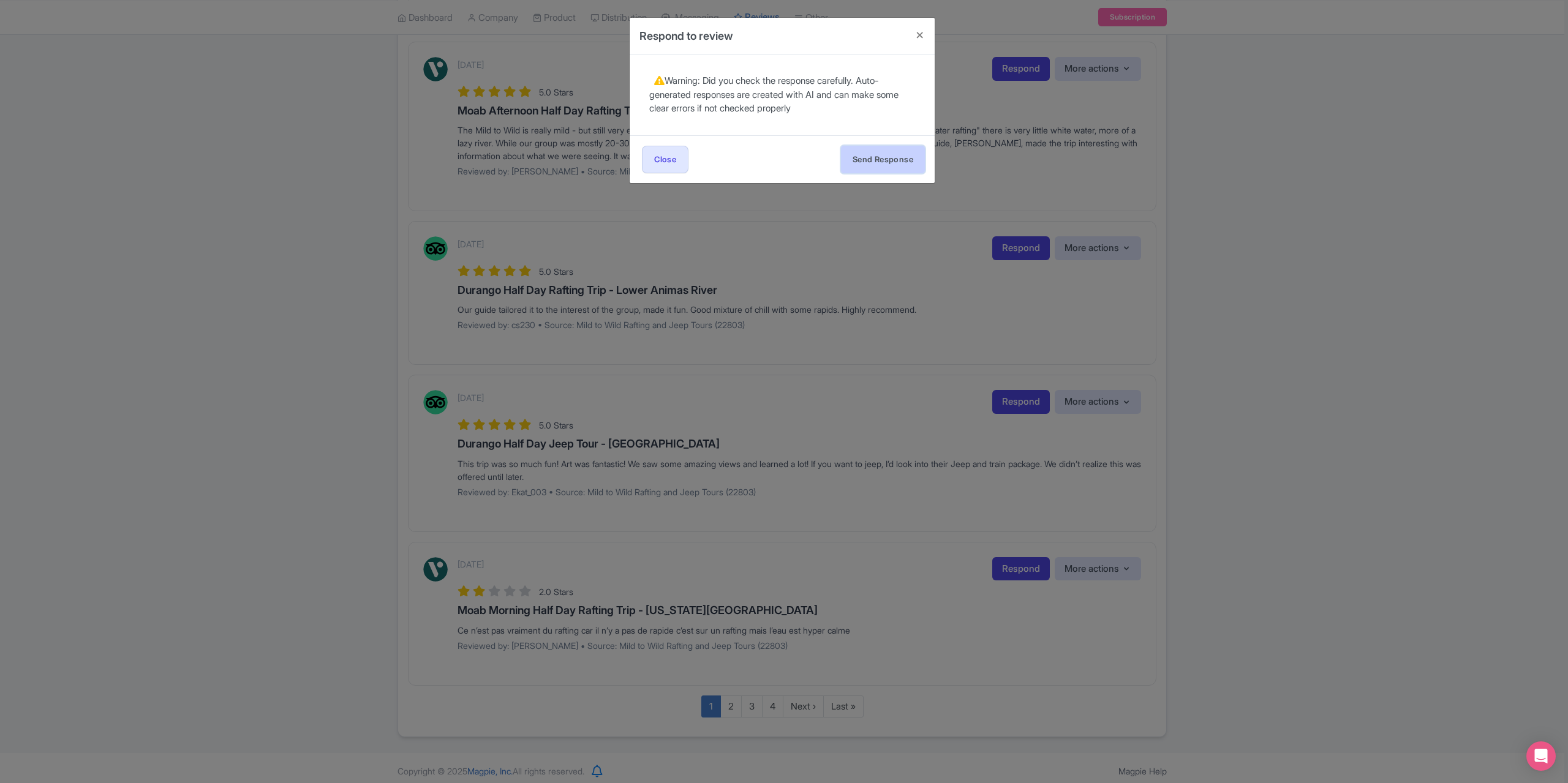
click at [876, 152] on button "Send Response" at bounding box center [883, 159] width 84 height 27
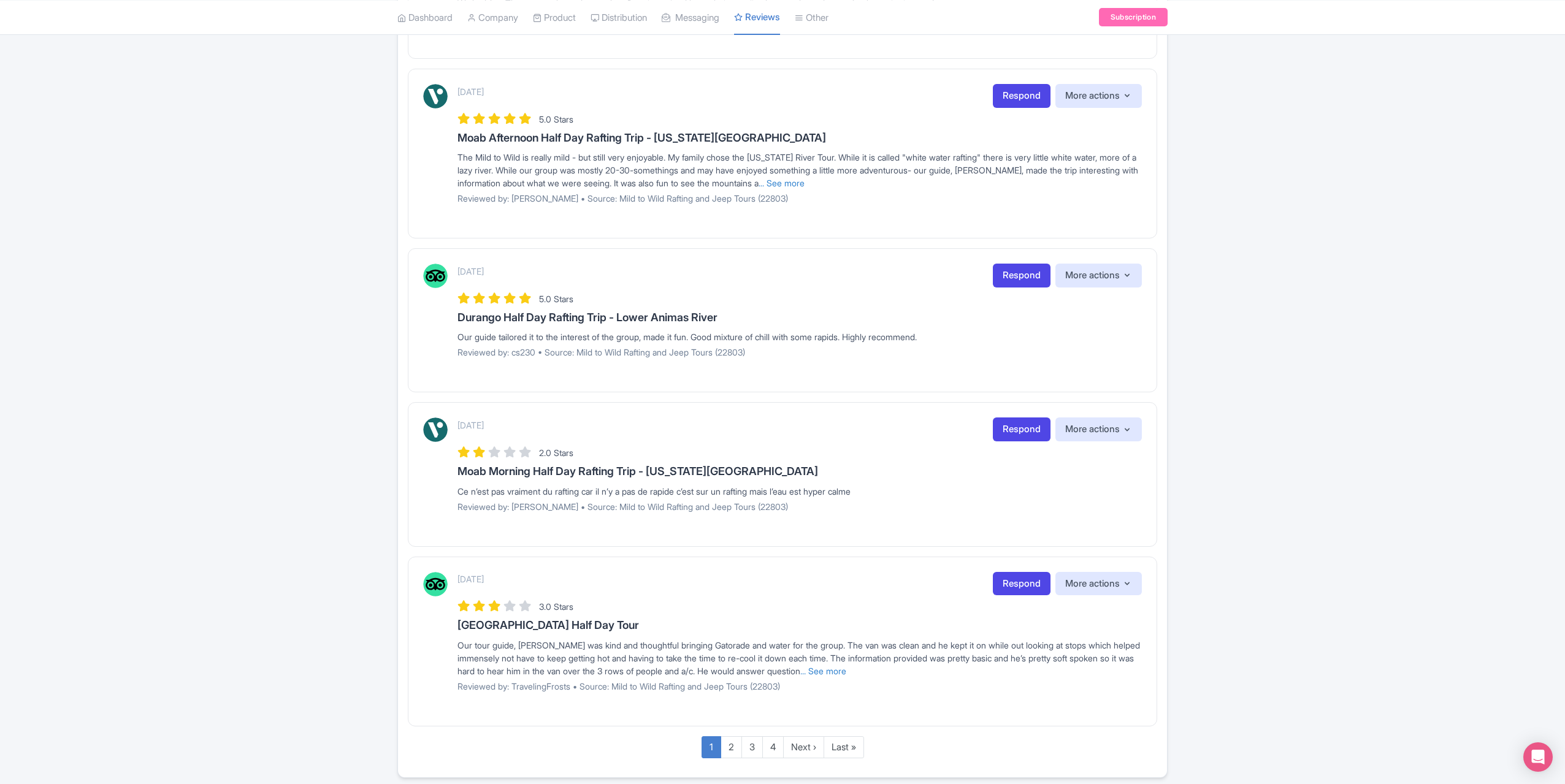
scroll to position [1182, 0]
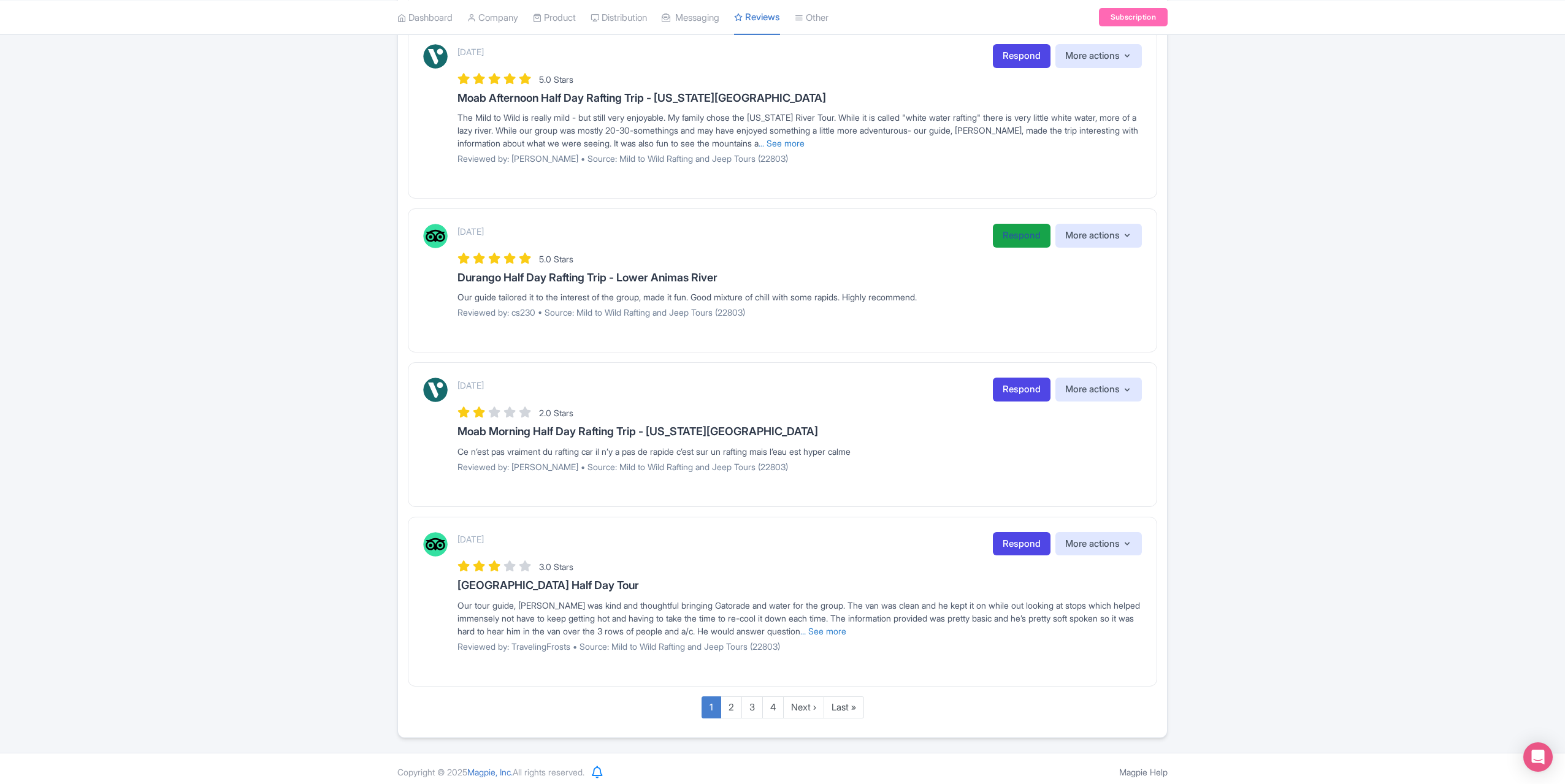
click at [1020, 226] on link "Respond" at bounding box center [1022, 236] width 58 height 24
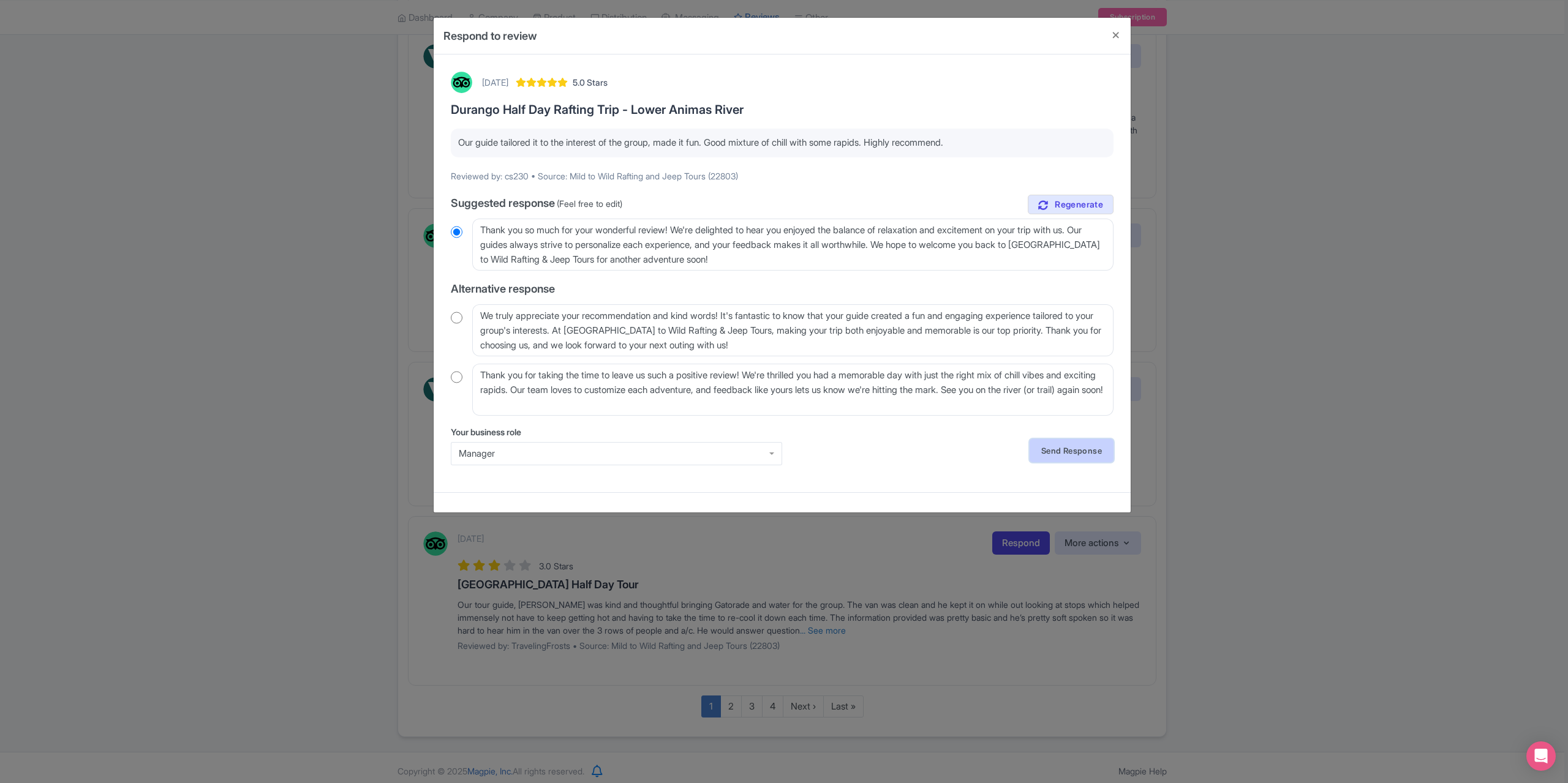
click at [1065, 457] on link "Send Response" at bounding box center [1071, 451] width 84 height 23
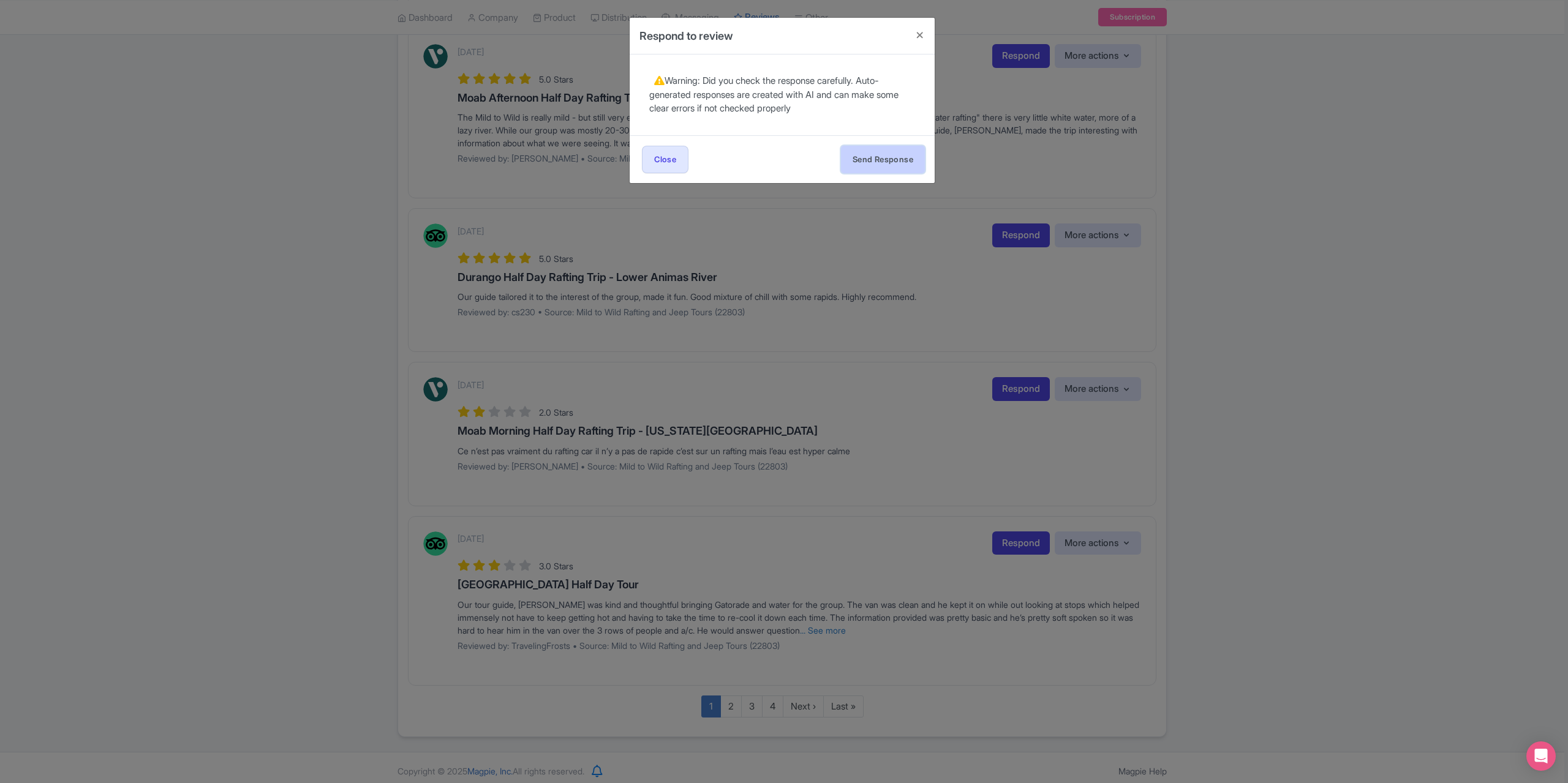
click at [891, 167] on button "Send Response" at bounding box center [883, 159] width 84 height 27
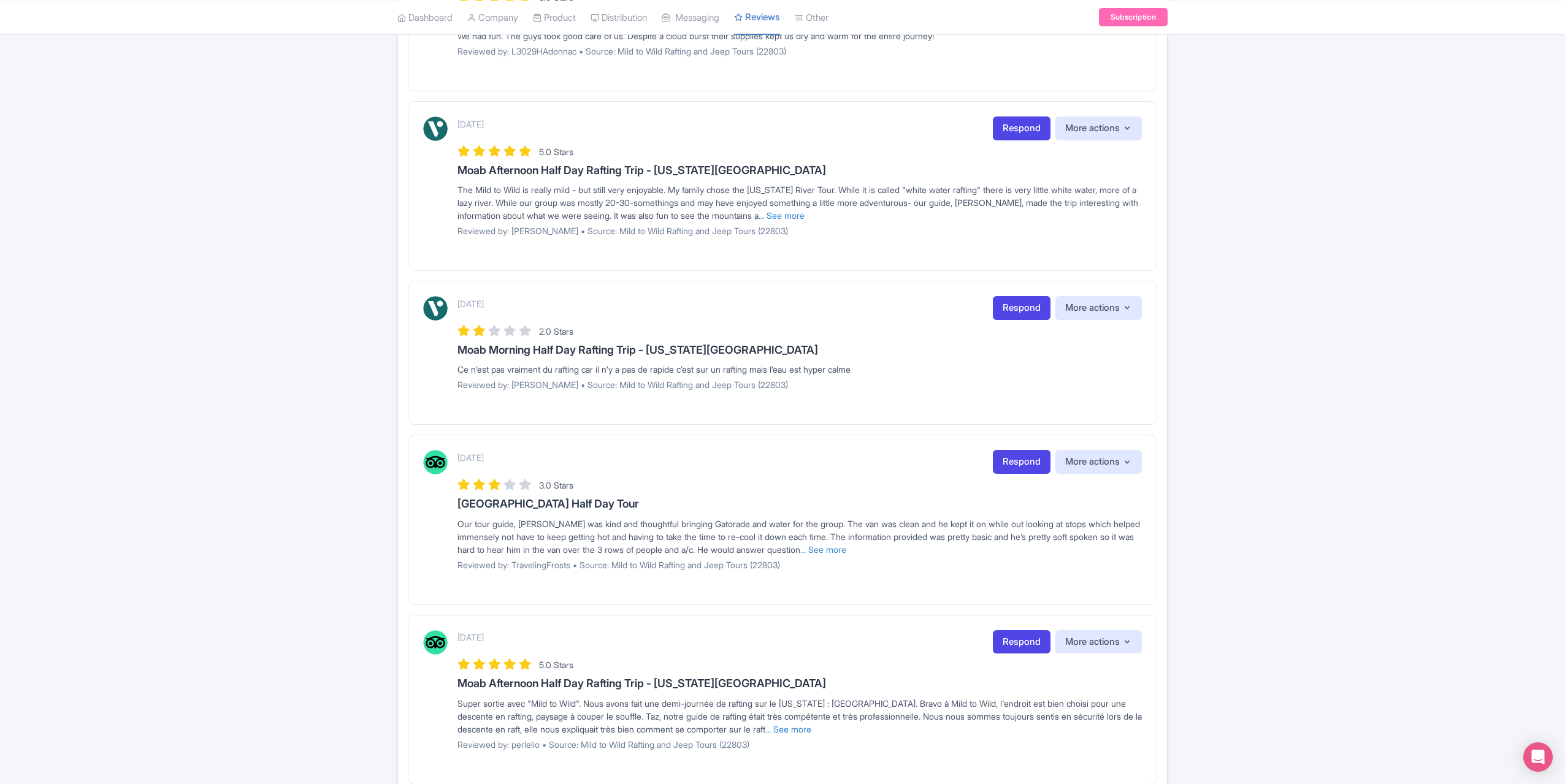
scroll to position [920, 0]
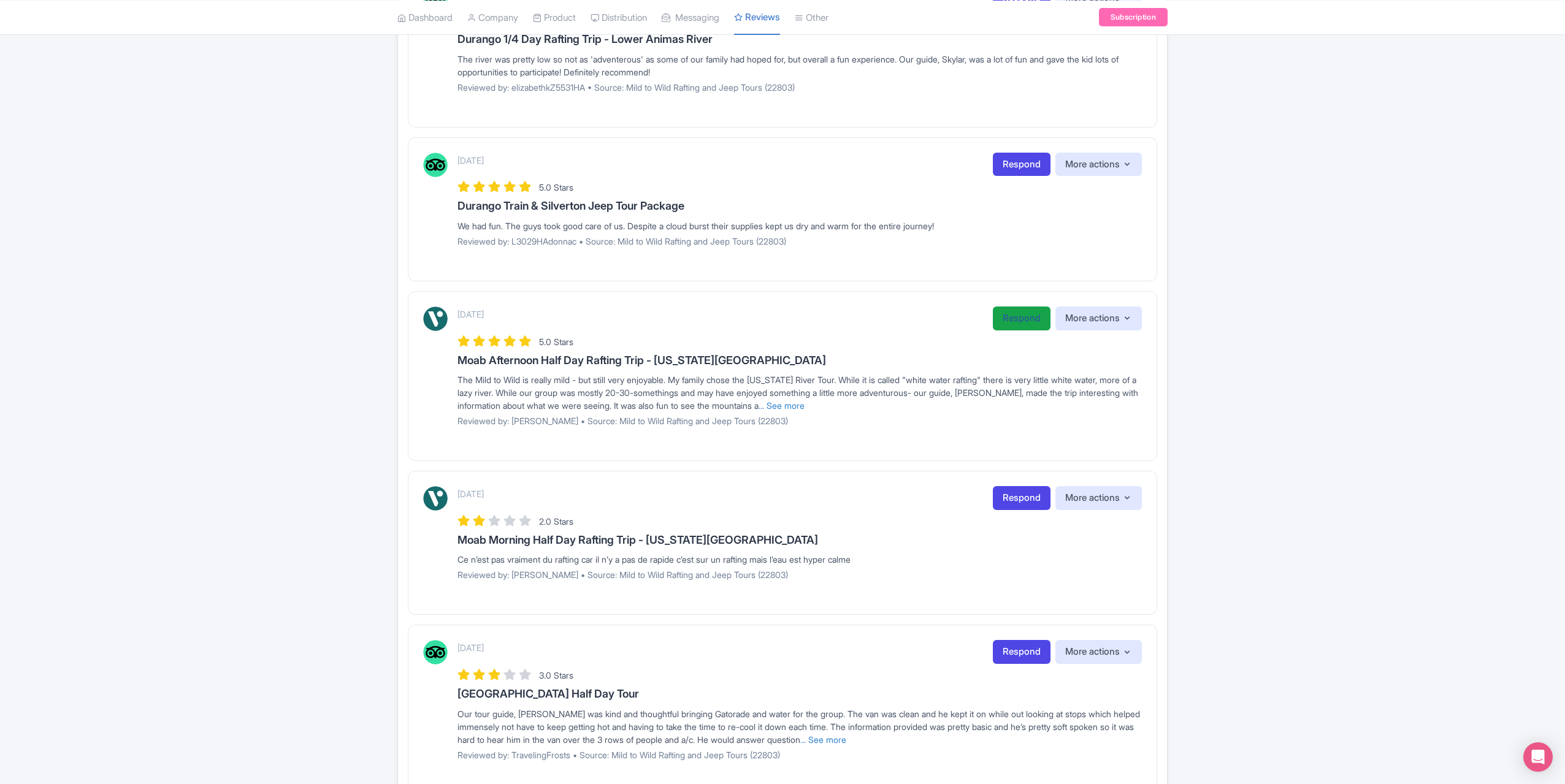
click at [1028, 321] on link "Respond" at bounding box center [1022, 319] width 58 height 24
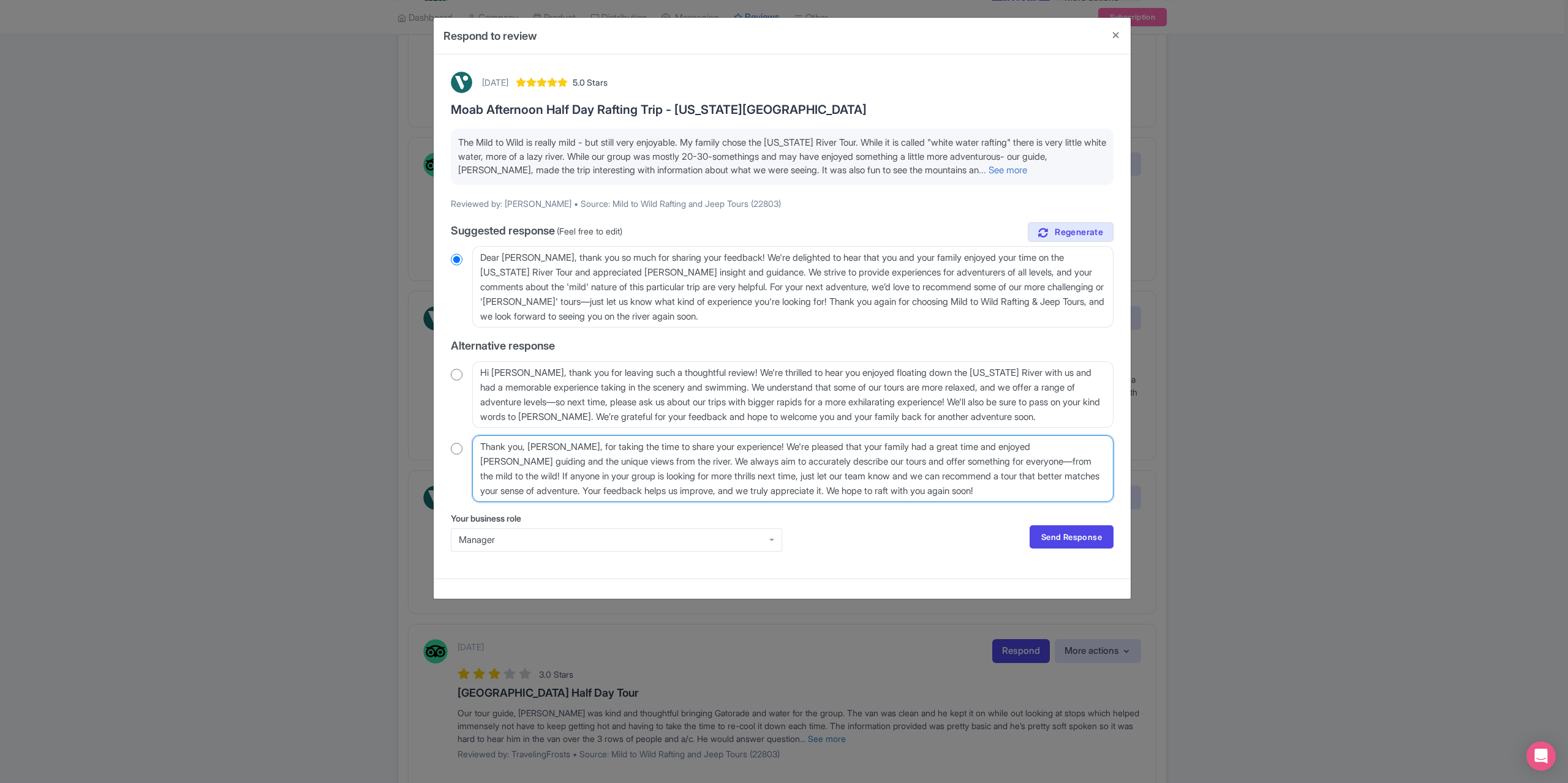
drag, startPoint x: 567, startPoint y: 449, endPoint x: 524, endPoint y: 447, distance: 43.0
click at [524, 447] on textarea "Thank you, [PERSON_NAME], for taking the time to share your experience! We're p…" at bounding box center [792, 469] width 641 height 66
type textarea "Thank you for taking the time to share your experience! We're pleased that your…"
click at [459, 449] on input "radio" at bounding box center [457, 449] width 12 height 12
radio input "true"
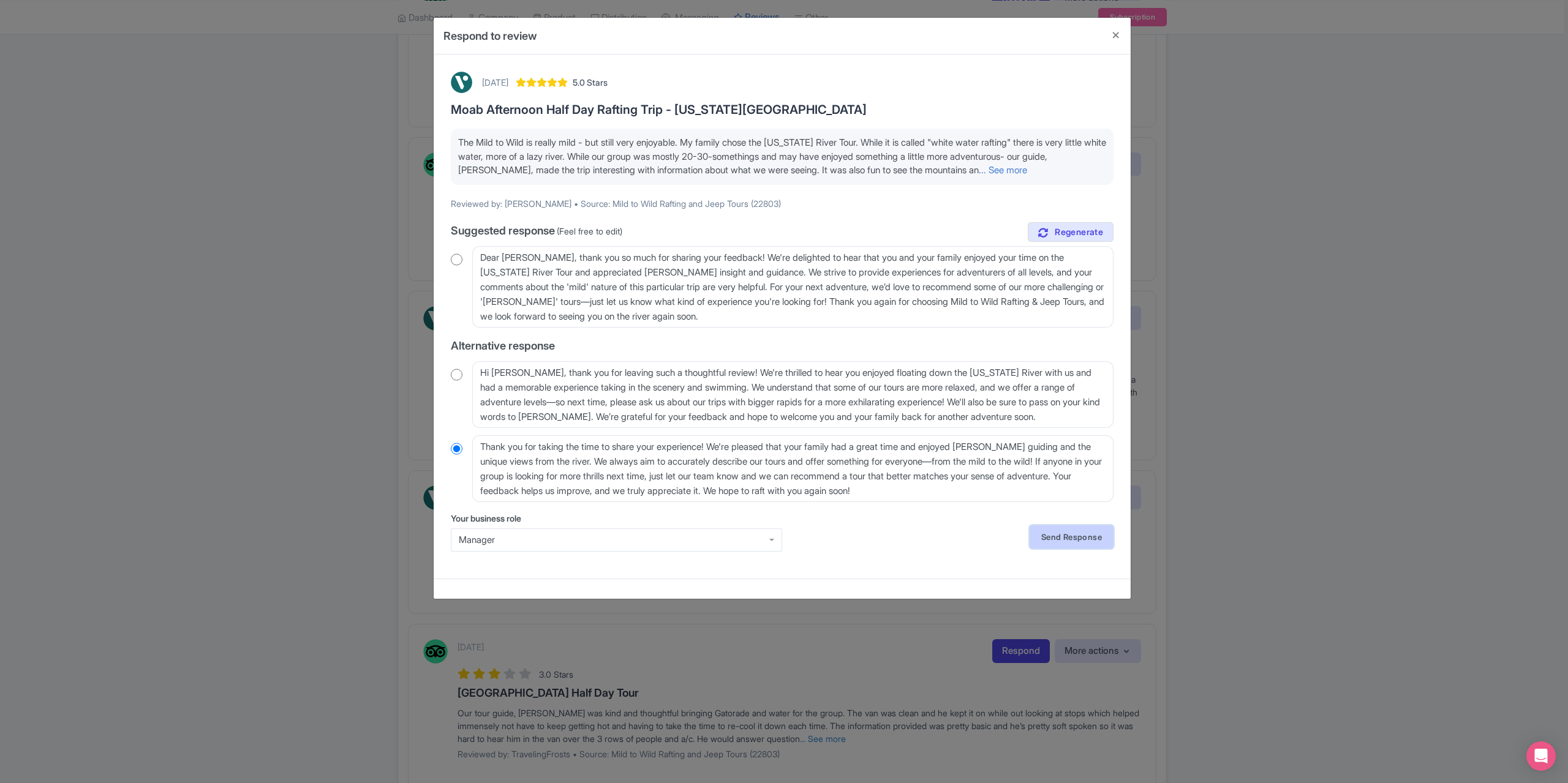
click at [1073, 534] on link "Send Response" at bounding box center [1071, 537] width 84 height 23
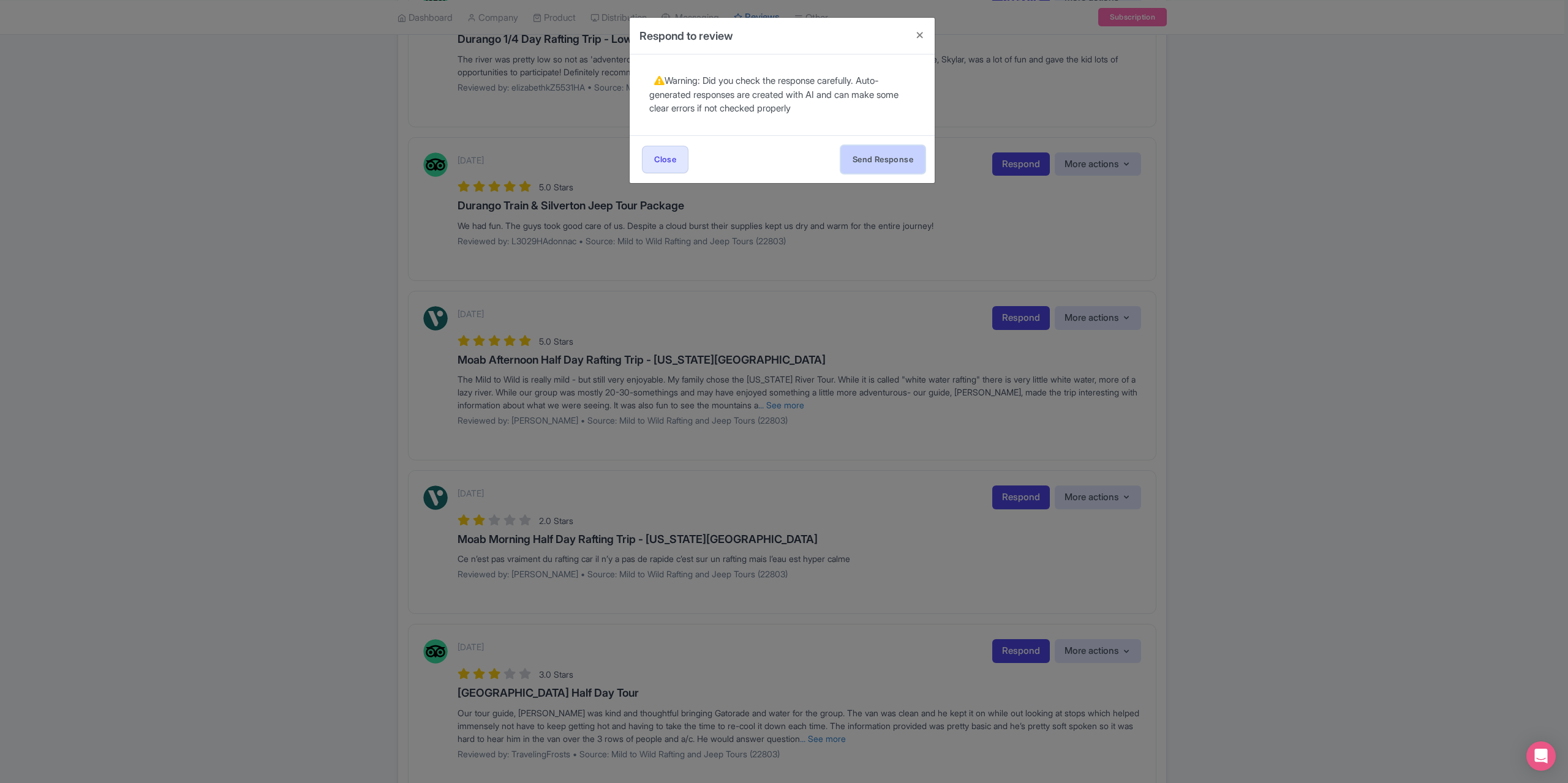
click at [865, 156] on button "Send Response" at bounding box center [883, 159] width 84 height 27
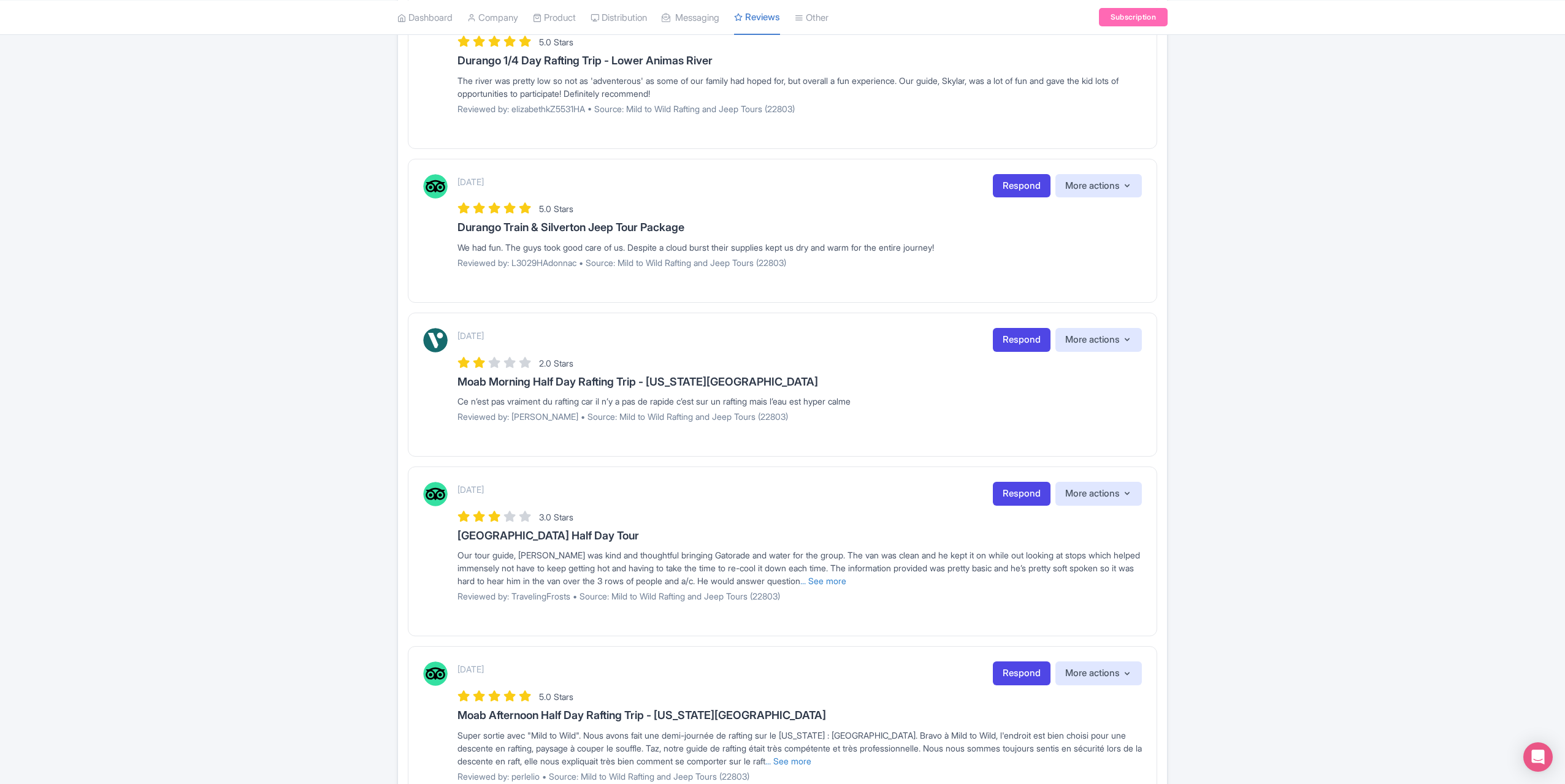
scroll to position [840, 0]
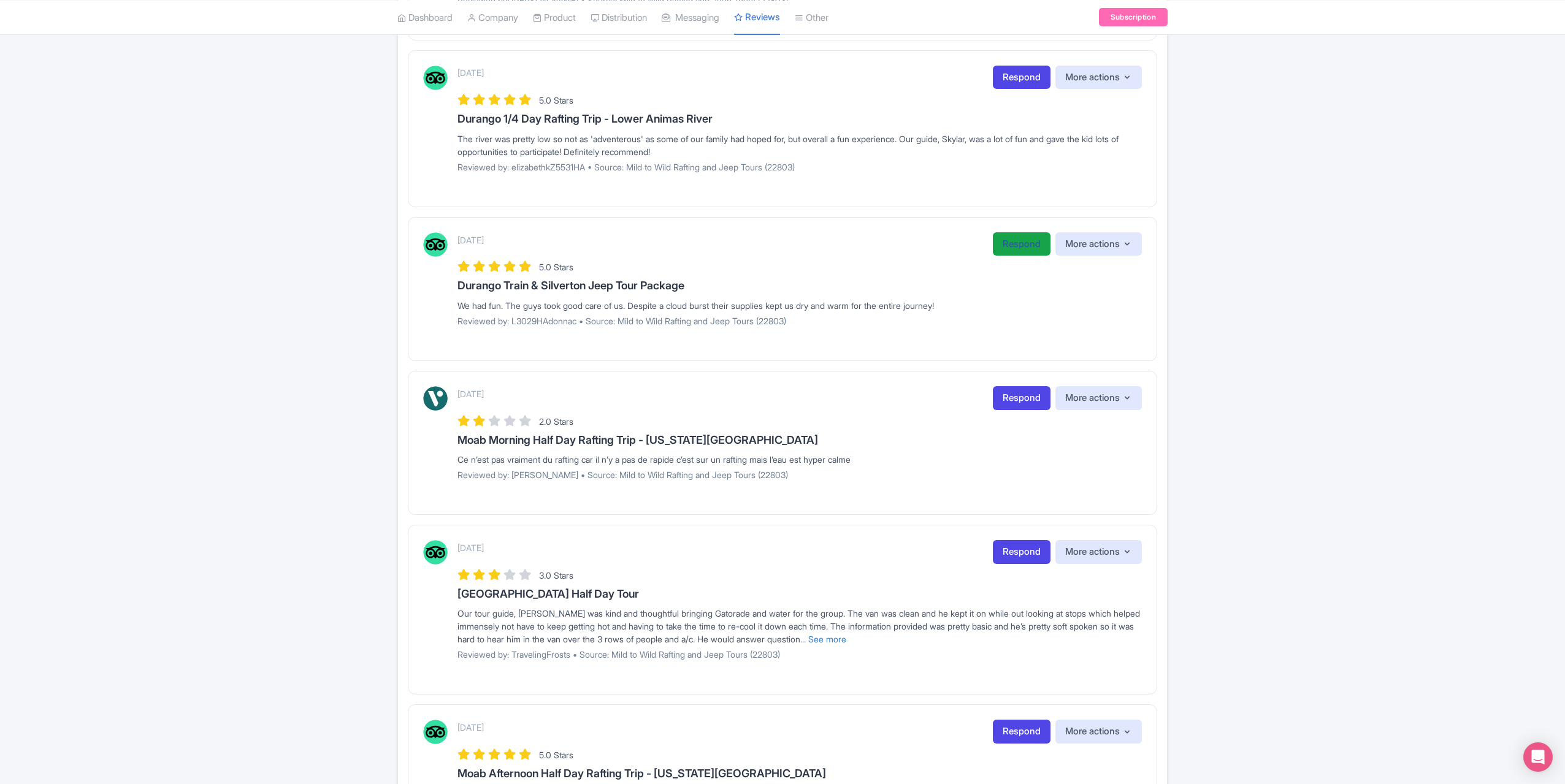
click at [996, 245] on link "Respond" at bounding box center [1022, 244] width 58 height 24
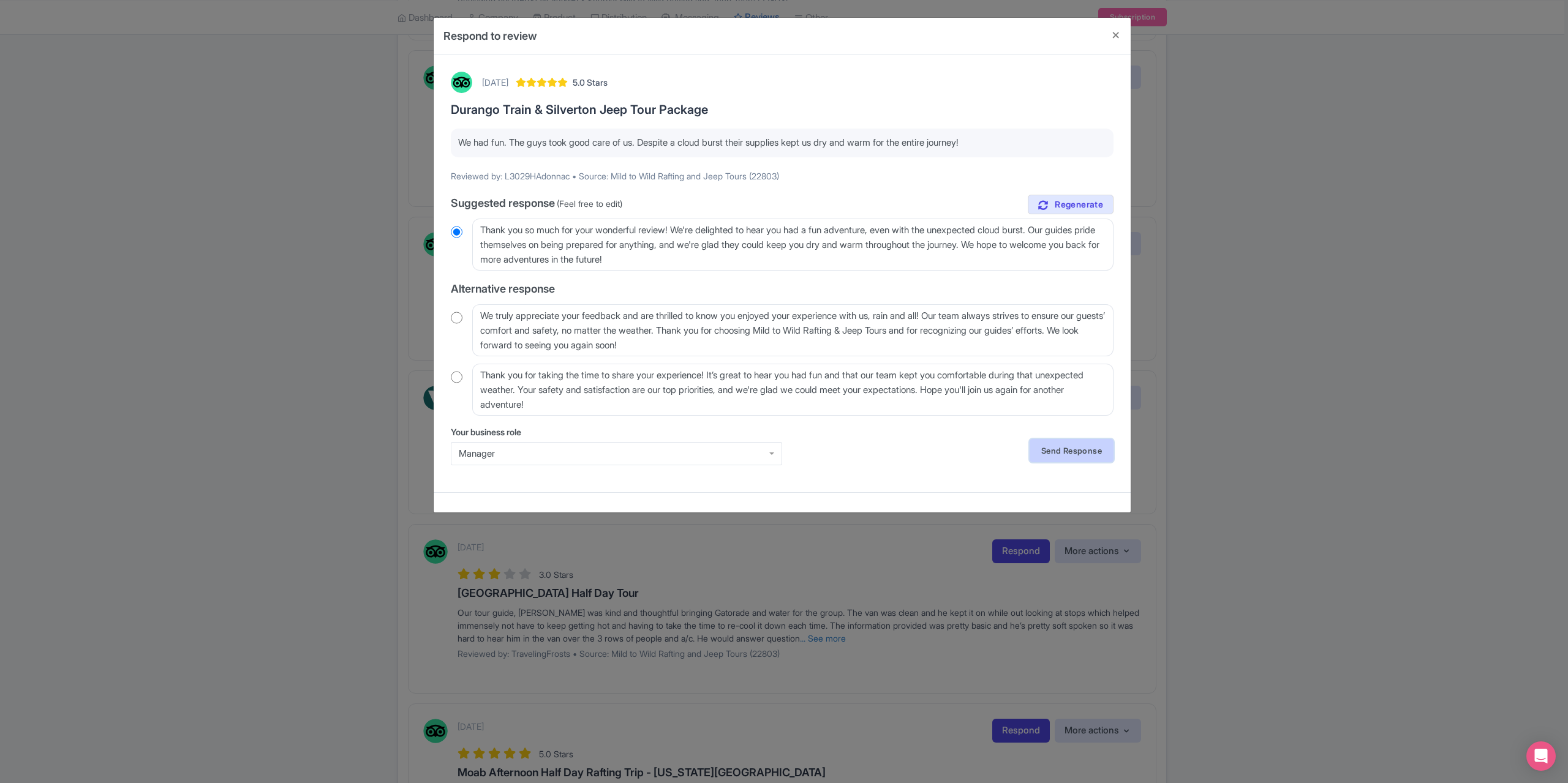
click at [1045, 444] on link "Send Response" at bounding box center [1071, 451] width 84 height 23
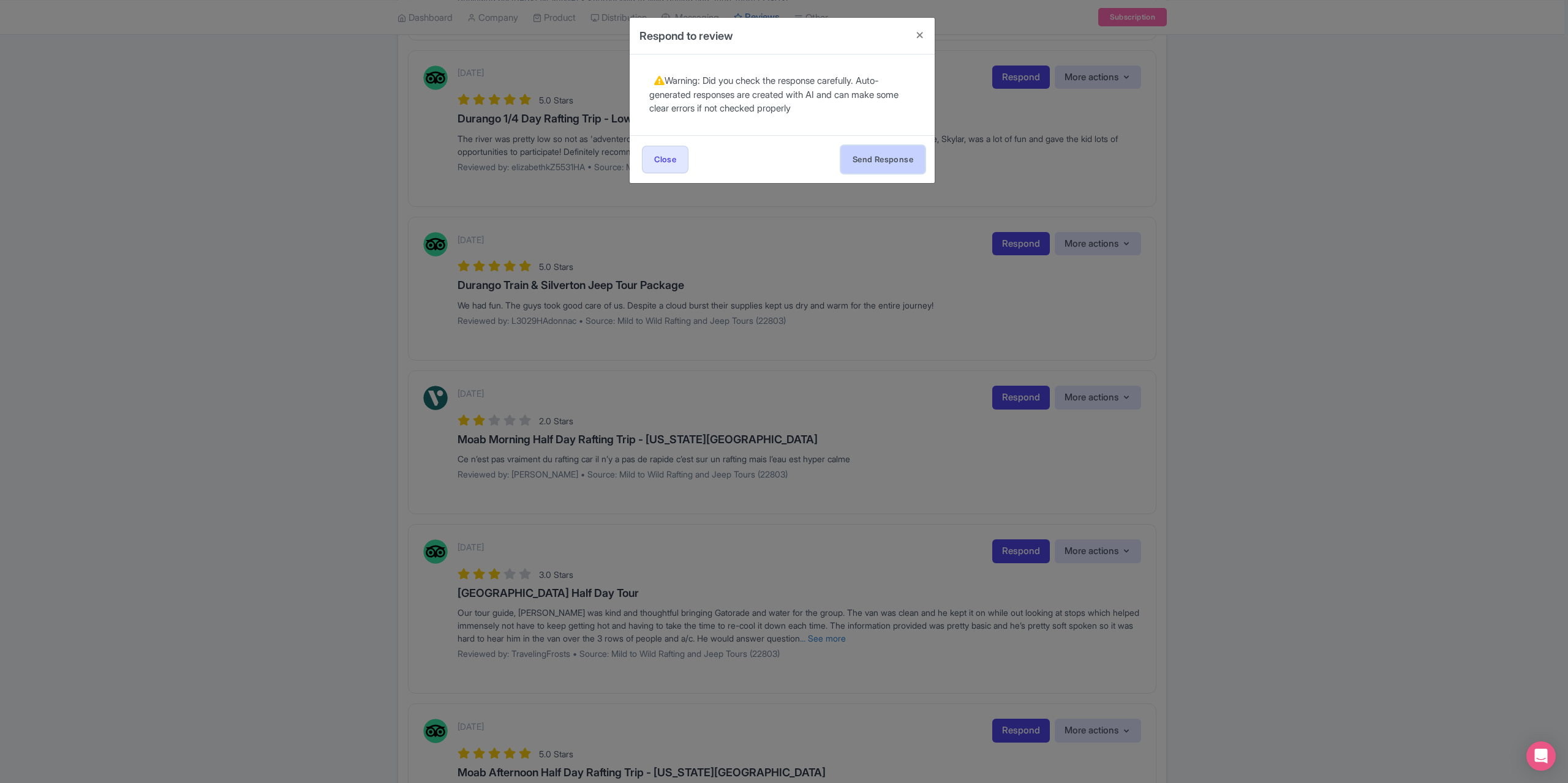
click at [902, 158] on button "Send Response" at bounding box center [883, 159] width 84 height 27
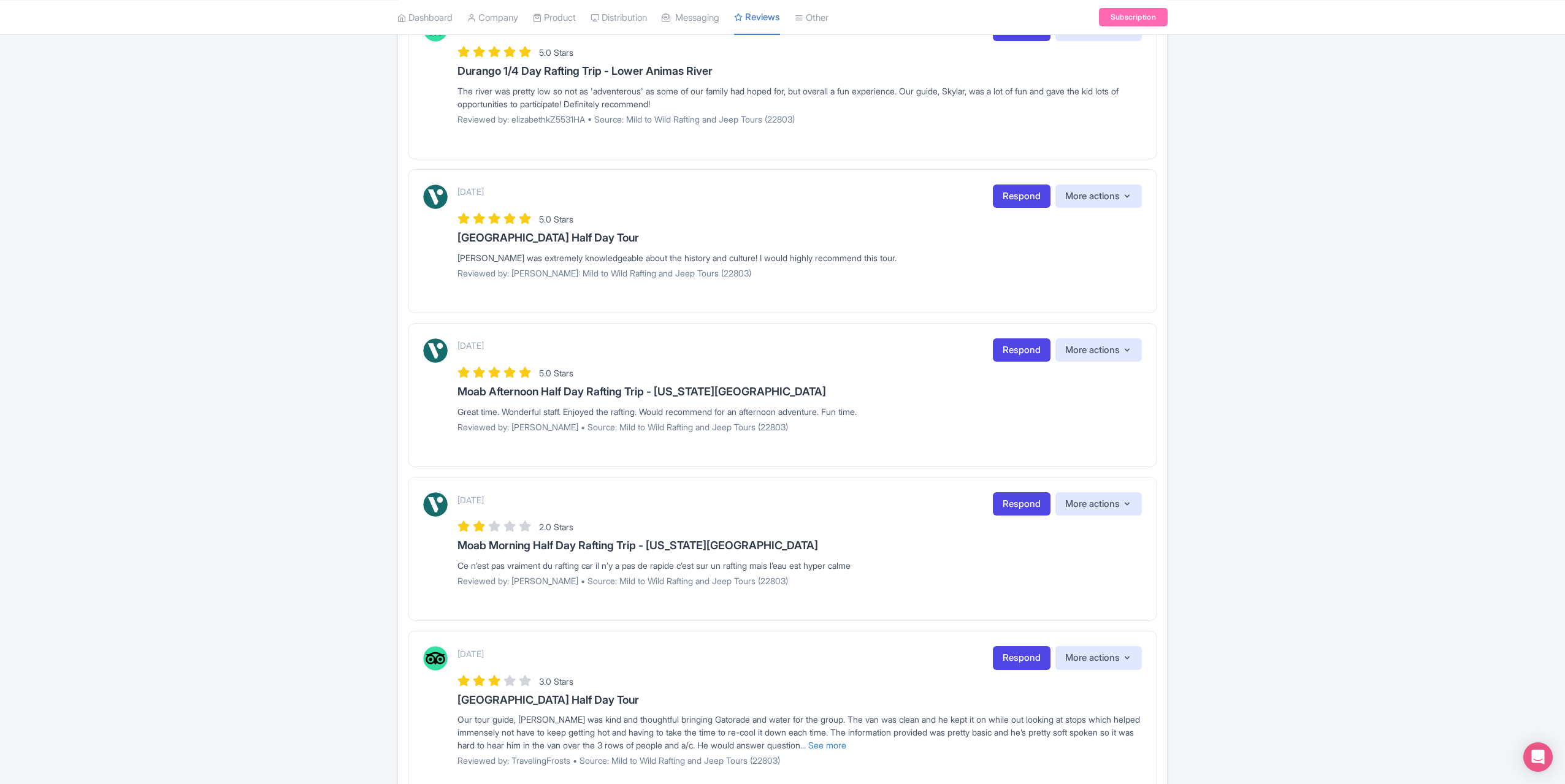
scroll to position [552, 0]
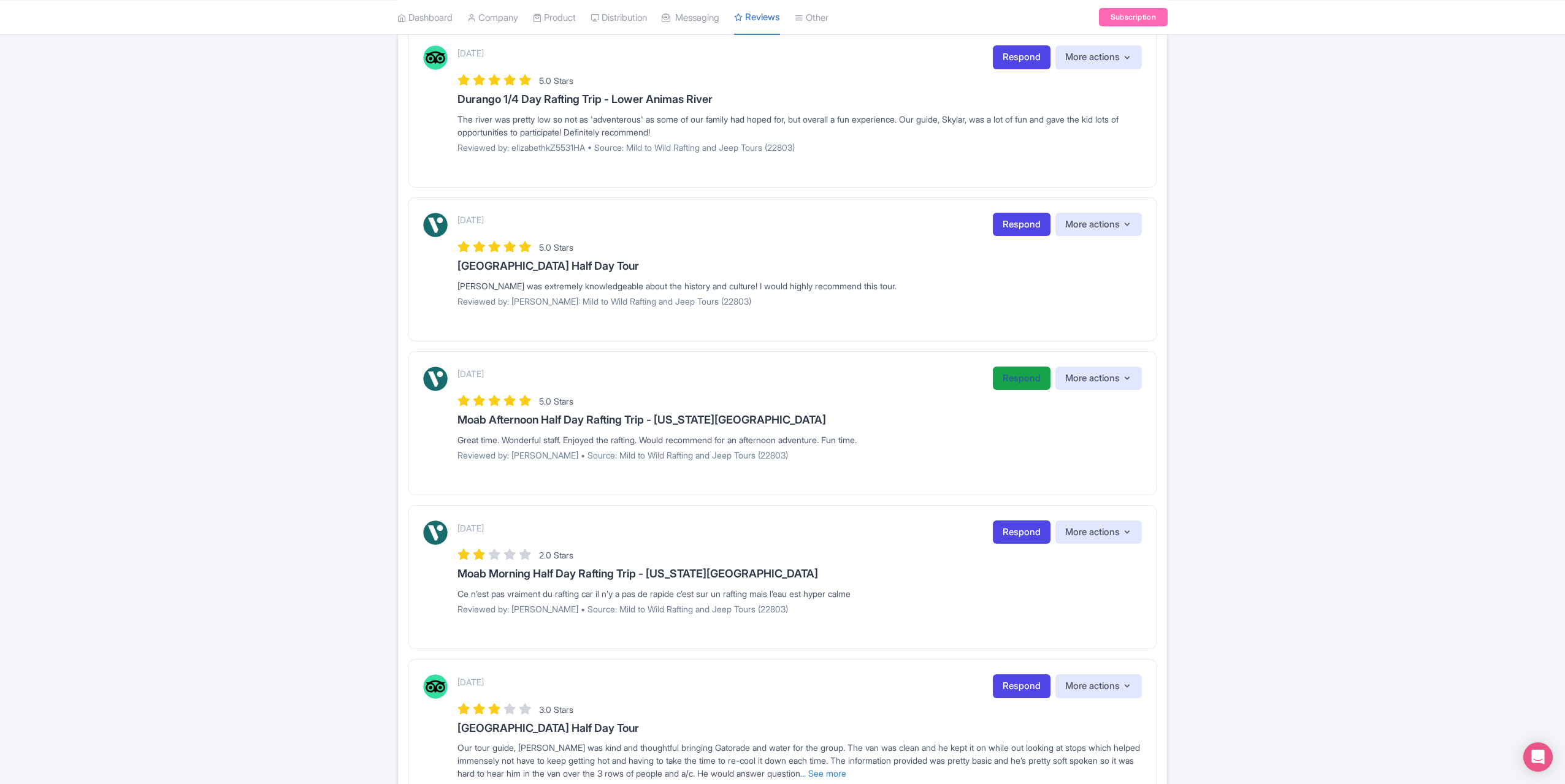
click at [1020, 377] on link "Respond" at bounding box center [1022, 379] width 58 height 24
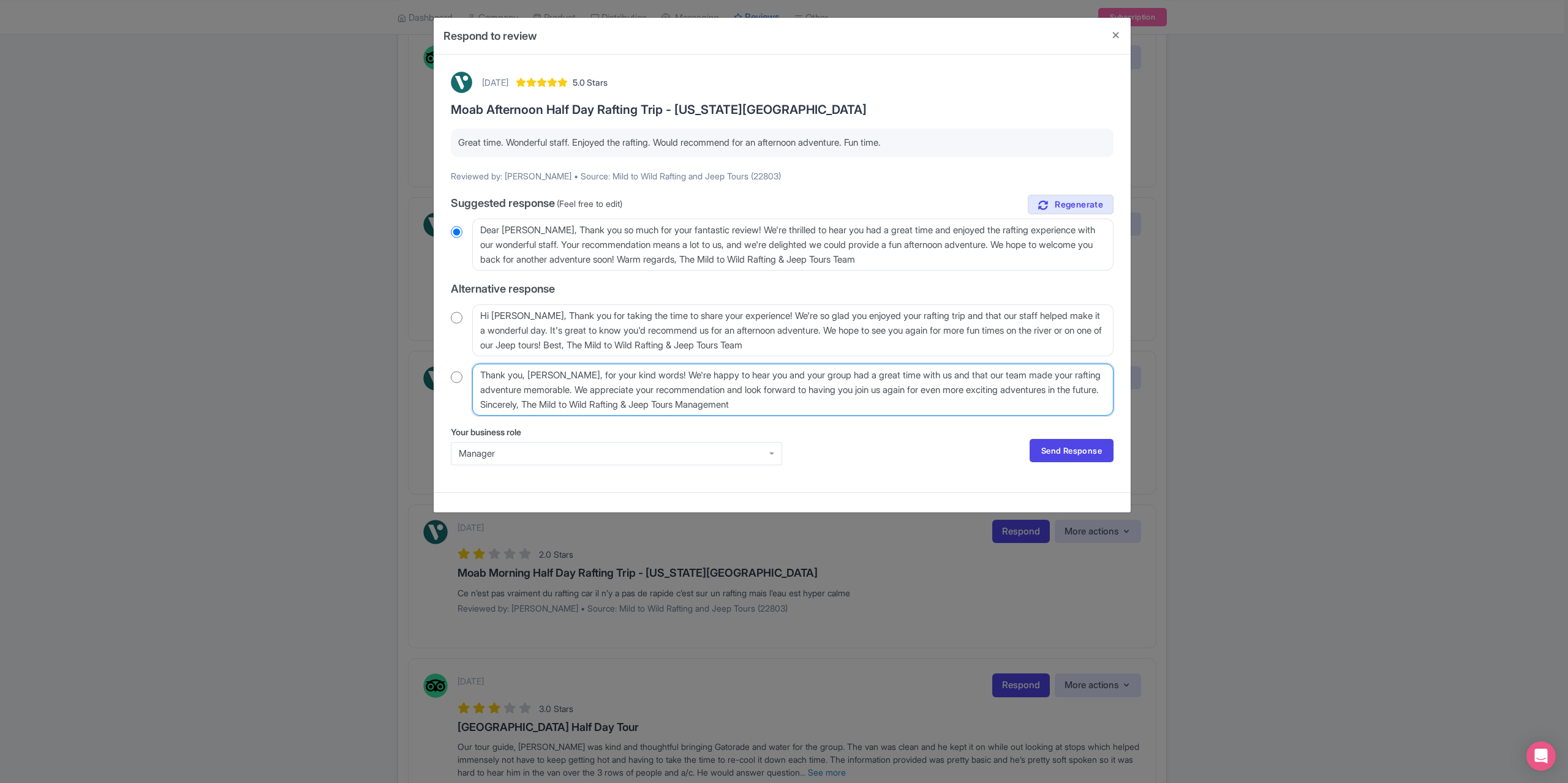
drag, startPoint x: 574, startPoint y: 374, endPoint x: 526, endPoint y: 374, distance: 48.0
click at [526, 374] on textarea "Thank you, [PERSON_NAME], for your kind words! We're happy to hear you and your…" at bounding box center [792, 390] width 641 height 52
type textarea "Thank you for your kind words! We're happy to hear you and your group had a gre…"
click at [461, 373] on input "radio" at bounding box center [457, 377] width 12 height 12
radio input "true"
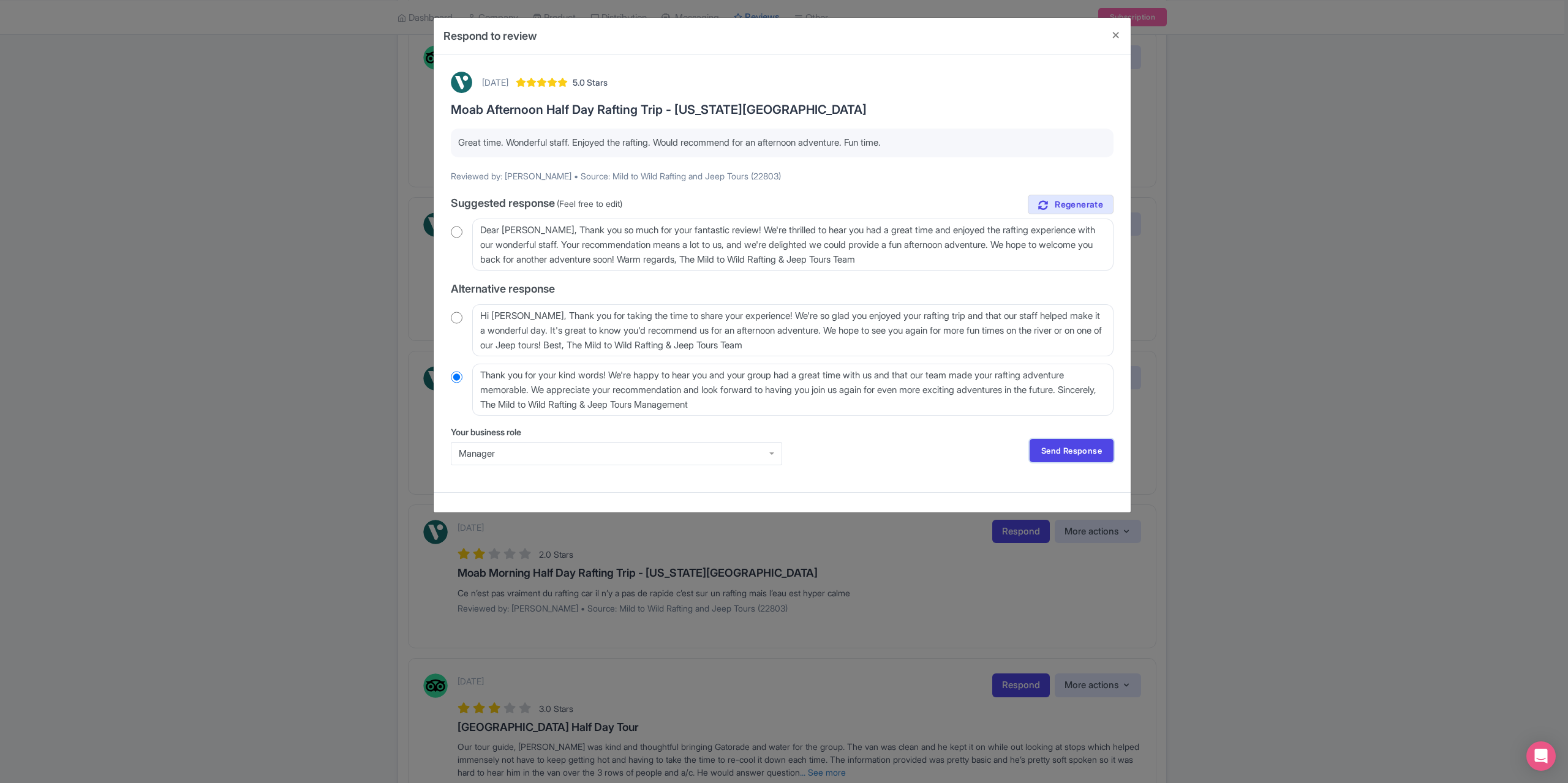
click at [1065, 444] on link "Send Response" at bounding box center [1071, 451] width 84 height 23
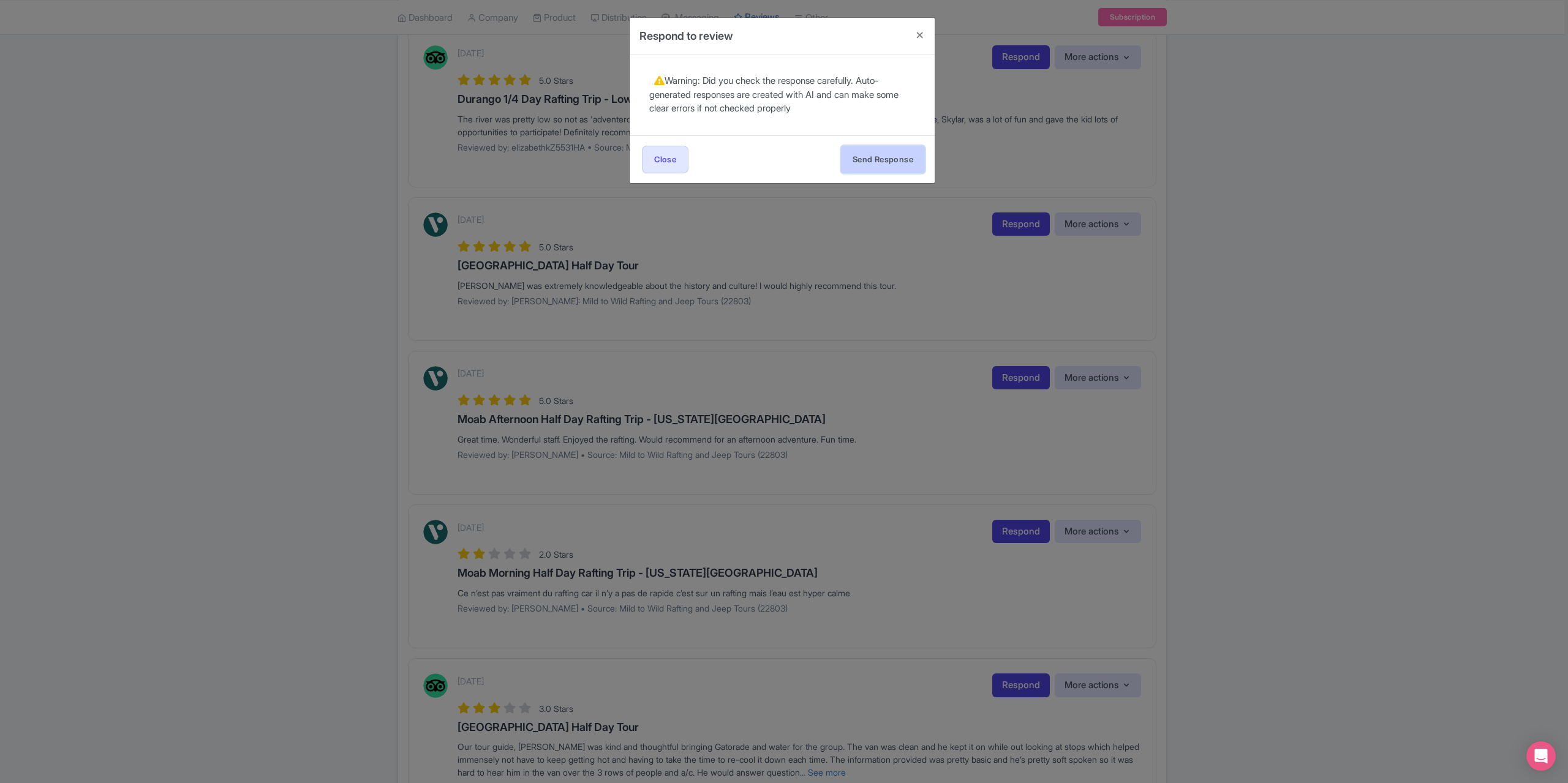
click at [881, 152] on button "Send Response" at bounding box center [883, 159] width 84 height 27
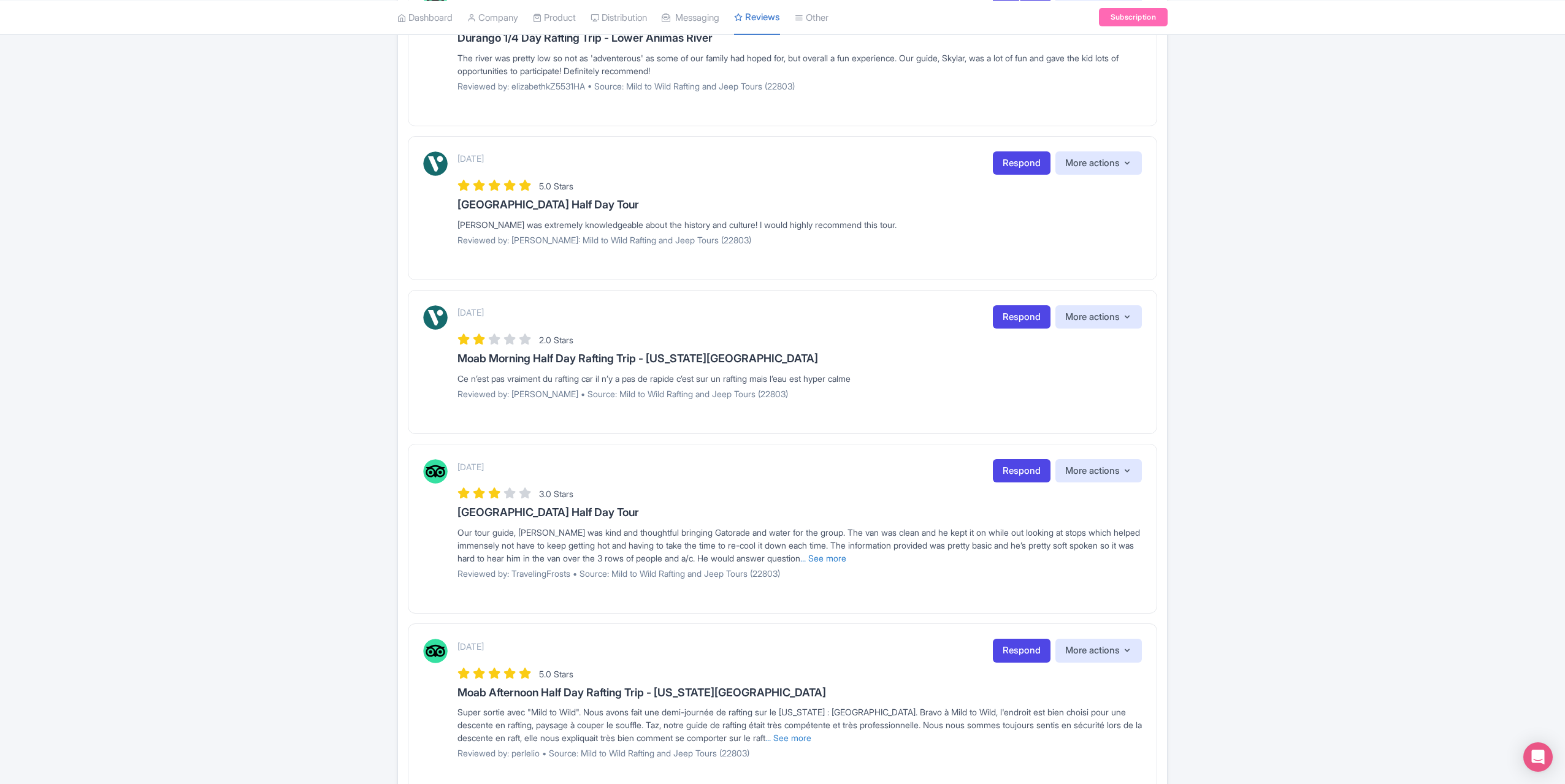
scroll to position [552, 0]
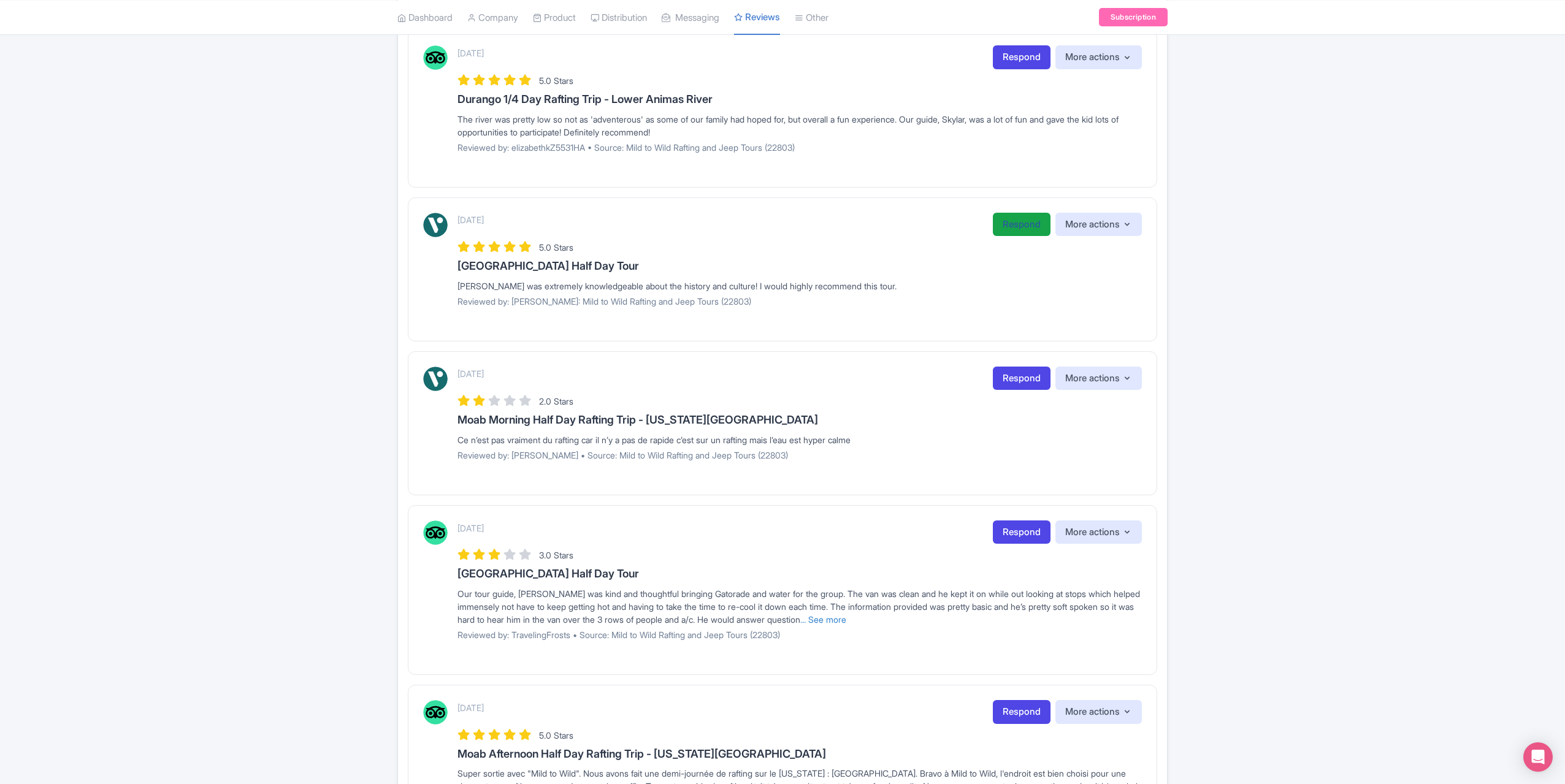
click at [1008, 224] on link "Respond" at bounding box center [1022, 225] width 58 height 24
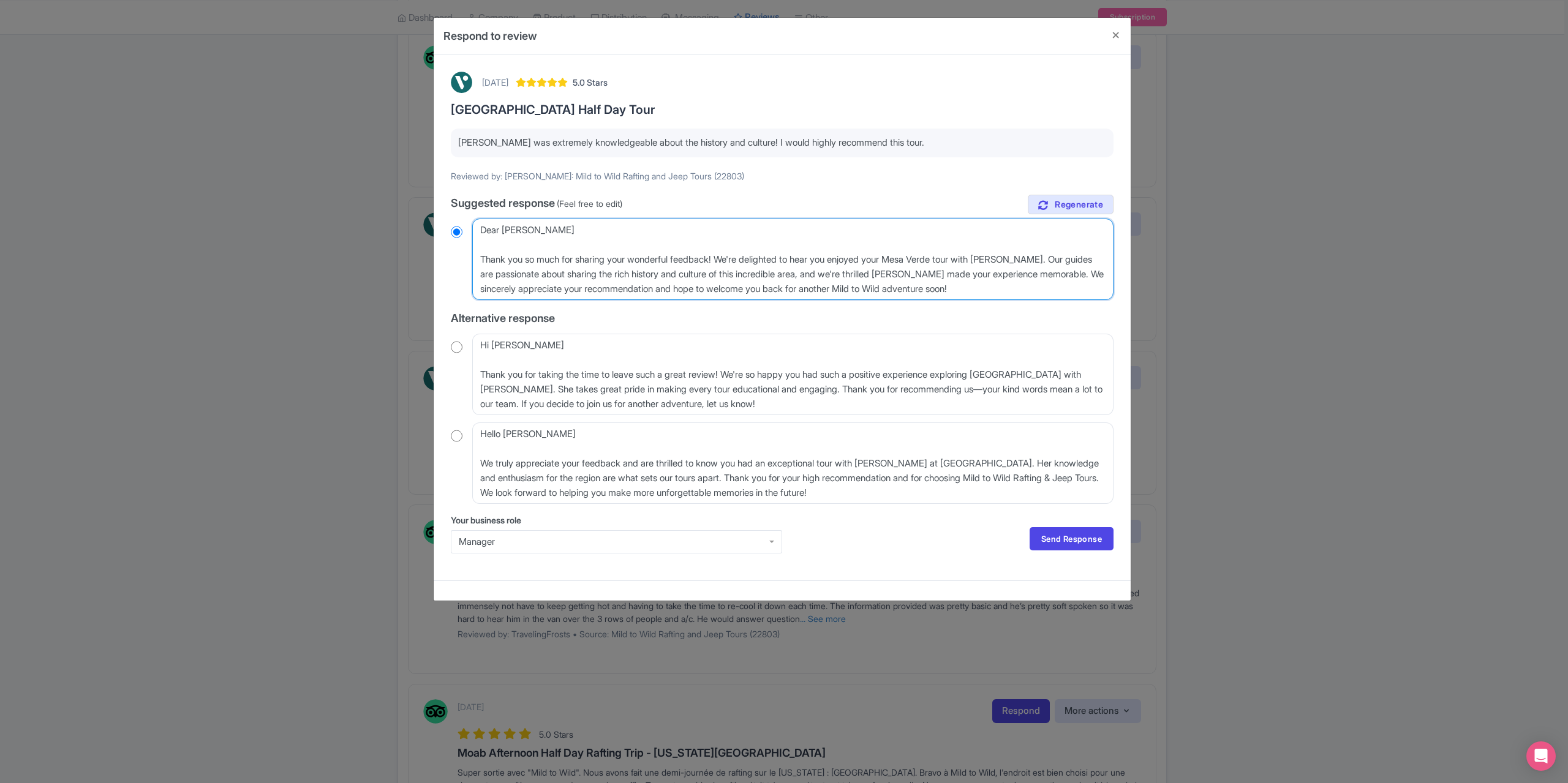
click at [477, 259] on textarea "Dear Nancy_H, Thank you so much for sharing your wonderful feedback! We're deli…" at bounding box center [792, 259] width 641 height 82
type textarea "Dear Nancy_H, Thank you so much for sharing your wonderful feedback! We're deli…"
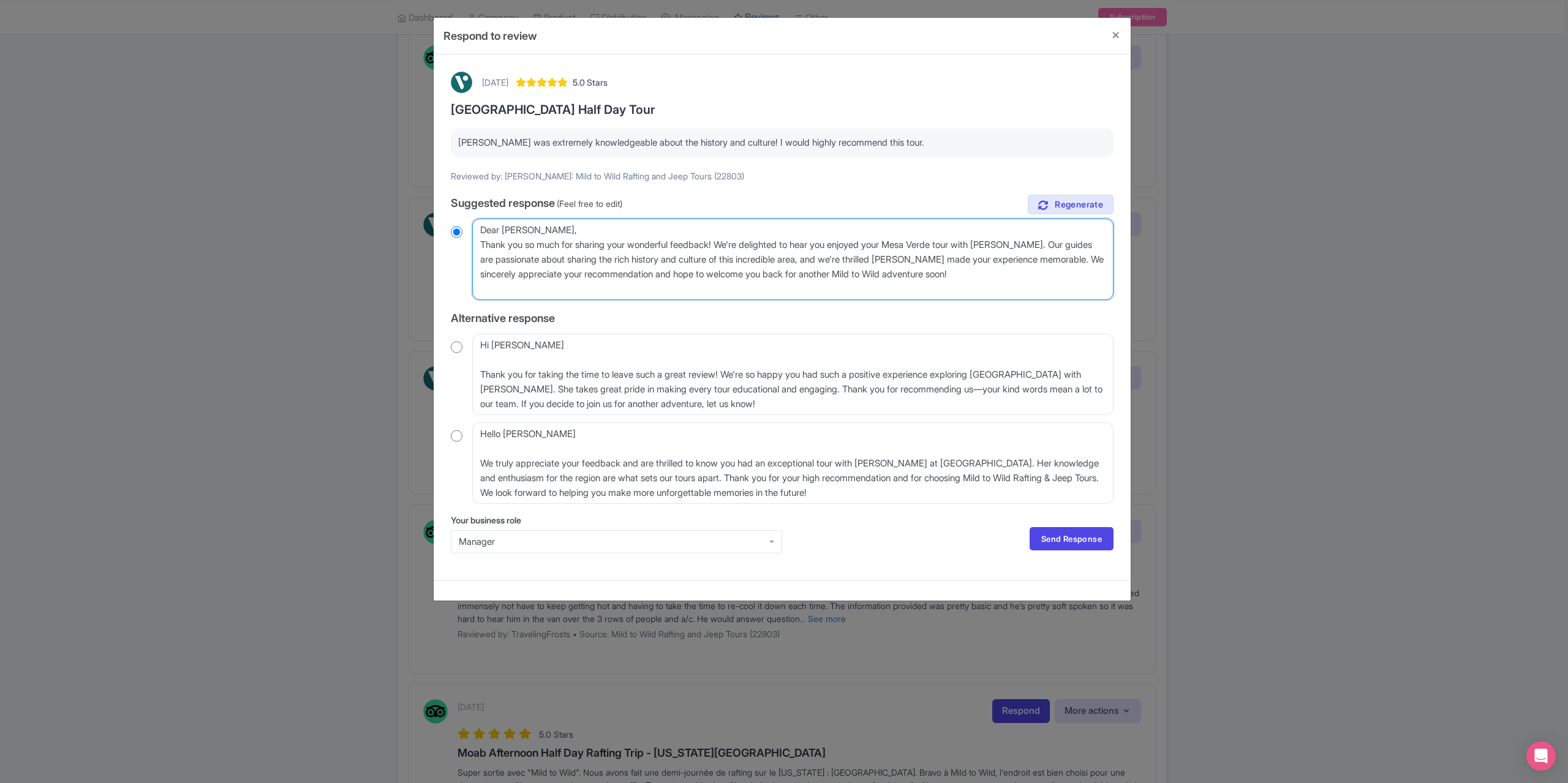
radio input "true"
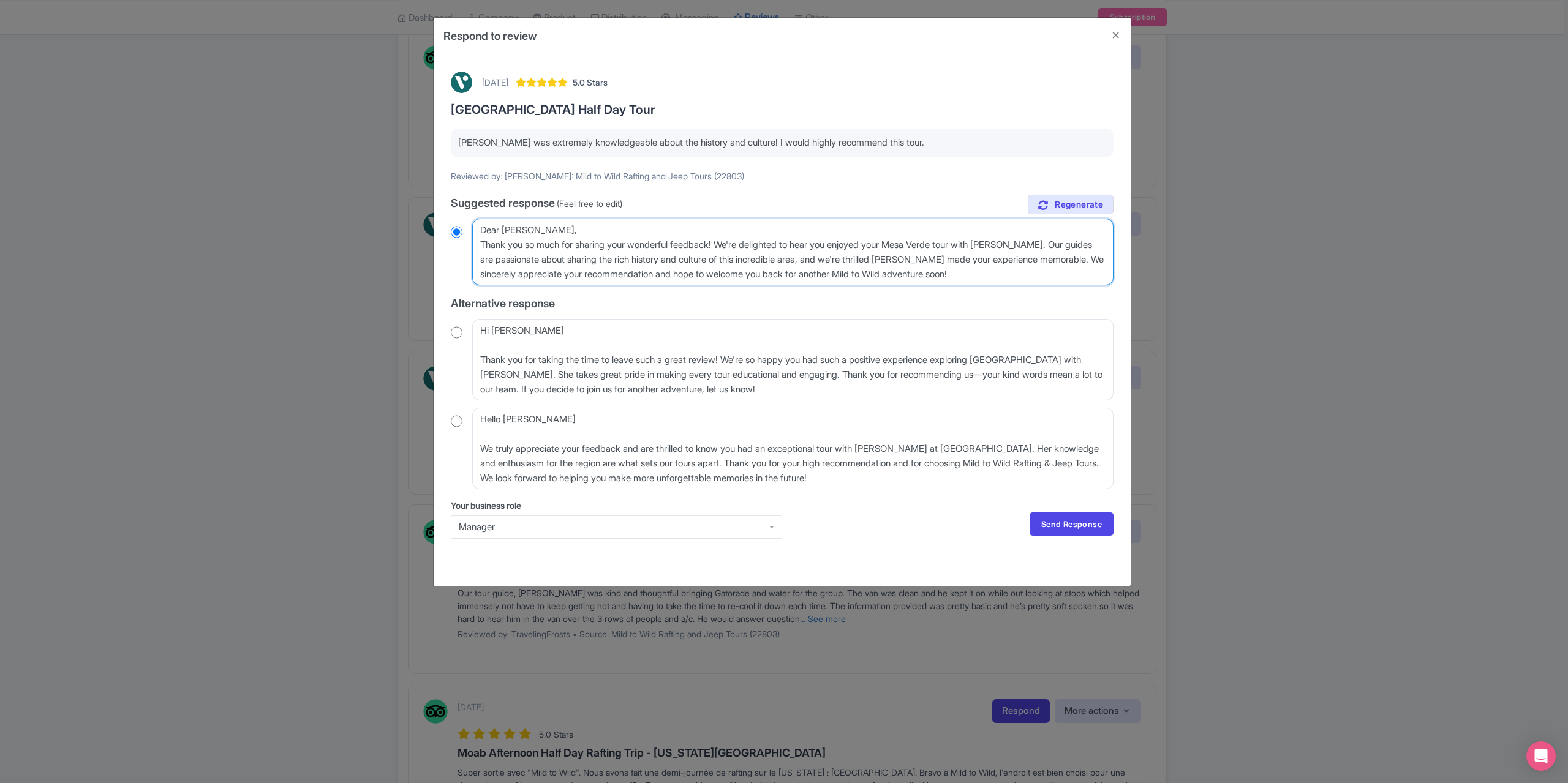
type textarea "Dear Nancy_H, Thank you so much for sharing your wonderful feedback! We're deli…"
radio input "true"
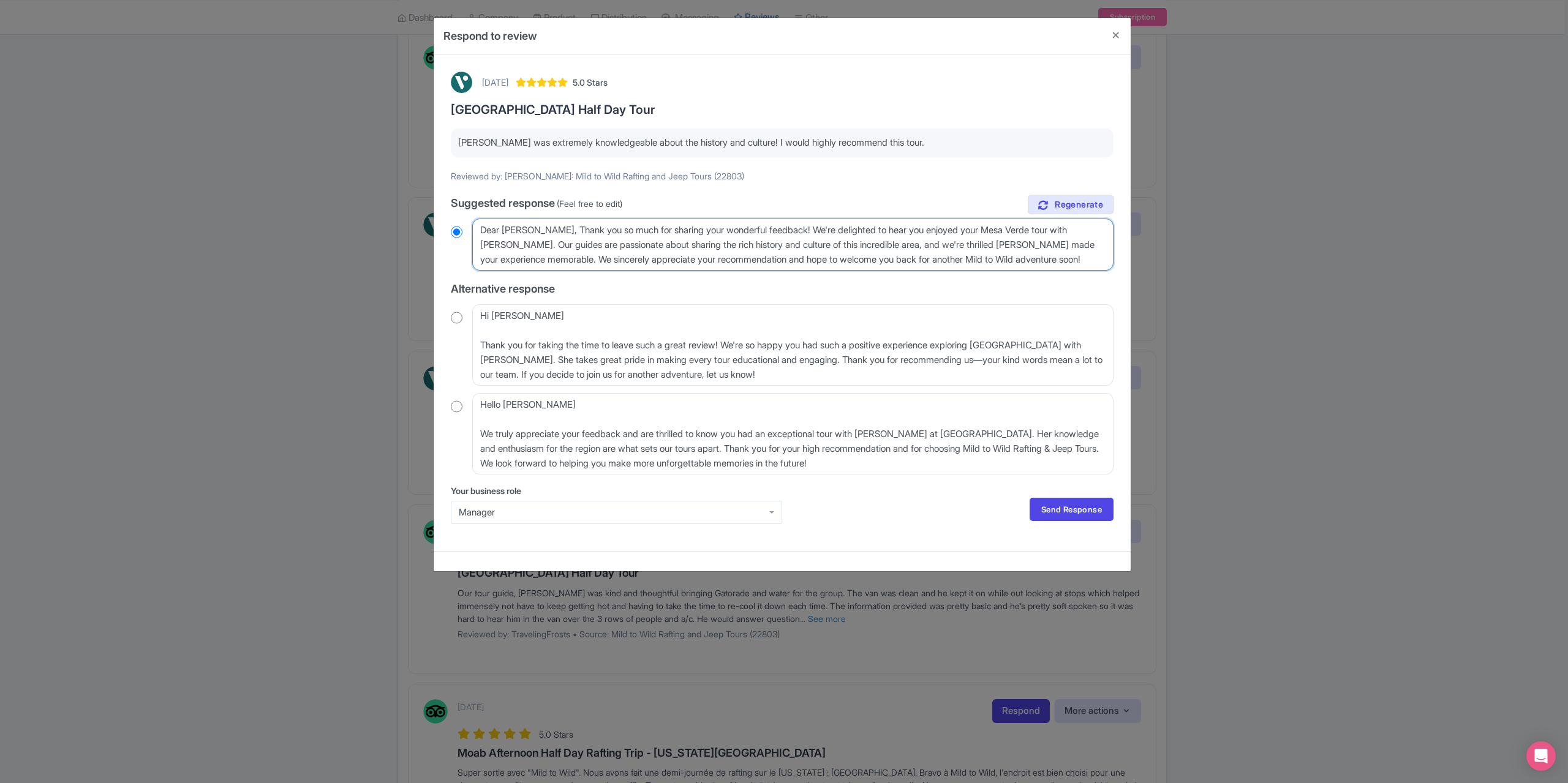
type textarea "Dear Nancy_H,Thank you so much for sharing your wonderful feedback! We're delig…"
radio input "true"
type textarea "Dear Nancy_HThank you so much for sharing your wonderful feedback! We're deligh…"
radio input "true"
type textarea "Dear Nancy_Thank you so much for sharing your wonderful feedback! We're delight…"
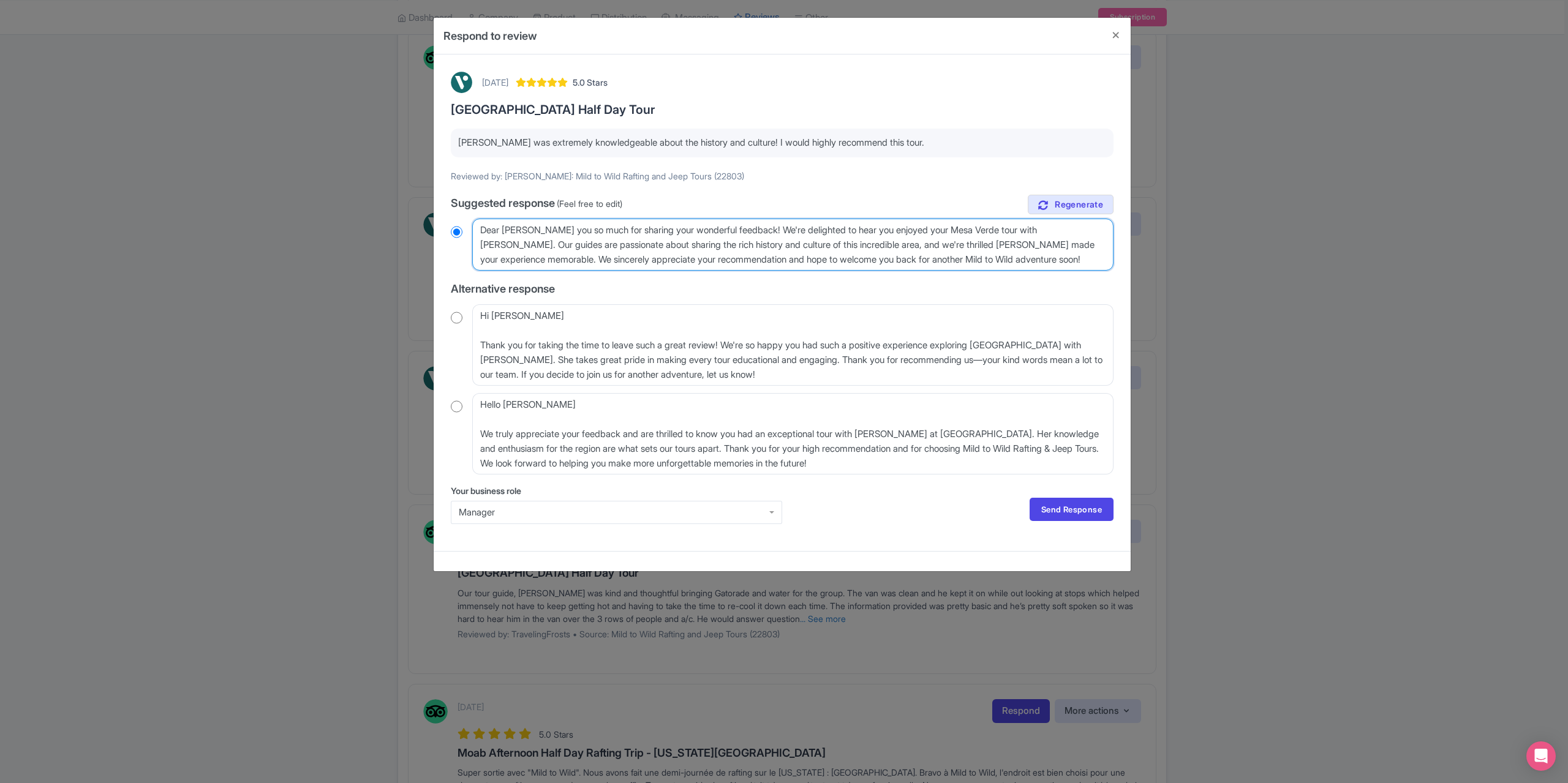
radio input "true"
type textarea "Dear NancyThank you so much for sharing your wonderful feedback! We're delighte…"
radio input "true"
type textarea "Dear NancThank you so much for sharing your wonderful feedback! We're delighted…"
radio input "true"
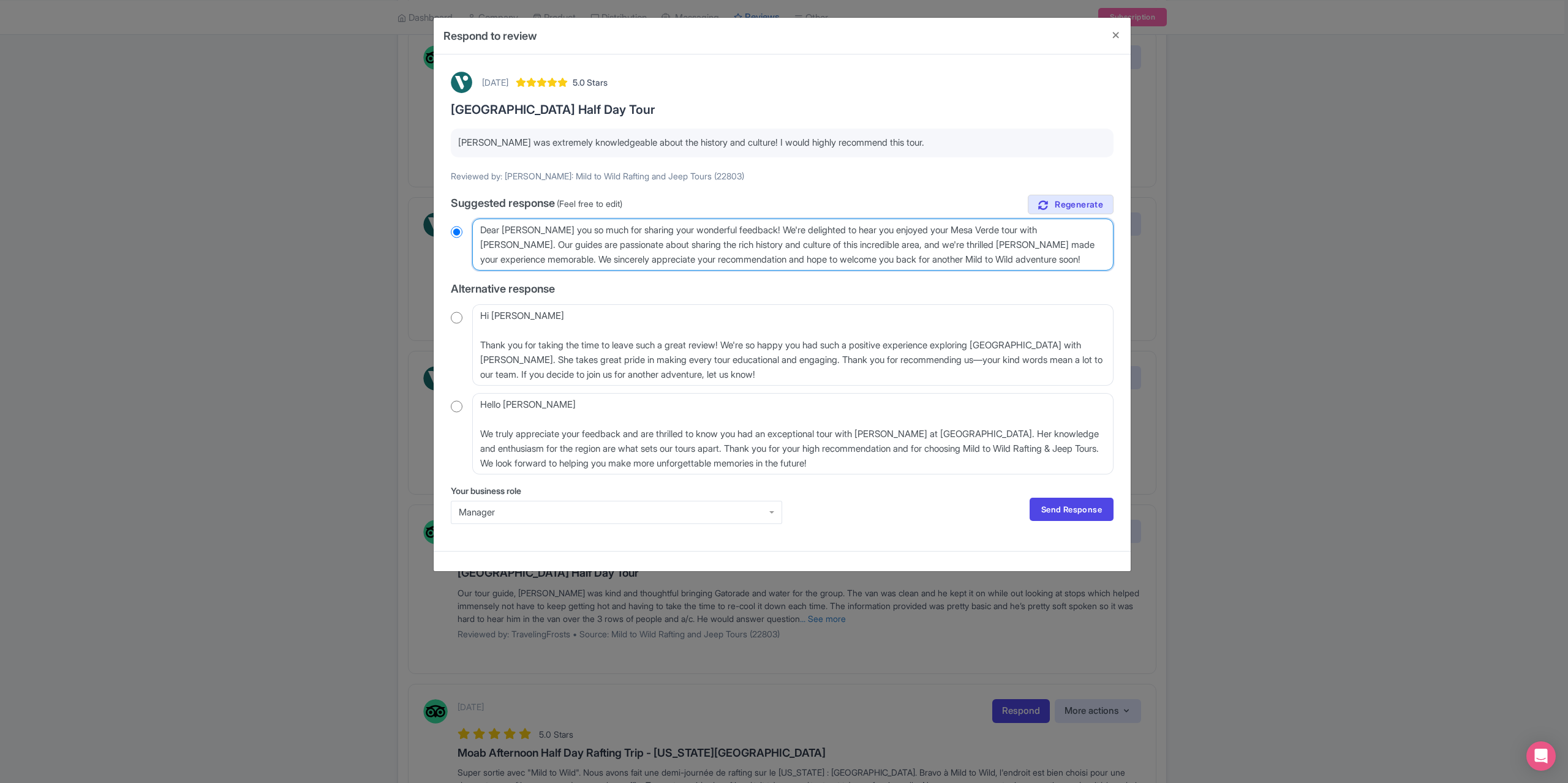
type textarea "Dear NanThank you so much for sharing your wonderful feedback! We're delighted …"
radio input "true"
type textarea "Dear NaThank you so much for sharing your wonderful feedback! We're delighted t…"
radio input "true"
type textarea "Dear NThank you so much for sharing your wonderful feedback! We're delighted to…"
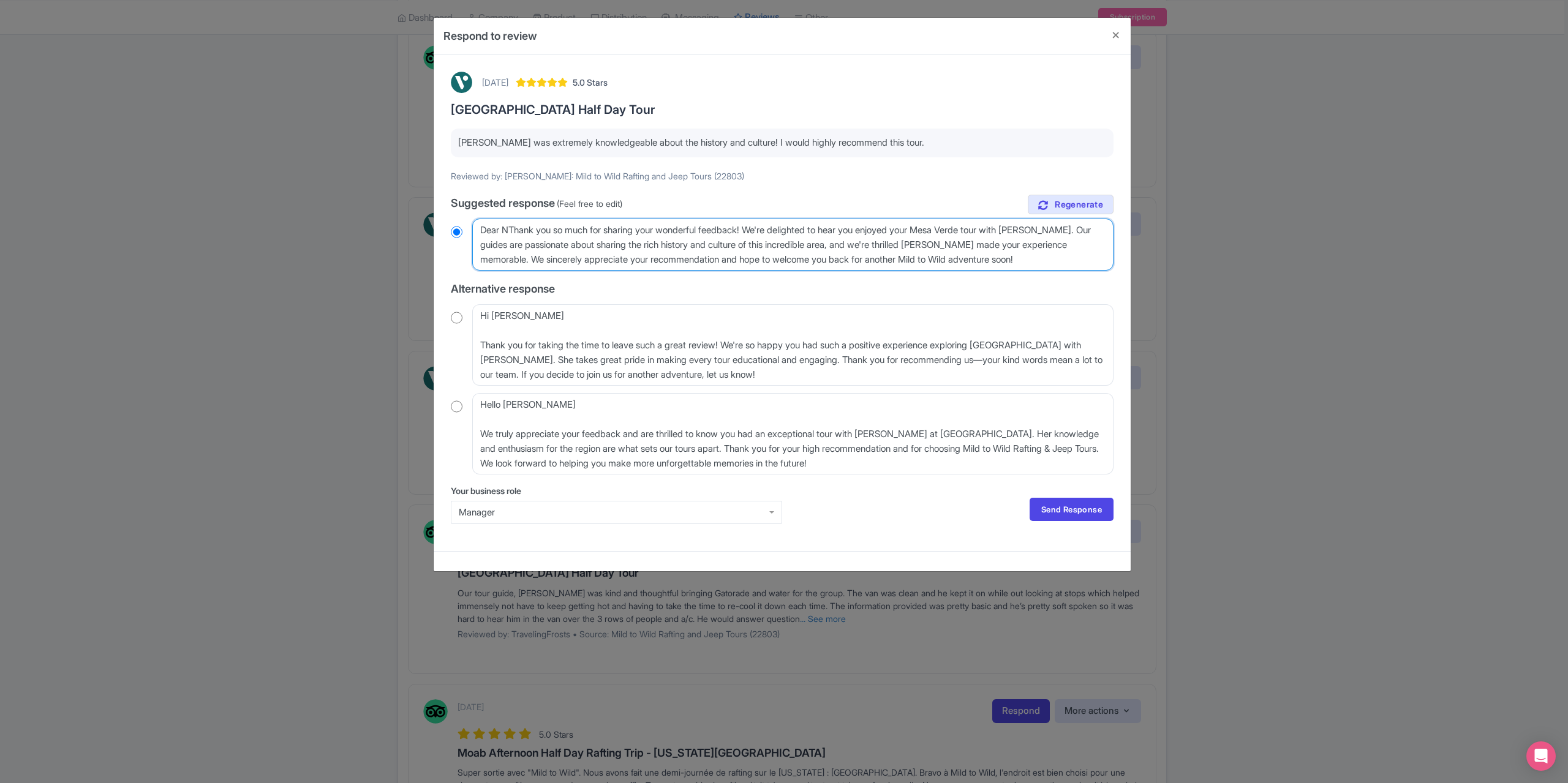
radio input "true"
type textarea "Dear Thank you so much for sharing your wonderful feedback! We're delighted to …"
radio input "true"
type textarea "DearThank you so much for sharing your wonderful feedback! We're delighted to h…"
radio input "true"
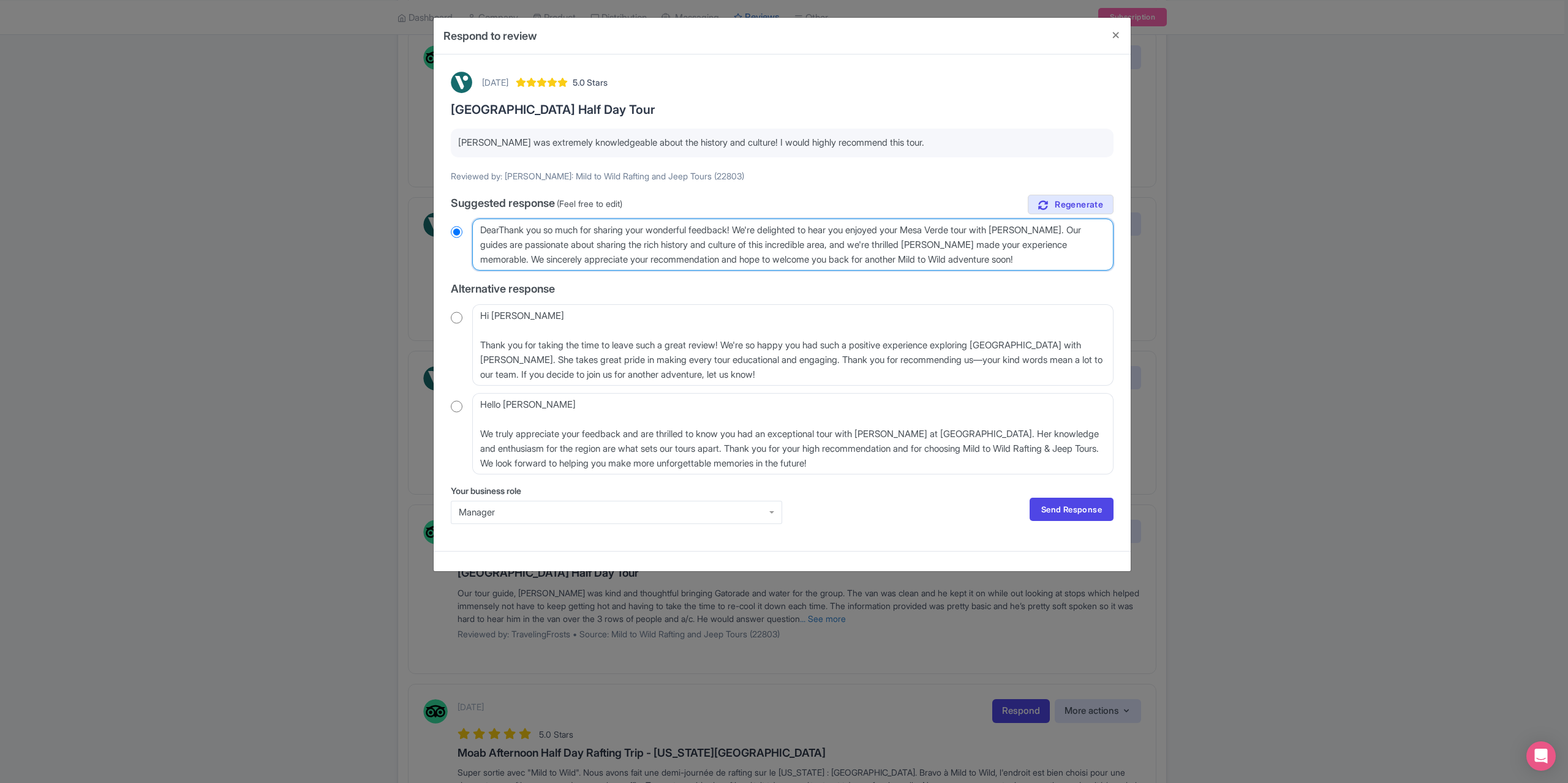
type textarea "DeaThank you so much for sharing your wonderful feedback! We're delighted to he…"
radio input "true"
type textarea "DeThank you so much for sharing your wonderful feedback! We're delighted to hea…"
radio input "true"
type textarea "DThank you so much for sharing your wonderful feedback! We're delighted to hear…"
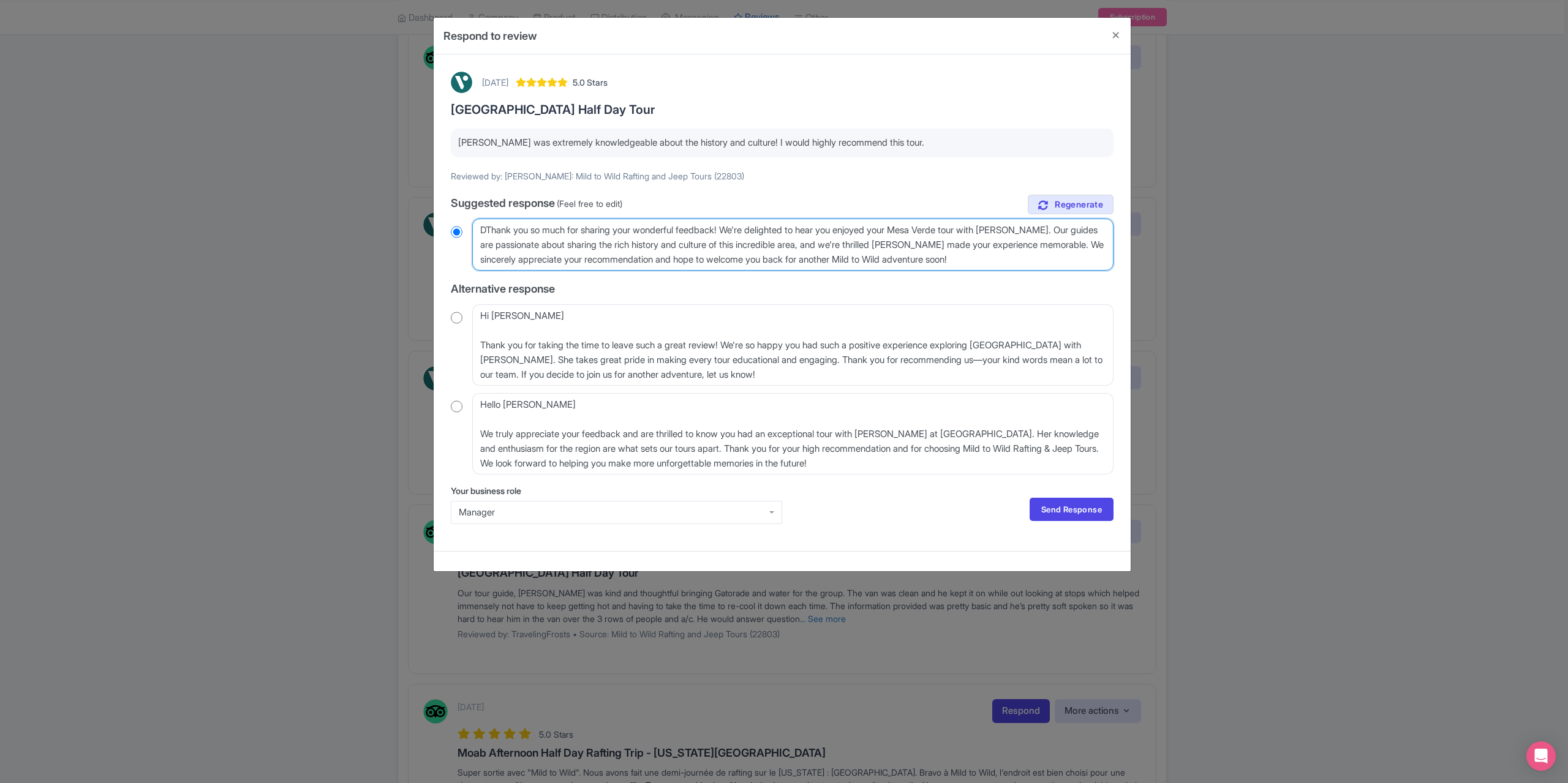
radio input "true"
type textarea "Thank you so much for sharing your wonderful feedback! We're delighted to hear …"
radio input "true"
type textarea "Thank you so much for sharing your wonderful feedback! We're delighted to hear …"
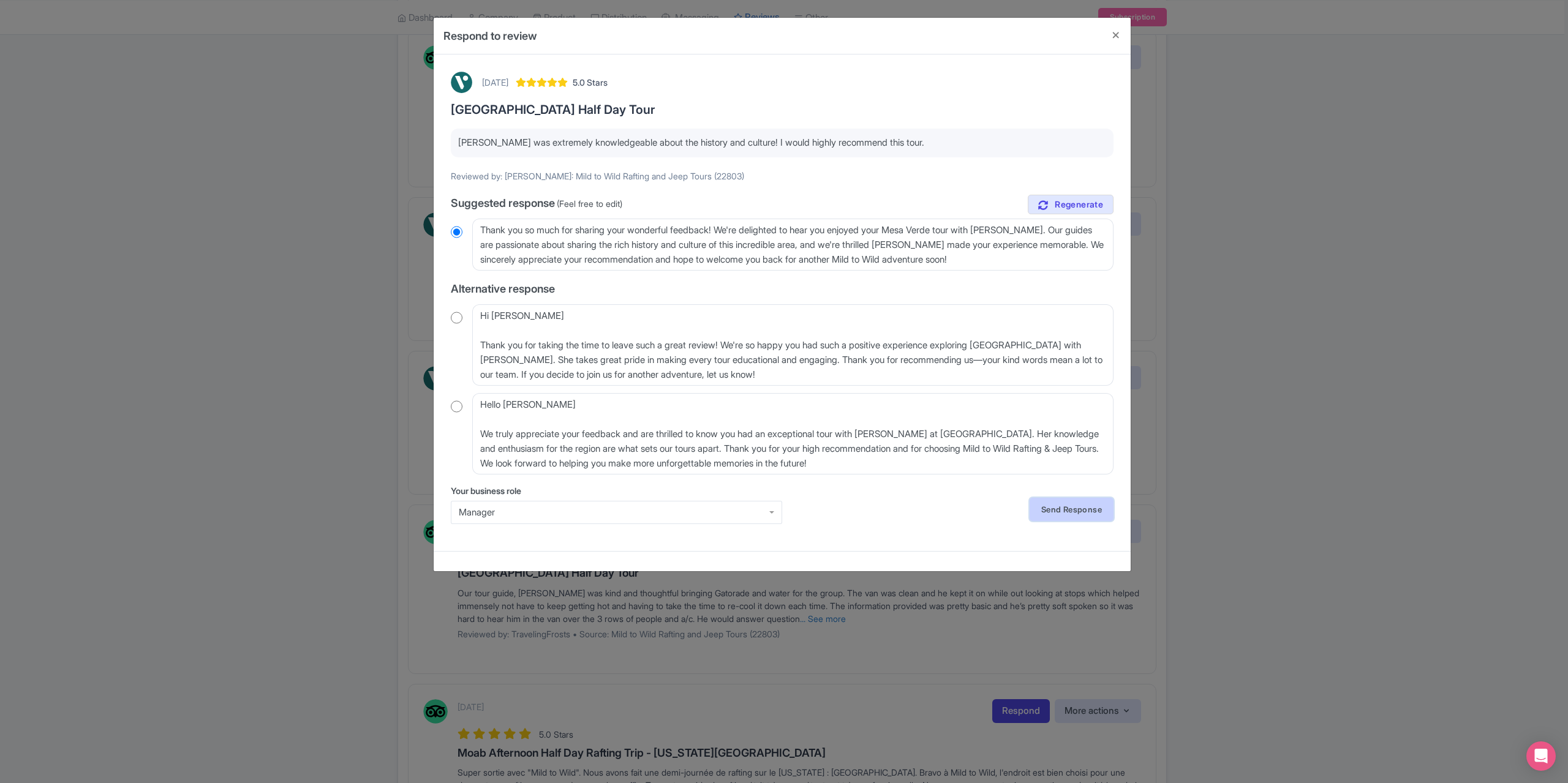
click at [1068, 504] on link "Send Response" at bounding box center [1071, 509] width 84 height 23
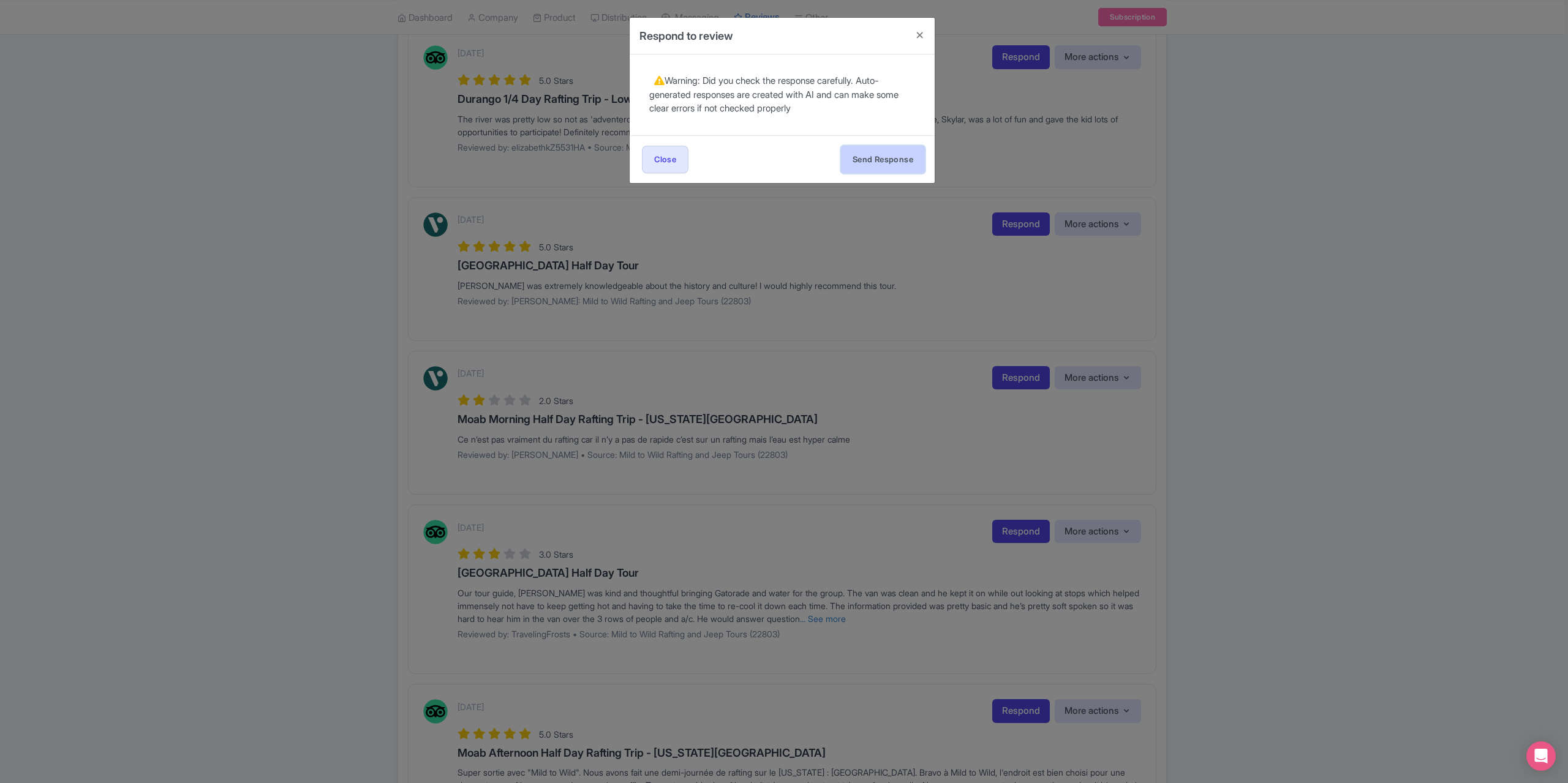
click at [885, 160] on button "Send Response" at bounding box center [883, 159] width 84 height 27
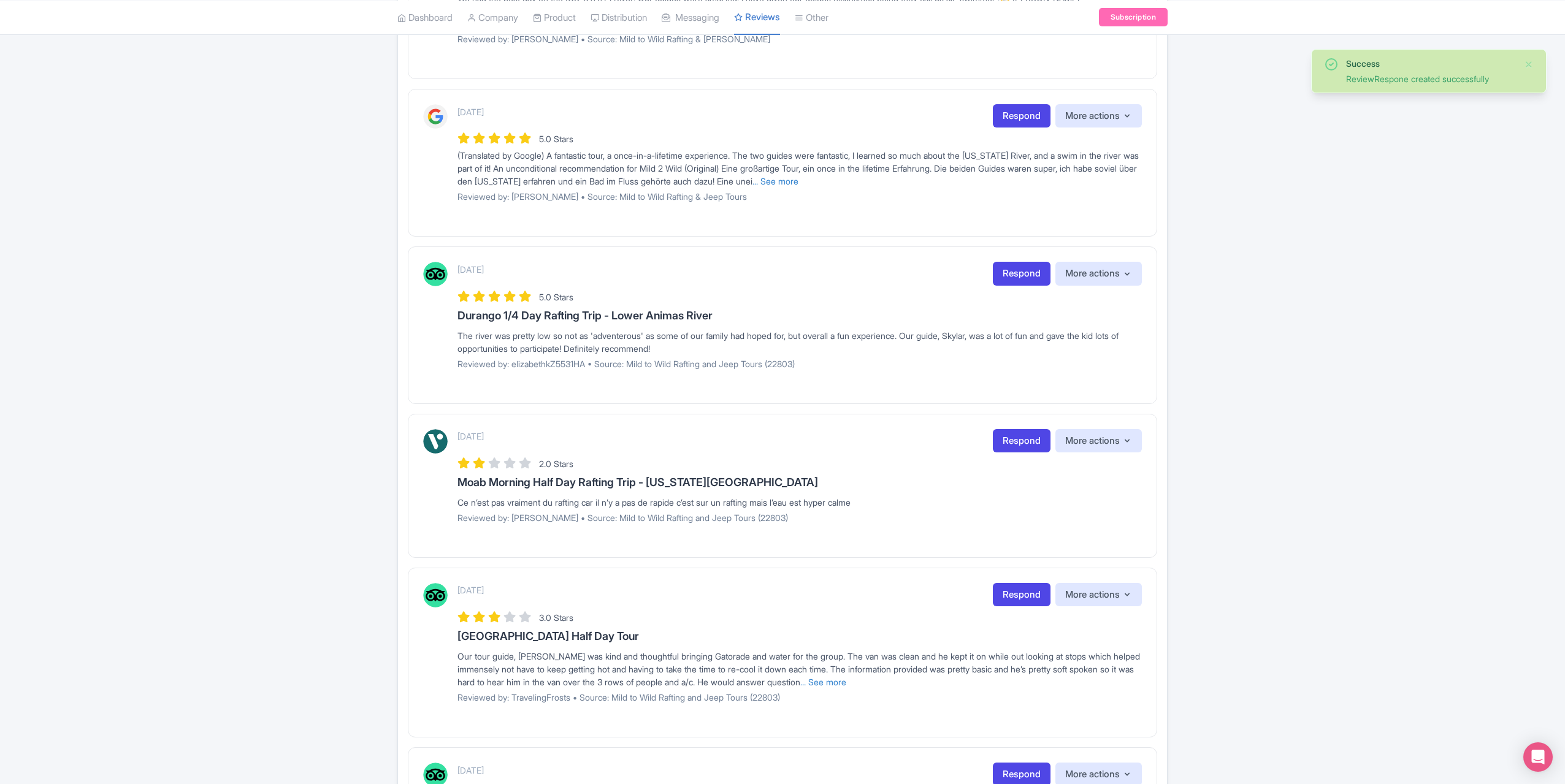
scroll to position [307, 0]
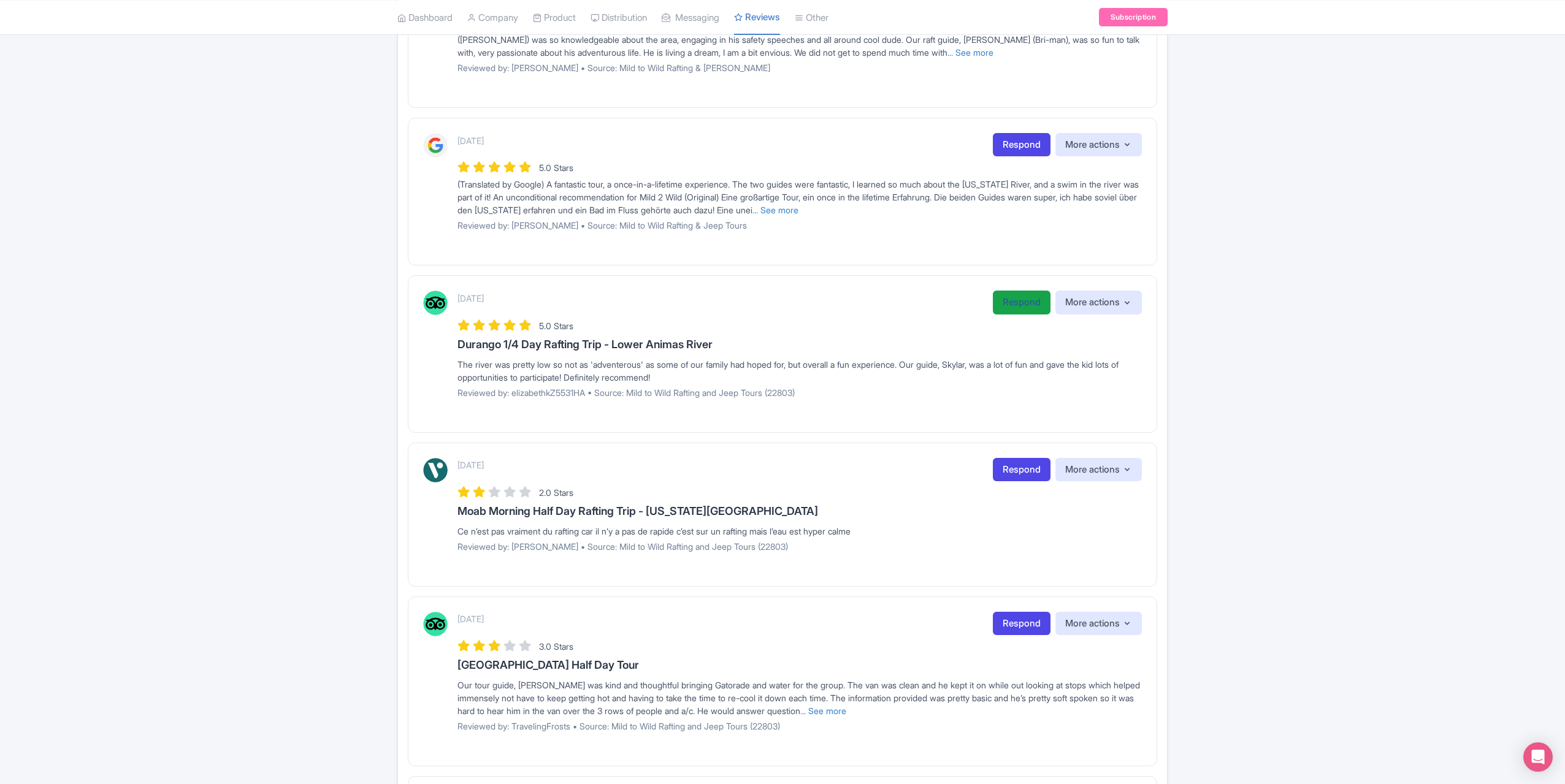
click at [1008, 307] on link "Respond" at bounding box center [1022, 303] width 58 height 24
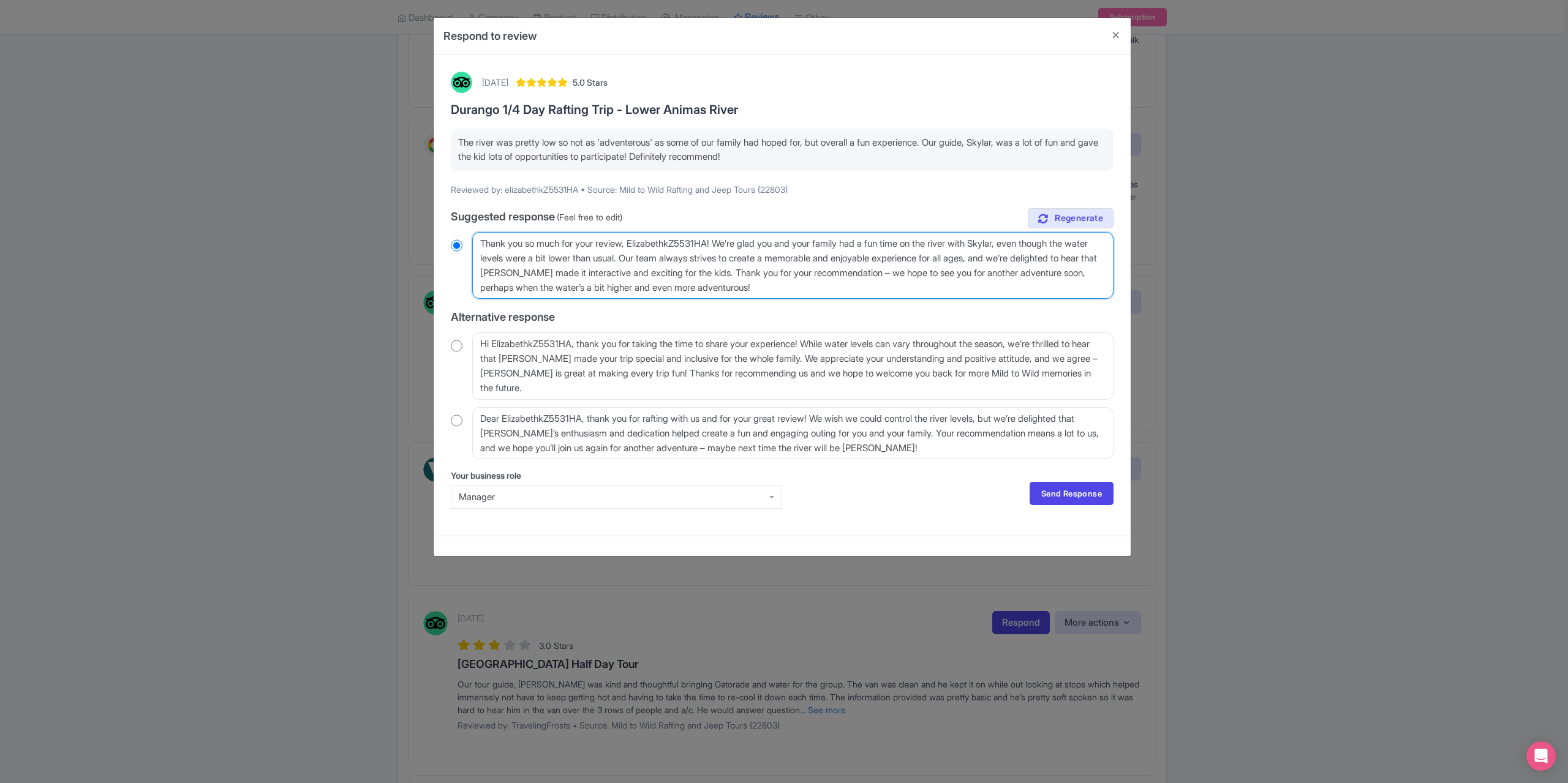
drag, startPoint x: 720, startPoint y: 242, endPoint x: 679, endPoint y: 242, distance: 41.0
click at [679, 242] on textarea "Thank you so much for your review, ElizabethkZ5531HA! We’re glad you and your f…" at bounding box center [792, 265] width 641 height 66
type textarea "Thank you so much for your review, [PERSON_NAME]! We’re glad you and your famil…"
radio input "true"
type textarea "Thank you so much for your review, [PERSON_NAME]! We’re glad you and your famil…"
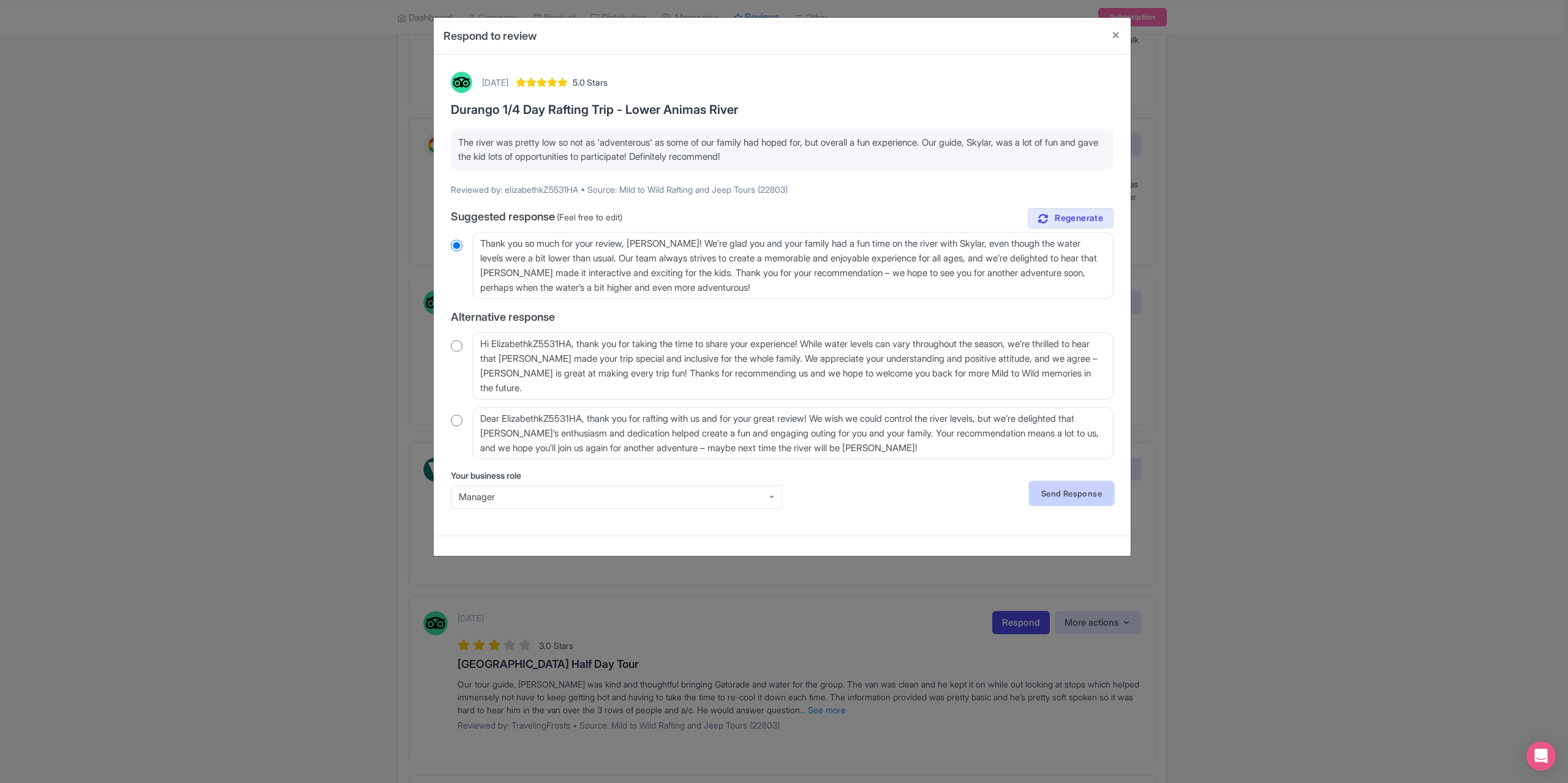
click at [1077, 493] on link "Send Response" at bounding box center [1071, 493] width 84 height 23
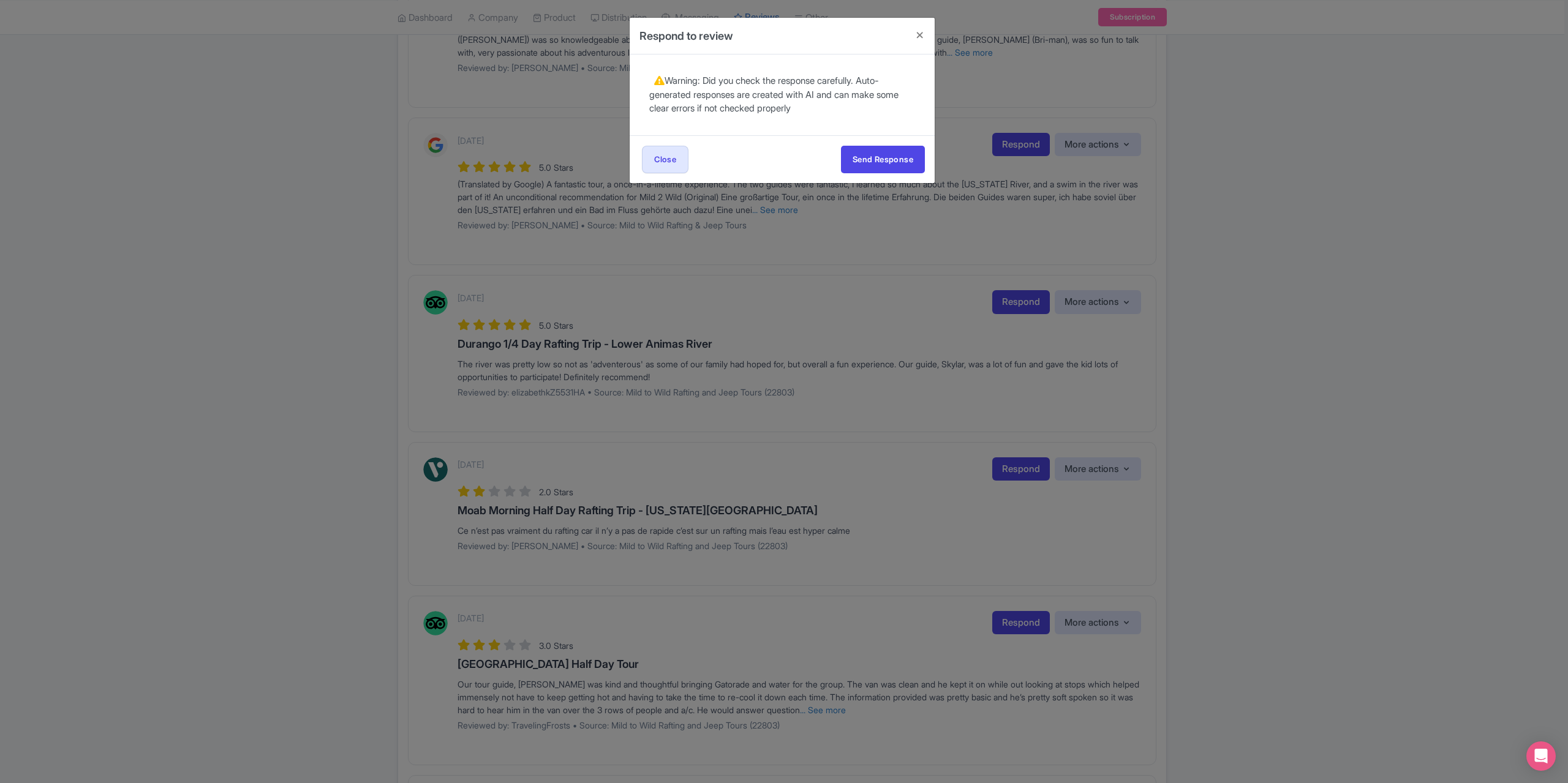
click at [887, 143] on div "Send Response Send Response Close Send Response" at bounding box center [782, 160] width 305 height 48
click at [885, 156] on button "Send Response" at bounding box center [883, 159] width 84 height 27
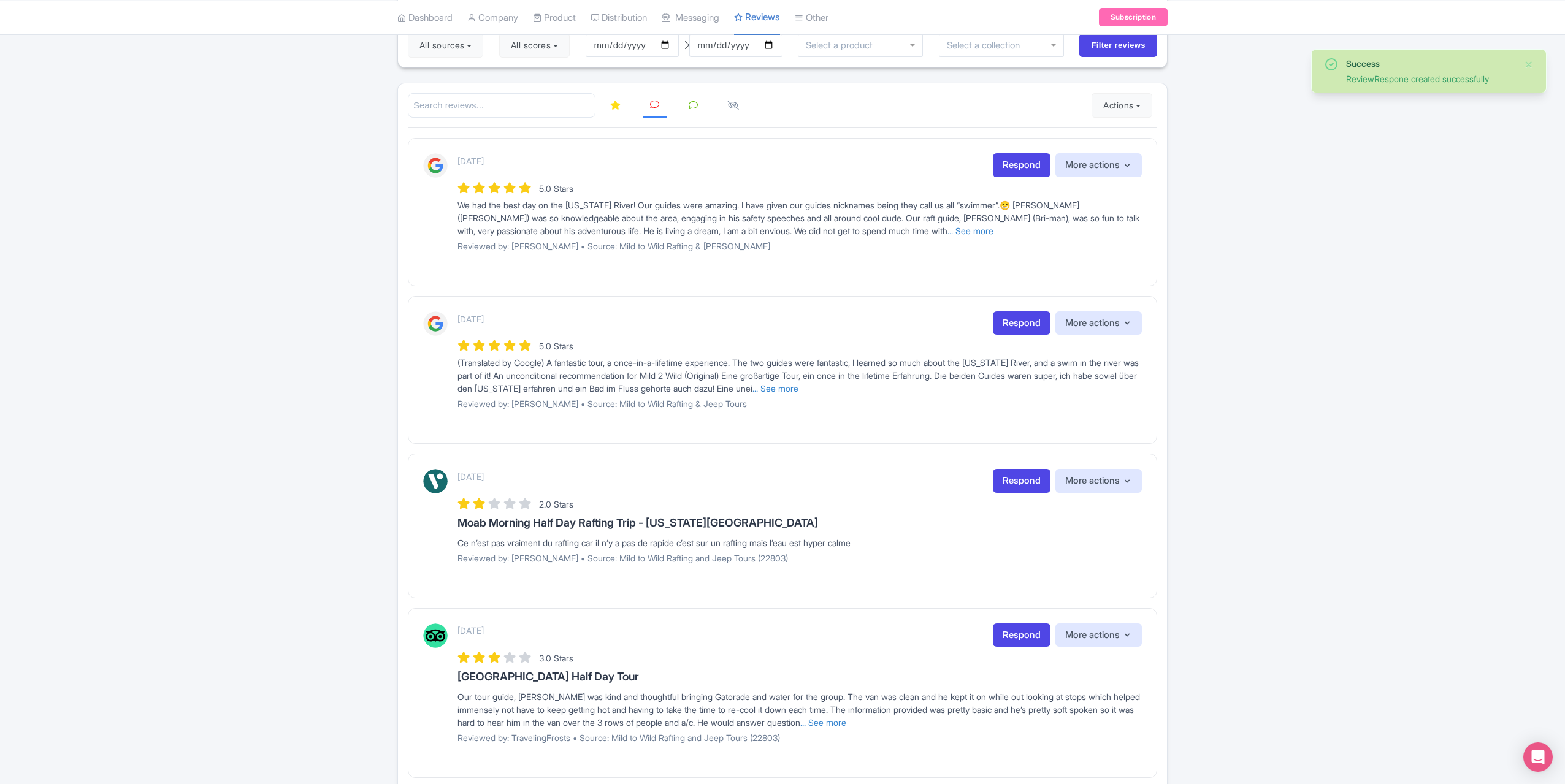
scroll to position [246, 0]
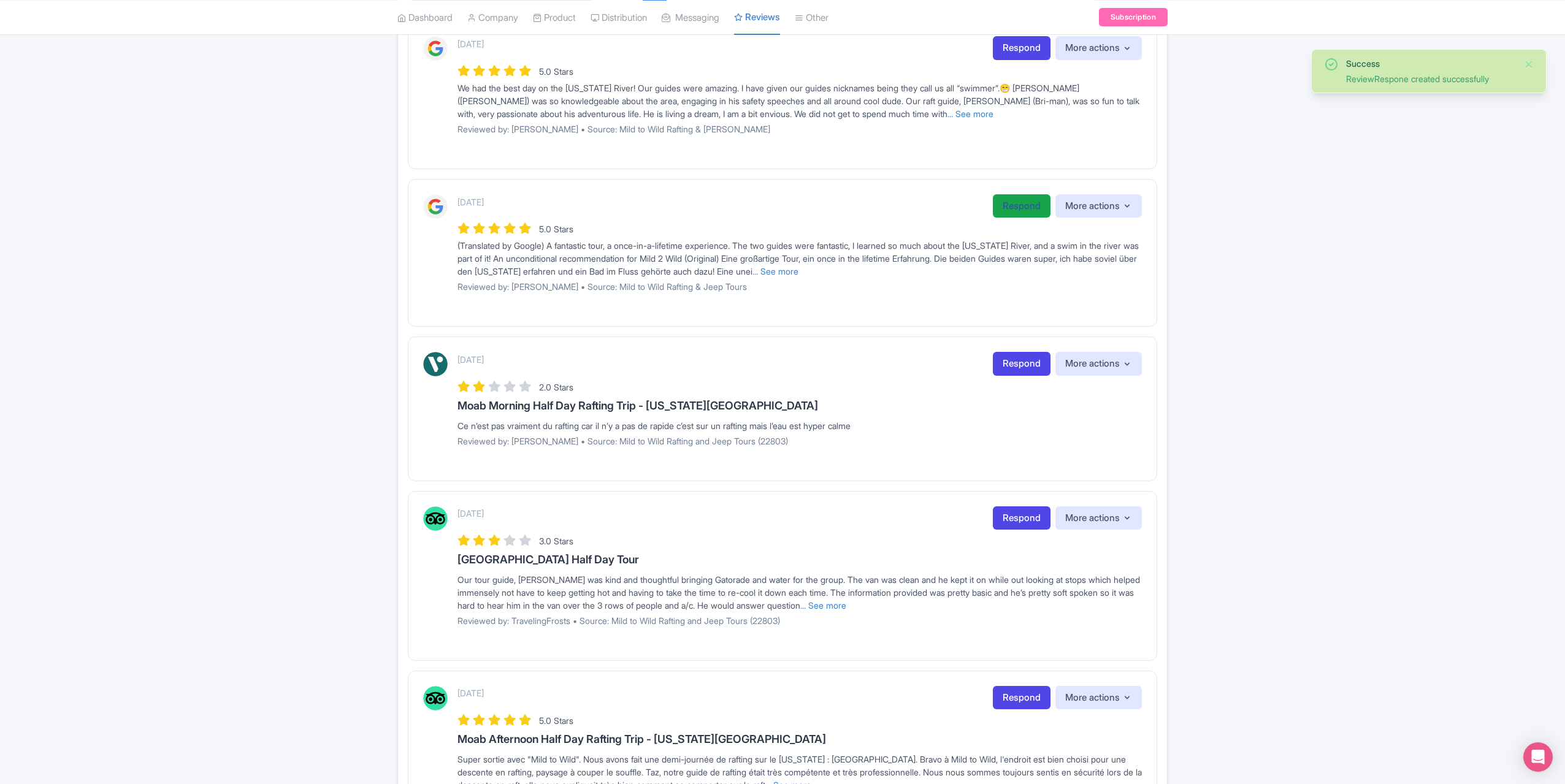
click at [1017, 204] on link "Respond" at bounding box center [1022, 206] width 58 height 24
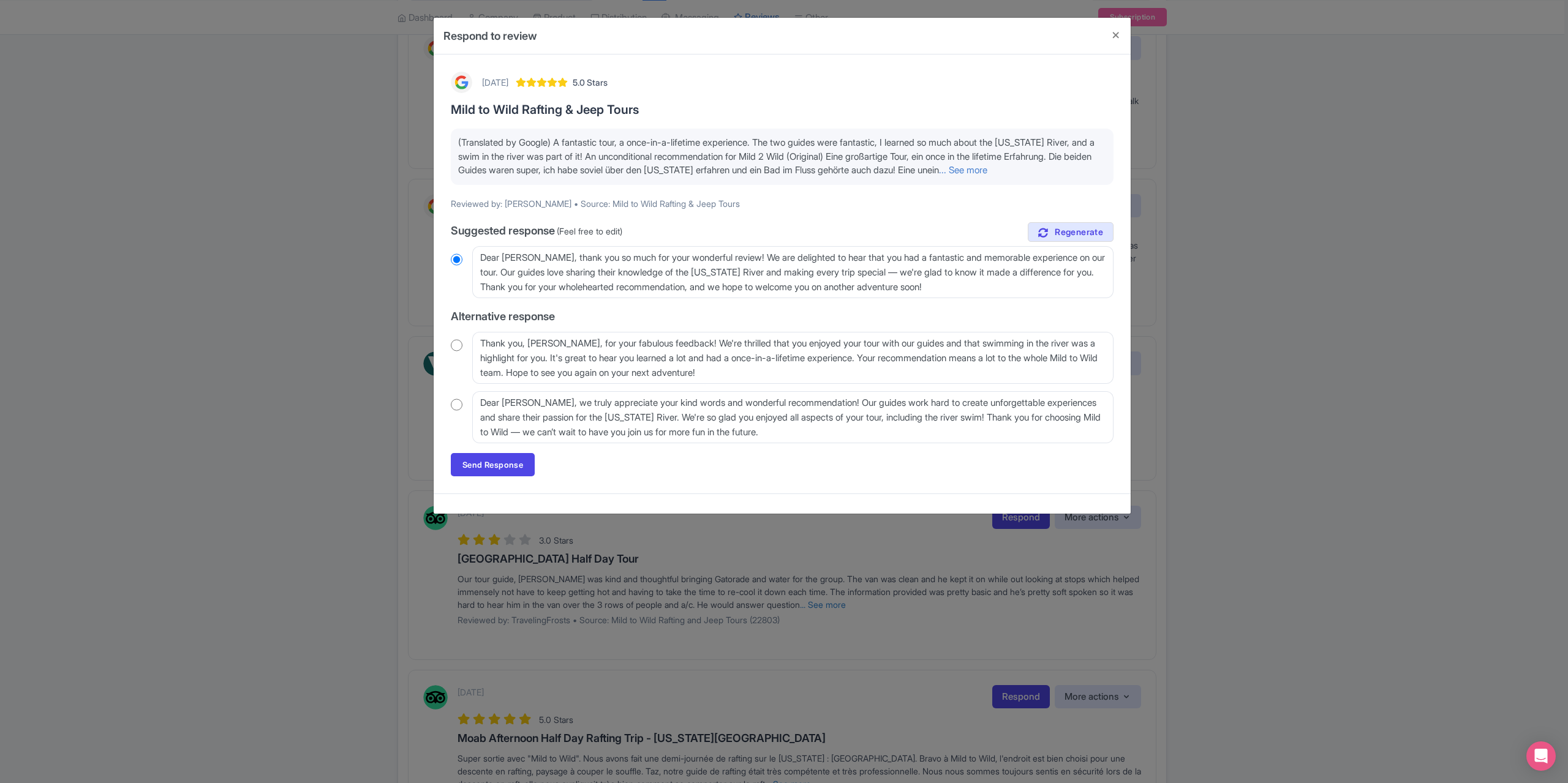
click at [457, 352] on input "radio" at bounding box center [457, 345] width 12 height 12
radio input "true"
click at [499, 477] on link "Send Response" at bounding box center [493, 465] width 84 height 23
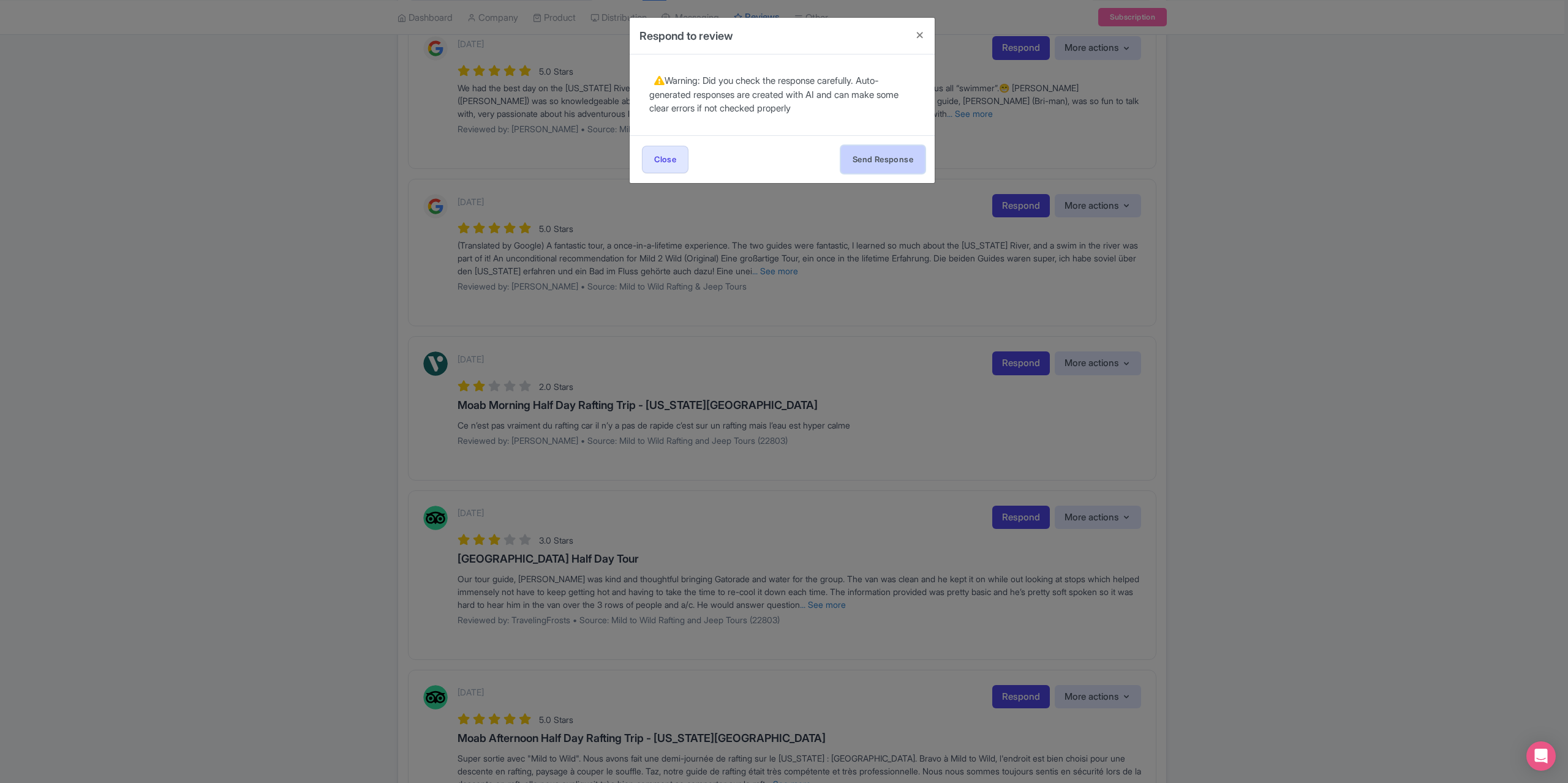
click at [878, 159] on button "Send Response" at bounding box center [883, 159] width 84 height 27
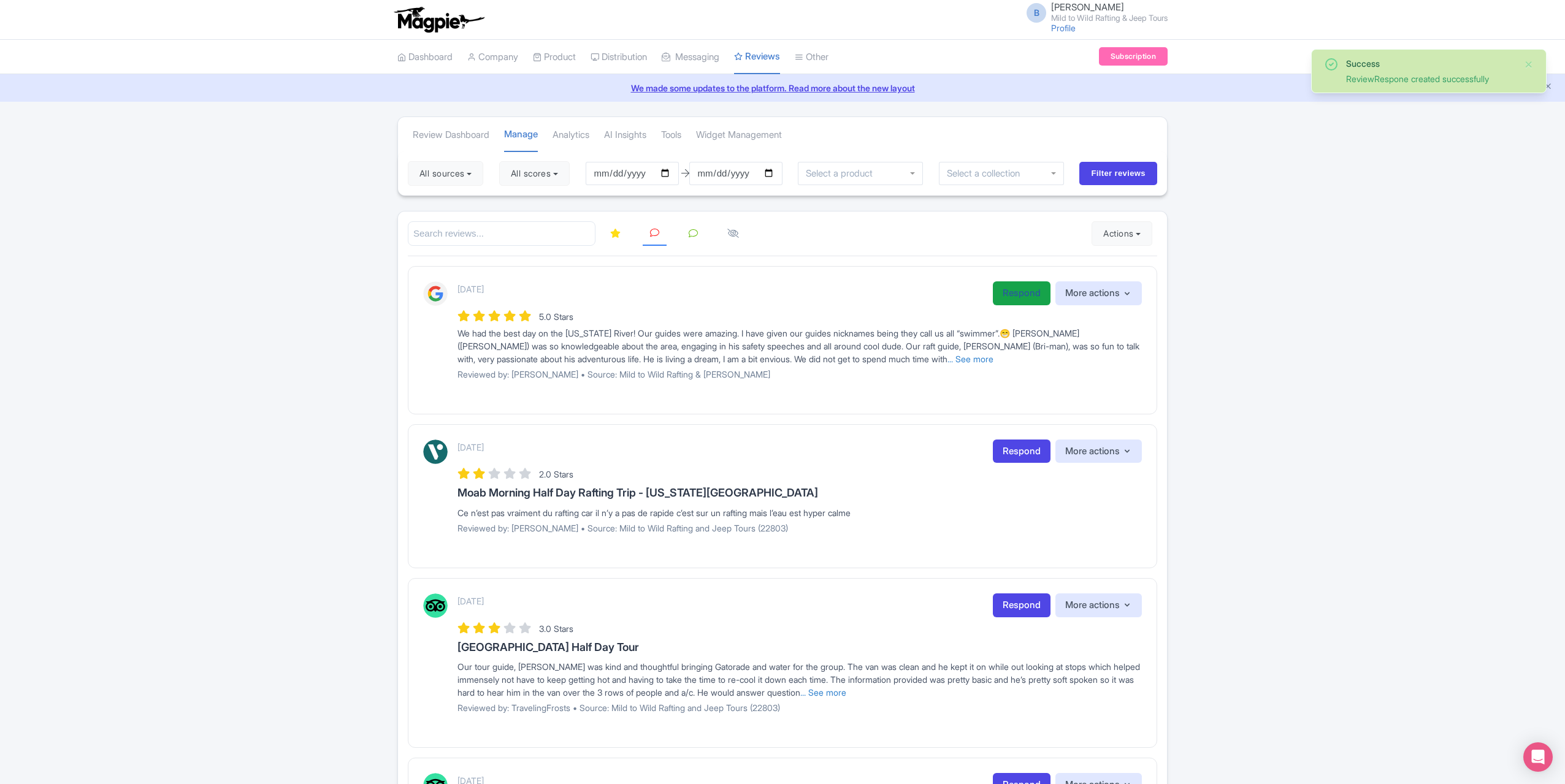
click at [1002, 285] on link "Respond" at bounding box center [1022, 294] width 58 height 24
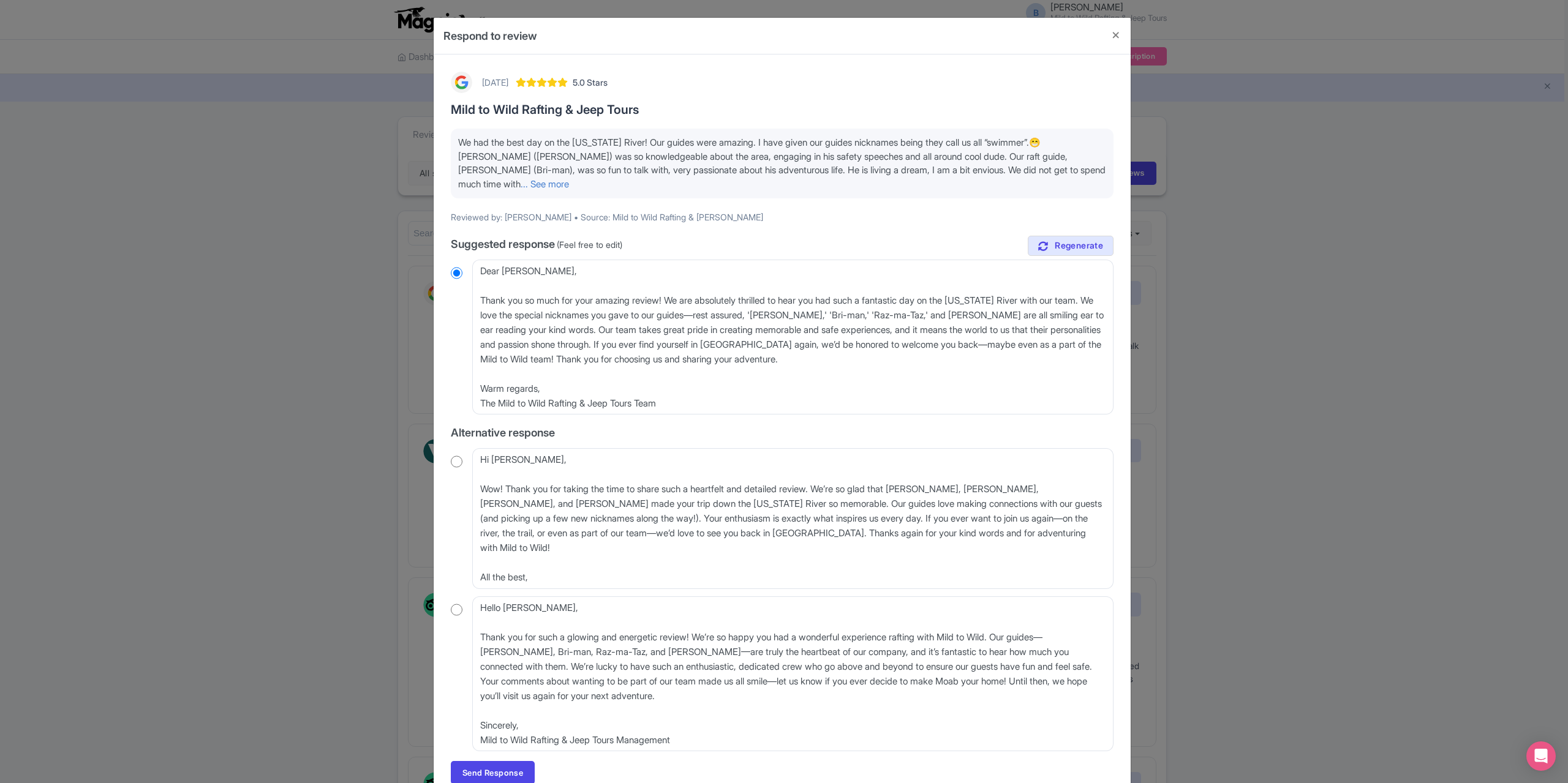
click at [447, 462] on div "1 day ago 5.0 Stars Mild to Wild Rafting & Jeep Tours We had the best day on th…" at bounding box center [782, 428] width 677 height 728
click at [456, 465] on input "radio" at bounding box center [457, 461] width 12 height 12
radio input "true"
click at [478, 486] on textarea "Hi Jennifer, Wow! Thank you for taking the time to share such a heartfelt and d…" at bounding box center [792, 518] width 641 height 140
type textarea "Hi Jennifer, Wow! Thank you for taking the time to share such a heartfelt and d…"
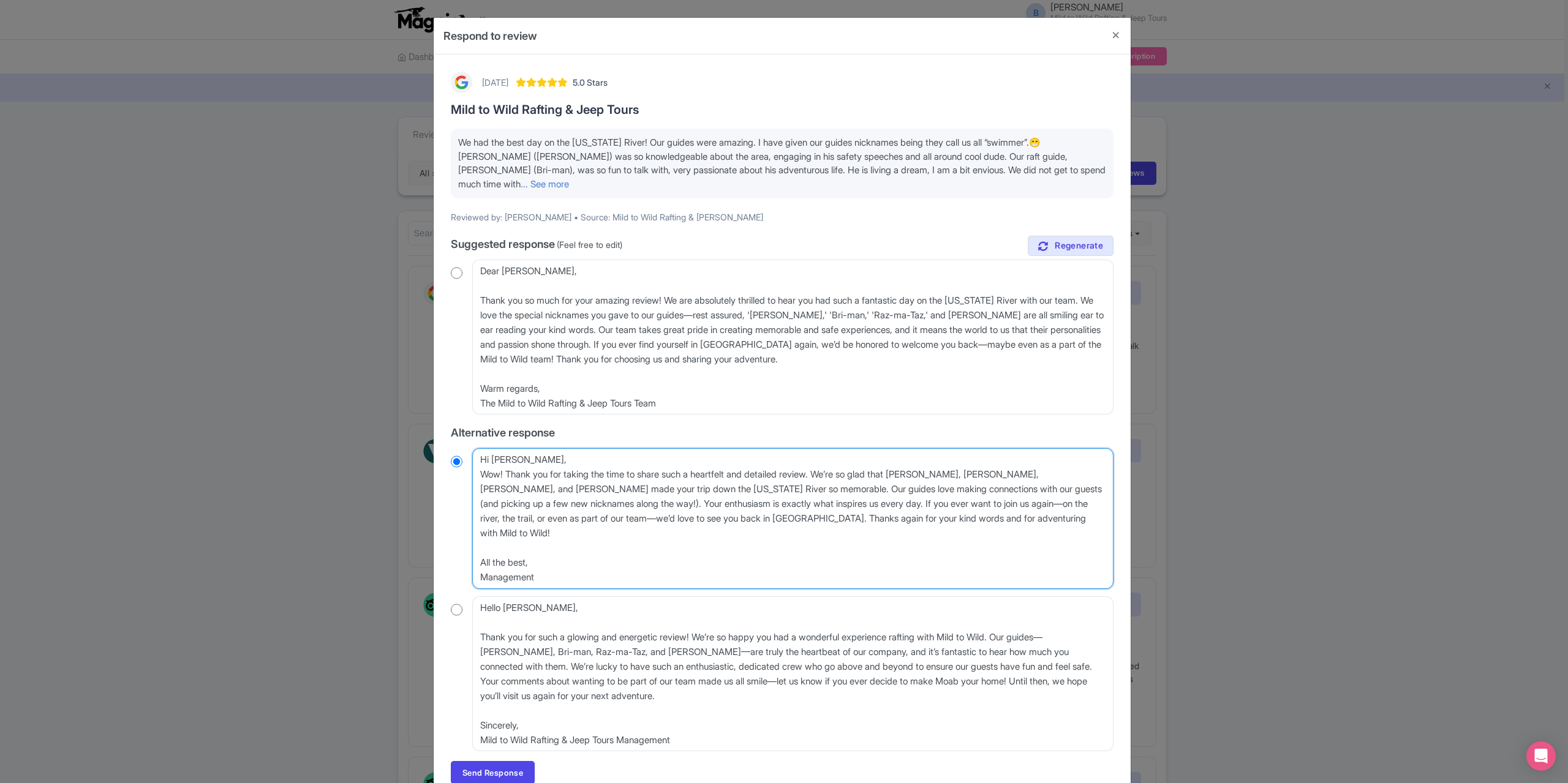
radio input "true"
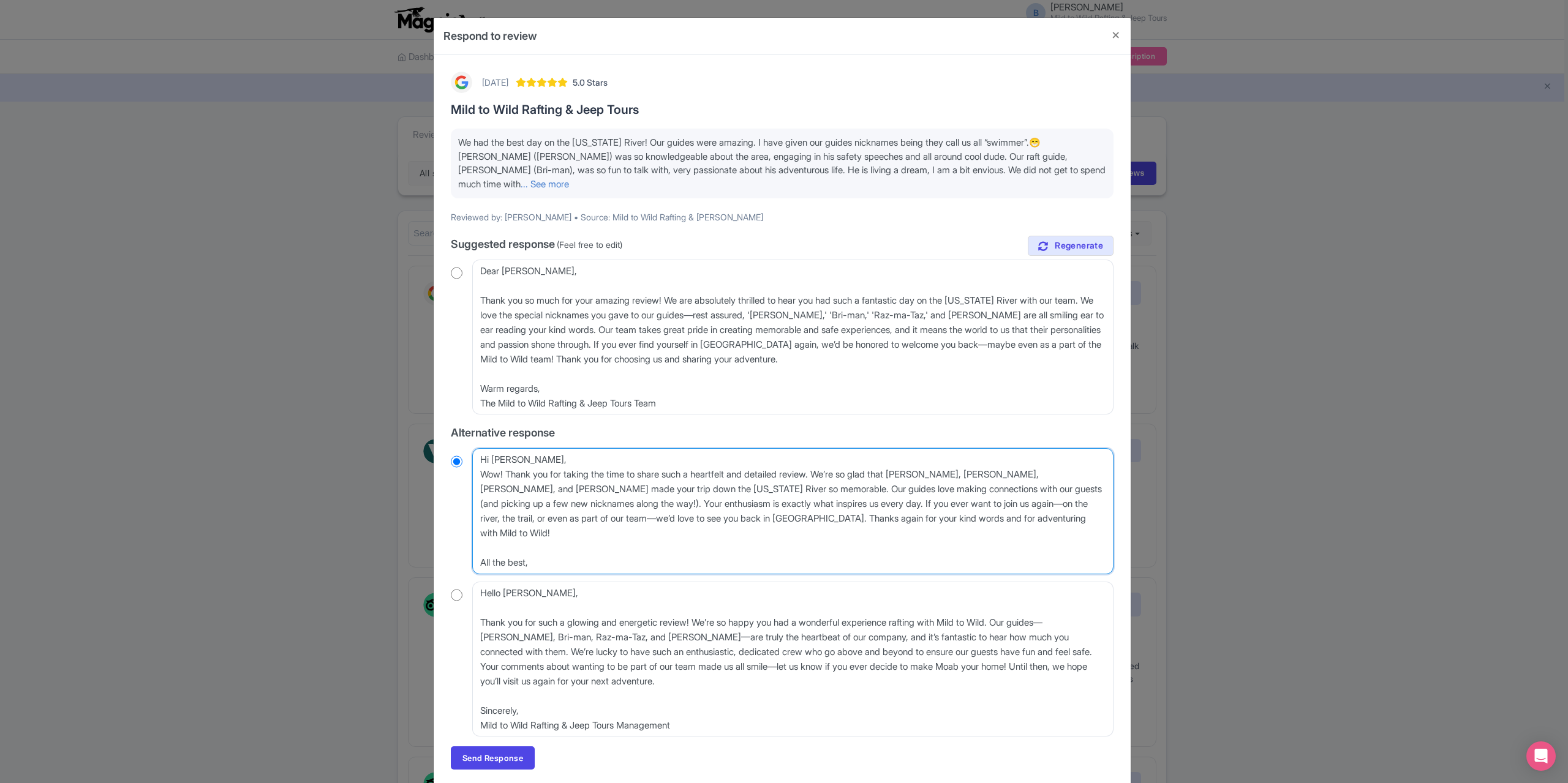
type textarea "Hi Jennifer, Wow! Thank you for taking the time to share such a heartfelt and d…"
radio input "true"
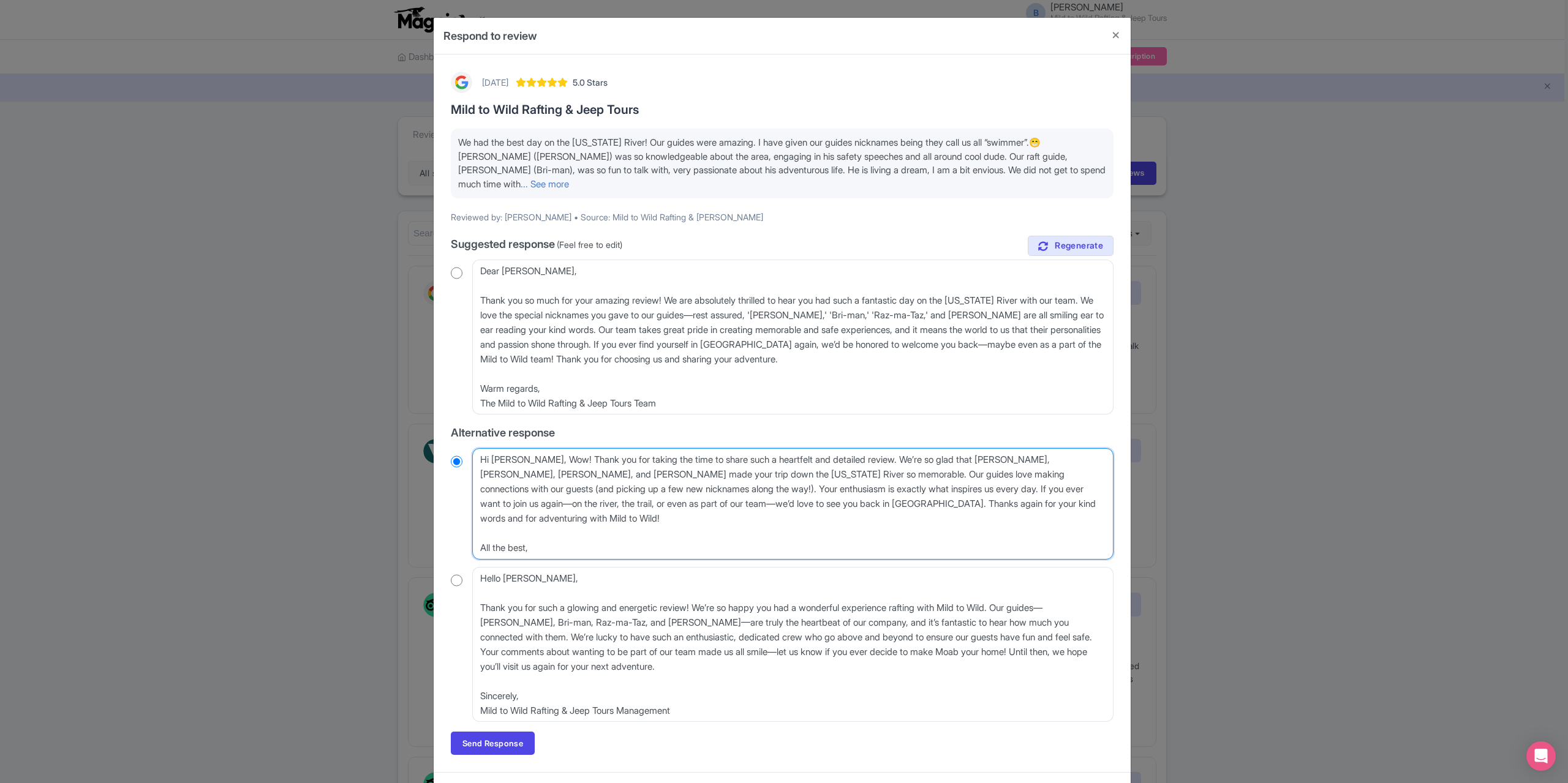
type textarea "Hi Jennifer,Wow! Thank you for taking the time to share such a heartfelt and de…"
radio input "true"
type textarea "Hi JenniferWow! Thank you for taking the time to share such a heartfelt and det…"
radio input "true"
type textarea "Wow! Thank you for taking the time to share such a heartfelt and detailed revie…"
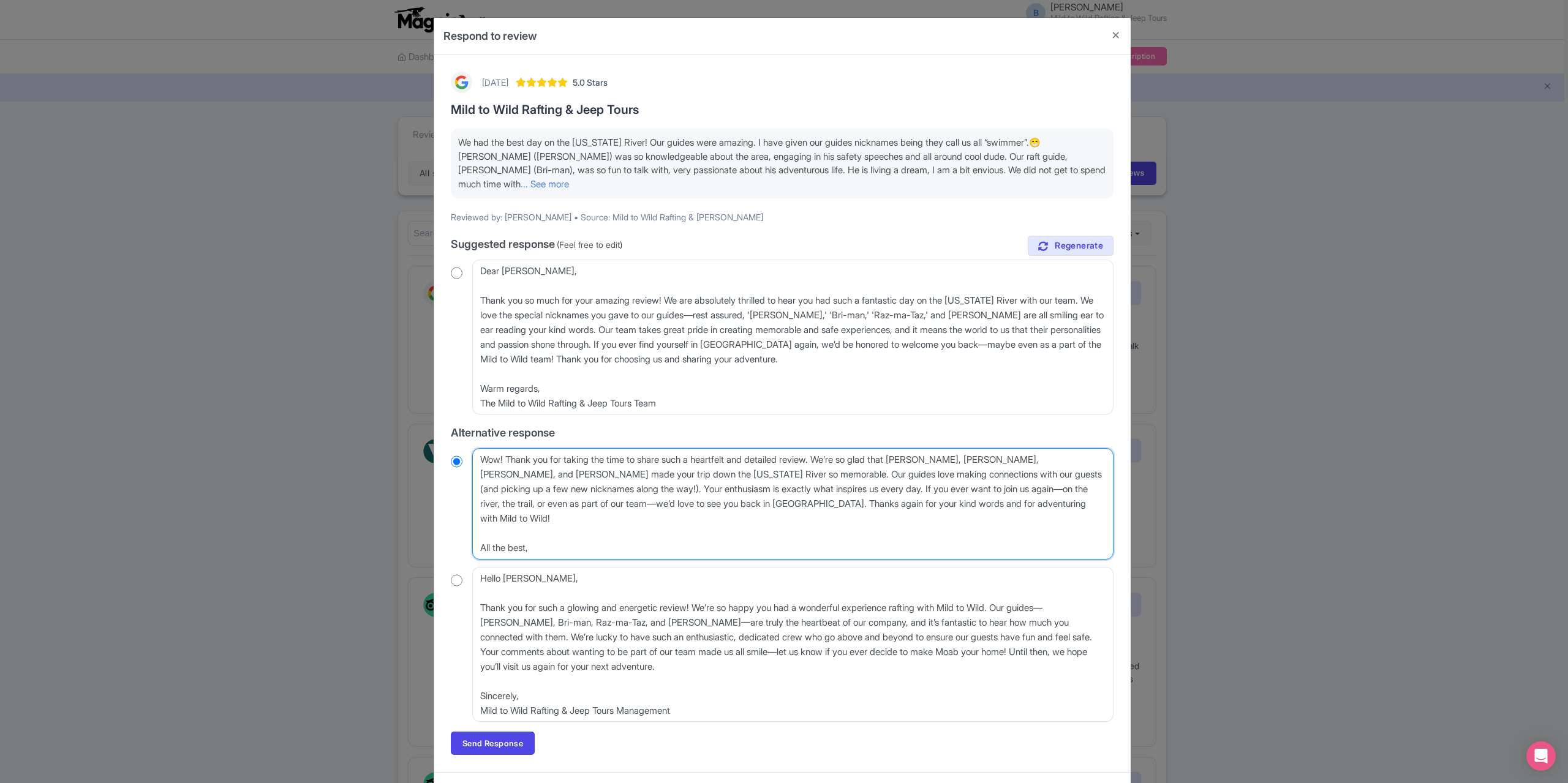
radio input "true"
click at [478, 532] on textarea "Hi Jennifer, Wow! Thank you for taking the time to share such a heartfelt and d…" at bounding box center [792, 503] width 641 height 111
type textarea "Wow! Thank you for taking the time to share such a heartfelt and detailed revie…"
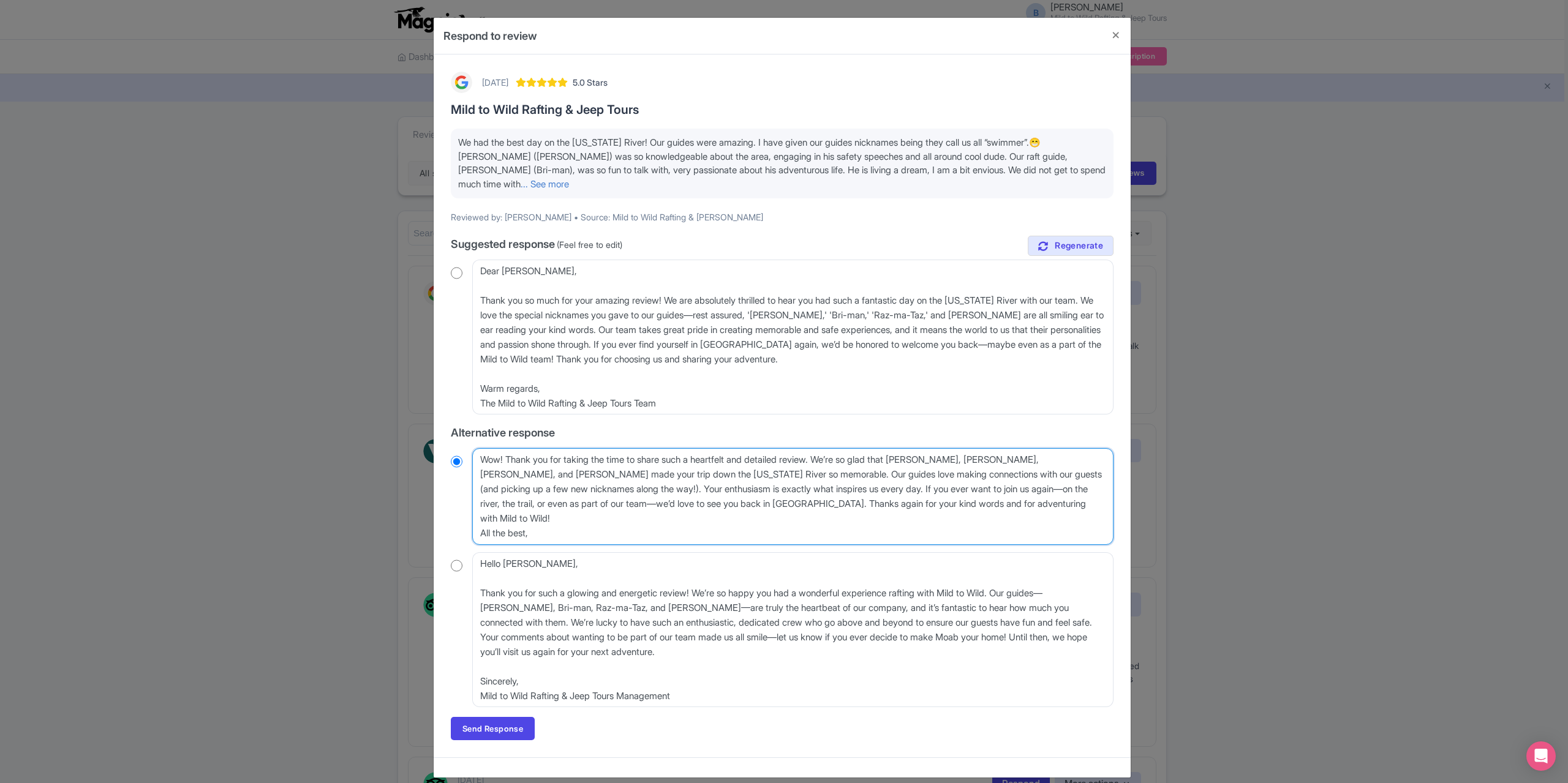
radio input "true"
type textarea "Wow! Thank you for taking the time to share such a heartfelt and detailed revie…"
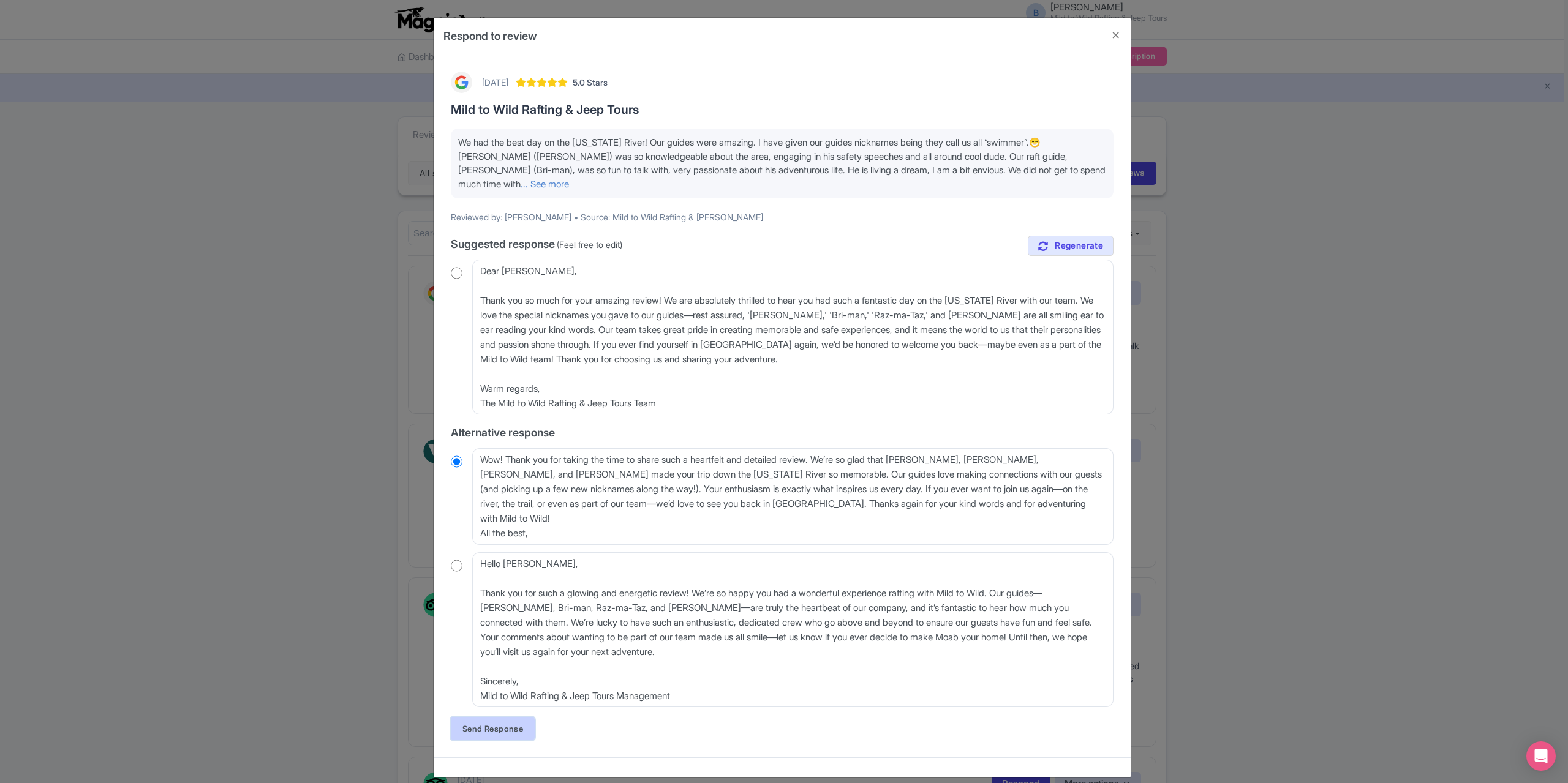
click at [497, 727] on link "Send Response" at bounding box center [493, 728] width 84 height 23
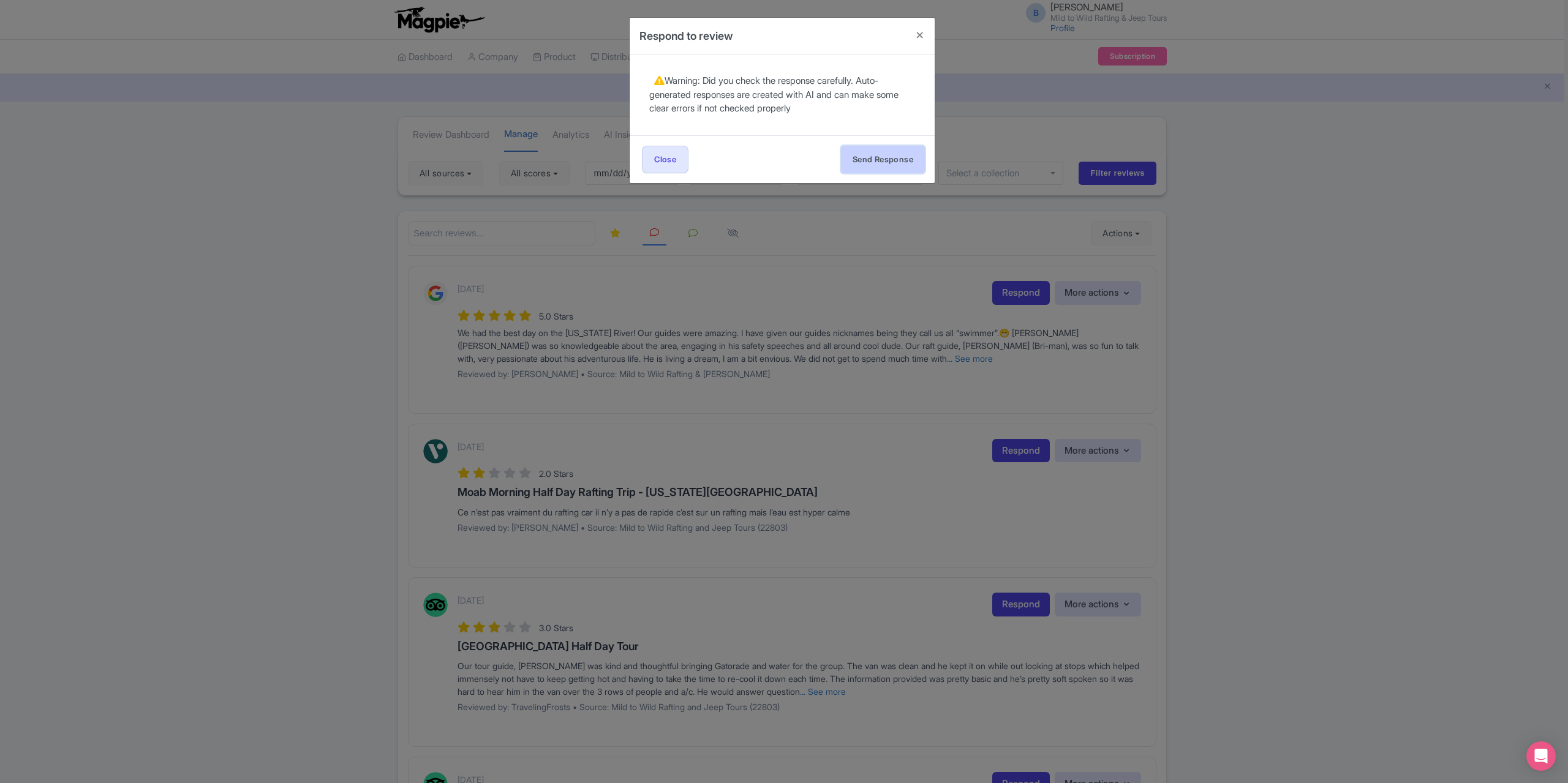
click at [897, 170] on button "Send Response" at bounding box center [883, 159] width 84 height 27
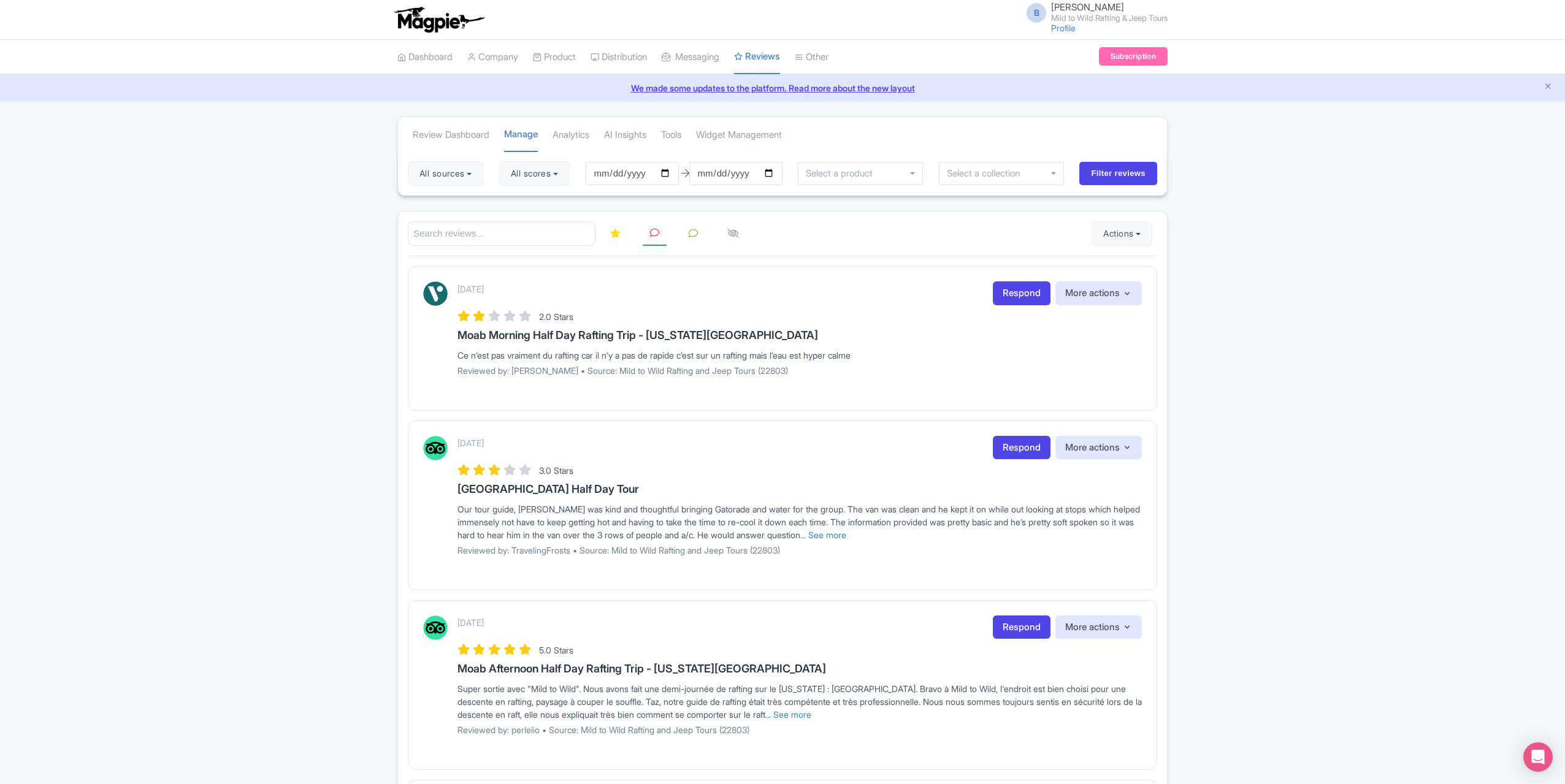
click at [617, 240] on link at bounding box center [616, 234] width 25 height 24
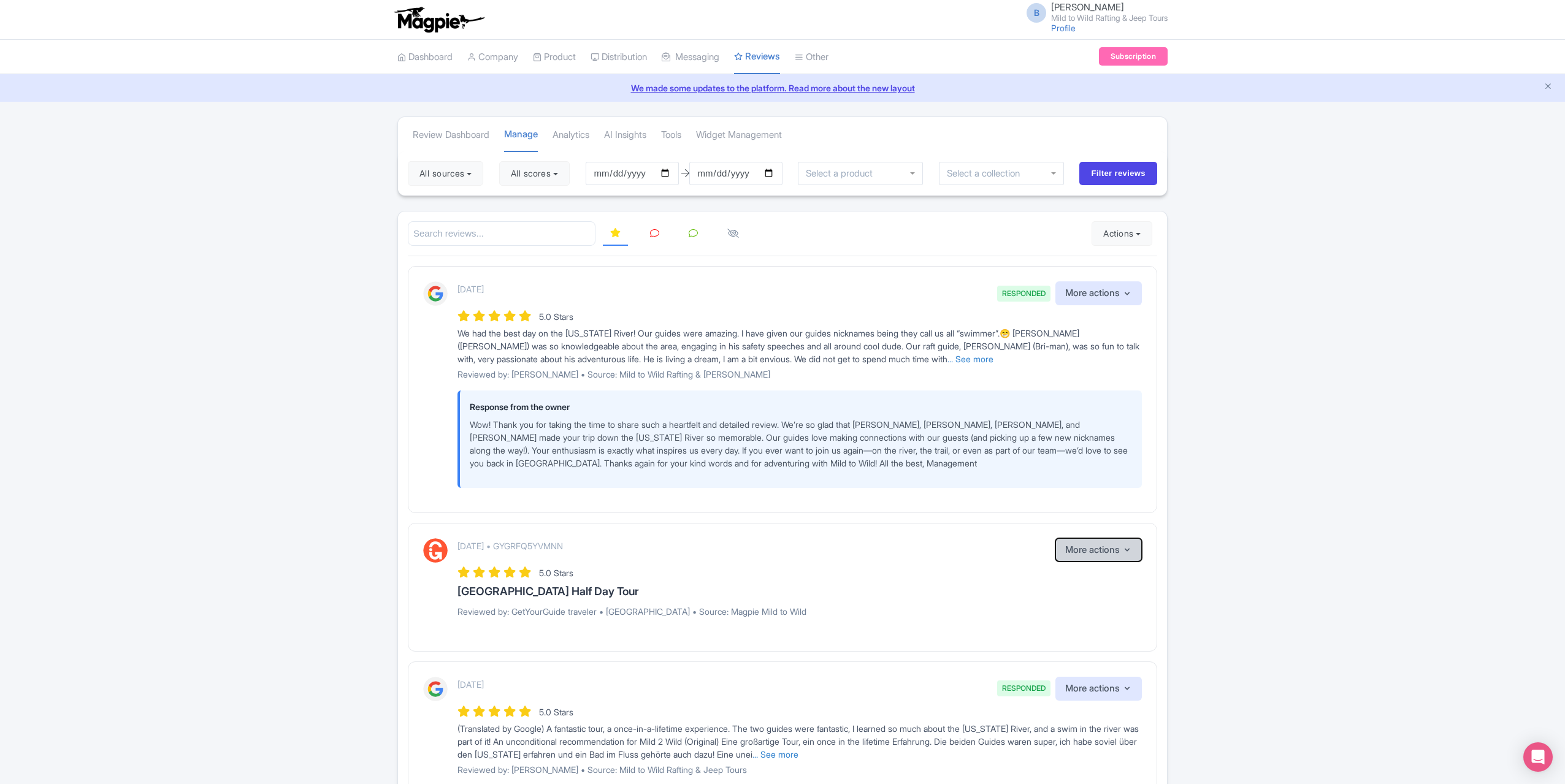
click at [1126, 550] on icon "button" at bounding box center [1127, 550] width 10 height 10
click at [853, 104] on link "Connections" at bounding box center [862, 106] width 134 height 19
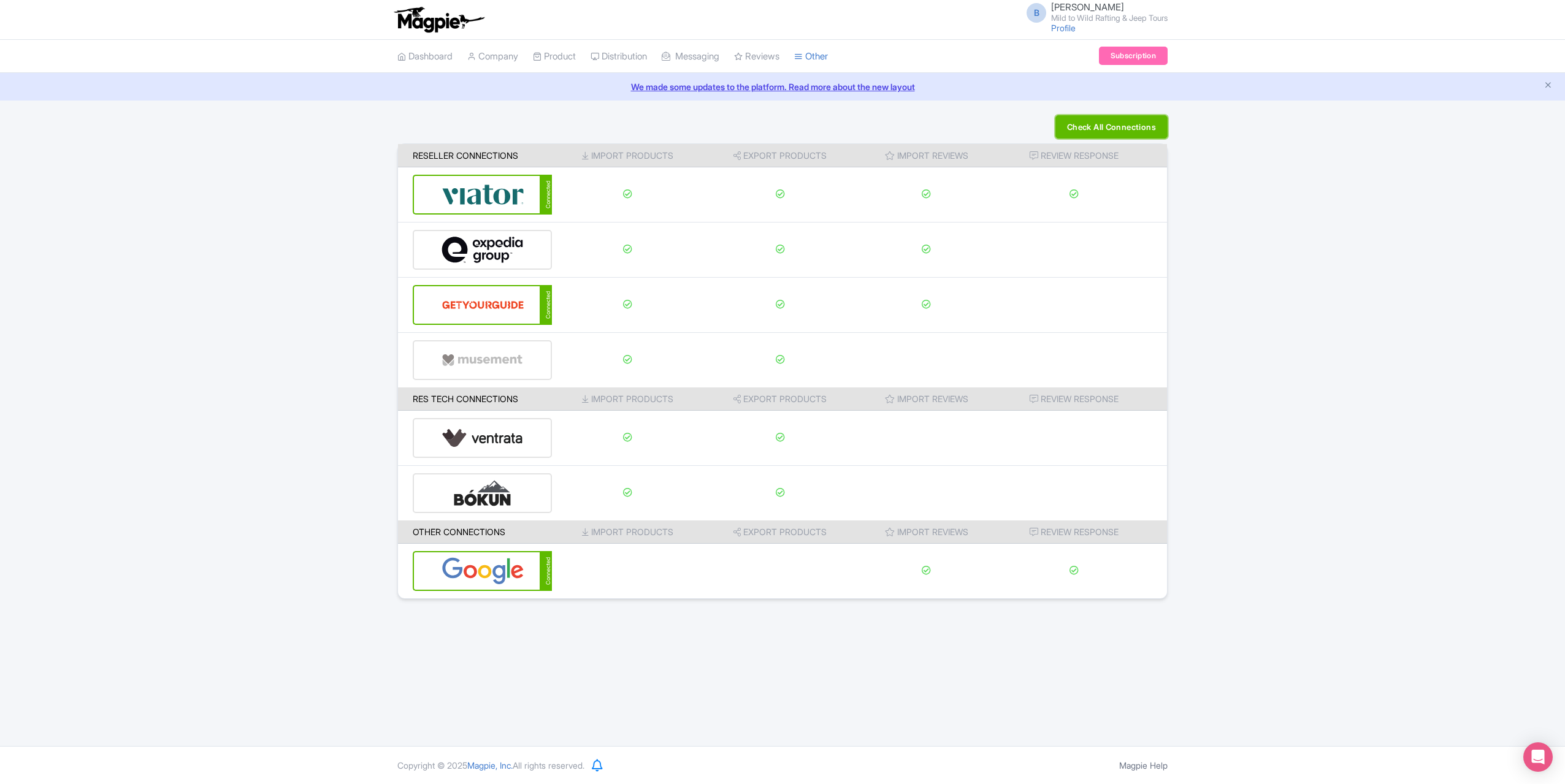
click at [1104, 122] on button "Check All Connections" at bounding box center [1112, 126] width 112 height 23
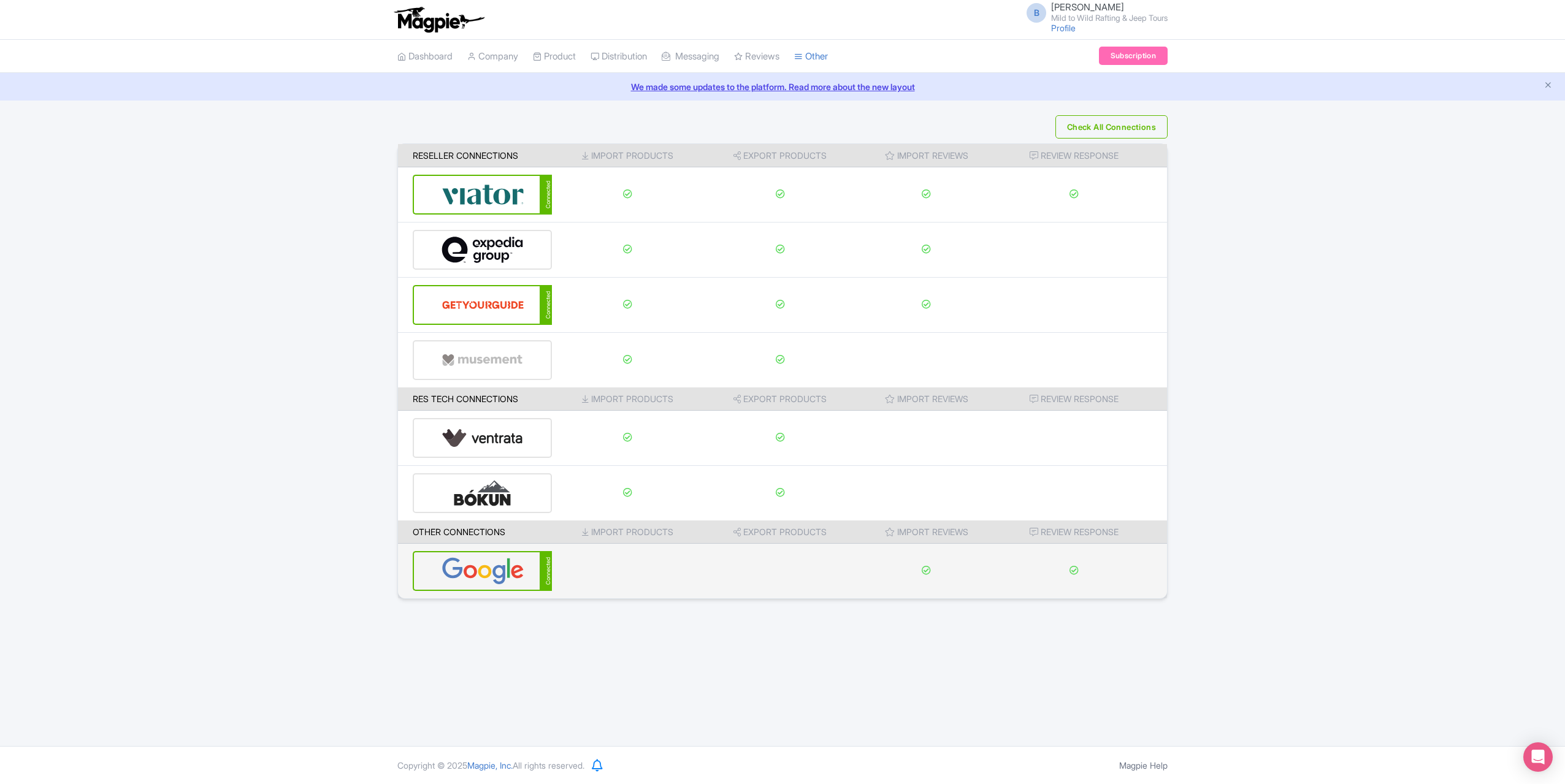
click at [501, 573] on img at bounding box center [483, 571] width 83 height 37
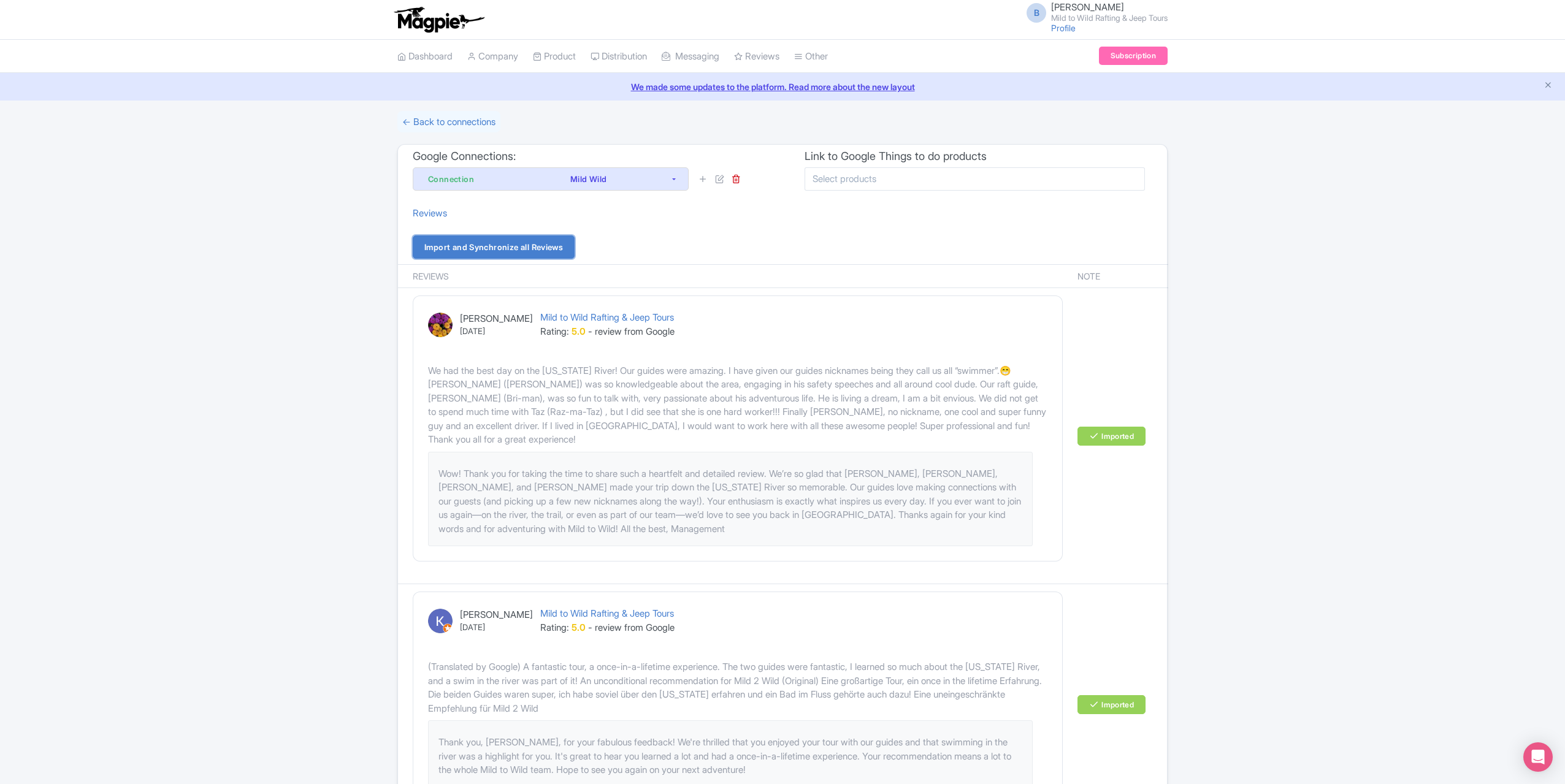
click at [489, 249] on link "Import and Synchronize all Reviews" at bounding box center [493, 247] width 162 height 23
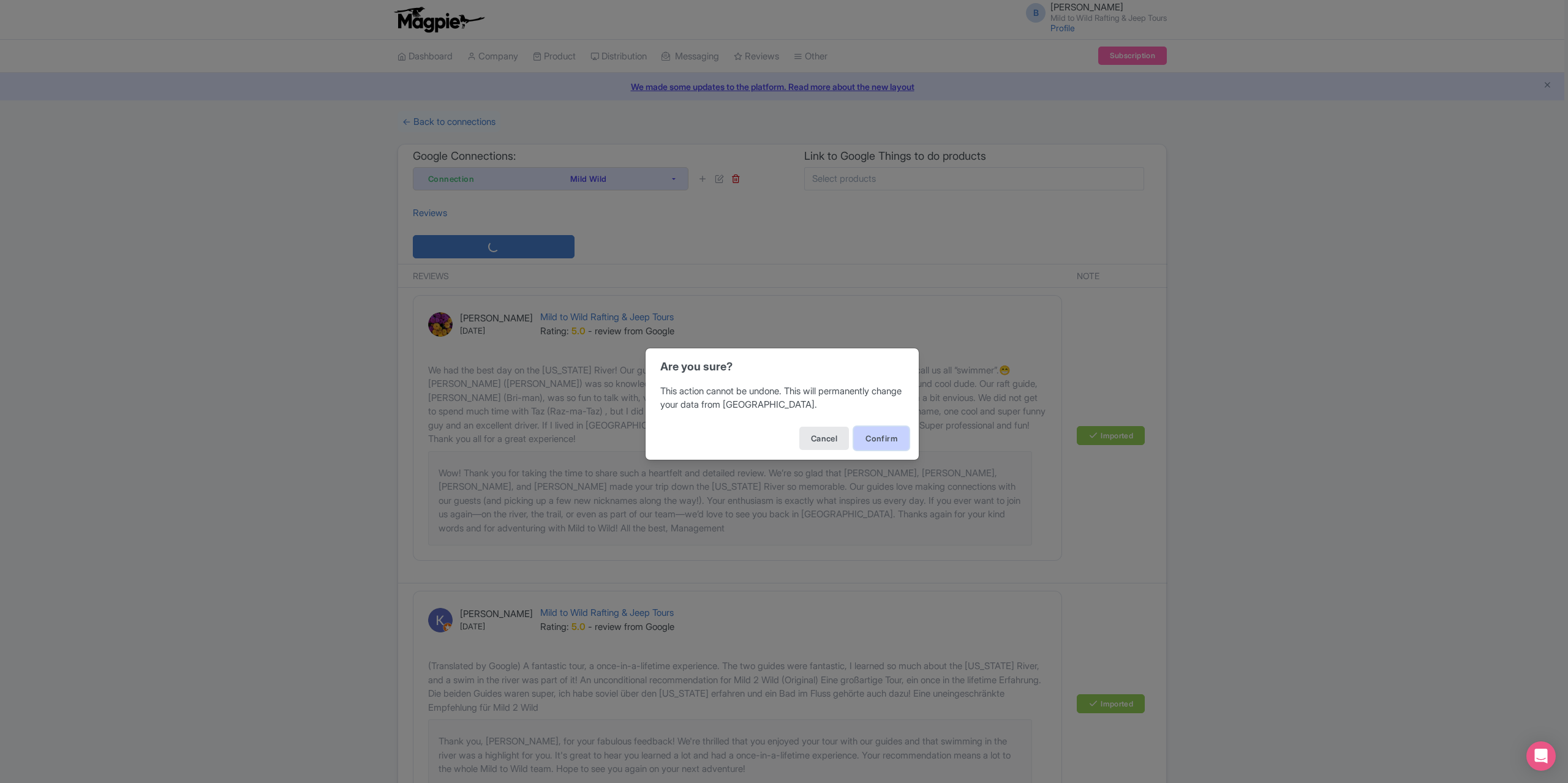
click at [868, 439] on button "Confirm" at bounding box center [881, 438] width 55 height 23
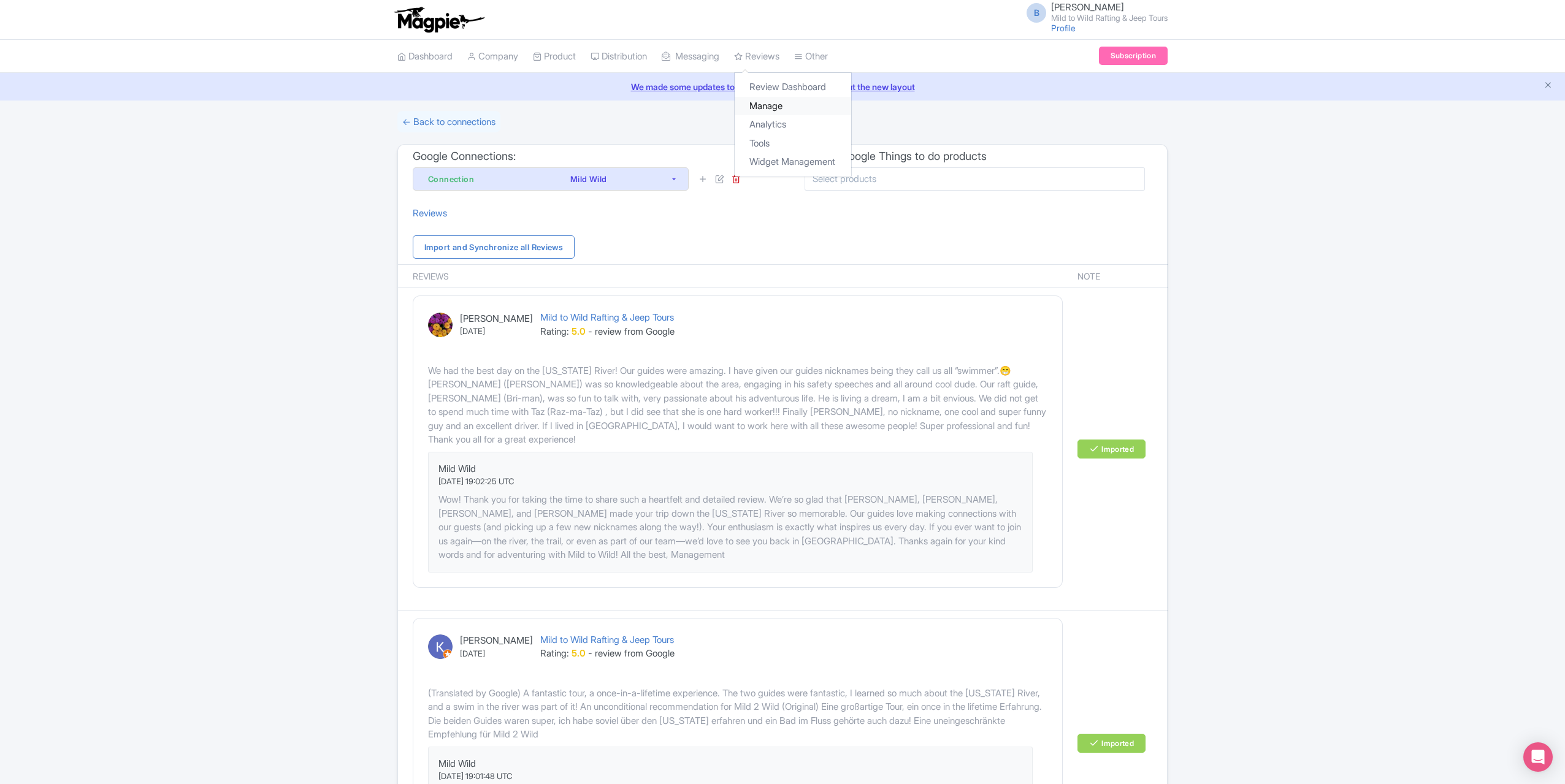
click at [791, 104] on link "Manage" at bounding box center [793, 106] width 116 height 19
